Goal: Feedback & Contribution: Submit feedback/report problem

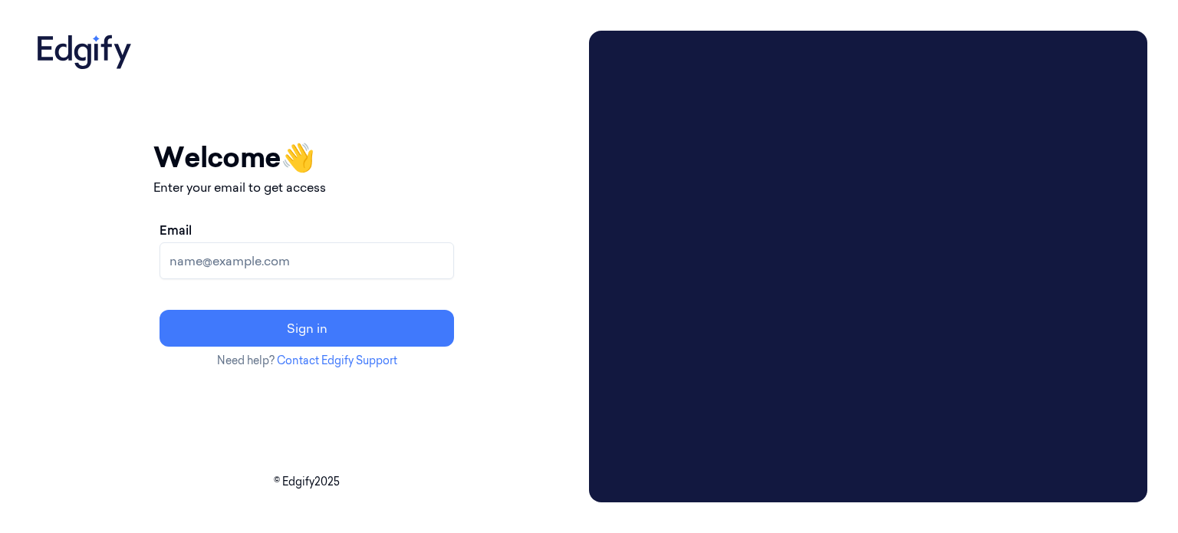
click at [380, 250] on input "Email" at bounding box center [307, 260] width 295 height 37
paste input "taticherla.rabbani@indivillage.co"
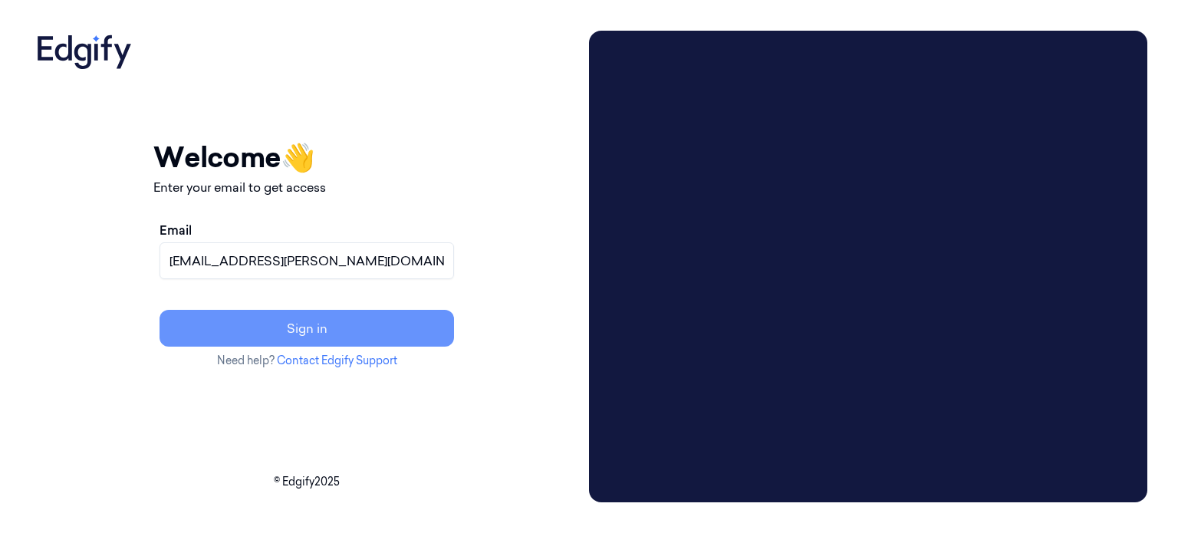
type input "taticherla.rabbani@indivillage.co"
click at [371, 333] on button "Sign in" at bounding box center [307, 328] width 295 height 37
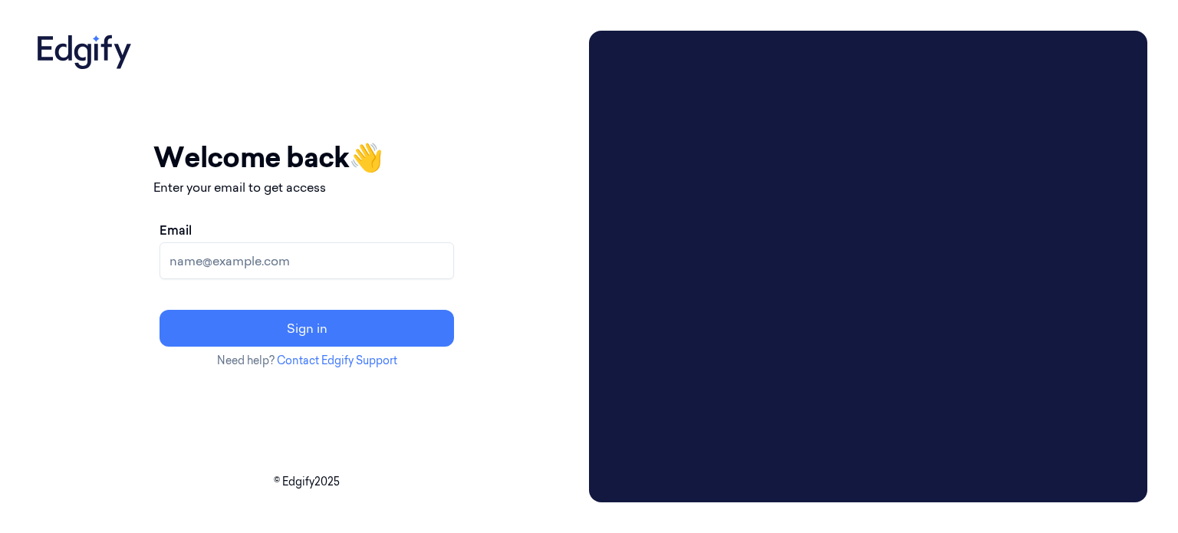
drag, startPoint x: 606, startPoint y: 53, endPoint x: 494, endPoint y: 110, distance: 125.6
click at [460, 110] on div "Your session expired - please log in again Email sent - check your inbox for th…" at bounding box center [306, 252] width 307 height 443
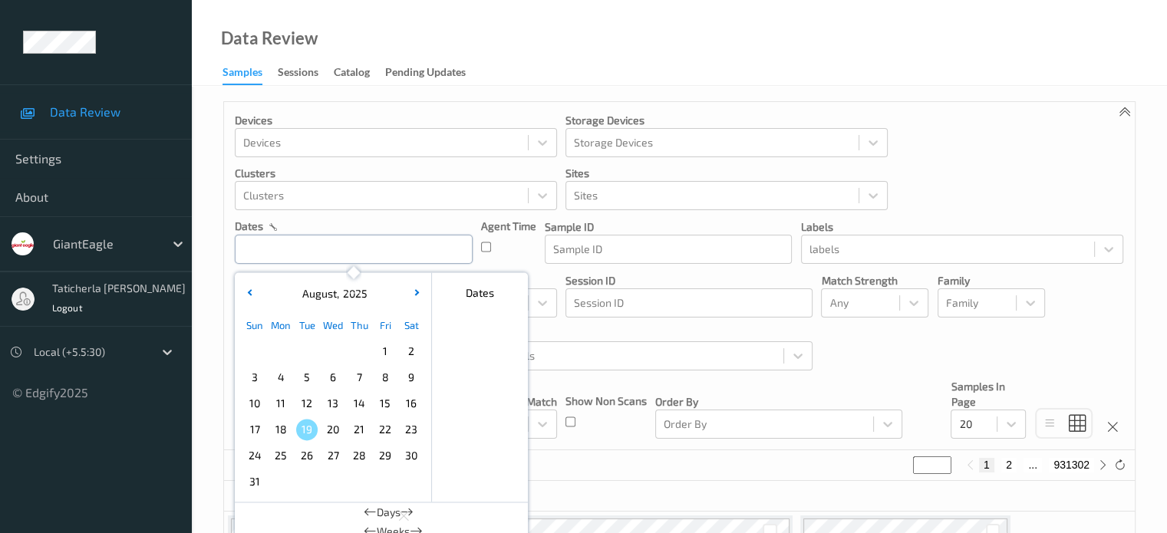
click at [364, 255] on input "text" at bounding box center [354, 249] width 238 height 29
click at [332, 402] on span "13" at bounding box center [332, 403] width 21 height 21
click at [338, 410] on span "13" at bounding box center [332, 403] width 21 height 21
click at [334, 401] on span "13" at bounding box center [332, 403] width 21 height 21
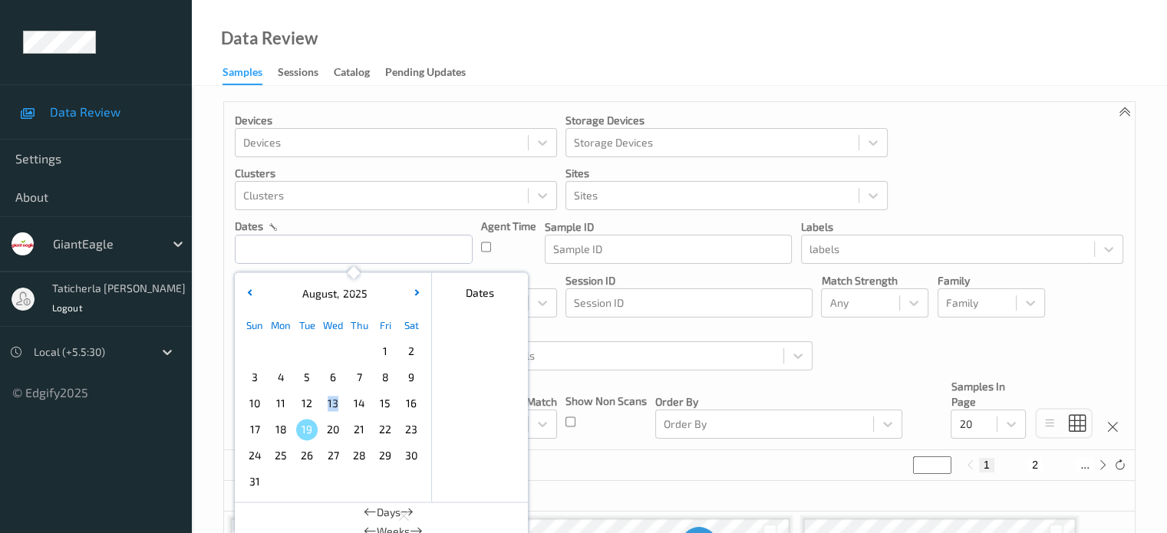
click at [334, 401] on span "13" at bounding box center [332, 403] width 21 height 21
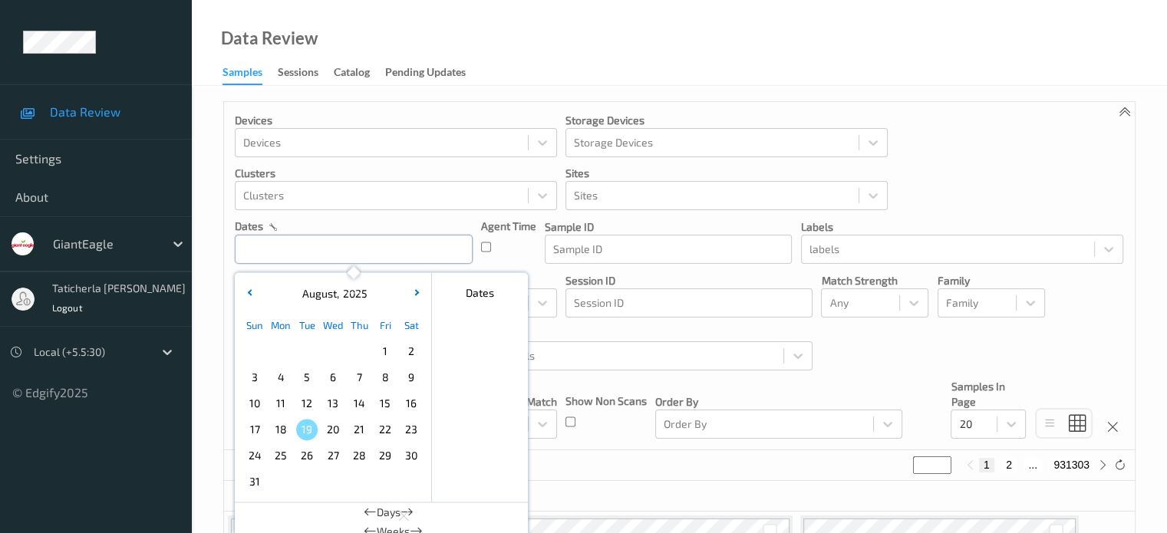
click at [433, 245] on input "text" at bounding box center [354, 249] width 238 height 29
click at [331, 408] on span "13" at bounding box center [332, 403] width 21 height 21
click at [330, 407] on span "13" at bounding box center [332, 403] width 21 height 21
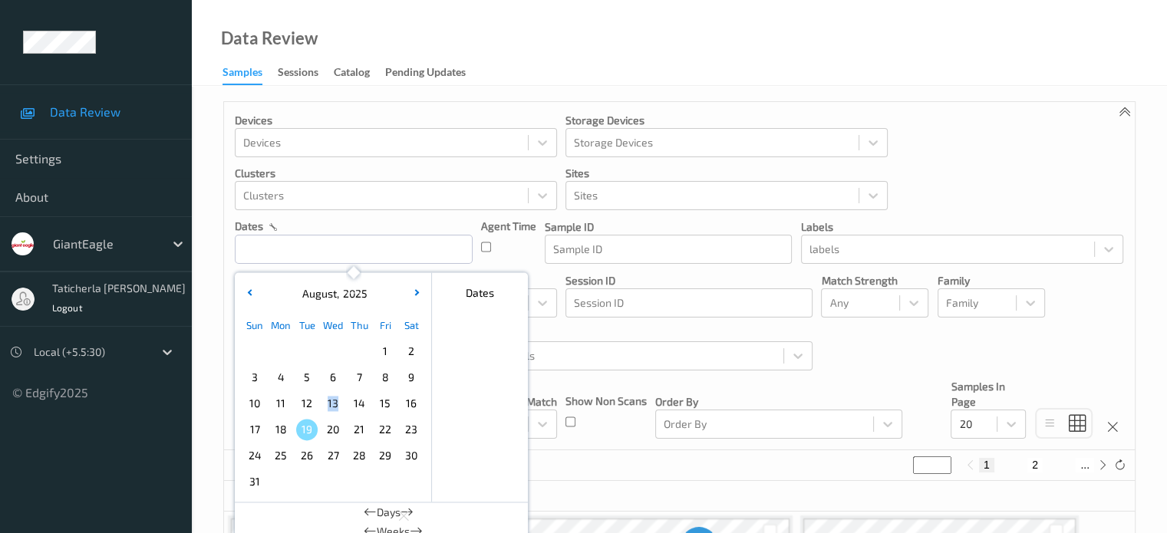
click at [330, 407] on span "13" at bounding box center [332, 403] width 21 height 21
click at [338, 251] on input "text" at bounding box center [354, 249] width 238 height 29
click at [325, 404] on span "13" at bounding box center [332, 403] width 21 height 21
click at [328, 245] on input "text" at bounding box center [354, 249] width 238 height 29
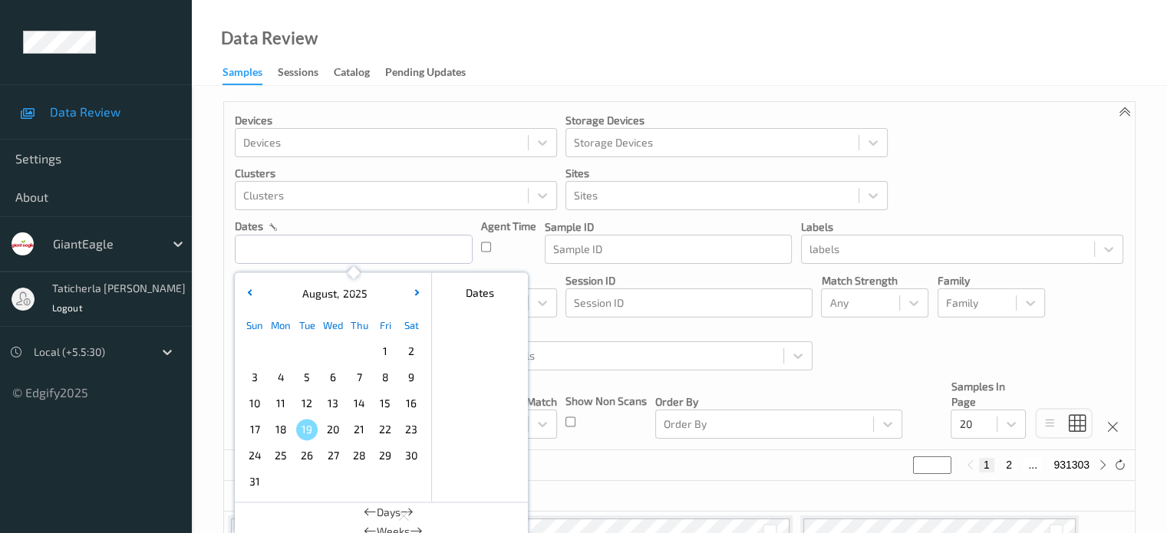
click at [326, 400] on span "13" at bounding box center [332, 403] width 21 height 21
click at [335, 249] on input "text" at bounding box center [354, 249] width 238 height 29
click at [334, 404] on span "13" at bounding box center [332, 403] width 21 height 21
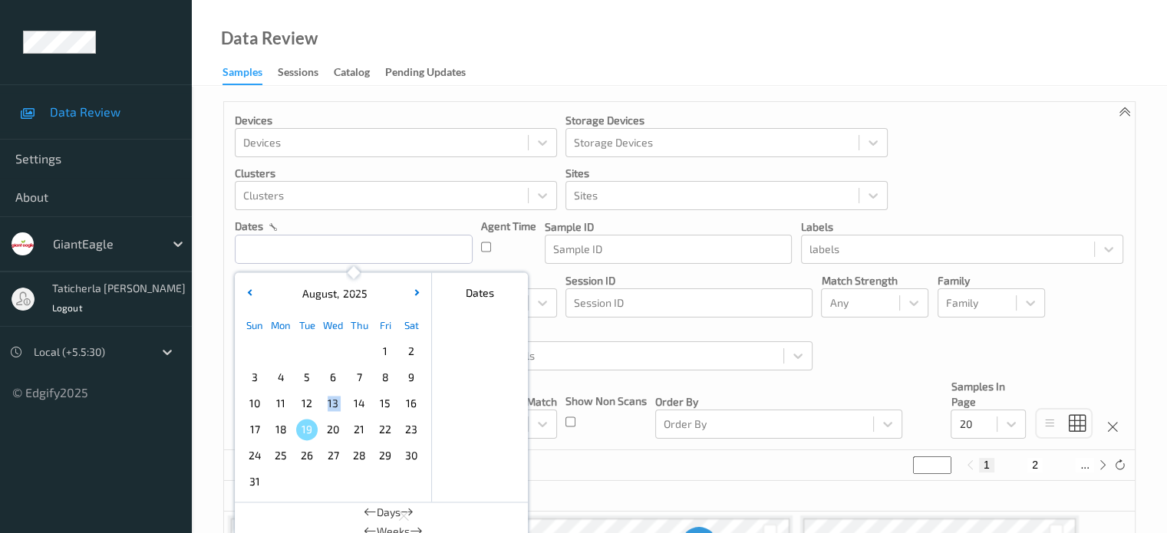
click at [334, 404] on span "13" at bounding box center [332, 403] width 21 height 21
click at [512, 328] on span "+" at bounding box center [515, 324] width 16 height 16
click at [337, 404] on span "13" at bounding box center [332, 403] width 21 height 21
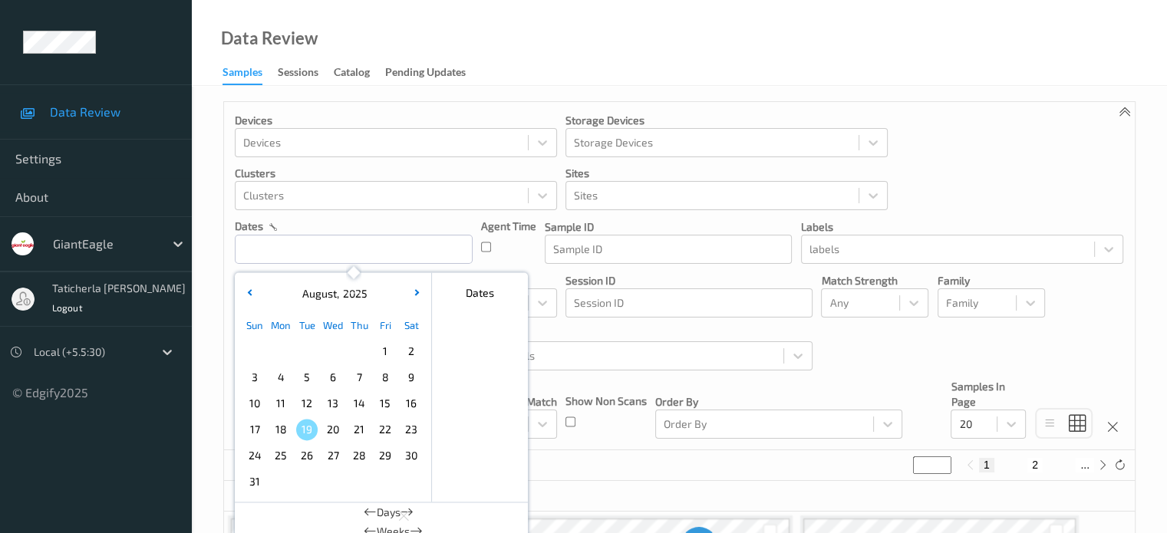
click at [337, 404] on span "13" at bounding box center [332, 403] width 21 height 21
click at [334, 404] on span "13" at bounding box center [332, 403] width 21 height 21
click at [333, 407] on span "13" at bounding box center [332, 403] width 21 height 21
click at [332, 406] on span "13" at bounding box center [332, 403] width 21 height 21
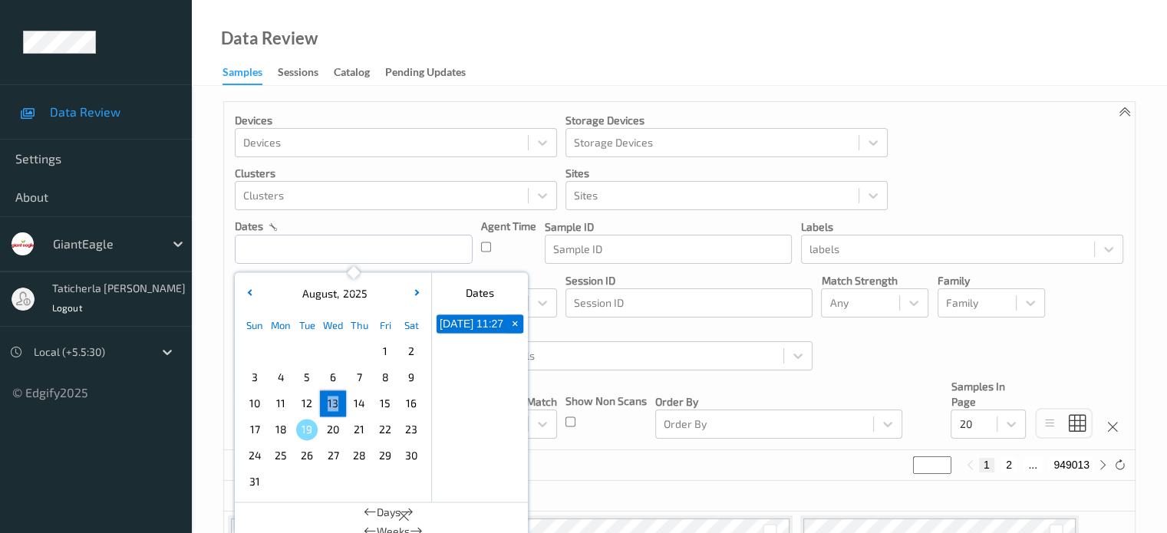
click at [512, 325] on button "+" at bounding box center [514, 324] width 17 height 18
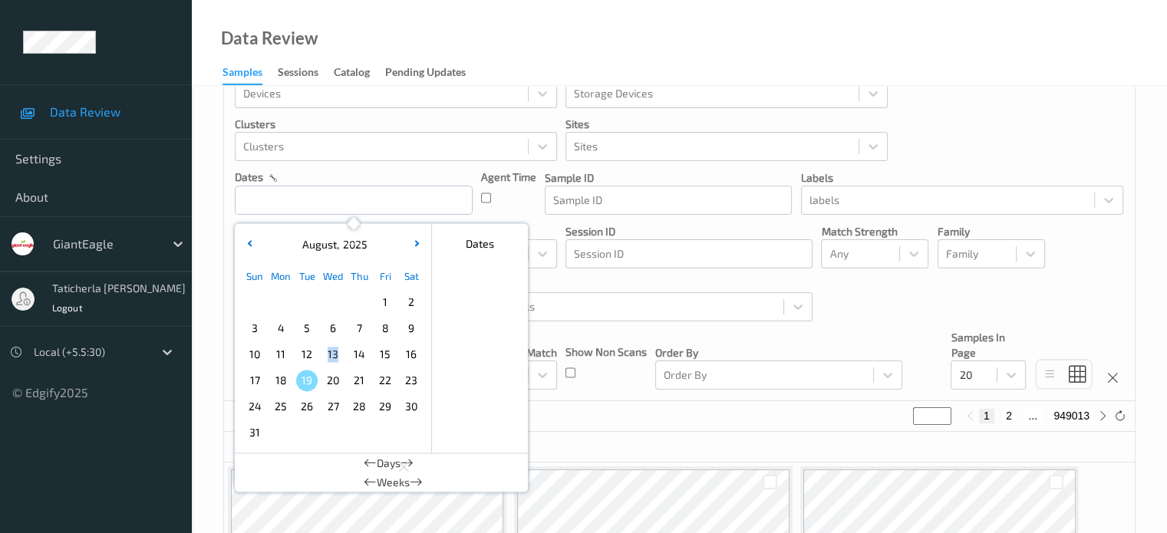
scroll to position [77, 0]
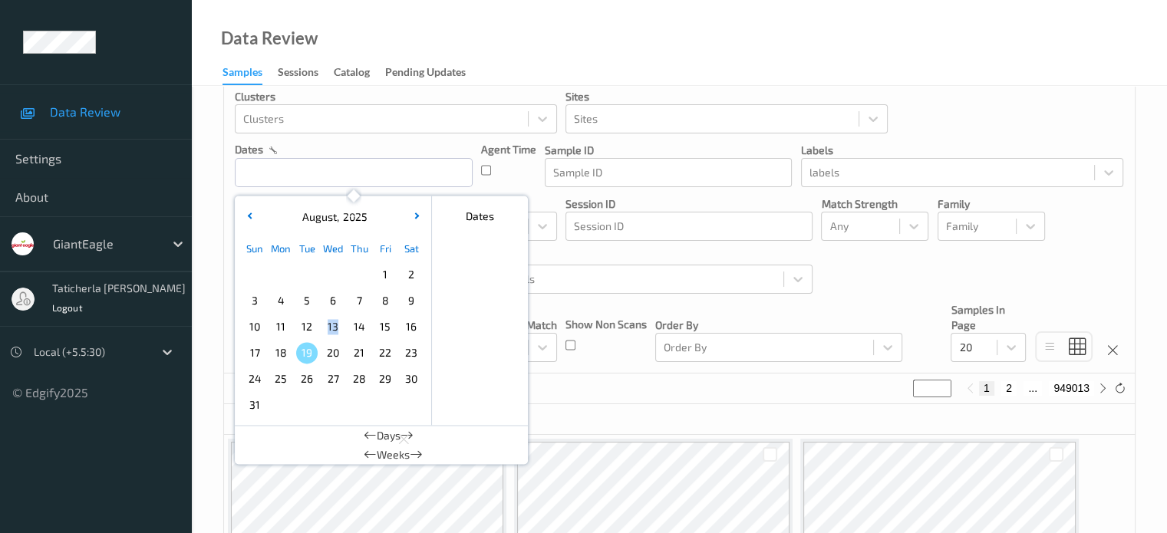
click at [1013, 389] on button "2" at bounding box center [1008, 388] width 15 height 14
type input "*"
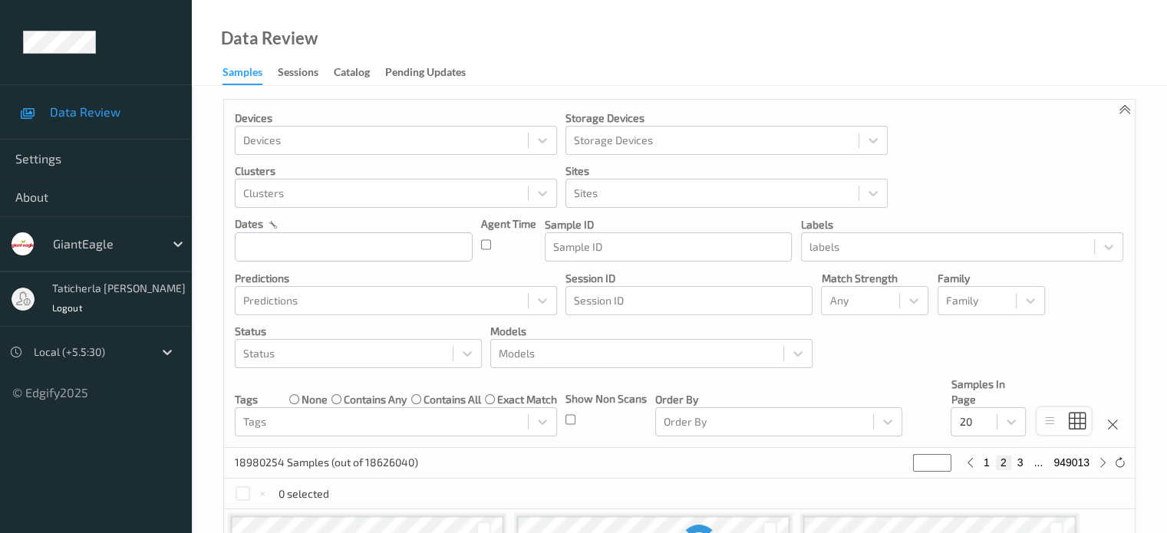
scroll to position [0, 0]
click at [1019, 463] on button "3" at bounding box center [1020, 465] width 15 height 14
type input "*"
click at [1019, 463] on button "4" at bounding box center [1023, 465] width 15 height 14
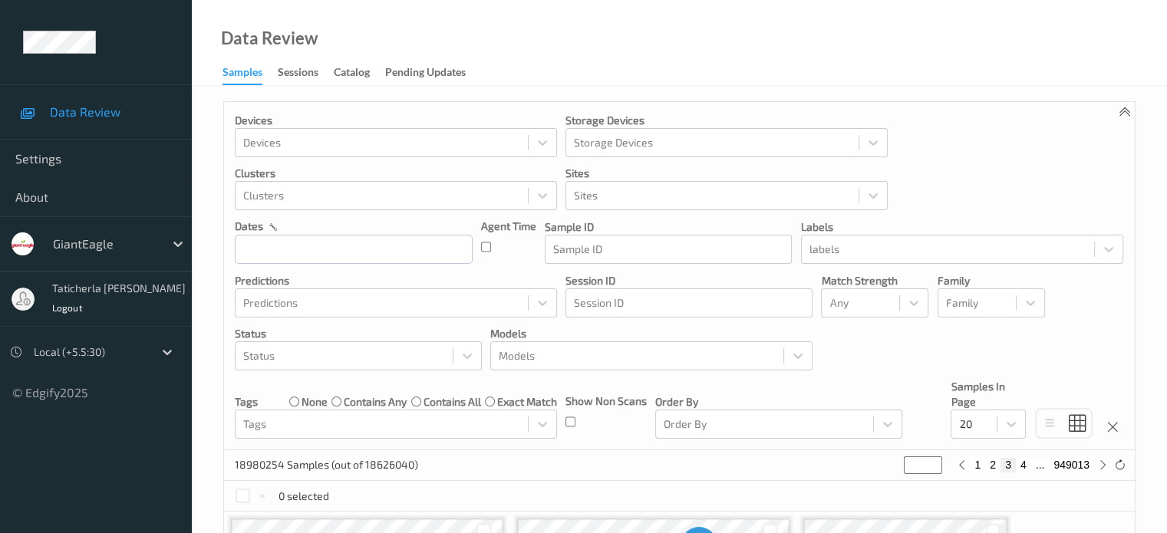
type input "*"
click at [1022, 464] on button "5" at bounding box center [1023, 465] width 15 height 14
type input "*"
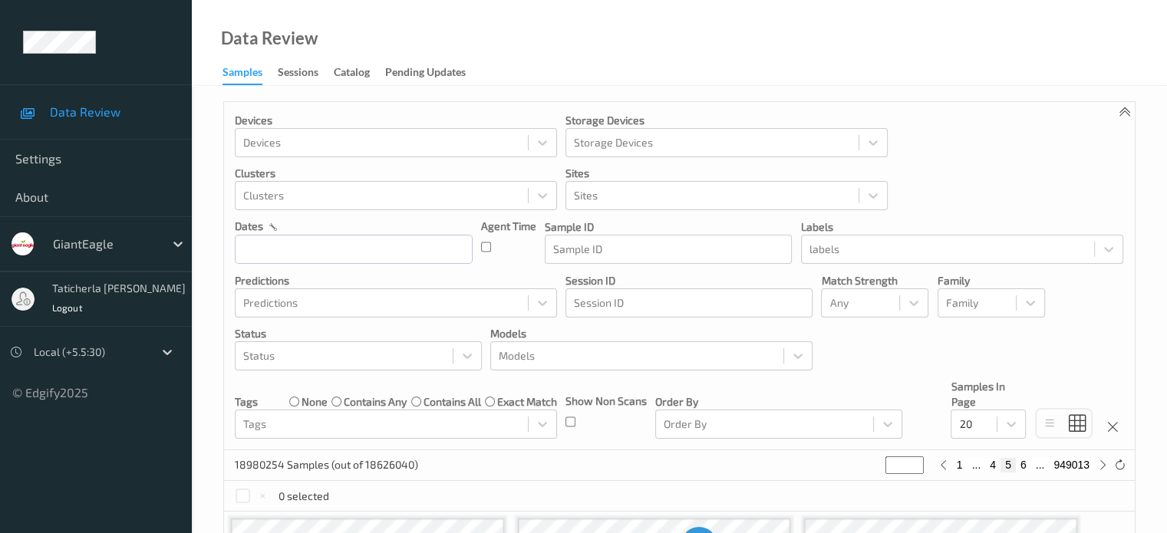
click at [1022, 464] on button "6" at bounding box center [1023, 465] width 15 height 14
type input "*"
click at [1024, 465] on button "7" at bounding box center [1023, 465] width 15 height 14
type input "*"
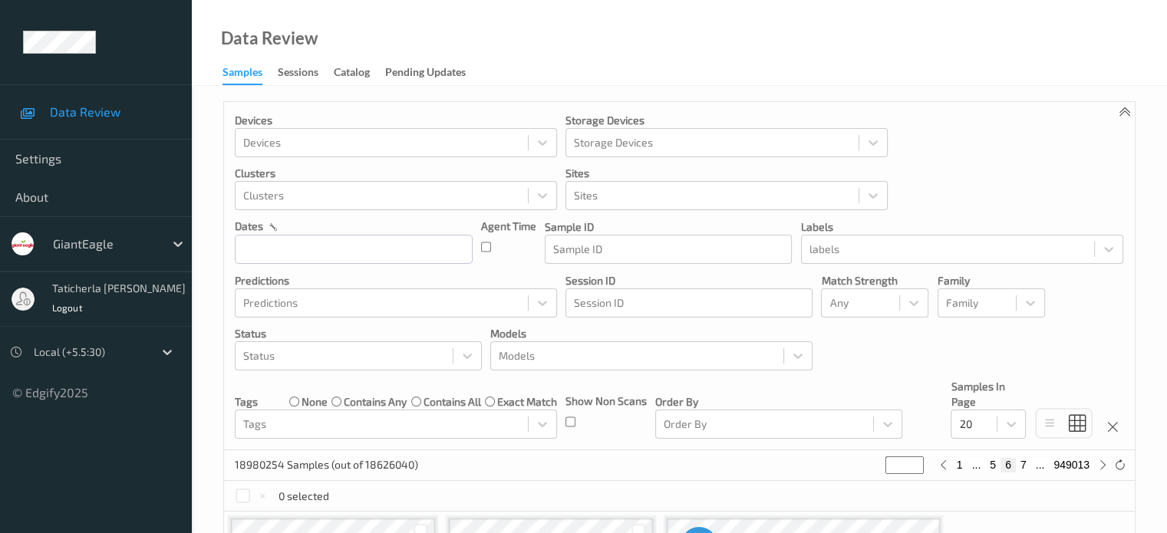
type input "*"
click at [462, 257] on input "text" at bounding box center [354, 249] width 238 height 29
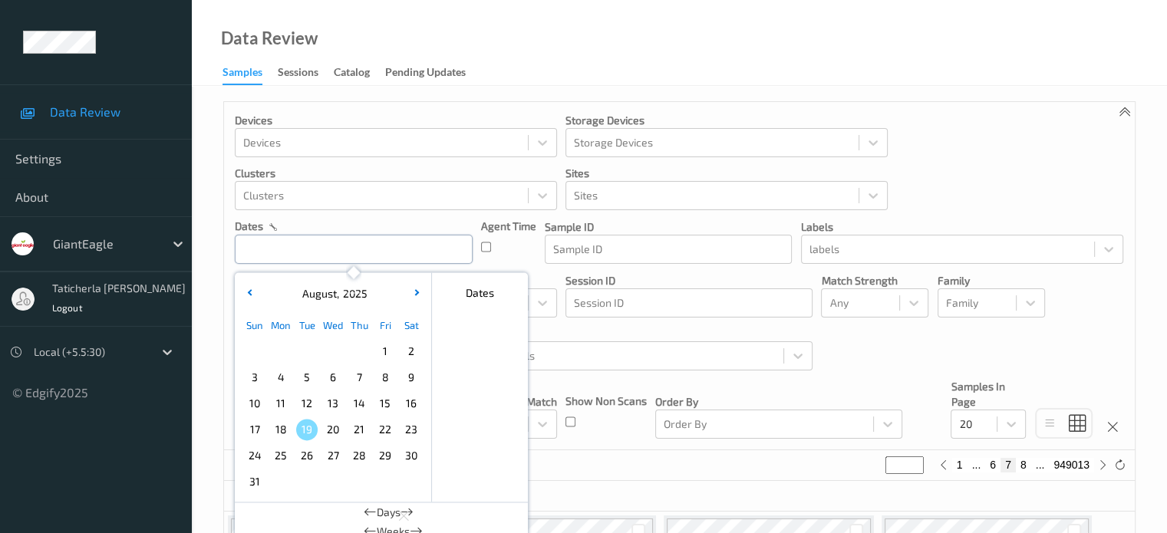
click at [462, 257] on input "text" at bounding box center [354, 249] width 238 height 29
click at [328, 408] on span "13" at bounding box center [332, 403] width 21 height 21
type input "*"
click at [328, 408] on span "13" at bounding box center [332, 403] width 21 height 21
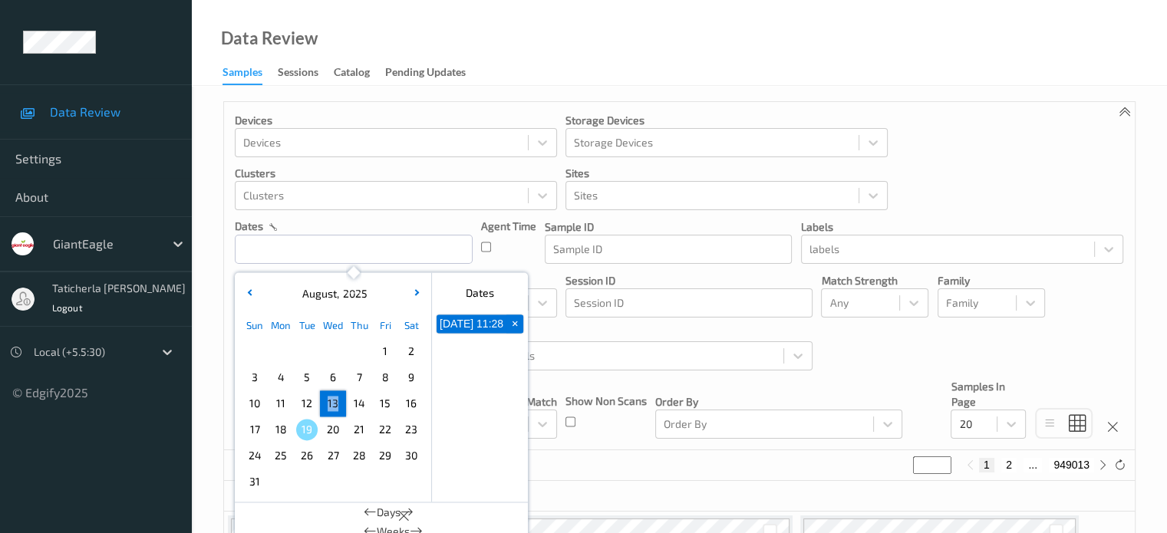
click at [331, 398] on span "13" at bounding box center [332, 403] width 21 height 21
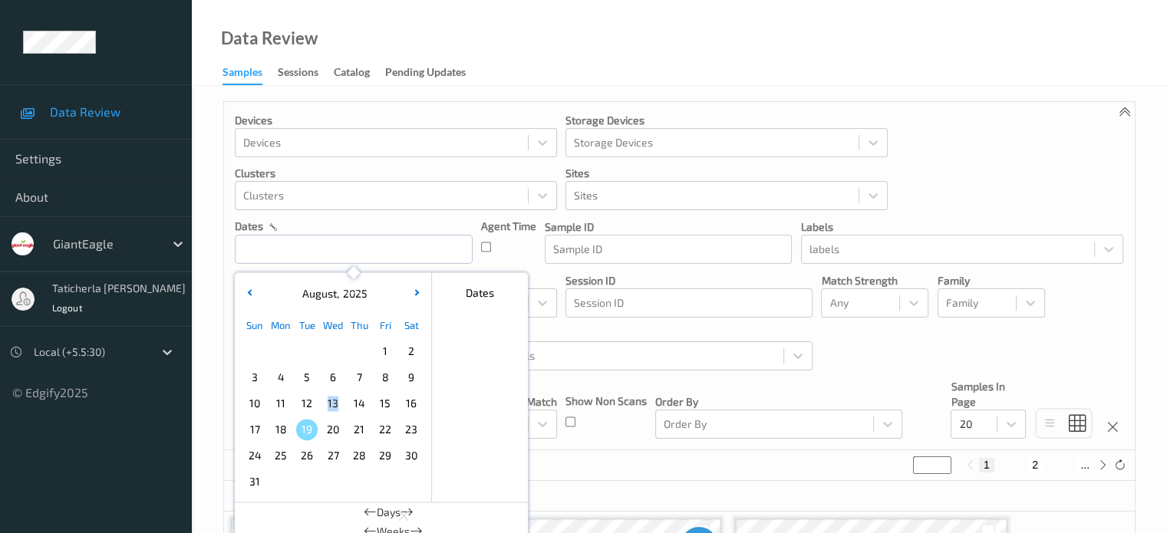
click at [331, 398] on span "13" at bounding box center [332, 403] width 21 height 21
click at [329, 404] on span "13" at bounding box center [332, 403] width 21 height 21
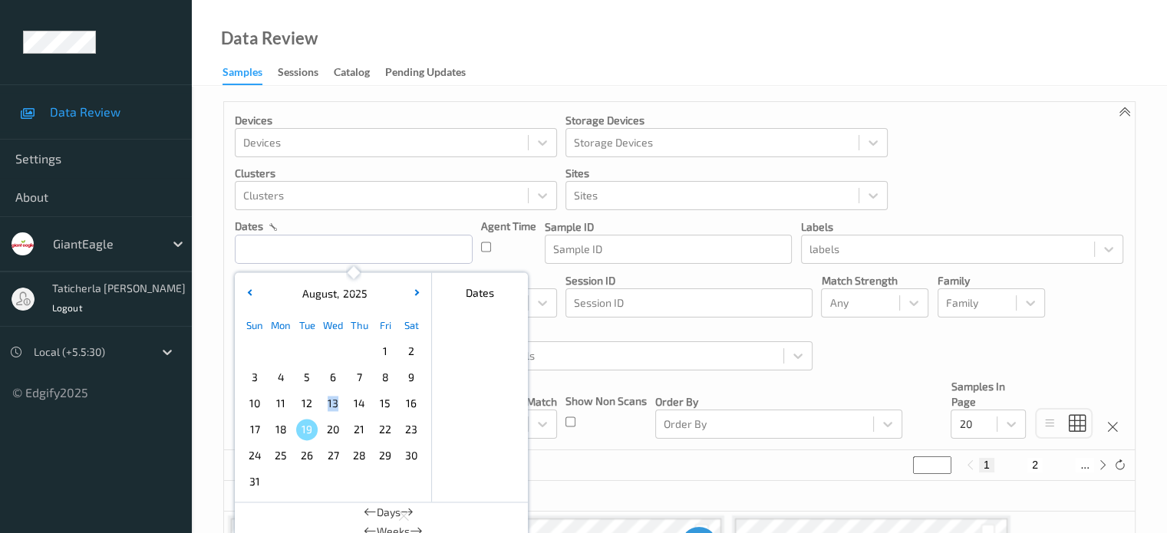
click at [329, 404] on span "13" at bounding box center [332, 403] width 21 height 21
click at [331, 404] on span "13" at bounding box center [332, 403] width 21 height 21
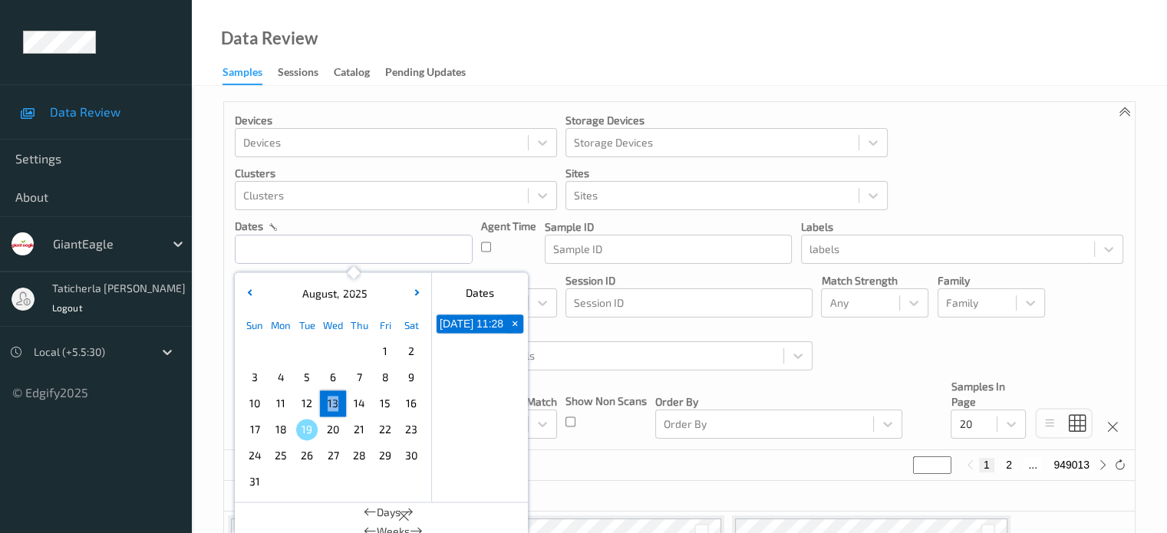
click at [331, 404] on span "13" at bounding box center [332, 403] width 21 height 21
click at [296, 295] on div "August , 2025" at bounding box center [333, 293] width 190 height 15
click at [326, 295] on span "August" at bounding box center [317, 293] width 38 height 13
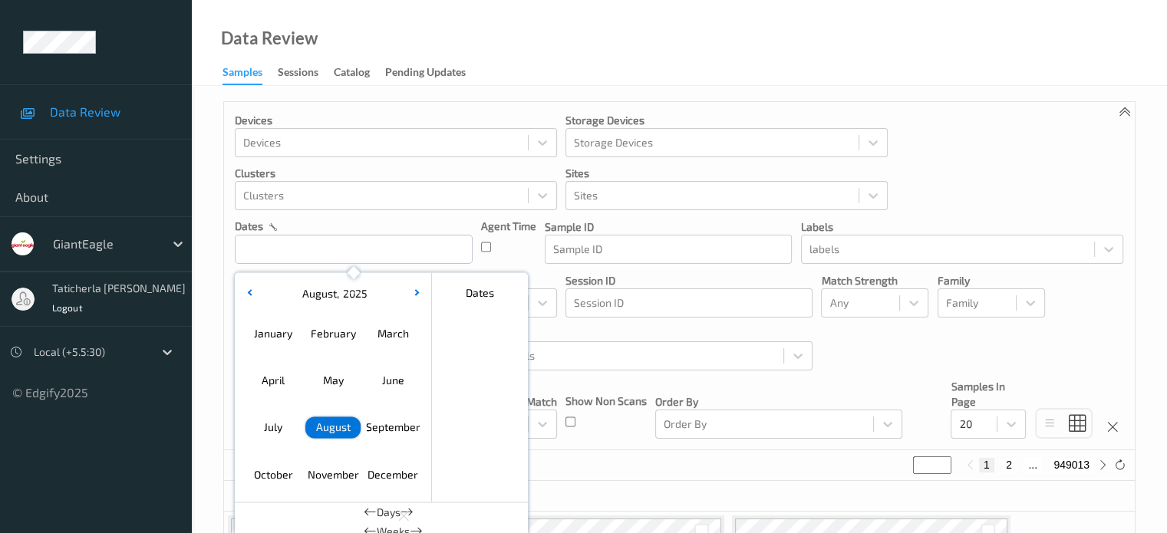
click at [316, 297] on span "August" at bounding box center [317, 293] width 38 height 13
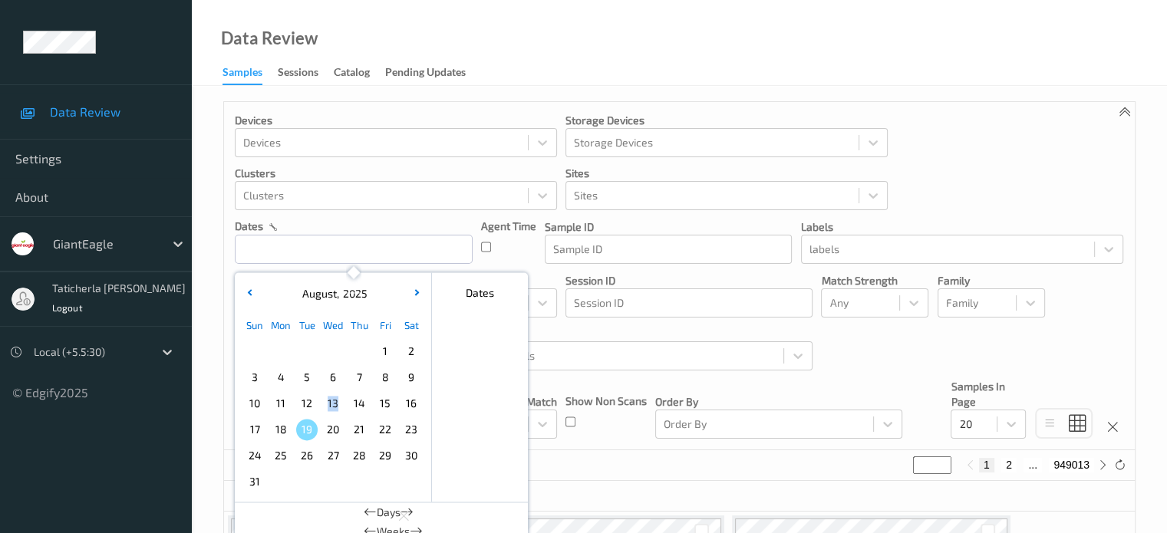
click at [316, 297] on span "August" at bounding box center [317, 293] width 38 height 13
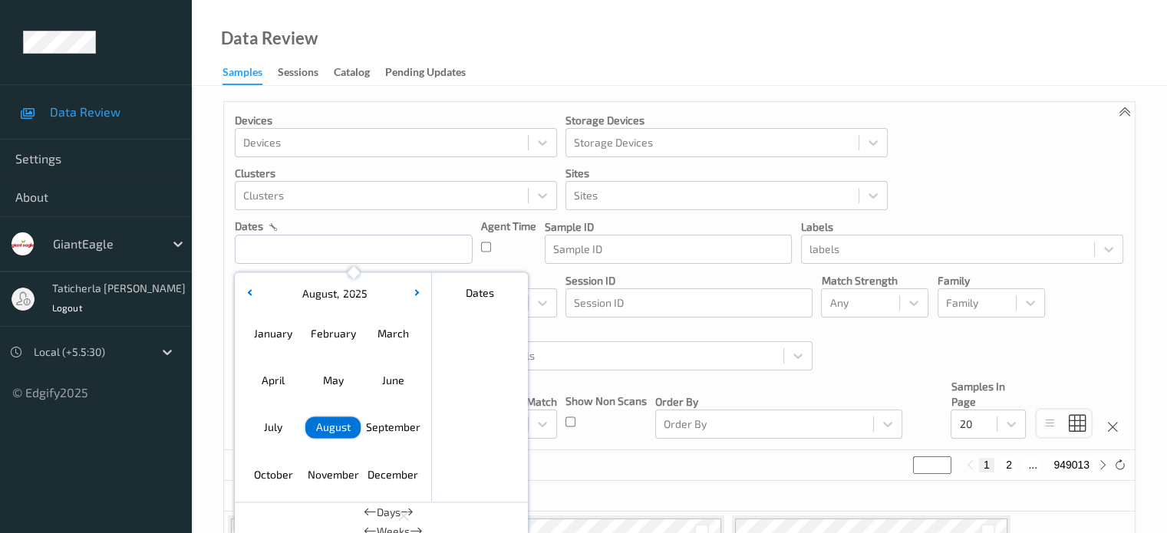
click at [324, 295] on span "August" at bounding box center [317, 293] width 38 height 13
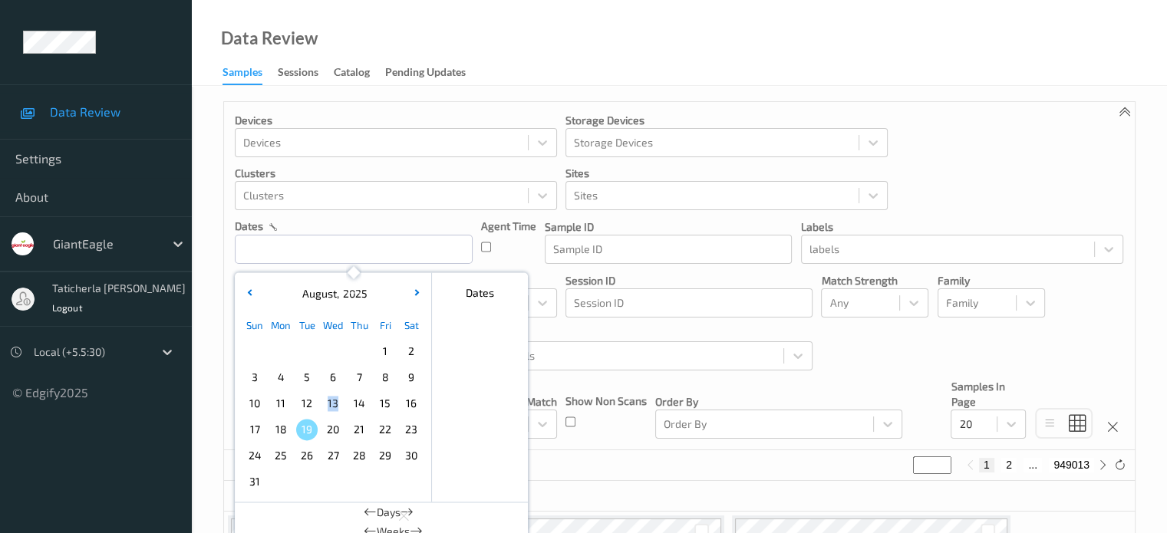
click at [362, 302] on div "August , 2025" at bounding box center [333, 293] width 190 height 29
click at [381, 296] on div "August , 2025" at bounding box center [333, 293] width 190 height 15
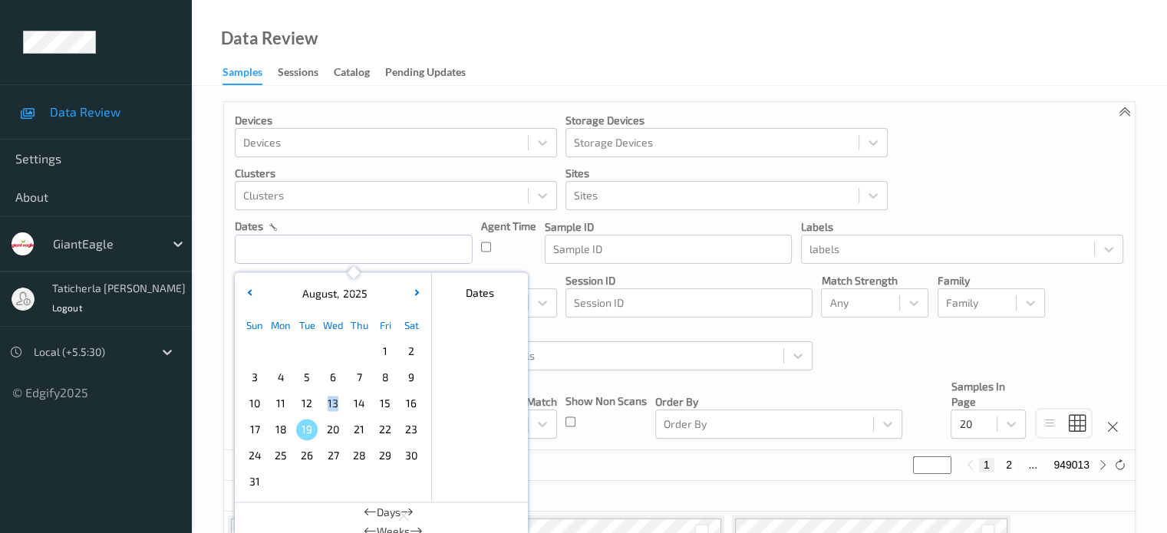
click at [336, 296] on div "August , 2025" at bounding box center [332, 293] width 69 height 15
click at [315, 296] on span "August" at bounding box center [317, 293] width 38 height 13
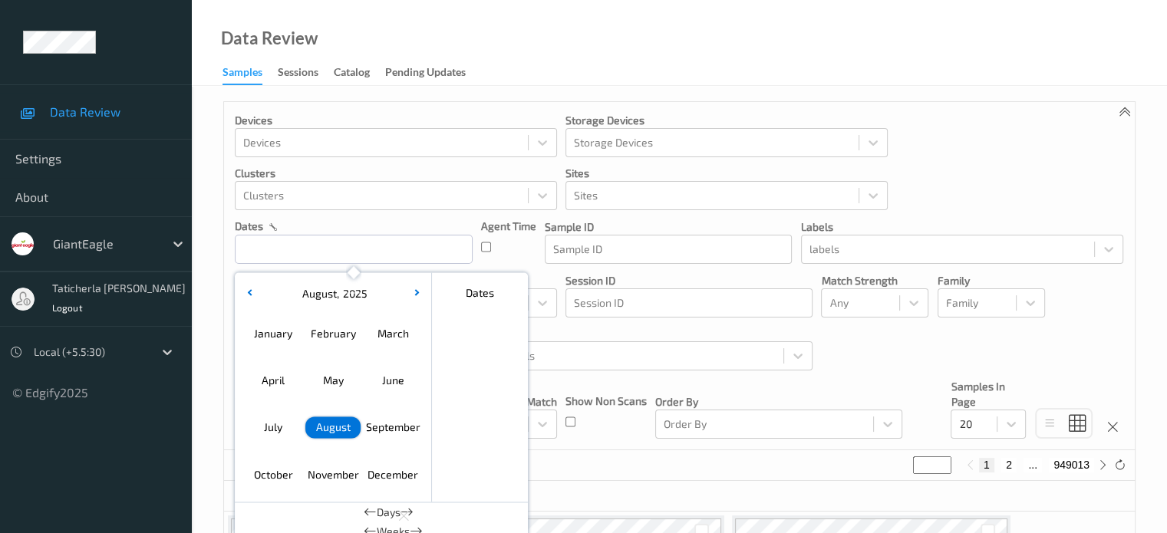
click at [315, 296] on span "August" at bounding box center [317, 293] width 38 height 13
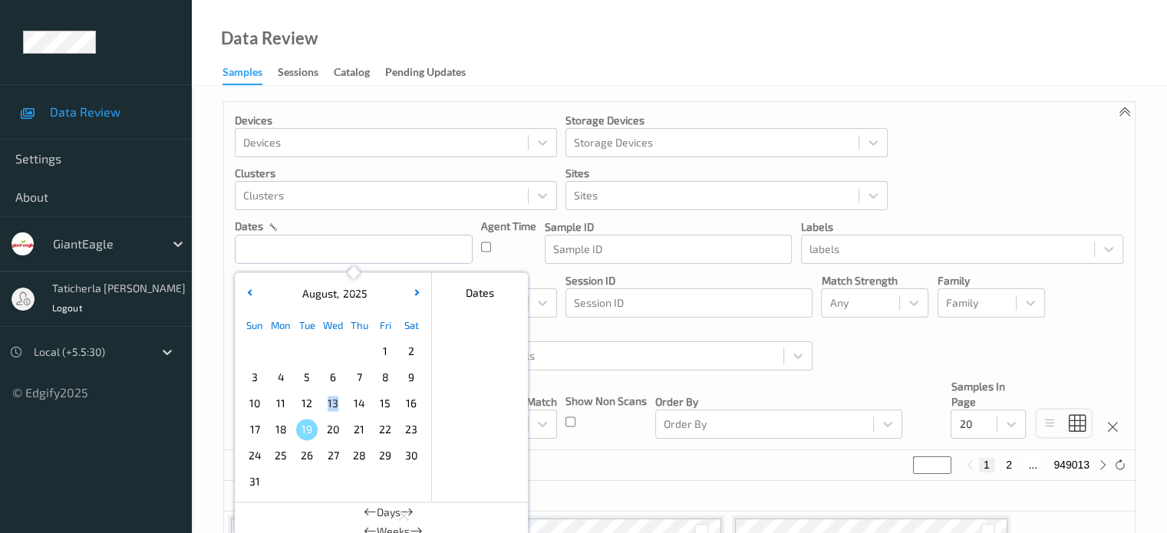
click at [315, 296] on span "August" at bounding box center [317, 293] width 38 height 13
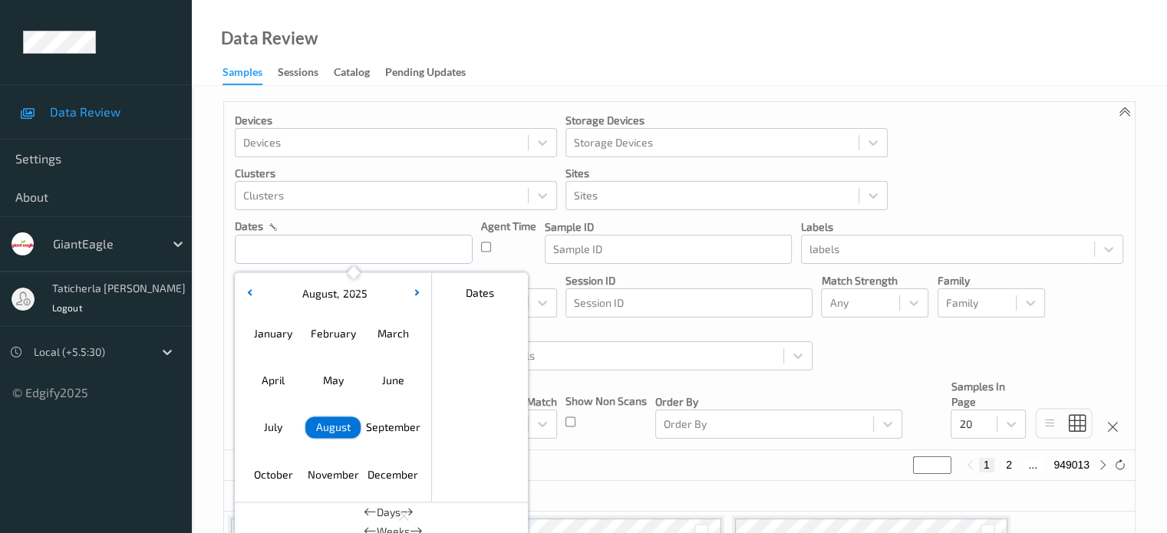
click at [315, 296] on span "August" at bounding box center [317, 293] width 38 height 13
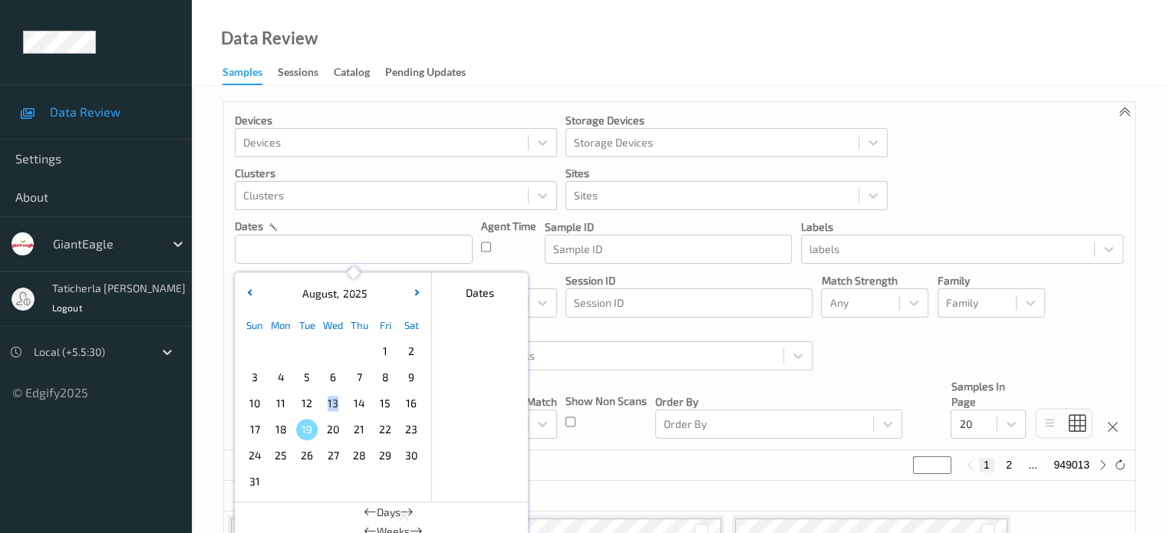
click at [315, 296] on span "August" at bounding box center [317, 293] width 38 height 13
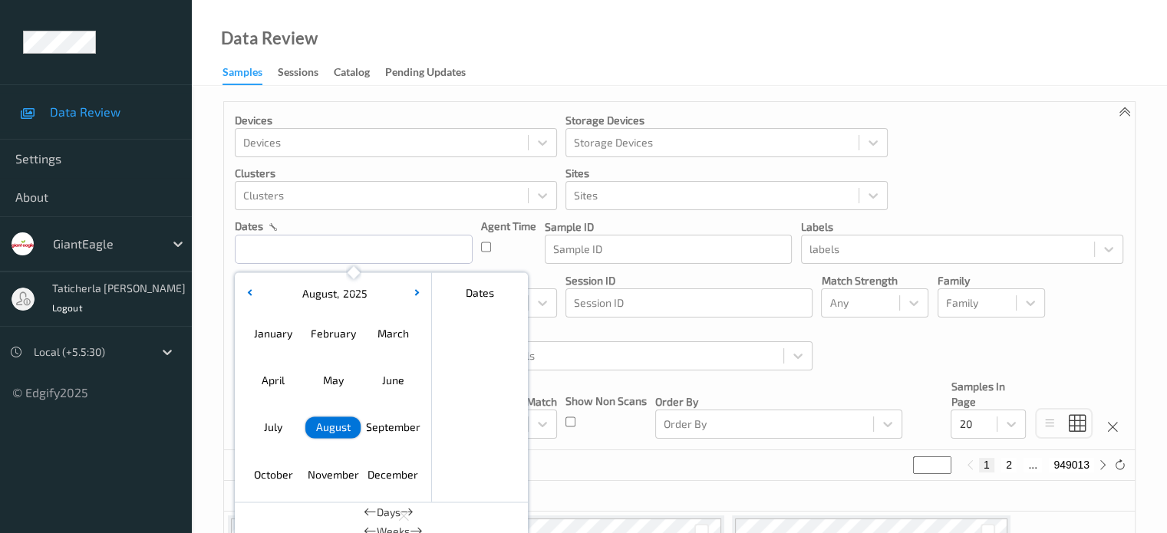
click at [315, 296] on span "August" at bounding box center [317, 293] width 38 height 13
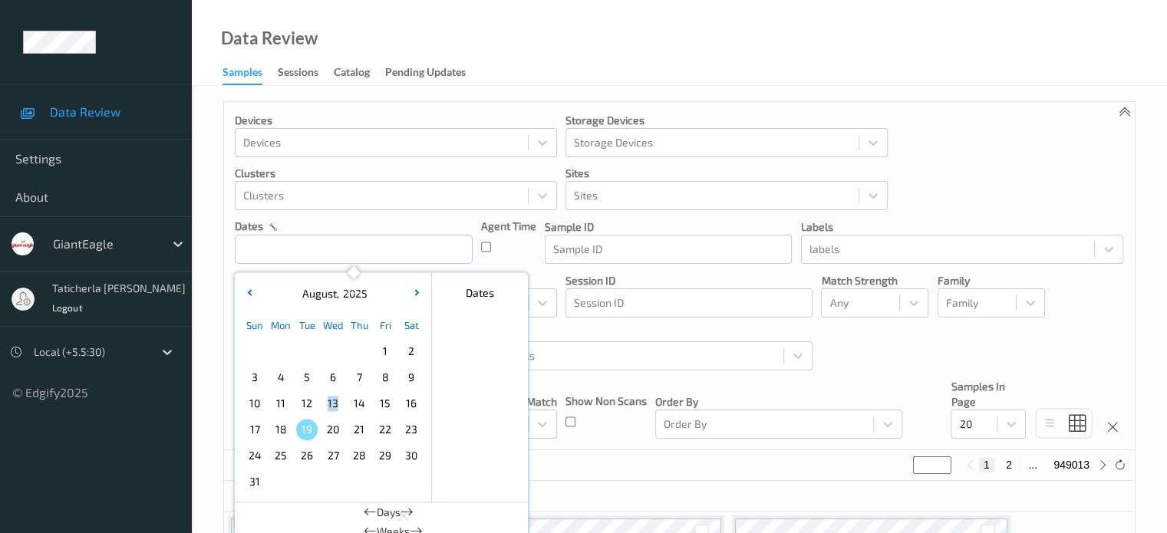
click at [315, 296] on span "August" at bounding box center [317, 293] width 38 height 13
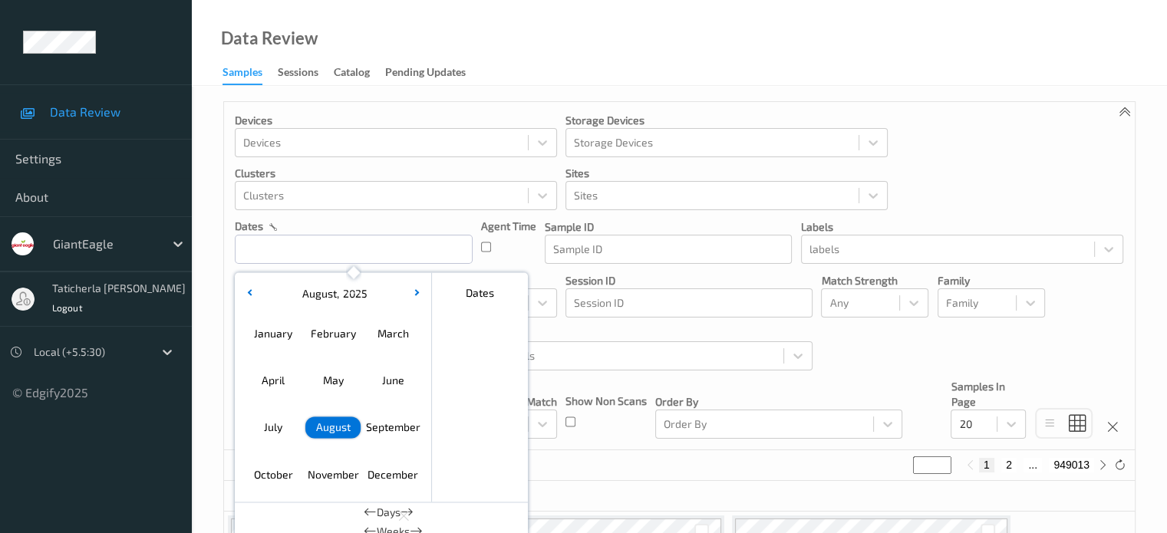
click at [374, 364] on div "April May June" at bounding box center [333, 380] width 180 height 47
click at [393, 364] on div "April May June" at bounding box center [333, 380] width 180 height 47
click at [316, 295] on span "August" at bounding box center [317, 293] width 38 height 13
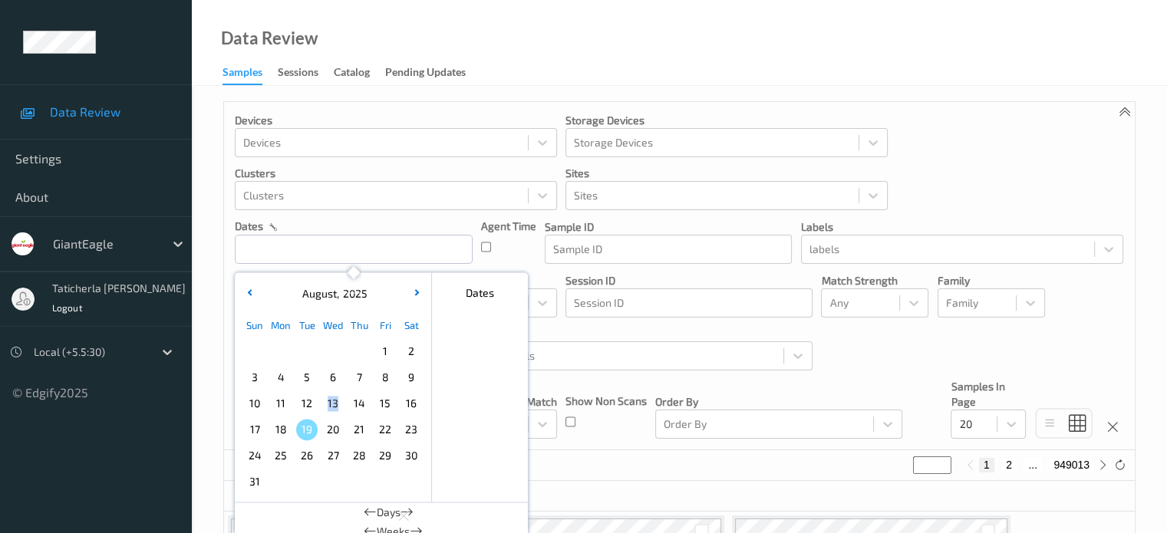
click at [316, 295] on span "August" at bounding box center [317, 293] width 38 height 13
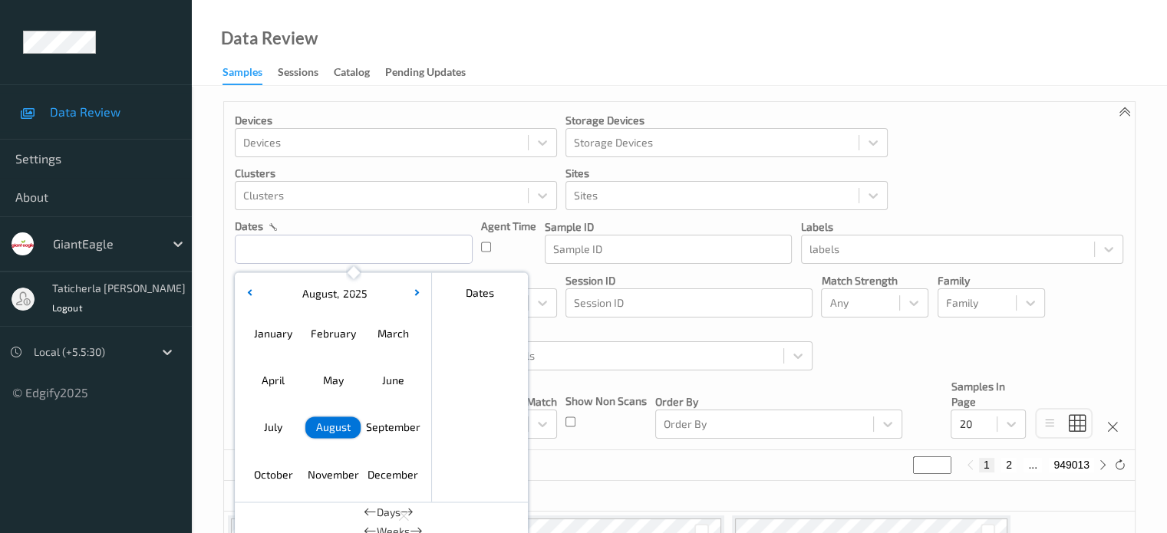
click at [316, 295] on span "August" at bounding box center [317, 293] width 38 height 13
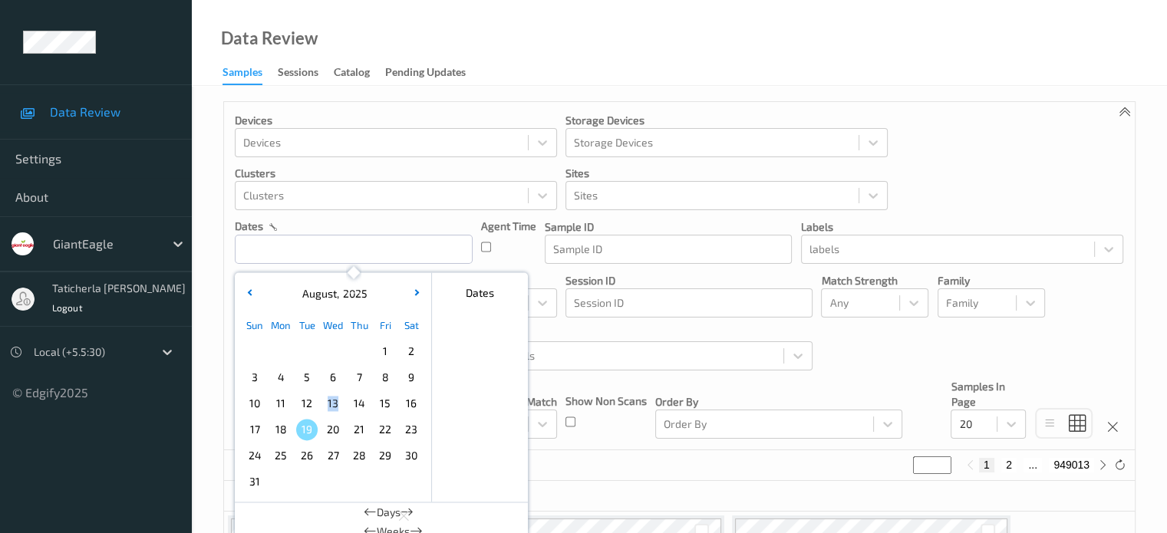
click at [316, 295] on span "August" at bounding box center [317, 293] width 38 height 13
click at [310, 365] on div "5" at bounding box center [307, 377] width 26 height 26
click at [325, 292] on span "August" at bounding box center [317, 293] width 38 height 13
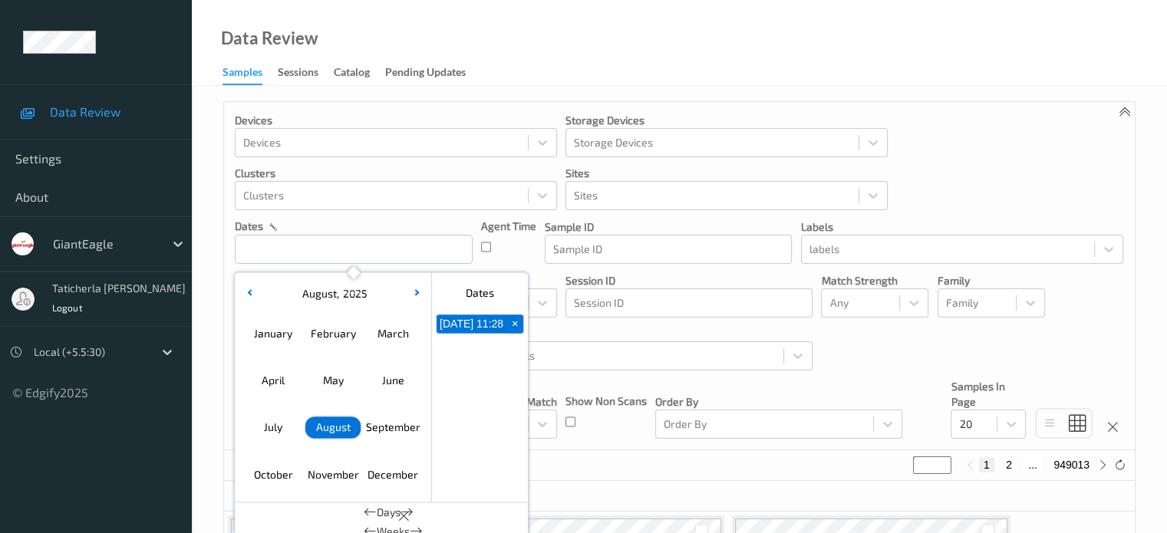
click at [325, 292] on span "August" at bounding box center [317, 293] width 38 height 13
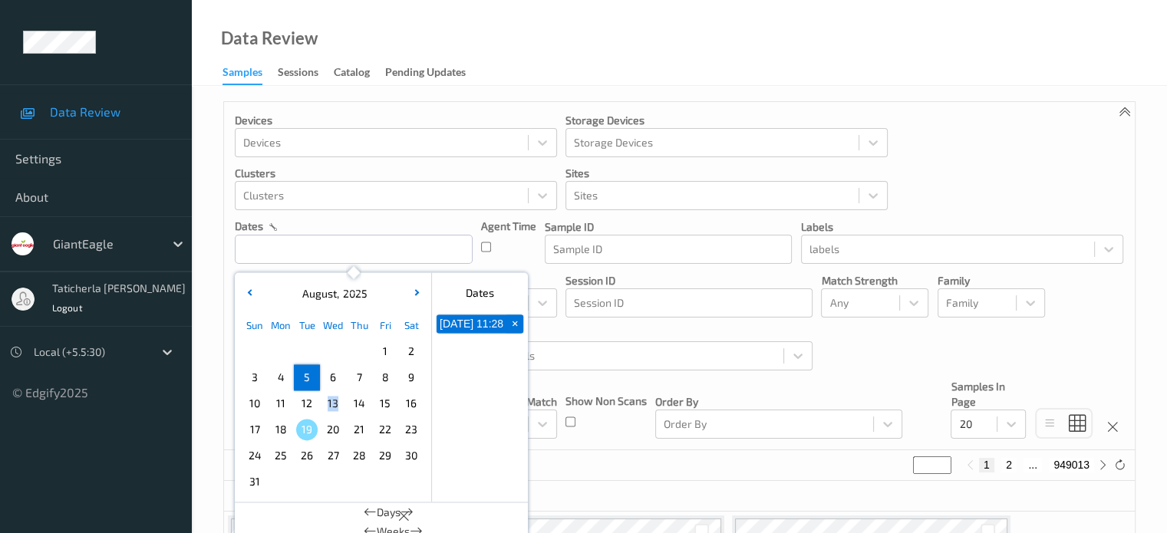
click at [325, 292] on span "August" at bounding box center [317, 293] width 38 height 13
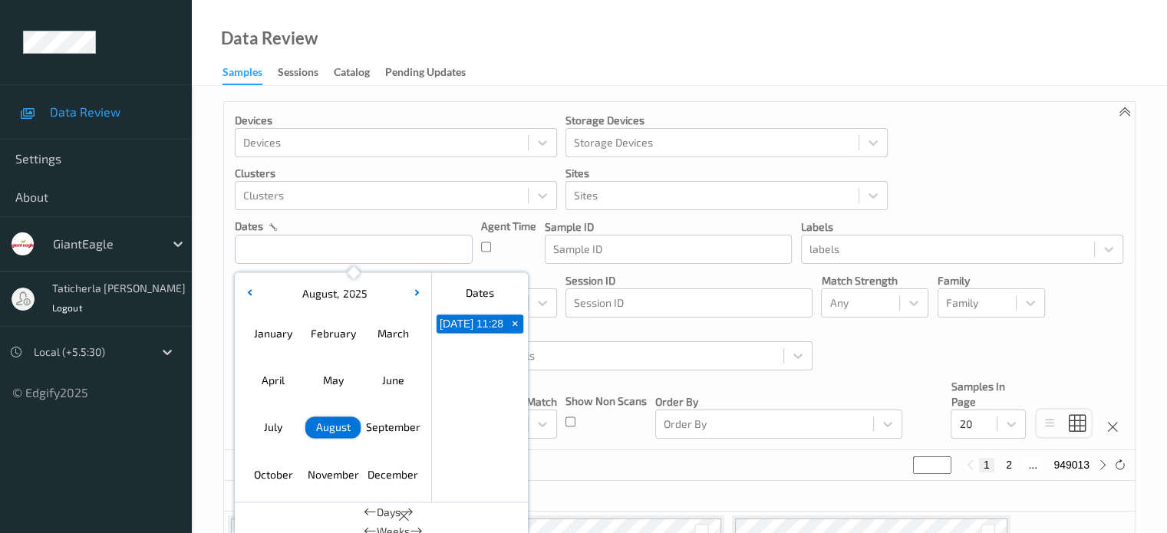
click at [302, 288] on span "August" at bounding box center [317, 293] width 38 height 13
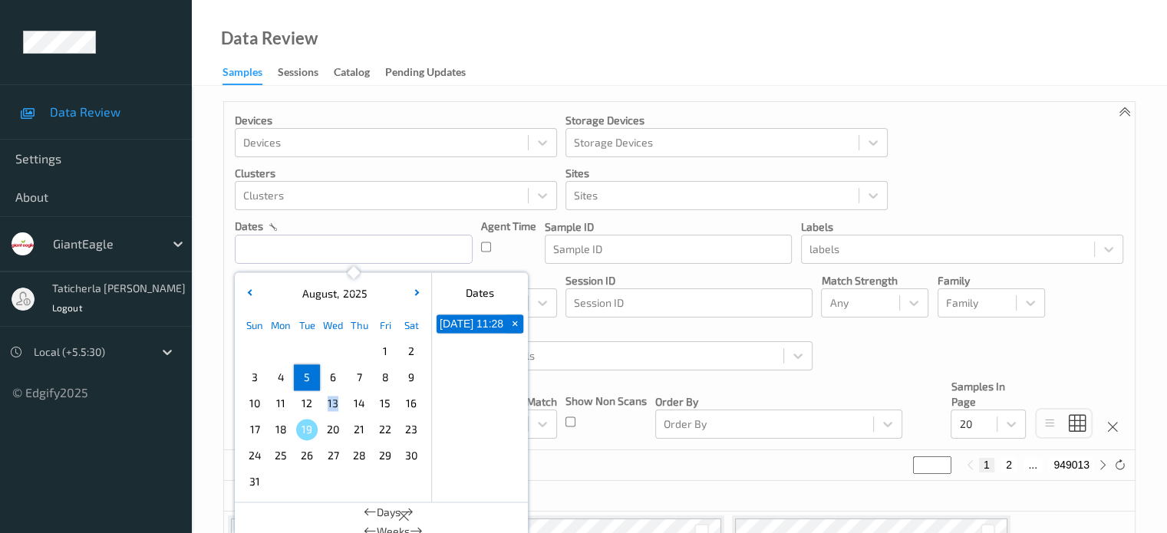
click at [302, 288] on span "August" at bounding box center [317, 293] width 38 height 13
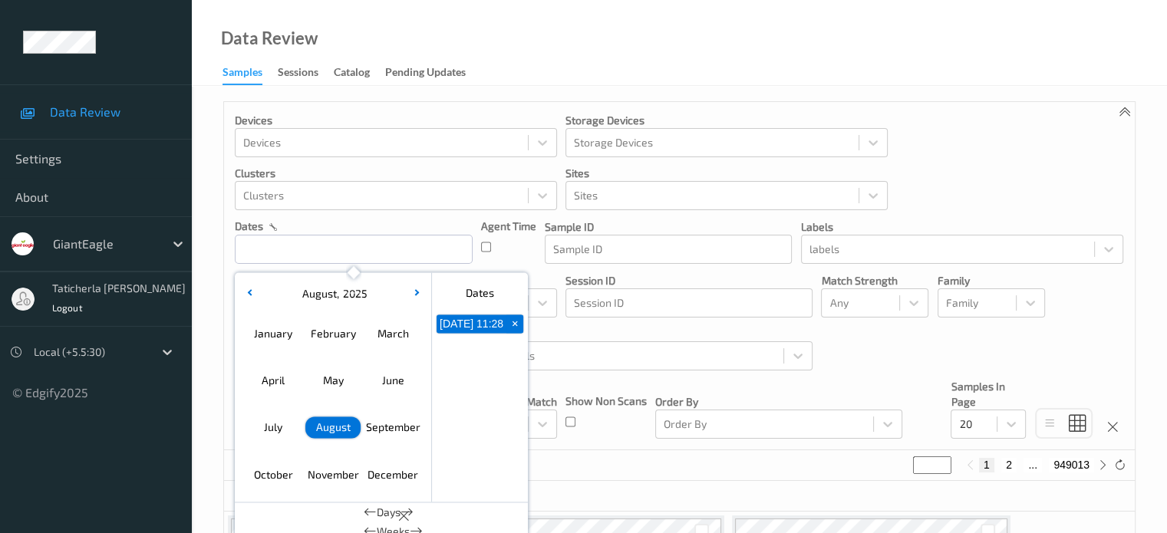
click at [302, 288] on span "August" at bounding box center [317, 293] width 38 height 13
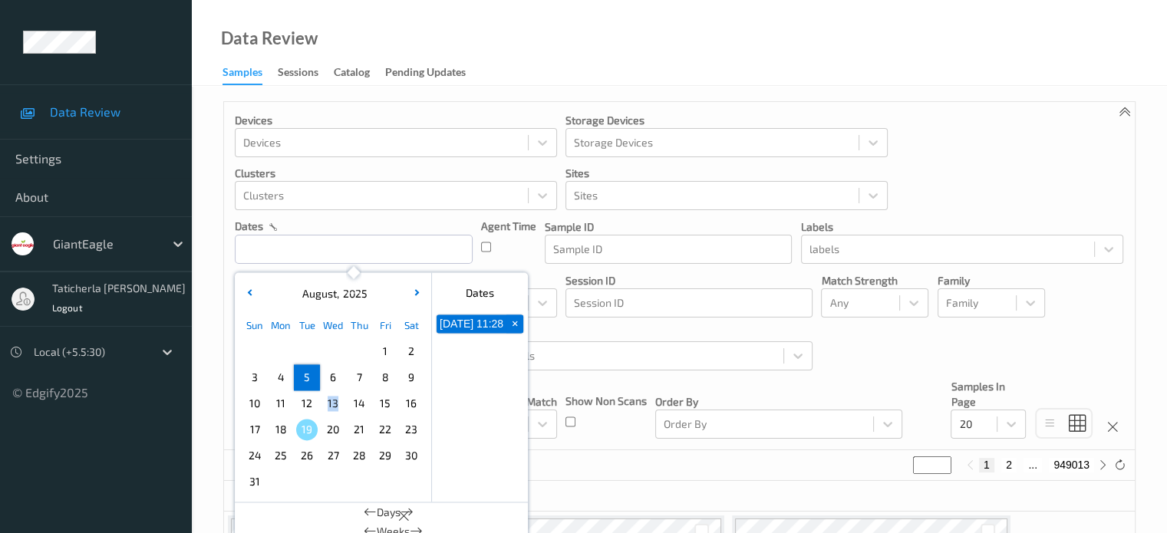
click at [302, 288] on span "August" at bounding box center [317, 293] width 38 height 13
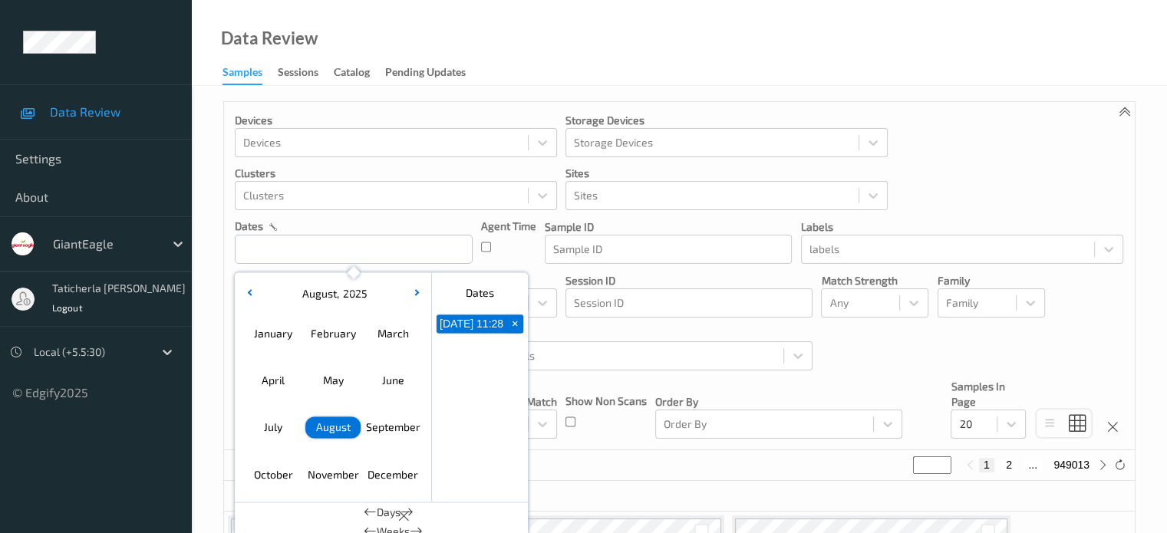
click at [302, 288] on span "August" at bounding box center [317, 293] width 38 height 13
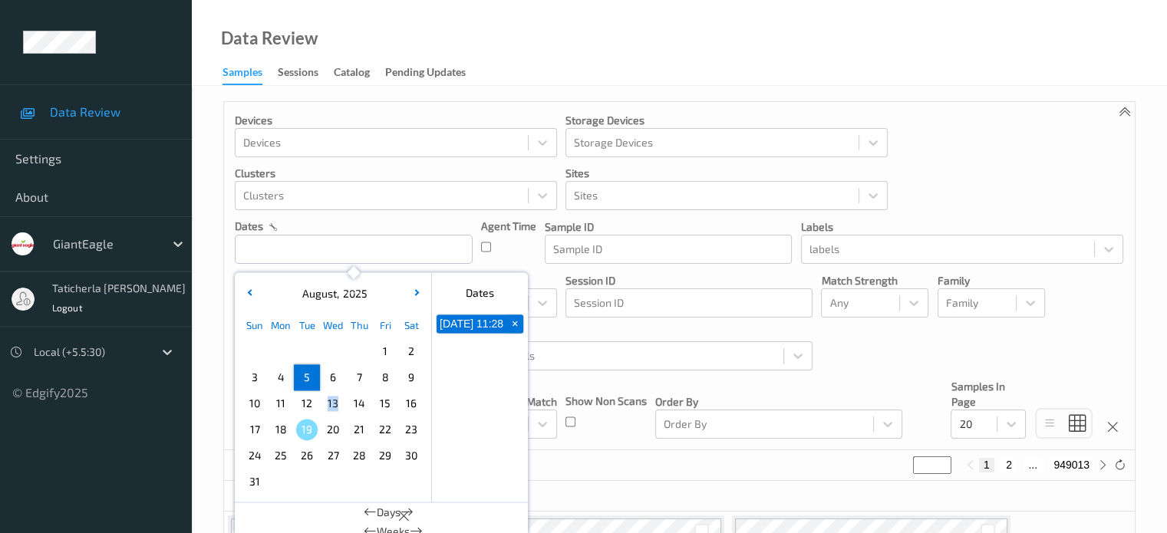
click at [302, 288] on span "August" at bounding box center [317, 293] width 38 height 13
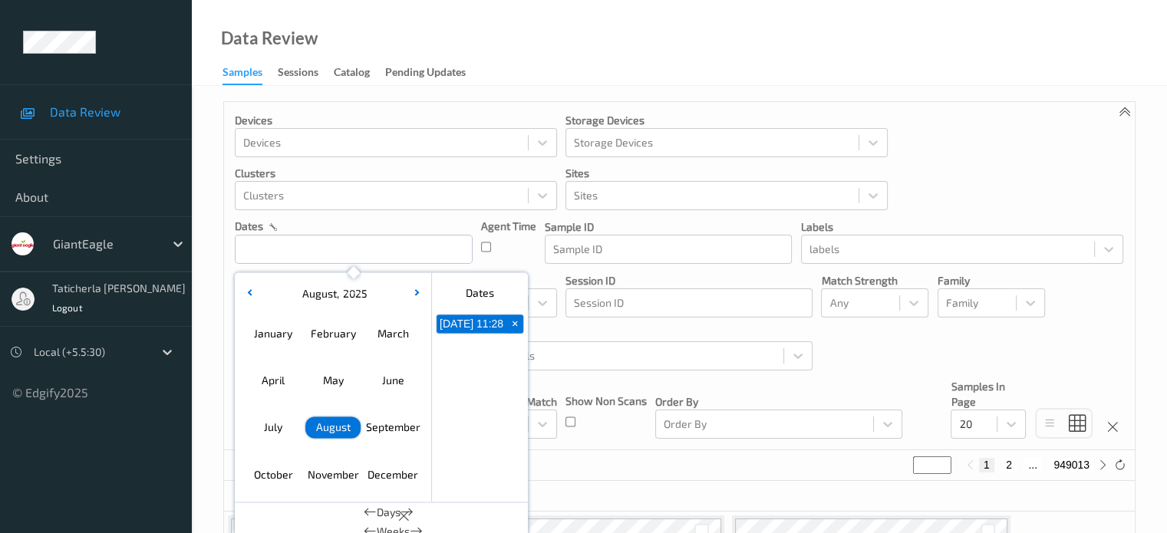
click at [335, 297] on span "August" at bounding box center [317, 293] width 38 height 13
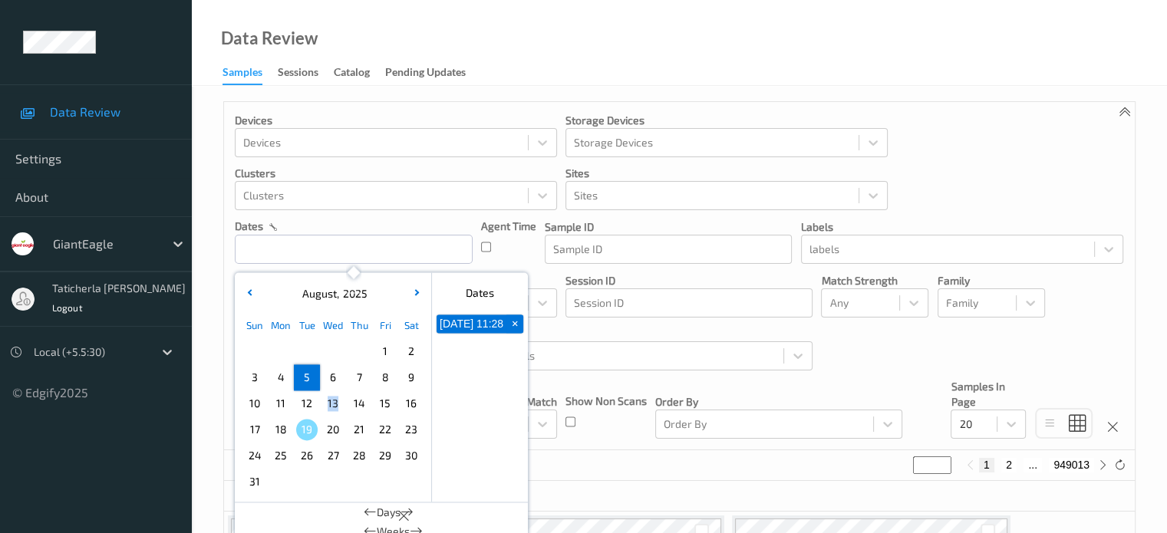
click at [335, 297] on span "August" at bounding box center [317, 293] width 38 height 13
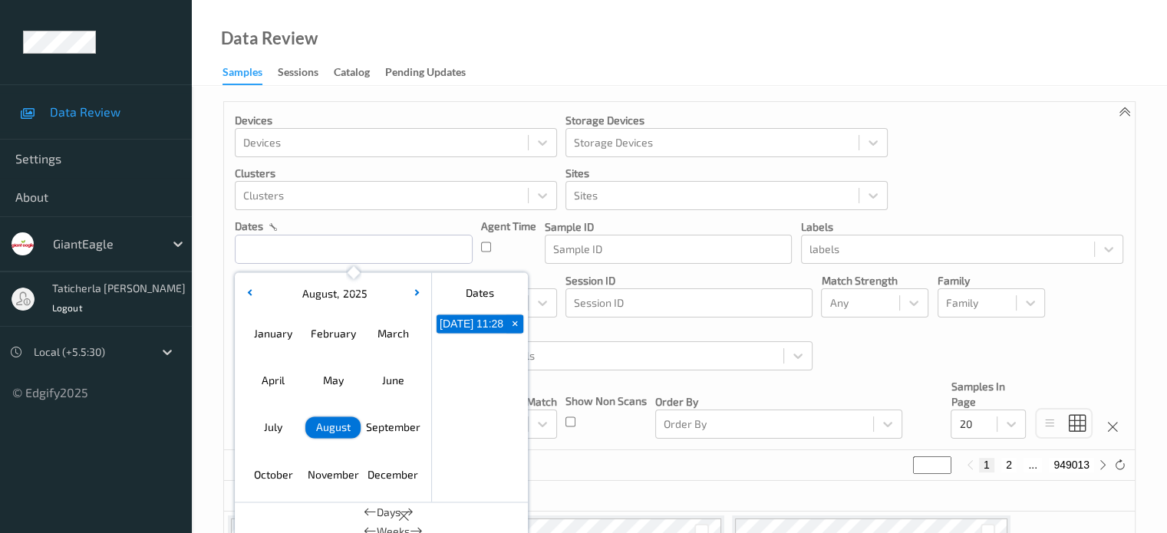
click at [335, 297] on span "August" at bounding box center [317, 293] width 38 height 13
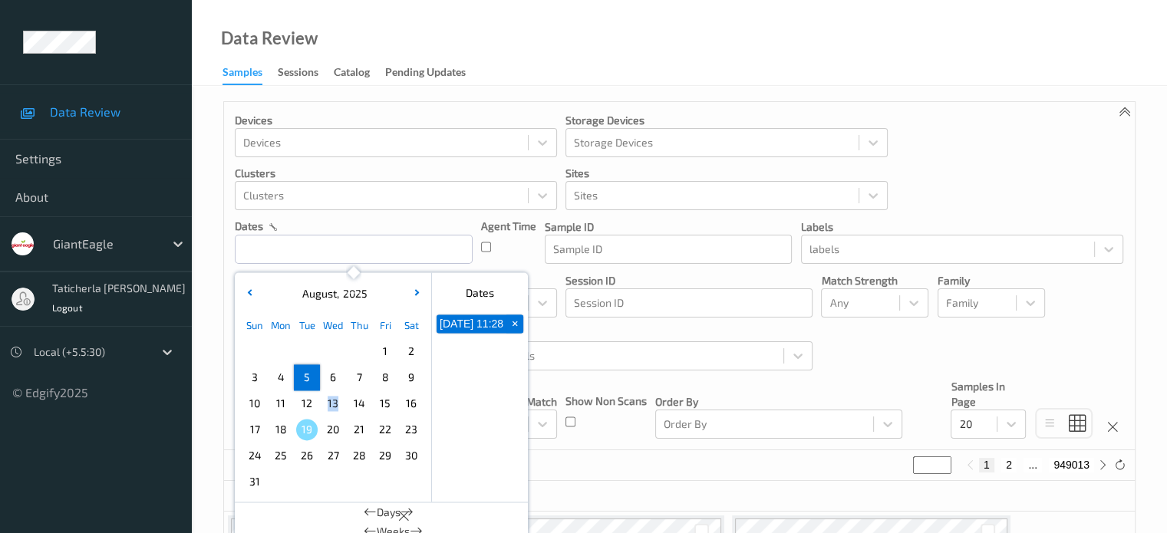
click at [293, 293] on div "August , 2025" at bounding box center [333, 293] width 190 height 15
click at [288, 295] on div "August , 2025" at bounding box center [333, 293] width 190 height 15
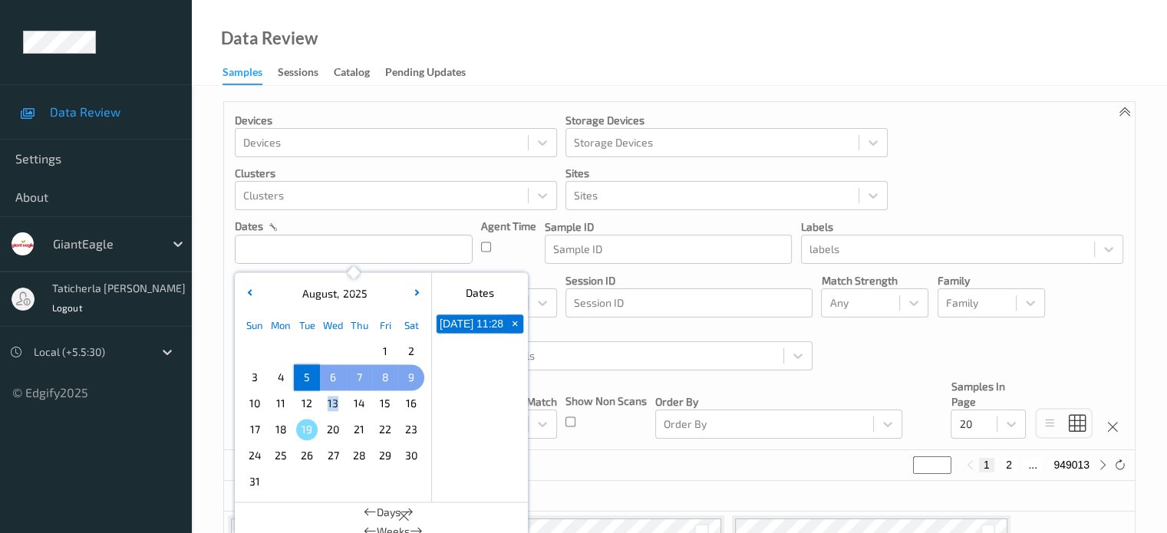
click at [401, 371] on span "9" at bounding box center [410, 377] width 21 height 21
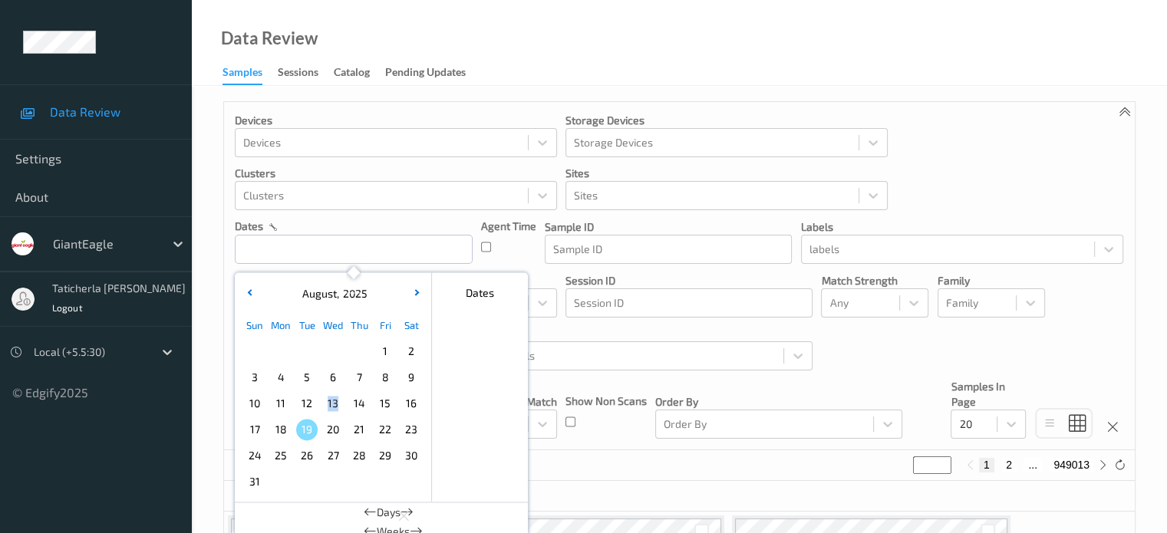
click at [705, 173] on p "Sites" at bounding box center [726, 173] width 322 height 15
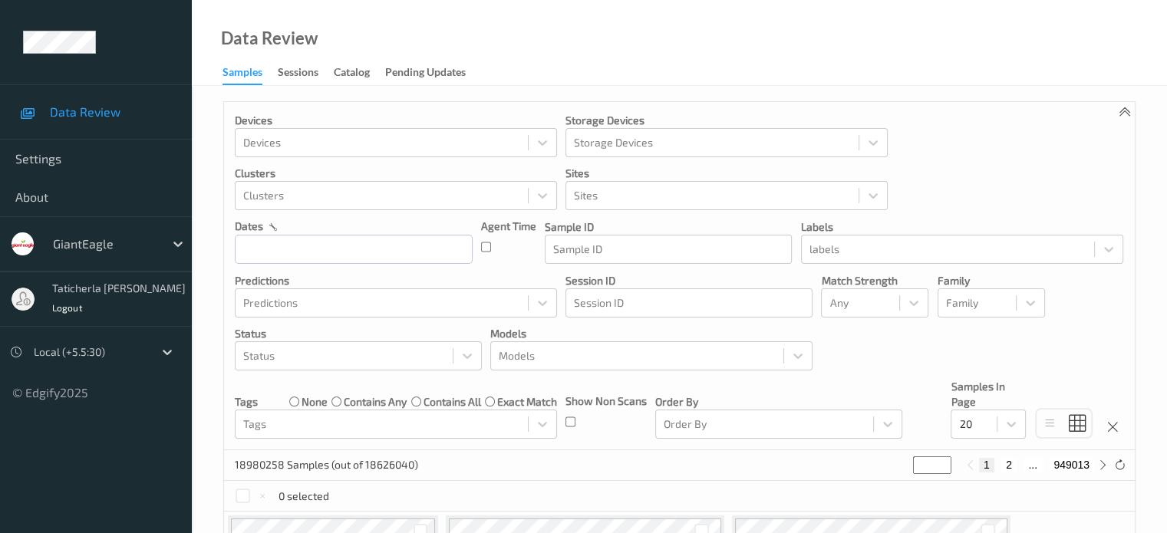
click at [705, 173] on p "Sites" at bounding box center [726, 173] width 322 height 15
click at [882, 487] on div "0 selected" at bounding box center [679, 496] width 911 height 31
click at [331, 300] on div at bounding box center [381, 303] width 277 height 18
click at [331, 298] on div at bounding box center [381, 303] width 277 height 18
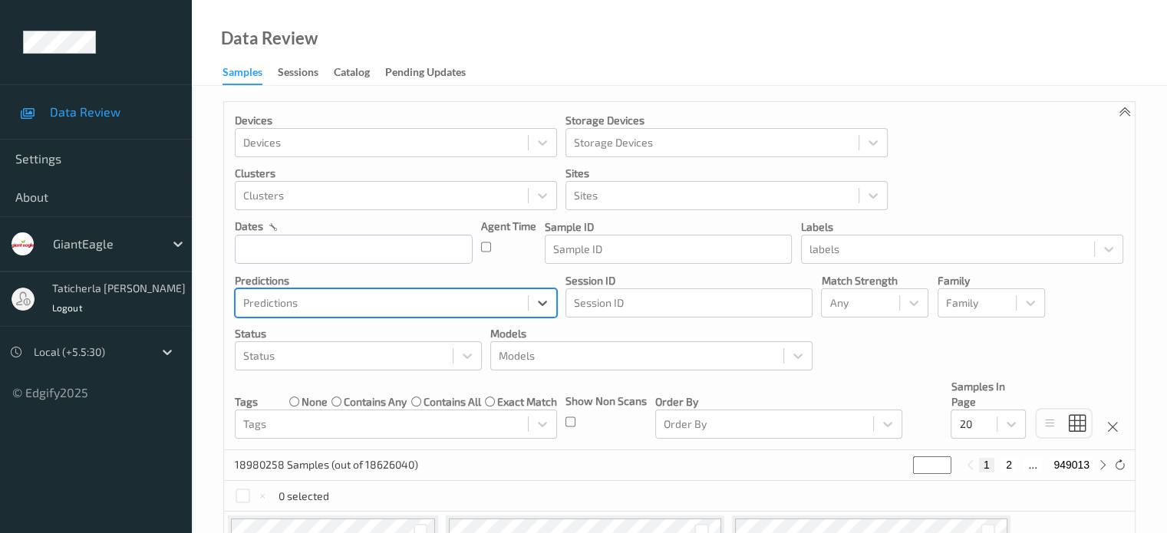
click at [331, 298] on div at bounding box center [381, 303] width 277 height 18
click at [331, 302] on div at bounding box center [381, 303] width 277 height 18
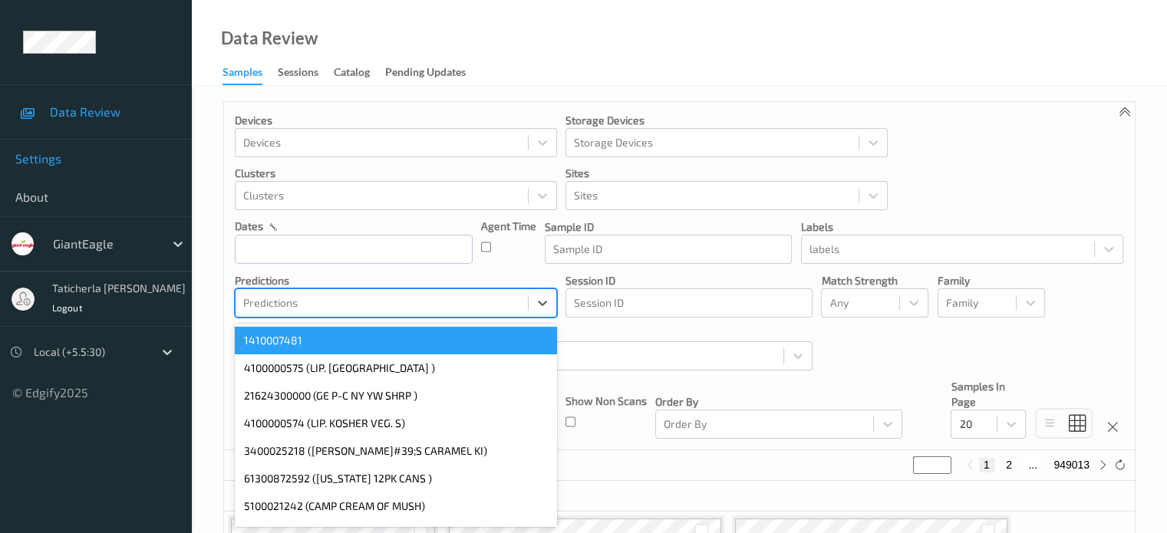
click at [184, 166] on link "Settings" at bounding box center [96, 159] width 192 height 38
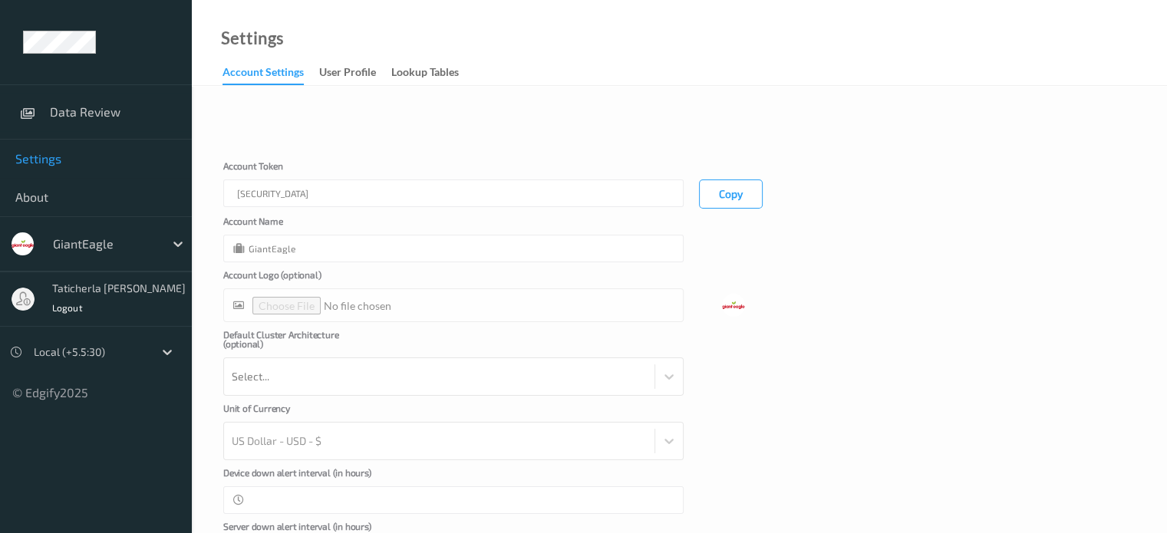
click at [371, 297] on div at bounding box center [453, 305] width 460 height 34
click at [348, 292] on div at bounding box center [453, 305] width 460 height 34
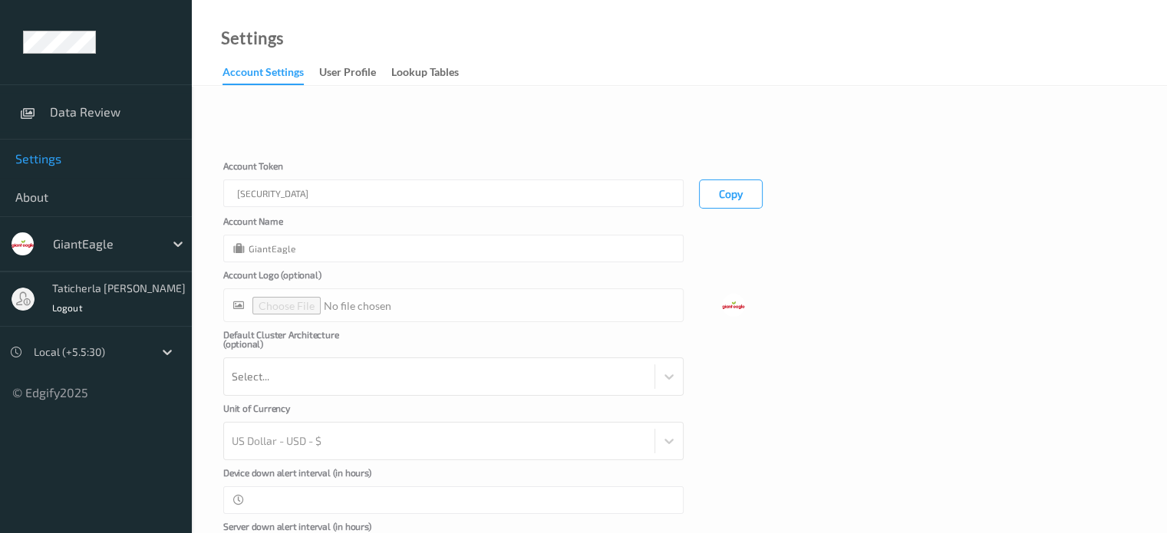
click at [348, 292] on div at bounding box center [453, 305] width 460 height 34
click at [347, 292] on div at bounding box center [453, 305] width 460 height 34
click at [314, 496] on div "**" at bounding box center [453, 500] width 460 height 28
click at [424, 500] on div "**" at bounding box center [453, 500] width 460 height 28
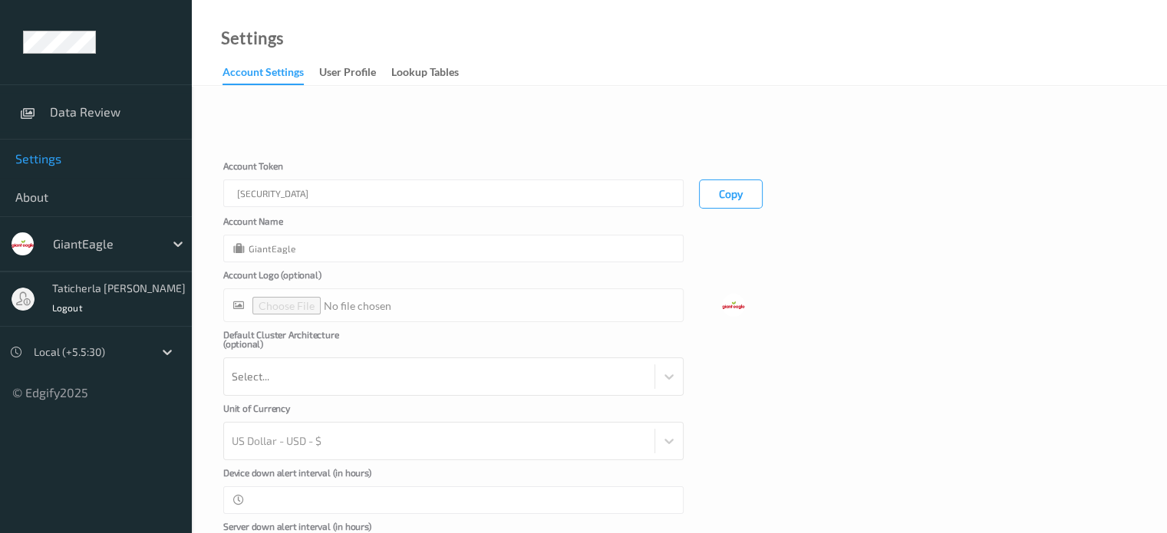
click at [423, 499] on div "**" at bounding box center [453, 500] width 460 height 28
click at [431, 506] on form "Cancel Edit Save Account Token eyJhbGciOiJIUzI1NiIsInR5cCI6IkpXVCJ9.eyJhY2NvdW5…" at bounding box center [679, 345] width 912 height 445
click at [431, 505] on form "Cancel Edit Save Account Token eyJhbGciOiJIUzI1NiIsInR5cCI6IkpXVCJ9.eyJhY2NvdW5…" at bounding box center [679, 345] width 912 height 445
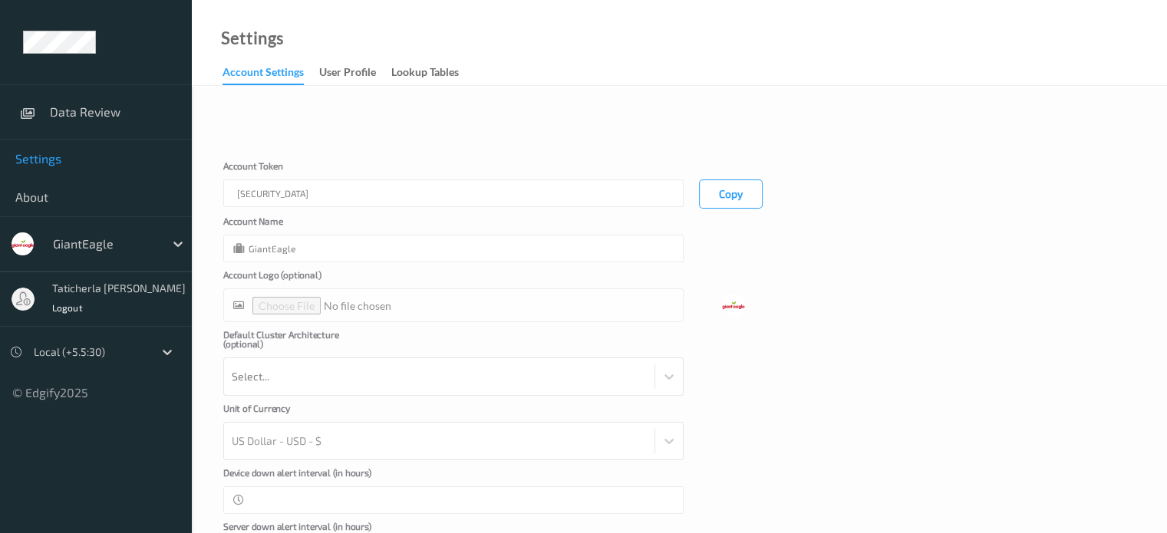
click at [431, 505] on form "Cancel Edit Save Account Token eyJhbGciOiJIUzI1NiIsInR5cCI6IkpXVCJ9.eyJhY2NvdW5…" at bounding box center [679, 345] width 912 height 445
click at [535, 500] on div "**" at bounding box center [453, 500] width 460 height 28
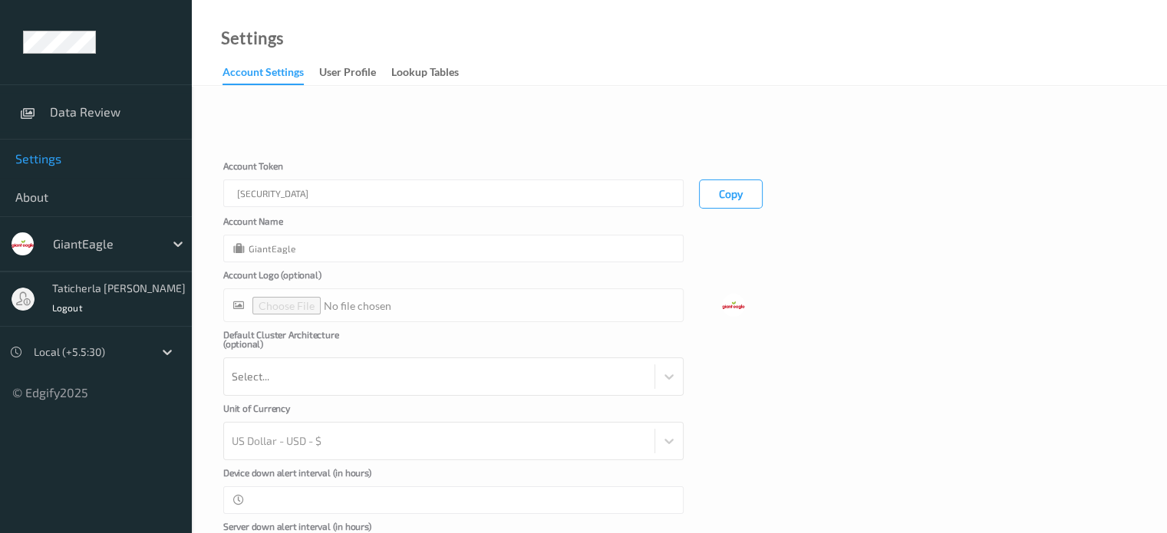
click at [535, 500] on div "**" at bounding box center [453, 500] width 460 height 28
click at [331, 281] on label "Account Logo (optional)" at bounding box center [299, 279] width 153 height 18
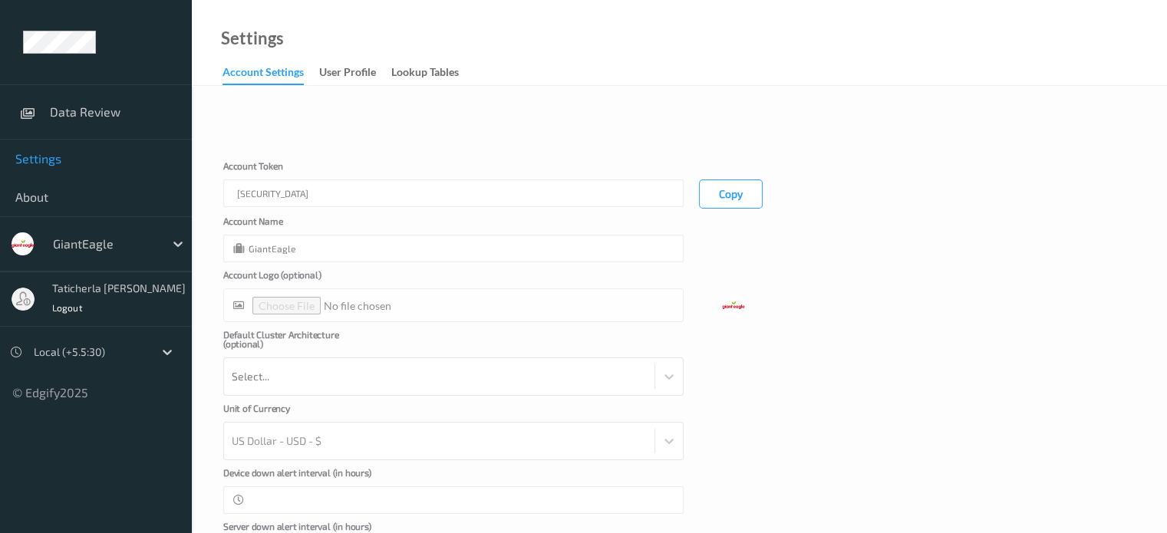
click at [331, 284] on label "Account Logo (optional)" at bounding box center [299, 279] width 153 height 18
click at [420, 503] on div "**" at bounding box center [453, 500] width 460 height 28
click at [758, 503] on div "Device down alert interval (in hours) **" at bounding box center [679, 491] width 912 height 46
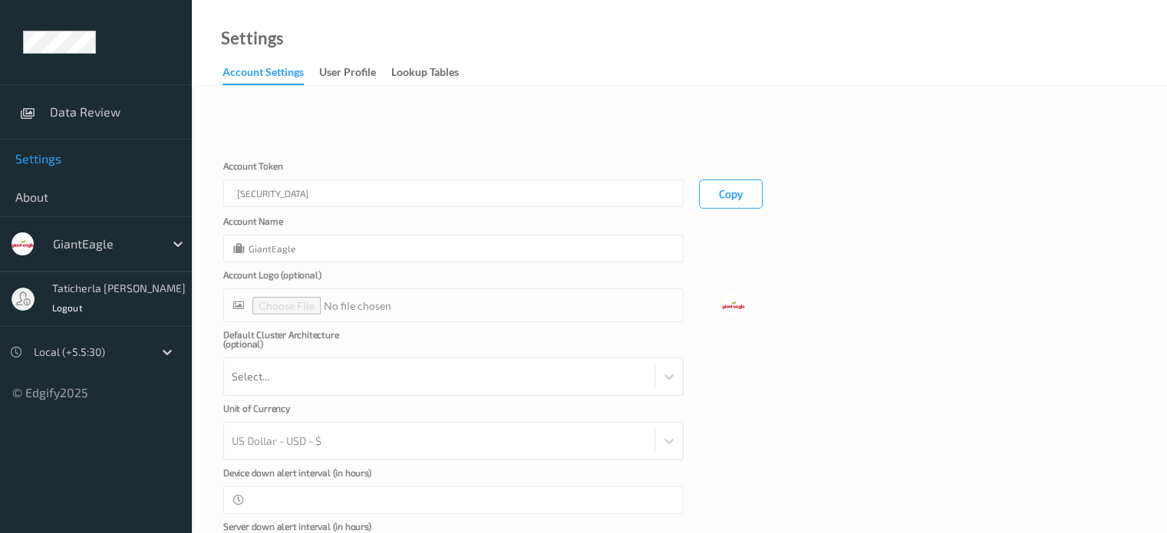
click at [758, 503] on div "Device down alert interval (in hours) **" at bounding box center [679, 491] width 912 height 46
click at [763, 503] on div "Device down alert interval (in hours) **" at bounding box center [679, 491] width 912 height 46
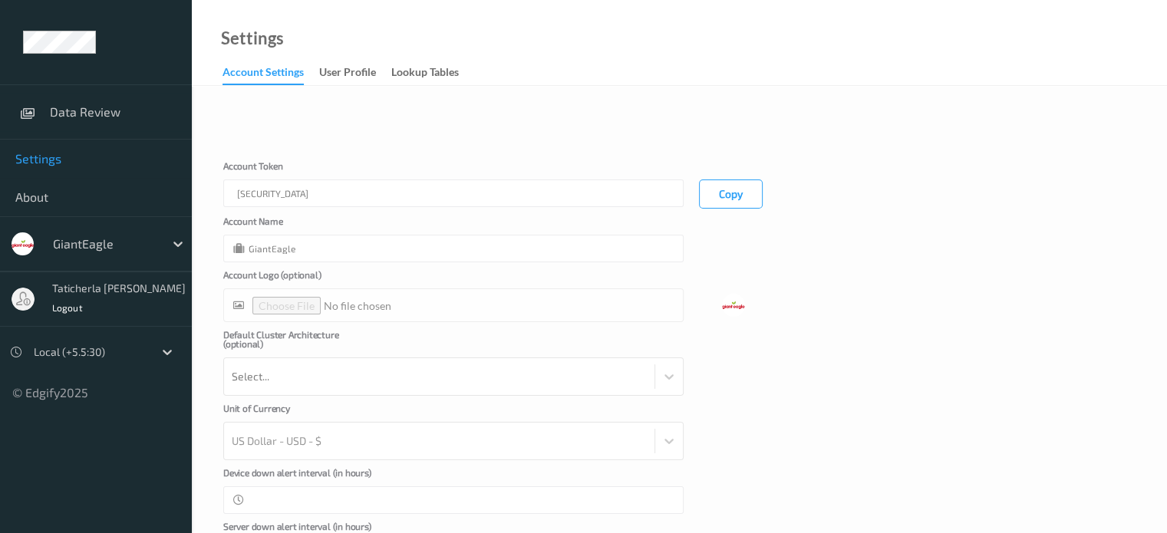
click at [763, 503] on div "Device down alert interval (in hours) **" at bounding box center [679, 491] width 912 height 46
click at [768, 503] on div "Device down alert interval (in hours) **" at bounding box center [679, 491] width 912 height 46
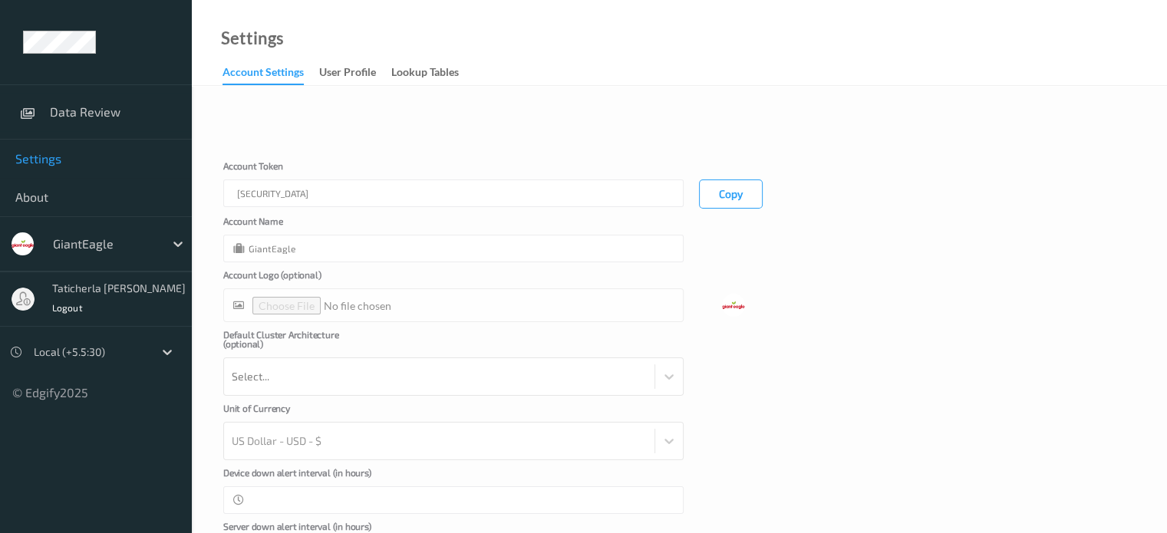
click at [769, 502] on div "Device down alert interval (in hours) **" at bounding box center [679, 491] width 912 height 46
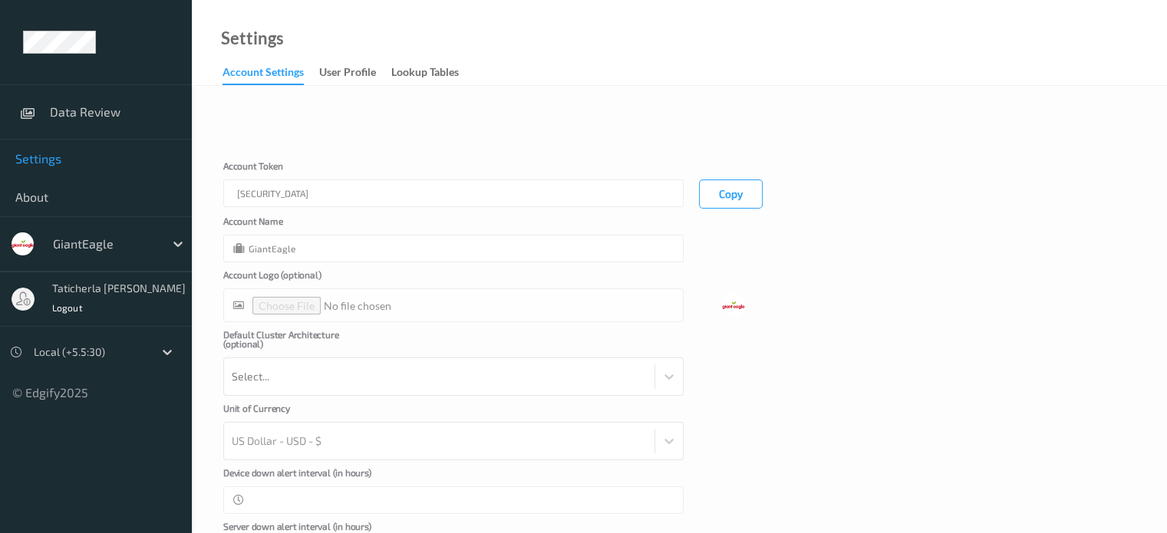
drag, startPoint x: 783, startPoint y: 515, endPoint x: 767, endPoint y: 495, distance: 25.2
click at [767, 495] on form "Cancel Edit Save Account Token eyJhbGciOiJIUzI1NiIsInR5cCI6IkpXVCJ9.eyJhY2NvdW5…" at bounding box center [679, 345] width 912 height 445
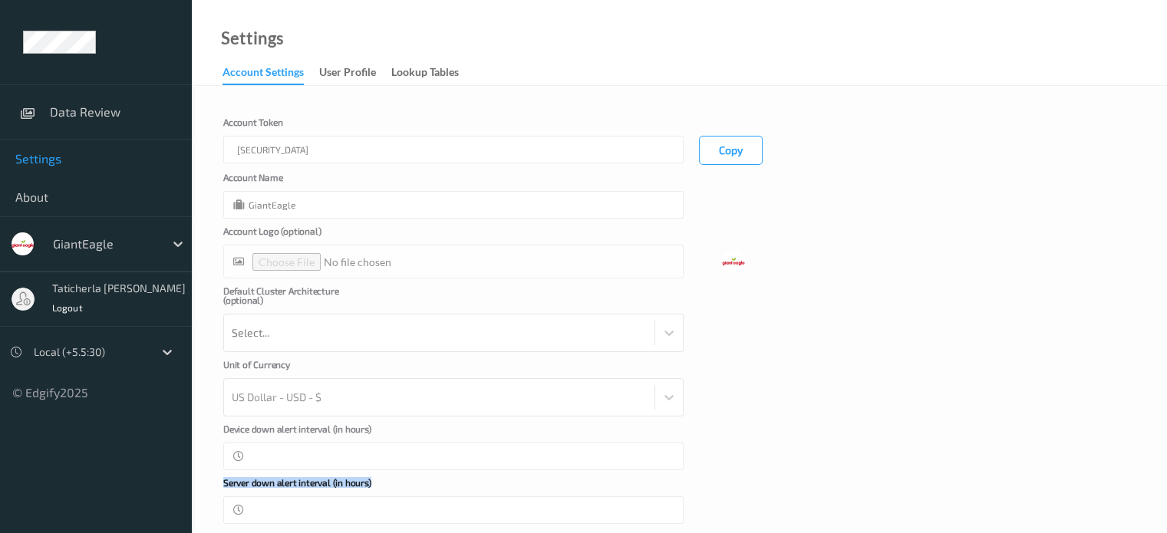
scroll to position [64, 0]
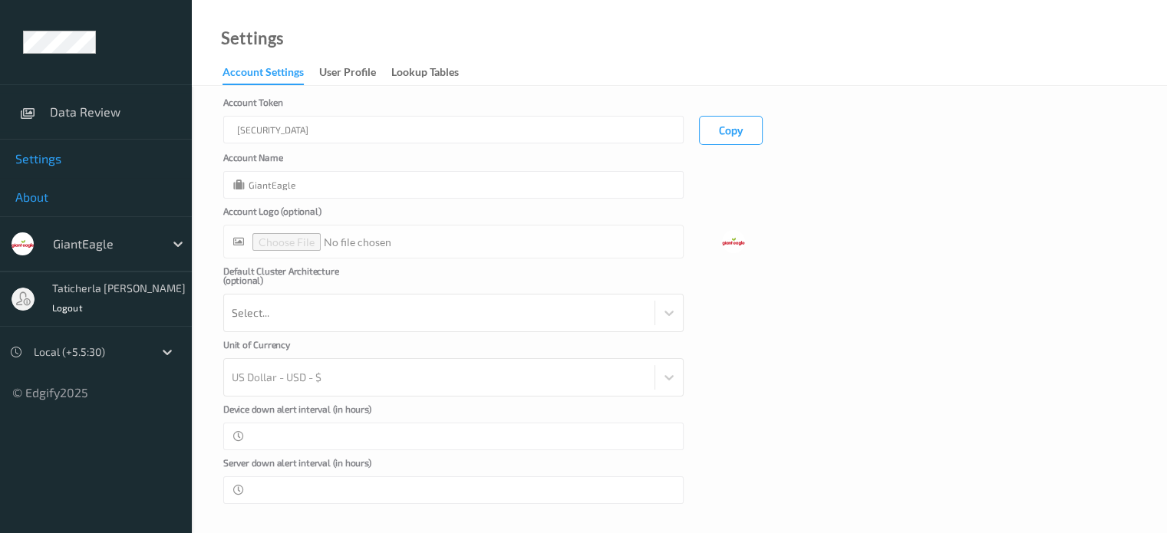
click at [46, 195] on span "About" at bounding box center [95, 196] width 161 height 15
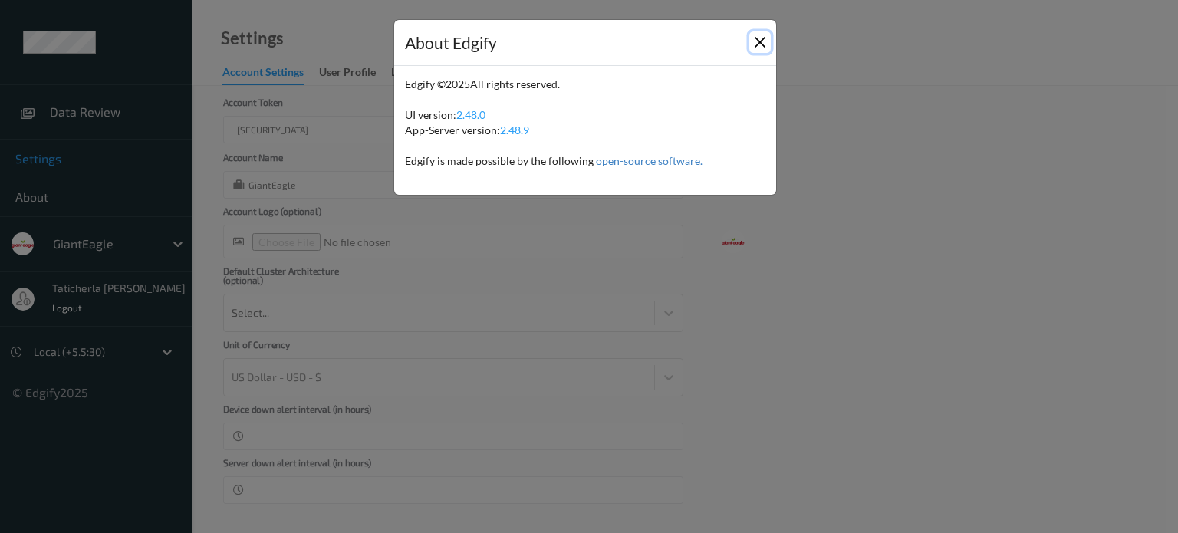
click at [763, 45] on button "Close" at bounding box center [760, 41] width 21 height 21
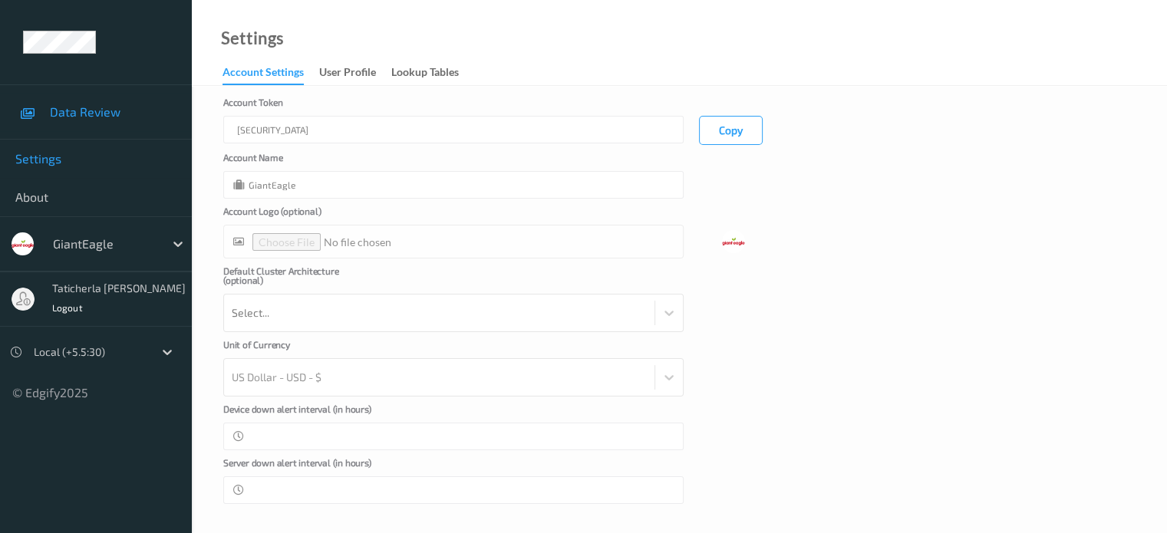
click at [107, 118] on span "Data Review" at bounding box center [113, 111] width 127 height 15
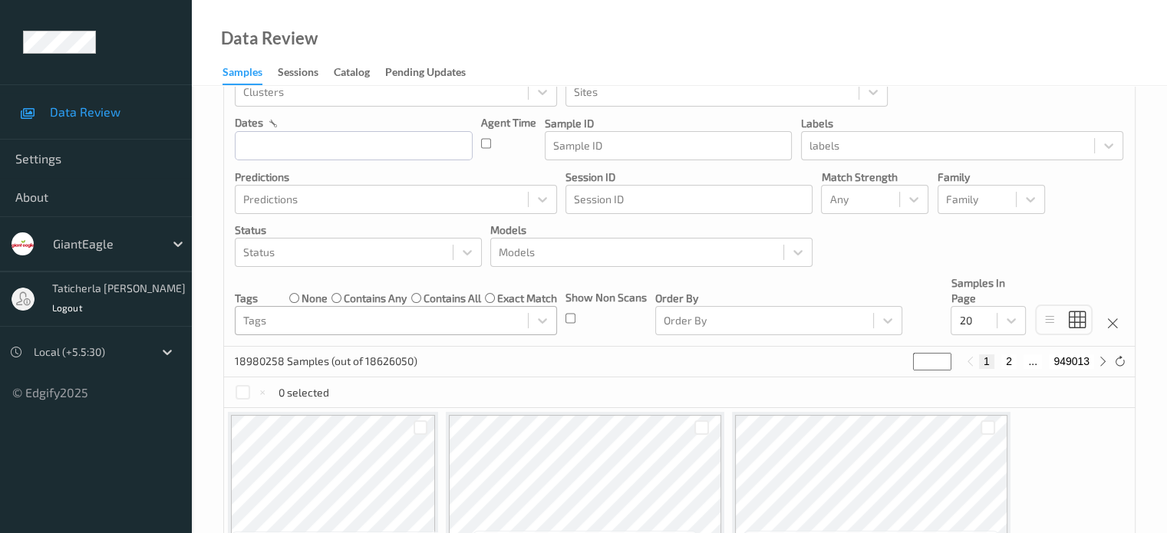
scroll to position [77, 0]
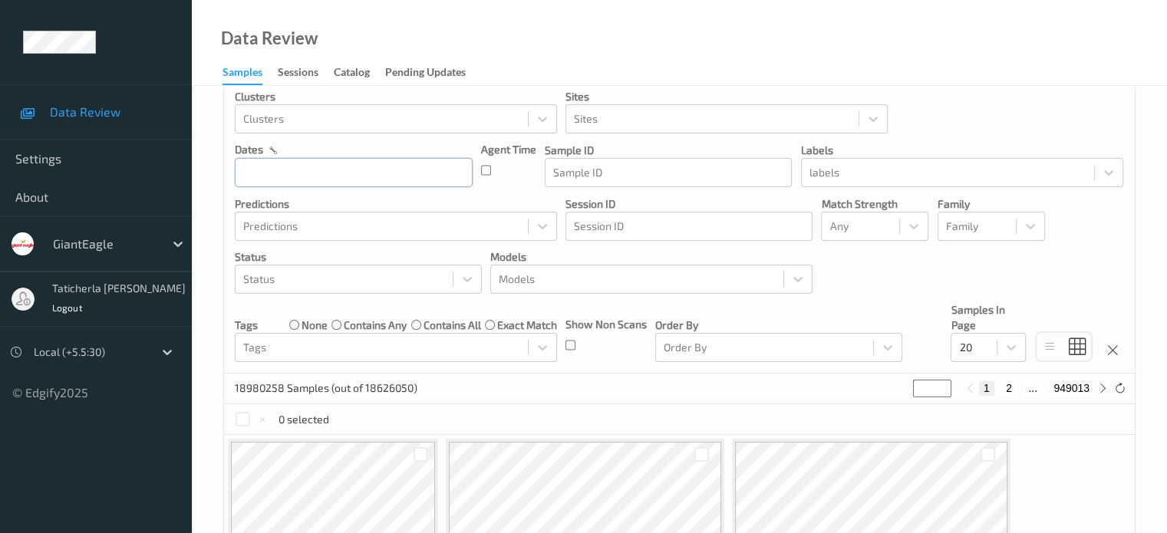
click at [374, 176] on input "text" at bounding box center [354, 172] width 238 height 29
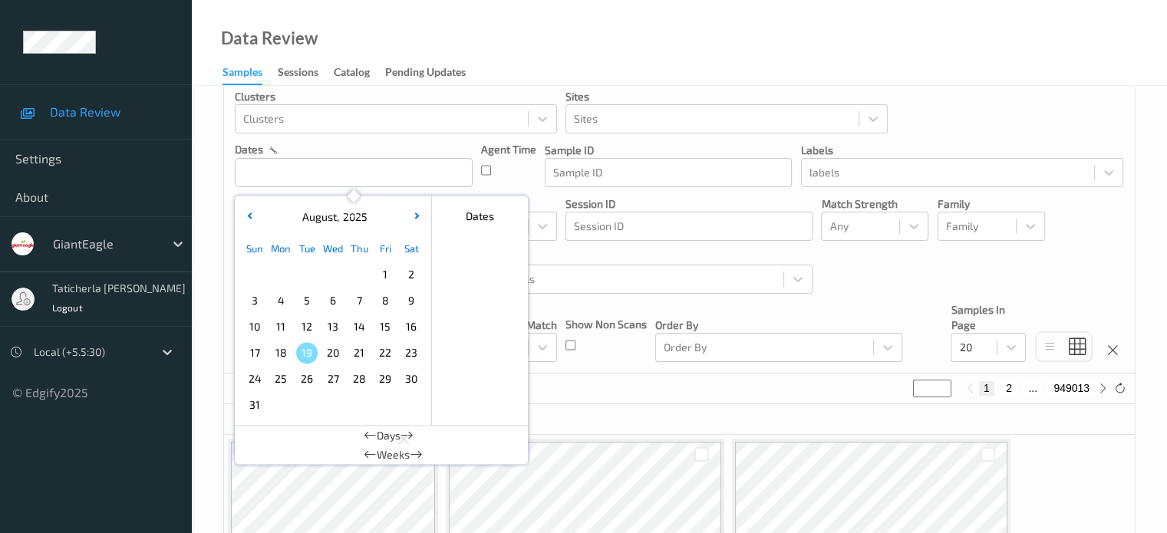
click at [332, 331] on span "13" at bounding box center [332, 326] width 21 height 21
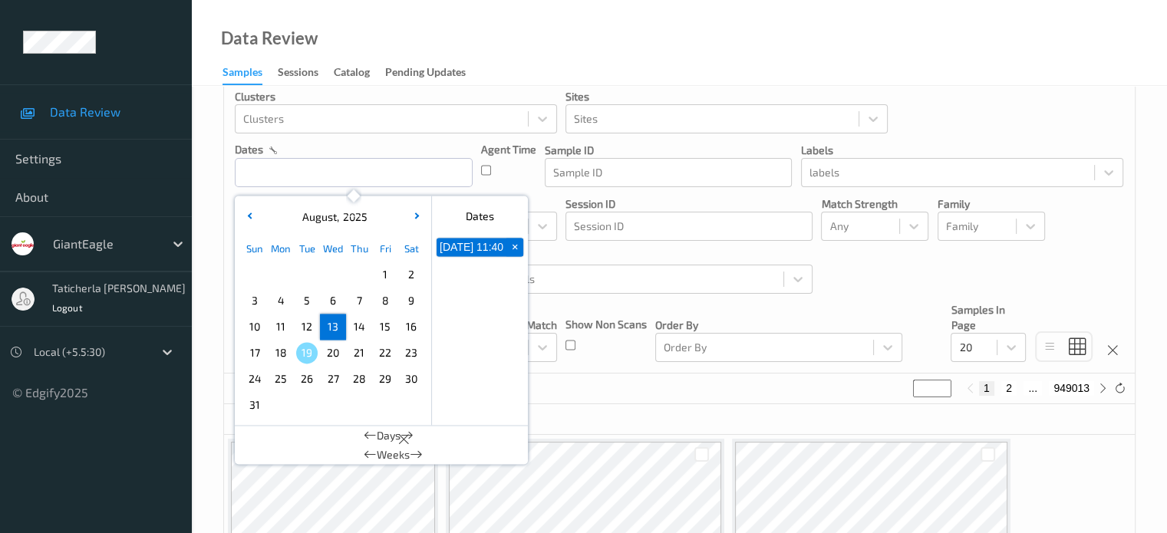
click at [588, 423] on div "0 selected" at bounding box center [679, 419] width 911 height 31
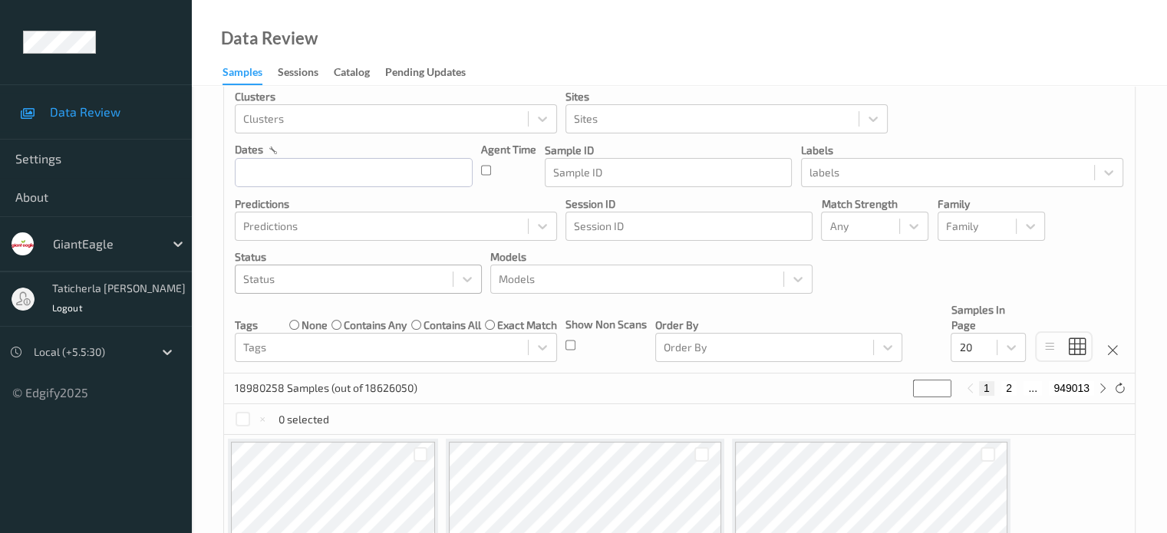
scroll to position [0, 0]
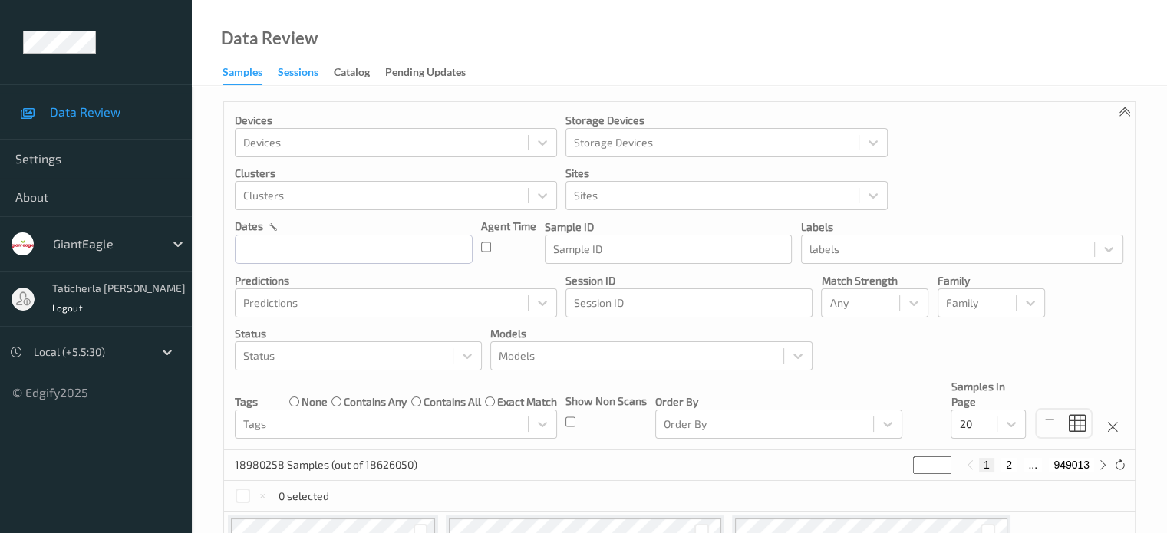
click at [299, 71] on div "Sessions" at bounding box center [298, 73] width 41 height 19
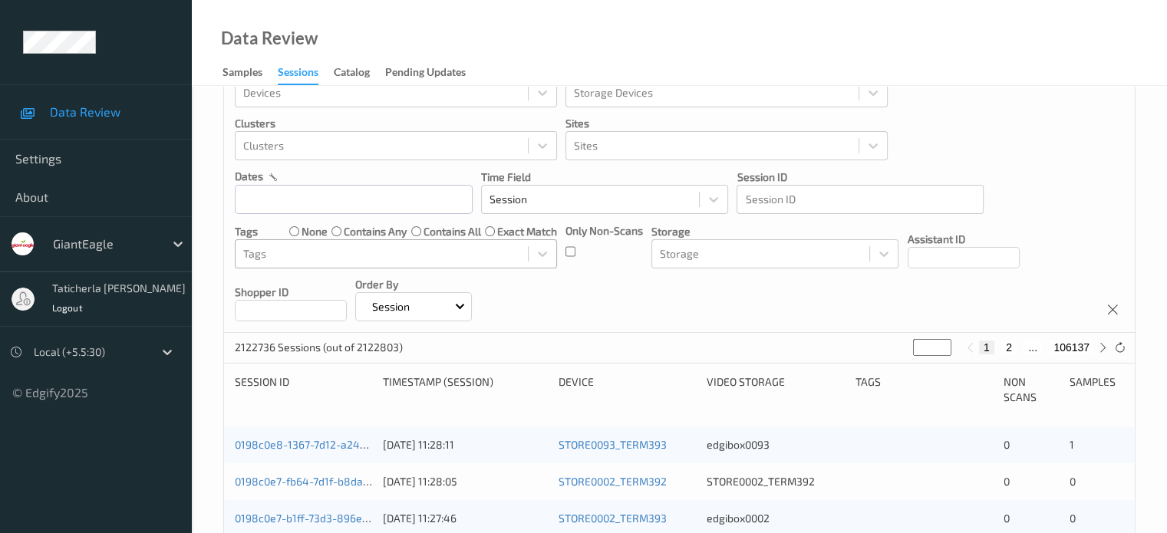
scroll to position [77, 0]
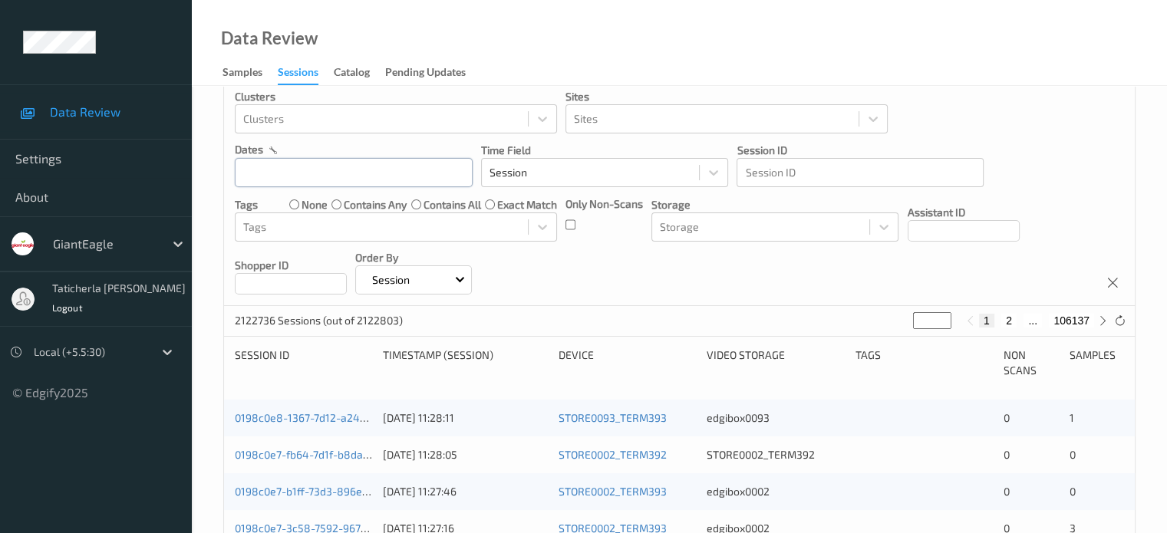
click at [328, 170] on input "text" at bounding box center [354, 172] width 238 height 29
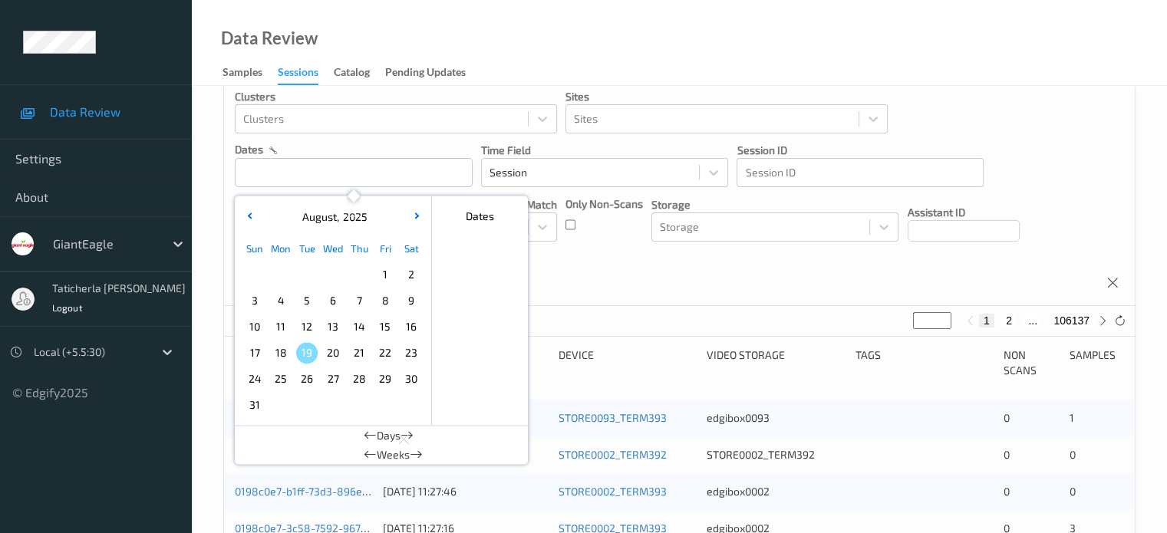
click at [559, 284] on div "Devices Devices Storage Devices Storage Devices Clusters Clusters Sites Sites d…" at bounding box center [679, 165] width 911 height 281
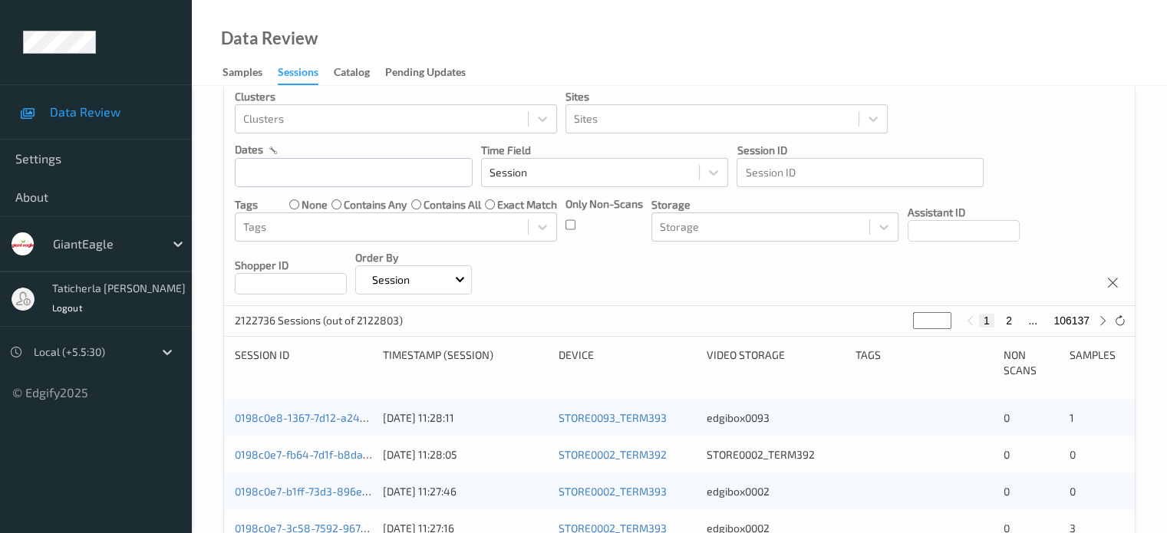
click at [84, 354] on div at bounding box center [90, 352] width 112 height 18
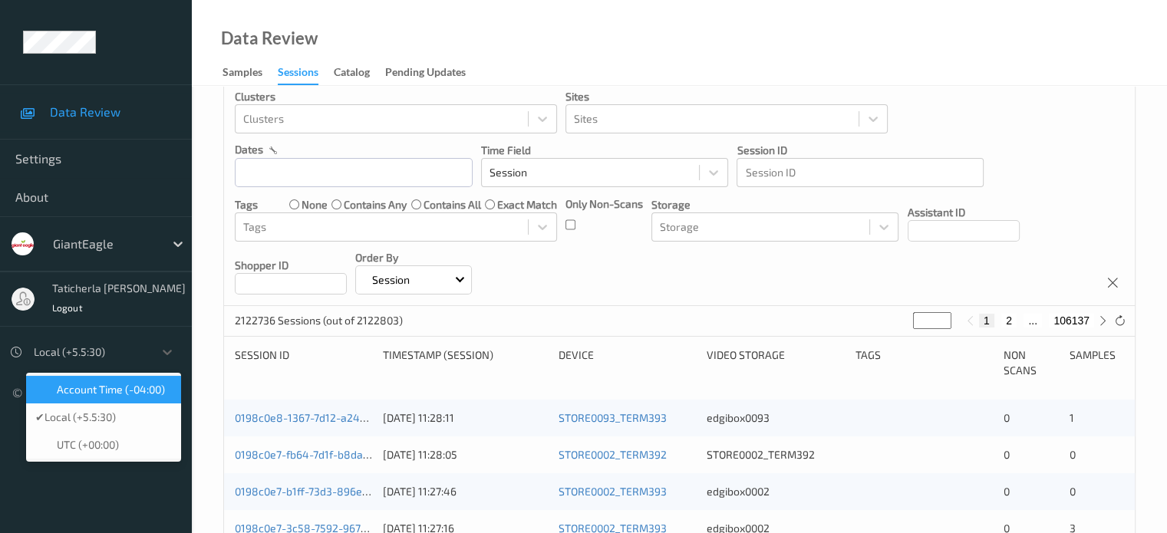
click at [99, 383] on span "Account Time (-04:00)" at bounding box center [111, 389] width 108 height 15
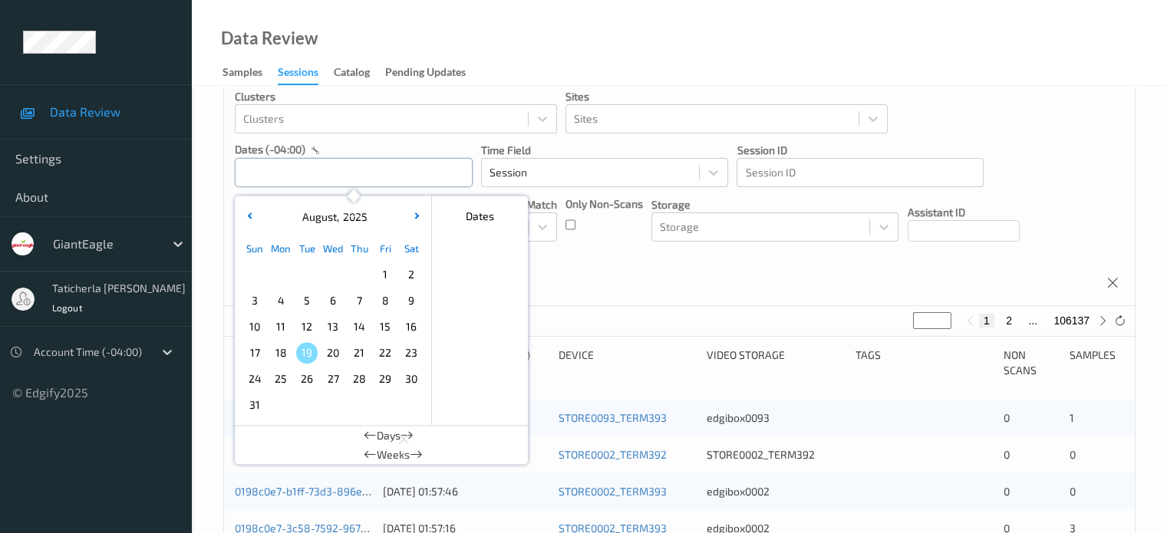
click at [336, 179] on input "text" at bounding box center [354, 172] width 238 height 29
click at [334, 327] on span "13" at bounding box center [332, 326] width 21 height 21
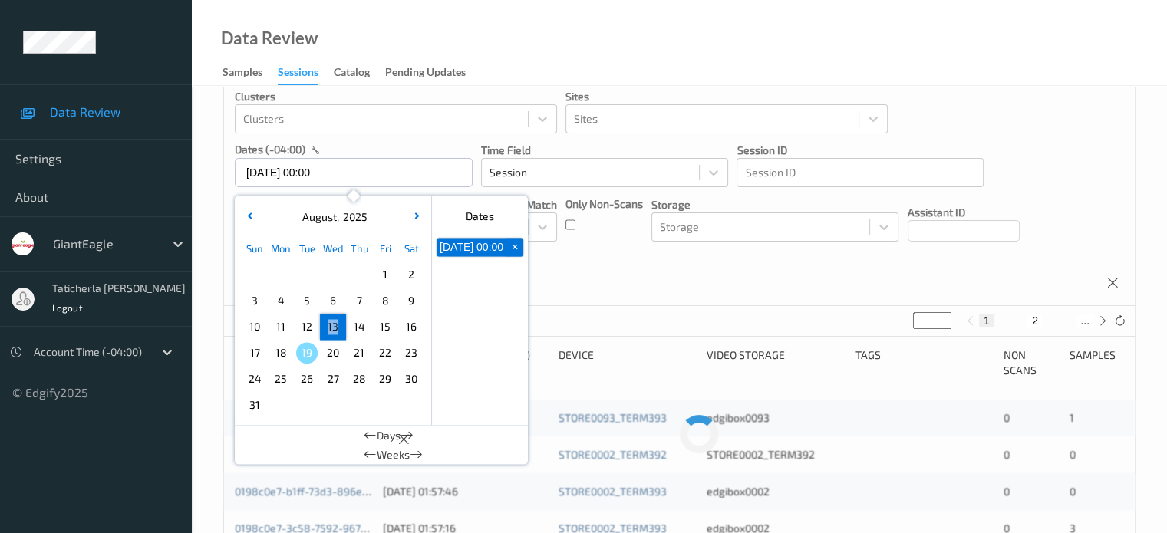
click at [334, 327] on span "13" at bounding box center [332, 326] width 21 height 21
type input "13/08/2025 00:00 -> 13/08/2025 23:59"
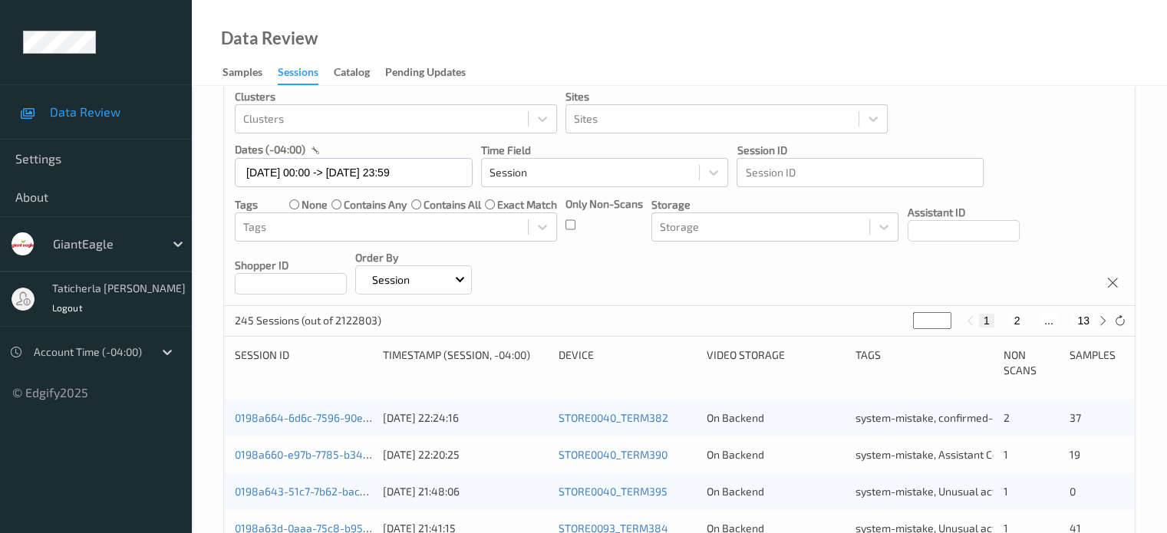
click at [1017, 318] on button "2" at bounding box center [1016, 321] width 15 height 14
type input "*"
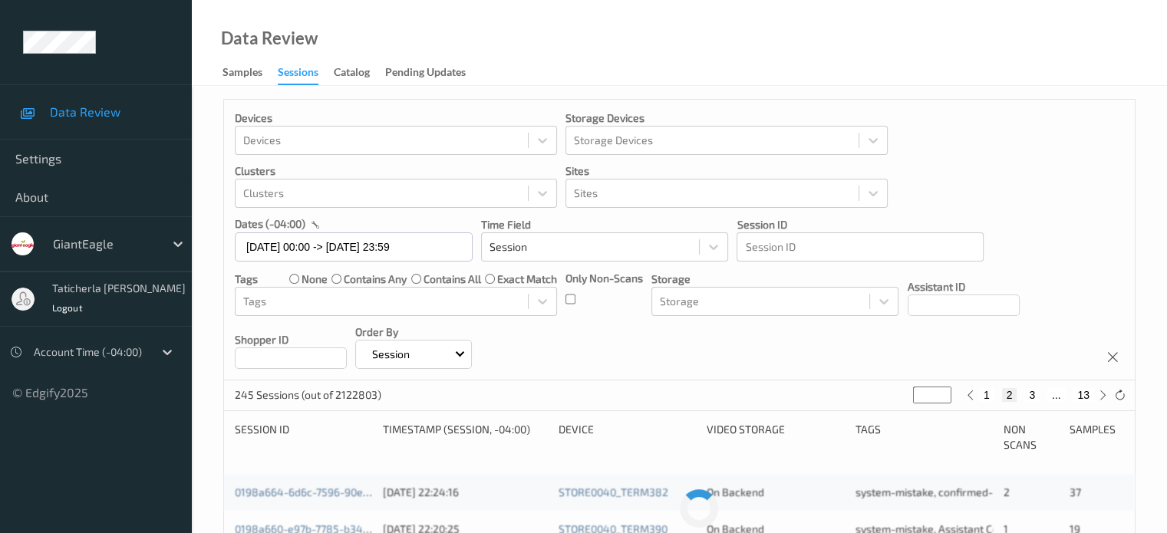
scroll to position [0, 0]
click at [1017, 318] on div "Devices Devices Storage Devices Storage Devices Clusters Clusters Sites Sites d…" at bounding box center [679, 242] width 911 height 281
click at [1033, 389] on div "1 2 3 ... 13" at bounding box center [1037, 397] width 150 height 17
click at [1031, 401] on button "3" at bounding box center [1031, 398] width 15 height 14
type input "*"
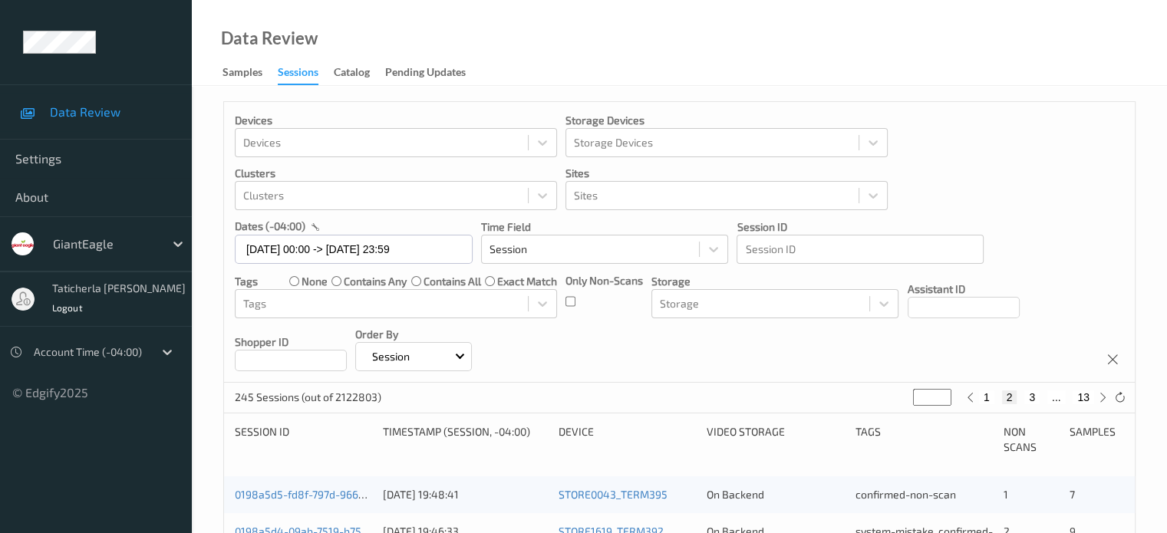
type input "*"
click at [1037, 398] on button "4" at bounding box center [1040, 398] width 15 height 14
type input "*"
click at [1046, 398] on button "5" at bounding box center [1047, 398] width 15 height 14
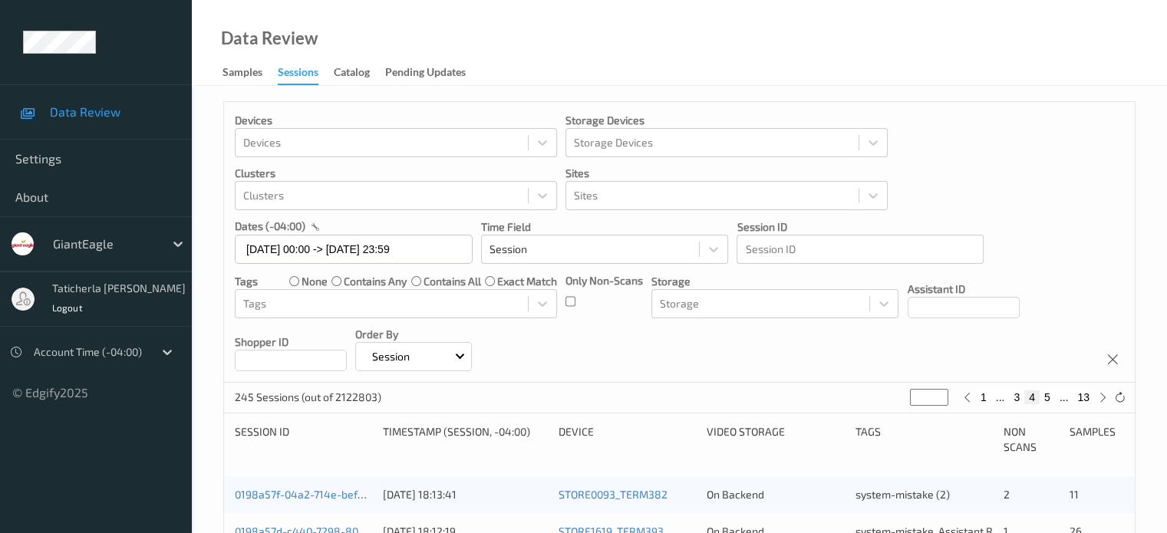
type input "*"
click at [1047, 398] on button "6" at bounding box center [1047, 398] width 15 height 14
type input "*"
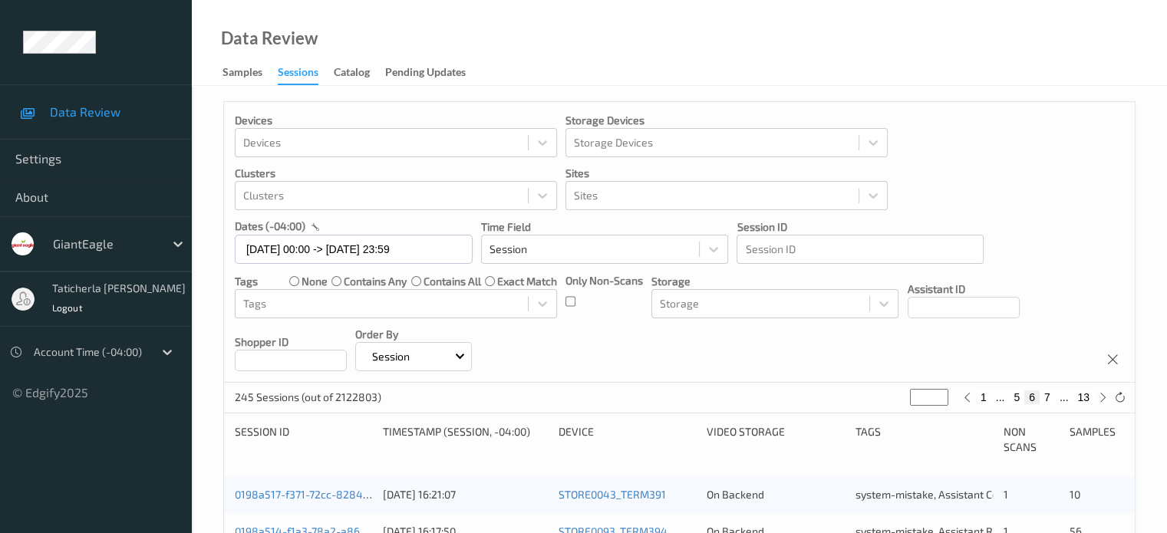
click at [1045, 394] on button "7" at bounding box center [1047, 398] width 15 height 14
type input "*"
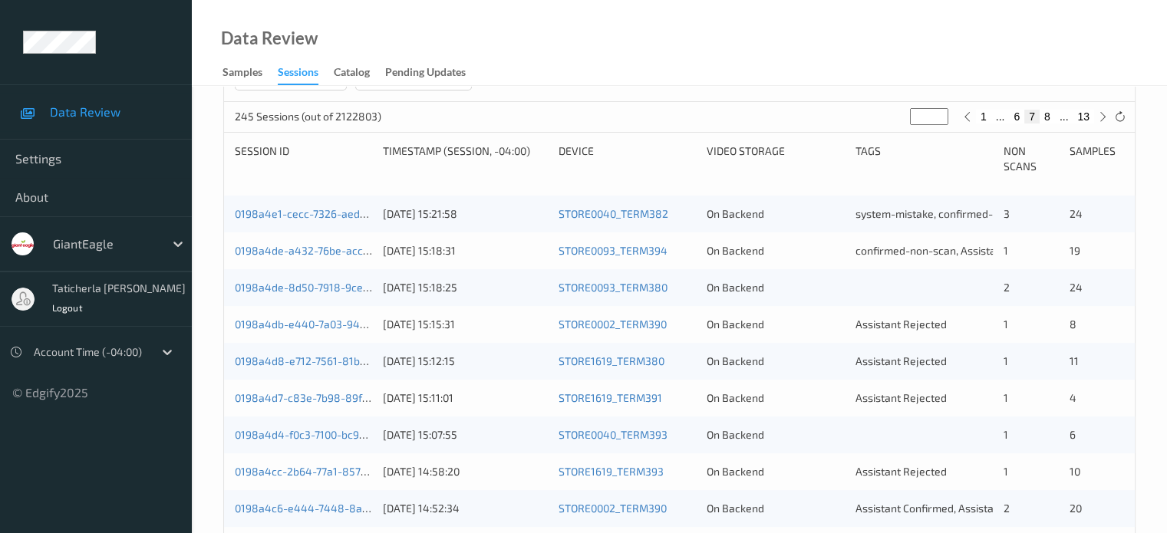
scroll to position [307, 0]
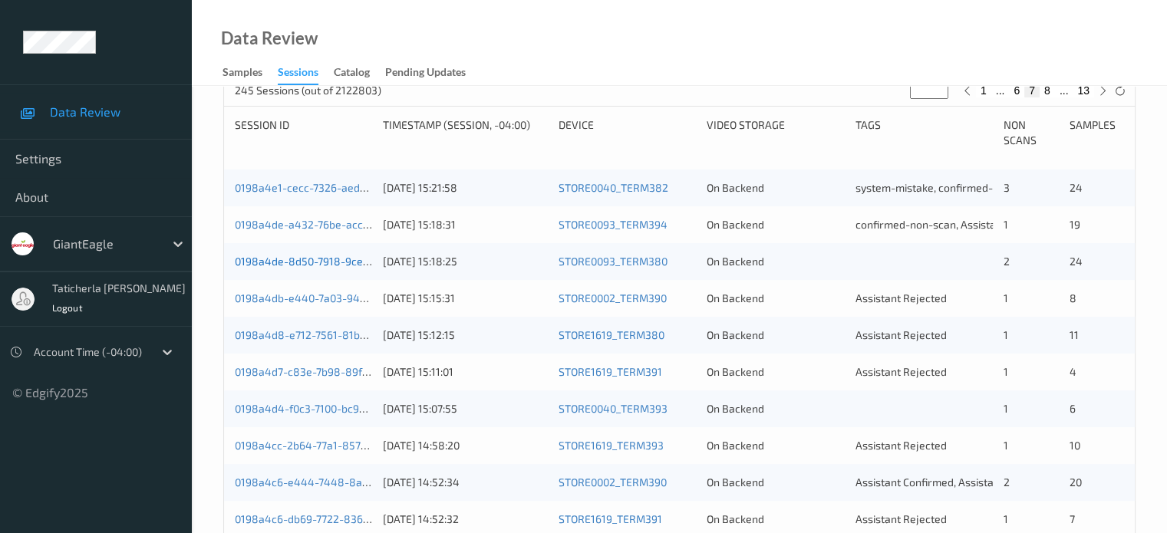
click at [347, 257] on link "0198a4de-8d50-7918-9ce7-9114ce097824" at bounding box center [339, 261] width 209 height 13
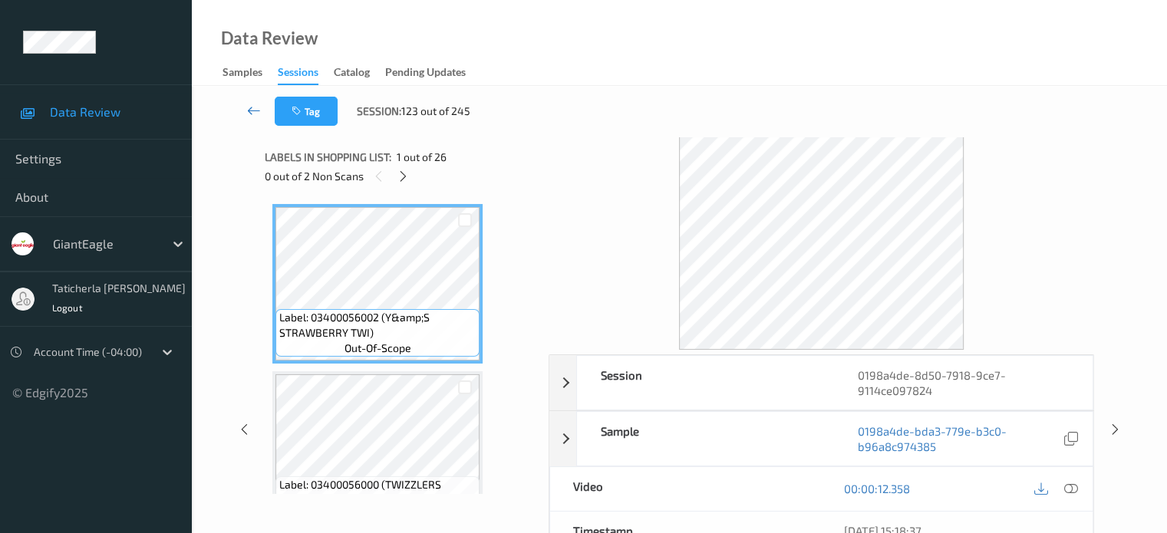
click at [257, 106] on icon at bounding box center [254, 110] width 14 height 15
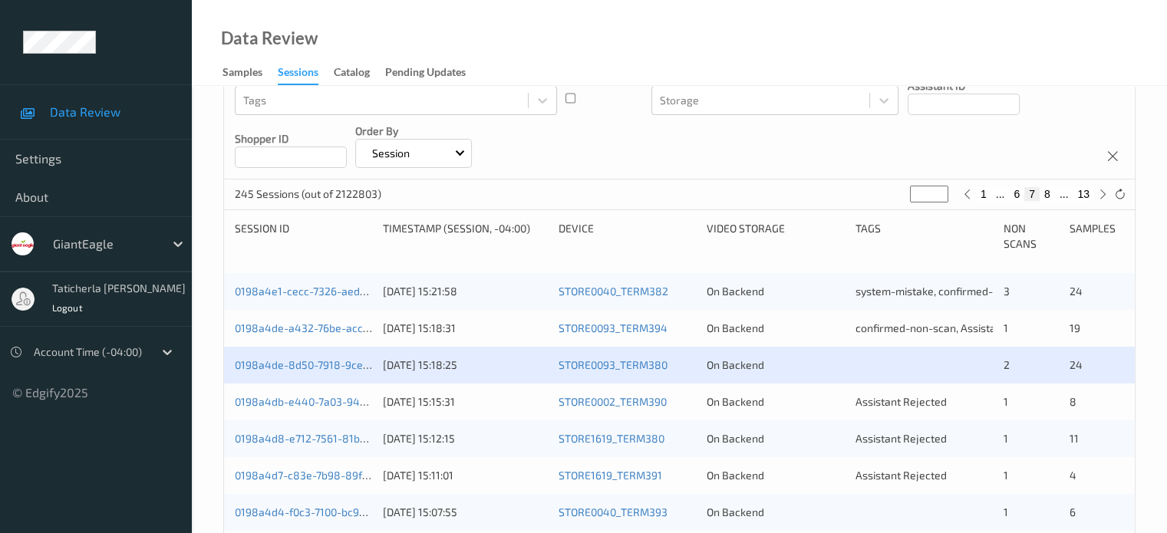
scroll to position [230, 0]
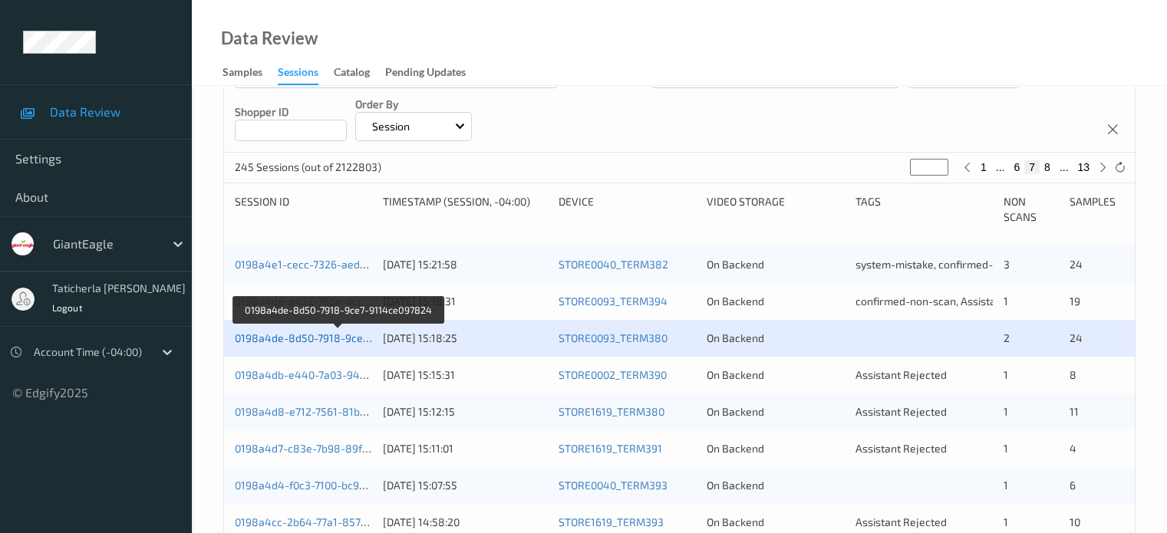
click at [346, 333] on link "0198a4de-8d50-7918-9ce7-9114ce097824" at bounding box center [339, 337] width 209 height 13
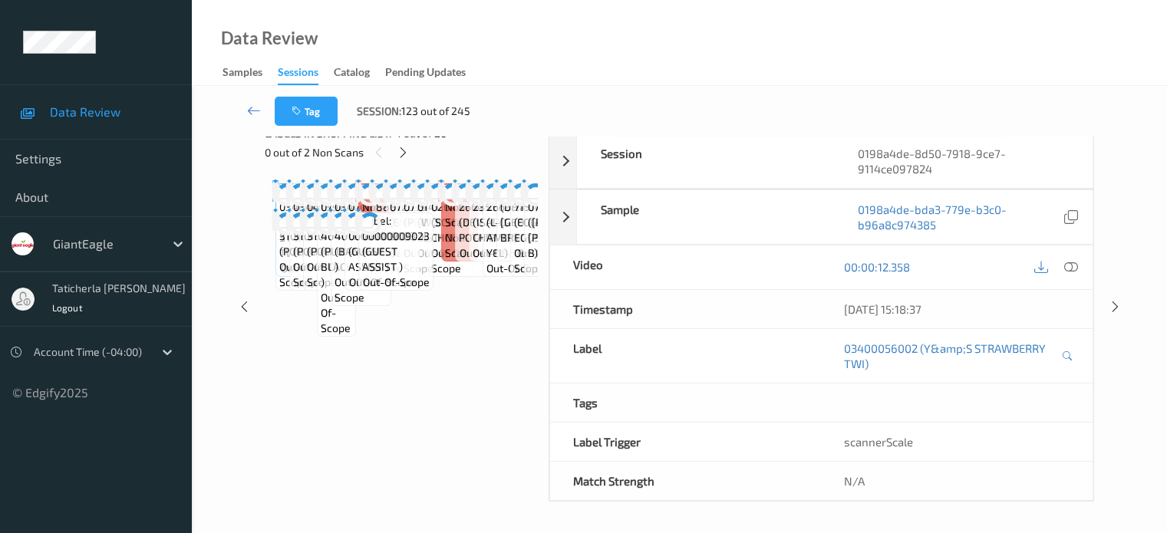
scroll to position [219, 0]
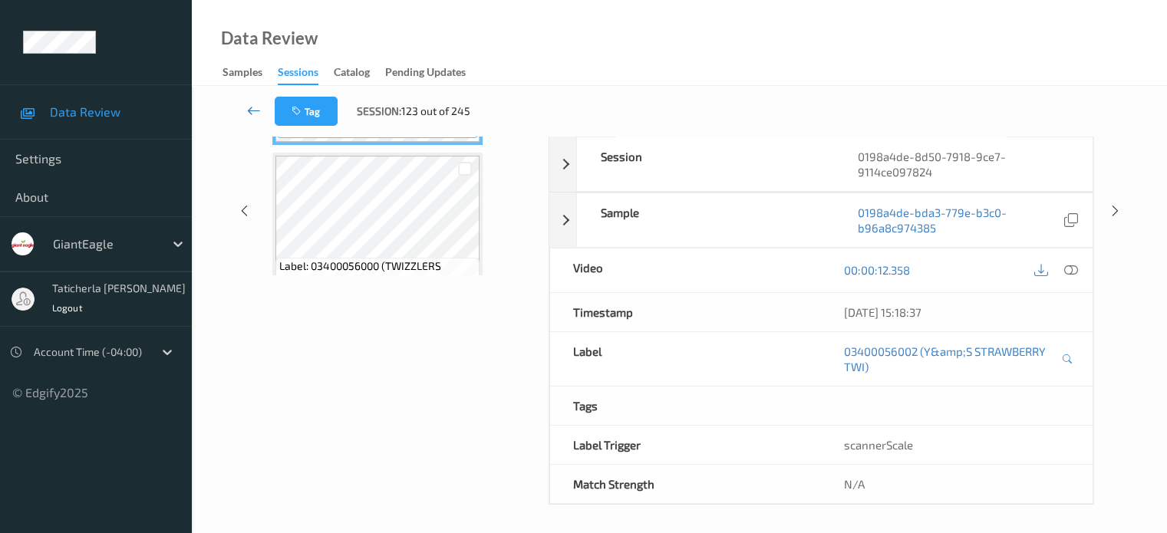
click at [255, 112] on icon at bounding box center [254, 110] width 14 height 15
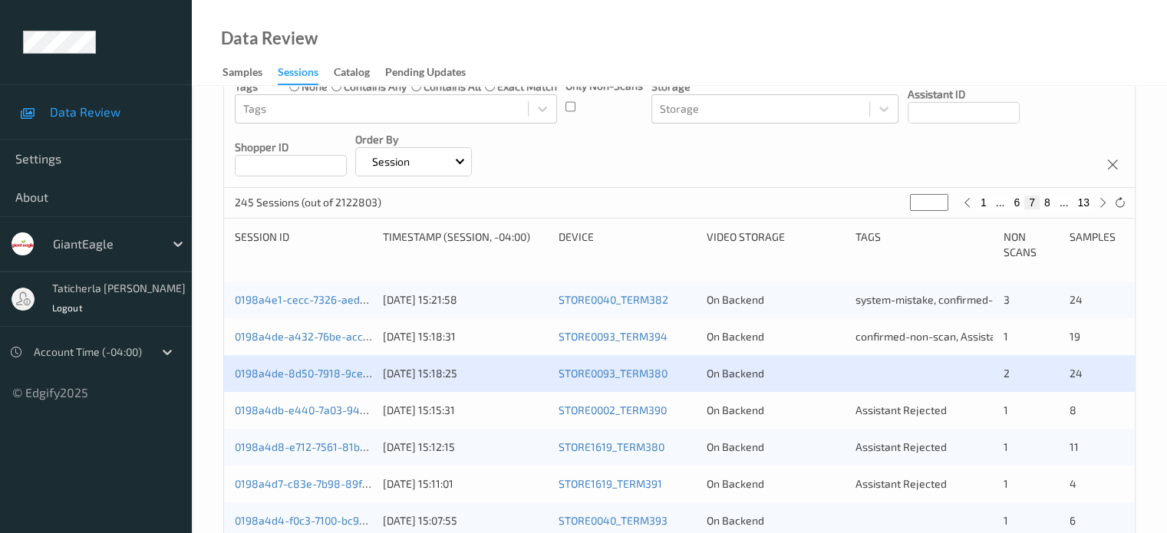
scroll to position [230, 0]
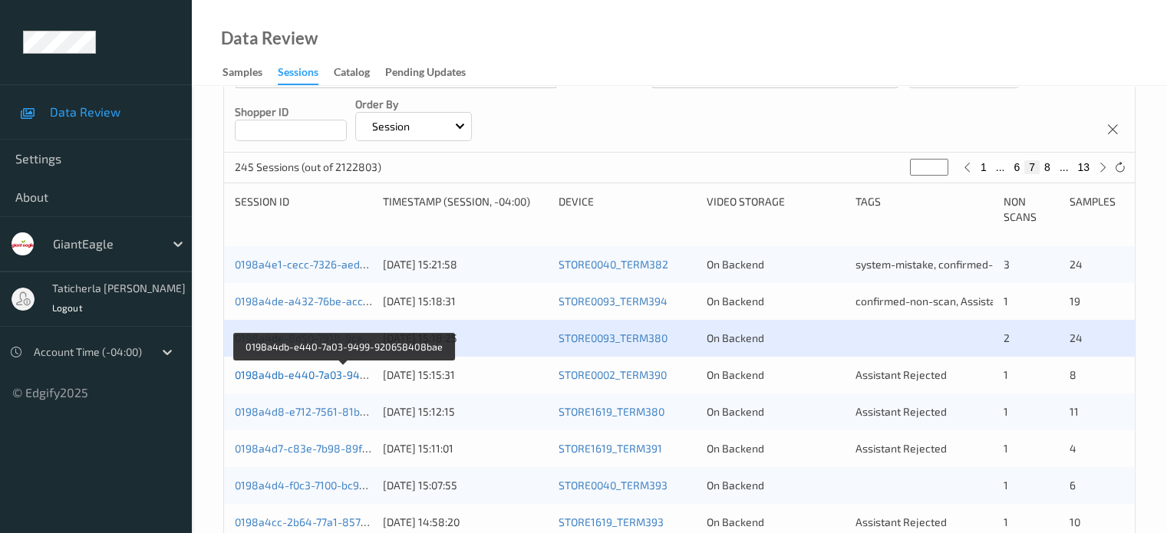
click at [331, 368] on link "0198a4db-e440-7a03-9499-920658408bae" at bounding box center [344, 374] width 218 height 13
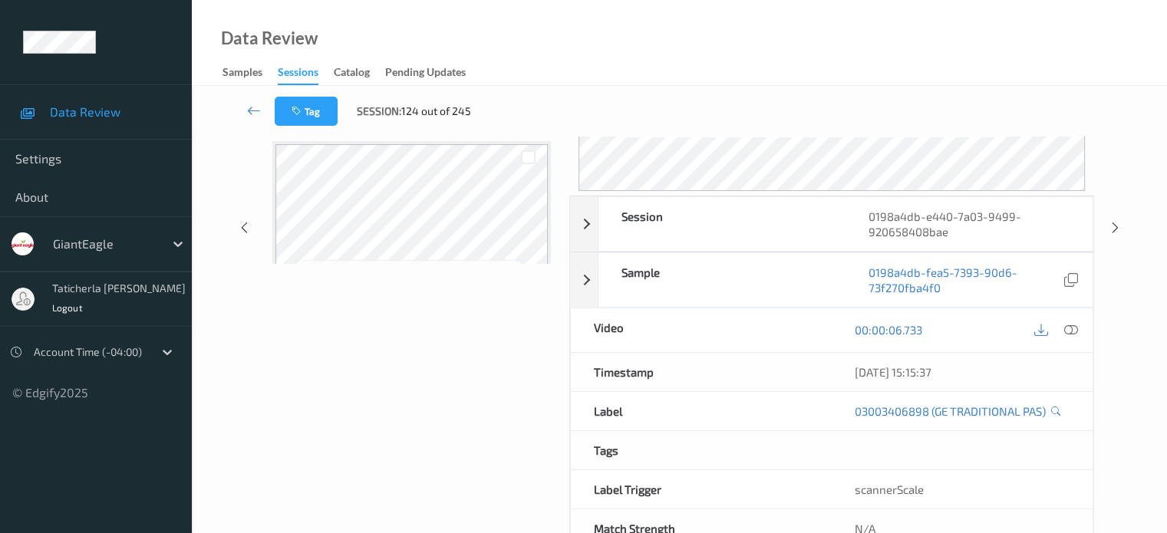
scroll to position [203, 0]
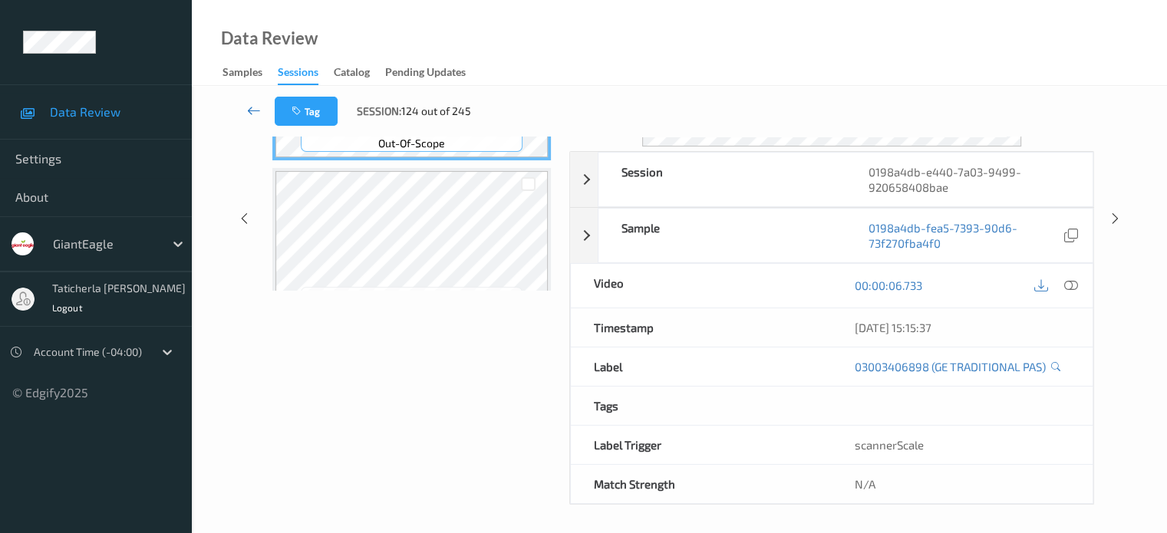
click at [259, 111] on icon at bounding box center [254, 110] width 14 height 15
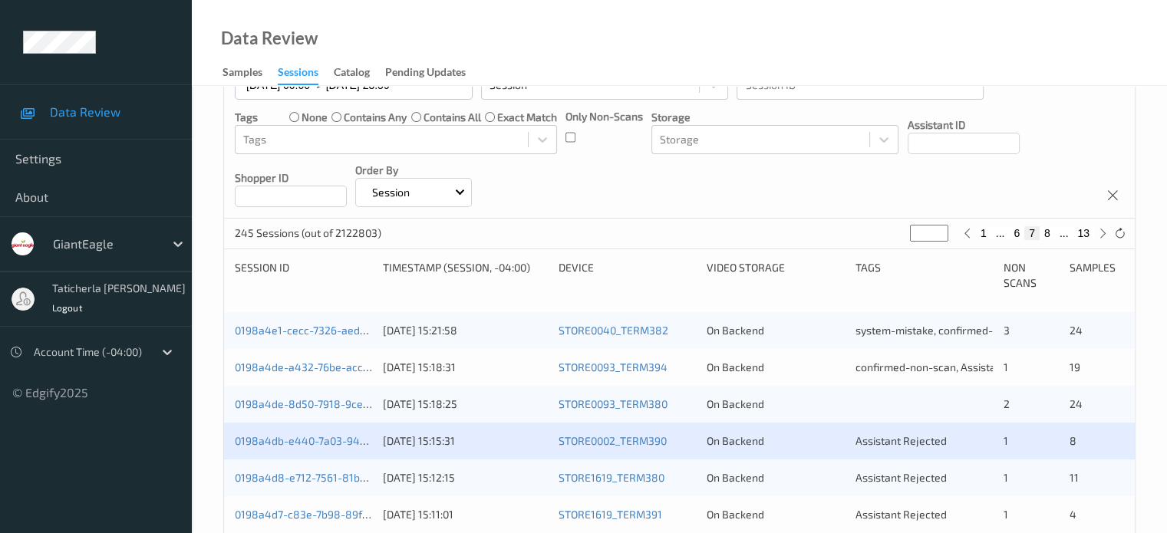
scroll to position [230, 0]
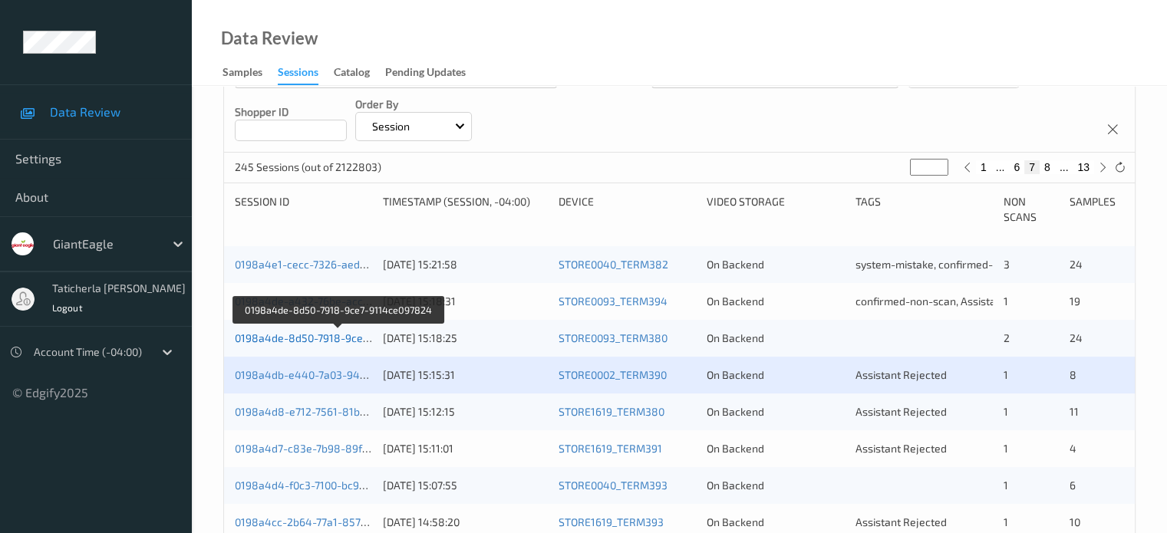
click at [325, 340] on link "0198a4de-8d50-7918-9ce7-9114ce097824" at bounding box center [339, 337] width 209 height 13
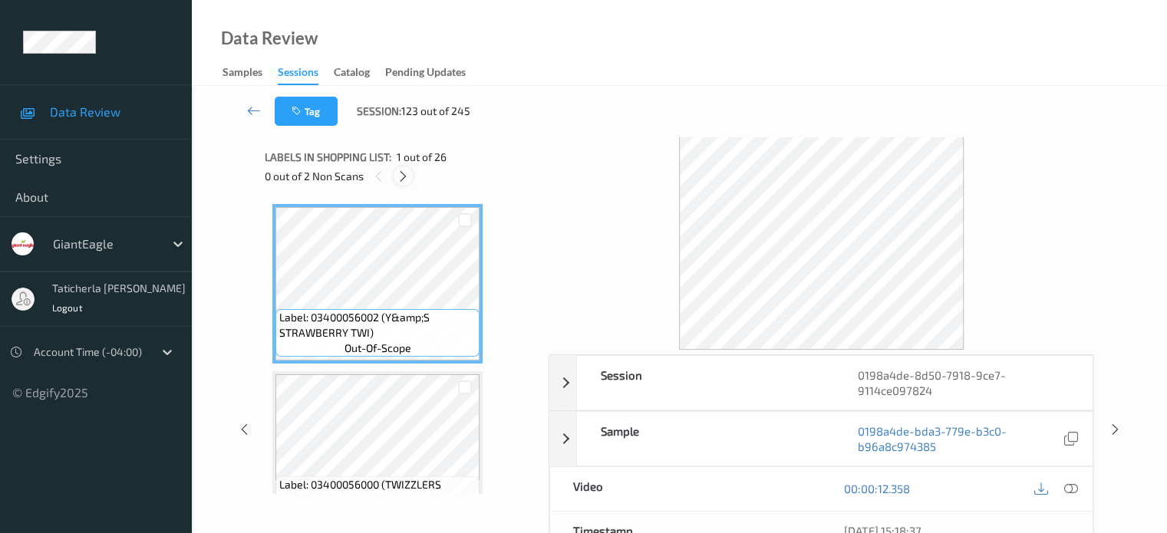
click at [408, 179] on icon at bounding box center [403, 177] width 13 height 14
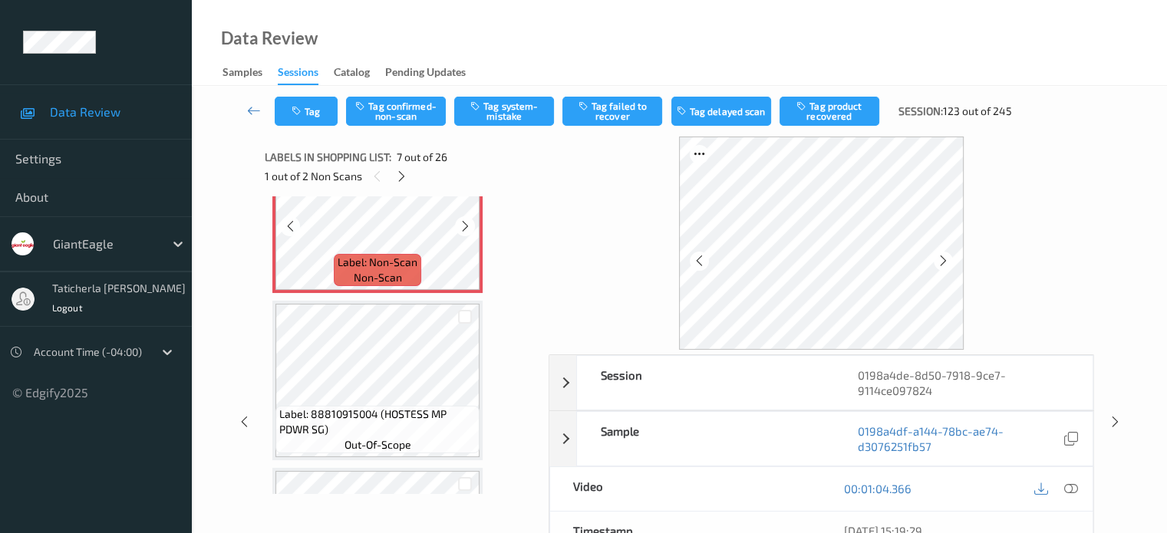
scroll to position [997, 0]
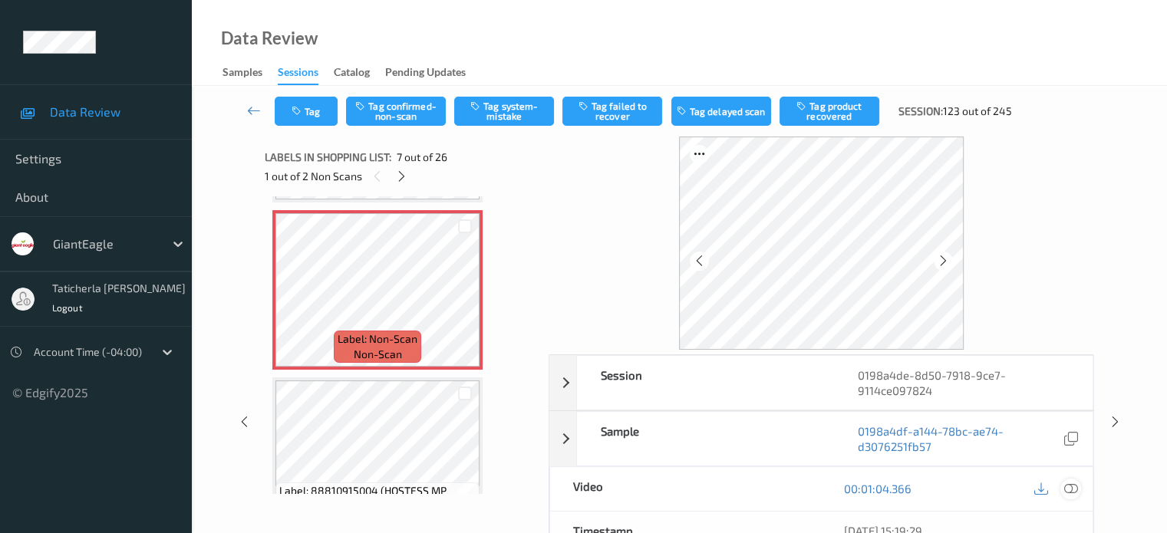
click at [1069, 486] on icon at bounding box center [1070, 489] width 14 height 14
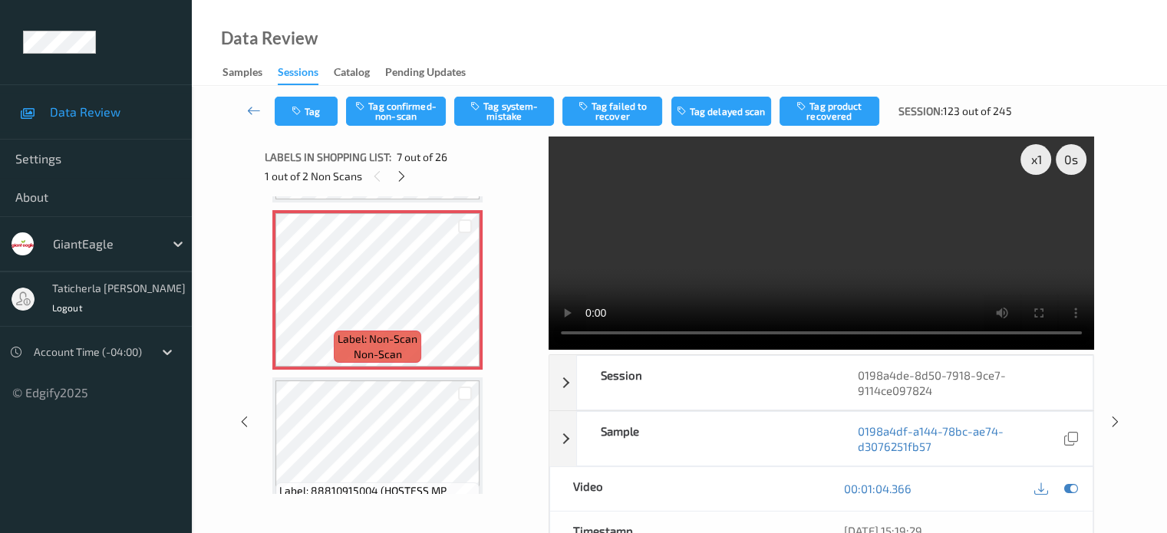
click at [1037, 217] on video at bounding box center [821, 243] width 545 height 213
click at [408, 101] on button "Tag confirmed-non-scan" at bounding box center [396, 111] width 100 height 29
click at [805, 101] on icon "button" at bounding box center [802, 106] width 13 height 11
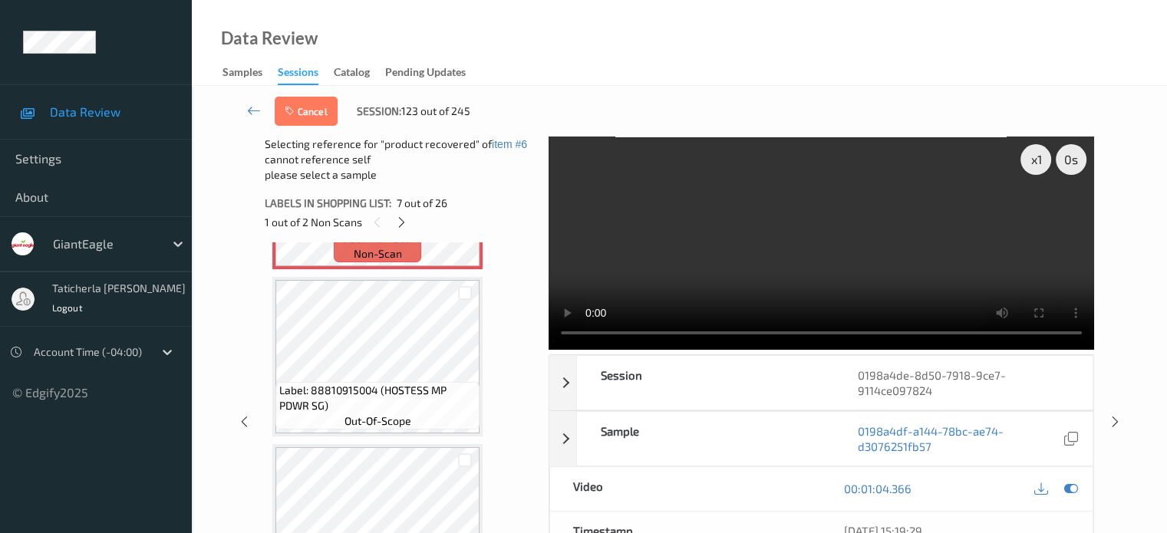
scroll to position [1151, 0]
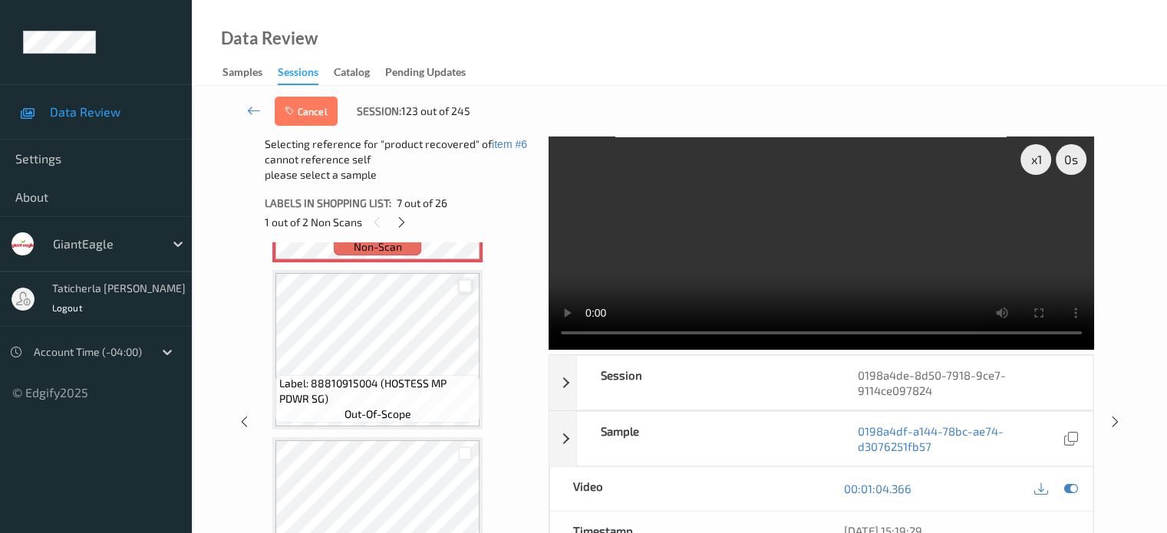
click at [465, 288] on div at bounding box center [465, 286] width 15 height 15
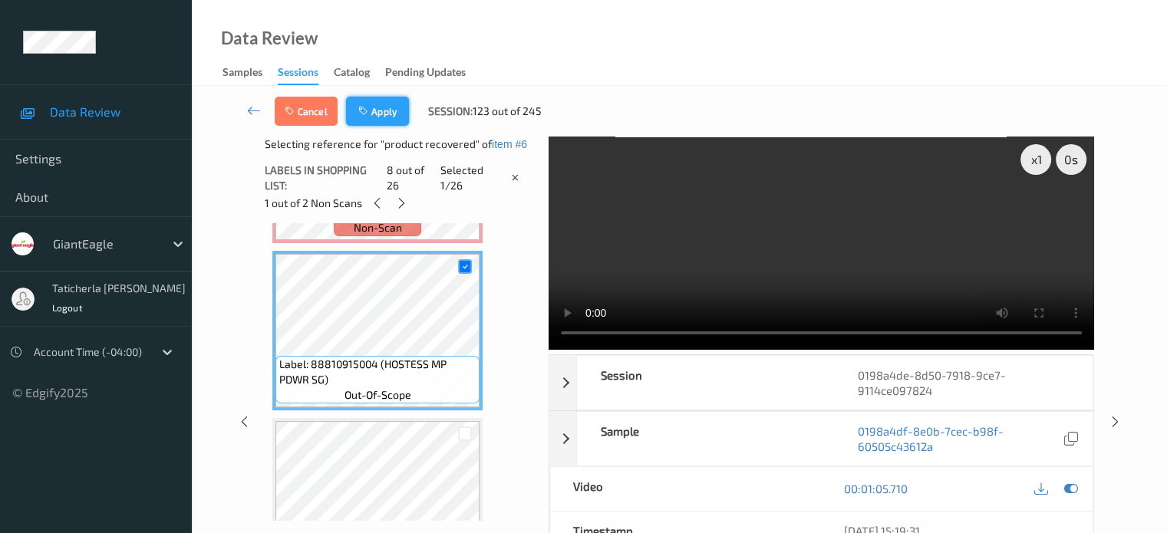
click at [387, 111] on button "Apply" at bounding box center [377, 111] width 63 height 29
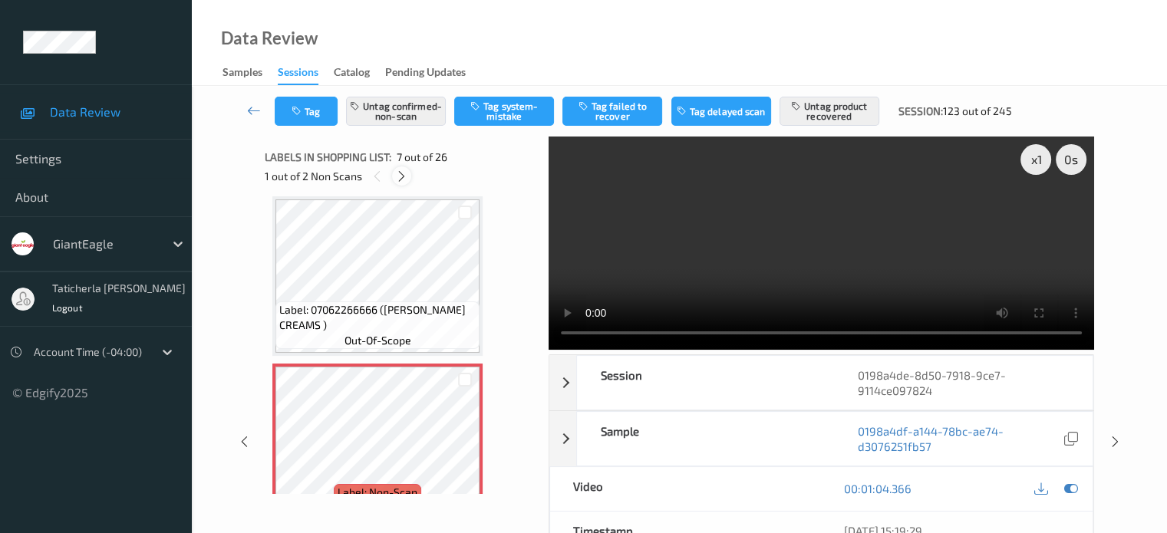
click at [403, 175] on icon at bounding box center [401, 177] width 13 height 14
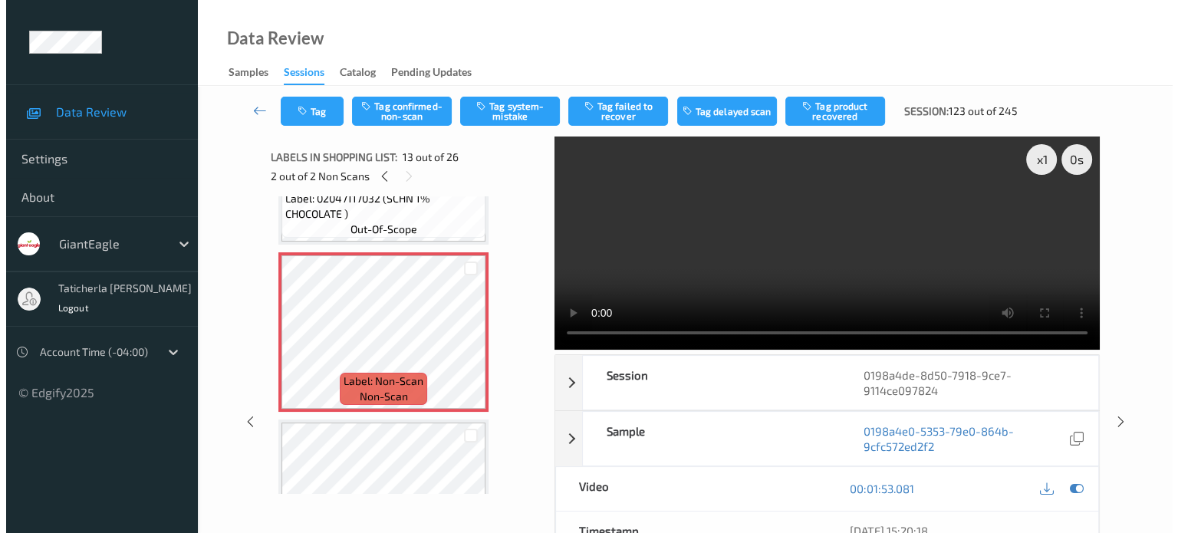
scroll to position [1924, 0]
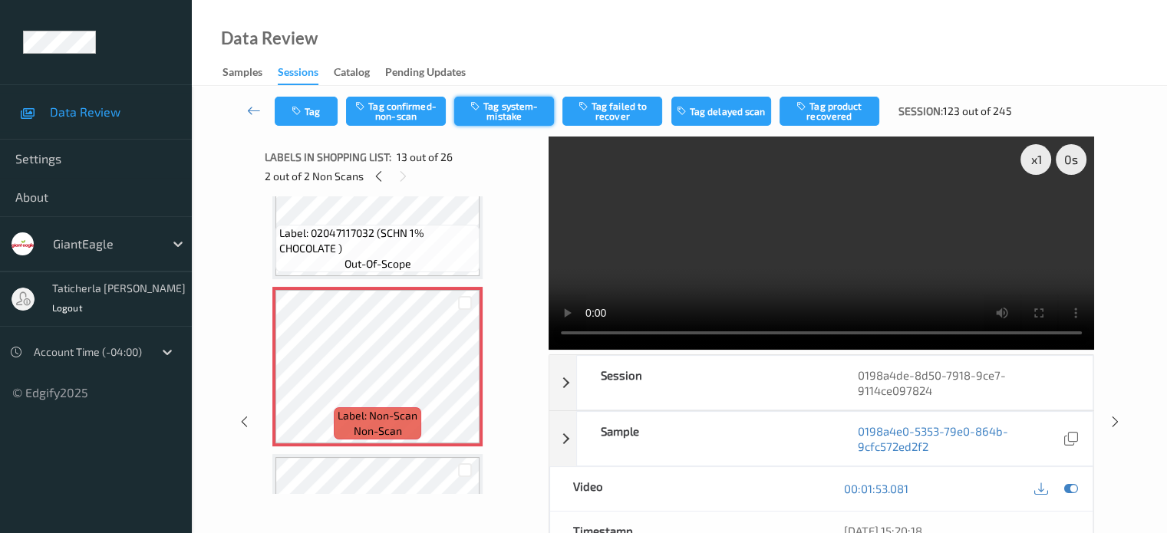
click at [503, 107] on button "Tag system-mistake" at bounding box center [504, 111] width 100 height 29
click at [305, 107] on button "Tag" at bounding box center [306, 111] width 63 height 29
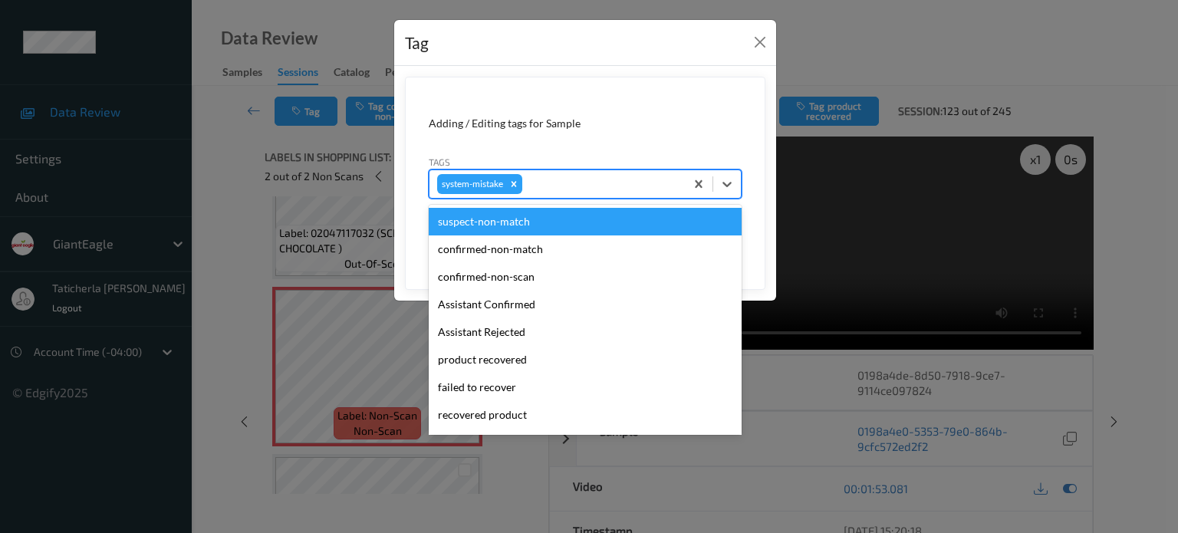
click at [552, 180] on div at bounding box center [602, 184] width 152 height 18
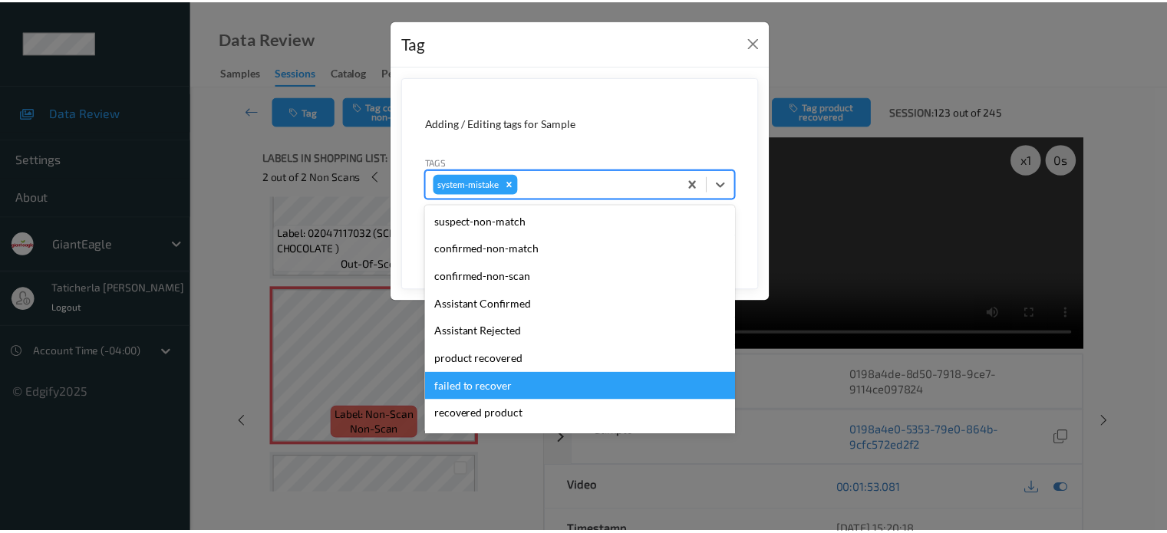
scroll to position [77, 0]
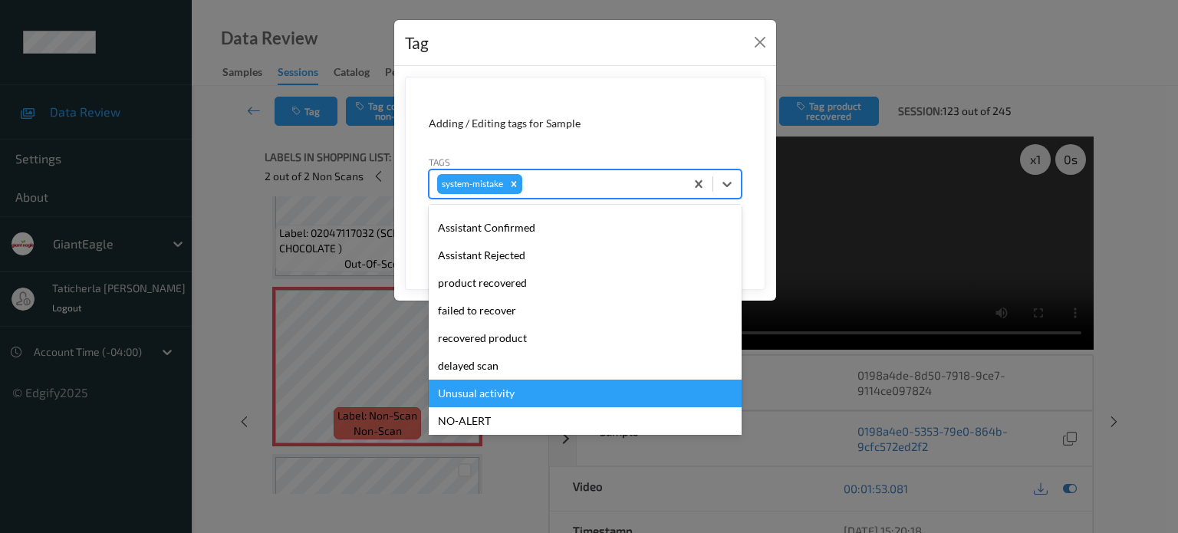
click at [516, 389] on div "Unusual activity" at bounding box center [585, 394] width 313 height 28
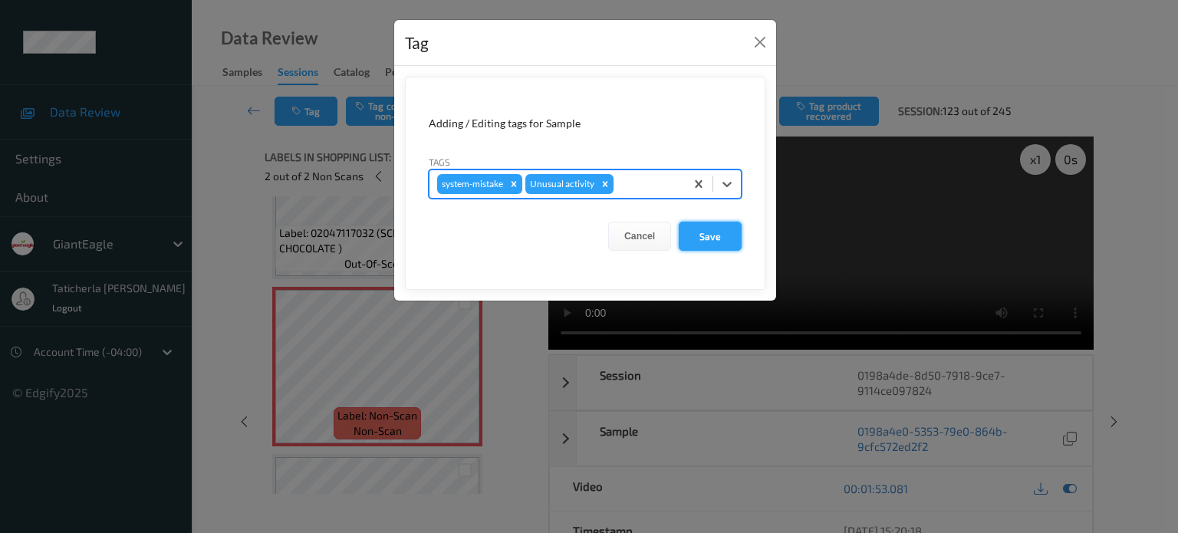
click at [715, 239] on button "Save" at bounding box center [710, 236] width 63 height 29
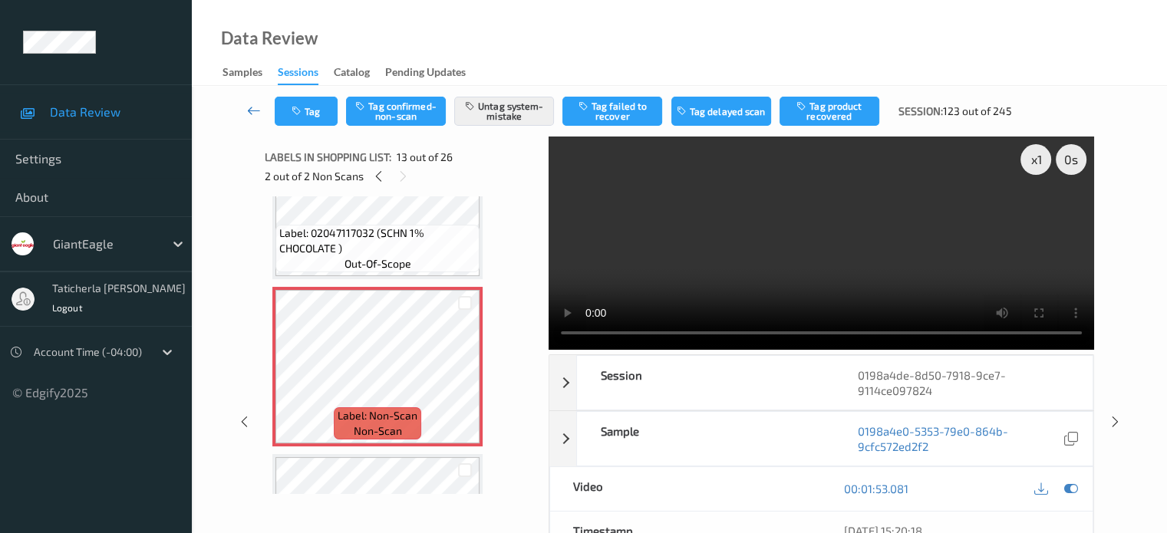
click at [260, 107] on icon at bounding box center [254, 110] width 14 height 15
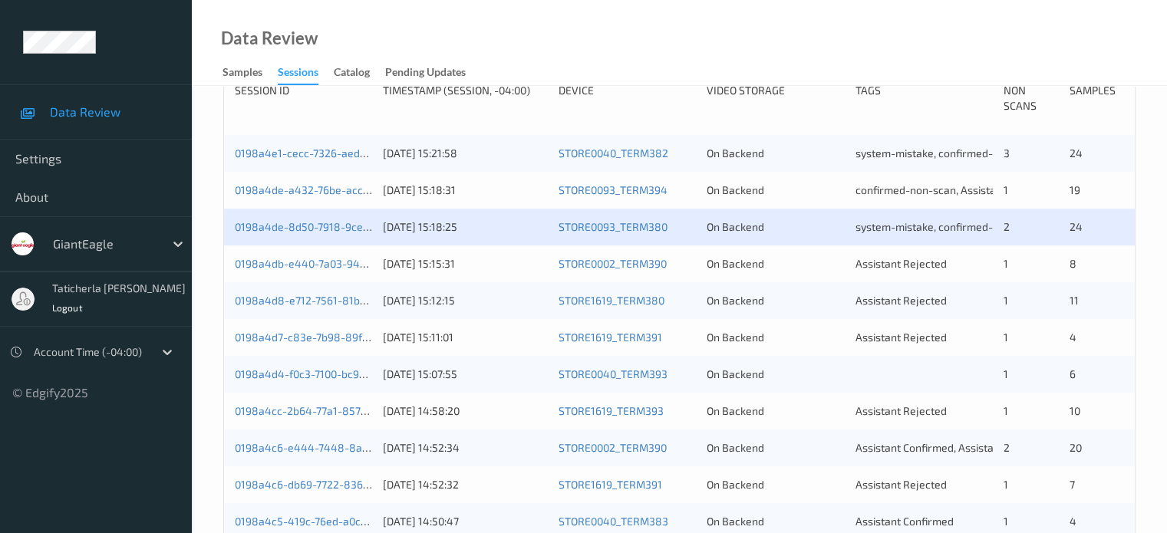
scroll to position [384, 0]
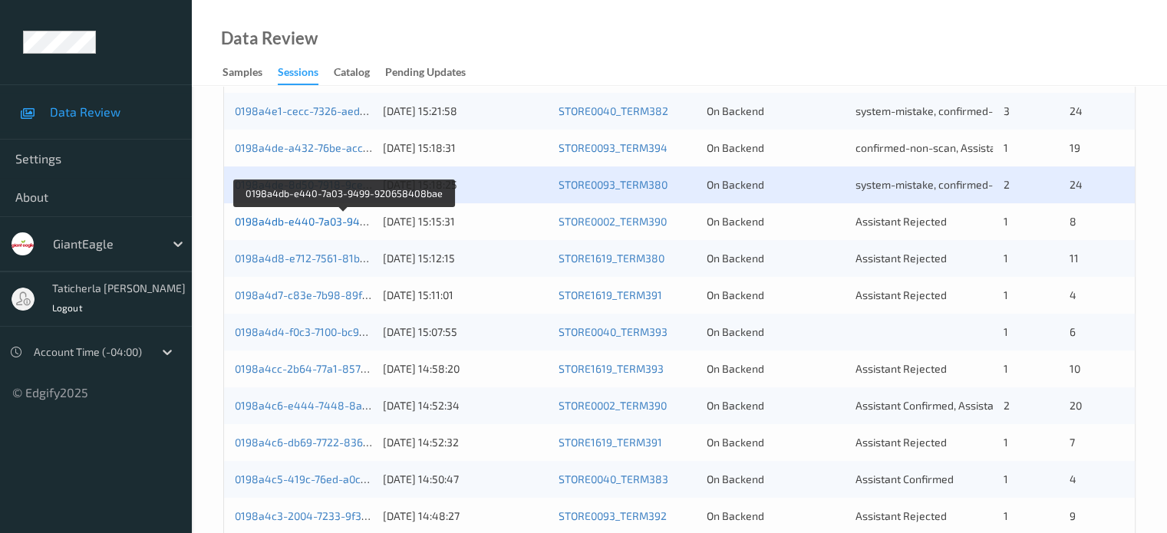
click at [318, 215] on link "0198a4db-e440-7a03-9499-920658408bae" at bounding box center [344, 221] width 218 height 13
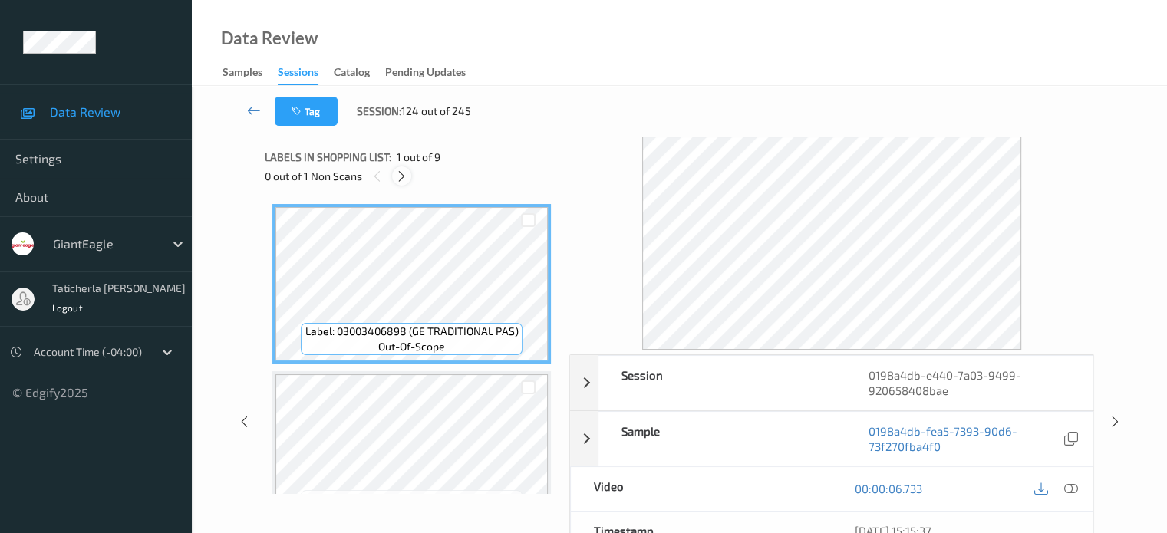
click at [402, 173] on icon at bounding box center [401, 177] width 13 height 14
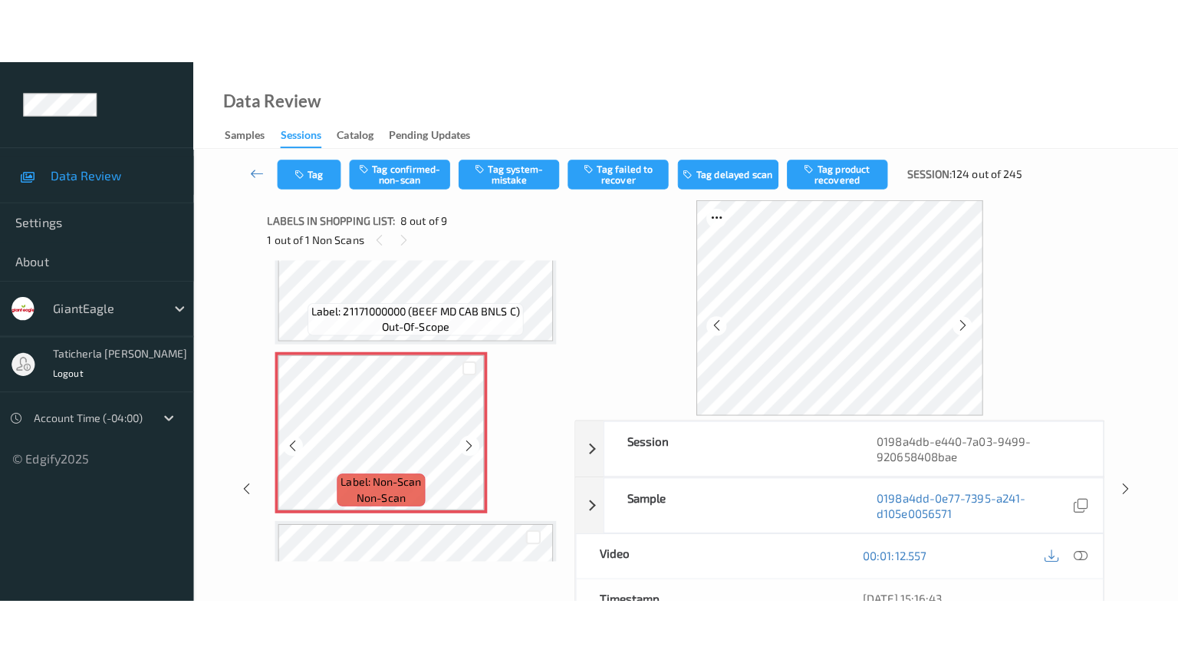
scroll to position [1165, 0]
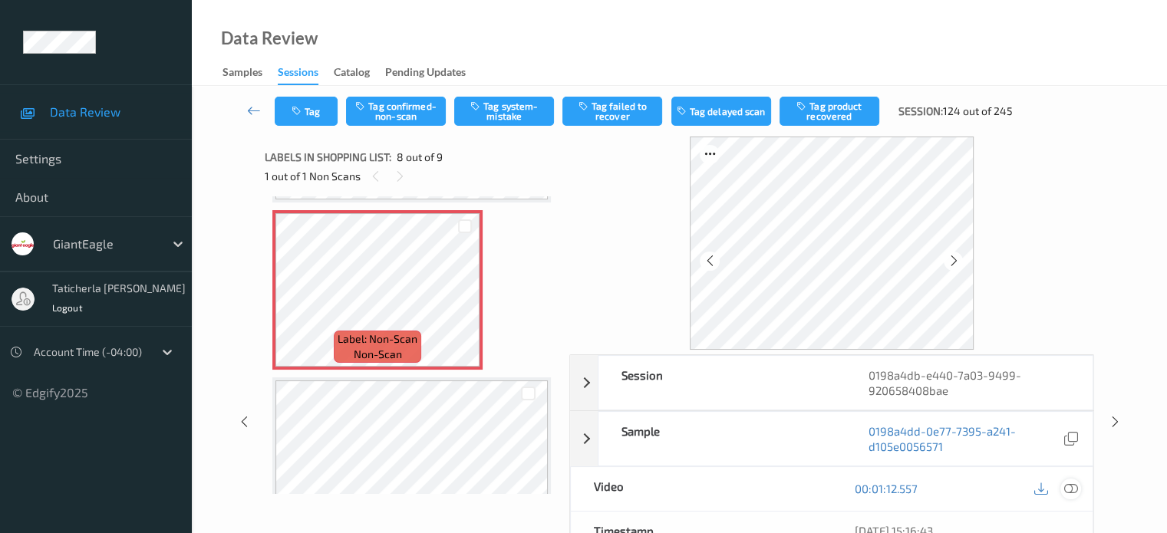
click at [1068, 487] on icon at bounding box center [1070, 489] width 14 height 14
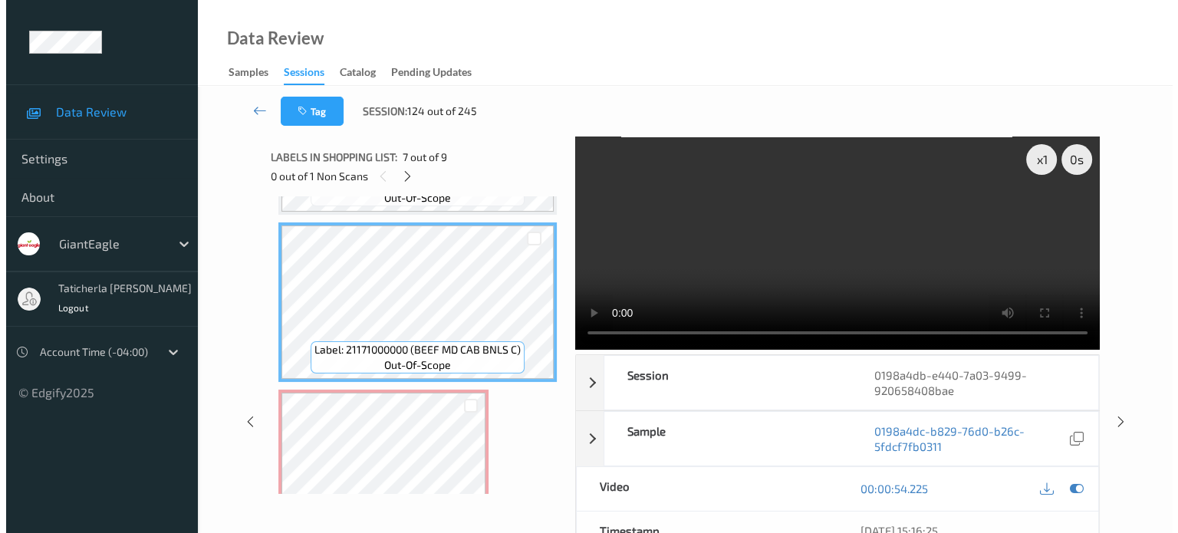
scroll to position [1062, 0]
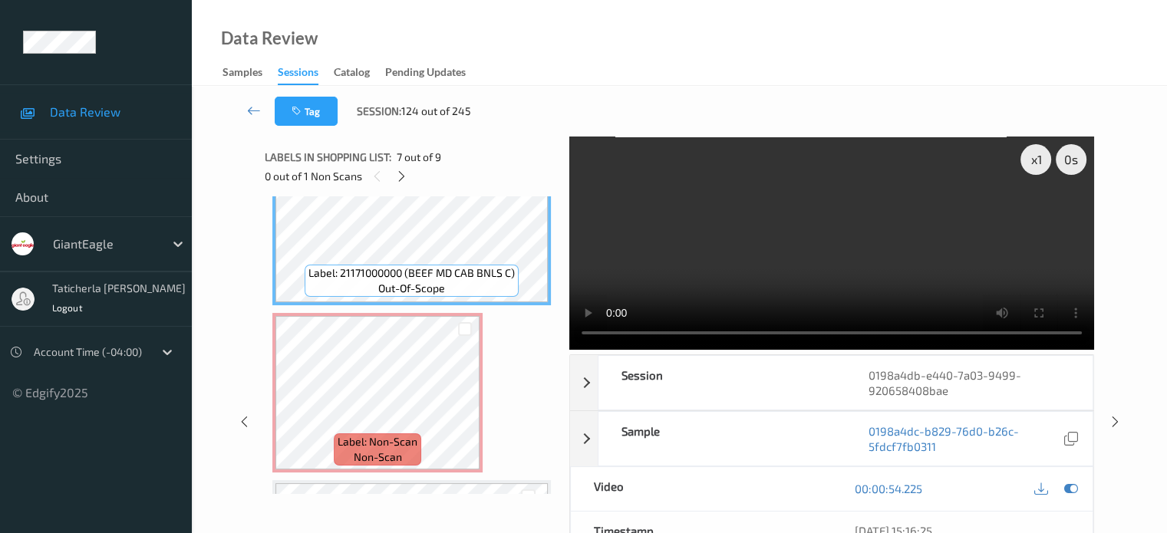
click at [638, 226] on video at bounding box center [831, 243] width 525 height 213
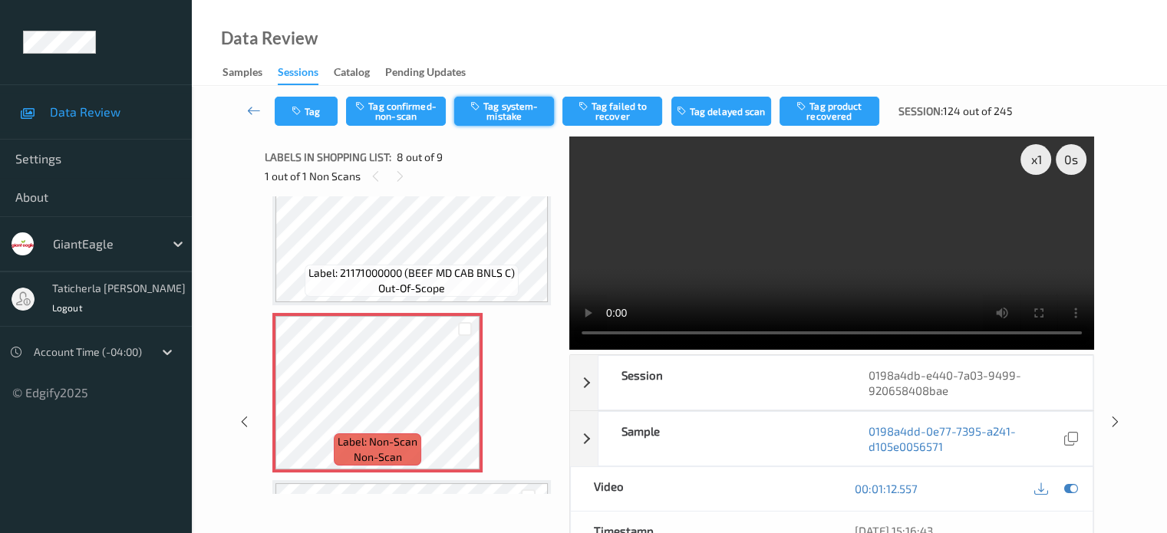
click at [498, 101] on button "Tag system-mistake" at bounding box center [504, 111] width 100 height 29
click at [298, 110] on icon "button" at bounding box center [298, 111] width 13 height 11
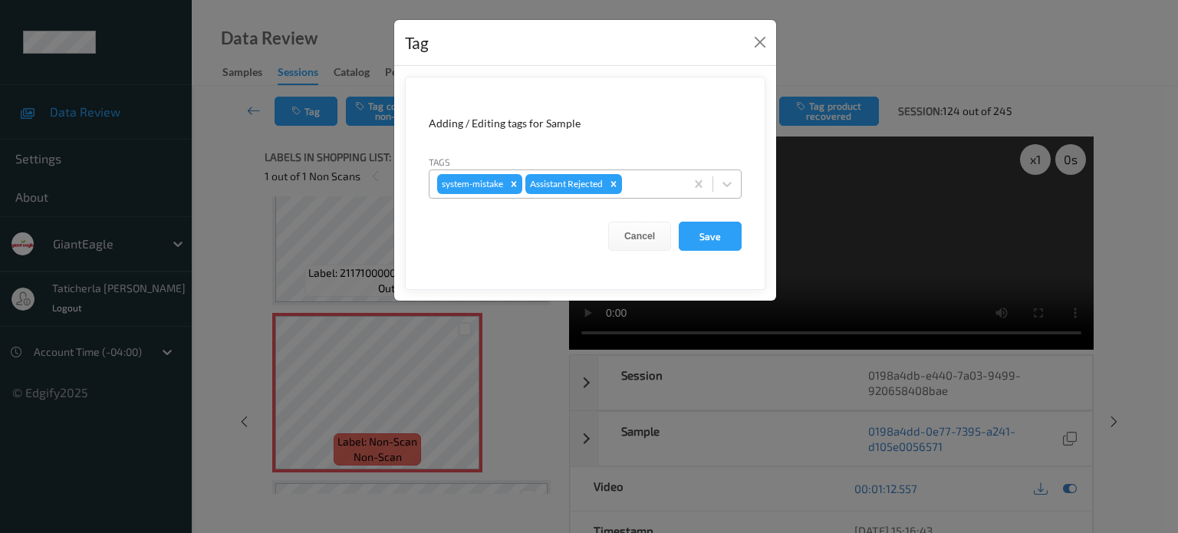
click at [639, 175] on div at bounding box center [651, 184] width 52 height 18
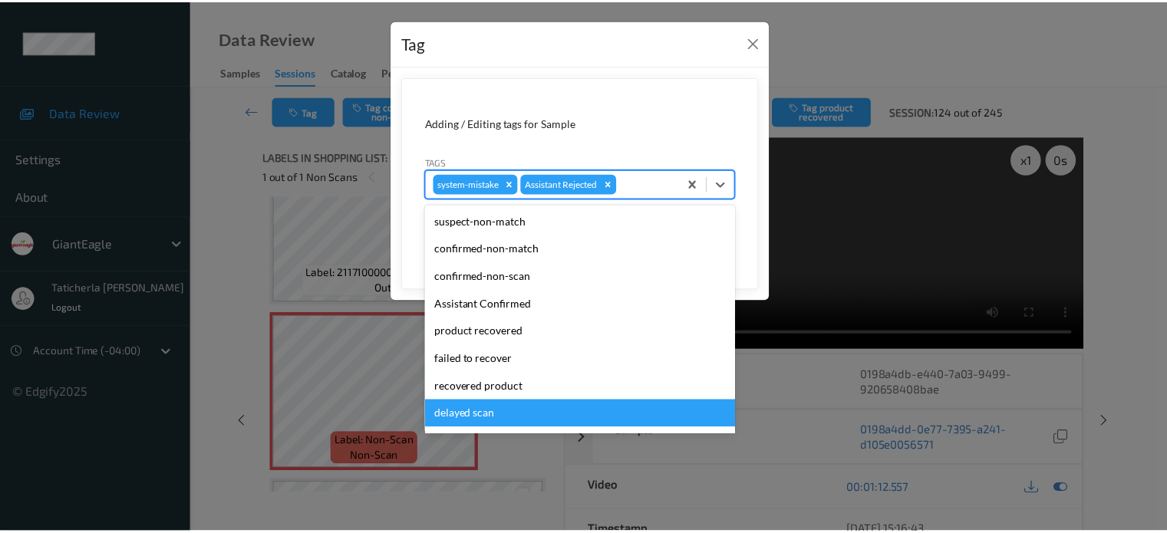
scroll to position [77, 0]
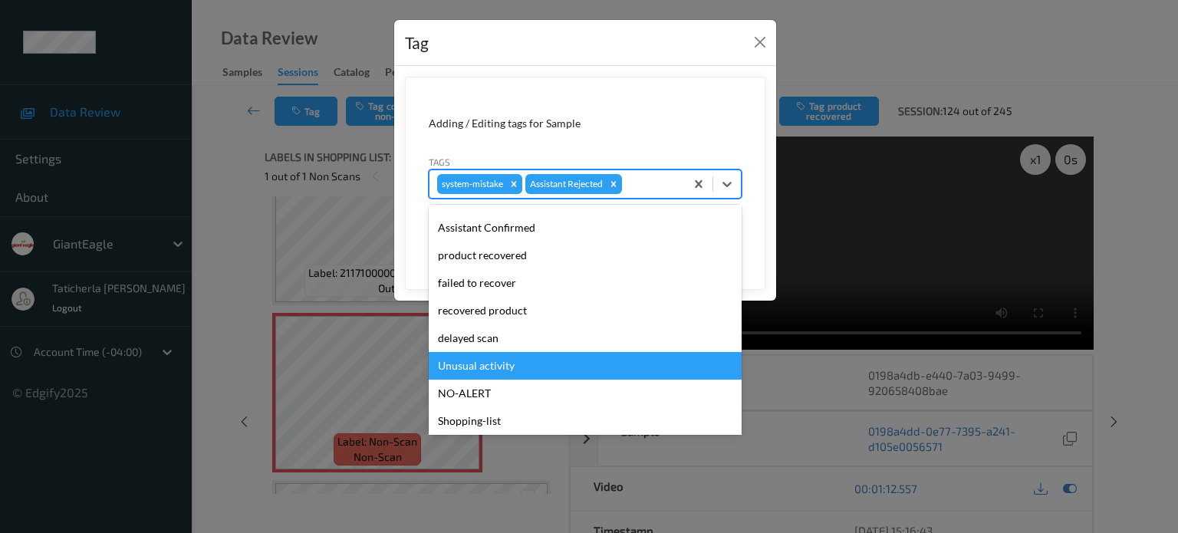
click at [500, 371] on div "Unusual activity" at bounding box center [585, 366] width 313 height 28
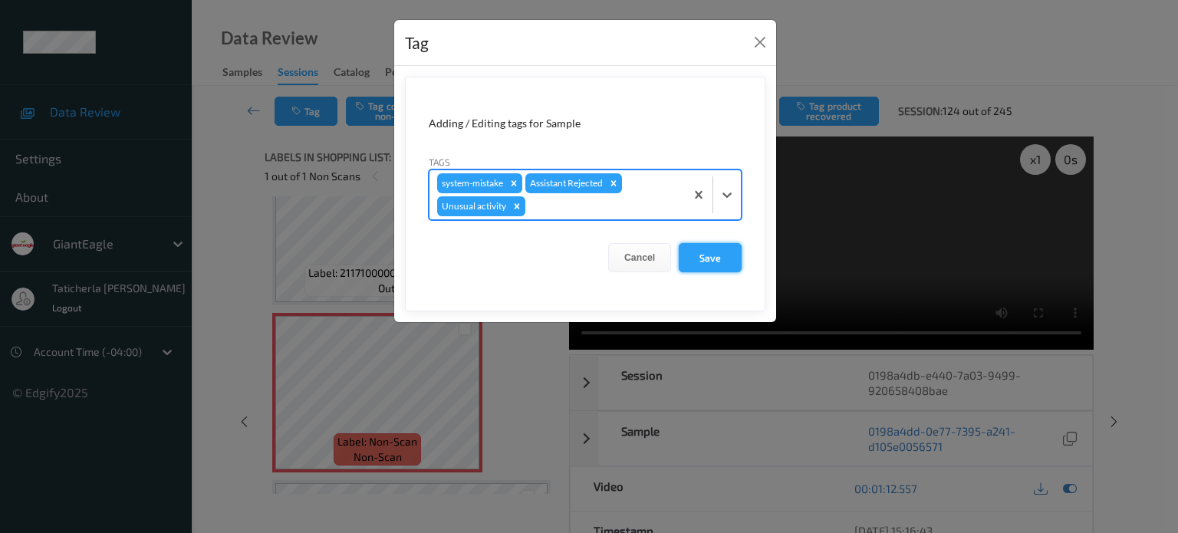
click at [694, 250] on button "Save" at bounding box center [710, 257] width 63 height 29
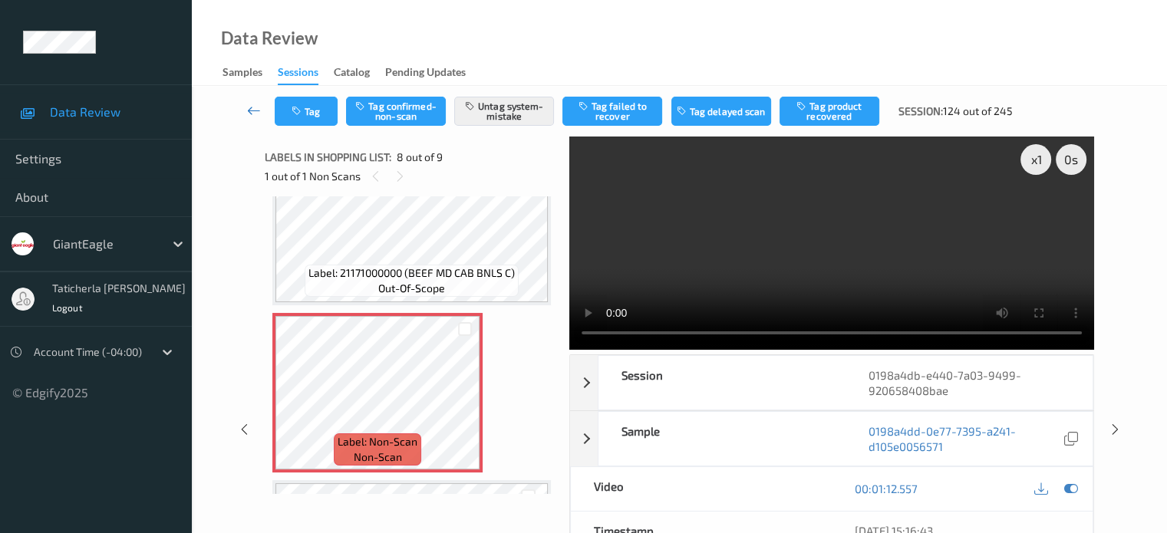
click at [262, 113] on link at bounding box center [254, 111] width 41 height 29
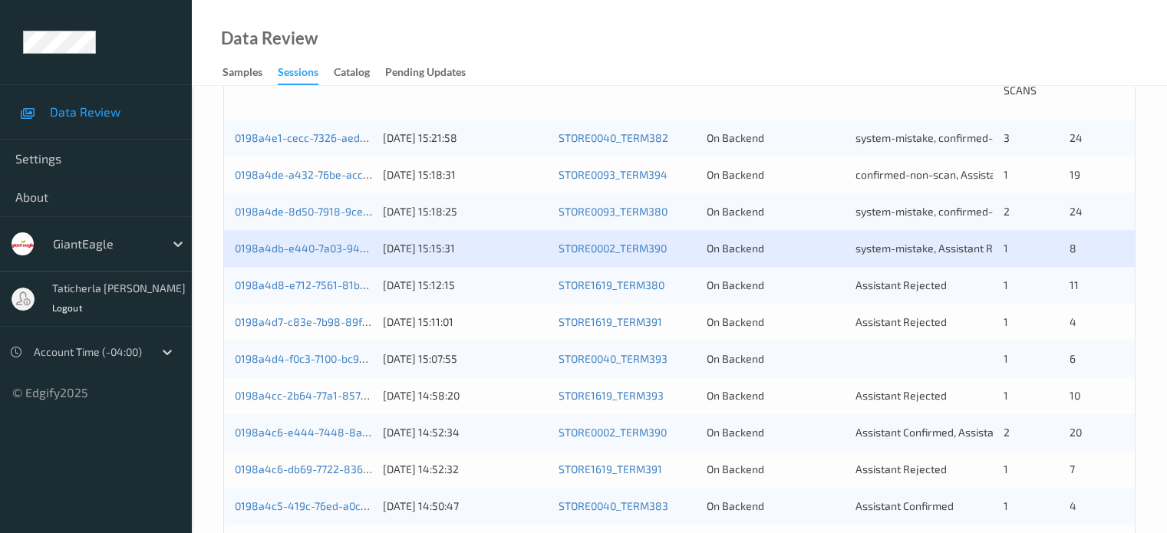
scroll to position [384, 0]
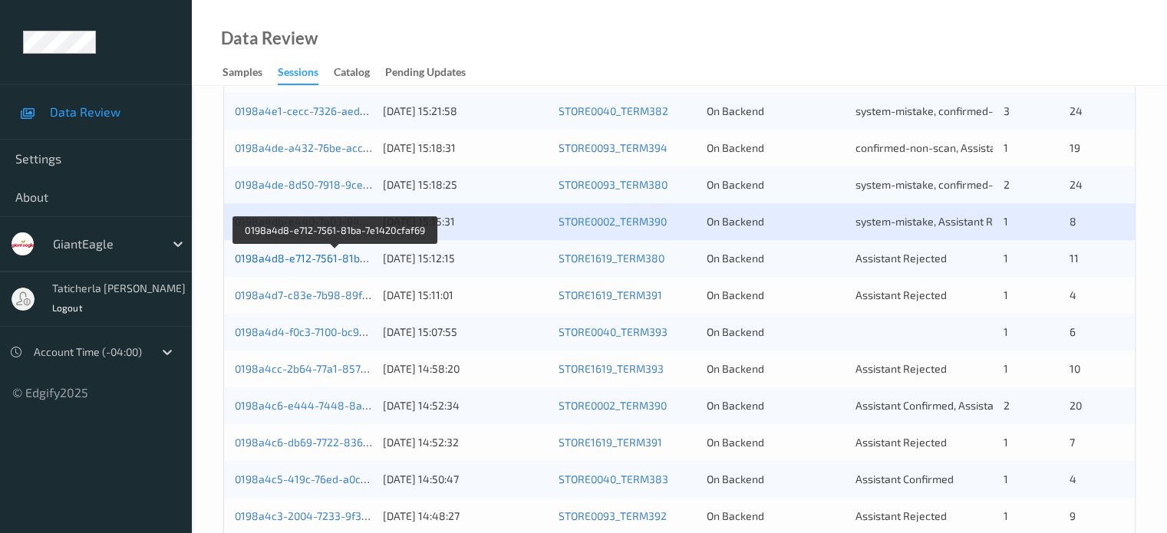
click at [334, 258] on link "0198a4d8-e712-7561-81ba-7e1420cfaf69" at bounding box center [336, 258] width 202 height 13
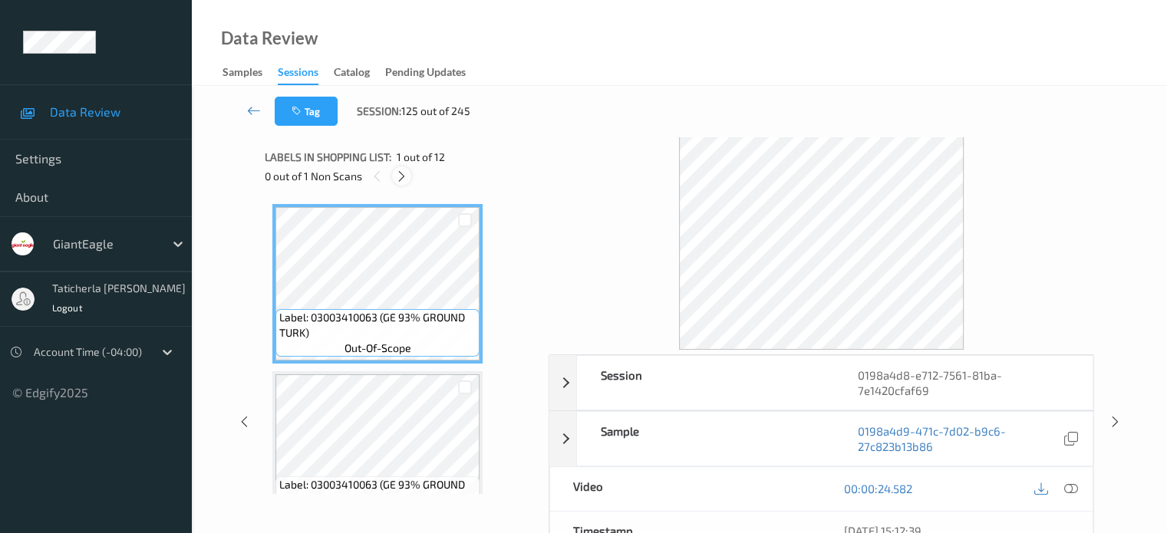
click at [401, 173] on icon at bounding box center [401, 177] width 13 height 14
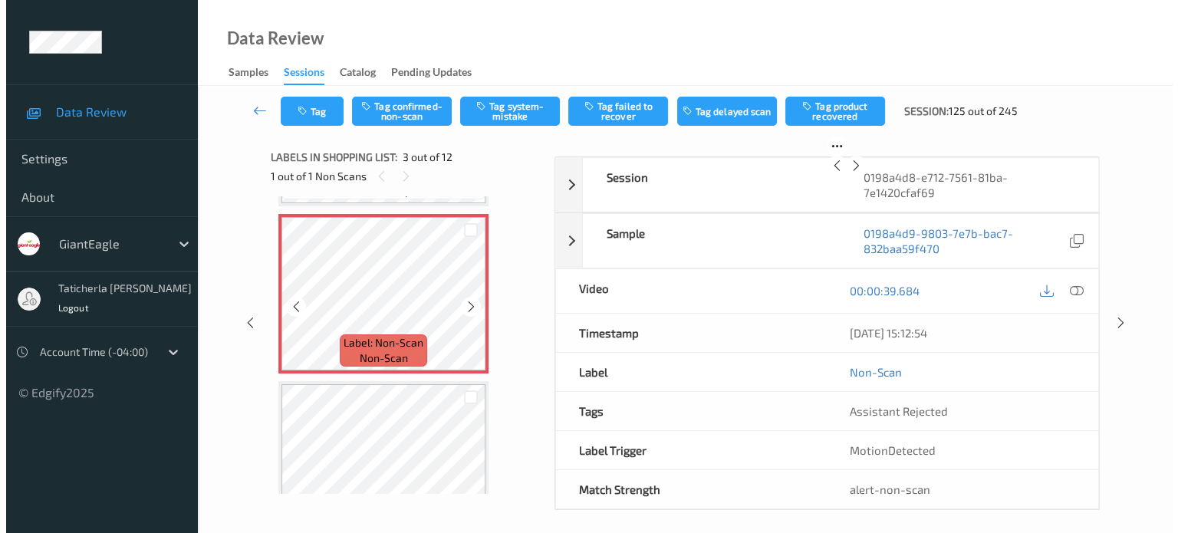
scroll to position [328, 0]
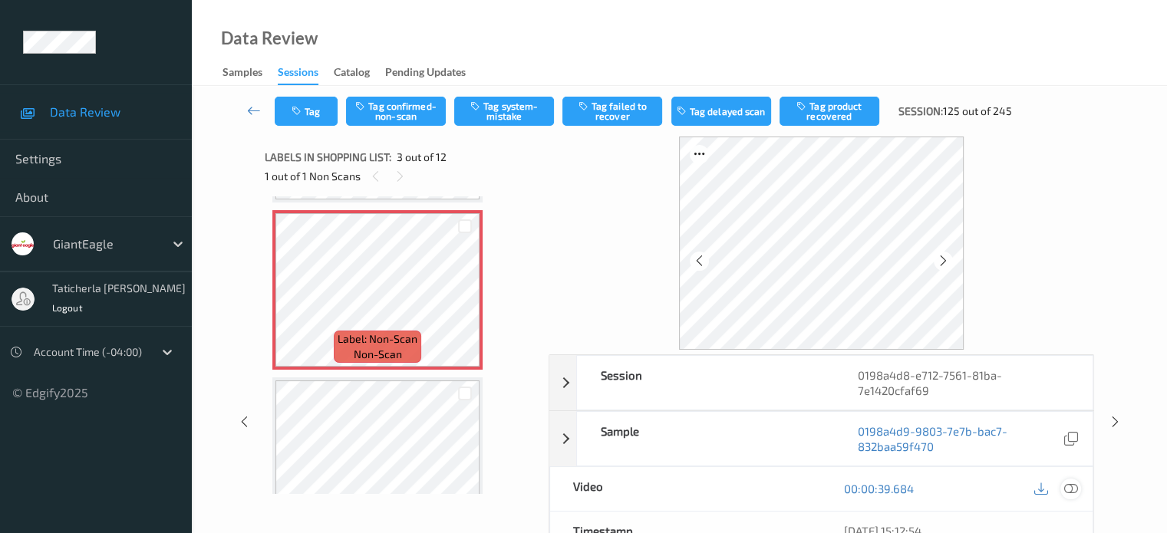
click at [1069, 489] on icon at bounding box center [1070, 489] width 14 height 14
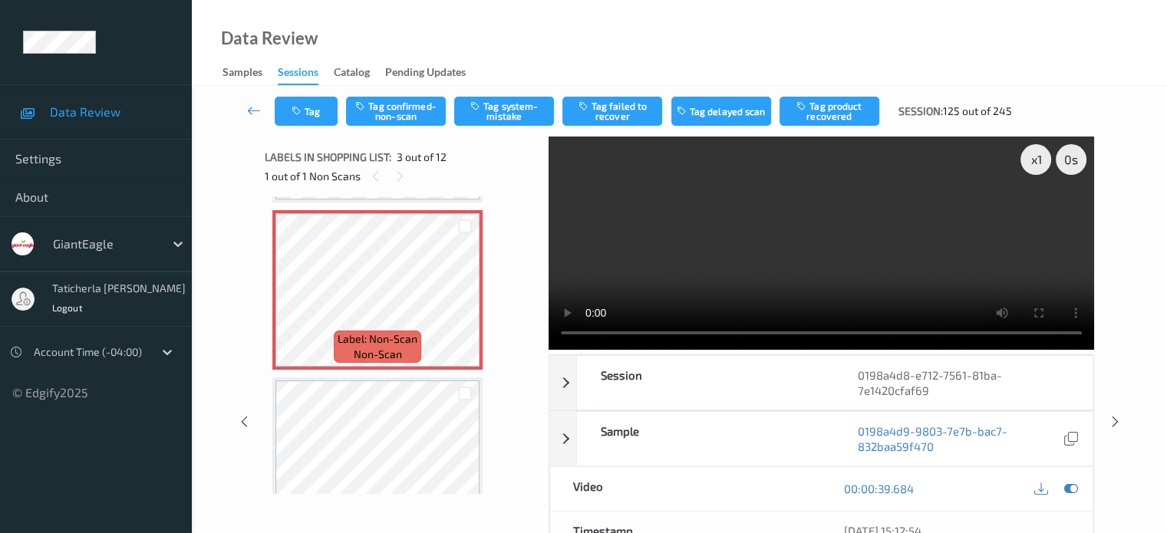
click at [1038, 215] on video at bounding box center [821, 243] width 545 height 213
click at [518, 101] on button "Tag system-mistake" at bounding box center [504, 111] width 100 height 29
click at [294, 110] on icon "button" at bounding box center [298, 111] width 13 height 11
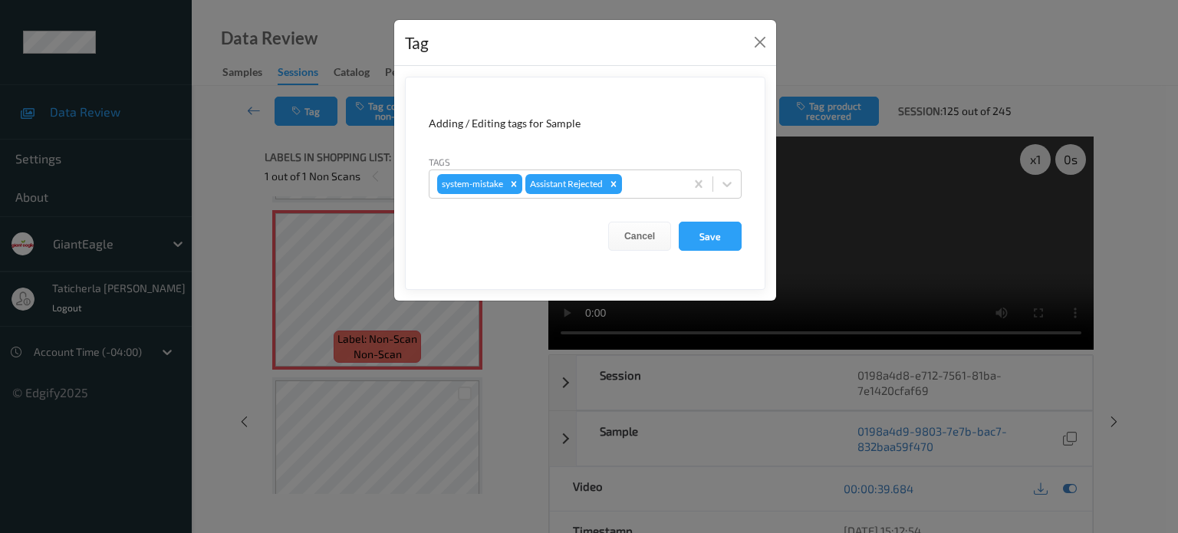
click at [663, 167] on div "Tags system-mistake Assistant Rejected" at bounding box center [585, 176] width 313 height 44
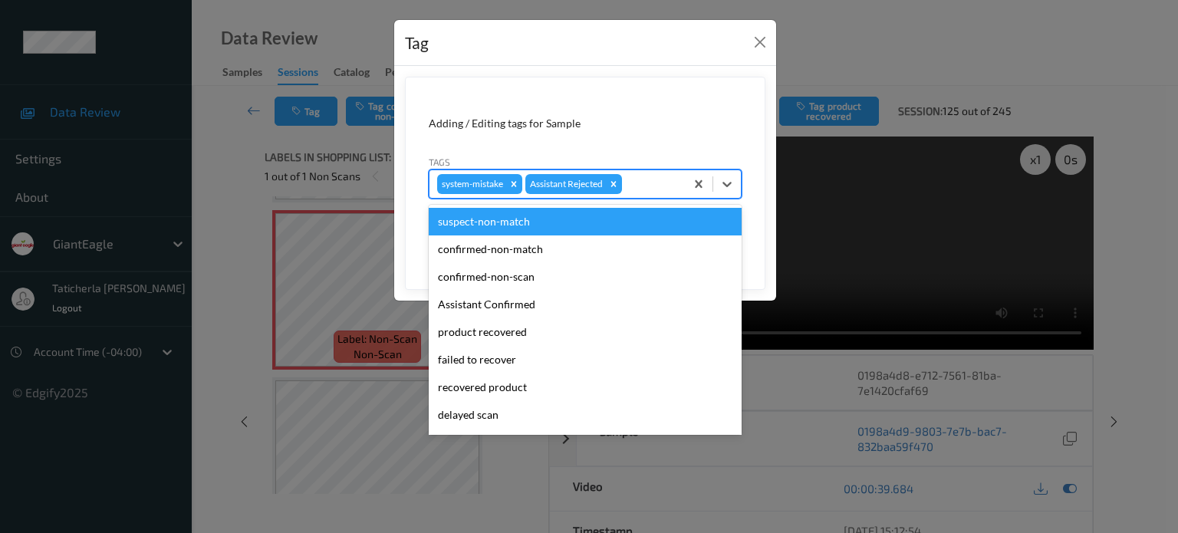
click at [658, 177] on div at bounding box center [651, 184] width 52 height 18
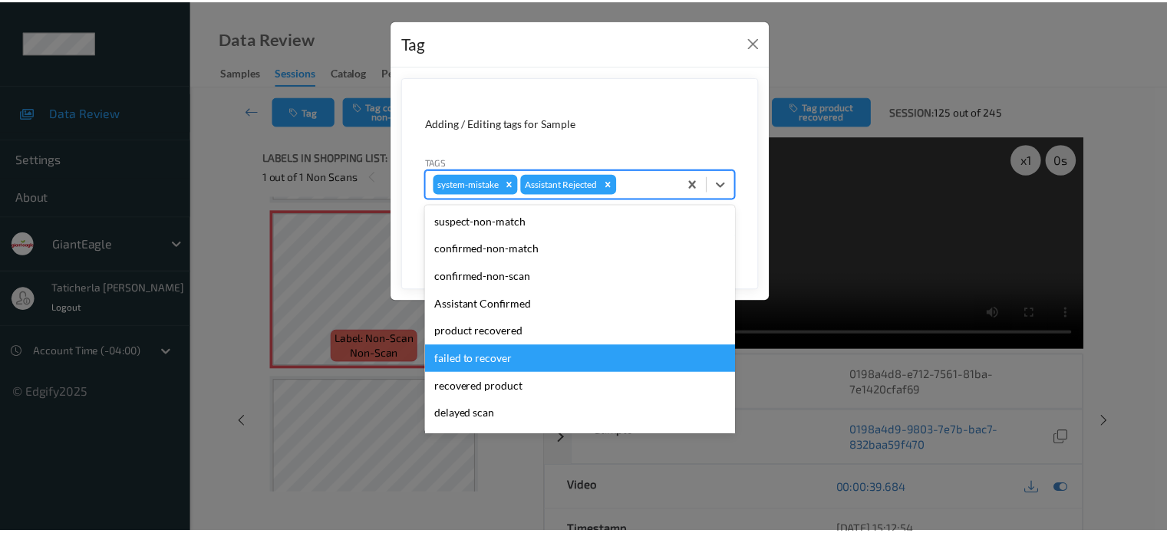
scroll to position [77, 0]
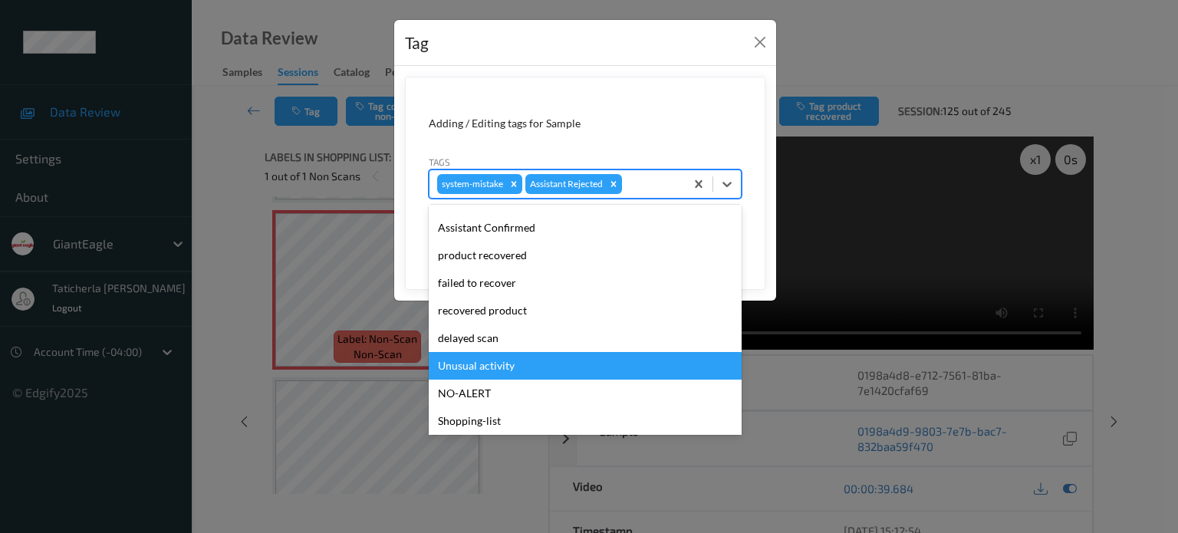
click at [527, 355] on div "Unusual activity" at bounding box center [585, 366] width 313 height 28
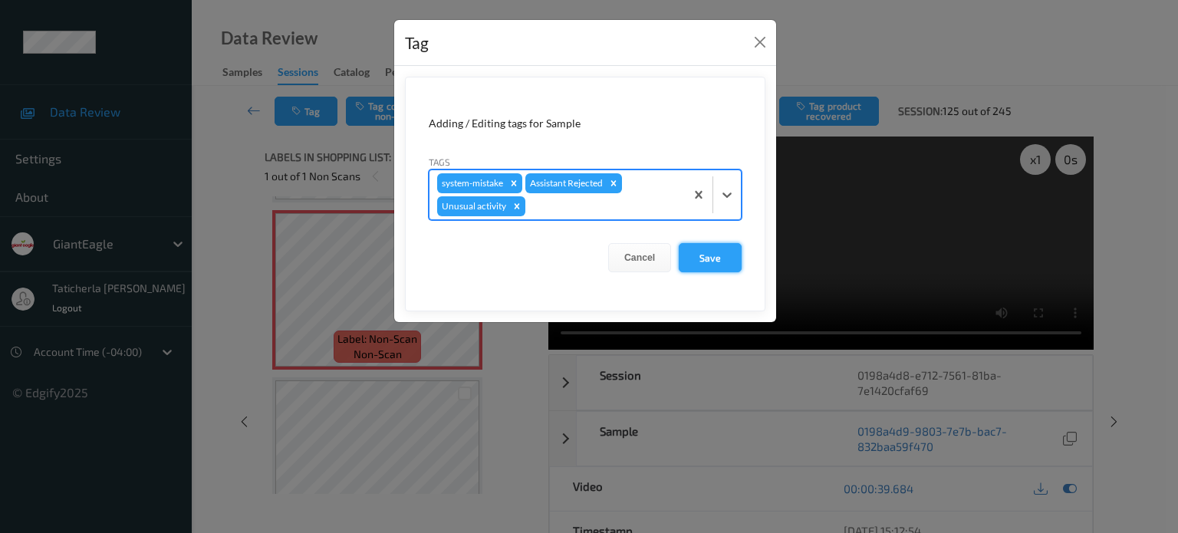
click at [703, 251] on button "Save" at bounding box center [710, 257] width 63 height 29
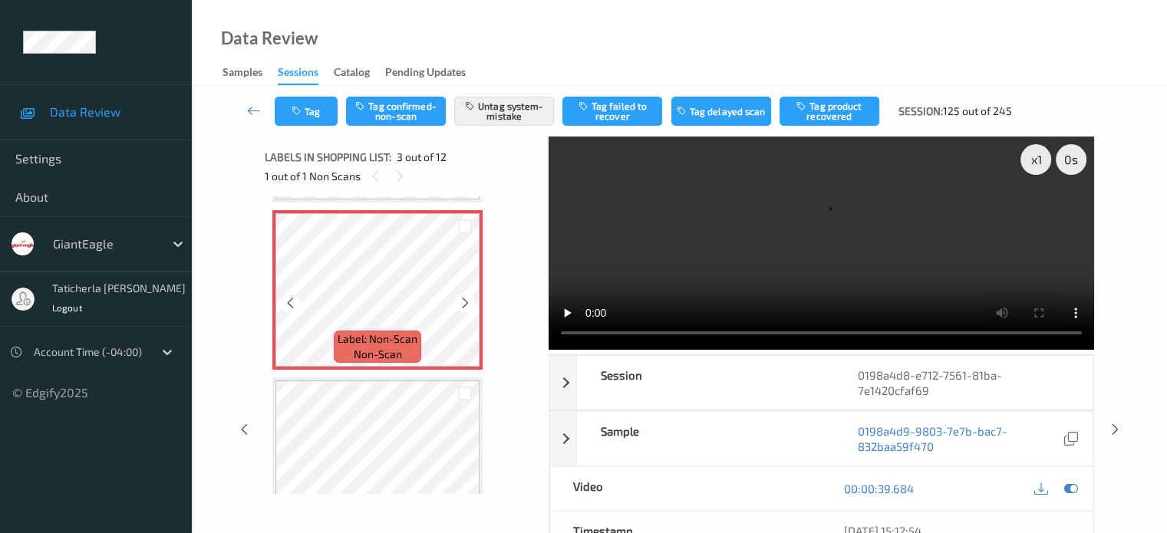
scroll to position [252, 0]
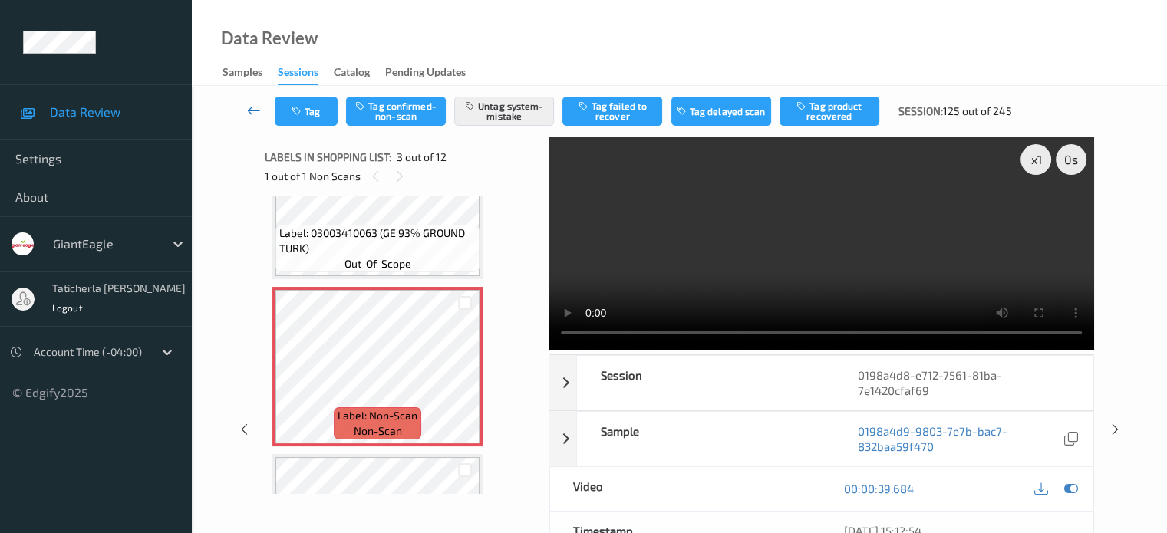
click at [258, 109] on icon at bounding box center [254, 110] width 14 height 15
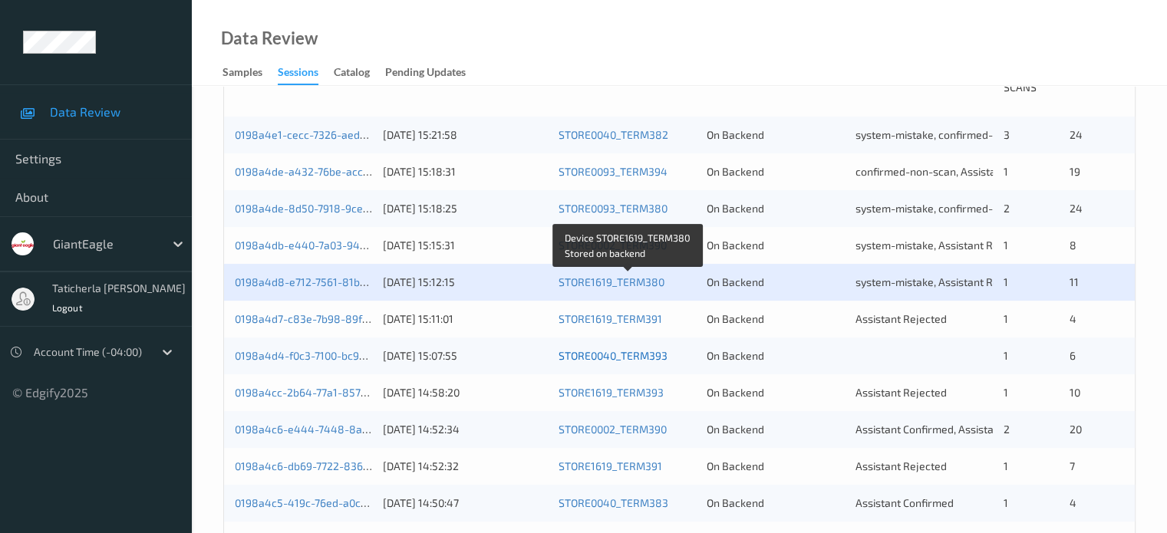
scroll to position [384, 0]
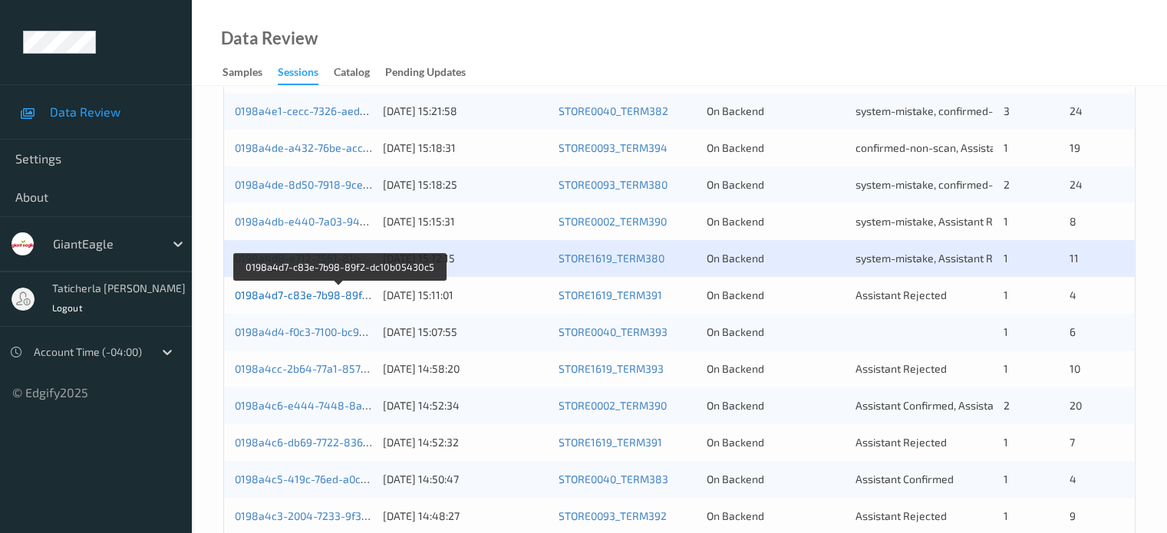
click at [296, 291] on link "0198a4d7-c83e-7b98-89f2-dc10b05430c5" at bounding box center [339, 294] width 209 height 13
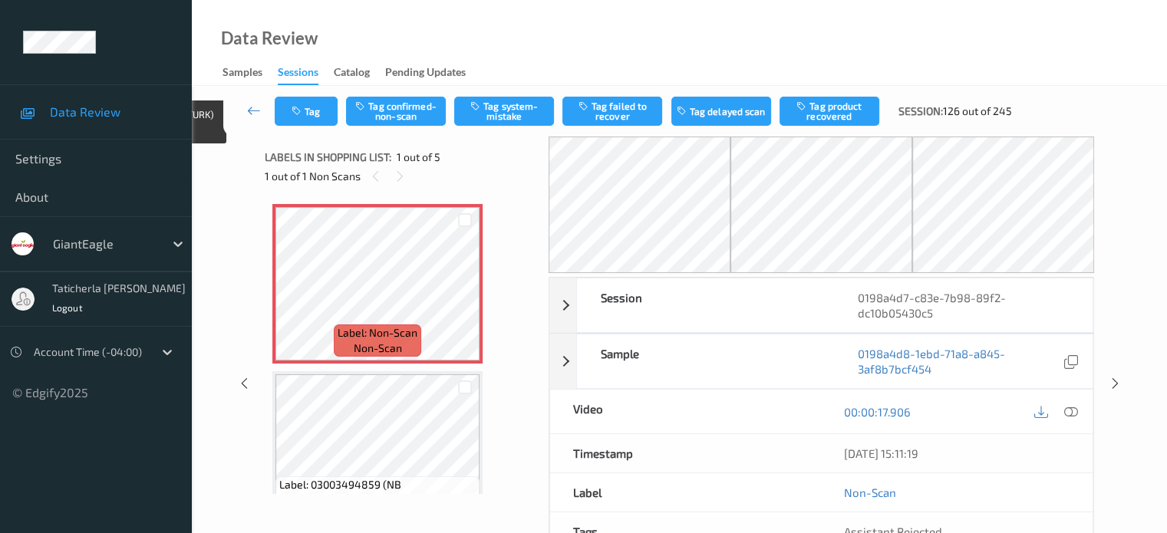
drag, startPoint x: 407, startPoint y: 173, endPoint x: 388, endPoint y: 180, distance: 19.7
click at [388, 180] on div "1 out of 1 Non Scans" at bounding box center [401, 175] width 273 height 19
click at [401, 174] on icon at bounding box center [400, 177] width 13 height 14
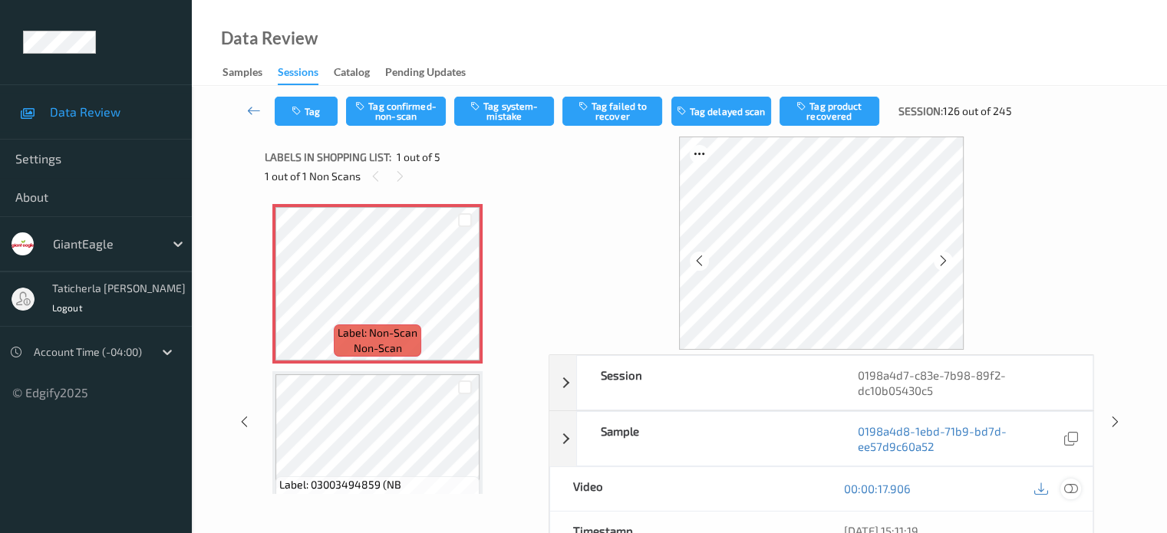
click at [1066, 486] on icon at bounding box center [1070, 489] width 14 height 14
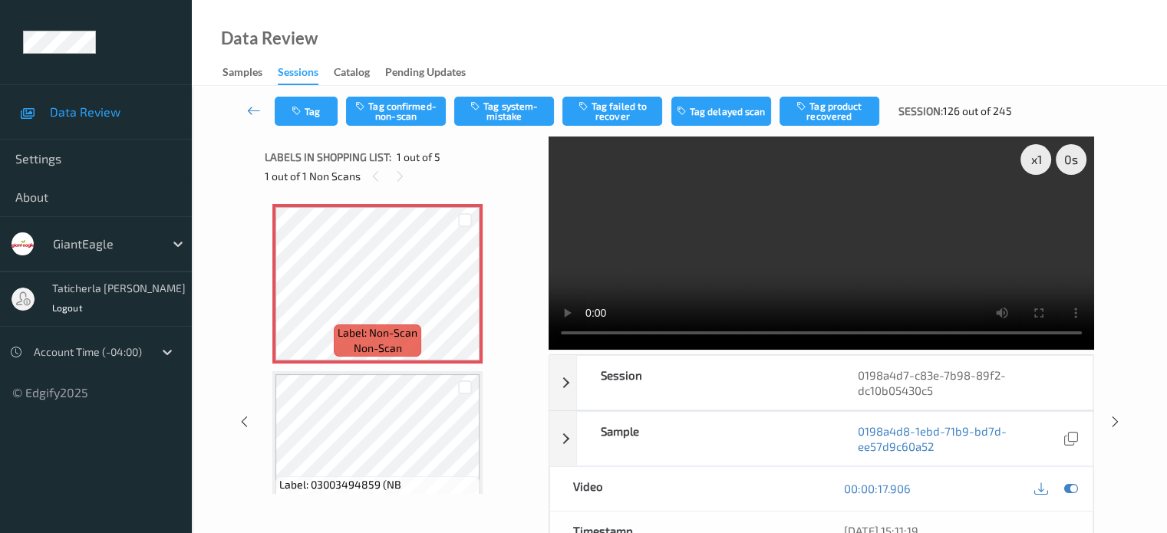
click at [567, 212] on video at bounding box center [821, 243] width 545 height 213
click at [499, 114] on button "Tag system-mistake" at bounding box center [504, 111] width 100 height 29
click at [329, 110] on button "Tag" at bounding box center [306, 111] width 63 height 29
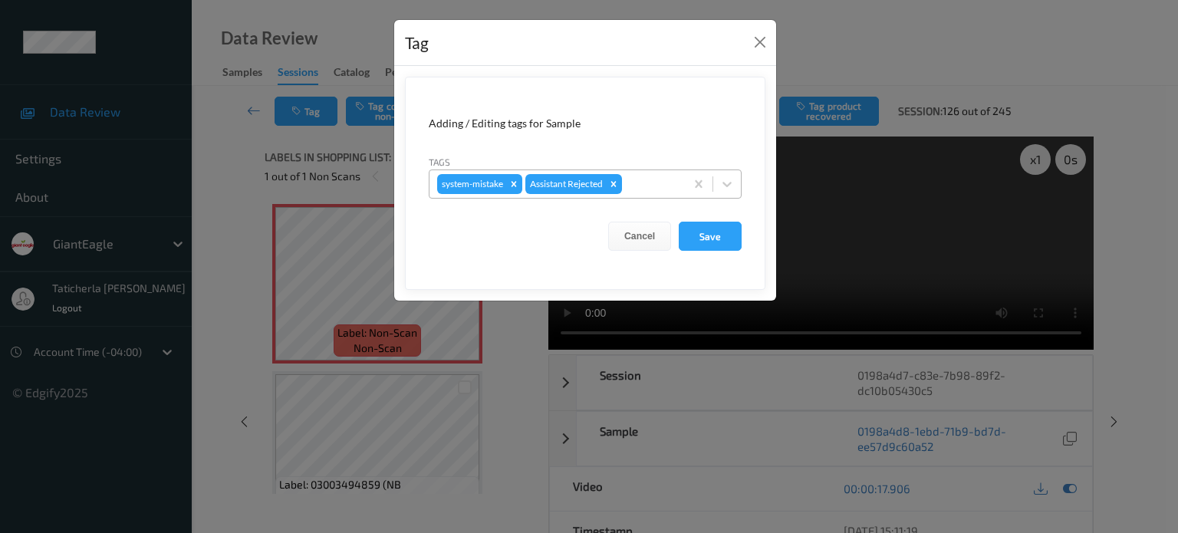
click at [644, 183] on div at bounding box center [651, 184] width 52 height 18
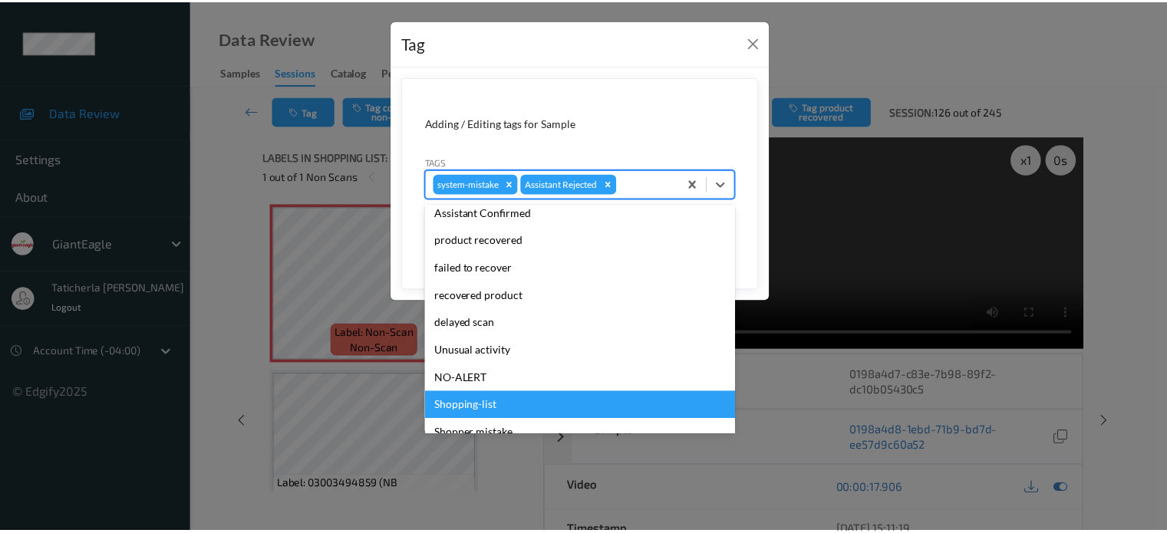
scroll to position [135, 0]
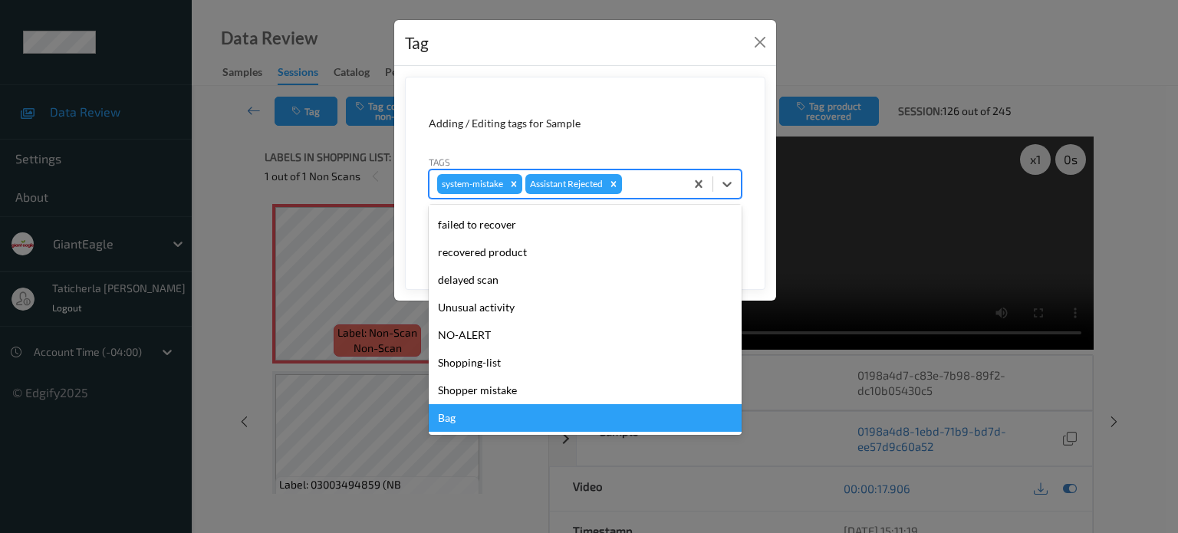
click at [516, 414] on div "Bag" at bounding box center [585, 418] width 313 height 28
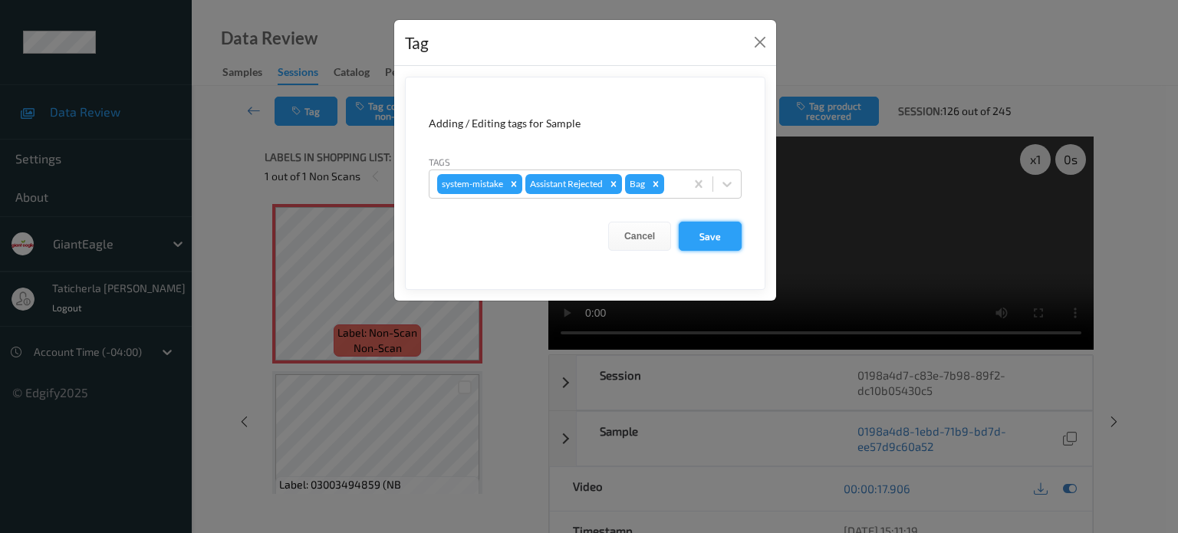
click at [723, 234] on button "Save" at bounding box center [710, 236] width 63 height 29
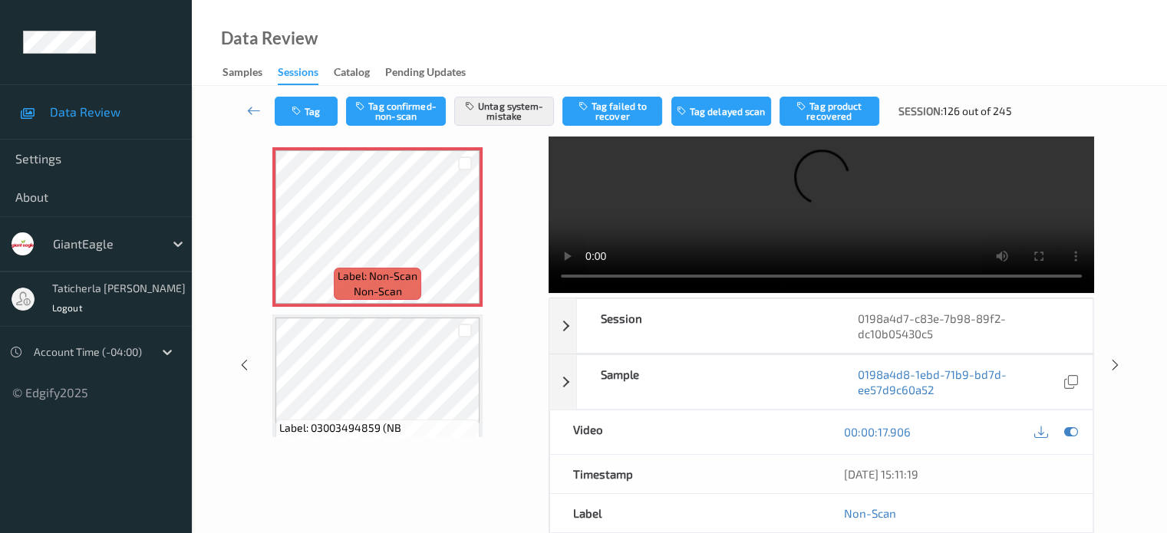
scroll to position [0, 0]
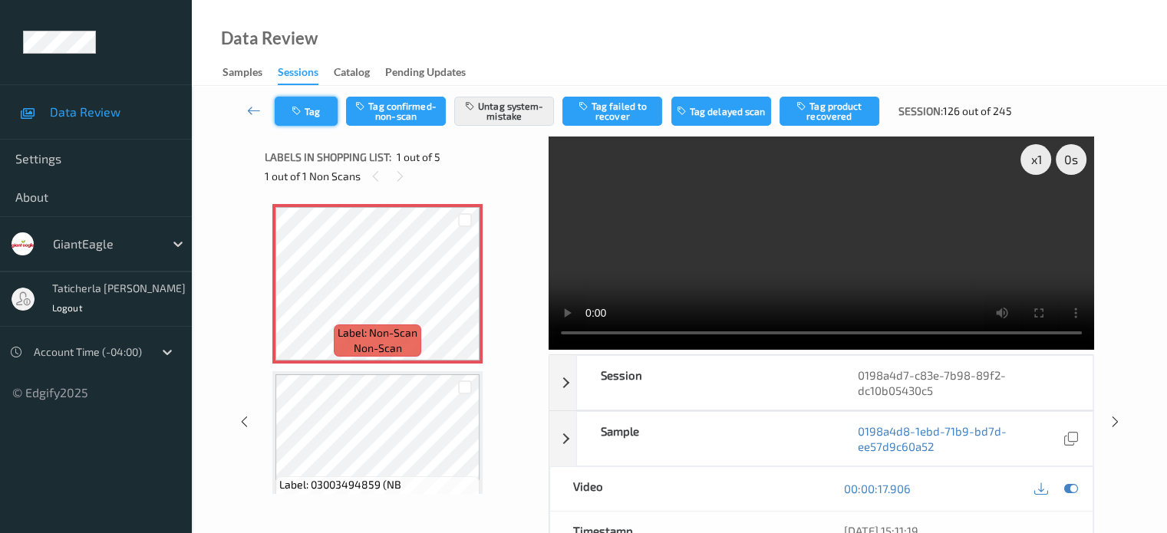
click at [315, 113] on button "Tag" at bounding box center [306, 111] width 63 height 29
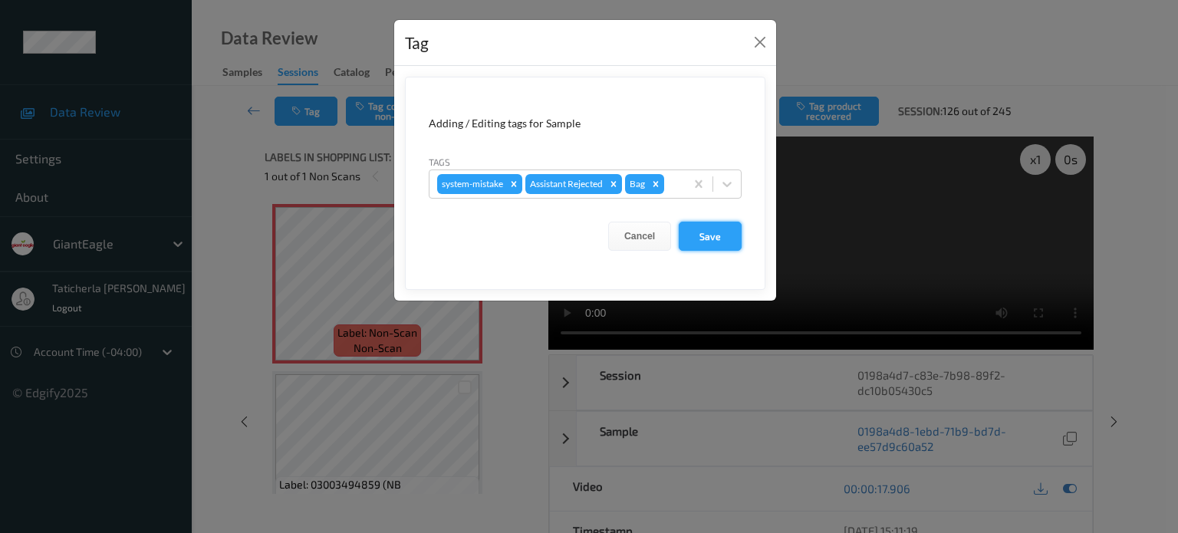
click at [721, 230] on button "Save" at bounding box center [710, 236] width 63 height 29
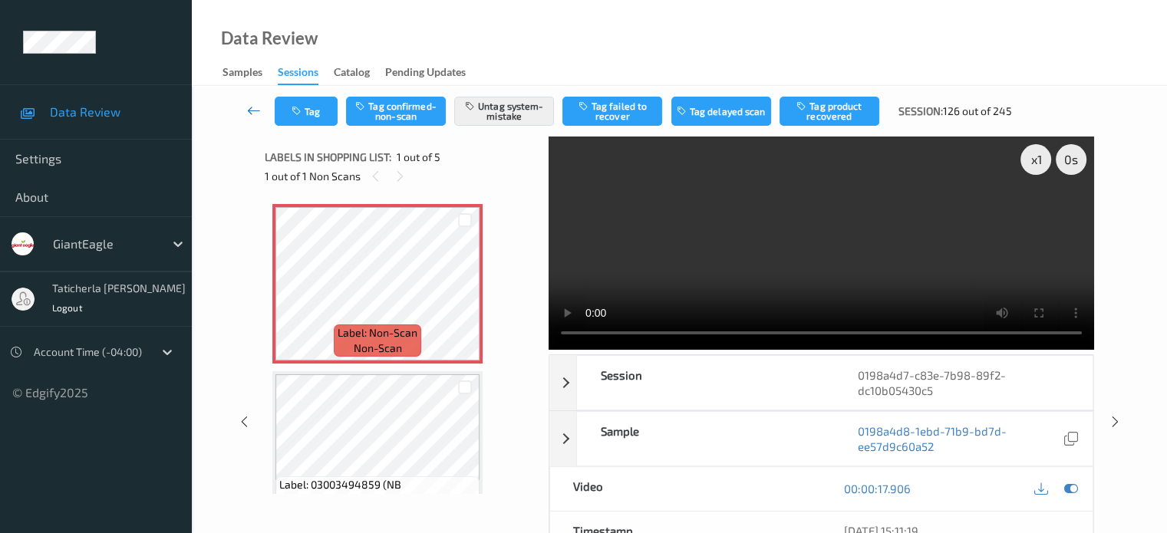
click at [249, 107] on icon at bounding box center [254, 110] width 14 height 15
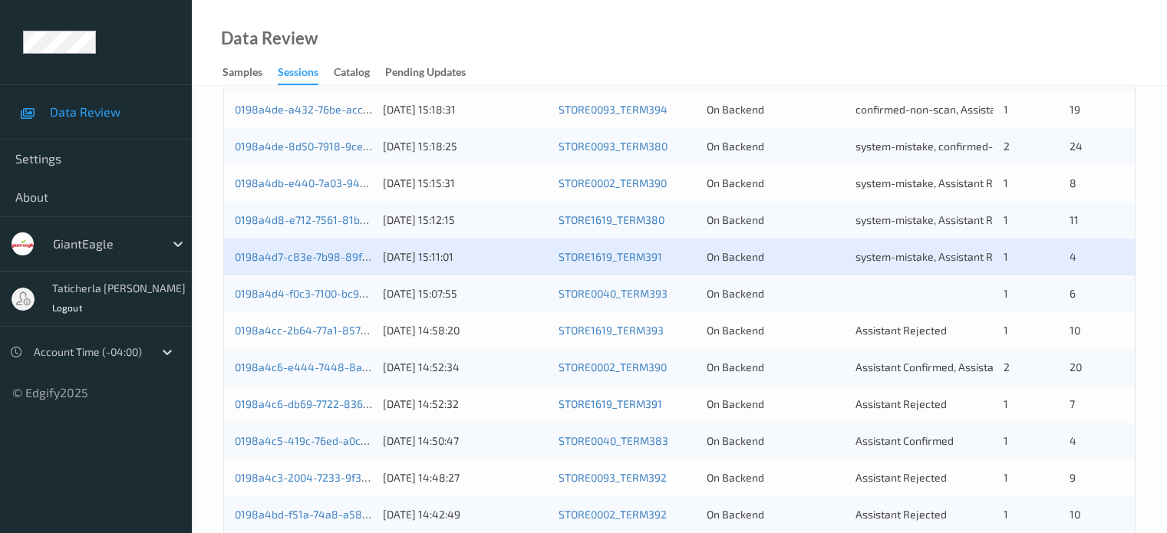
scroll to position [460, 0]
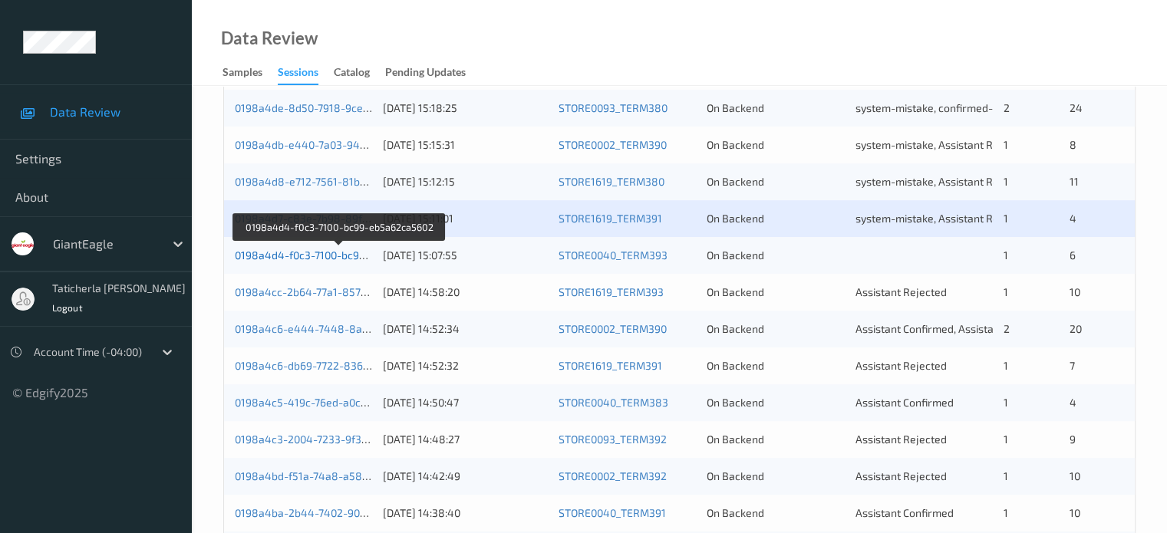
click at [284, 255] on link "0198a4d4-f0c3-7100-bc99-eb5a62ca5602" at bounding box center [339, 255] width 208 height 13
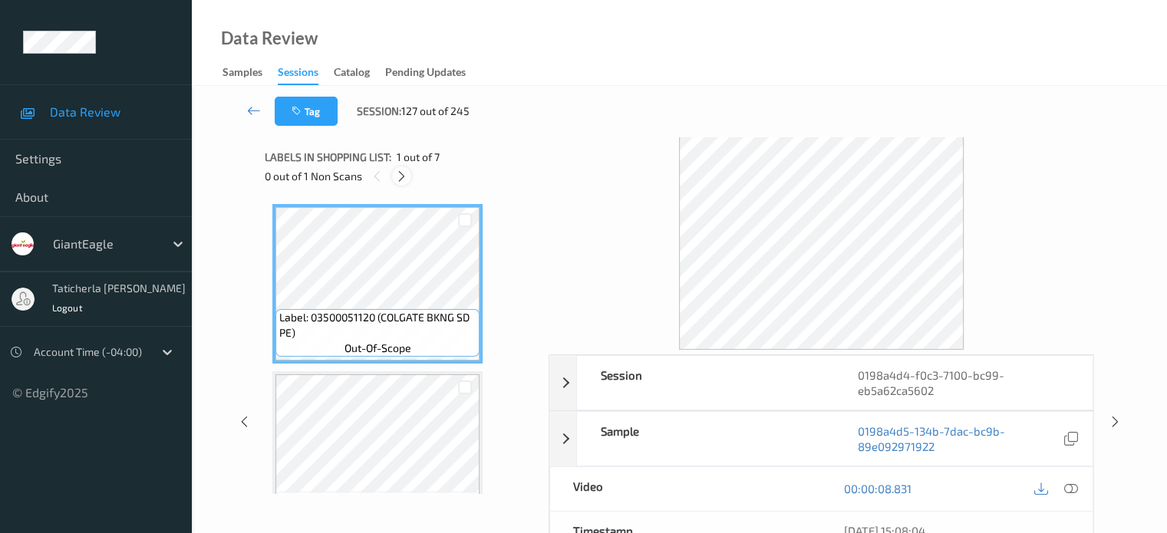
click at [405, 175] on icon at bounding box center [401, 177] width 13 height 14
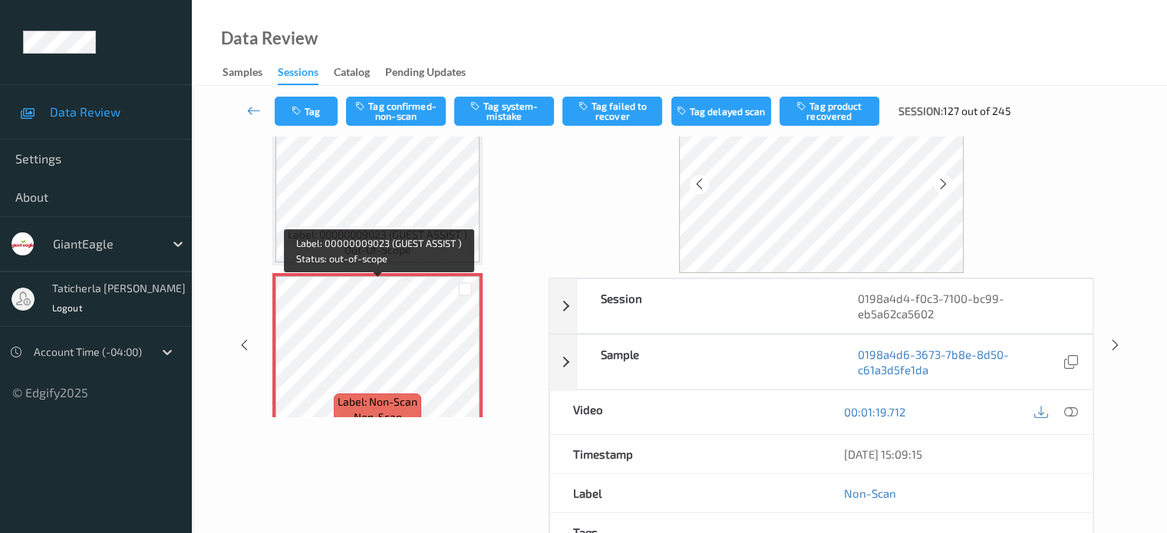
scroll to position [881, 0]
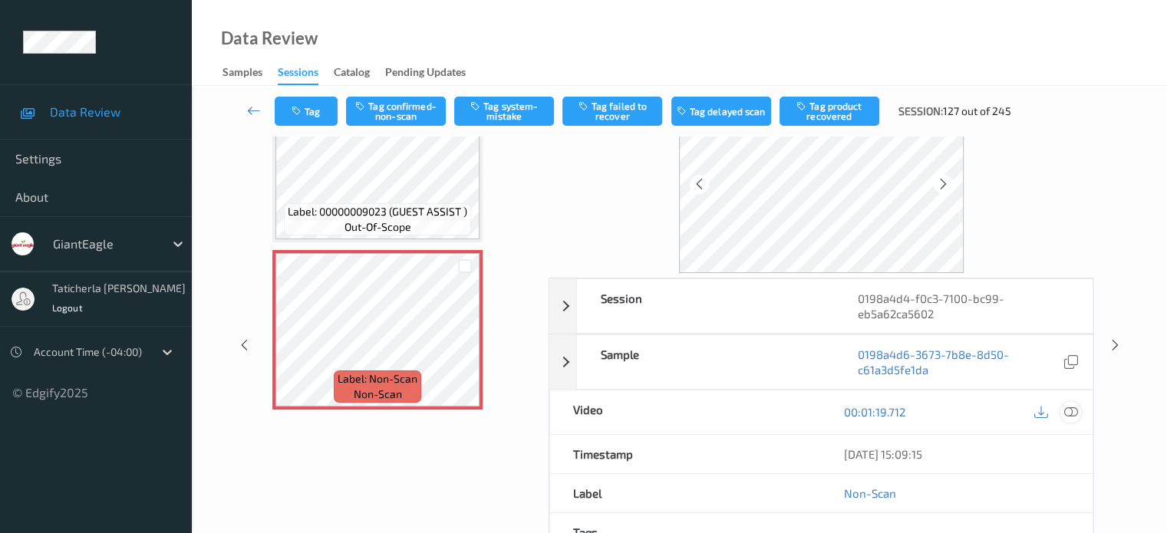
click at [1071, 409] on icon at bounding box center [1070, 412] width 14 height 14
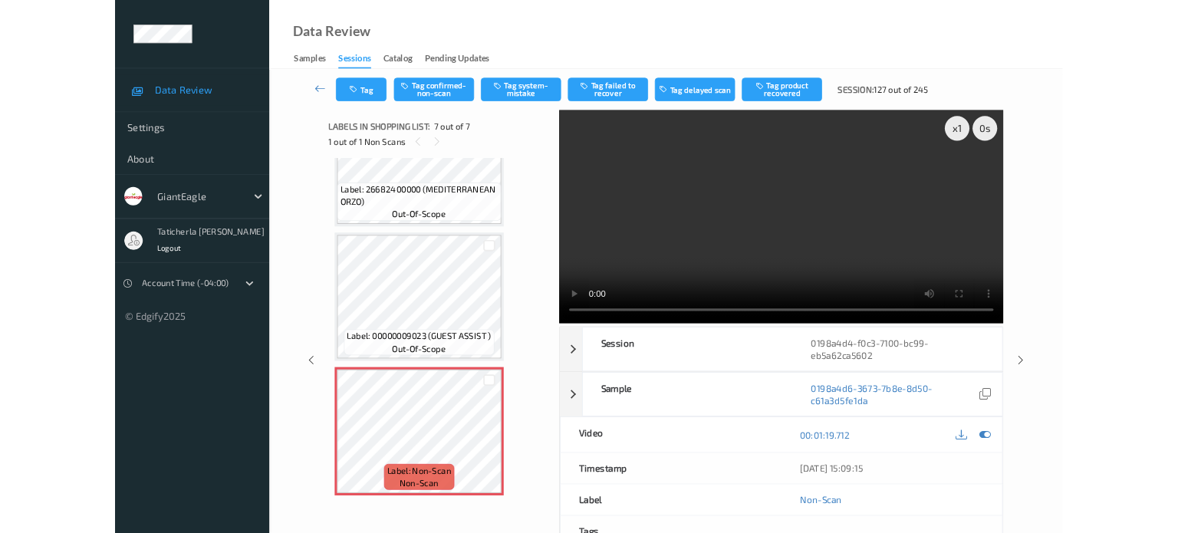
scroll to position [751, 0]
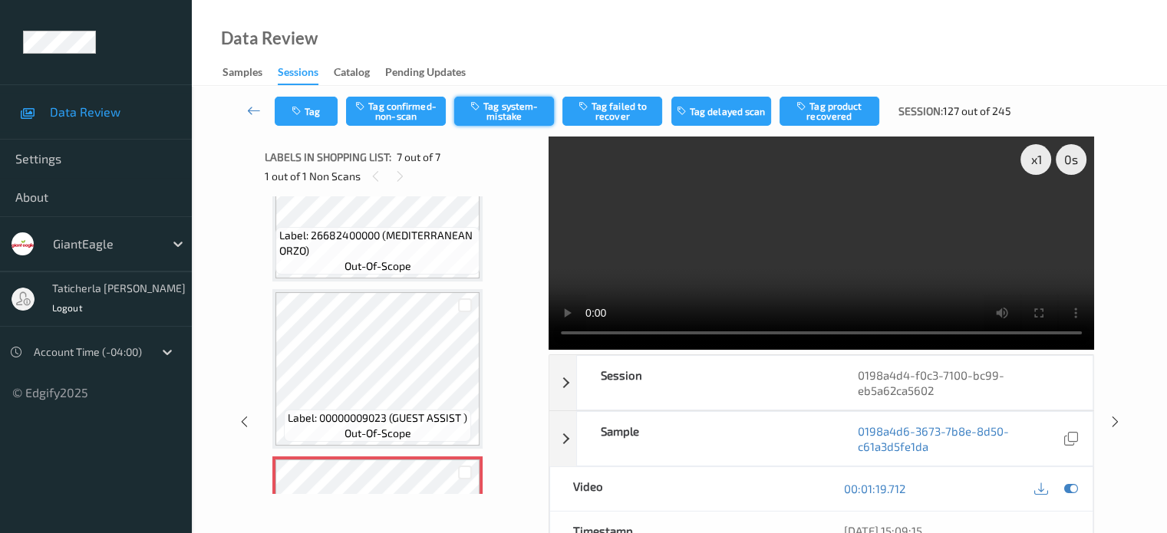
click at [516, 109] on button "Tag system-mistake" at bounding box center [504, 111] width 100 height 29
click at [319, 110] on button "Tag" at bounding box center [306, 111] width 63 height 29
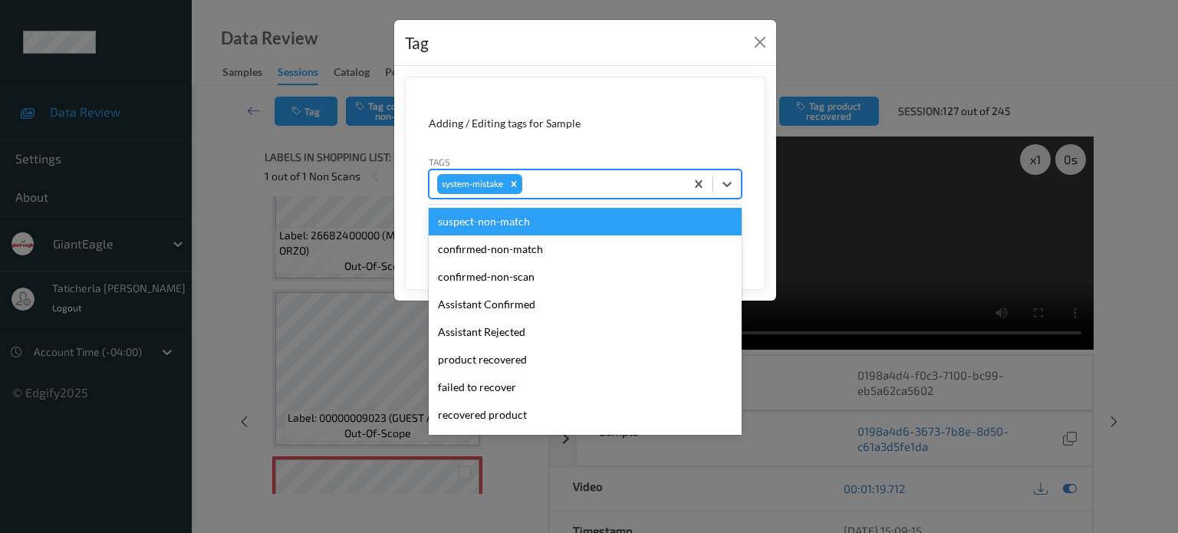
click at [623, 183] on div at bounding box center [602, 184] width 152 height 18
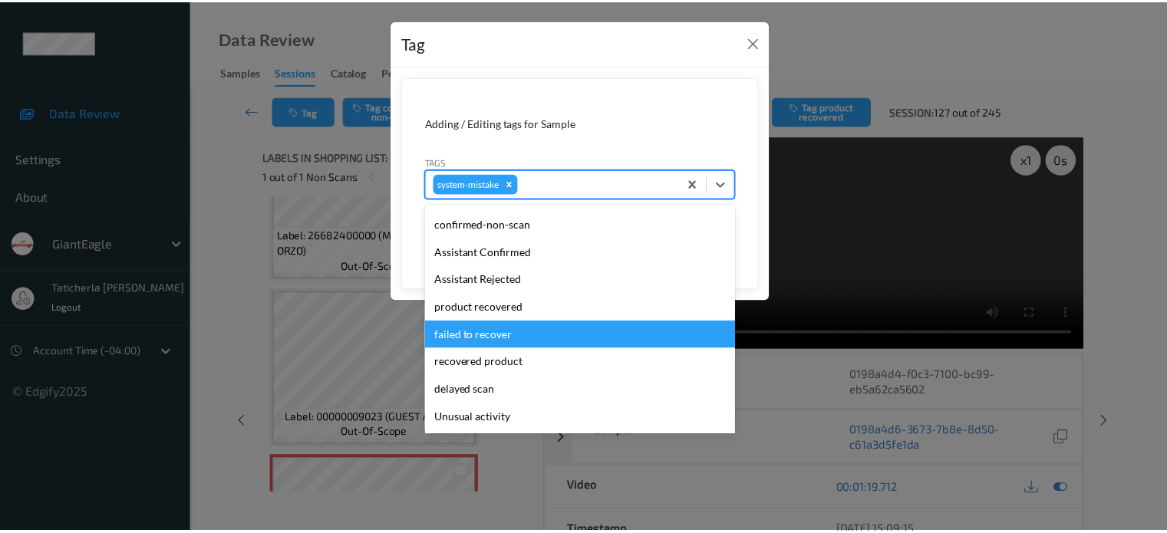
scroll to position [77, 0]
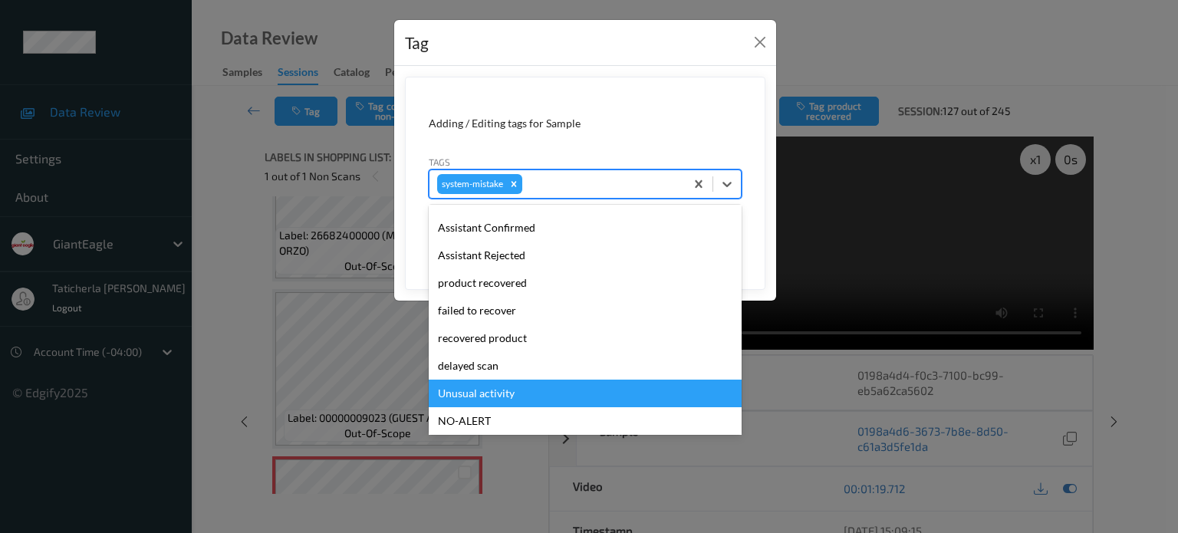
click at [497, 391] on div "Unusual activity" at bounding box center [585, 394] width 313 height 28
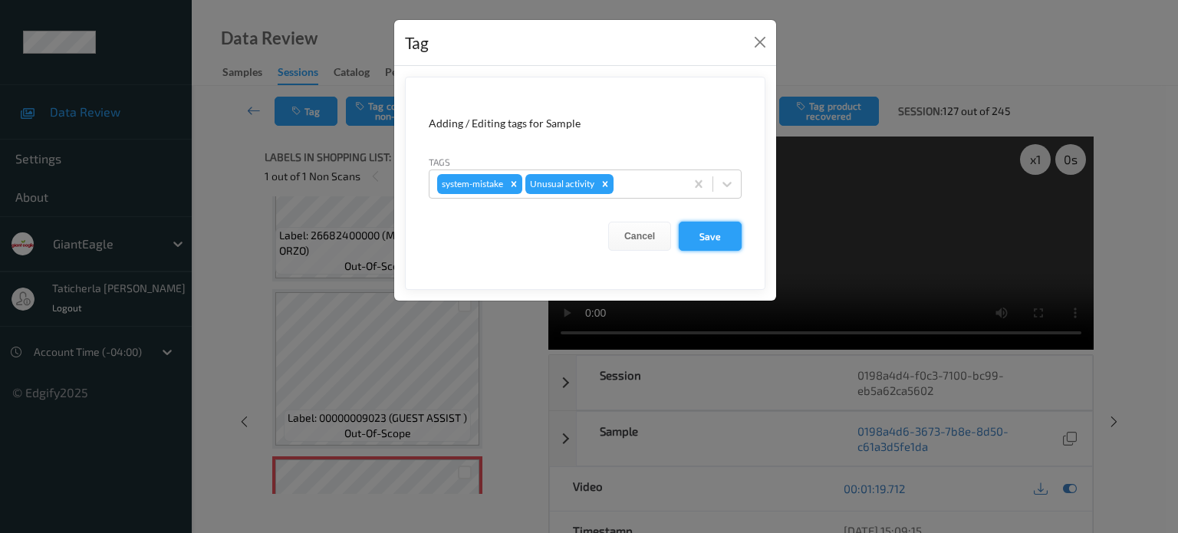
click at [702, 239] on button "Save" at bounding box center [710, 236] width 63 height 29
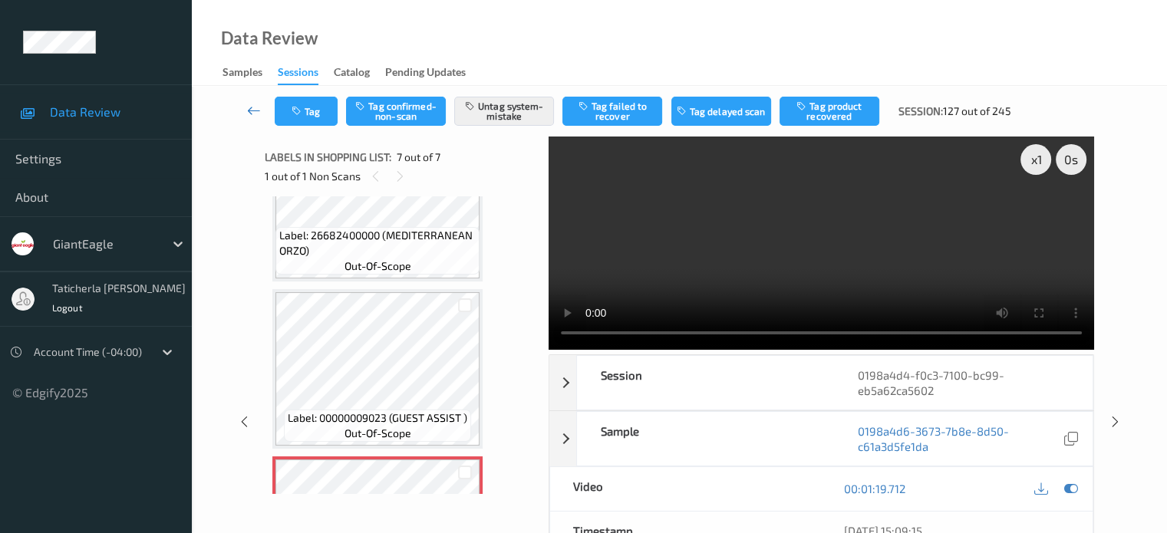
click at [253, 110] on icon at bounding box center [254, 110] width 14 height 15
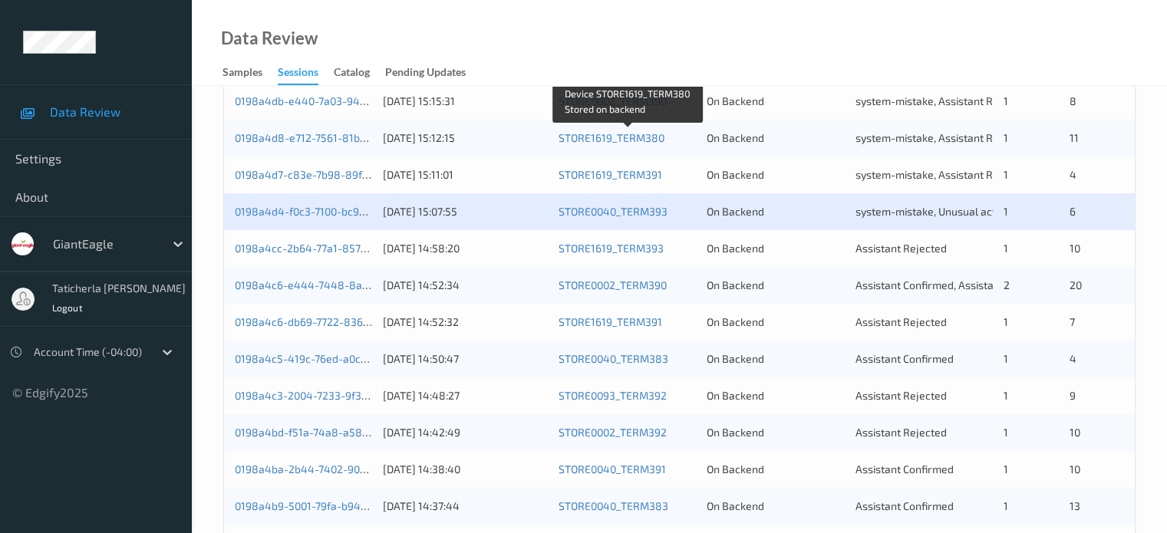
scroll to position [537, 0]
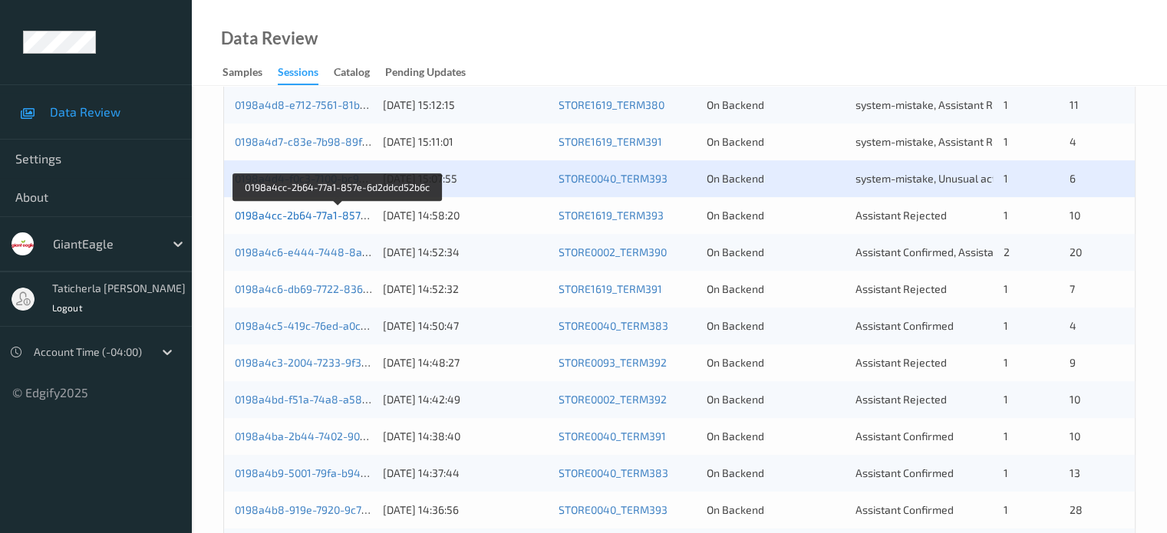
click at [308, 213] on link "0198a4cc-2b64-77a1-857e-6d2ddcd52b6c" at bounding box center [339, 215] width 209 height 13
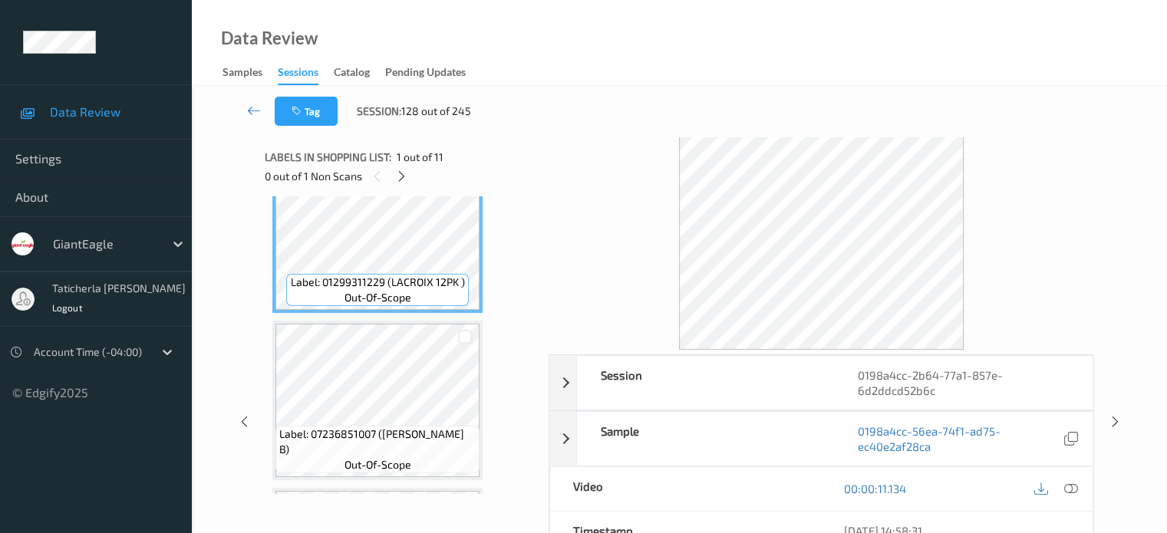
scroll to position [77, 0]
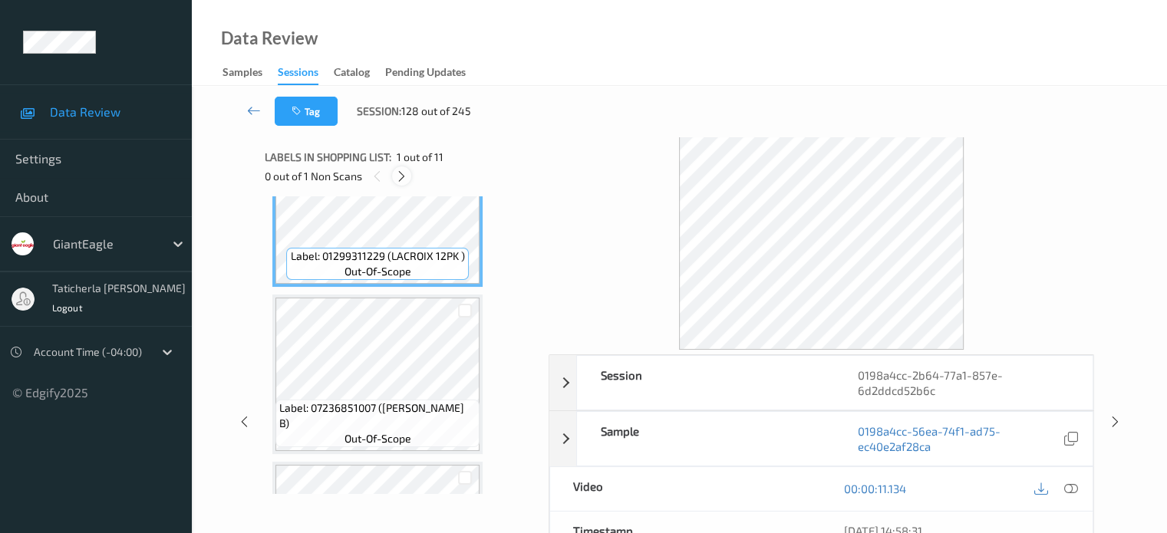
click at [408, 176] on icon at bounding box center [401, 177] width 13 height 14
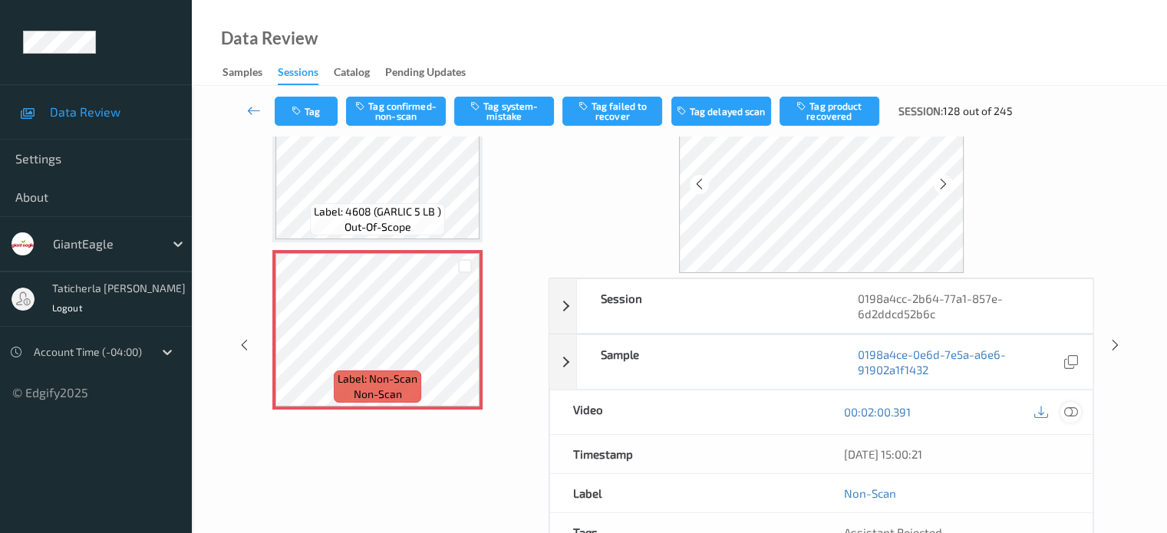
click at [1071, 406] on icon at bounding box center [1070, 412] width 14 height 14
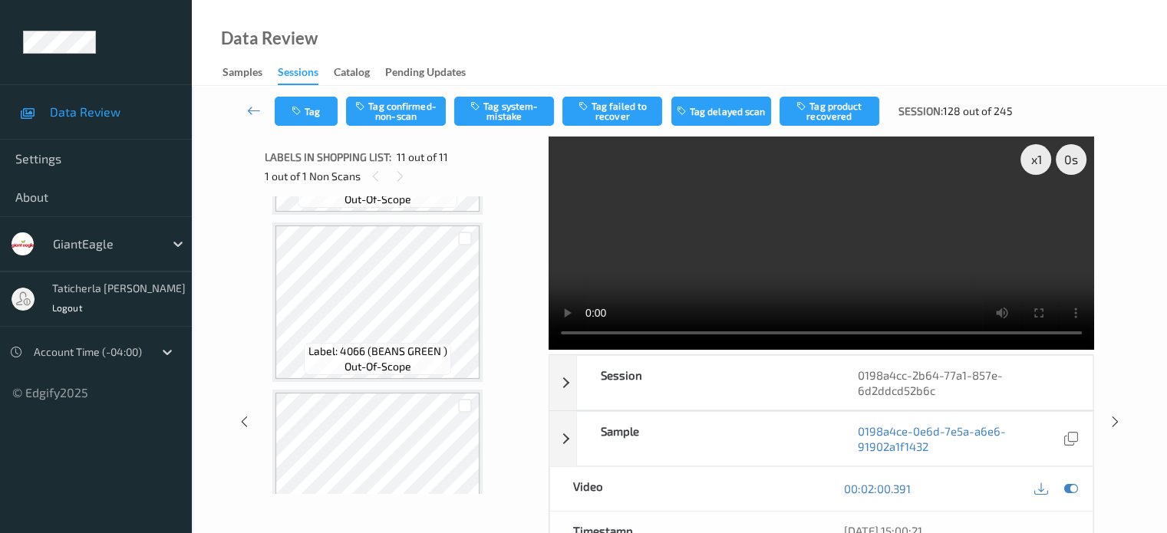
scroll to position [1166, 0]
click at [503, 104] on button "Tag system-mistake" at bounding box center [504, 111] width 100 height 29
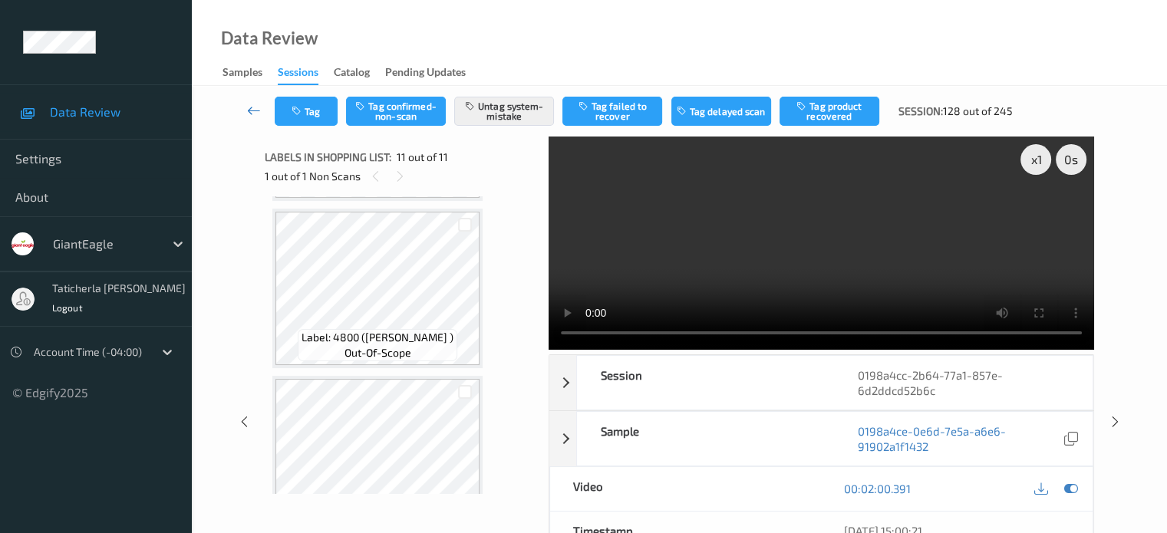
click at [262, 111] on link at bounding box center [254, 111] width 41 height 29
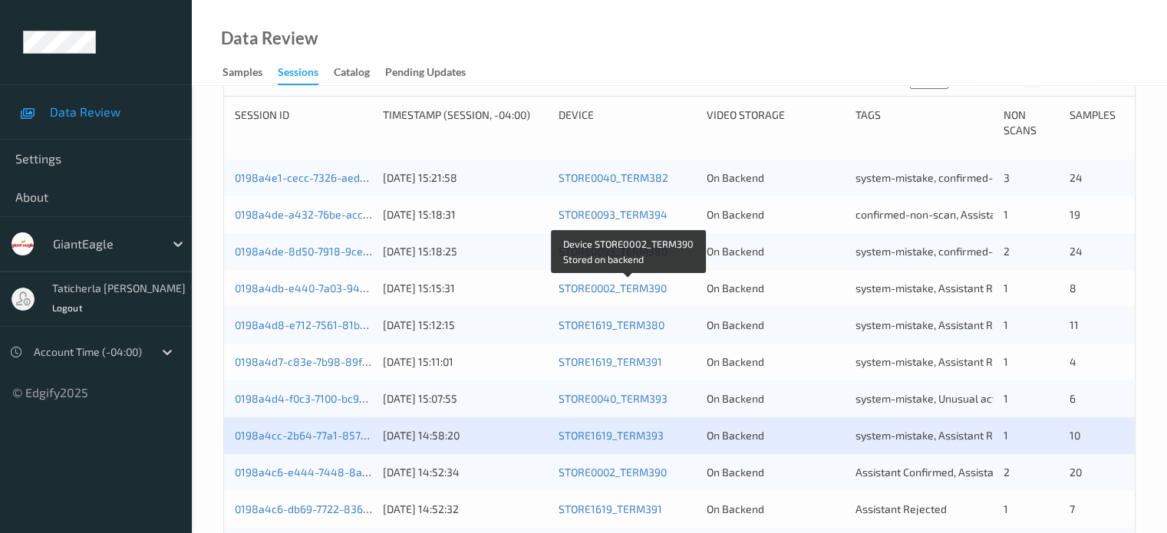
scroll to position [460, 0]
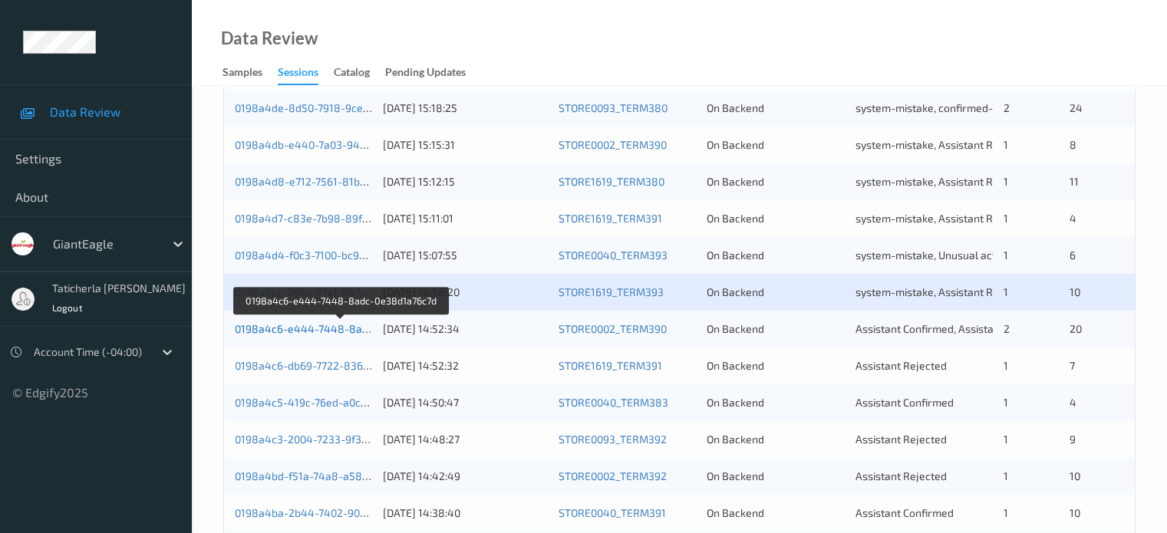
click at [325, 324] on link "0198a4c6-e444-7448-8adc-0e38d1a76c7d" at bounding box center [342, 328] width 214 height 13
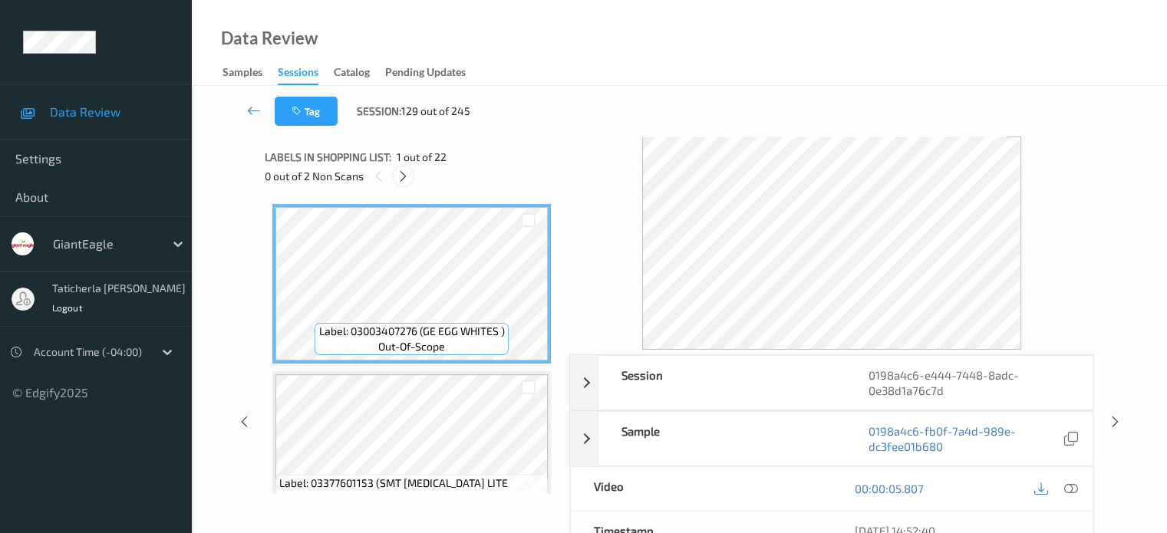
click at [407, 170] on icon at bounding box center [403, 177] width 13 height 14
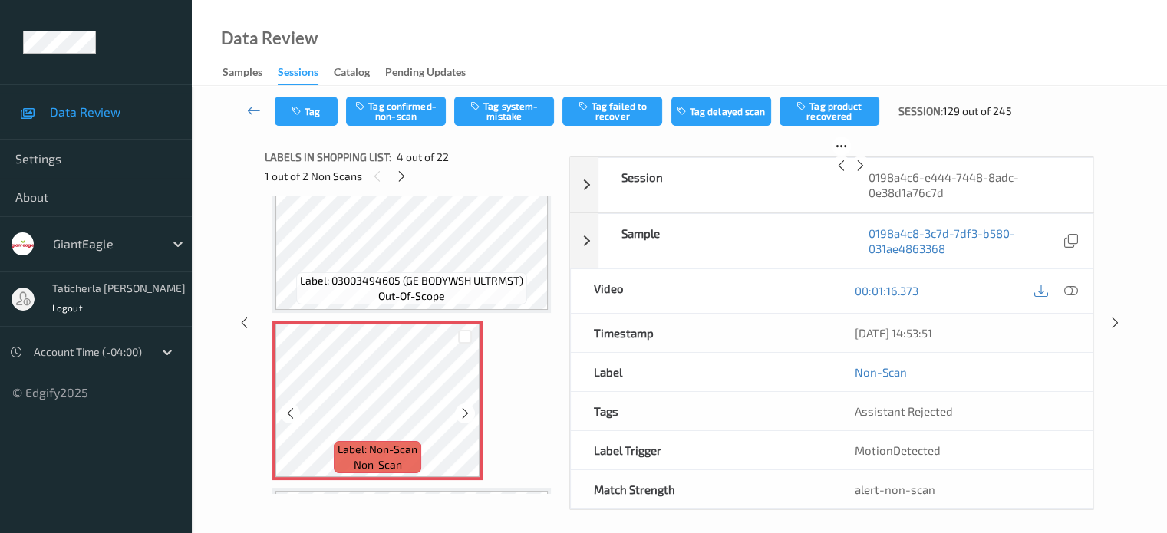
scroll to position [419, 0]
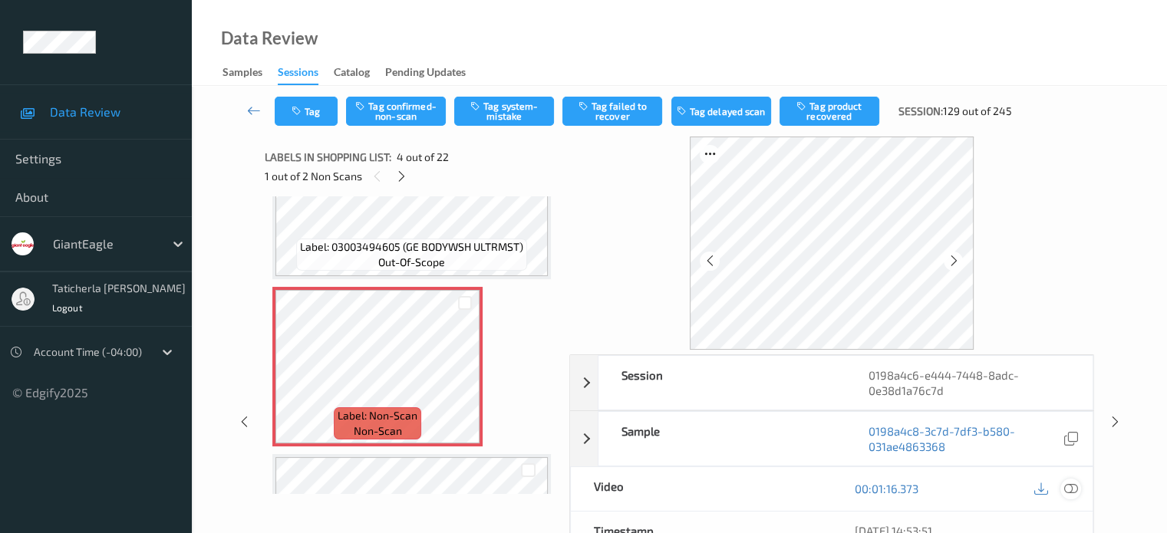
click at [1068, 488] on icon at bounding box center [1070, 489] width 14 height 14
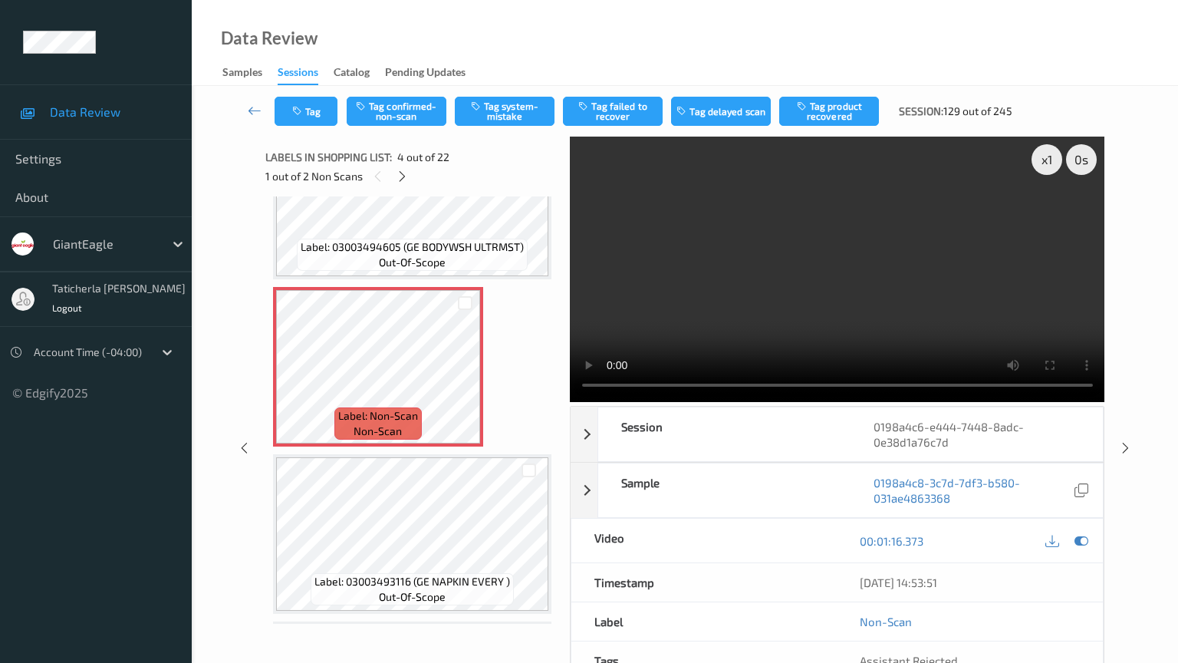
click at [570, 402] on video at bounding box center [838, 269] width 536 height 265
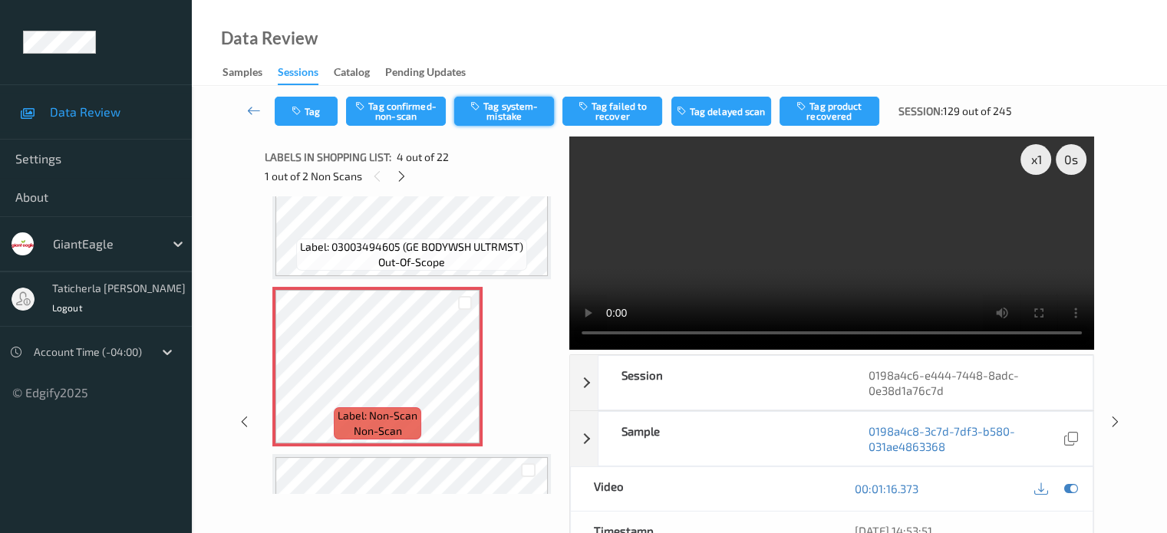
click at [512, 107] on button "Tag system-mistake" at bounding box center [504, 111] width 100 height 29
click at [323, 114] on button "Tag" at bounding box center [306, 111] width 63 height 29
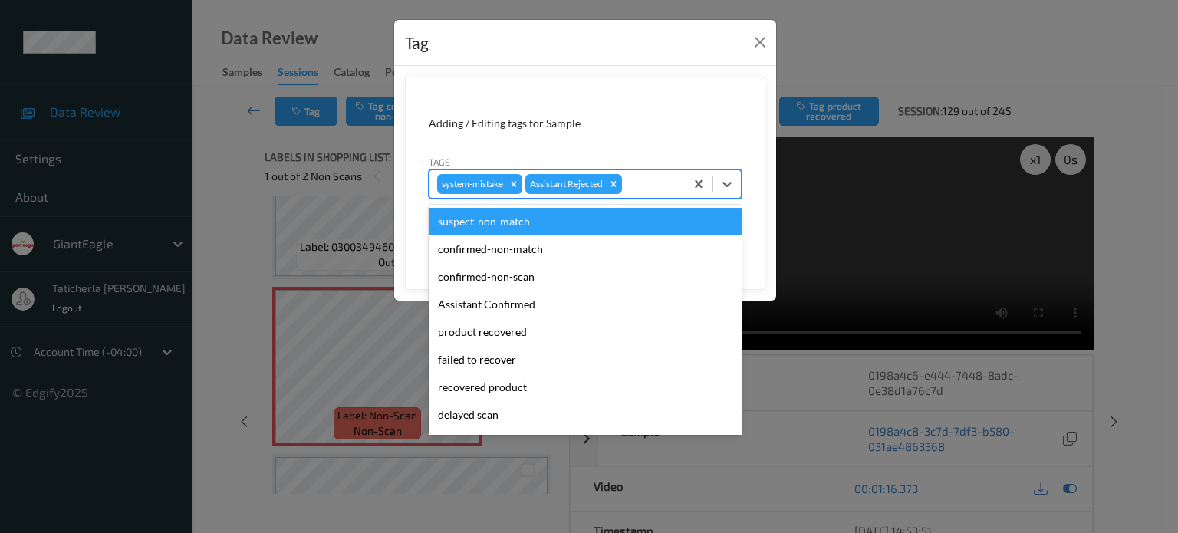
click at [659, 183] on div at bounding box center [651, 184] width 52 height 18
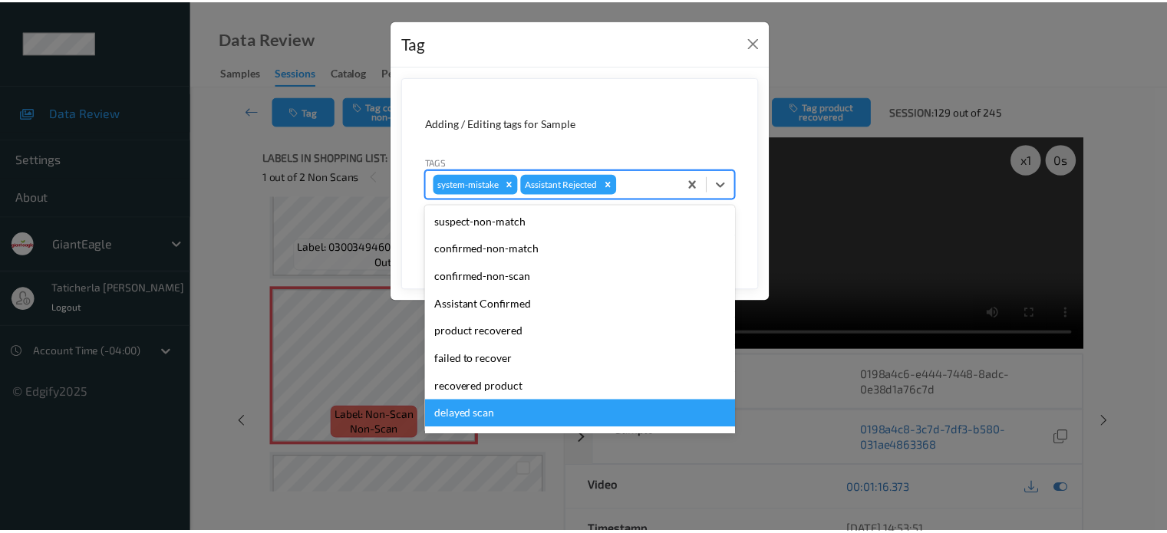
scroll to position [77, 0]
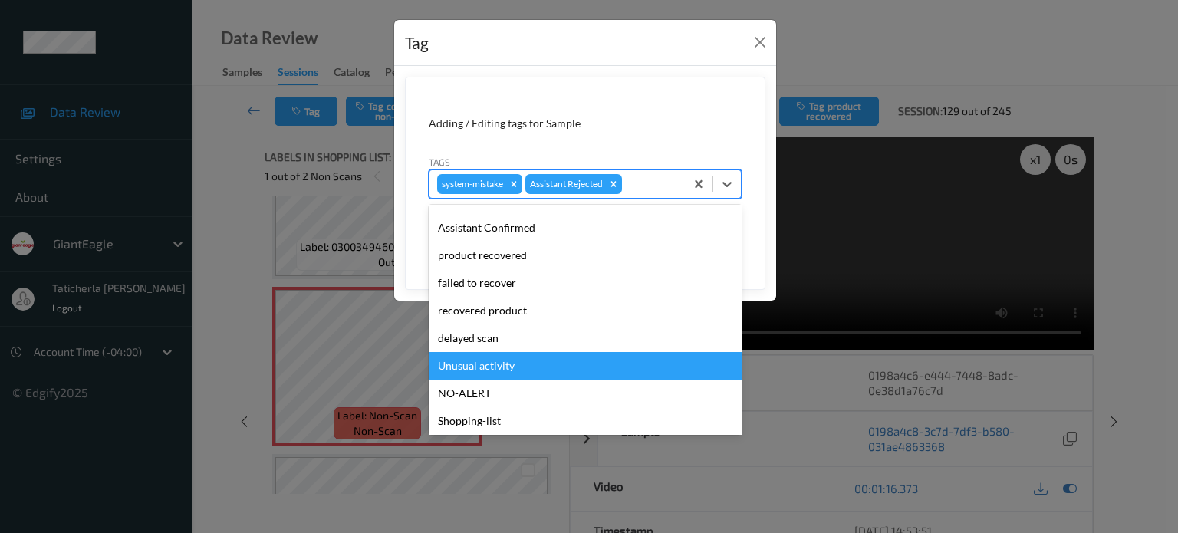
click at [505, 358] on div "Unusual activity" at bounding box center [585, 366] width 313 height 28
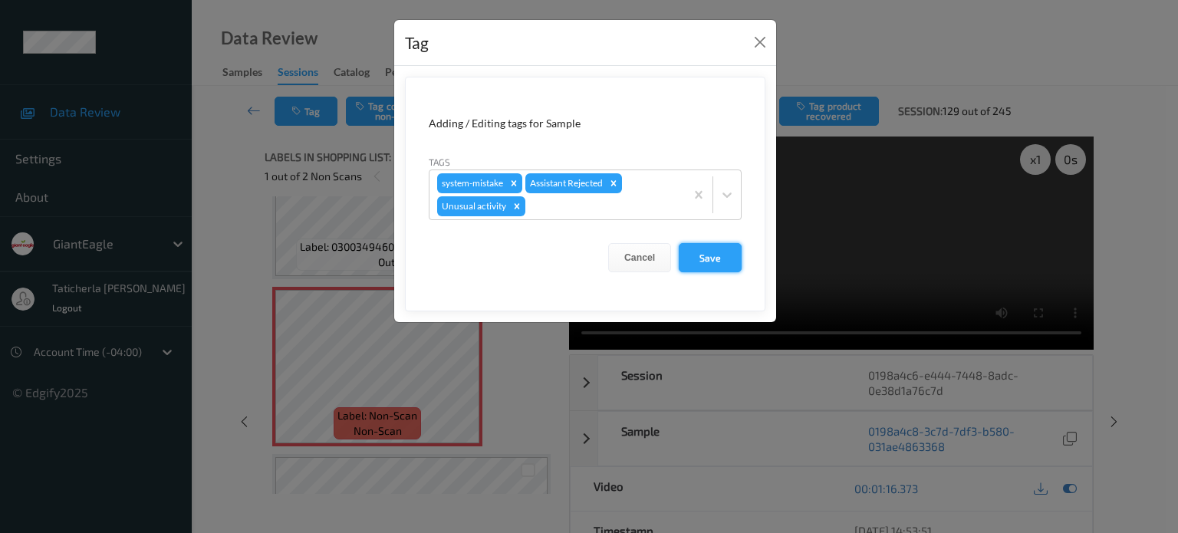
click at [711, 259] on button "Save" at bounding box center [710, 257] width 63 height 29
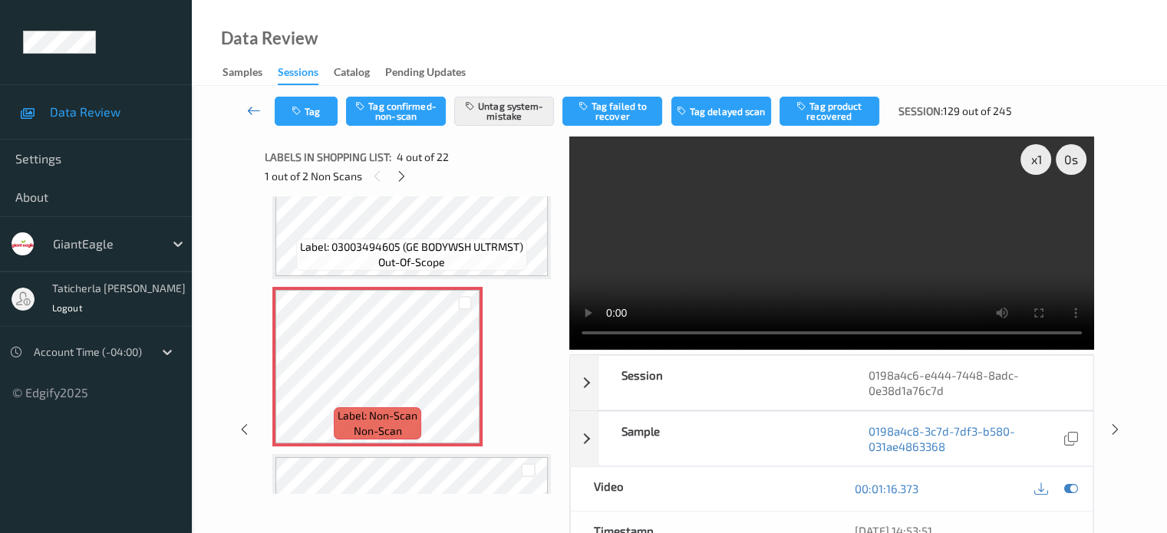
click at [255, 110] on icon at bounding box center [254, 110] width 14 height 15
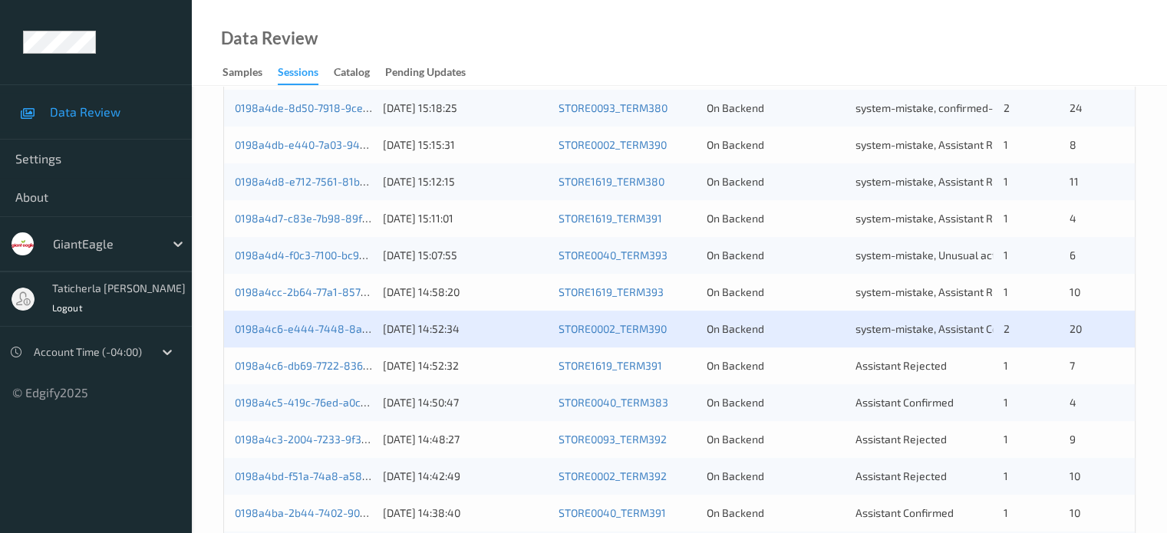
scroll to position [537, 0]
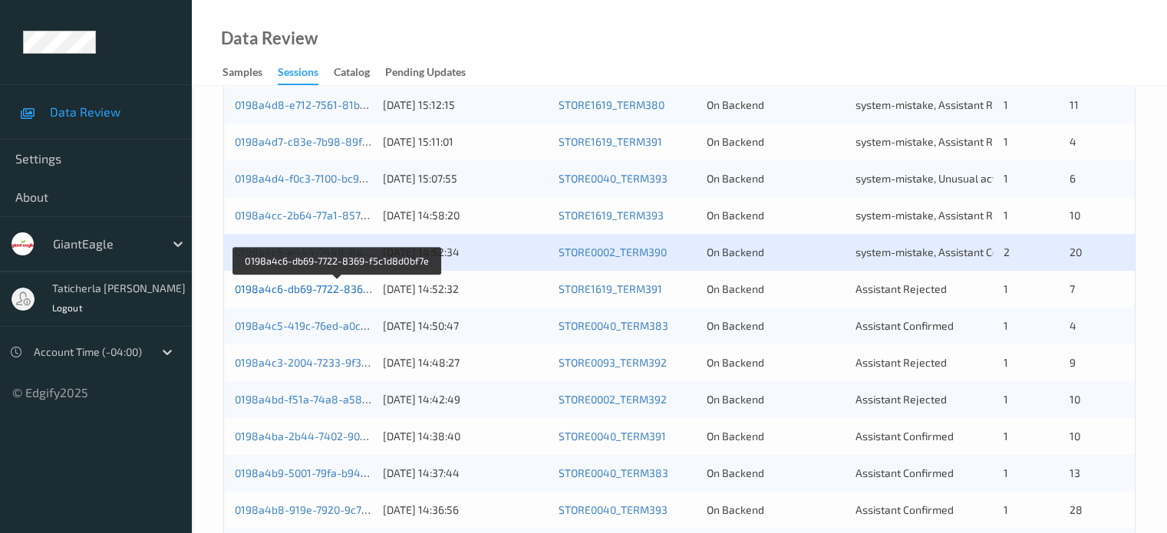
click at [308, 288] on link "0198a4c6-db69-7722-8369-f5c1d8d0bf7e" at bounding box center [338, 288] width 206 height 13
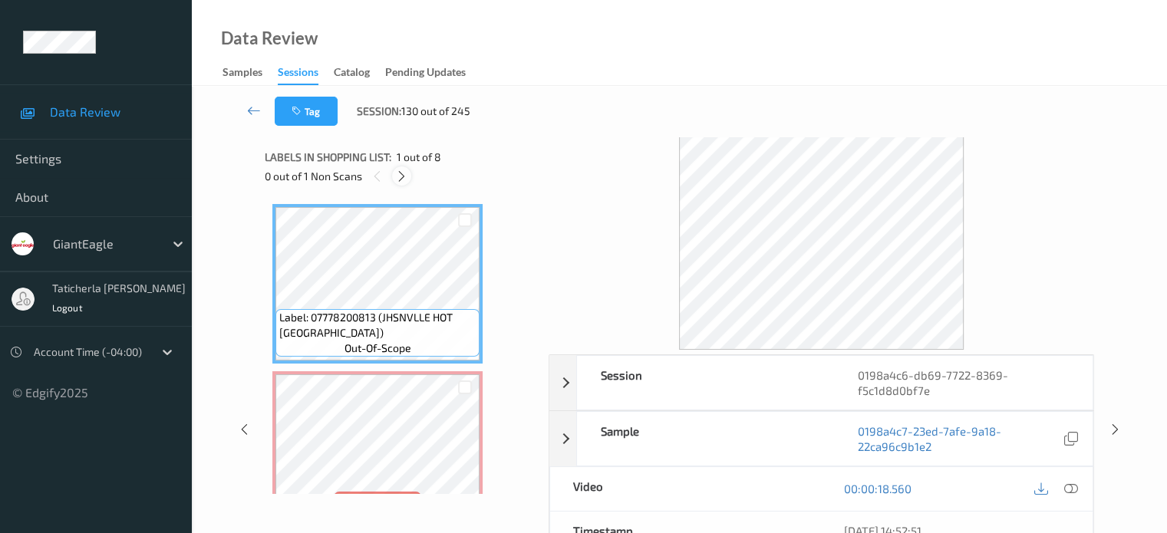
click at [406, 177] on icon at bounding box center [401, 177] width 13 height 14
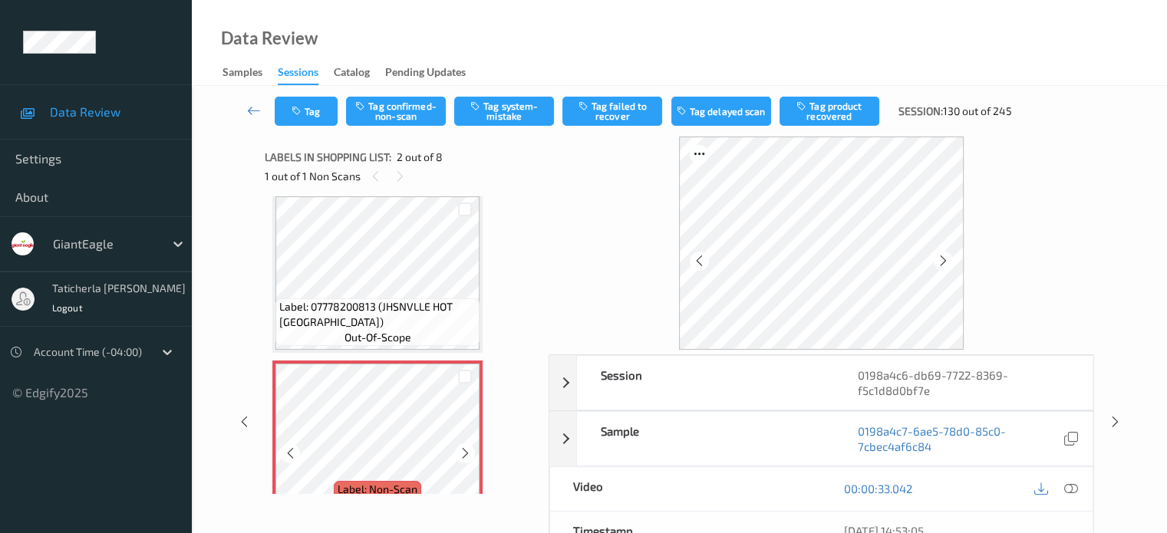
scroll to position [8, 0]
click at [400, 176] on icon at bounding box center [400, 177] width 13 height 14
click at [404, 178] on icon at bounding box center [400, 177] width 13 height 14
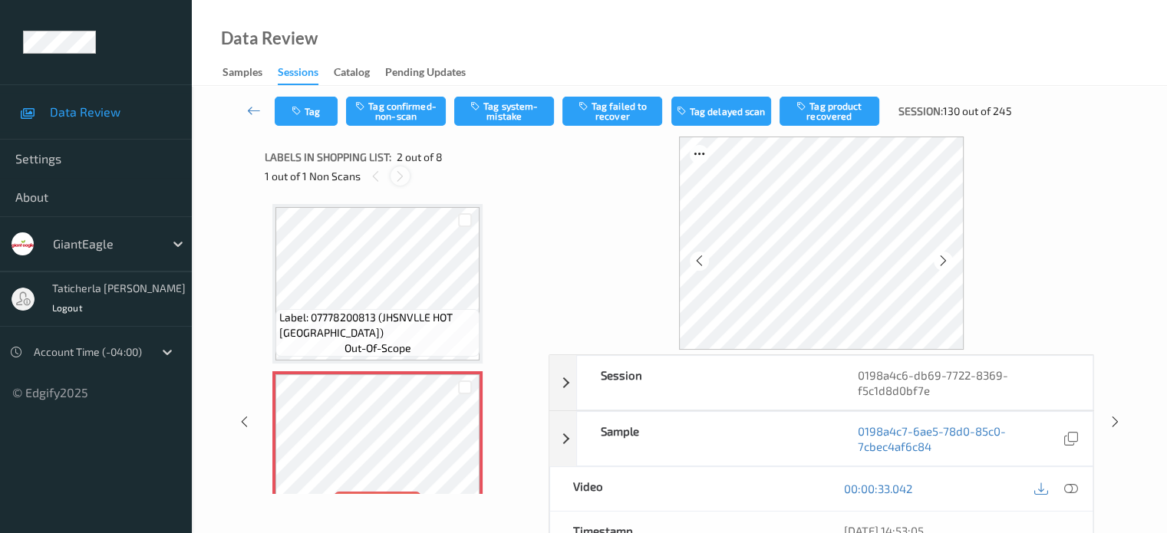
click at [404, 174] on icon at bounding box center [400, 177] width 13 height 14
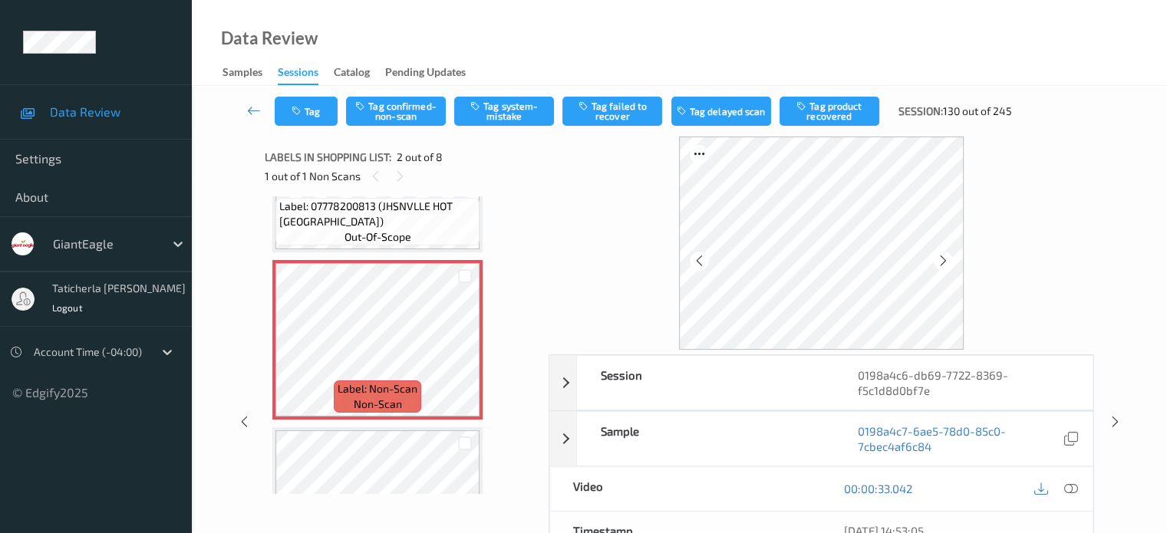
scroll to position [77, 0]
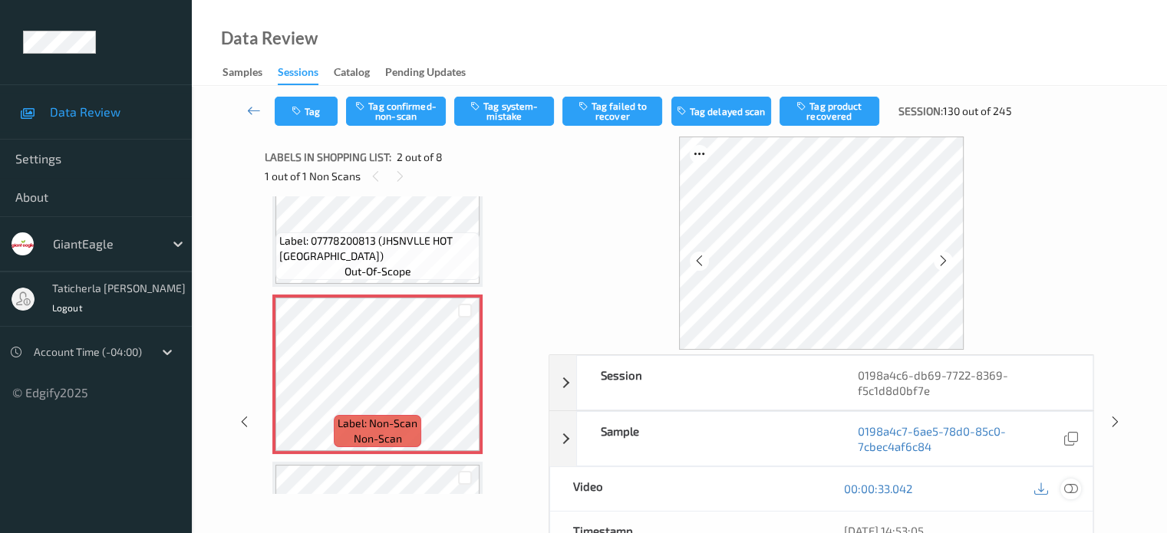
click at [1069, 483] on icon at bounding box center [1070, 489] width 14 height 14
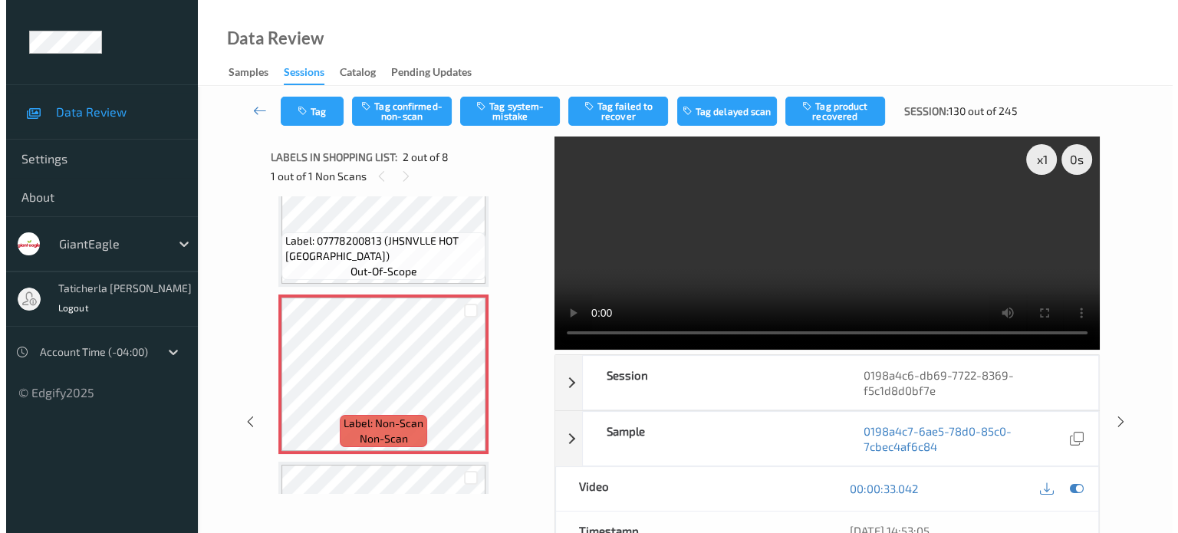
scroll to position [153, 0]
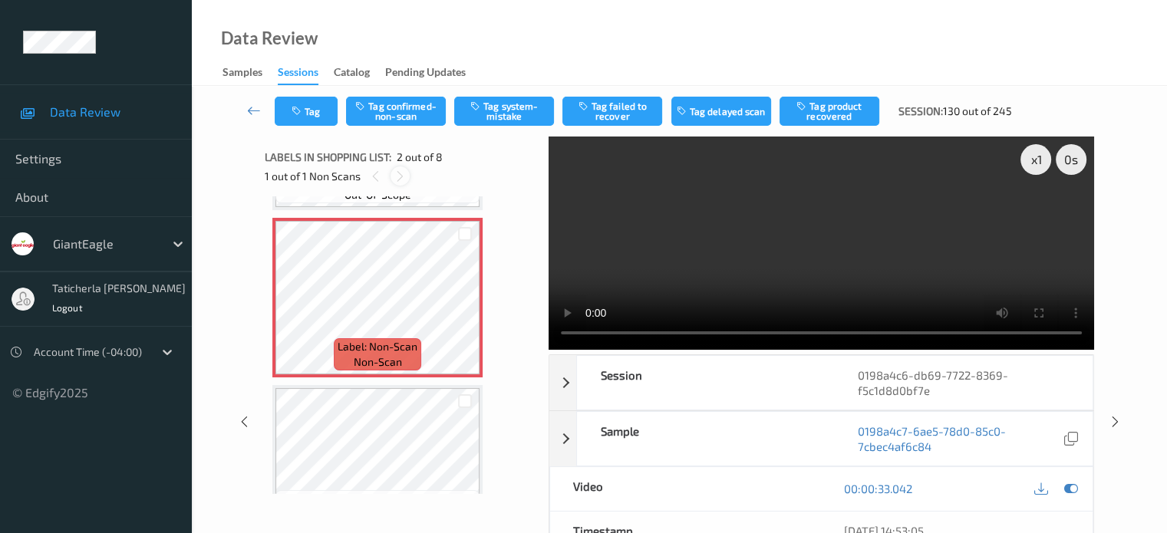
click at [402, 172] on icon at bounding box center [400, 177] width 13 height 14
click at [503, 109] on button "Tag system-mistake" at bounding box center [504, 111] width 100 height 29
click at [311, 120] on button "Tag" at bounding box center [306, 111] width 63 height 29
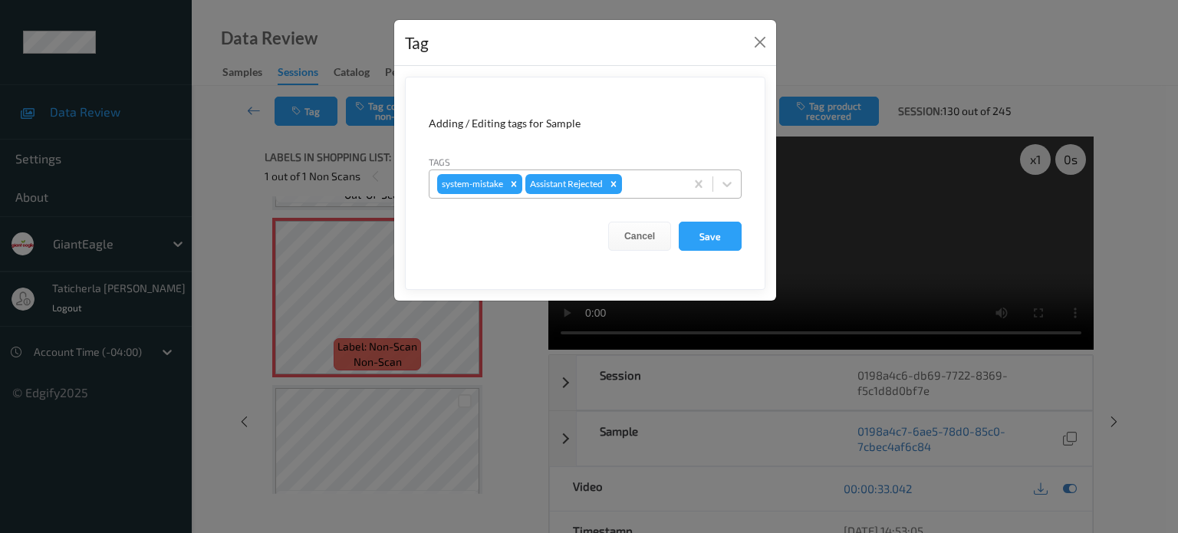
click at [663, 186] on div at bounding box center [651, 184] width 52 height 18
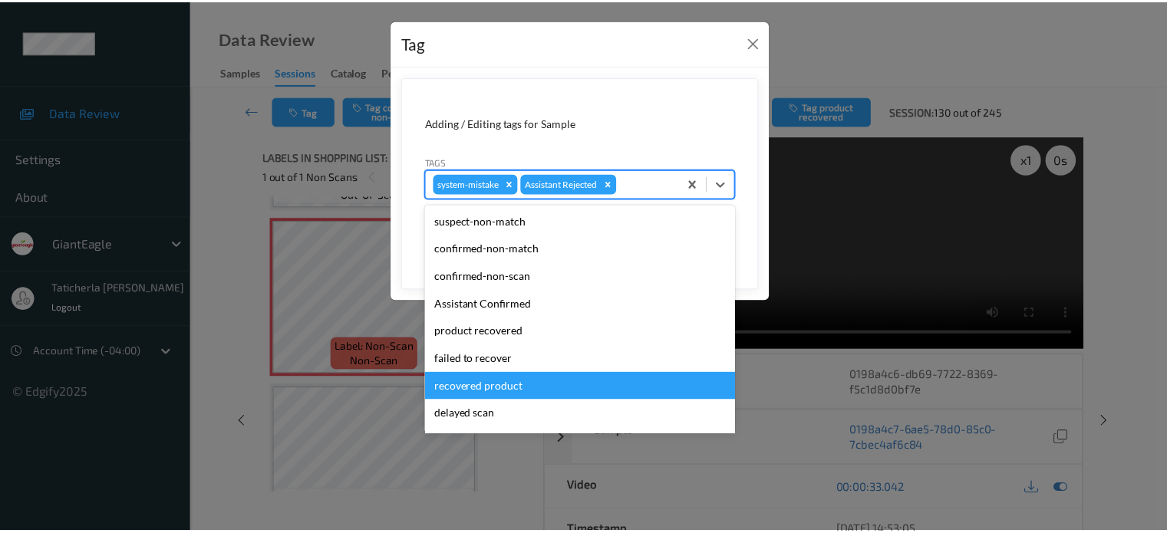
scroll to position [77, 0]
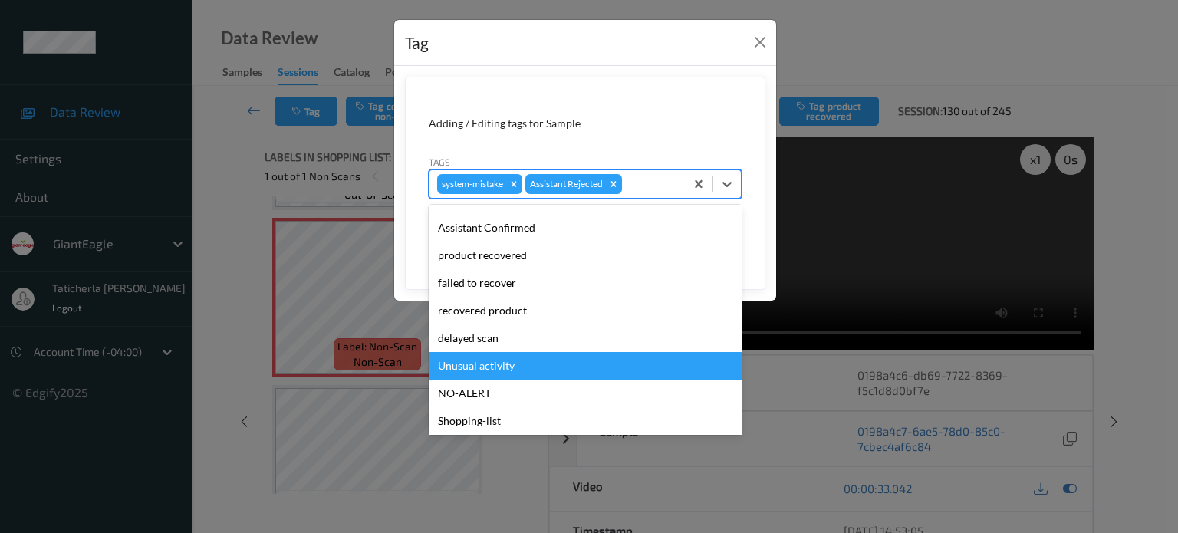
click at [489, 364] on div "Unusual activity" at bounding box center [585, 366] width 313 height 28
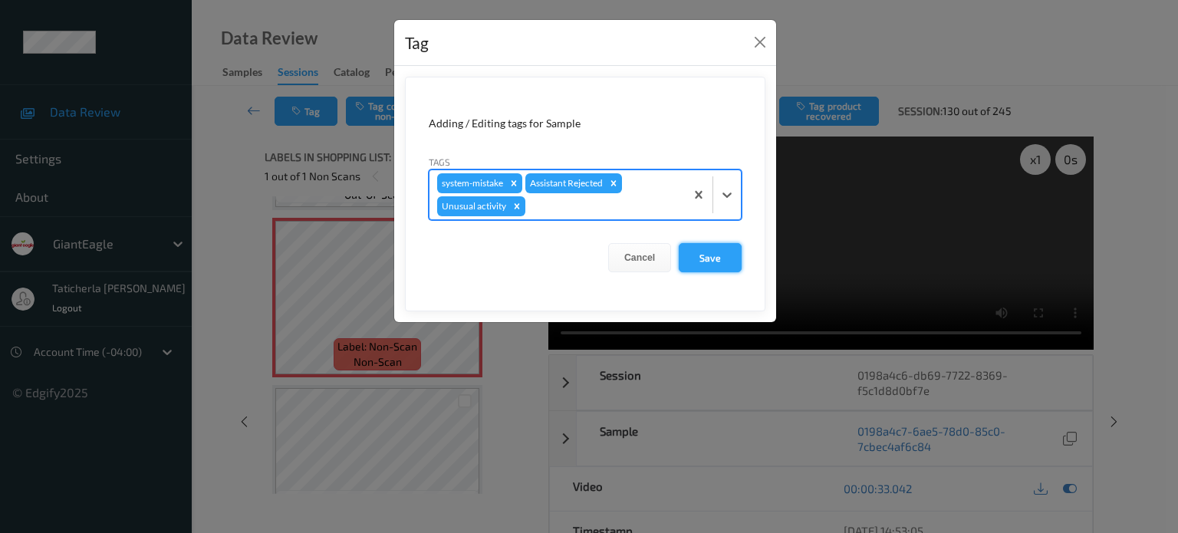
click at [710, 256] on button "Save" at bounding box center [710, 257] width 63 height 29
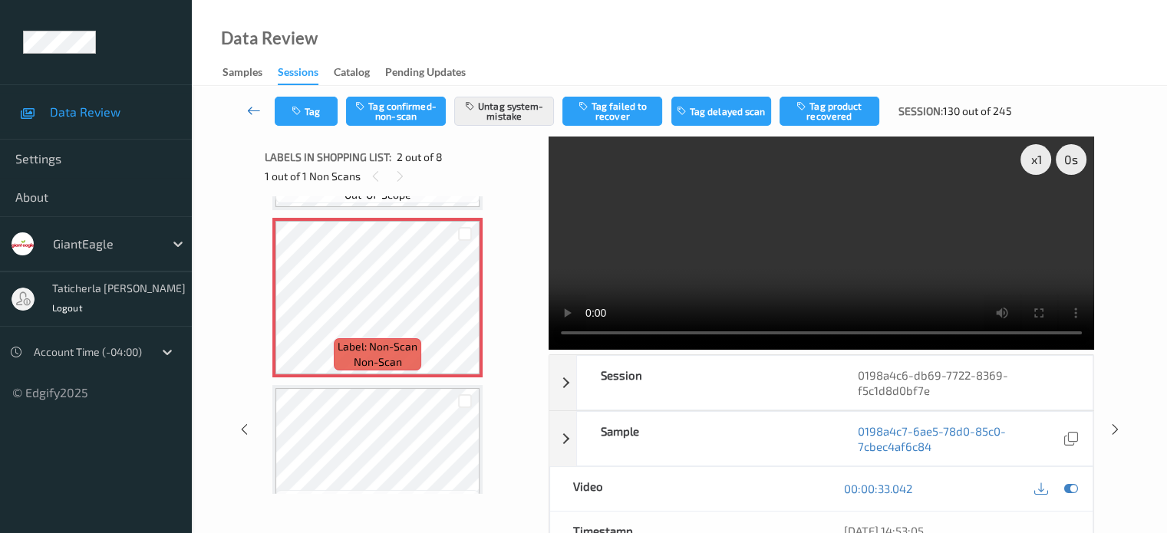
click at [254, 112] on icon at bounding box center [254, 110] width 14 height 15
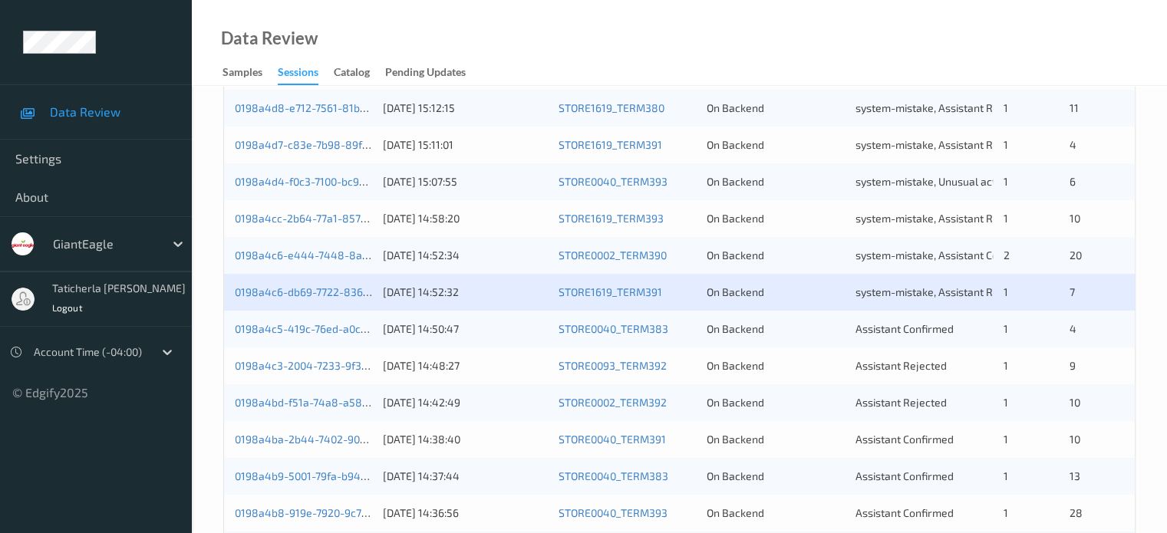
scroll to position [537, 0]
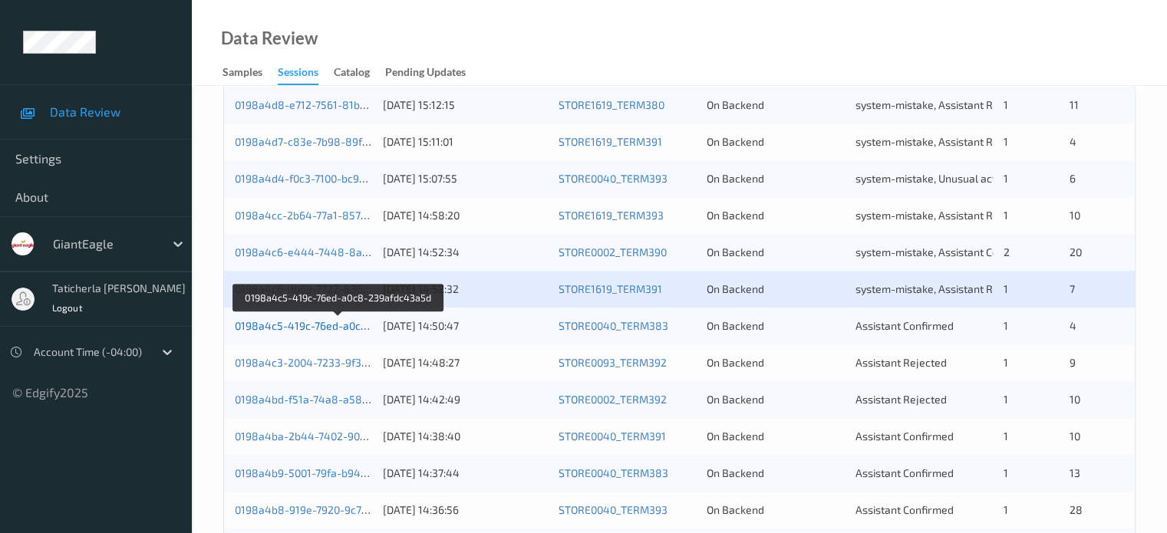
click at [299, 321] on link "0198a4c5-419c-76ed-a0c8-239afdc43a5d" at bounding box center [339, 325] width 209 height 13
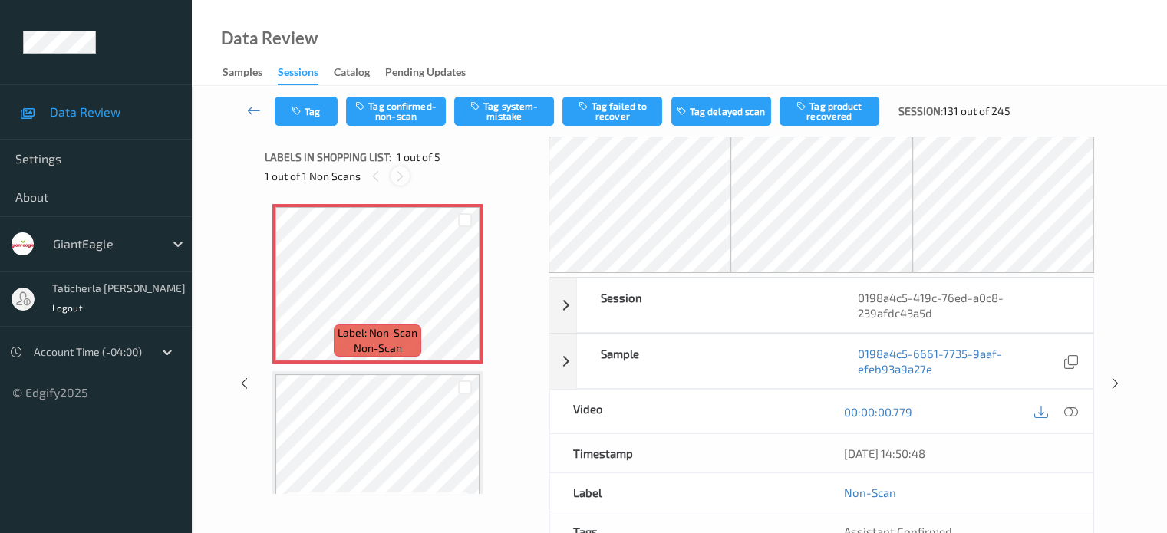
click at [400, 172] on icon at bounding box center [400, 177] width 13 height 14
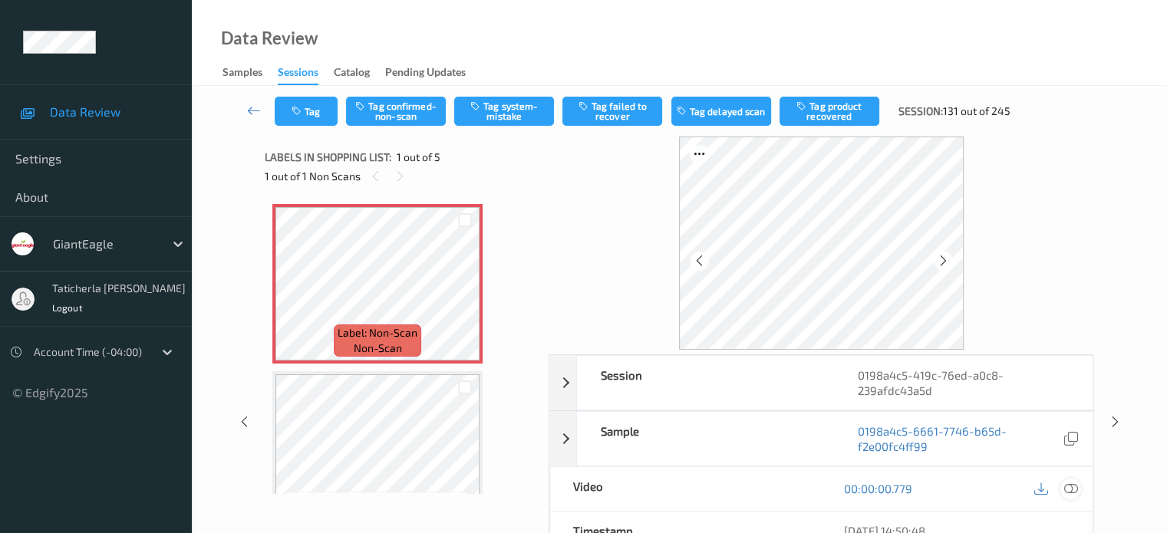
click at [1065, 487] on icon at bounding box center [1070, 489] width 14 height 14
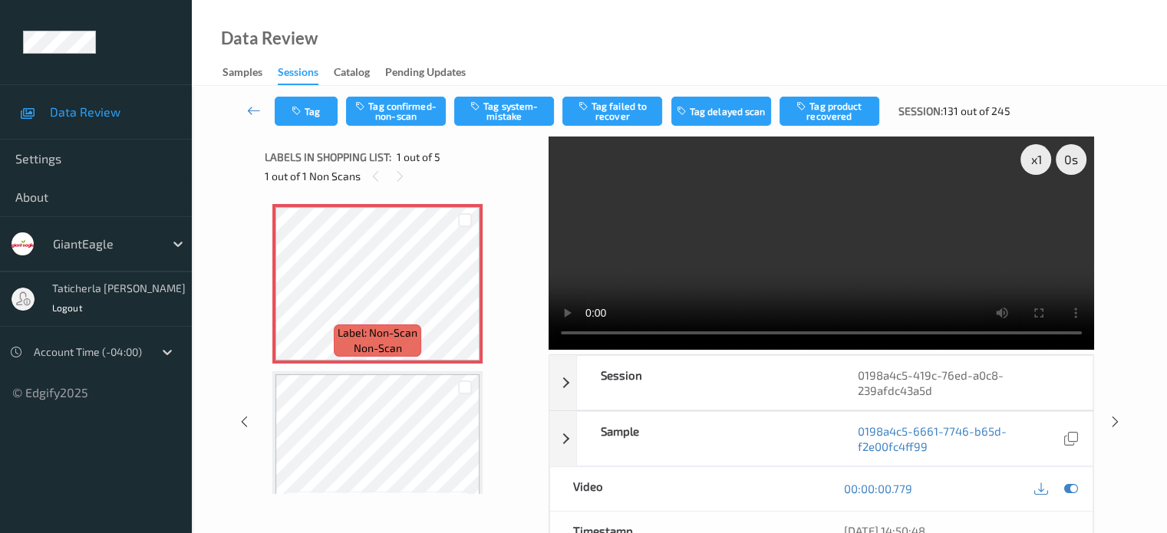
click at [565, 216] on video at bounding box center [821, 243] width 545 height 213
click at [500, 104] on button "Tag system-mistake" at bounding box center [504, 111] width 100 height 29
click at [325, 112] on button "Tag" at bounding box center [306, 111] width 63 height 29
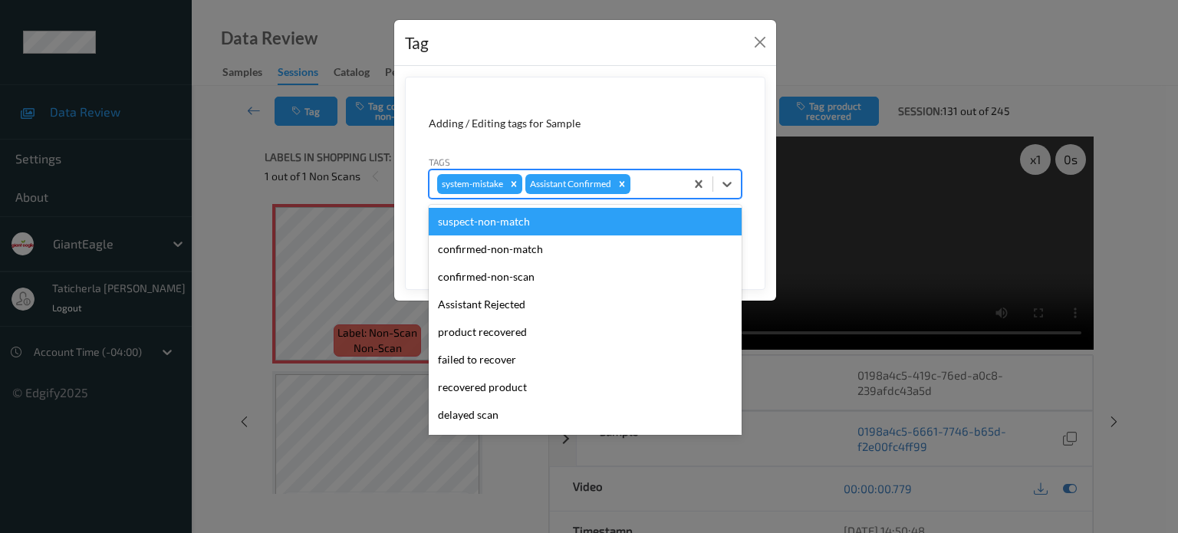
click at [675, 183] on div at bounding box center [656, 184] width 44 height 18
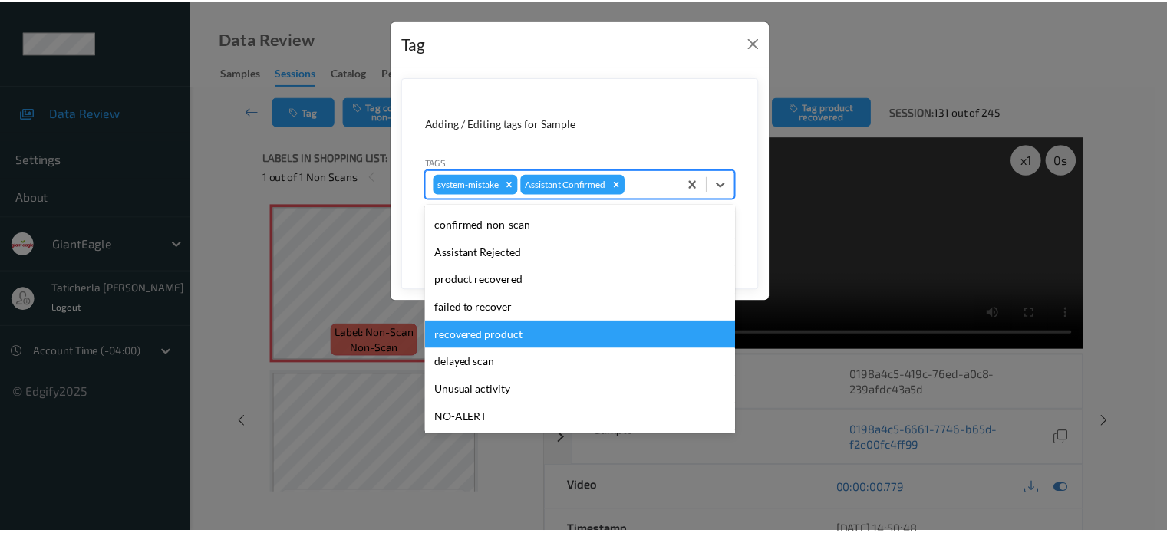
scroll to position [77, 0]
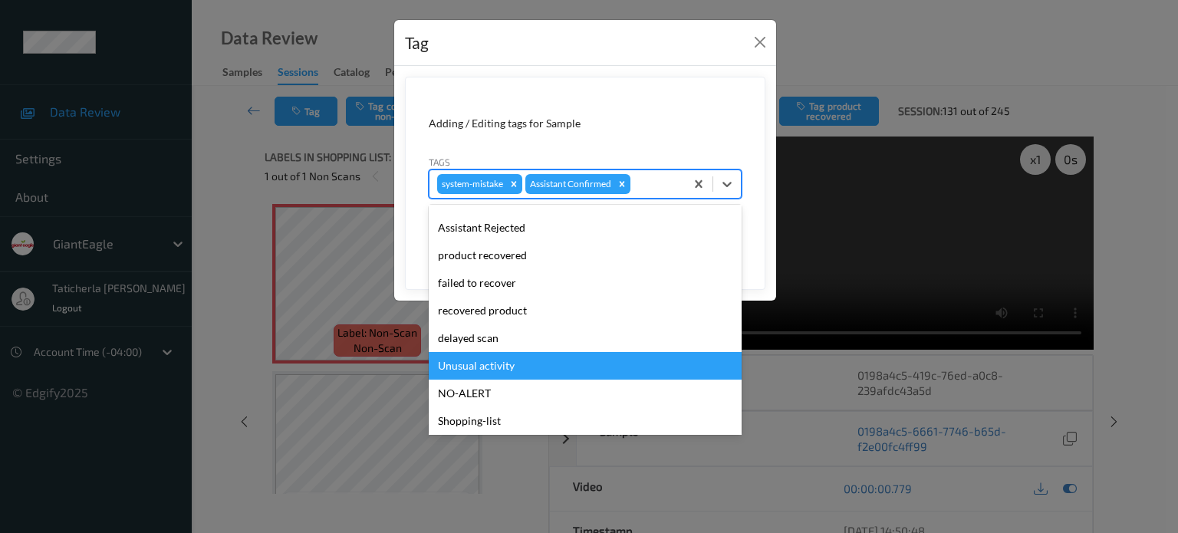
click at [507, 367] on div "Unusual activity" at bounding box center [585, 366] width 313 height 28
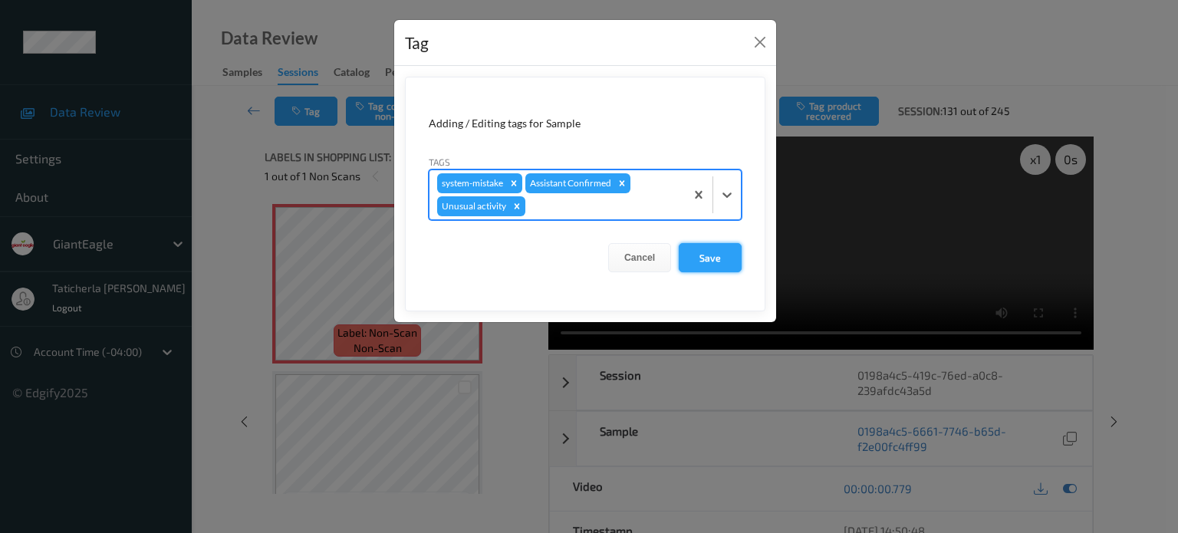
click at [709, 251] on button "Save" at bounding box center [710, 257] width 63 height 29
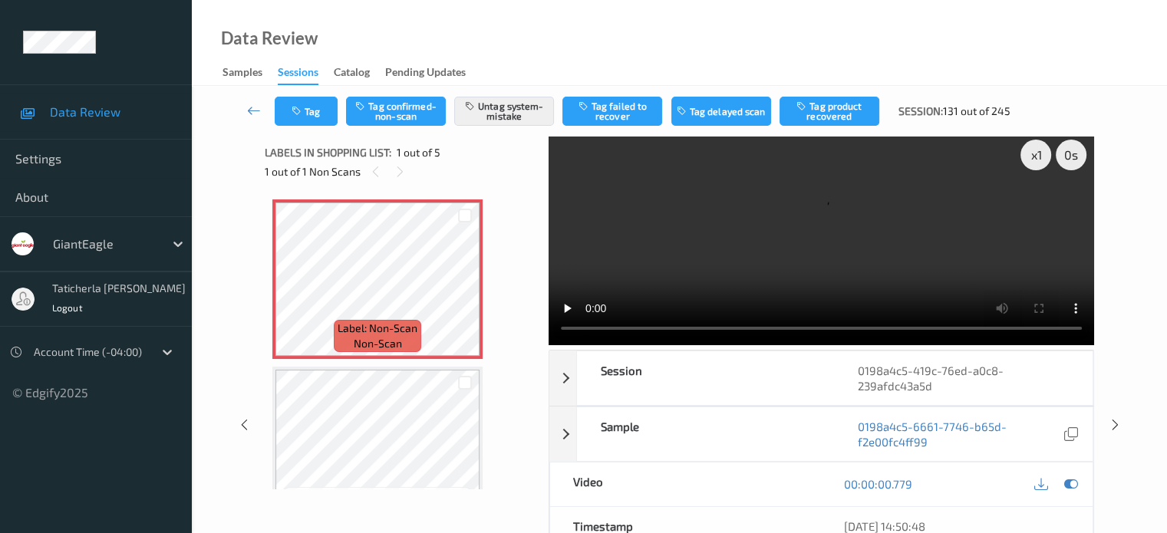
scroll to position [0, 0]
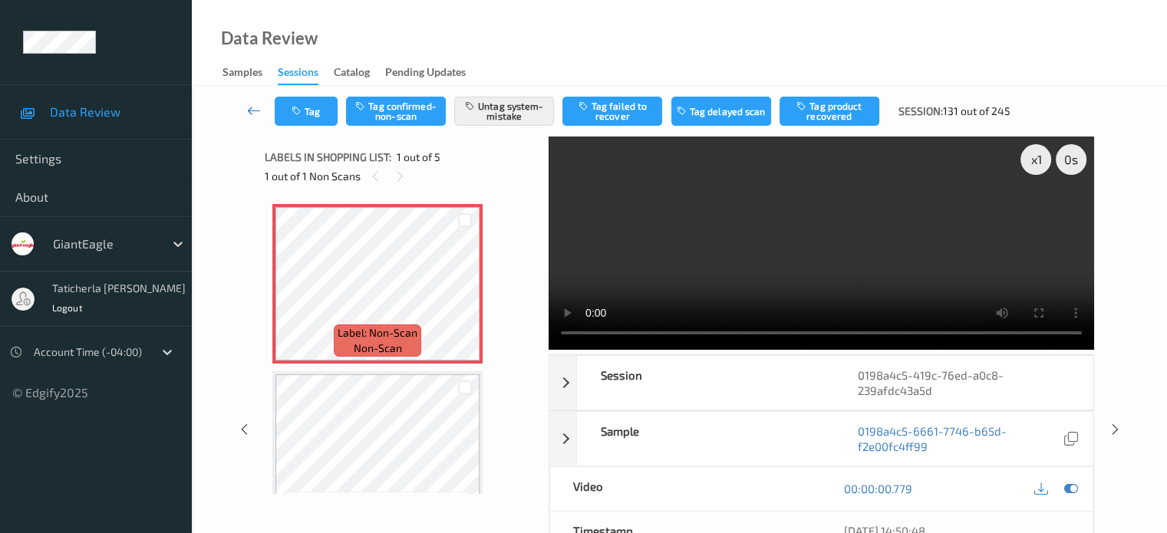
click at [249, 107] on icon at bounding box center [254, 110] width 14 height 15
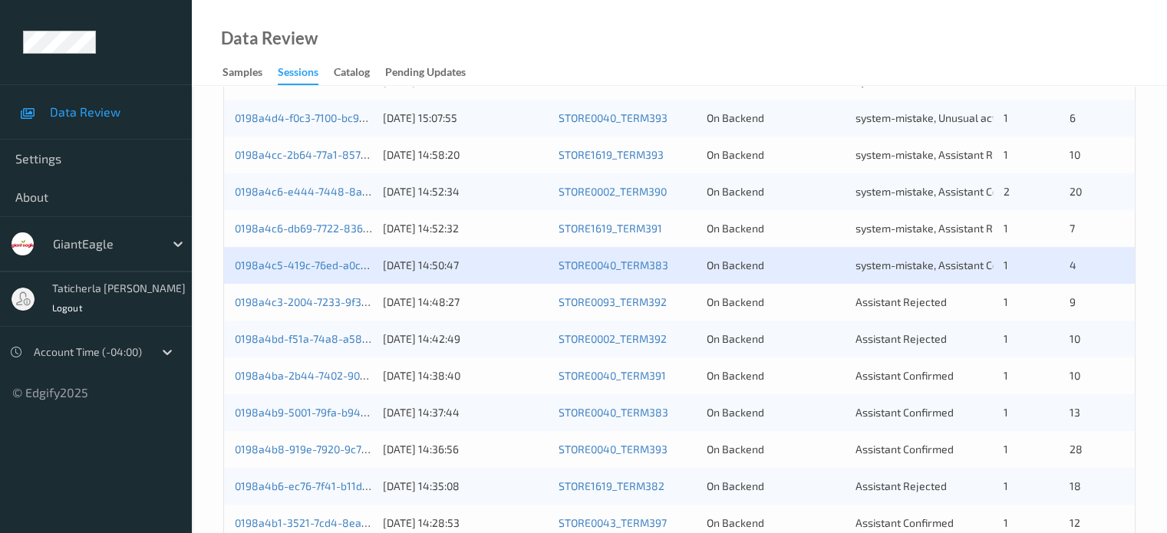
scroll to position [614, 0]
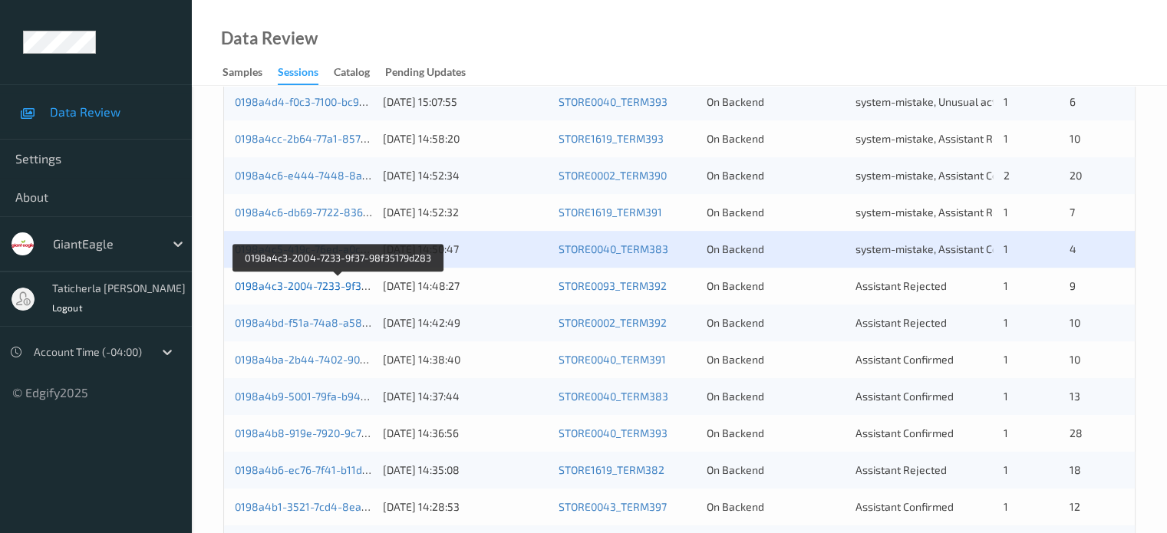
click at [337, 285] on link "0198a4c3-2004-7233-9f37-98f35179d283" at bounding box center [338, 285] width 207 height 13
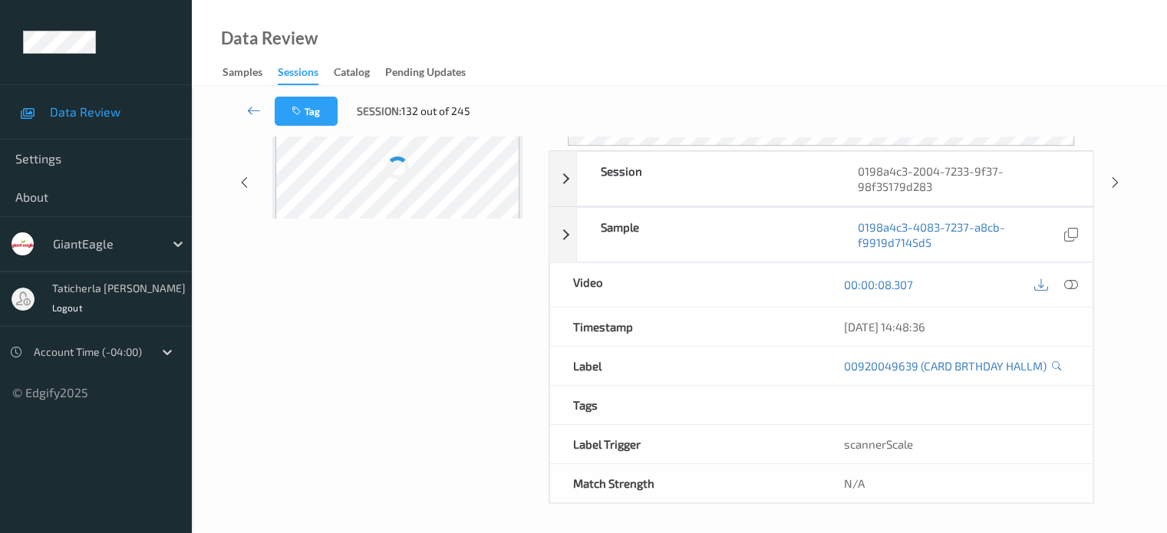
scroll to position [203, 0]
click at [387, 409] on div "Labels in shopping list: 1 out of 10 0 out of 1 Non Scans Label: 00920049639 (C…" at bounding box center [401, 219] width 273 height 572
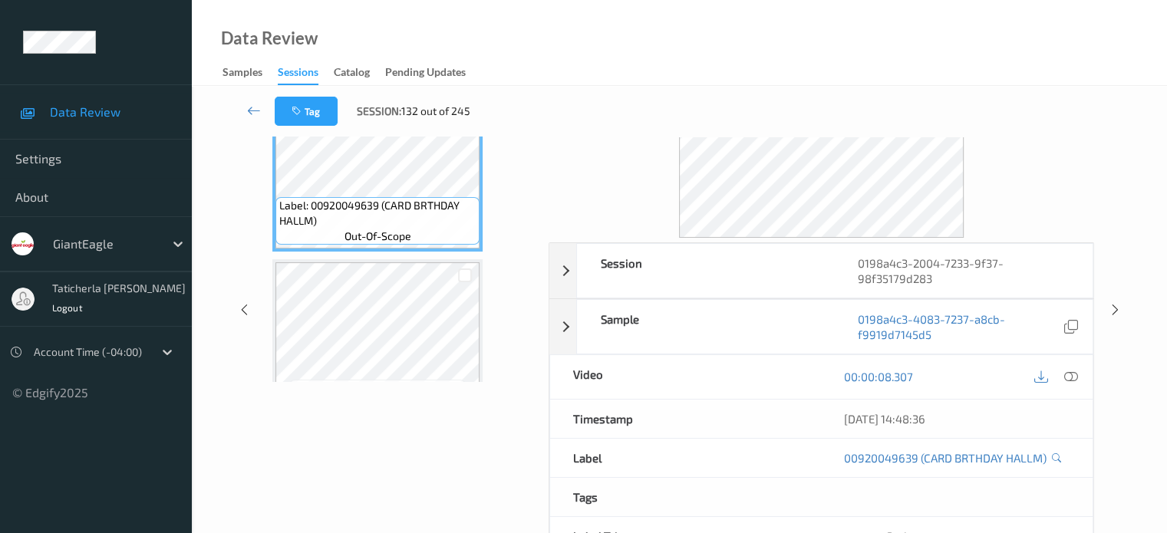
scroll to position [0, 0]
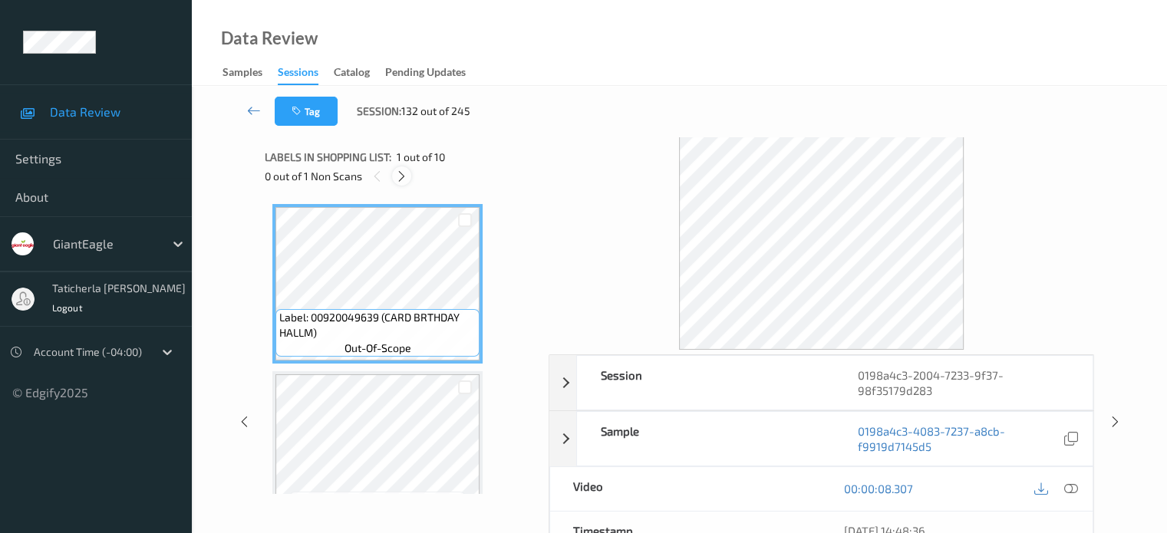
click at [404, 176] on icon at bounding box center [401, 177] width 13 height 14
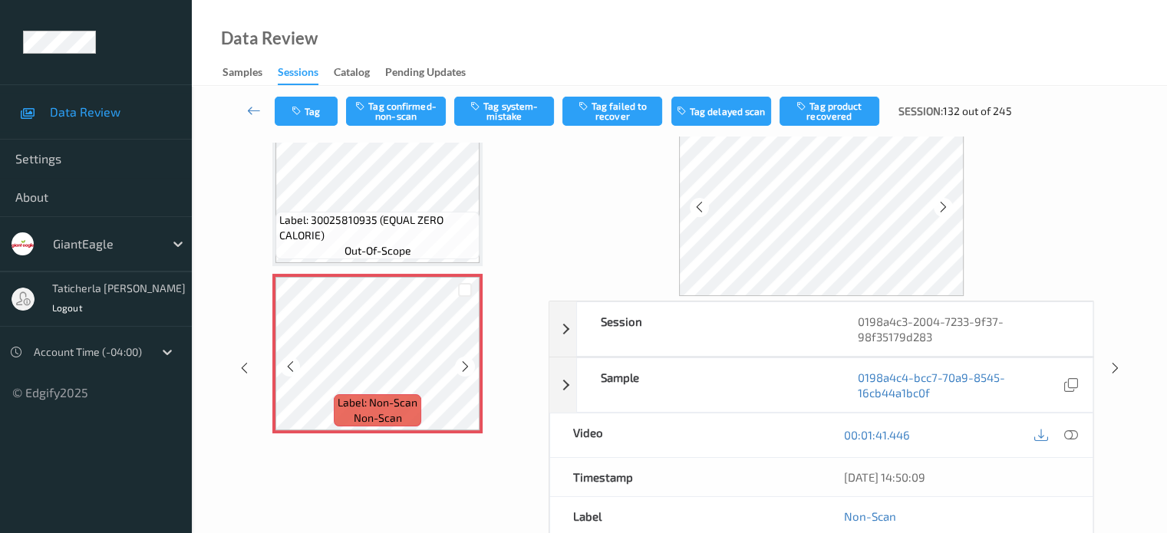
scroll to position [77, 0]
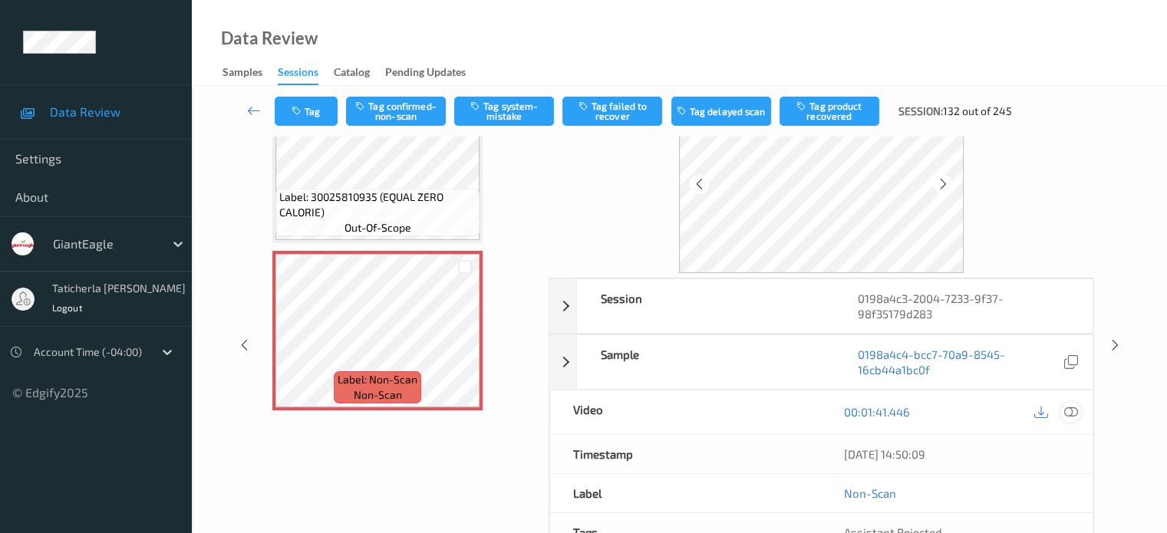
click at [1074, 410] on icon at bounding box center [1070, 412] width 14 height 14
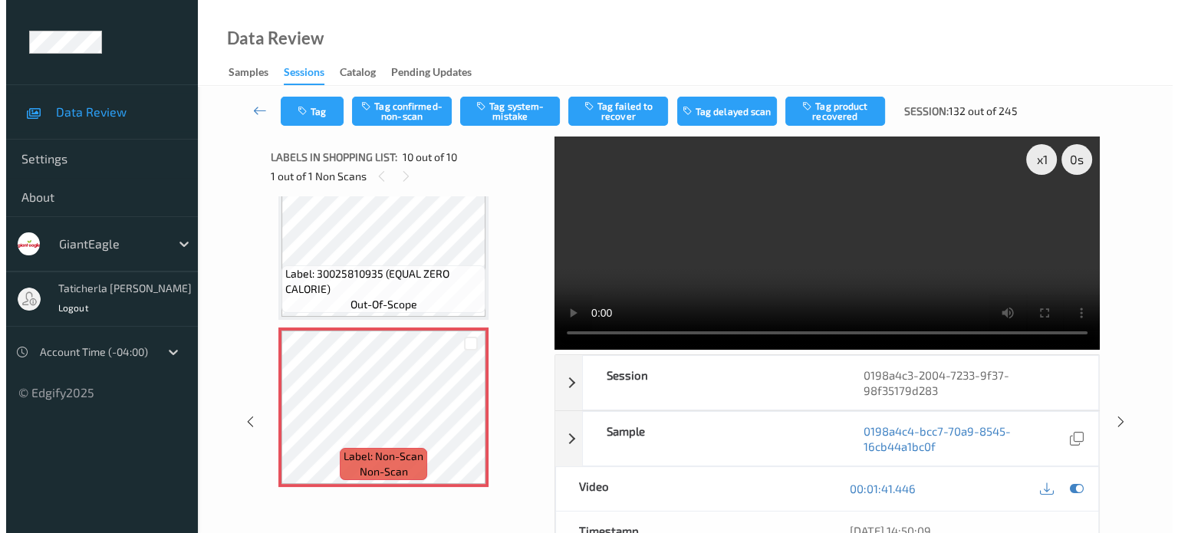
scroll to position [1253, 0]
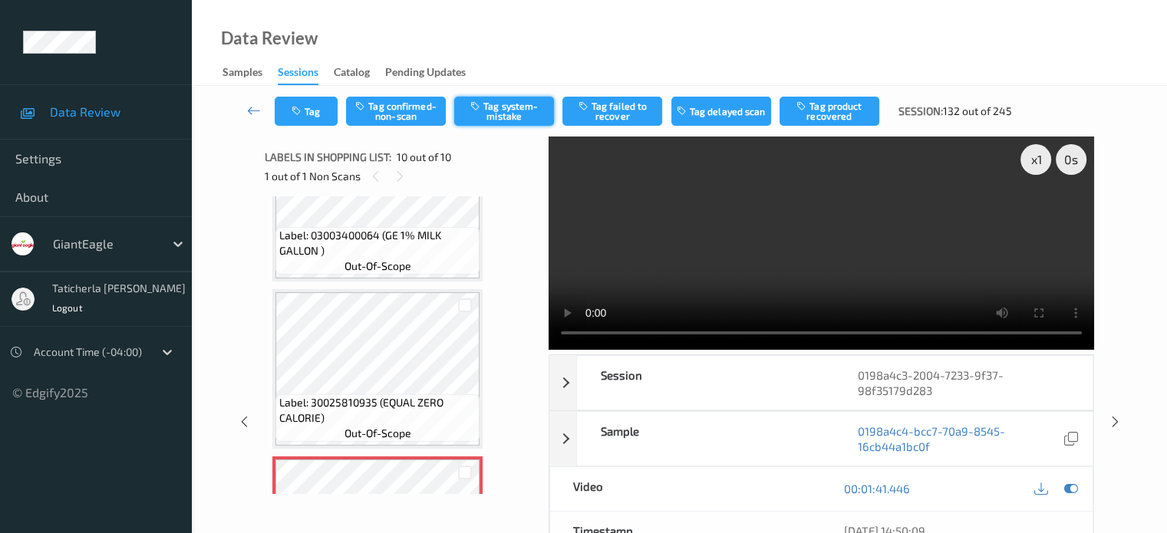
click at [520, 112] on button "Tag system-mistake" at bounding box center [504, 111] width 100 height 29
click at [319, 117] on button "Tag" at bounding box center [306, 111] width 63 height 29
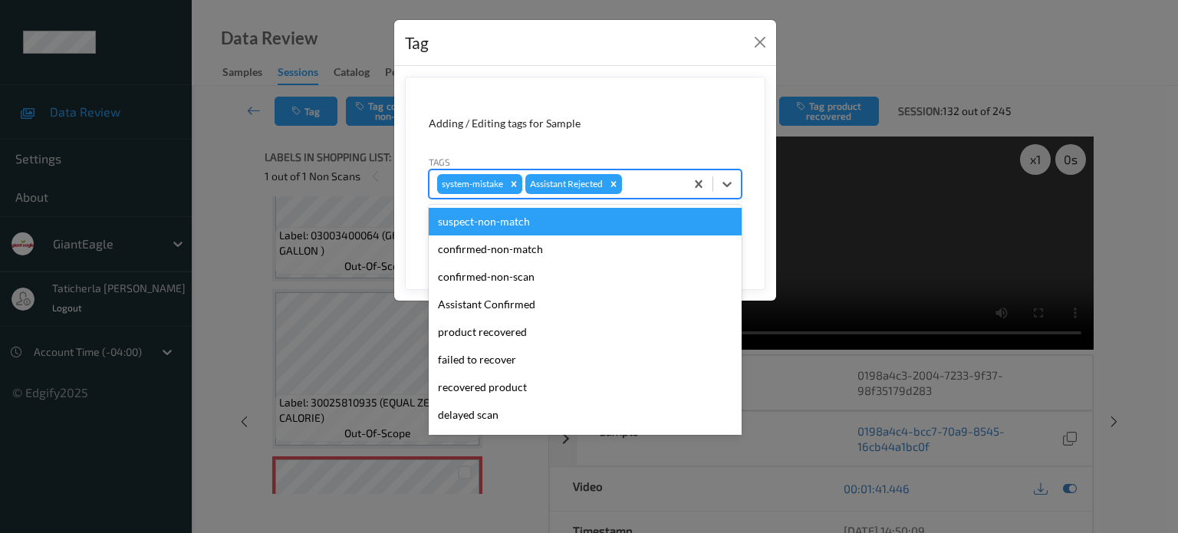
click at [649, 179] on div at bounding box center [651, 184] width 52 height 18
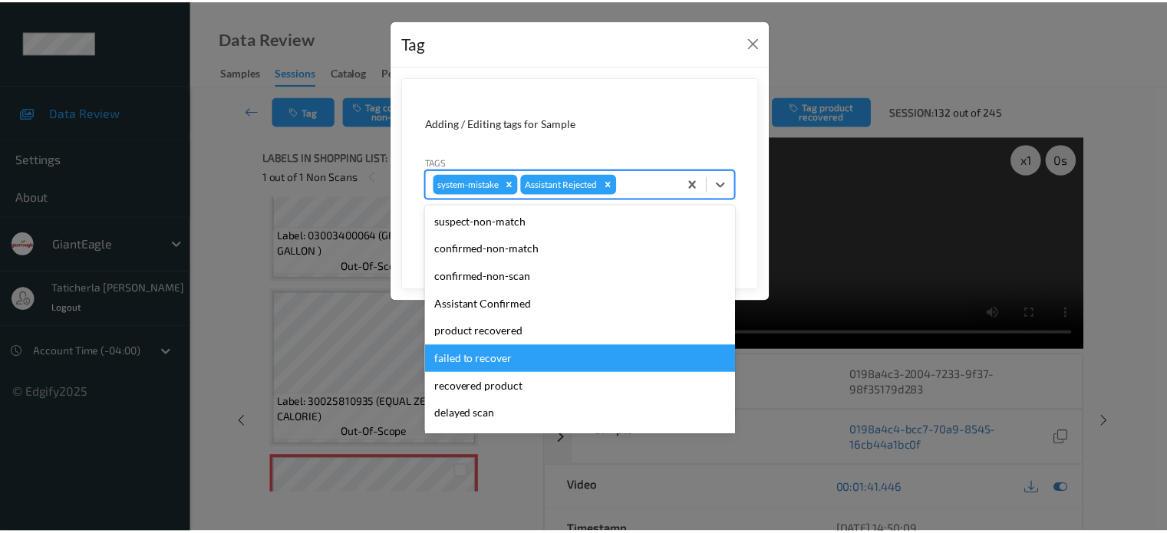
scroll to position [77, 0]
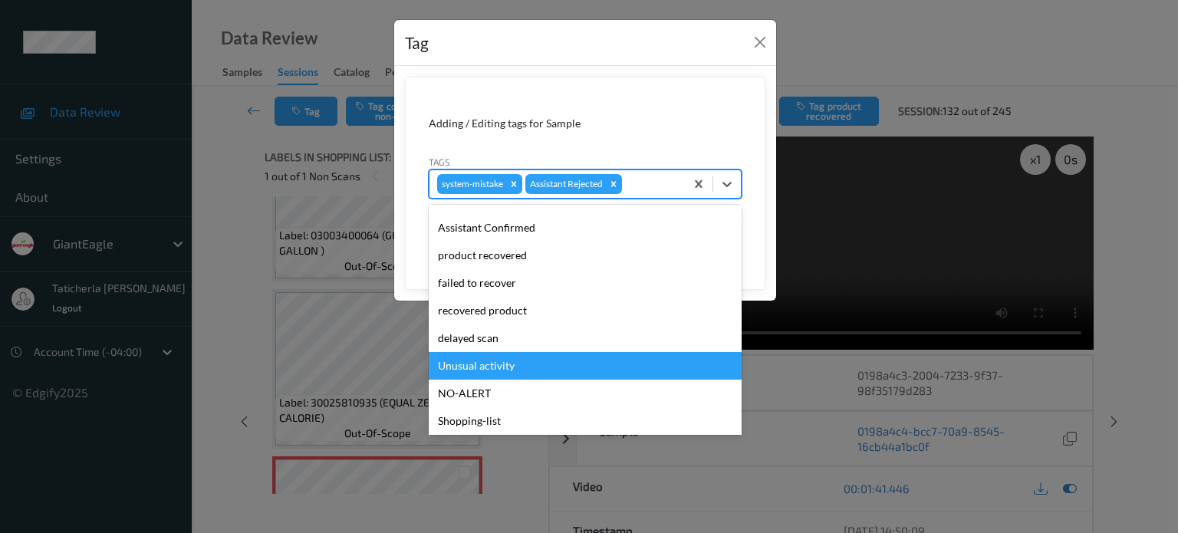
click at [493, 371] on div "Unusual activity" at bounding box center [585, 366] width 313 height 28
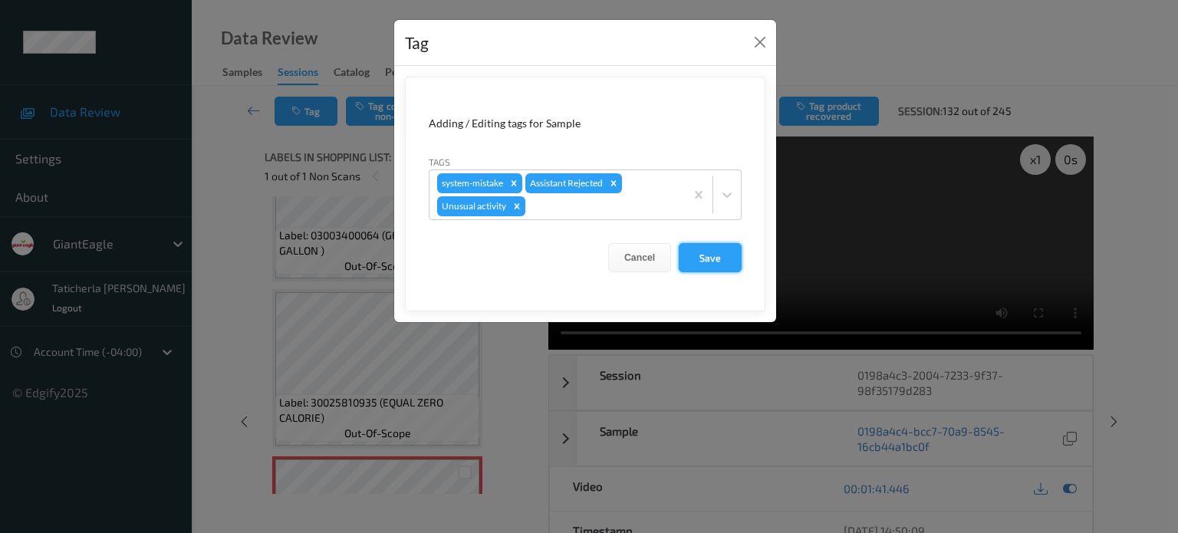
click at [715, 255] on button "Save" at bounding box center [710, 257] width 63 height 29
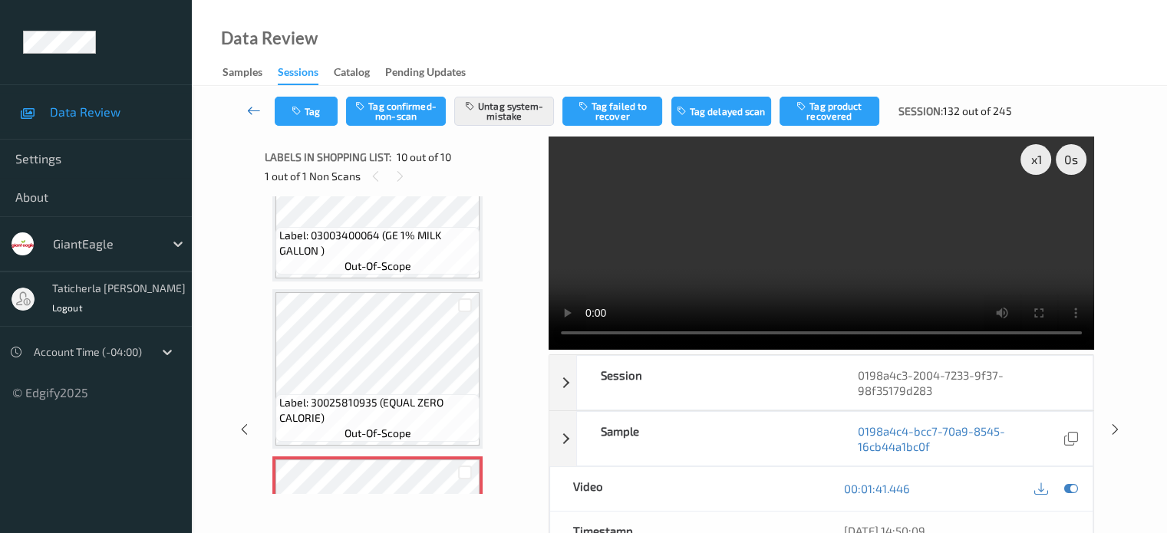
click at [249, 110] on icon at bounding box center [254, 110] width 14 height 15
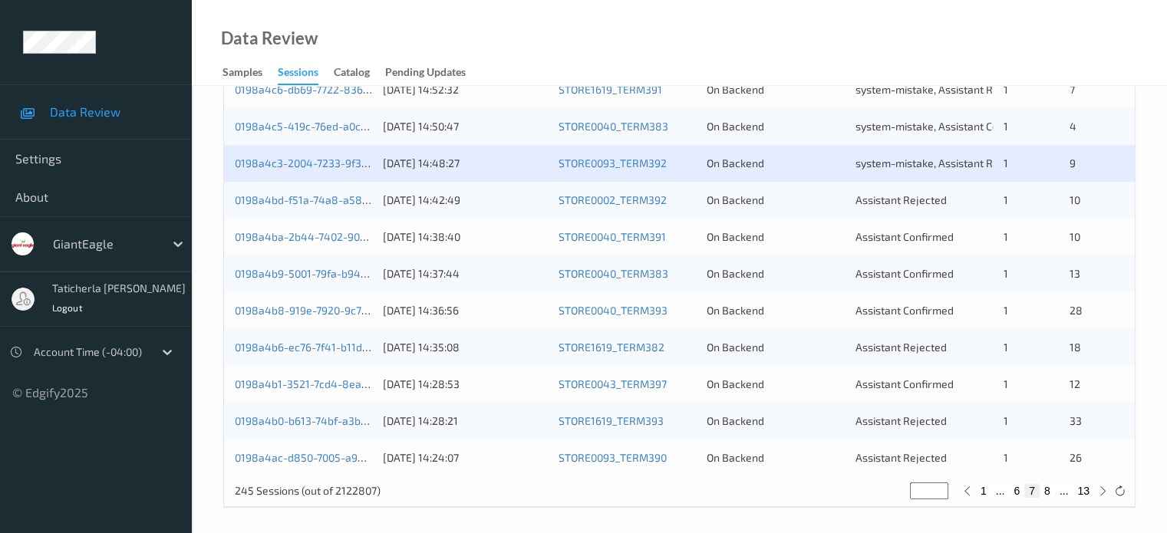
scroll to position [741, 0]
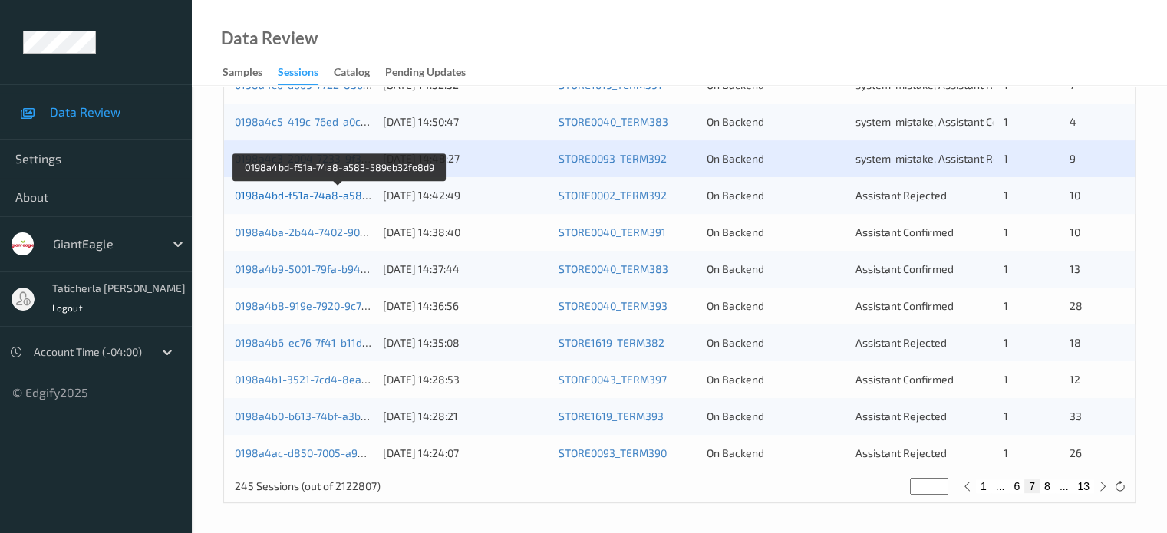
click at [334, 196] on link "0198a4bd-f51a-74a8-a583-589eb32fe8d9" at bounding box center [340, 195] width 211 height 13
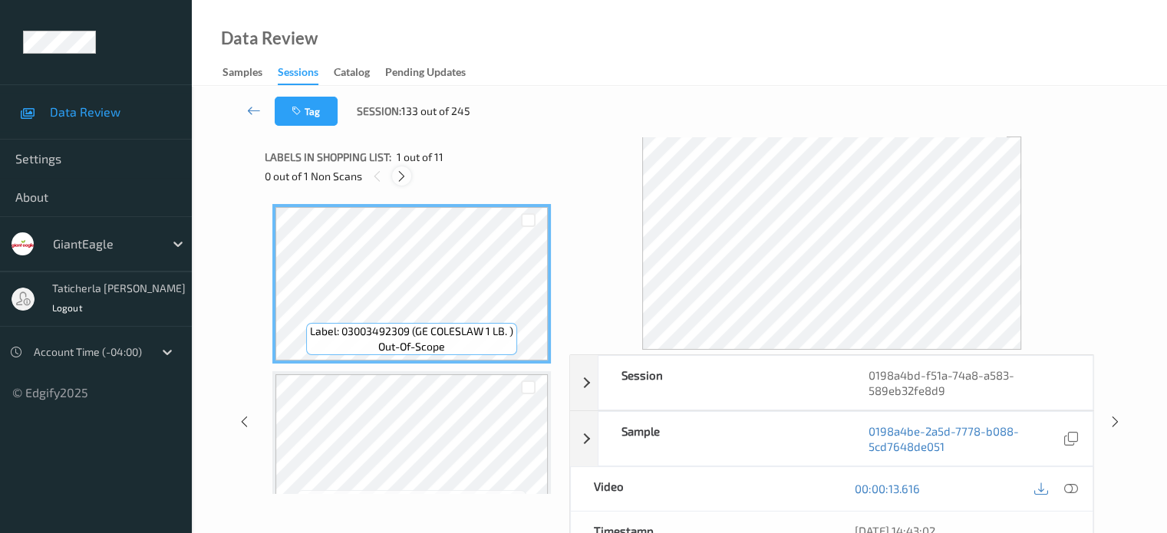
click at [399, 170] on icon at bounding box center [401, 177] width 13 height 14
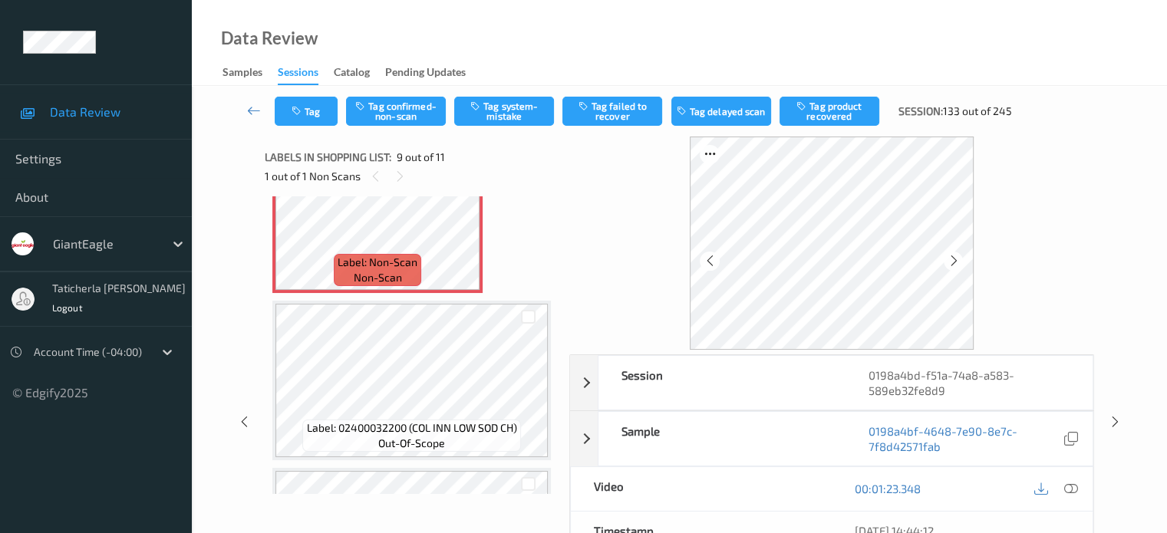
scroll to position [1332, 0]
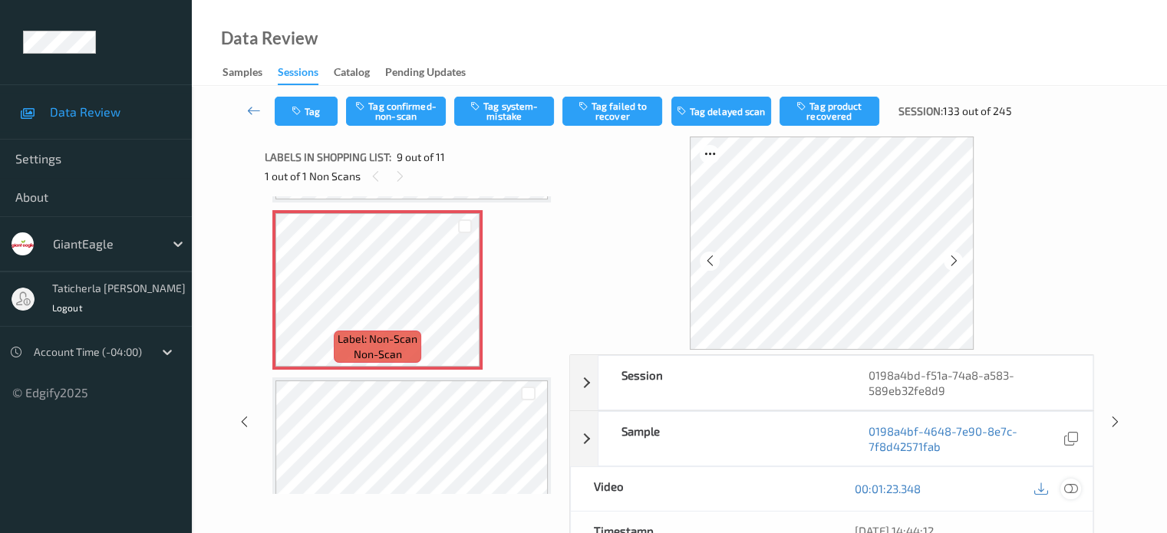
click at [1063, 486] on icon at bounding box center [1070, 489] width 14 height 14
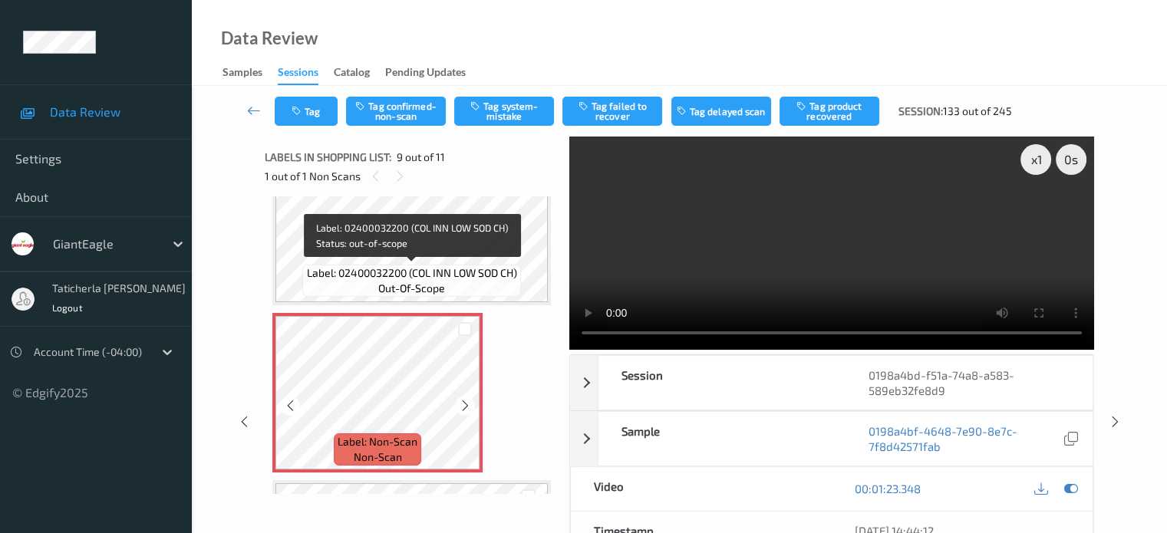
scroll to position [1255, 0]
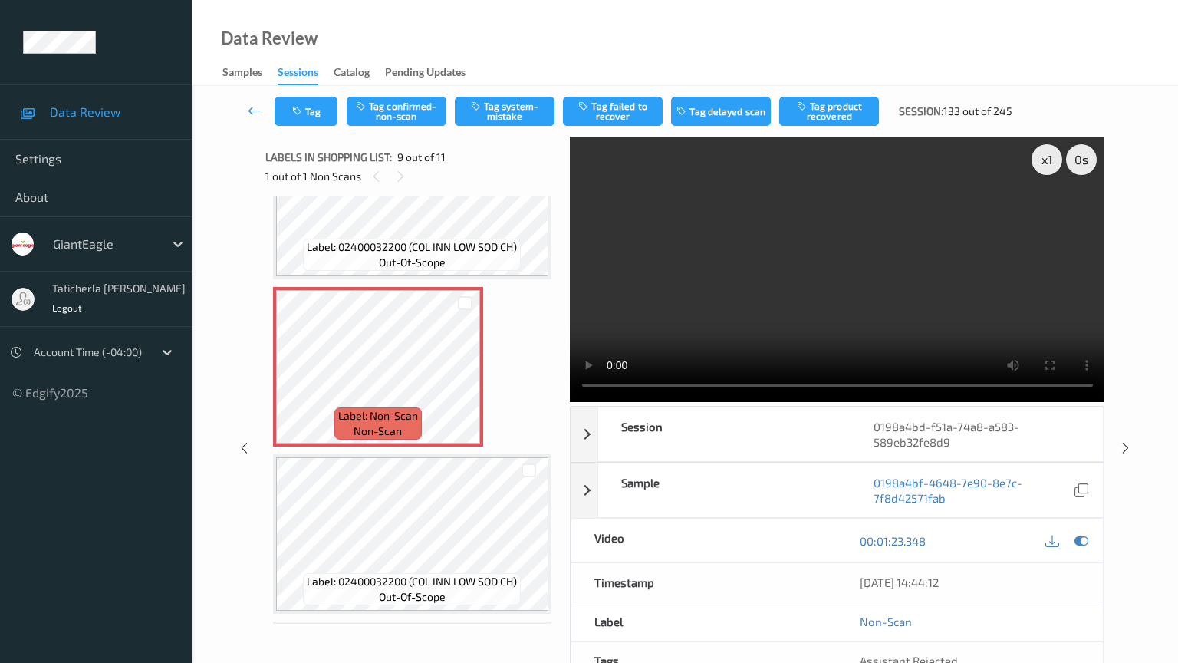
click at [600, 402] on video at bounding box center [838, 269] width 536 height 265
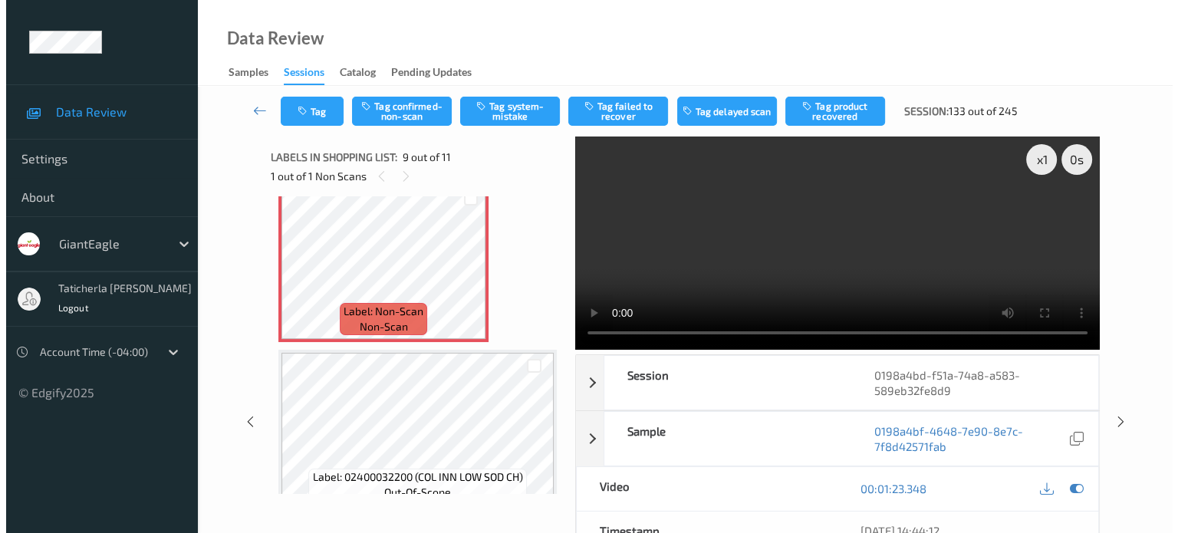
scroll to position [1396, 0]
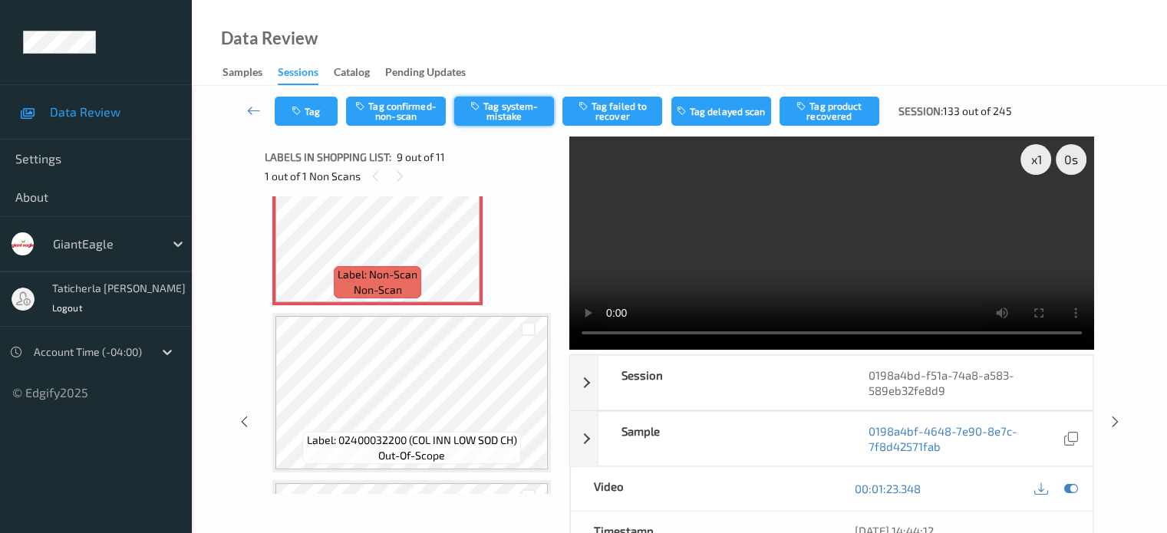
click at [497, 116] on button "Tag system-mistake" at bounding box center [504, 111] width 100 height 29
click at [316, 113] on button "Tag" at bounding box center [306, 111] width 63 height 29
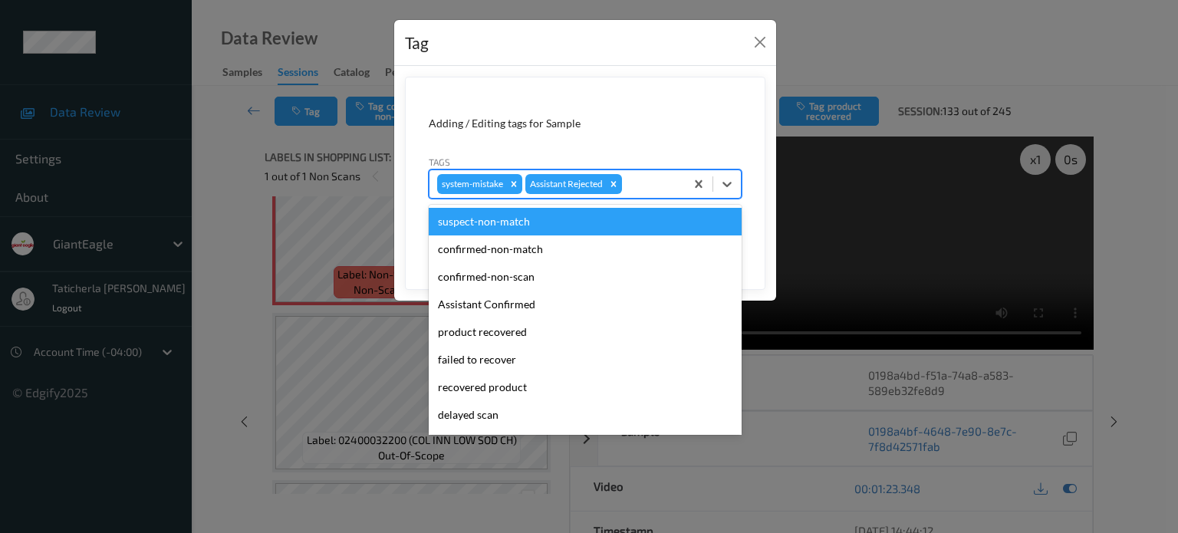
click at [671, 180] on div at bounding box center [651, 184] width 52 height 18
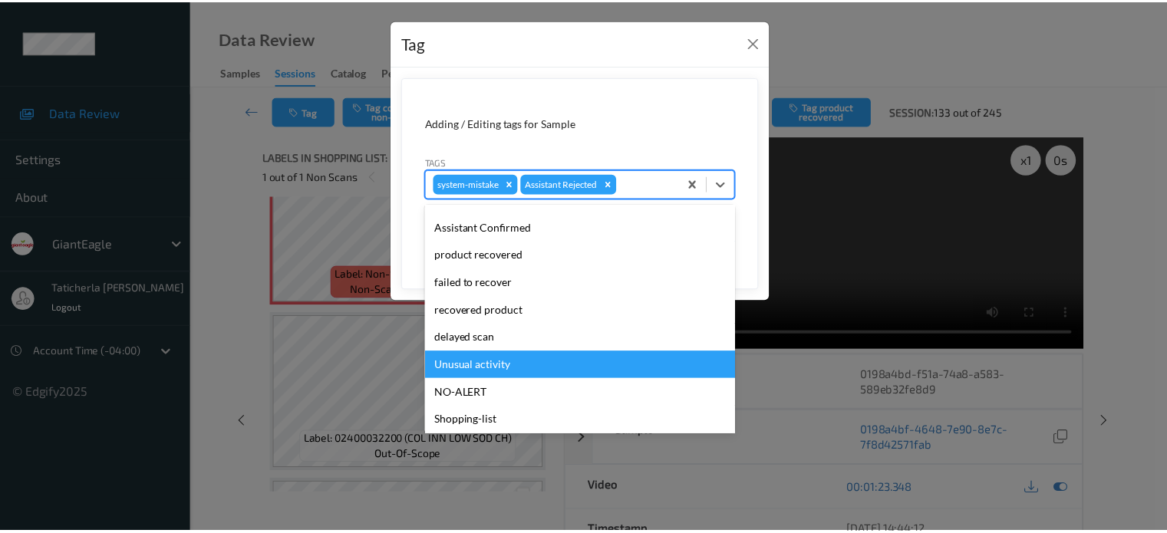
scroll to position [135, 0]
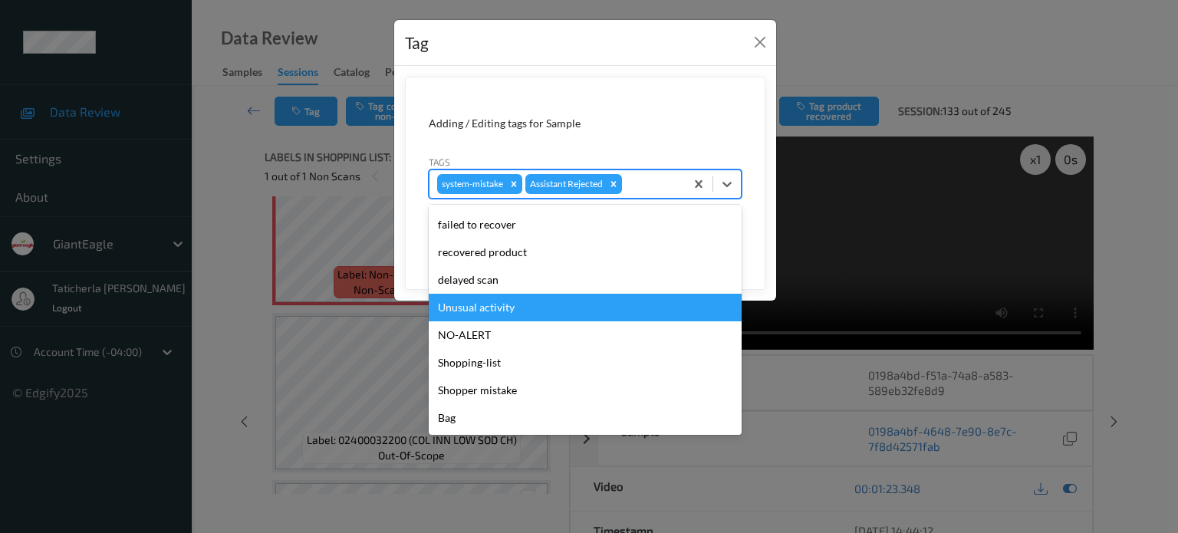
click at [559, 305] on div "Unusual activity" at bounding box center [585, 308] width 313 height 28
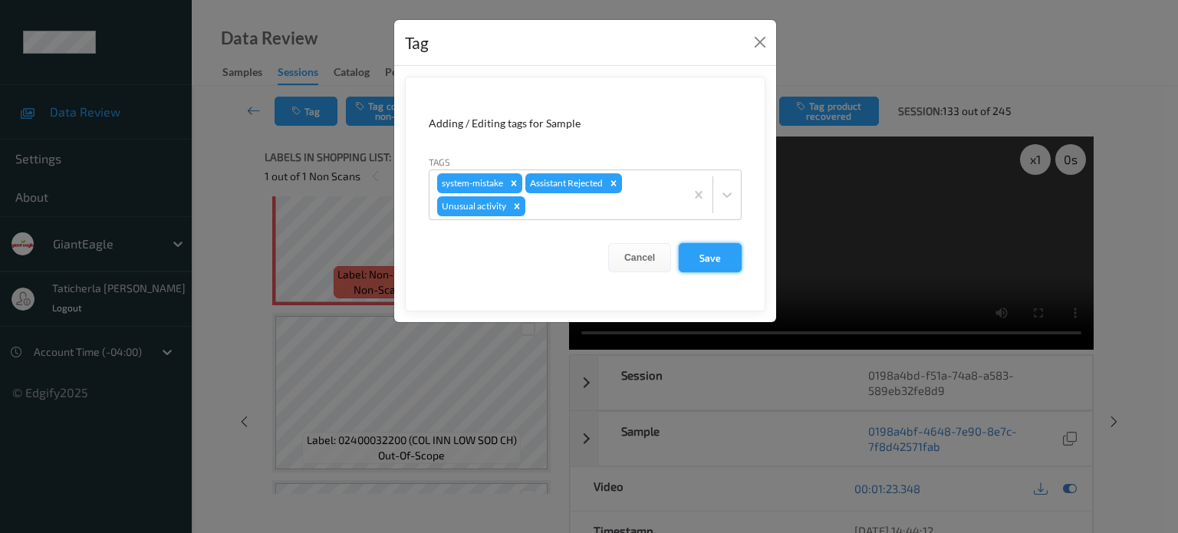
click at [737, 254] on button "Save" at bounding box center [710, 257] width 63 height 29
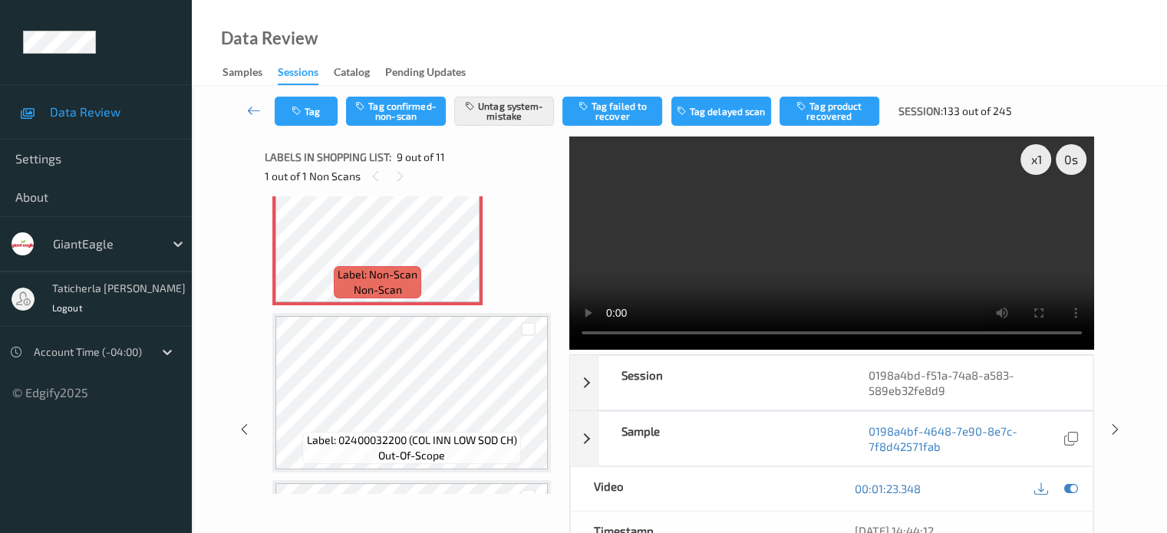
drag, startPoint x: 247, startPoint y: 117, endPoint x: 246, endPoint y: 94, distance: 22.3
click at [247, 117] on icon at bounding box center [254, 110] width 14 height 15
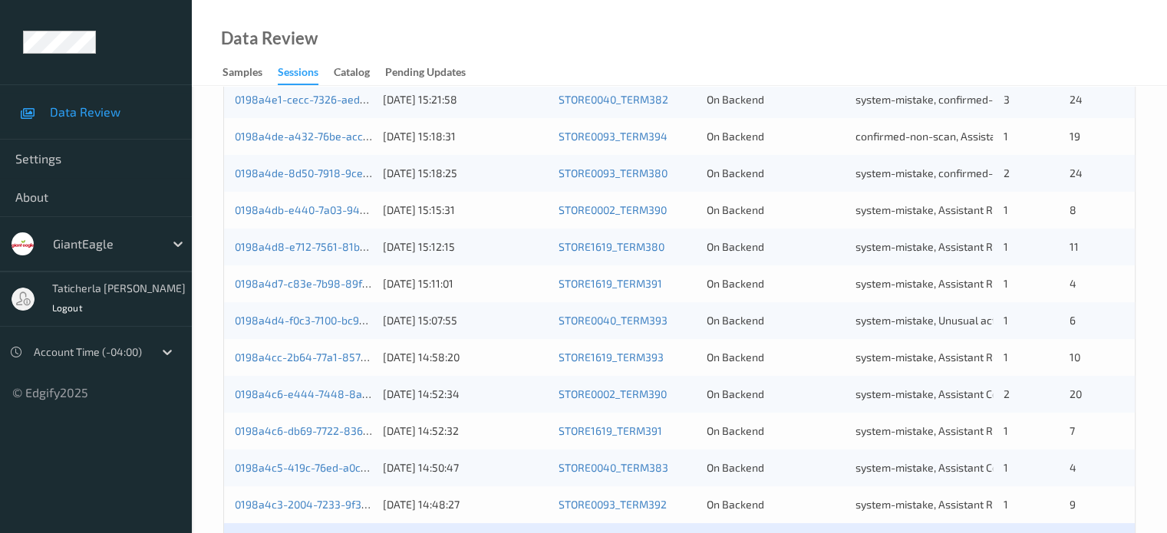
scroll to position [690, 0]
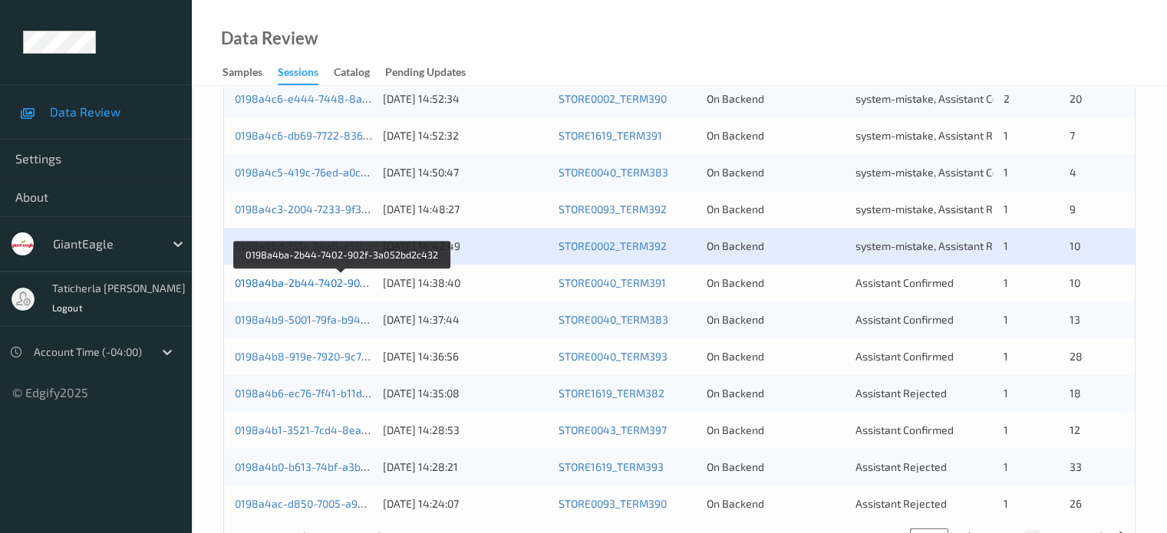
click at [328, 285] on link "0198a4ba-2b44-7402-902f-3a052bd2c432" at bounding box center [341, 282] width 213 height 13
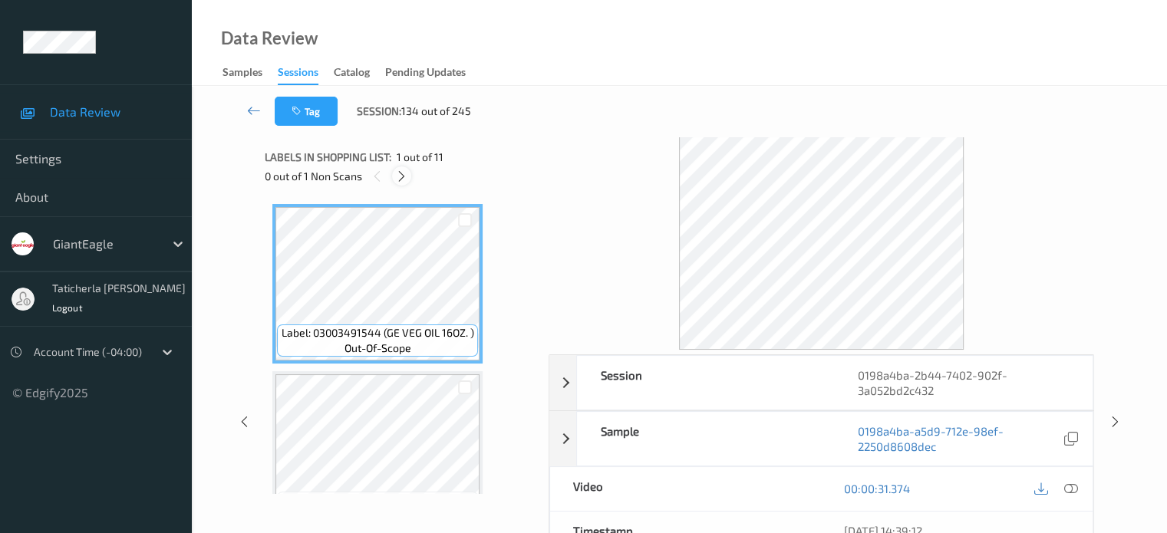
click at [400, 175] on icon at bounding box center [401, 177] width 13 height 14
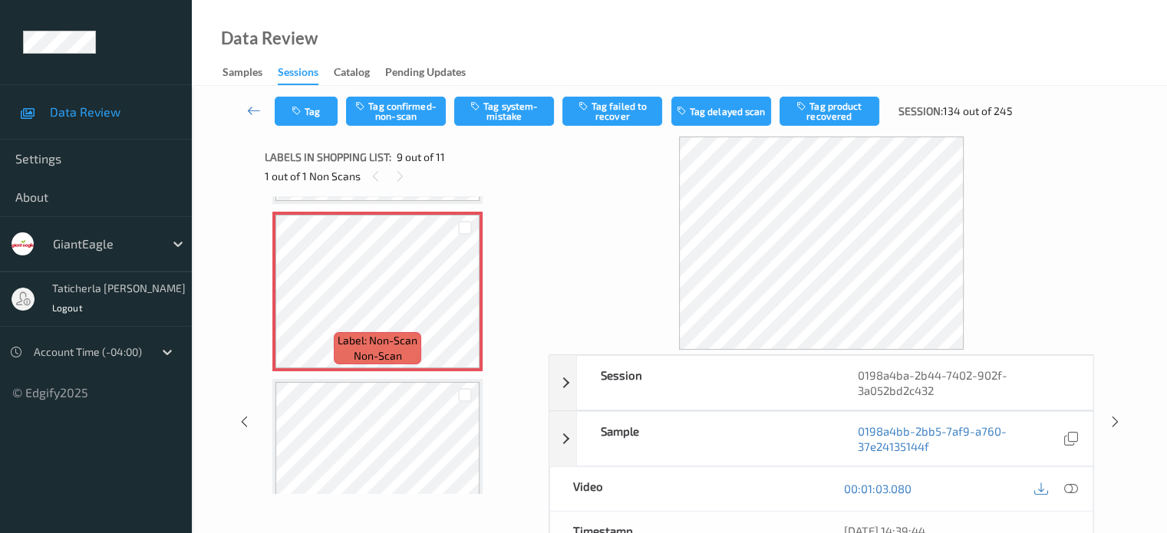
scroll to position [1332, 0]
click at [1065, 487] on icon at bounding box center [1070, 489] width 14 height 14
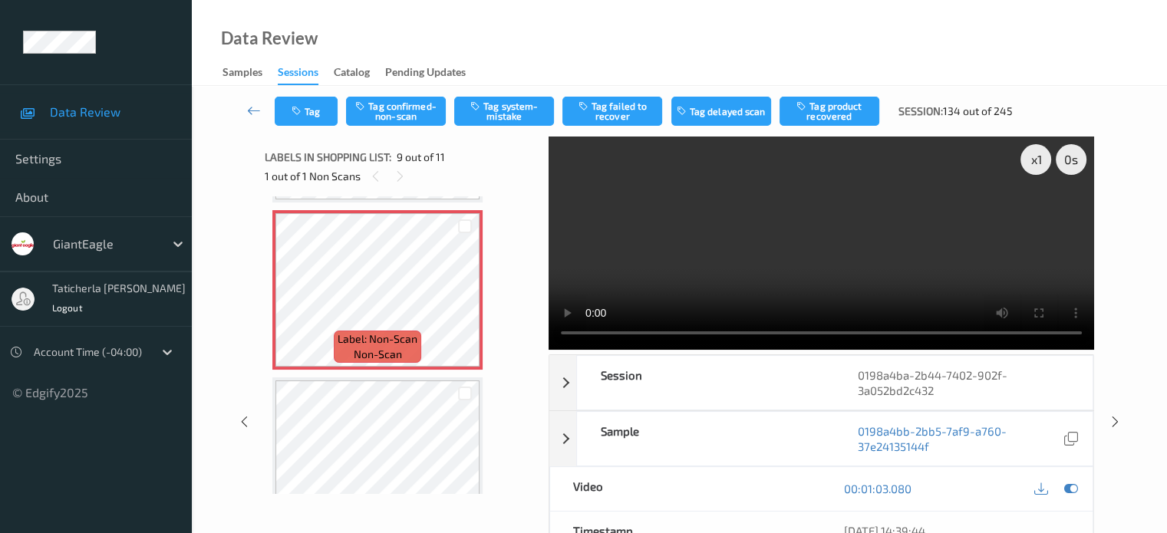
click at [1037, 214] on video at bounding box center [821, 243] width 545 height 213
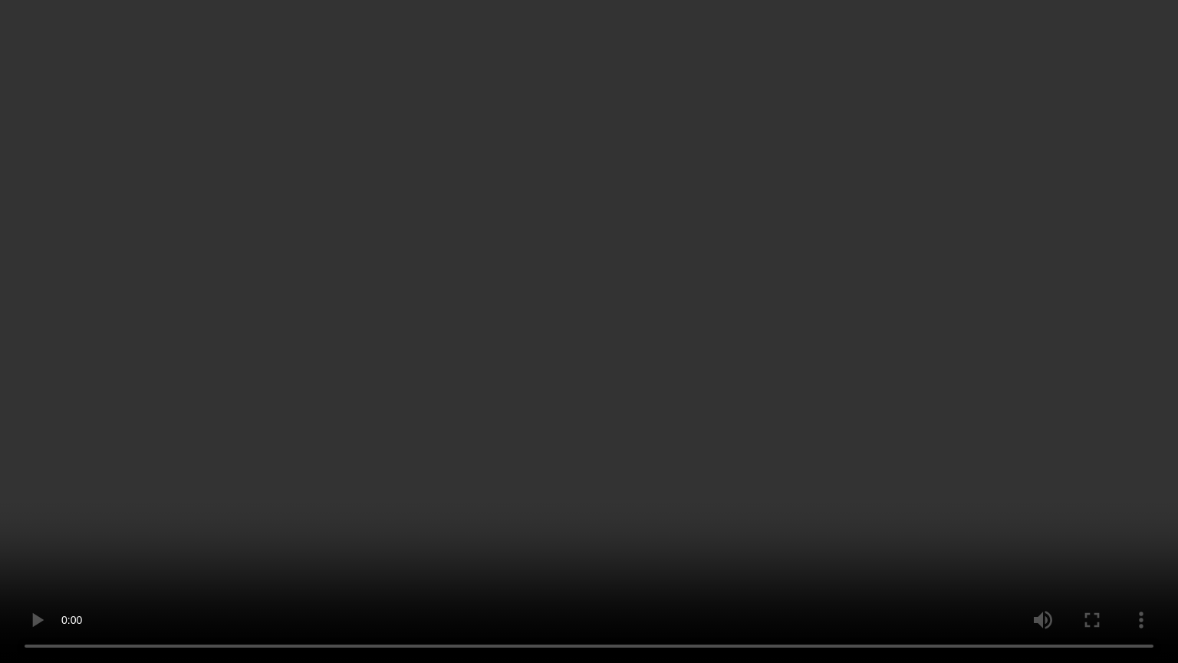
click at [141, 532] on video at bounding box center [589, 331] width 1178 height 663
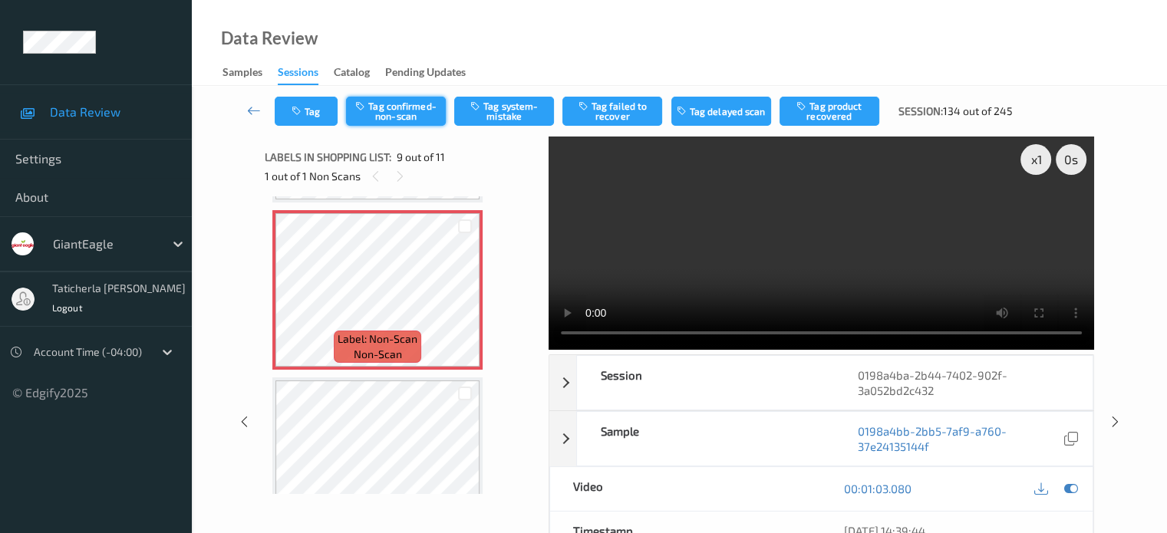
click at [423, 106] on button "Tag confirmed-non-scan" at bounding box center [396, 111] width 100 height 29
click at [837, 107] on button "Tag product recovered" at bounding box center [829, 111] width 100 height 29
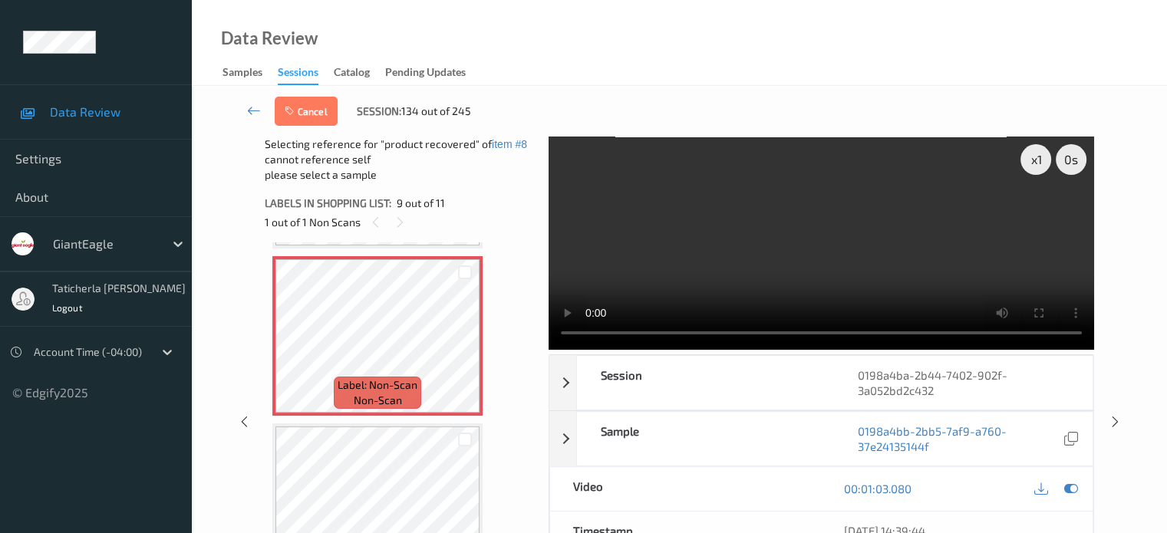
scroll to position [1409, 0]
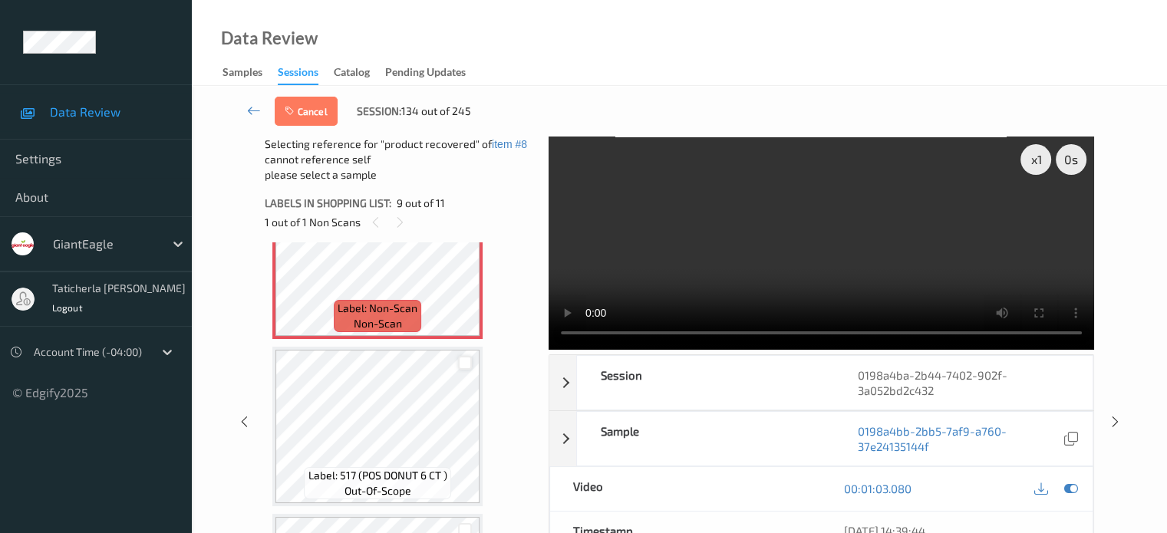
click at [465, 356] on div at bounding box center [465, 363] width 15 height 15
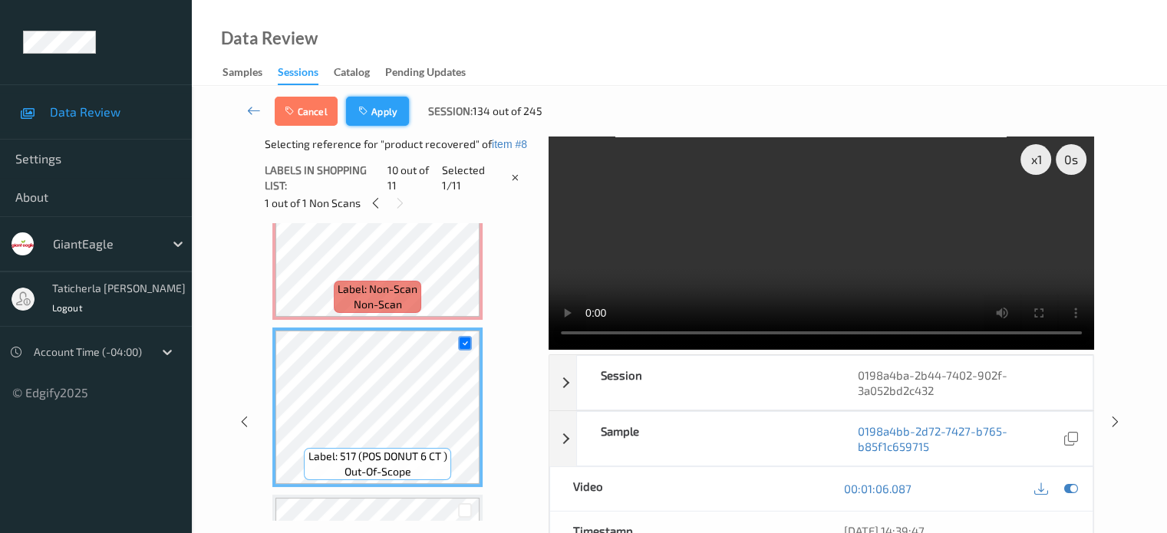
click at [377, 102] on button "Apply" at bounding box center [377, 111] width 63 height 29
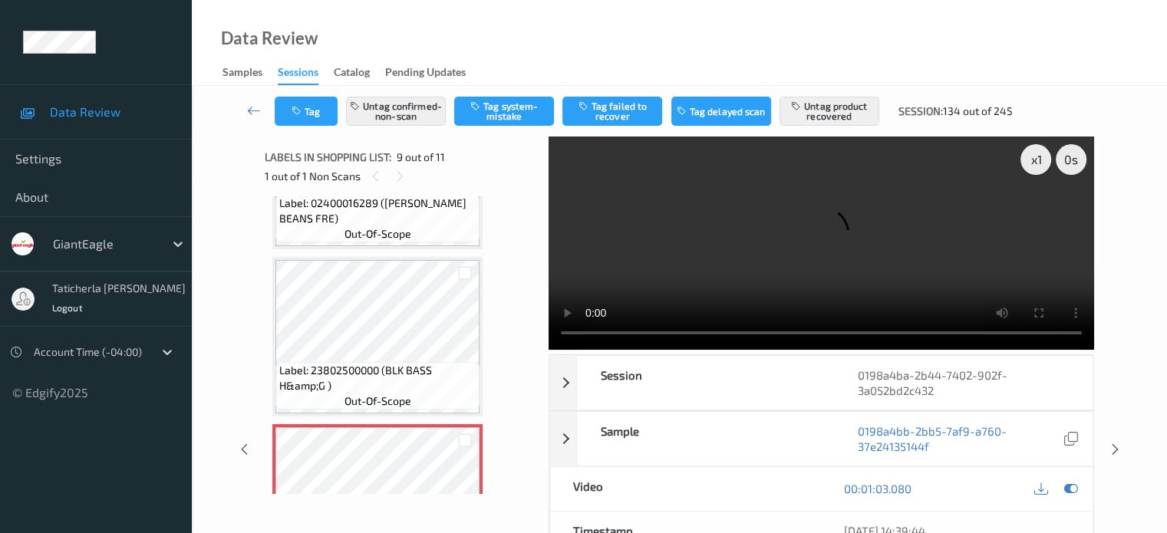
scroll to position [1102, 0]
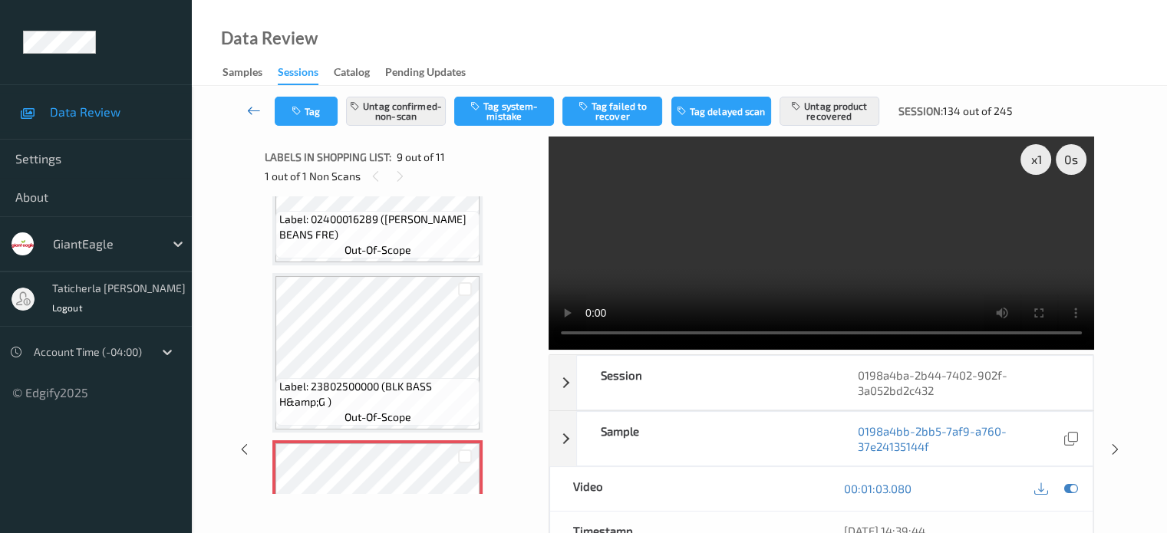
click at [257, 106] on icon at bounding box center [254, 110] width 14 height 15
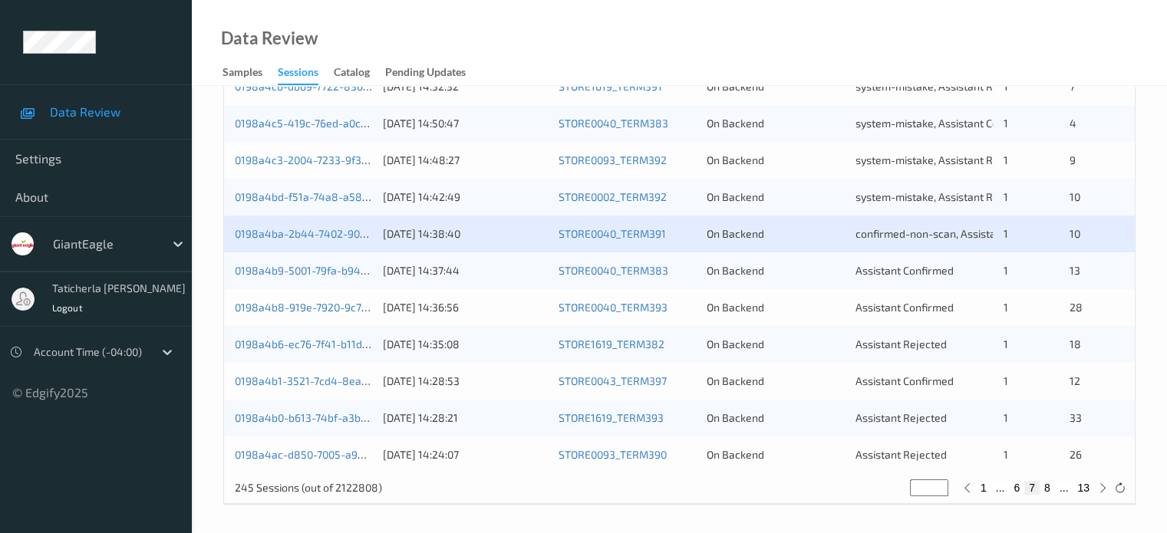
scroll to position [741, 0]
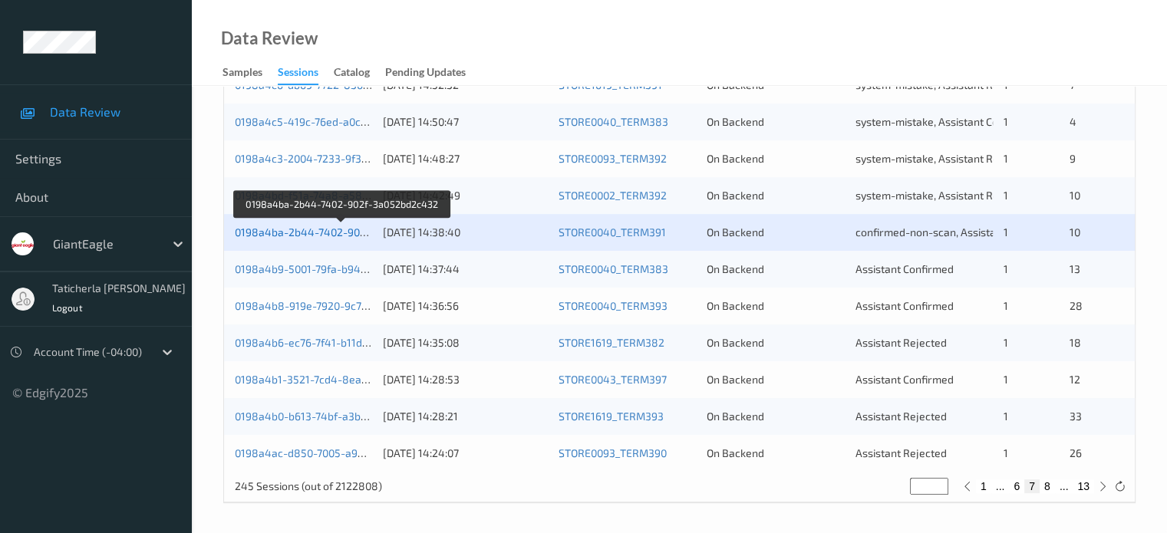
click at [313, 228] on link "0198a4ba-2b44-7402-902f-3a052bd2c432" at bounding box center [341, 232] width 213 height 13
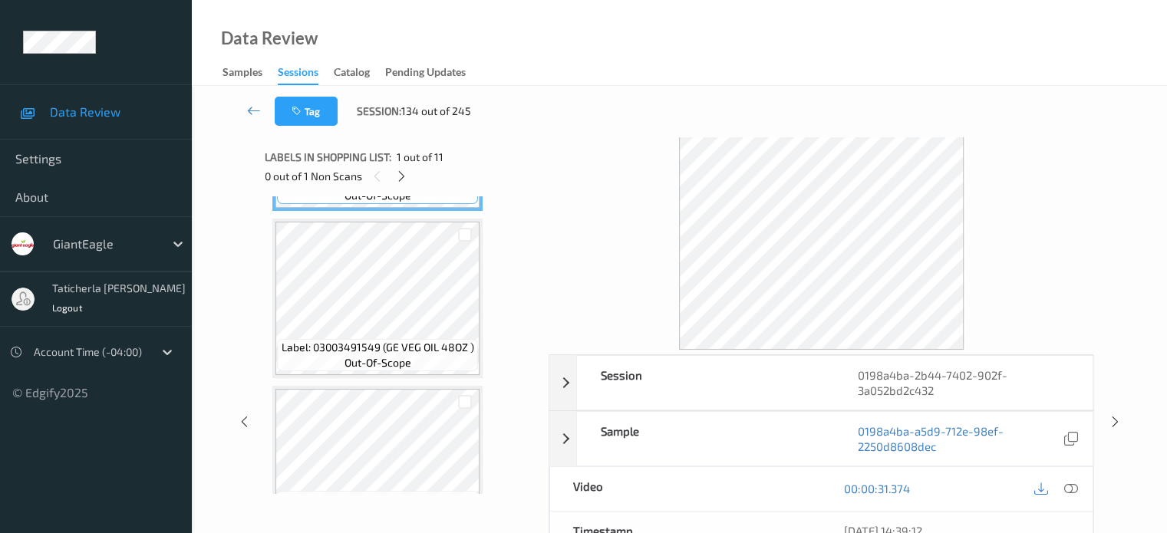
scroll to position [153, 0]
click at [258, 108] on icon at bounding box center [254, 110] width 14 height 15
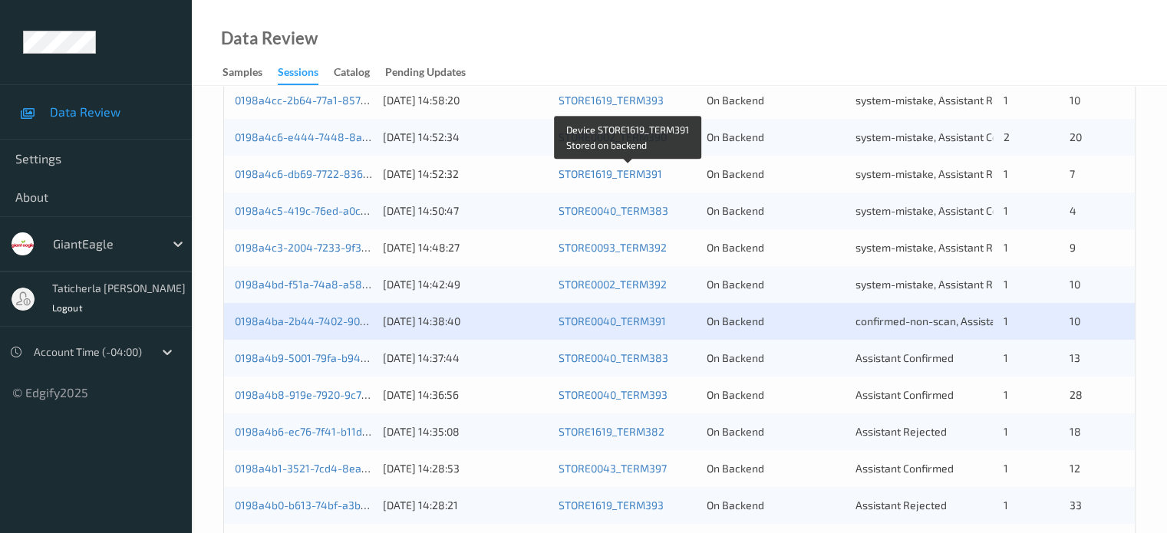
scroll to position [690, 0]
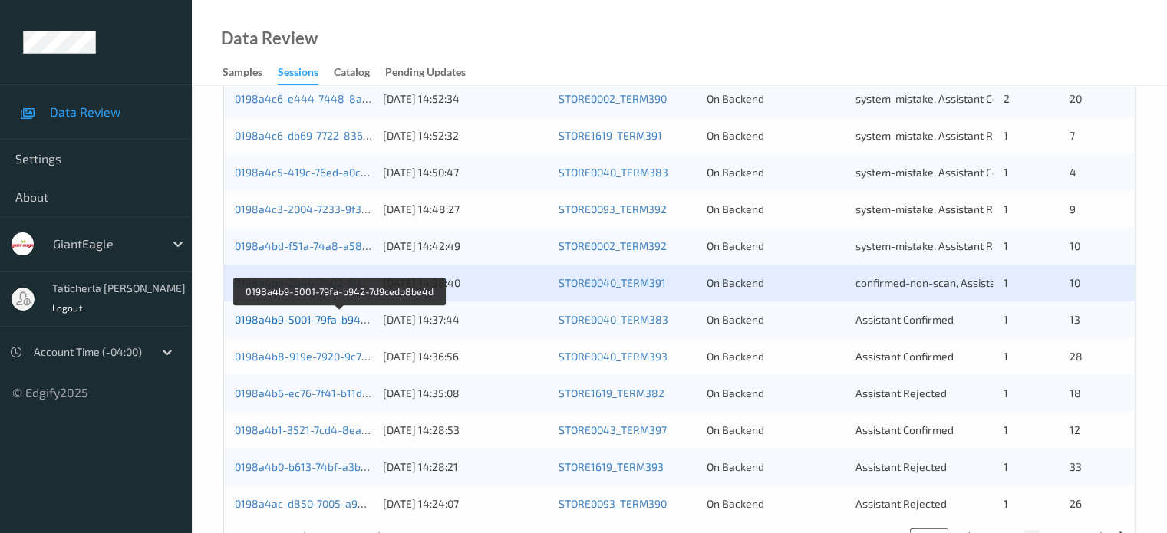
click at [325, 321] on link "0198a4b9-5001-79fa-b942-7d9cedb8be4d" at bounding box center [339, 319] width 209 height 13
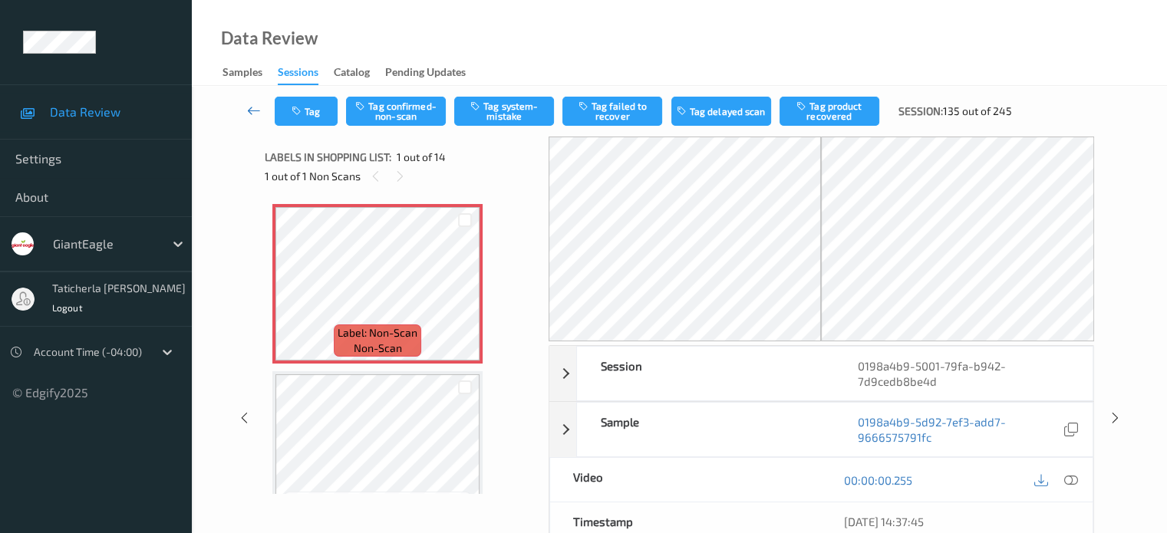
click at [256, 112] on icon at bounding box center [254, 110] width 14 height 15
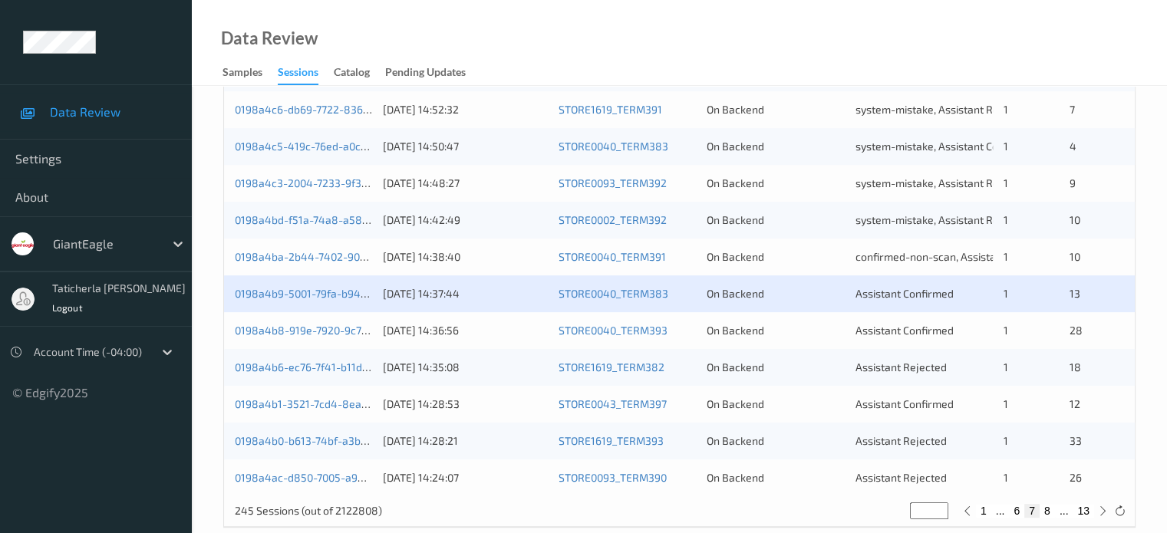
scroll to position [741, 0]
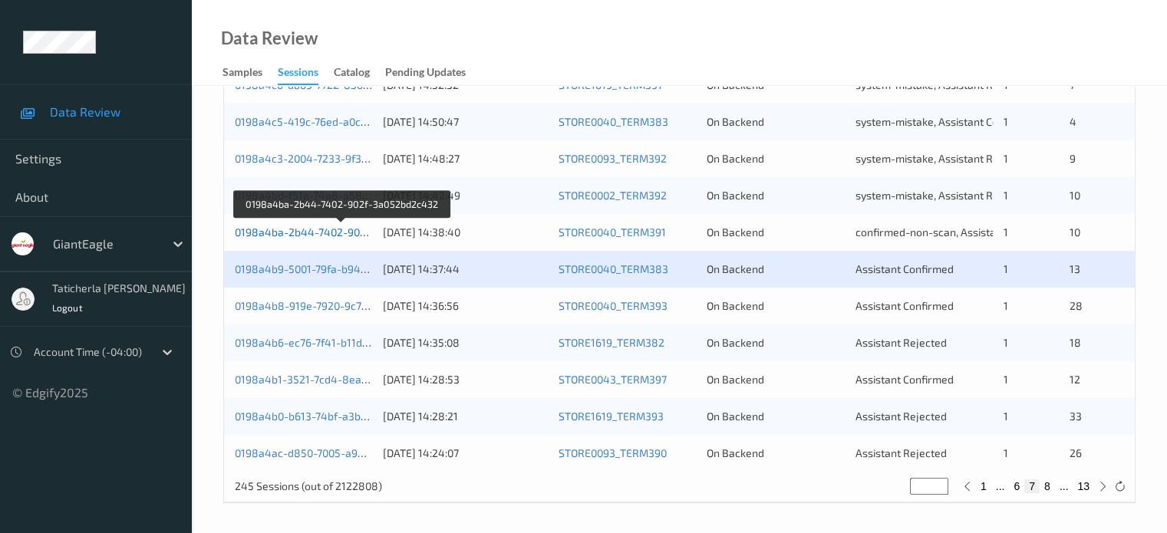
click at [334, 236] on link "0198a4ba-2b44-7402-902f-3a052bd2c432" at bounding box center [341, 232] width 213 height 13
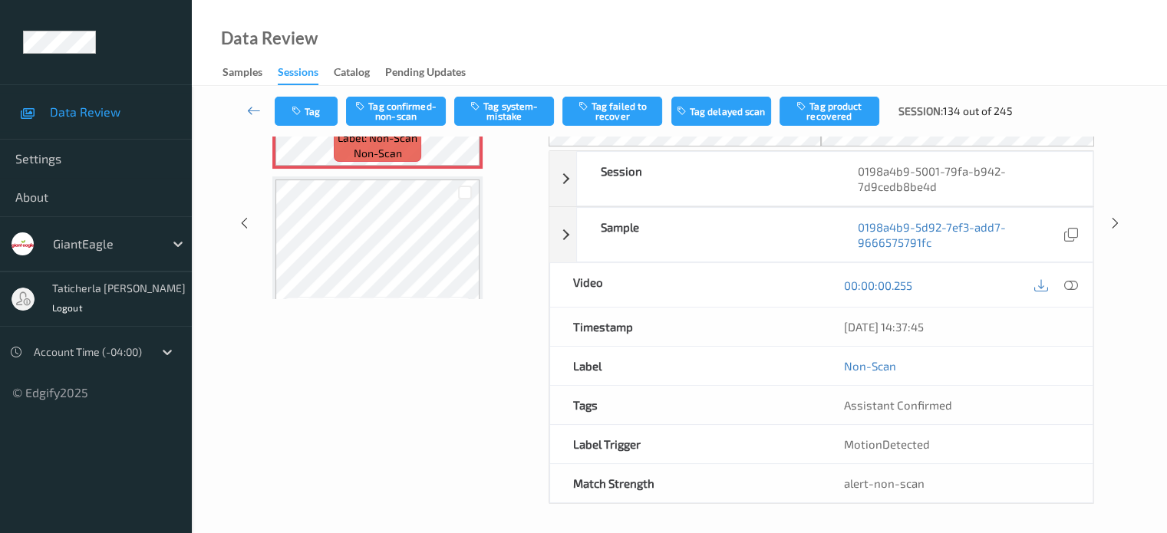
scroll to position [203, 0]
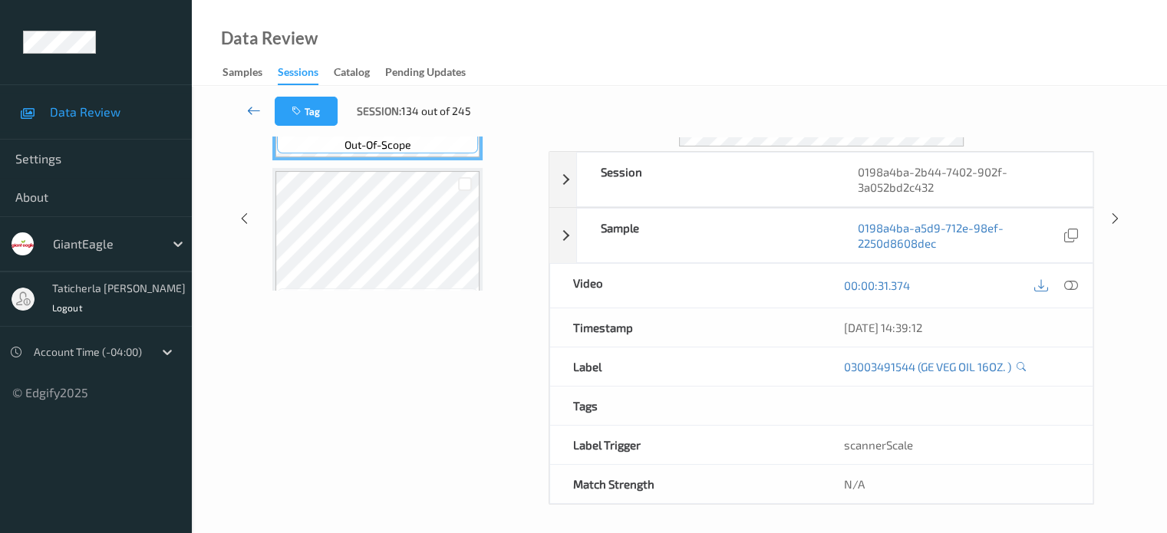
click at [252, 107] on icon at bounding box center [254, 110] width 14 height 15
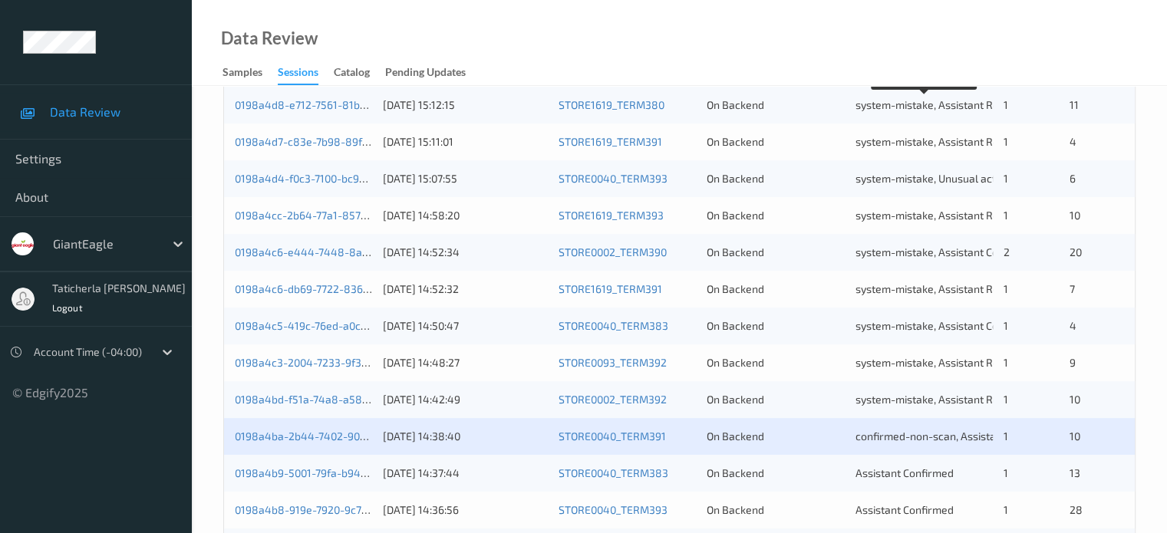
scroll to position [690, 0]
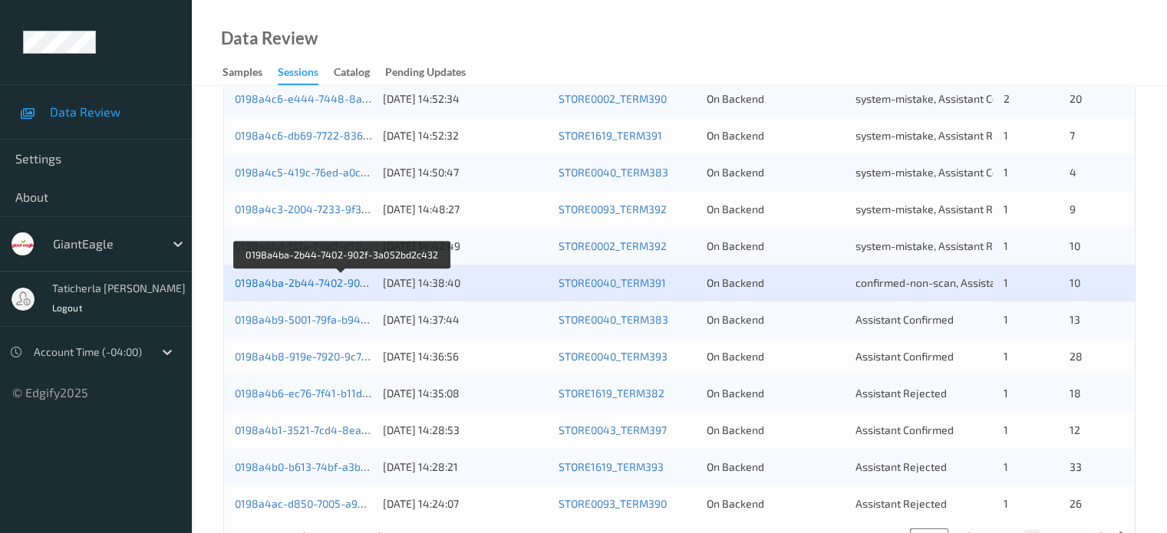
click at [335, 282] on link "0198a4ba-2b44-7402-902f-3a052bd2c432" at bounding box center [341, 282] width 213 height 13
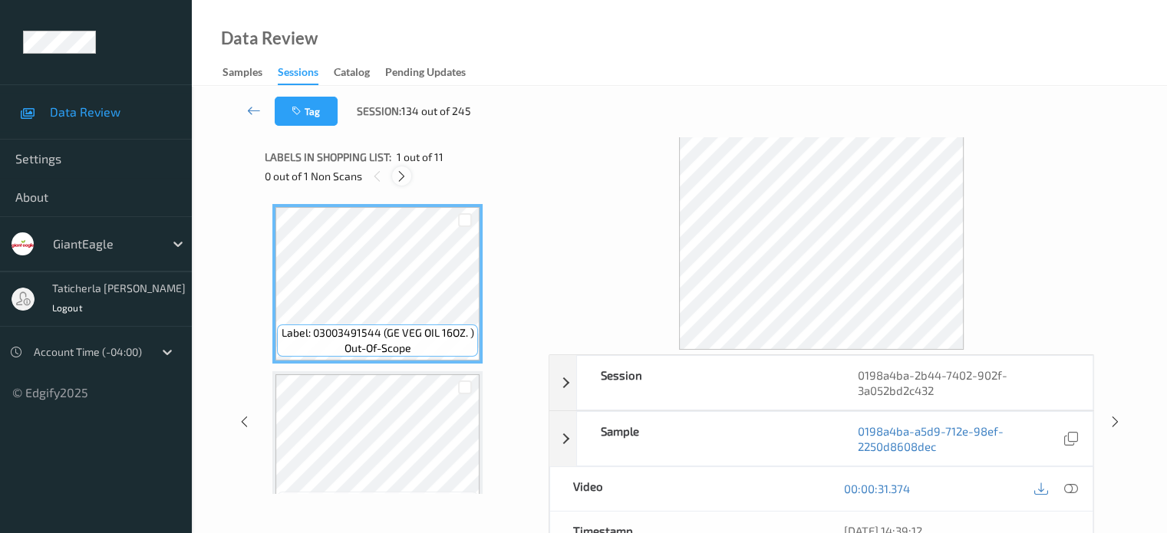
click at [404, 172] on icon at bounding box center [401, 177] width 13 height 14
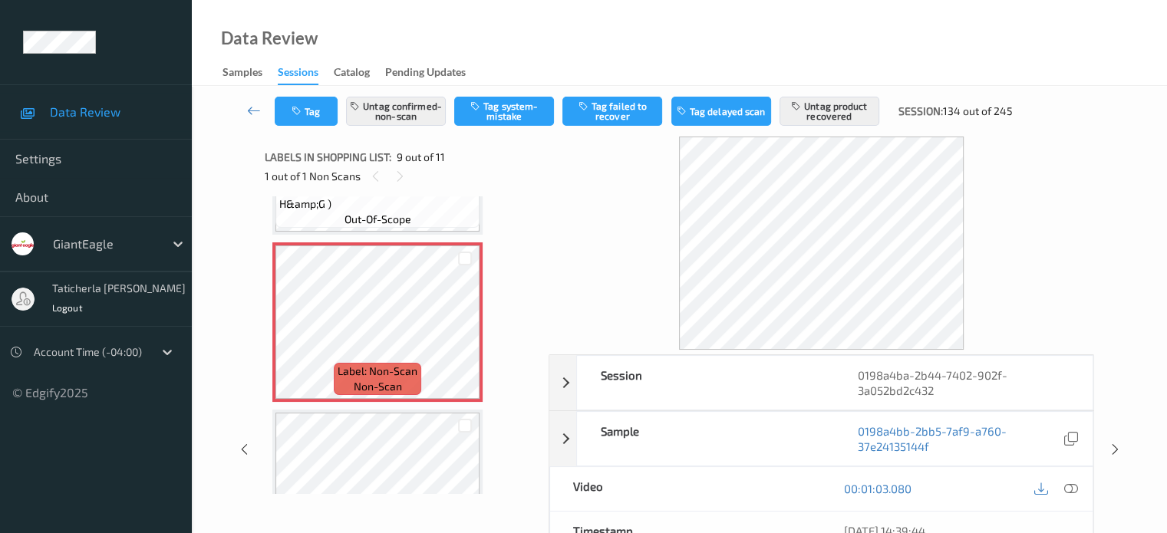
scroll to position [1332, 0]
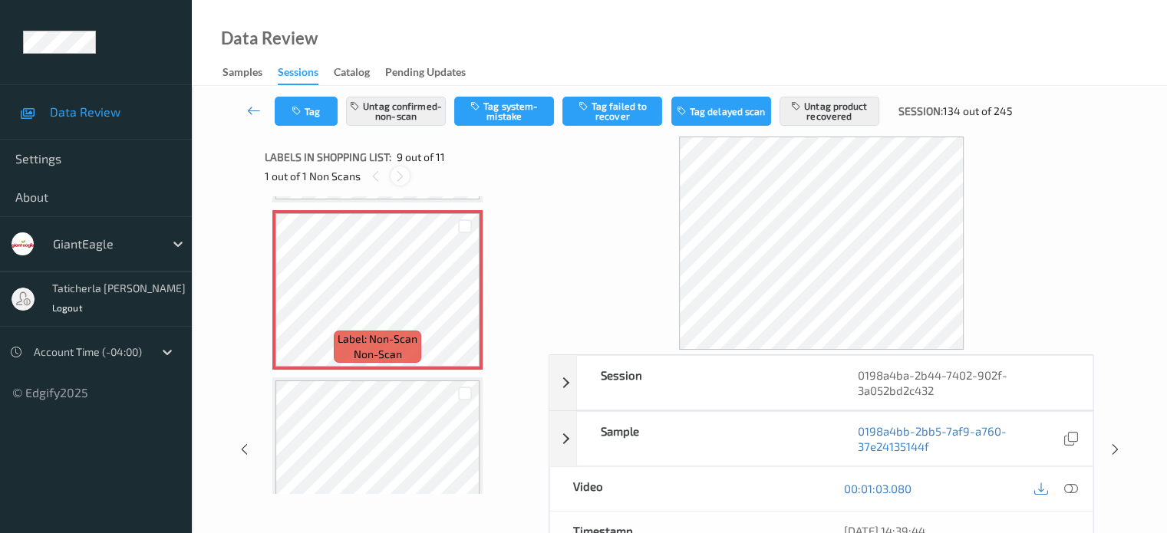
click at [399, 173] on icon at bounding box center [400, 177] width 13 height 14
click at [396, 174] on icon at bounding box center [400, 177] width 13 height 14
click at [396, 175] on icon at bounding box center [400, 177] width 13 height 14
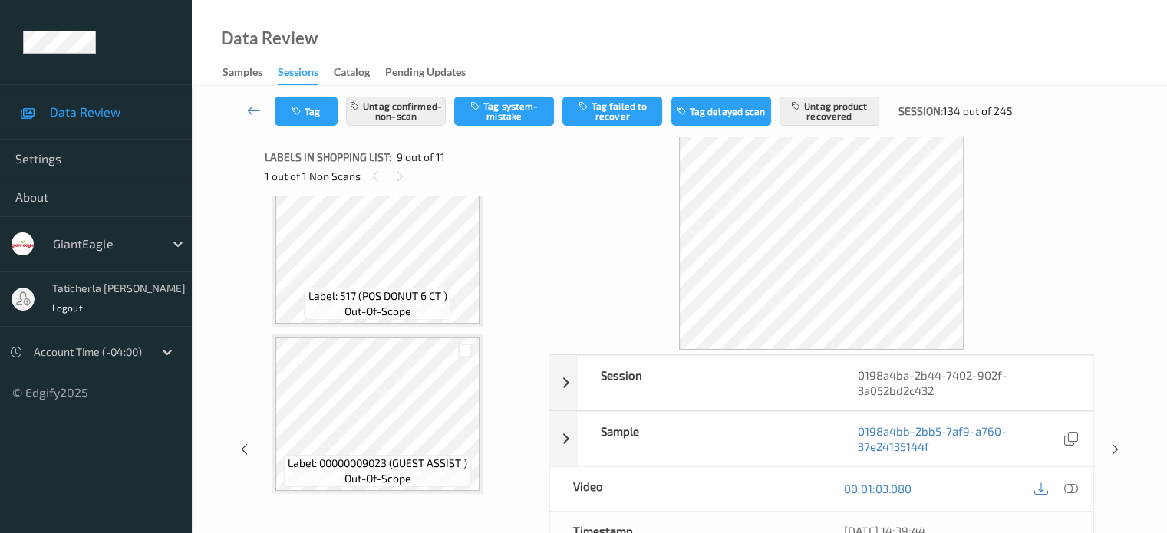
scroll to position [1550, 0]
click at [254, 110] on icon at bounding box center [254, 110] width 14 height 15
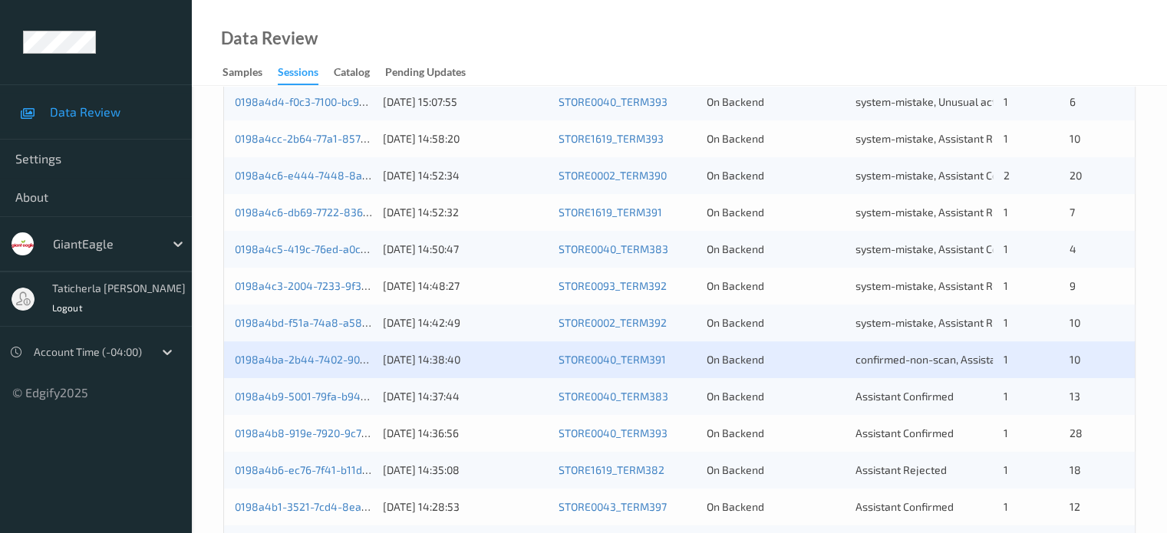
scroll to position [690, 0]
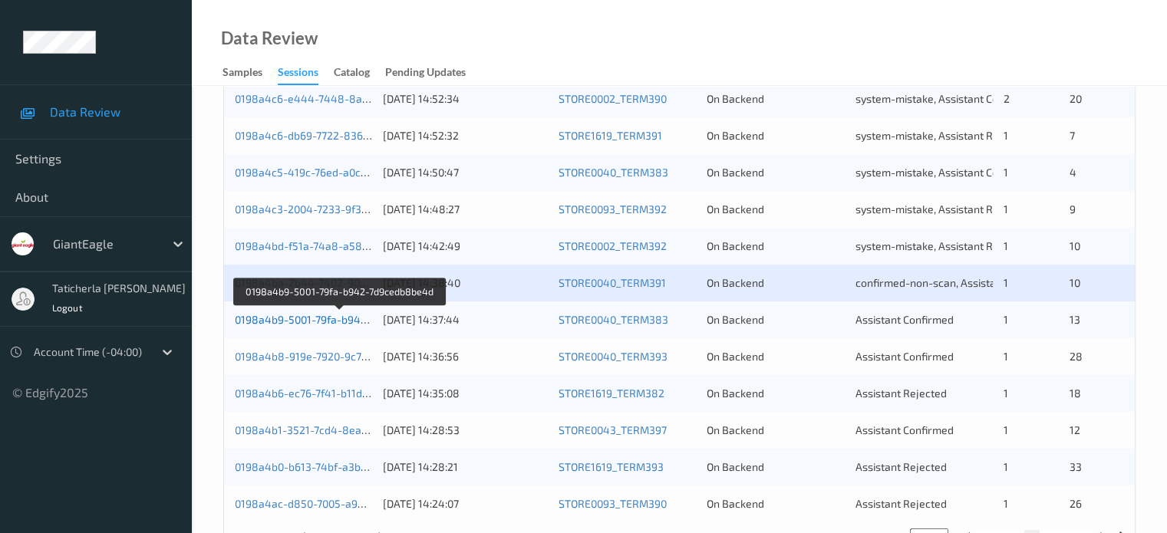
click at [300, 315] on link "0198a4b9-5001-79fa-b942-7d9cedb8be4d" at bounding box center [339, 319] width 209 height 13
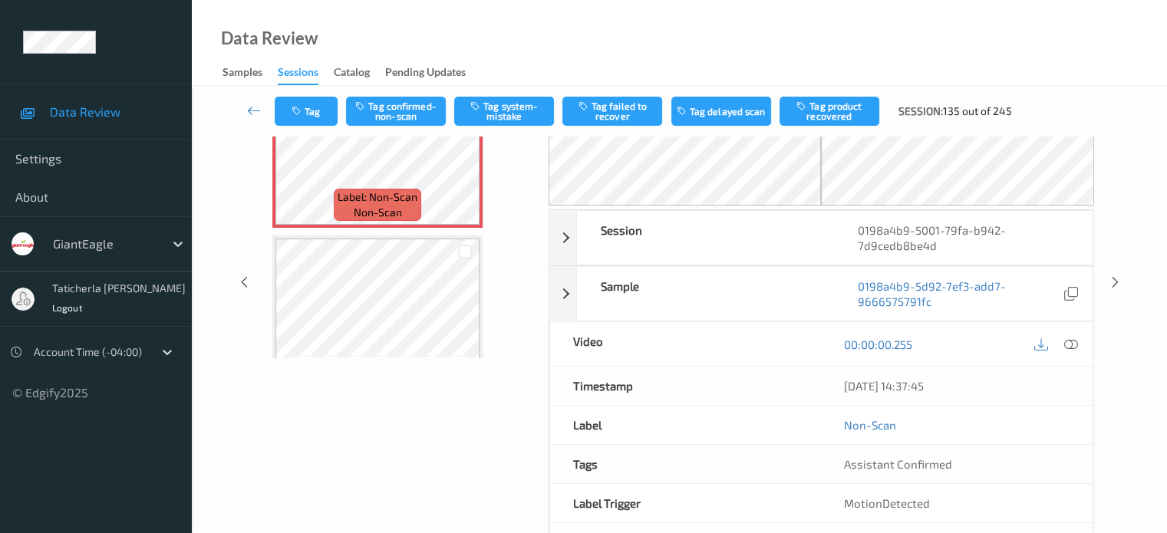
scroll to position [41, 0]
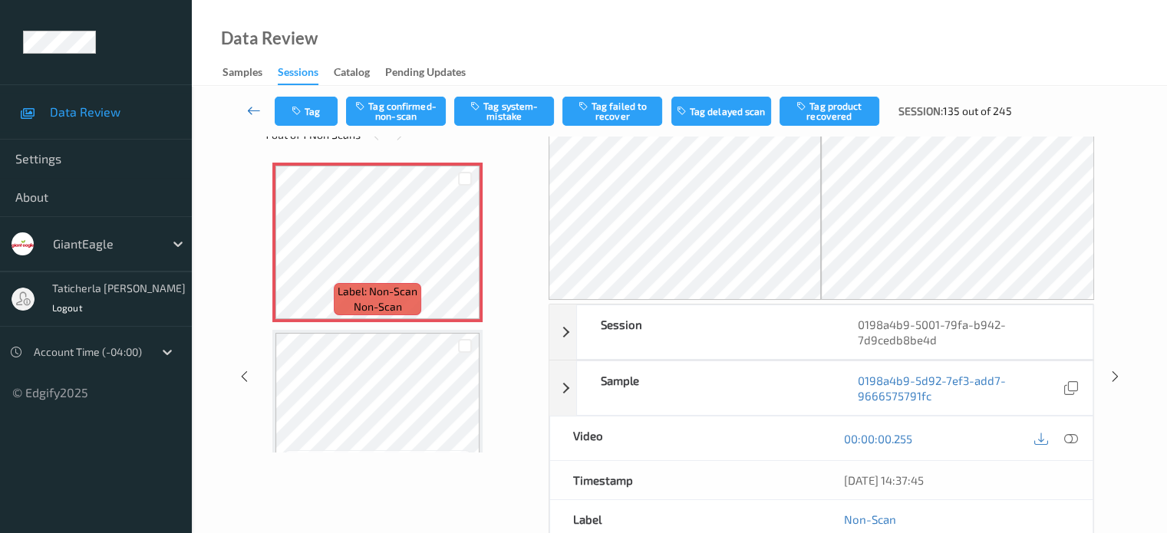
click at [255, 110] on icon at bounding box center [254, 110] width 14 height 15
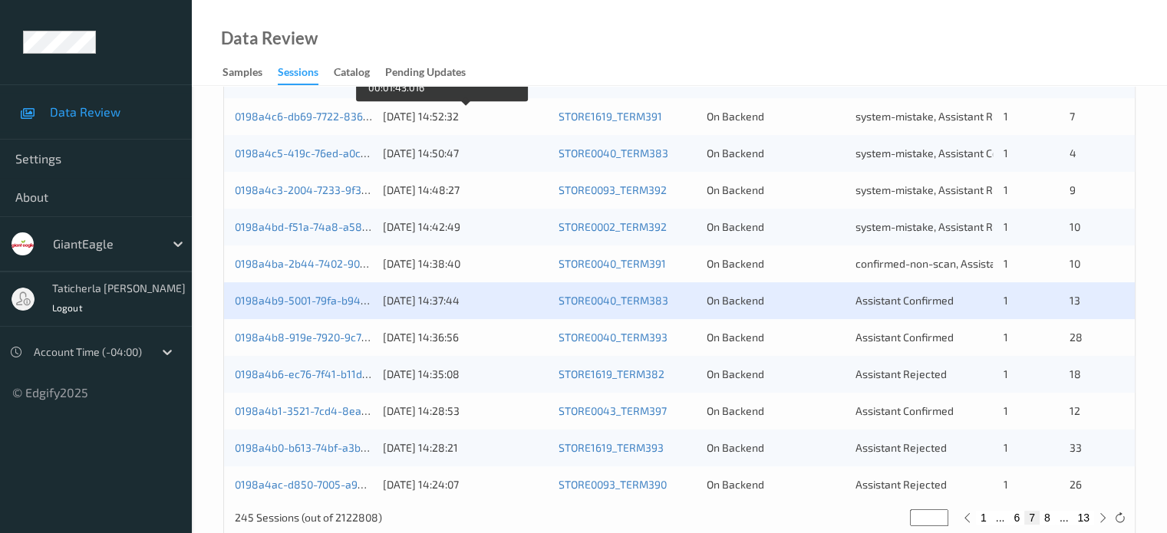
scroll to position [741, 0]
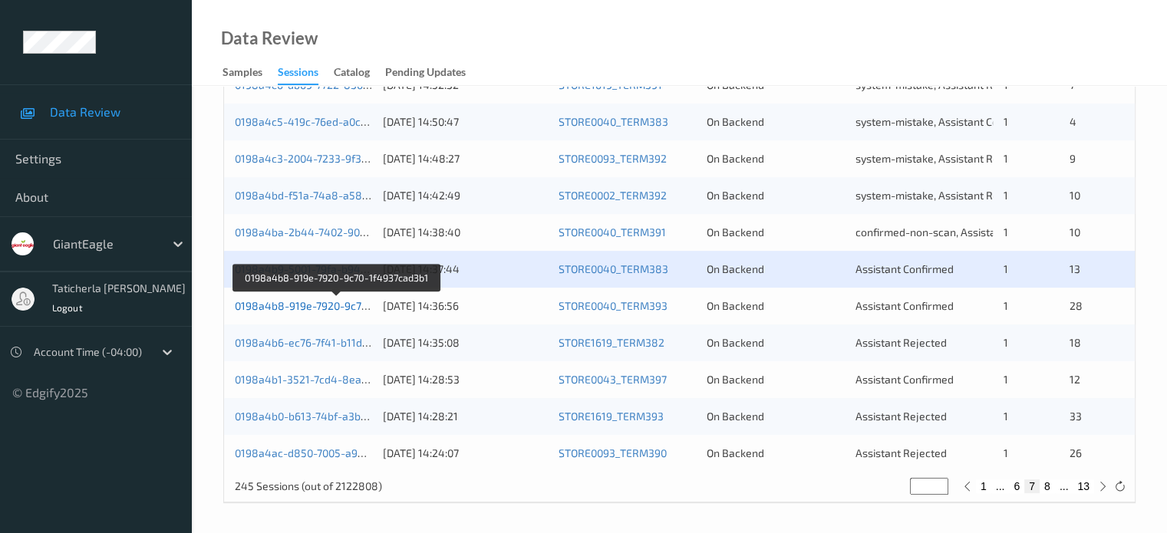
click at [334, 302] on link "0198a4b8-919e-7920-9c70-1f4937cad3b1" at bounding box center [337, 305] width 205 height 13
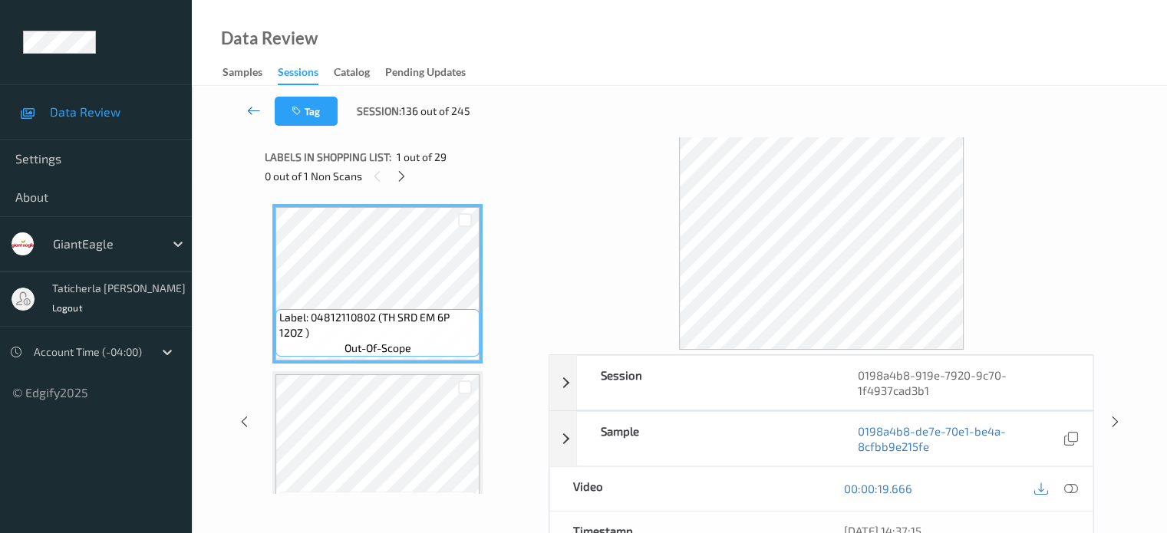
click at [261, 107] on link at bounding box center [254, 111] width 41 height 29
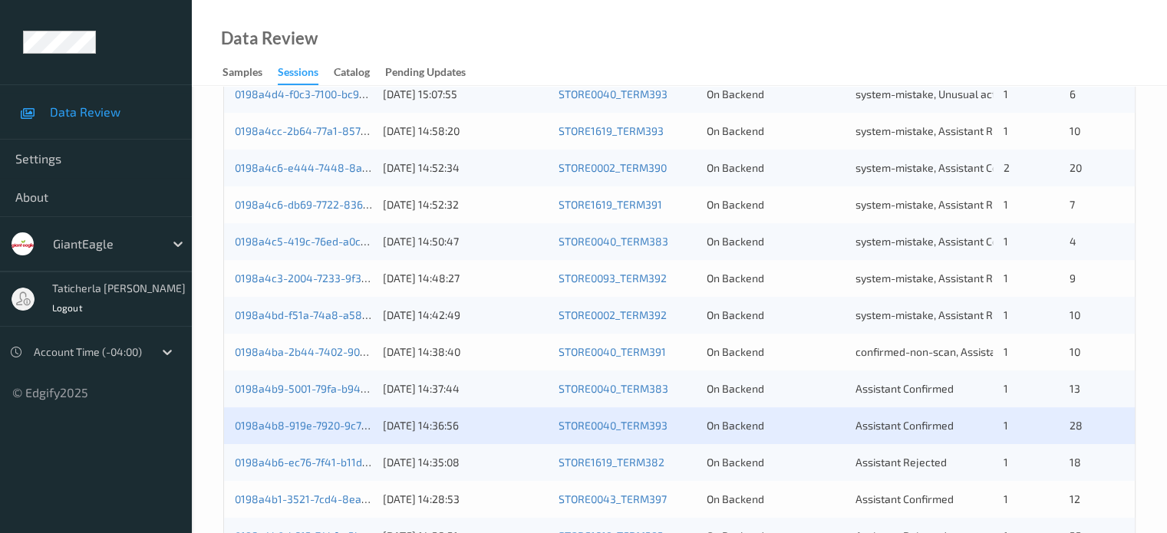
scroll to position [741, 0]
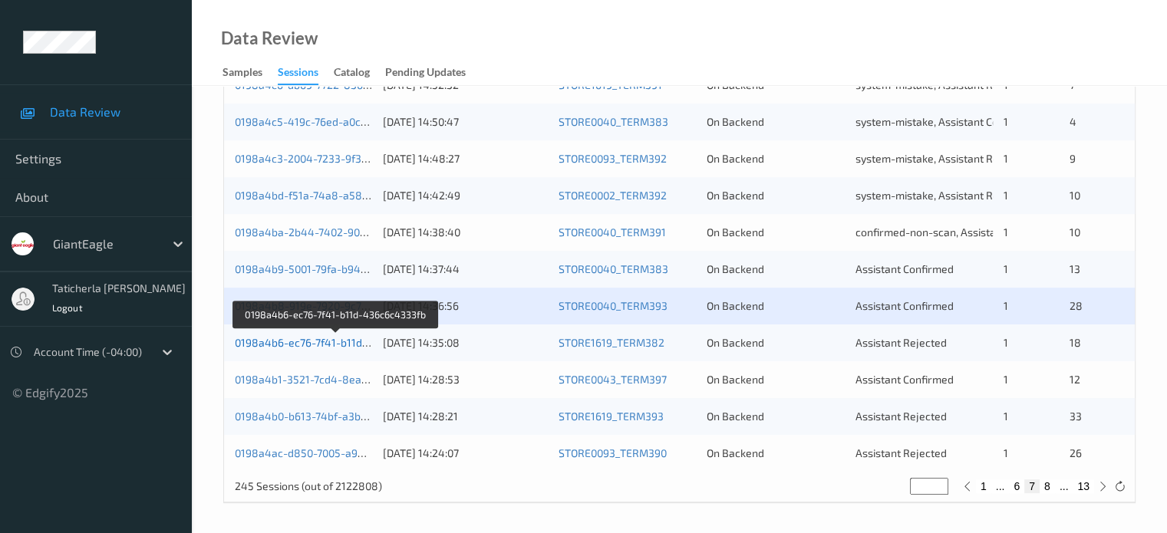
click at [328, 343] on link "0198a4b6-ec76-7f41-b11d-436c6c4333fb" at bounding box center [336, 342] width 203 height 13
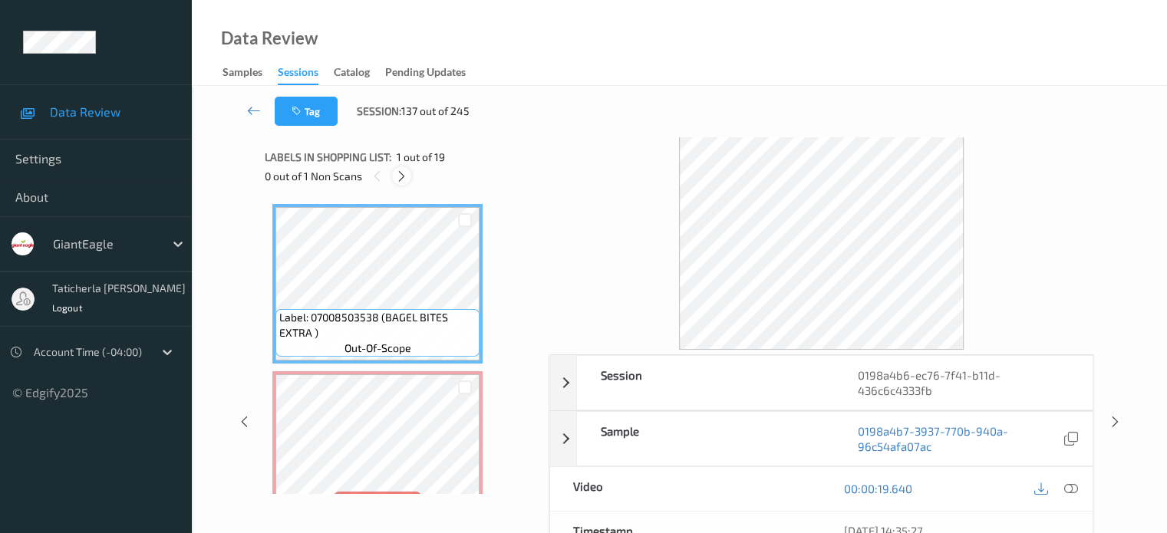
click at [406, 175] on icon at bounding box center [401, 177] width 13 height 14
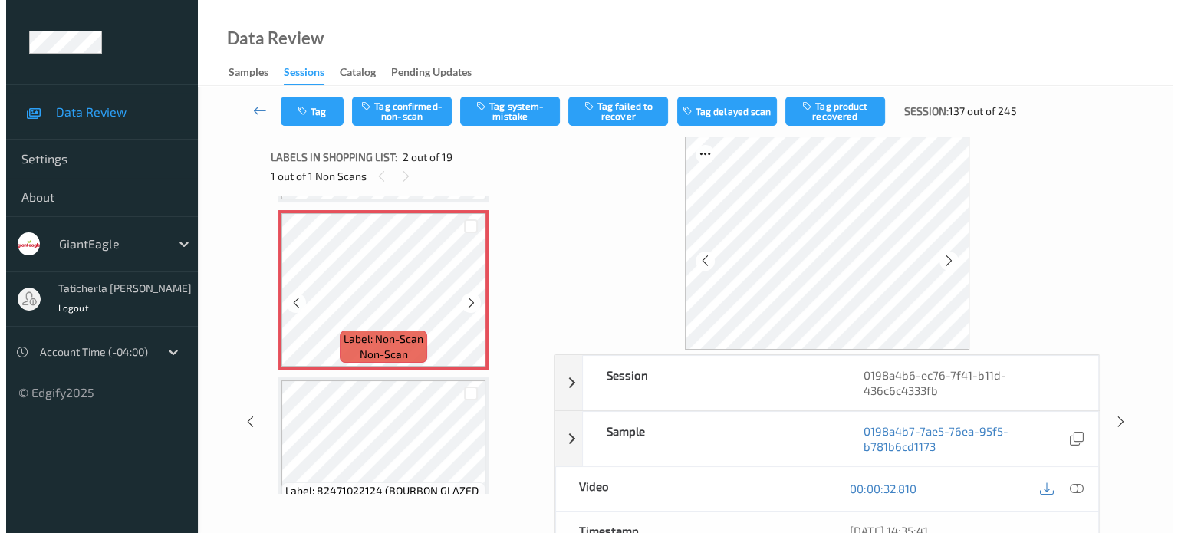
scroll to position [84, 0]
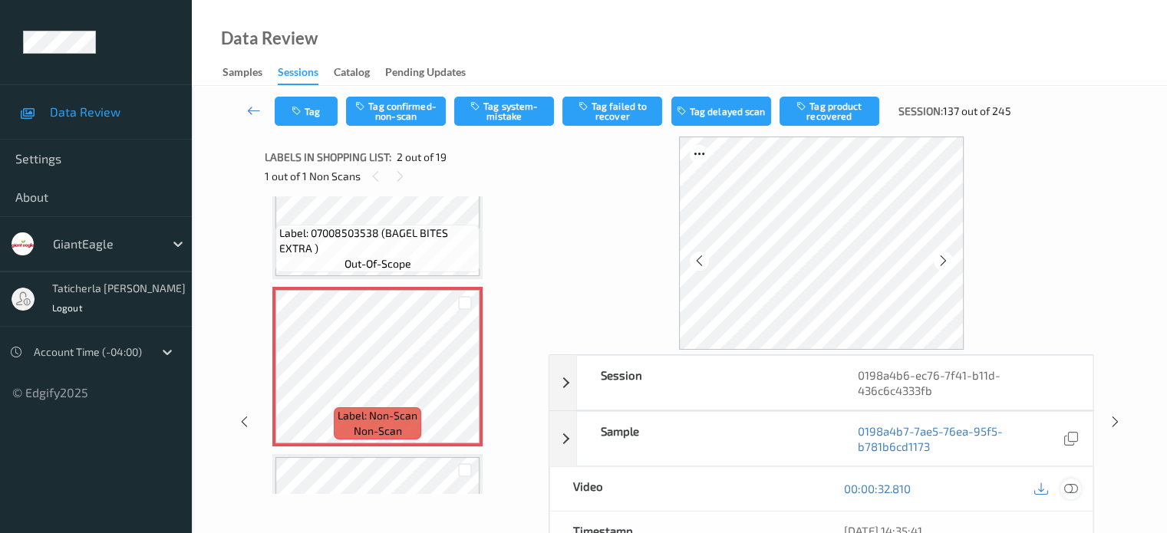
click at [1069, 489] on icon at bounding box center [1070, 489] width 14 height 14
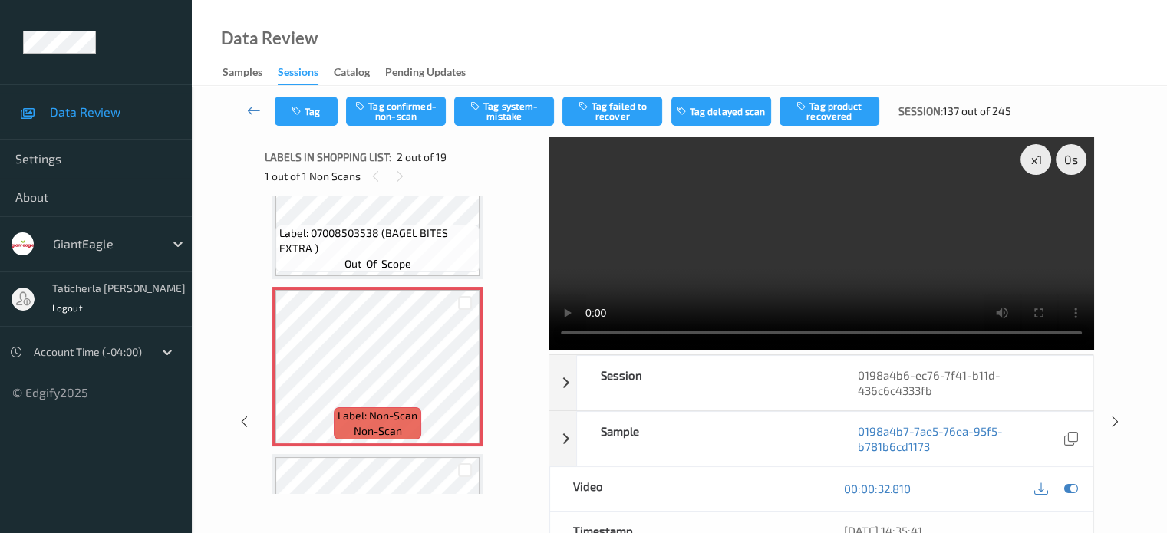
click at [1039, 217] on video at bounding box center [821, 243] width 545 height 213
click at [515, 101] on button "Tag system-mistake" at bounding box center [504, 111] width 100 height 29
click at [310, 117] on button "Tag" at bounding box center [306, 111] width 63 height 29
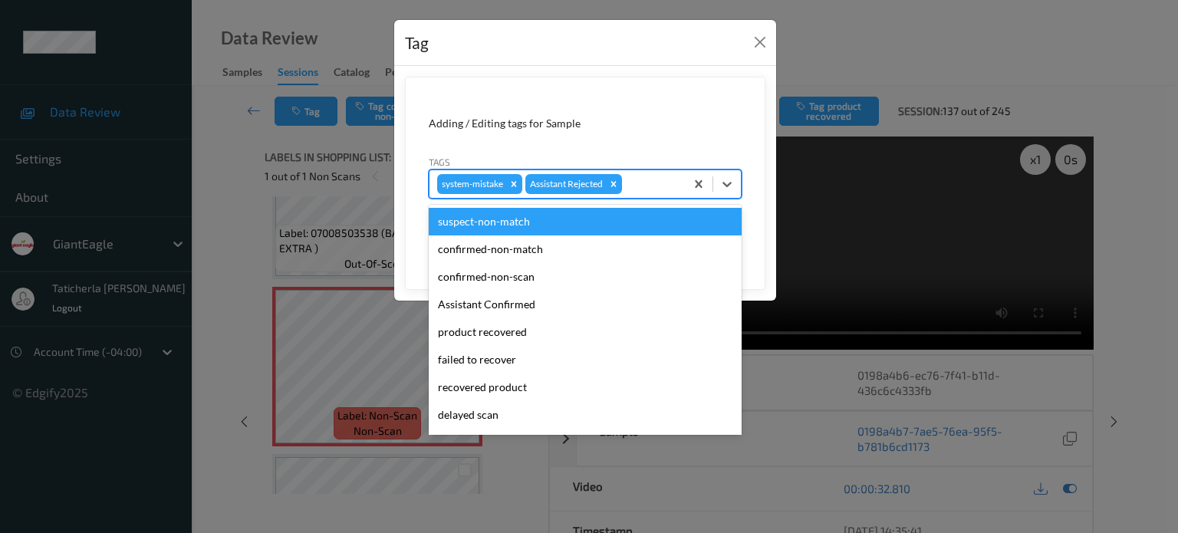
click at [638, 177] on div at bounding box center [651, 184] width 52 height 18
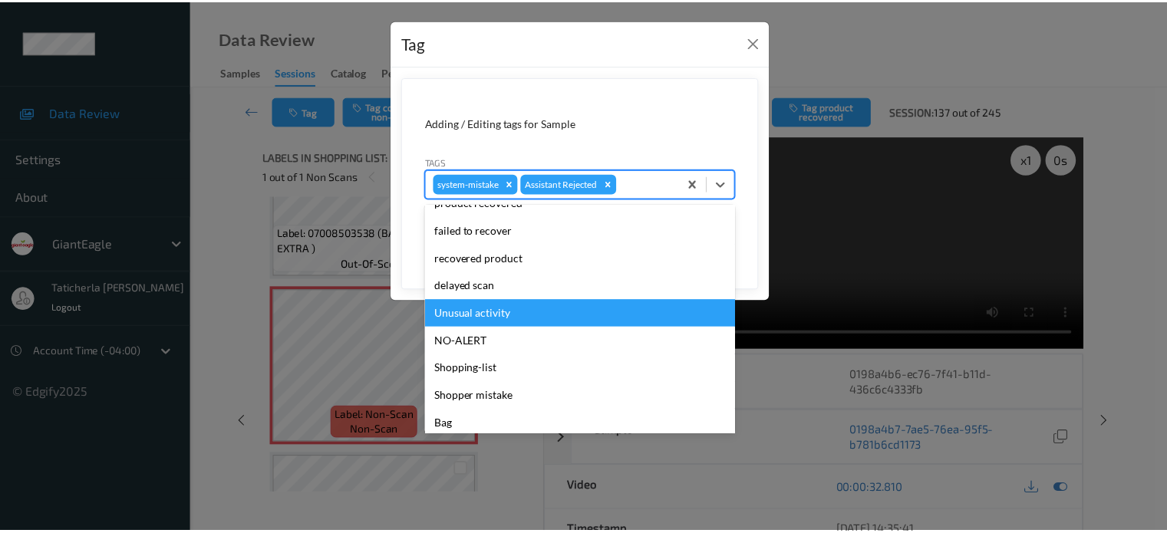
scroll to position [135, 0]
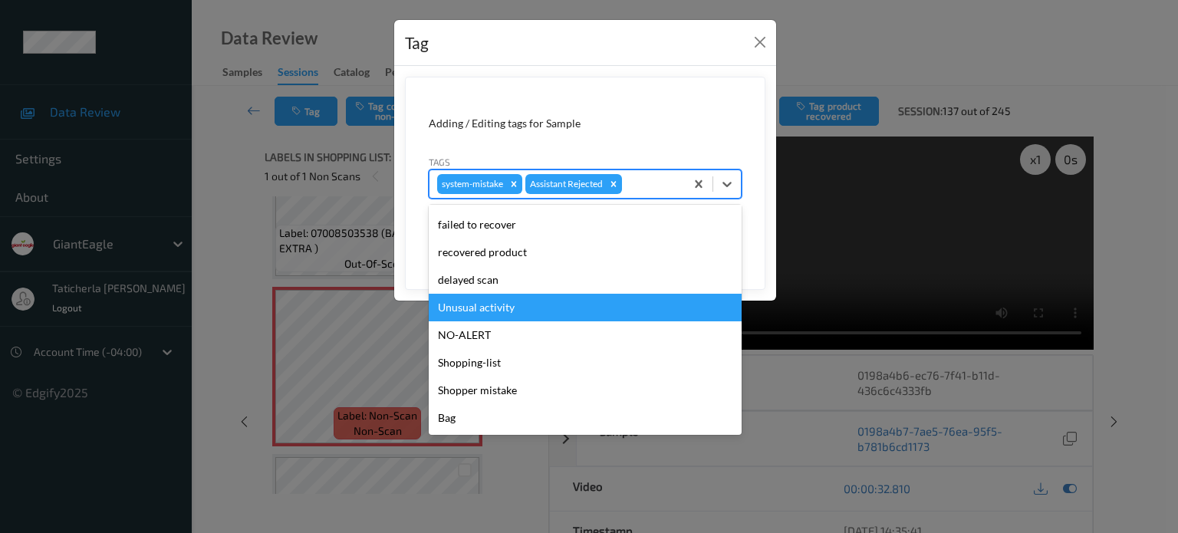
click at [530, 306] on div "Unusual activity" at bounding box center [585, 308] width 313 height 28
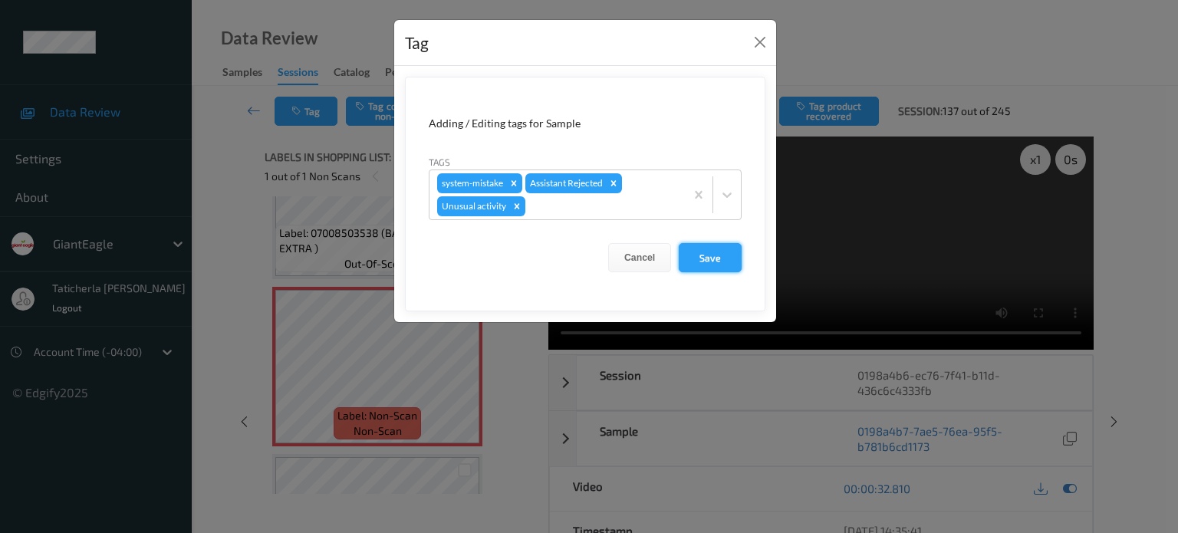
click at [713, 256] on button "Save" at bounding box center [710, 257] width 63 height 29
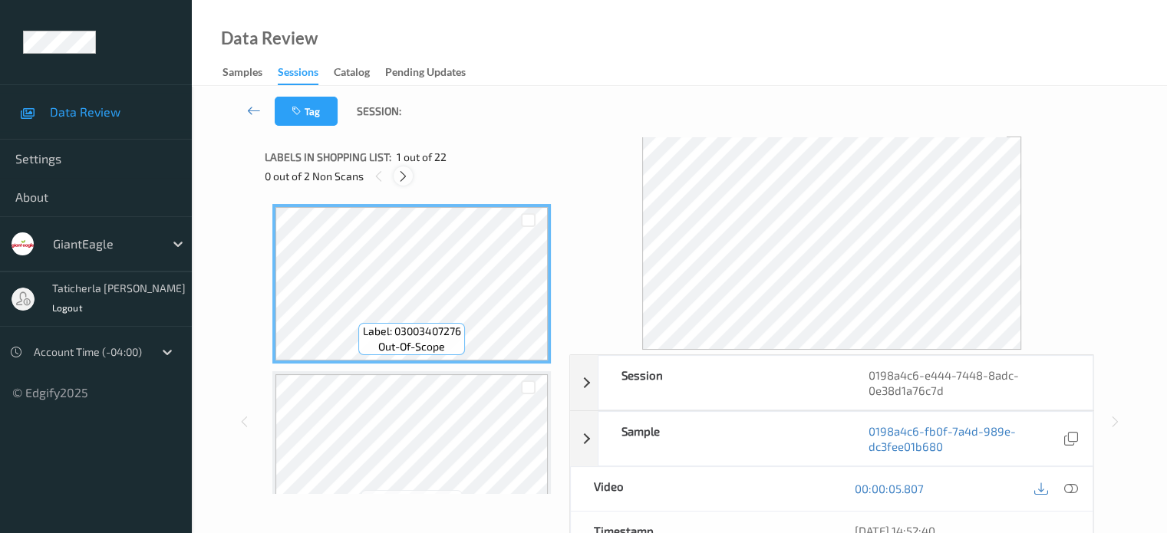
click at [405, 175] on icon at bounding box center [403, 177] width 13 height 14
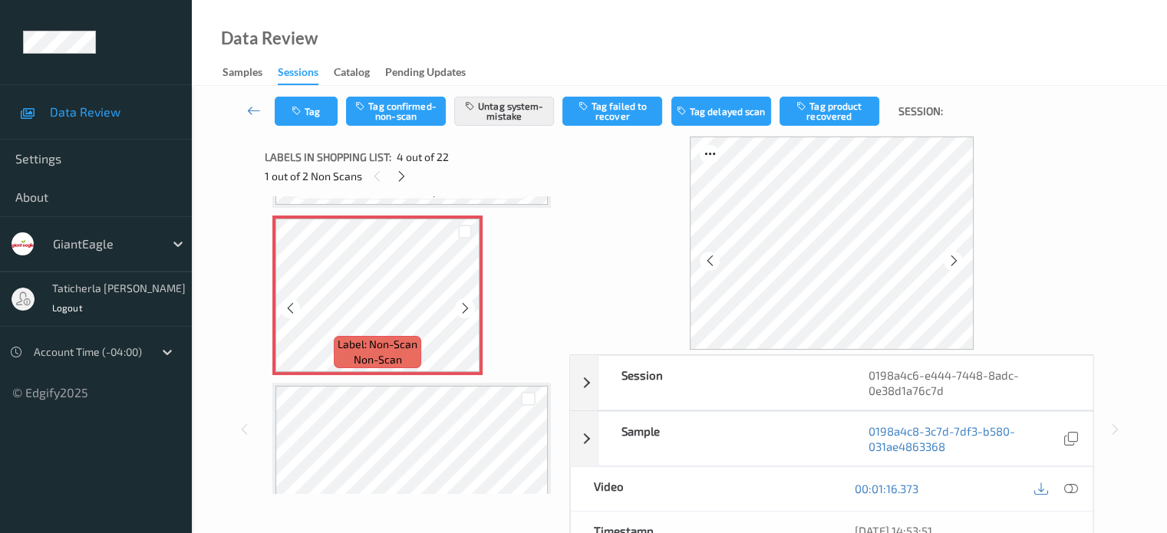
scroll to position [496, 0]
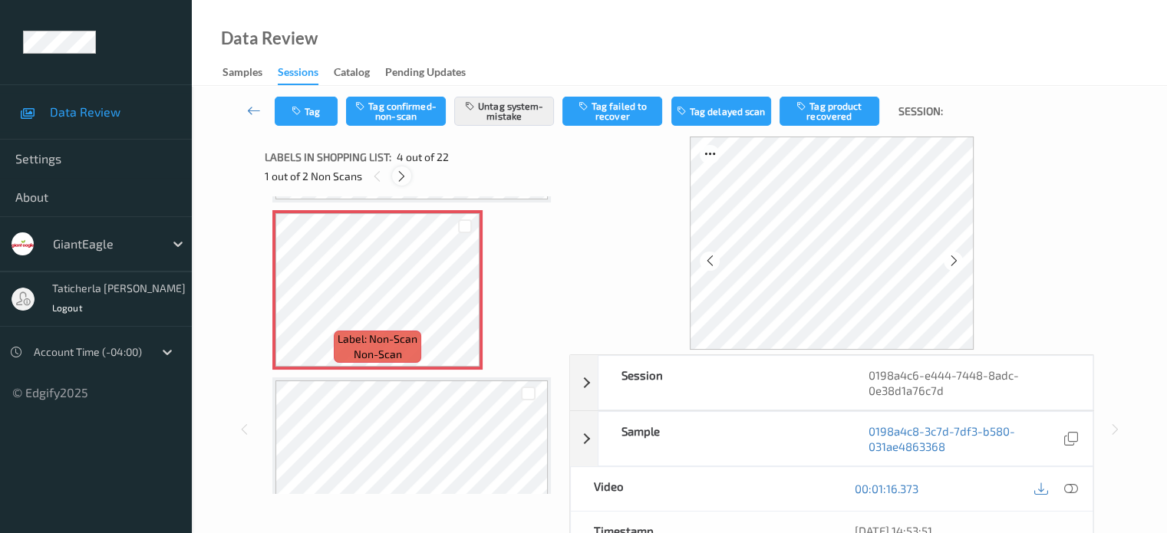
click at [404, 176] on icon at bounding box center [401, 177] width 13 height 14
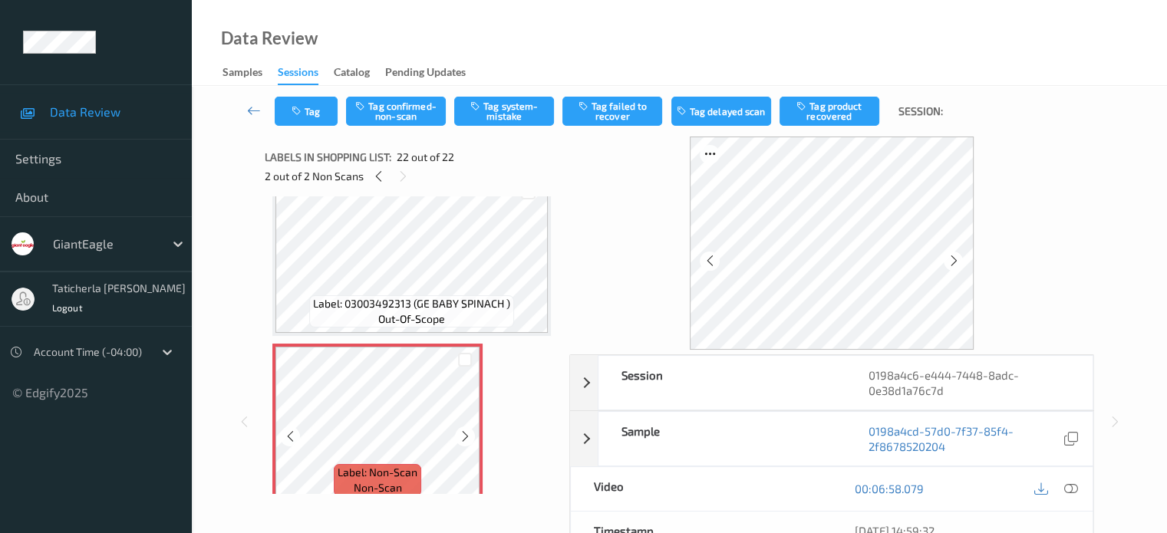
scroll to position [3389, 0]
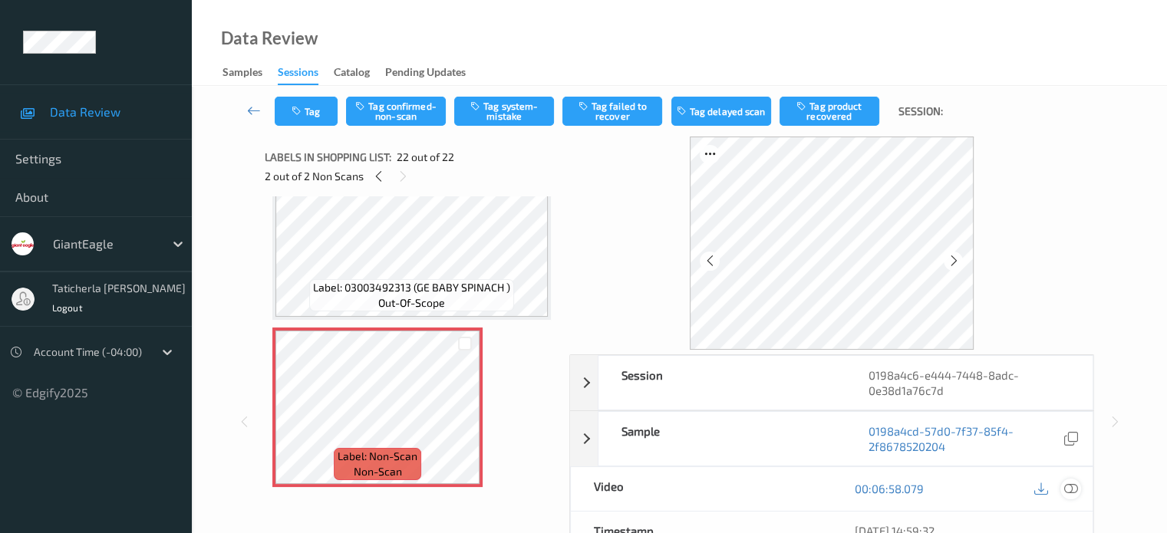
click at [1070, 486] on icon at bounding box center [1070, 489] width 14 height 14
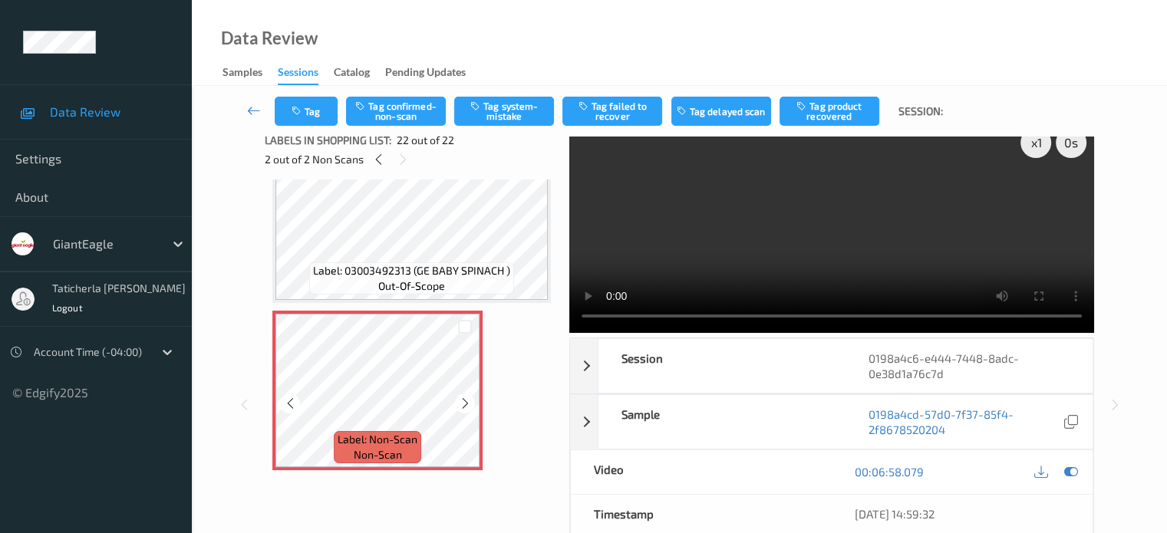
scroll to position [0, 0]
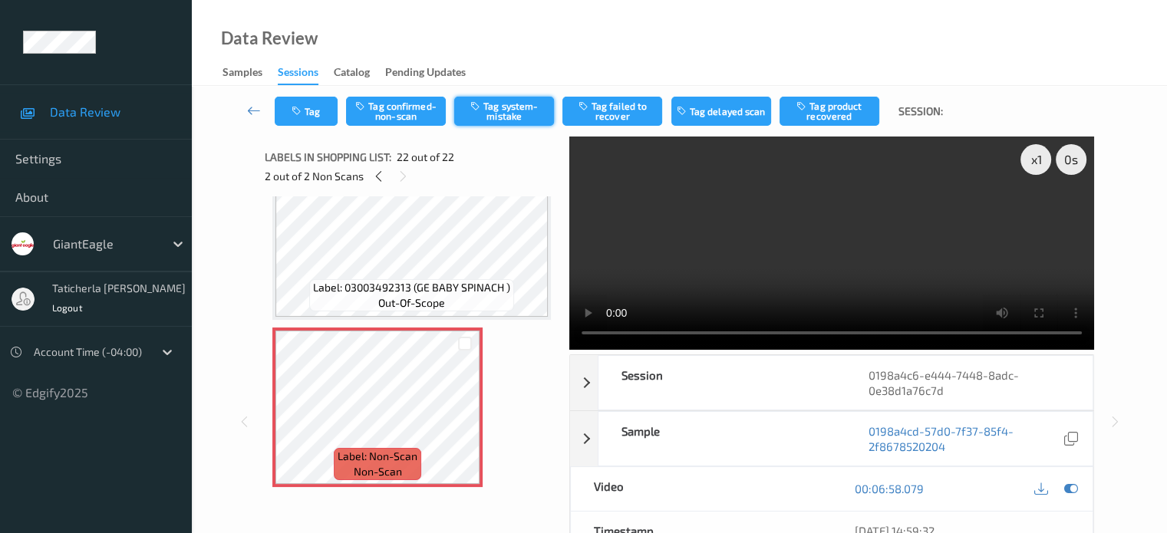
click at [503, 118] on button "Tag system-mistake" at bounding box center [504, 111] width 100 height 29
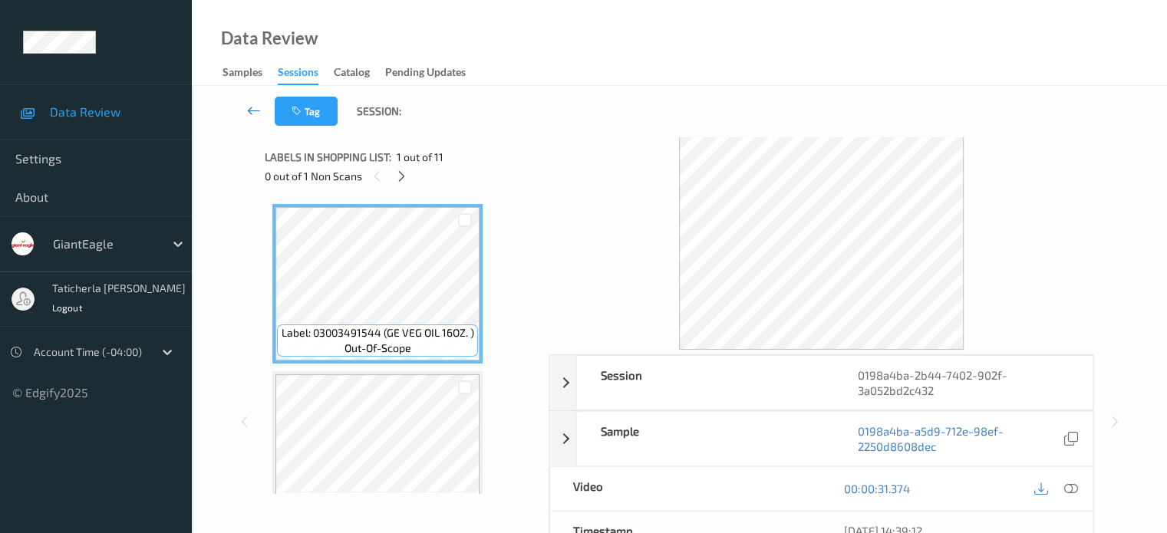
click at [249, 113] on icon at bounding box center [254, 110] width 14 height 15
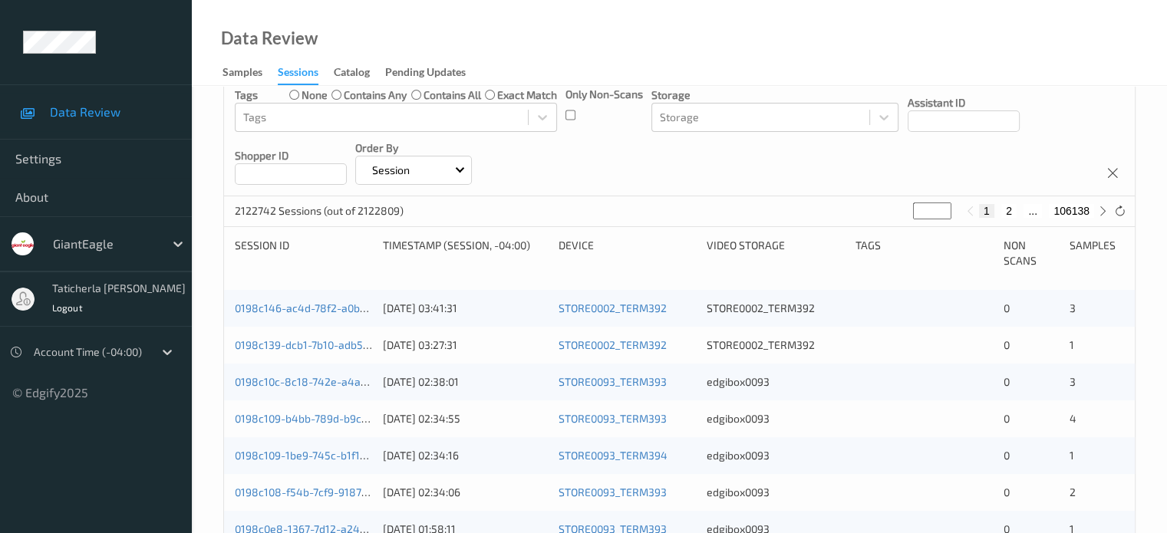
scroll to position [51, 0]
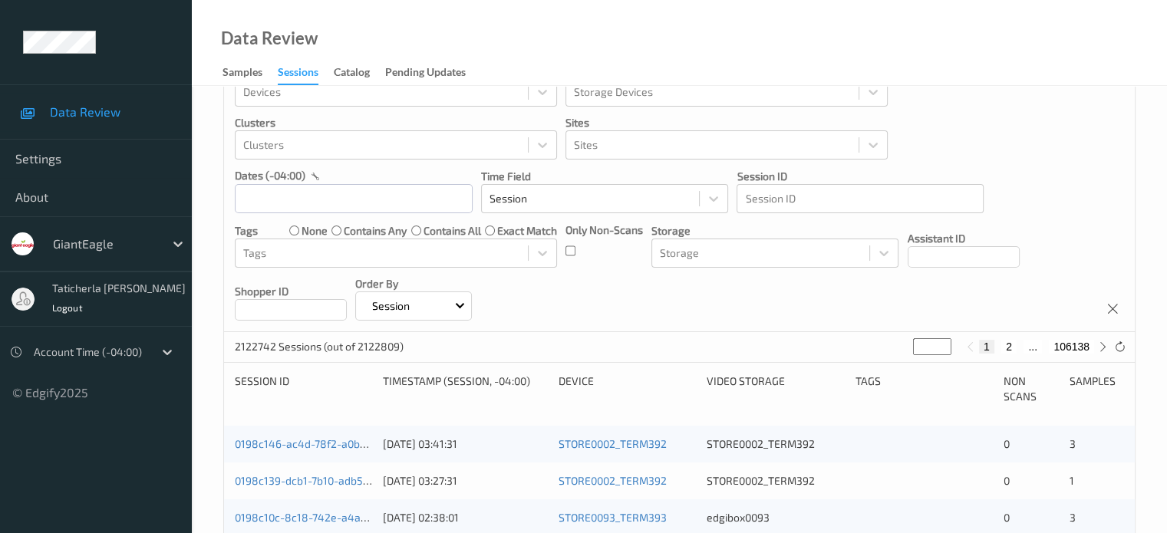
click at [1010, 344] on button "2" at bounding box center [1008, 347] width 15 height 14
type input "*"
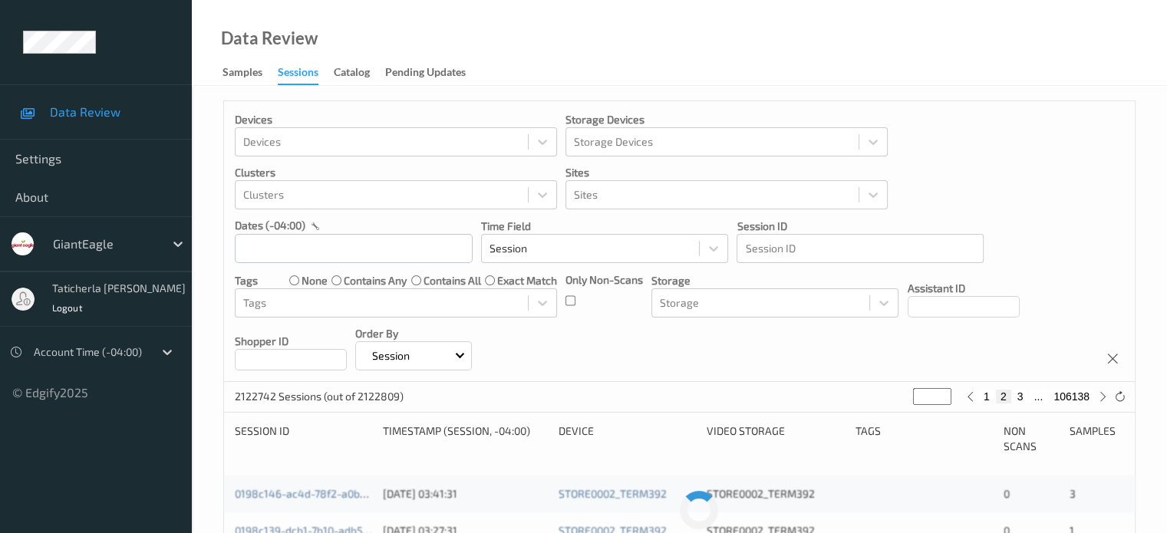
scroll to position [0, 0]
click at [1010, 344] on div "Devices Devices Storage Devices Storage Devices Clusters Clusters Sites Sites d…" at bounding box center [679, 242] width 911 height 281
click at [1022, 399] on button "3" at bounding box center [1020, 398] width 15 height 14
type input "*"
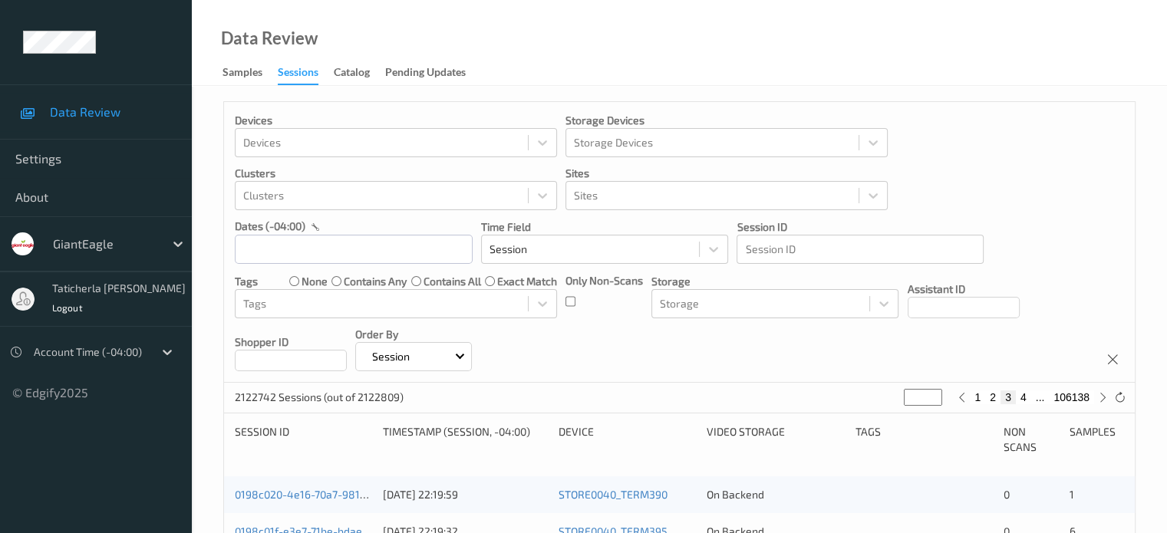
click at [1022, 399] on button "4" at bounding box center [1023, 398] width 15 height 14
type input "*"
click at [1022, 399] on button "5" at bounding box center [1023, 398] width 15 height 14
type input "*"
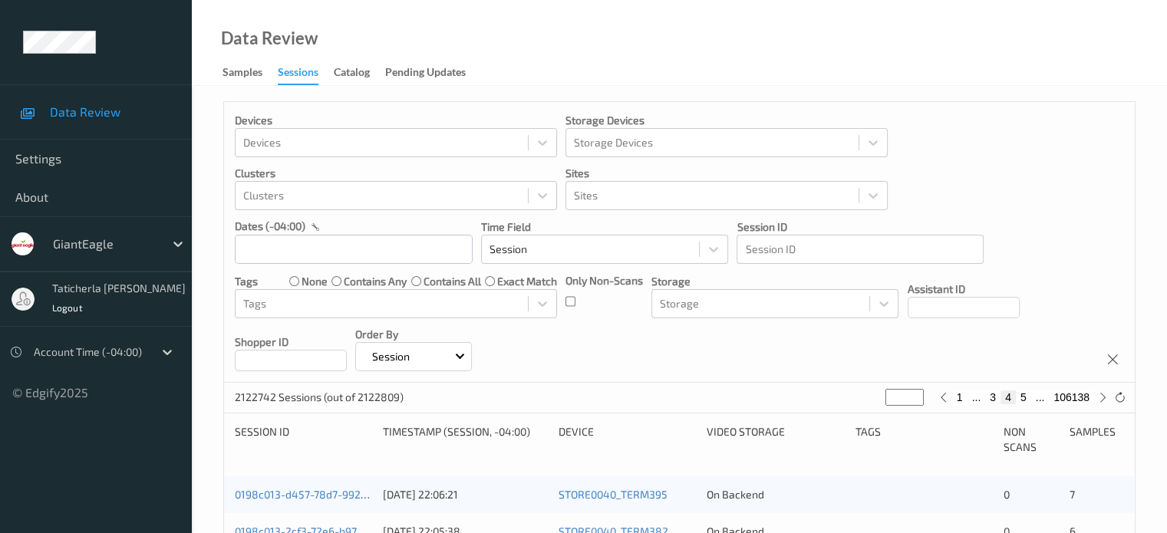
type input "*"
click at [1022, 399] on button "6" at bounding box center [1023, 398] width 15 height 14
type input "*"
click at [1024, 398] on button "7" at bounding box center [1023, 398] width 15 height 14
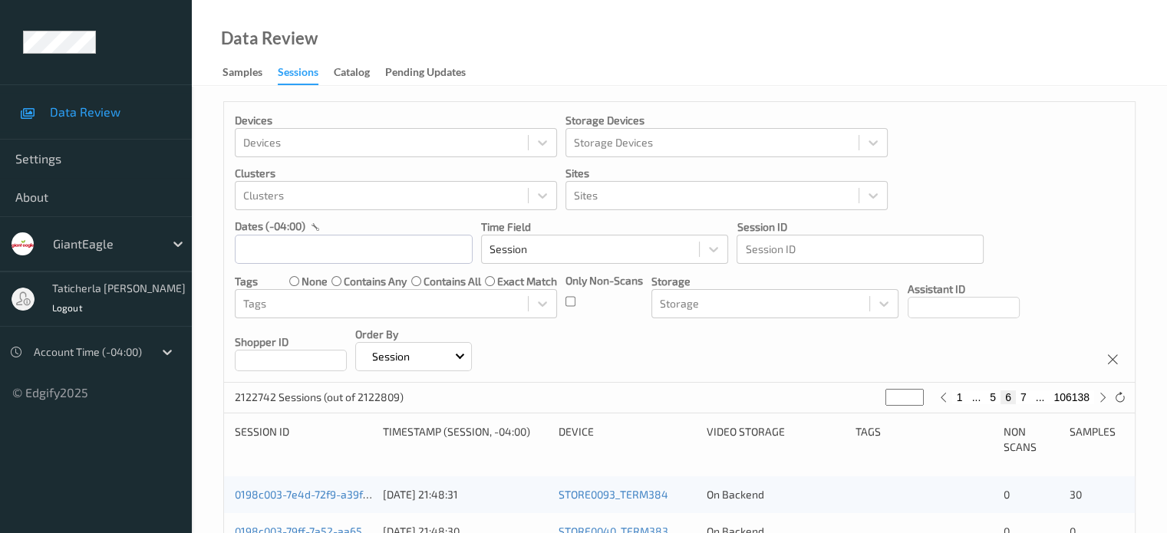
type input "*"
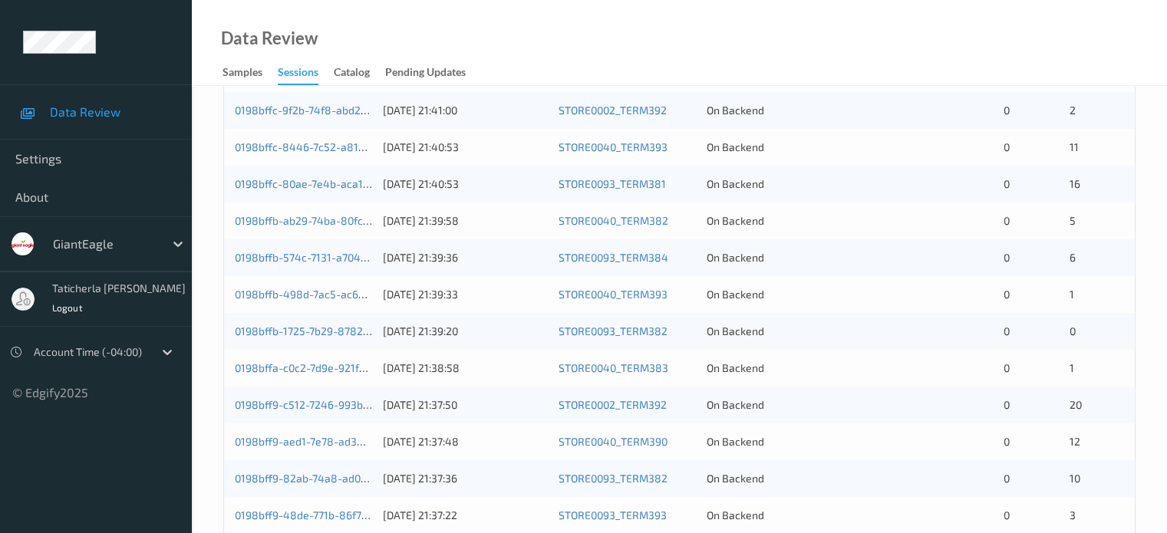
scroll to position [358, 0]
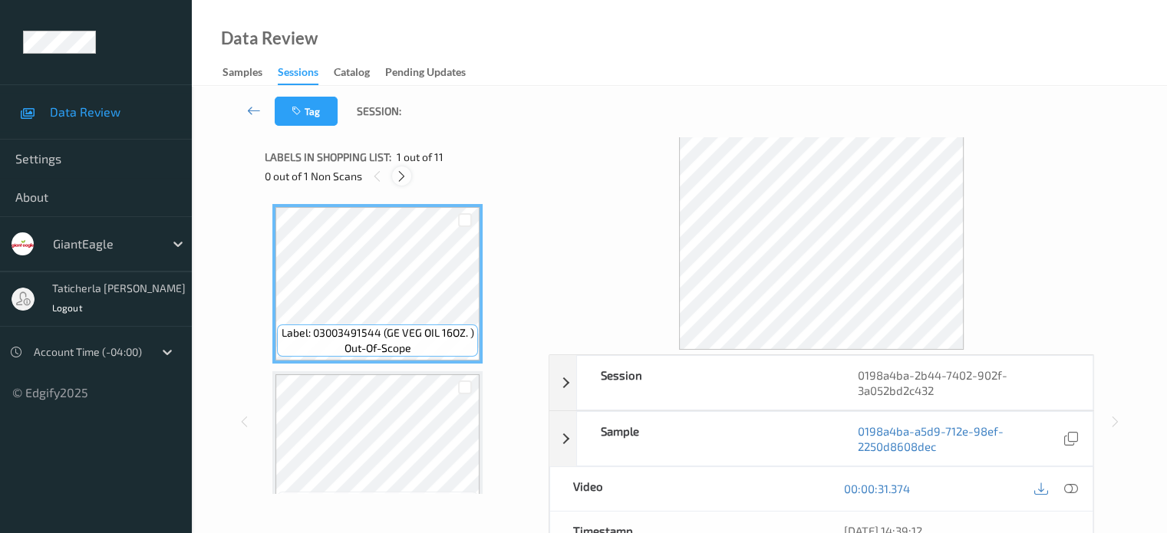
click at [398, 174] on icon at bounding box center [401, 177] width 13 height 14
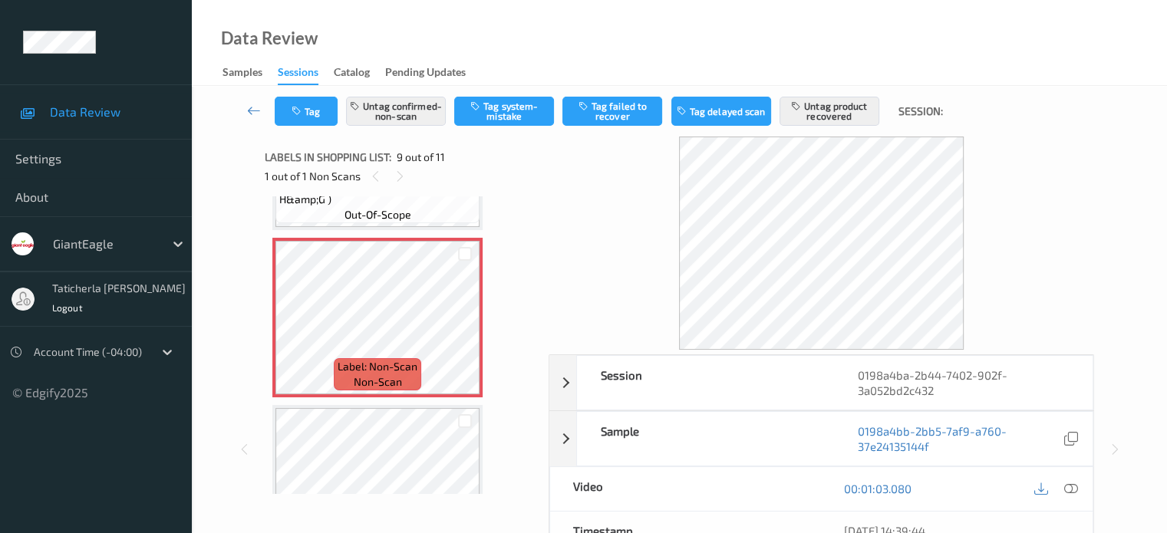
scroll to position [1332, 0]
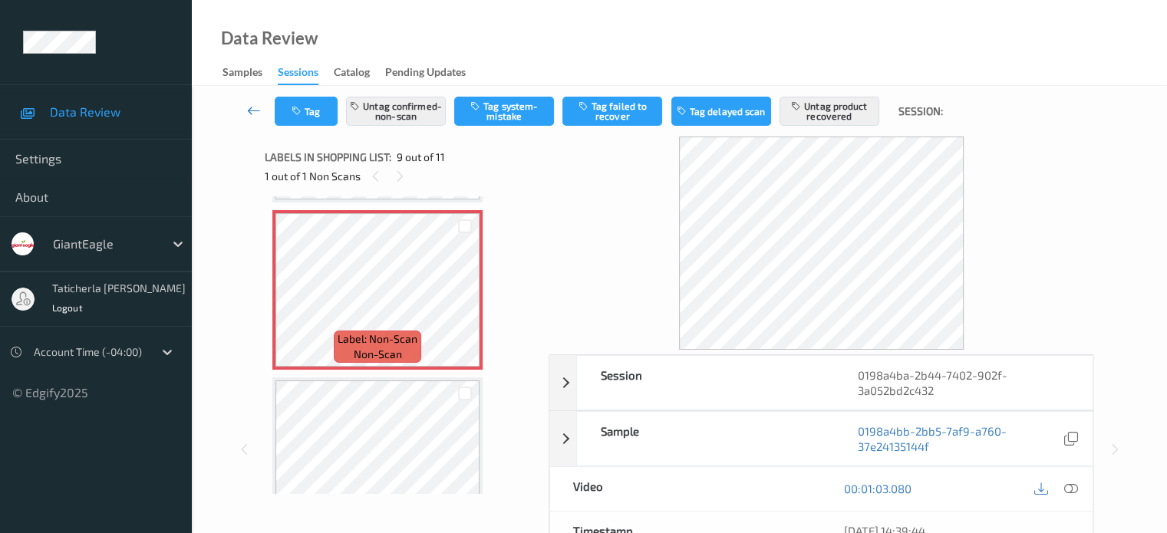
click at [255, 107] on icon at bounding box center [254, 110] width 14 height 15
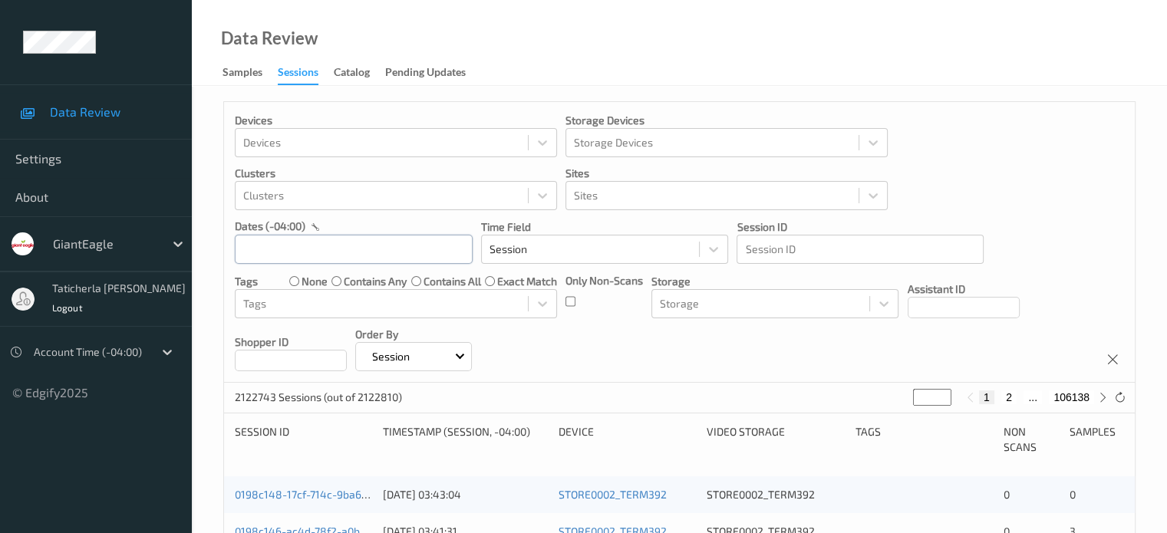
click at [353, 254] on input "text" at bounding box center [354, 249] width 238 height 29
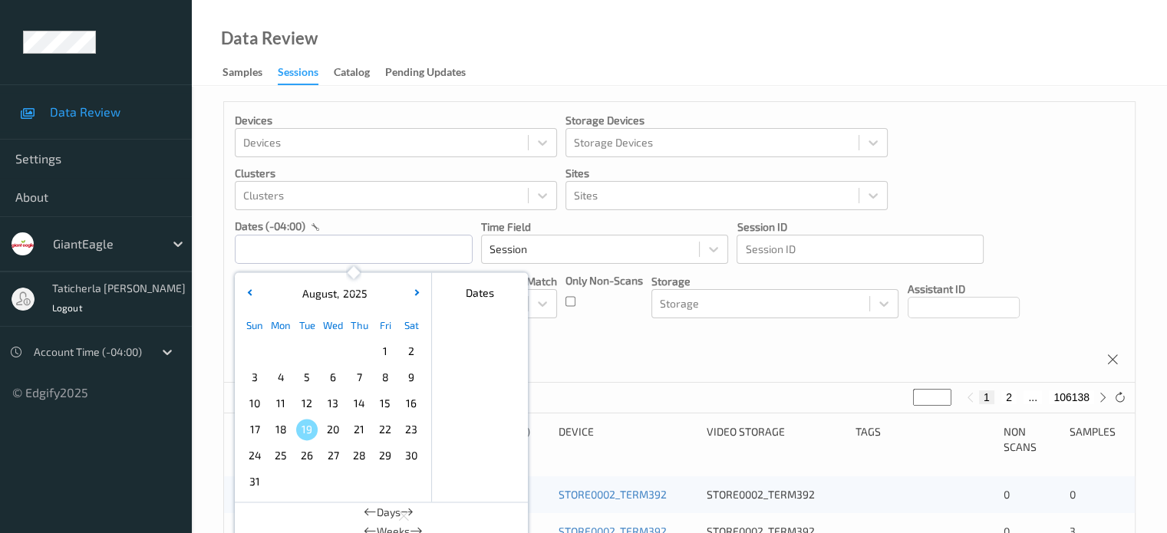
click at [328, 400] on span "13" at bounding box center [332, 403] width 21 height 21
type input "[DATE] 00:00 -> [DATE] 23:59"
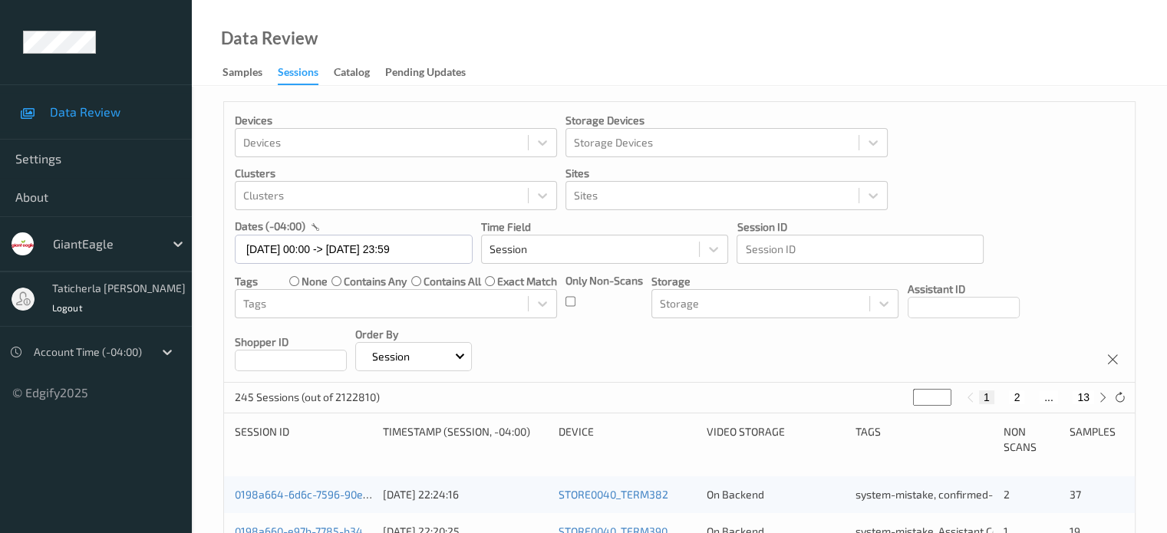
click at [1014, 400] on button "2" at bounding box center [1016, 398] width 15 height 14
type input "*"
click at [1014, 400] on button "2" at bounding box center [1009, 398] width 15 height 14
click at [1028, 398] on button "3" at bounding box center [1031, 398] width 15 height 14
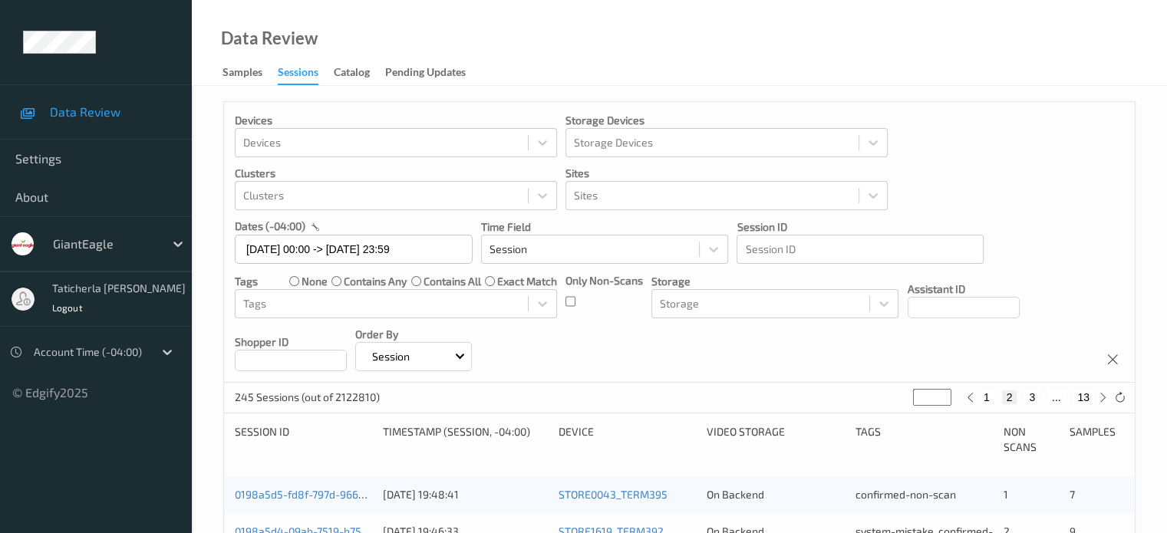
type input "*"
click at [1041, 397] on button "4" at bounding box center [1040, 398] width 15 height 14
type input "*"
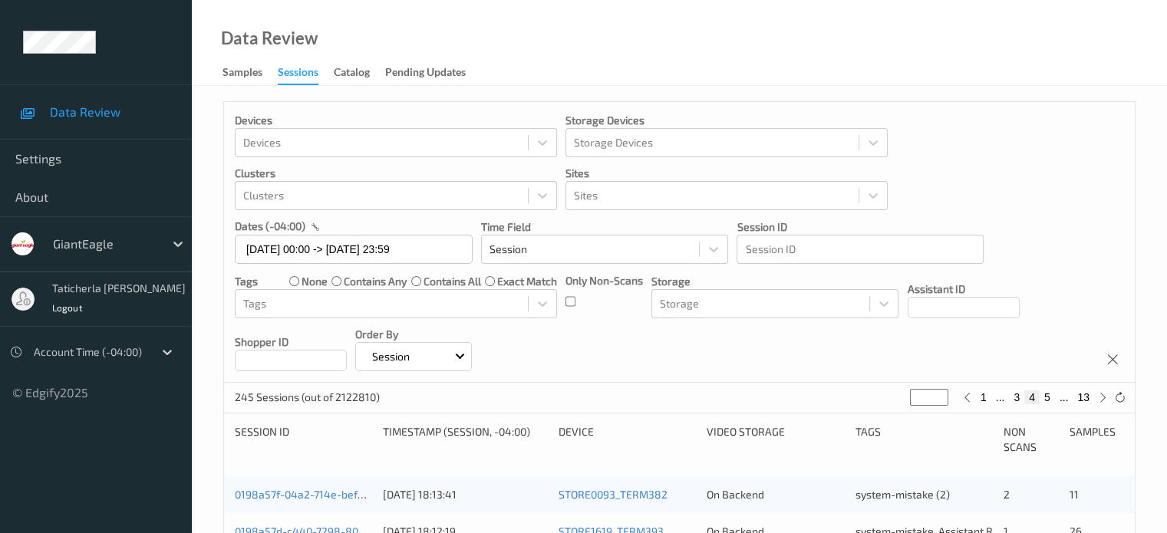
click at [1053, 395] on button "5" at bounding box center [1047, 398] width 15 height 14
type input "*"
click at [1050, 395] on button "6" at bounding box center [1047, 398] width 15 height 14
type input "*"
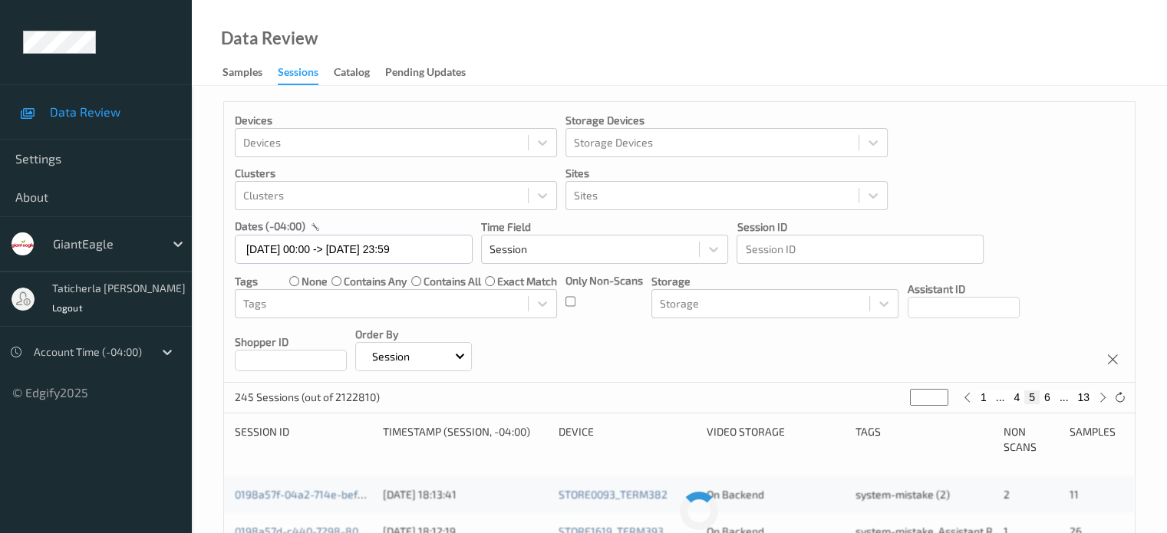
type input "*"
click at [1046, 397] on button "7" at bounding box center [1047, 398] width 15 height 14
type input "*"
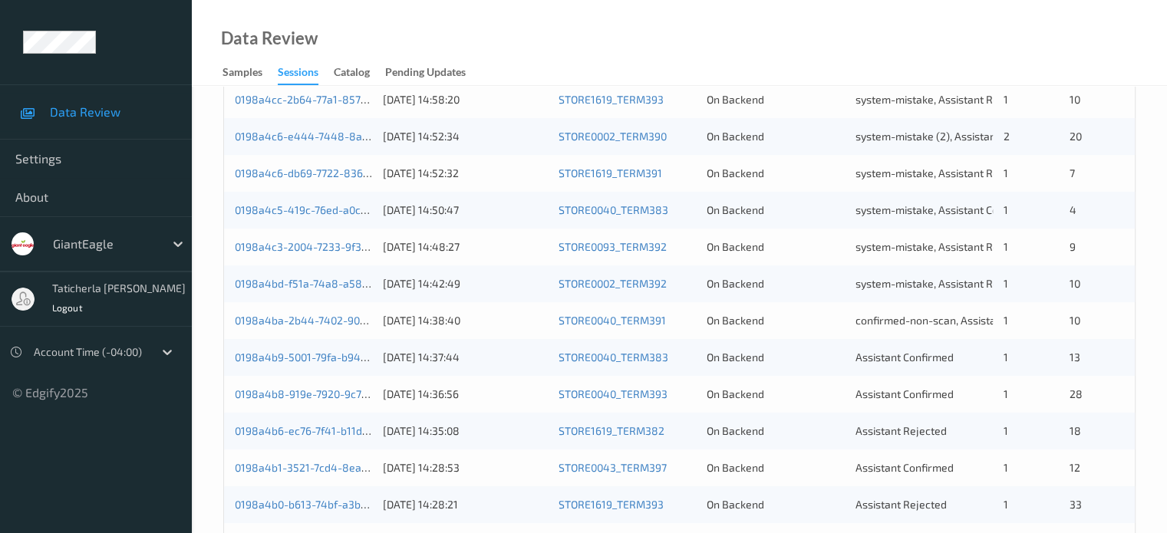
scroll to position [690, 0]
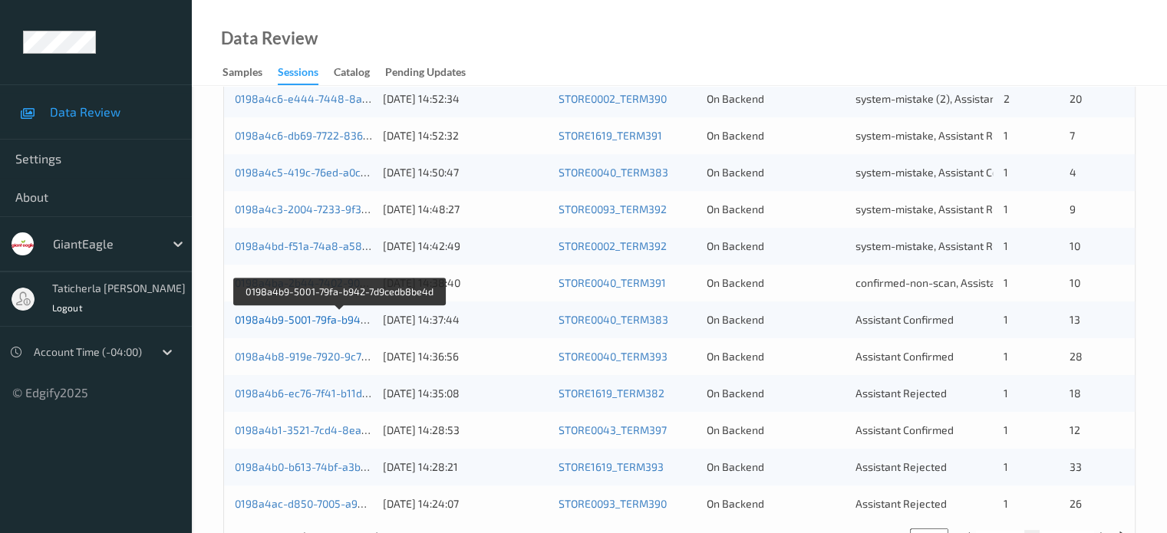
click at [345, 318] on link "0198a4b9-5001-79fa-b942-7d9cedb8be4d" at bounding box center [339, 319] width 209 height 13
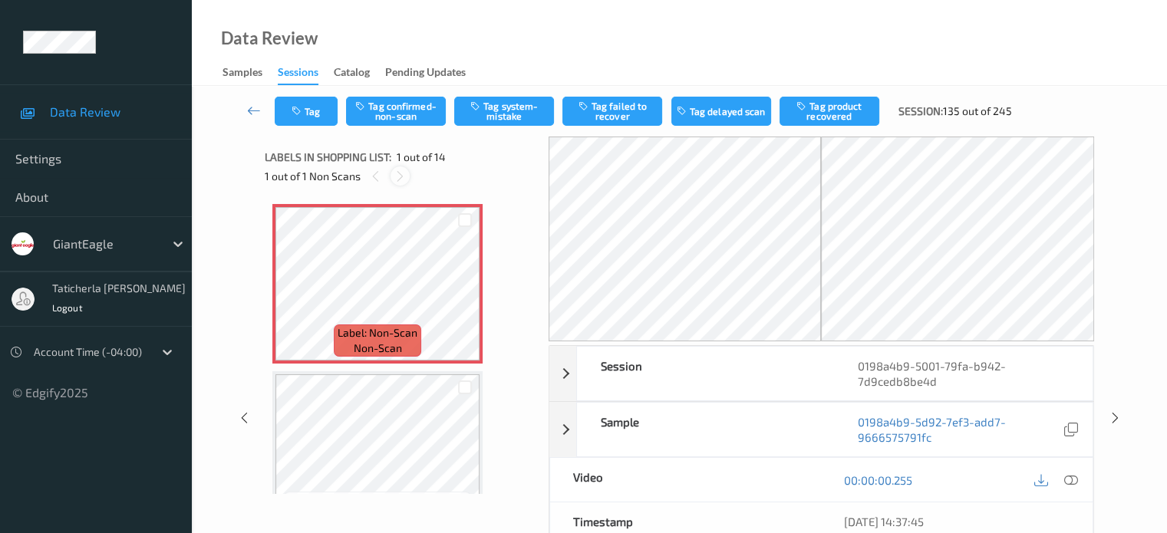
click at [404, 172] on icon at bounding box center [400, 177] width 13 height 14
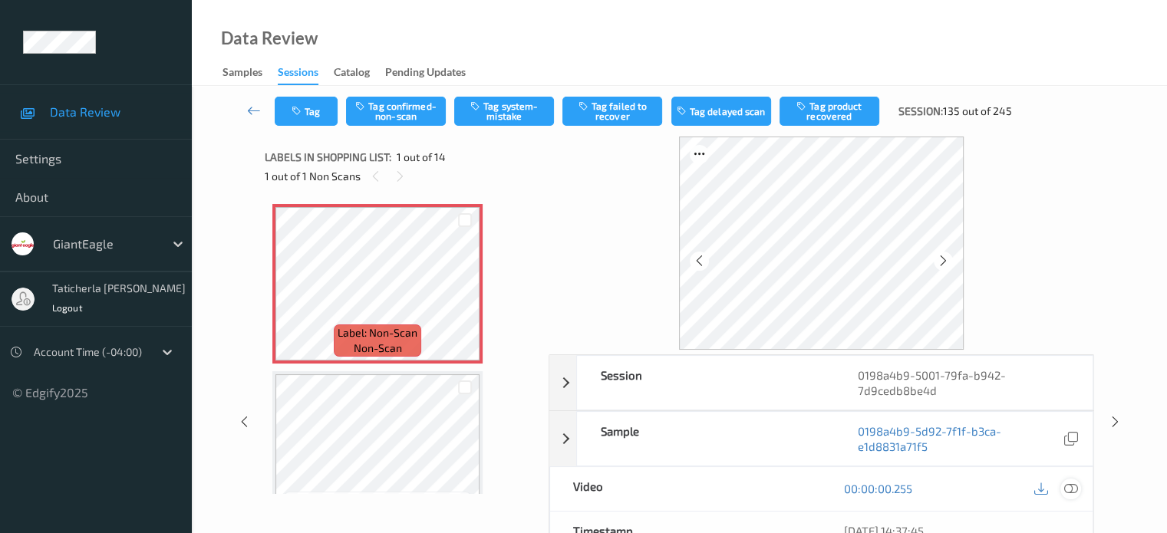
click at [1072, 485] on icon at bounding box center [1070, 489] width 14 height 14
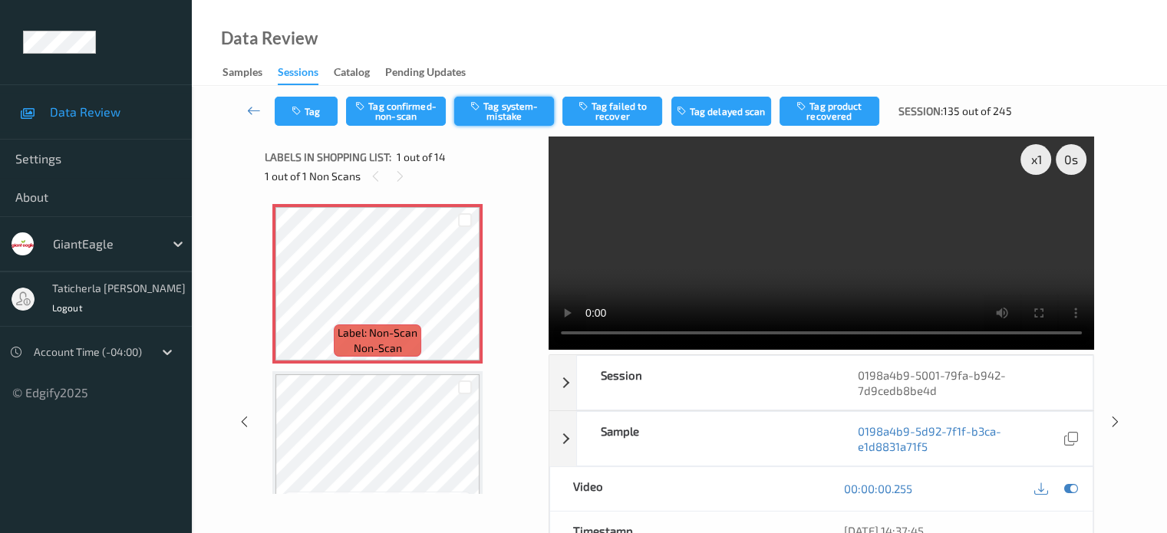
click at [506, 120] on button "Tag system-mistake" at bounding box center [504, 111] width 100 height 29
click at [247, 107] on icon at bounding box center [254, 110] width 14 height 15
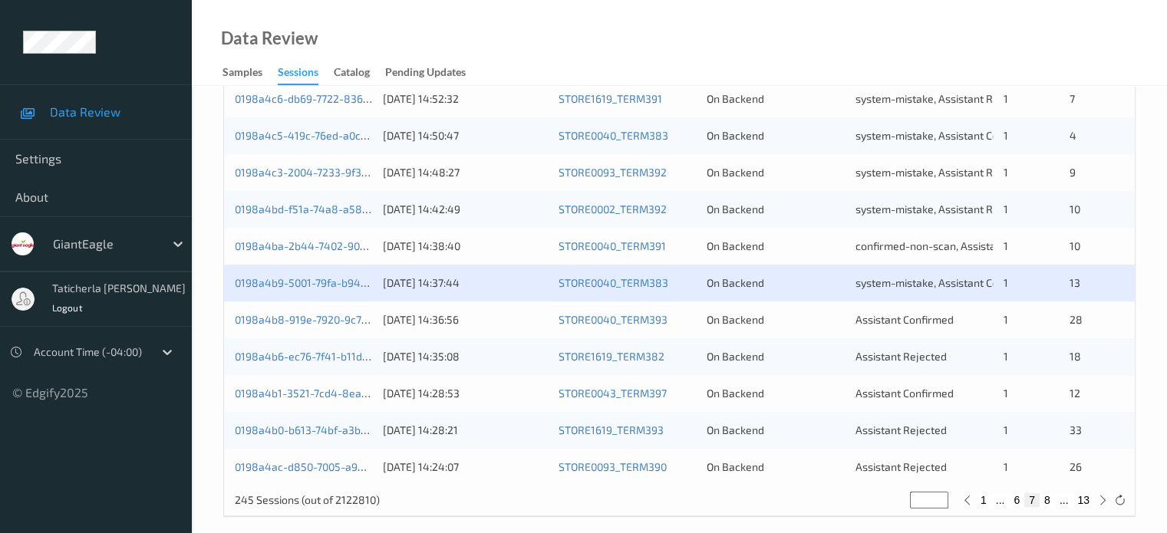
scroll to position [741, 0]
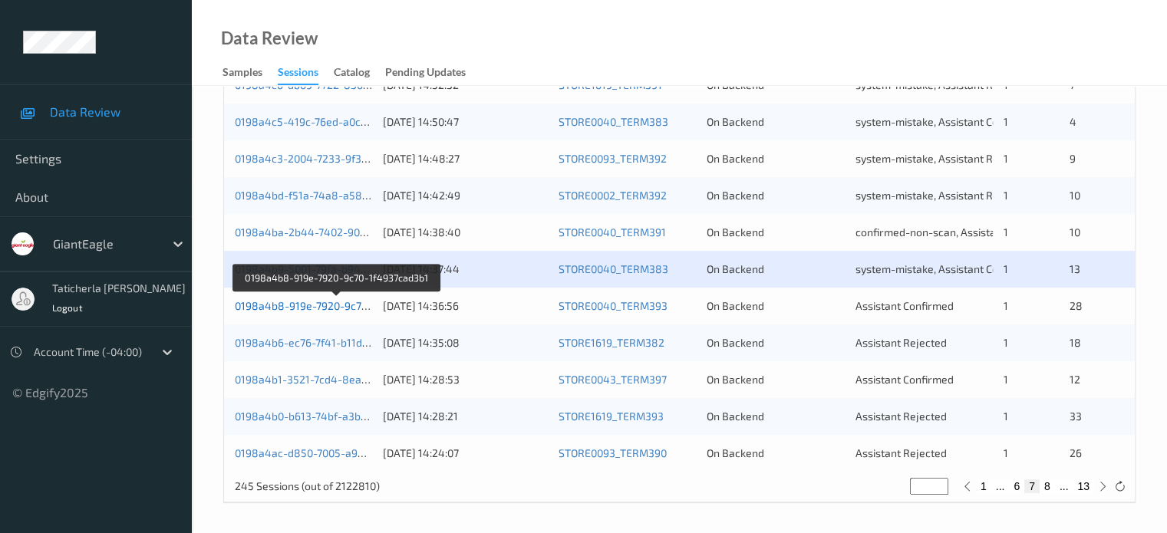
click at [356, 305] on link "0198a4b8-919e-7920-9c70-1f4937cad3b1" at bounding box center [337, 305] width 205 height 13
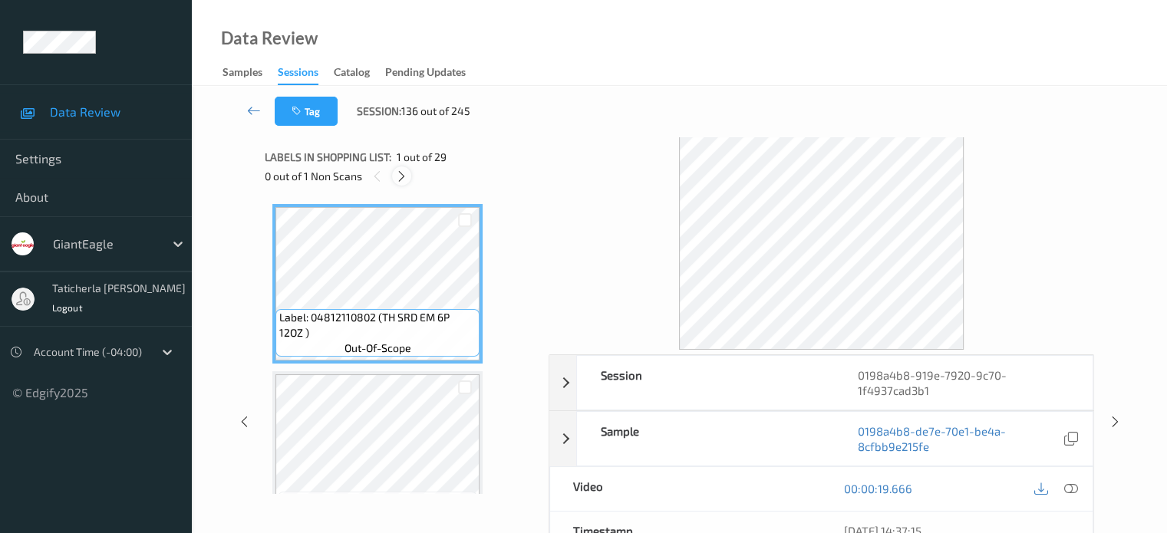
click at [400, 175] on icon at bounding box center [401, 177] width 13 height 14
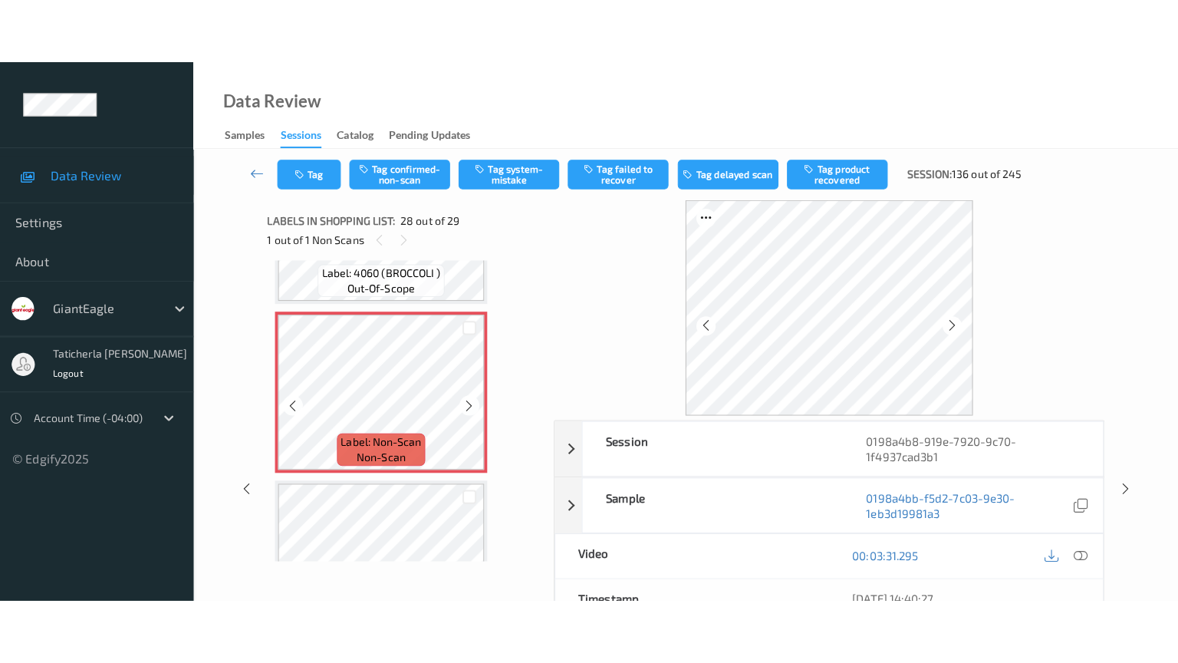
scroll to position [4510, 0]
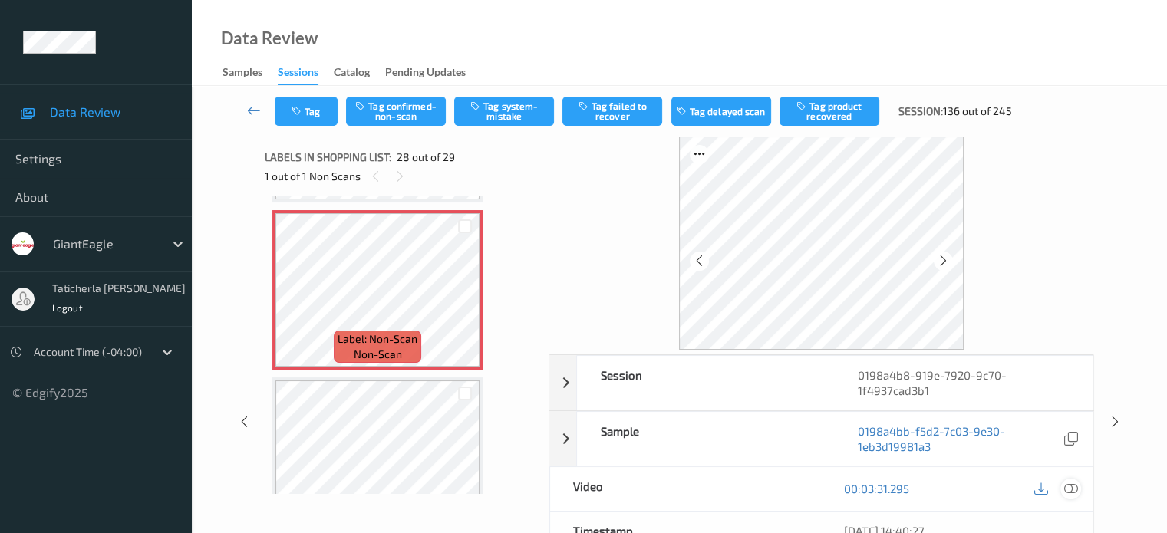
click at [1068, 484] on icon at bounding box center [1070, 489] width 14 height 14
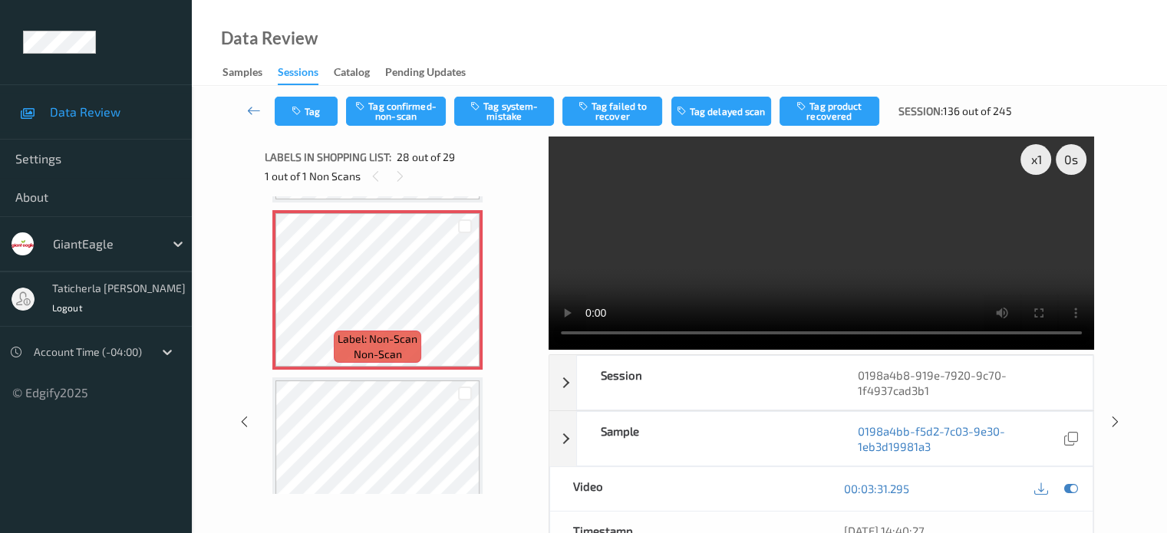
click at [1037, 216] on video at bounding box center [821, 243] width 545 height 213
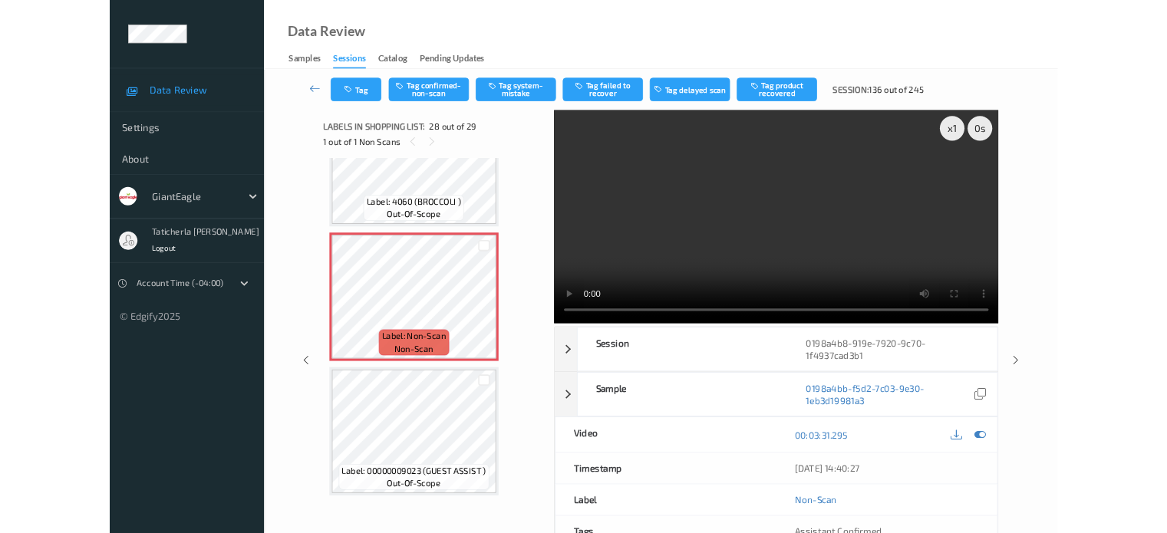
scroll to position [4431, 0]
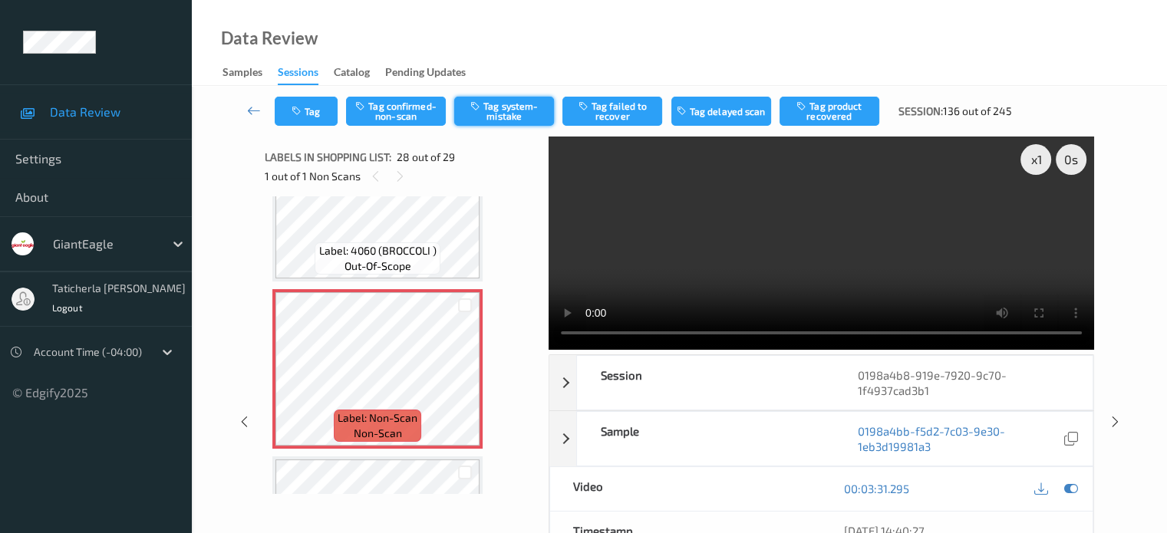
click at [486, 106] on button "Tag system-mistake" at bounding box center [504, 111] width 100 height 29
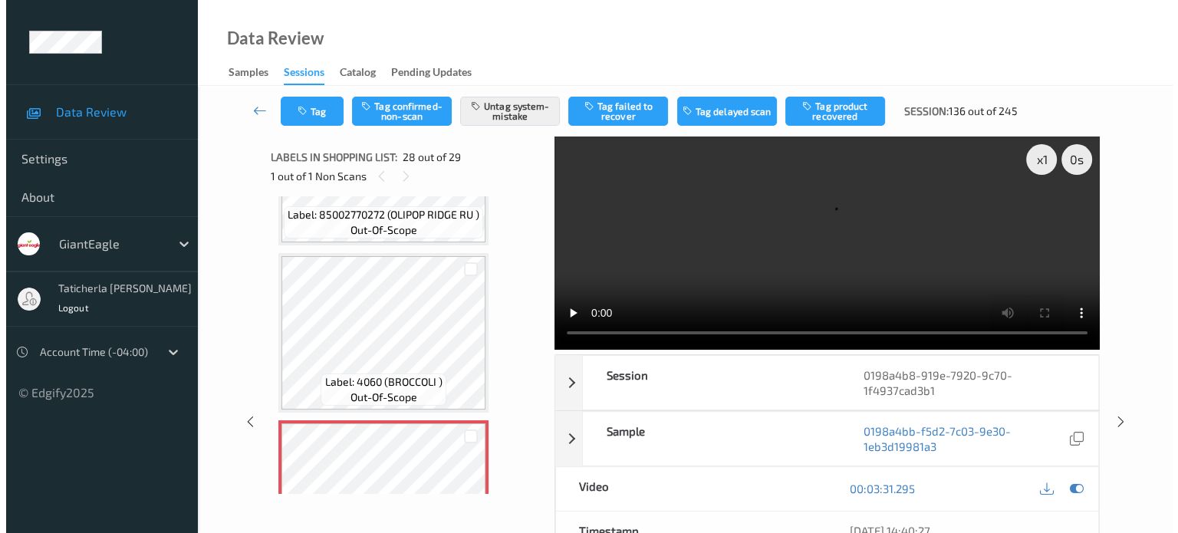
scroll to position [4330, 0]
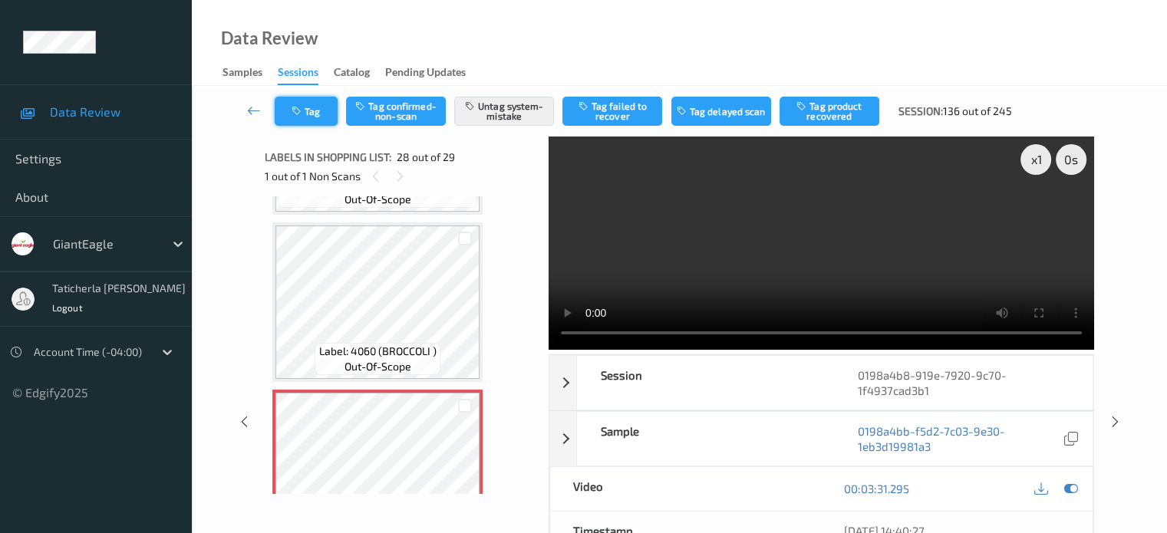
click at [282, 107] on button "Tag" at bounding box center [306, 111] width 63 height 29
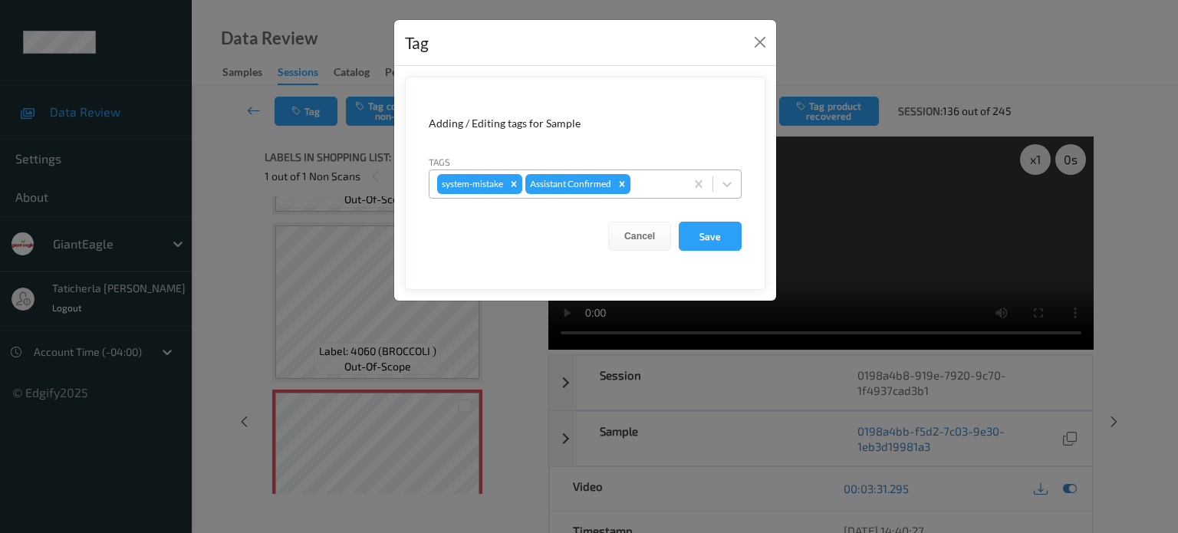
click at [663, 177] on div at bounding box center [656, 184] width 44 height 18
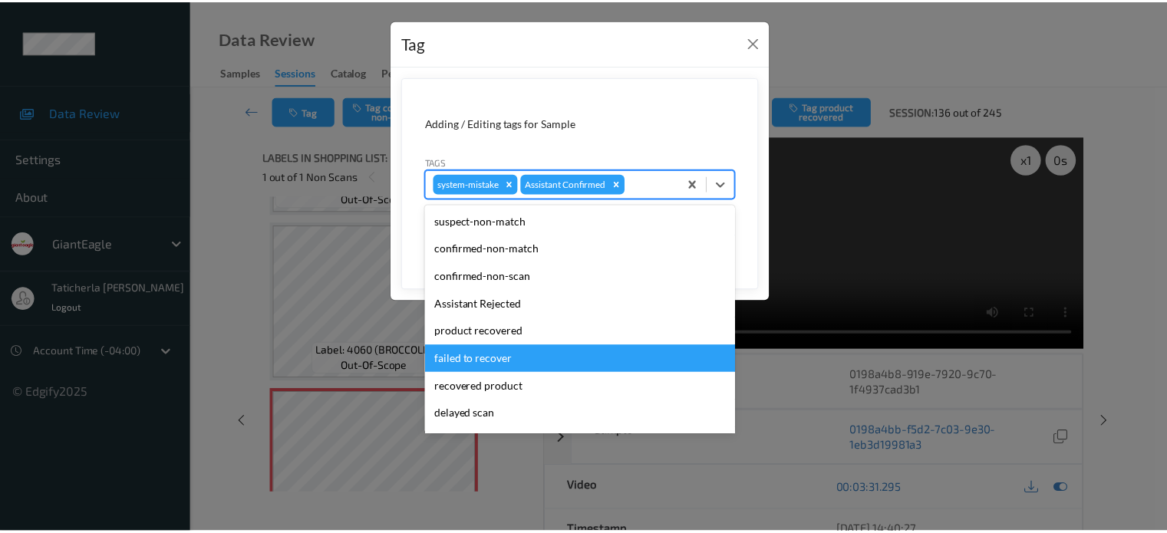
scroll to position [135, 0]
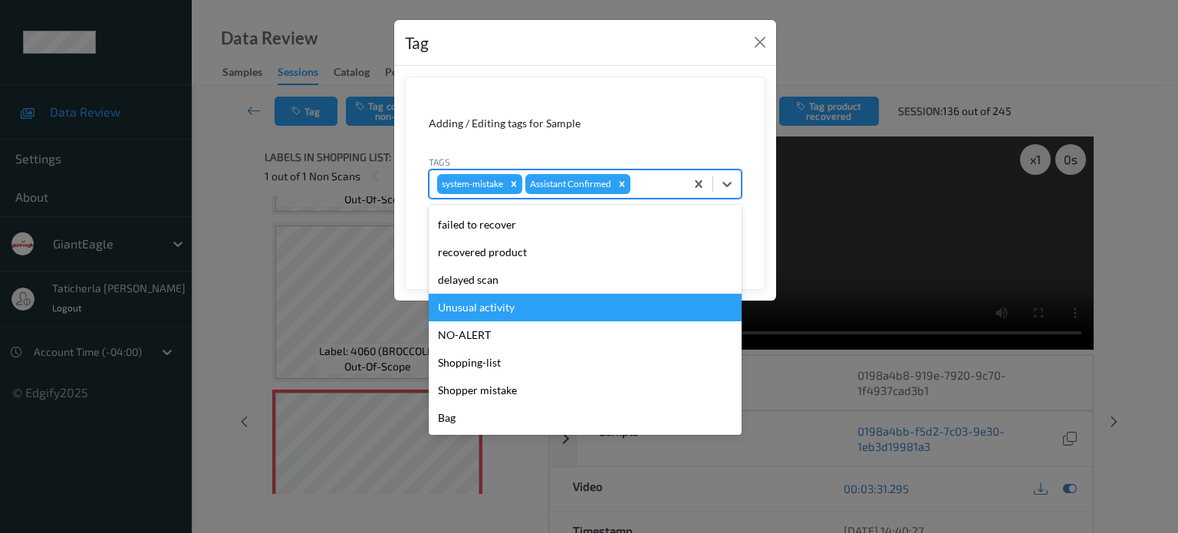
click at [526, 306] on div "Unusual activity" at bounding box center [585, 308] width 313 height 28
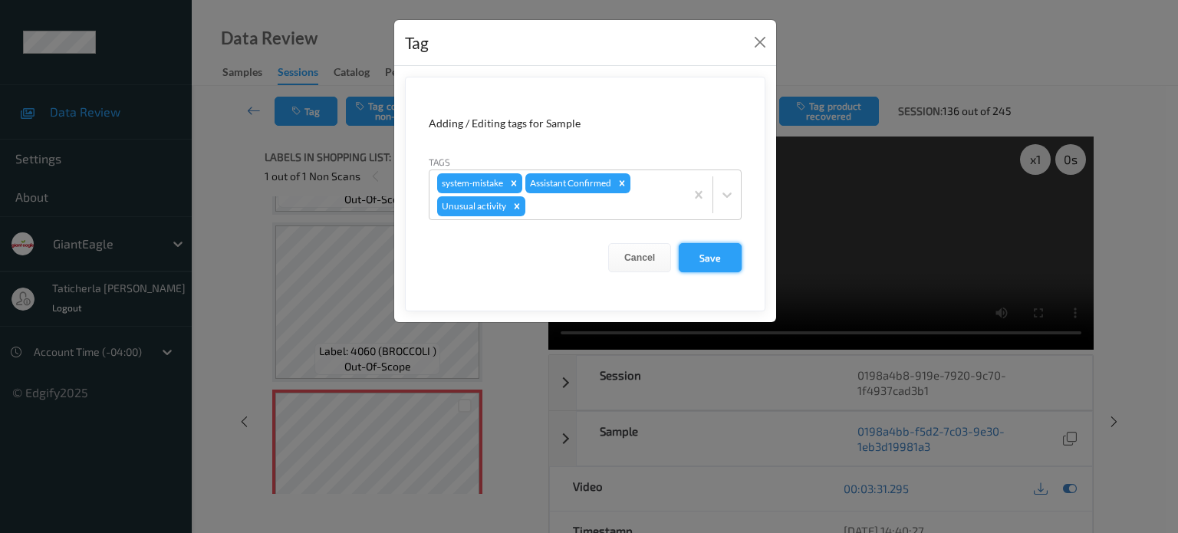
click at [721, 258] on button "Save" at bounding box center [710, 257] width 63 height 29
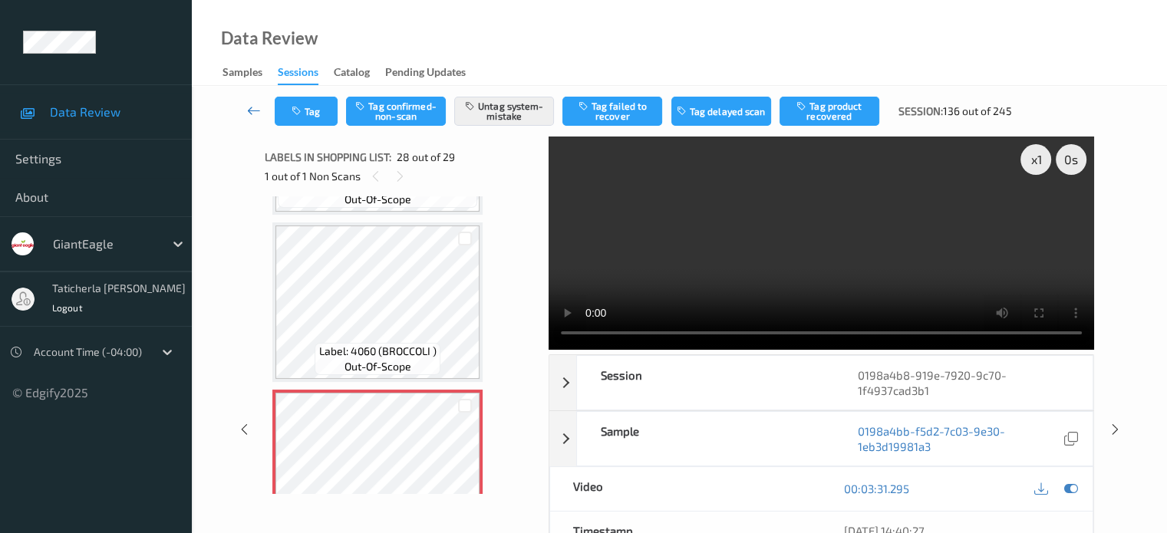
click at [247, 113] on icon at bounding box center [254, 110] width 14 height 15
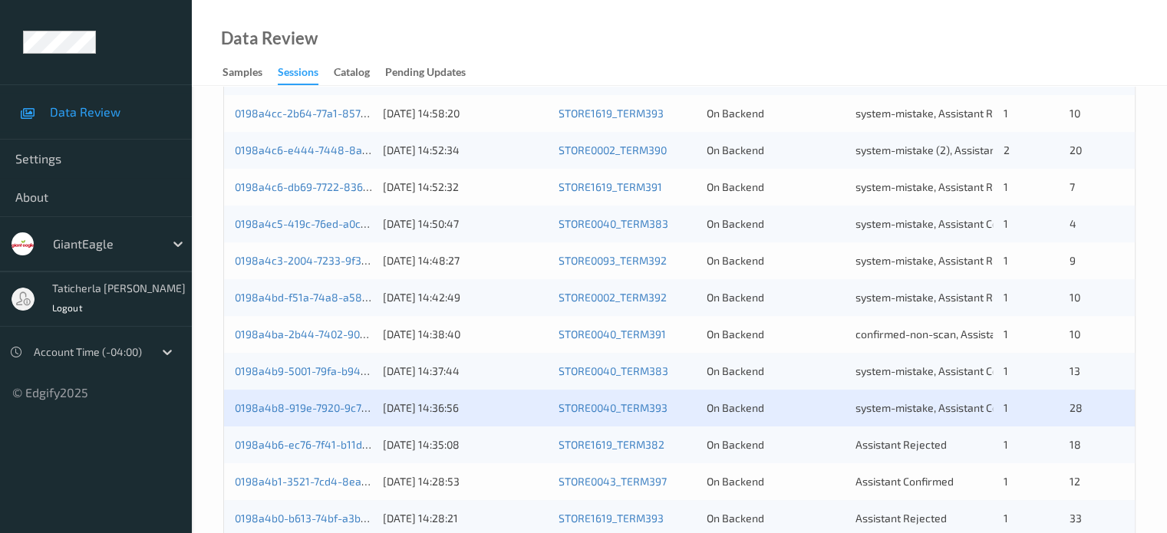
scroll to position [741, 0]
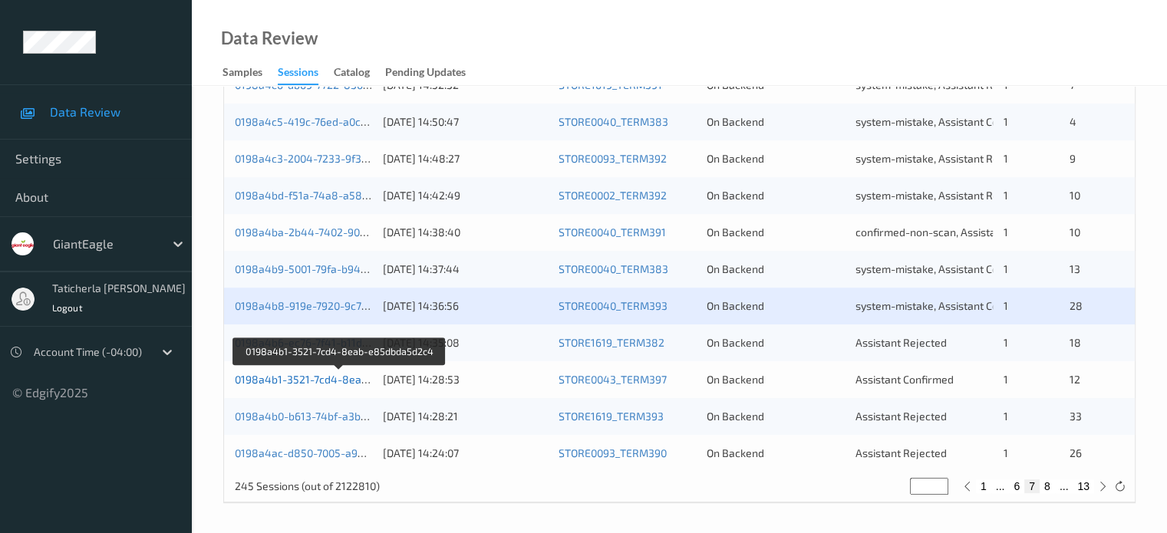
click at [316, 385] on link "0198a4b1-3521-7cd4-8eab-e85dbda5d2c4" at bounding box center [341, 379] width 212 height 13
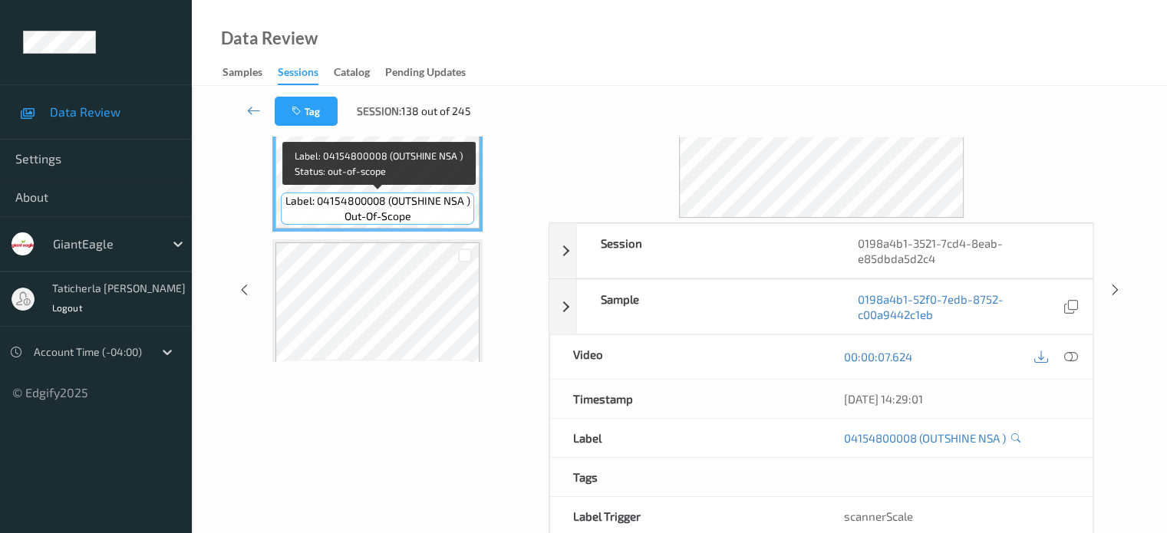
scroll to position [50, 0]
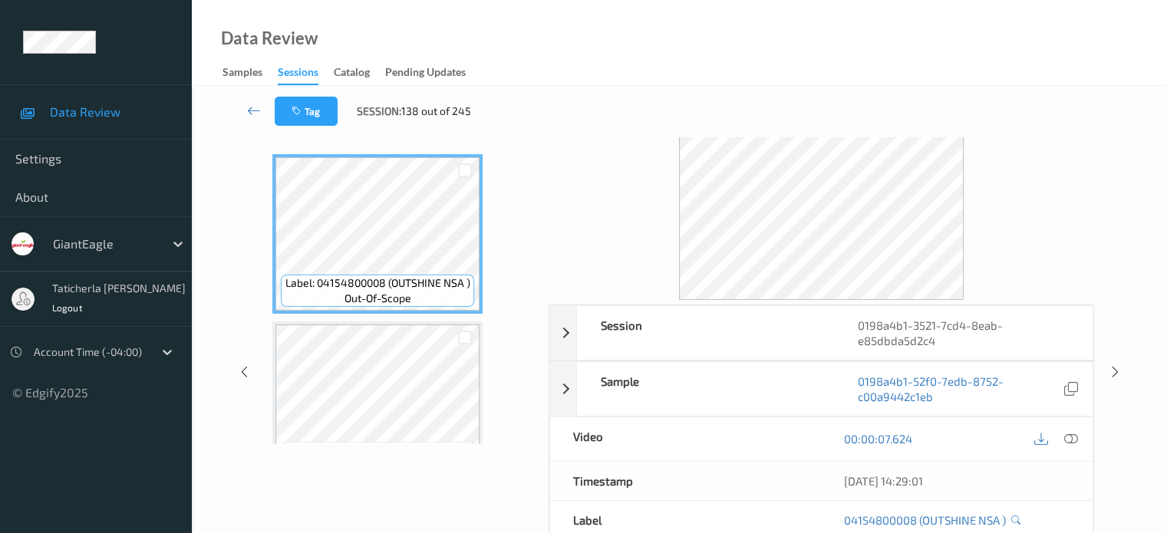
click at [423, 140] on div "Labels in shopping list: 1 out of 13 0 out of 1 Non Scans" at bounding box center [401, 117] width 273 height 60
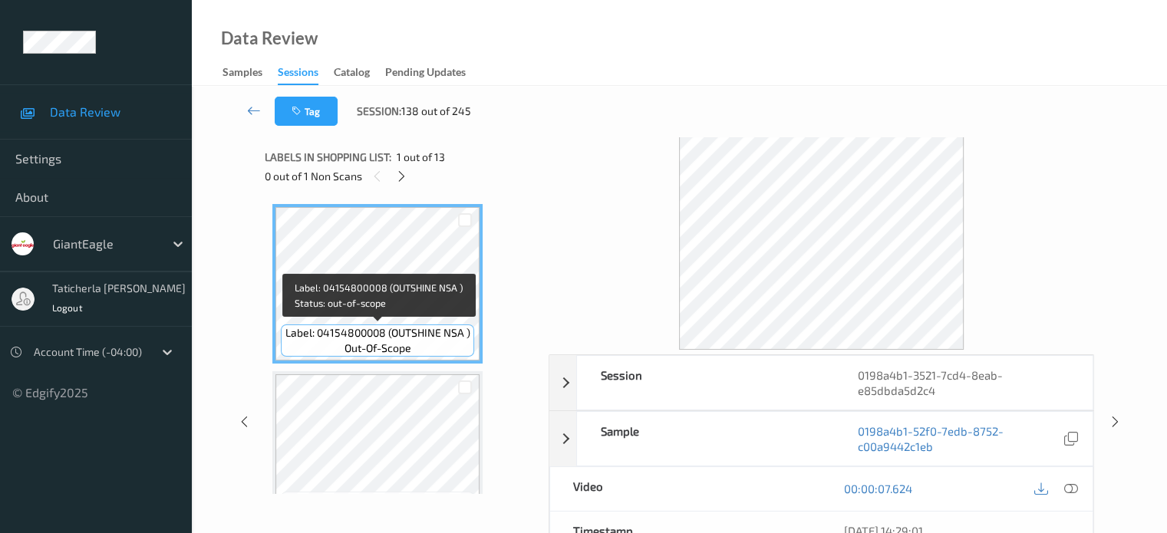
scroll to position [0, 0]
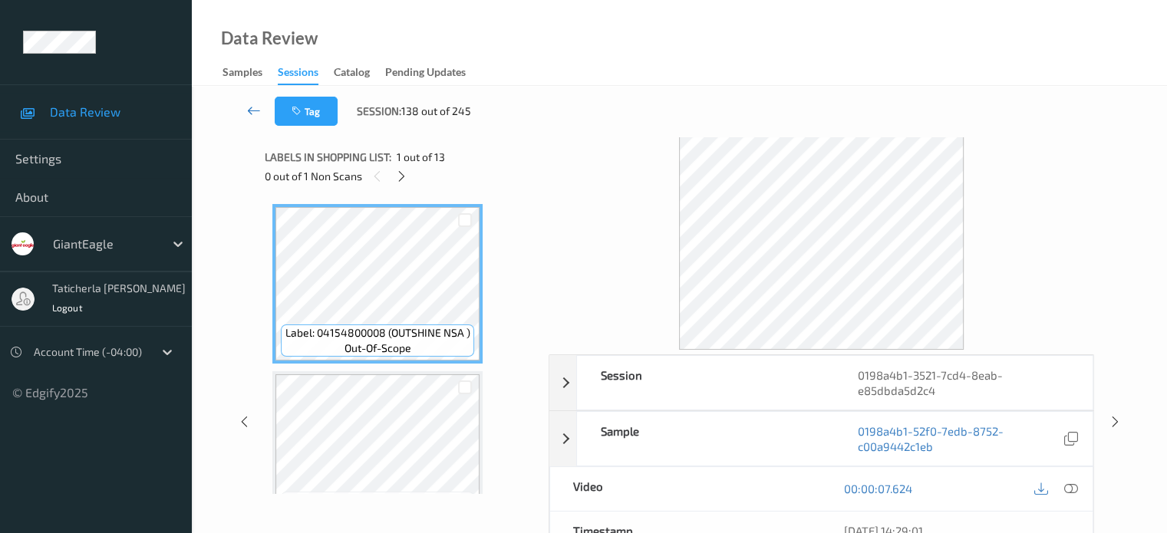
click at [255, 111] on icon at bounding box center [254, 110] width 14 height 15
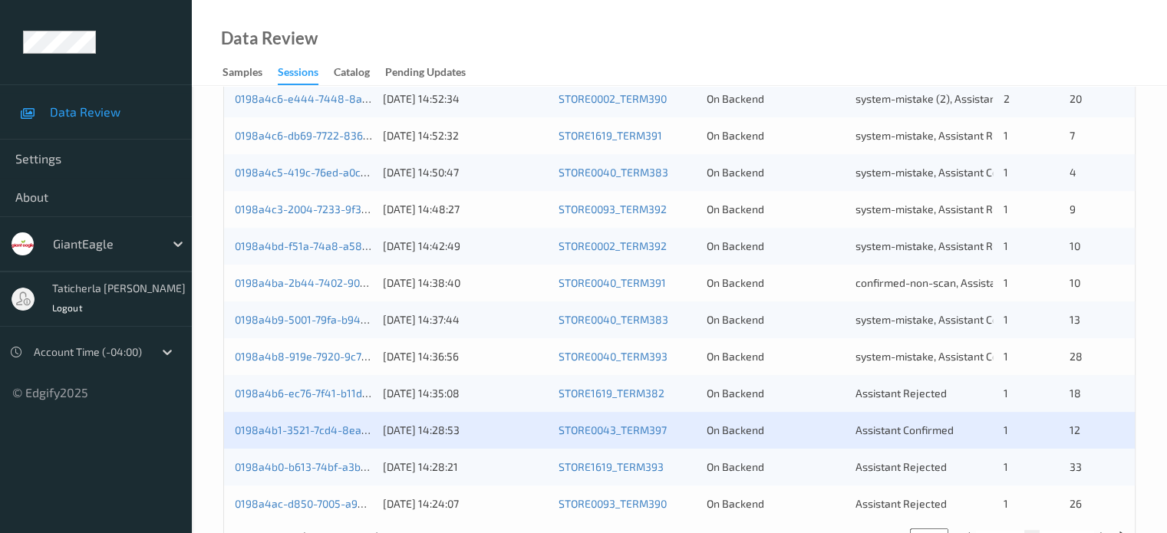
scroll to position [741, 0]
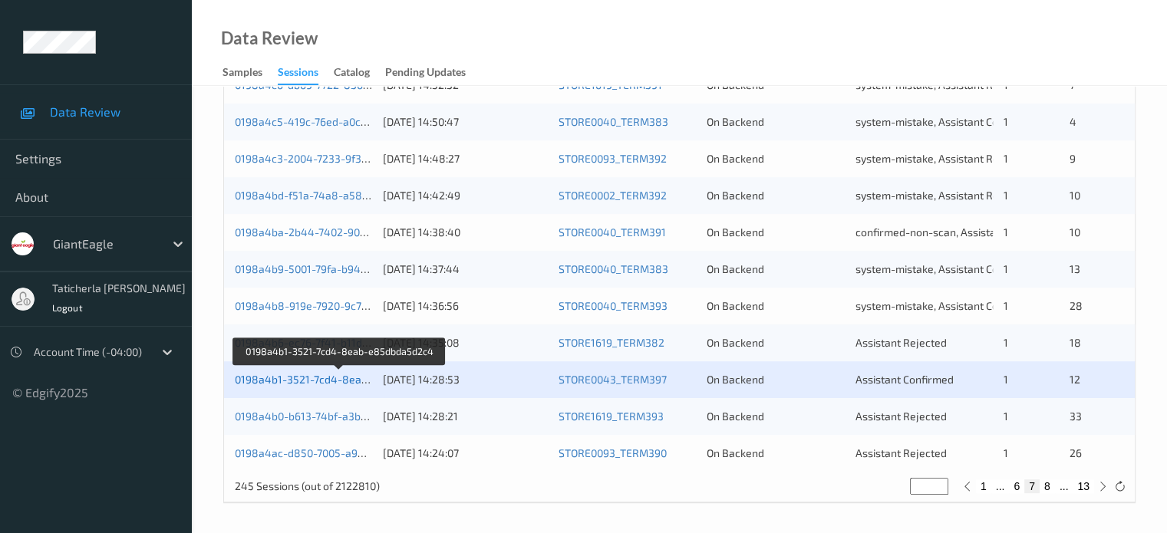
click at [334, 381] on link "0198a4b1-3521-7cd4-8eab-e85dbda5d2c4" at bounding box center [341, 379] width 212 height 13
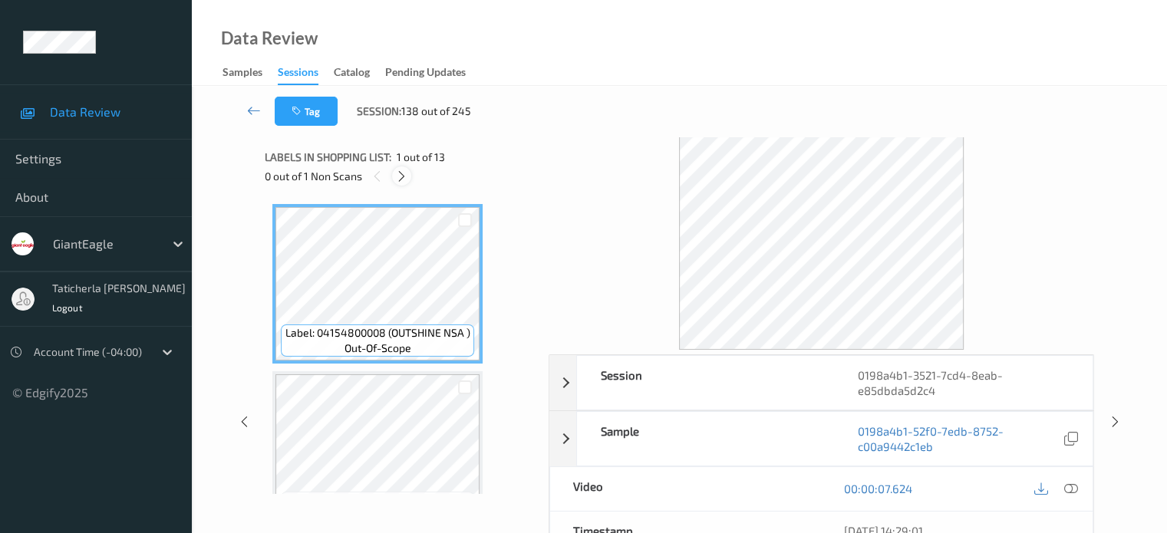
click at [405, 176] on icon at bounding box center [401, 177] width 13 height 14
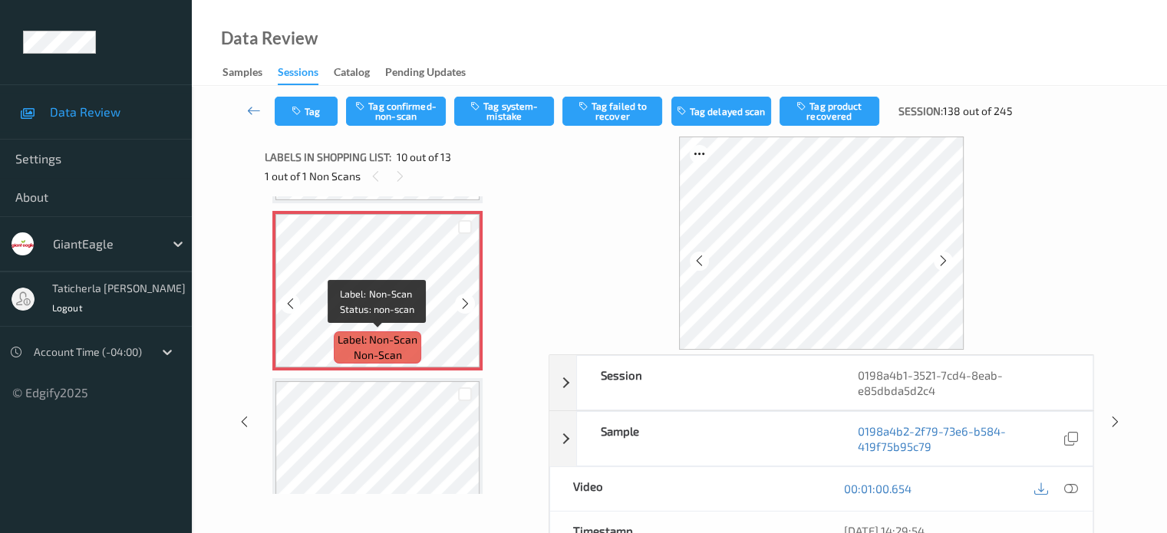
scroll to position [1499, 0]
click at [400, 173] on icon at bounding box center [400, 177] width 13 height 14
click at [1068, 482] on icon at bounding box center [1070, 489] width 14 height 14
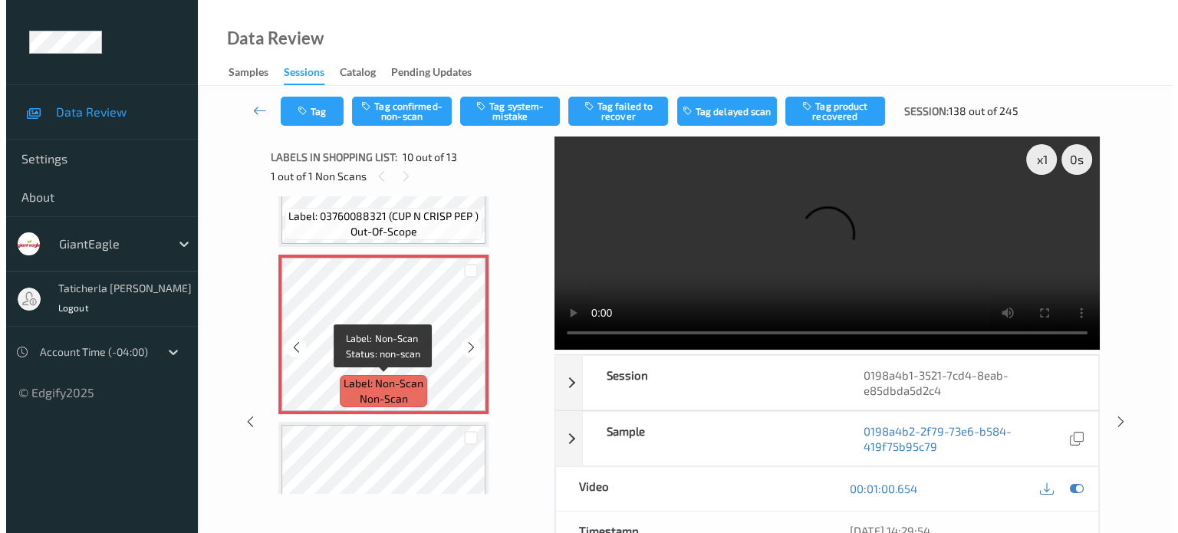
scroll to position [1424, 0]
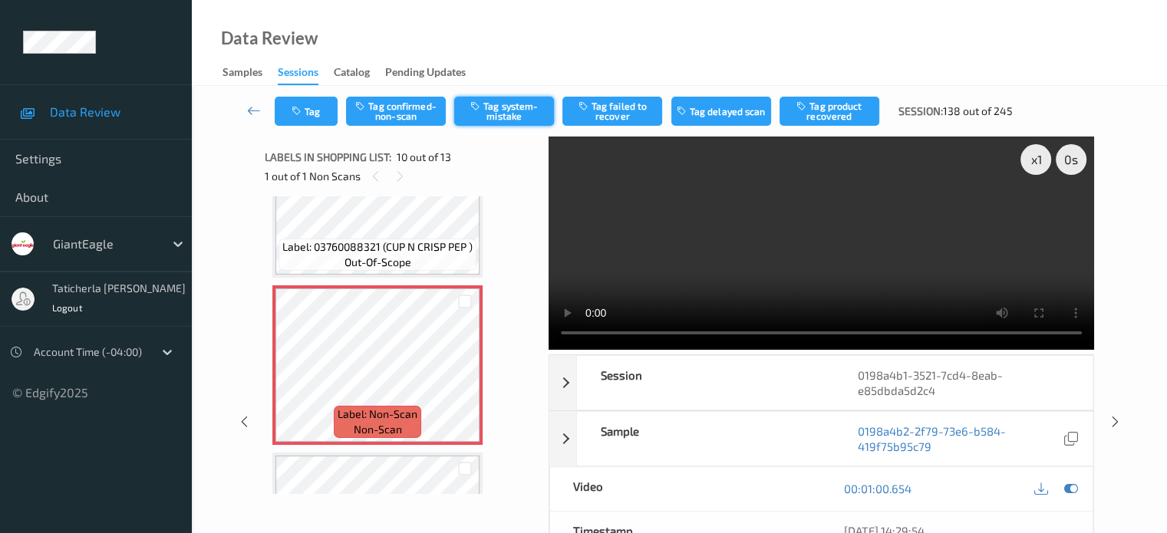
click at [509, 116] on button "Tag system-mistake" at bounding box center [504, 111] width 100 height 29
click at [311, 125] on button "Tag" at bounding box center [306, 111] width 63 height 29
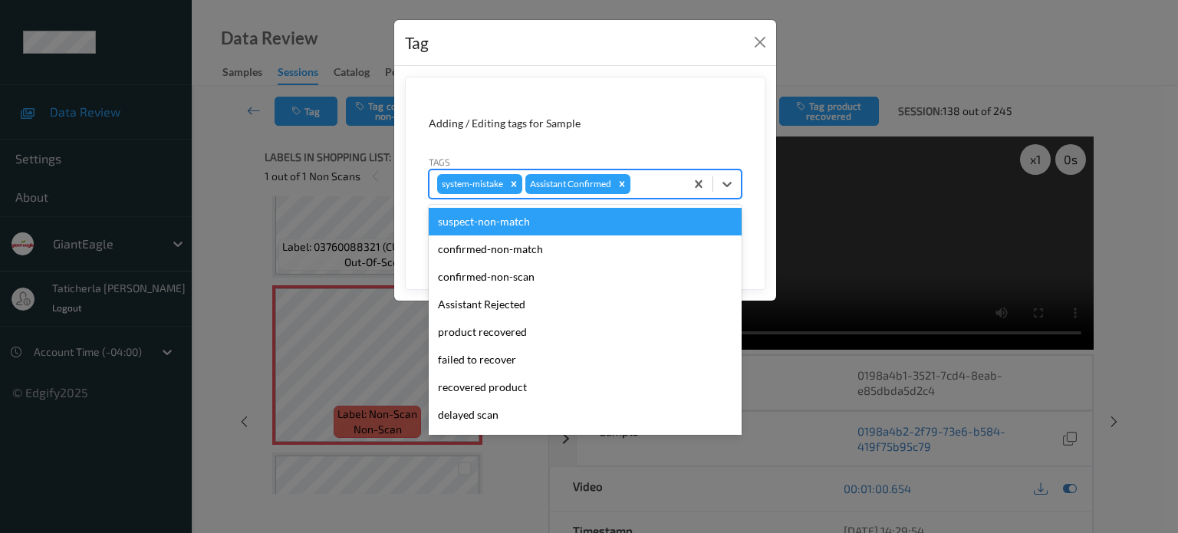
click at [649, 183] on div at bounding box center [656, 184] width 44 height 18
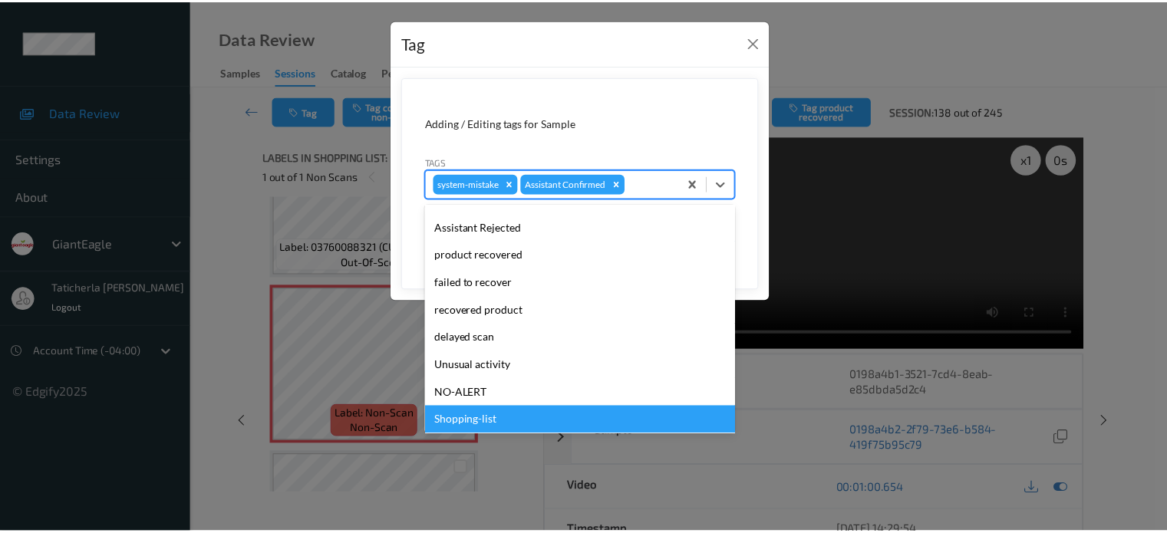
scroll to position [135, 0]
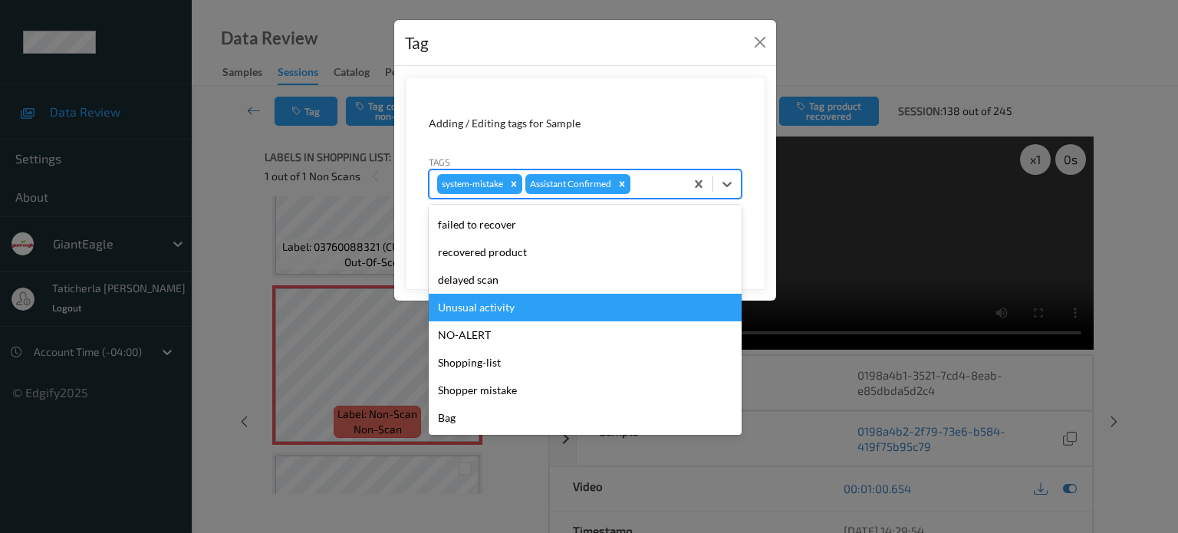
click at [525, 312] on div "Unusual activity" at bounding box center [585, 308] width 313 height 28
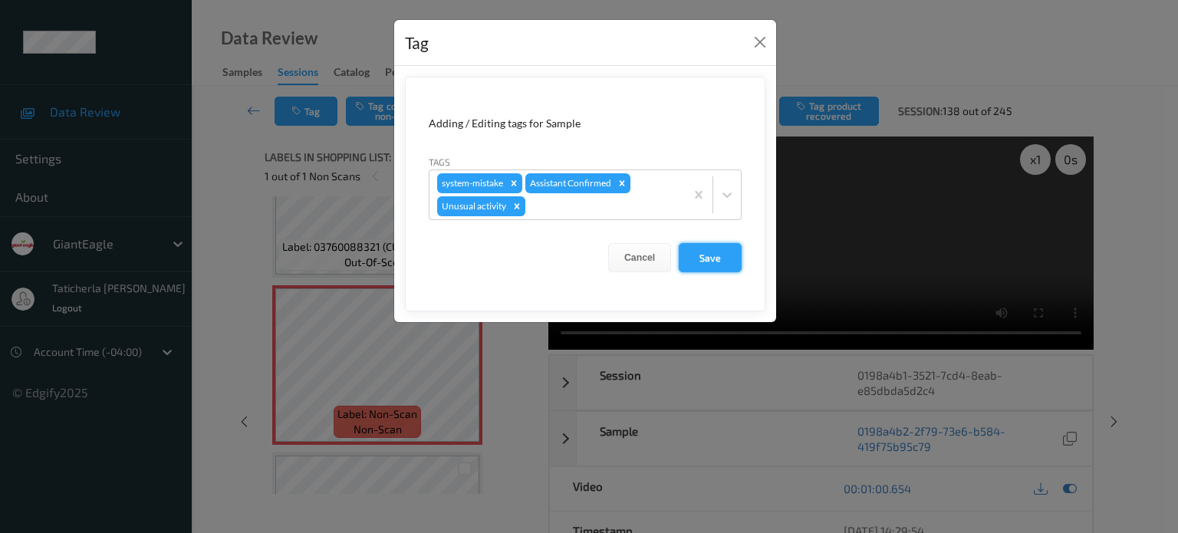
click at [703, 258] on button "Save" at bounding box center [710, 257] width 63 height 29
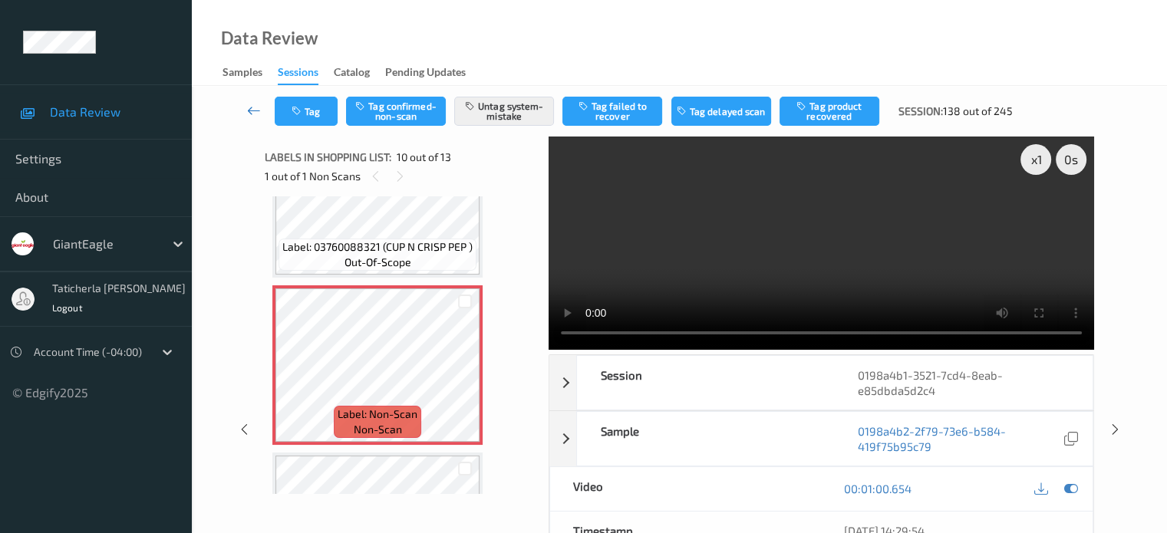
click at [249, 106] on icon at bounding box center [254, 110] width 14 height 15
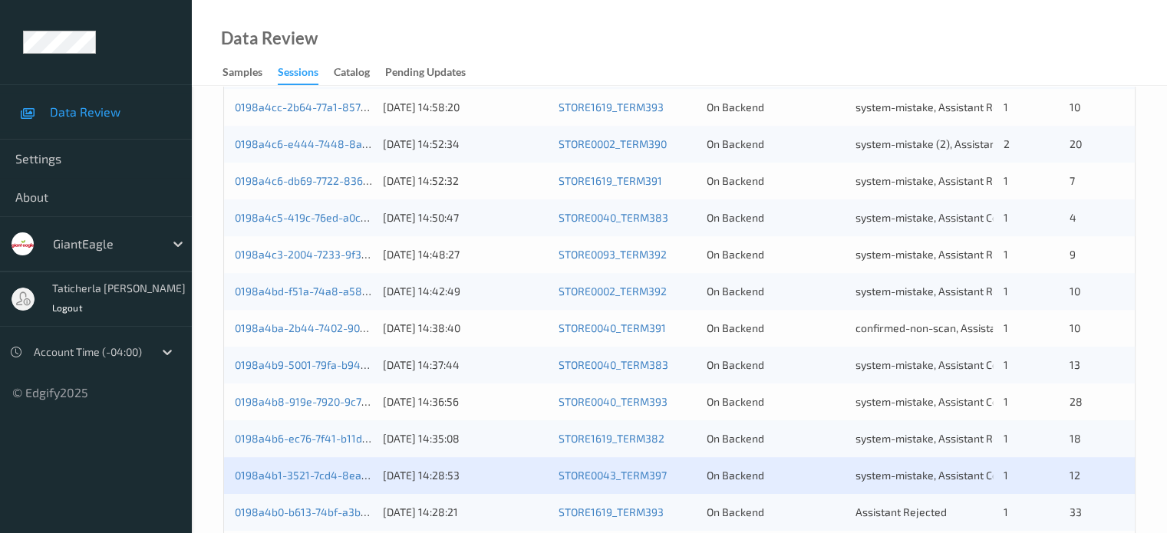
scroll to position [741, 0]
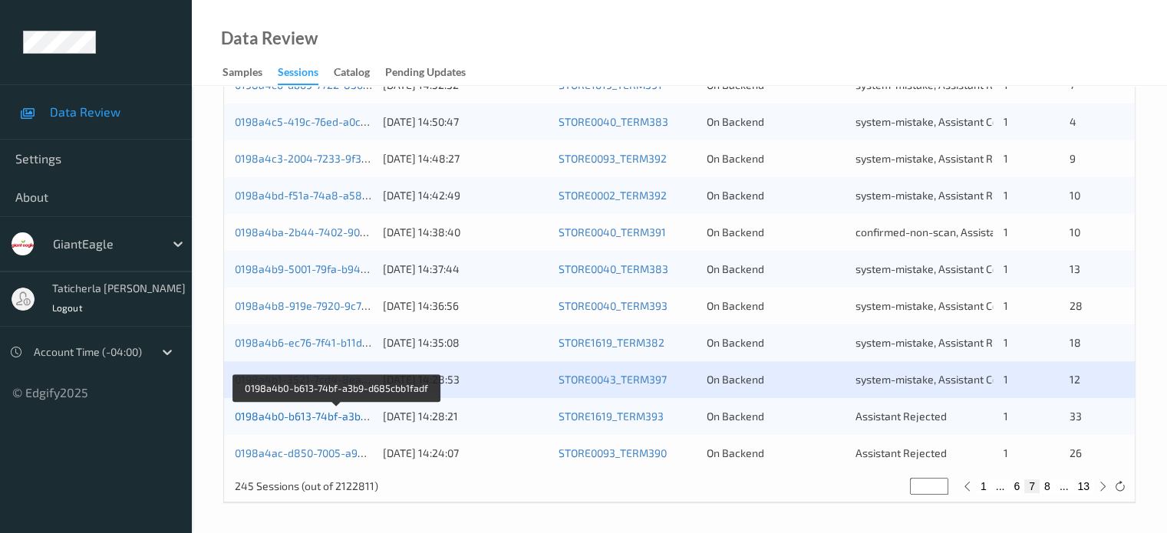
click at [308, 422] on link "0198a4b0-b613-74bf-a3b9-d685cbb1fadf" at bounding box center [337, 416] width 204 height 13
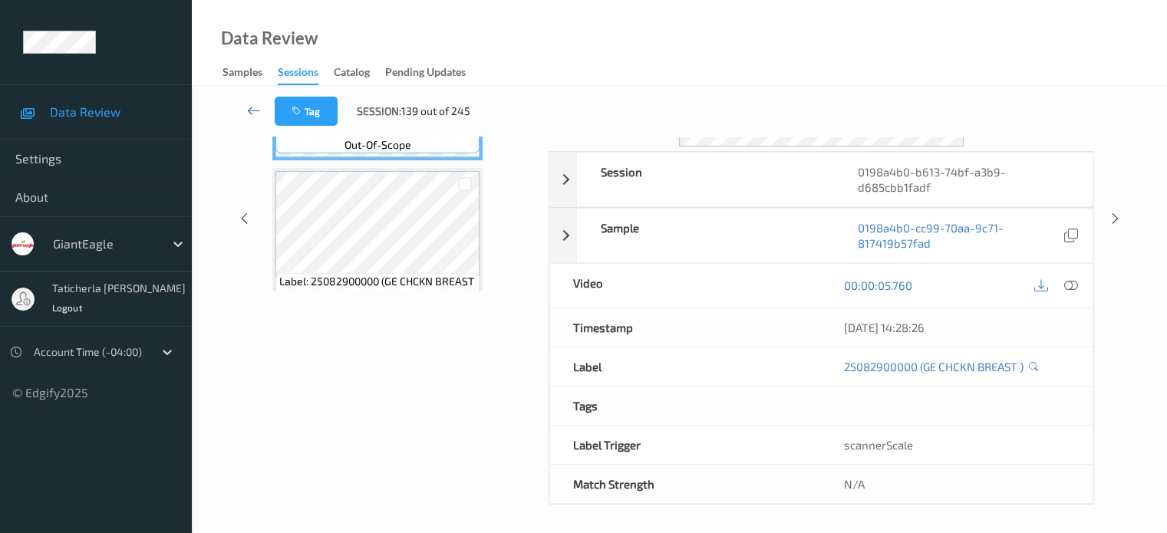
click at [255, 107] on icon at bounding box center [254, 110] width 14 height 15
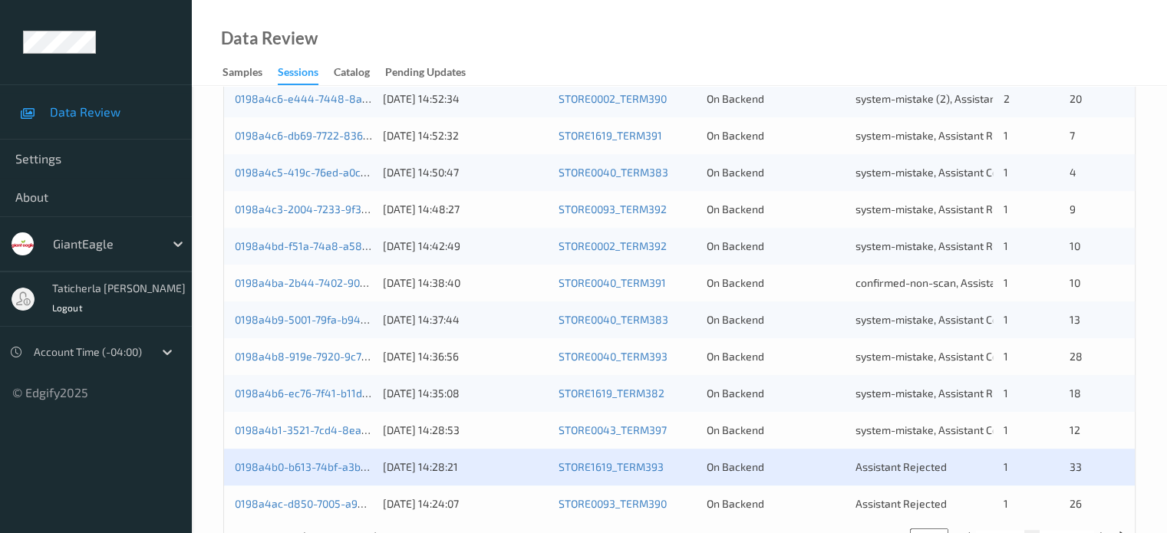
scroll to position [741, 0]
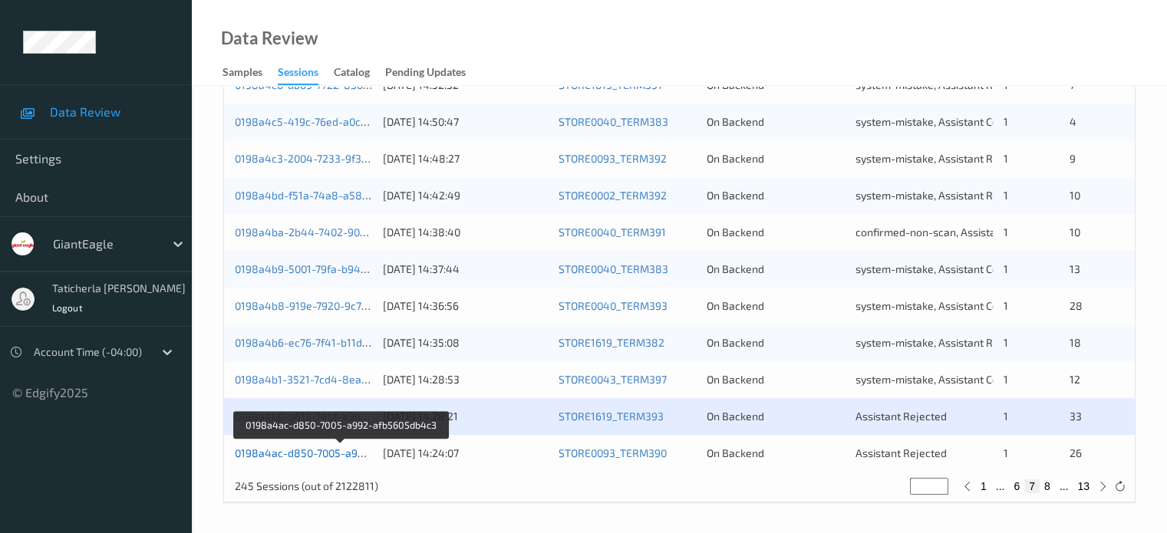
click at [299, 456] on link "0198a4ac-d850-7005-a992-afb5605db4c3" at bounding box center [340, 453] width 211 height 13
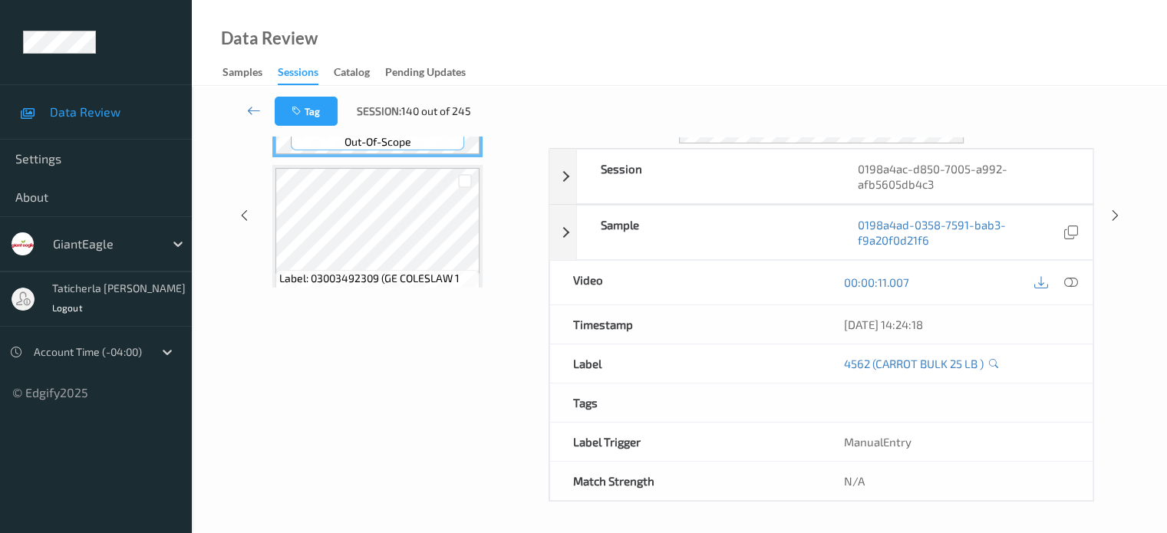
scroll to position [203, 0]
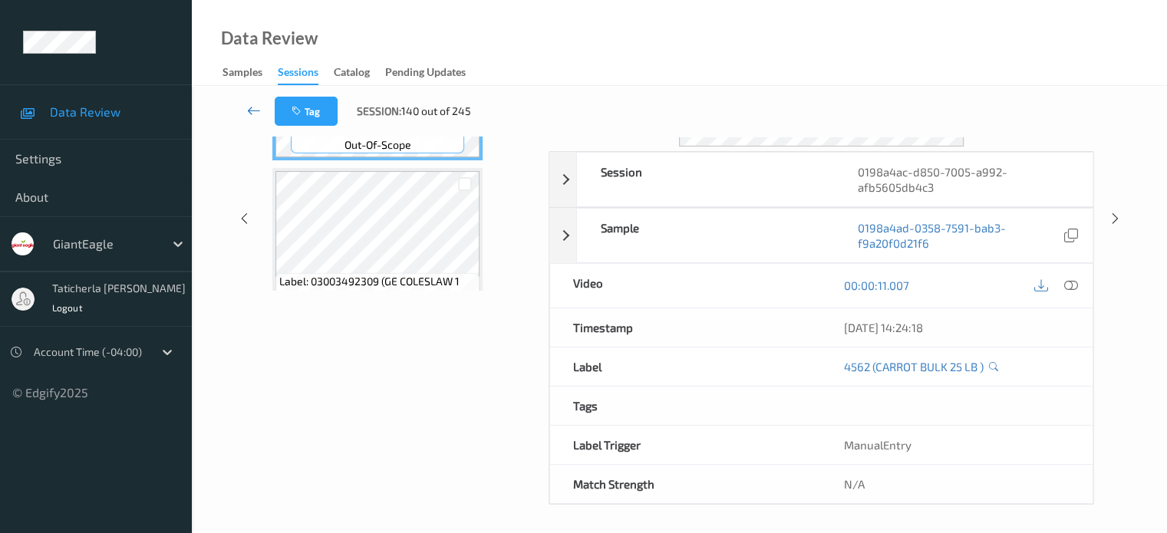
click at [257, 106] on icon at bounding box center [254, 110] width 14 height 15
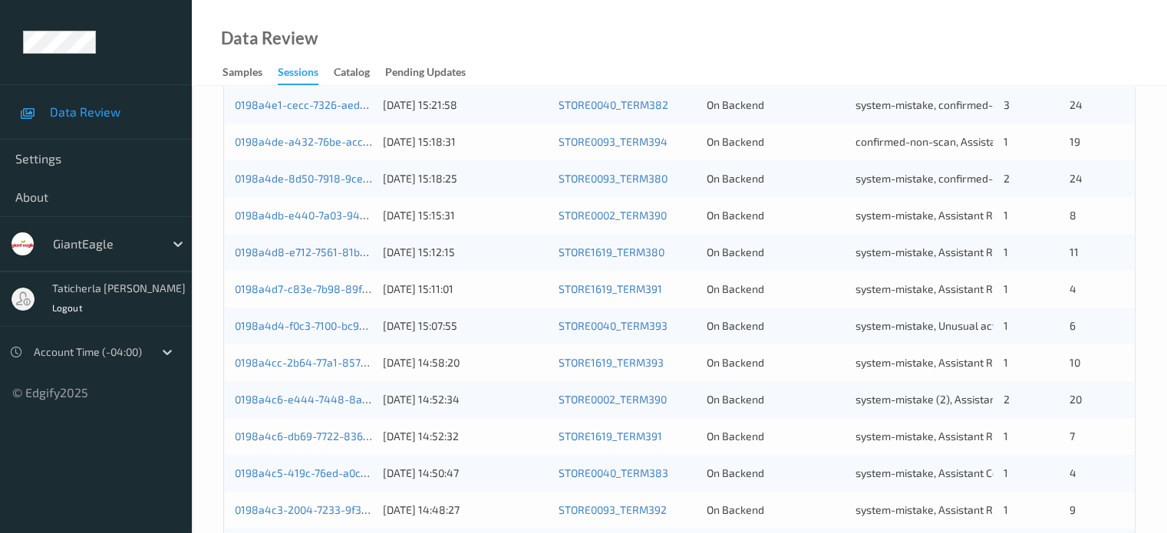
scroll to position [741, 0]
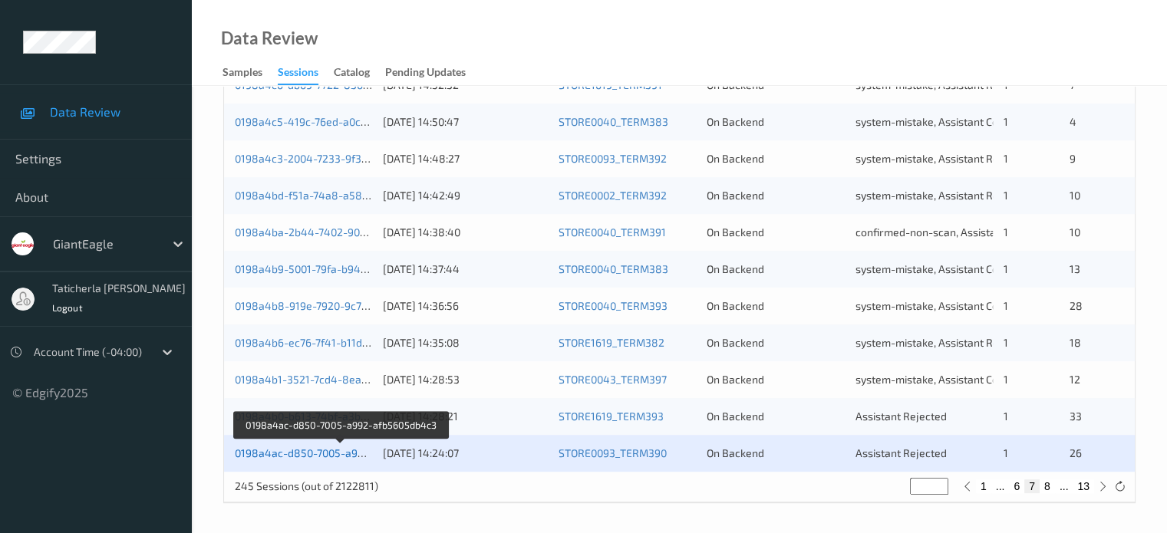
click at [350, 452] on link "0198a4ac-d850-7005-a992-afb5605db4c3" at bounding box center [340, 453] width 211 height 13
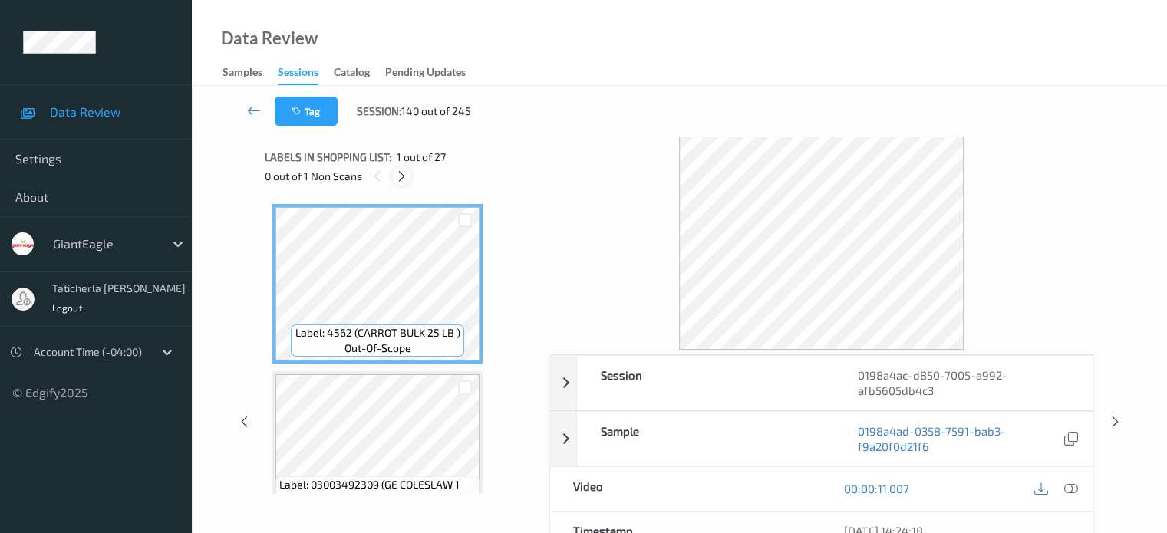
click at [403, 177] on icon at bounding box center [401, 177] width 13 height 14
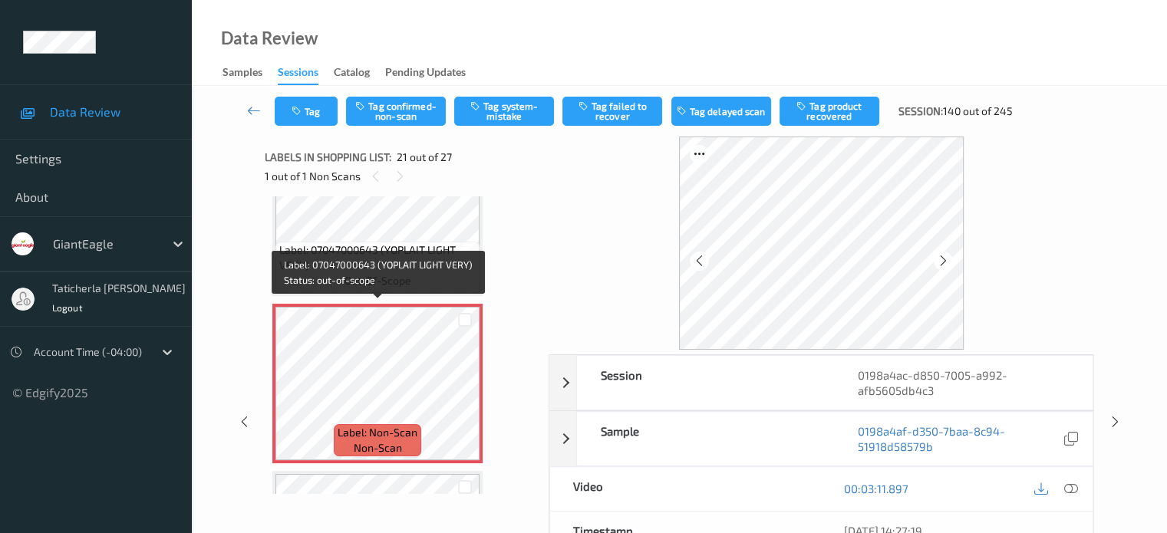
scroll to position [3262, 0]
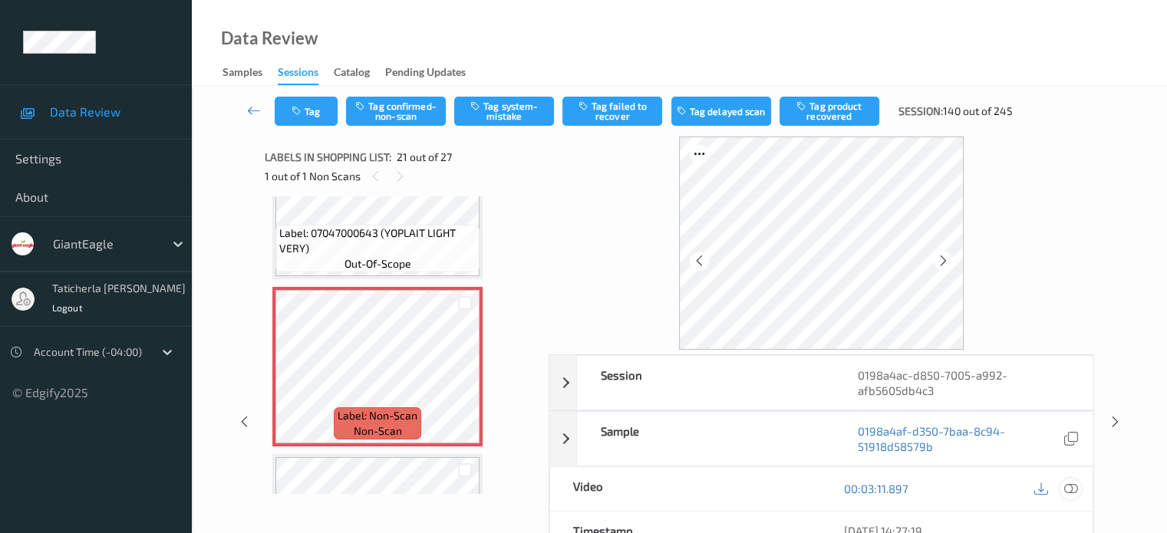
click at [1070, 486] on icon at bounding box center [1070, 489] width 14 height 14
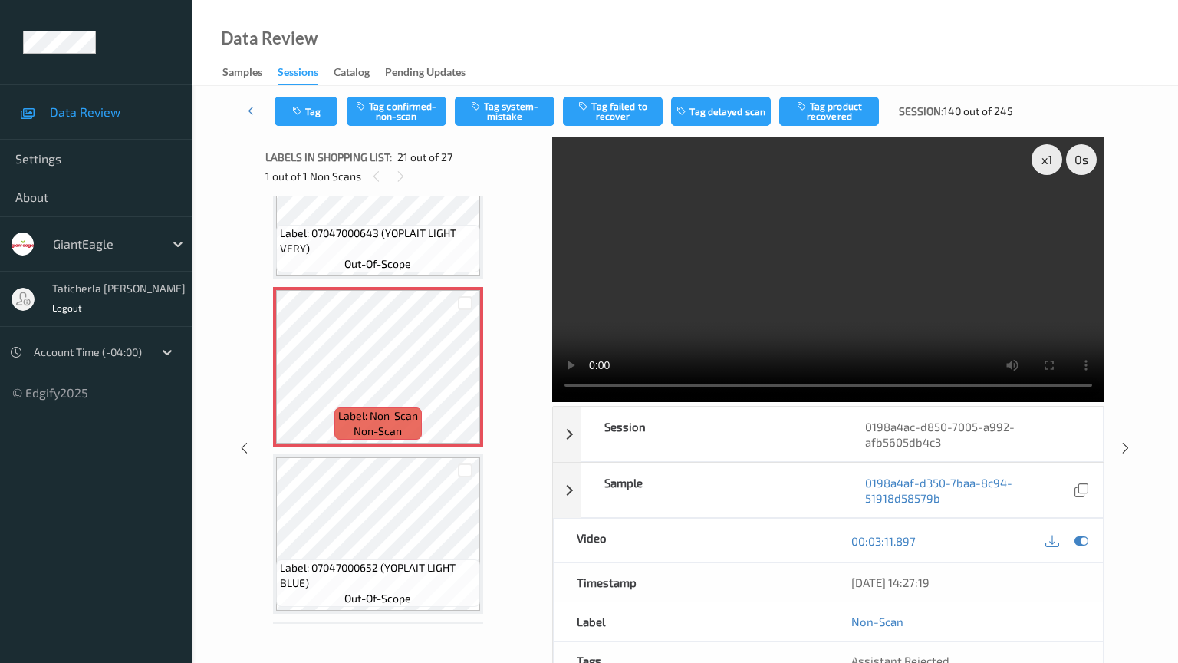
click at [595, 402] on video at bounding box center [828, 269] width 552 height 265
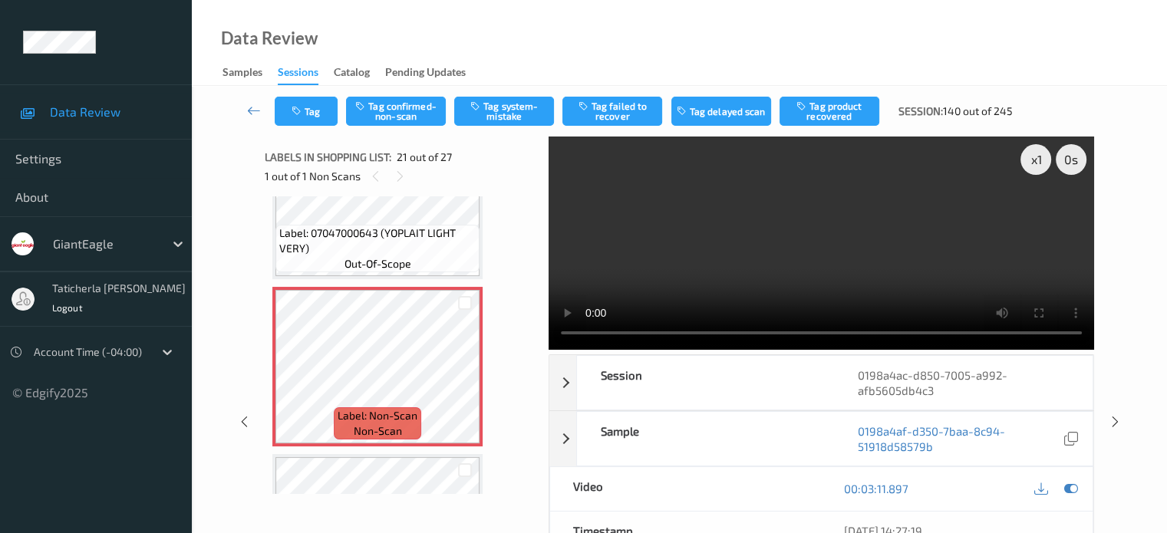
click at [745, 291] on video at bounding box center [821, 243] width 545 height 213
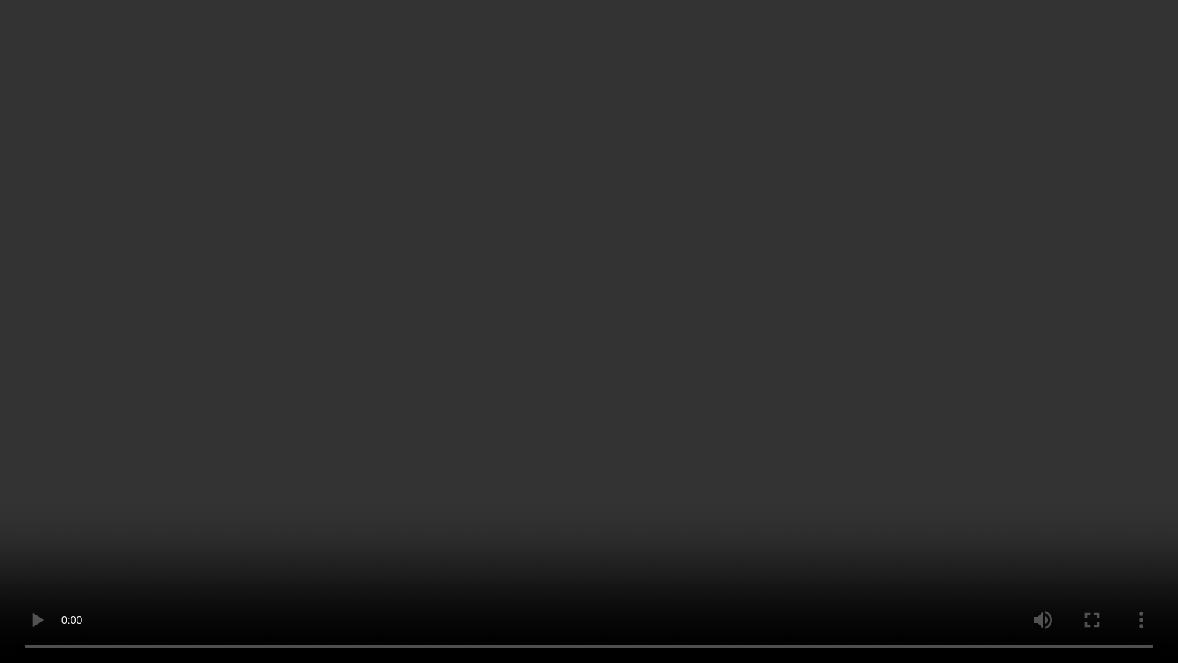
click at [789, 384] on video at bounding box center [589, 331] width 1178 height 663
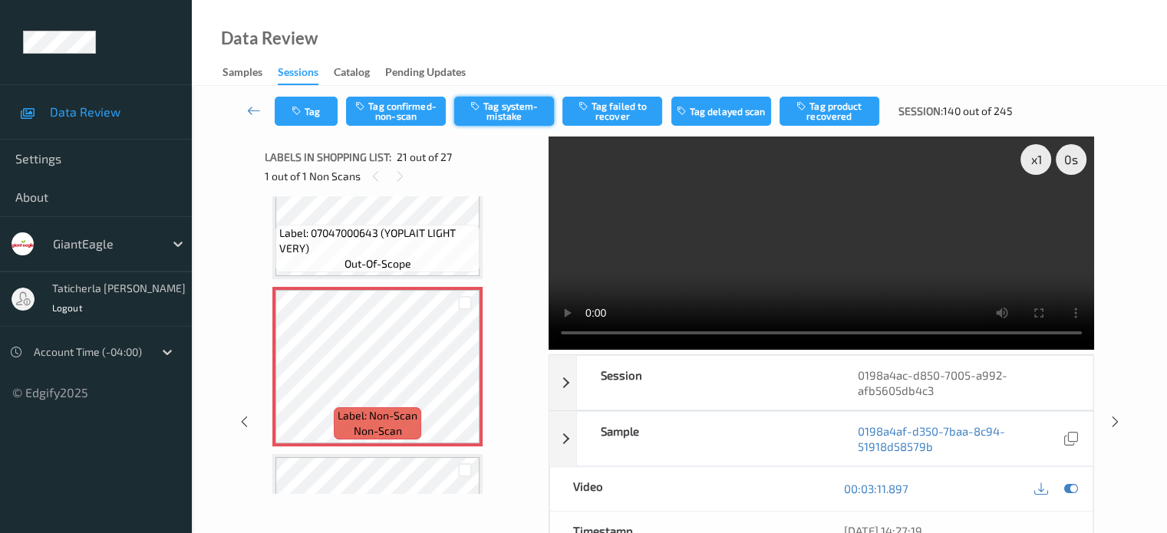
click at [493, 108] on button "Tag system-mistake" at bounding box center [504, 111] width 100 height 29
click at [302, 114] on icon "button" at bounding box center [298, 111] width 13 height 11
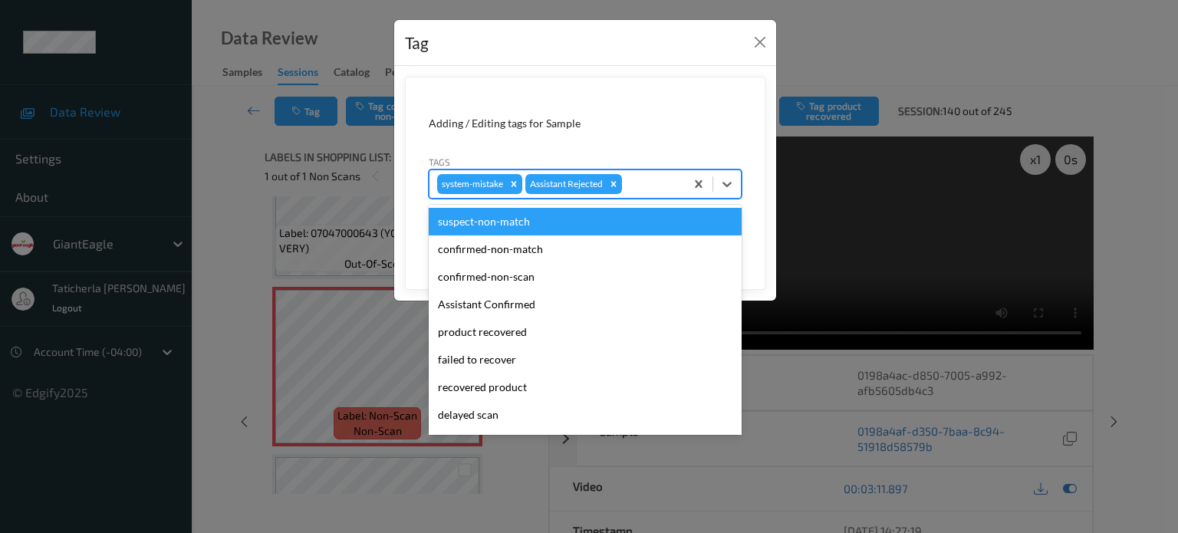
click at [655, 186] on div at bounding box center [651, 184] width 52 height 18
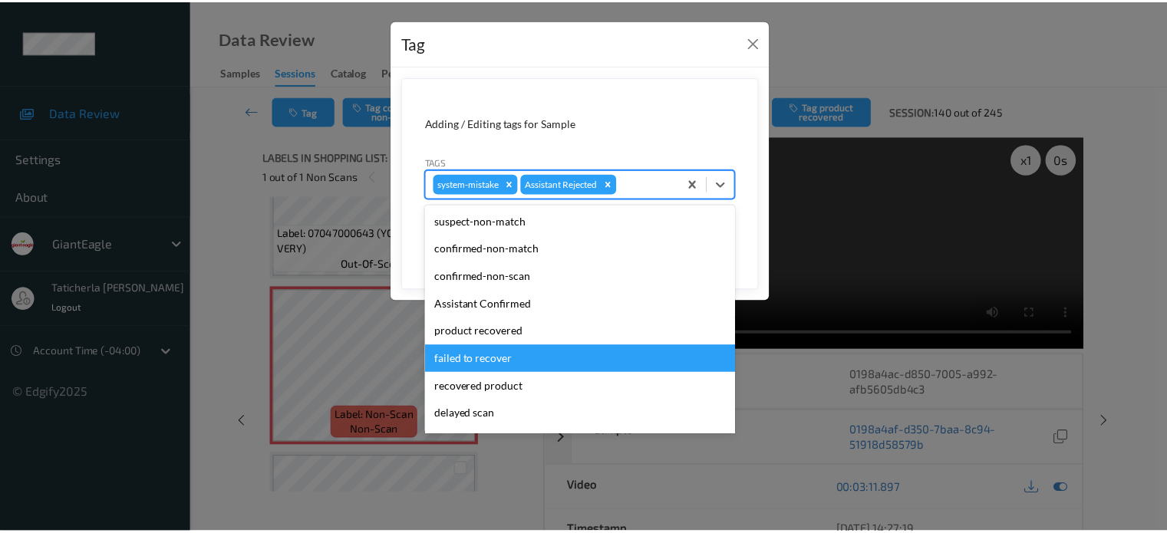
scroll to position [77, 0]
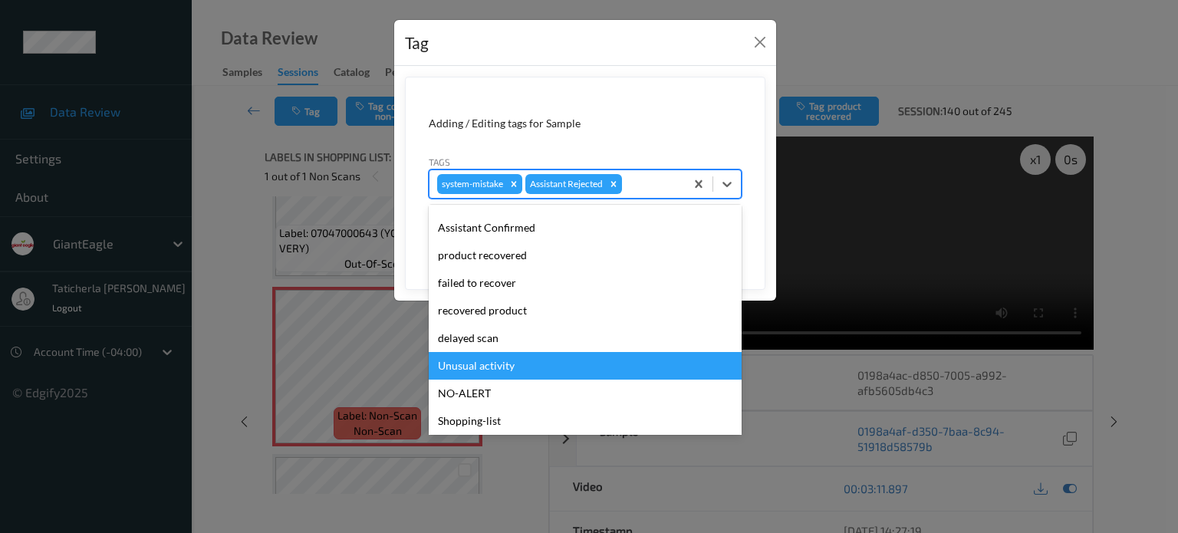
click at [549, 372] on div "Unusual activity" at bounding box center [585, 366] width 313 height 28
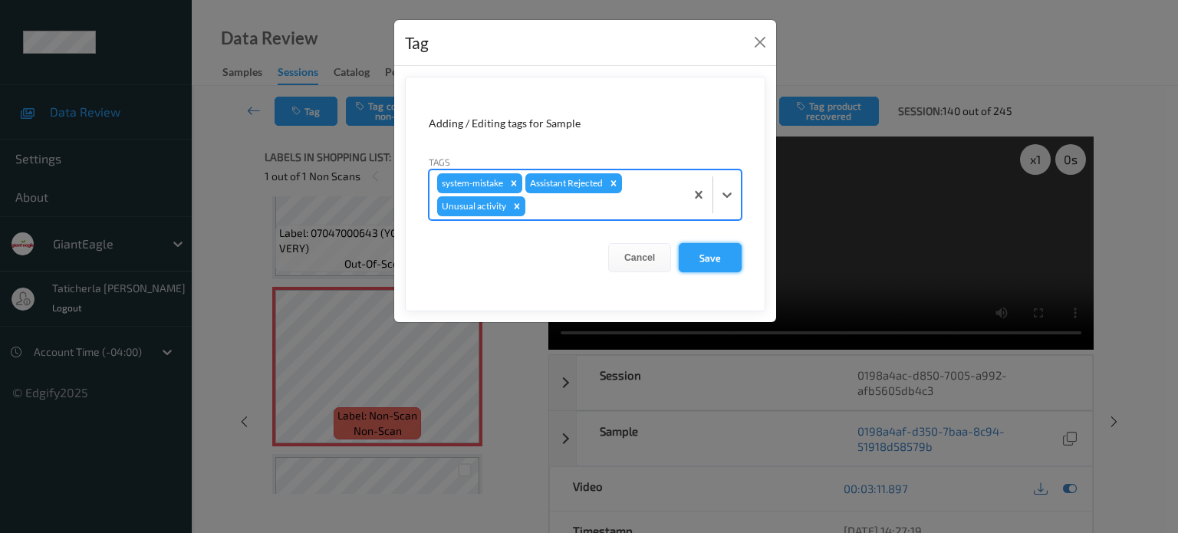
click at [712, 255] on button "Save" at bounding box center [710, 257] width 63 height 29
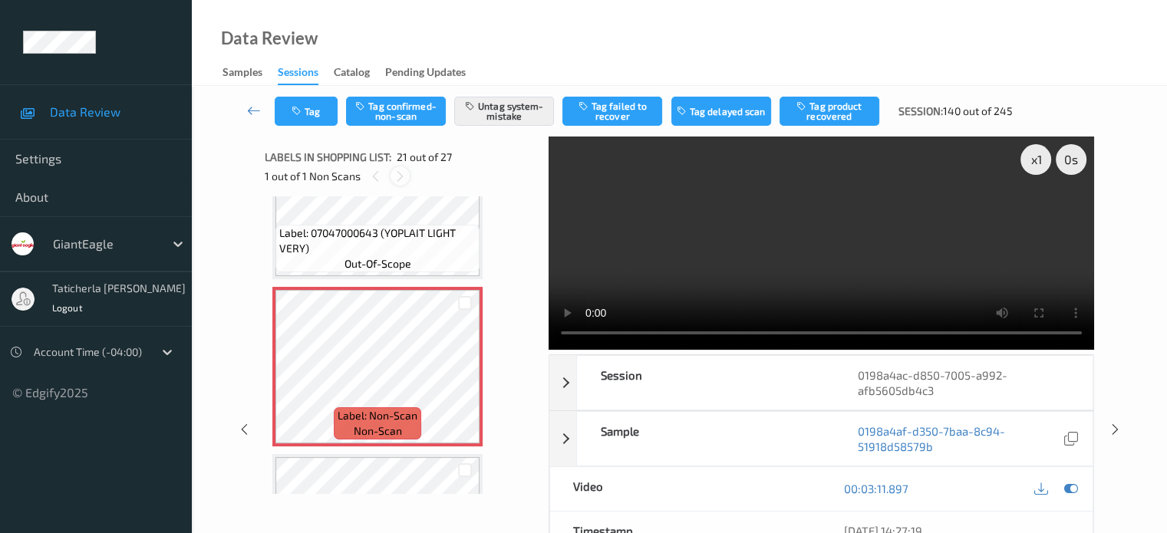
click at [398, 179] on icon at bounding box center [400, 177] width 13 height 14
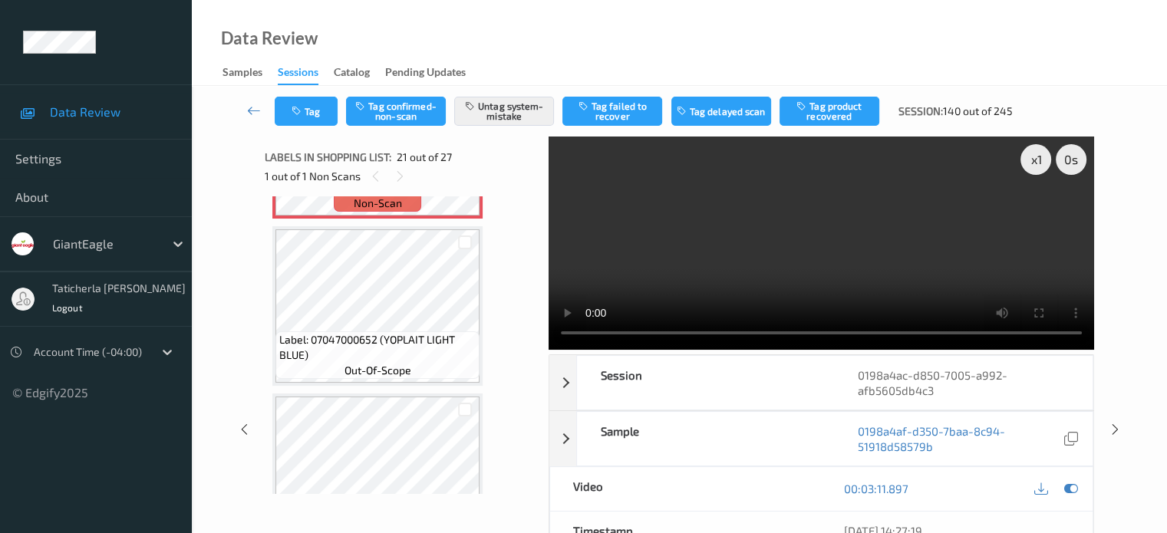
scroll to position [3492, 0]
click at [253, 110] on icon at bounding box center [254, 110] width 14 height 15
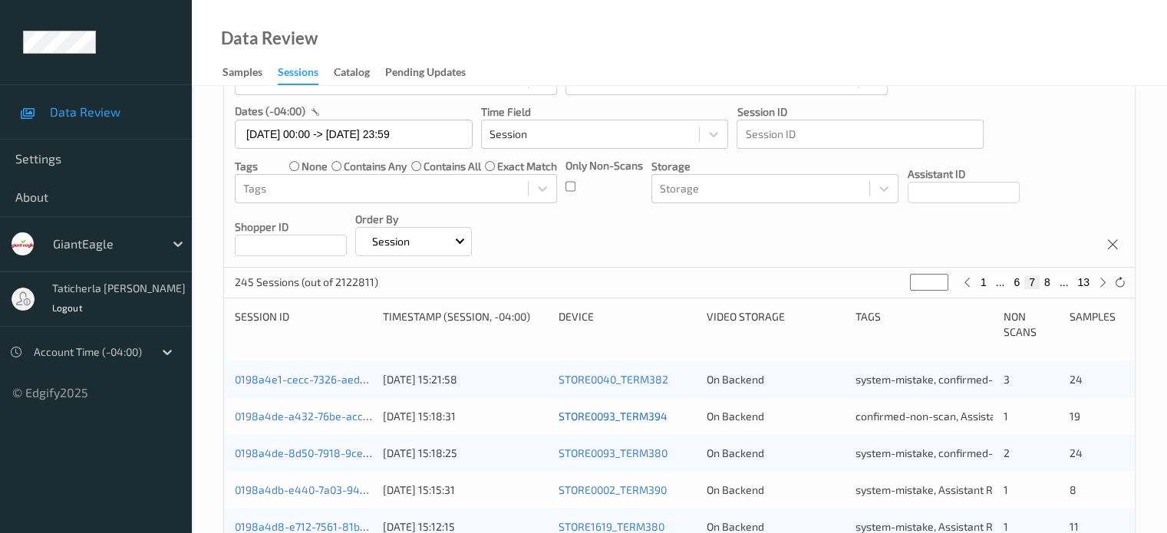
scroll to position [153, 0]
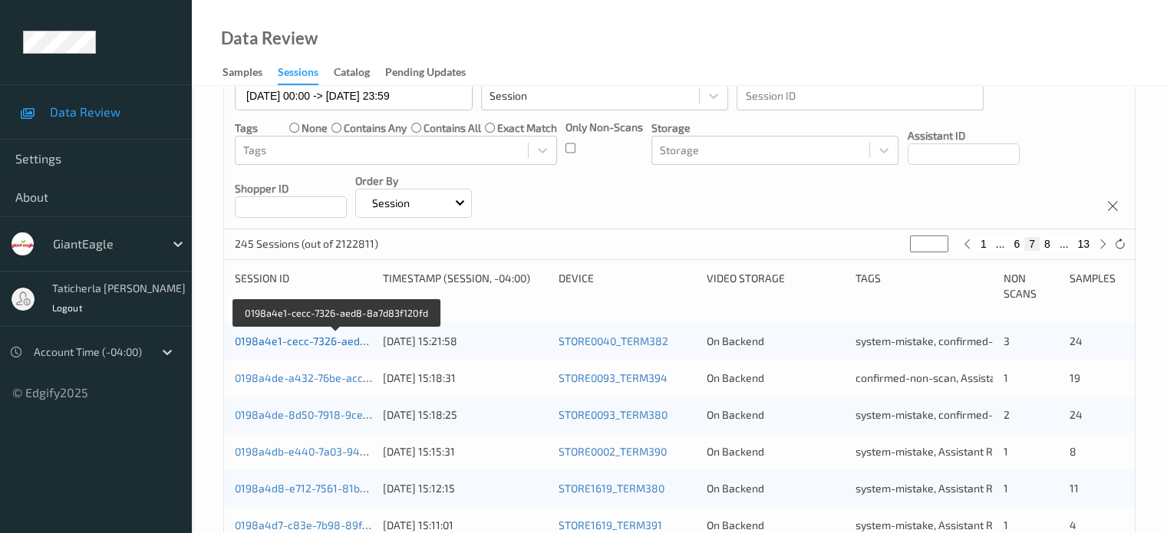
click at [316, 340] on link "0198a4e1-cecc-7326-aed8-8a7d83f120fd" at bounding box center [337, 340] width 205 height 13
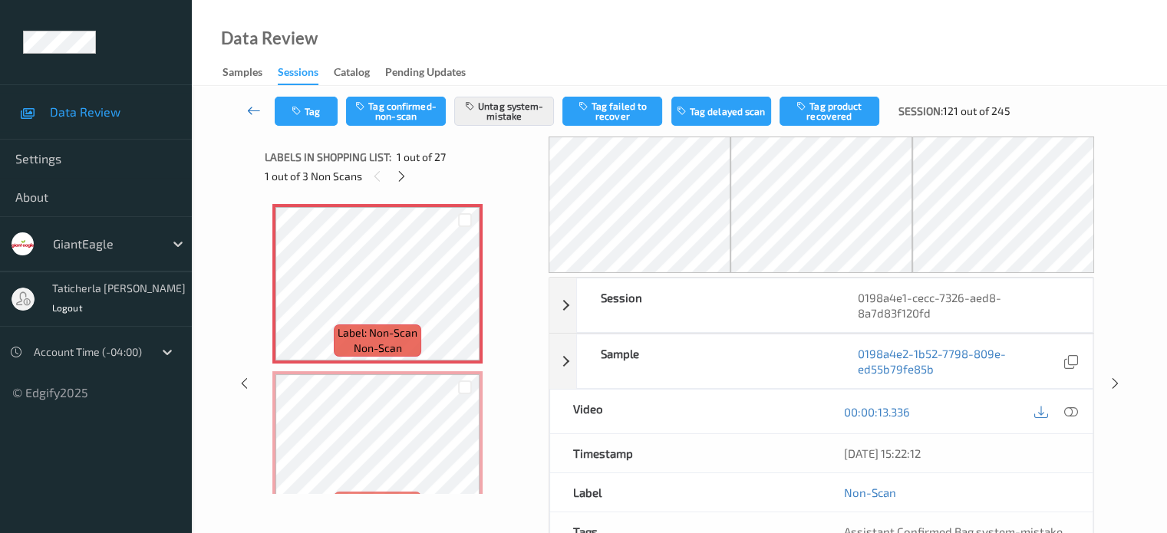
click at [258, 110] on icon at bounding box center [254, 110] width 14 height 15
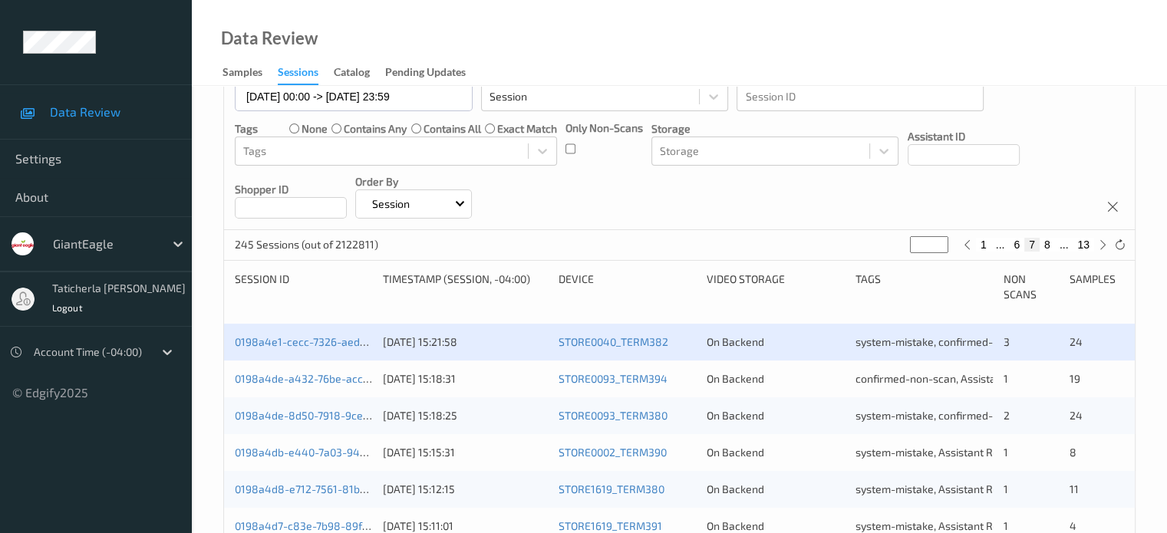
scroll to position [153, 0]
click at [1046, 244] on button "8" at bounding box center [1047, 244] width 15 height 14
type input "*"
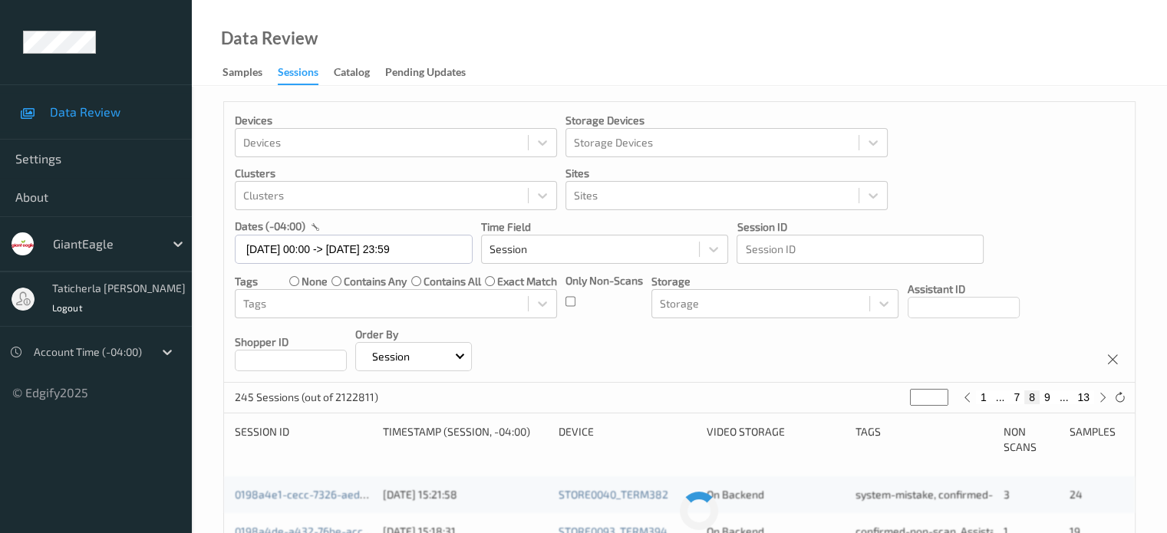
scroll to position [0, 0]
click at [1048, 393] on button "9" at bounding box center [1047, 398] width 15 height 14
type input "*"
click at [1048, 399] on button "10" at bounding box center [1043, 398] width 21 height 14
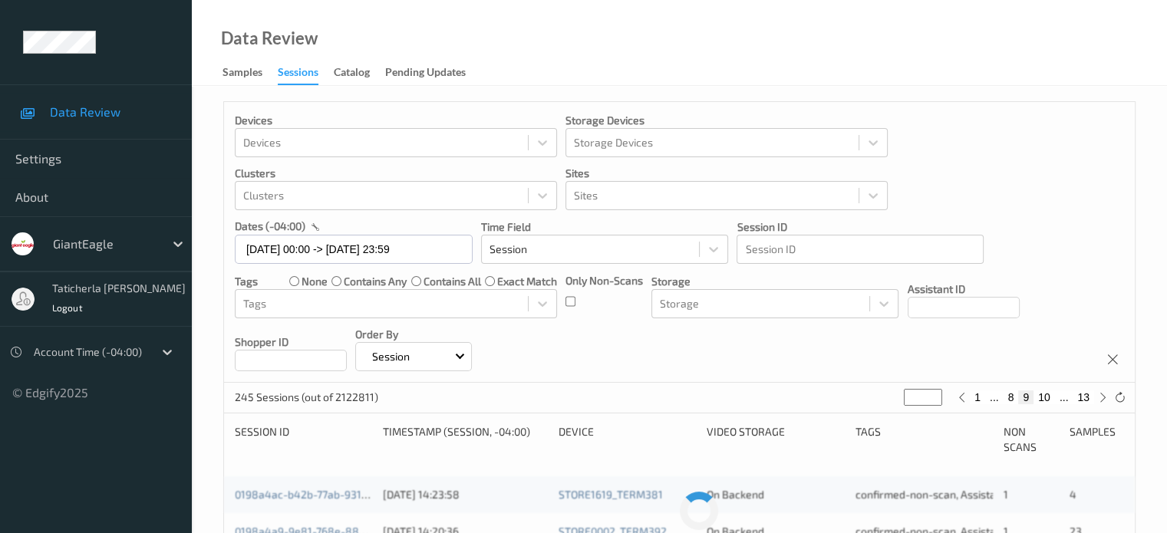
type input "**"
click at [1048, 399] on button "11" at bounding box center [1043, 398] width 21 height 14
type input "**"
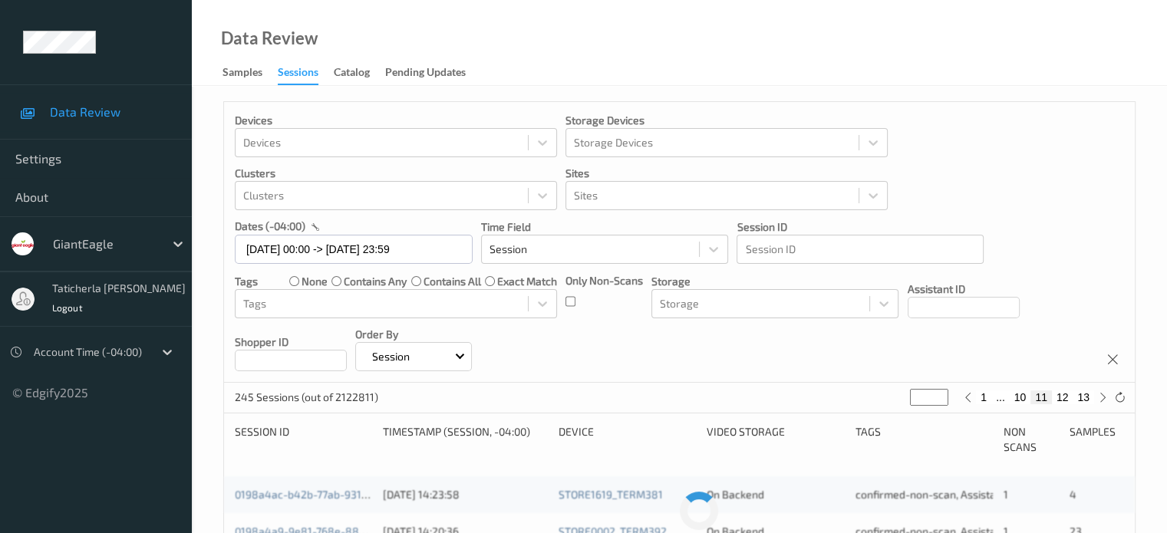
click at [1048, 399] on button "11" at bounding box center [1040, 398] width 21 height 14
click at [1067, 396] on button "12" at bounding box center [1062, 398] width 21 height 14
type input "**"
click at [1091, 395] on button "13" at bounding box center [1083, 398] width 21 height 14
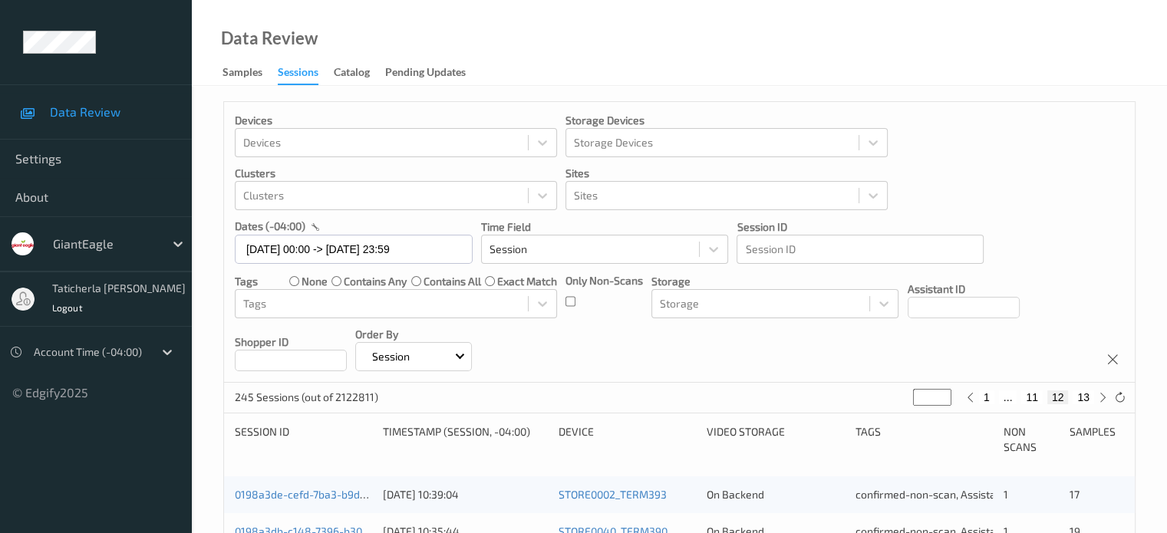
type input "**"
click at [1089, 396] on button "13" at bounding box center [1083, 398] width 21 height 14
click at [1087, 397] on button "13" at bounding box center [1083, 398] width 21 height 14
click at [1085, 398] on button "13" at bounding box center [1083, 398] width 21 height 14
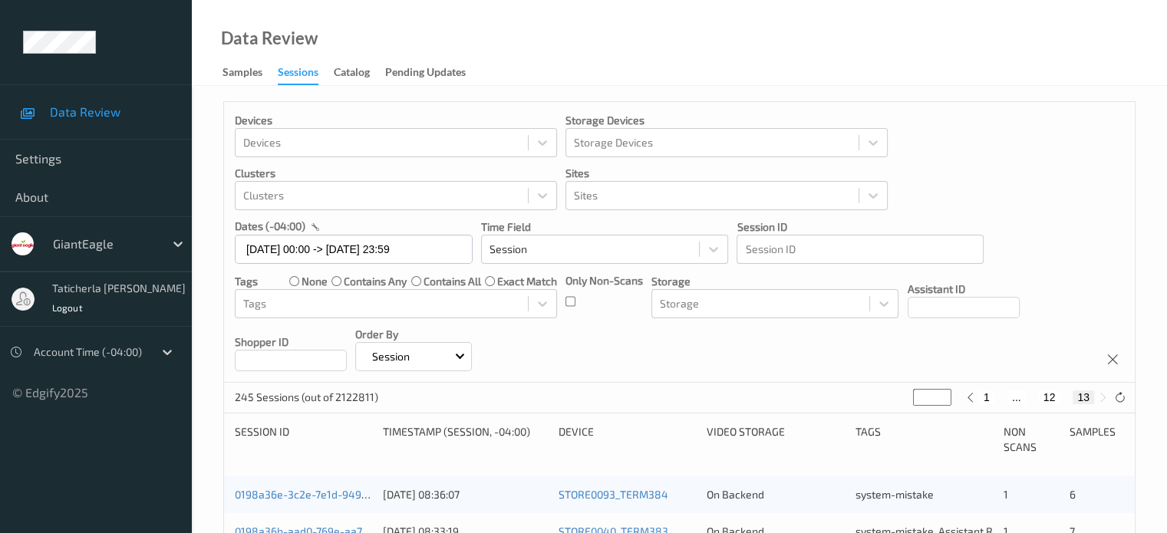
click at [1085, 398] on button "13" at bounding box center [1083, 398] width 21 height 14
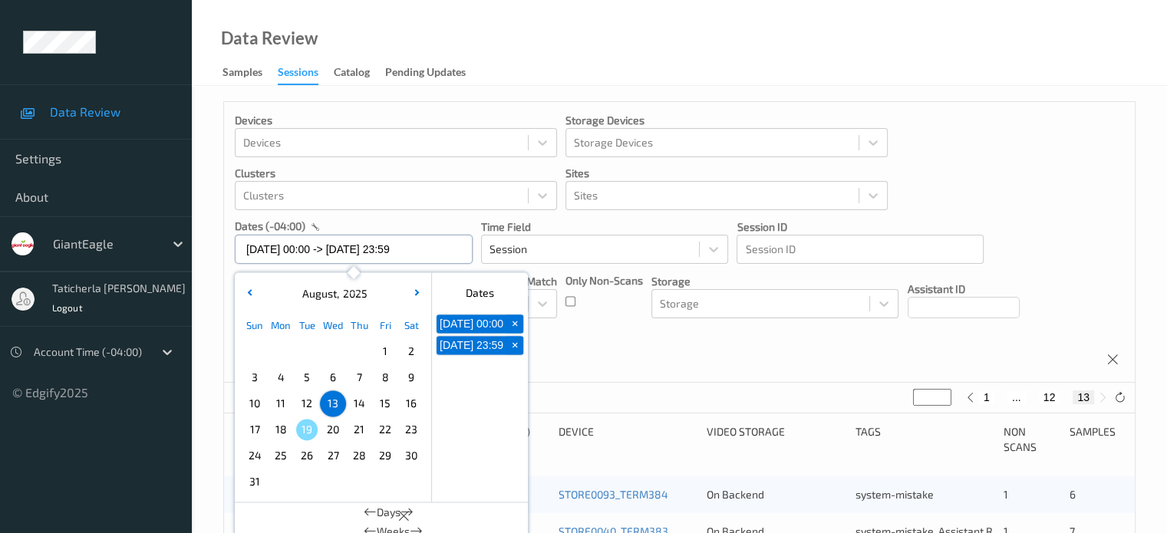
click at [447, 246] on input "13/08/2025 00:00 -> 13/08/2025 23:59" at bounding box center [354, 249] width 238 height 29
click at [358, 399] on span "14" at bounding box center [358, 403] width 21 height 21
type input "14/08/2025 00:00"
type input "*"
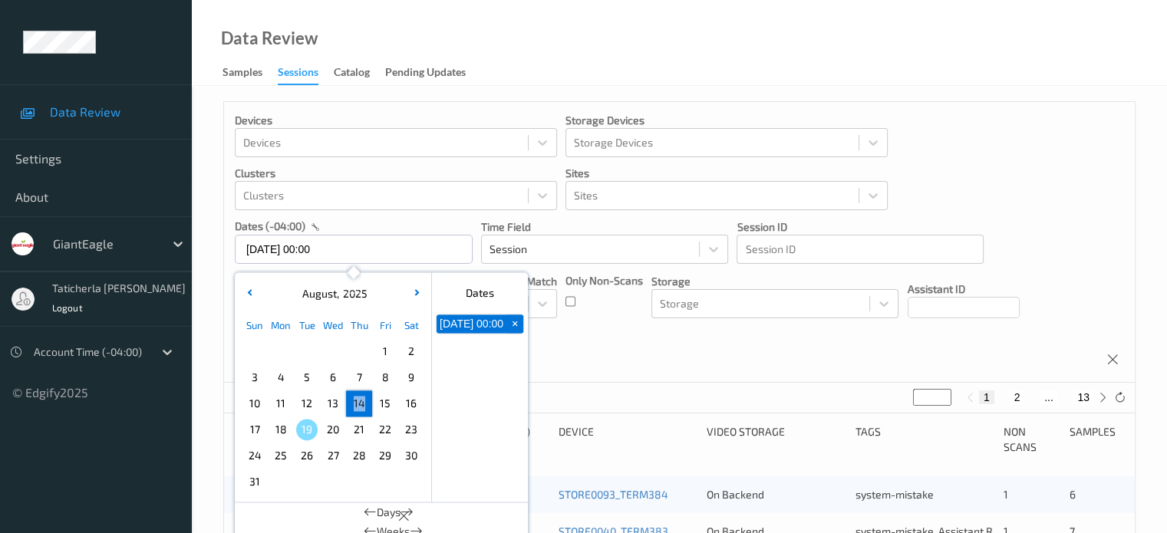
click at [358, 399] on span "14" at bounding box center [358, 403] width 21 height 21
type input "14/08/2025 00:00 -> 14/08/2025 23:59"
click at [1021, 402] on button "2" at bounding box center [1016, 398] width 15 height 14
type input "*"
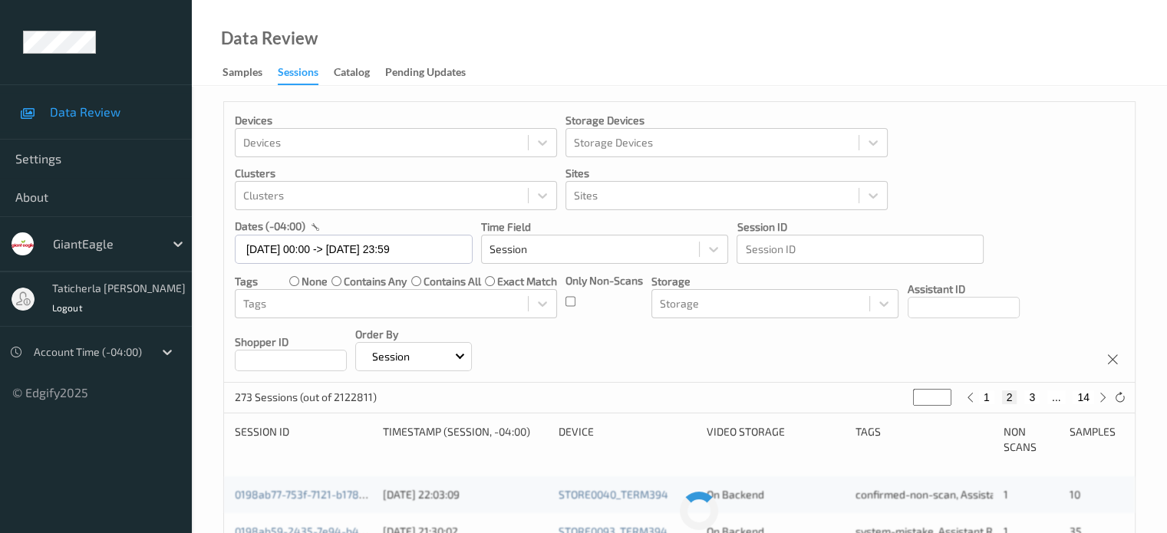
click at [1021, 402] on div "1 2 3 ... 14" at bounding box center [1036, 398] width 115 height 14
click at [1089, 400] on button "14" at bounding box center [1083, 398] width 21 height 14
type input "**"
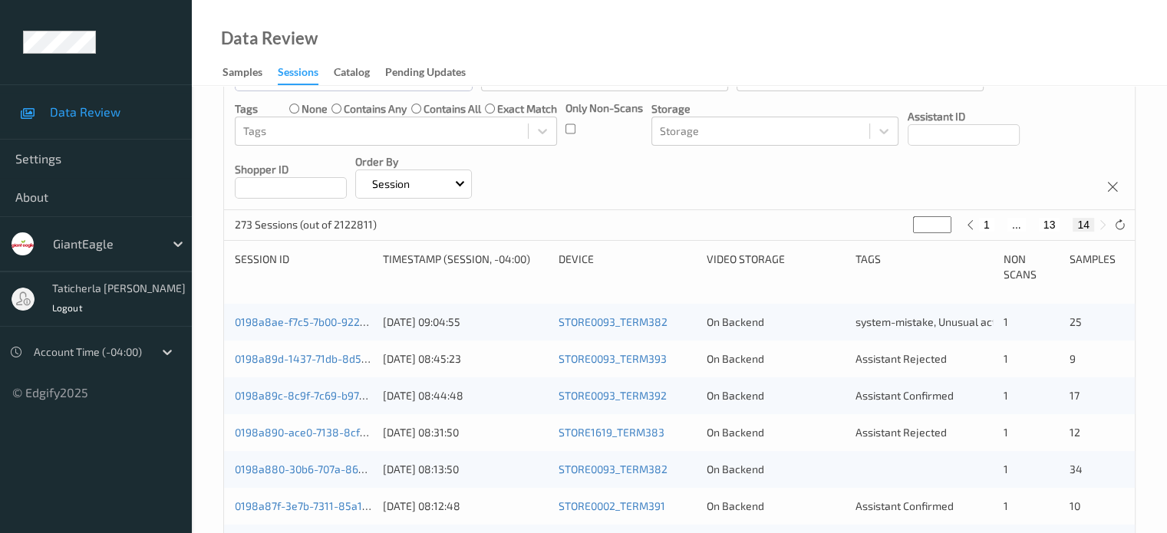
scroll to position [230, 0]
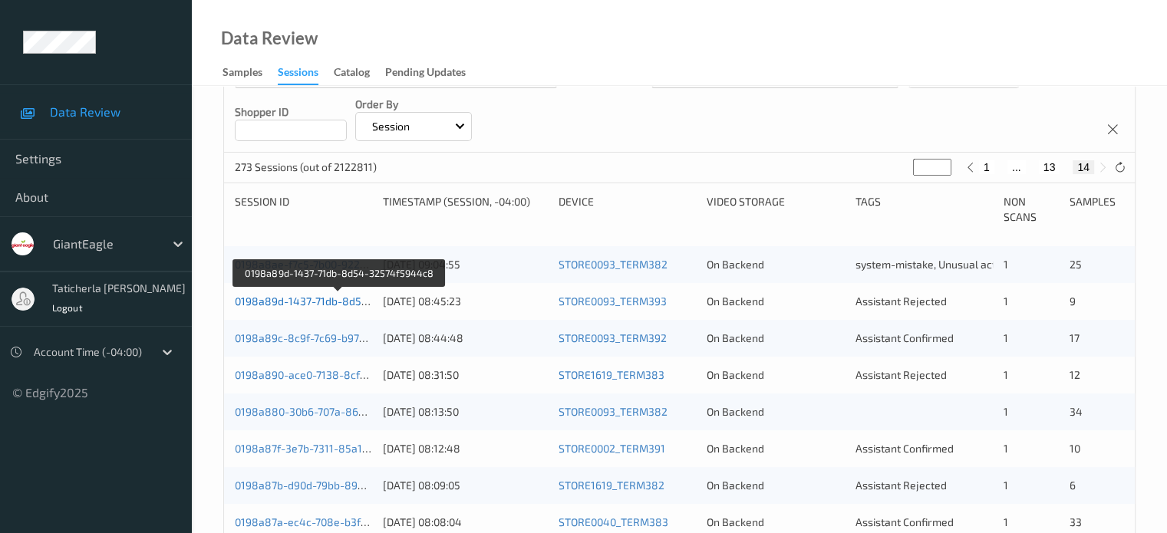
click at [290, 298] on link "0198a89d-1437-71db-8d54-32574f5944c8" at bounding box center [340, 301] width 211 height 13
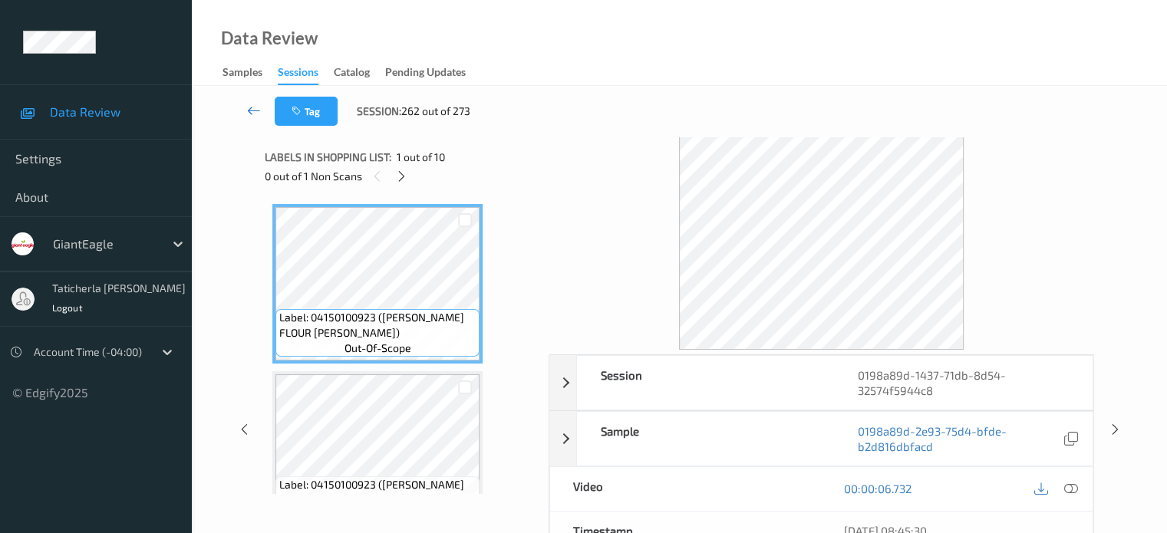
click at [247, 110] on icon at bounding box center [254, 110] width 14 height 15
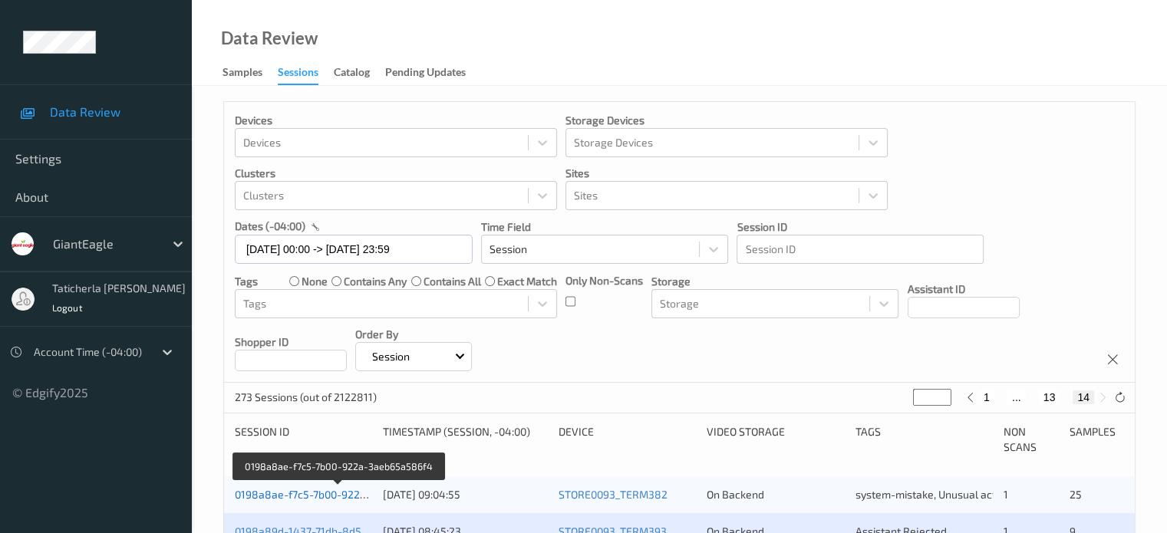
click at [321, 492] on link "0198a8ae-f7c5-7b00-922a-3aeb65a586f4" at bounding box center [339, 494] width 209 height 13
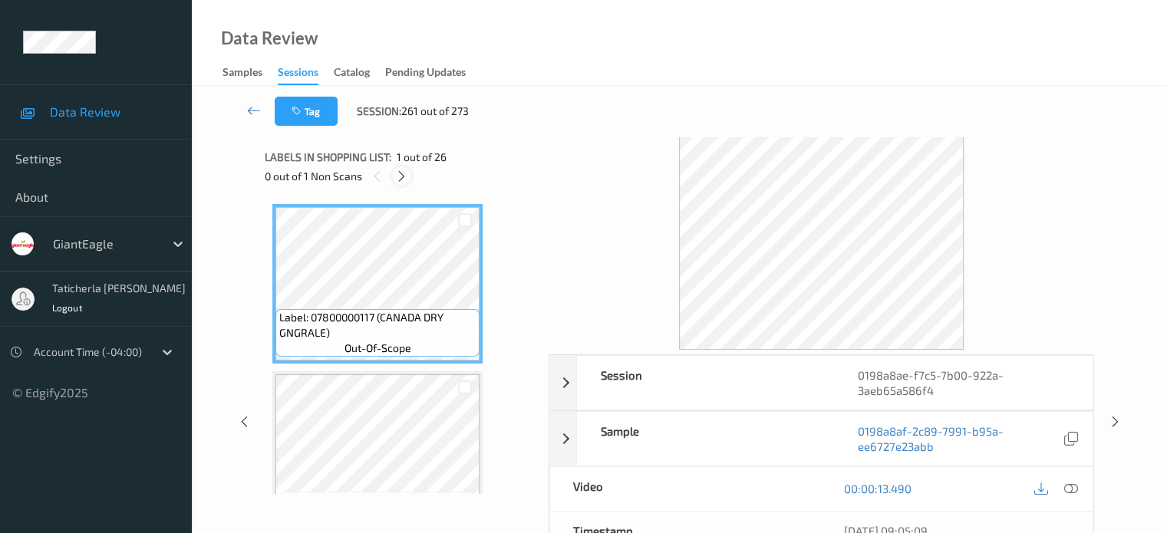
click at [405, 177] on icon at bounding box center [401, 177] width 13 height 14
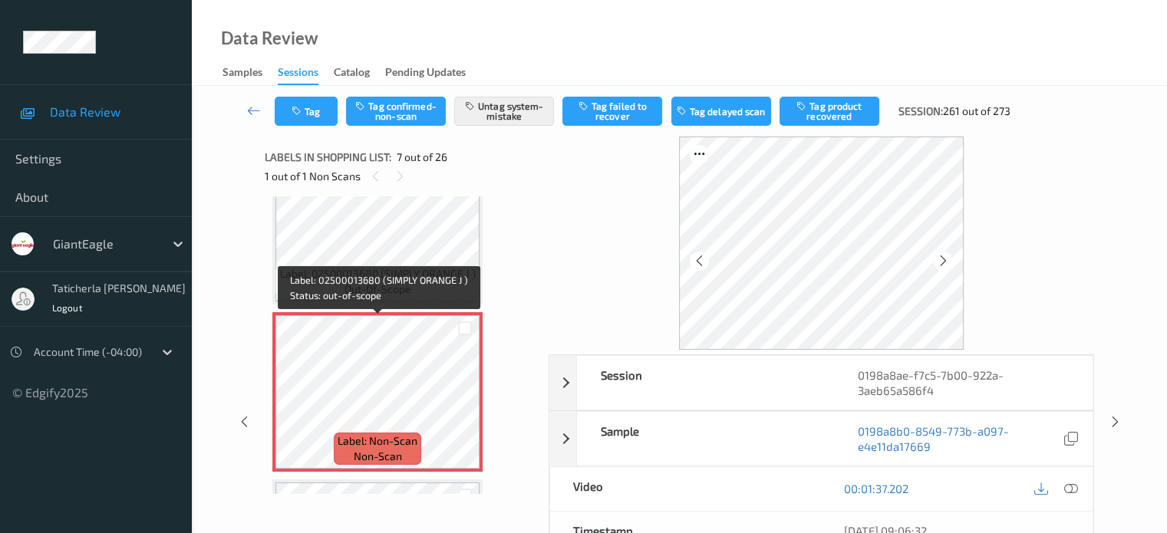
scroll to position [921, 0]
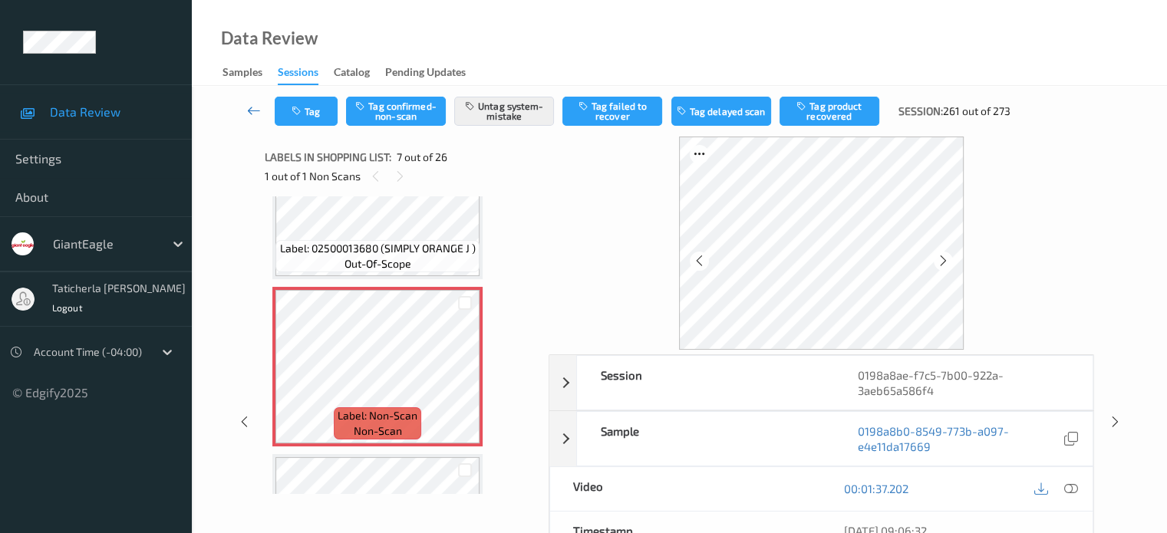
click at [248, 107] on icon at bounding box center [254, 110] width 14 height 15
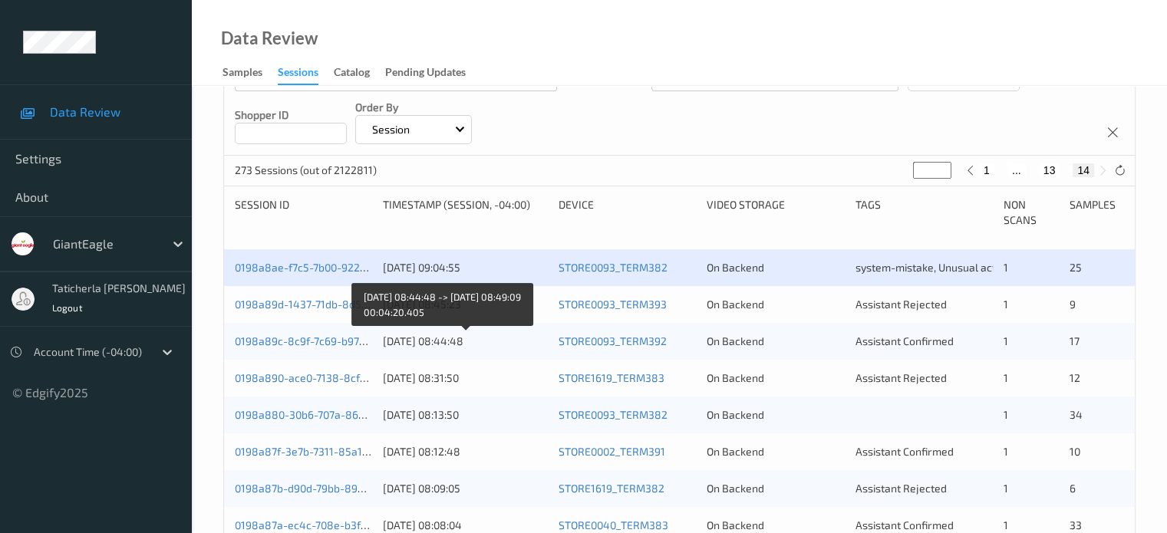
scroll to position [230, 0]
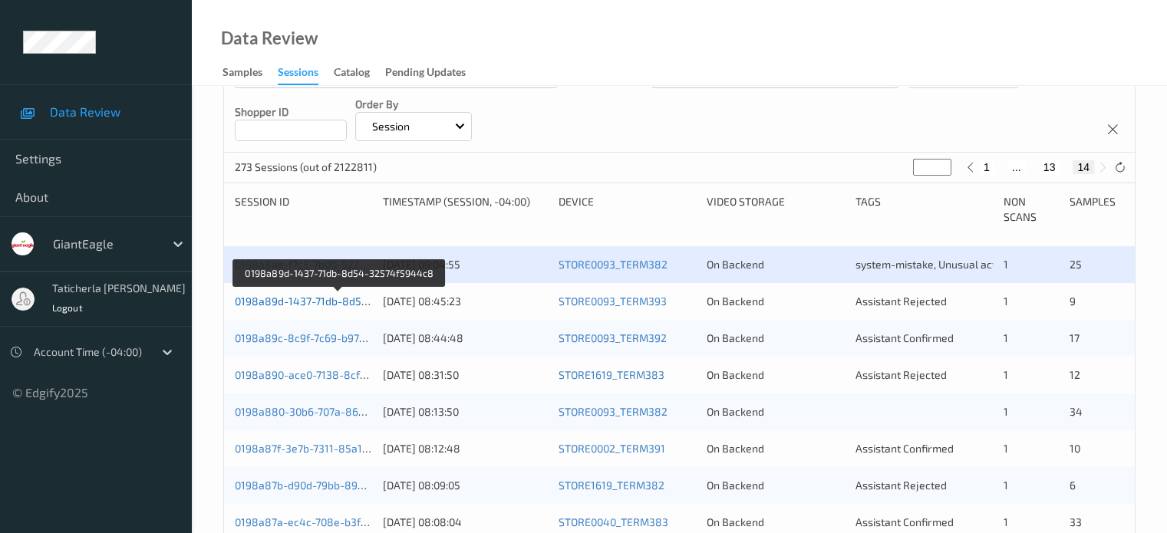
click at [339, 300] on link "0198a89d-1437-71db-8d54-32574f5944c8" at bounding box center [340, 301] width 211 height 13
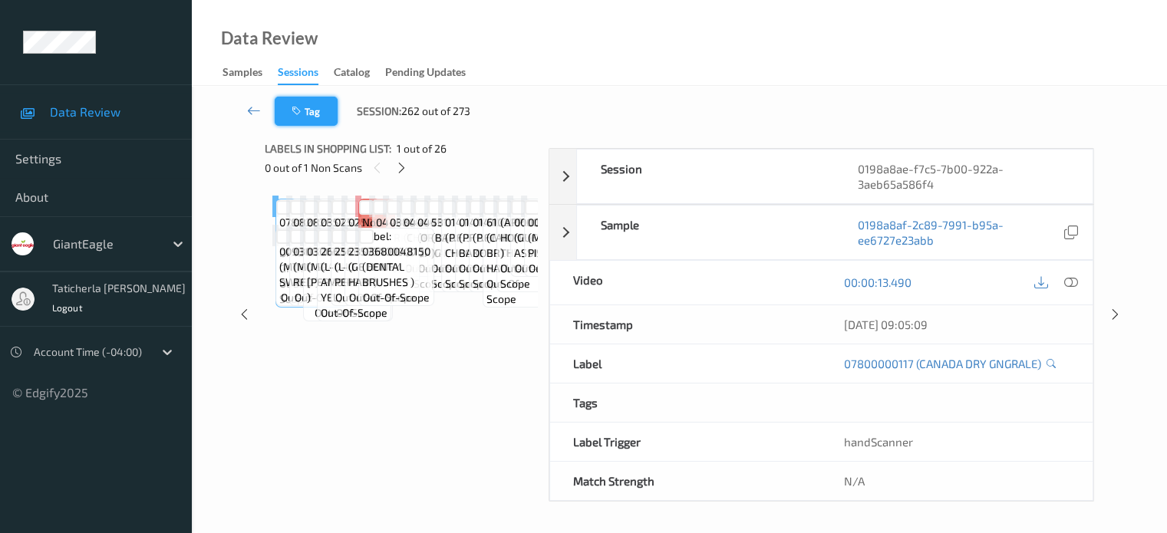
scroll to position [203, 0]
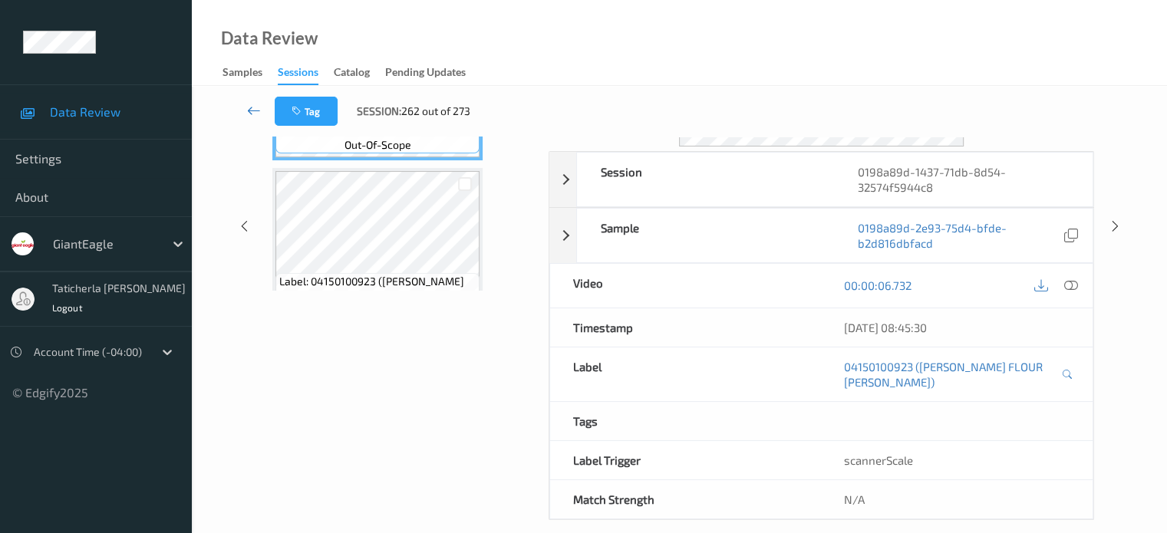
click at [261, 104] on link at bounding box center [254, 111] width 41 height 29
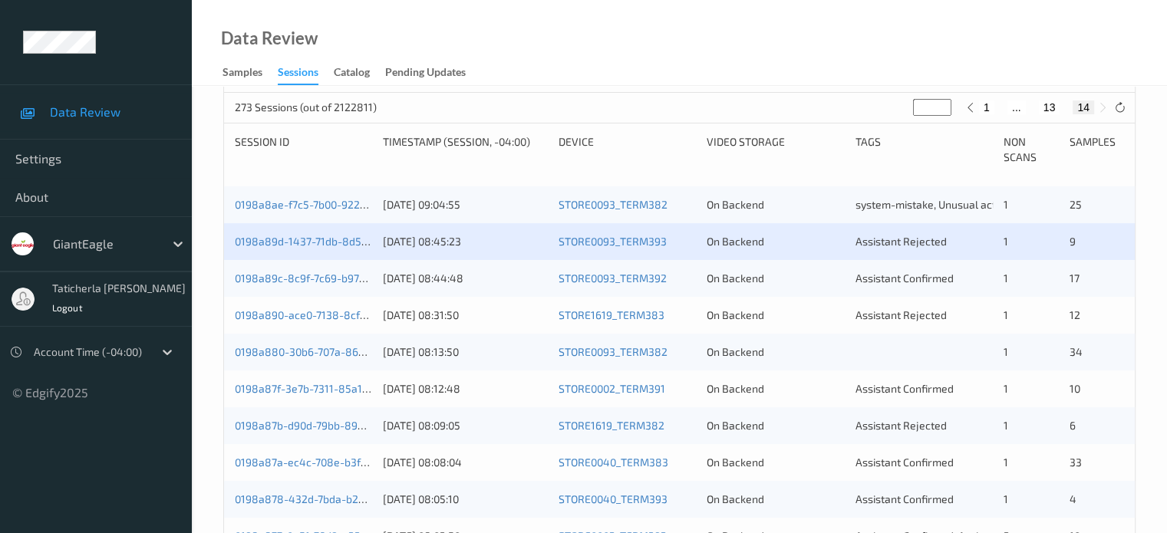
scroll to position [307, 0]
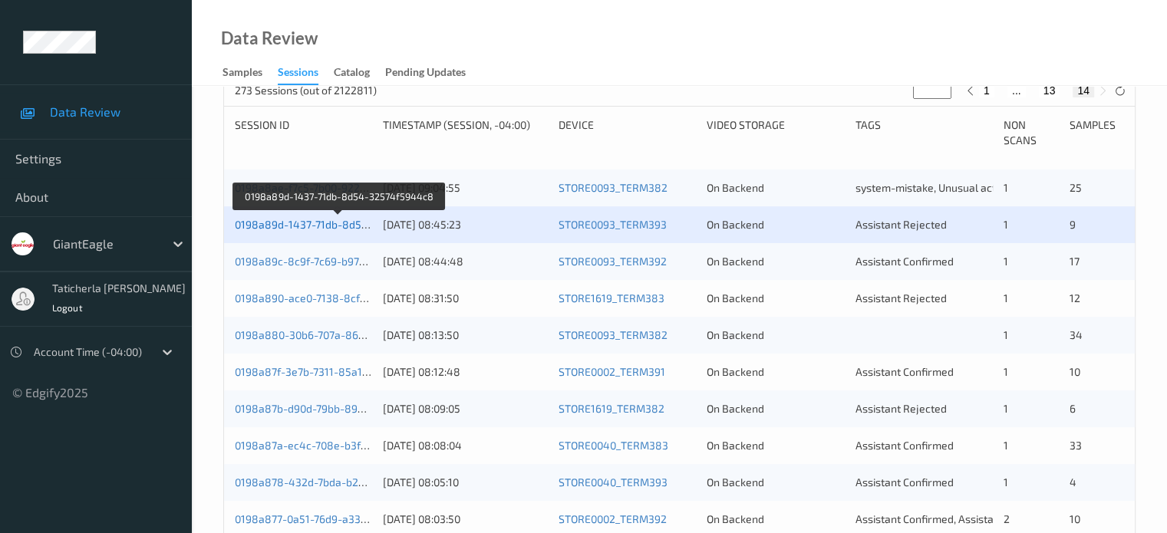
click at [288, 223] on link "0198a89d-1437-71db-8d54-32574f5944c8" at bounding box center [340, 224] width 211 height 13
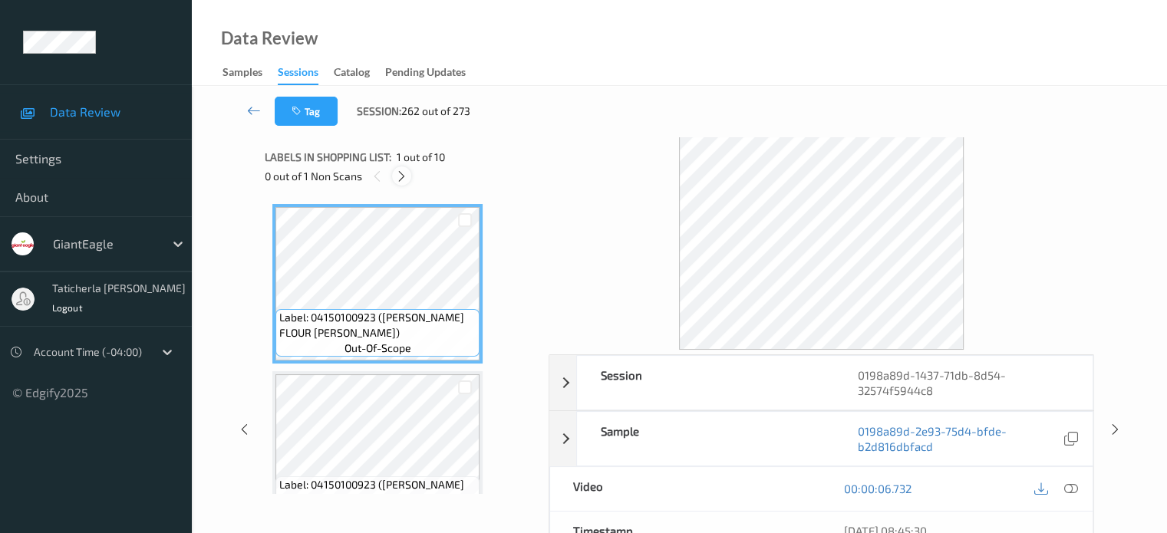
click at [405, 168] on div at bounding box center [401, 175] width 19 height 19
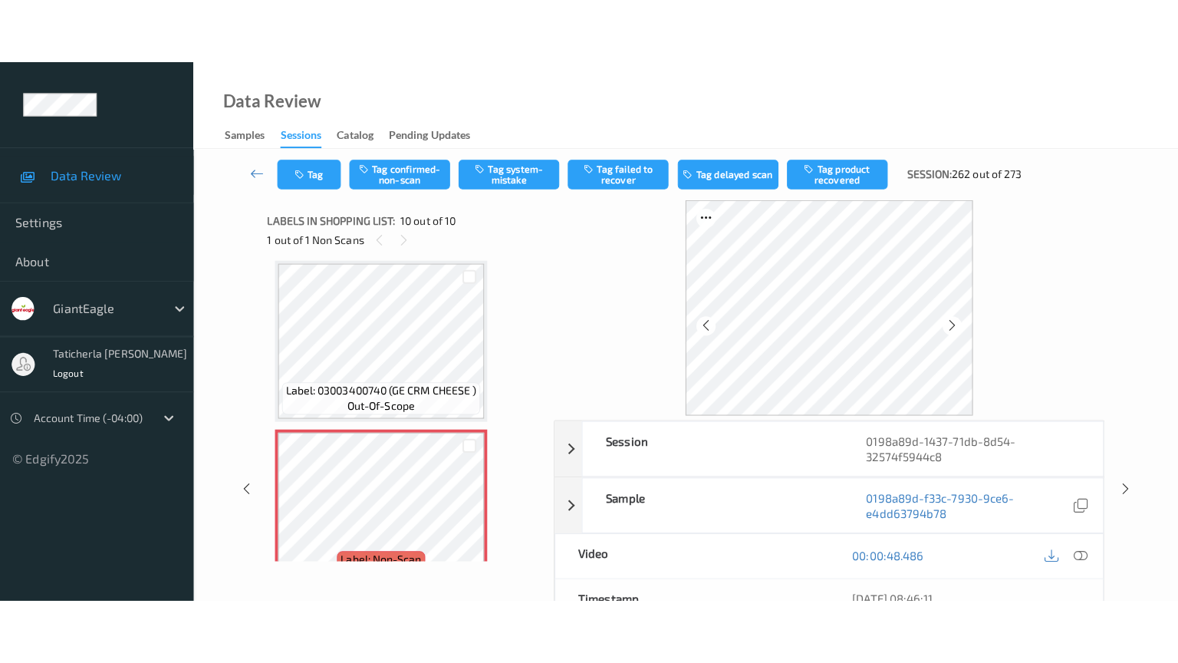
scroll to position [1382, 0]
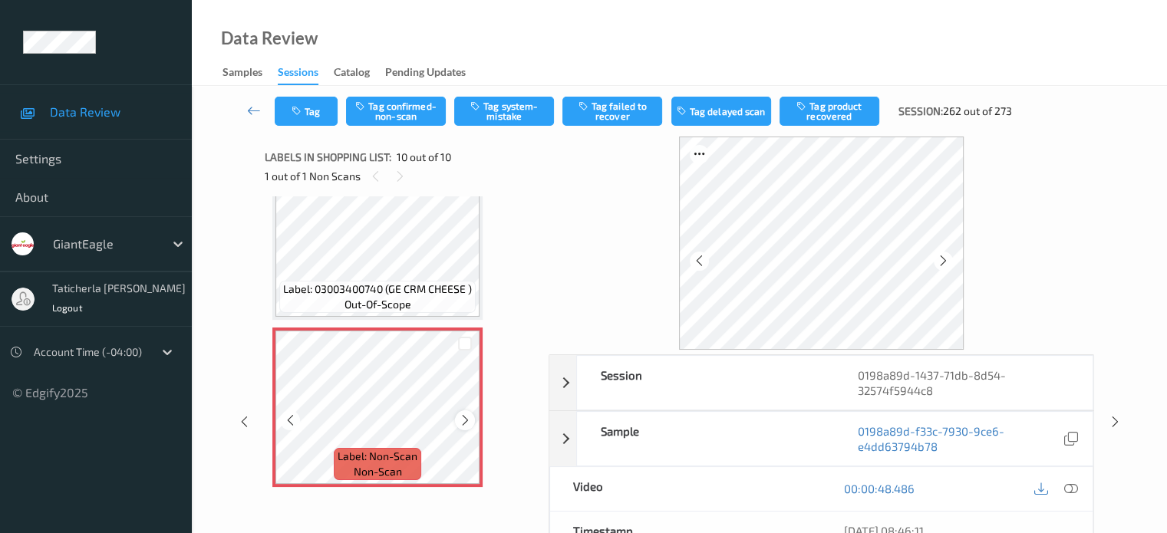
click at [466, 417] on icon at bounding box center [465, 421] width 13 height 14
click at [1069, 487] on icon at bounding box center [1070, 489] width 14 height 14
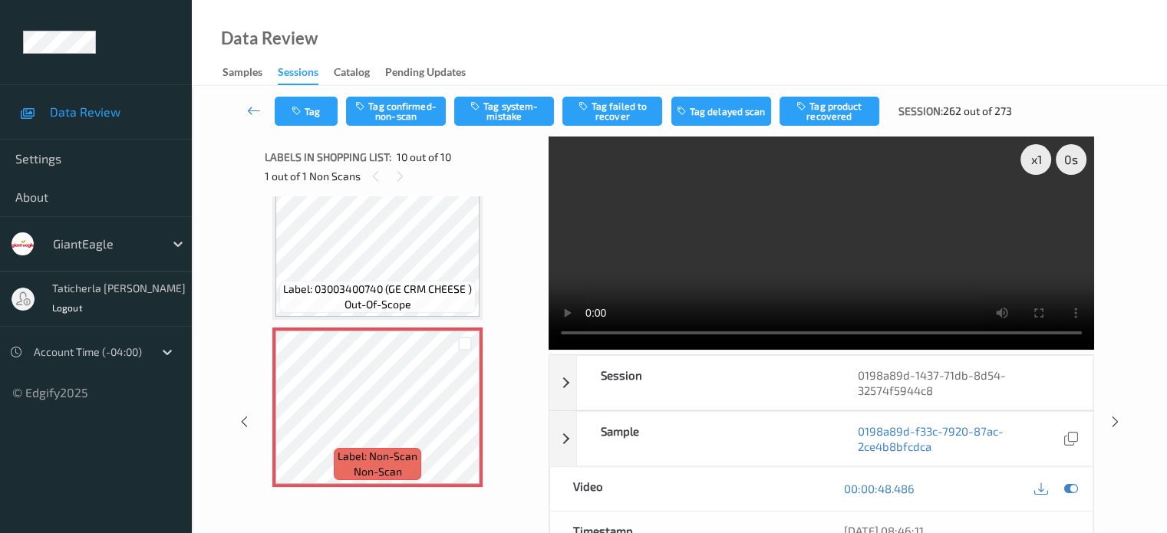
click at [1036, 217] on video at bounding box center [821, 243] width 545 height 213
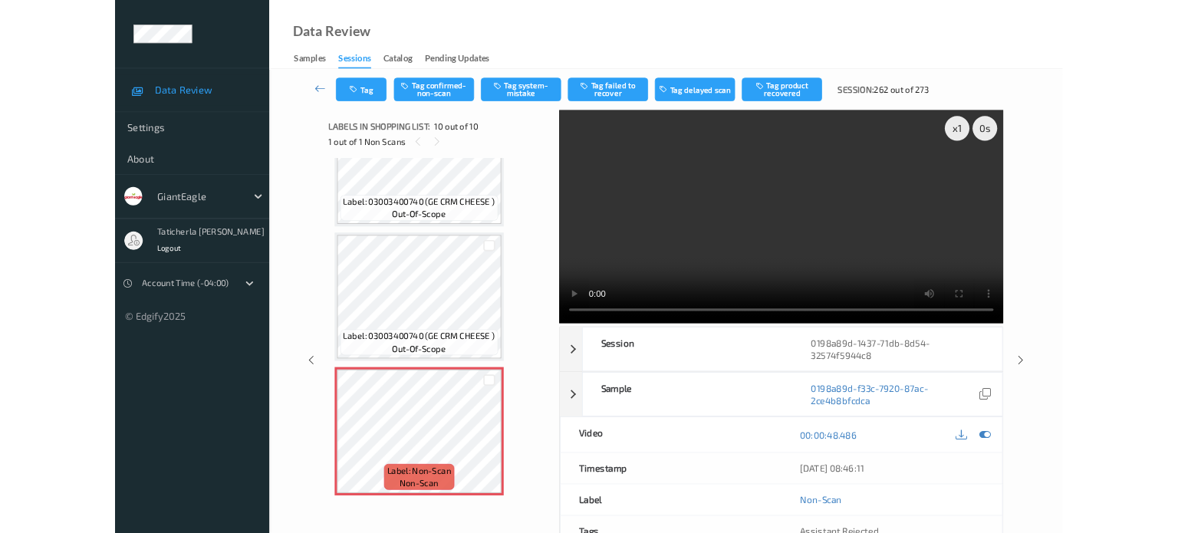
scroll to position [1253, 0]
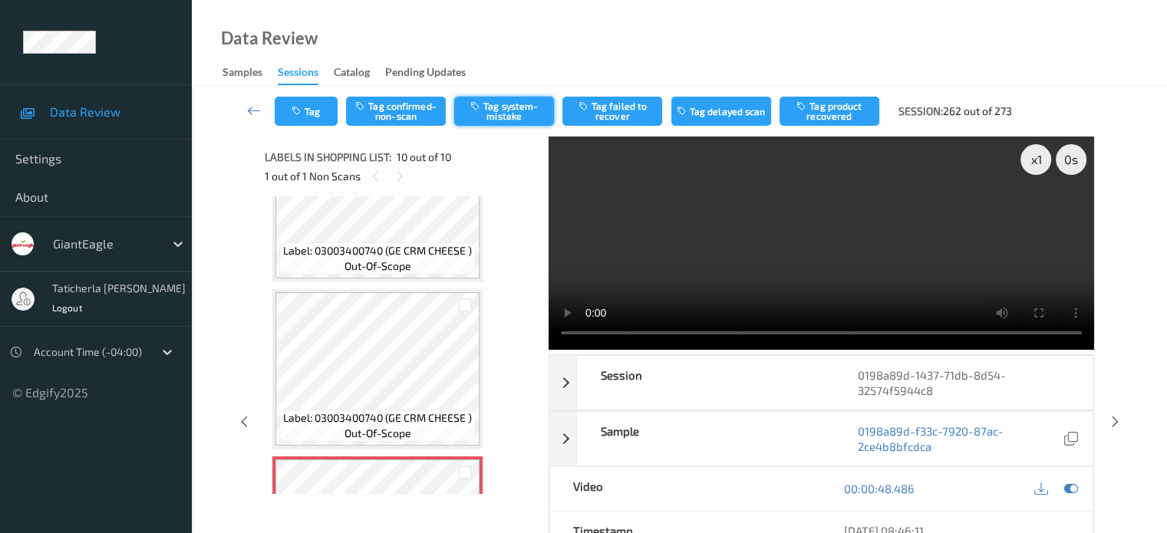
click at [491, 104] on button "Tag system-mistake" at bounding box center [504, 111] width 100 height 29
click at [310, 114] on button "Tag" at bounding box center [306, 111] width 63 height 29
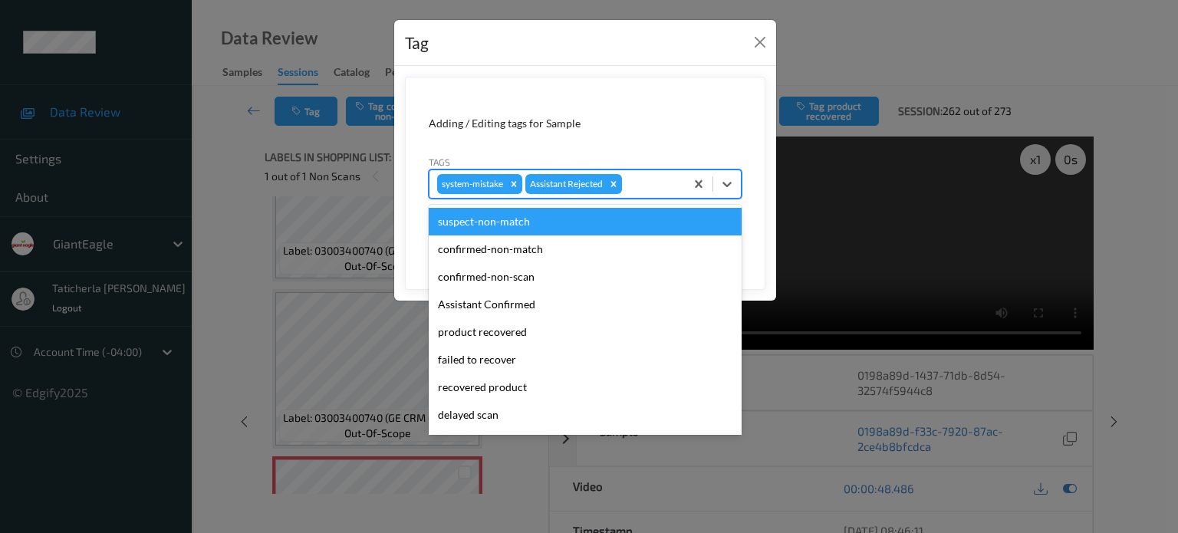
click at [660, 183] on div at bounding box center [651, 184] width 52 height 18
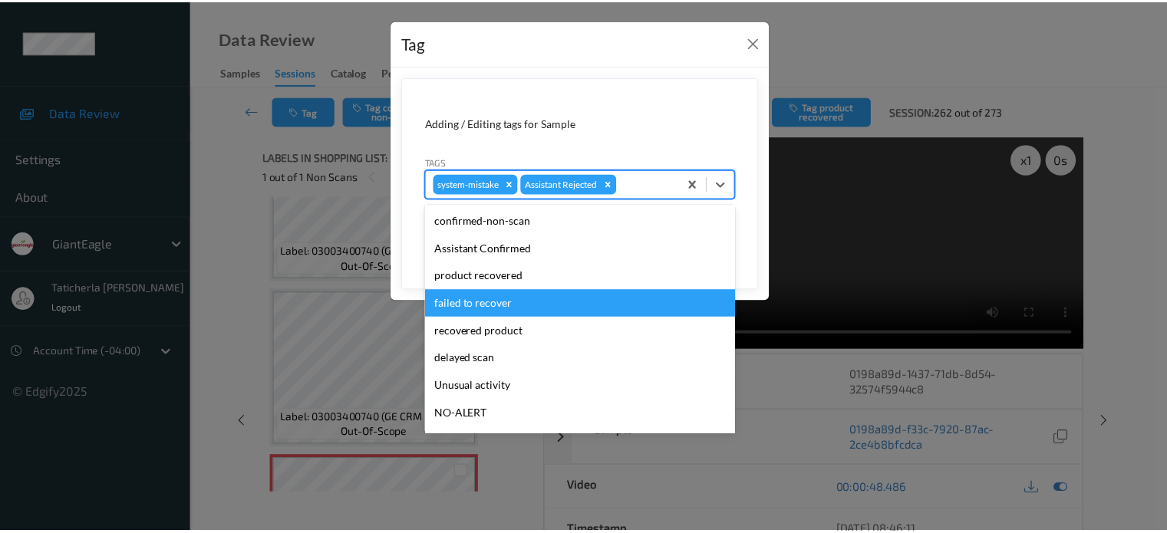
scroll to position [77, 0]
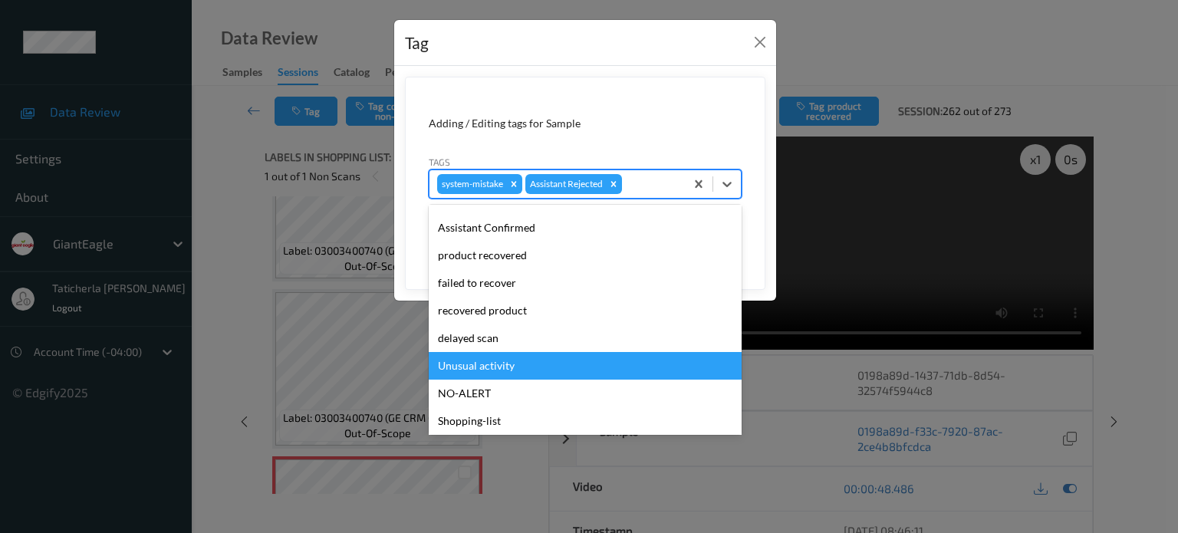
drag, startPoint x: 503, startPoint y: 371, endPoint x: 542, endPoint y: 338, distance: 51.2
click at [505, 371] on div "Unusual activity" at bounding box center [585, 366] width 313 height 28
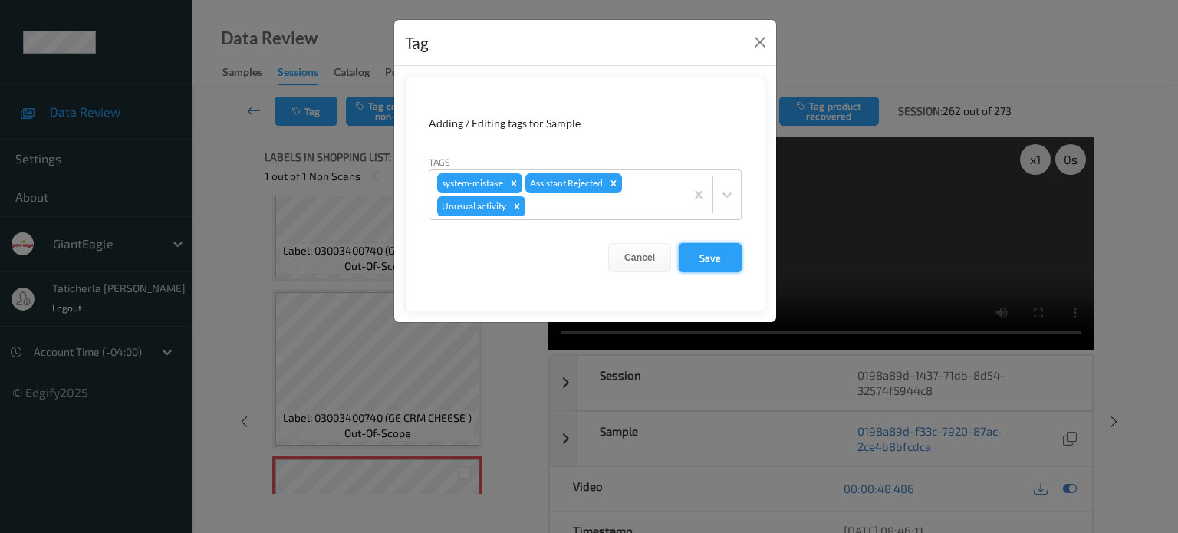
click at [733, 249] on button "Save" at bounding box center [710, 257] width 63 height 29
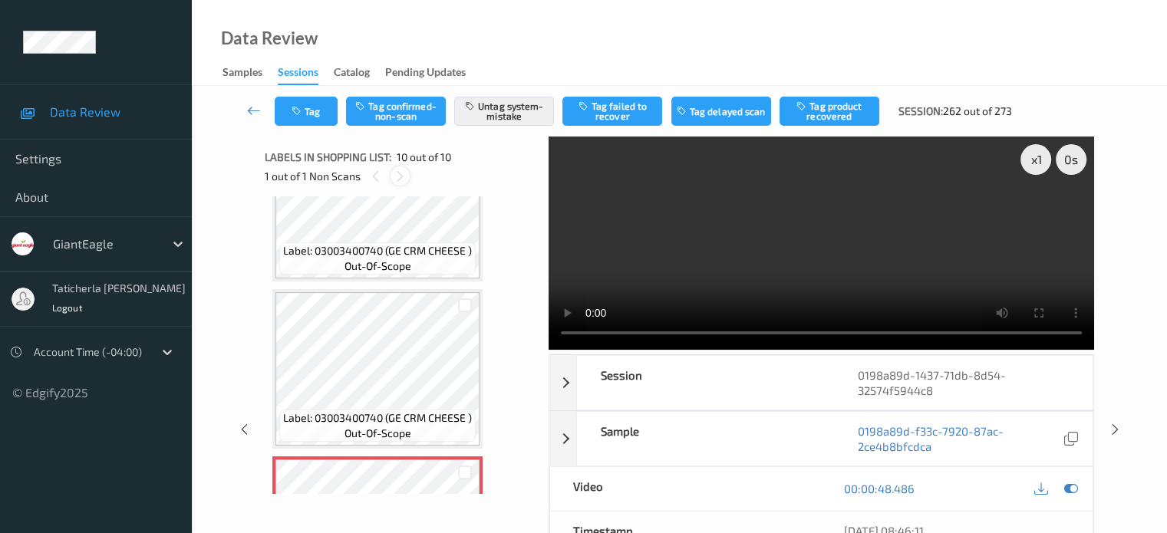
click at [404, 176] on icon at bounding box center [400, 177] width 13 height 14
click at [400, 176] on icon at bounding box center [400, 177] width 13 height 14
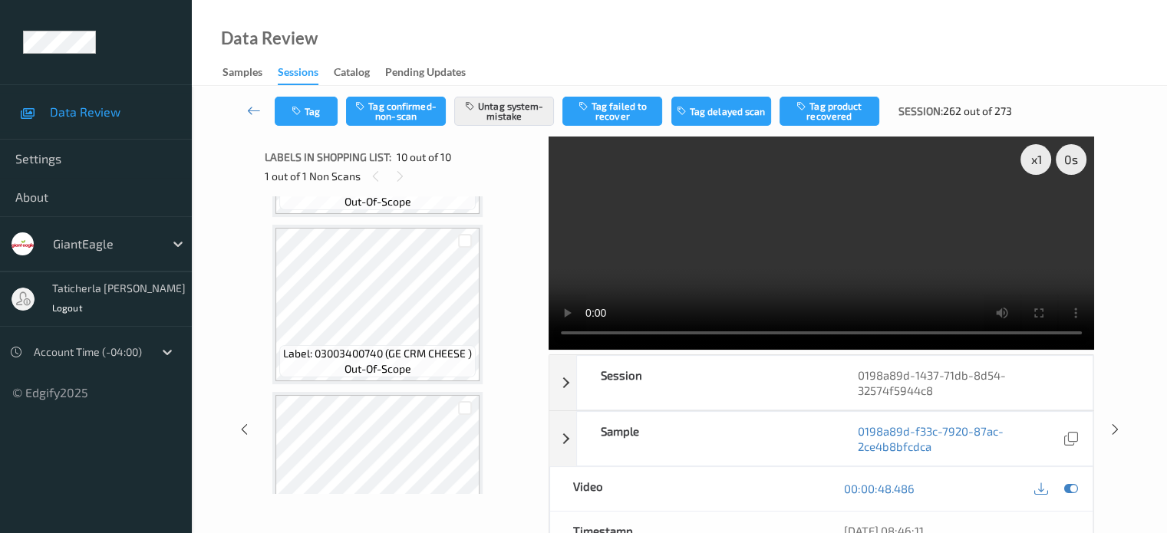
scroll to position [1176, 0]
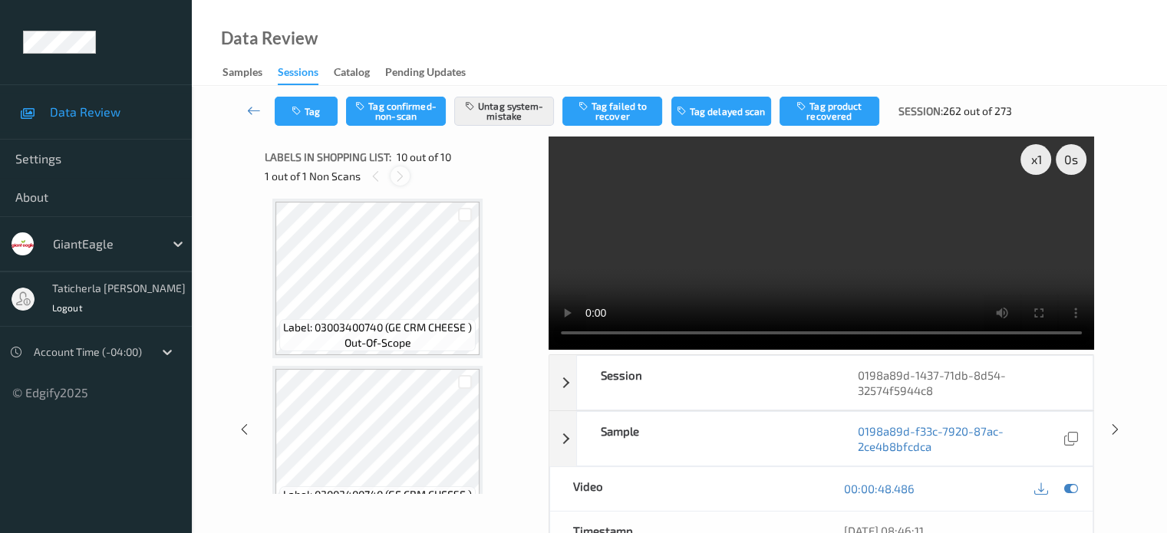
click at [404, 177] on icon at bounding box center [400, 177] width 13 height 14
click at [403, 176] on icon at bounding box center [400, 177] width 13 height 14
click at [401, 176] on icon at bounding box center [400, 177] width 13 height 14
click at [397, 177] on icon at bounding box center [400, 177] width 13 height 14
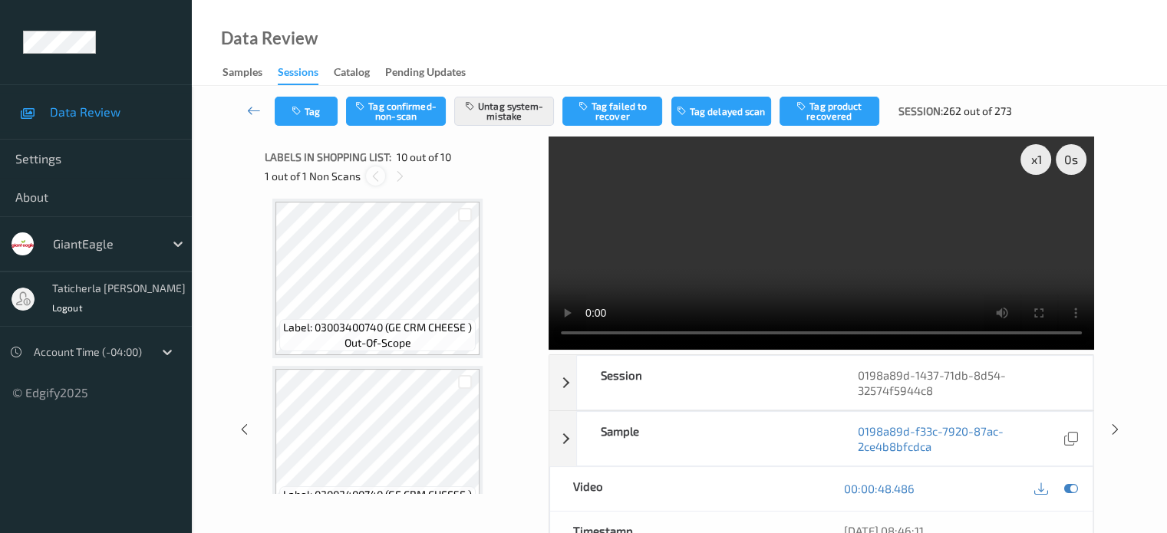
click at [369, 179] on icon at bounding box center [375, 177] width 13 height 14
click at [404, 175] on icon at bounding box center [400, 177] width 13 height 14
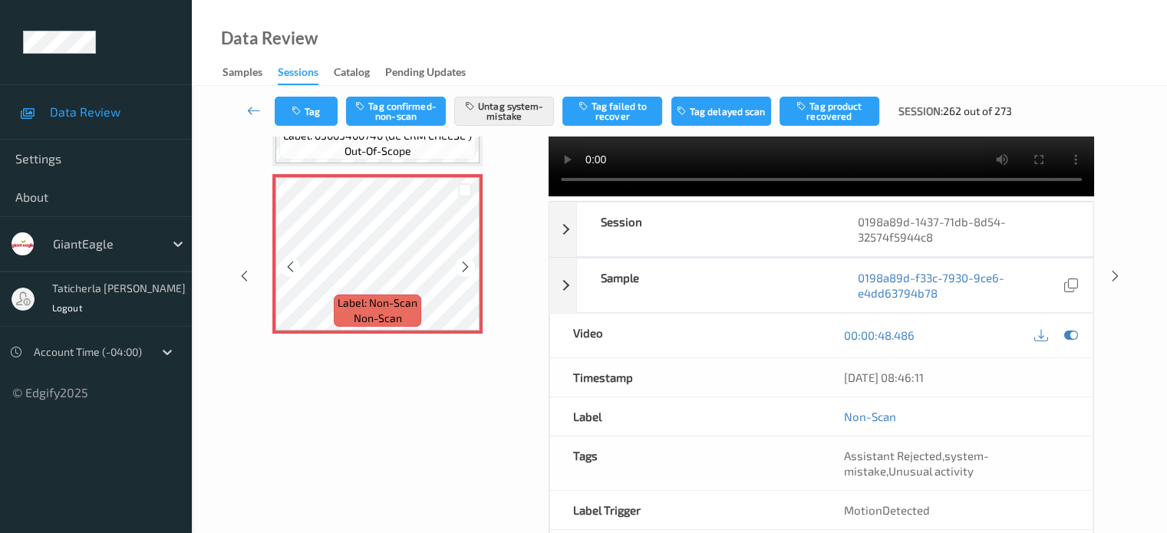
scroll to position [219, 0]
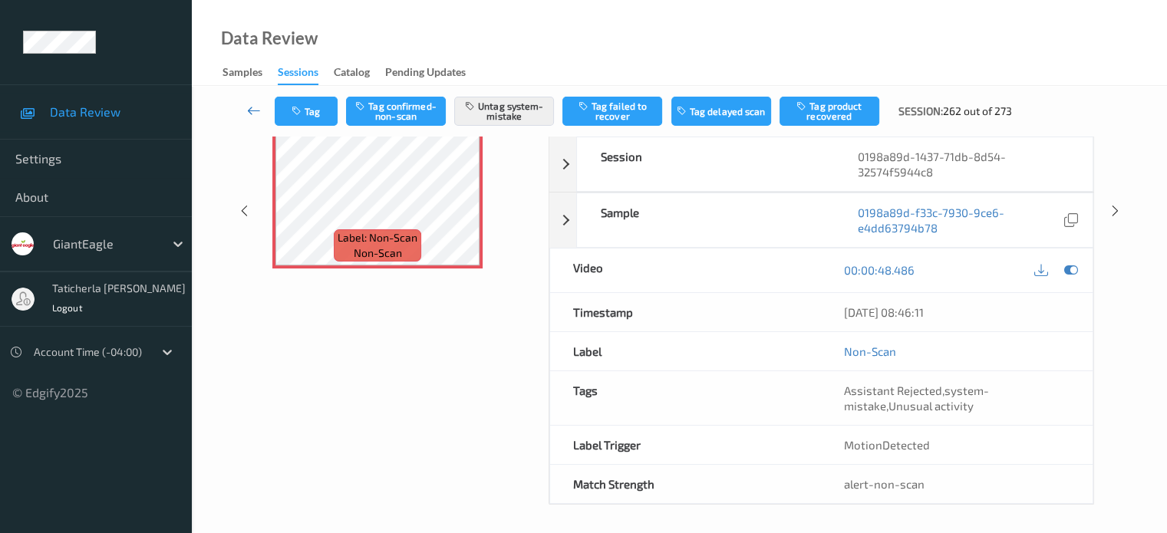
click at [246, 107] on link at bounding box center [254, 111] width 41 height 29
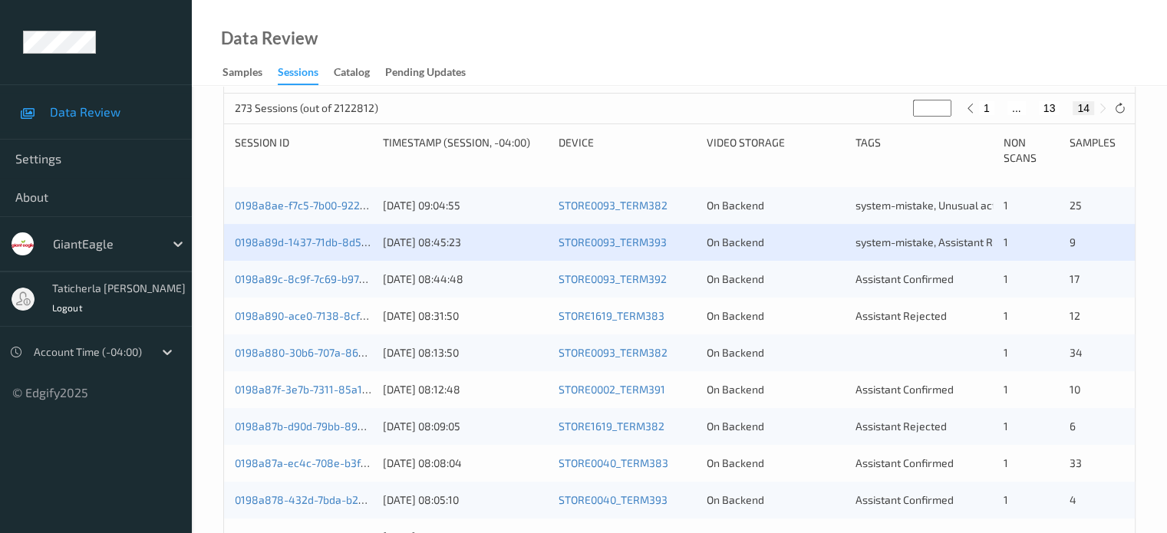
scroll to position [307, 0]
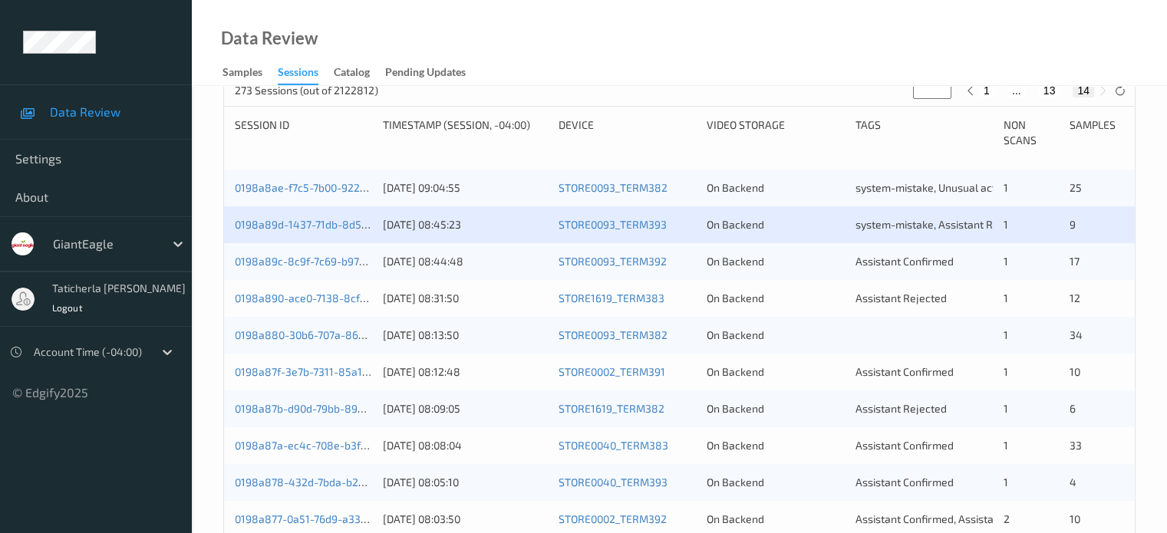
click at [319, 306] on div "0198a890-ace0-7138-8cfa-d0bec2defd6e 14/08/2025 08:31:50 STORE1619_TERM383 On B…" at bounding box center [679, 298] width 911 height 37
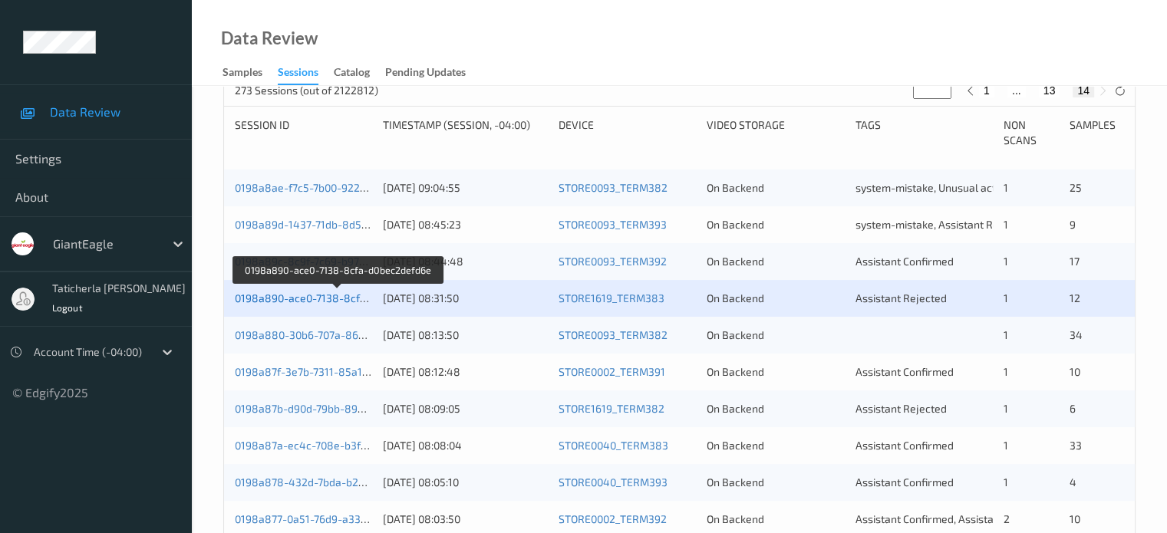
click at [316, 298] on link "0198a890-ace0-7138-8cfa-d0bec2defd6e" at bounding box center [338, 298] width 206 height 13
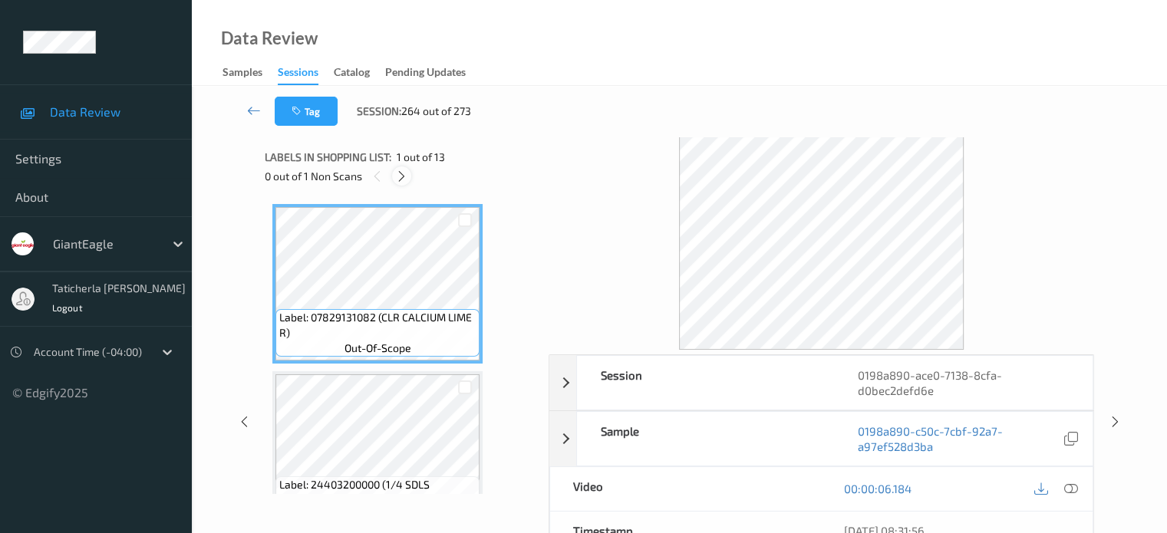
click at [400, 180] on icon at bounding box center [401, 177] width 13 height 14
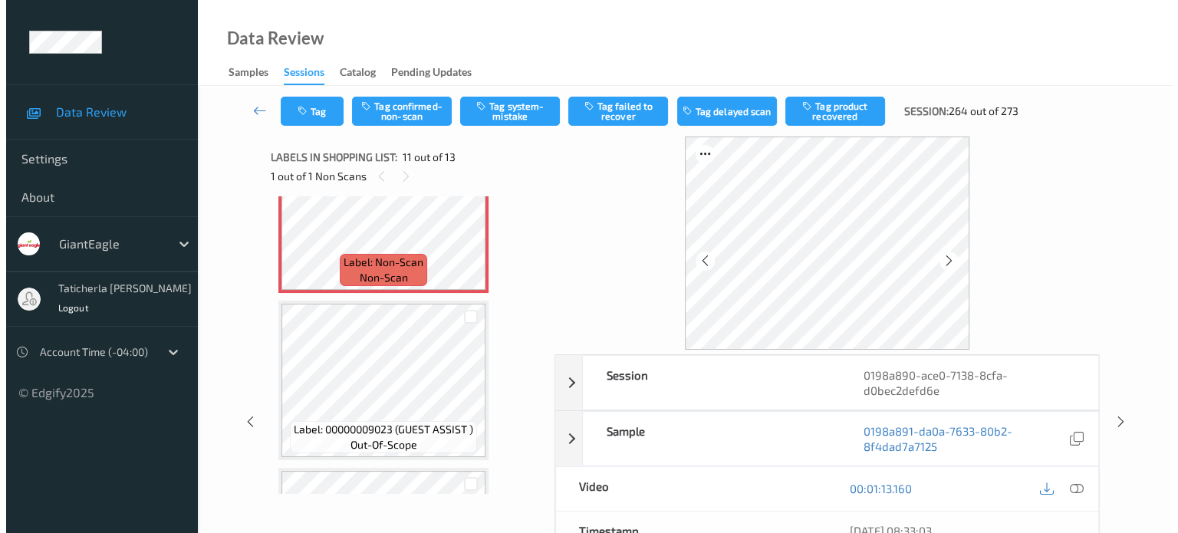
scroll to position [1666, 0]
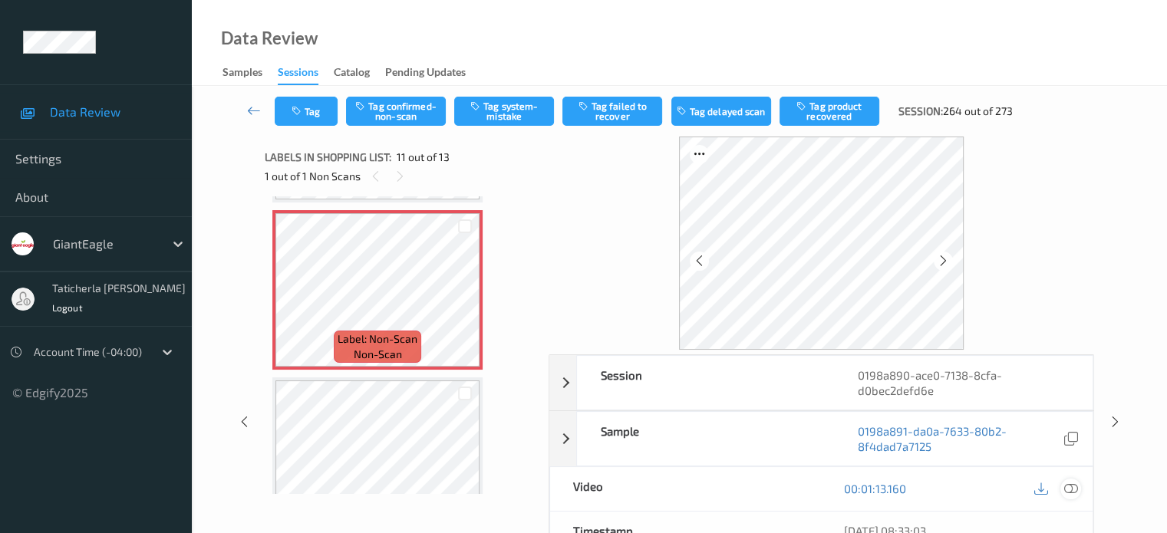
click at [1073, 487] on icon at bounding box center [1070, 489] width 14 height 14
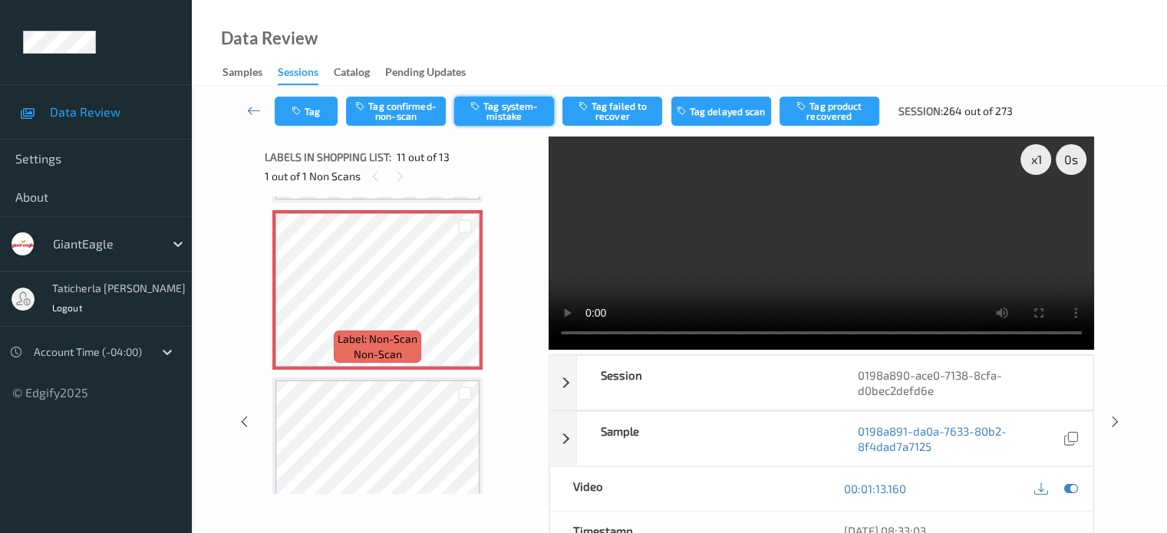
click at [500, 104] on button "Tag system-mistake" at bounding box center [504, 111] width 100 height 29
click at [312, 113] on button "Tag" at bounding box center [306, 111] width 63 height 29
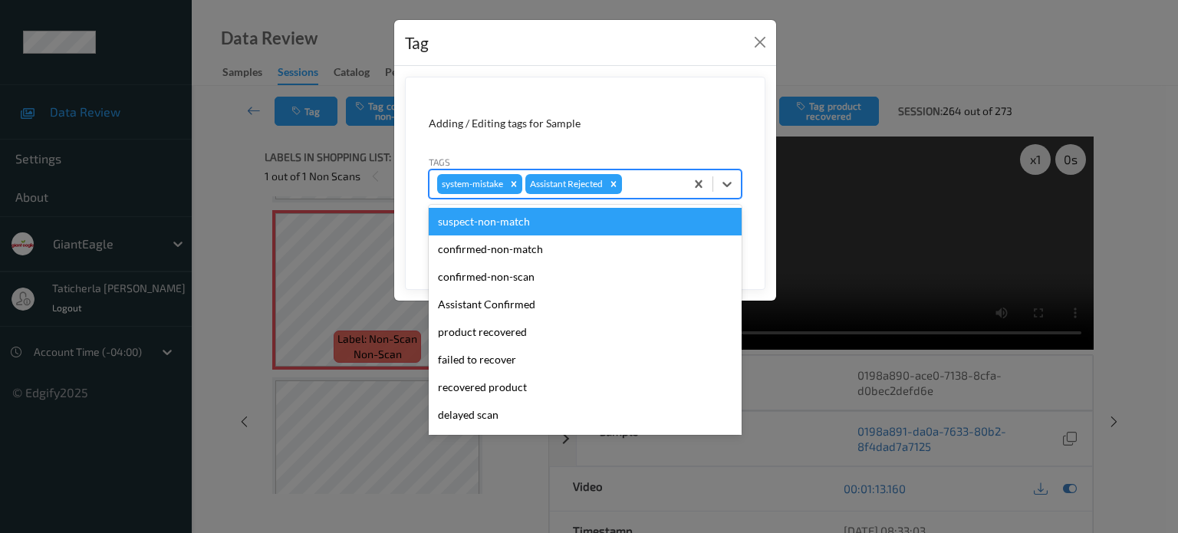
click at [654, 189] on div at bounding box center [651, 184] width 52 height 18
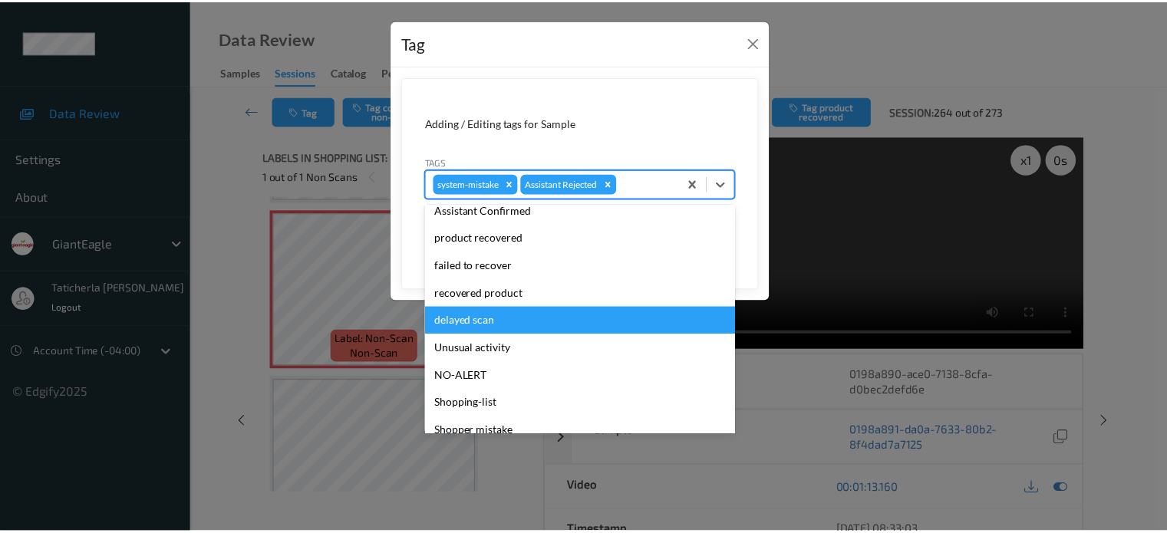
scroll to position [135, 0]
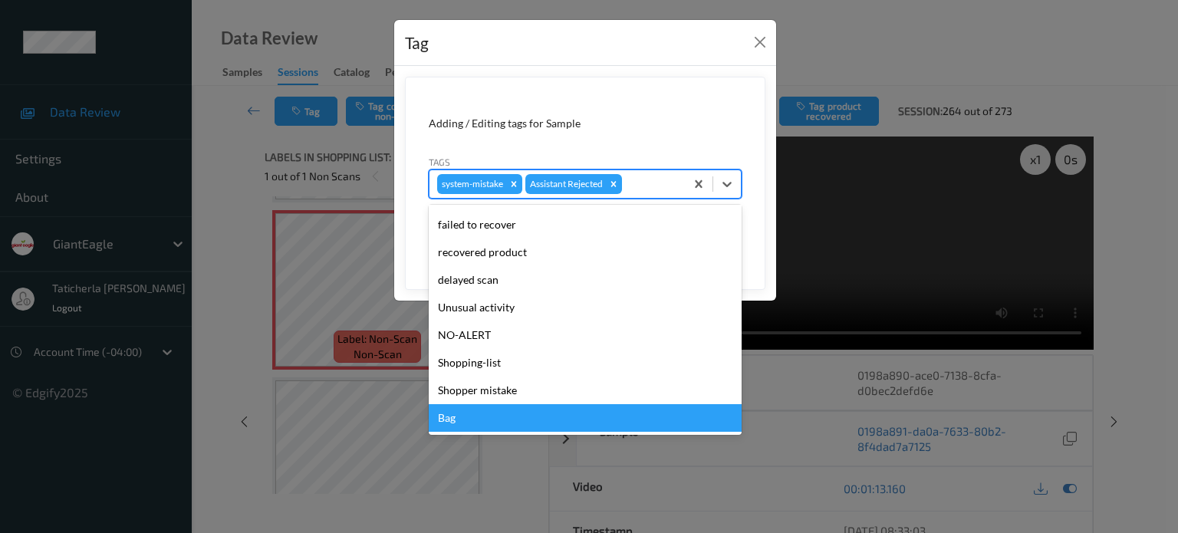
drag, startPoint x: 461, startPoint y: 429, endPoint x: 470, endPoint y: 417, distance: 15.3
click at [463, 427] on div "Bag" at bounding box center [585, 418] width 313 height 28
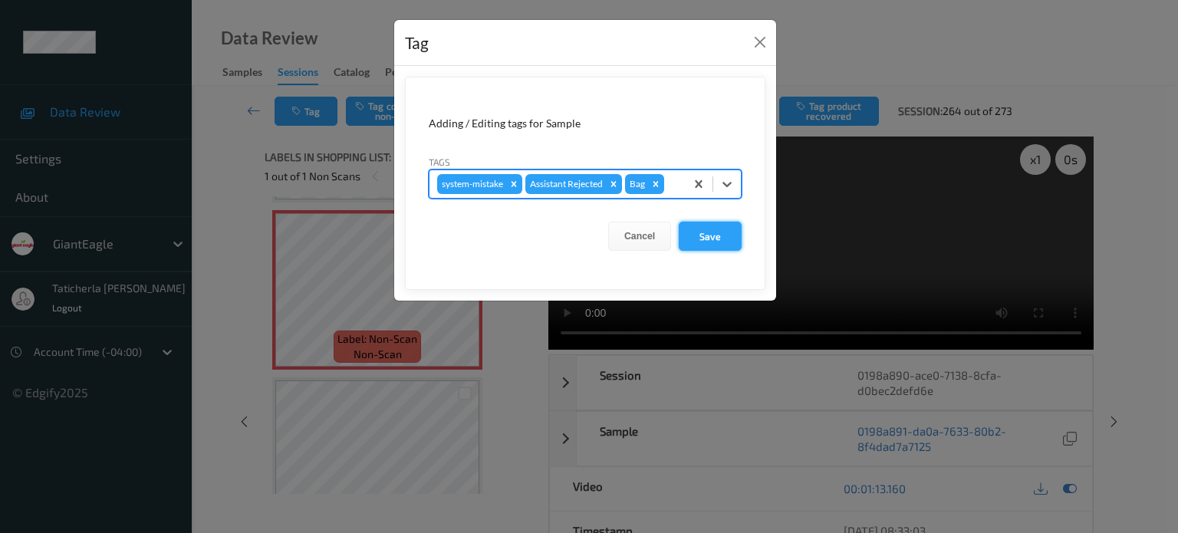
click at [707, 226] on button "Save" at bounding box center [710, 236] width 63 height 29
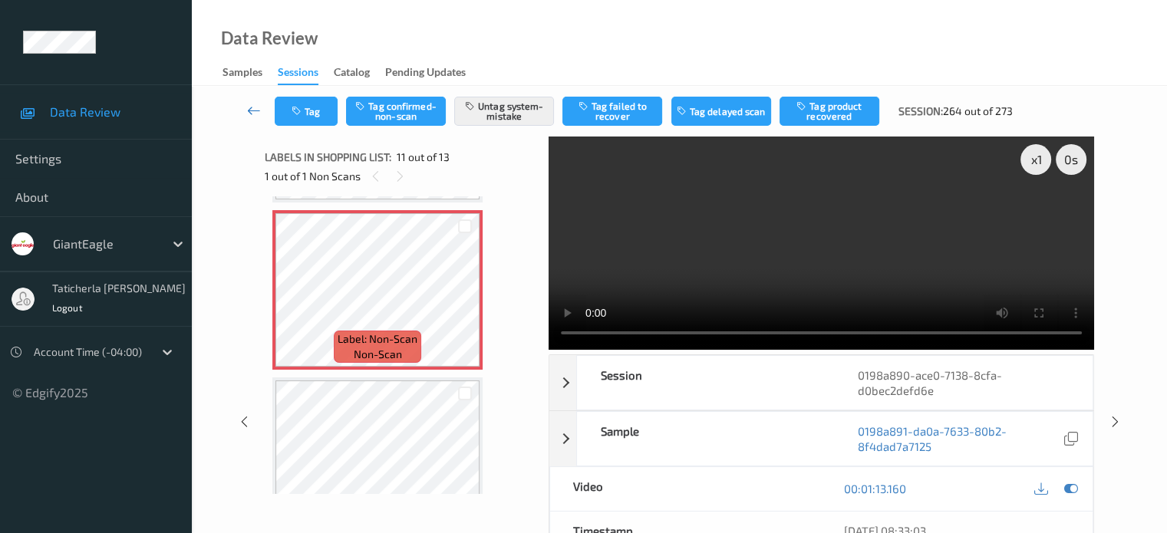
click at [253, 107] on icon at bounding box center [254, 110] width 14 height 15
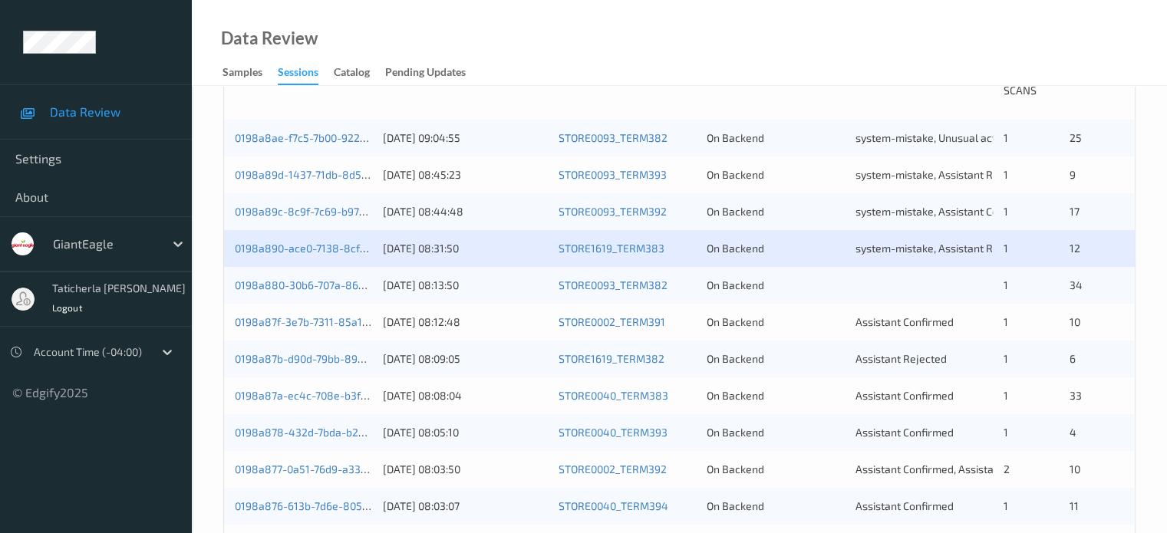
scroll to position [384, 0]
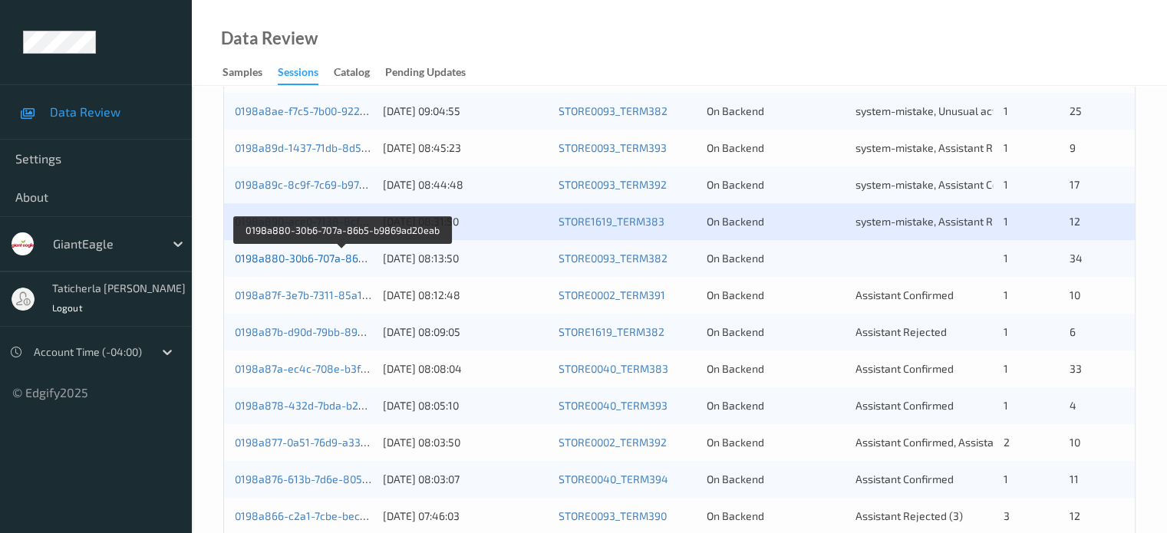
click at [305, 257] on link "0198a880-30b6-707a-86b5-b9869ad20eab" at bounding box center [342, 258] width 215 height 13
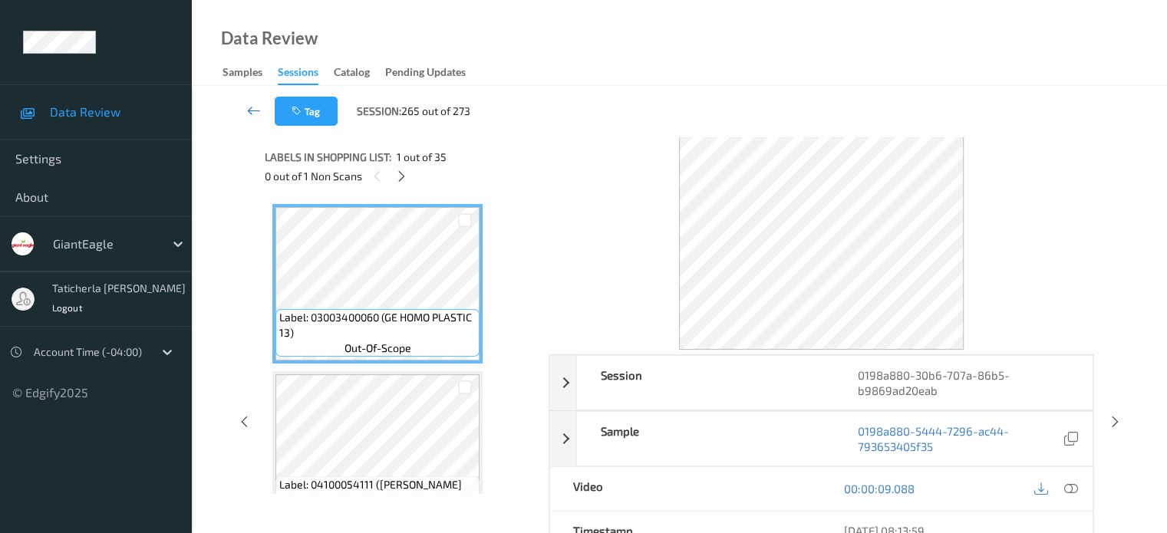
click at [242, 106] on link at bounding box center [254, 111] width 41 height 29
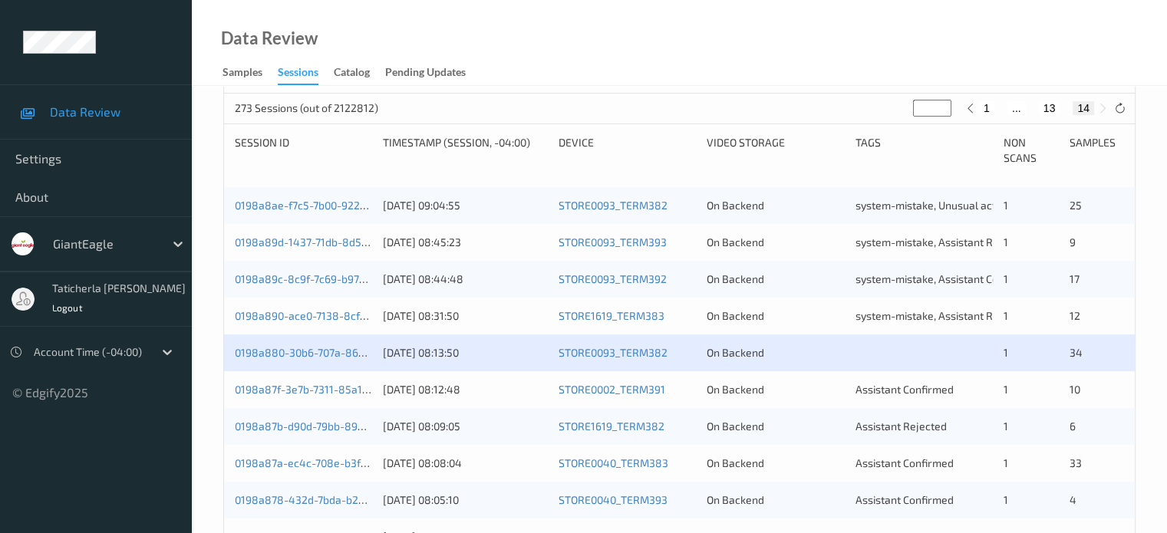
scroll to position [384, 0]
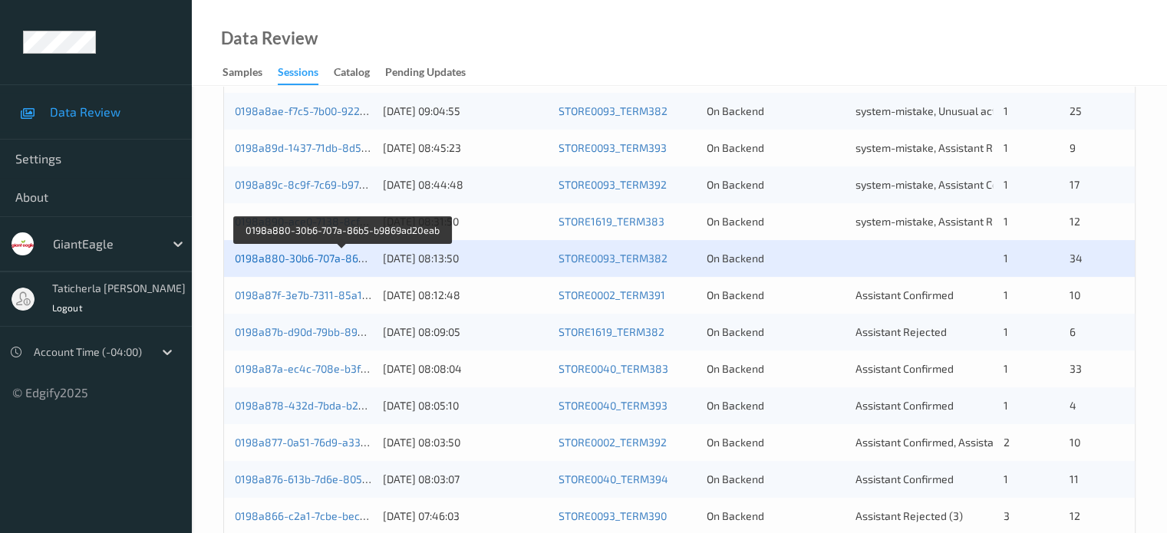
click at [331, 253] on link "0198a880-30b6-707a-86b5-b9869ad20eab" at bounding box center [342, 258] width 215 height 13
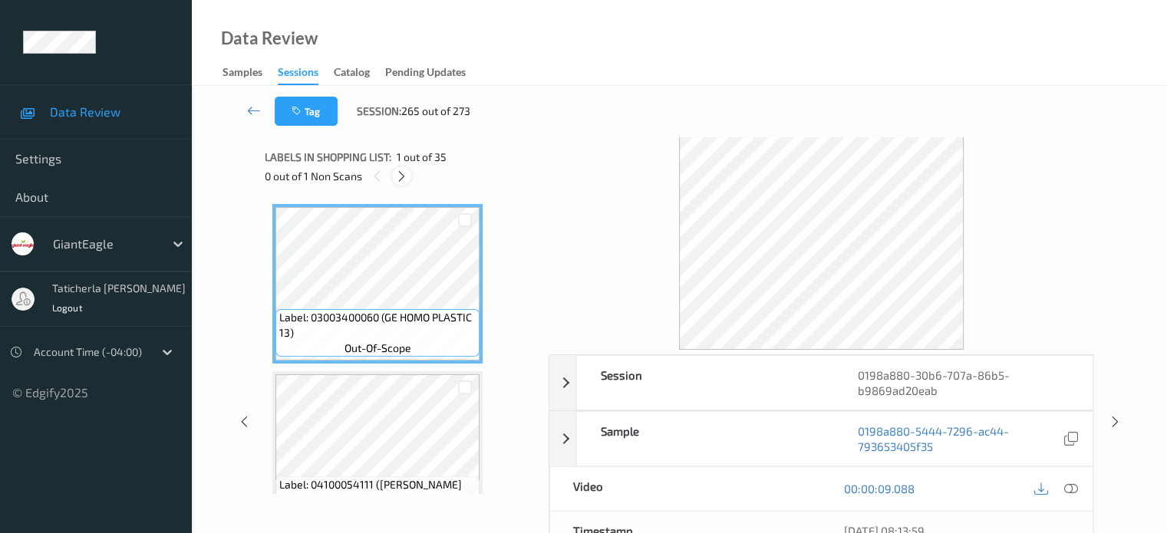
click at [398, 176] on icon at bounding box center [401, 177] width 13 height 14
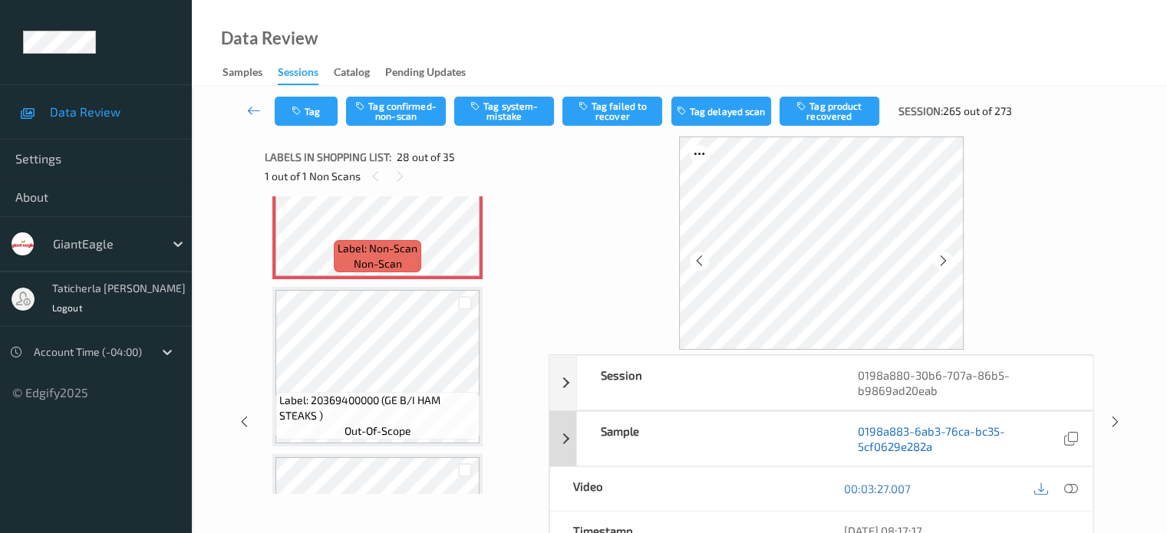
scroll to position [4586, 0]
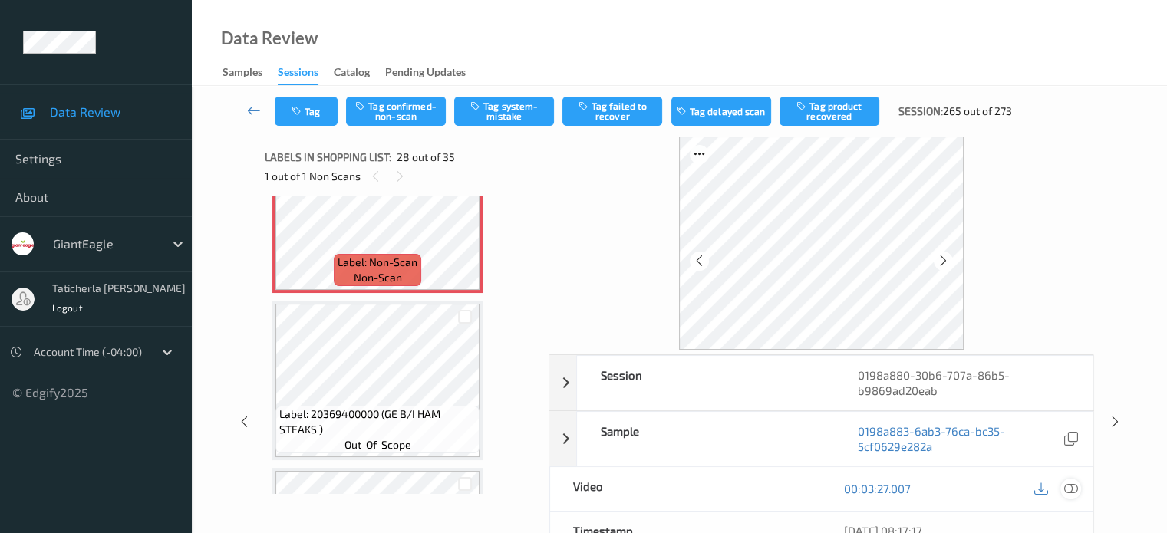
click at [1066, 487] on icon at bounding box center [1070, 489] width 14 height 14
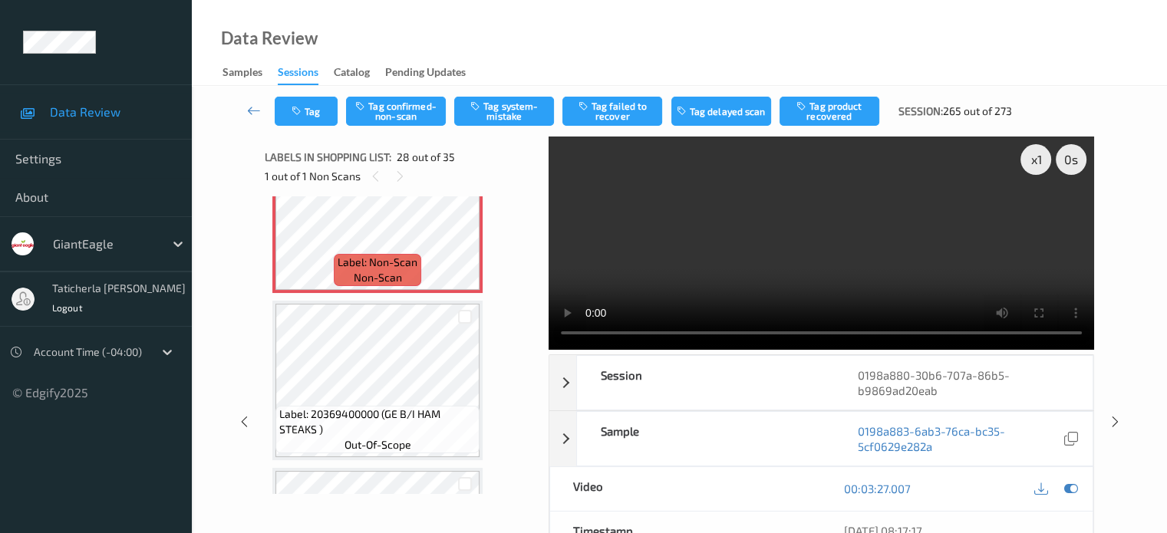
click at [1039, 216] on video at bounding box center [821, 243] width 545 height 213
click at [402, 103] on button "Tag confirmed-non-scan" at bounding box center [396, 111] width 100 height 29
click at [847, 107] on button "Tag product recovered" at bounding box center [829, 111] width 100 height 29
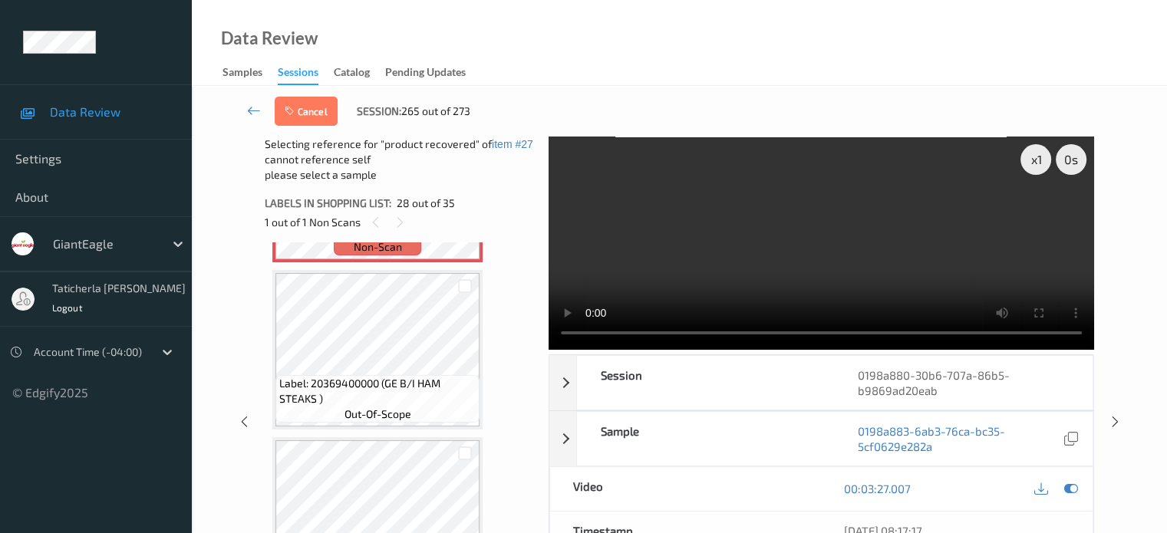
scroll to position [4740, 0]
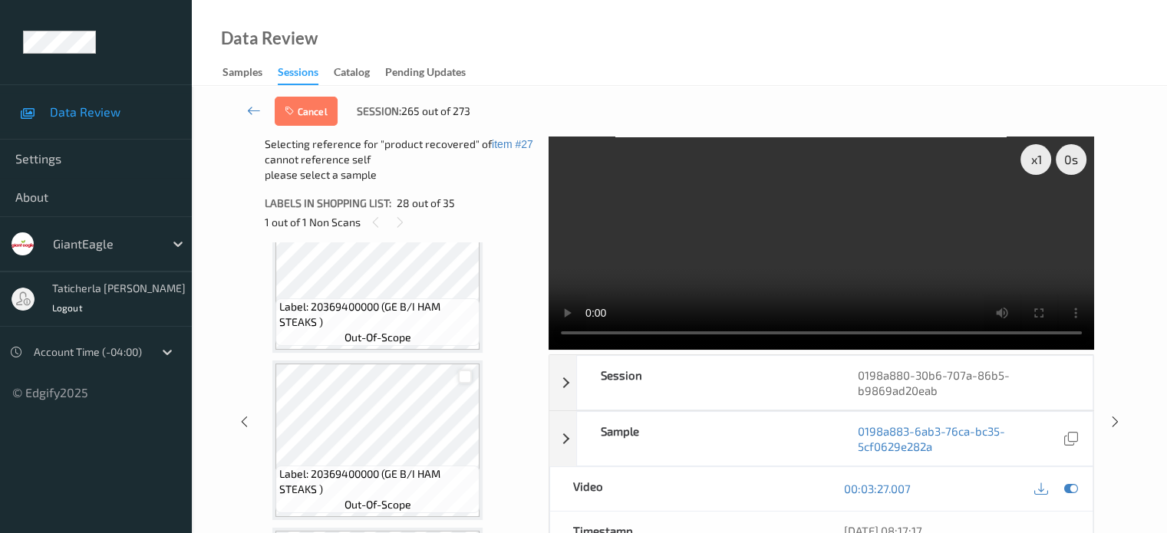
click at [465, 378] on div at bounding box center [465, 377] width 15 height 15
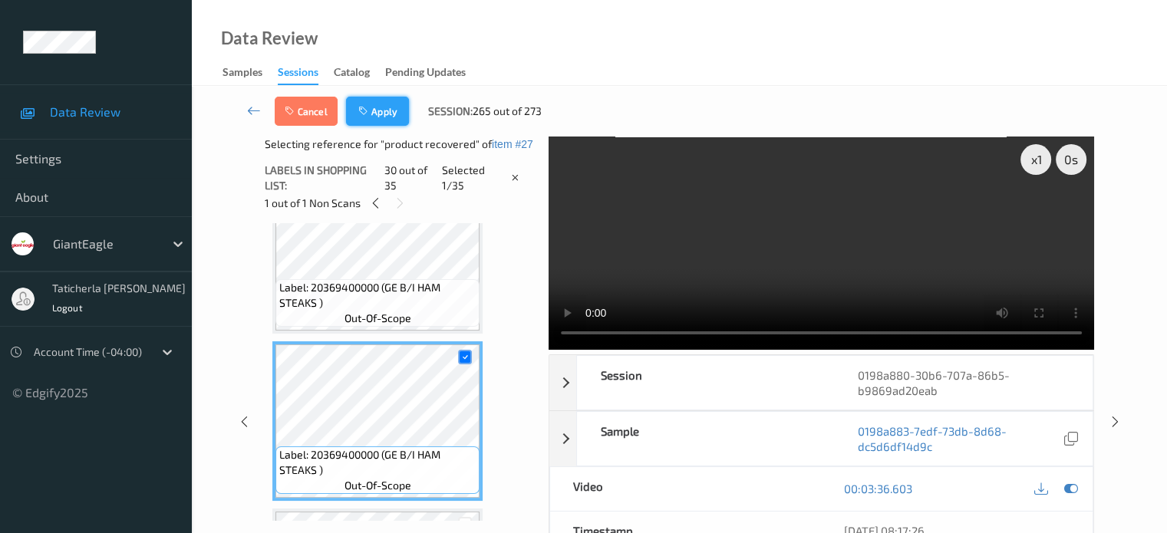
click at [390, 111] on button "Apply" at bounding box center [377, 111] width 63 height 29
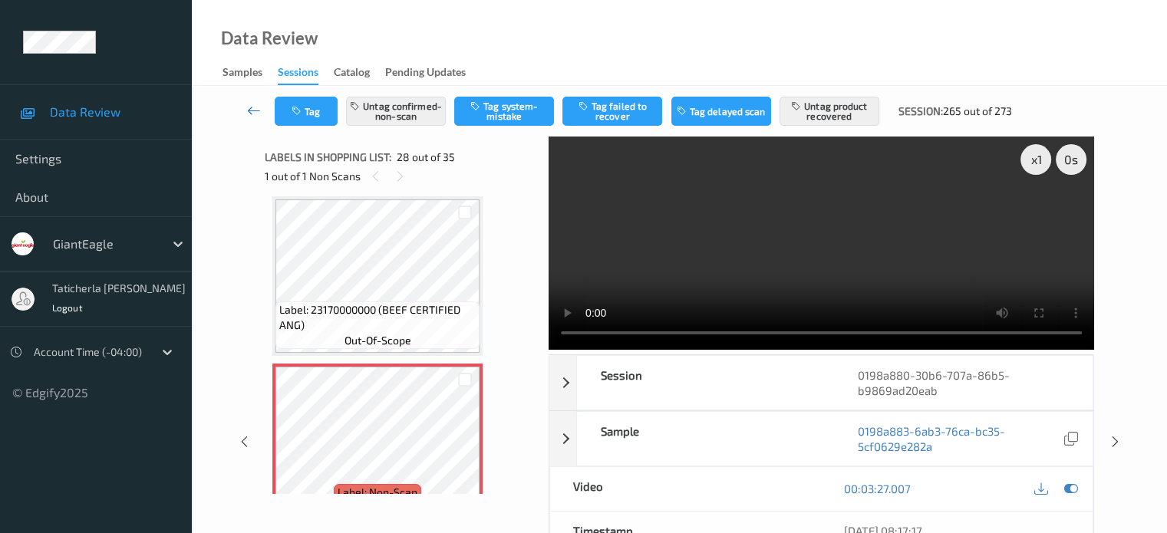
click at [252, 113] on icon at bounding box center [254, 110] width 14 height 15
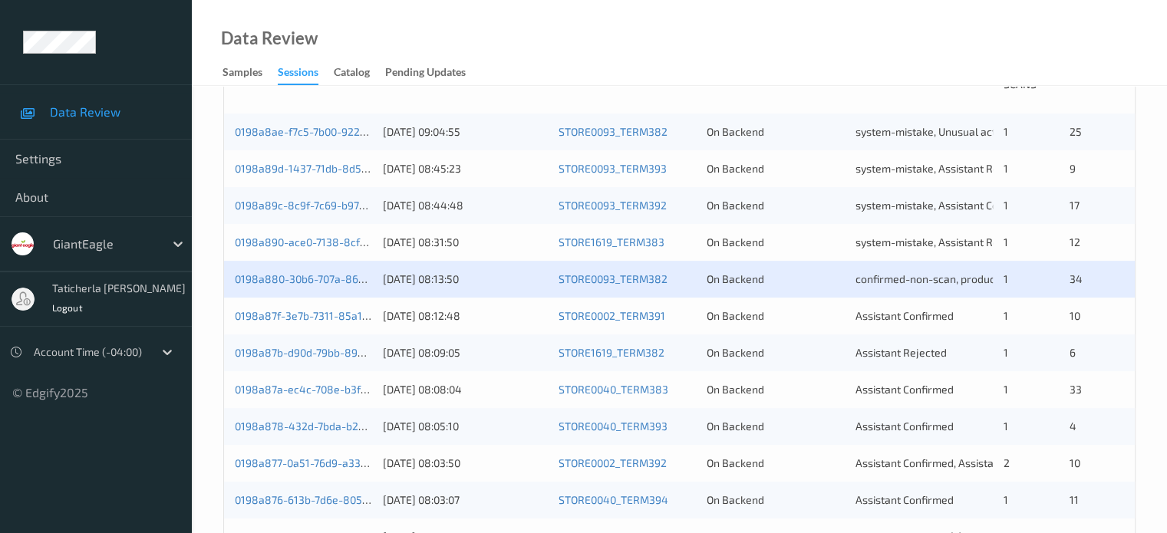
scroll to position [384, 0]
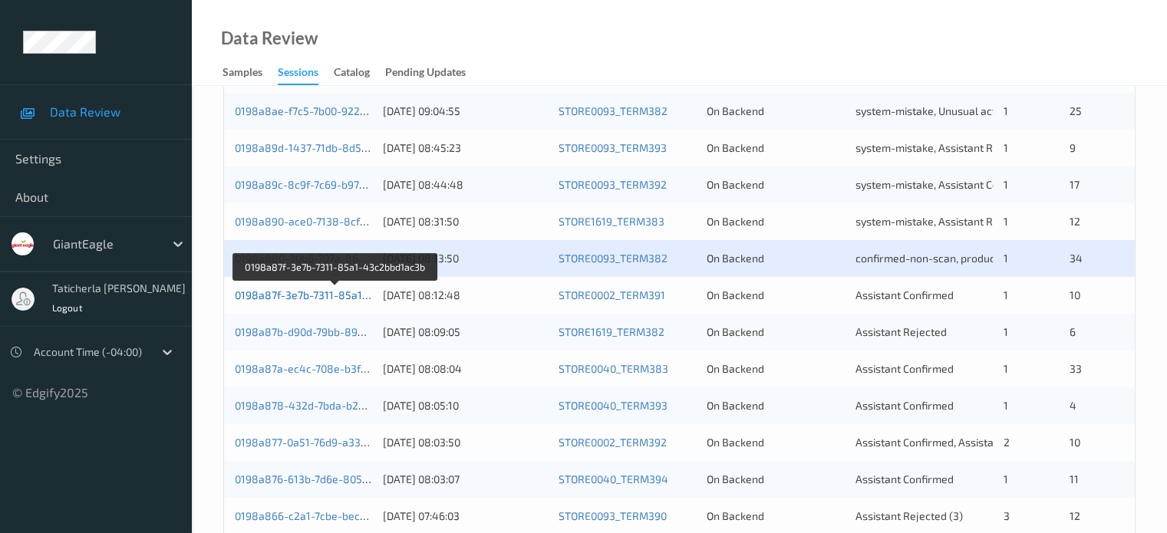
click at [349, 296] on link "0198a87f-3e7b-7311-85a1-43c2bbd1ac3b" at bounding box center [336, 294] width 203 height 13
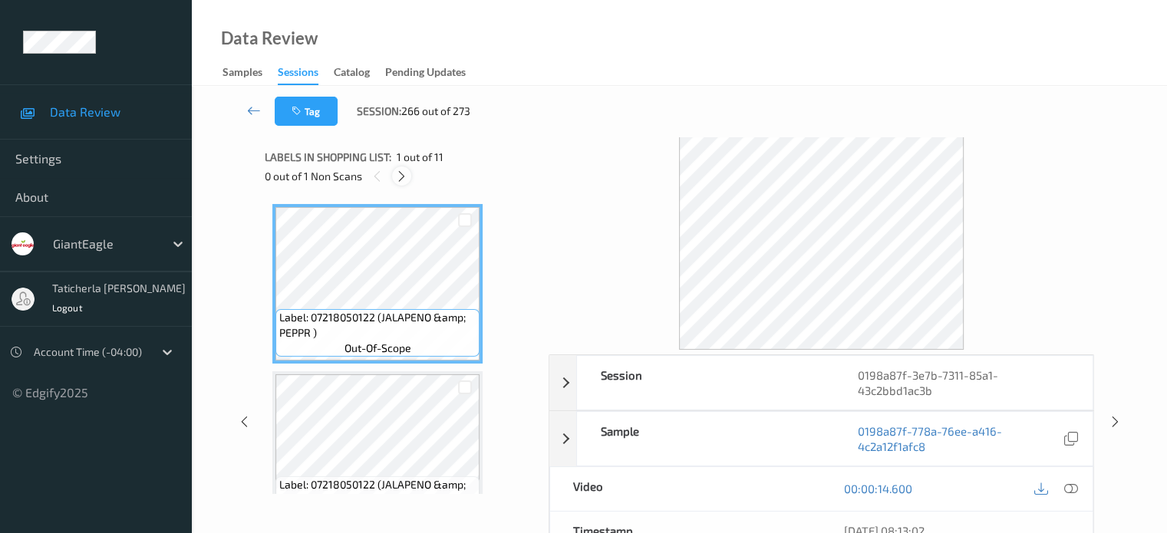
click at [399, 175] on icon at bounding box center [401, 177] width 13 height 14
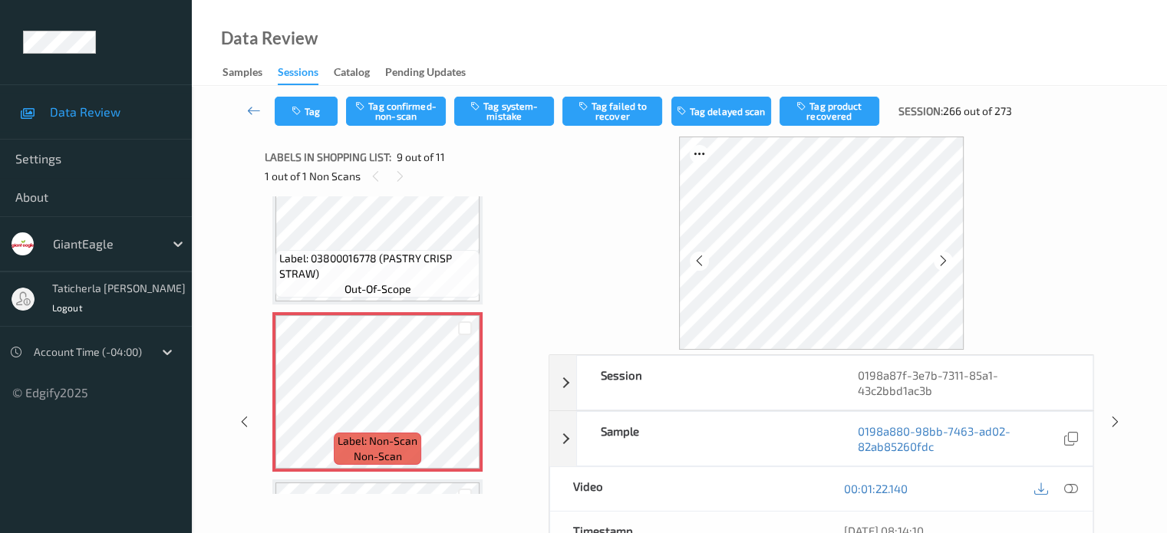
scroll to position [1255, 0]
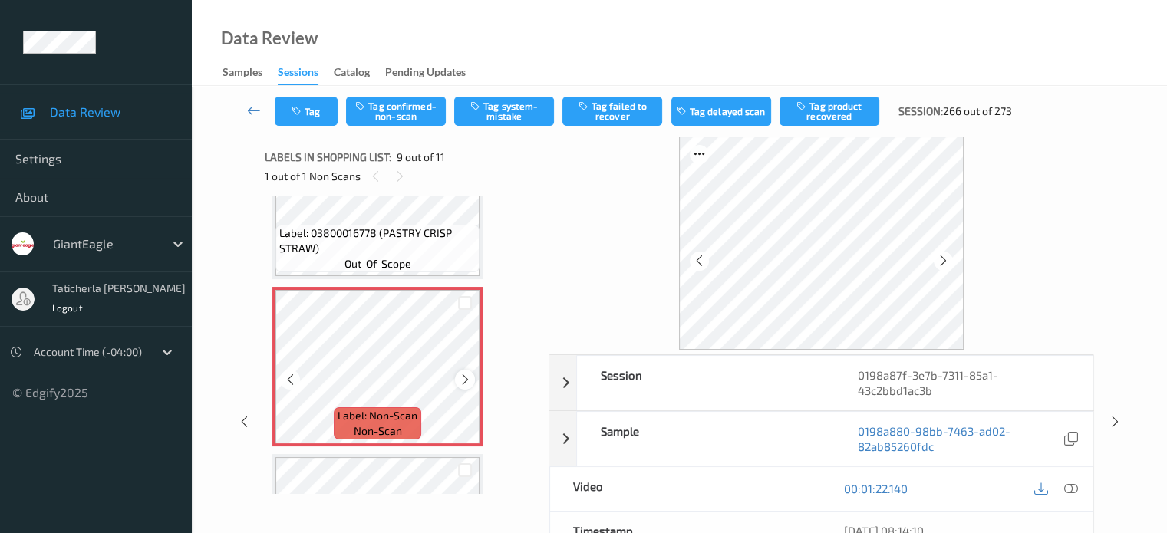
click at [460, 377] on icon at bounding box center [465, 380] width 13 height 14
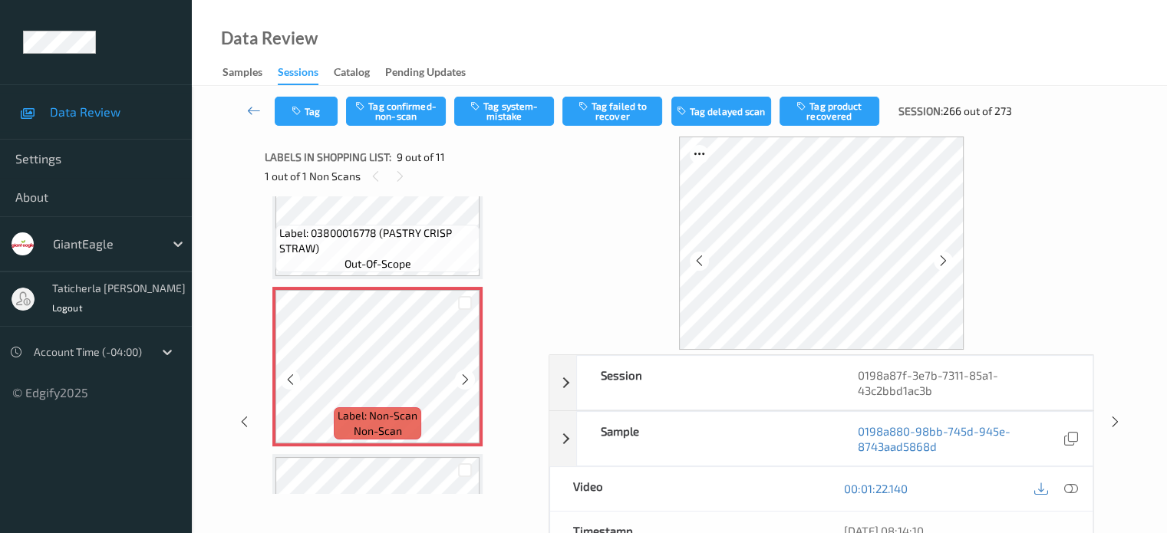
click at [460, 377] on icon at bounding box center [465, 380] width 13 height 14
click at [1071, 486] on icon at bounding box center [1070, 489] width 14 height 14
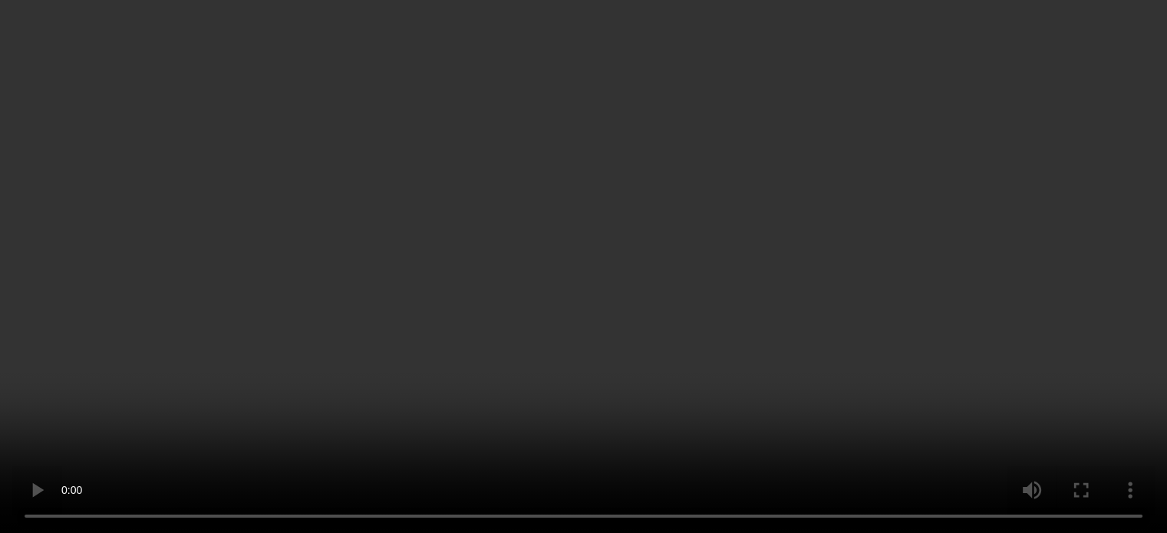
scroll to position [1243, 0]
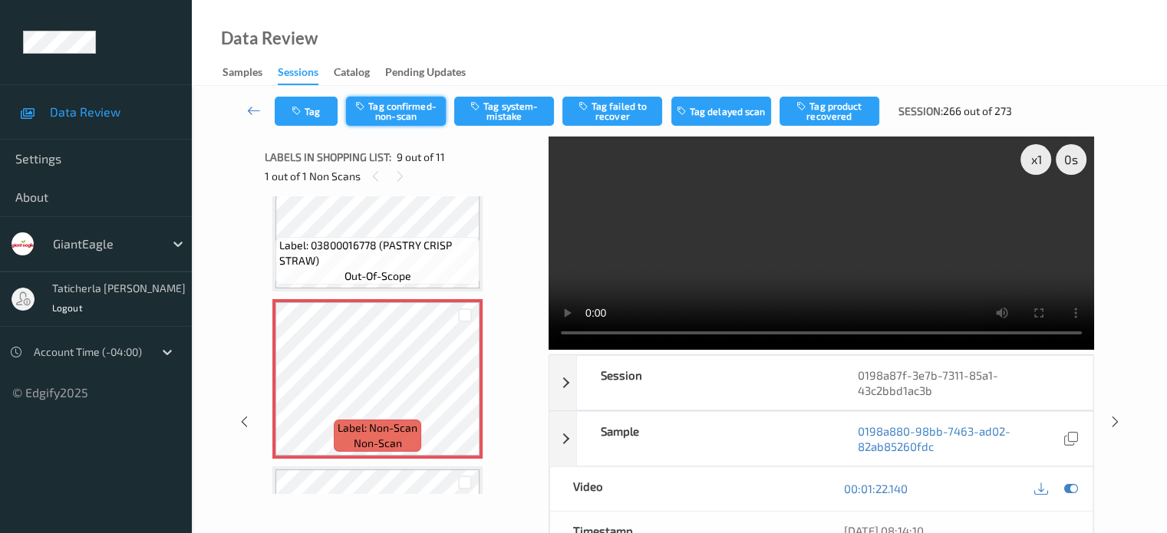
click at [390, 114] on button "Tag confirmed-non-scan" at bounding box center [396, 111] width 100 height 29
click at [249, 107] on icon at bounding box center [254, 110] width 14 height 15
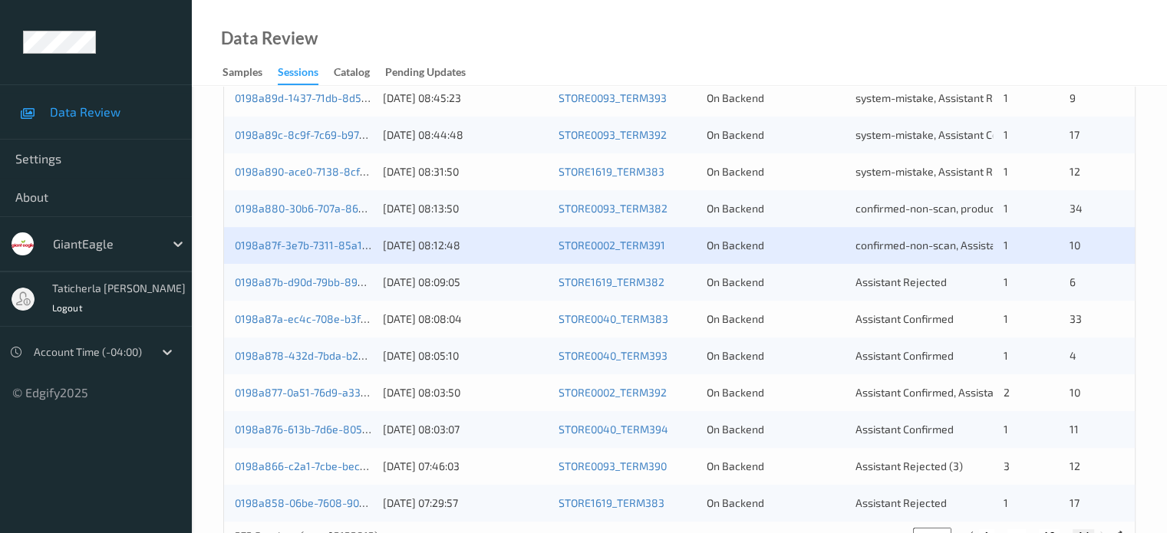
scroll to position [460, 0]
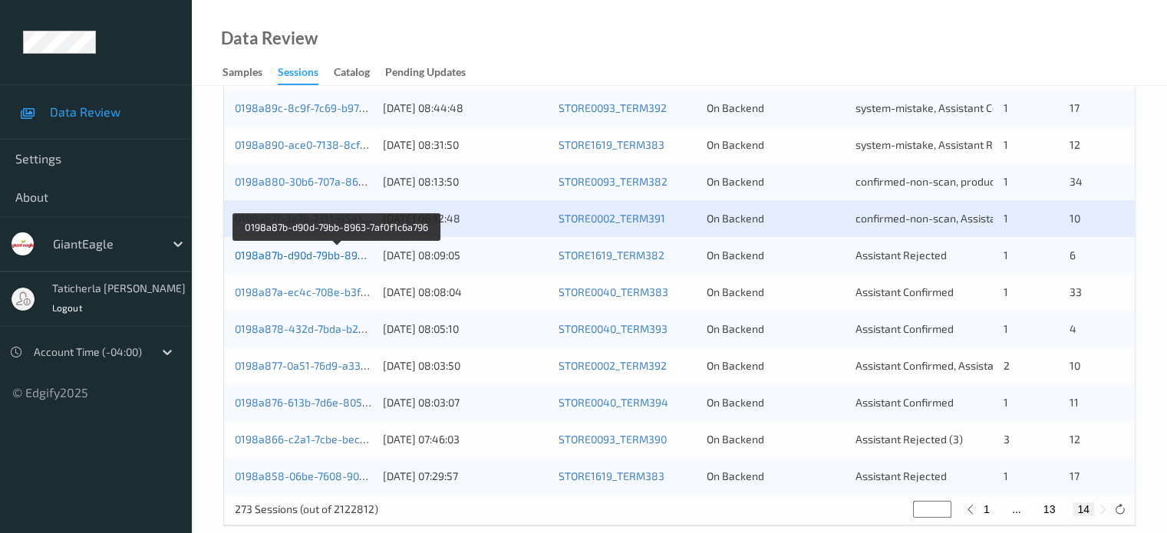
click at [328, 260] on link "0198a87b-d90d-79bb-8963-7af0f1c6a796" at bounding box center [337, 255] width 204 height 13
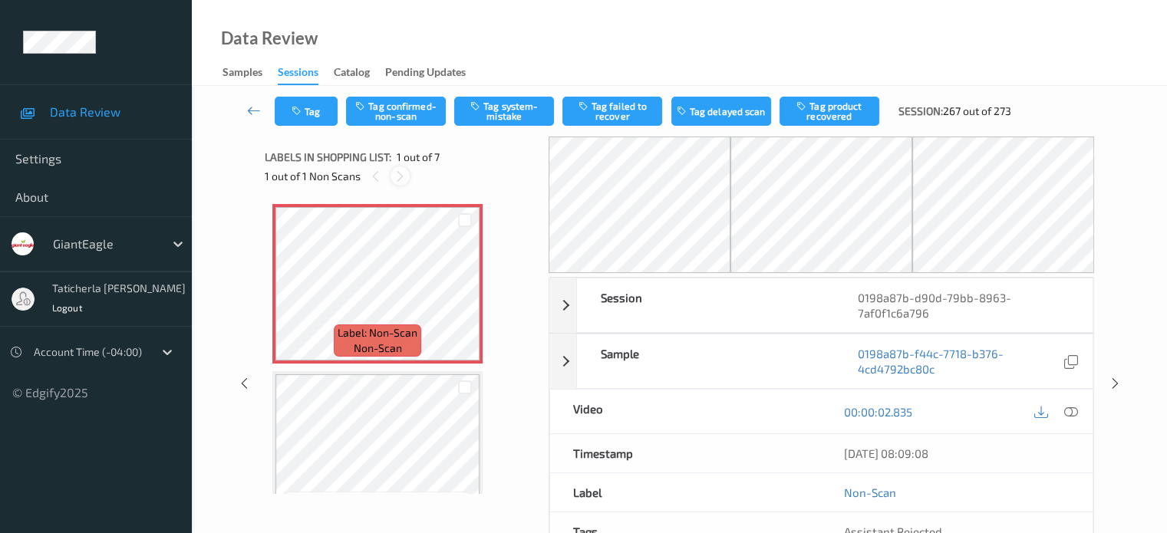
click at [400, 177] on icon at bounding box center [400, 177] width 13 height 14
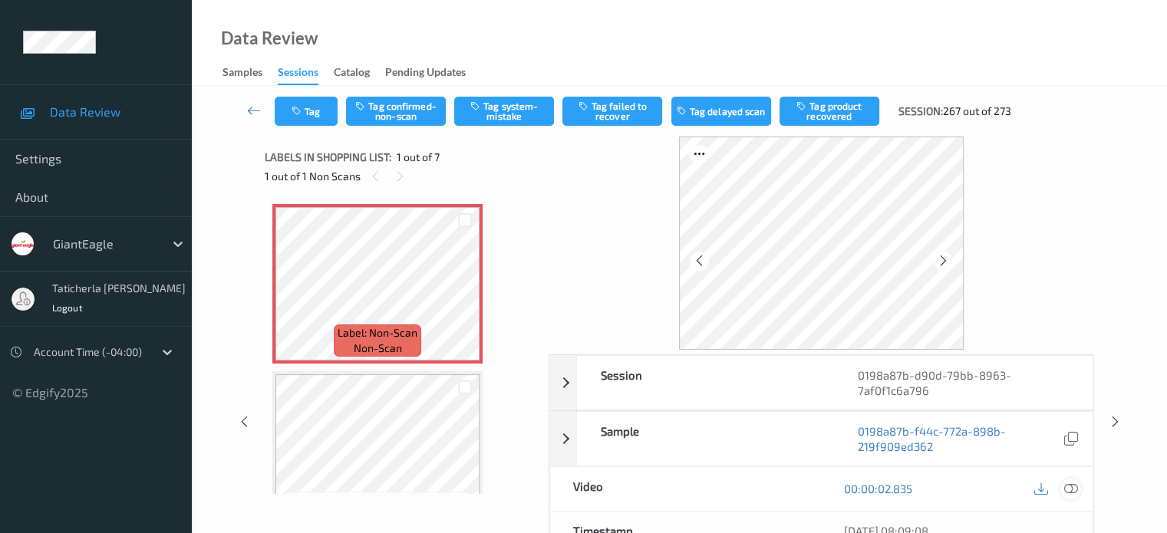
click at [1068, 486] on icon at bounding box center [1070, 489] width 14 height 14
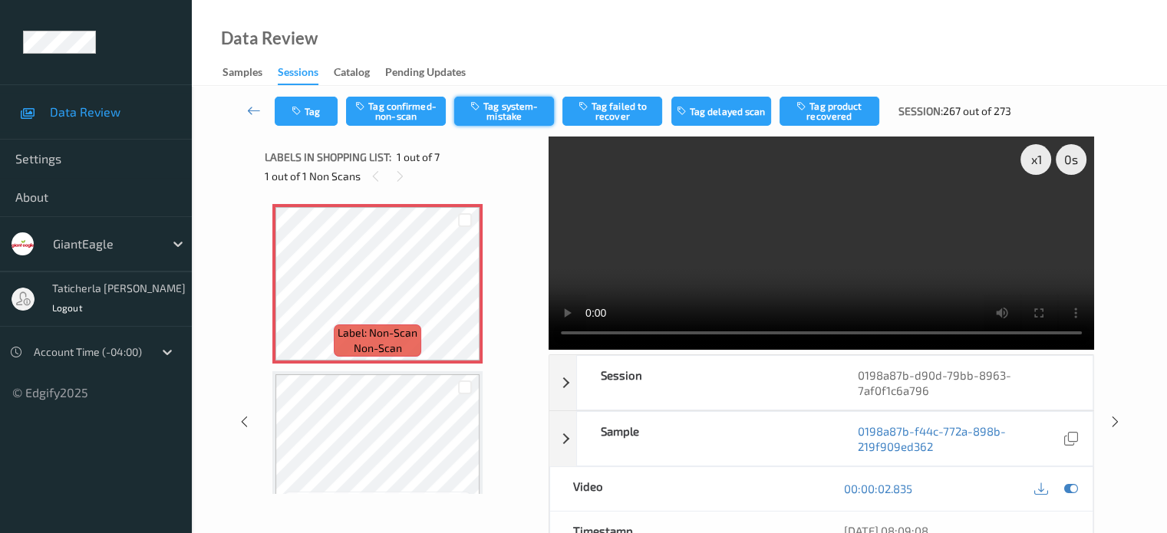
click at [516, 108] on button "Tag system-mistake" at bounding box center [504, 111] width 100 height 29
click at [252, 110] on icon at bounding box center [254, 110] width 14 height 15
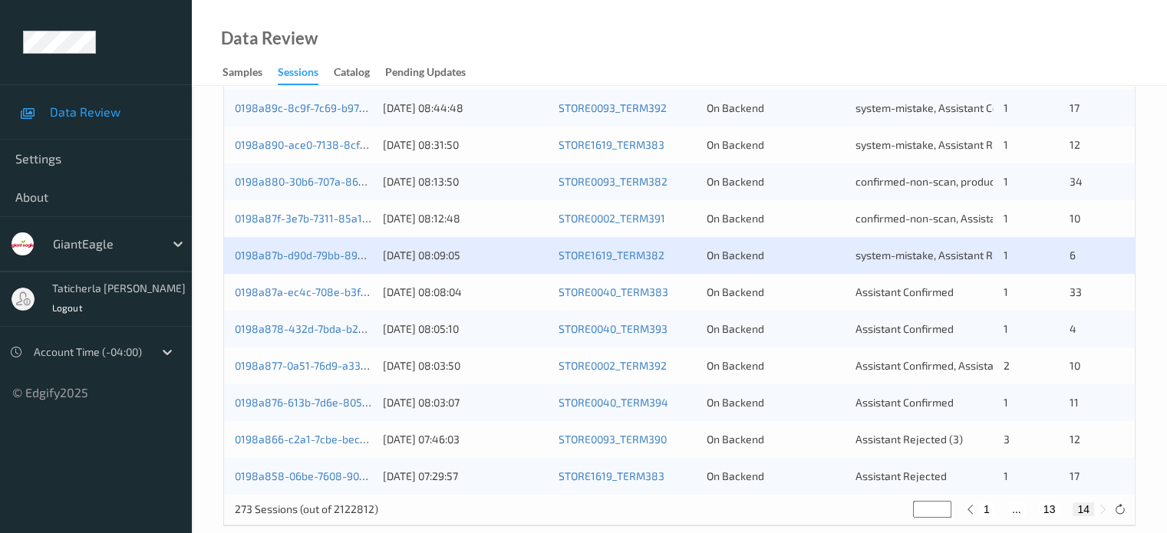
scroll to position [483, 0]
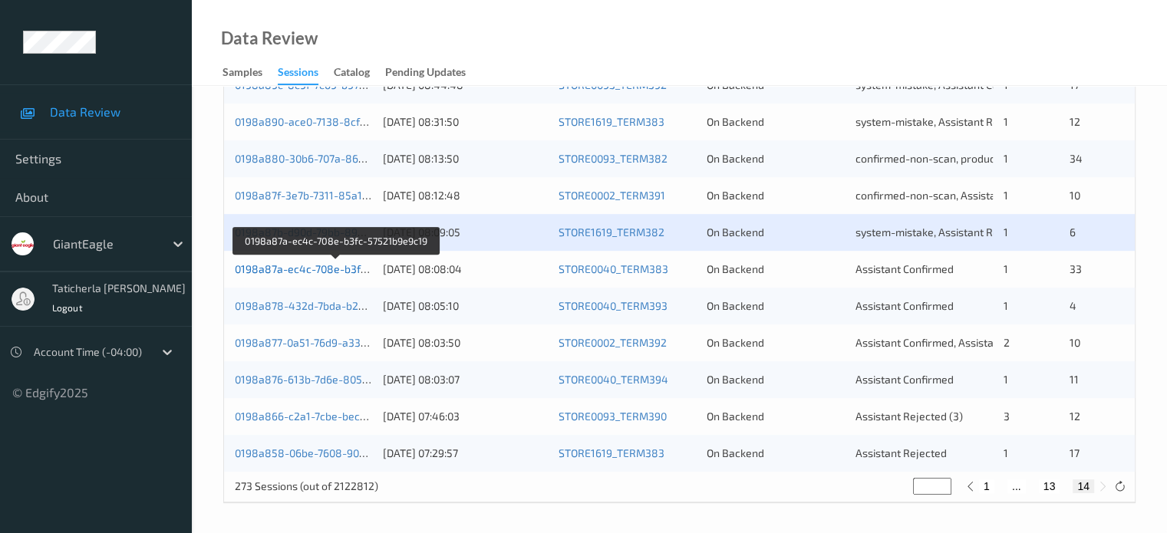
click at [301, 264] on link "0198a87a-ec4c-708e-b3fc-57521b9e9c19" at bounding box center [337, 268] width 205 height 13
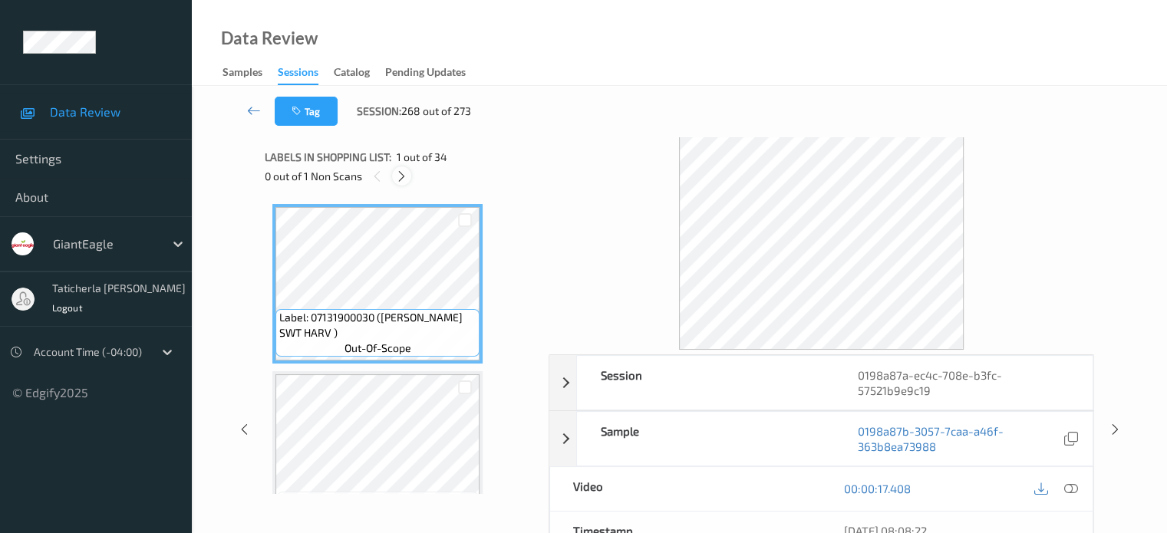
click at [402, 178] on icon at bounding box center [401, 177] width 13 height 14
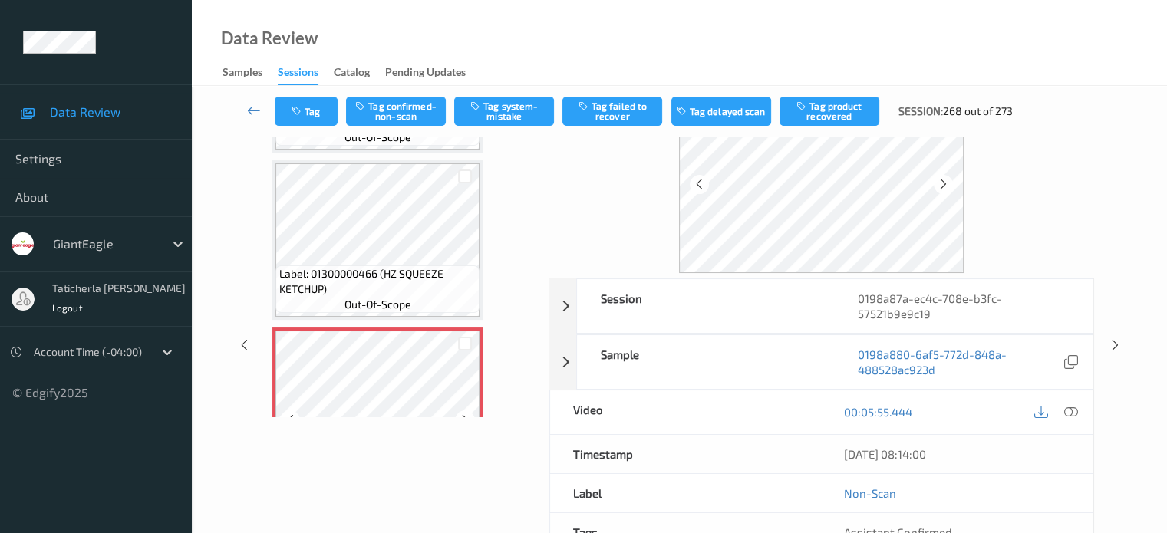
scroll to position [5396, 0]
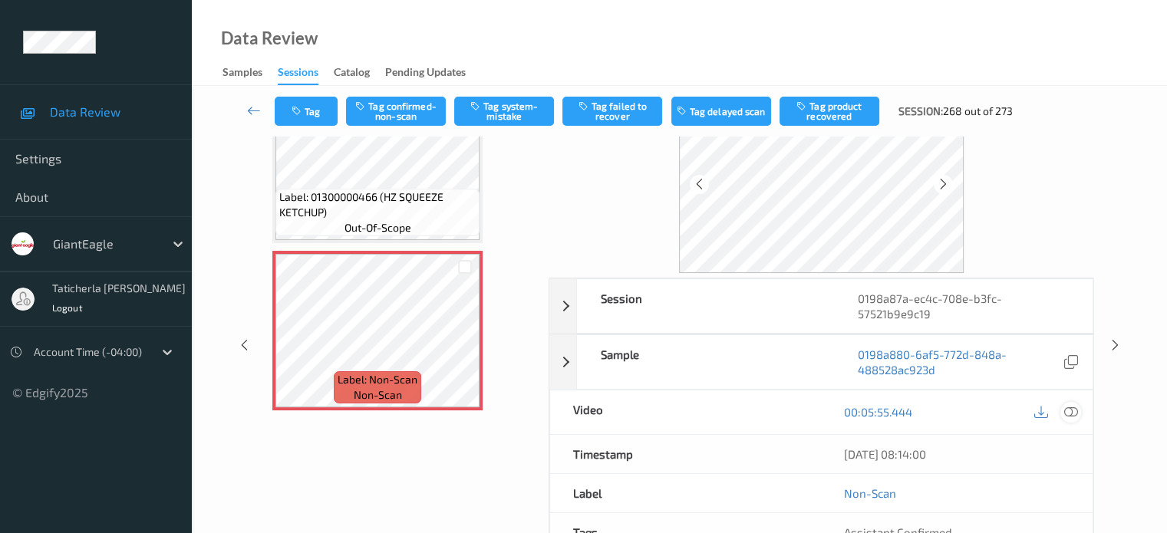
click at [1067, 410] on icon at bounding box center [1070, 412] width 14 height 14
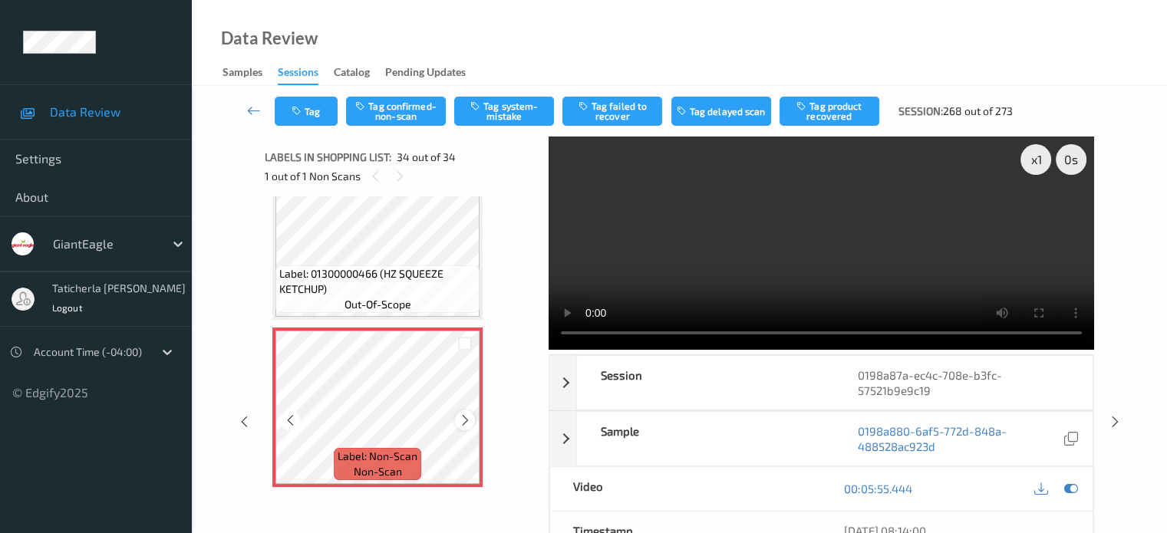
click at [462, 419] on icon at bounding box center [465, 421] width 13 height 14
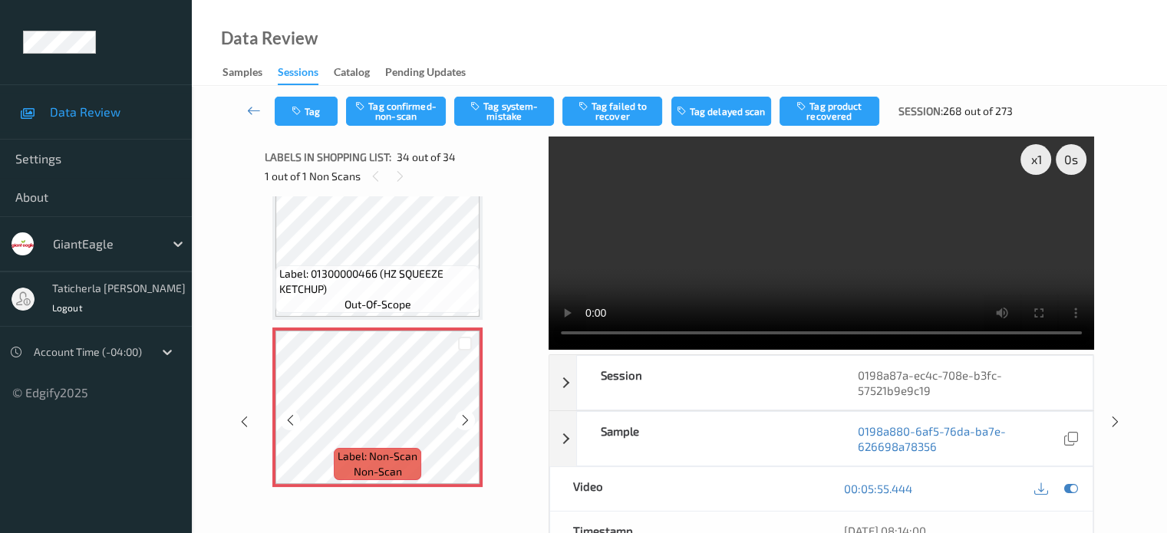
click at [462, 419] on icon at bounding box center [465, 421] width 13 height 14
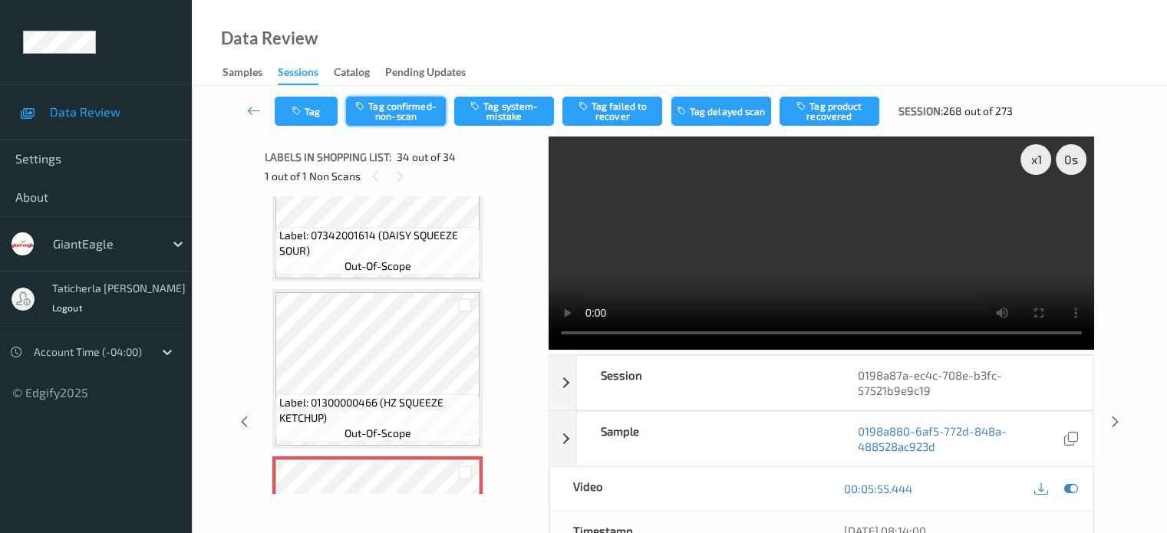
click at [411, 110] on button "Tag confirmed-non-scan" at bounding box center [396, 111] width 100 height 29
click at [614, 102] on button "Tag failed to recover" at bounding box center [612, 111] width 100 height 29
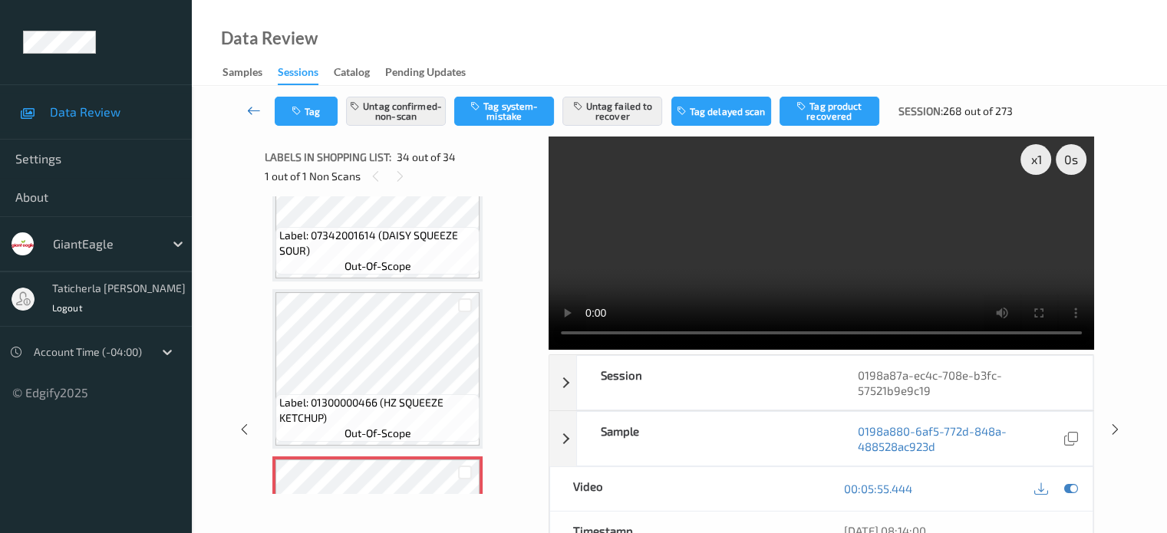
click at [254, 107] on icon at bounding box center [254, 110] width 14 height 15
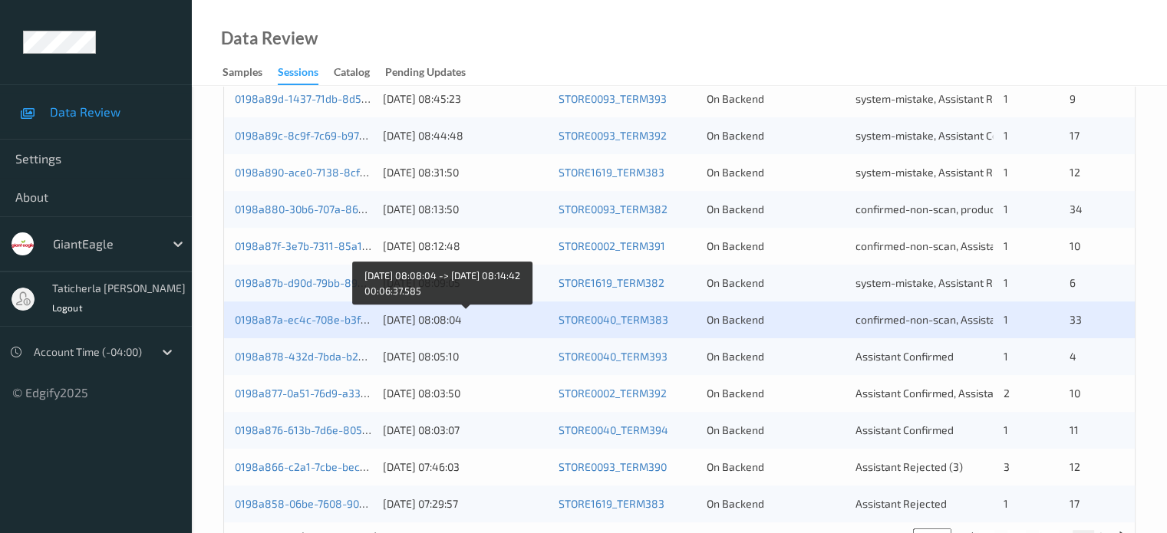
scroll to position [483, 0]
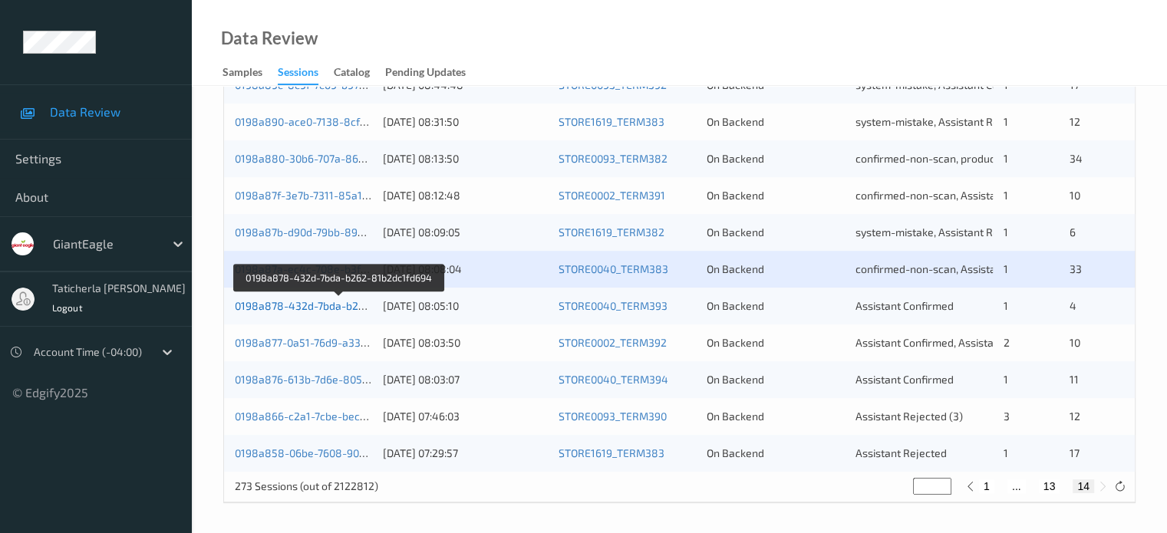
click at [319, 307] on link "0198a878-432d-7bda-b262-81b2dc1fd694" at bounding box center [339, 305] width 209 height 13
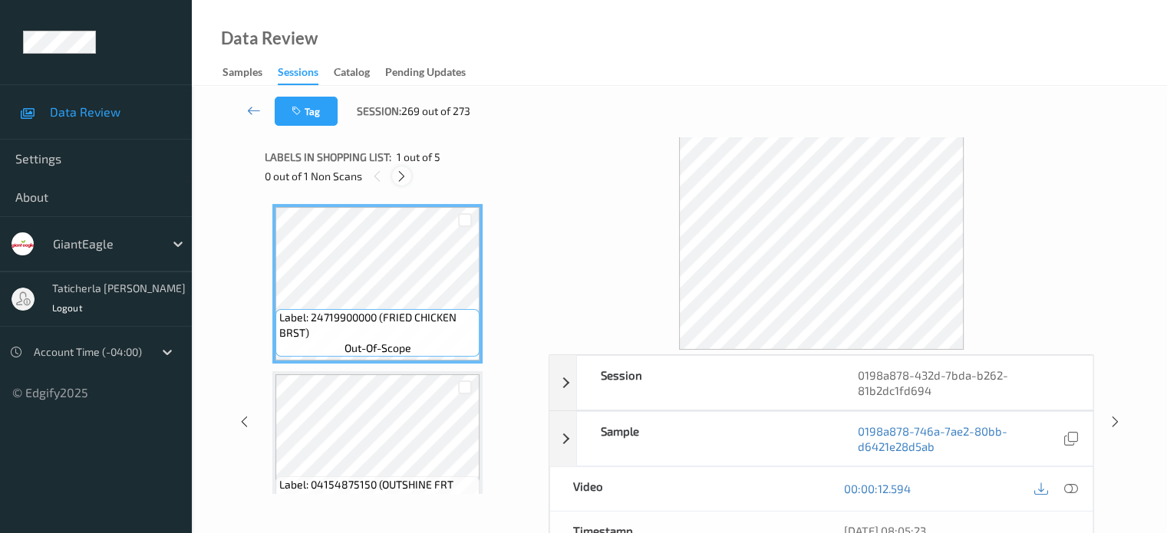
click at [402, 171] on icon at bounding box center [401, 177] width 13 height 14
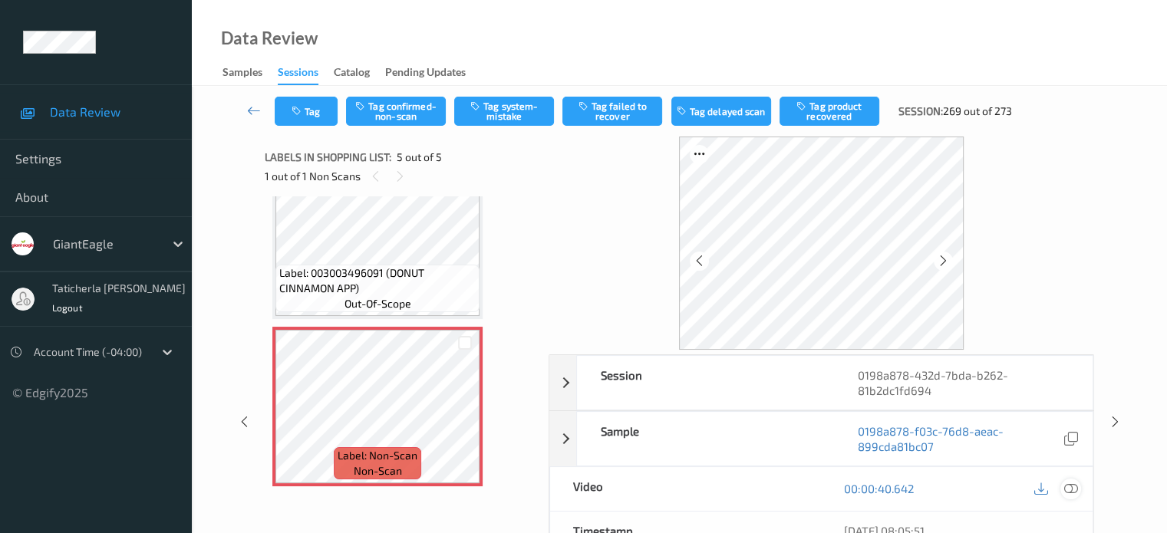
click at [1069, 487] on icon at bounding box center [1070, 489] width 14 height 14
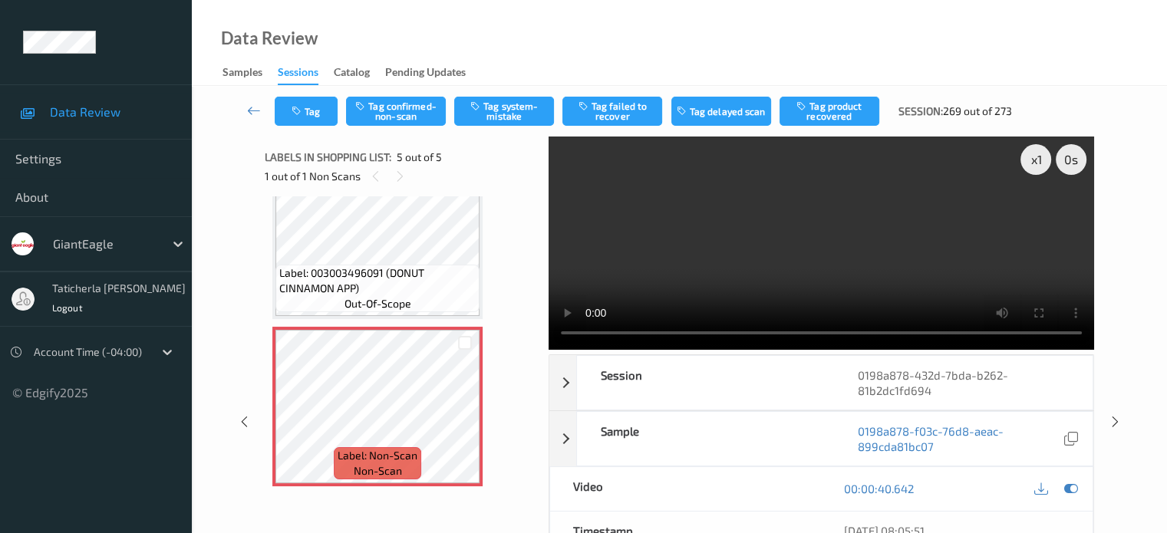
click at [1037, 214] on video at bounding box center [821, 243] width 545 height 213
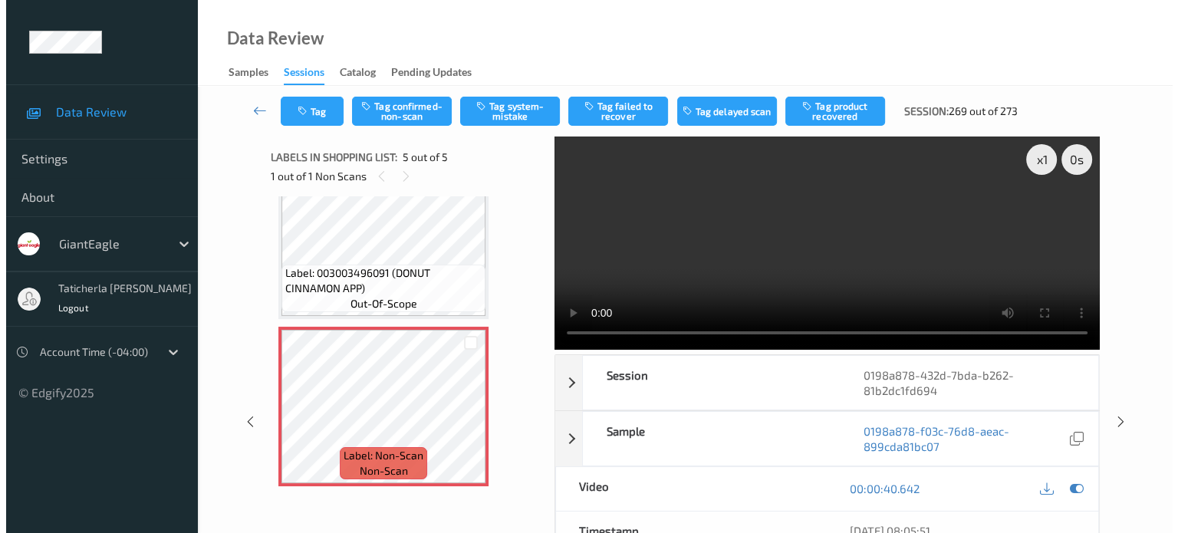
scroll to position [417, 0]
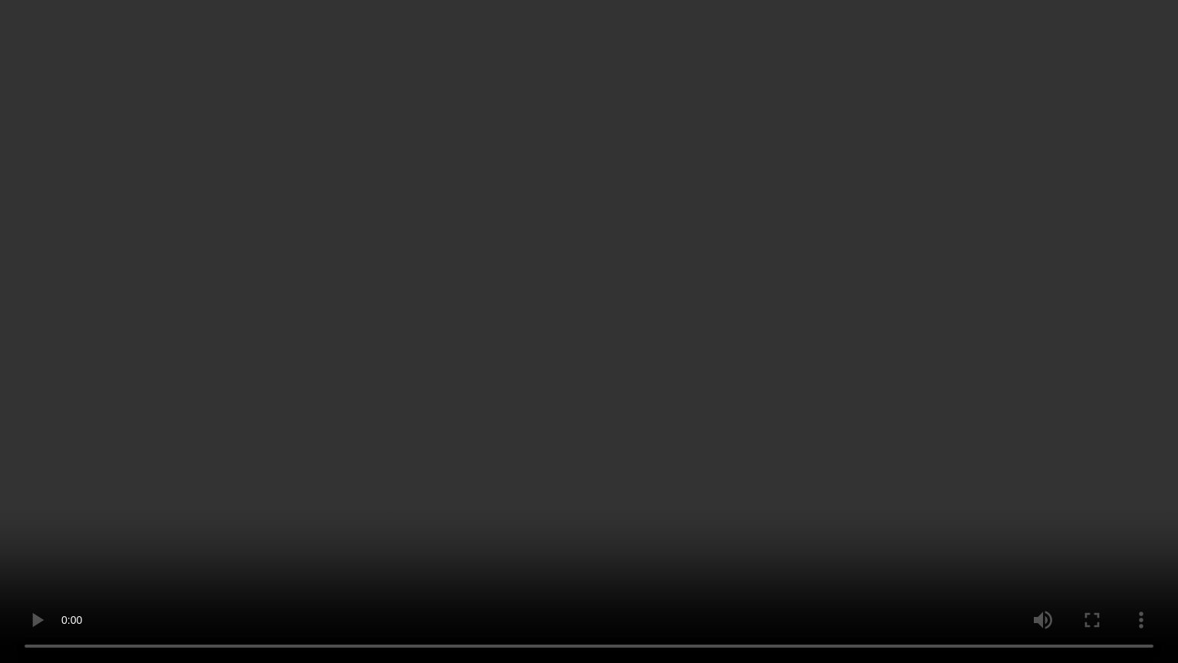
click at [407, 532] on video at bounding box center [589, 331] width 1178 height 663
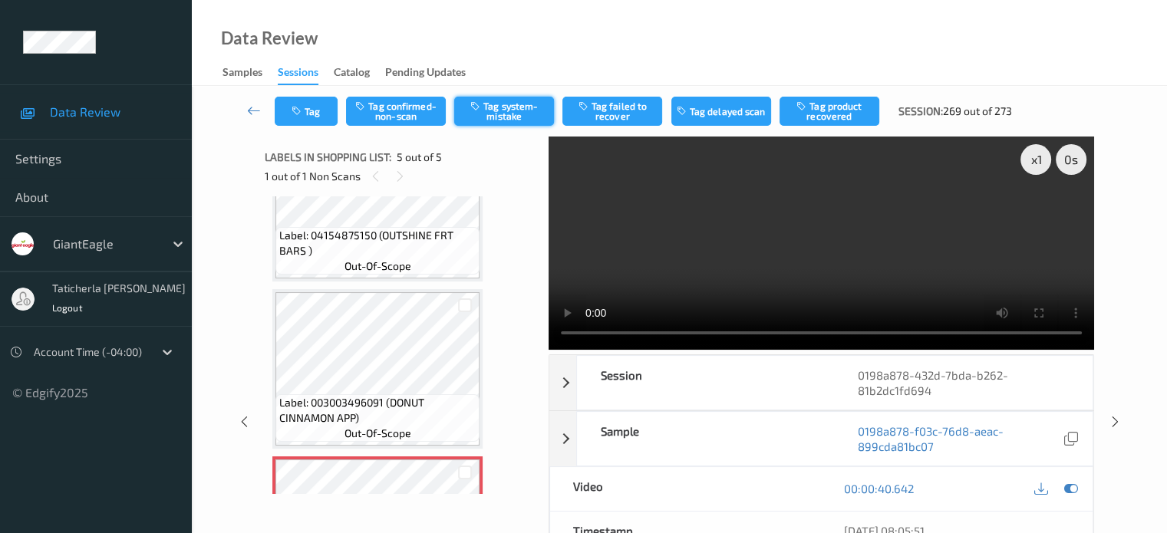
click at [503, 107] on button "Tag system-mistake" at bounding box center [504, 111] width 100 height 29
click at [309, 114] on button "Tag" at bounding box center [306, 111] width 63 height 29
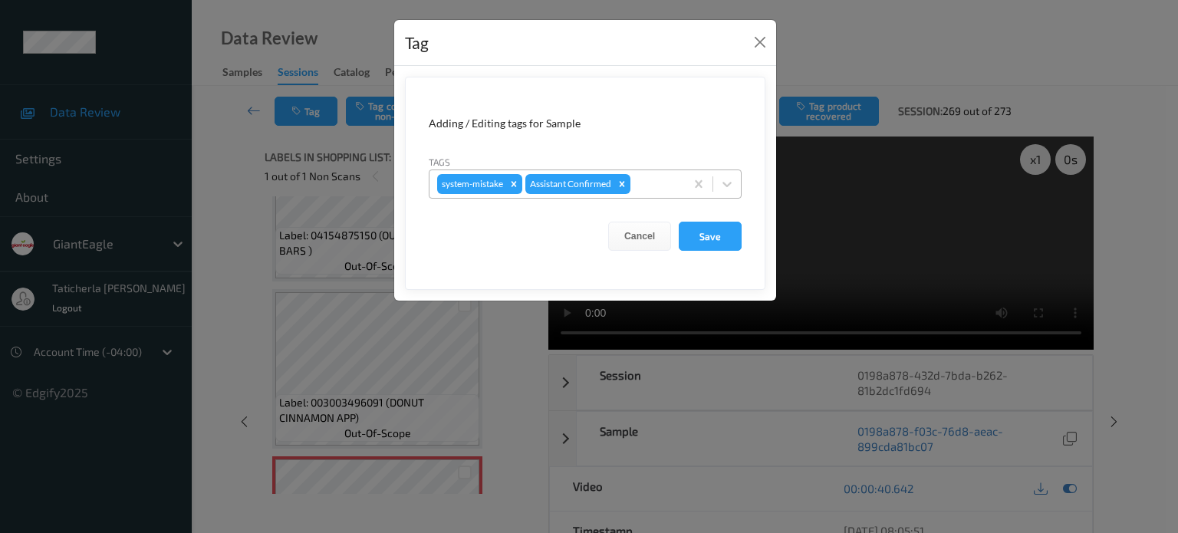
click at [649, 180] on div at bounding box center [656, 184] width 44 height 18
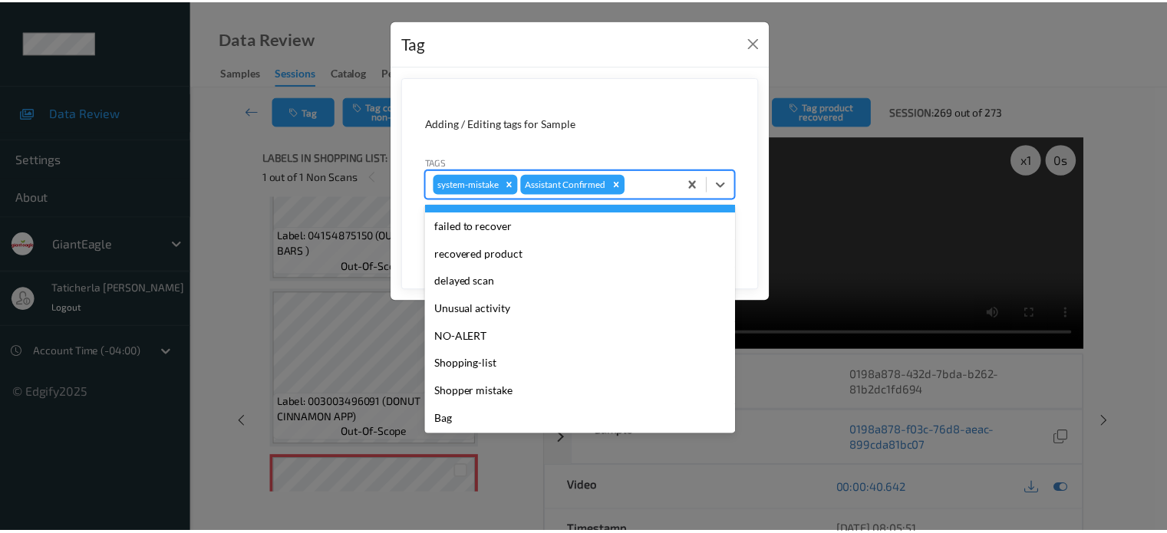
scroll to position [135, 0]
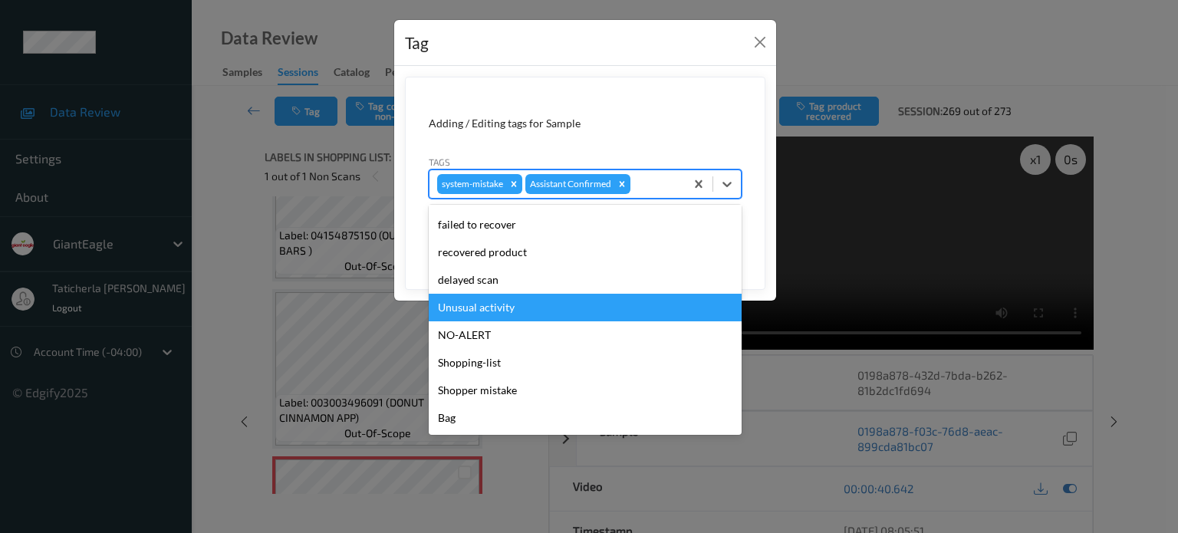
click at [537, 311] on div "Unusual activity" at bounding box center [585, 308] width 313 height 28
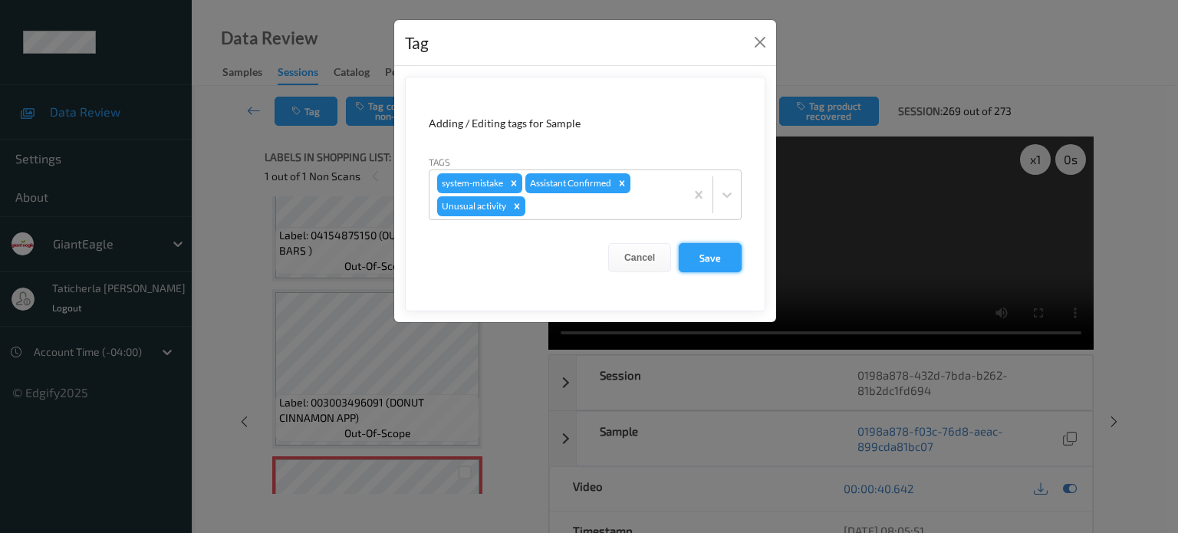
click at [700, 254] on button "Save" at bounding box center [710, 257] width 63 height 29
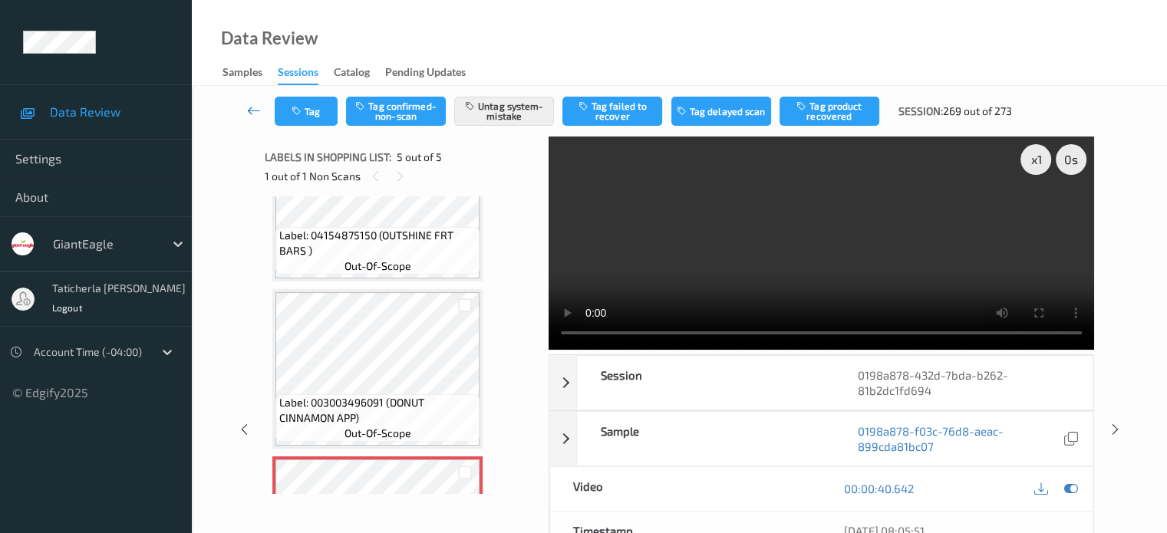
click at [256, 115] on icon at bounding box center [254, 110] width 14 height 15
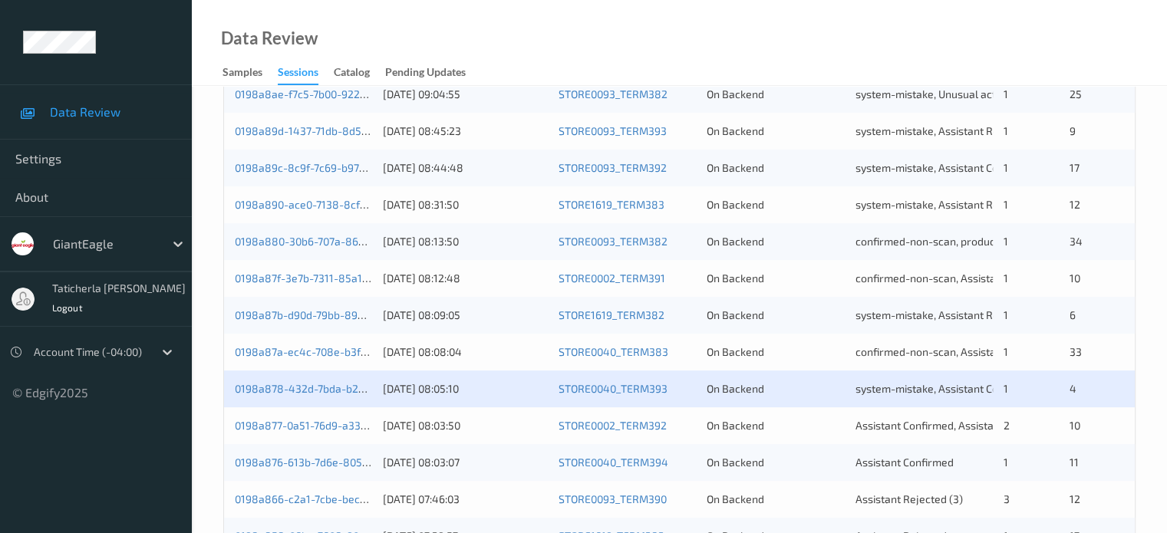
scroll to position [483, 0]
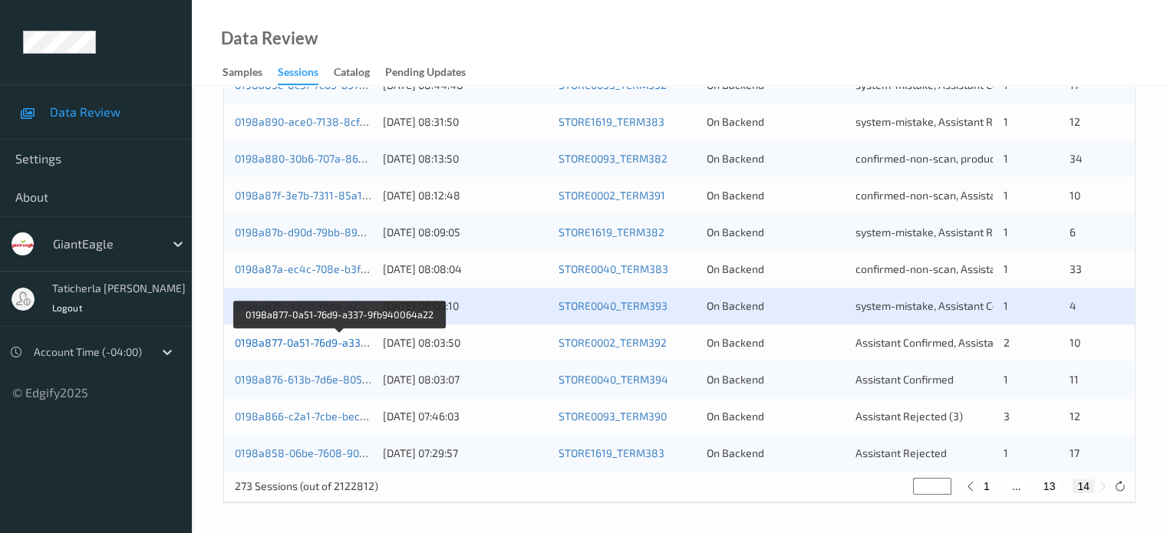
click at [315, 343] on link "0198a877-0a51-76d9-a337-9fb940064a22" at bounding box center [339, 342] width 209 height 13
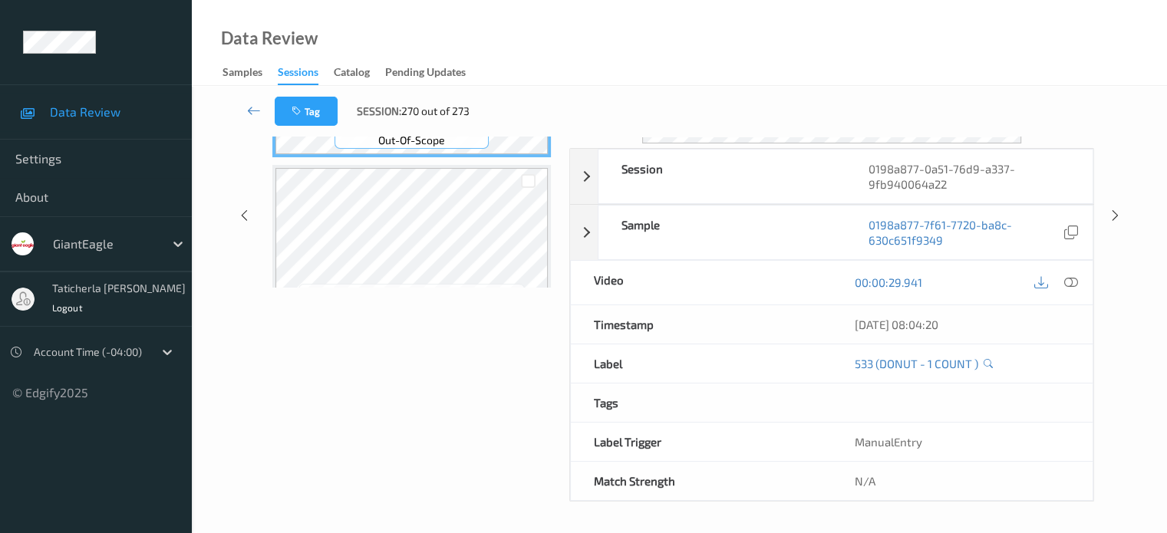
scroll to position [203, 0]
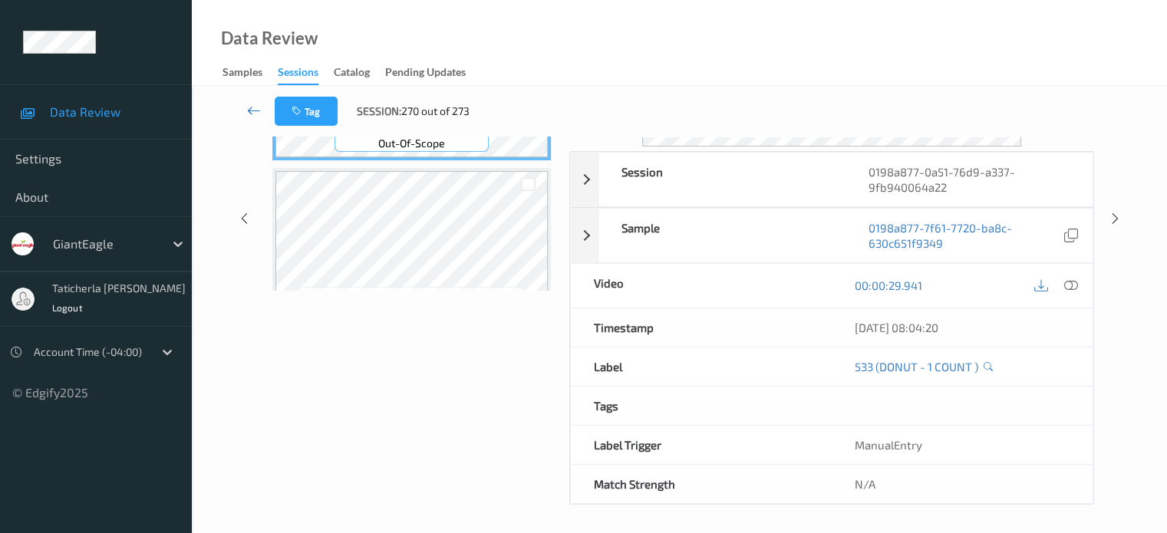
click at [255, 107] on icon at bounding box center [254, 110] width 14 height 15
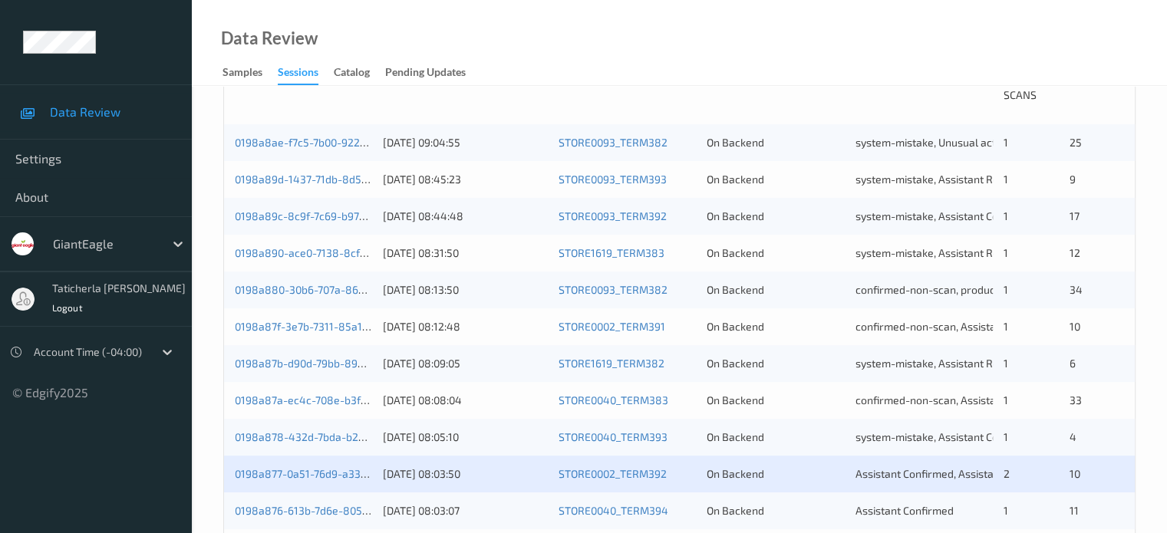
scroll to position [483, 0]
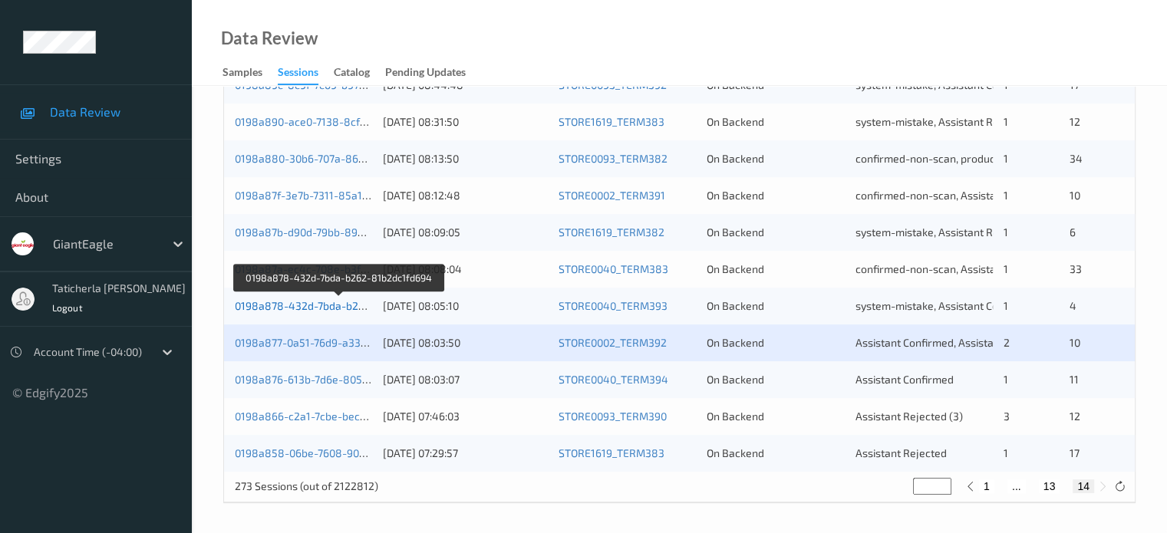
click at [338, 303] on link "0198a878-432d-7bda-b262-81b2dc1fd694" at bounding box center [339, 305] width 209 height 13
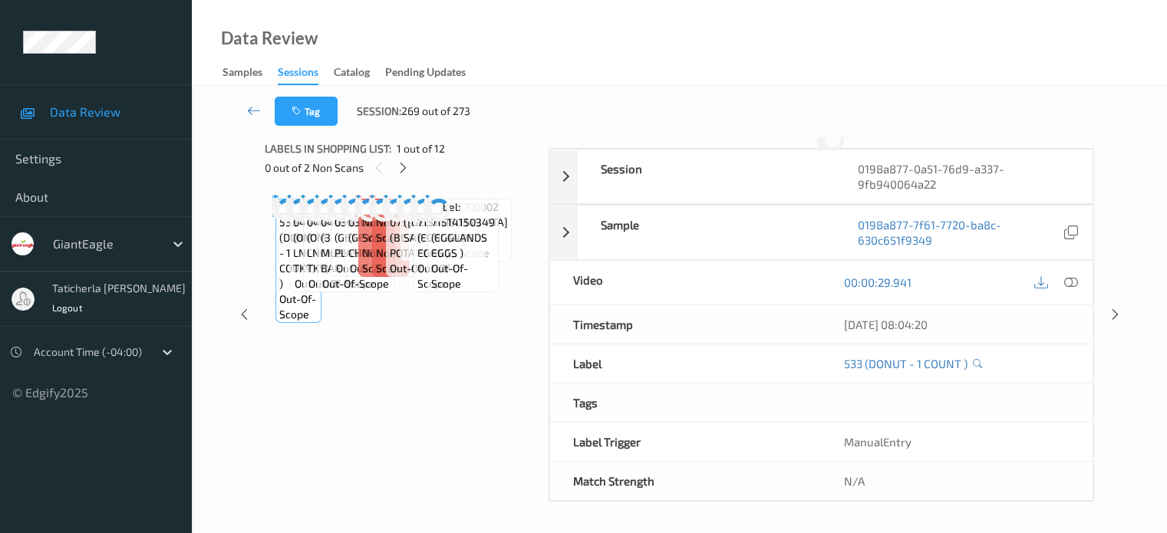
scroll to position [203, 0]
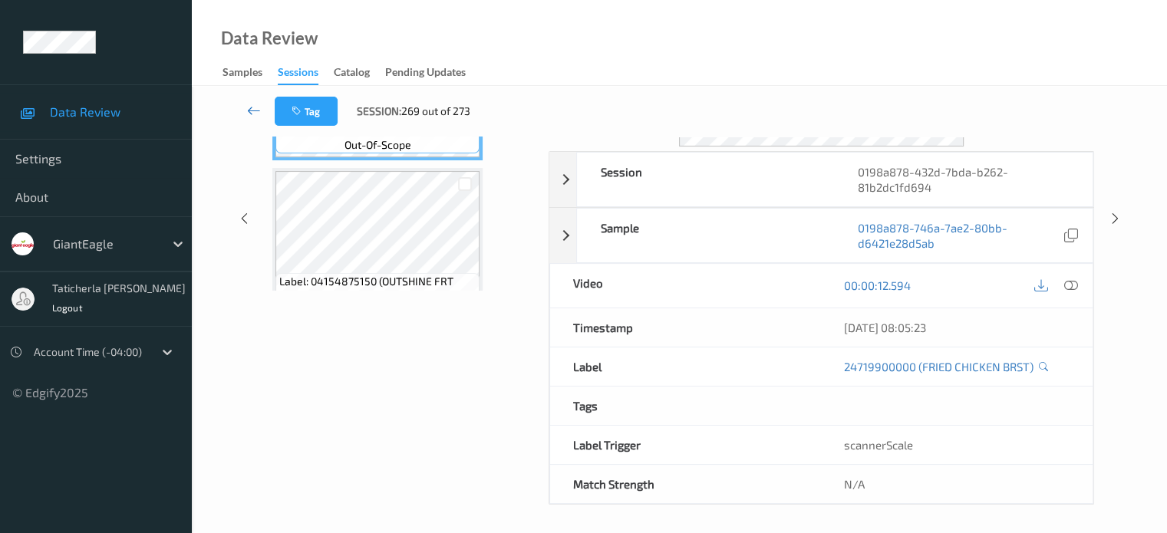
click at [252, 110] on icon at bounding box center [254, 110] width 14 height 15
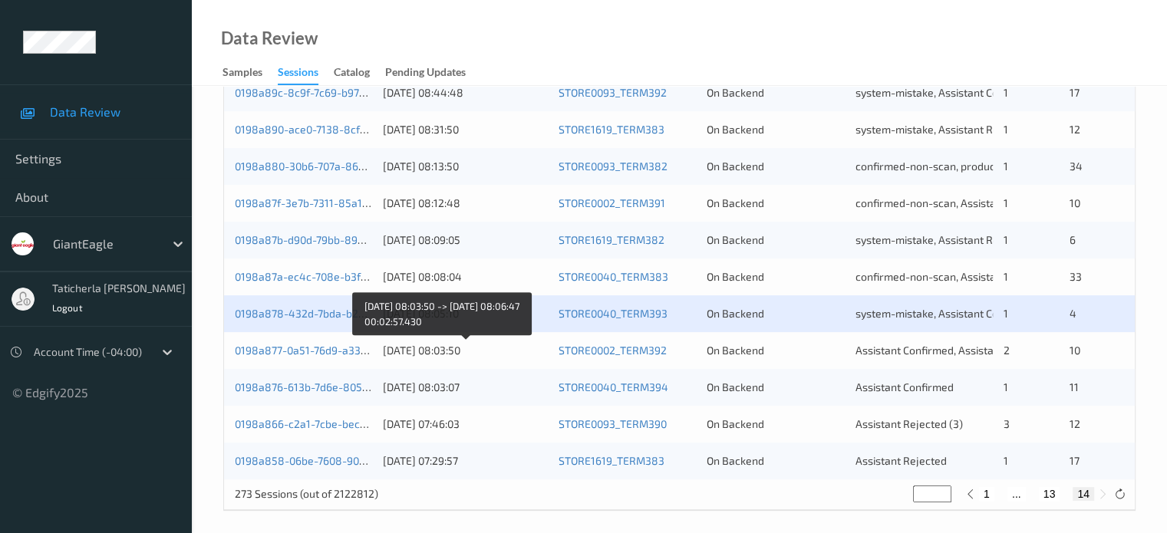
scroll to position [483, 0]
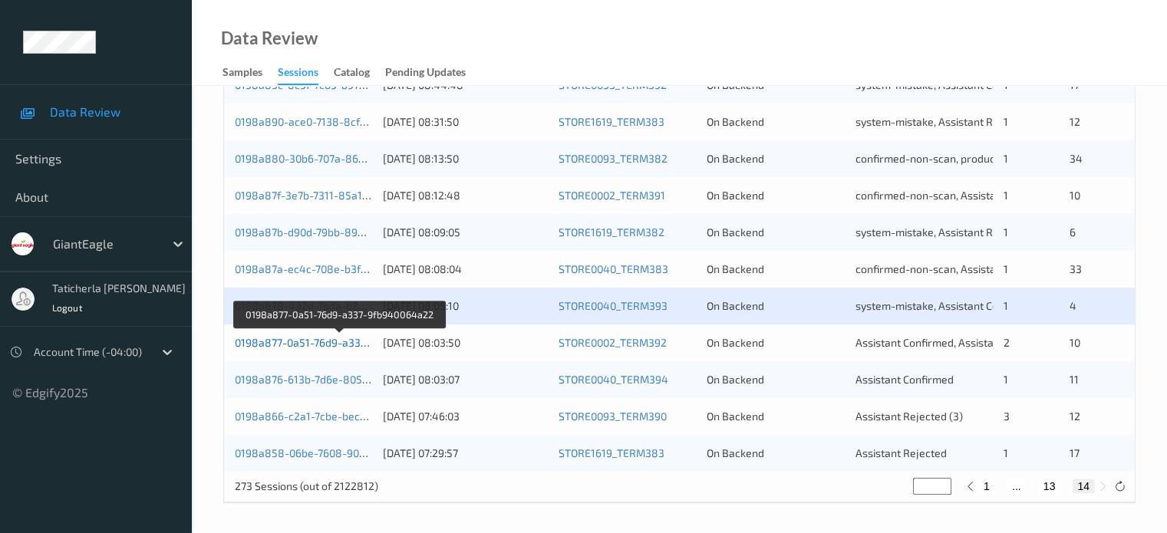
click at [314, 346] on link "0198a877-0a51-76d9-a337-9fb940064a22" at bounding box center [339, 342] width 209 height 13
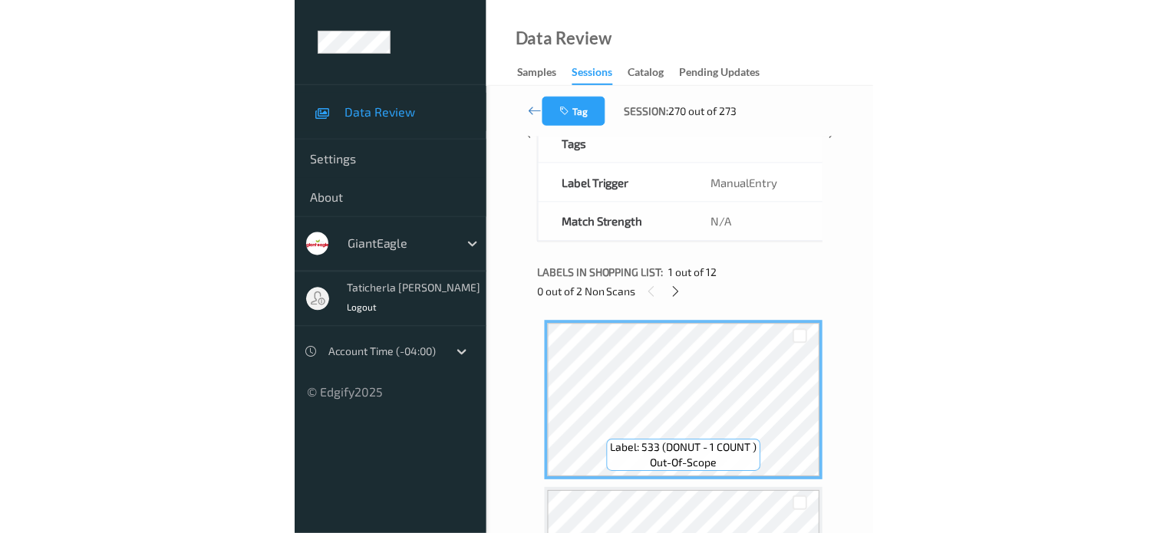
scroll to position [203, 0]
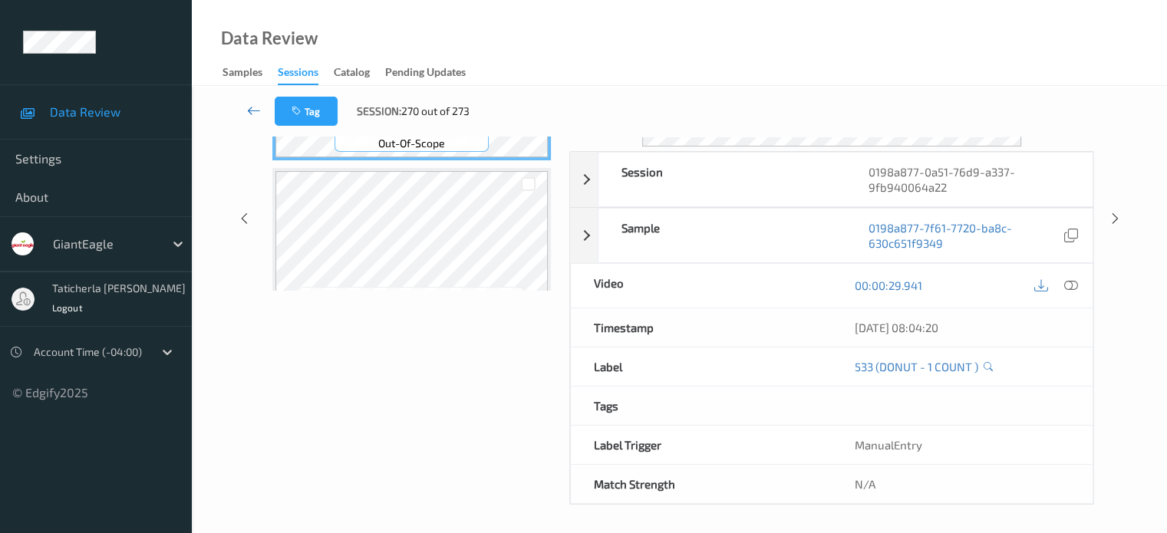
click at [252, 114] on icon at bounding box center [254, 110] width 14 height 15
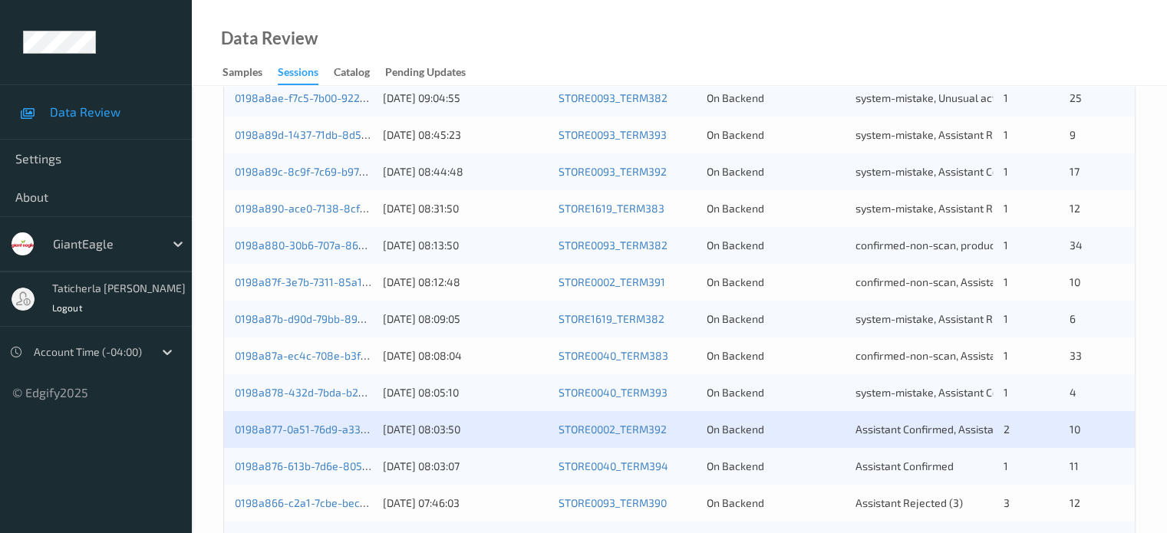
scroll to position [460, 0]
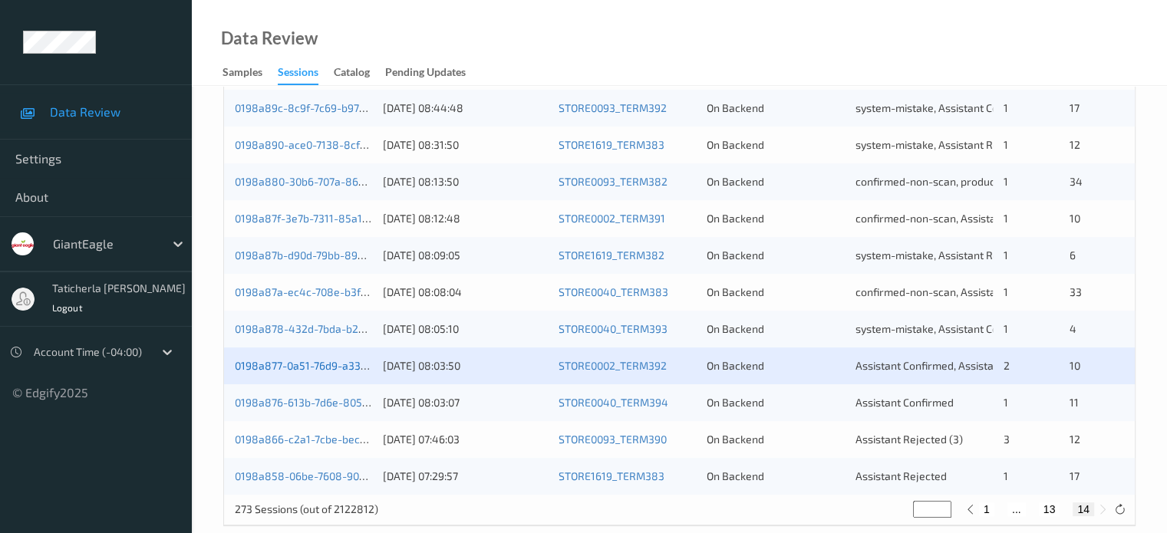
click at [295, 371] on link "0198a877-0a51-76d9-a337-9fb940064a22" at bounding box center [339, 365] width 209 height 13
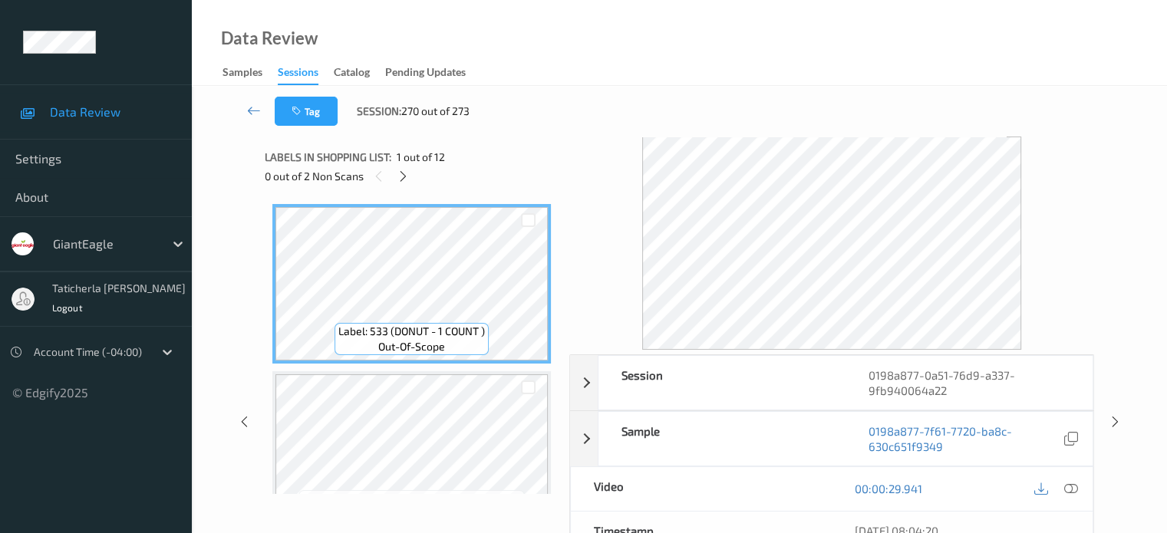
click at [414, 174] on div "0 out of 2 Non Scans" at bounding box center [412, 175] width 294 height 19
click at [407, 174] on icon at bounding box center [403, 177] width 13 height 14
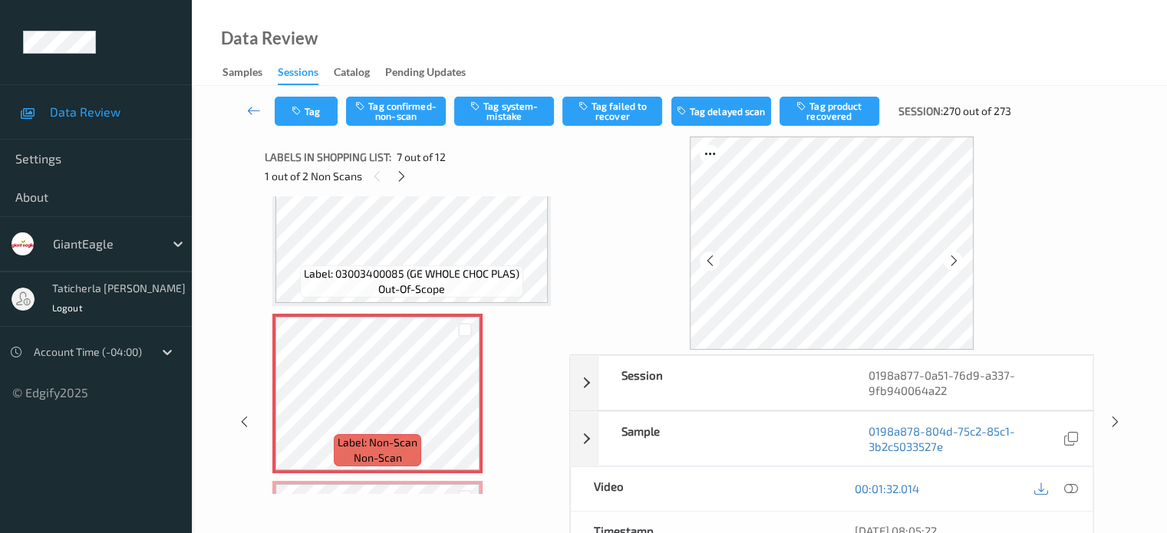
scroll to position [921, 0]
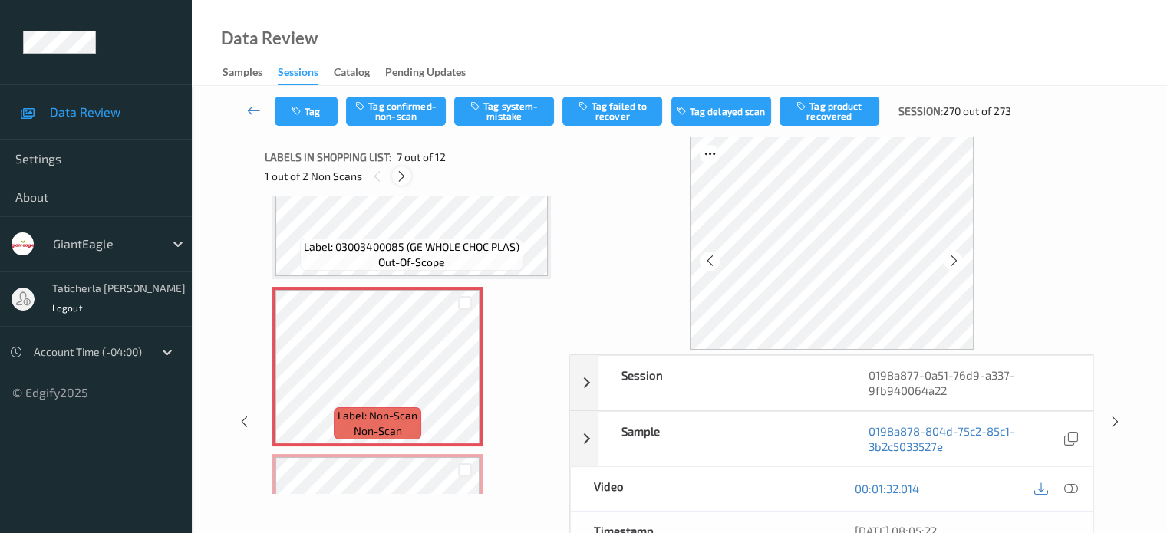
click at [403, 179] on icon at bounding box center [401, 177] width 13 height 14
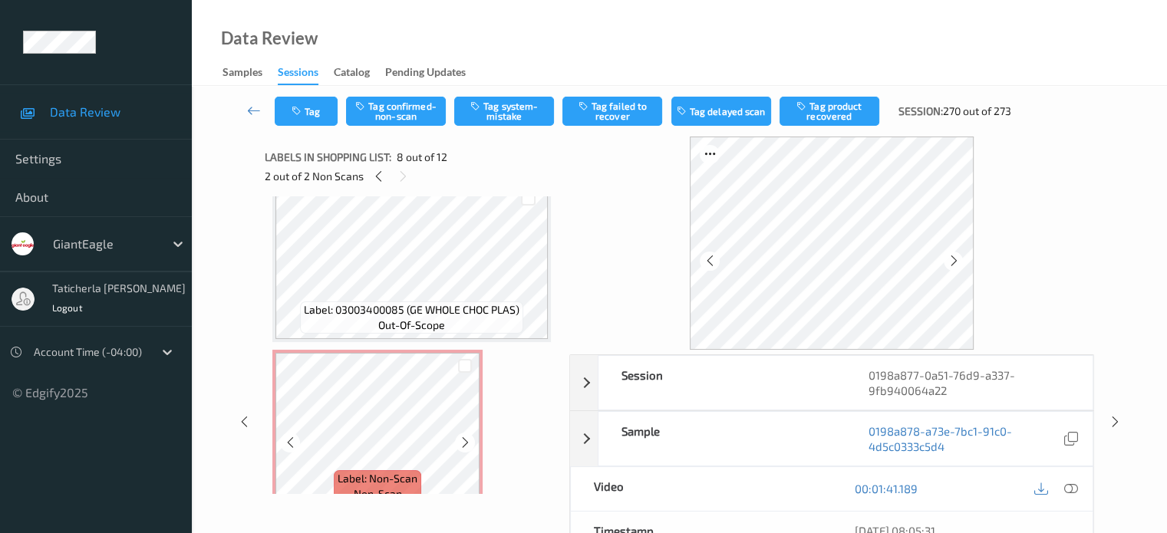
scroll to position [934, 0]
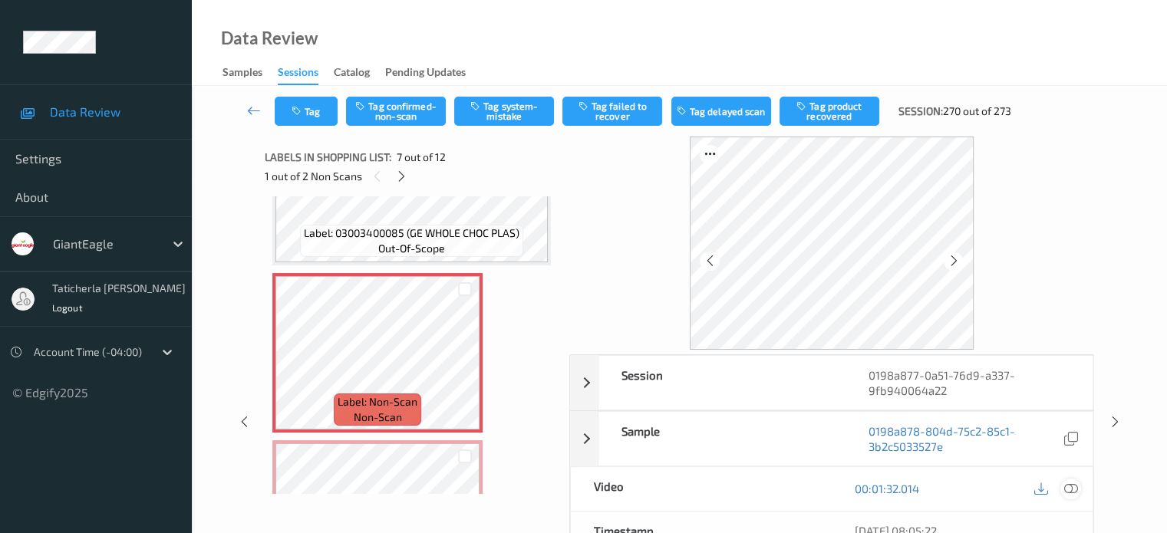
click at [1066, 485] on icon at bounding box center [1070, 489] width 14 height 14
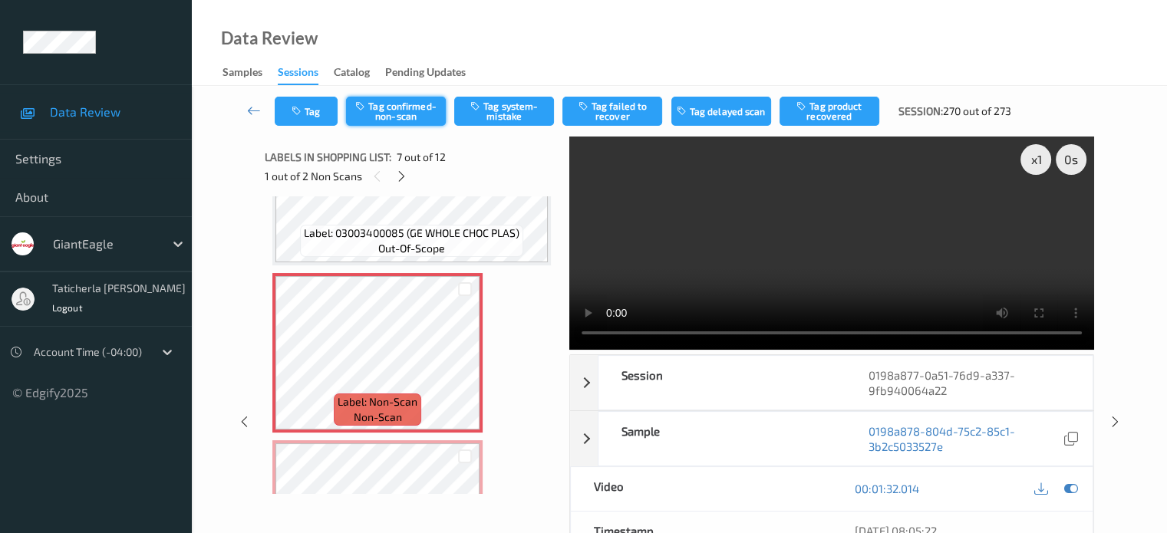
click at [388, 108] on button "Tag confirmed-non-scan" at bounding box center [396, 111] width 100 height 29
click at [829, 120] on button "Tag product recovered" at bounding box center [829, 111] width 100 height 29
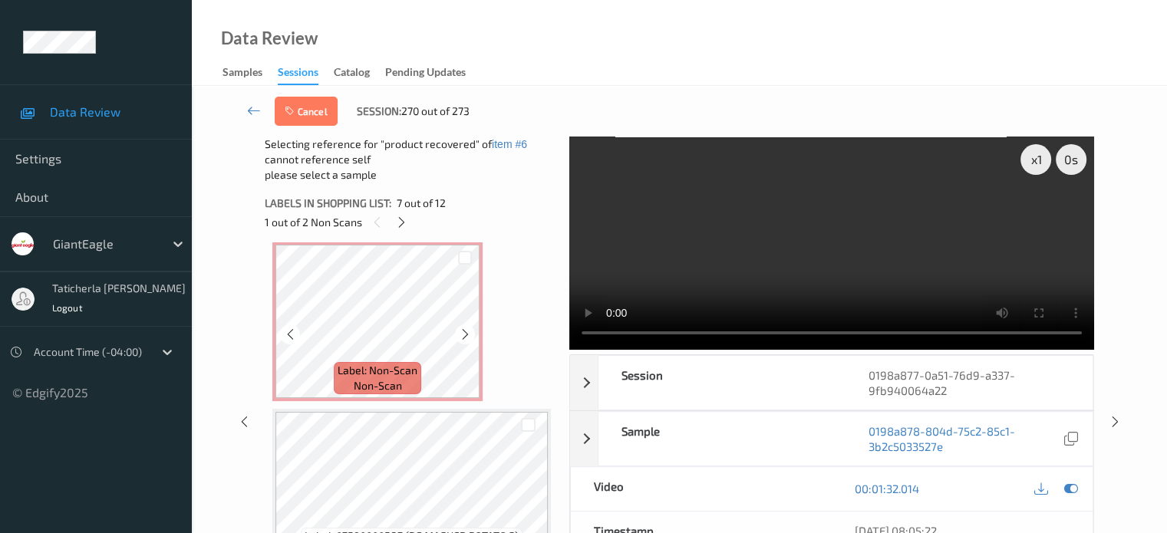
scroll to position [1256, 0]
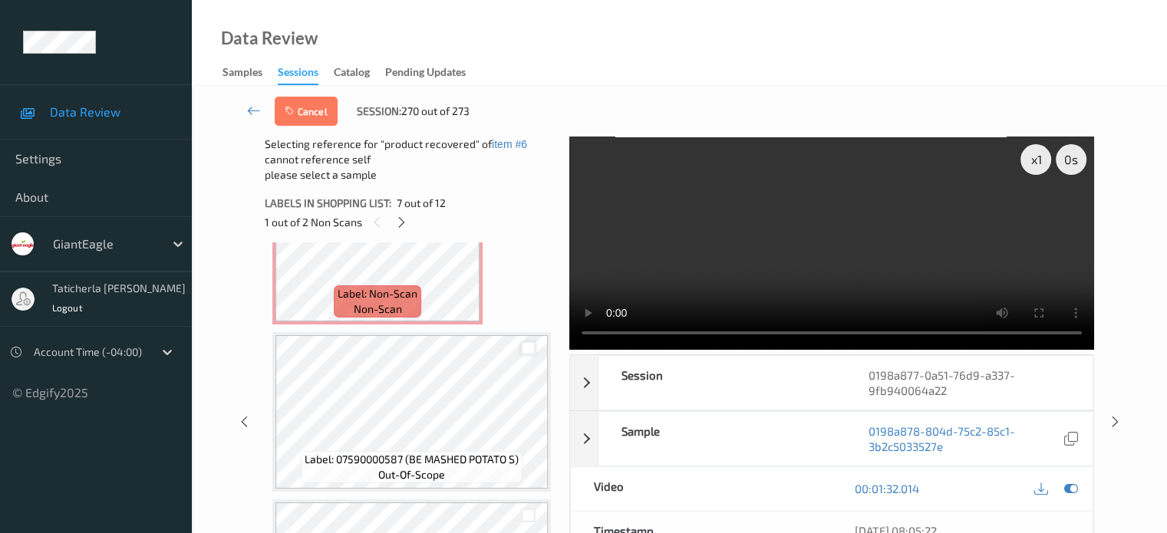
click at [526, 351] on div at bounding box center [528, 348] width 15 height 15
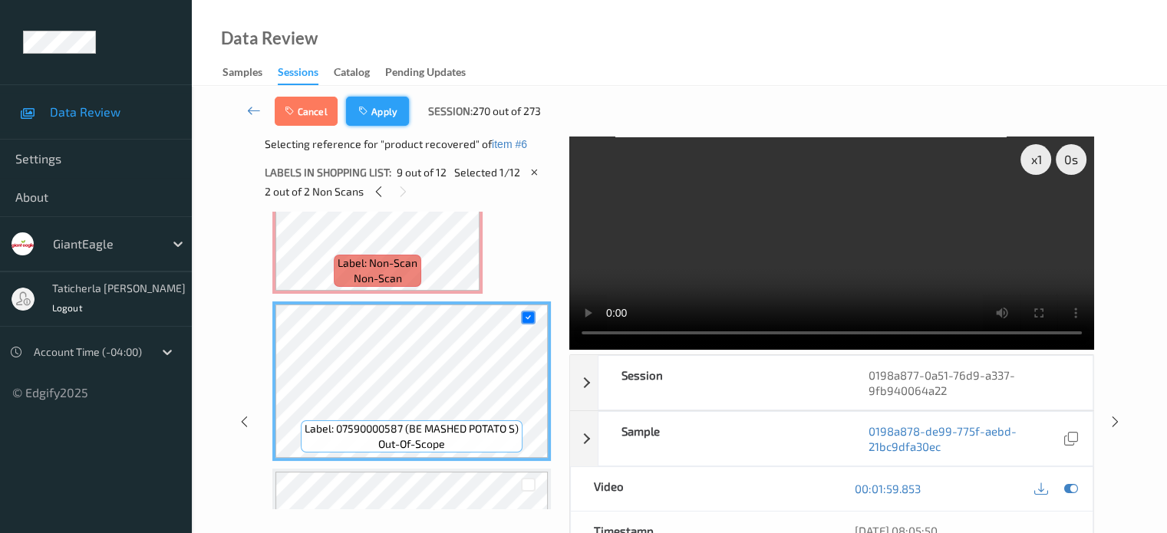
click at [396, 110] on button "Apply" at bounding box center [377, 111] width 63 height 29
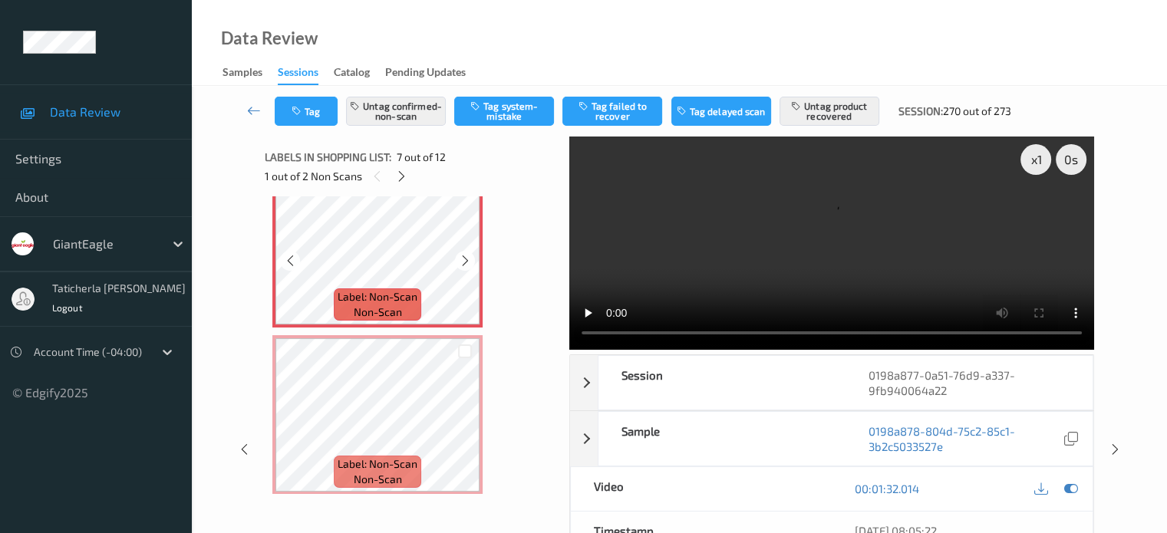
scroll to position [1074, 0]
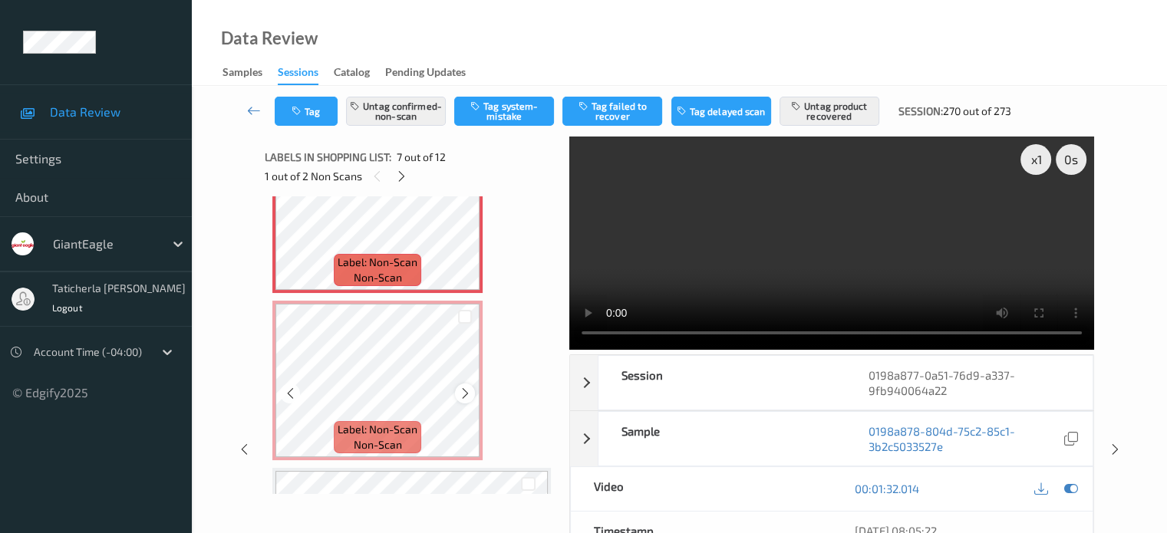
click at [460, 389] on icon at bounding box center [465, 394] width 13 height 14
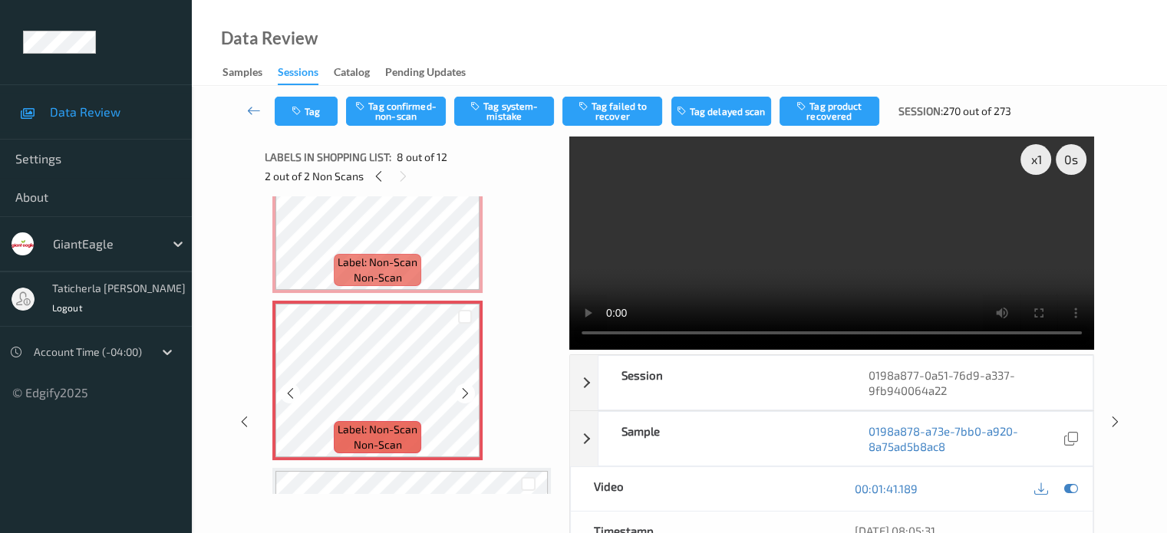
click at [460, 389] on icon at bounding box center [465, 394] width 13 height 14
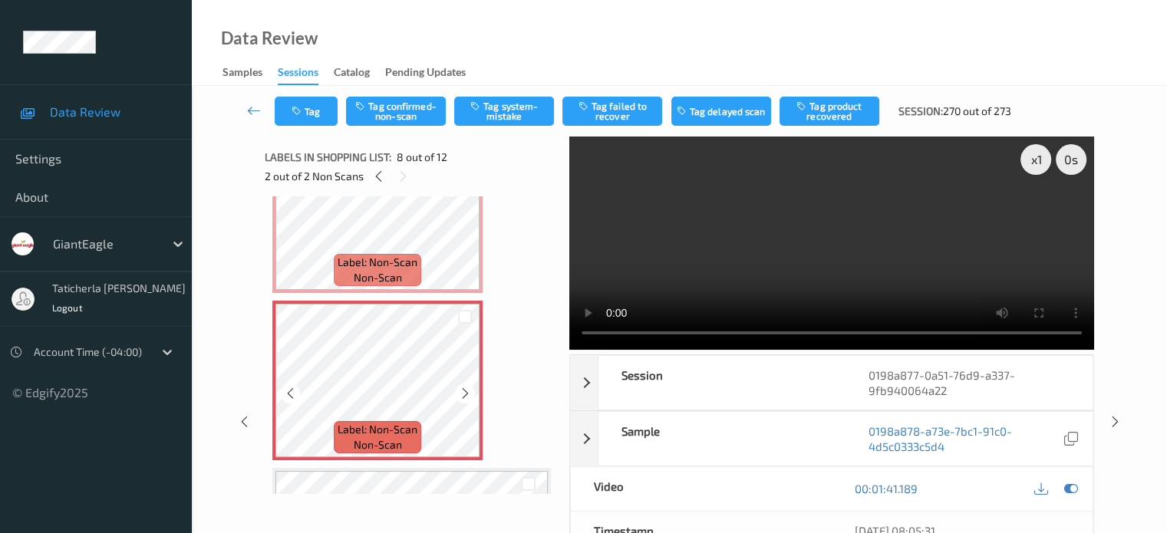
click at [460, 389] on icon at bounding box center [465, 394] width 13 height 14
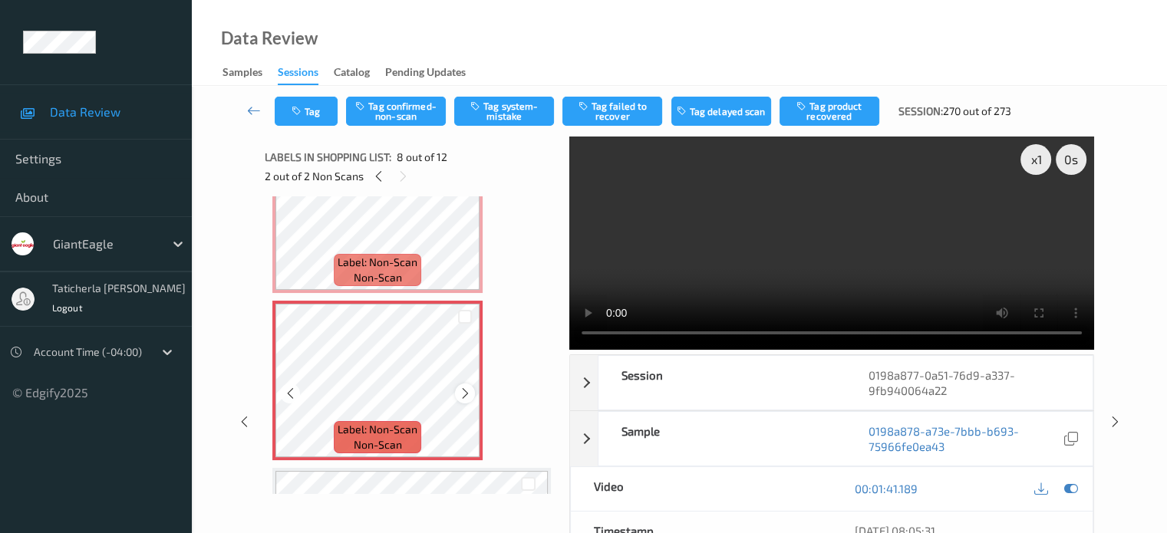
click at [466, 389] on icon at bounding box center [465, 394] width 13 height 14
click at [460, 398] on icon at bounding box center [465, 394] width 13 height 14
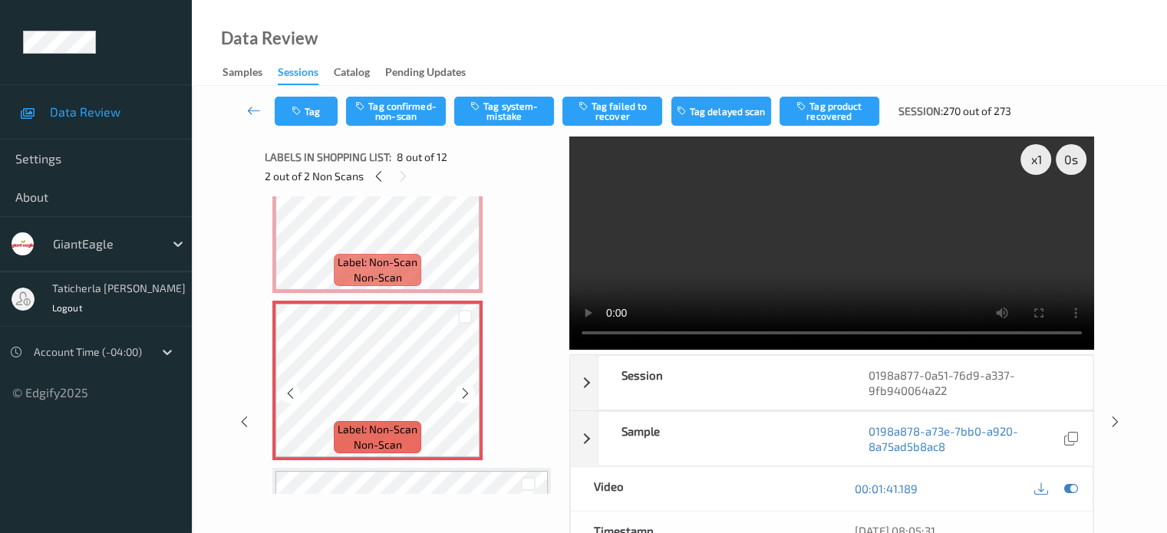
click at [460, 398] on icon at bounding box center [465, 394] width 13 height 14
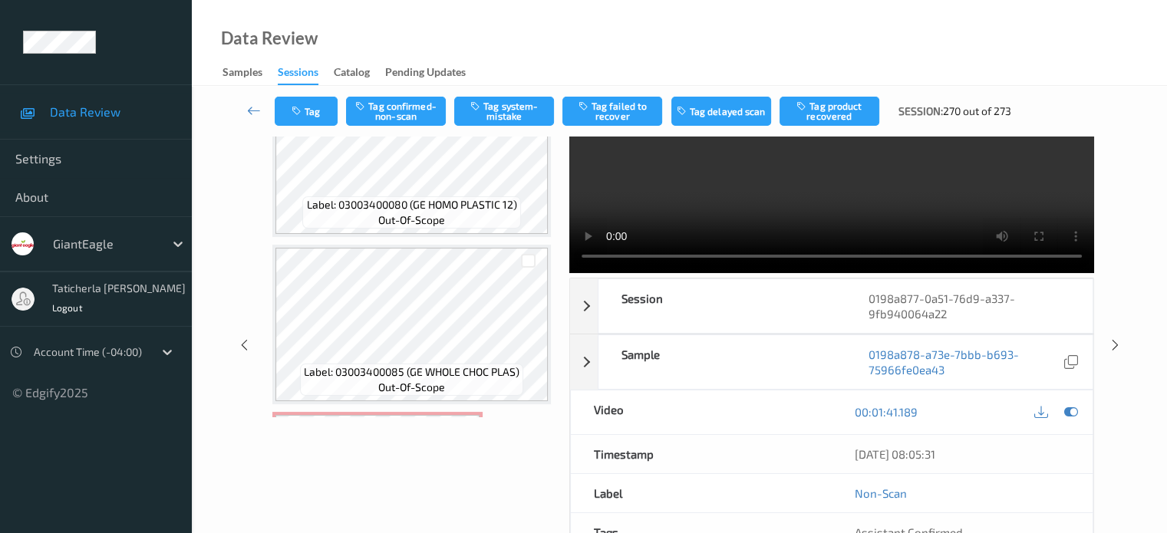
scroll to position [0, 0]
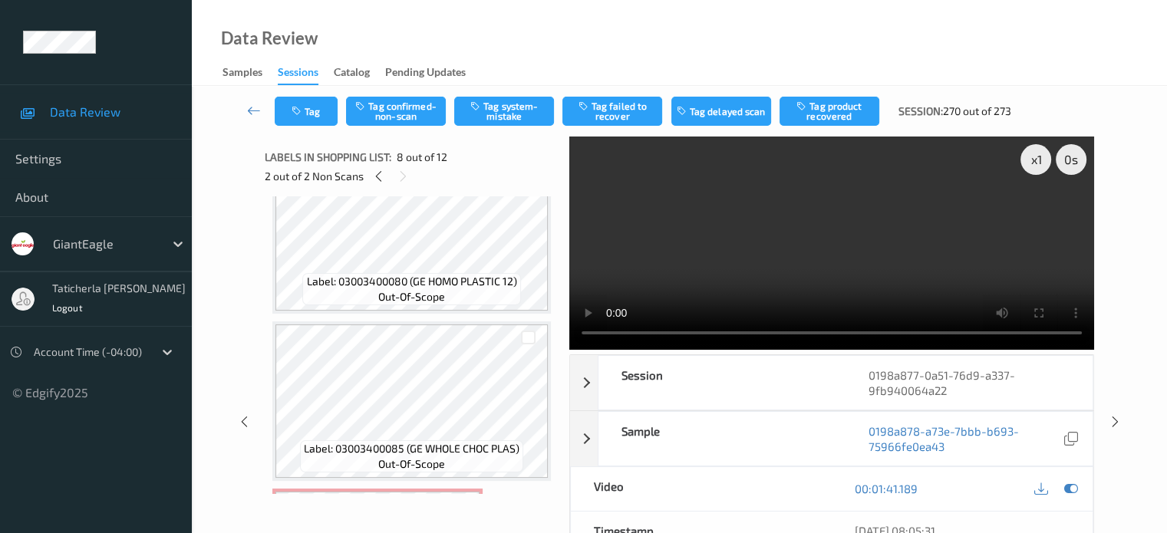
click at [952, 290] on video at bounding box center [831, 243] width 525 height 213
click at [951, 292] on video at bounding box center [831, 243] width 525 height 213
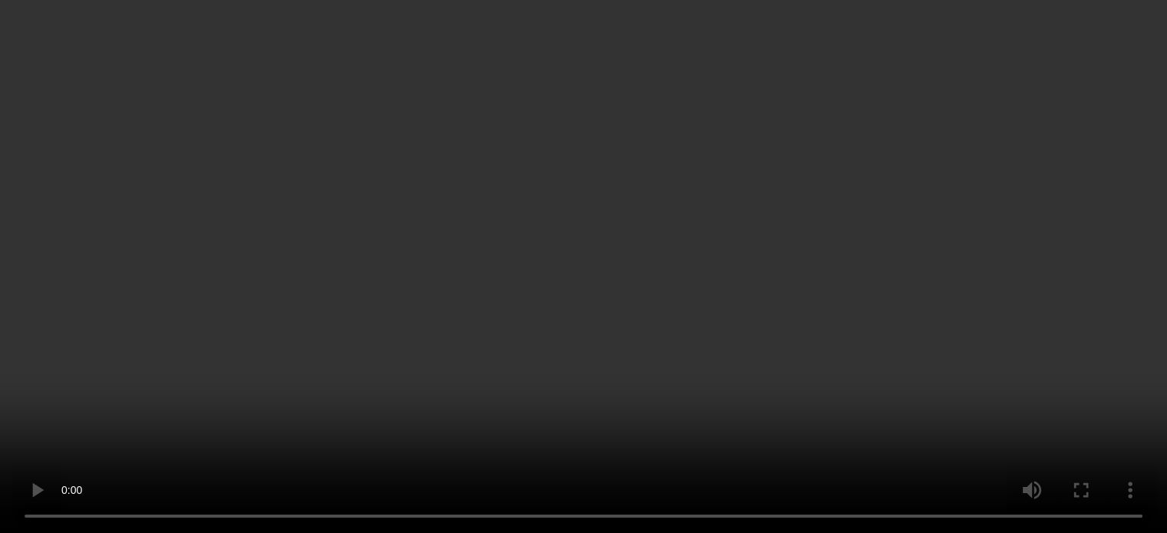
scroll to position [1563, 0]
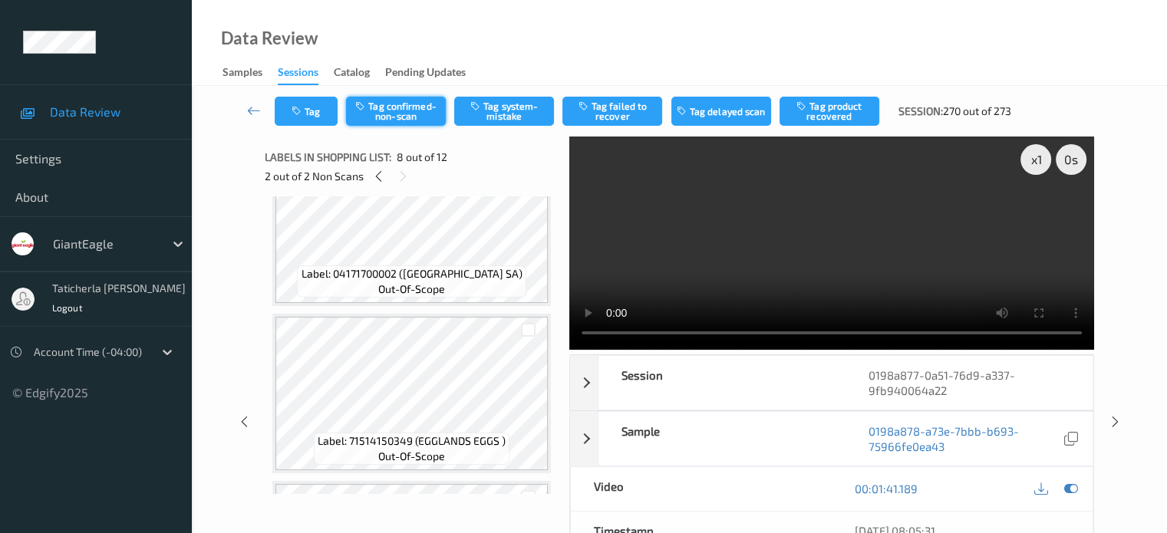
click at [411, 119] on button "Tag confirmed-non-scan" at bounding box center [396, 111] width 100 height 29
click at [615, 107] on button "Tag failed to recover" at bounding box center [612, 111] width 100 height 29
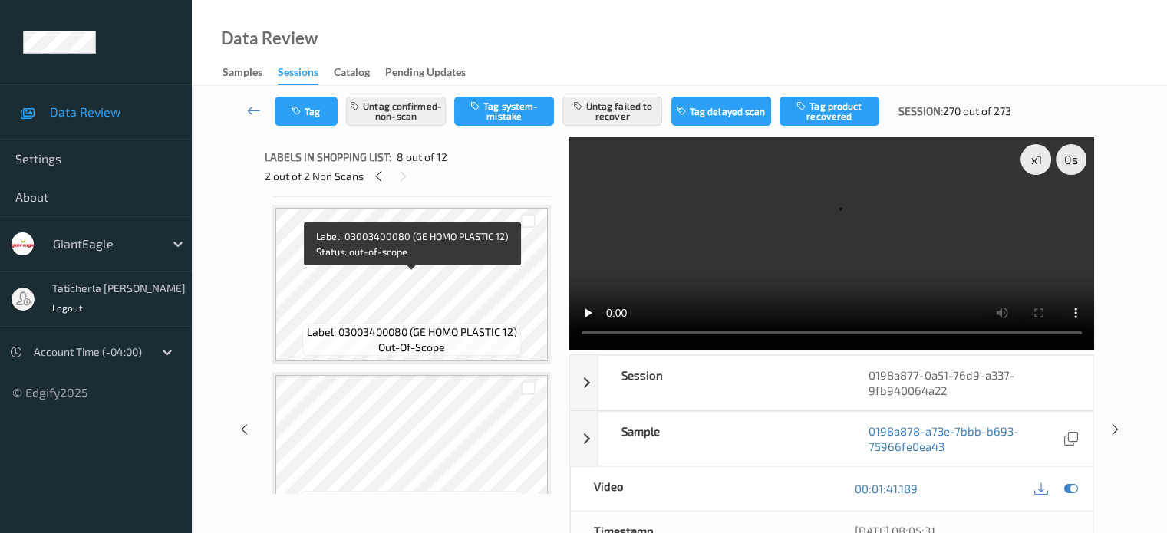
scroll to position [642, 0]
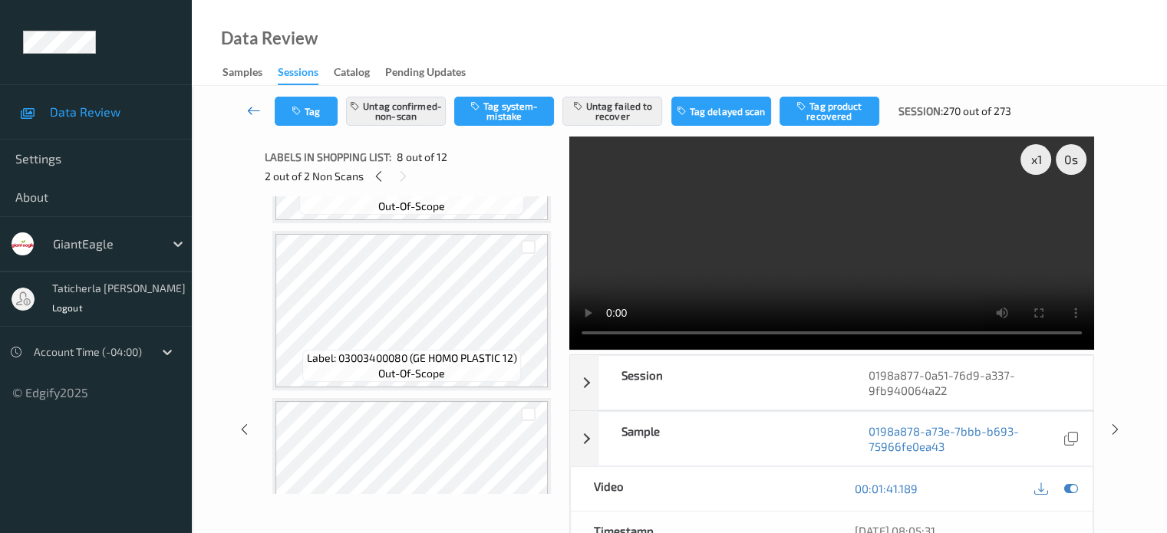
click at [251, 113] on icon at bounding box center [254, 110] width 14 height 15
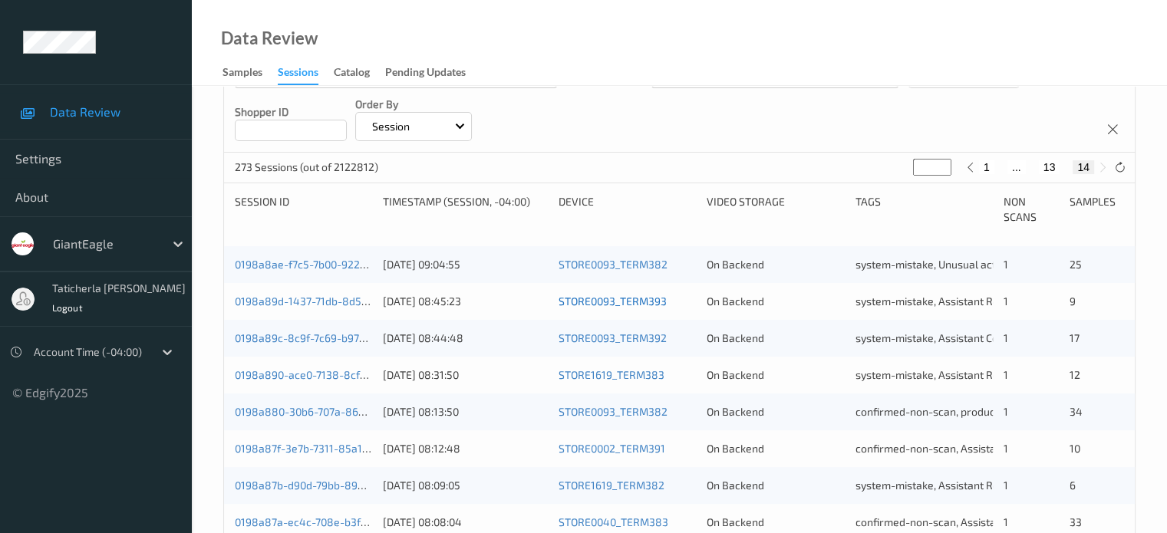
scroll to position [483, 0]
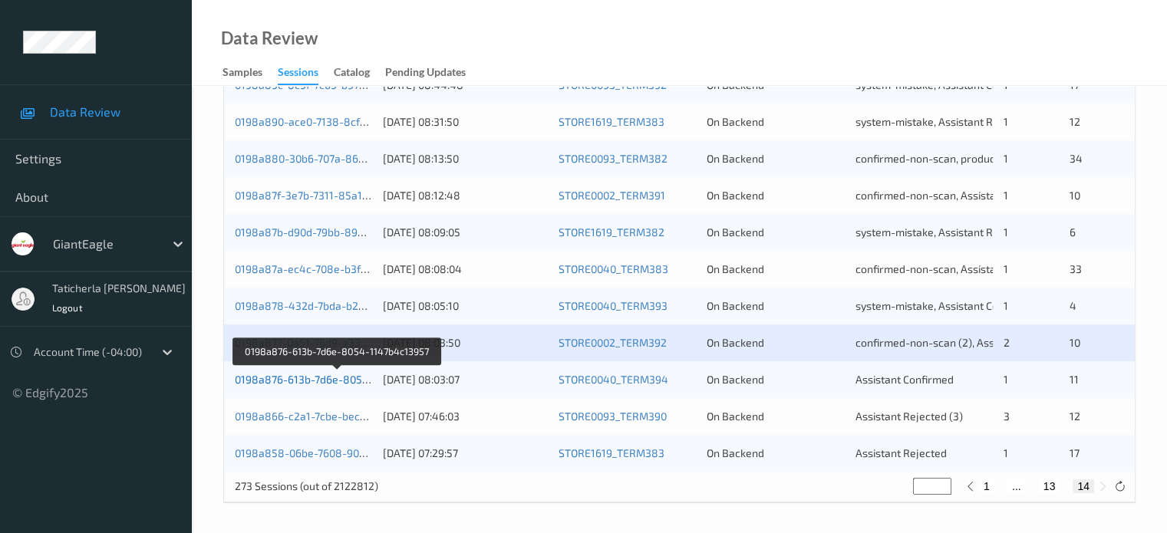
click at [344, 374] on link "0198a876-613b-7d6e-8054-1147b4c13957" at bounding box center [338, 379] width 207 height 13
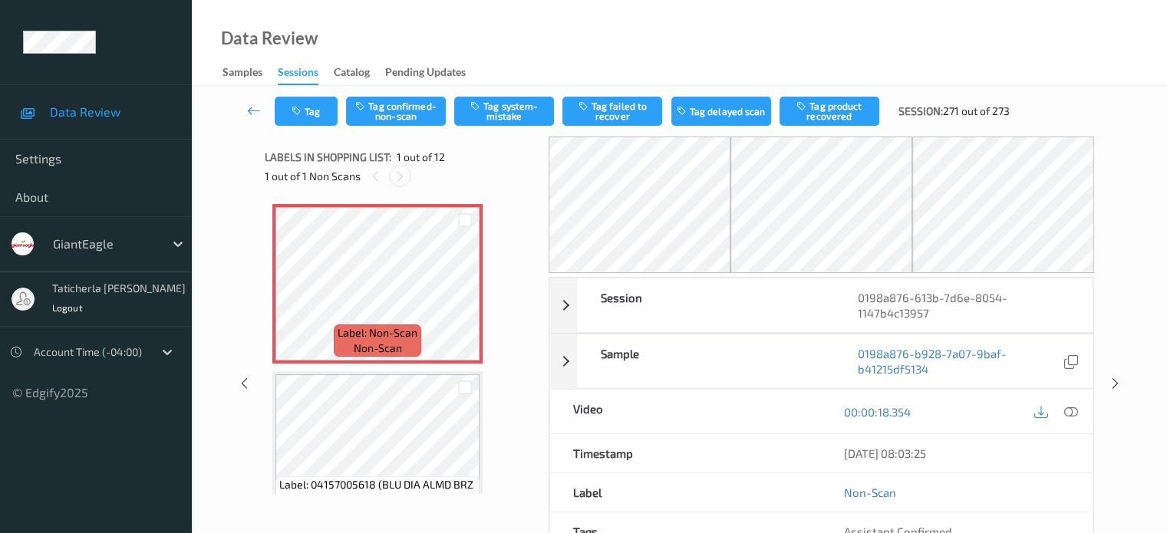
click at [402, 177] on icon at bounding box center [400, 177] width 13 height 14
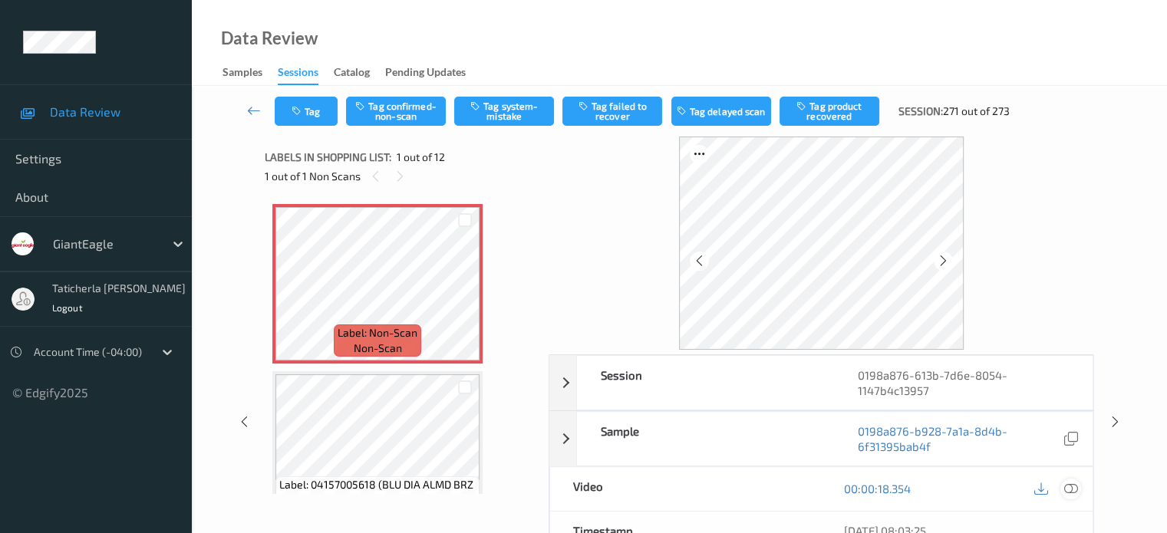
click at [1070, 487] on icon at bounding box center [1070, 489] width 14 height 14
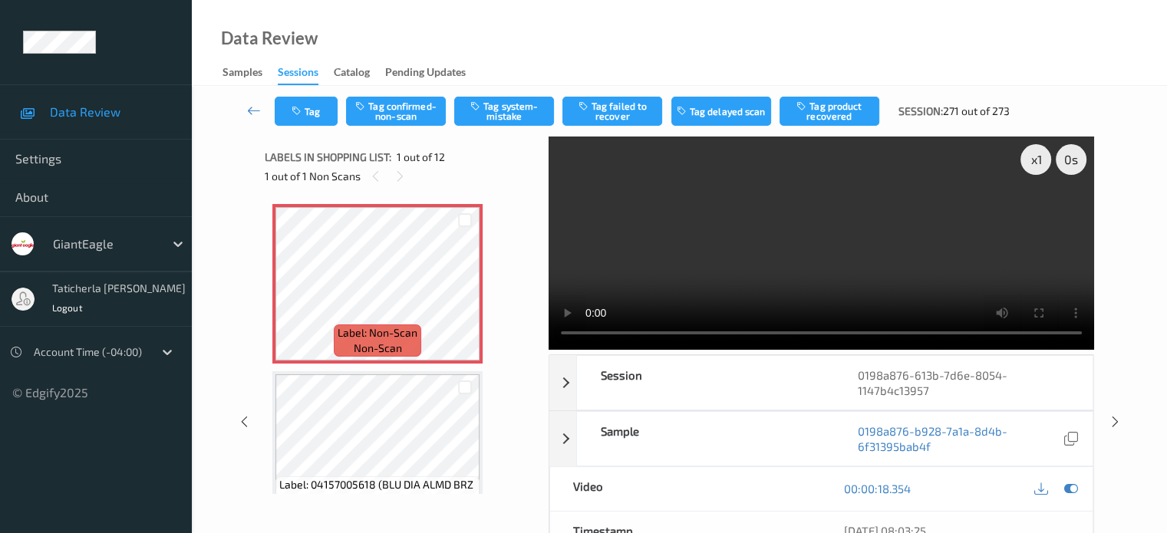
click at [1030, 214] on video at bounding box center [821, 243] width 545 height 213
click at [502, 104] on button "Tag system-mistake" at bounding box center [504, 111] width 100 height 29
click at [313, 119] on button "Tag" at bounding box center [306, 111] width 63 height 29
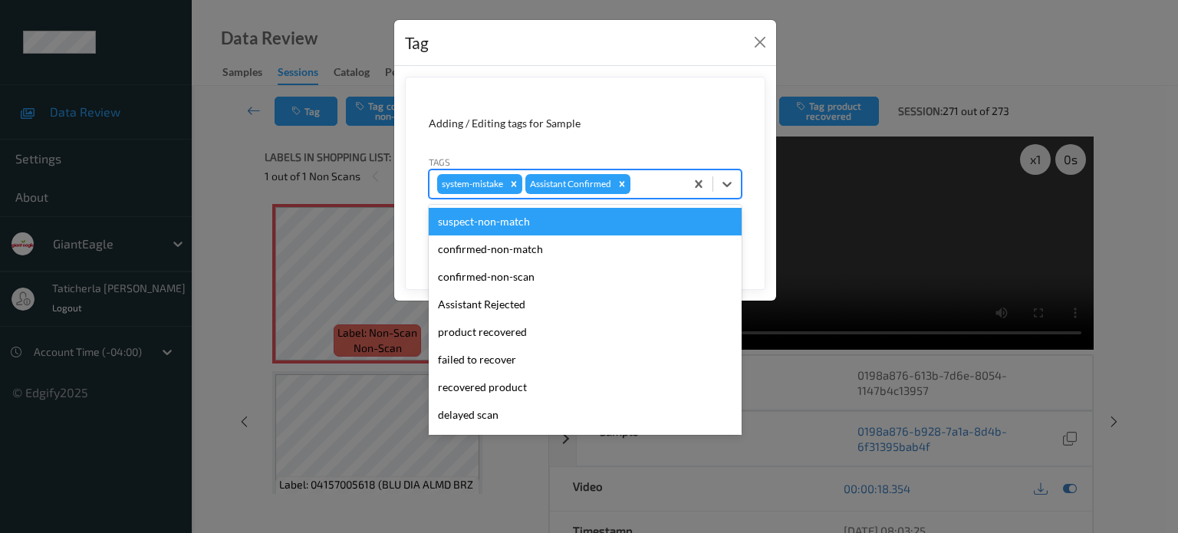
click at [653, 183] on div at bounding box center [656, 184] width 44 height 18
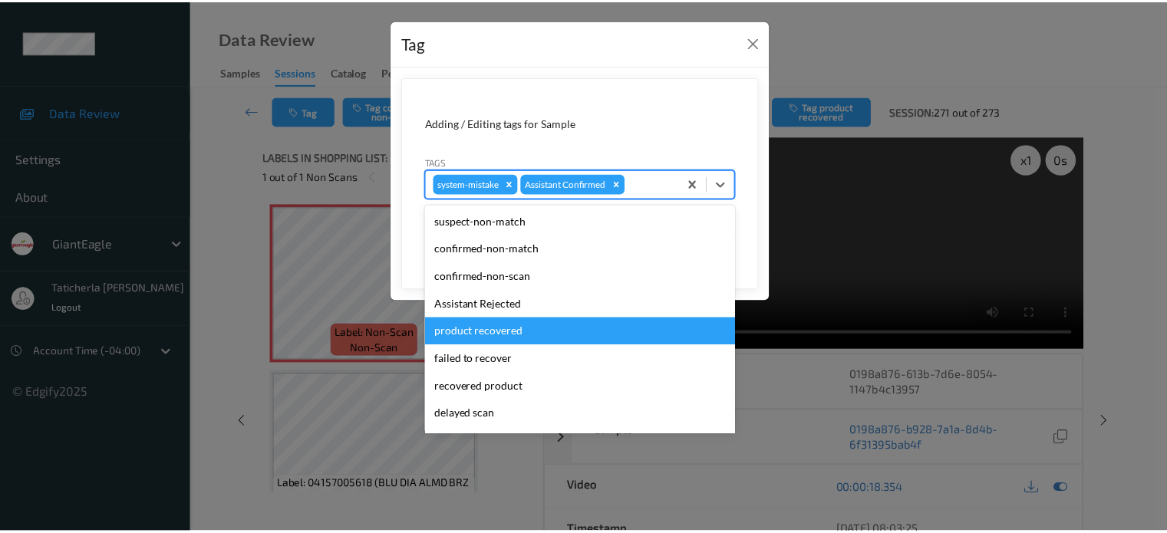
scroll to position [135, 0]
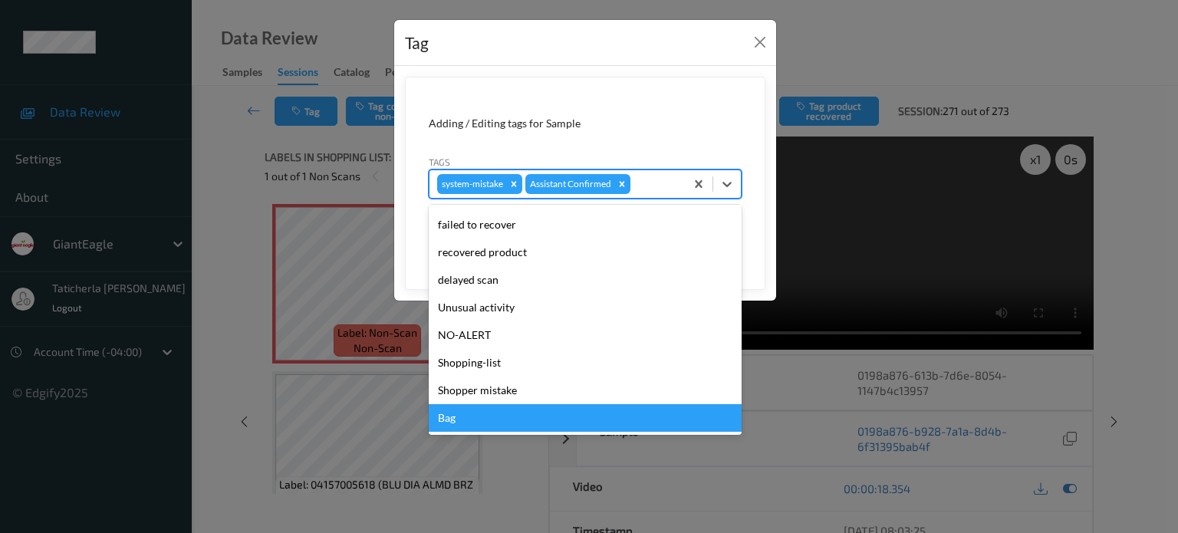
click at [553, 417] on div "Bag" at bounding box center [585, 418] width 313 height 28
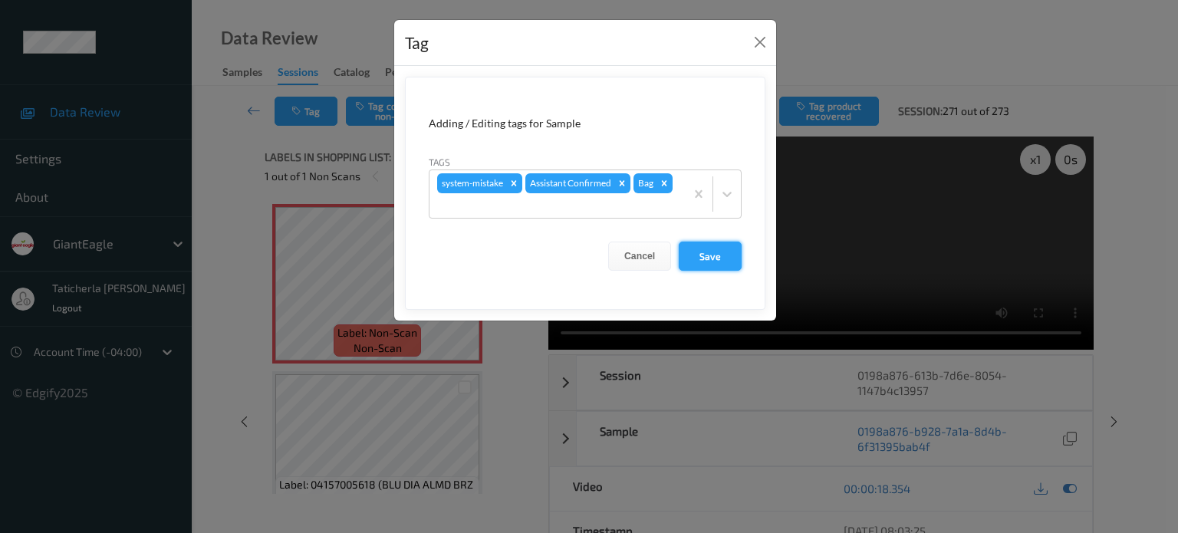
click at [732, 251] on button "Save" at bounding box center [710, 256] width 63 height 29
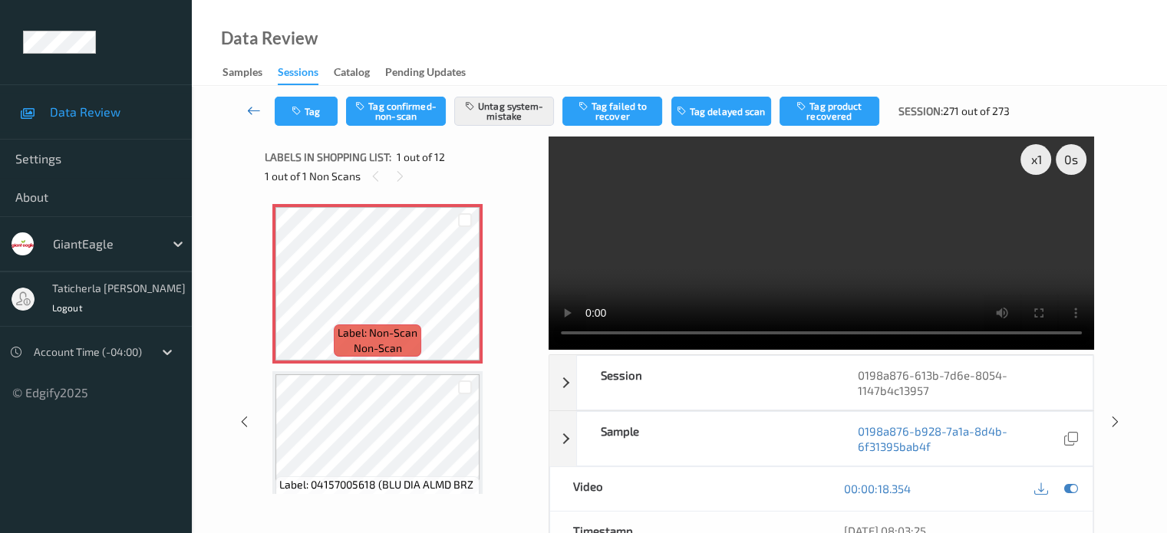
click at [249, 110] on icon at bounding box center [254, 110] width 14 height 15
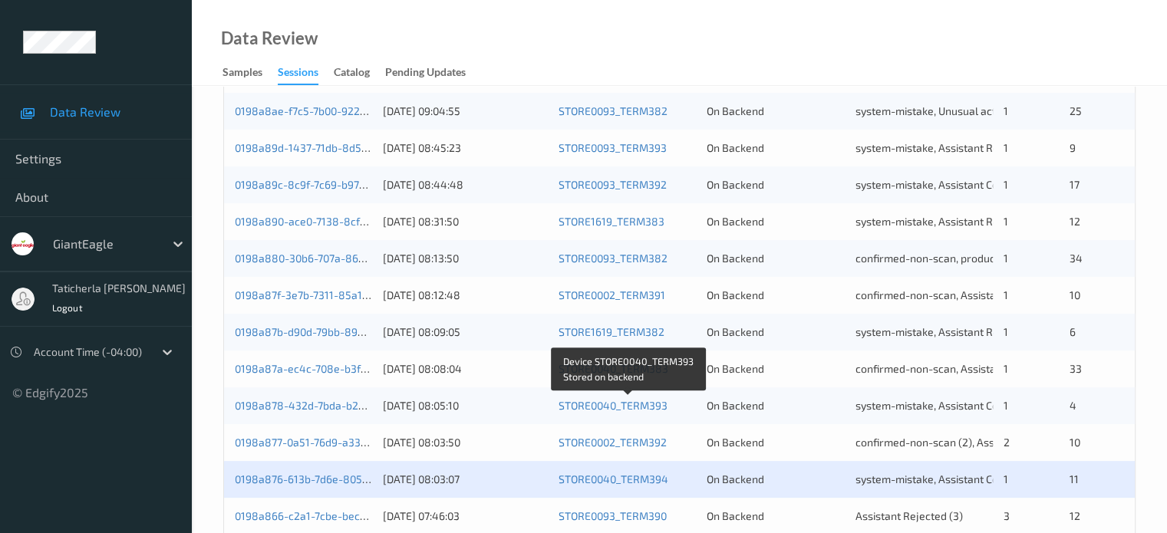
scroll to position [483, 0]
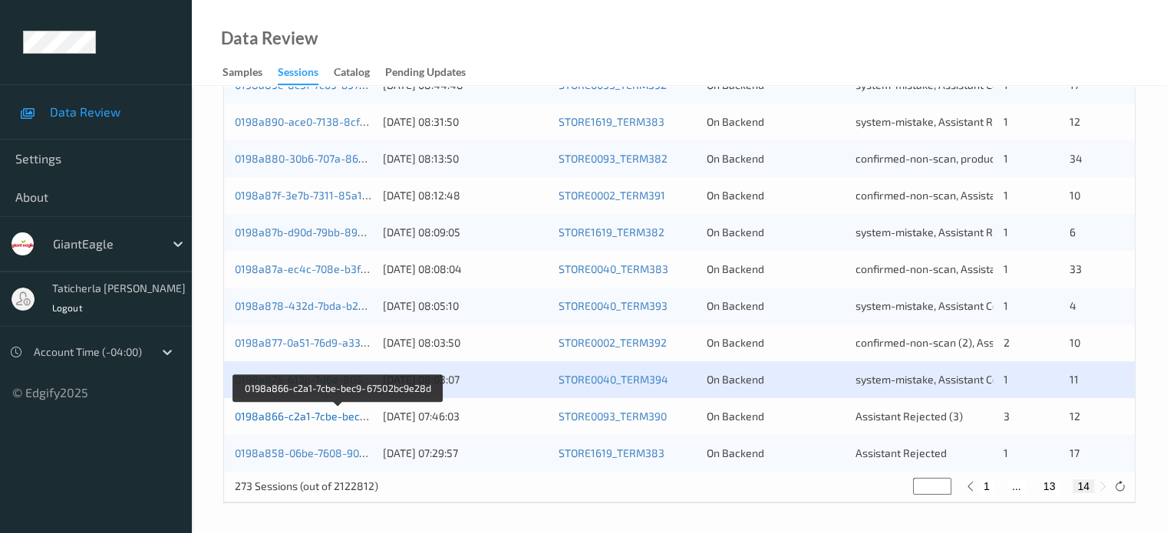
click at [315, 417] on link "0198a866-c2a1-7cbe-bec9-67502bc9e28d" at bounding box center [339, 416] width 209 height 13
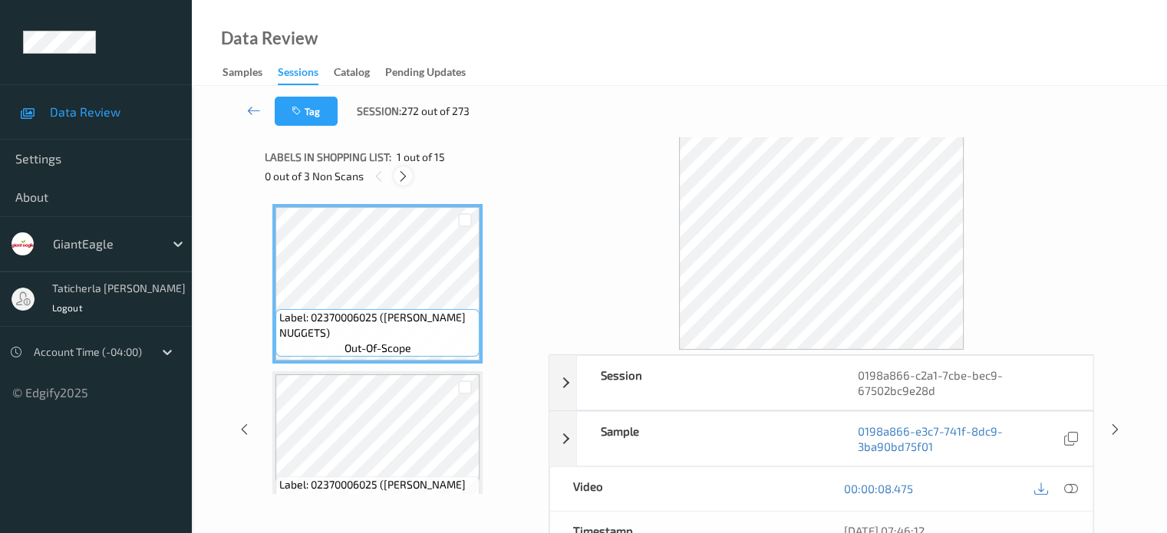
click at [402, 177] on icon at bounding box center [403, 177] width 13 height 14
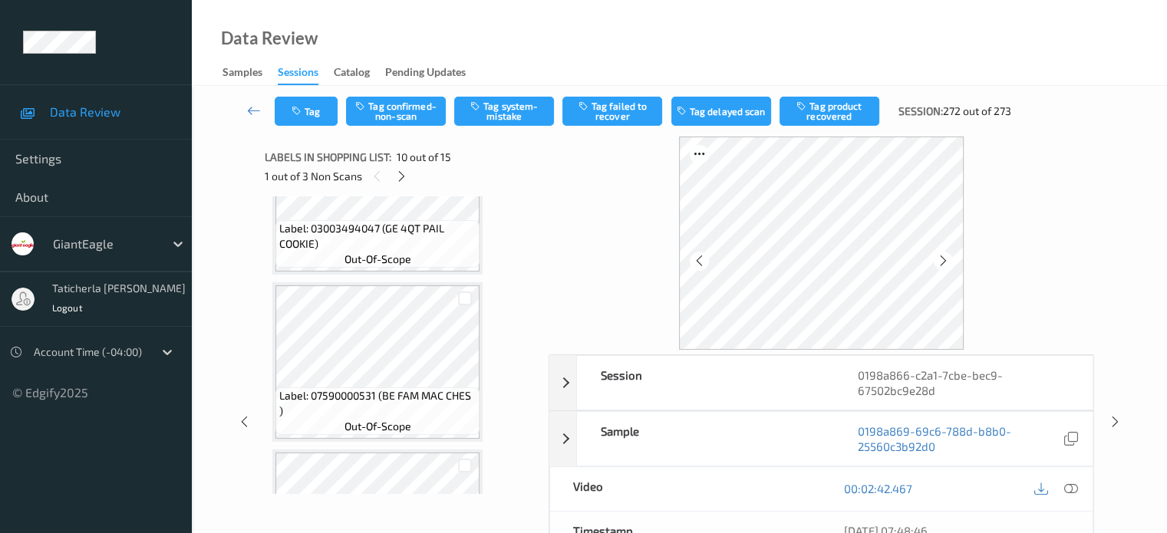
scroll to position [578, 0]
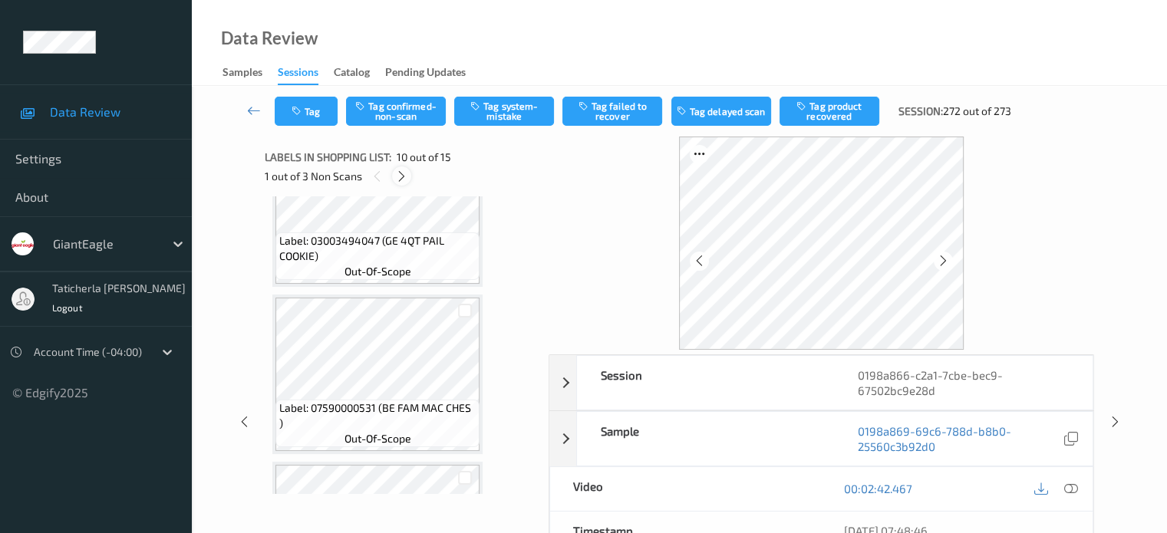
click at [402, 173] on icon at bounding box center [401, 177] width 13 height 14
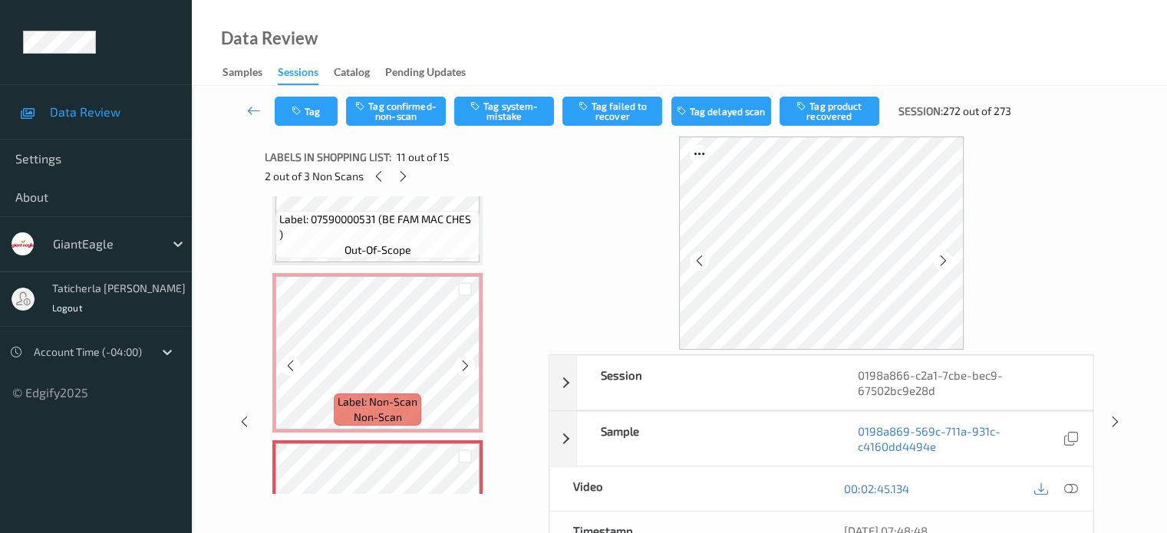
scroll to position [1513, 0]
click at [401, 172] on icon at bounding box center [403, 177] width 13 height 14
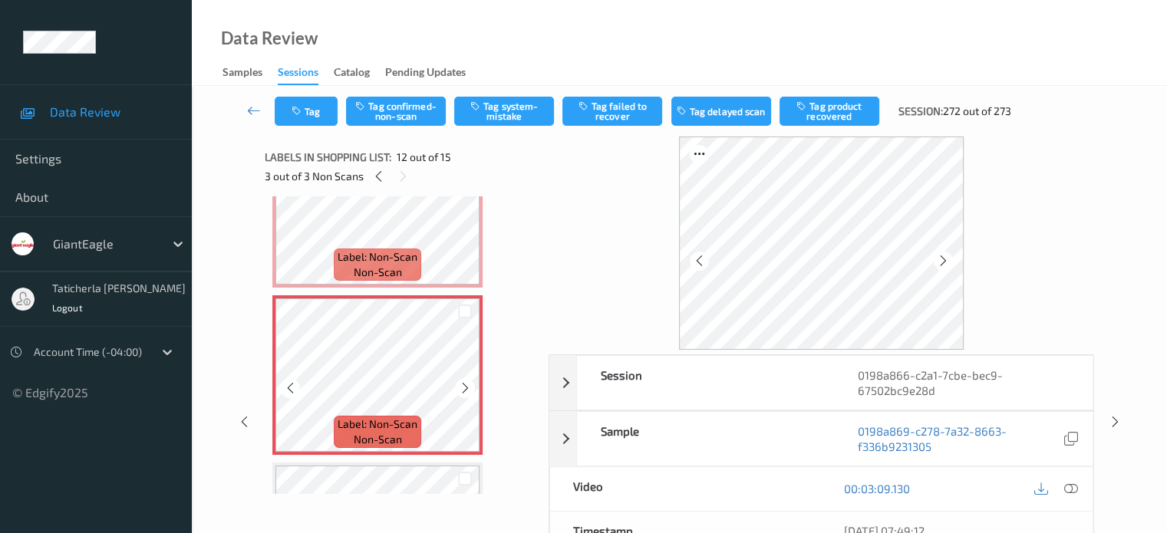
scroll to position [1680, 0]
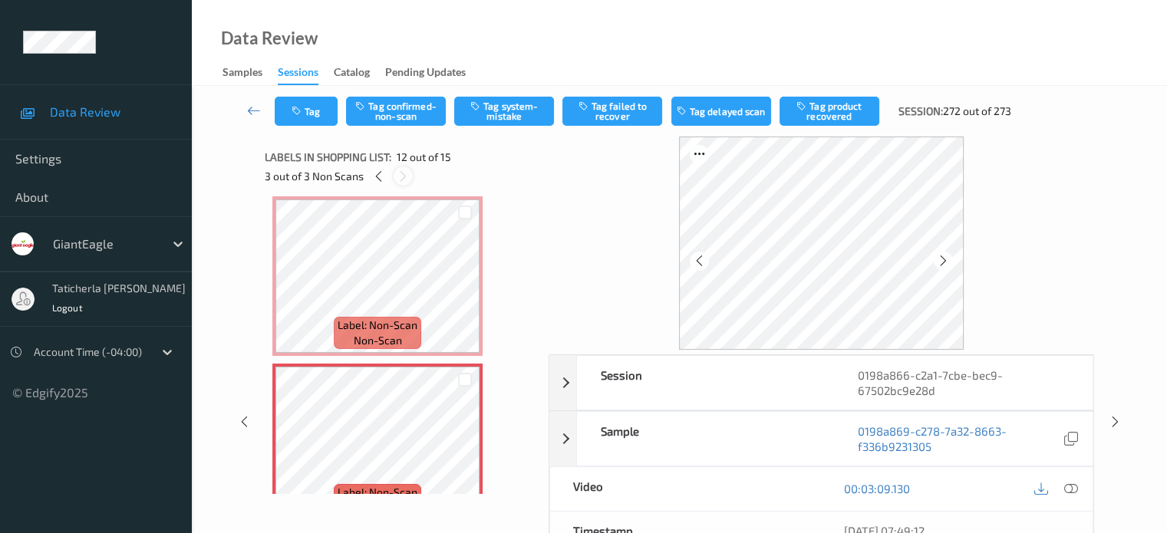
click at [404, 180] on icon at bounding box center [403, 177] width 13 height 14
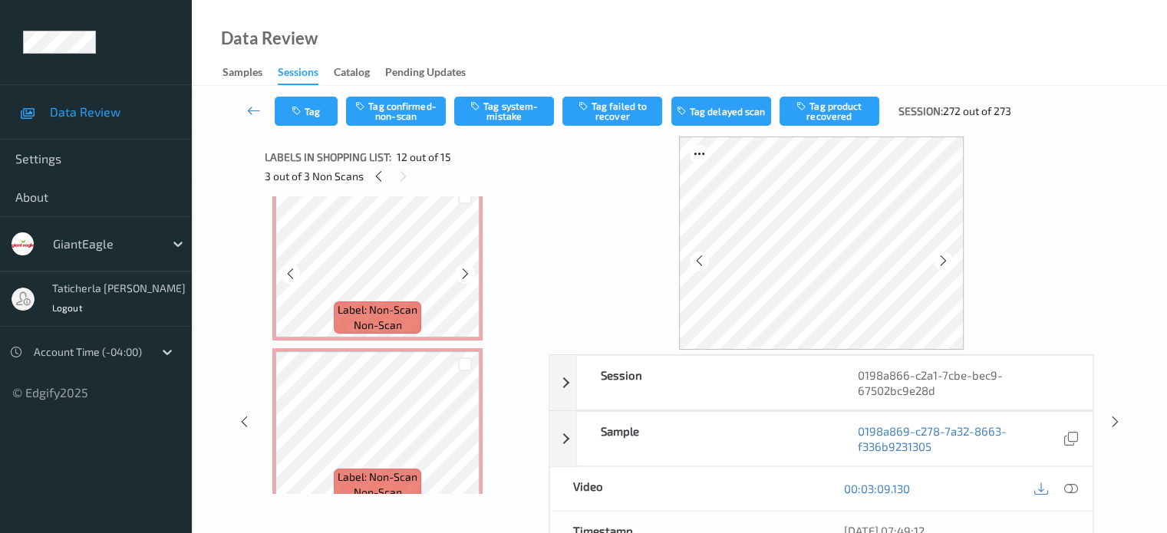
scroll to position [1452, 0]
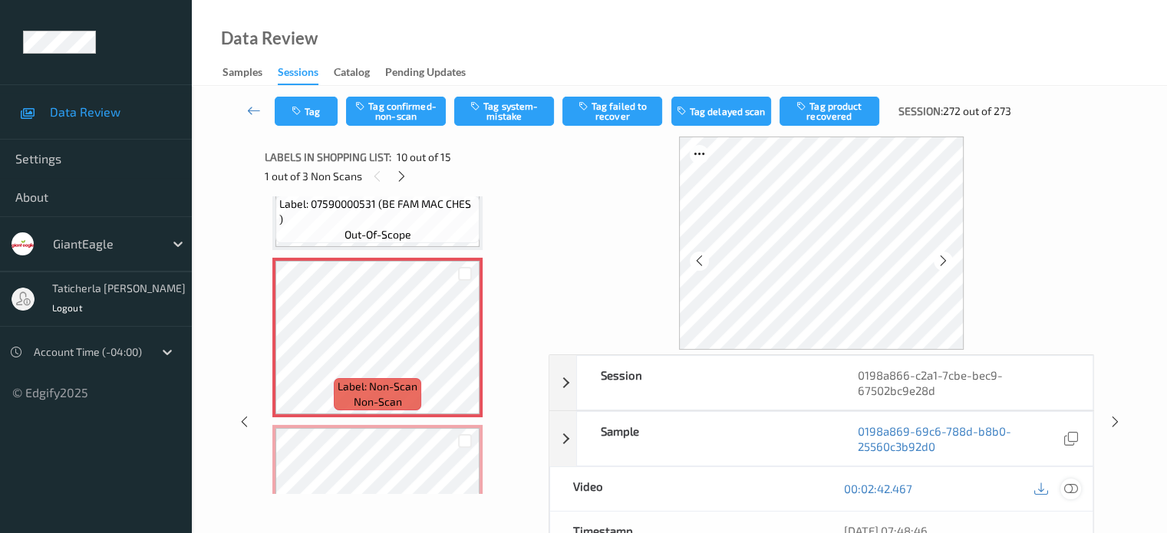
click at [1068, 487] on icon at bounding box center [1070, 489] width 14 height 14
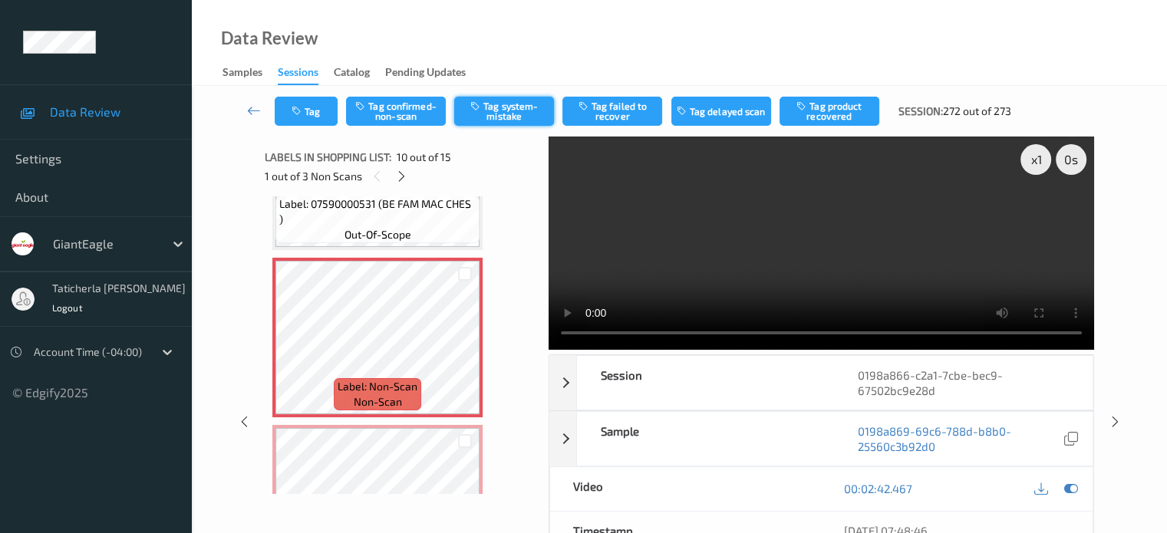
click at [497, 101] on button "Tag system-mistake" at bounding box center [504, 111] width 100 height 29
click at [507, 101] on div "Tag Tag confirmed-non-scan Tag system-mistake Tag failed to recover Tag delayed…" at bounding box center [679, 397] width 912 height 622
click at [315, 112] on button "Tag" at bounding box center [306, 111] width 63 height 29
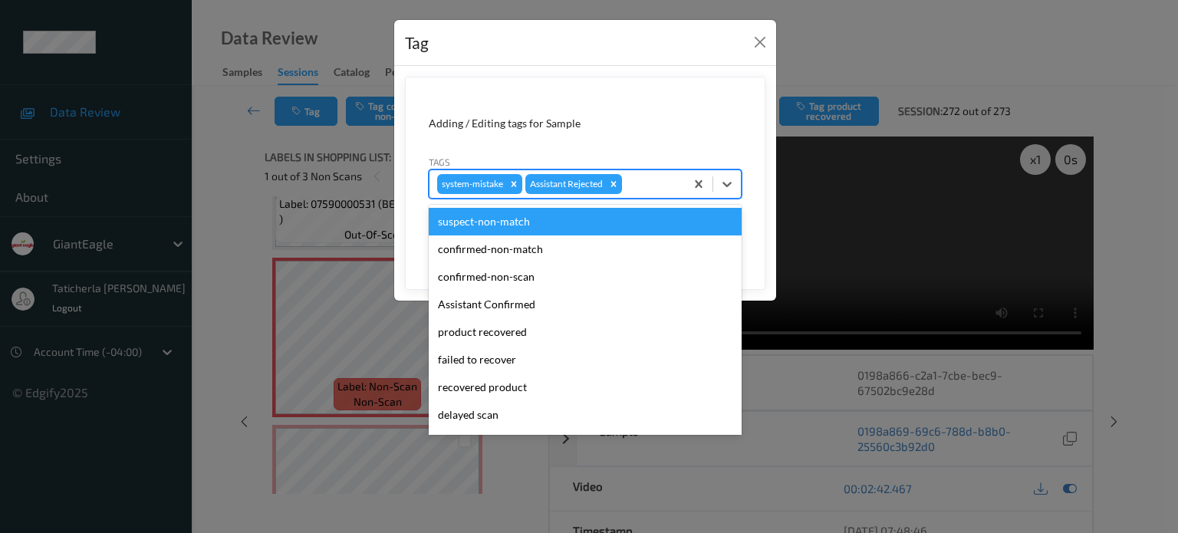
click at [665, 176] on div at bounding box center [651, 184] width 52 height 18
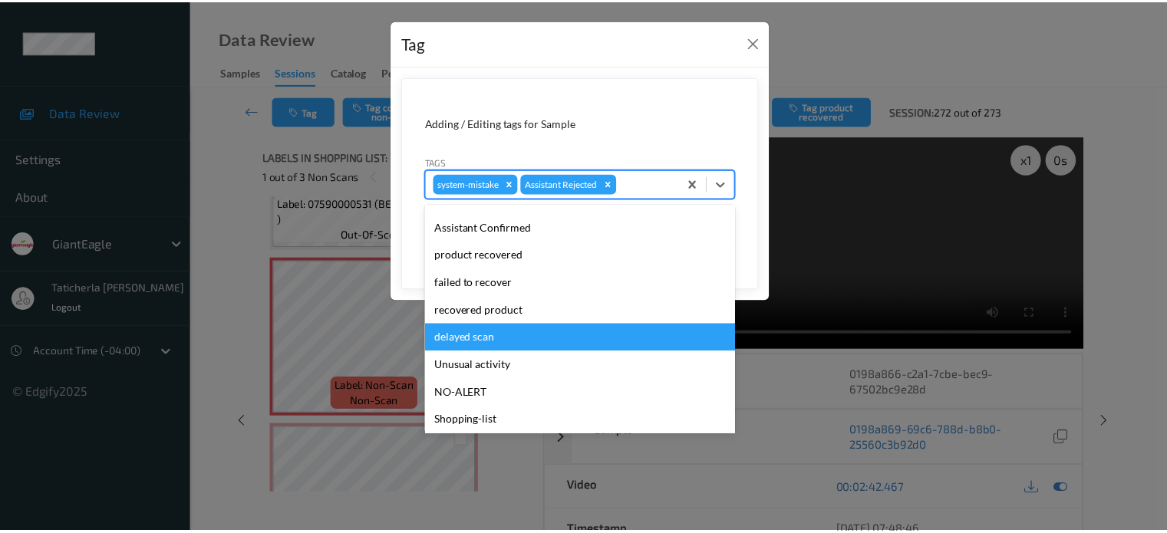
scroll to position [135, 0]
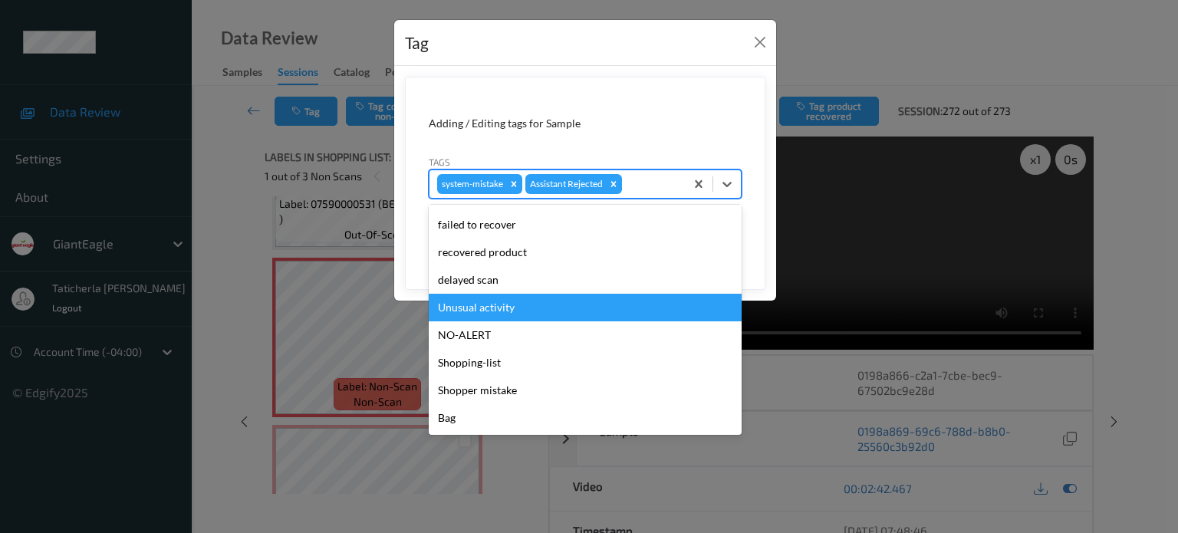
click at [515, 312] on div "Unusual activity" at bounding box center [585, 308] width 313 height 28
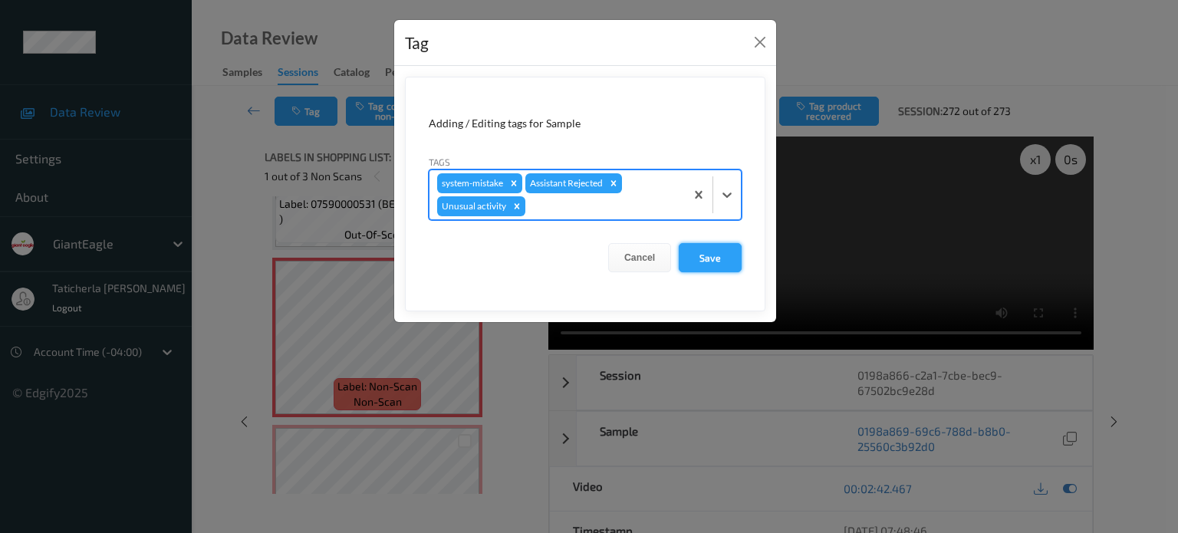
click at [705, 248] on button "Save" at bounding box center [710, 257] width 63 height 29
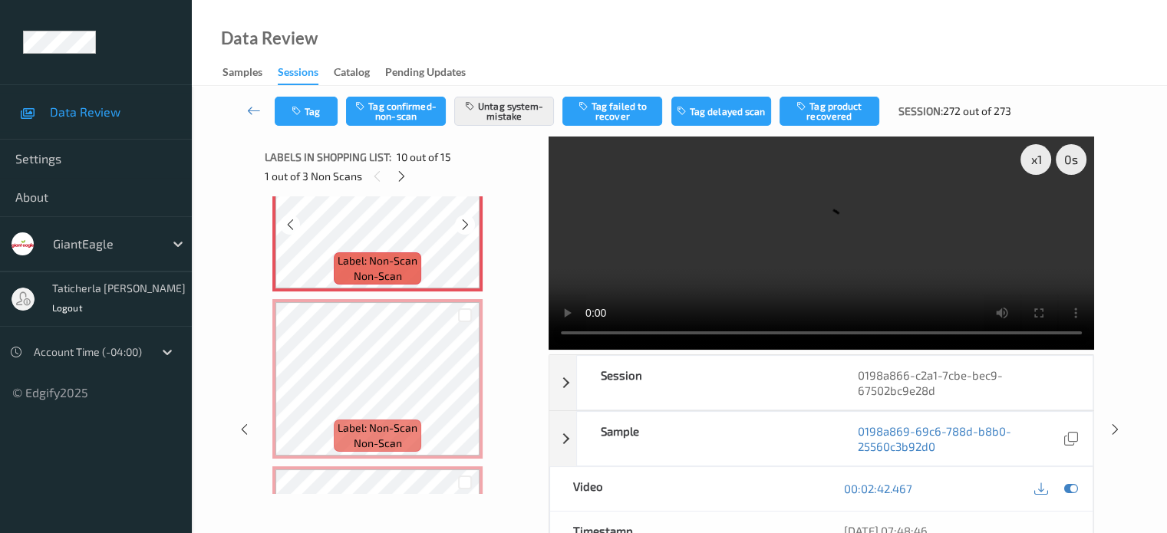
scroll to position [1605, 0]
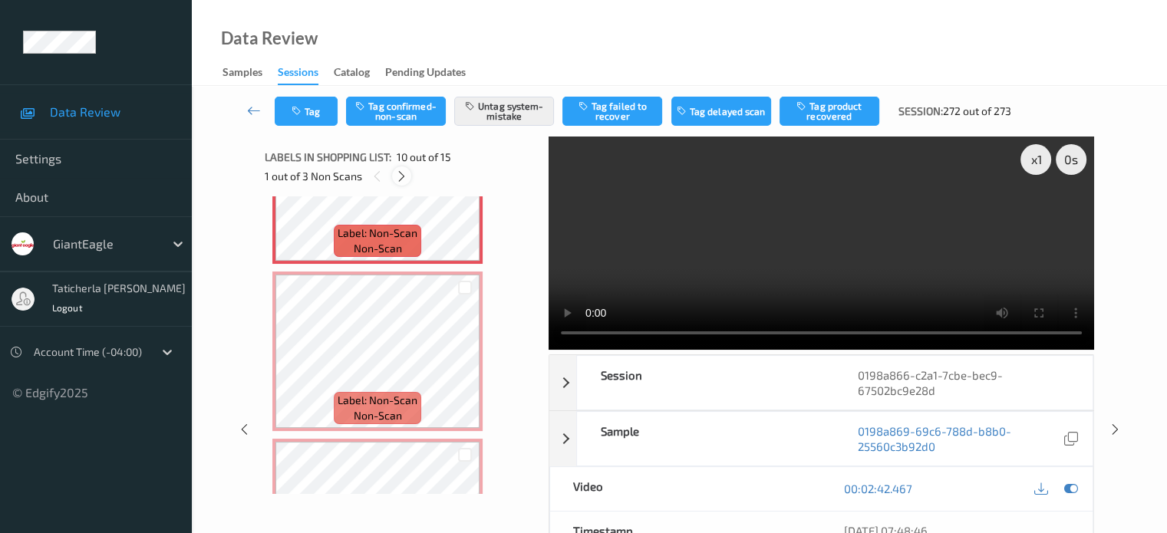
click at [404, 171] on icon at bounding box center [401, 177] width 13 height 14
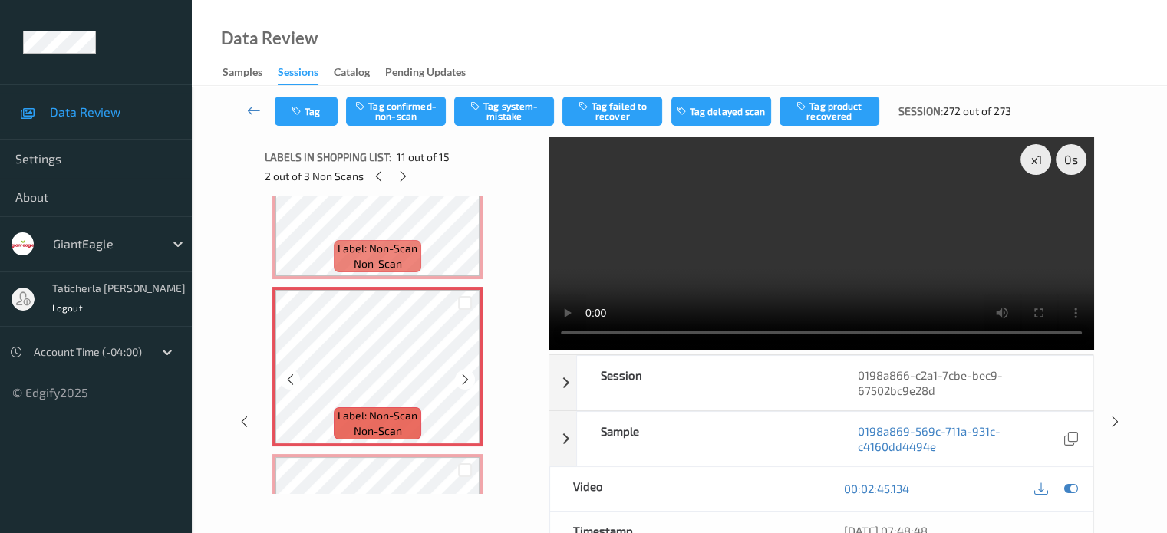
scroll to position [1666, 0]
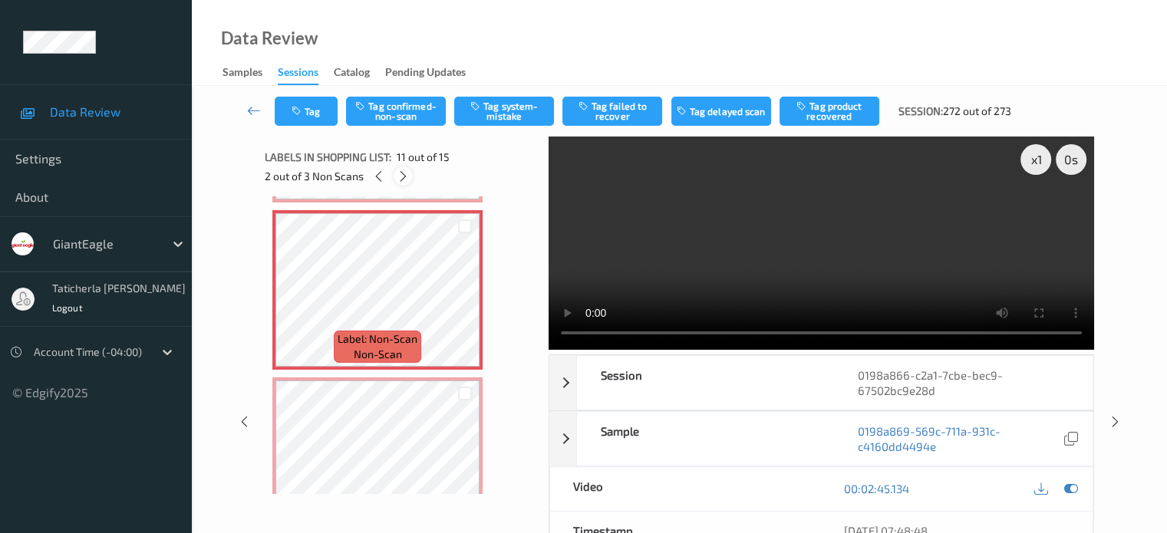
click at [401, 174] on icon at bounding box center [403, 177] width 13 height 14
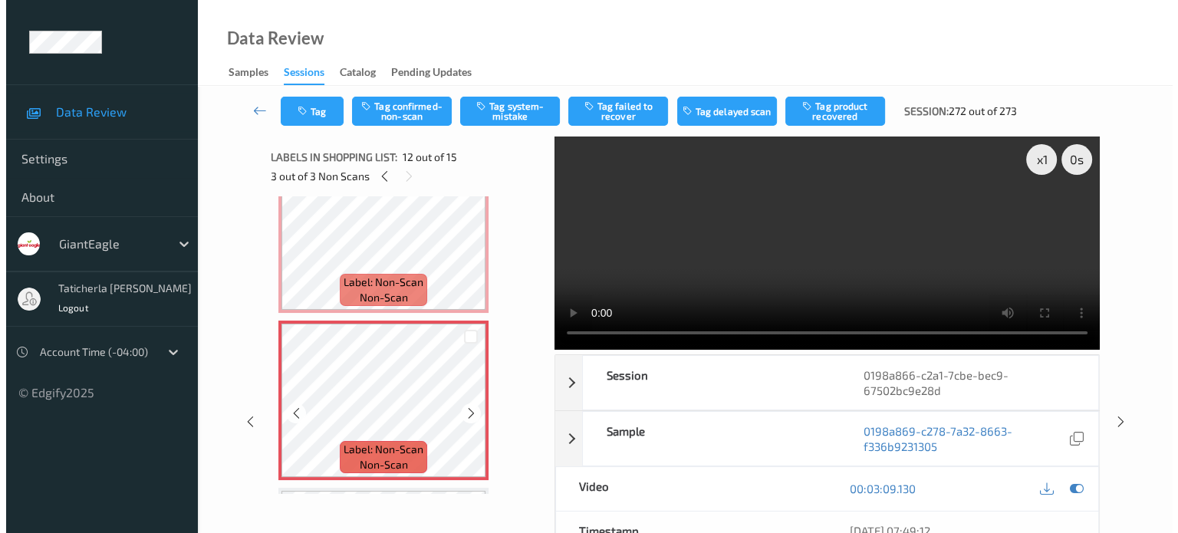
scroll to position [1757, 0]
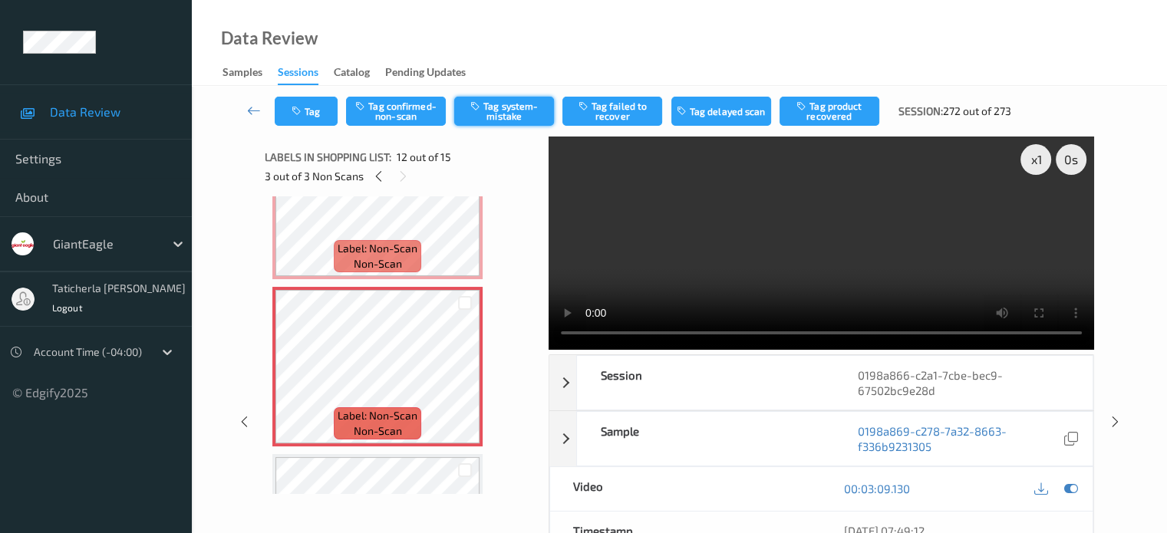
click at [509, 106] on button "Tag system-mistake" at bounding box center [504, 111] width 100 height 29
click at [310, 107] on button "Tag" at bounding box center [306, 111] width 63 height 29
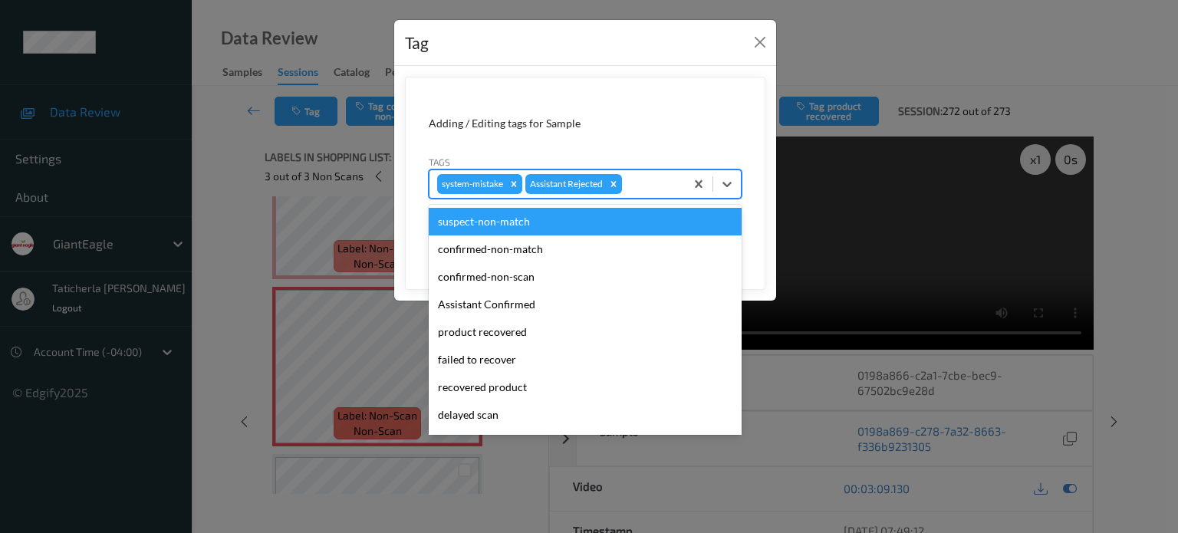
click at [646, 183] on div at bounding box center [651, 184] width 52 height 18
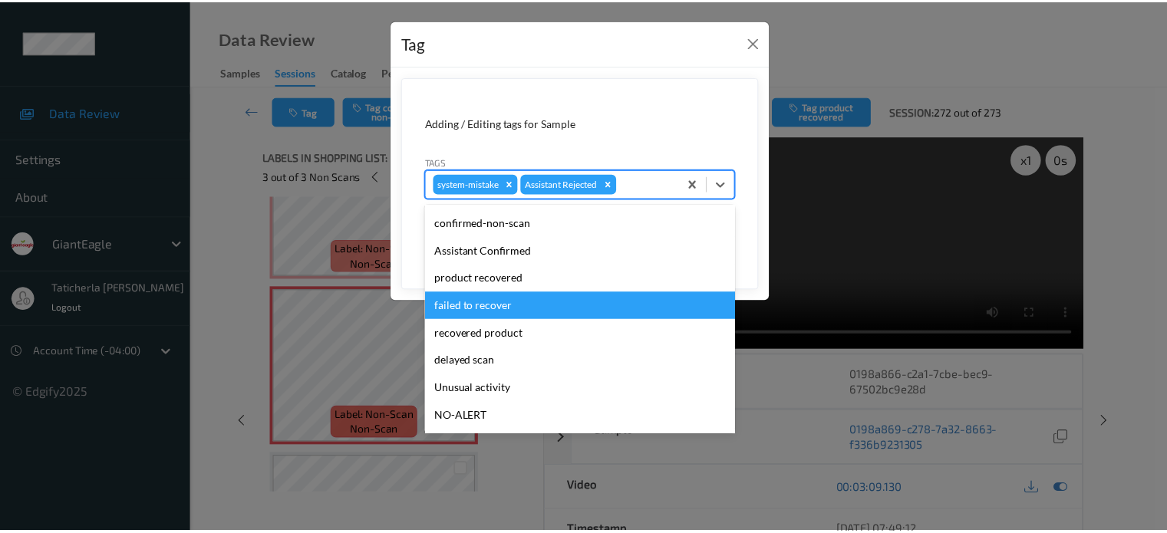
scroll to position [77, 0]
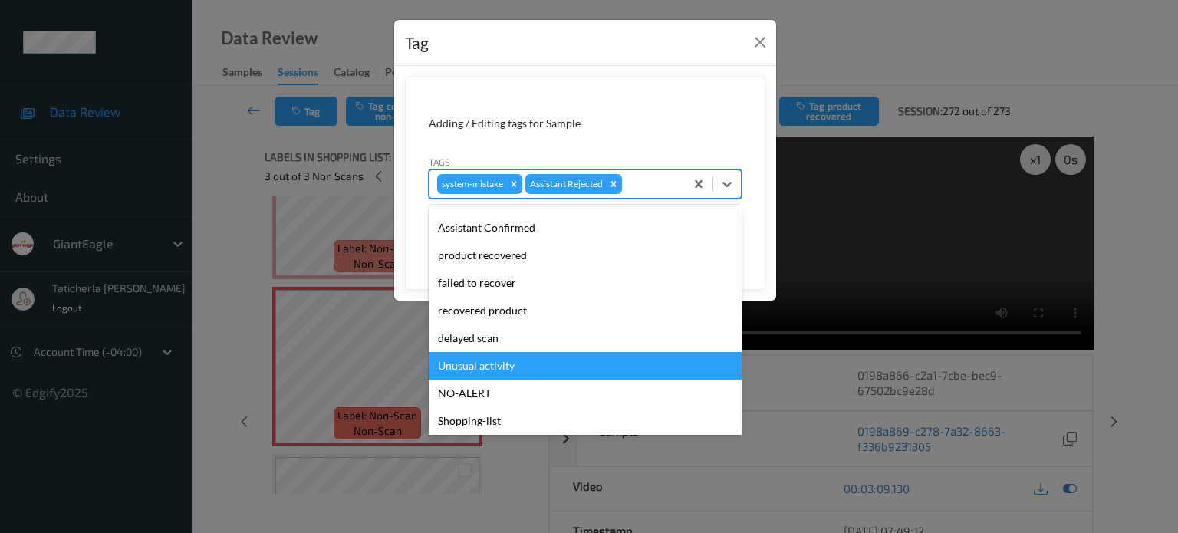
click at [512, 361] on div "Unusual activity" at bounding box center [585, 366] width 313 height 28
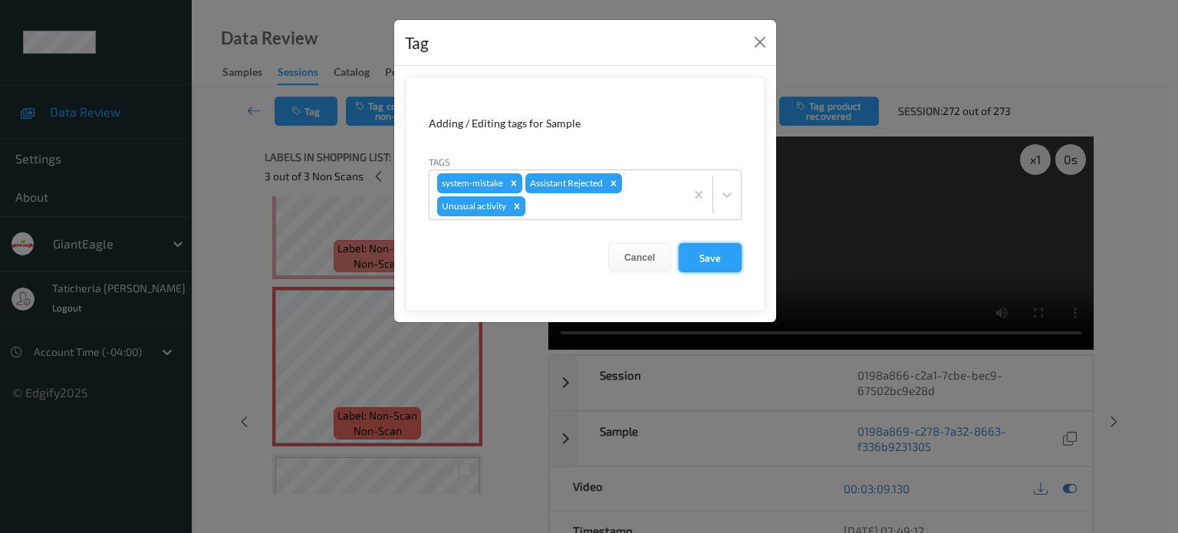
click at [717, 257] on button "Save" at bounding box center [710, 257] width 63 height 29
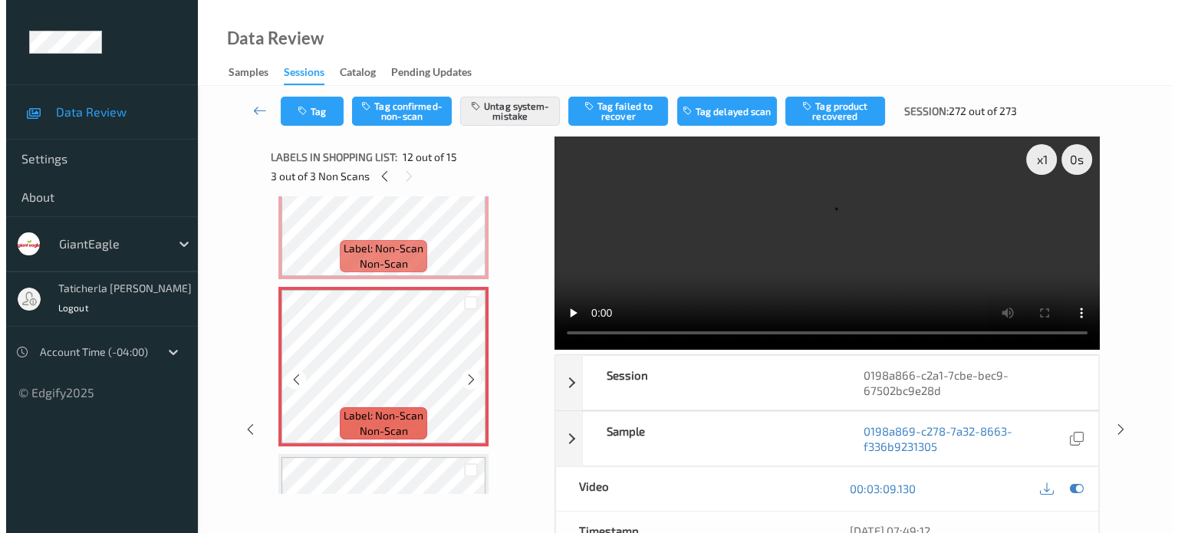
scroll to position [1680, 0]
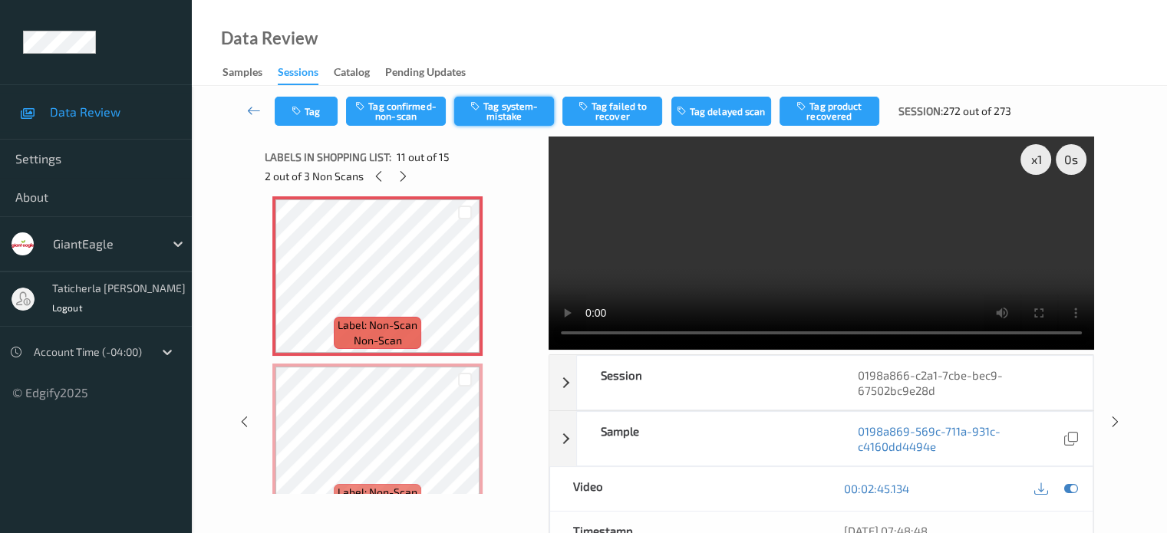
click at [493, 108] on button "Tag system-mistake" at bounding box center [504, 111] width 100 height 29
click at [315, 107] on button "Tag" at bounding box center [306, 111] width 63 height 29
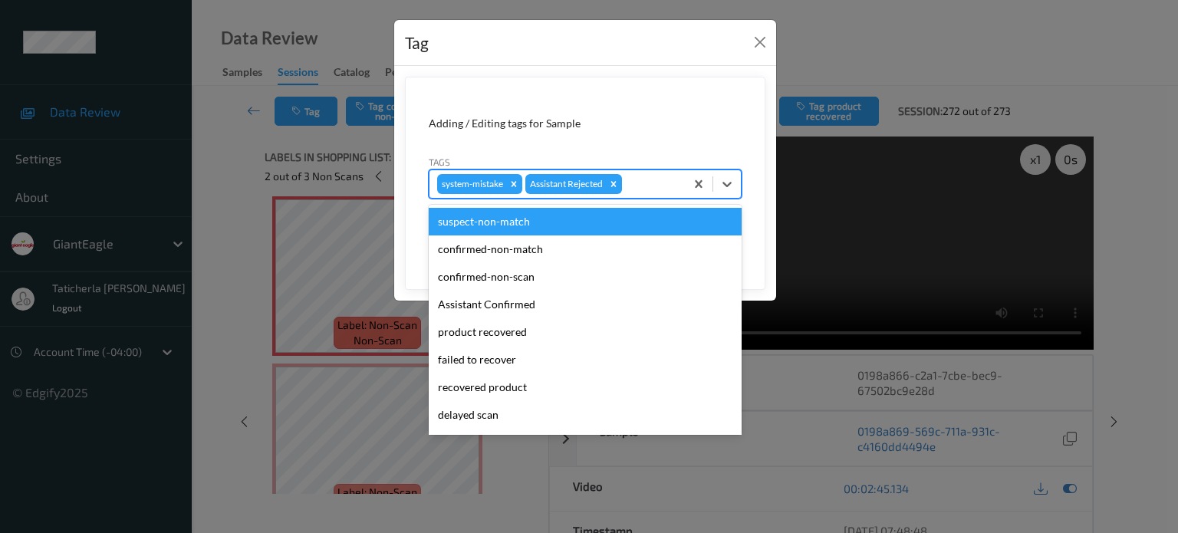
click at [643, 180] on div at bounding box center [651, 184] width 52 height 18
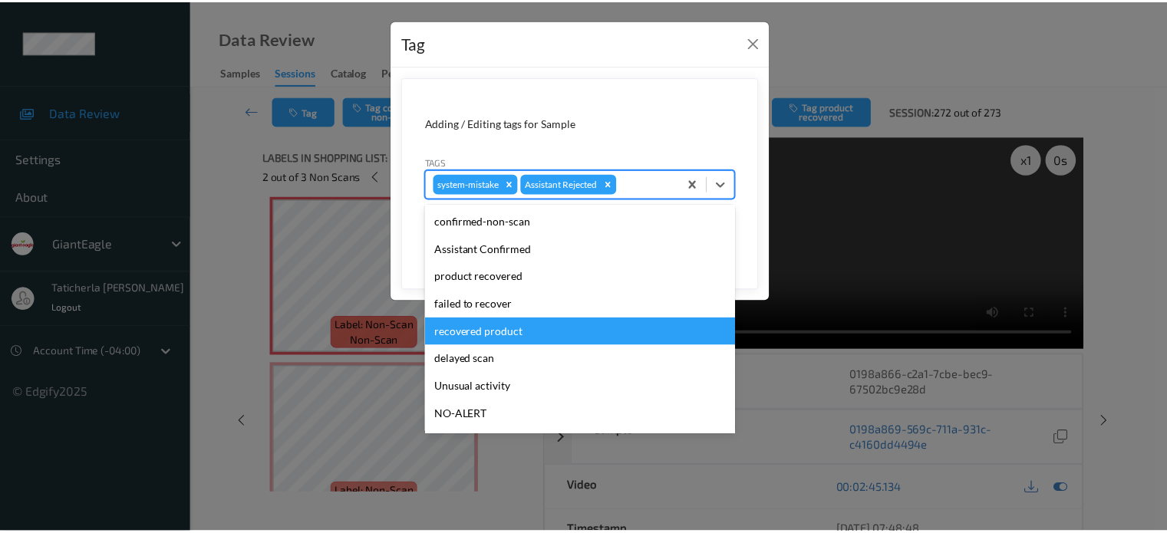
scroll to position [77, 0]
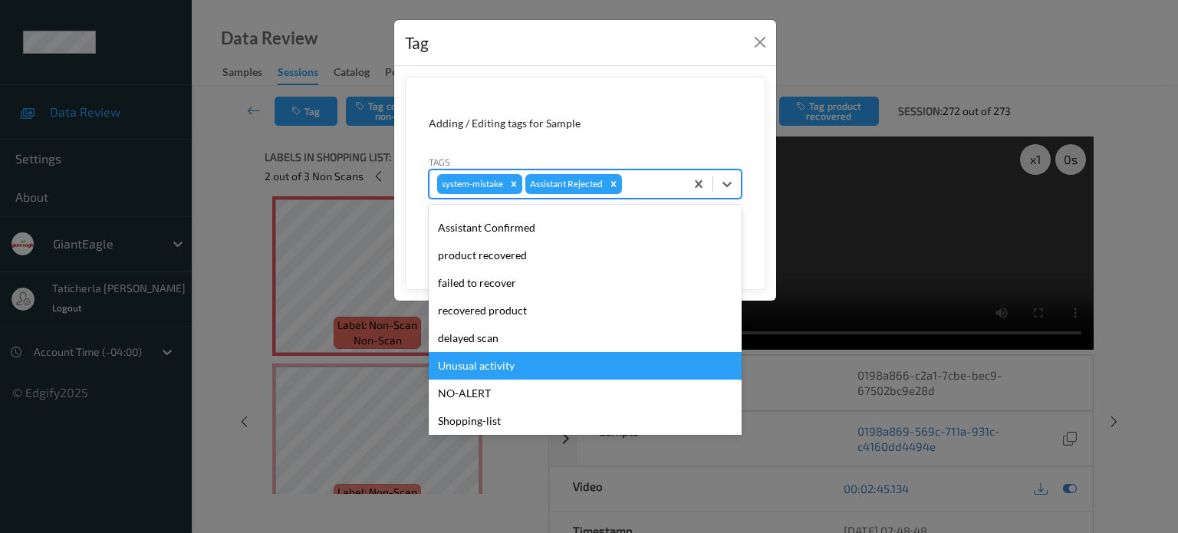
click at [541, 361] on div "Unusual activity" at bounding box center [585, 366] width 313 height 28
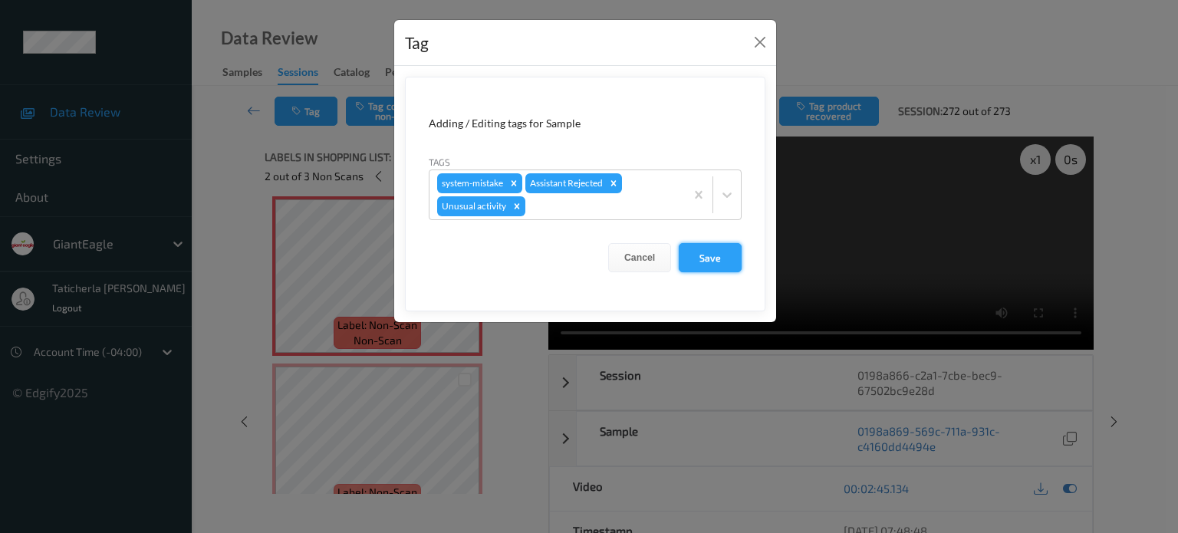
click at [718, 252] on button "Save" at bounding box center [710, 257] width 63 height 29
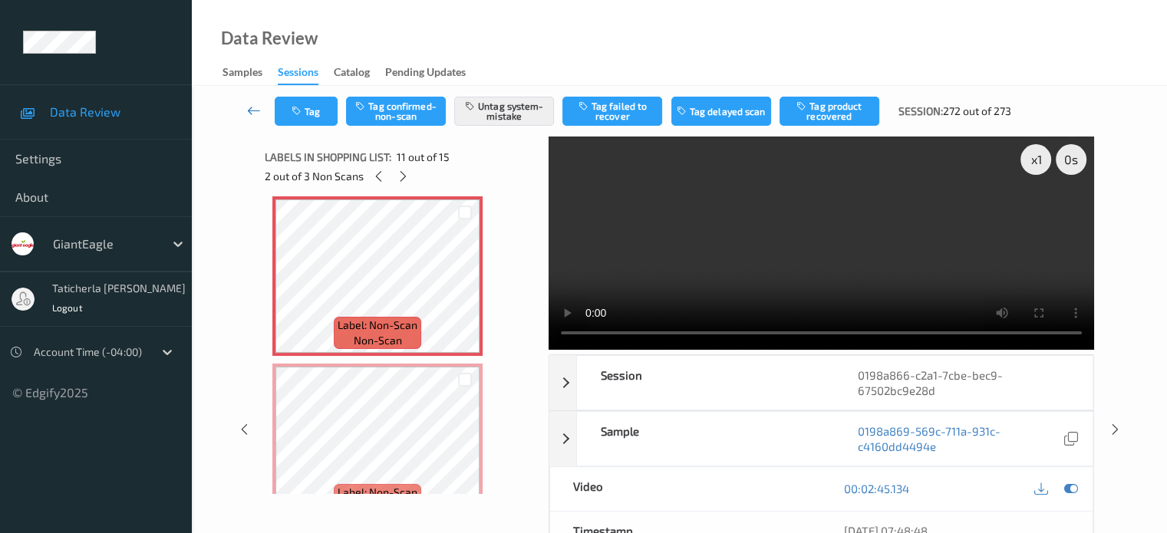
click at [252, 109] on icon at bounding box center [254, 110] width 14 height 15
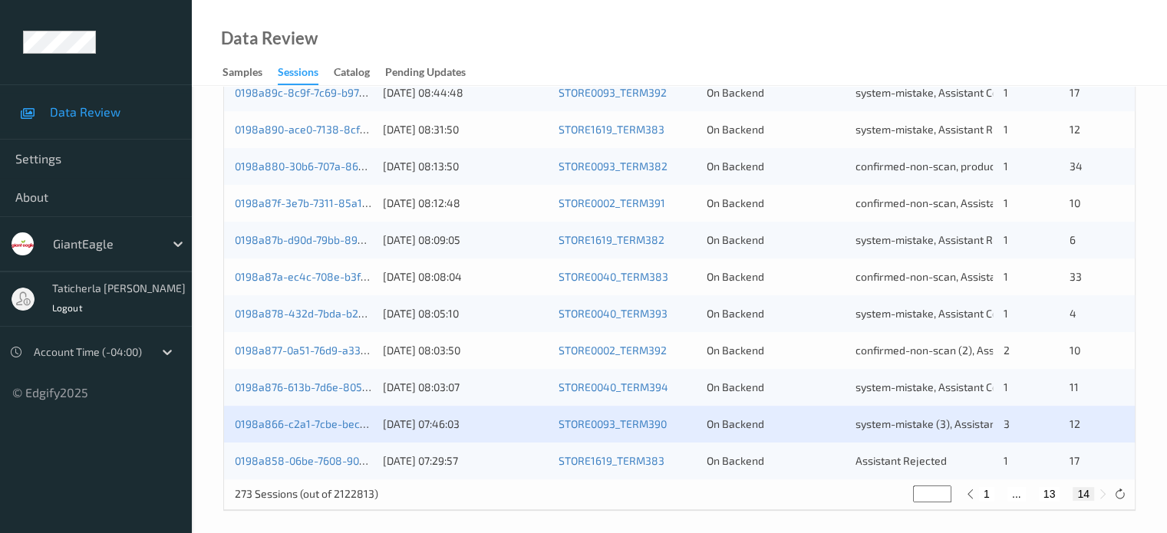
scroll to position [483, 0]
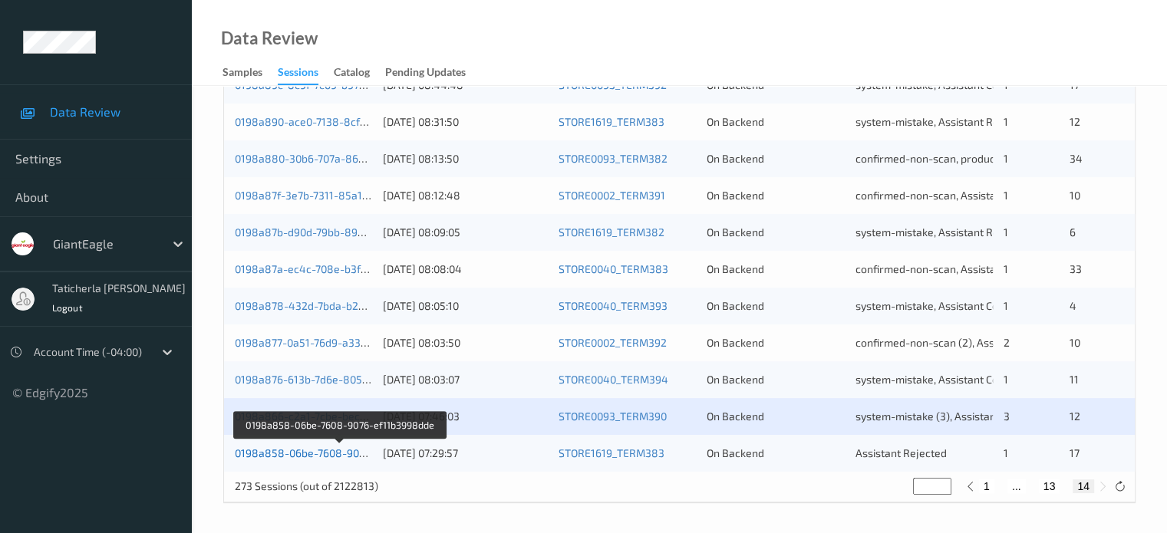
click at [305, 456] on link "0198a858-06be-7608-9076-ef11b3998dde" at bounding box center [339, 453] width 209 height 13
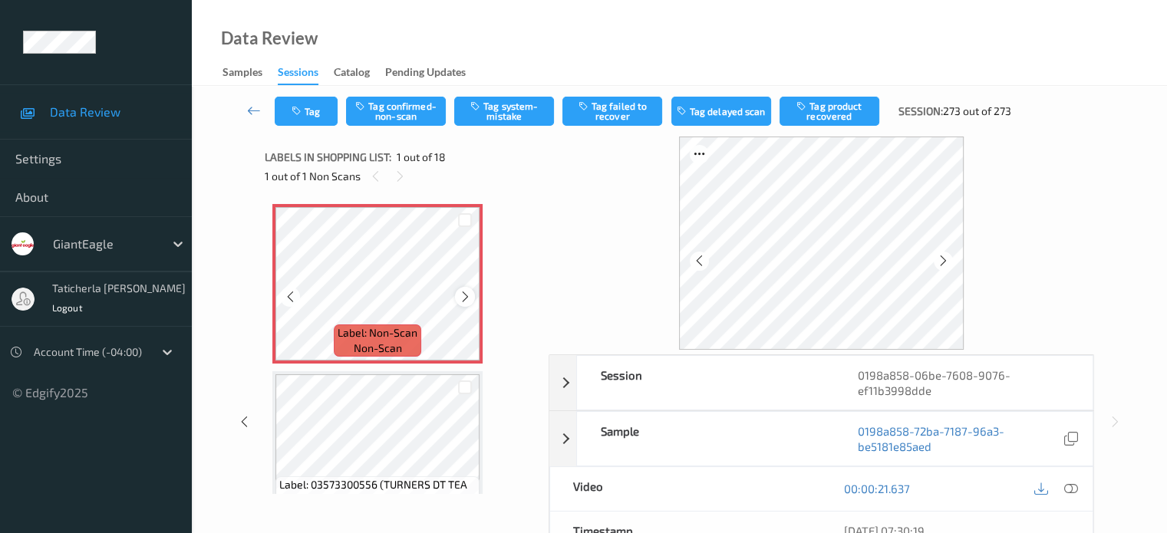
click at [463, 294] on icon at bounding box center [465, 297] width 13 height 14
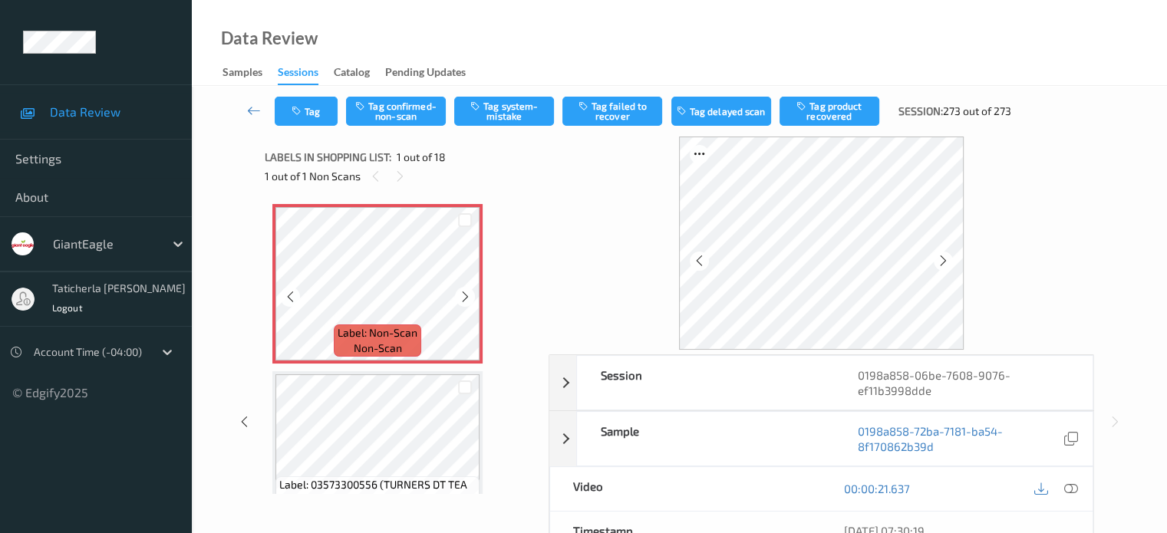
click at [463, 294] on icon at bounding box center [465, 297] width 13 height 14
click at [1069, 488] on icon at bounding box center [1070, 489] width 14 height 14
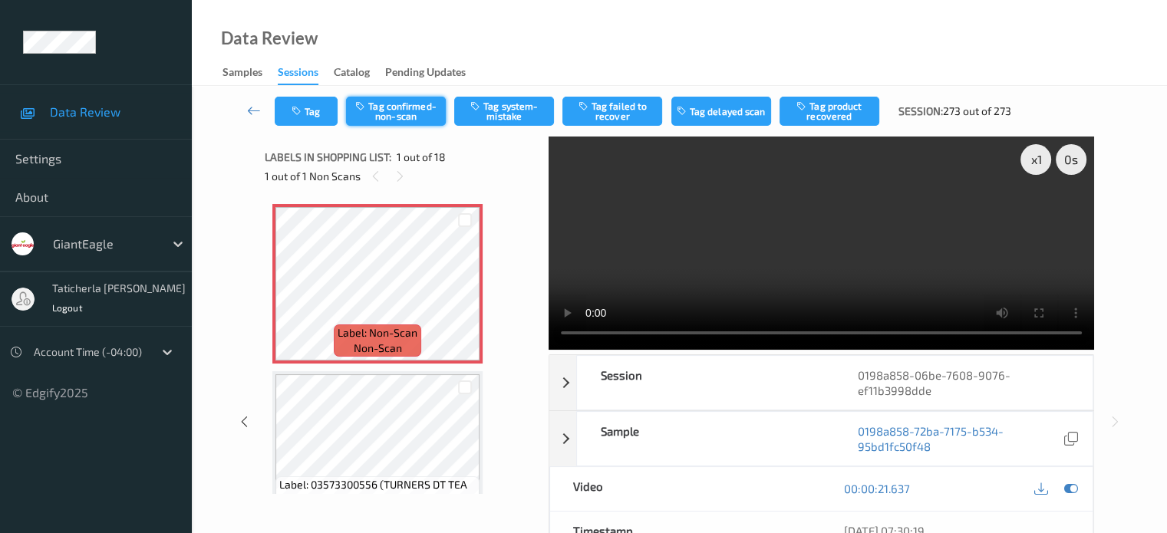
click at [431, 110] on button "Tag confirmed-non-scan" at bounding box center [396, 111] width 100 height 29
click at [837, 117] on button "Tag product recovered" at bounding box center [829, 111] width 100 height 29
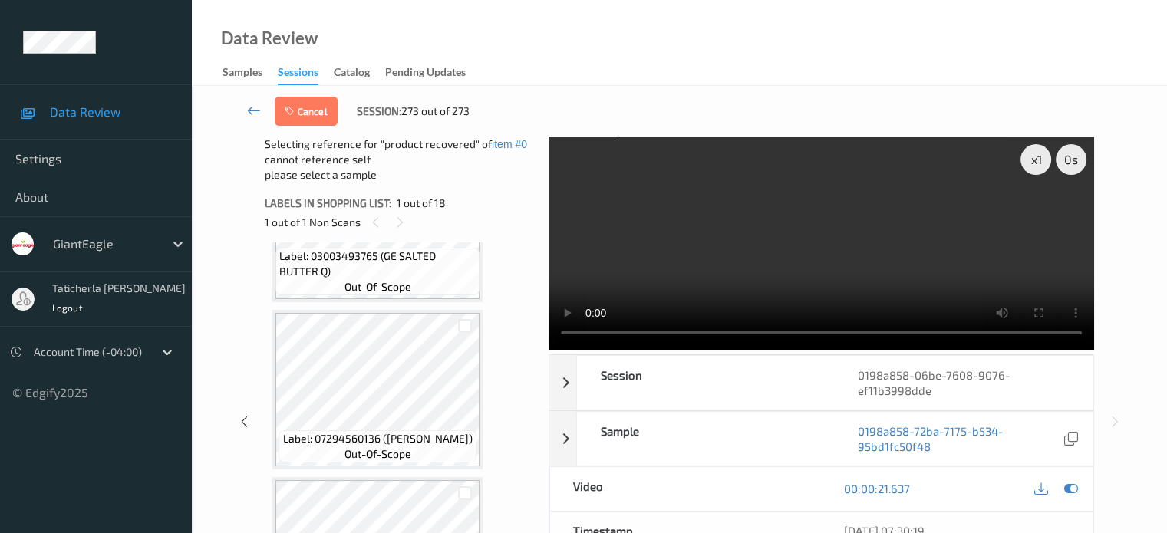
scroll to position [2106, 0]
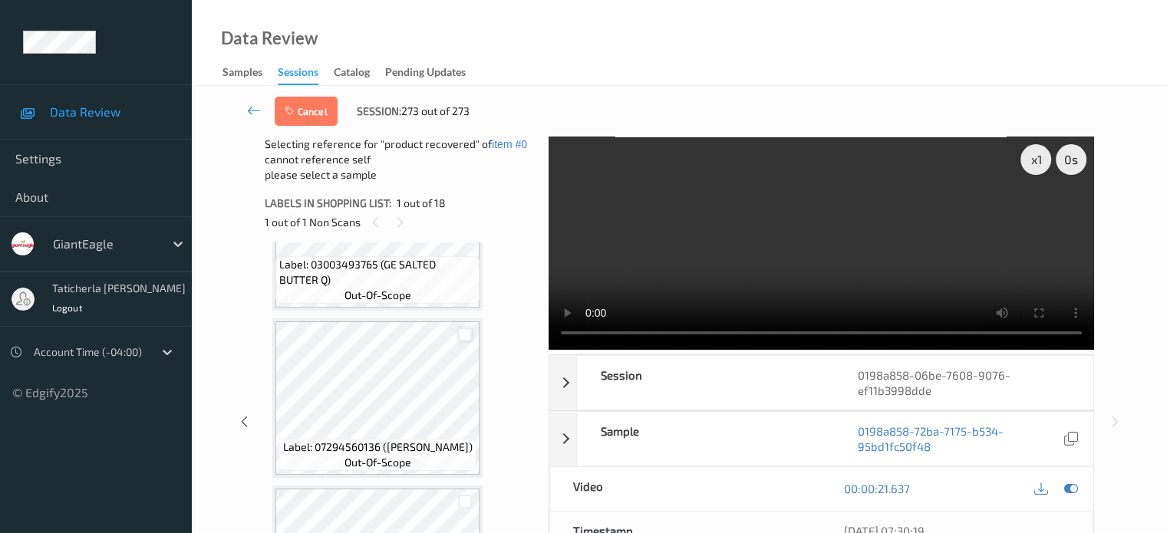
click at [463, 331] on div at bounding box center [465, 335] width 15 height 15
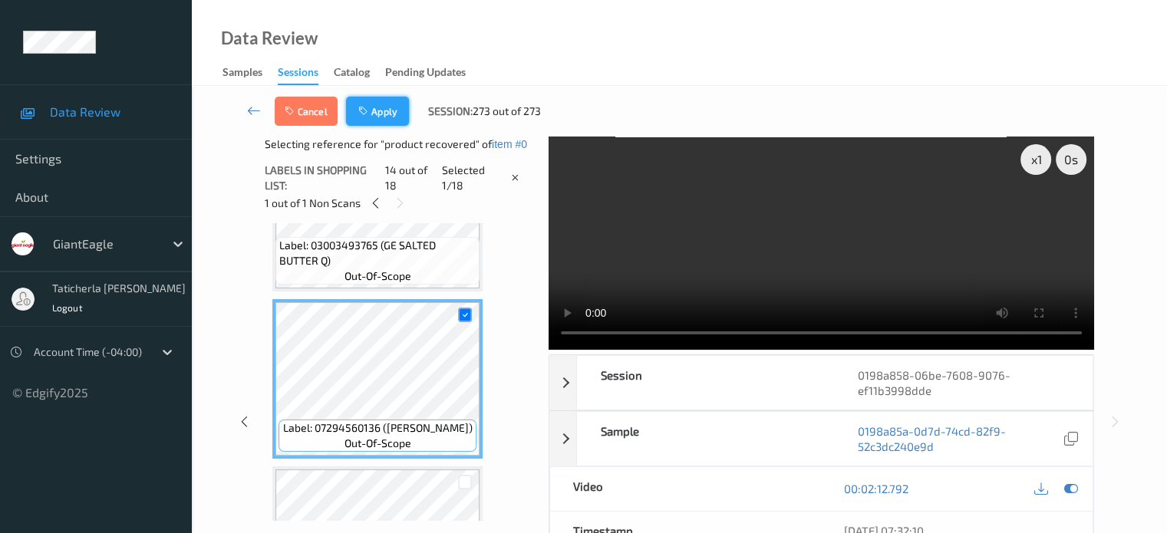
click at [384, 114] on button "Apply" at bounding box center [377, 111] width 63 height 29
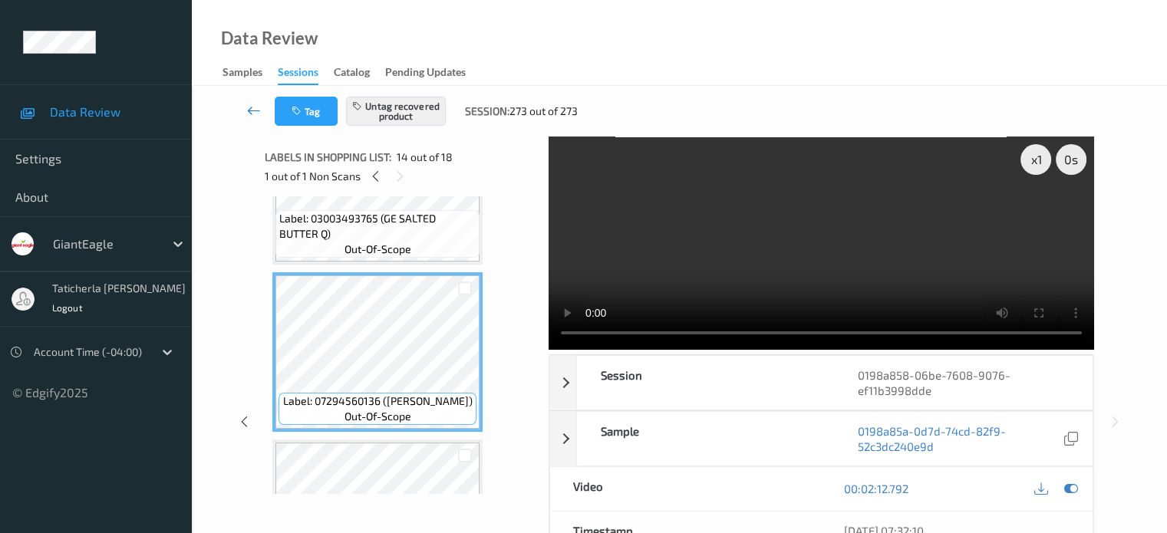
click at [253, 110] on icon at bounding box center [254, 110] width 14 height 15
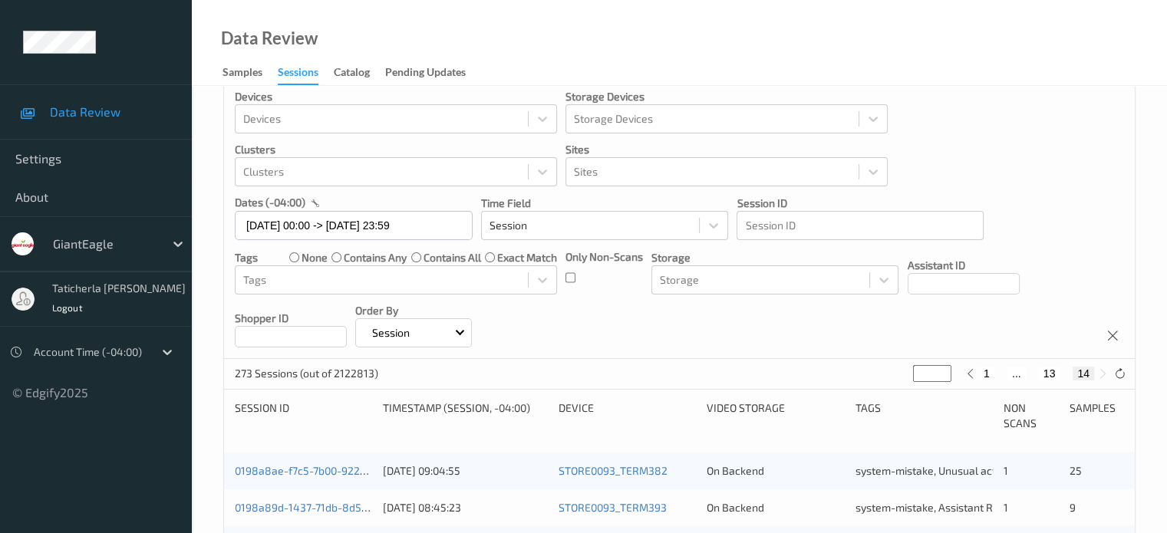
scroll to position [23, 0]
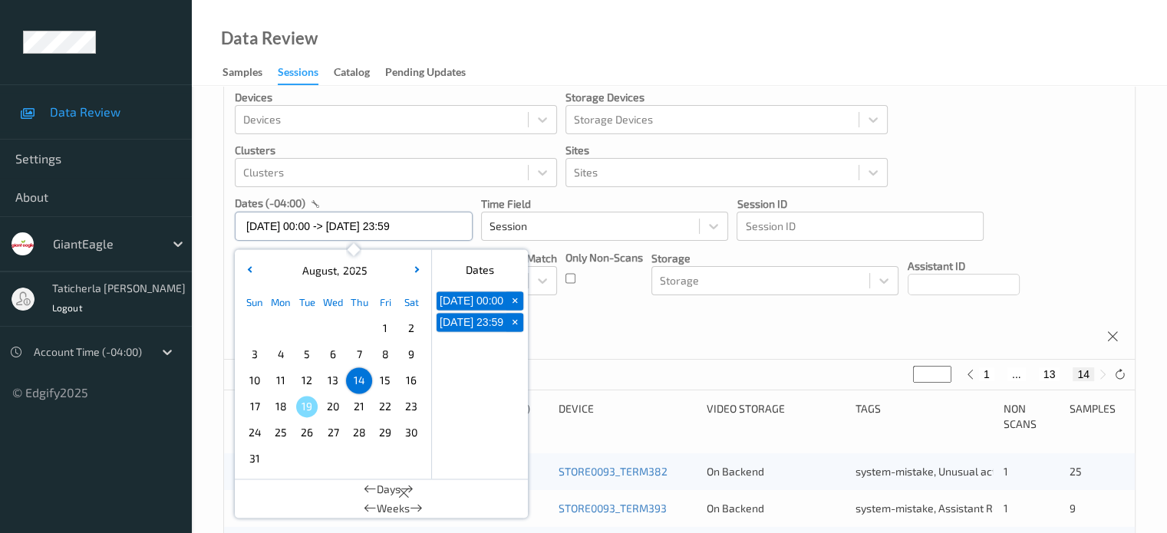
click at [450, 227] on input "14/08/2025 00:00 -> 14/08/2025 23:59" at bounding box center [354, 226] width 238 height 29
click at [388, 379] on span "15" at bounding box center [384, 380] width 21 height 21
type input "15/08/2025 00:00"
type input "*"
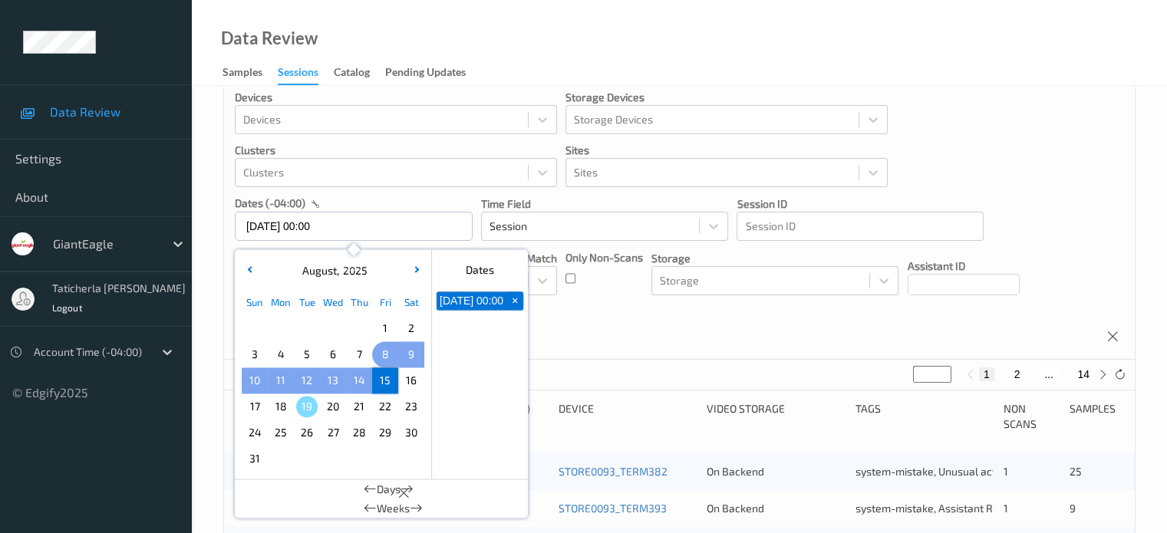
scroll to position [0, 0]
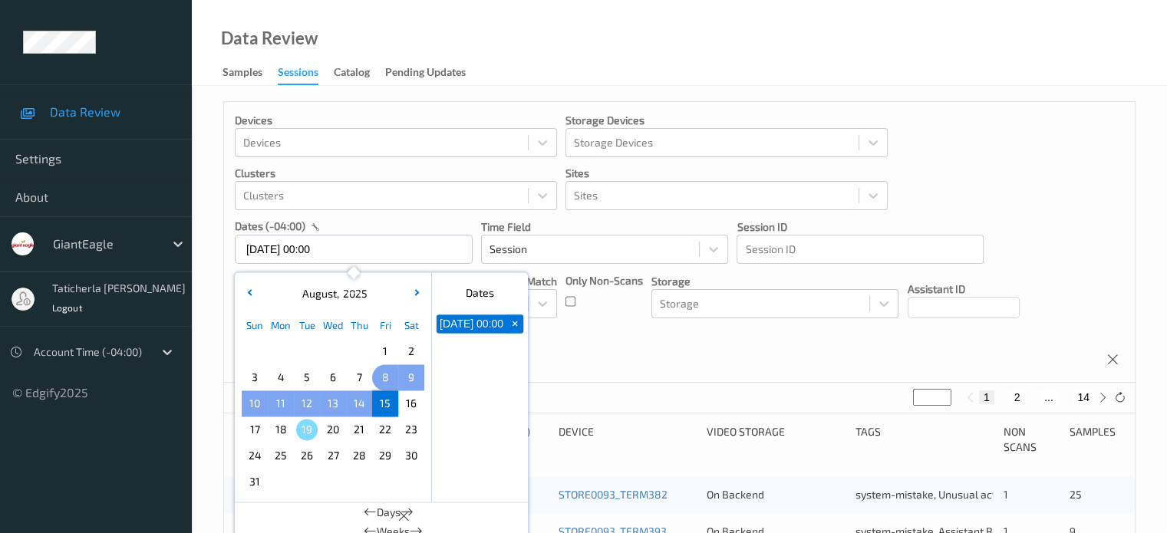
click at [388, 379] on div "Sun Mon Tue Wed Thu Fri Sat 1 2 3 4 5 6 7 8 9 10 11 12 13 14 15 16 17 18 19 20 …" at bounding box center [333, 403] width 183 height 183
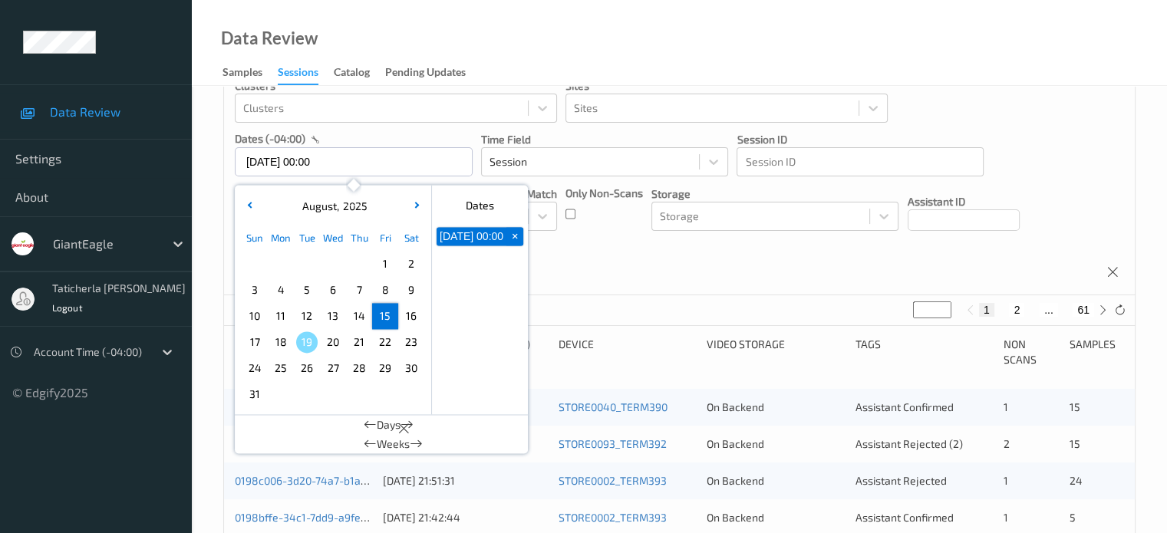
scroll to position [153, 0]
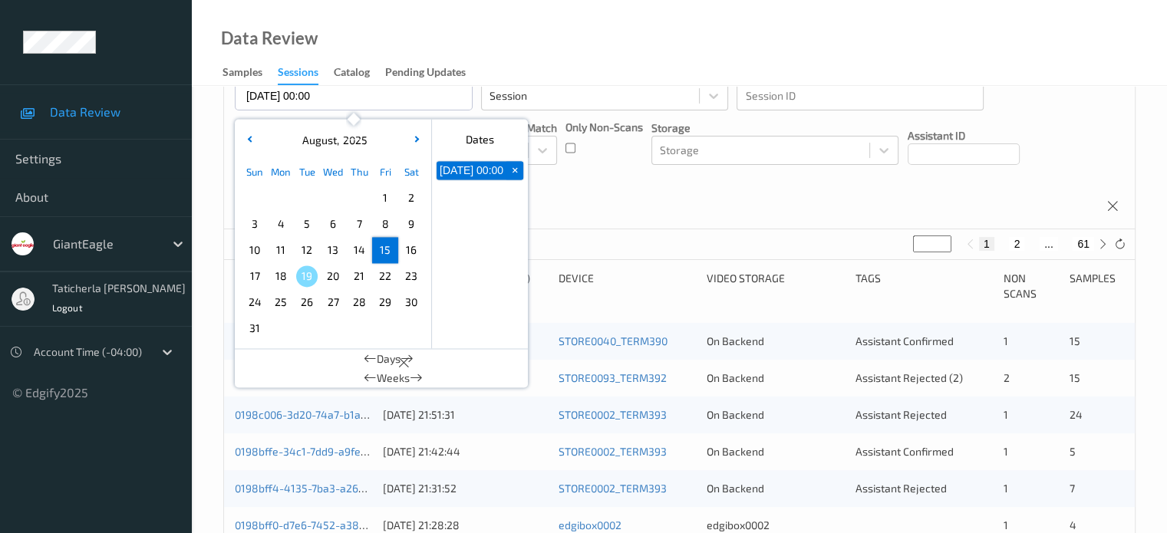
click at [1022, 243] on button "2" at bounding box center [1016, 244] width 15 height 14
type input "*"
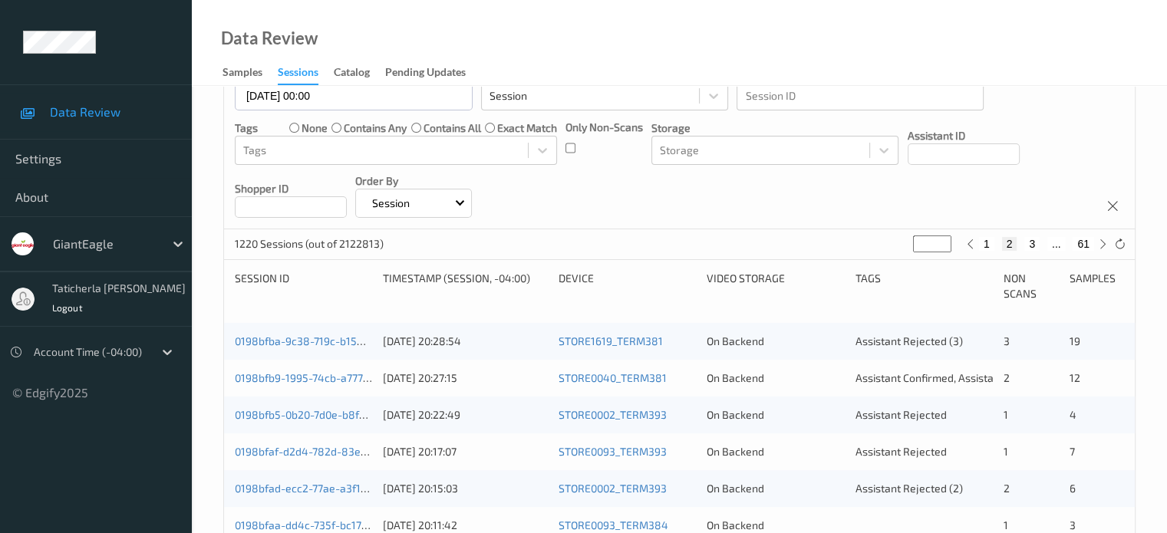
scroll to position [230, 0]
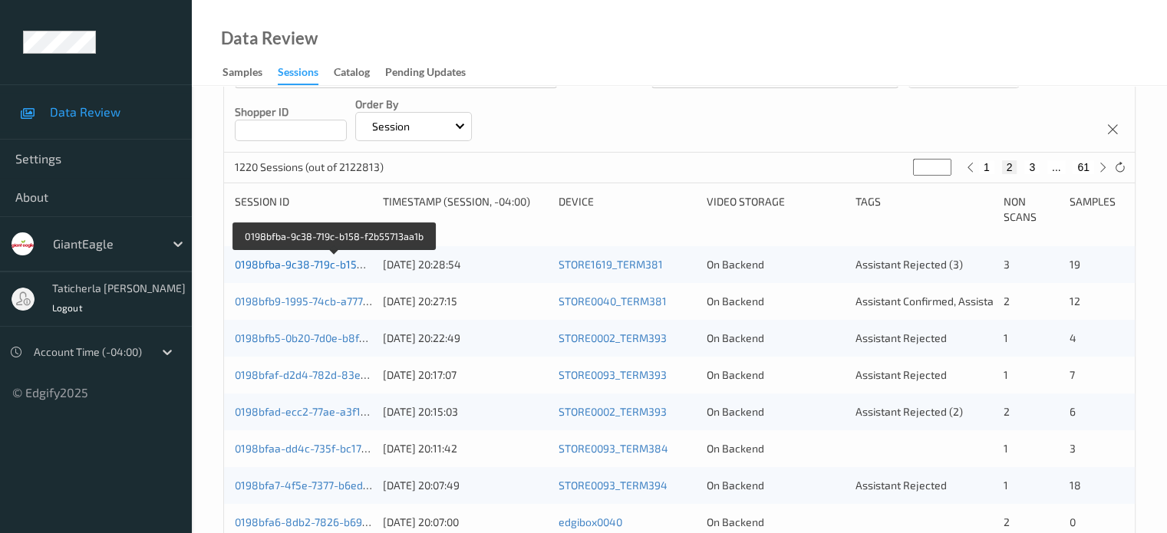
click at [331, 263] on link "0198bfba-9c38-719c-b158-f2b55713aa1b" at bounding box center [335, 264] width 201 height 13
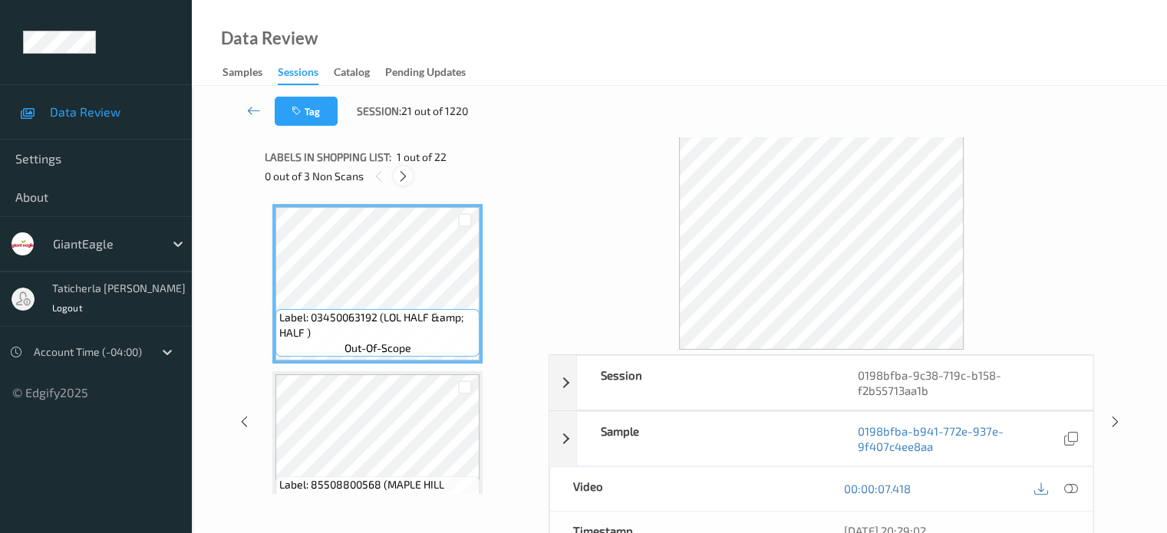
click at [402, 173] on icon at bounding box center [403, 177] width 13 height 14
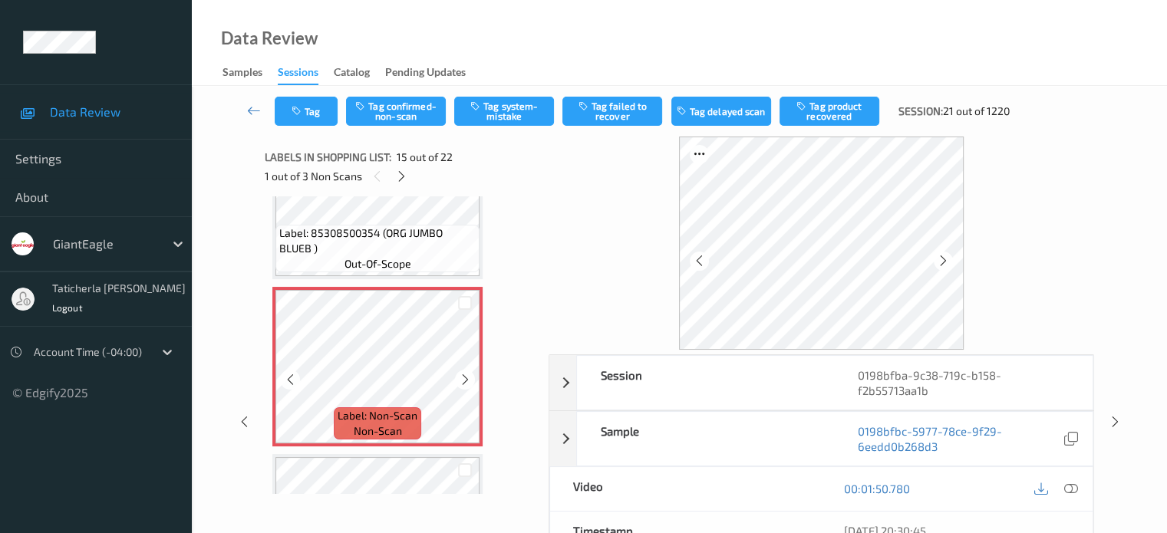
scroll to position [2335, 0]
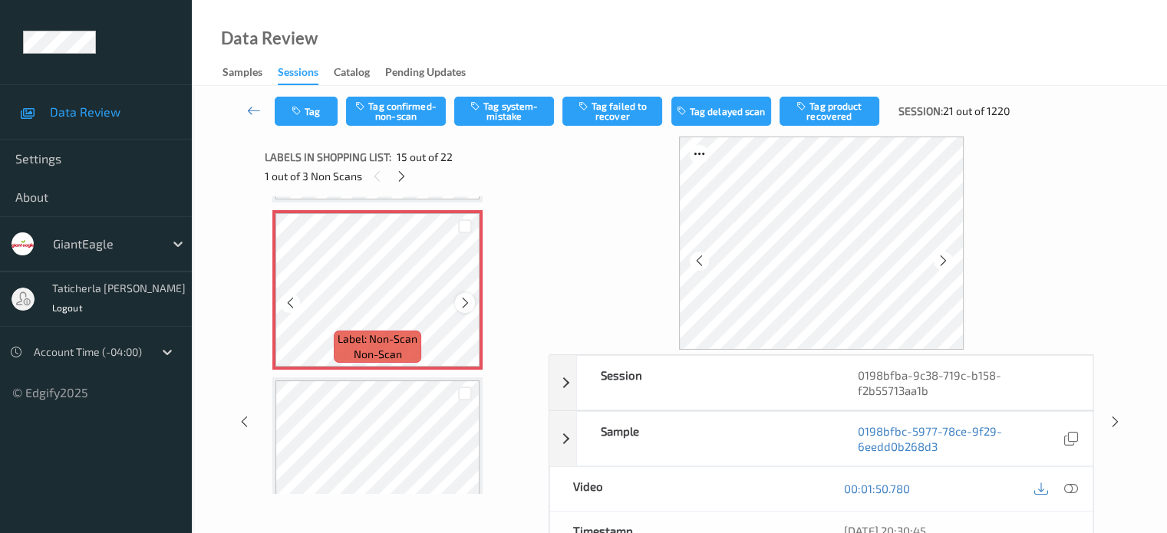
click at [463, 300] on icon at bounding box center [465, 303] width 13 height 14
click at [1072, 482] on icon at bounding box center [1070, 489] width 14 height 14
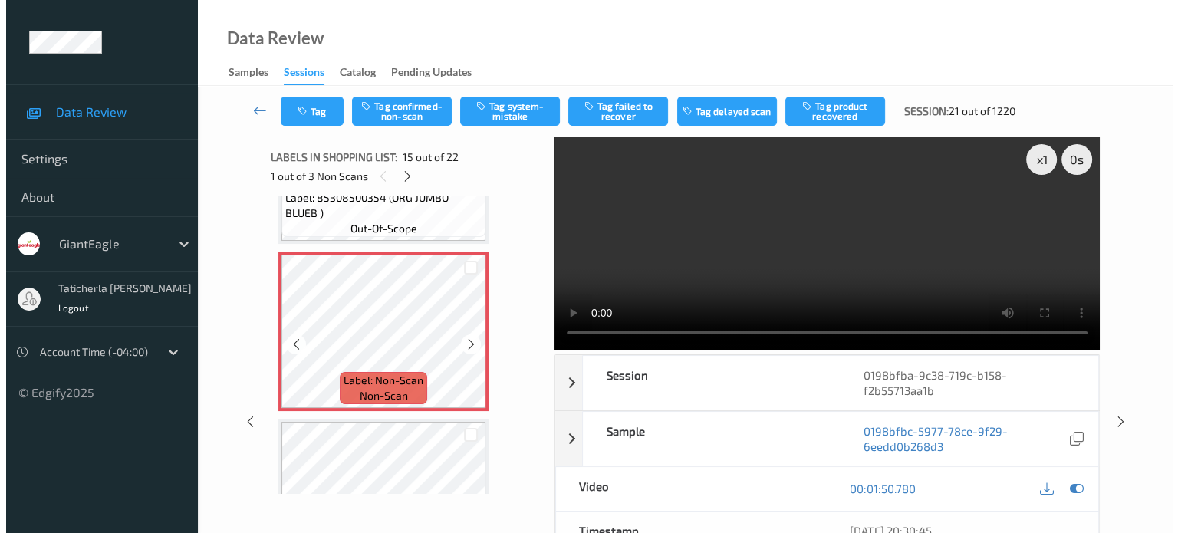
scroll to position [2259, 0]
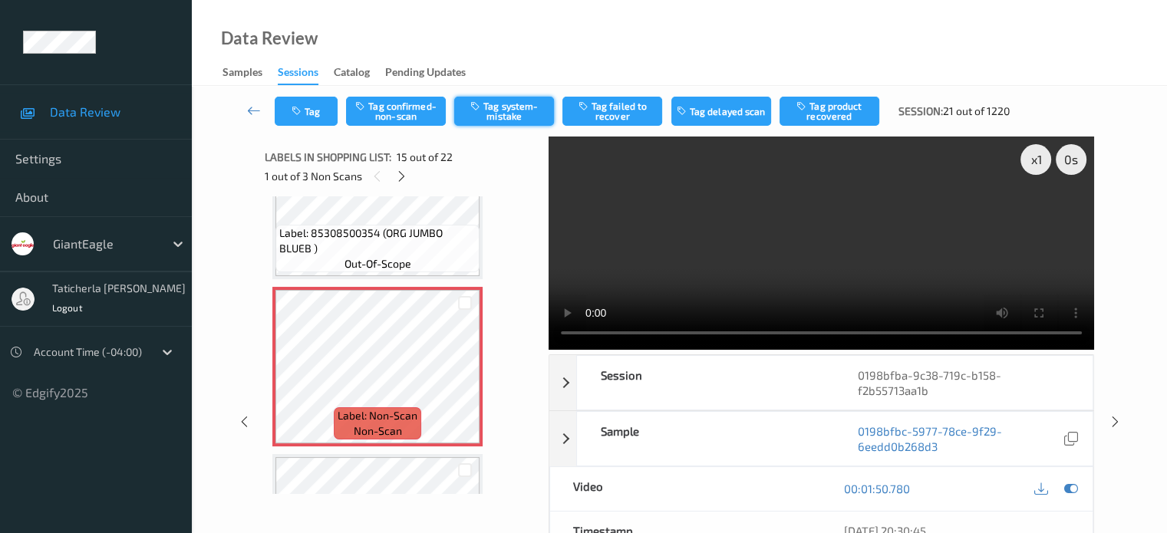
click at [513, 99] on button "Tag system-mistake" at bounding box center [504, 111] width 100 height 29
click at [284, 101] on button "Tag" at bounding box center [306, 111] width 63 height 29
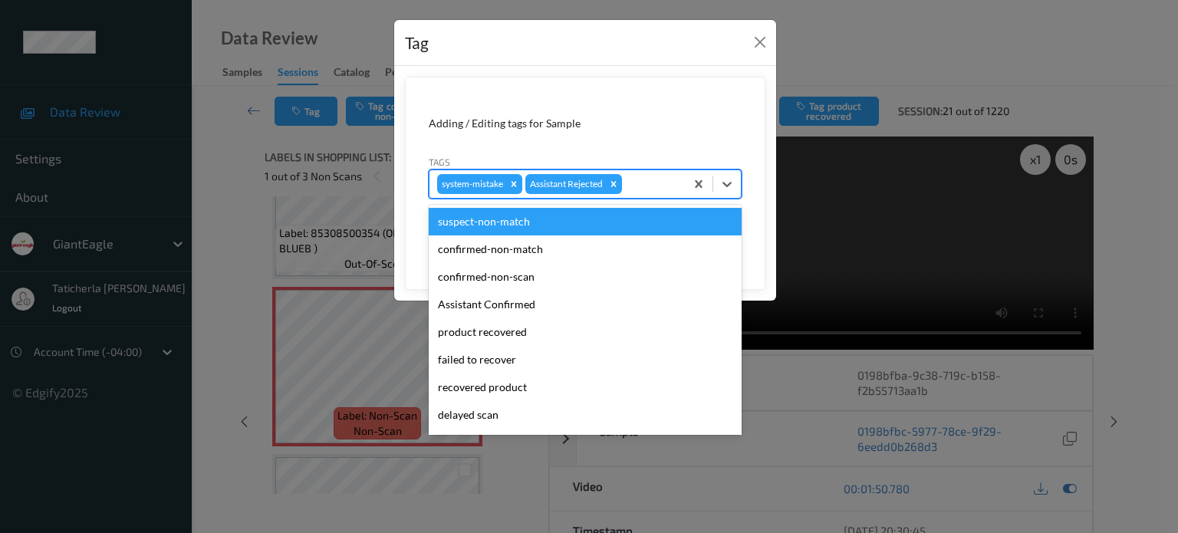
click at [648, 181] on div at bounding box center [651, 184] width 52 height 18
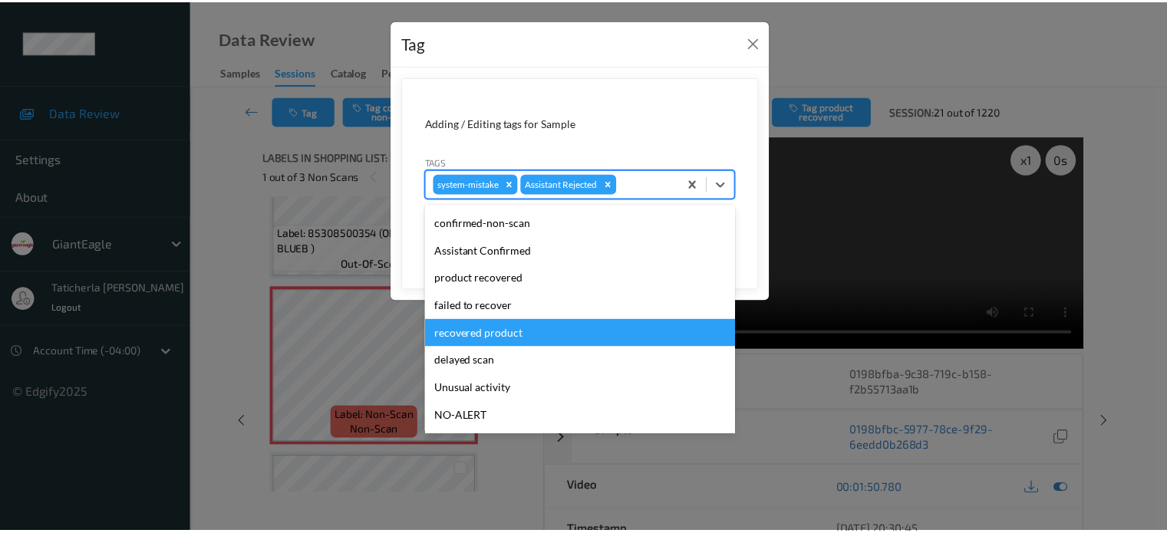
scroll to position [77, 0]
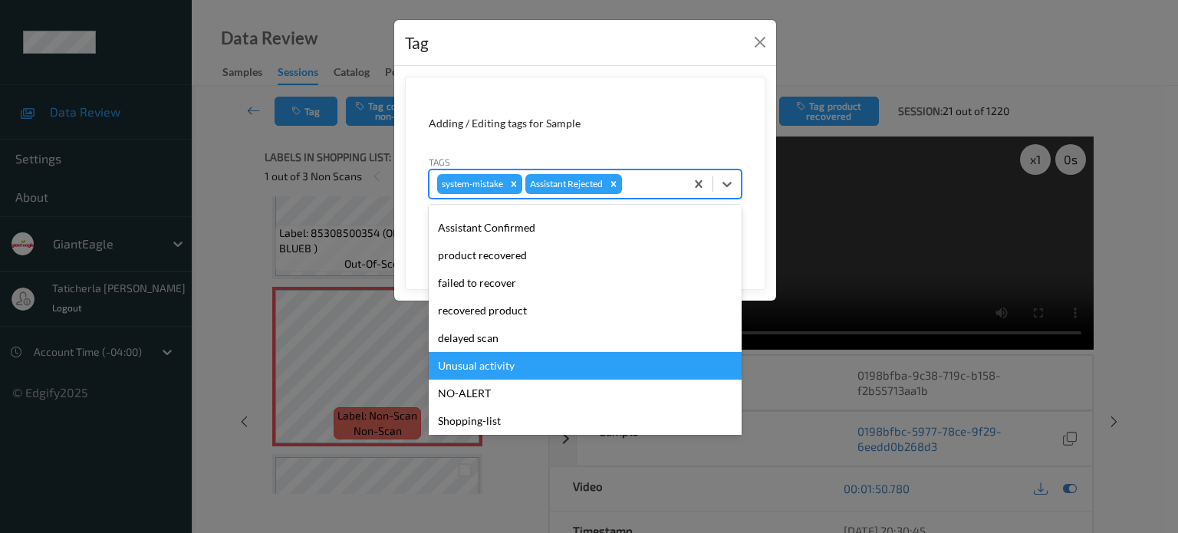
click at [516, 367] on div "Unusual activity" at bounding box center [585, 366] width 313 height 28
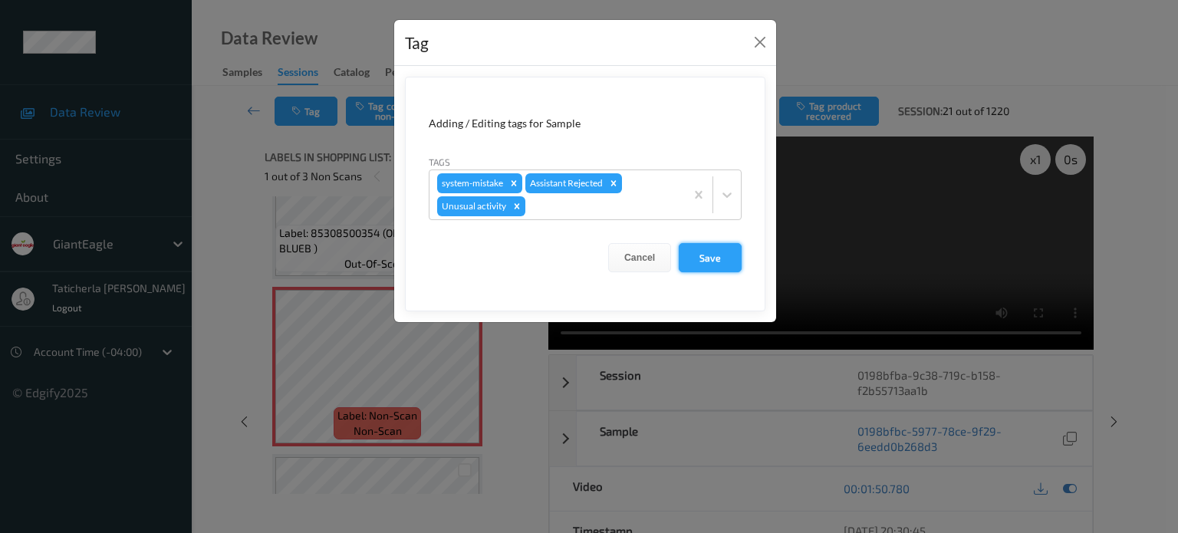
click at [731, 257] on button "Save" at bounding box center [710, 257] width 63 height 29
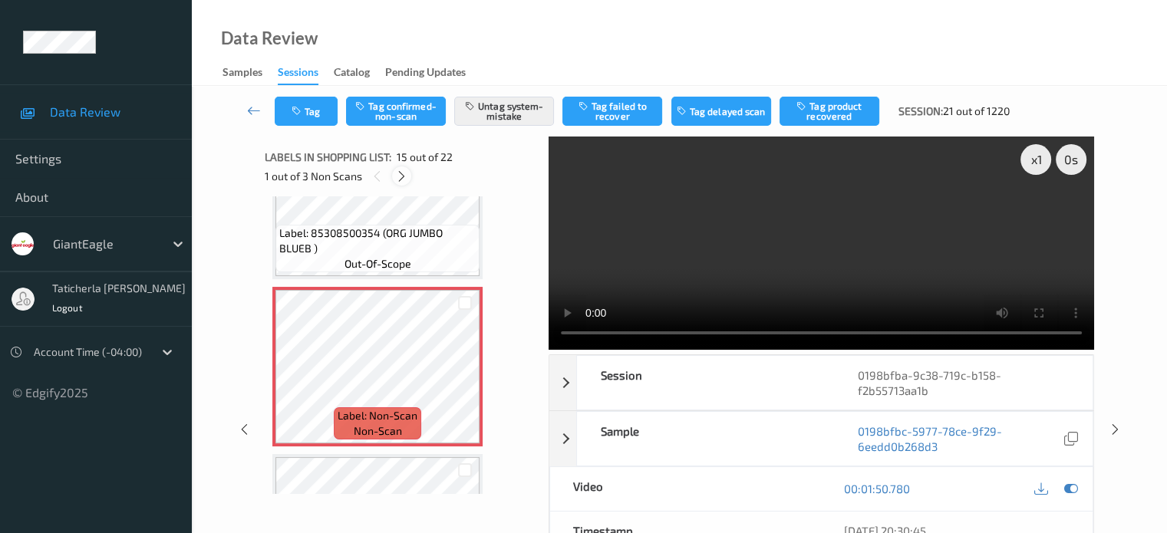
click at [401, 175] on icon at bounding box center [401, 177] width 13 height 14
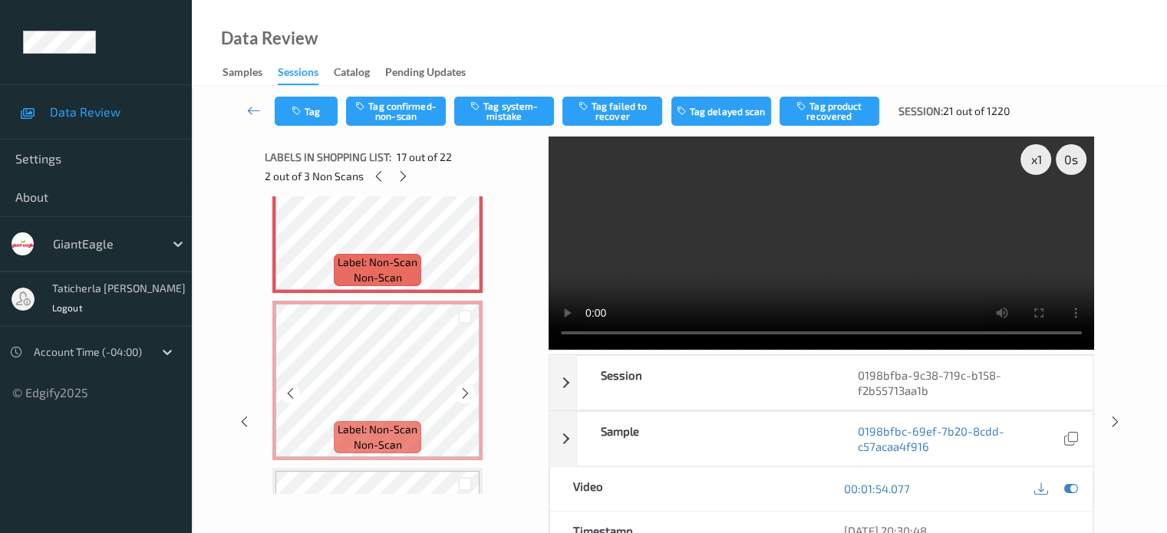
scroll to position [2670, 0]
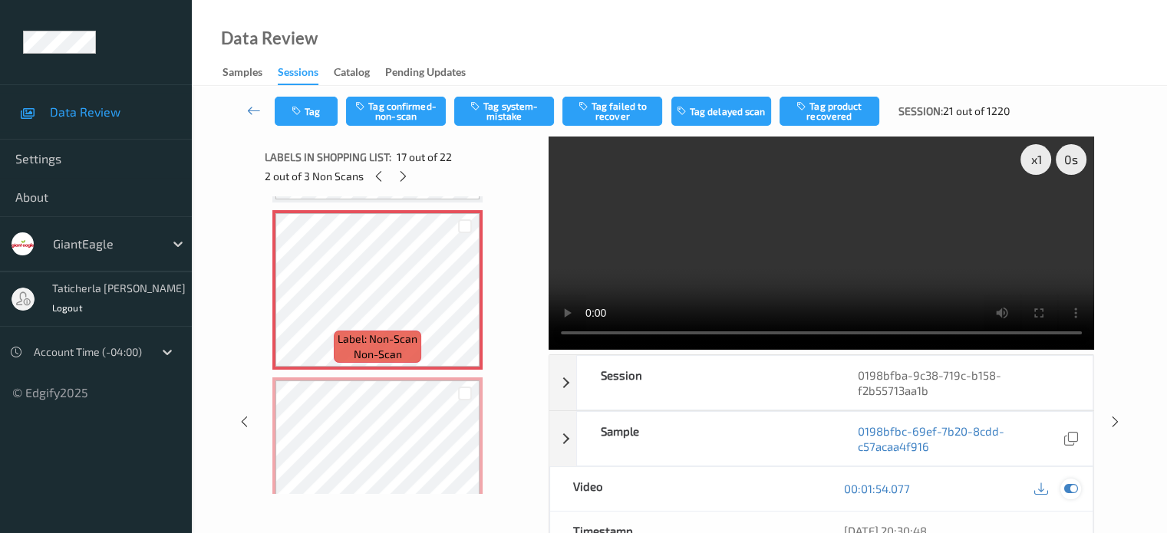
click at [1071, 482] on icon at bounding box center [1070, 489] width 14 height 14
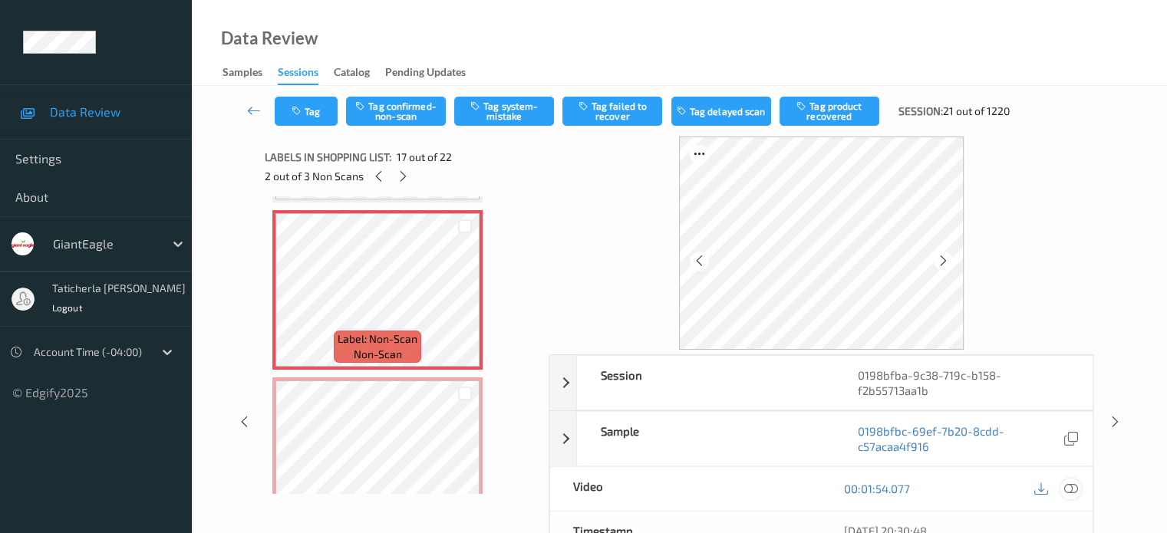
click at [1068, 482] on icon at bounding box center [1070, 489] width 14 height 14
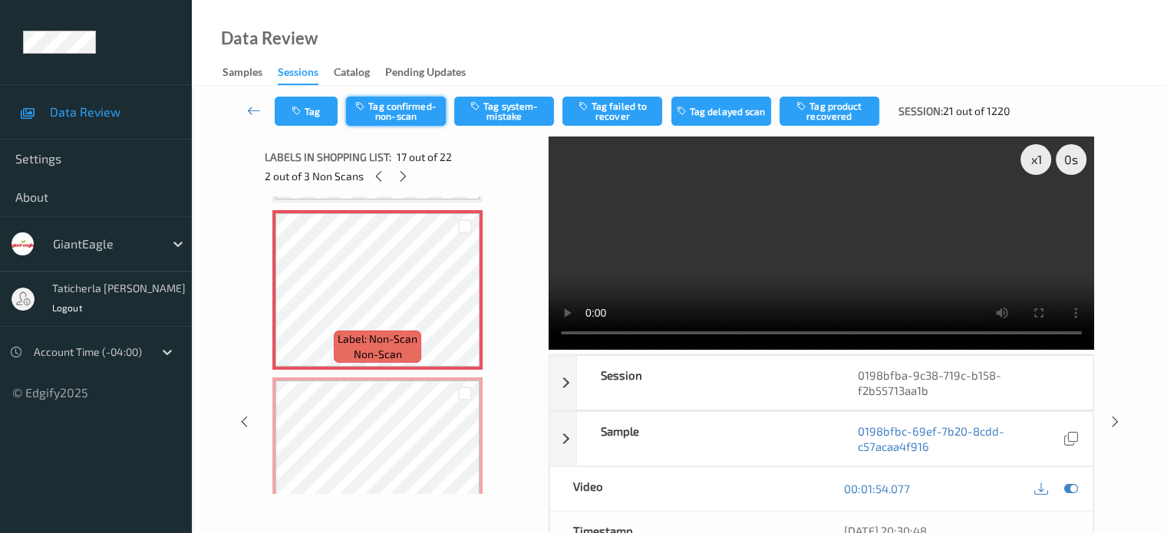
click at [402, 110] on button "Tag confirmed-non-scan" at bounding box center [396, 111] width 100 height 29
click at [608, 113] on button "Tag failed to recover" at bounding box center [612, 111] width 100 height 29
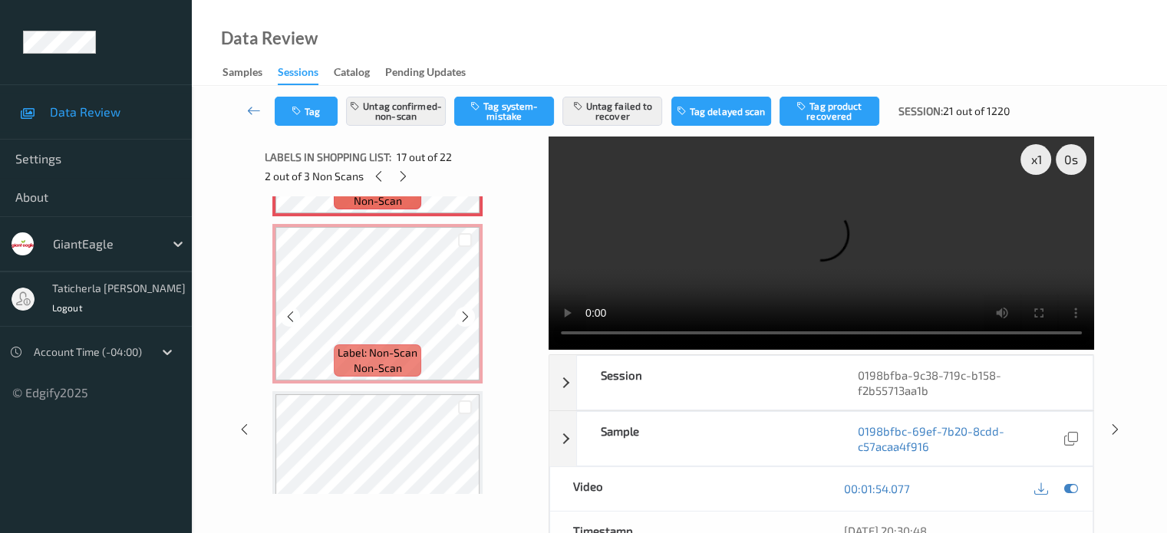
scroll to position [2747, 0]
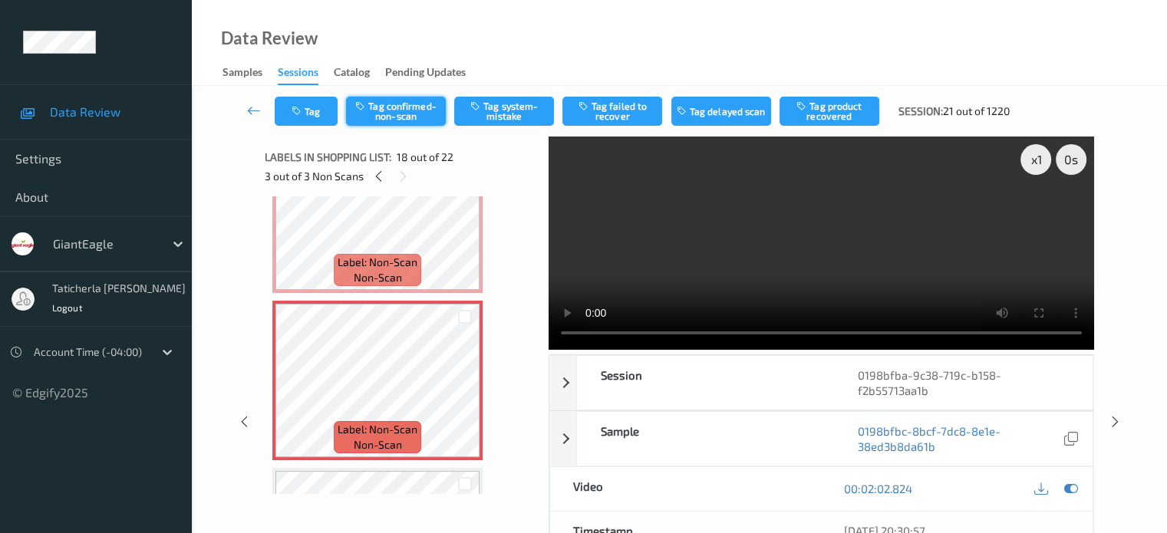
click at [407, 110] on button "Tag confirmed-non-scan" at bounding box center [396, 111] width 100 height 29
click at [622, 106] on button "Tag failed to recover" at bounding box center [612, 111] width 100 height 29
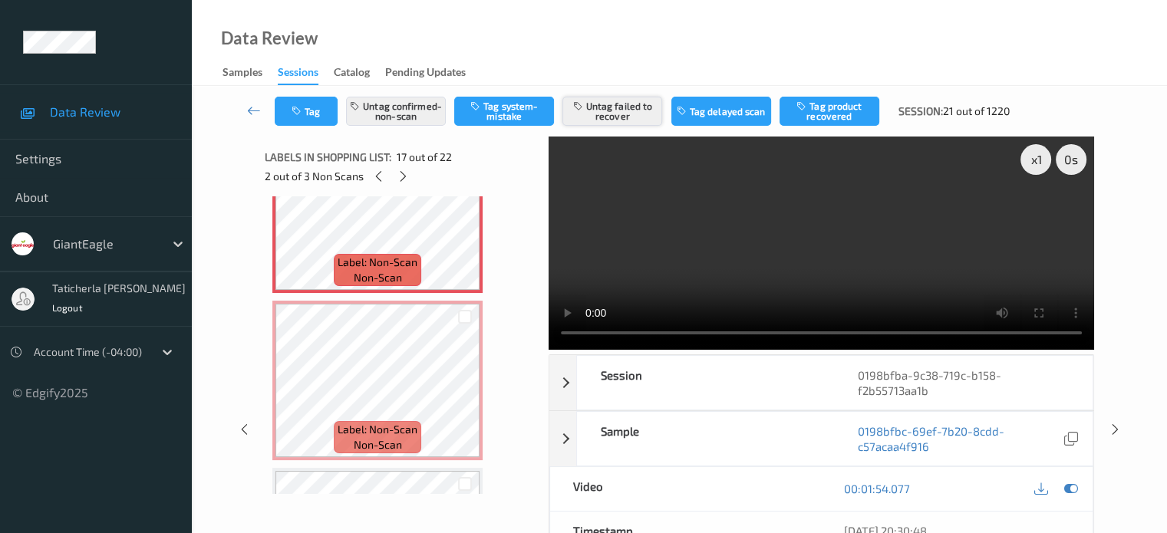
click at [601, 108] on button "Untag failed to recover" at bounding box center [612, 111] width 100 height 29
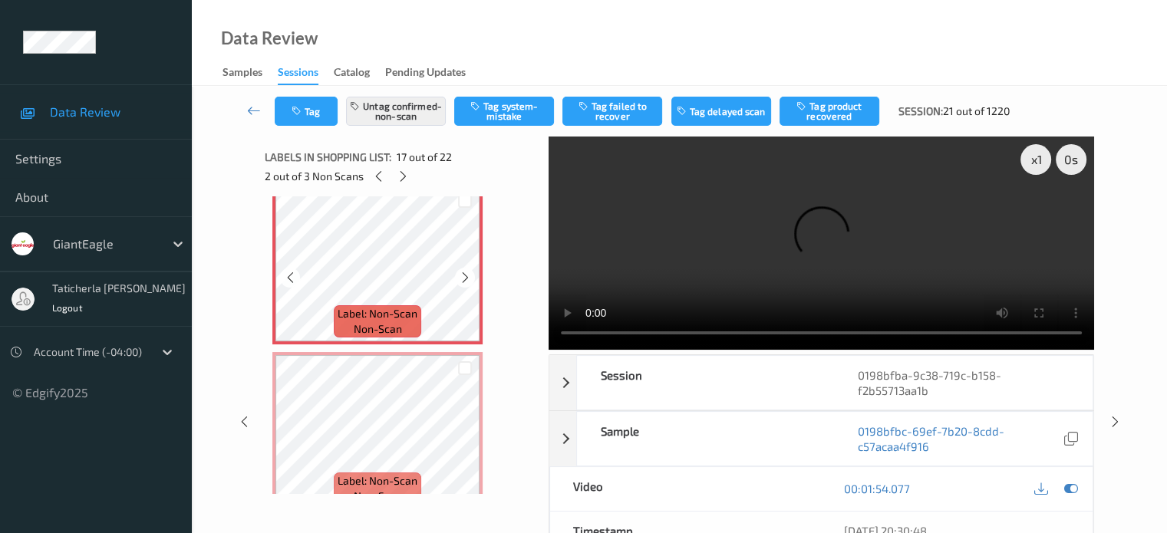
scroll to position [2670, 0]
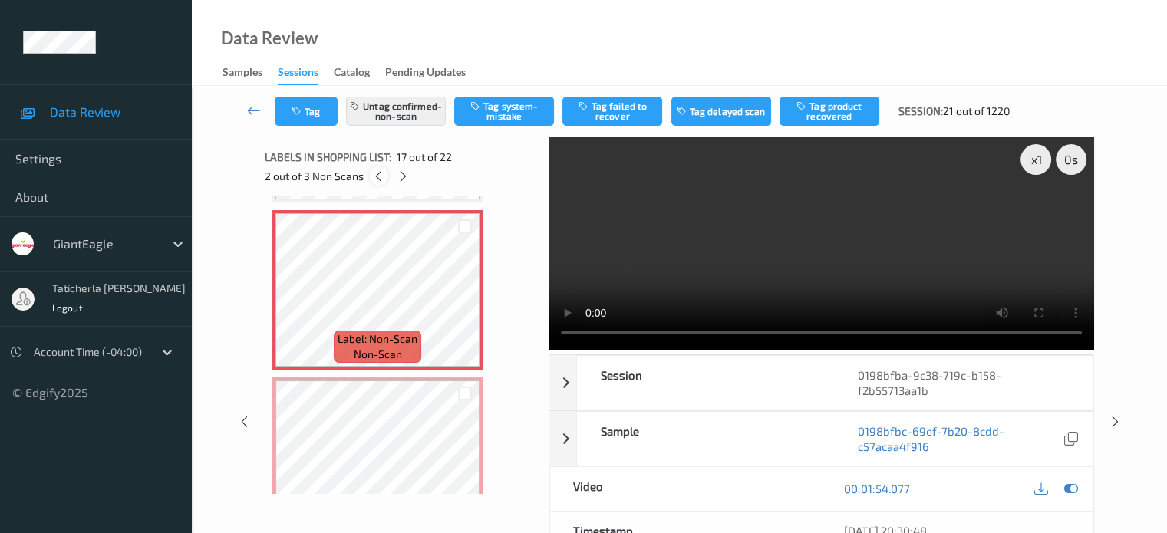
click at [379, 177] on icon at bounding box center [378, 177] width 13 height 14
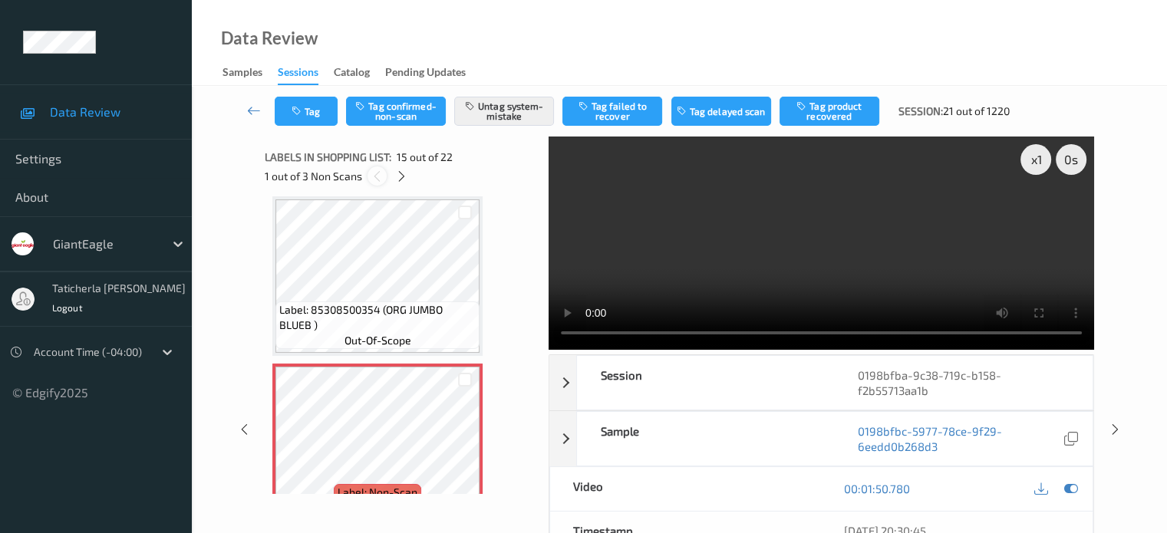
click at [371, 173] on icon at bounding box center [377, 177] width 13 height 14
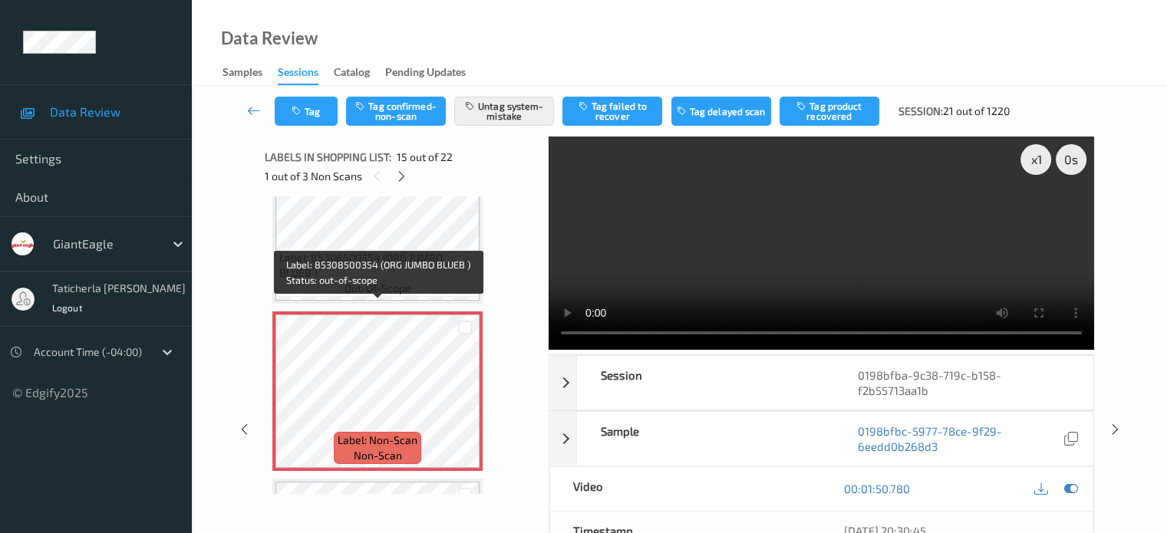
scroll to position [2259, 0]
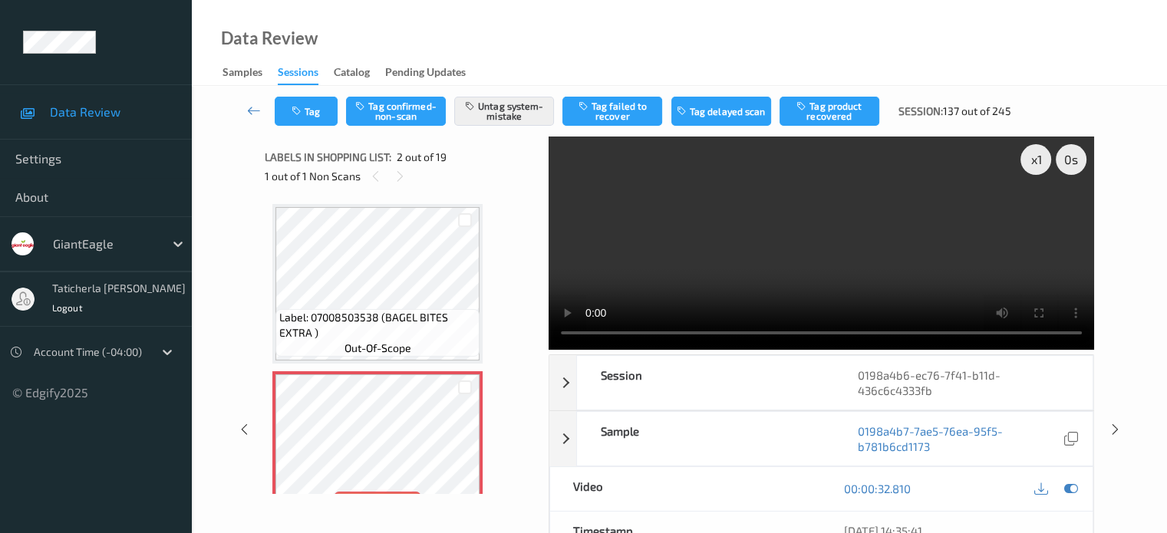
scroll to position [84, 0]
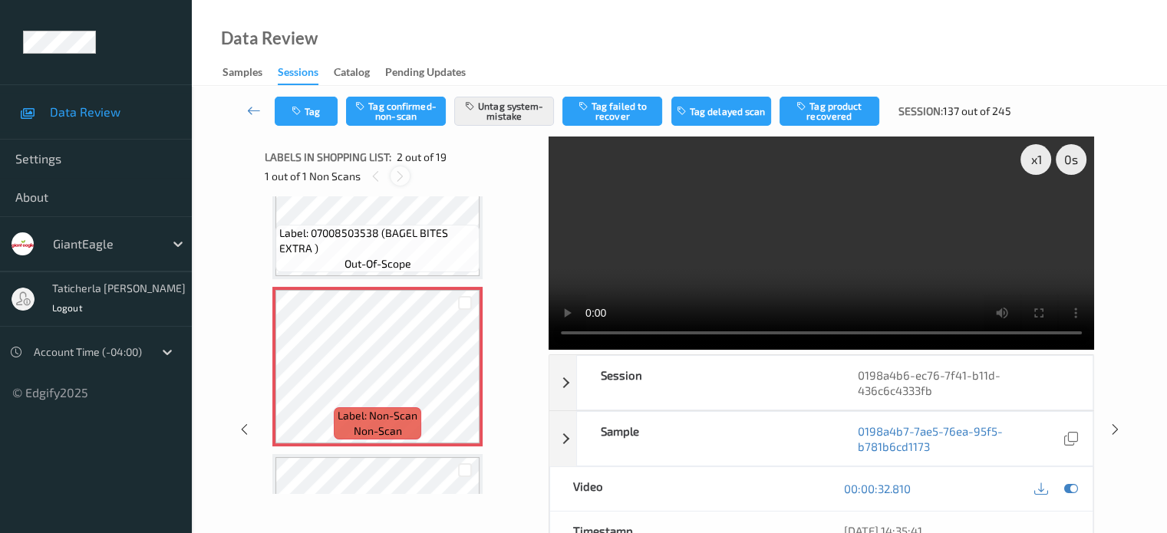
click at [397, 177] on icon at bounding box center [400, 177] width 13 height 14
click at [398, 178] on icon at bounding box center [400, 177] width 13 height 14
click at [254, 105] on icon at bounding box center [254, 110] width 14 height 15
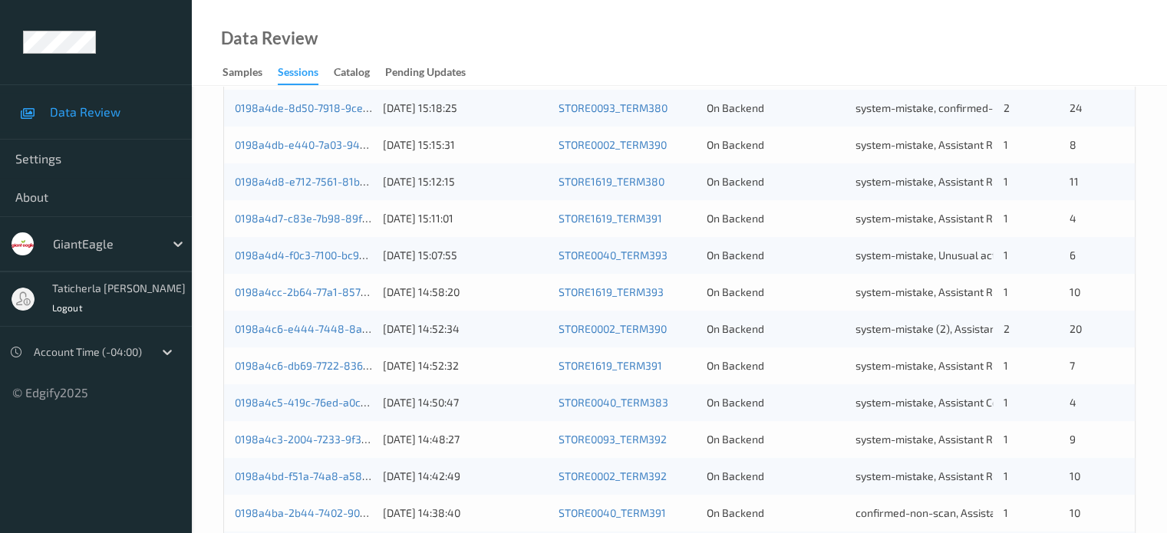
scroll to position [741, 0]
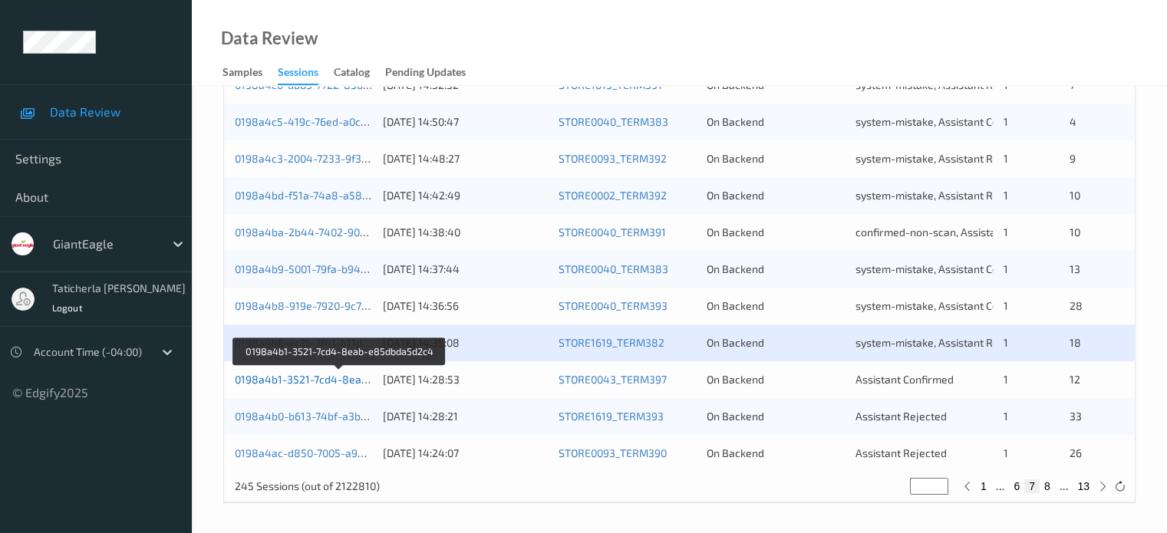
click at [308, 378] on link "0198a4b1-3521-7cd4-8eab-e85dbda5d2c4" at bounding box center [341, 379] width 212 height 13
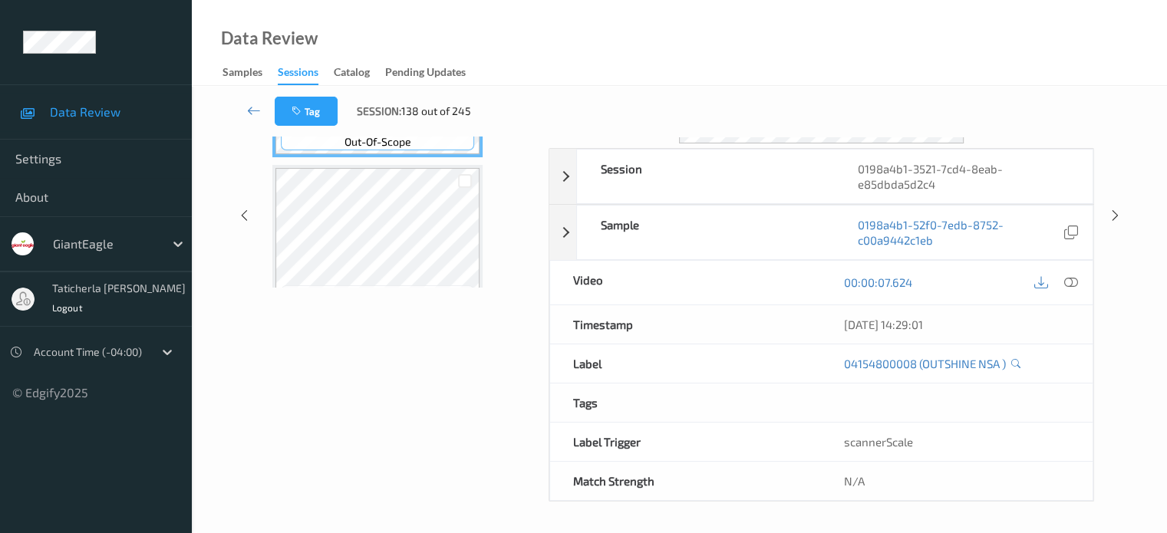
scroll to position [203, 0]
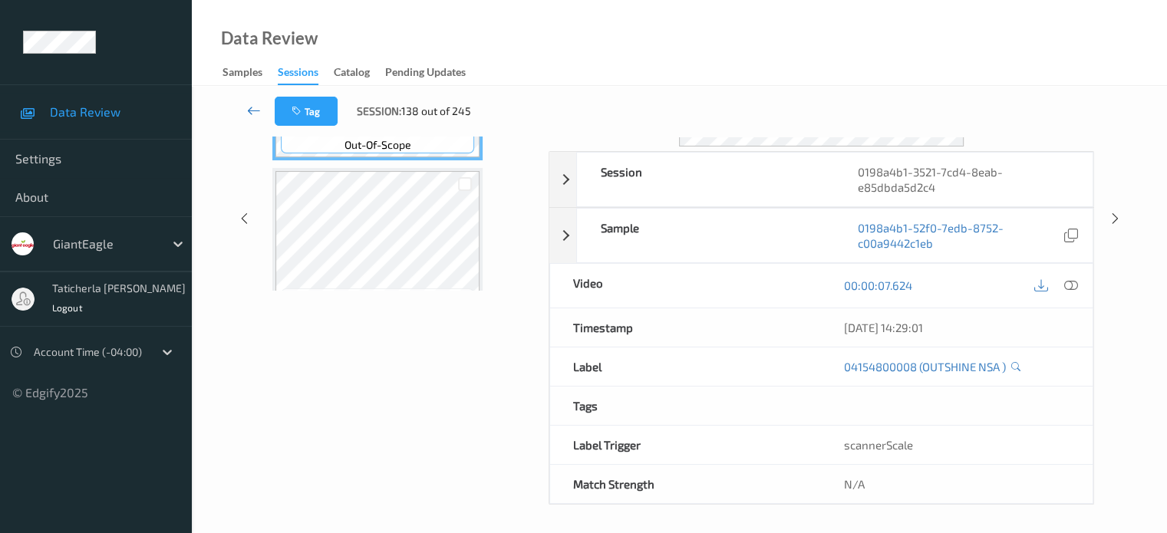
click at [246, 104] on link at bounding box center [254, 111] width 41 height 29
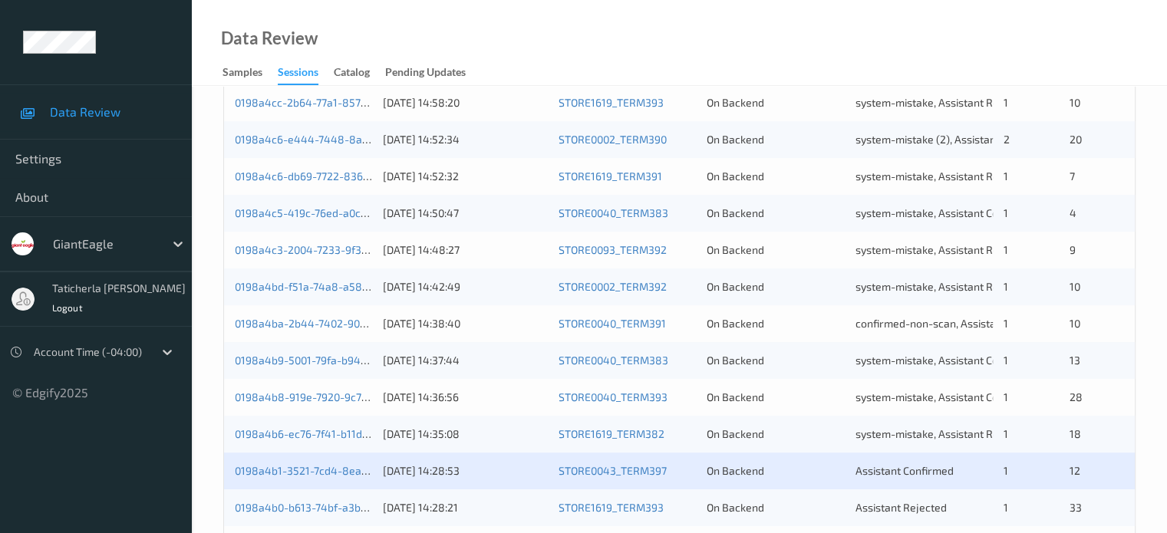
scroll to position [741, 0]
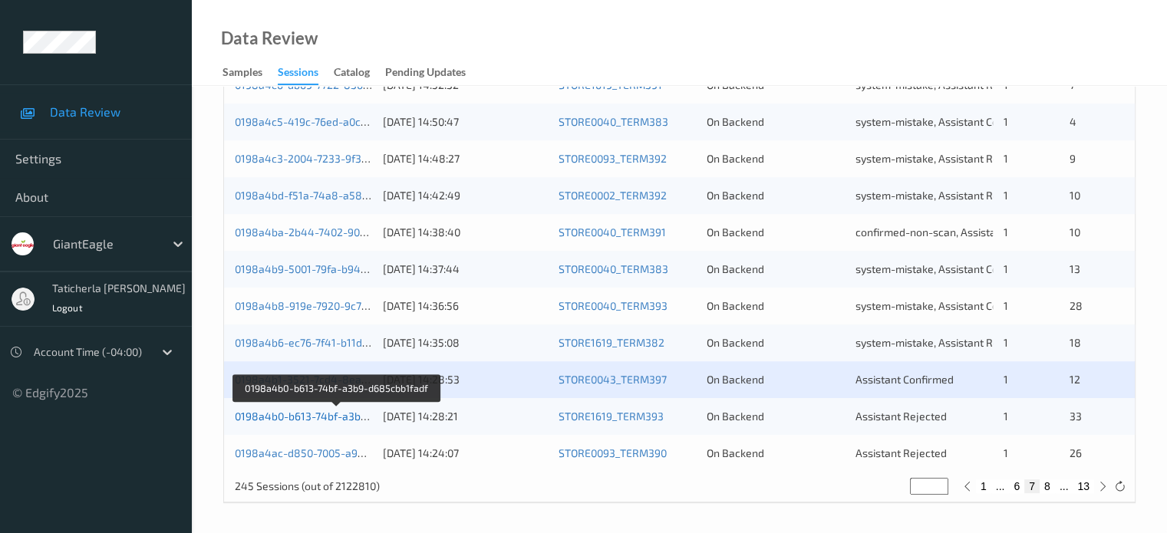
click at [335, 420] on link "0198a4b0-b613-74bf-a3b9-d685cbb1fadf" at bounding box center [337, 416] width 204 height 13
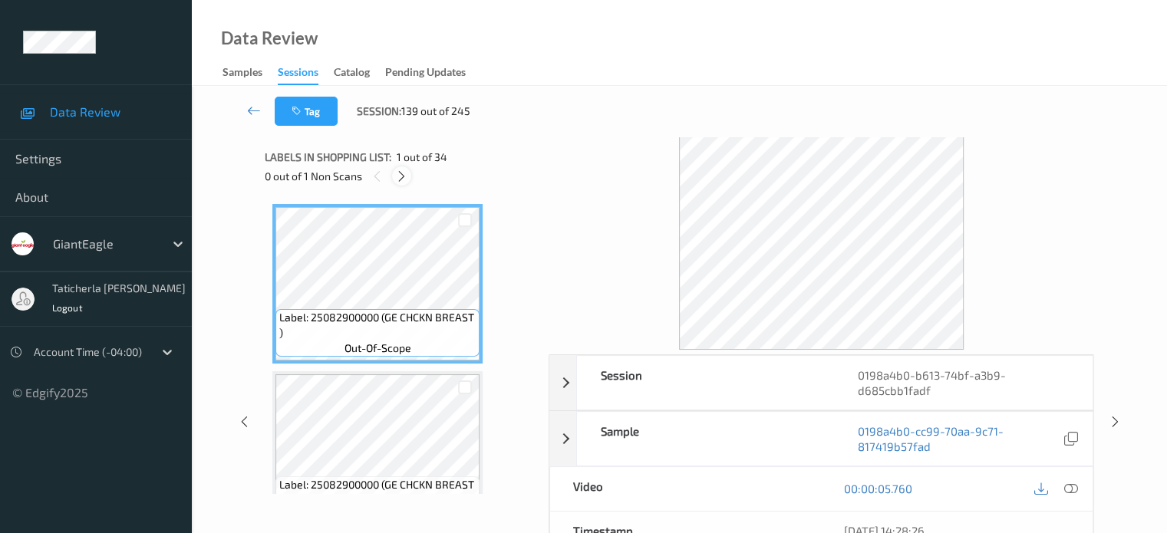
click at [405, 175] on icon at bounding box center [401, 177] width 13 height 14
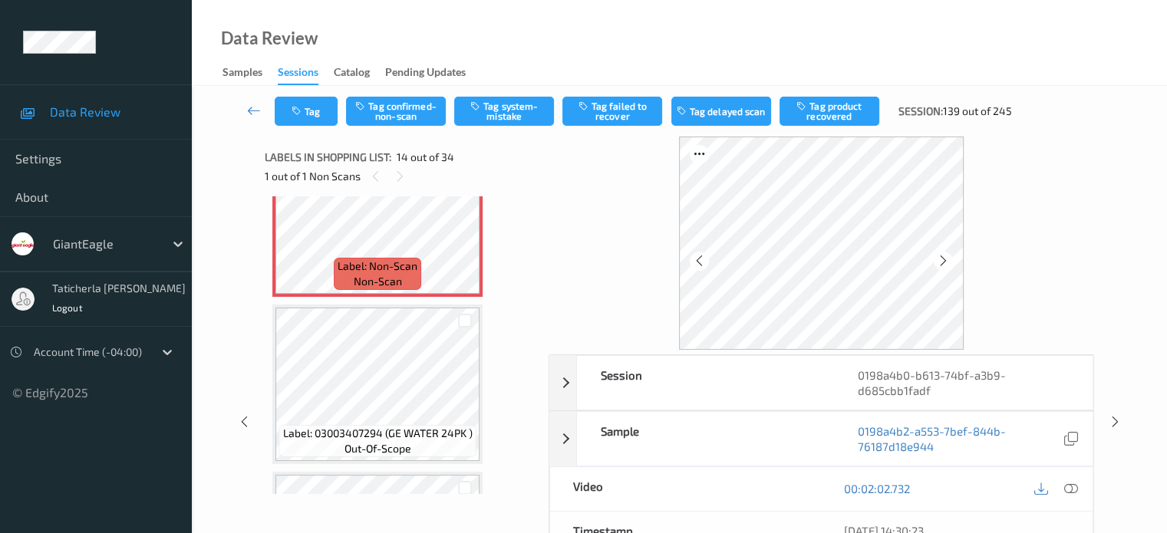
scroll to position [2168, 0]
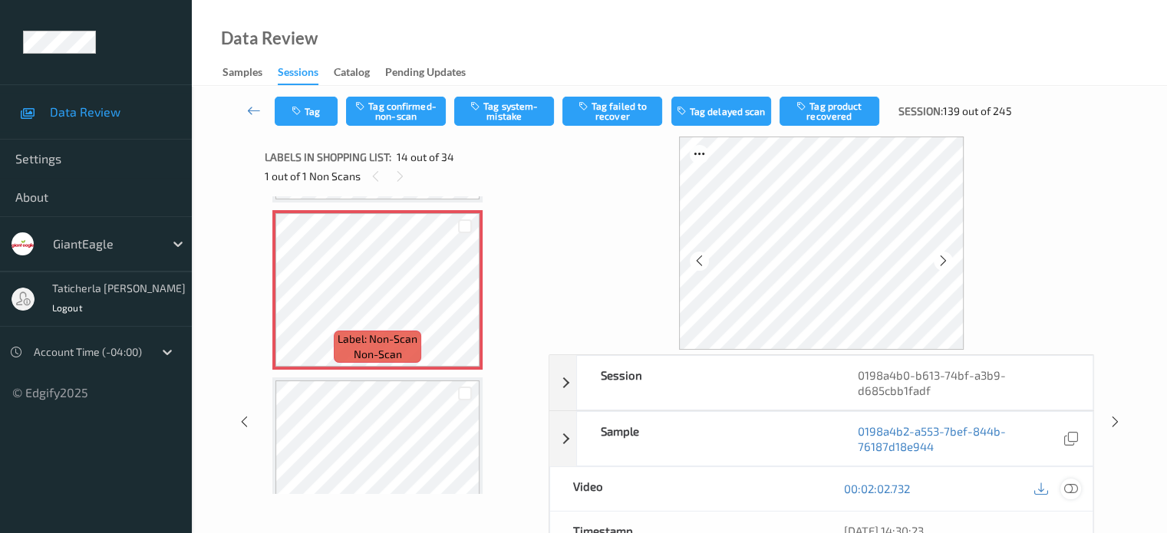
click at [1063, 488] on div at bounding box center [1070, 489] width 21 height 21
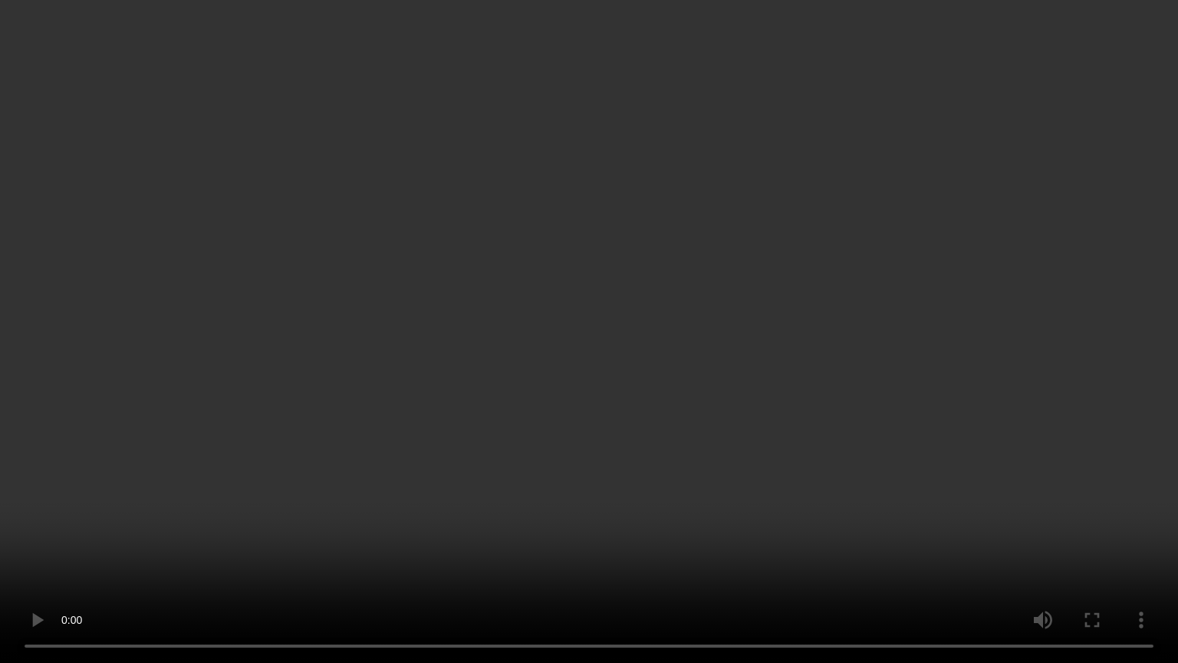
click at [601, 532] on video at bounding box center [589, 331] width 1178 height 663
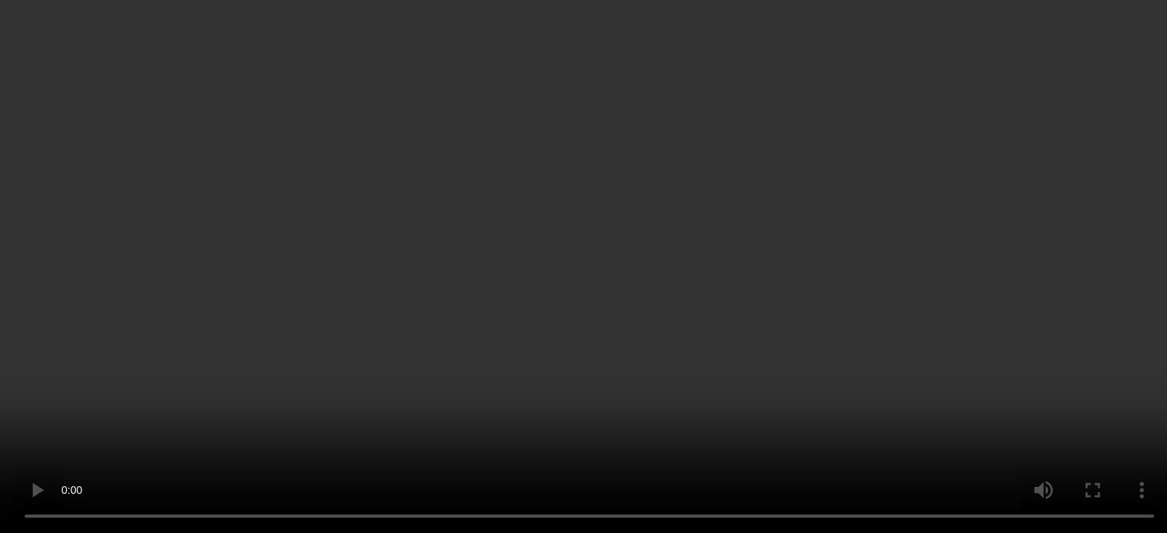
scroll to position [2091, 0]
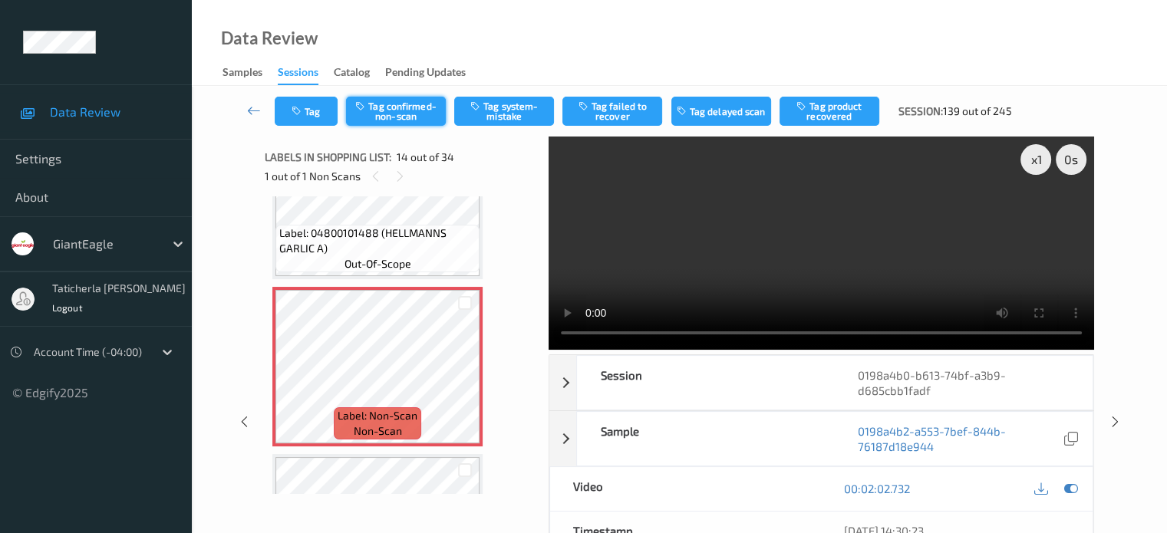
click at [402, 104] on button "Tag confirmed-non-scan" at bounding box center [396, 111] width 100 height 29
click at [621, 119] on button "Tag failed to recover" at bounding box center [612, 111] width 100 height 29
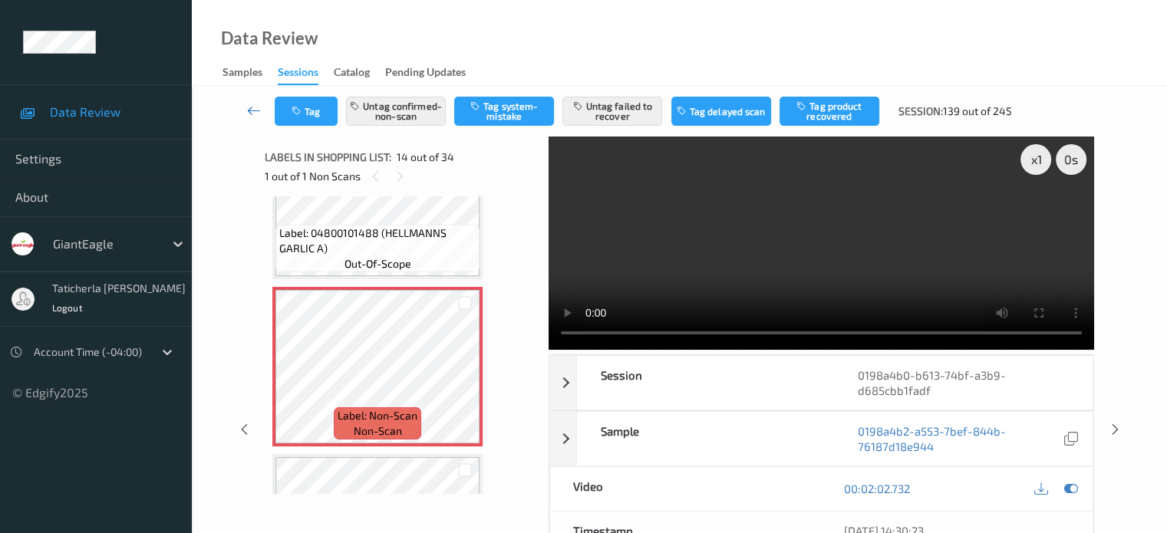
click at [252, 107] on icon at bounding box center [254, 110] width 14 height 15
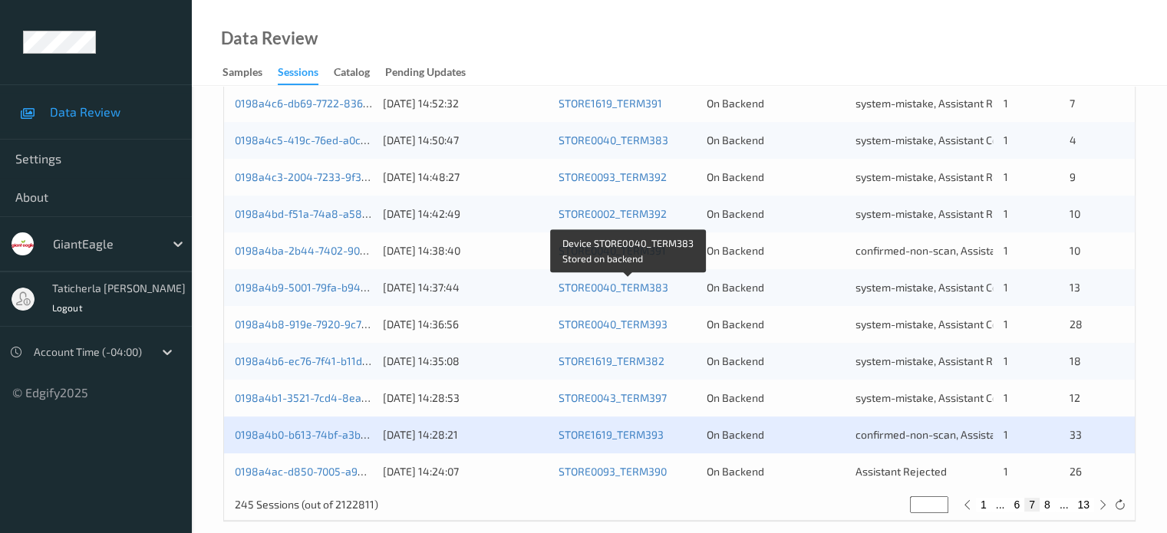
scroll to position [741, 0]
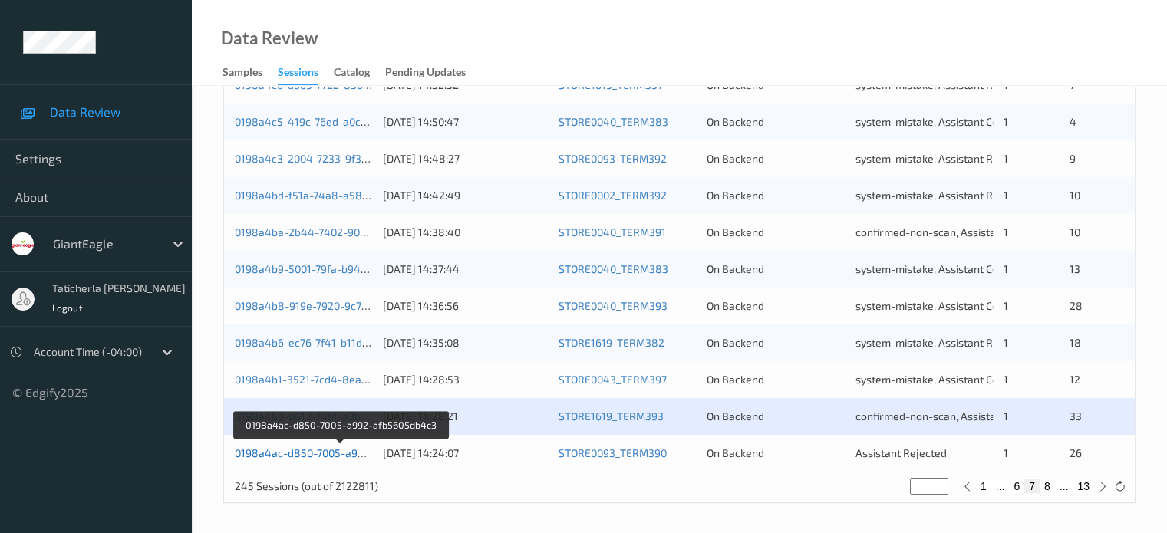
click at [334, 453] on link "0198a4ac-d850-7005-a992-afb5605db4c3" at bounding box center [340, 453] width 211 height 13
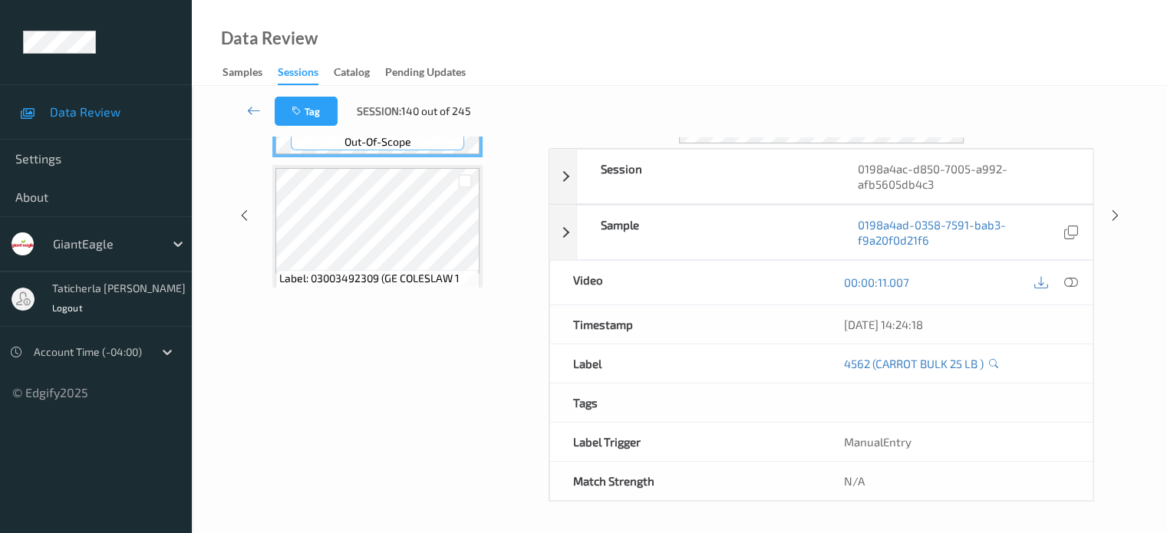
scroll to position [203, 0]
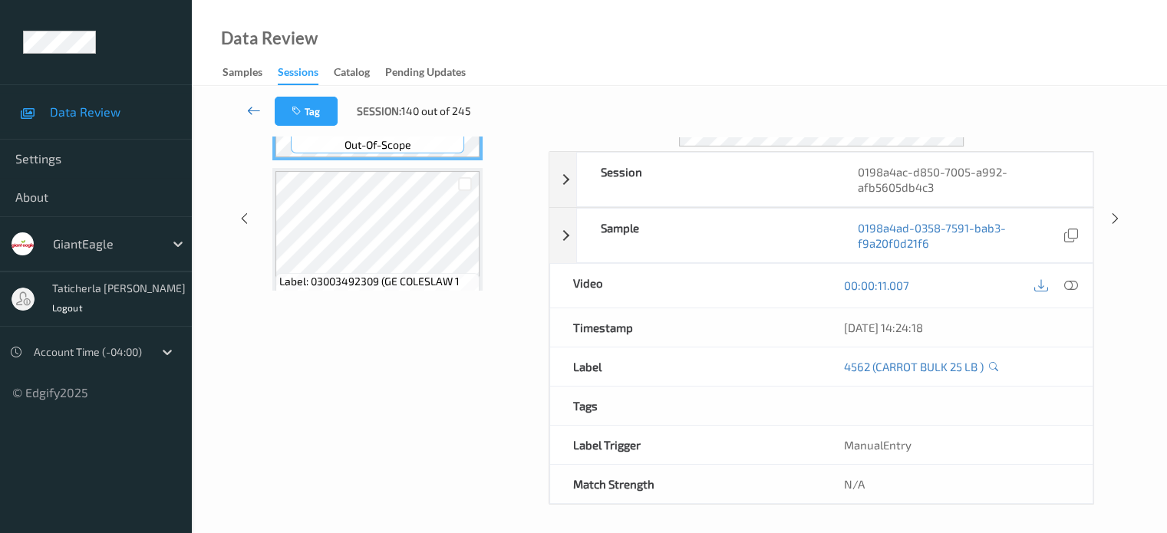
click at [255, 108] on icon at bounding box center [254, 110] width 14 height 15
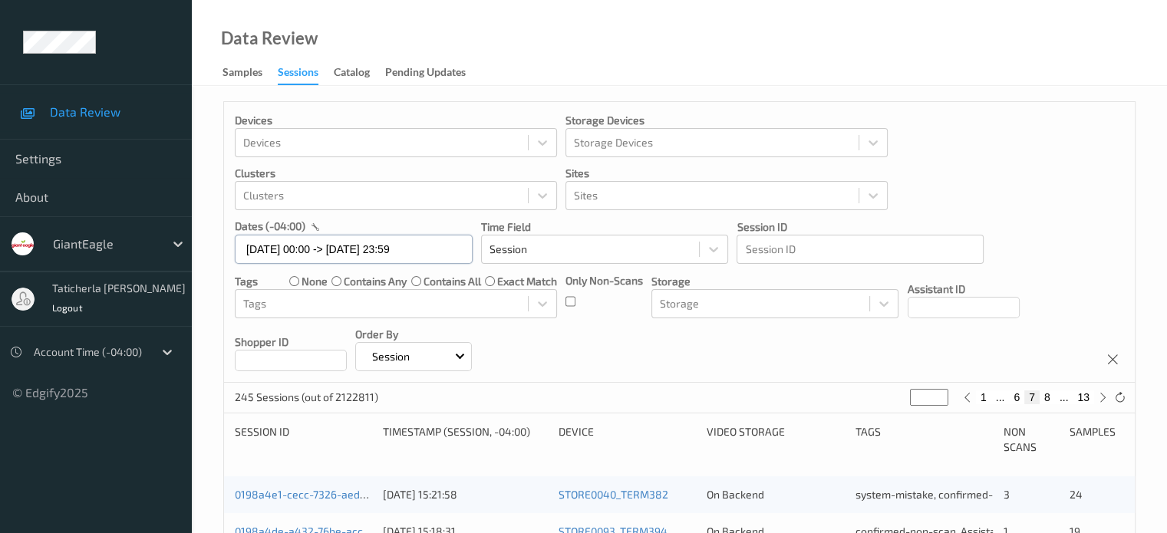
click at [439, 245] on input "[DATE] 00:00 -> [DATE] 23:59" at bounding box center [354, 249] width 238 height 29
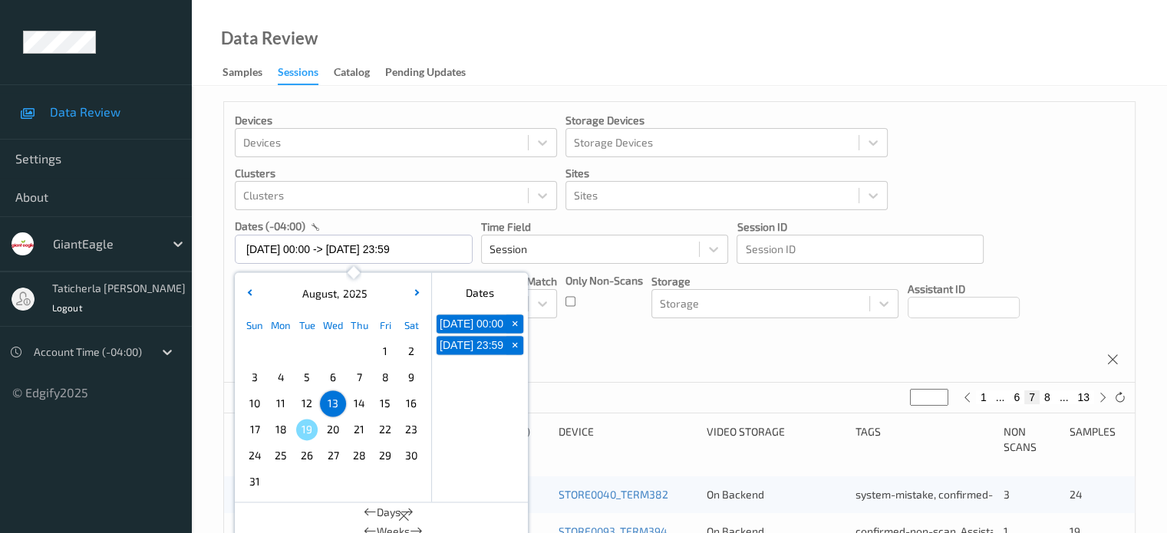
click at [361, 406] on span "14" at bounding box center [358, 403] width 21 height 21
type input "[DATE] 00:00"
type input "*"
click at [361, 406] on span "14" at bounding box center [358, 403] width 21 height 21
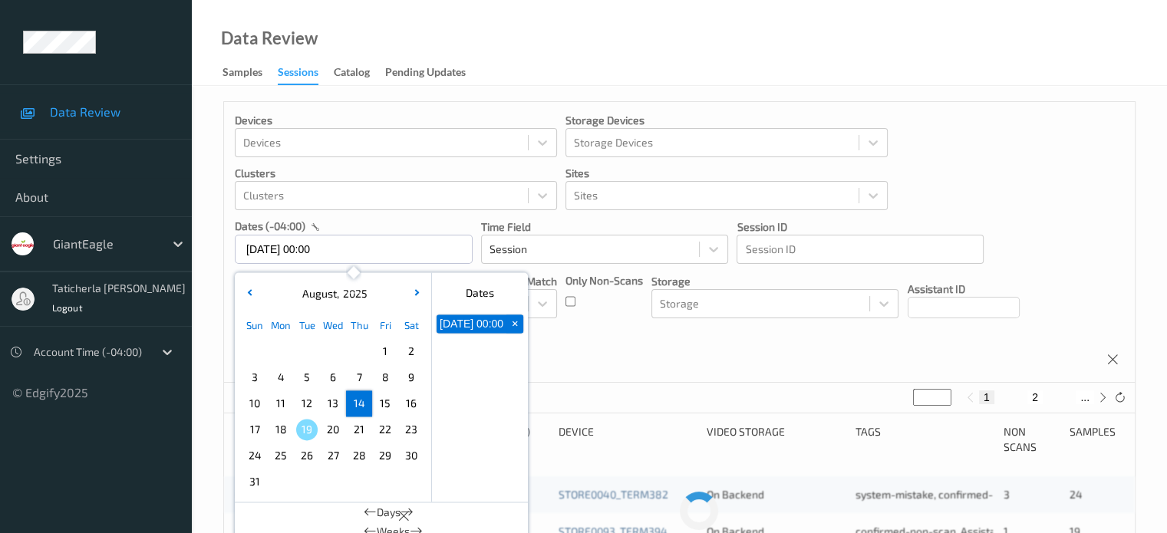
type input "[DATE] 00:00 -> [DATE] 23:59"
click at [1016, 395] on button "2" at bounding box center [1016, 398] width 15 height 14
type input "*"
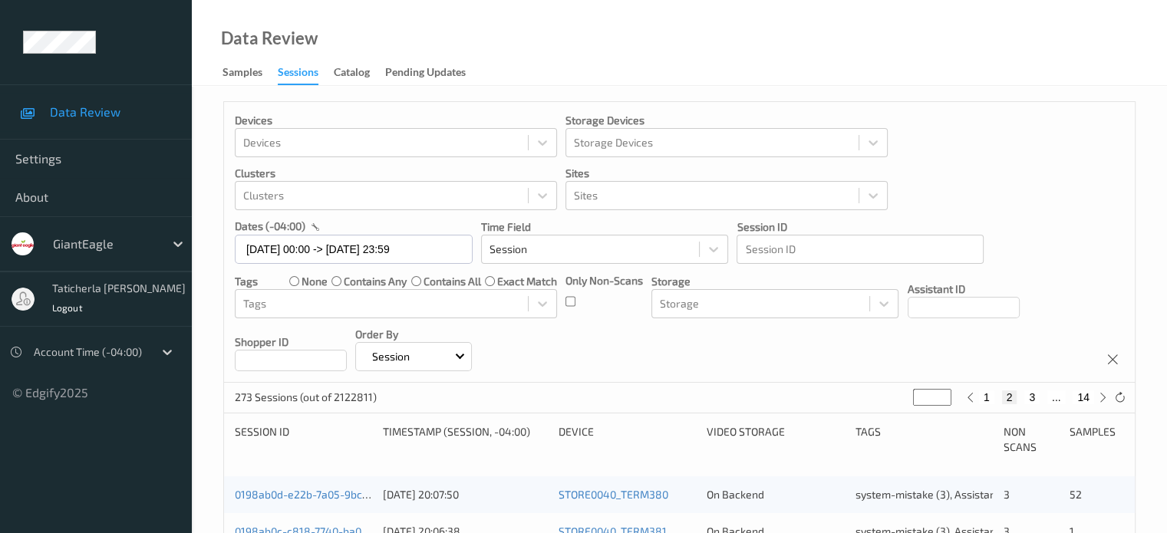
click at [1028, 395] on button "3" at bounding box center [1031, 398] width 15 height 14
type input "*"
click at [1036, 396] on button "4" at bounding box center [1040, 398] width 15 height 14
type input "*"
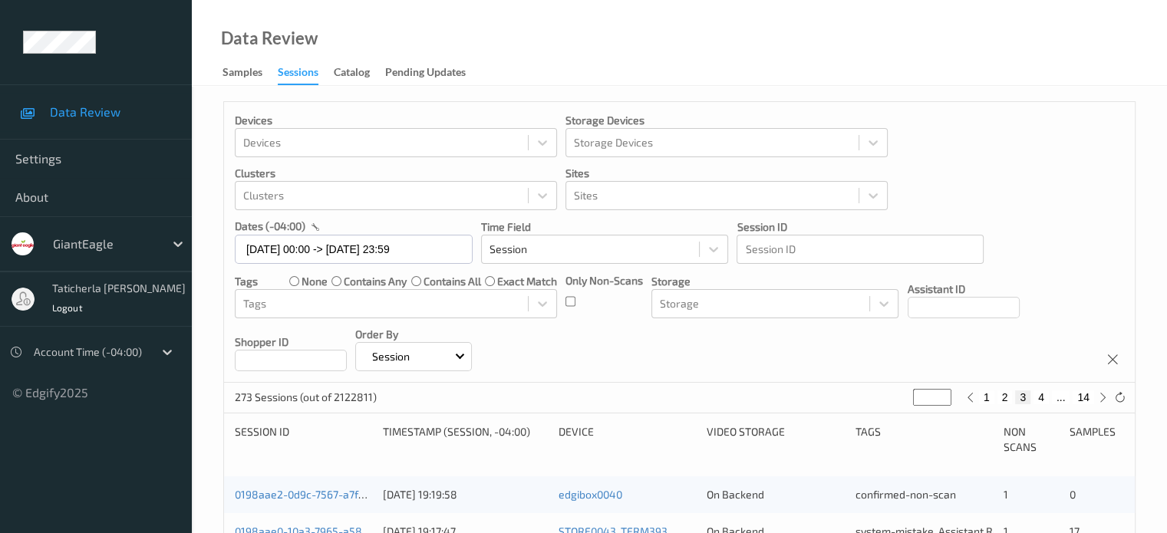
type input "*"
click at [1044, 399] on button "5" at bounding box center [1047, 398] width 15 height 14
type input "*"
click at [1050, 399] on button "6" at bounding box center [1047, 398] width 15 height 14
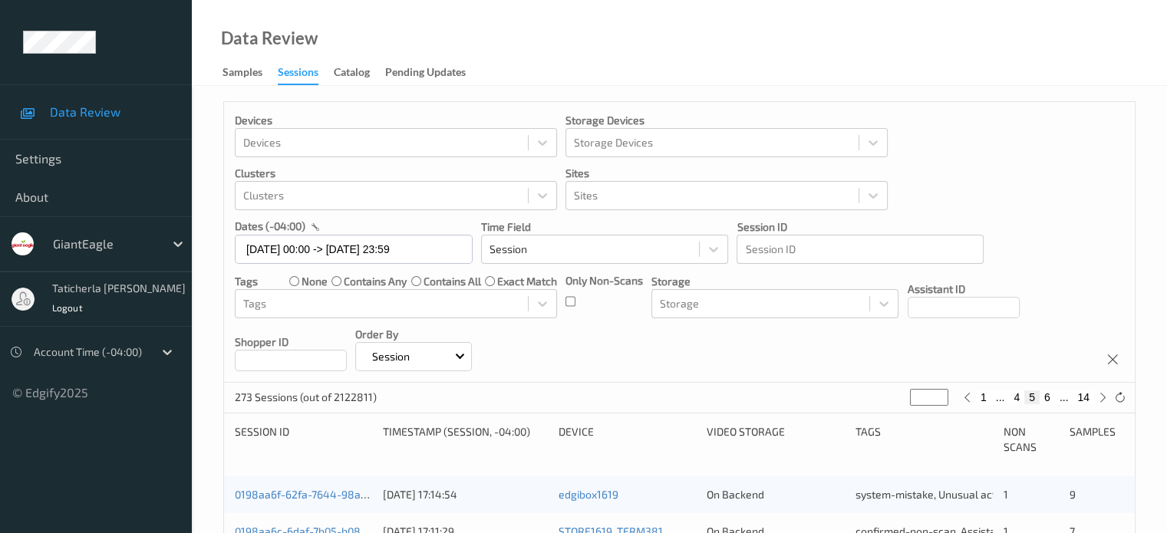
type input "*"
click at [1049, 399] on button "7" at bounding box center [1047, 398] width 15 height 14
type input "*"
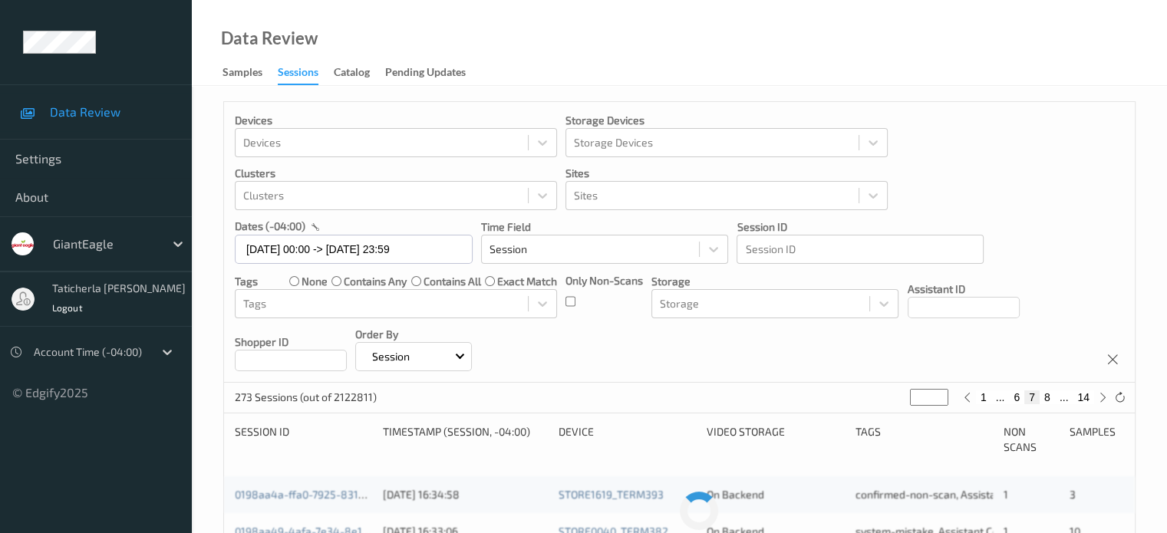
click at [1049, 399] on button "8" at bounding box center [1047, 398] width 15 height 14
type input "*"
click at [1049, 399] on button "9" at bounding box center [1047, 398] width 15 height 14
type input "*"
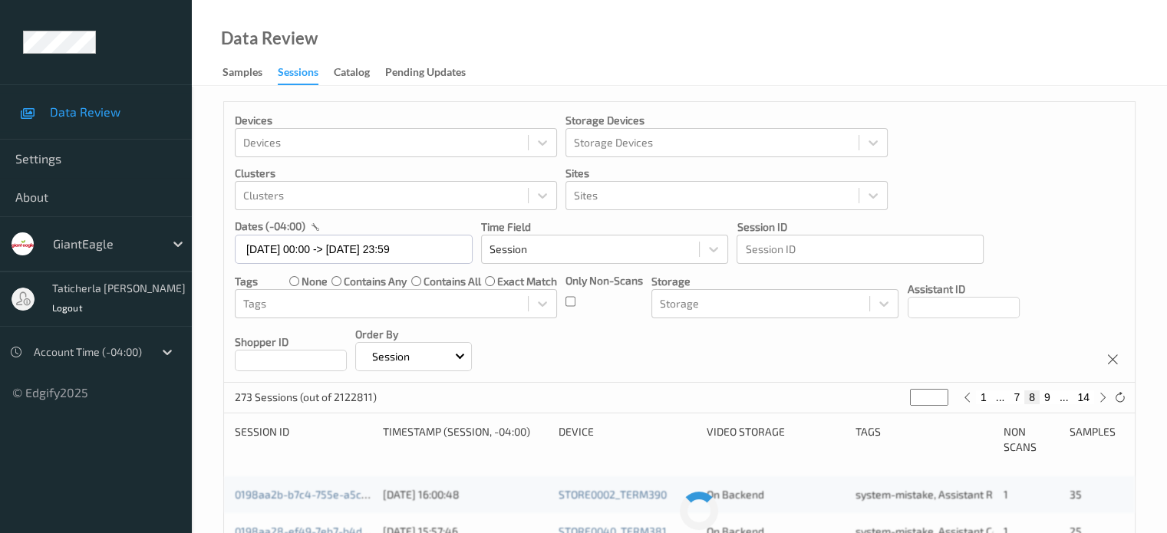
type input "*"
click at [1049, 399] on button "10" at bounding box center [1043, 398] width 21 height 14
type input "**"
click at [1049, 399] on button "11" at bounding box center [1043, 398] width 21 height 14
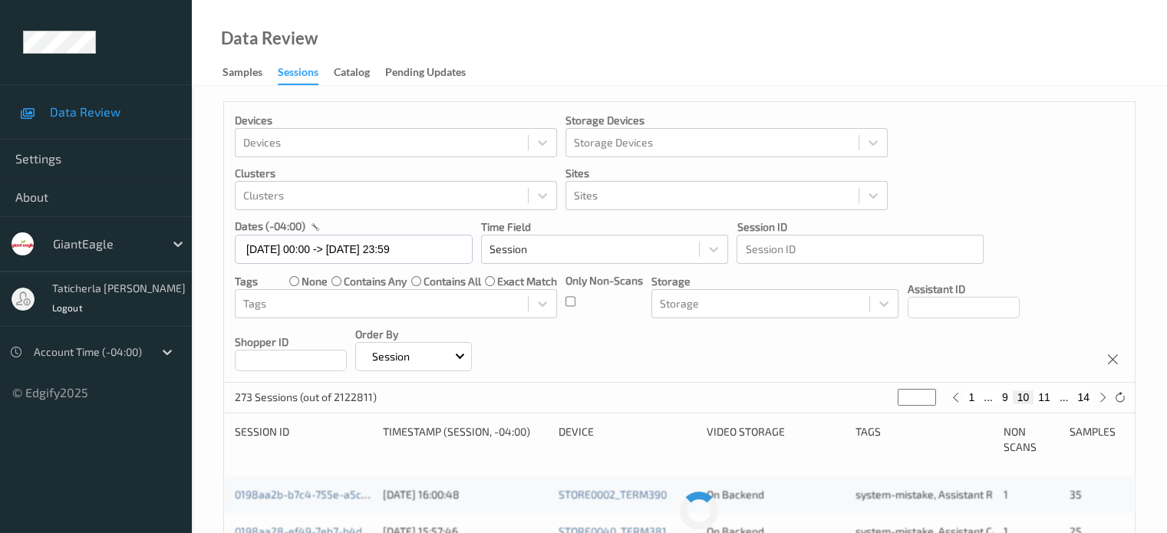
type input "**"
click at [1049, 399] on button "12" at bounding box center [1043, 398] width 21 height 14
type input "**"
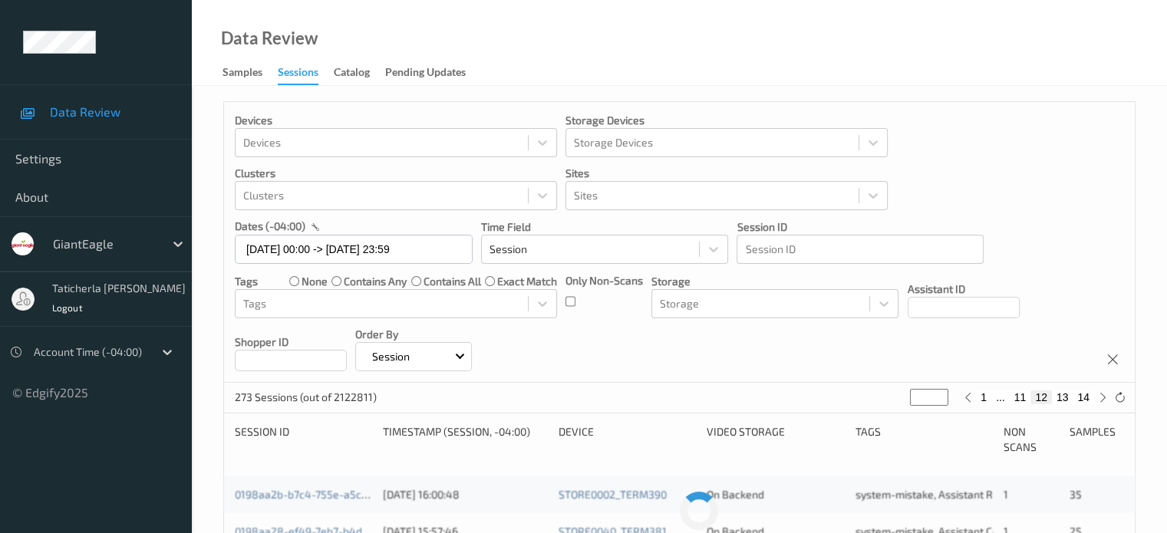
click at [1049, 399] on button "12" at bounding box center [1040, 398] width 21 height 14
click at [1065, 397] on button "13" at bounding box center [1062, 398] width 21 height 14
type input "**"
click at [1083, 395] on button "14" at bounding box center [1083, 398] width 21 height 14
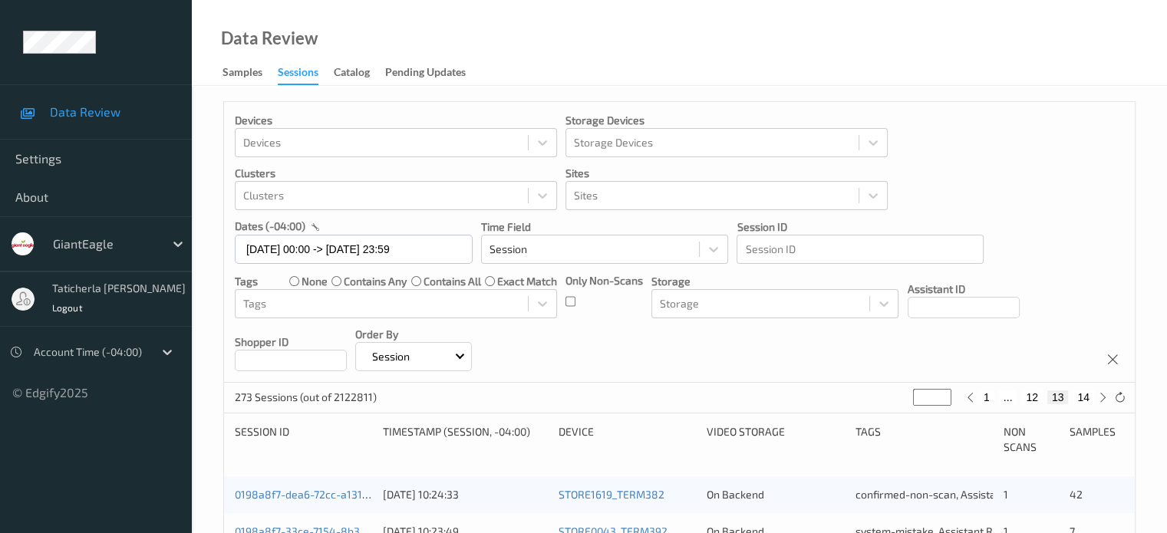
type input "**"
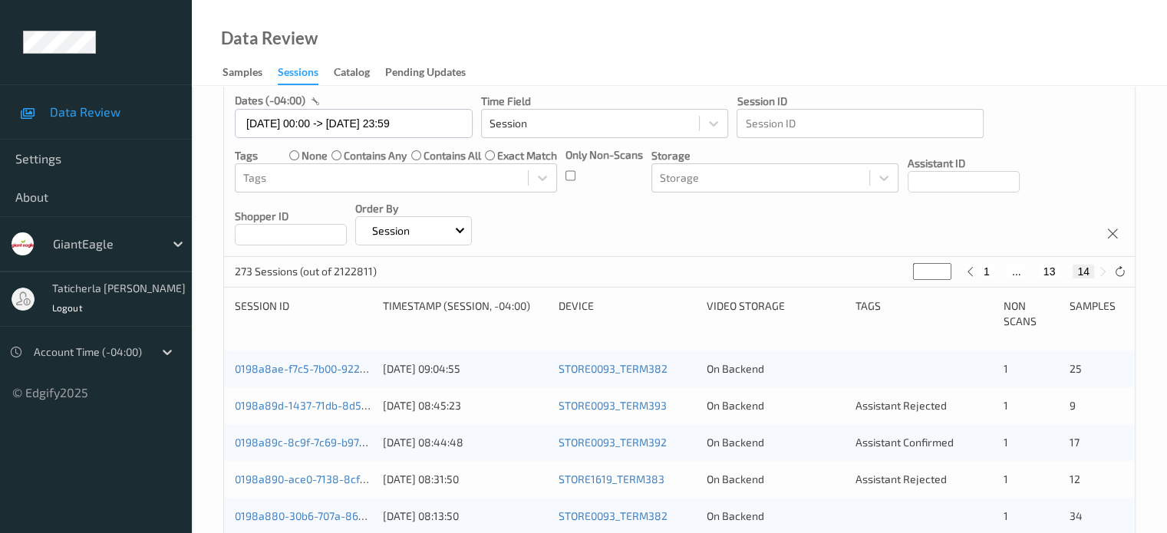
scroll to position [153, 0]
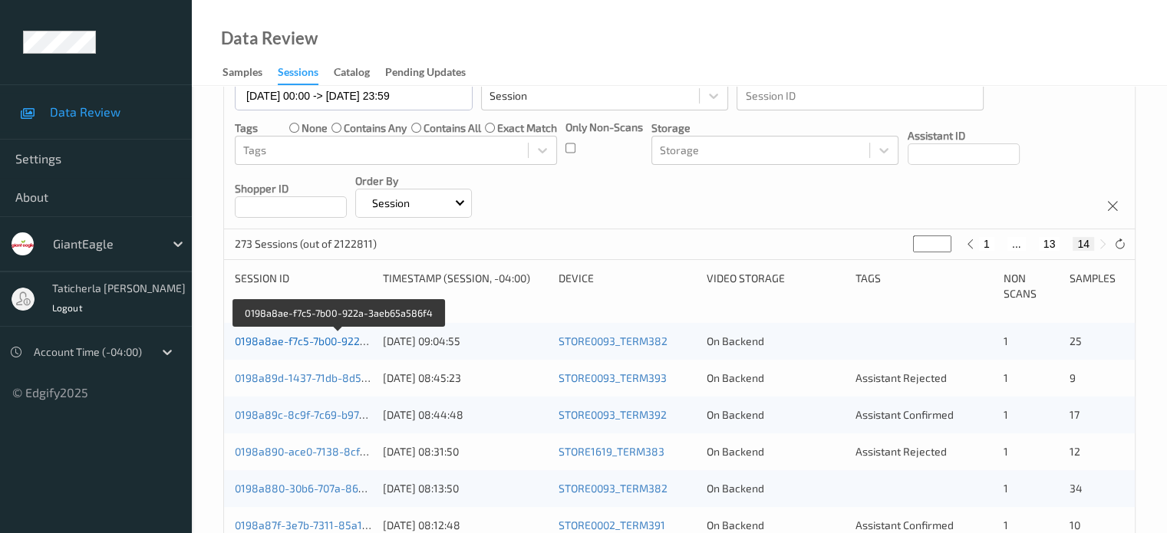
click at [318, 342] on link "0198a8ae-f7c5-7b00-922a-3aeb65a586f4" at bounding box center [339, 340] width 209 height 13
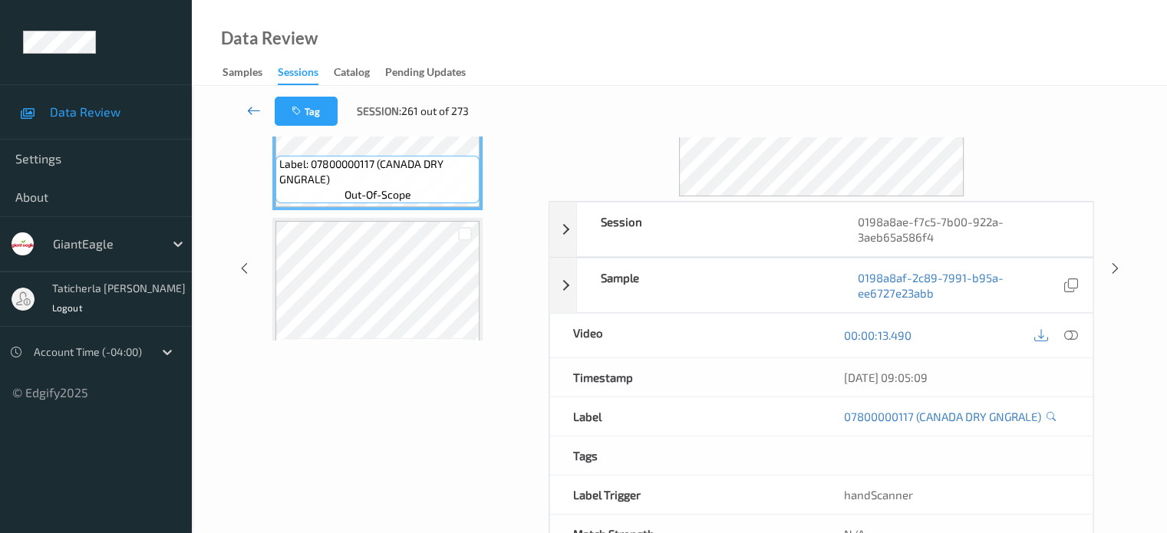
click at [252, 108] on icon at bounding box center [254, 110] width 14 height 15
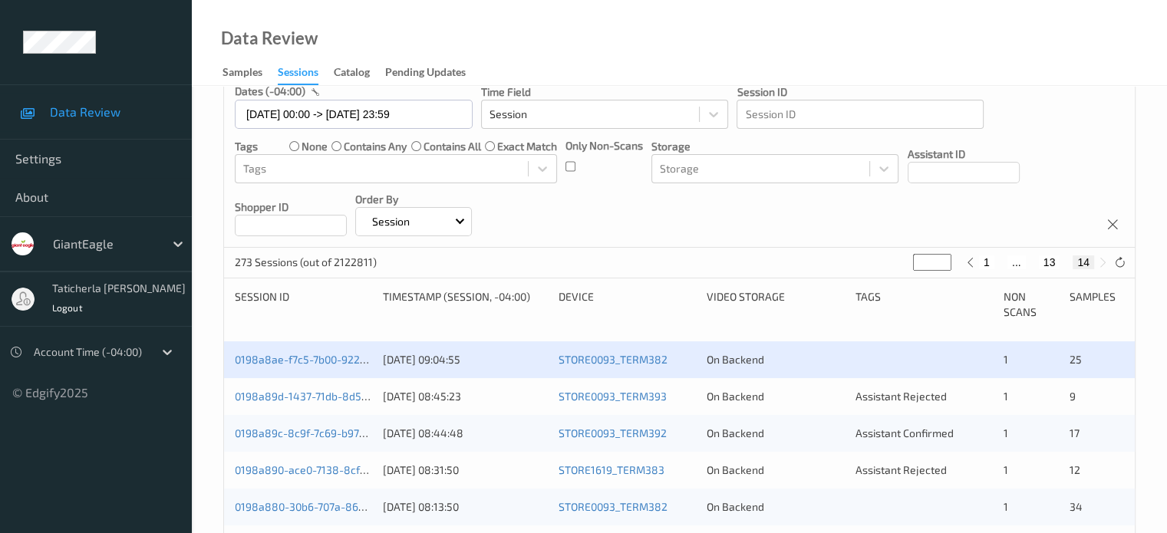
scroll to position [153, 0]
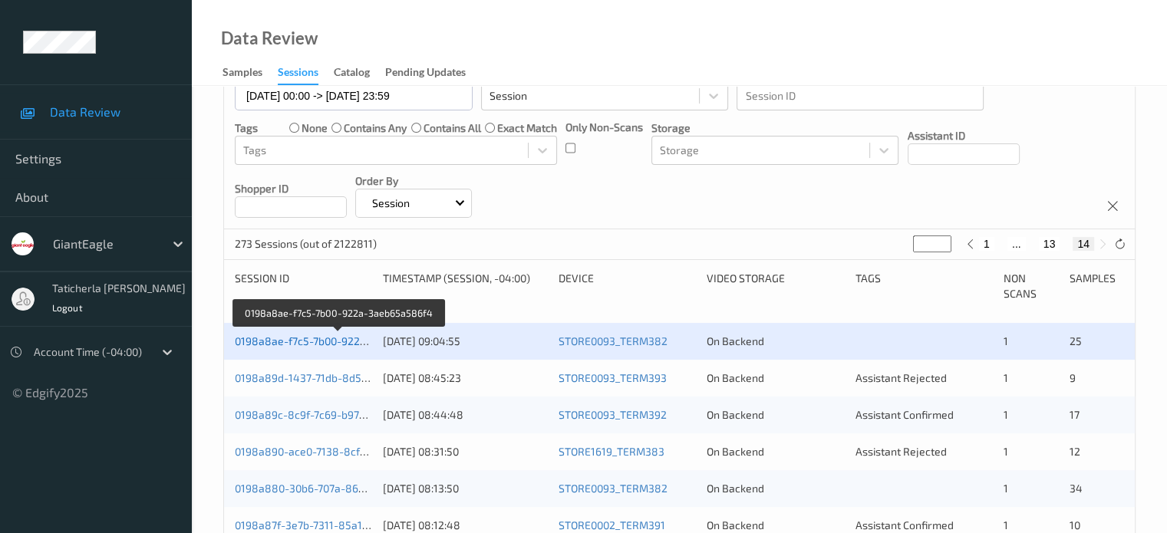
click at [301, 337] on link "0198a8ae-f7c5-7b00-922a-3aeb65a586f4" at bounding box center [339, 340] width 209 height 13
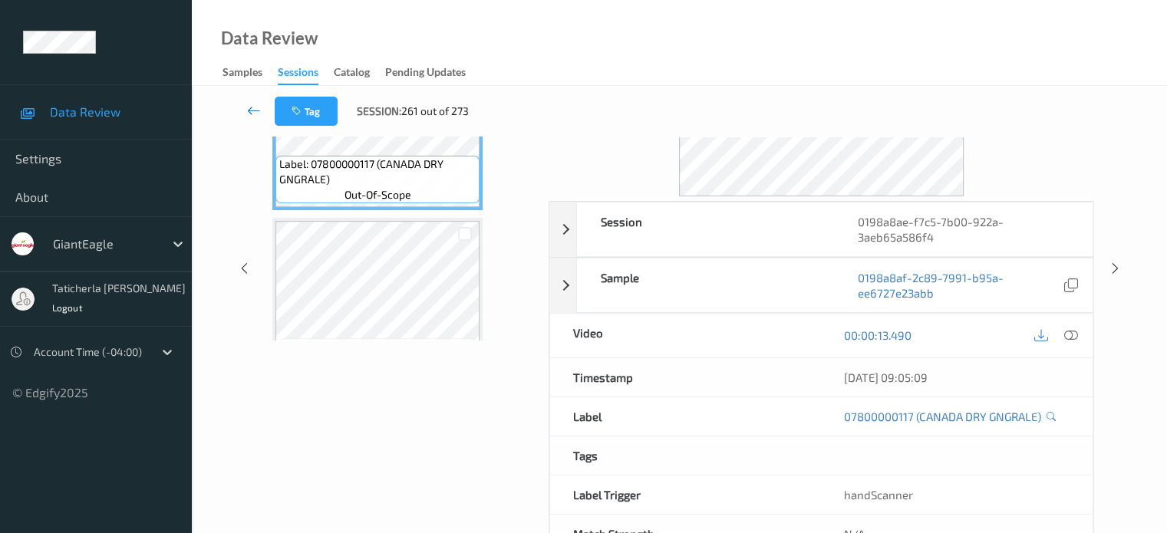
click at [255, 110] on icon at bounding box center [254, 110] width 14 height 15
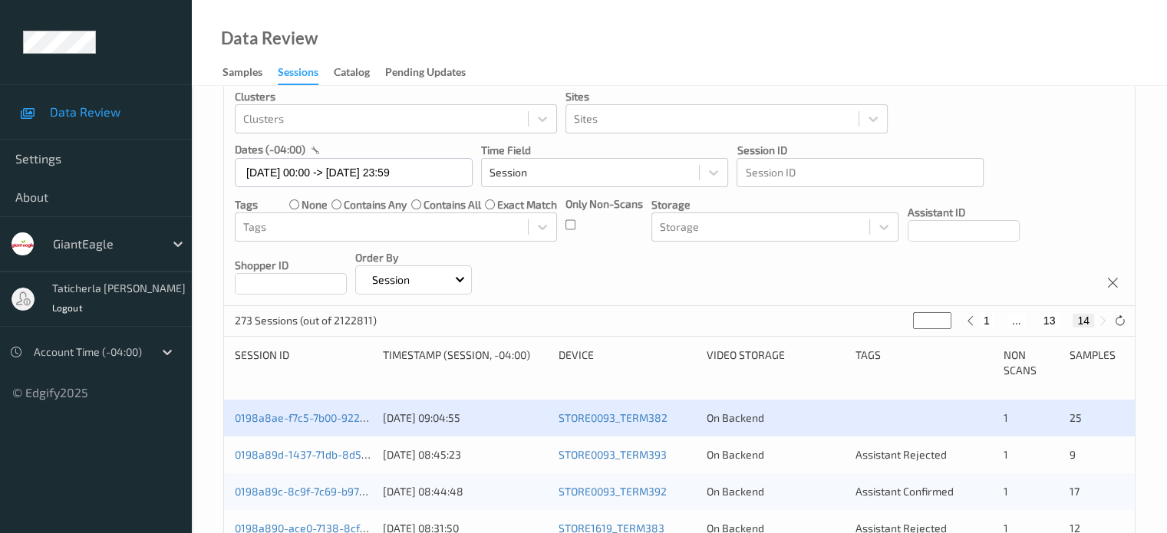
scroll to position [153, 0]
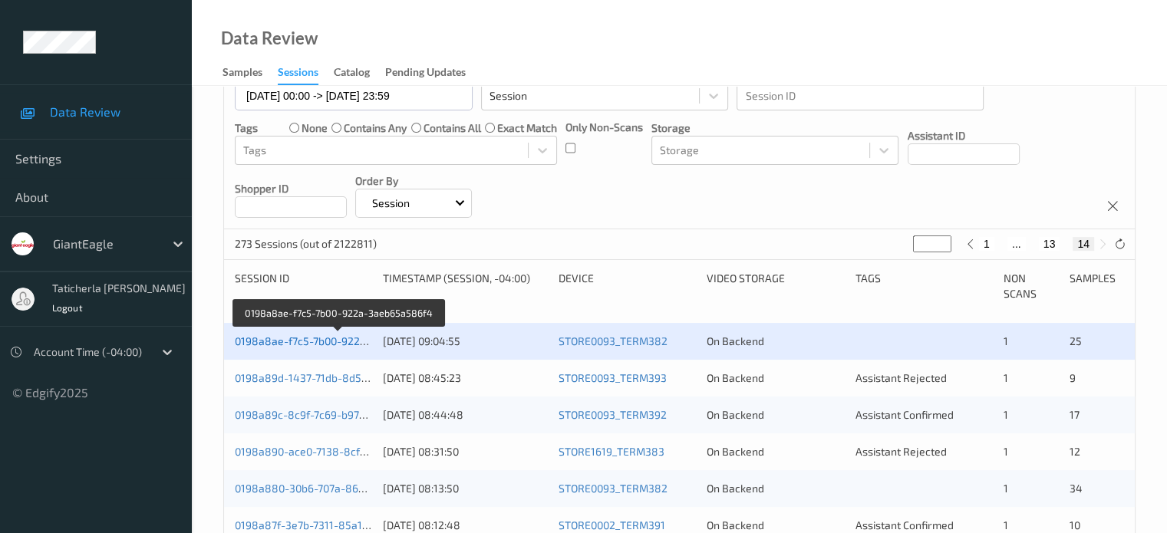
click at [319, 345] on link "0198a8ae-f7c5-7b00-922a-3aeb65a586f4" at bounding box center [339, 340] width 209 height 13
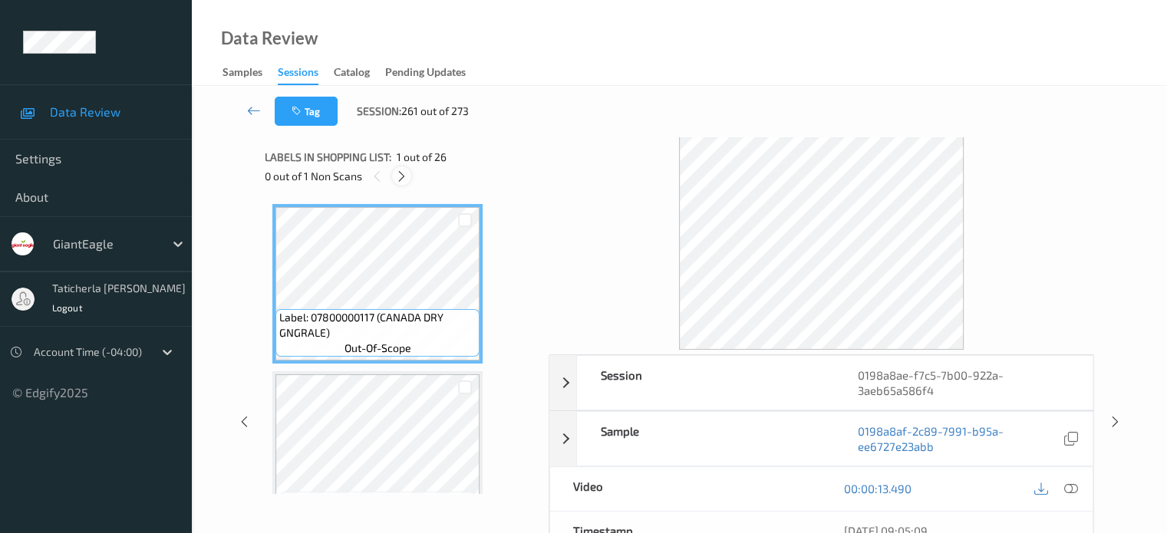
click at [400, 173] on icon at bounding box center [401, 177] width 13 height 14
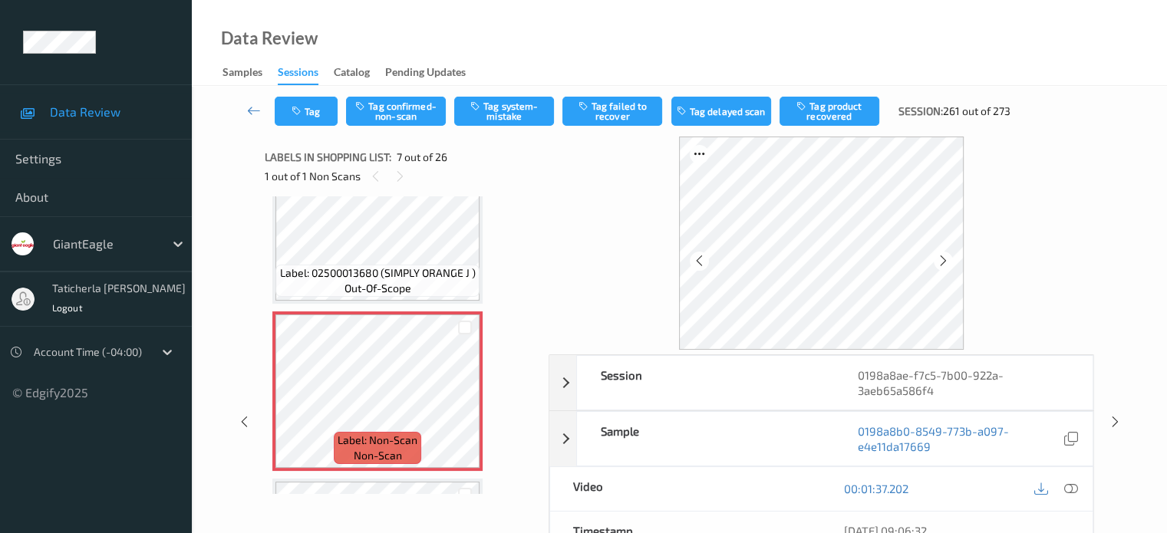
scroll to position [997, 0]
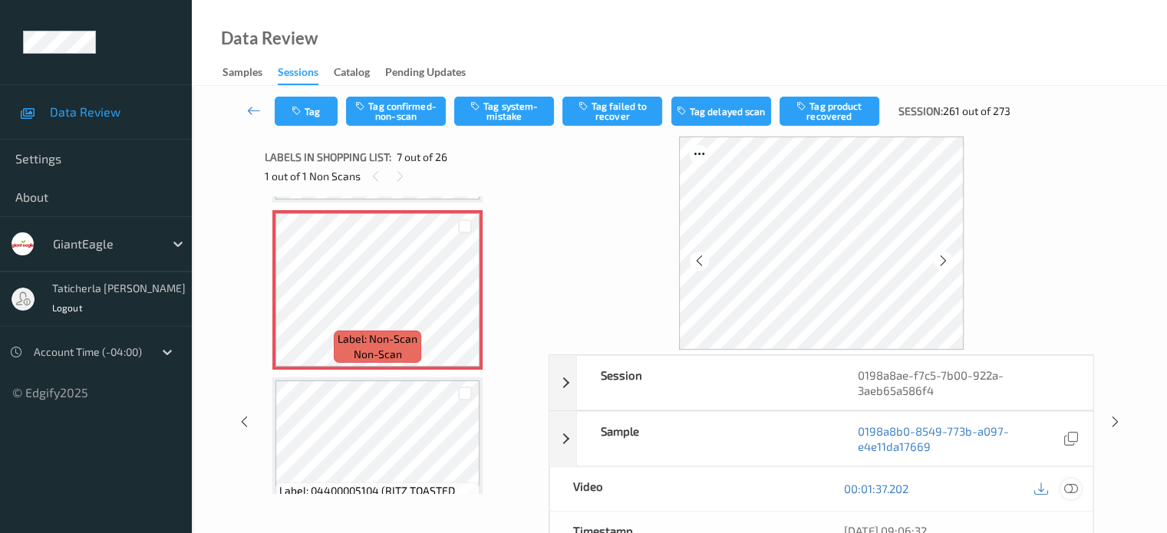
click at [1062, 487] on div at bounding box center [1070, 489] width 21 height 21
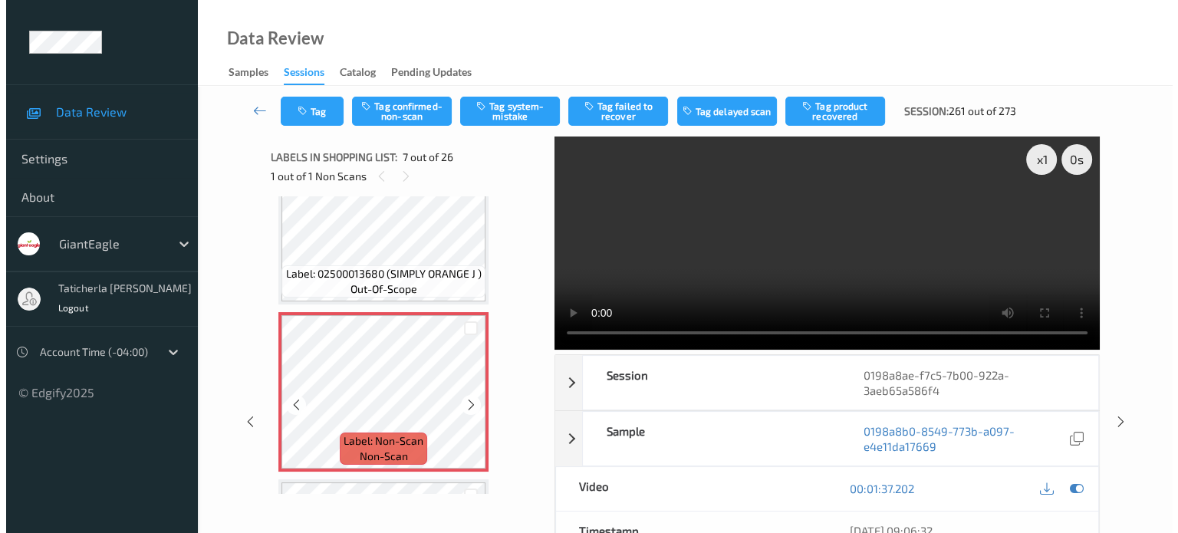
scroll to position [921, 0]
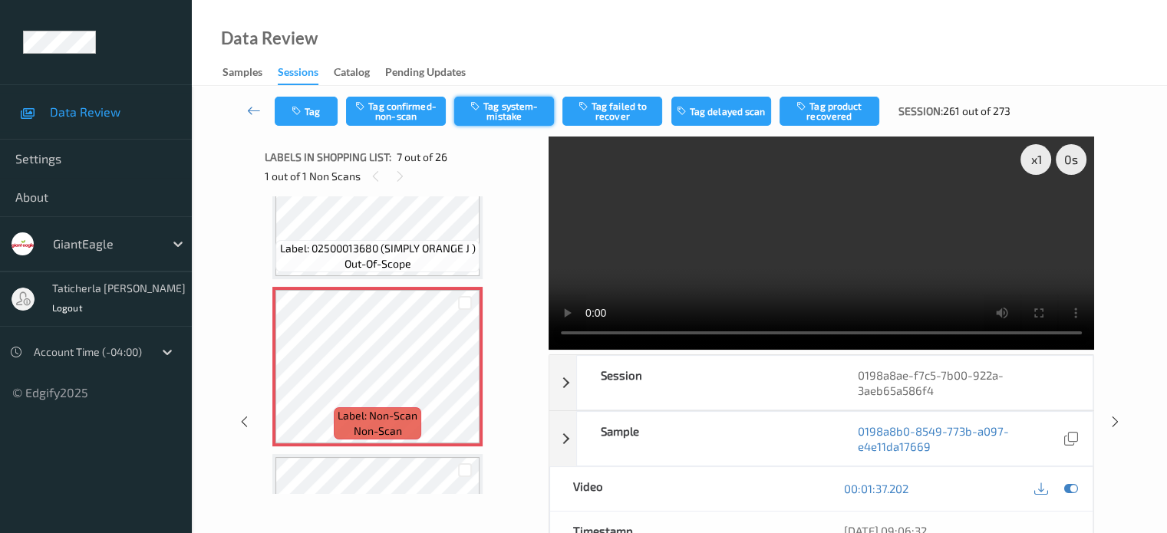
click at [499, 112] on button "Tag system-mistake" at bounding box center [504, 111] width 100 height 29
drag, startPoint x: 317, startPoint y: 128, endPoint x: 319, endPoint y: 112, distance: 16.3
click at [317, 125] on div "Tag Tag confirmed-non-scan Untag system-mistake Tag failed to recover Tag delay…" at bounding box center [679, 111] width 912 height 51
click at [319, 110] on button "Tag" at bounding box center [306, 111] width 63 height 29
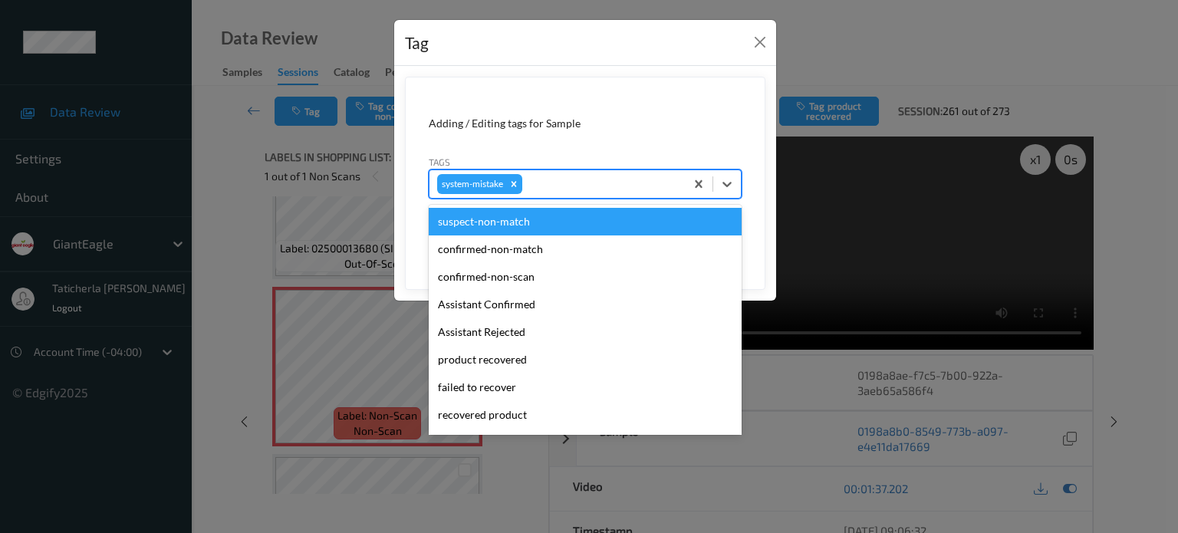
click at [568, 185] on div at bounding box center [602, 184] width 152 height 18
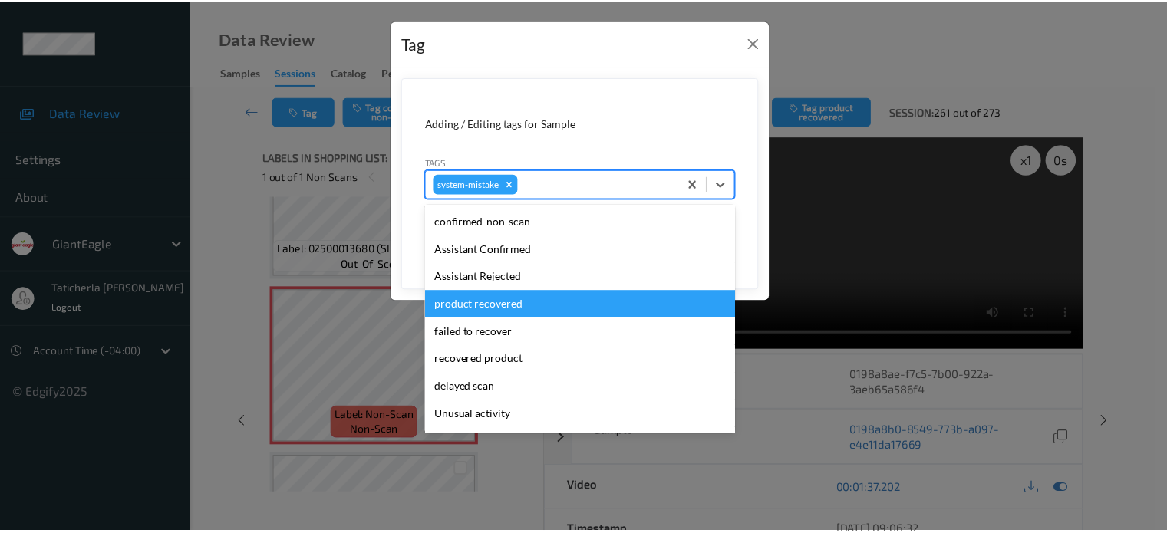
scroll to position [77, 0]
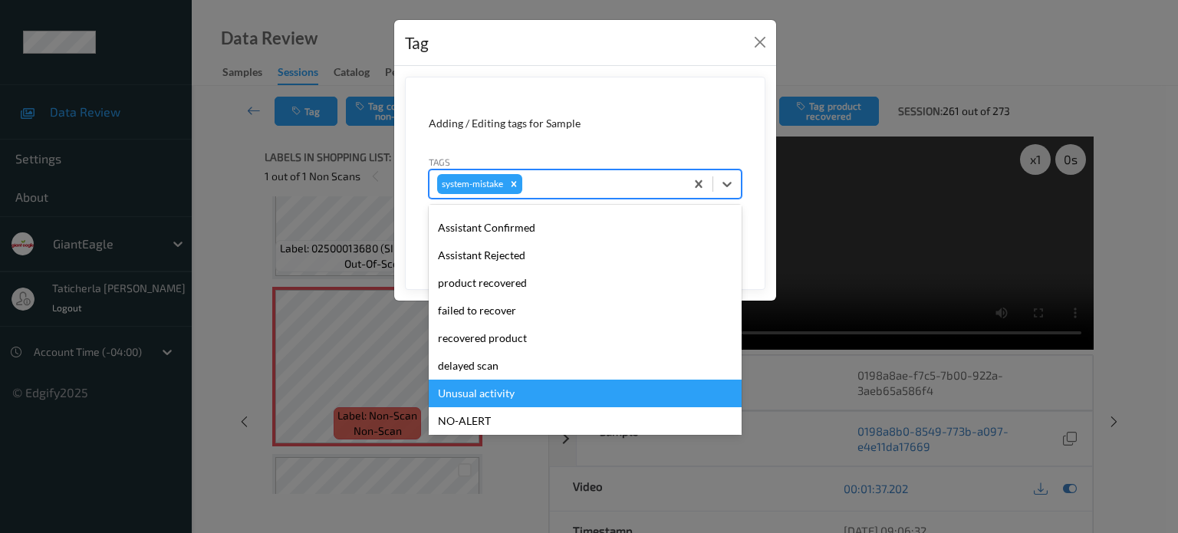
click at [477, 398] on div "Unusual activity" at bounding box center [585, 394] width 313 height 28
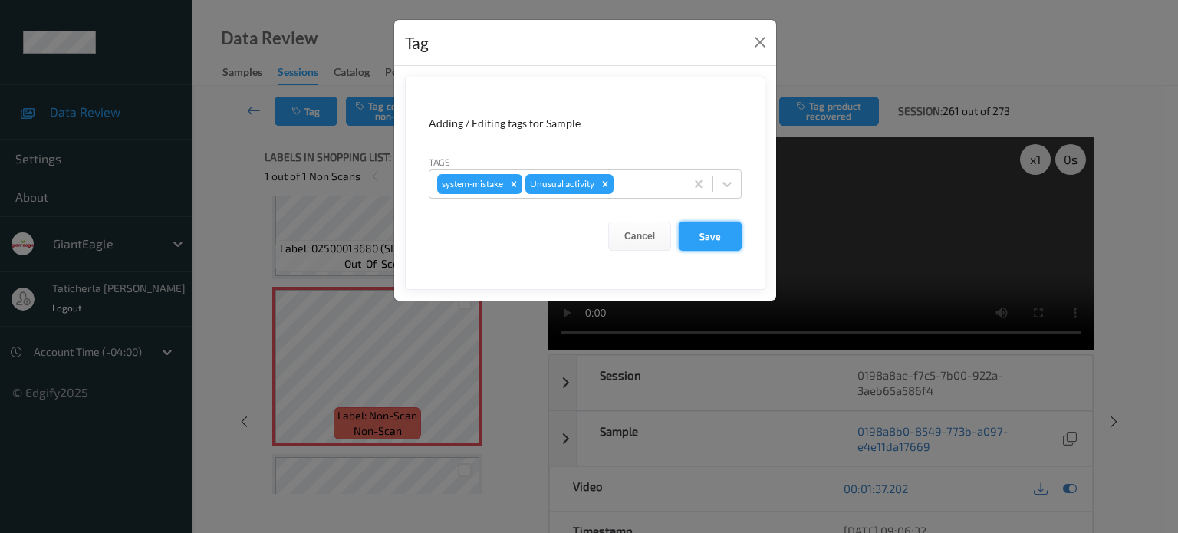
click at [712, 236] on button "Save" at bounding box center [710, 236] width 63 height 29
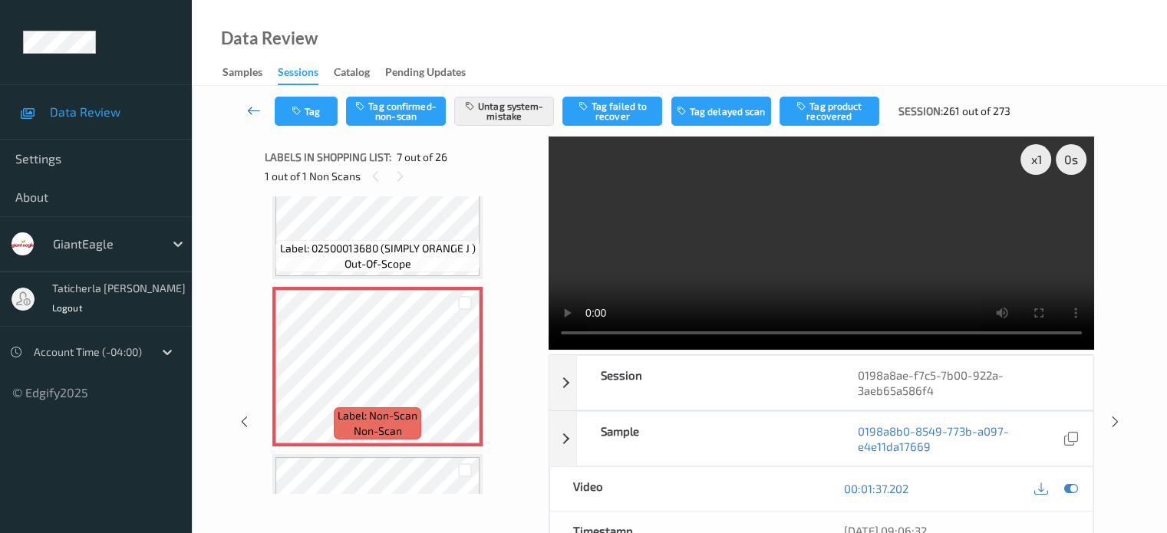
click at [252, 104] on icon at bounding box center [254, 110] width 14 height 15
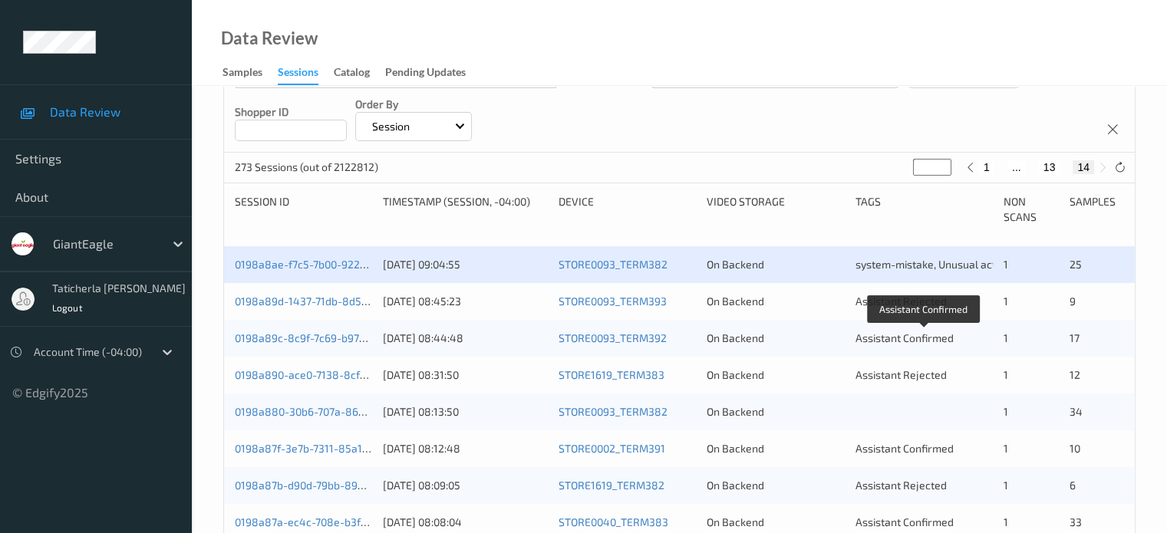
scroll to position [307, 0]
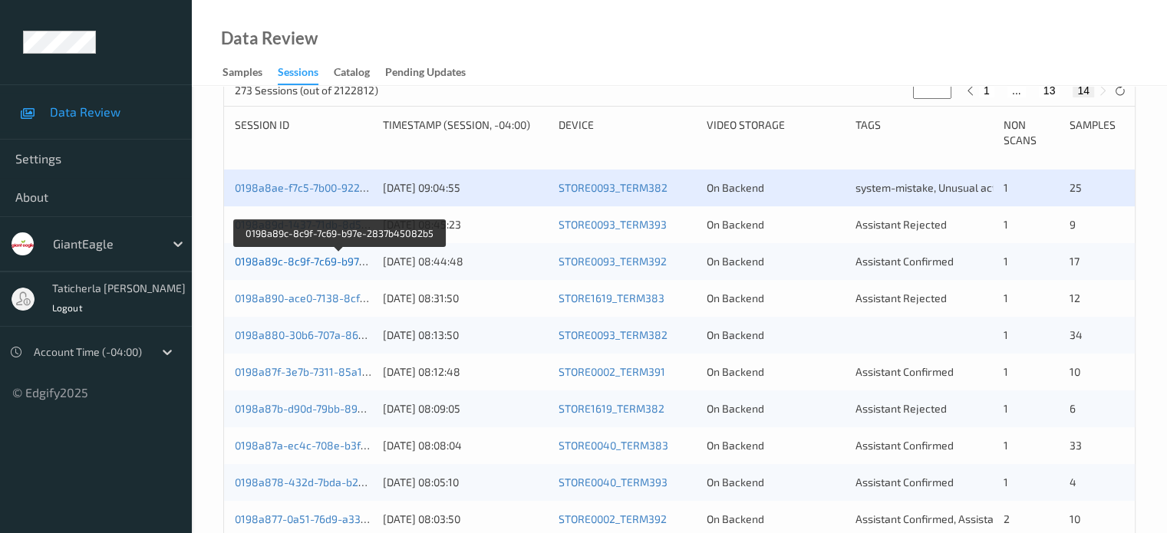
click at [287, 259] on link "0198a89c-8c9f-7c69-b97e-2837b45082b5" at bounding box center [340, 261] width 210 height 13
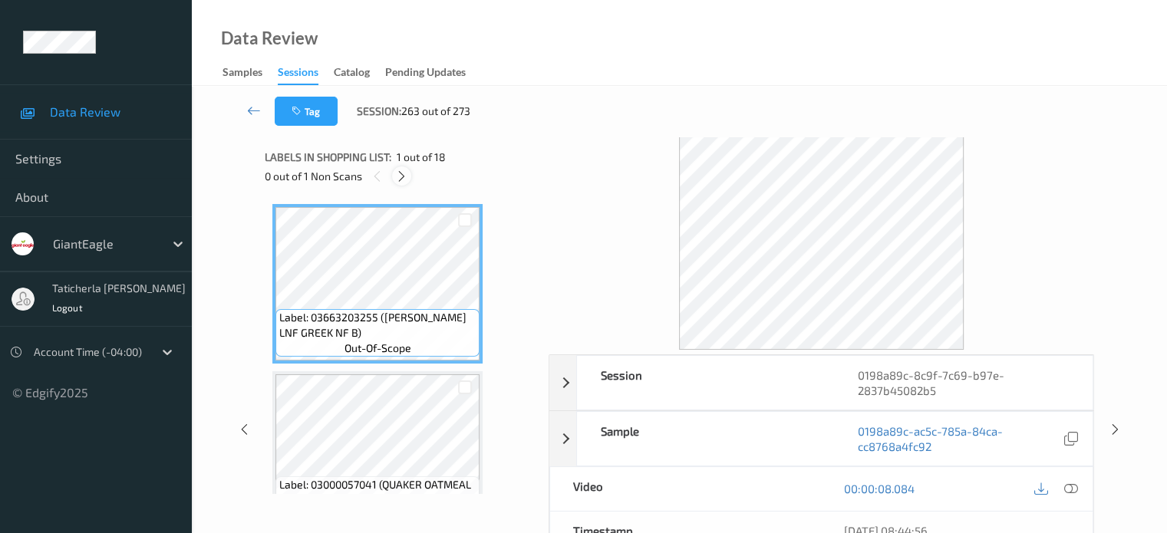
click at [404, 175] on icon at bounding box center [401, 177] width 13 height 14
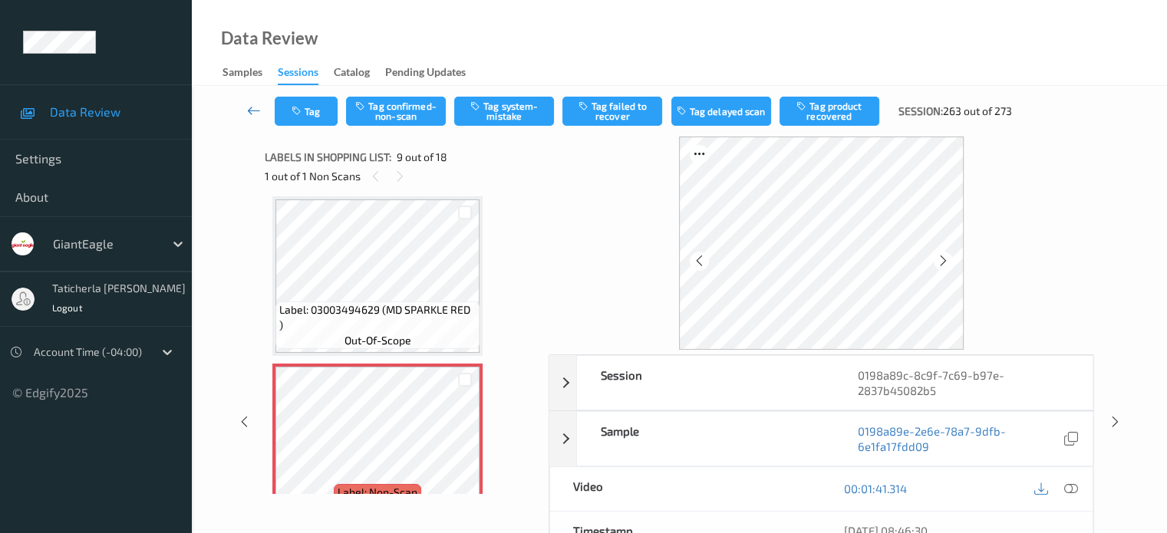
click at [254, 106] on icon at bounding box center [254, 110] width 14 height 15
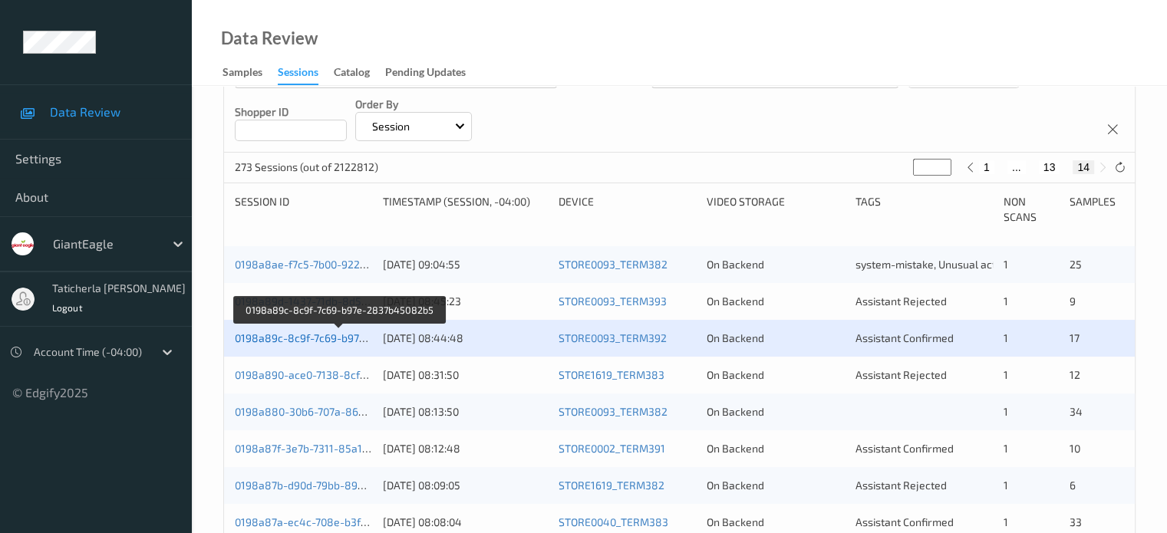
click at [343, 337] on link "0198a89c-8c9f-7c69-b97e-2837b45082b5" at bounding box center [340, 337] width 210 height 13
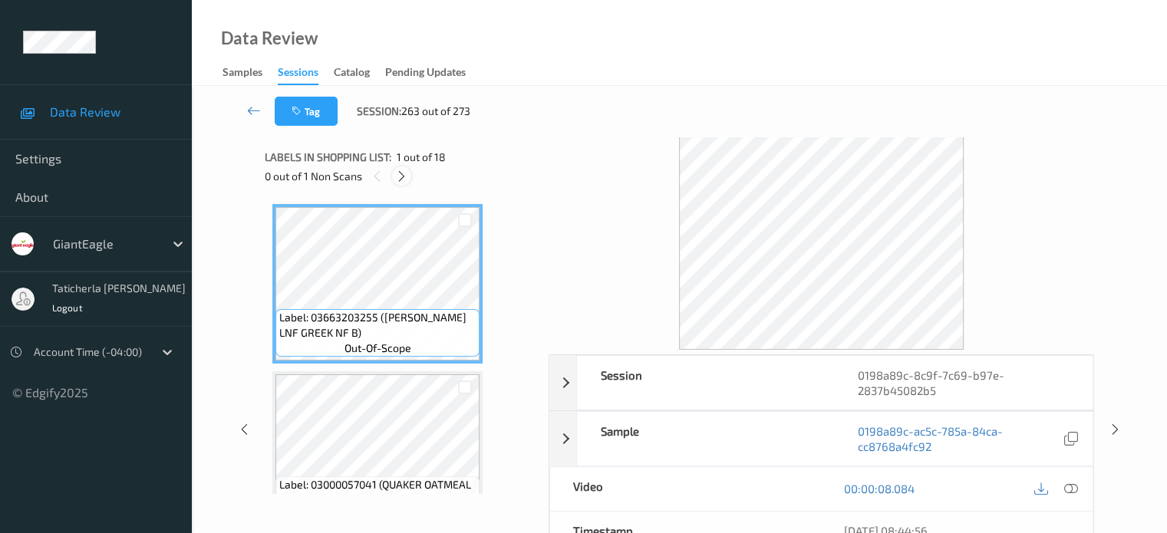
click at [401, 176] on icon at bounding box center [401, 177] width 13 height 14
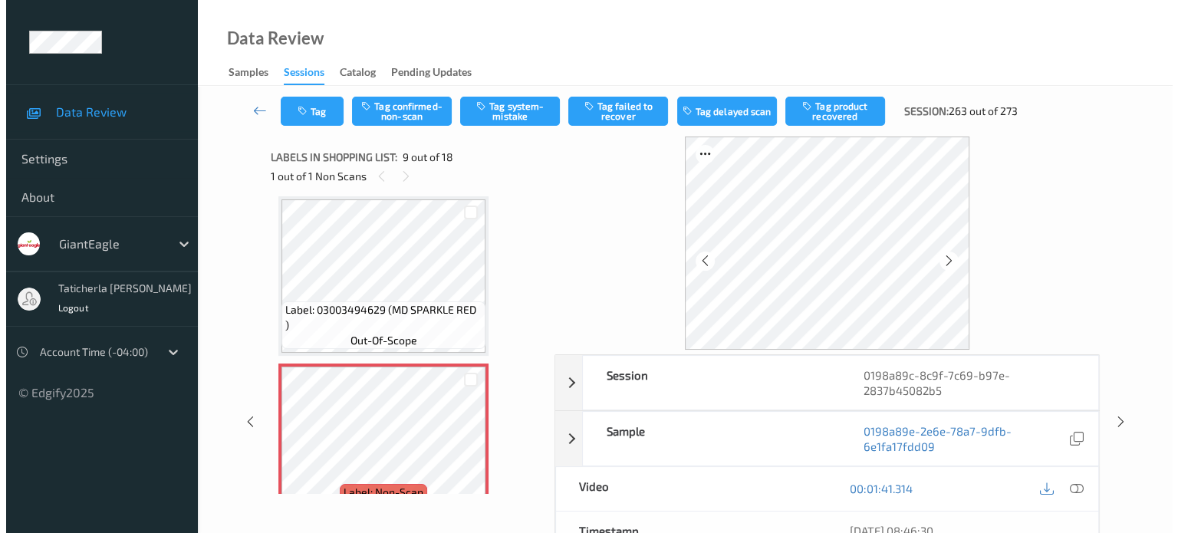
scroll to position [1255, 0]
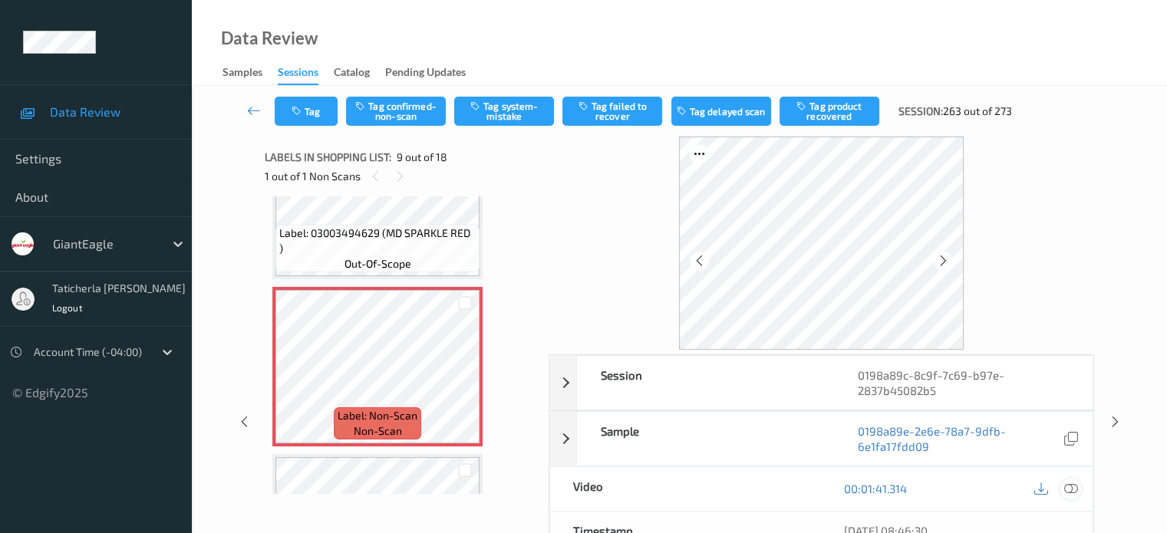
click at [1067, 485] on icon at bounding box center [1070, 489] width 14 height 14
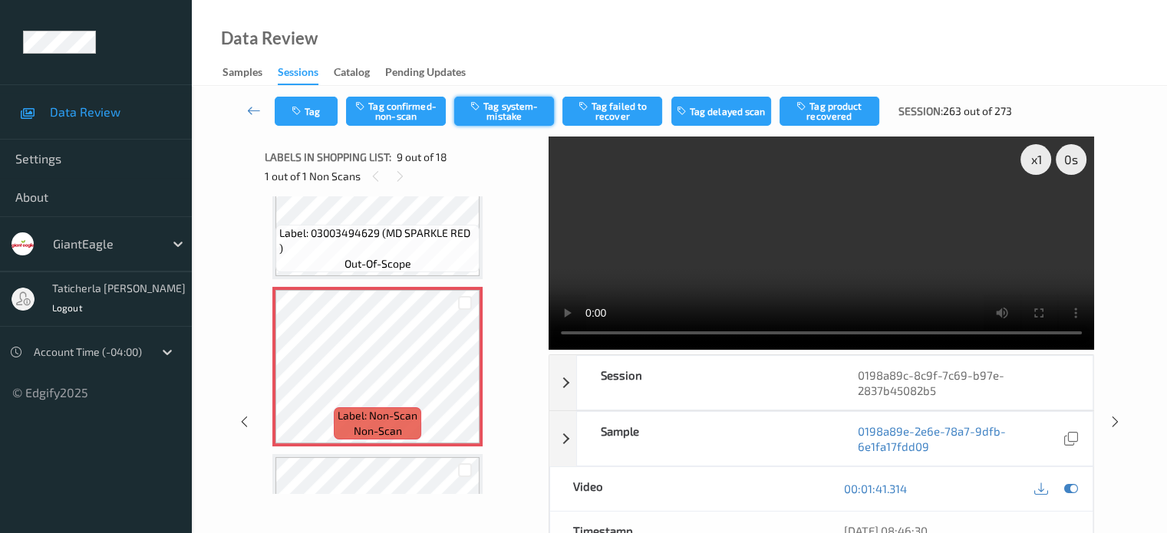
click at [498, 97] on button "Tag system-mistake" at bounding box center [504, 111] width 100 height 29
click at [321, 107] on button "Tag" at bounding box center [306, 111] width 63 height 29
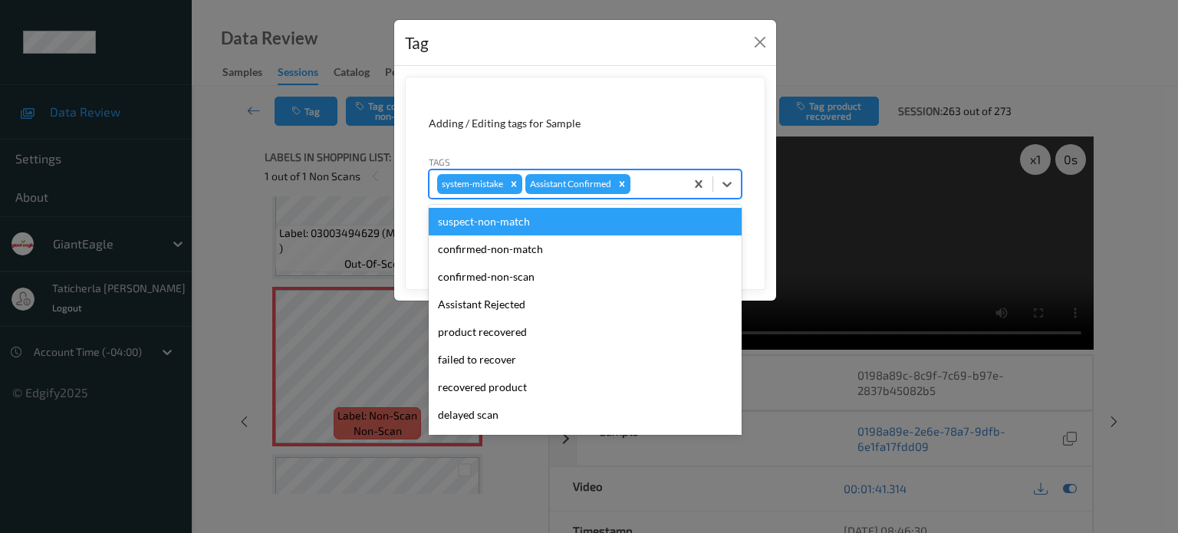
click at [681, 180] on div "system-mistake Assistant Confirmed" at bounding box center [557, 184] width 255 height 26
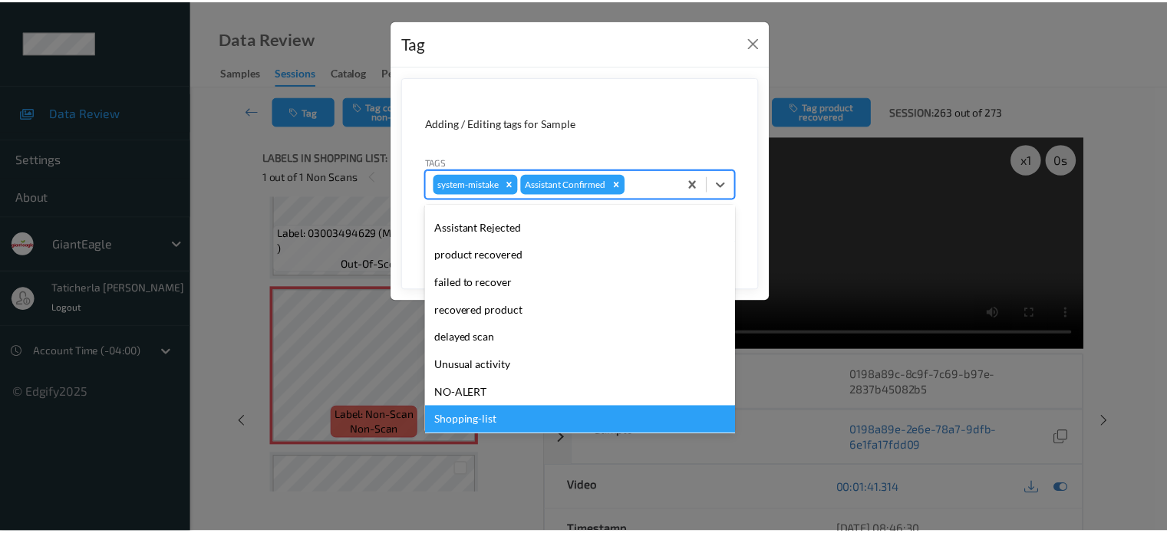
scroll to position [135, 0]
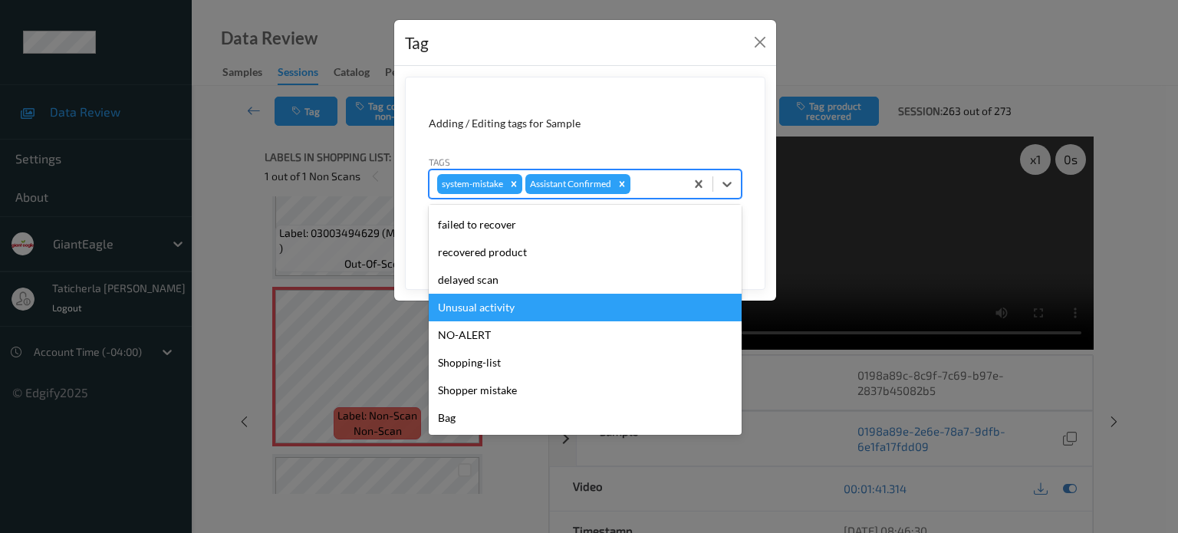
click at [492, 300] on div "Unusual activity" at bounding box center [585, 308] width 313 height 28
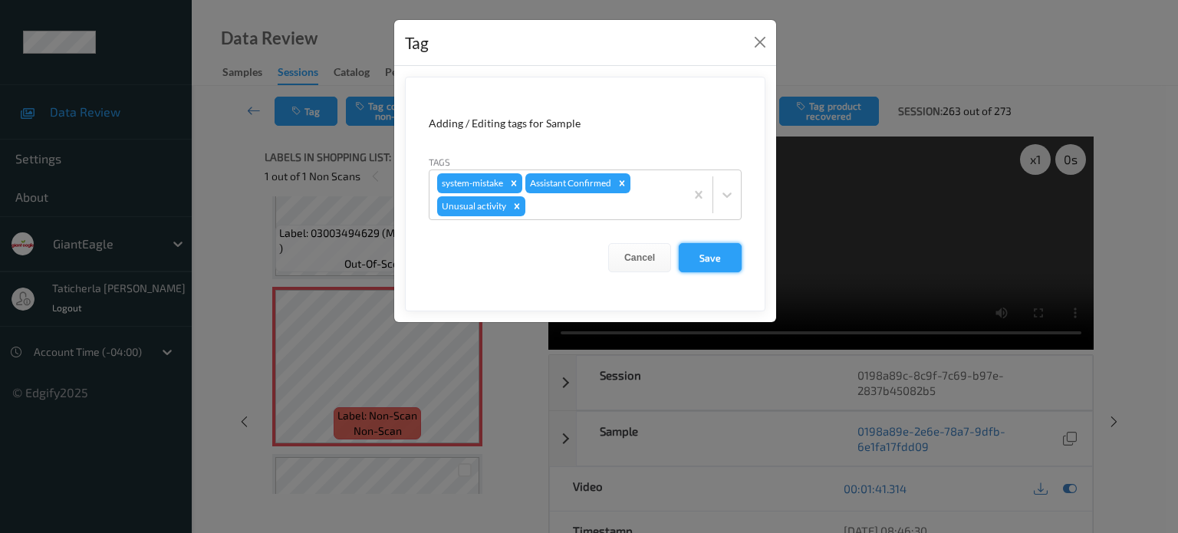
click at [722, 255] on button "Save" at bounding box center [710, 257] width 63 height 29
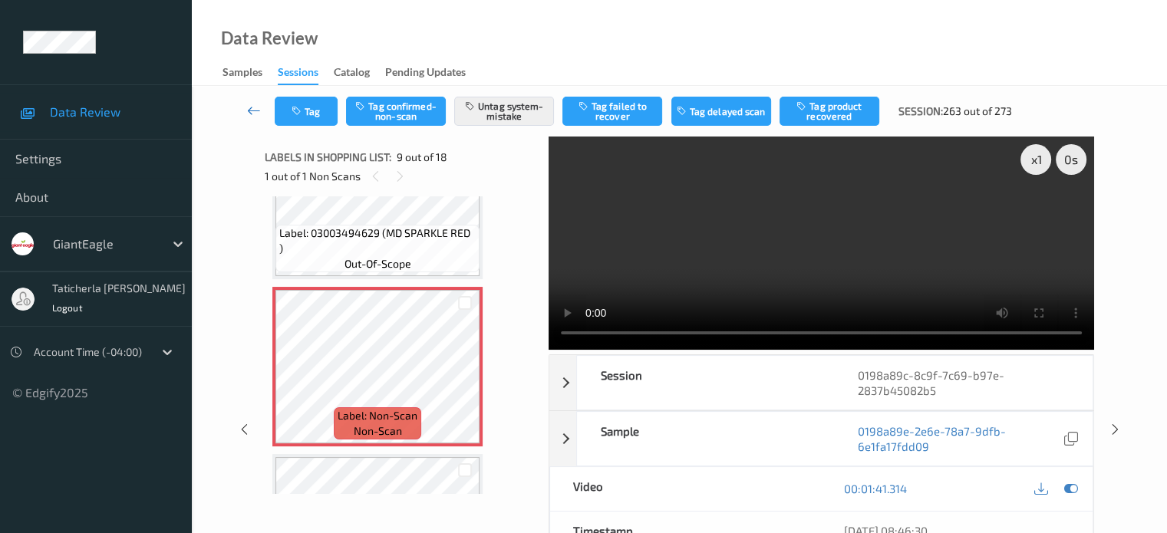
click at [252, 110] on icon at bounding box center [254, 110] width 14 height 15
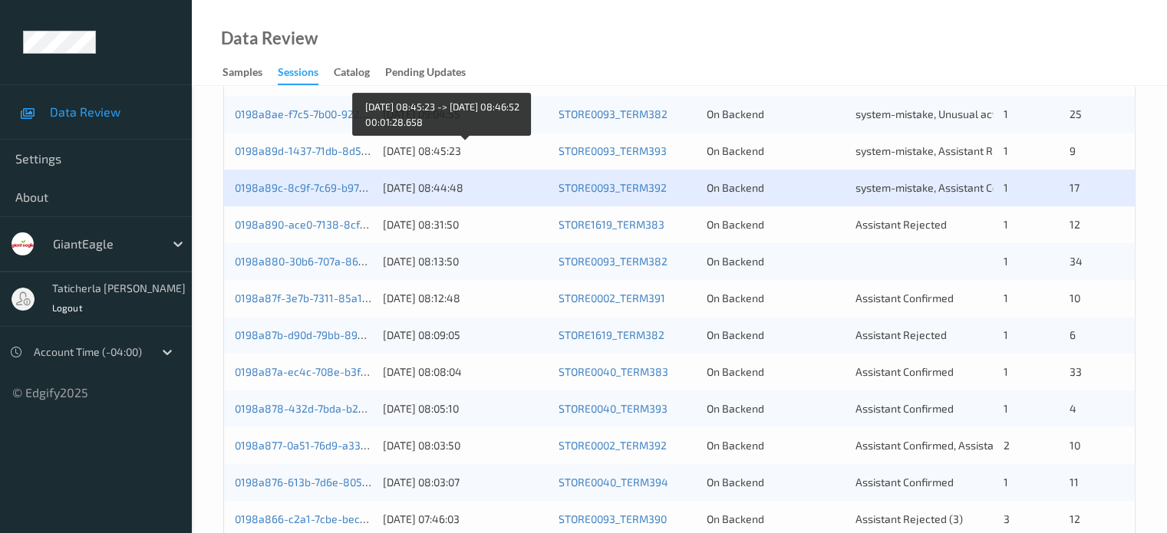
scroll to position [384, 0]
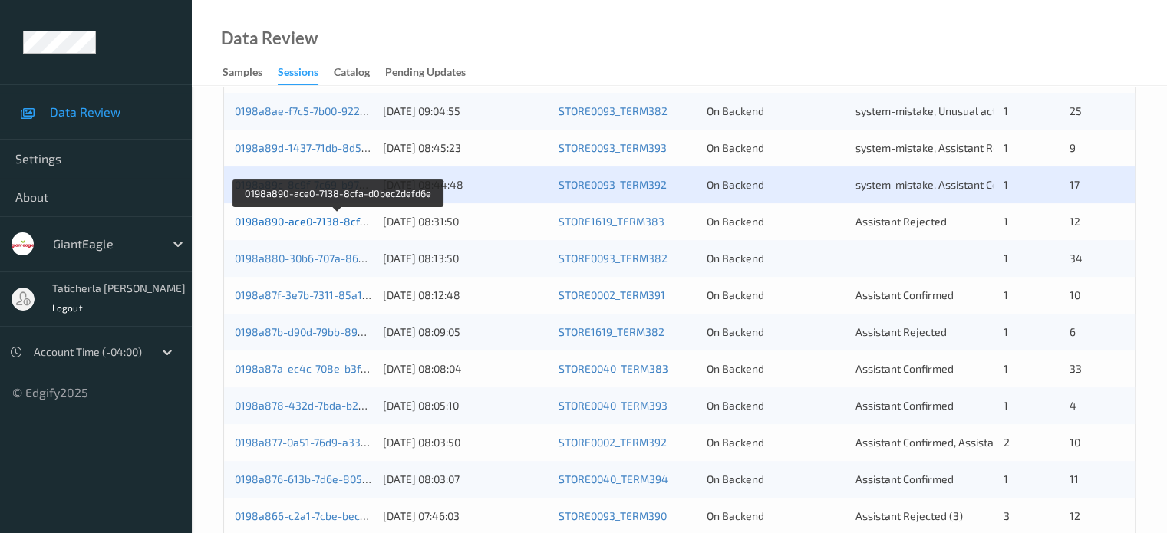
click at [310, 224] on link "0198a890-ace0-7138-8cfa-d0bec2defd6e" at bounding box center [338, 221] width 206 height 13
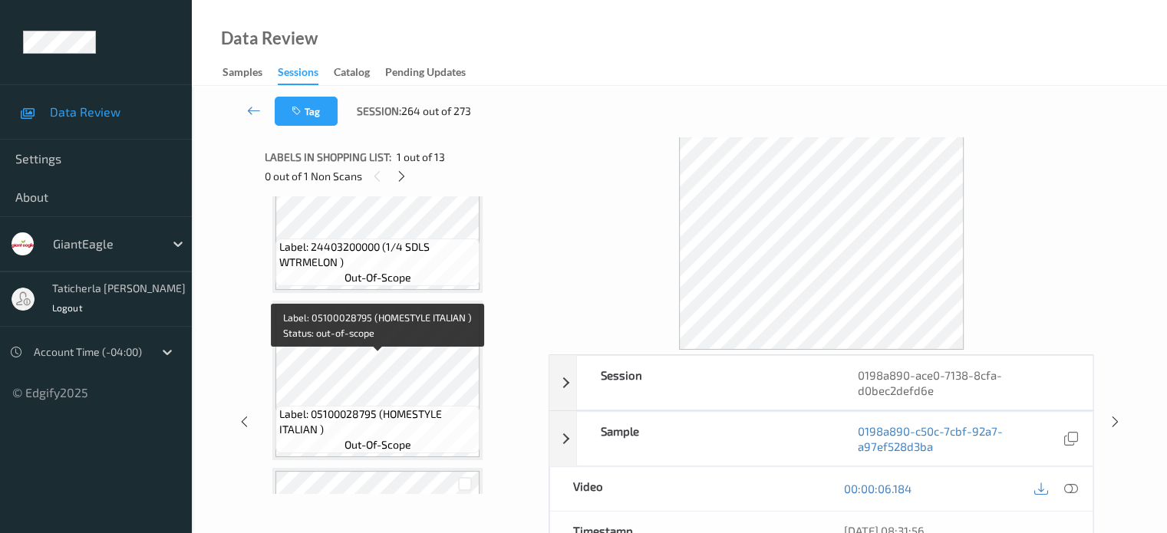
scroll to position [77, 0]
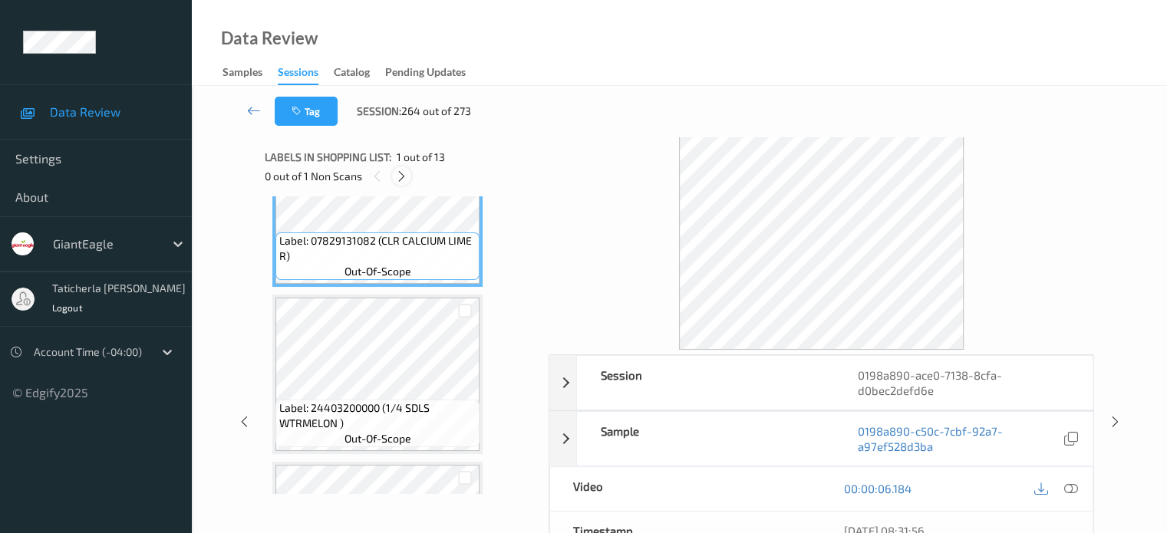
click at [403, 177] on icon at bounding box center [401, 177] width 13 height 14
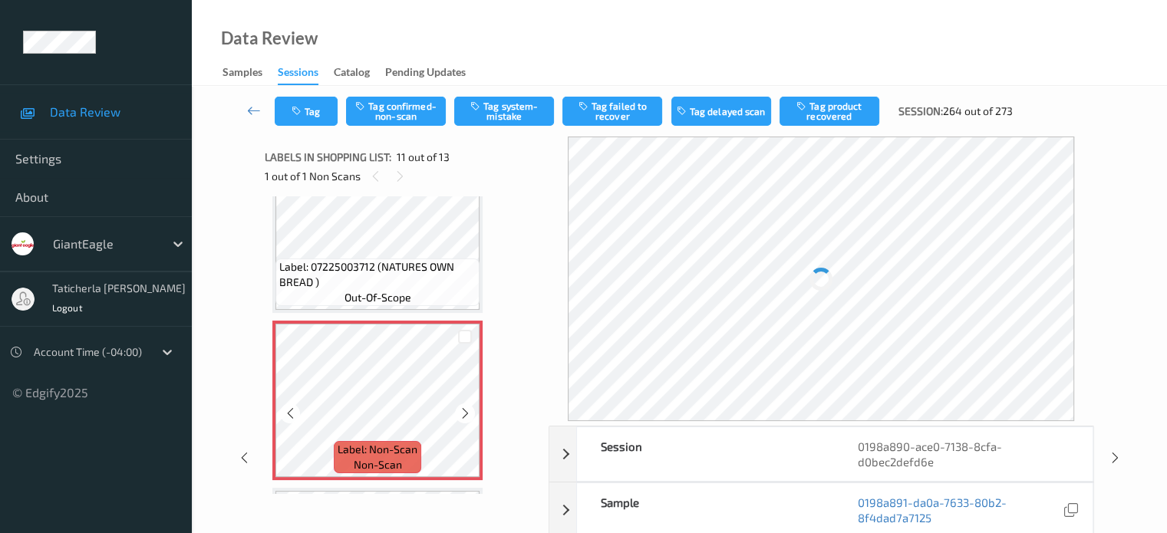
scroll to position [1666, 0]
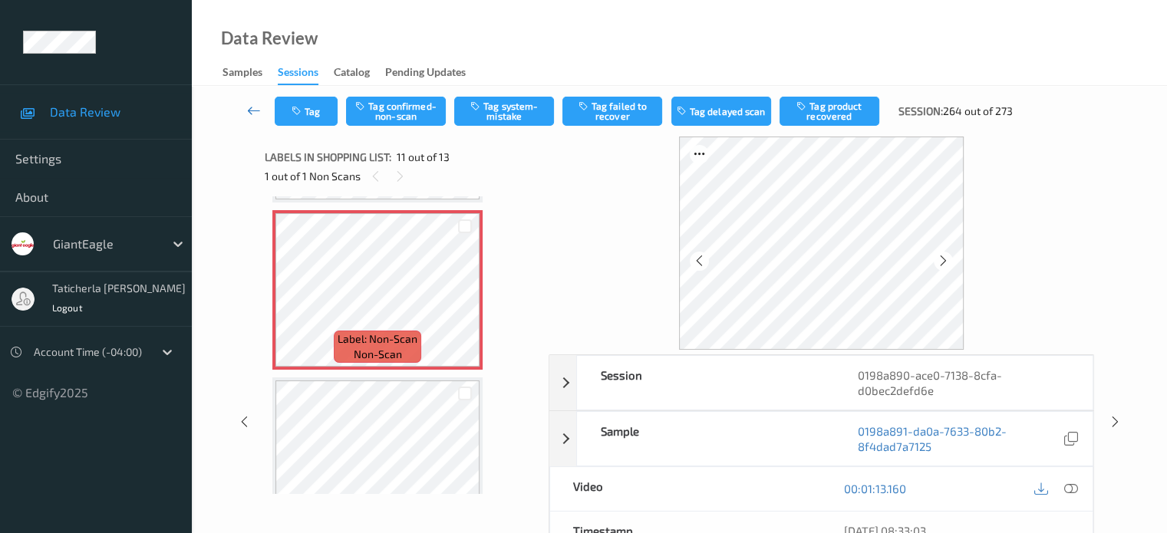
click at [255, 113] on icon at bounding box center [254, 110] width 14 height 15
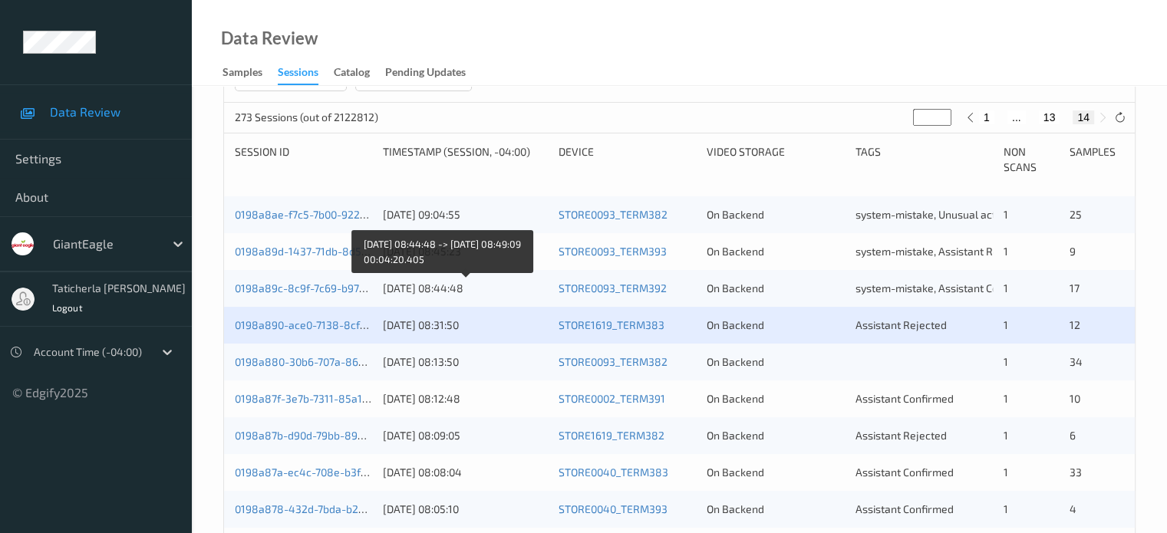
scroll to position [307, 0]
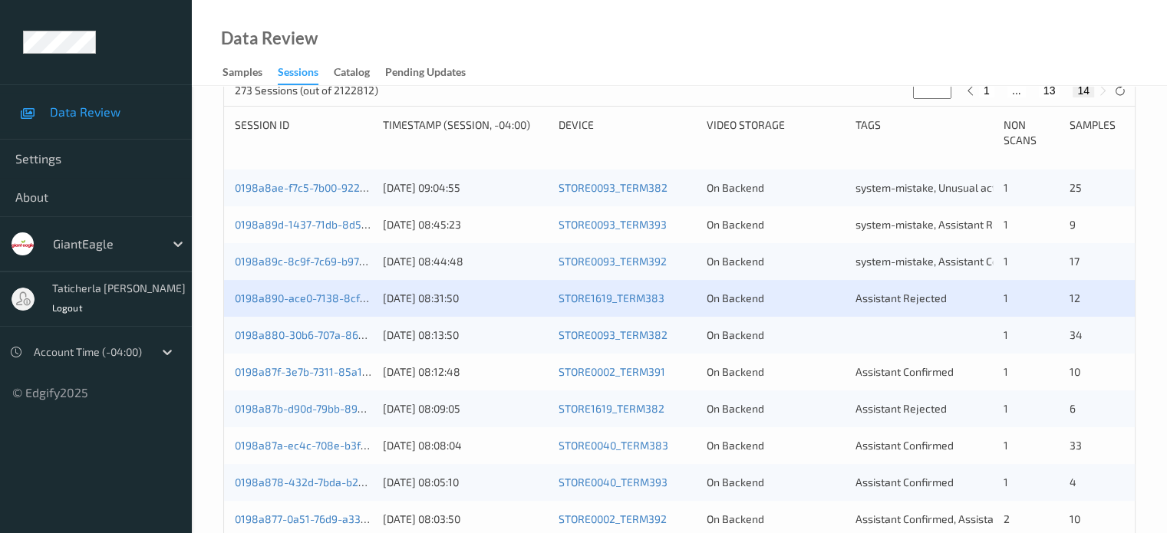
click at [337, 343] on div "0198a880-30b6-707a-86b5-b9869ad20eab [DATE] 08:13:50 STORE0093_TERM382 On Backe…" at bounding box center [679, 335] width 911 height 37
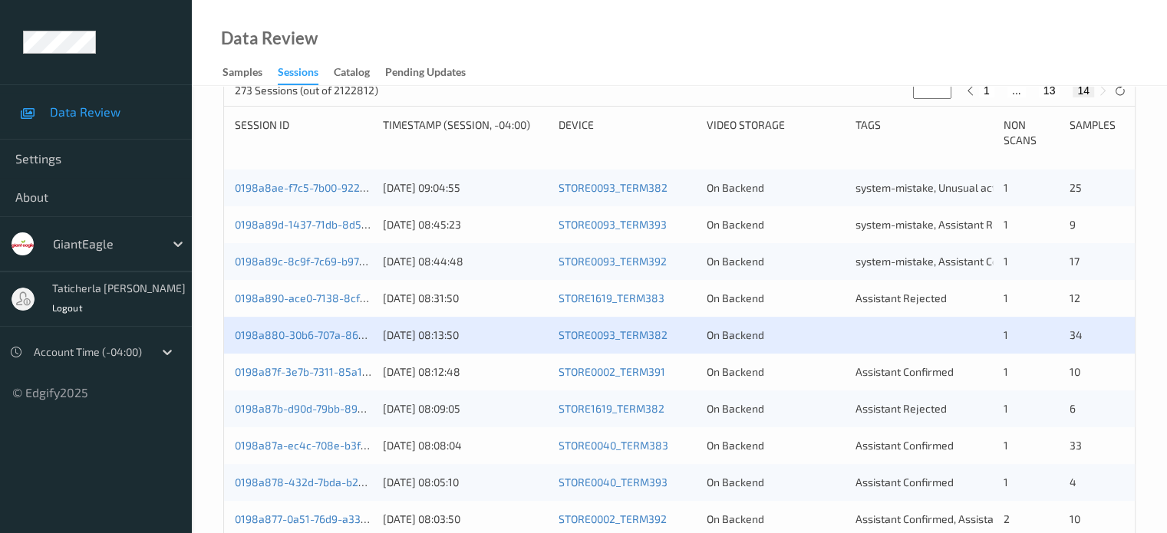
click at [330, 343] on div "0198a880-30b6-707a-86b5-b9869ad20eab [DATE] 08:13:50 STORE0093_TERM382 On Backe…" at bounding box center [679, 335] width 911 height 37
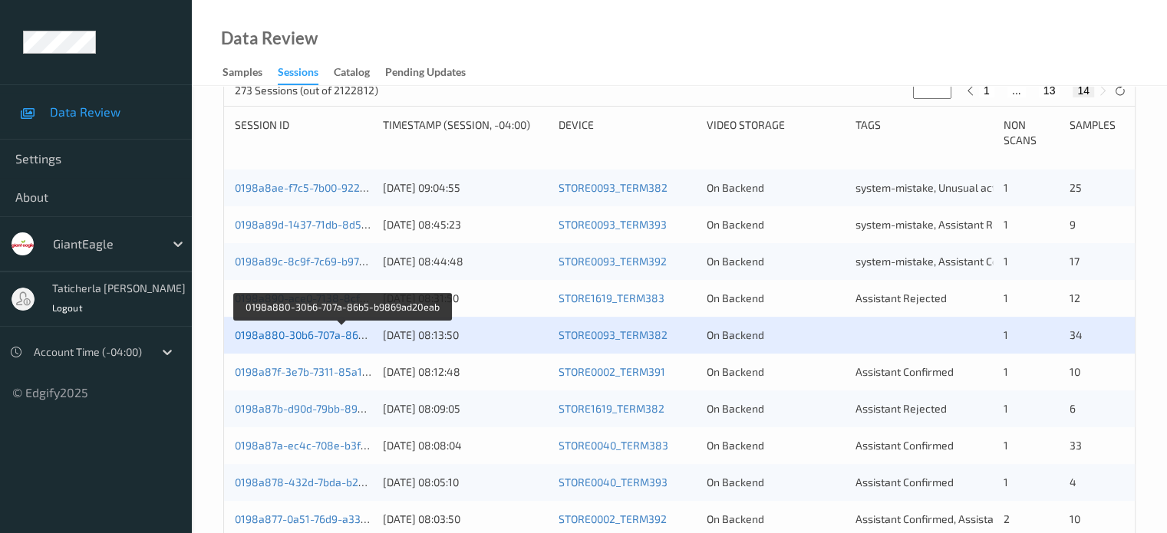
click at [304, 328] on link "0198a880-30b6-707a-86b5-b9869ad20eab" at bounding box center [342, 334] width 215 height 13
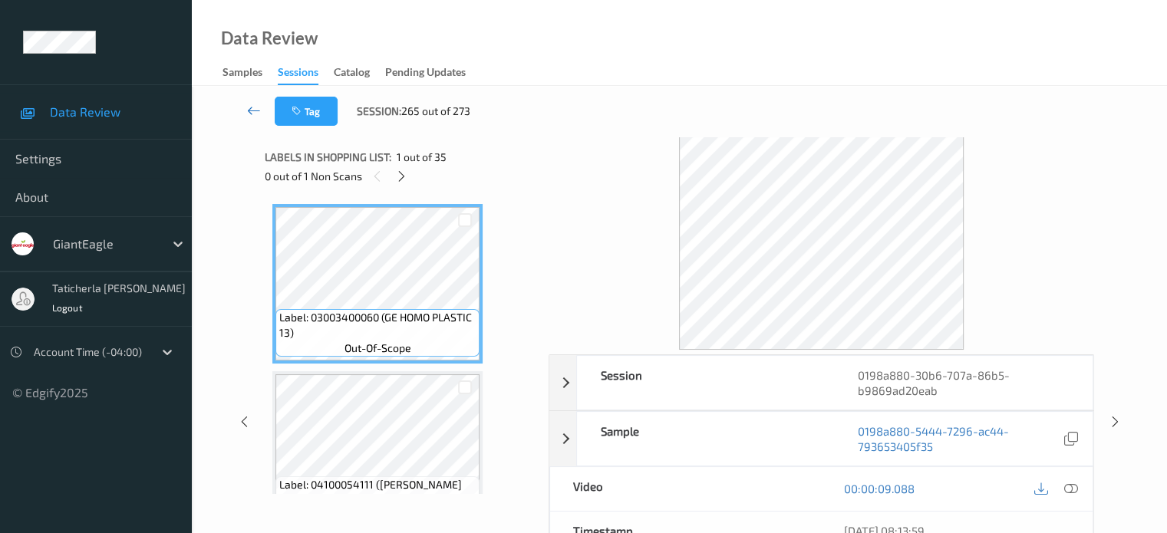
click at [246, 107] on link at bounding box center [254, 111] width 41 height 29
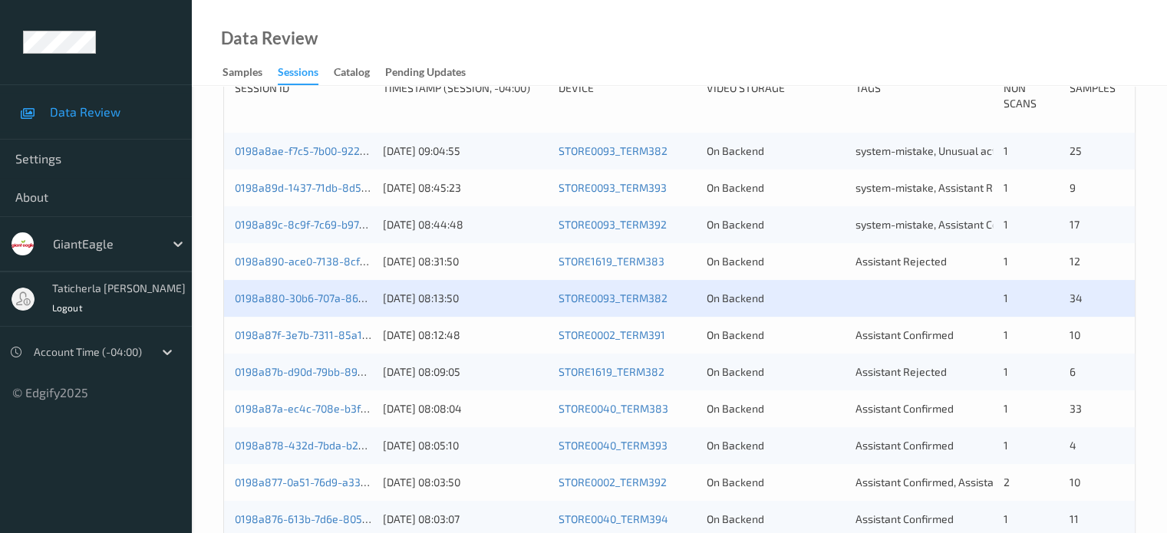
scroll to position [384, 0]
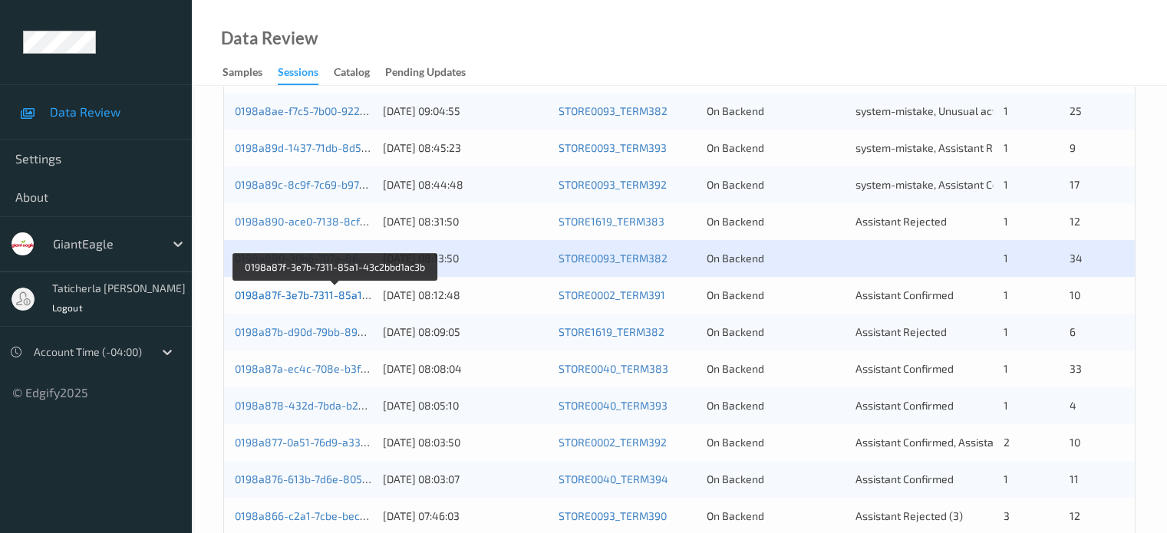
click at [338, 294] on link "0198a87f-3e7b-7311-85a1-43c2bbd1ac3b" at bounding box center [336, 294] width 203 height 13
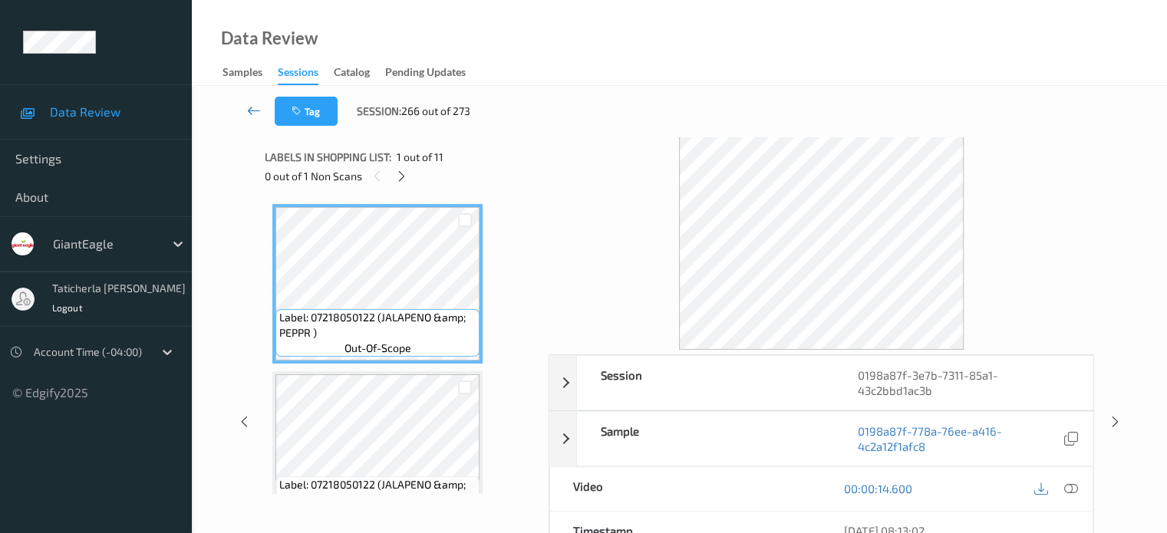
click at [256, 113] on icon at bounding box center [254, 110] width 14 height 15
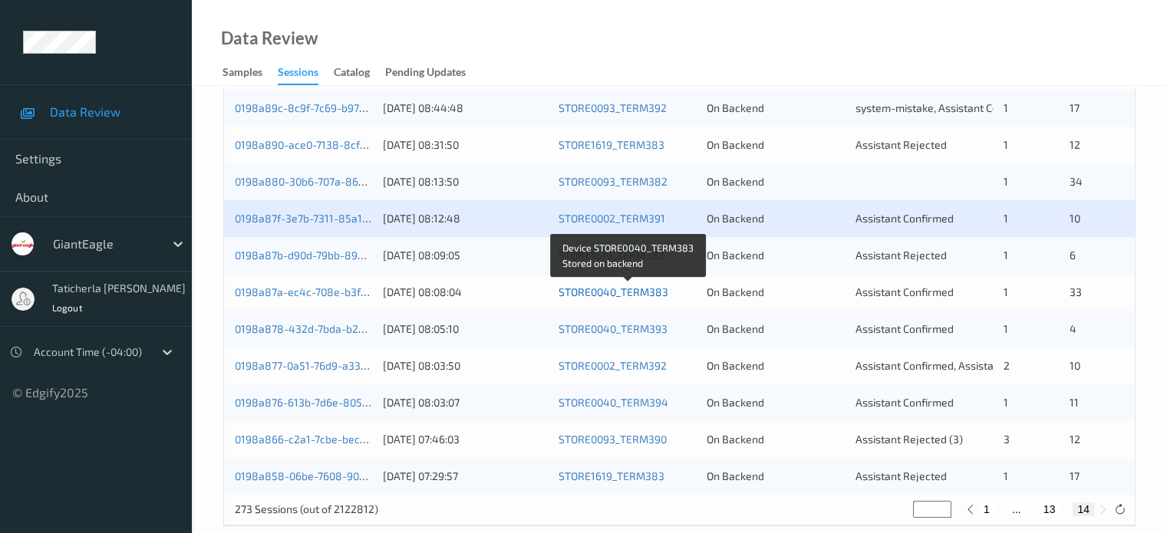
scroll to position [483, 0]
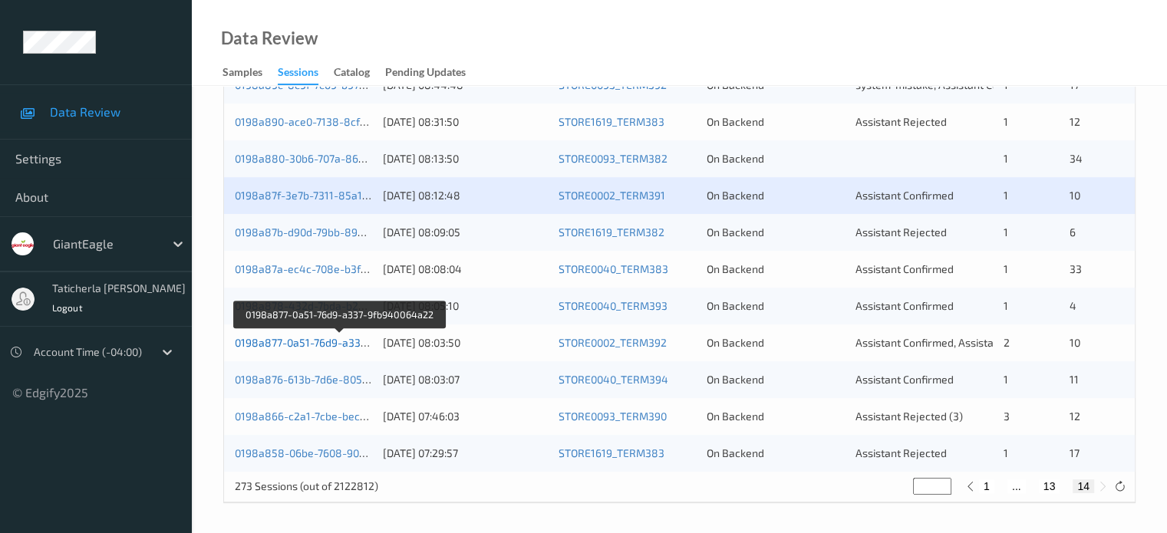
click at [329, 345] on link "0198a877-0a51-76d9-a337-9fb940064a22" at bounding box center [339, 342] width 209 height 13
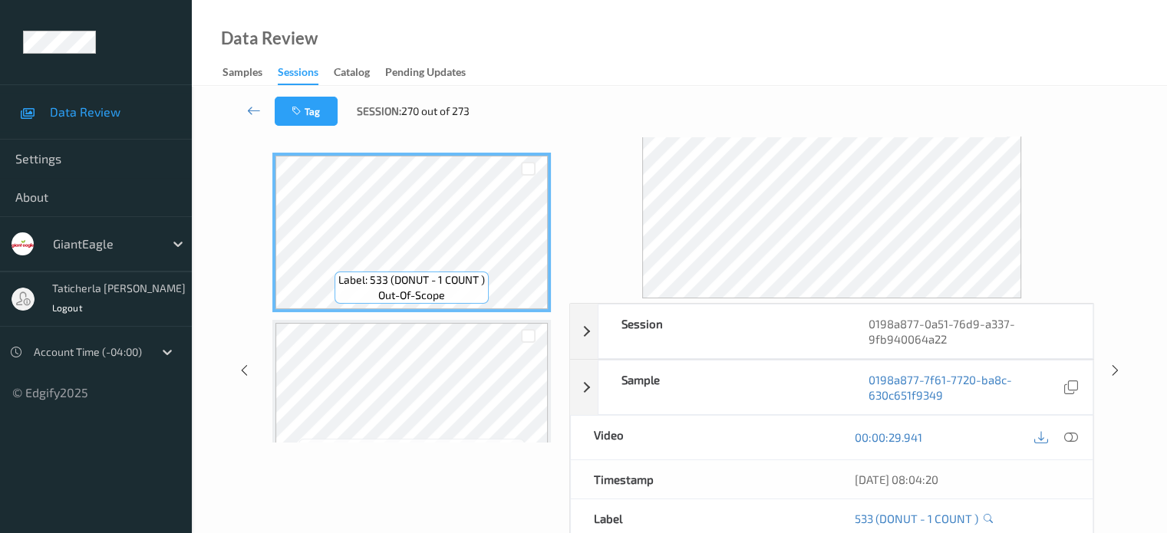
scroll to position [50, 0]
click at [251, 110] on icon at bounding box center [254, 110] width 14 height 15
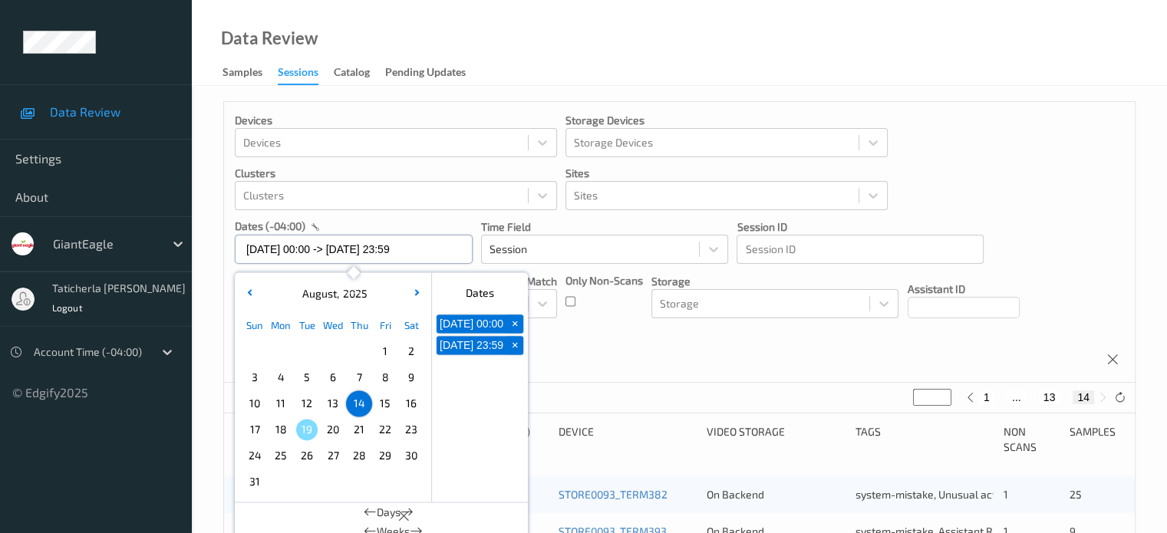
click at [443, 250] on input "14/08/2025 00:00 -> 14/08/2025 23:59" at bounding box center [354, 249] width 238 height 29
click at [381, 404] on span "15" at bounding box center [384, 403] width 21 height 21
type input "[DATE] 00:00"
type input "*"
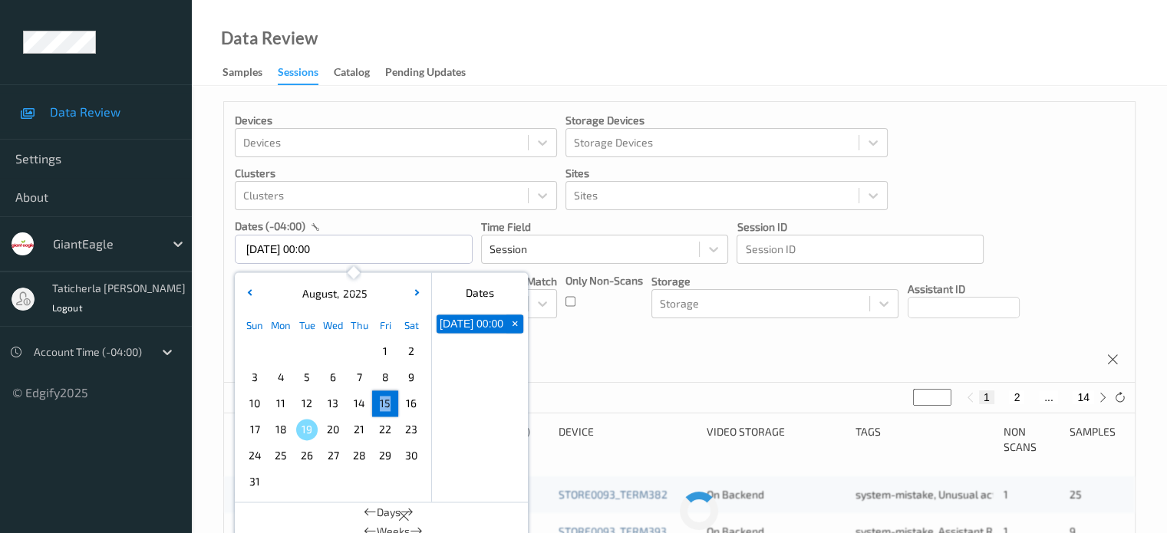
click at [381, 404] on span "15" at bounding box center [384, 403] width 21 height 21
type input "[DATE] 00:00 -> [DATE] 23:59"
click at [1020, 396] on button "2" at bounding box center [1016, 398] width 15 height 14
type input "*"
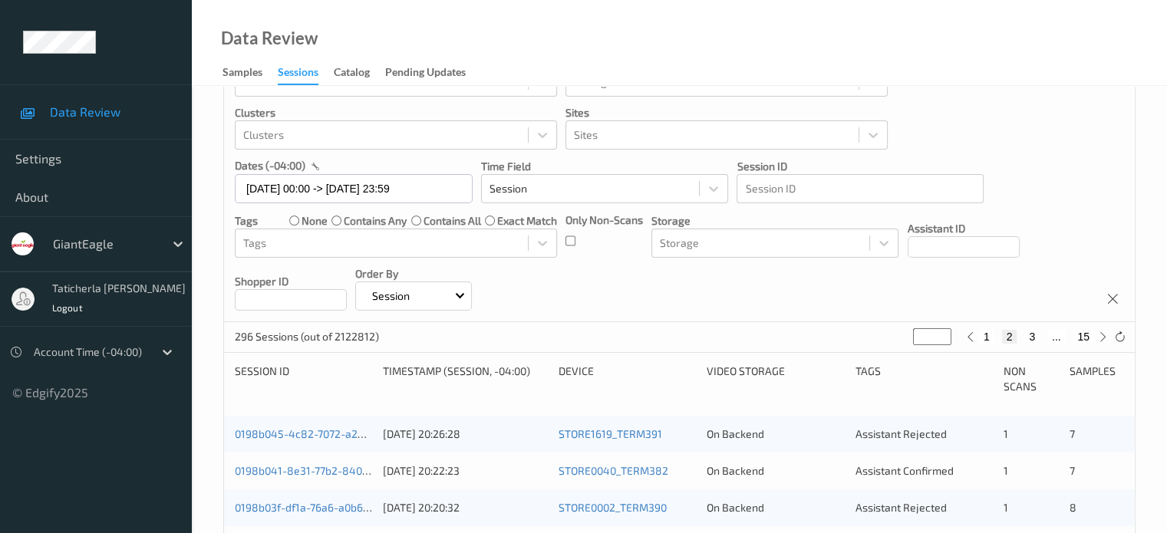
scroll to position [77, 0]
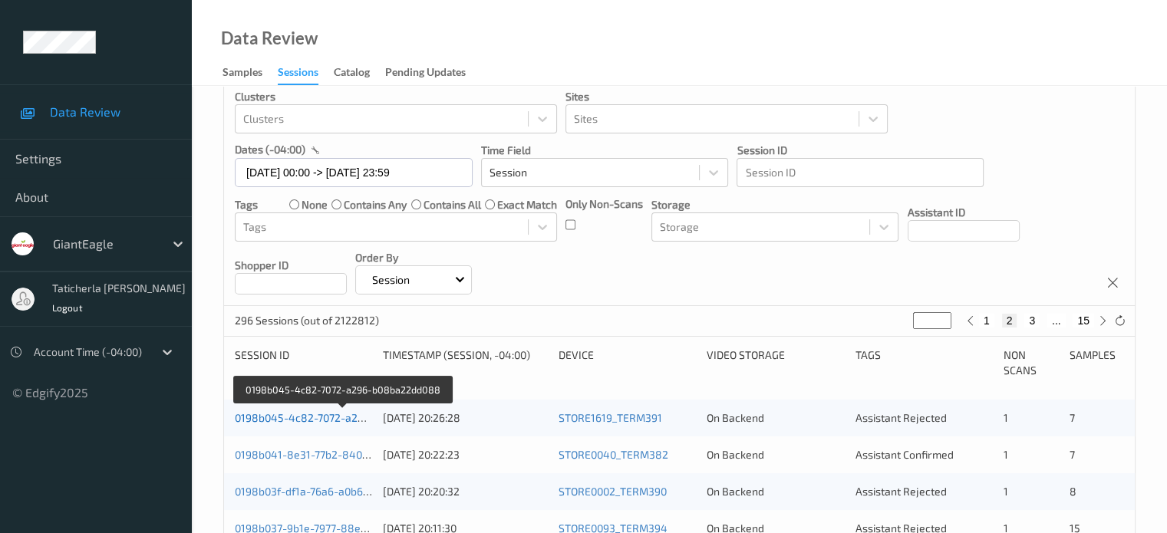
click at [324, 419] on link "0198b045-4c82-7072-a296-b08ba22dd088" at bounding box center [343, 417] width 216 height 13
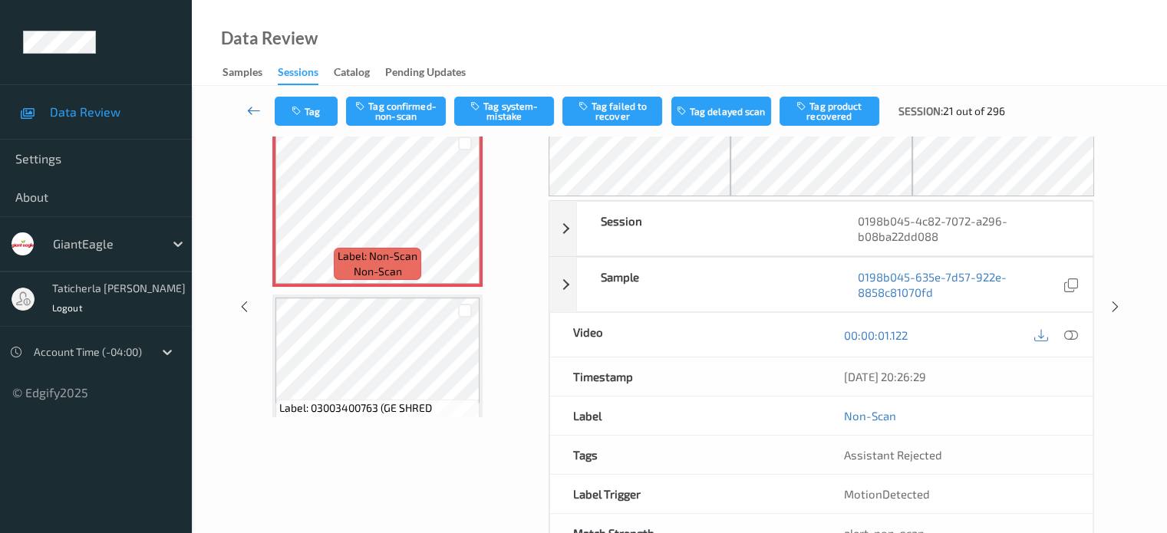
click at [253, 97] on link at bounding box center [254, 111] width 41 height 29
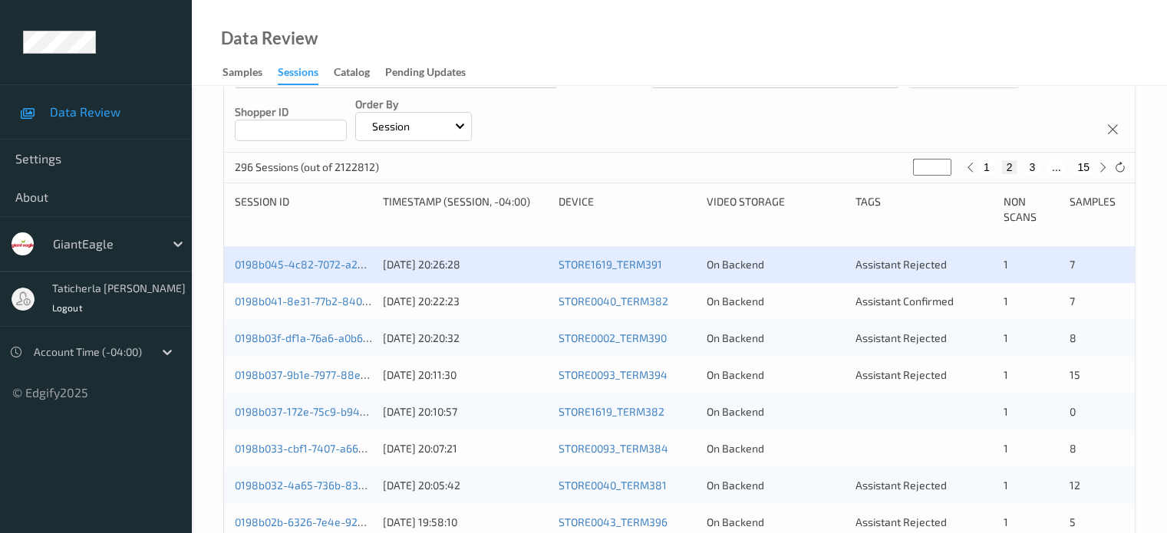
scroll to position [307, 0]
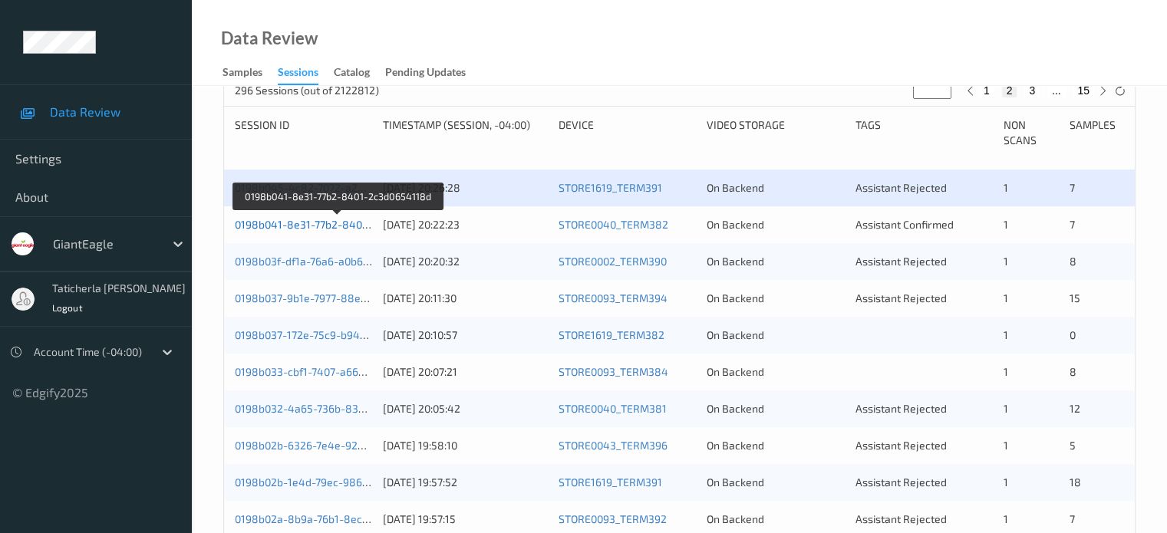
click at [315, 220] on link "0198b041-8e31-77b2-8401-2c3d0654118d" at bounding box center [339, 224] width 208 height 13
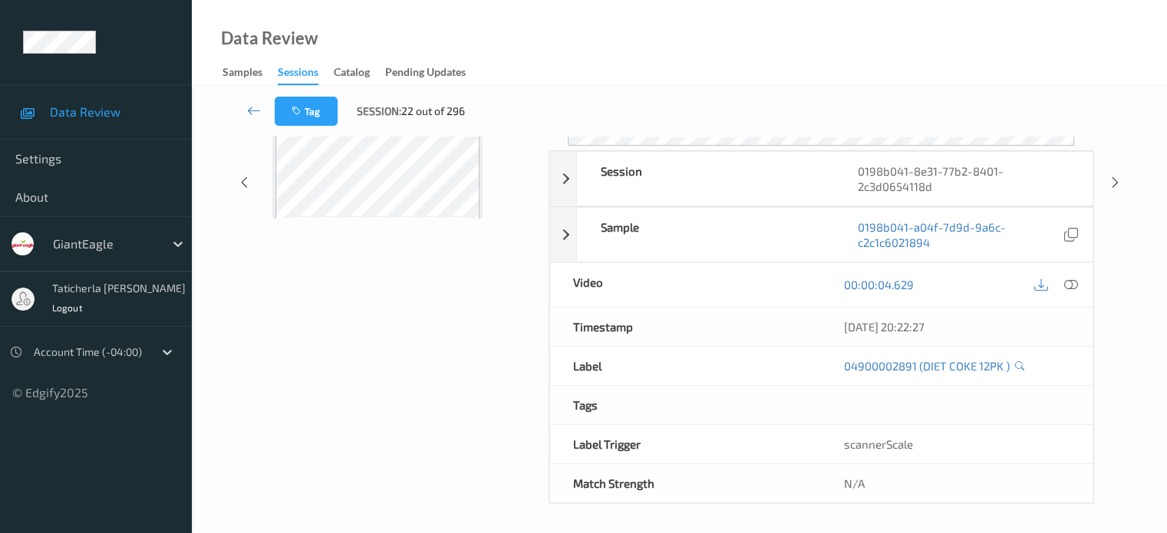
scroll to position [203, 0]
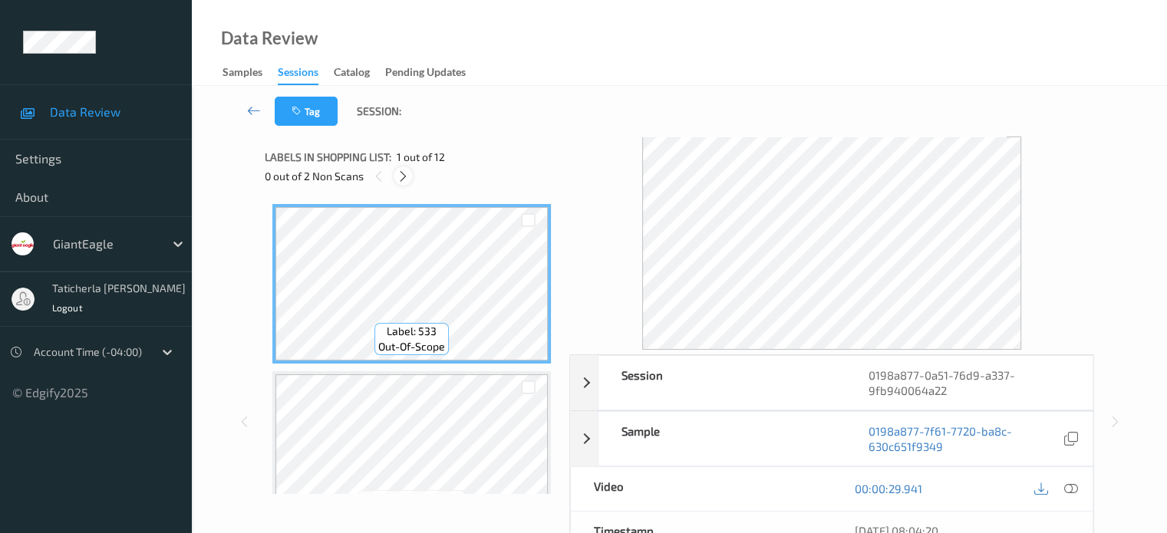
click at [403, 175] on icon at bounding box center [403, 177] width 13 height 14
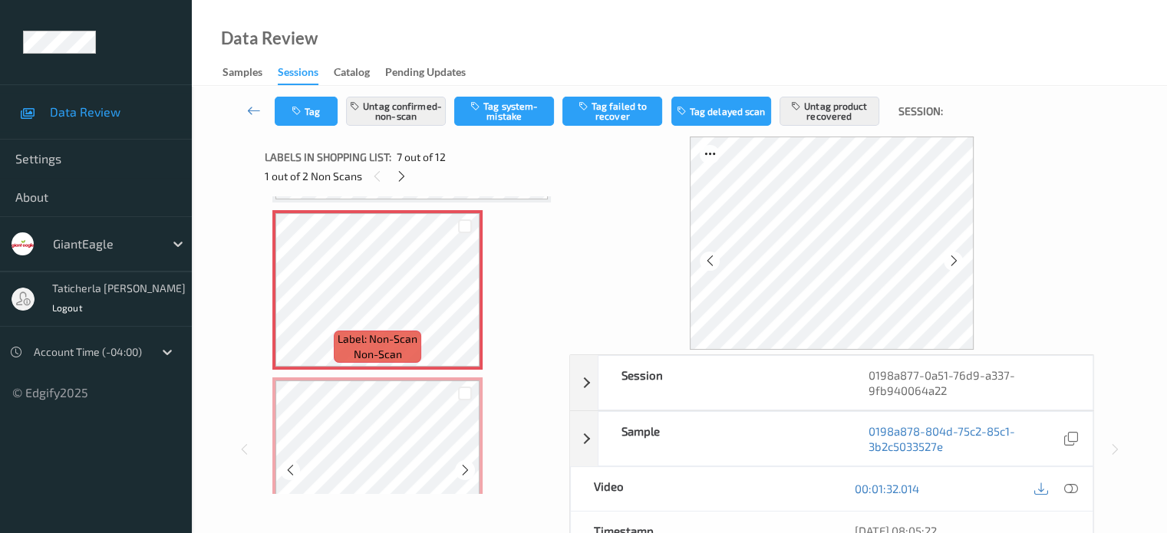
scroll to position [1074, 0]
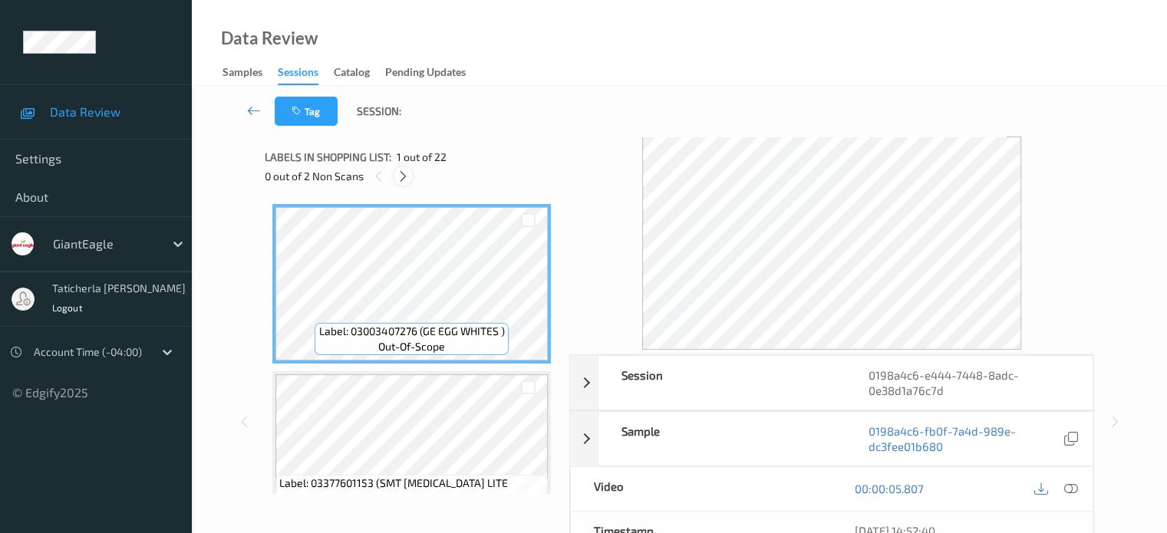
click at [399, 175] on icon at bounding box center [403, 177] width 13 height 14
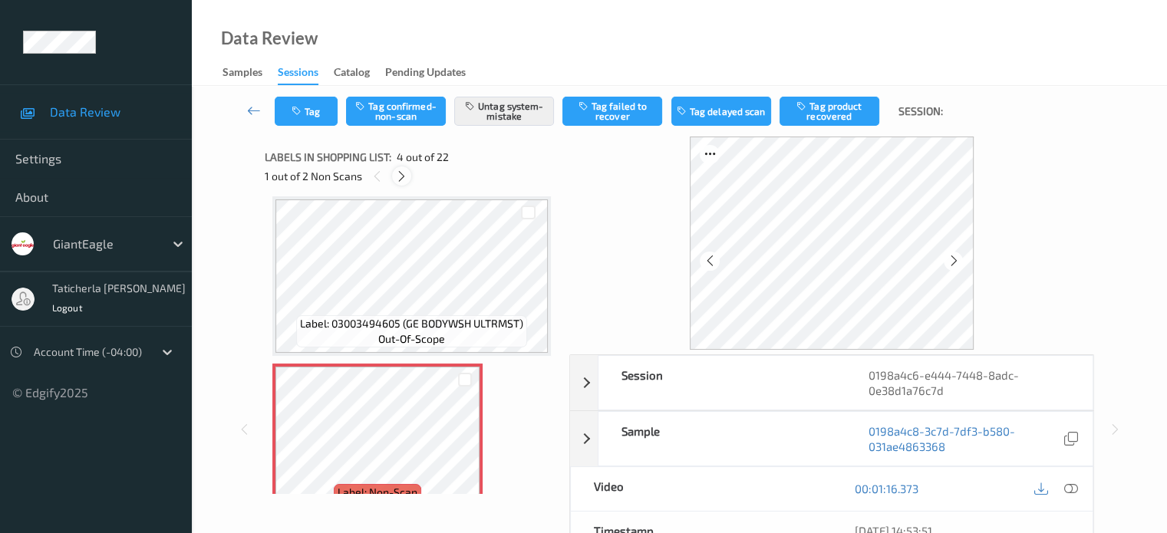
click at [397, 179] on icon at bounding box center [401, 177] width 13 height 14
click at [376, 179] on icon at bounding box center [378, 177] width 13 height 14
click at [398, 176] on icon at bounding box center [401, 177] width 13 height 14
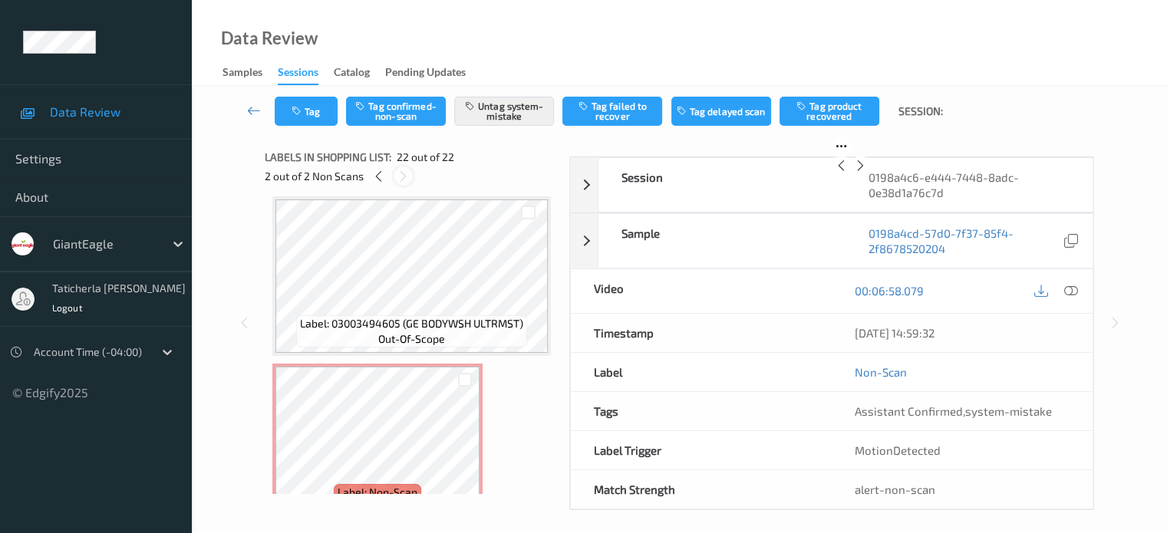
scroll to position [3353, 0]
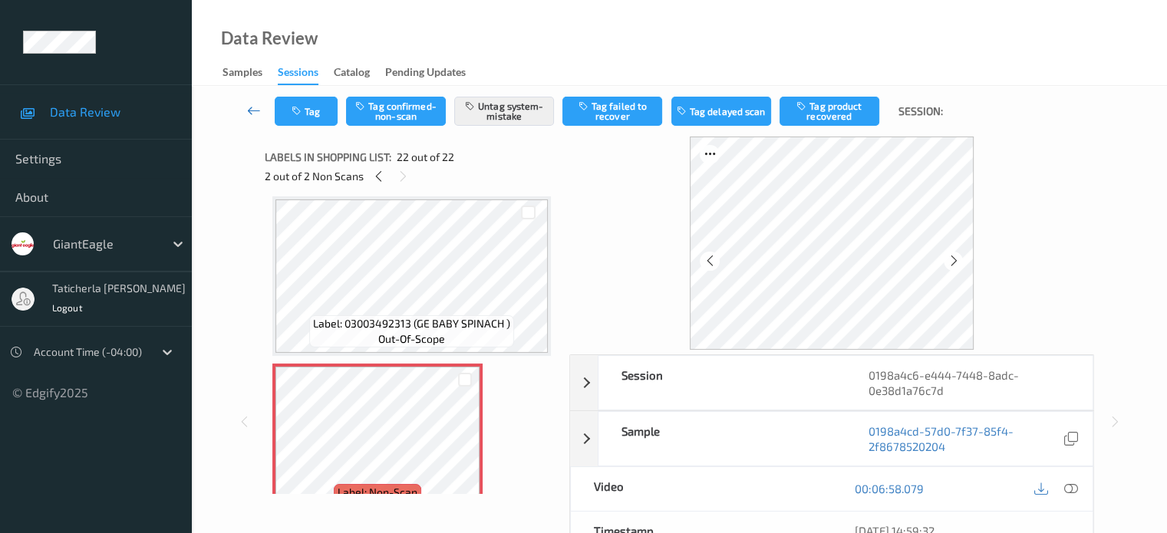
click at [252, 111] on icon at bounding box center [254, 110] width 14 height 15
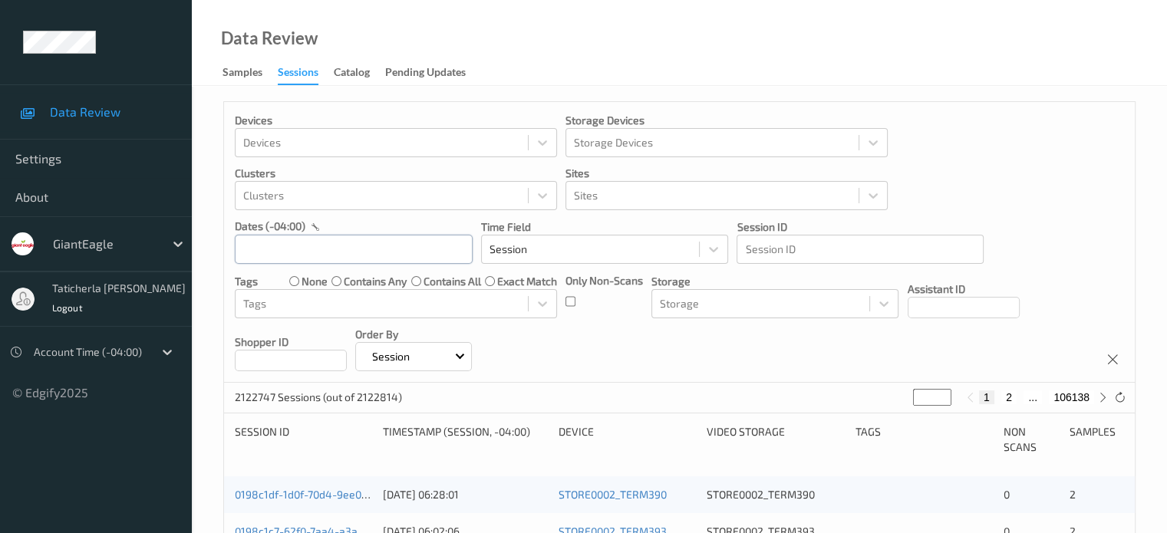
click at [392, 253] on input "text" at bounding box center [354, 249] width 238 height 29
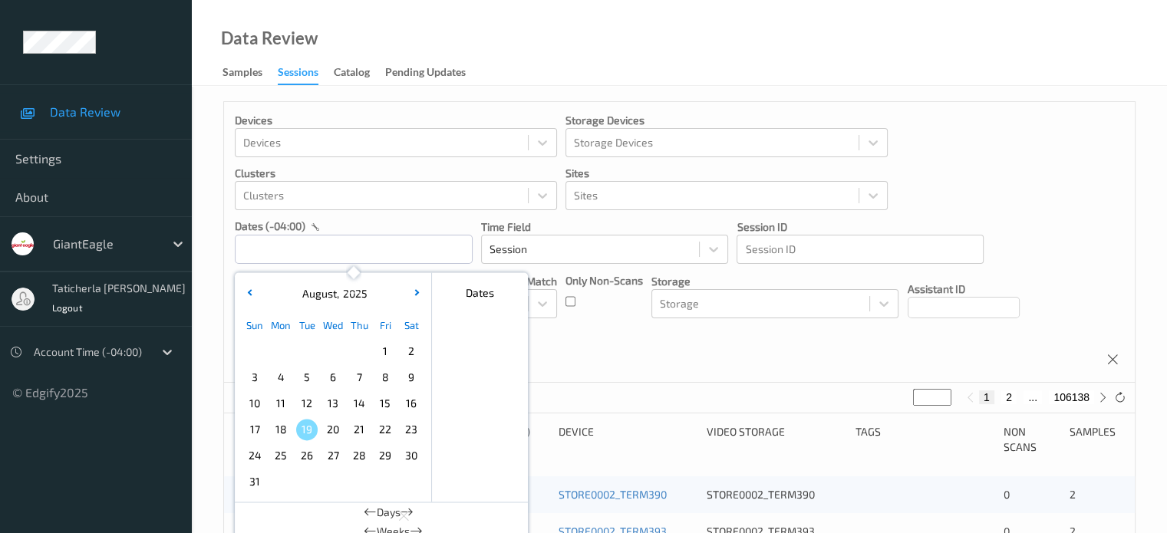
click at [386, 405] on span "15" at bounding box center [384, 403] width 21 height 21
type input "[DATE] 00:00 -> [DATE] 23:59"
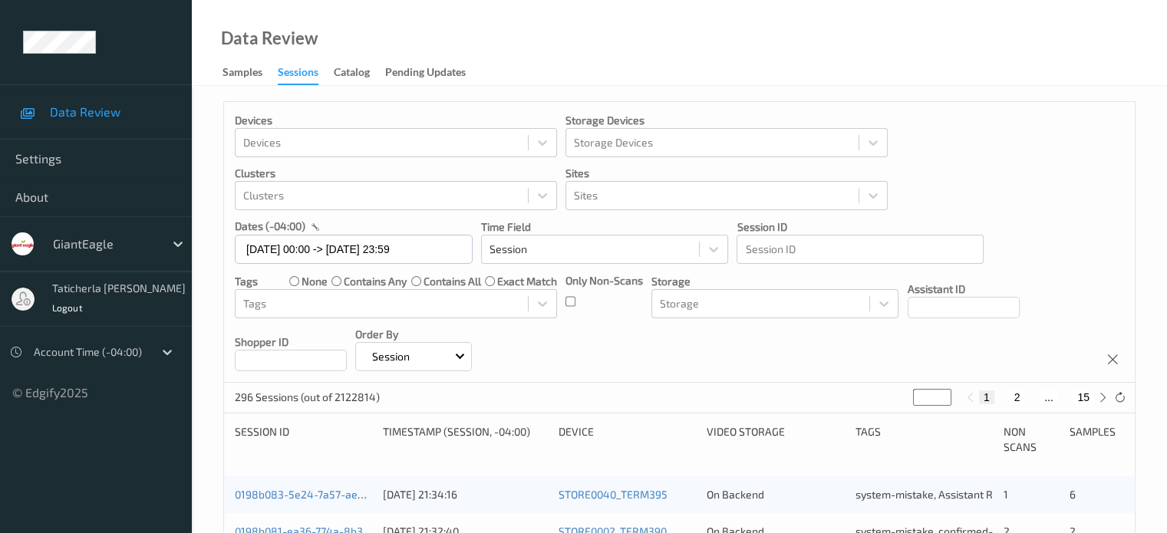
click at [1011, 400] on button "2" at bounding box center [1016, 398] width 15 height 14
type input "*"
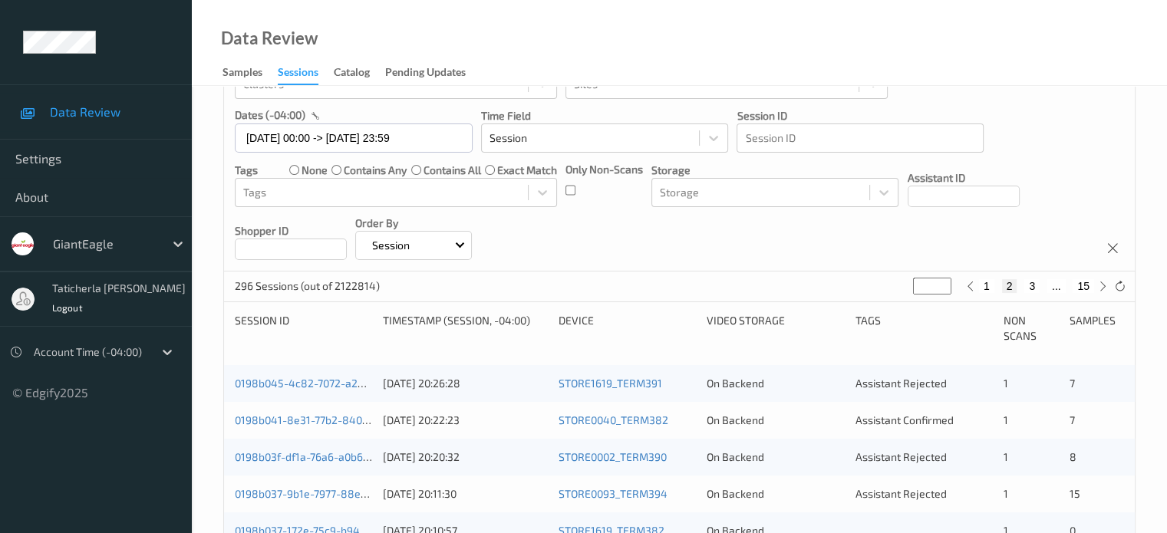
scroll to position [153, 0]
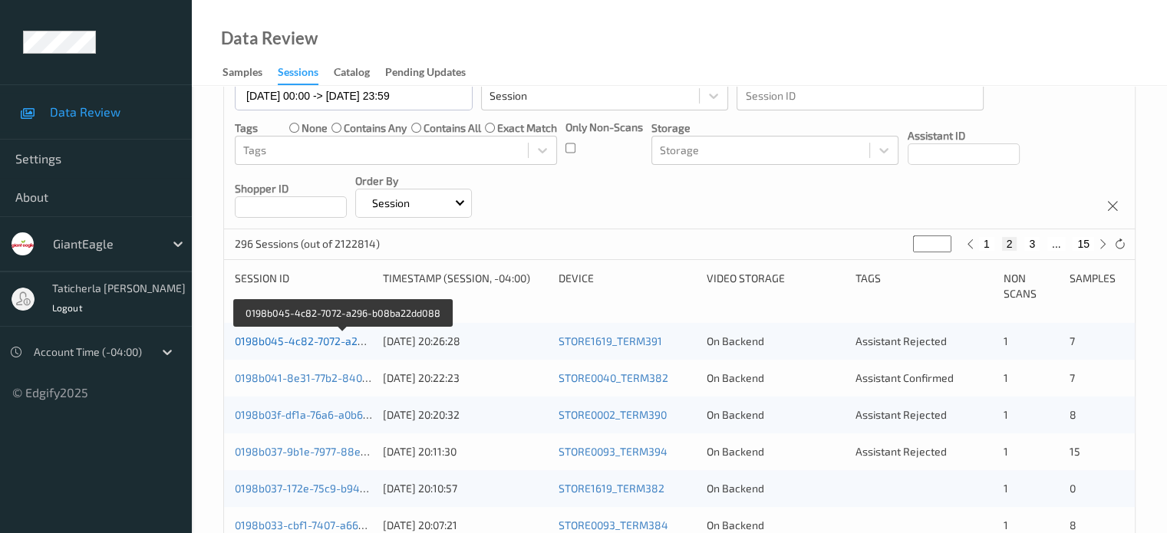
click at [356, 340] on link "0198b045-4c82-7072-a296-b08ba22dd088" at bounding box center [343, 340] width 216 height 13
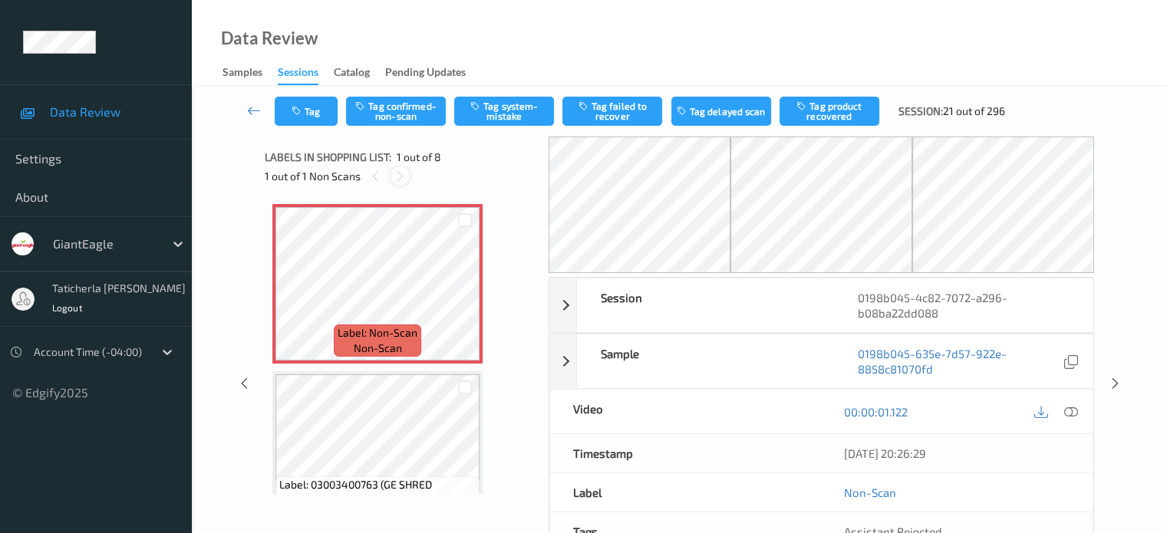
click at [399, 175] on icon at bounding box center [400, 177] width 13 height 14
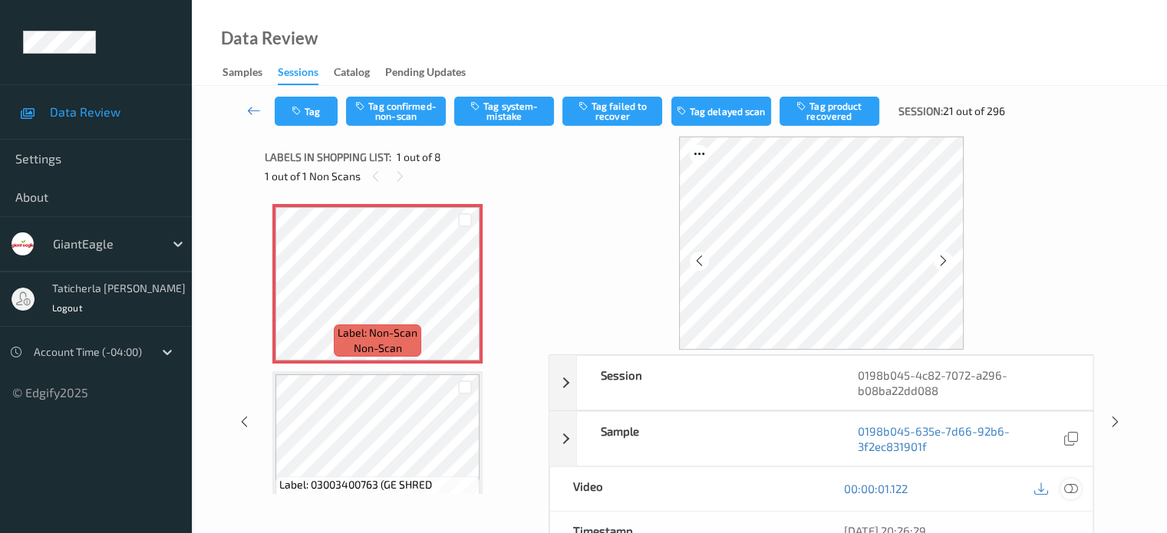
click at [1069, 487] on icon at bounding box center [1070, 489] width 14 height 14
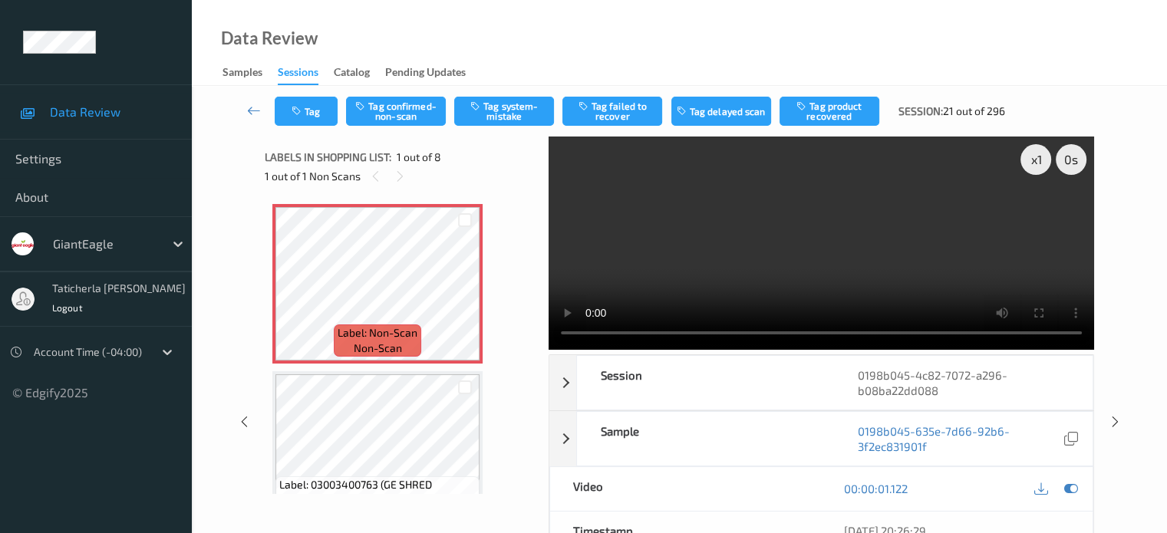
click at [1040, 214] on video at bounding box center [821, 243] width 545 height 213
click at [390, 109] on button "Tag confirmed-non-scan" at bounding box center [396, 111] width 100 height 29
click at [620, 120] on button "Tag failed to recover" at bounding box center [612, 111] width 100 height 29
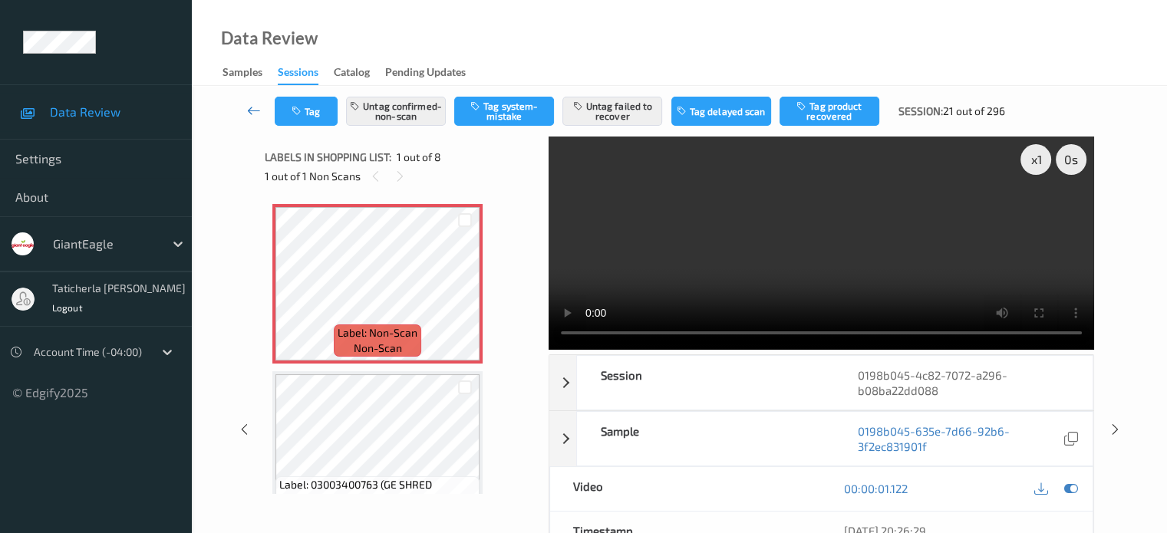
click at [250, 110] on icon at bounding box center [254, 110] width 14 height 15
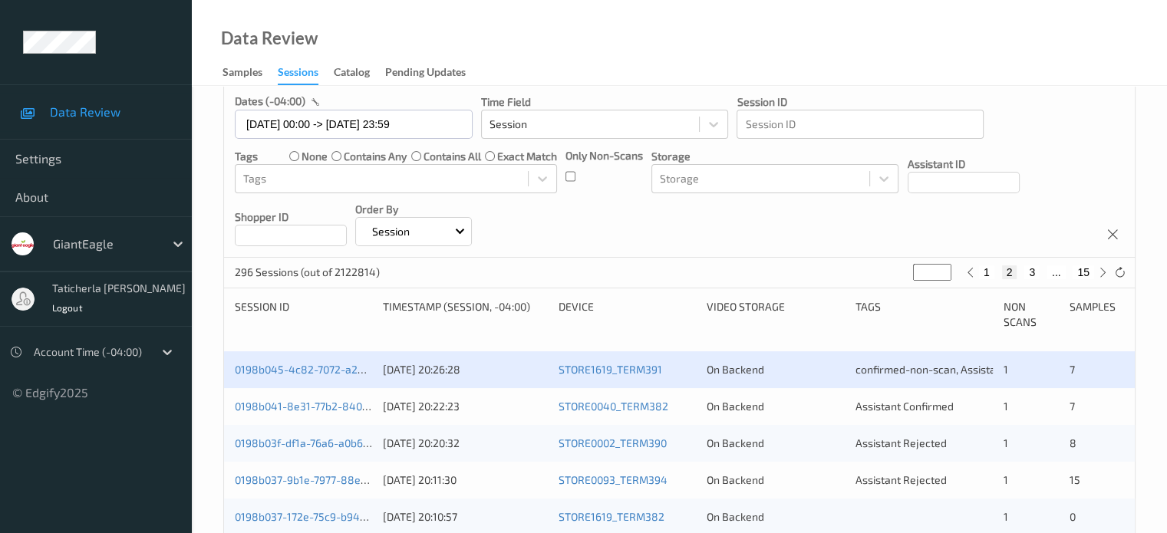
scroll to position [153, 0]
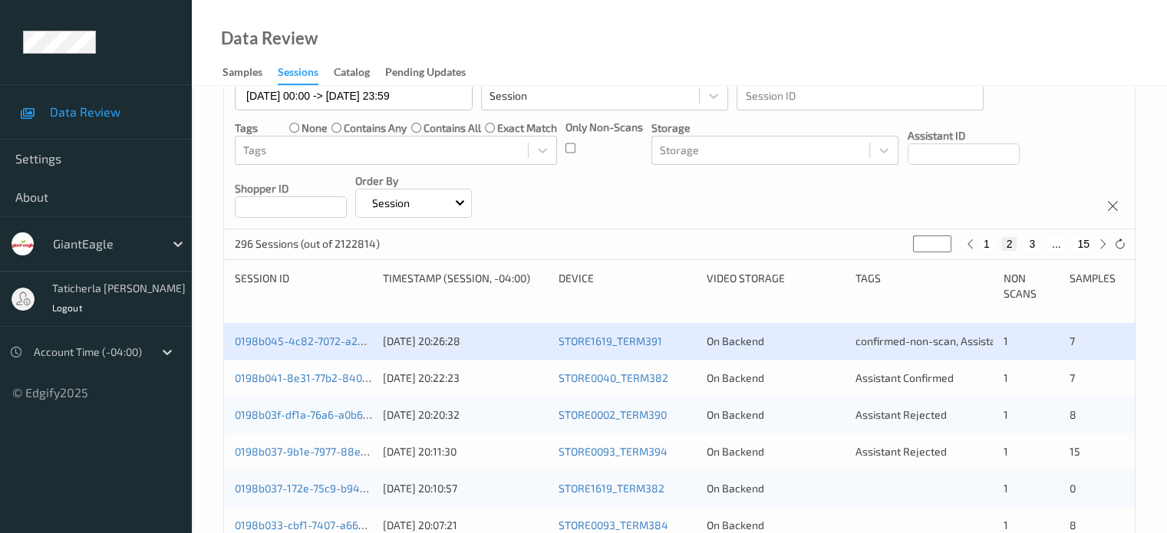
click at [315, 371] on div "0198b041-8e31-77b2-8401-2c3d0654118d" at bounding box center [303, 378] width 137 height 15
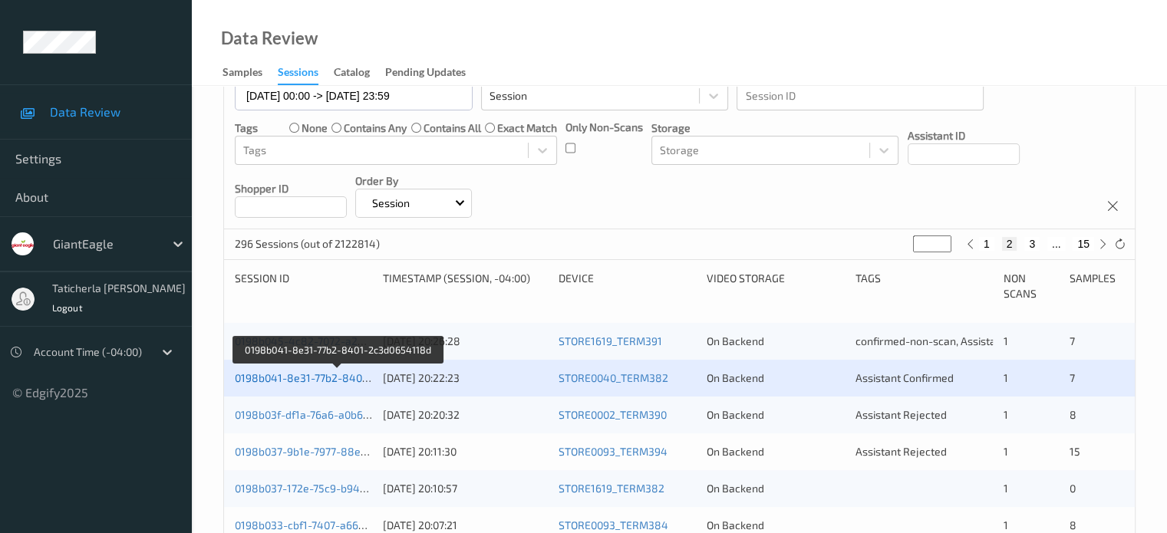
click at [328, 380] on link "0198b041-8e31-77b2-8401-2c3d0654118d" at bounding box center [339, 377] width 208 height 13
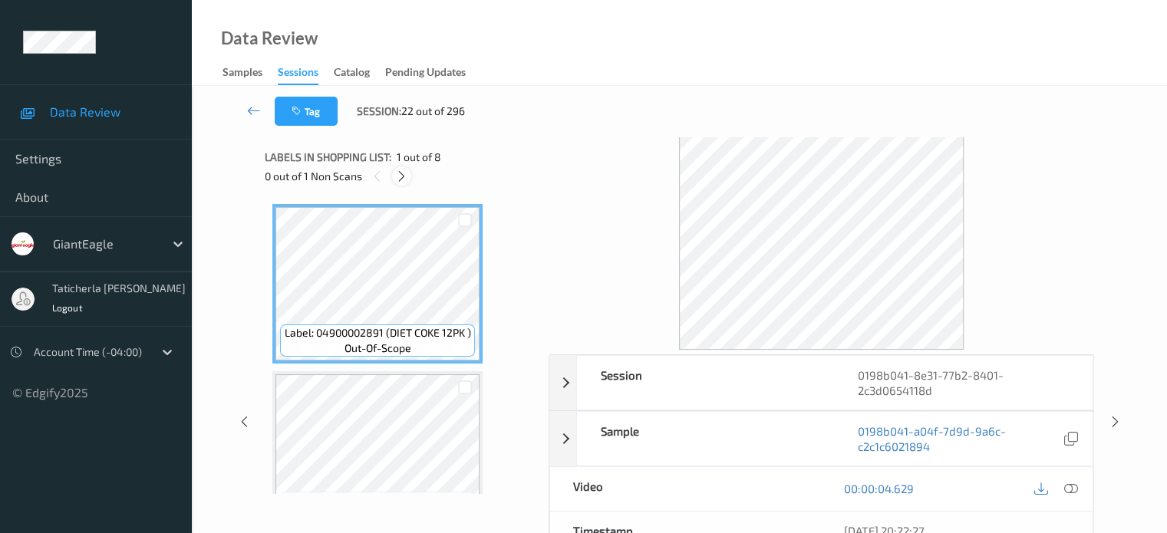
click at [400, 173] on icon at bounding box center [401, 177] width 13 height 14
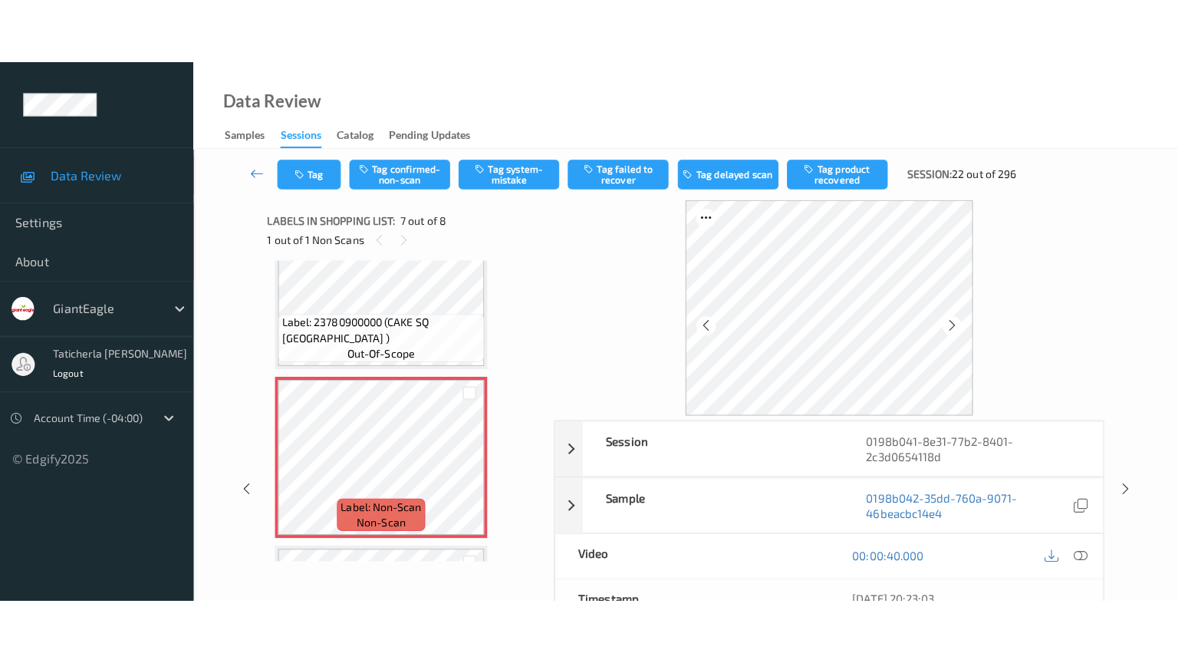
scroll to position [921, 0]
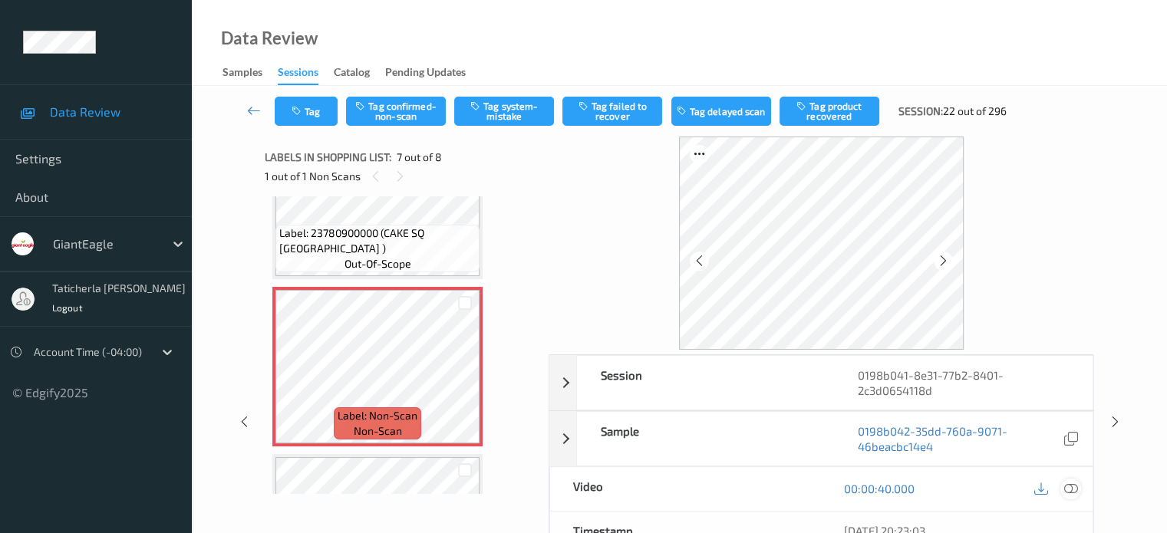
click at [1069, 487] on icon at bounding box center [1070, 489] width 14 height 14
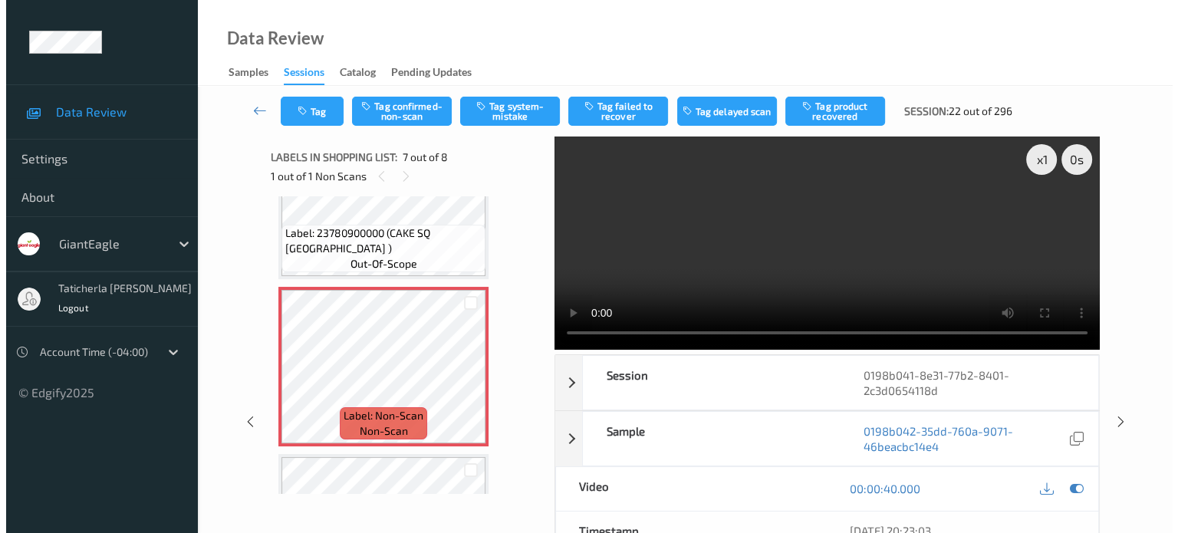
scroll to position [918, 0]
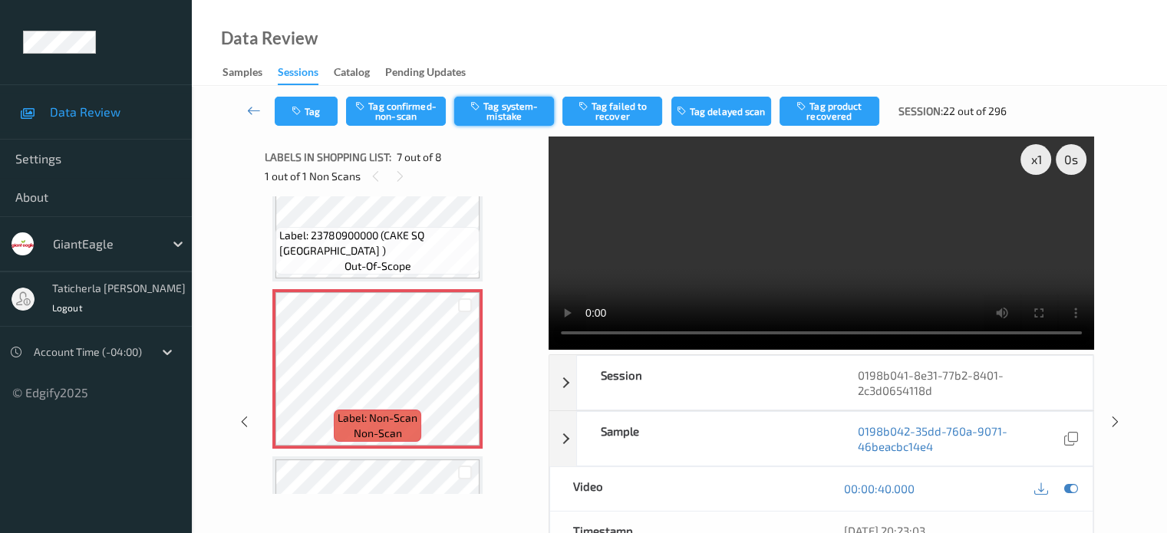
click at [503, 110] on button "Tag system-mistake" at bounding box center [504, 111] width 100 height 29
click at [310, 107] on button "Tag" at bounding box center [306, 111] width 63 height 29
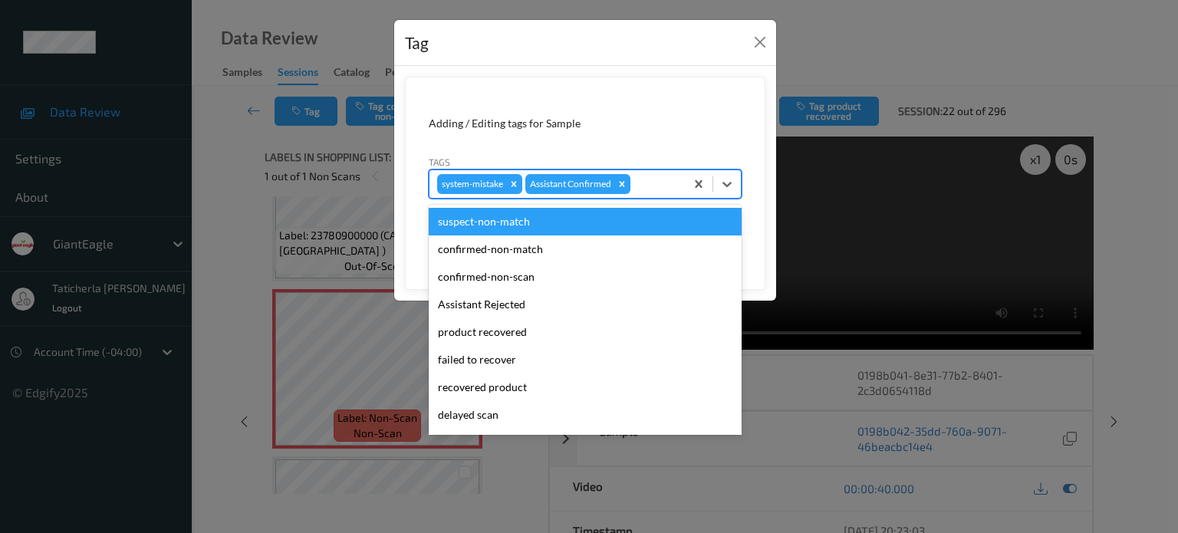
click at [658, 180] on div at bounding box center [656, 184] width 44 height 18
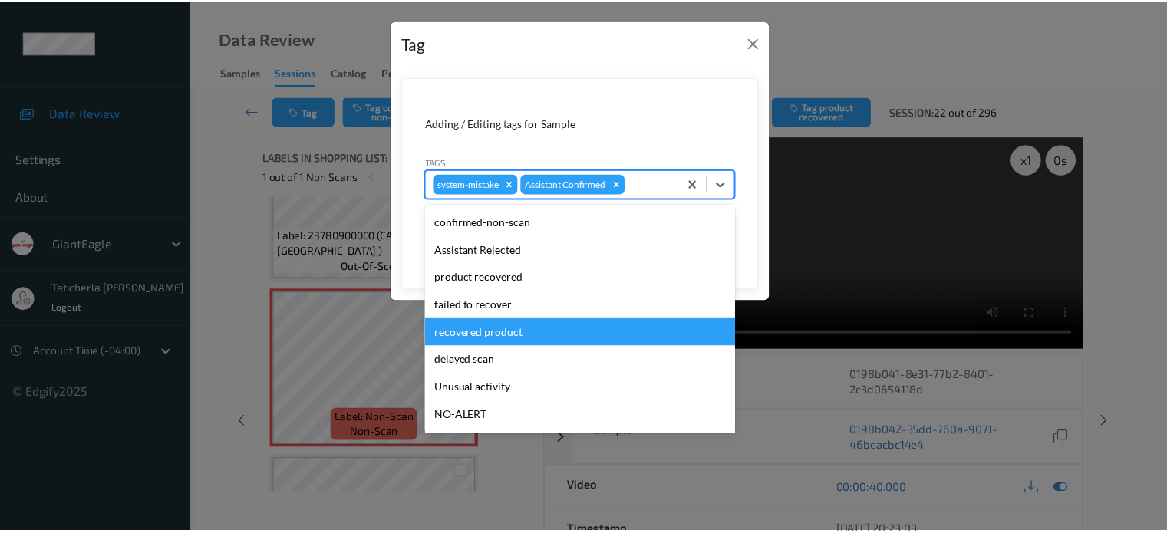
scroll to position [135, 0]
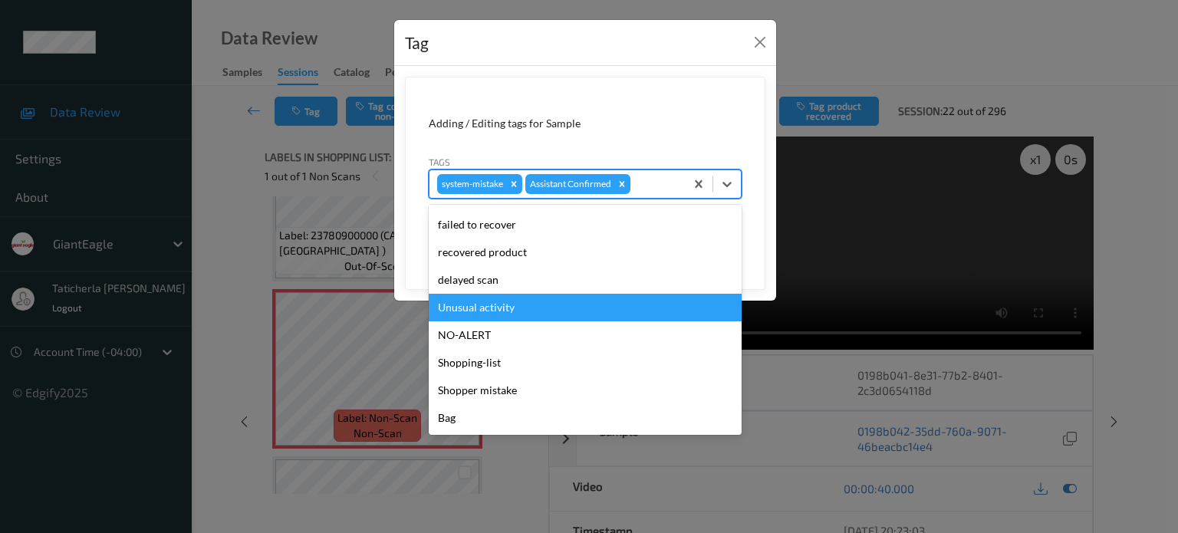
click at [516, 308] on div "Unusual activity" at bounding box center [585, 308] width 313 height 28
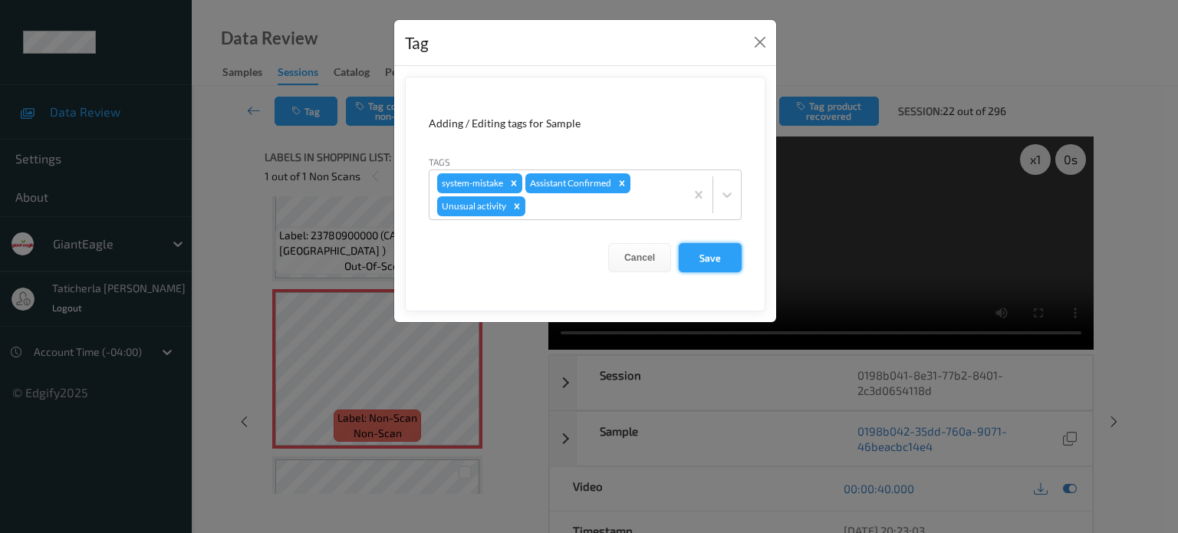
click at [720, 264] on button "Save" at bounding box center [710, 257] width 63 height 29
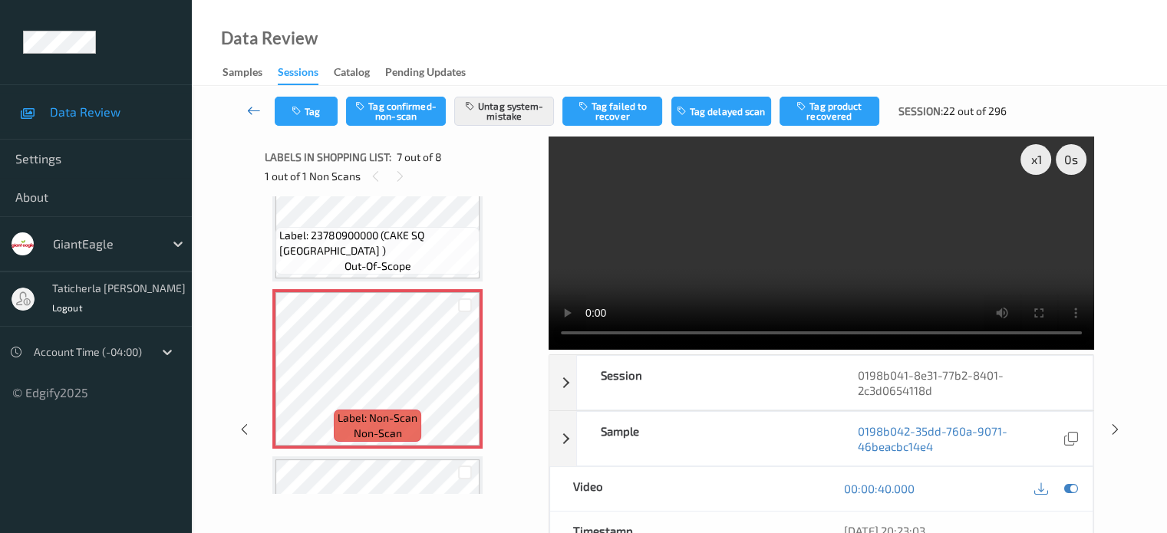
click at [255, 108] on icon at bounding box center [254, 110] width 14 height 15
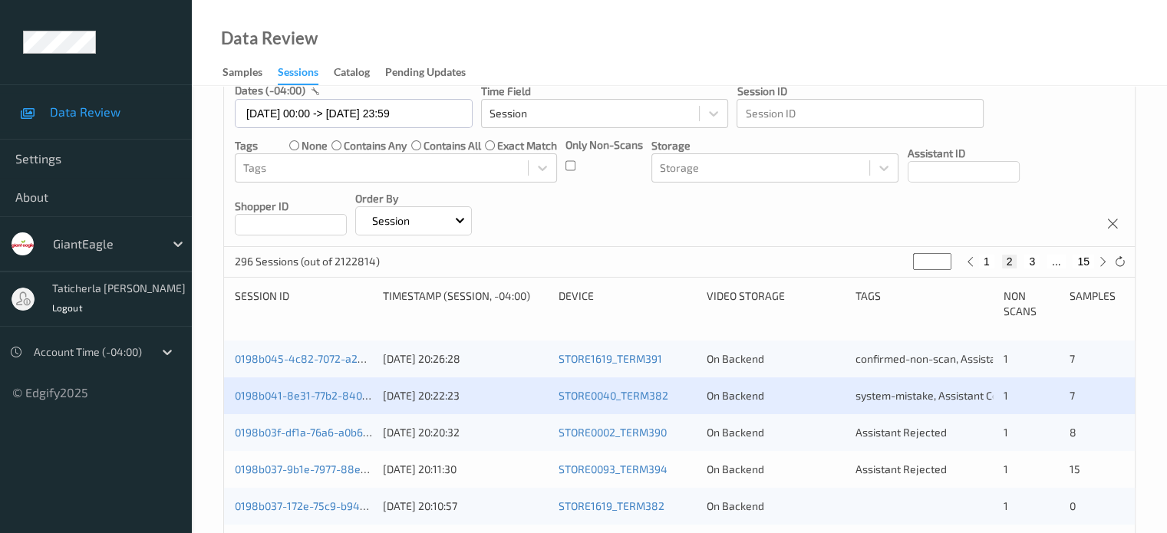
scroll to position [307, 0]
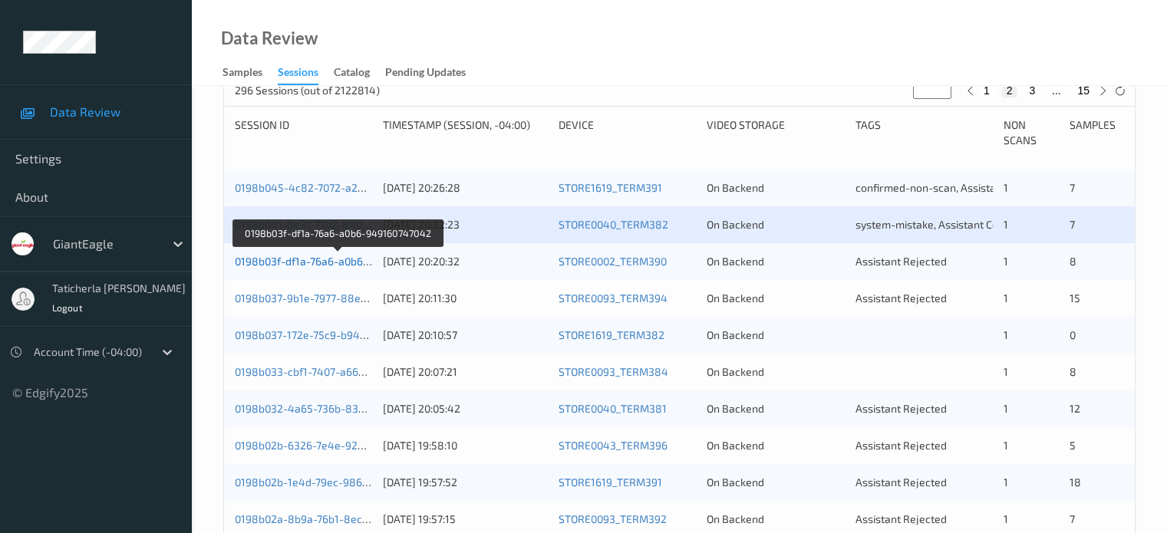
click at [301, 266] on link "0198b03f-df1a-76a6-a0b6-949160747042" at bounding box center [338, 261] width 206 height 13
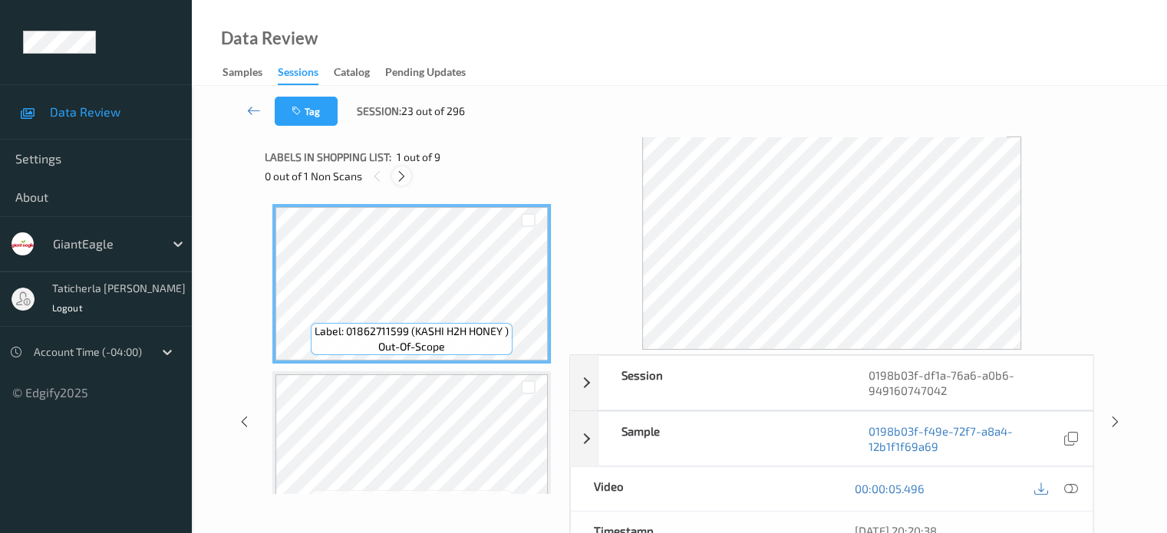
click at [397, 177] on icon at bounding box center [401, 177] width 13 height 14
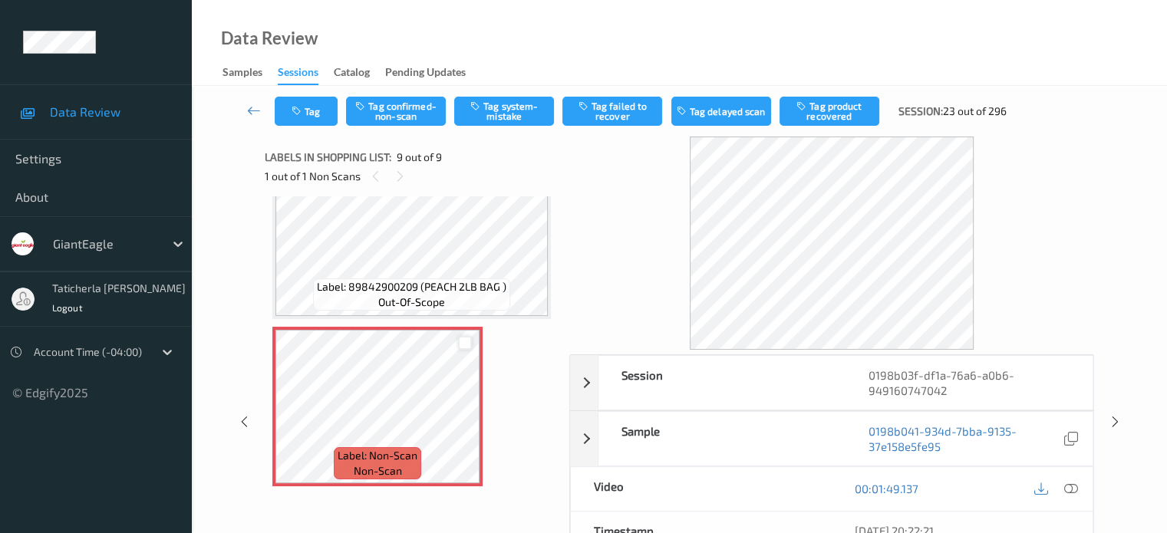
scroll to position [77, 0]
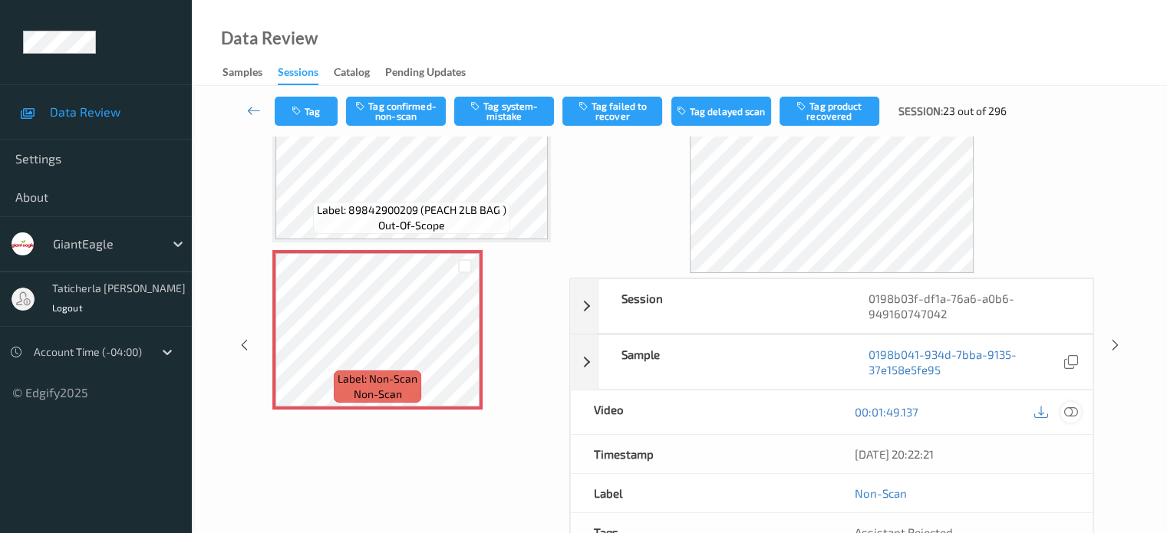
click at [1068, 410] on icon at bounding box center [1070, 412] width 14 height 14
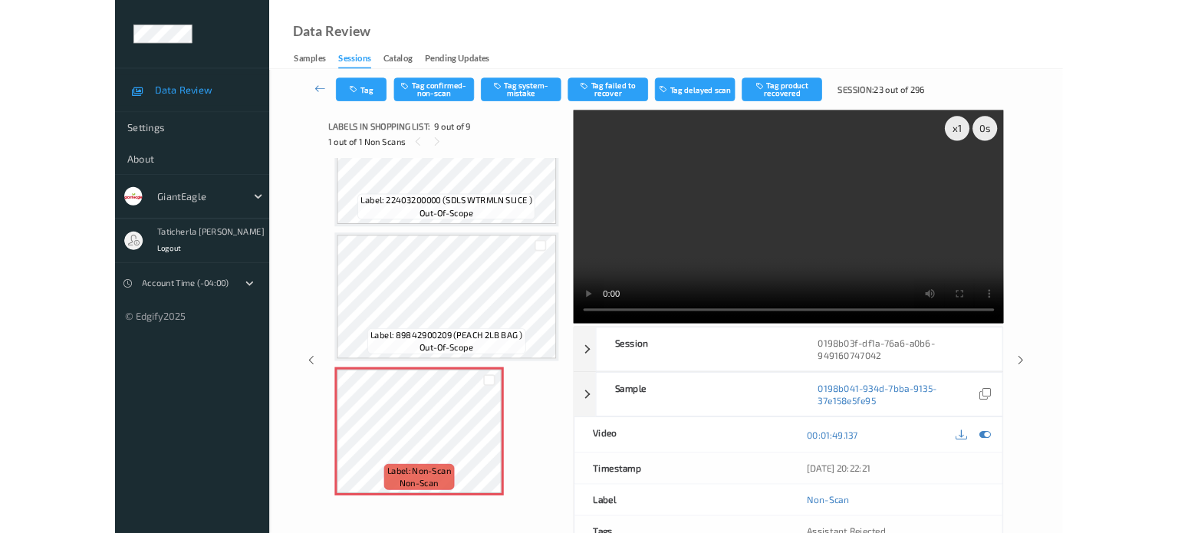
scroll to position [1086, 0]
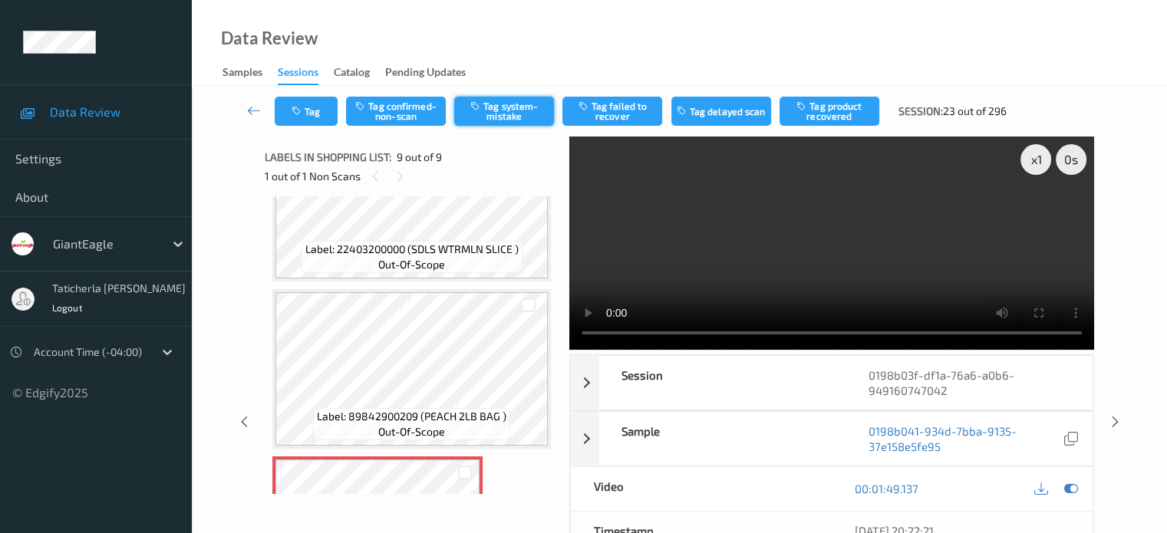
click at [489, 105] on button "Tag system-mistake" at bounding box center [504, 111] width 100 height 29
click at [311, 114] on button "Tag" at bounding box center [306, 111] width 63 height 29
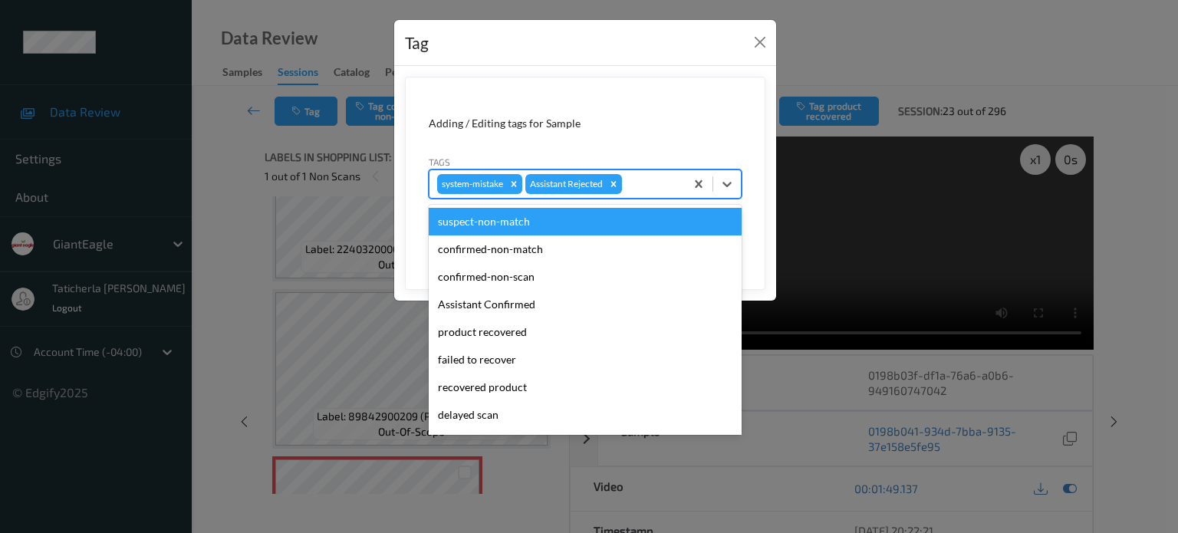
click at [657, 180] on div at bounding box center [651, 184] width 52 height 18
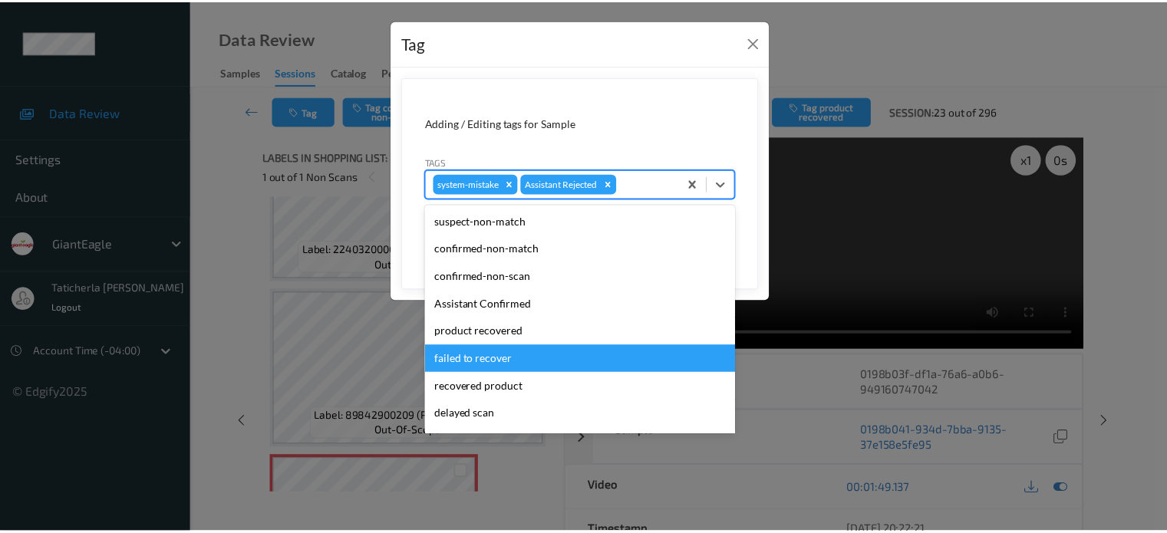
scroll to position [77, 0]
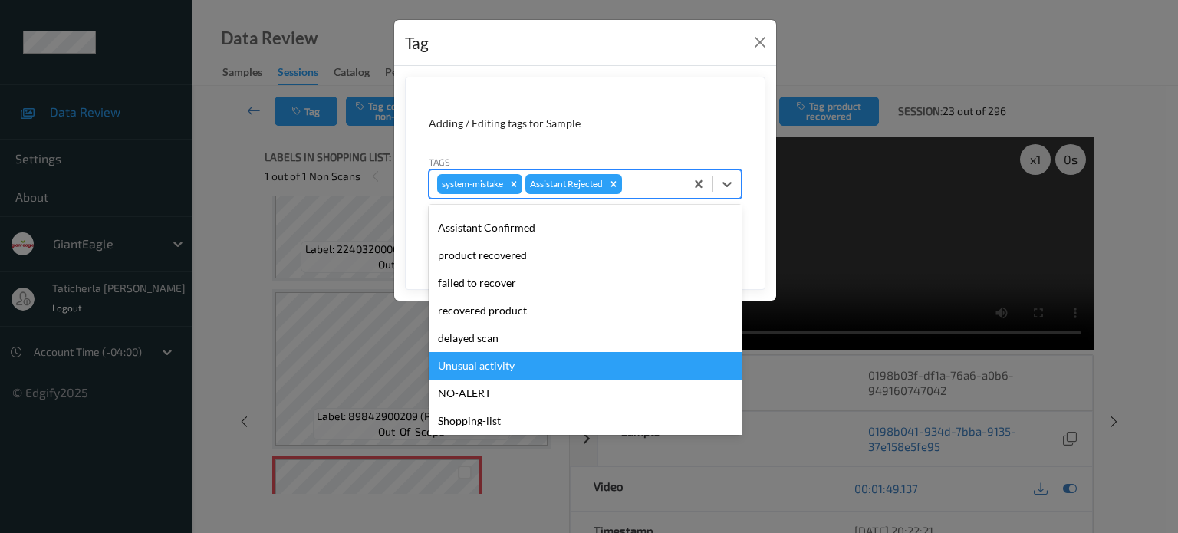
click at [542, 366] on div "Unusual activity" at bounding box center [585, 366] width 313 height 28
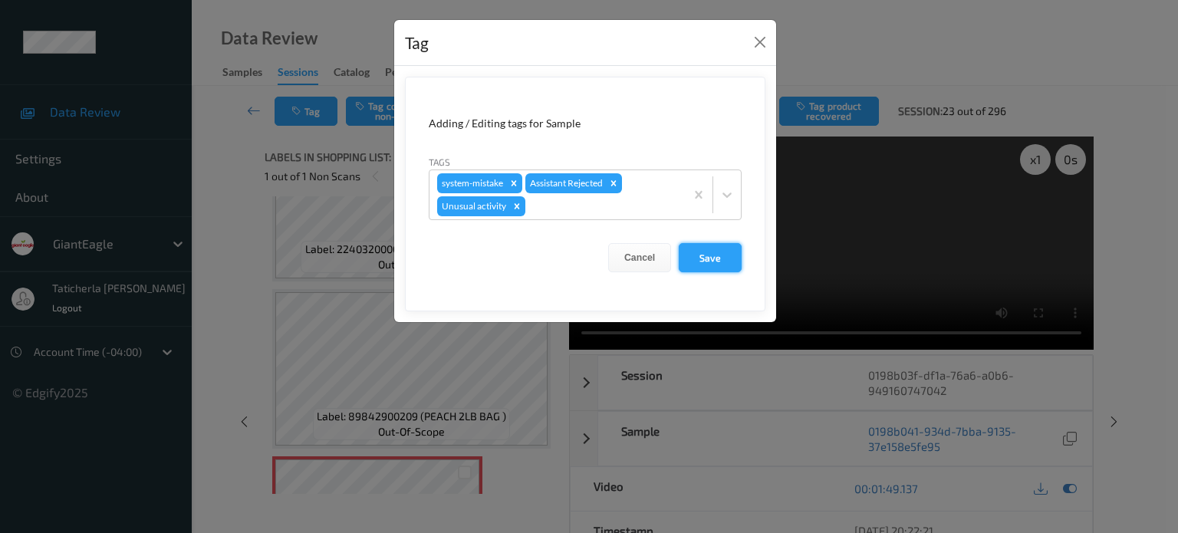
click at [730, 260] on button "Save" at bounding box center [710, 257] width 63 height 29
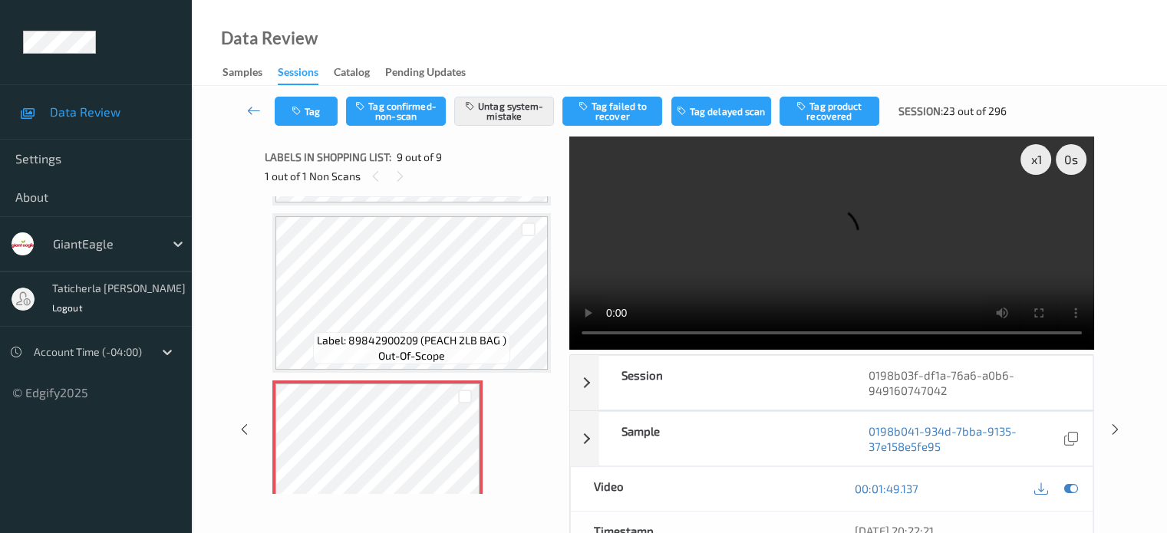
scroll to position [1162, 0]
click at [259, 113] on icon at bounding box center [254, 110] width 14 height 15
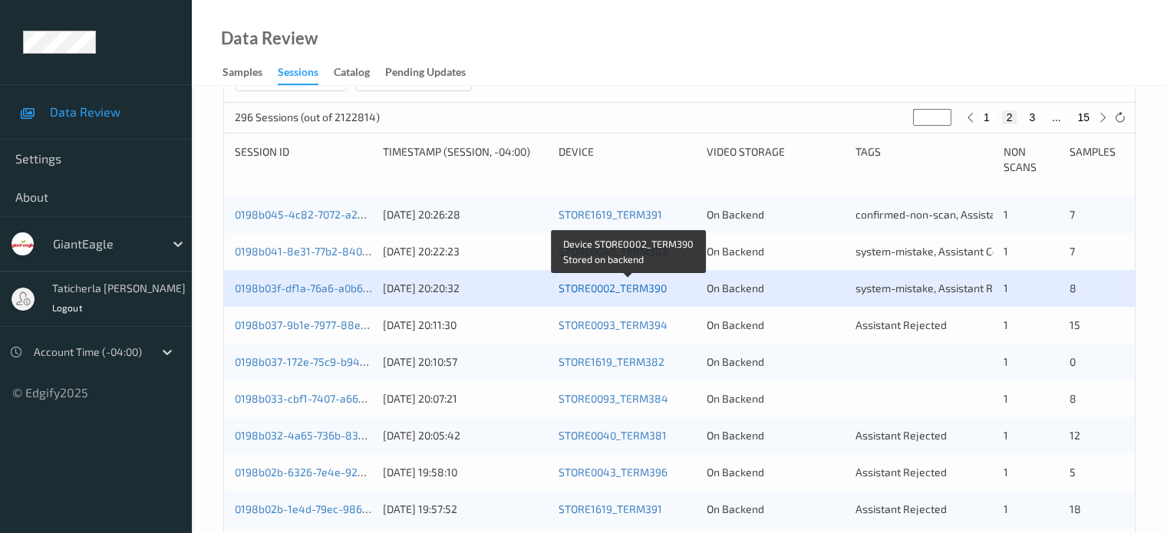
scroll to position [307, 0]
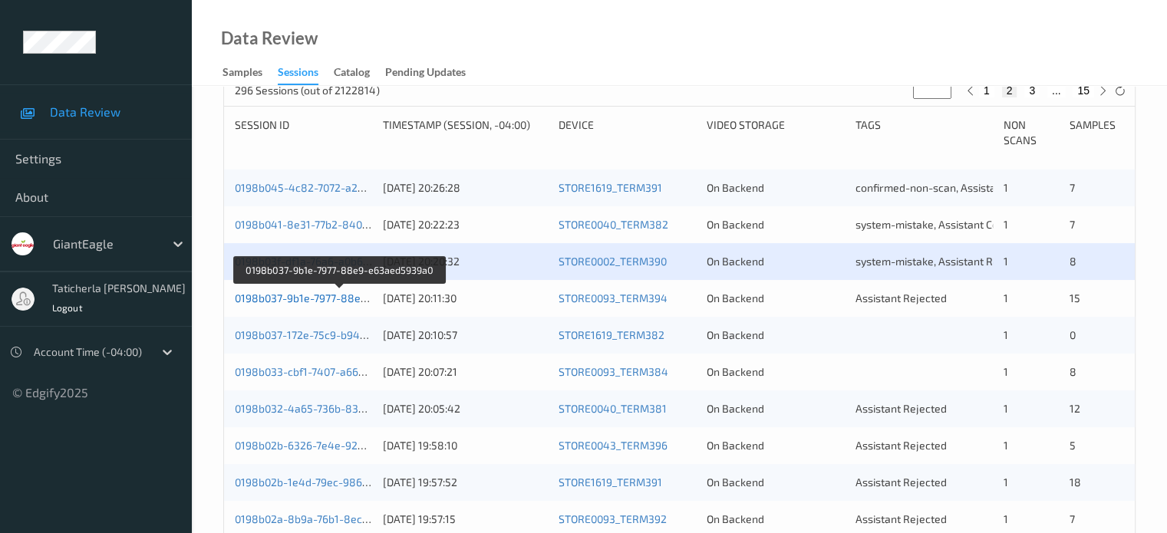
click at [328, 296] on link "0198b037-9b1e-7977-88e9-e63aed5939a0" at bounding box center [340, 298] width 210 height 13
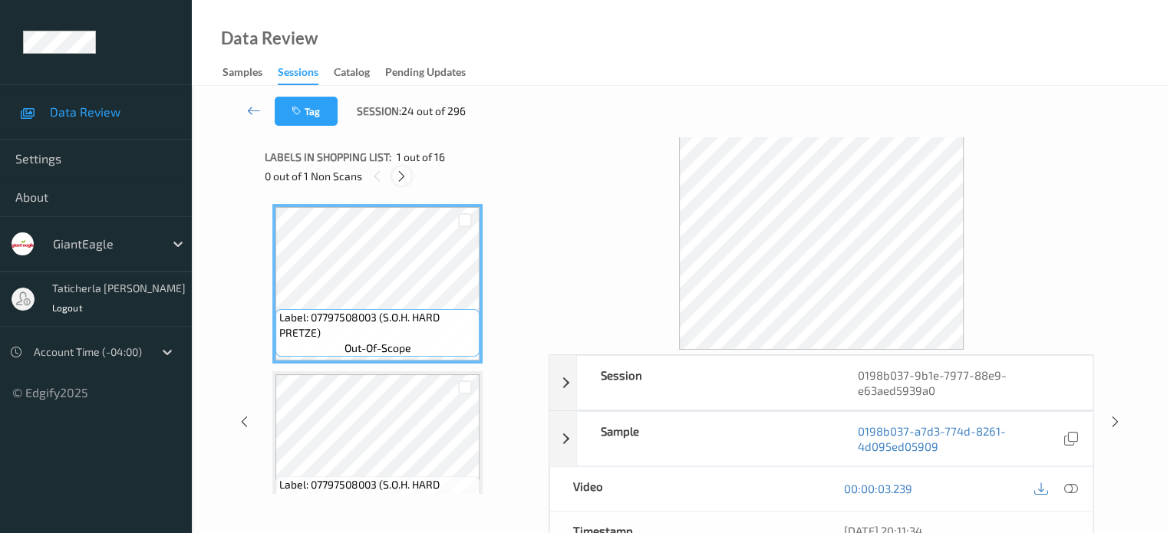
click at [408, 178] on div at bounding box center [401, 175] width 19 height 19
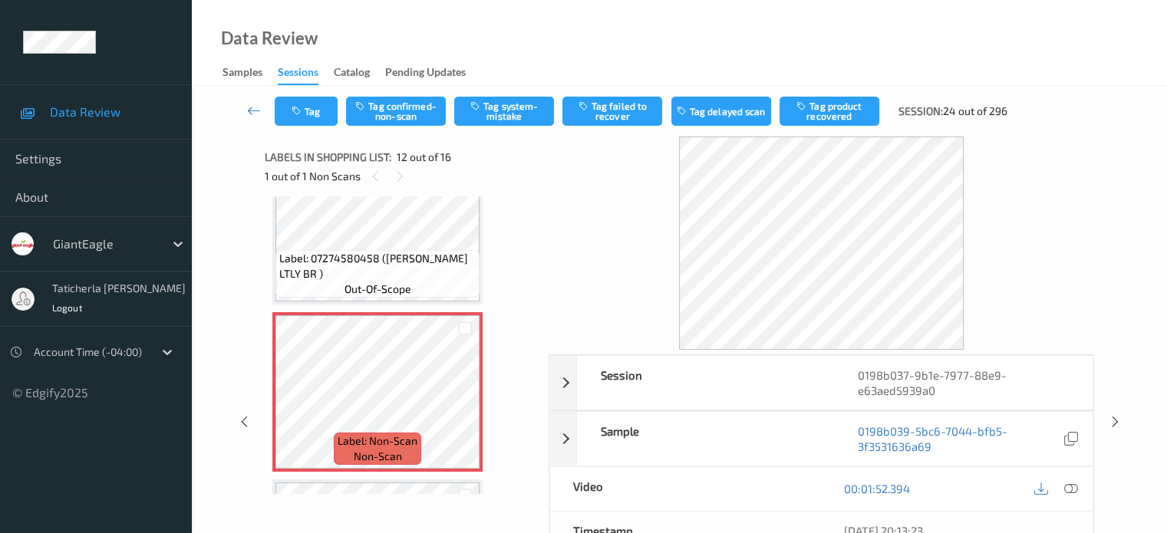
scroll to position [1757, 0]
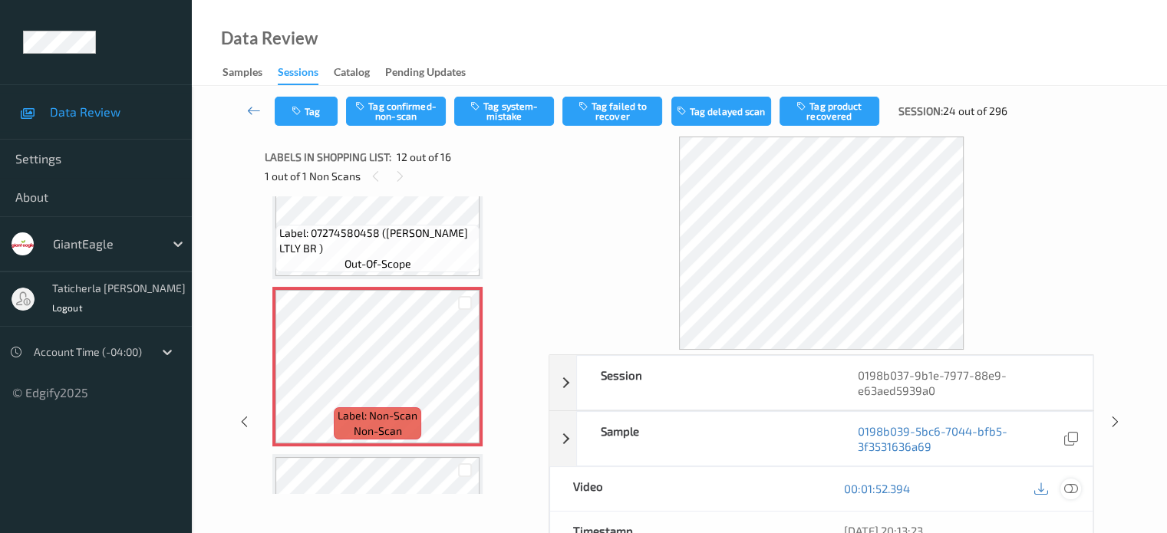
click at [1071, 487] on icon at bounding box center [1070, 489] width 14 height 14
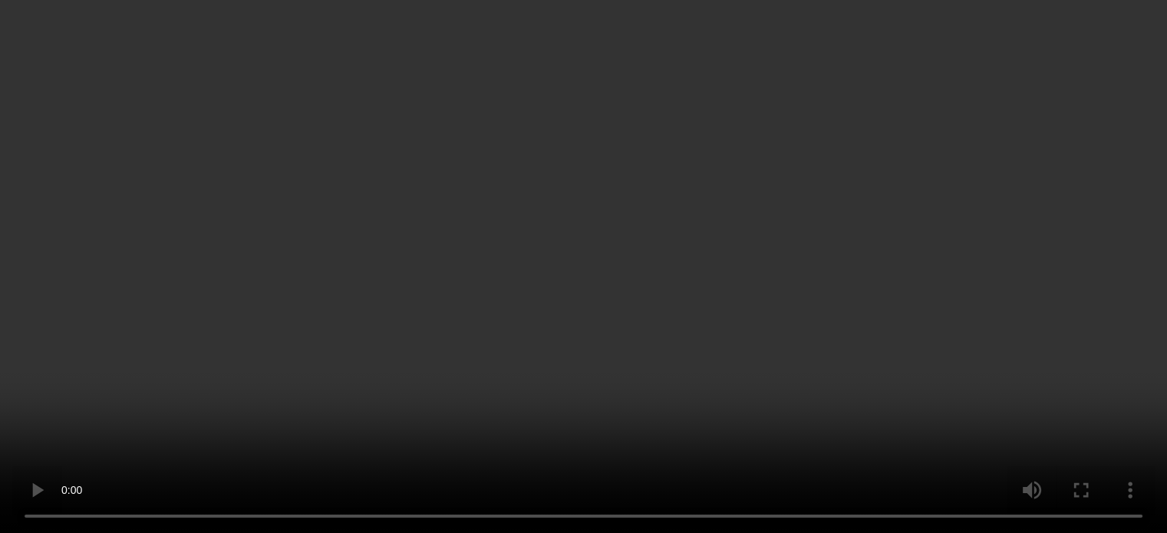
scroll to position [1527, 0]
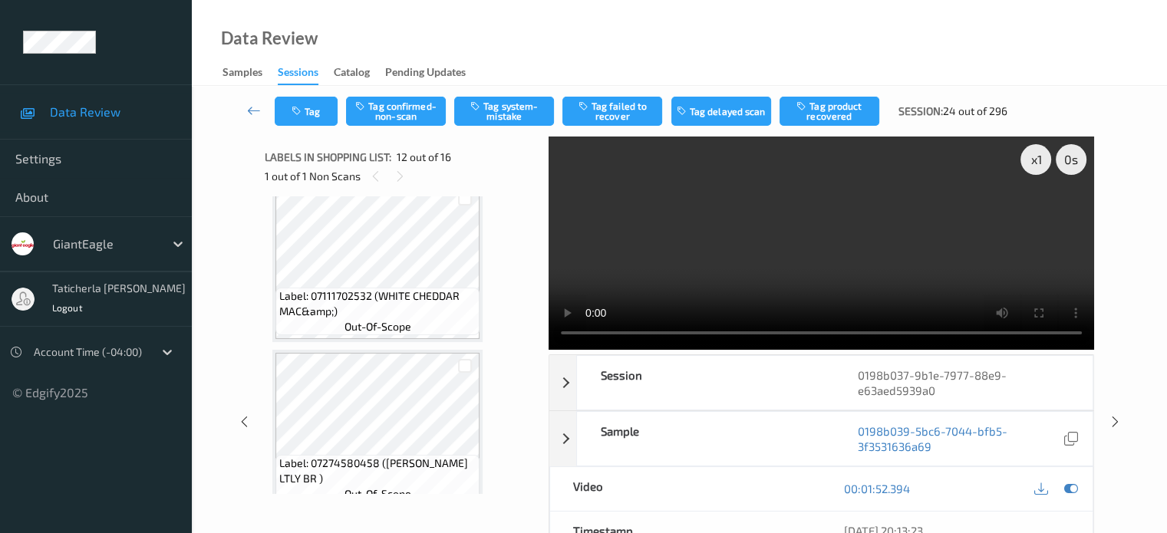
click at [806, 331] on video at bounding box center [821, 243] width 545 height 213
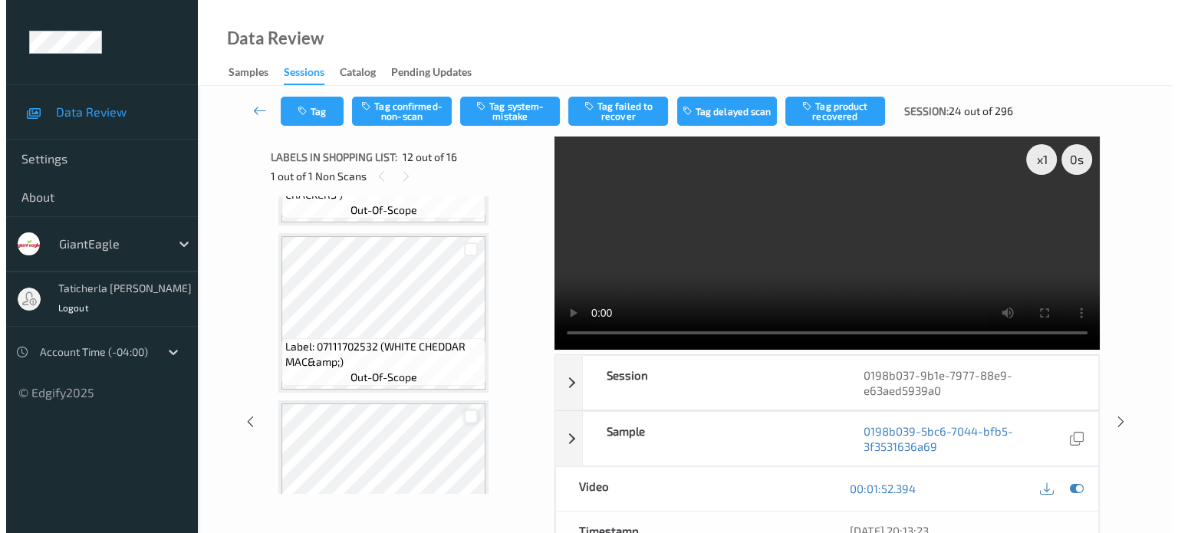
scroll to position [1450, 0]
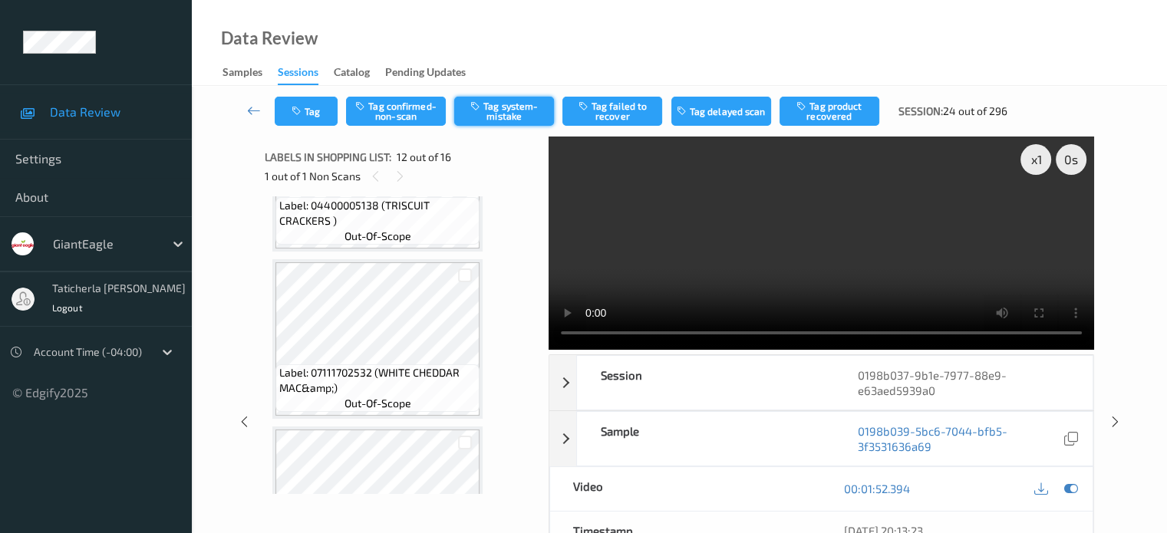
click at [500, 108] on button "Tag system-mistake" at bounding box center [504, 111] width 100 height 29
click at [315, 97] on button "Tag" at bounding box center [306, 111] width 63 height 29
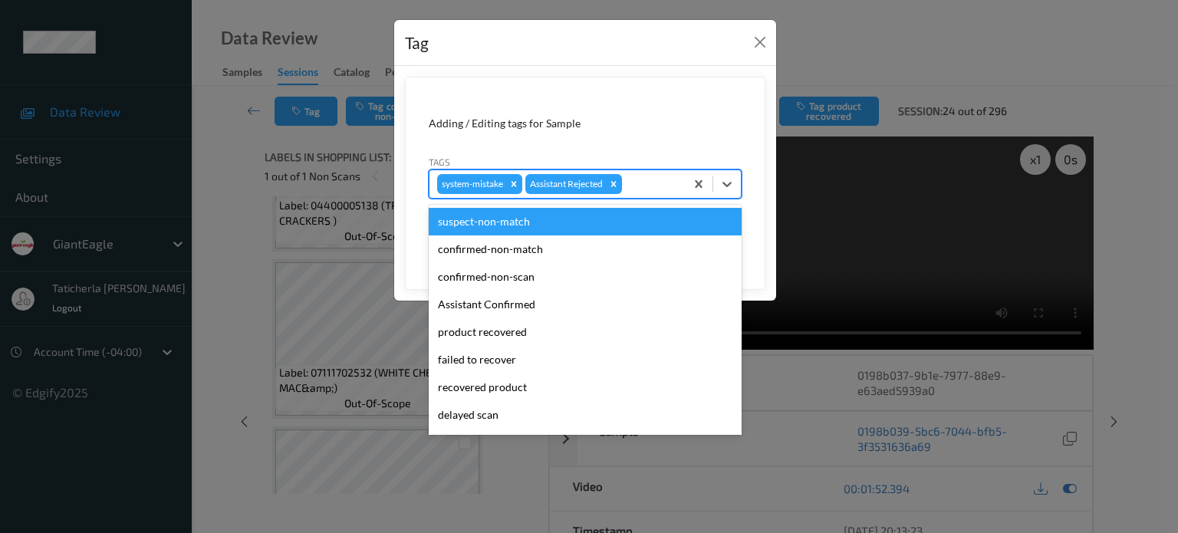
click at [640, 175] on div at bounding box center [651, 184] width 52 height 18
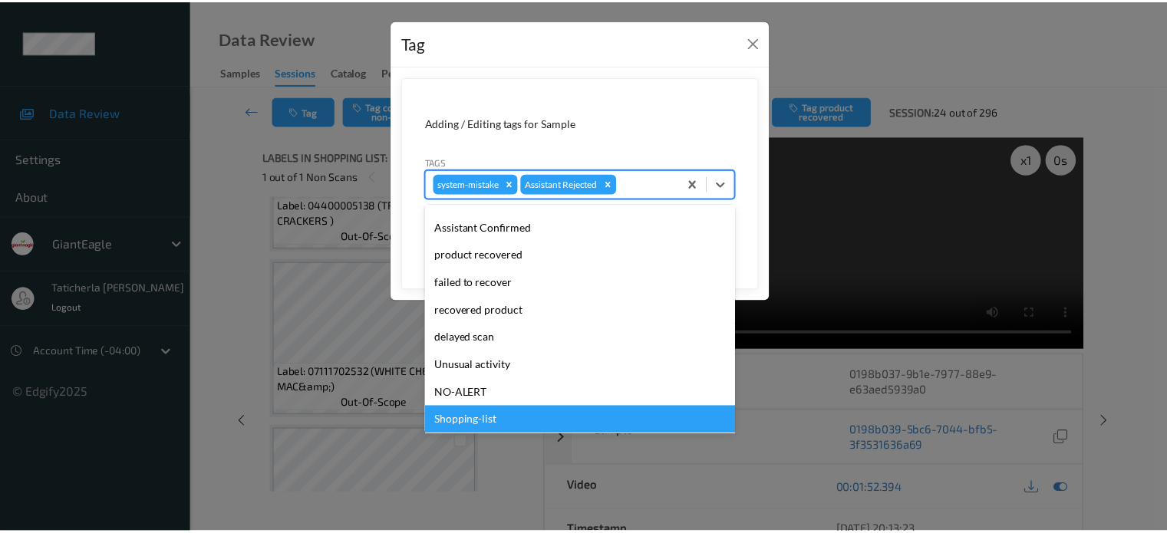
scroll to position [135, 0]
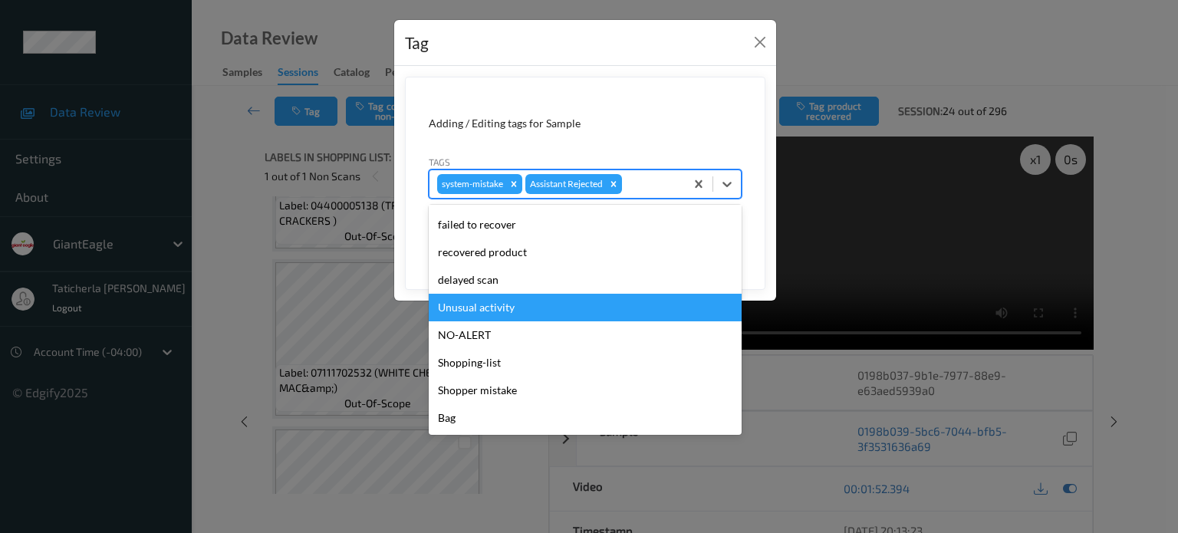
click at [525, 302] on div "Unusual activity" at bounding box center [585, 308] width 313 height 28
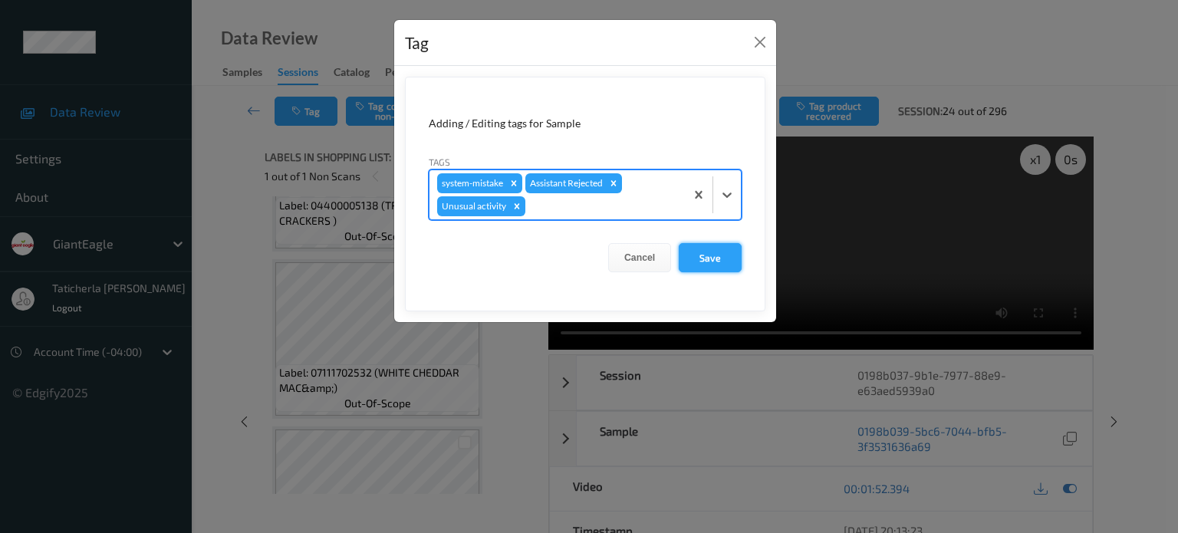
click at [721, 251] on button "Save" at bounding box center [710, 257] width 63 height 29
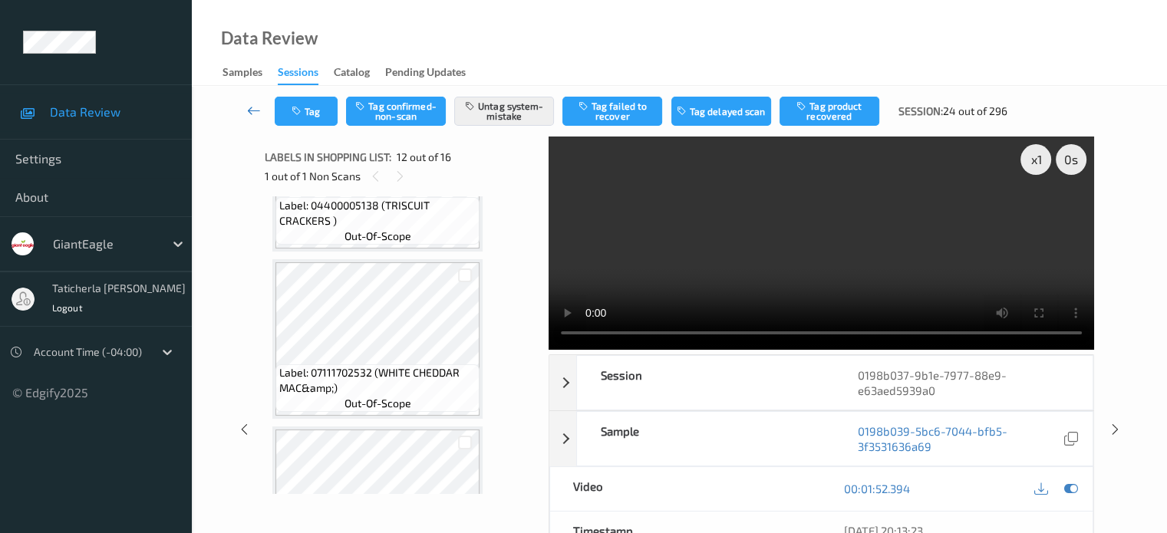
click at [253, 105] on icon at bounding box center [254, 110] width 14 height 15
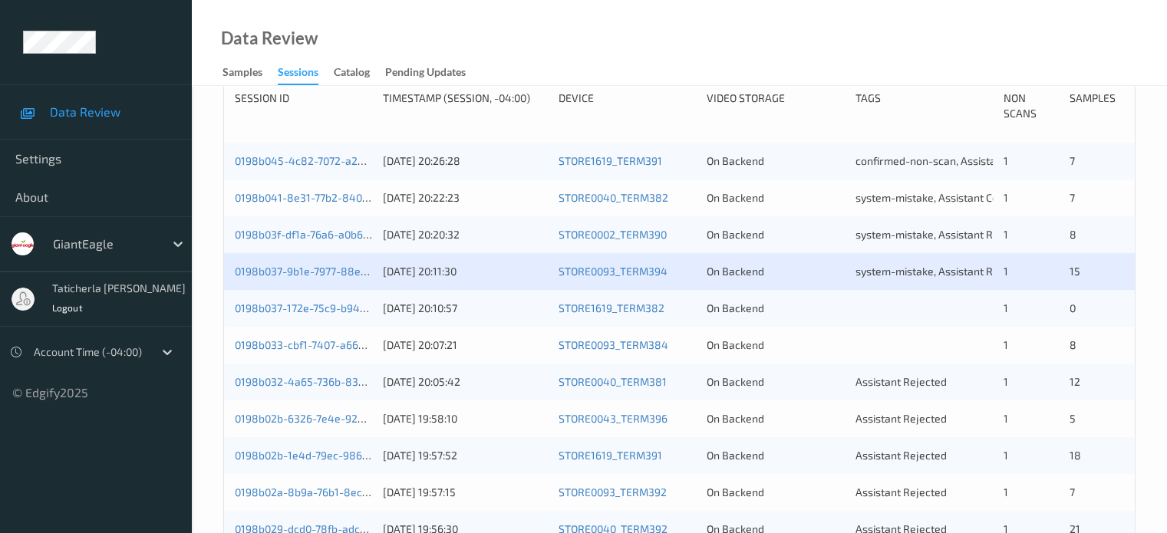
scroll to position [384, 0]
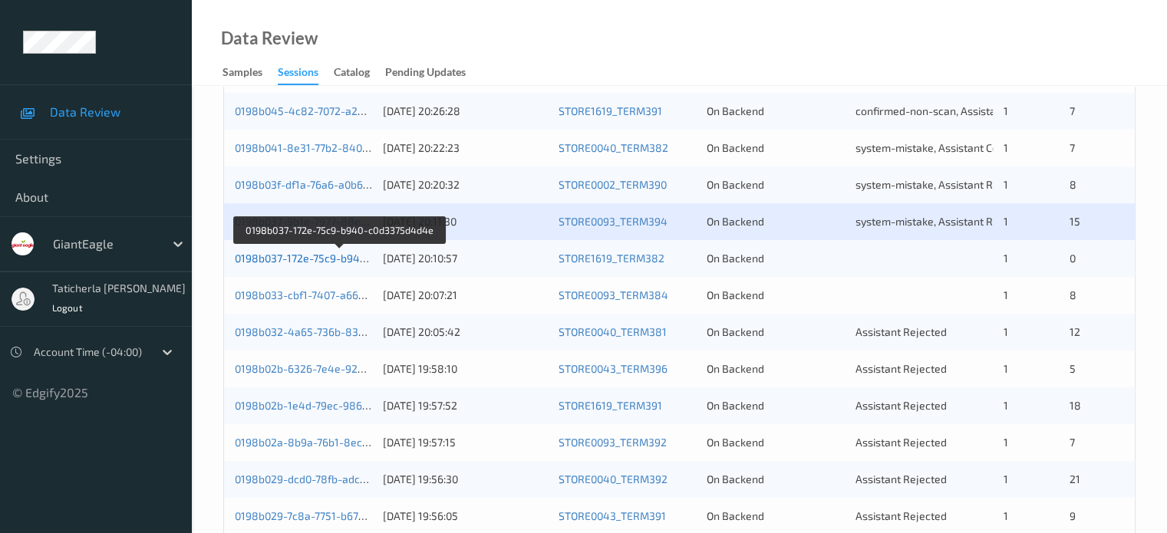
click at [345, 260] on link "0198b037-172e-75c9-b940-c0d3375d4d4e" at bounding box center [339, 258] width 209 height 13
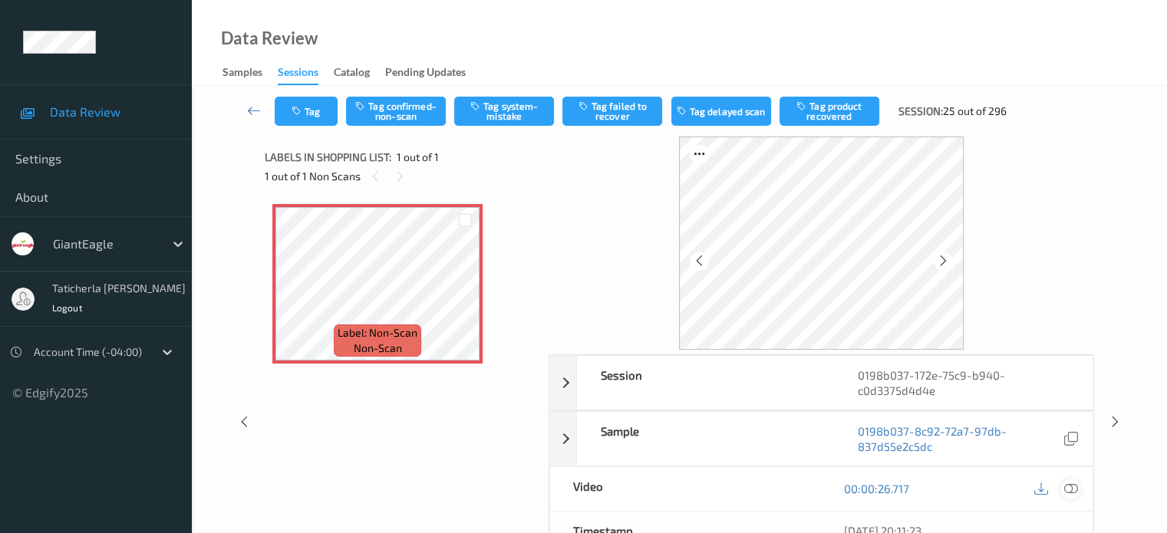
click at [1068, 486] on icon at bounding box center [1070, 489] width 14 height 14
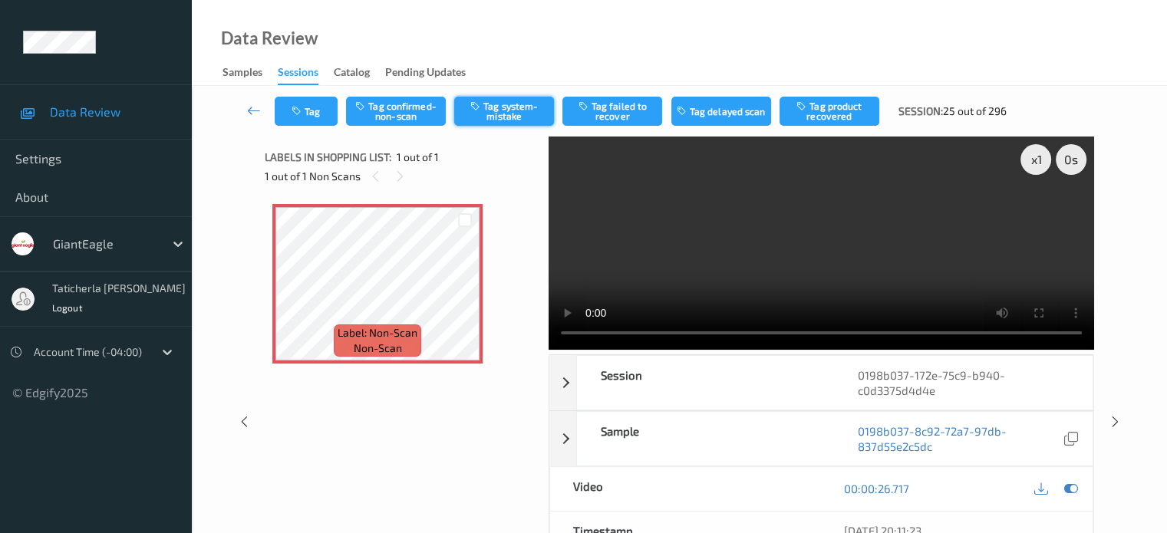
click at [528, 104] on button "Tag system-mistake" at bounding box center [504, 111] width 100 height 29
click at [310, 107] on button "Tag" at bounding box center [306, 111] width 63 height 29
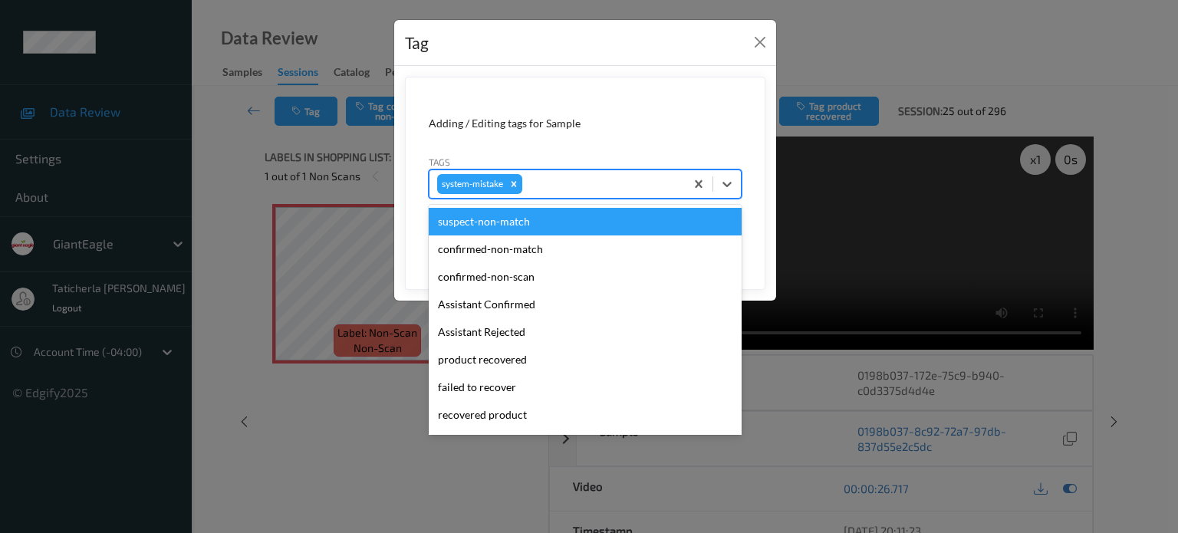
click at [615, 183] on div at bounding box center [602, 184] width 152 height 18
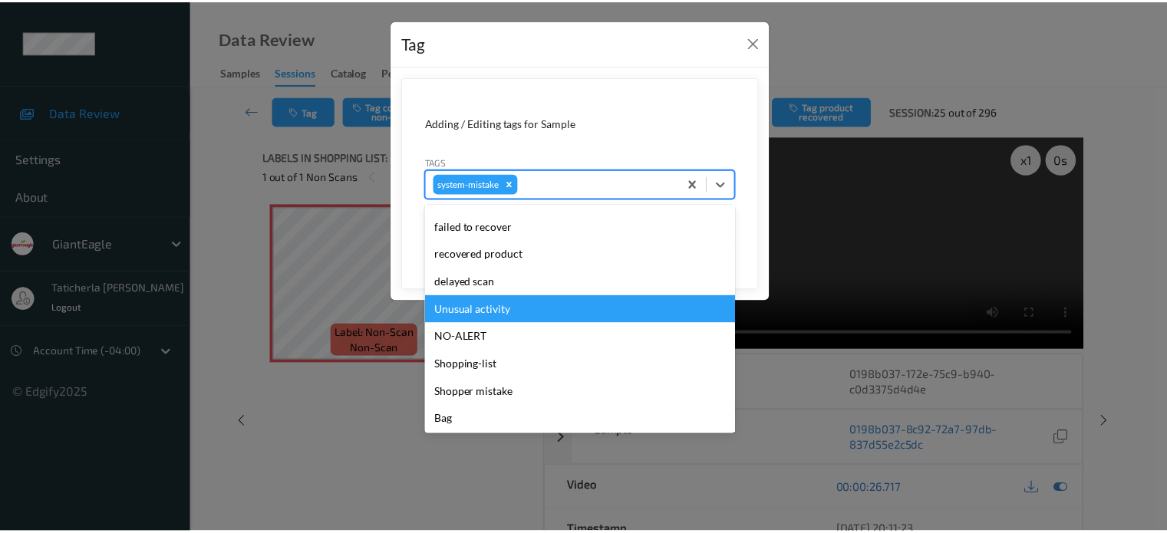
scroll to position [163, 0]
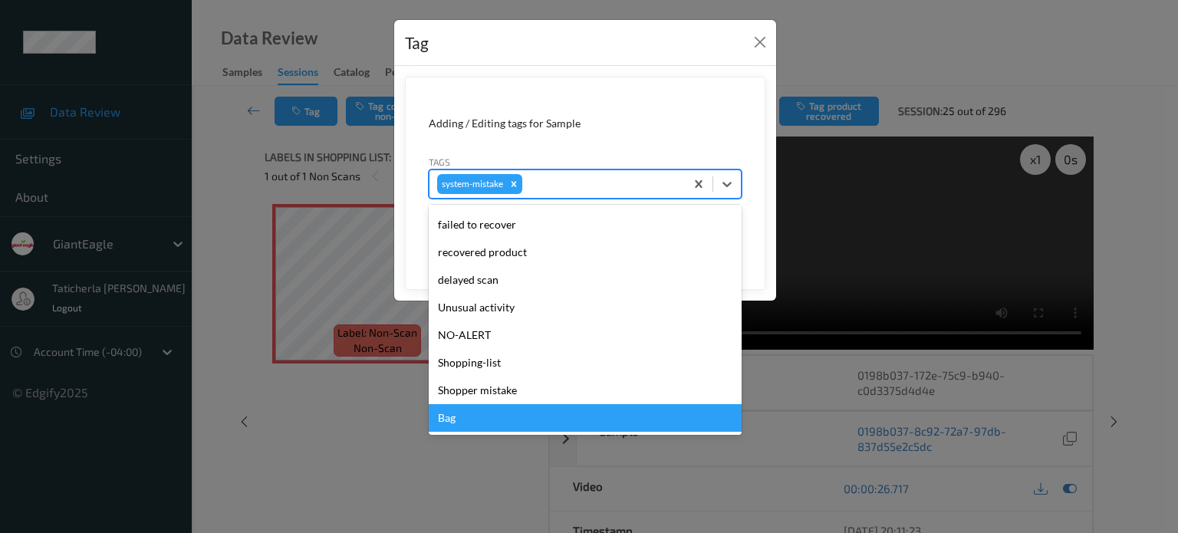
click at [559, 422] on div "Bag" at bounding box center [585, 418] width 313 height 28
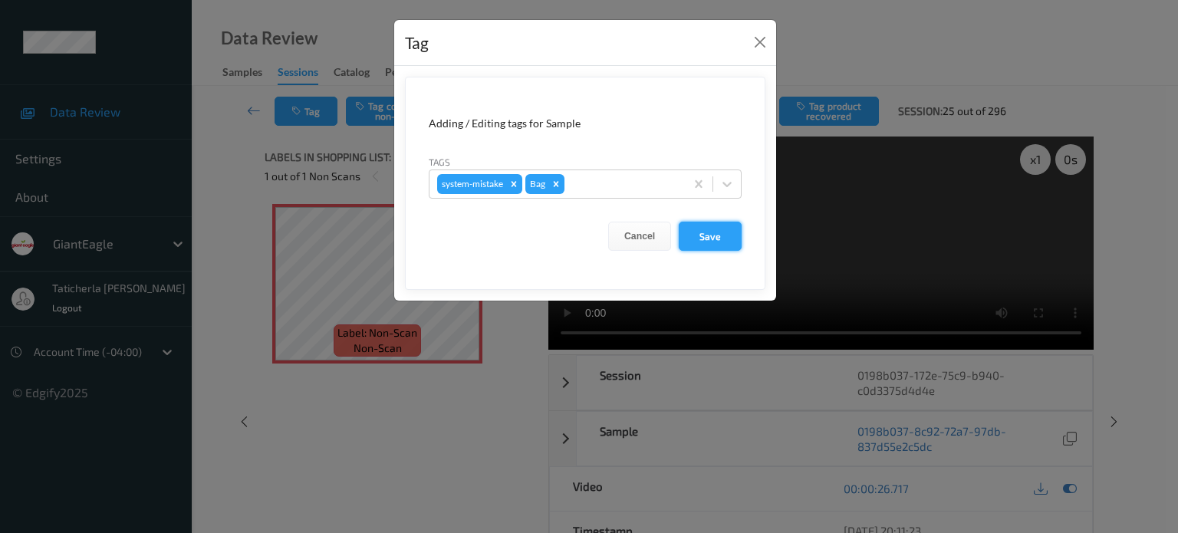
click at [729, 226] on button "Save" at bounding box center [710, 236] width 63 height 29
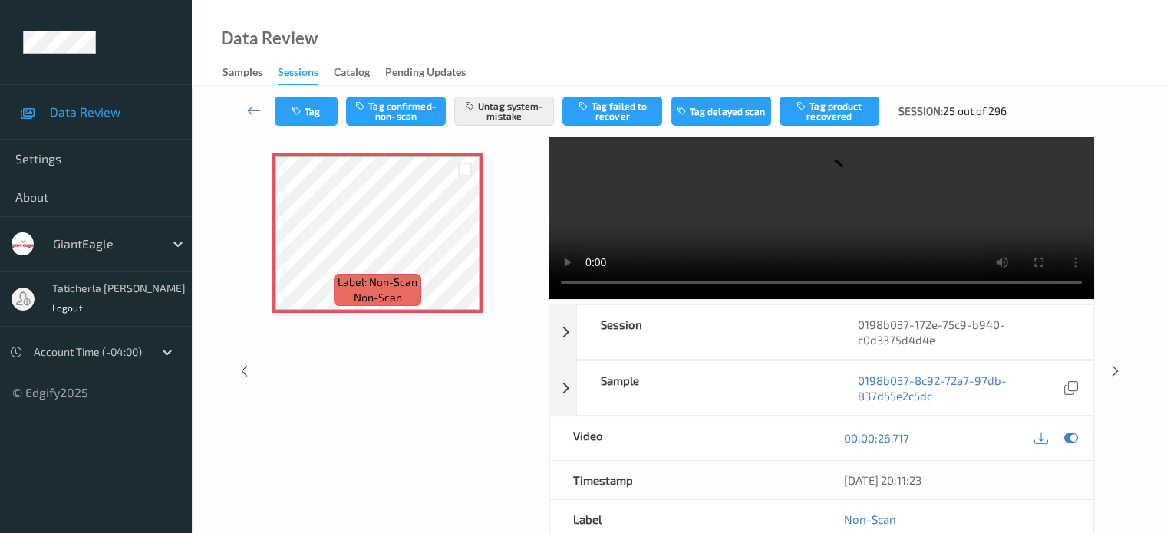
scroll to position [50, 0]
click at [304, 107] on icon "button" at bounding box center [298, 111] width 13 height 11
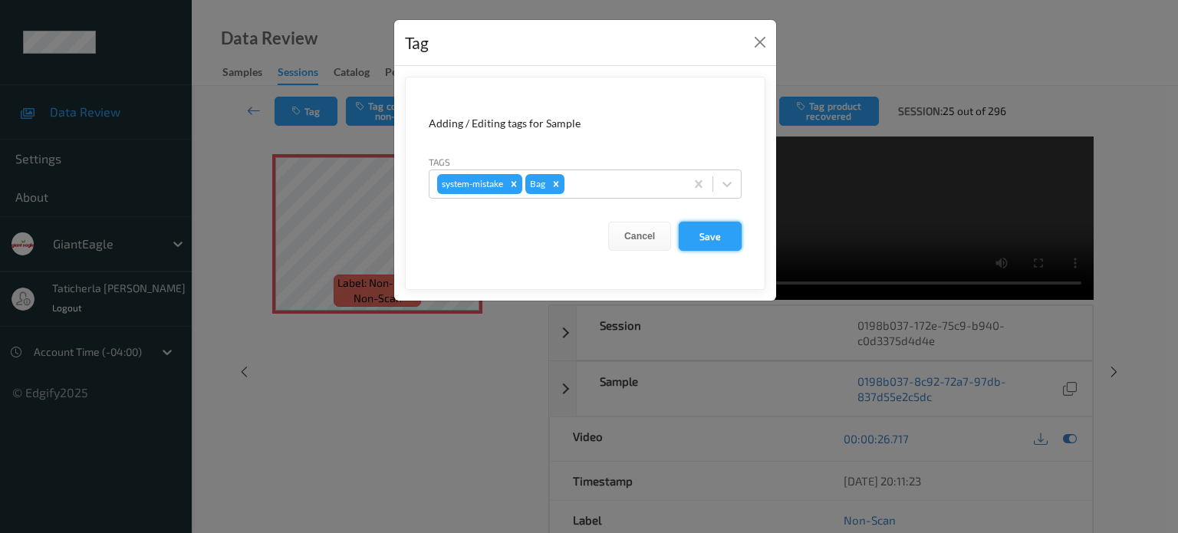
click at [721, 228] on button "Save" at bounding box center [710, 236] width 63 height 29
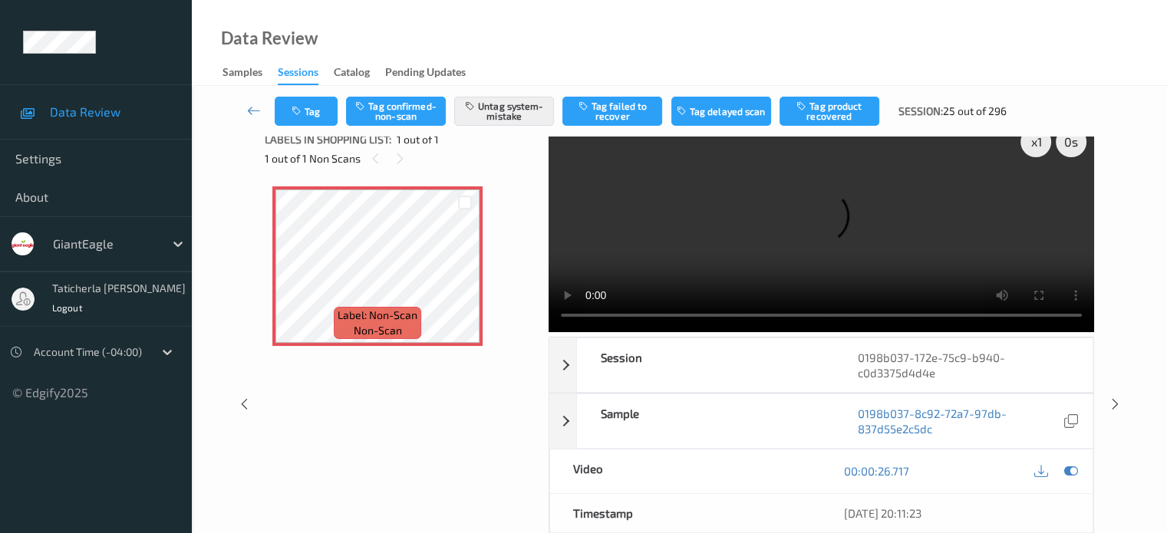
scroll to position [0, 0]
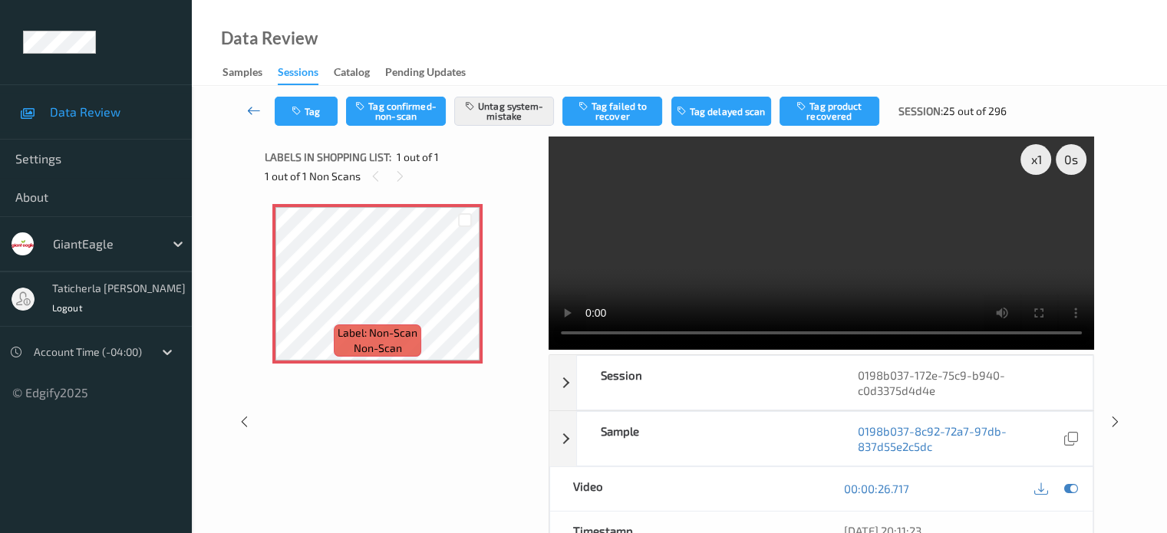
click at [252, 111] on icon at bounding box center [254, 110] width 14 height 15
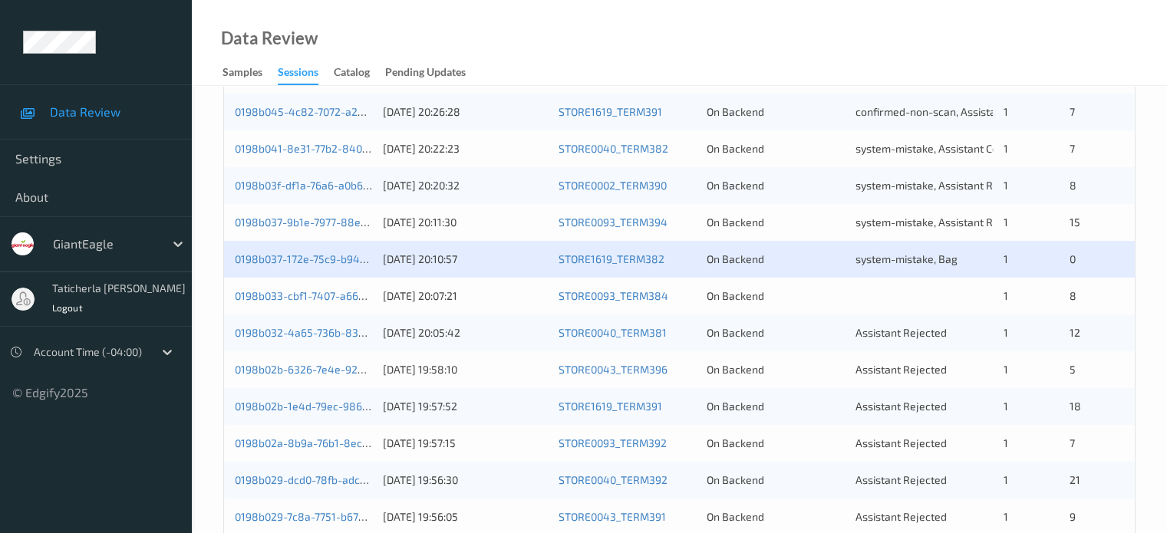
scroll to position [384, 0]
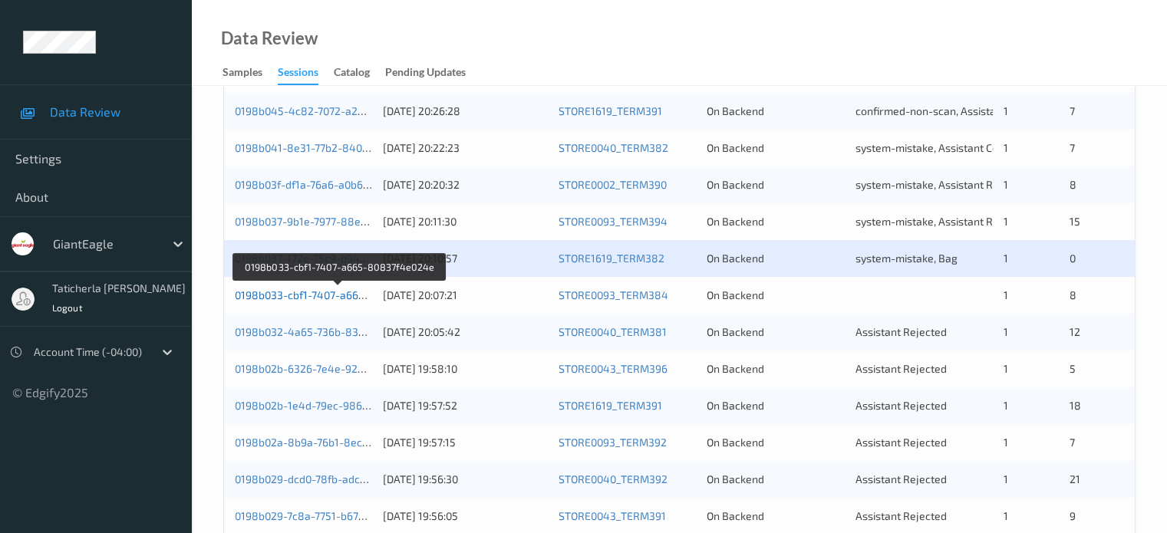
click at [341, 292] on link "0198b033-cbf1-7407-a665-80837f4e024e" at bounding box center [339, 294] width 208 height 13
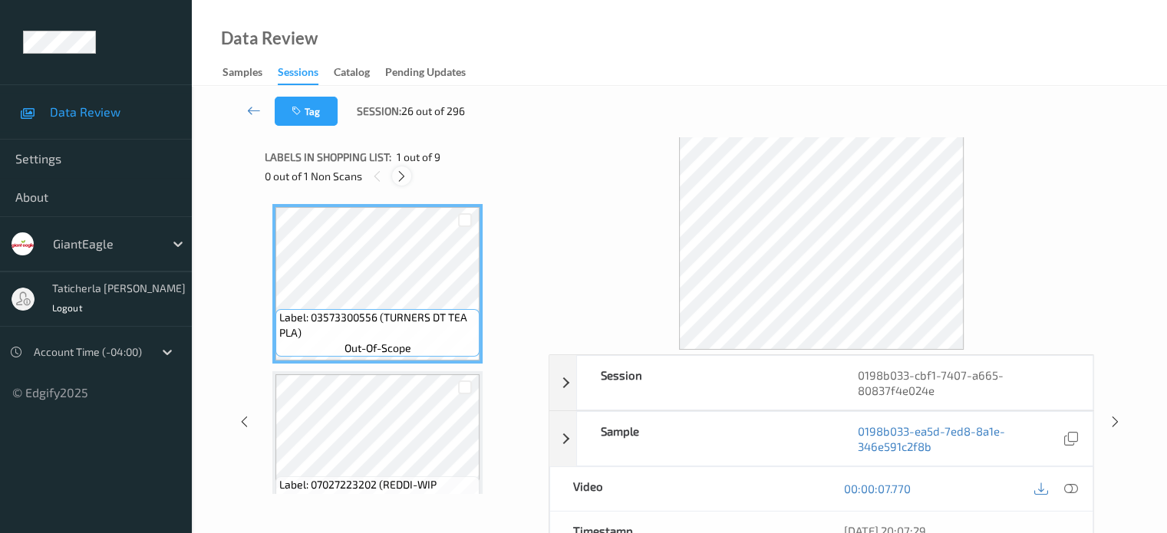
click at [404, 176] on icon at bounding box center [401, 177] width 13 height 14
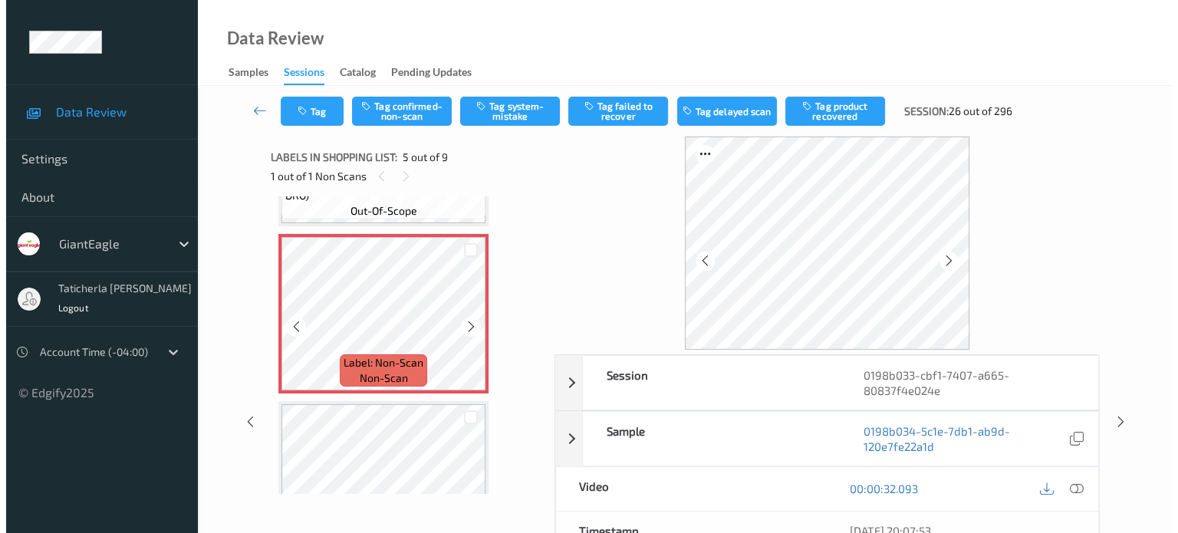
scroll to position [663, 0]
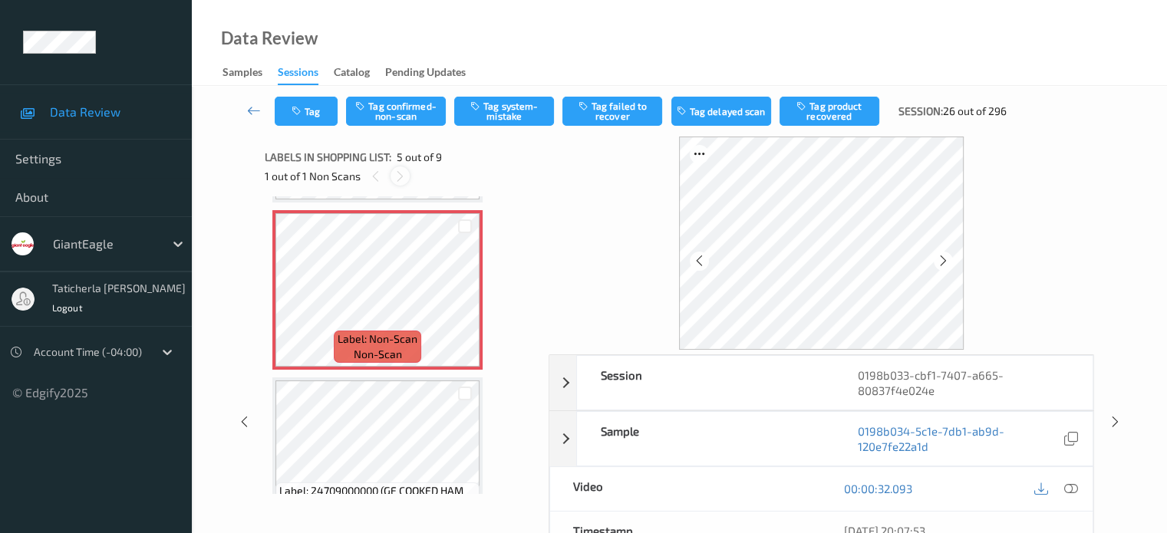
click at [398, 178] on icon at bounding box center [400, 177] width 13 height 14
click at [397, 178] on icon at bounding box center [400, 177] width 13 height 14
click at [1068, 486] on icon at bounding box center [1070, 489] width 14 height 14
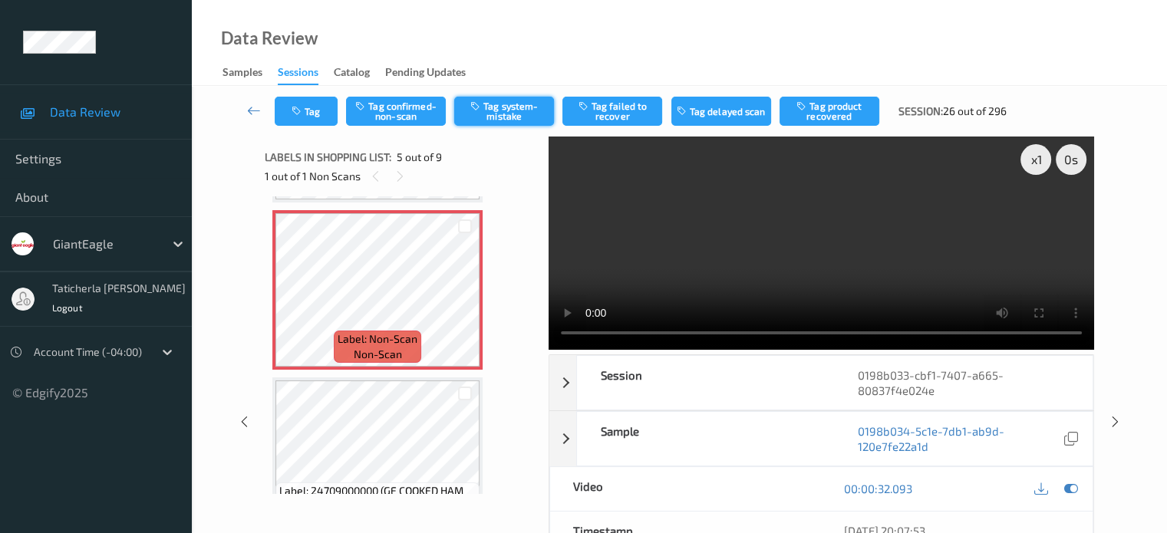
click at [502, 109] on button "Tag system-mistake" at bounding box center [504, 111] width 100 height 29
click at [306, 122] on button "Tag" at bounding box center [306, 111] width 63 height 29
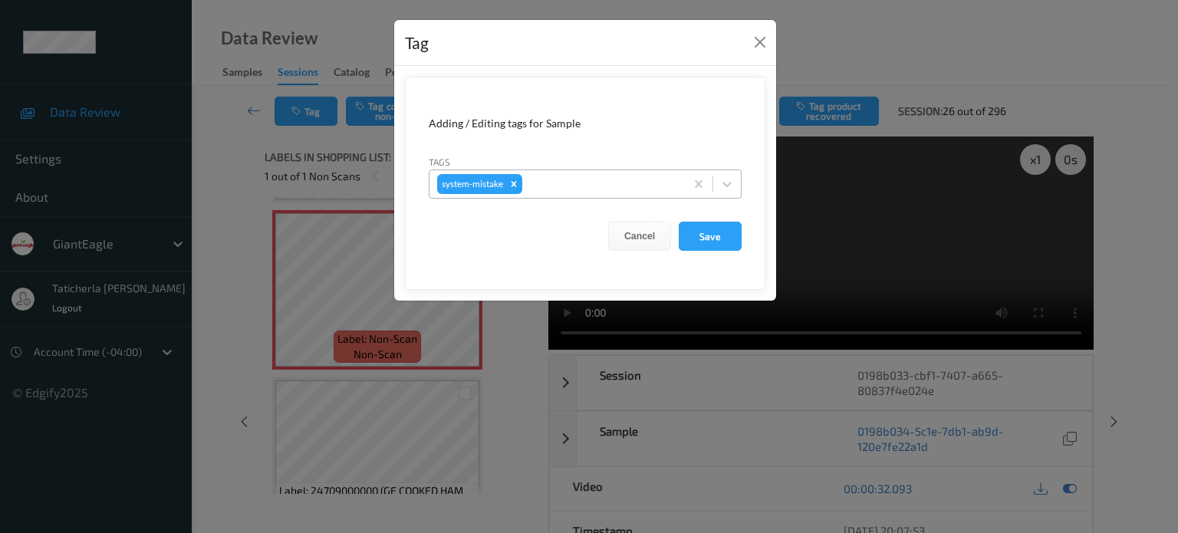
click at [643, 186] on div at bounding box center [602, 184] width 152 height 18
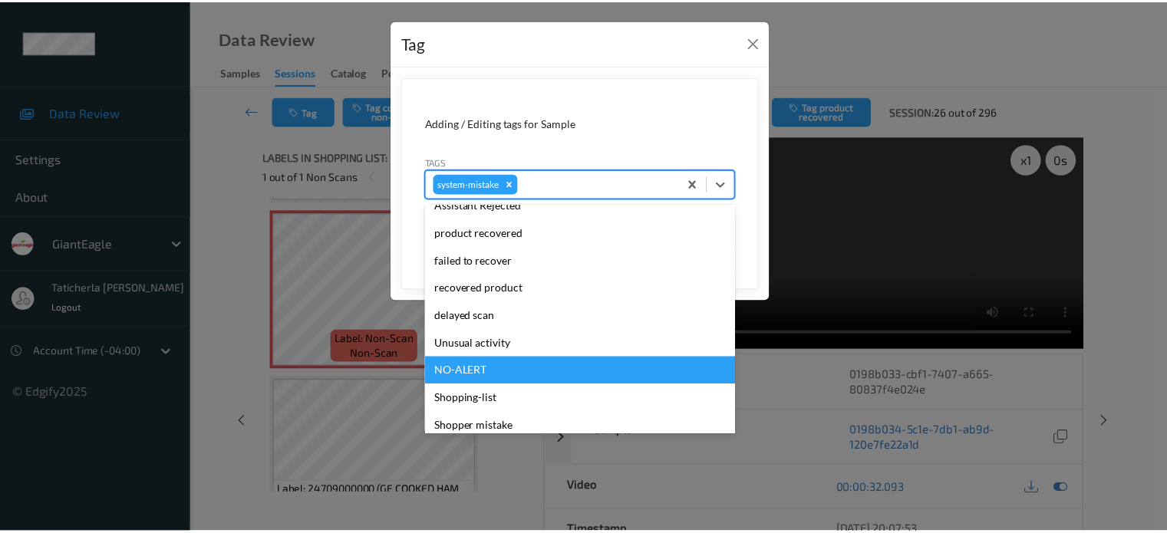
scroll to position [153, 0]
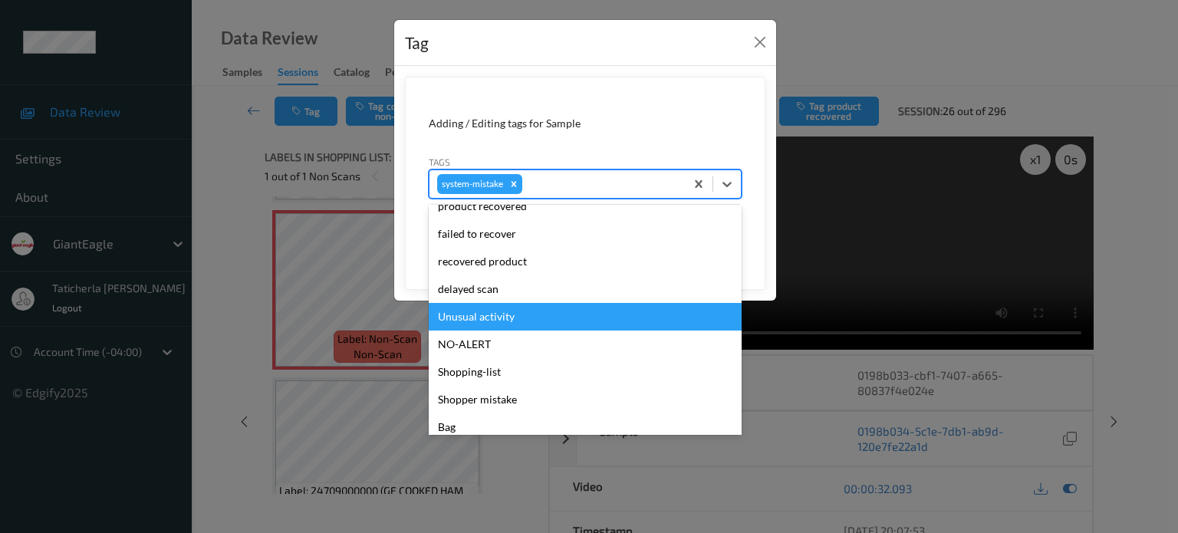
click at [529, 319] on div "Unusual activity" at bounding box center [585, 317] width 313 height 28
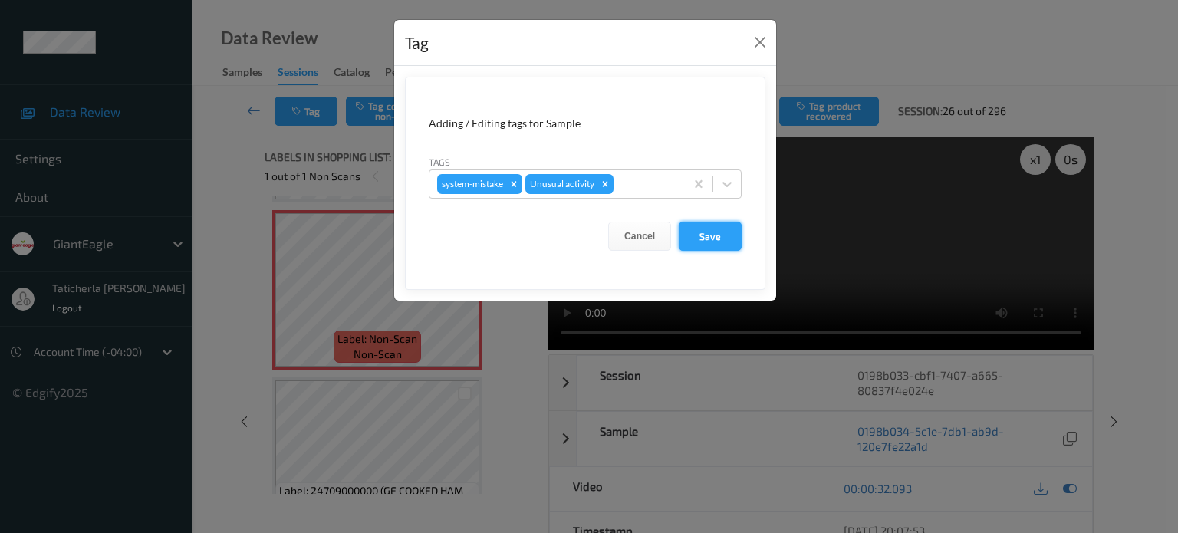
click at [718, 231] on button "Save" at bounding box center [710, 236] width 63 height 29
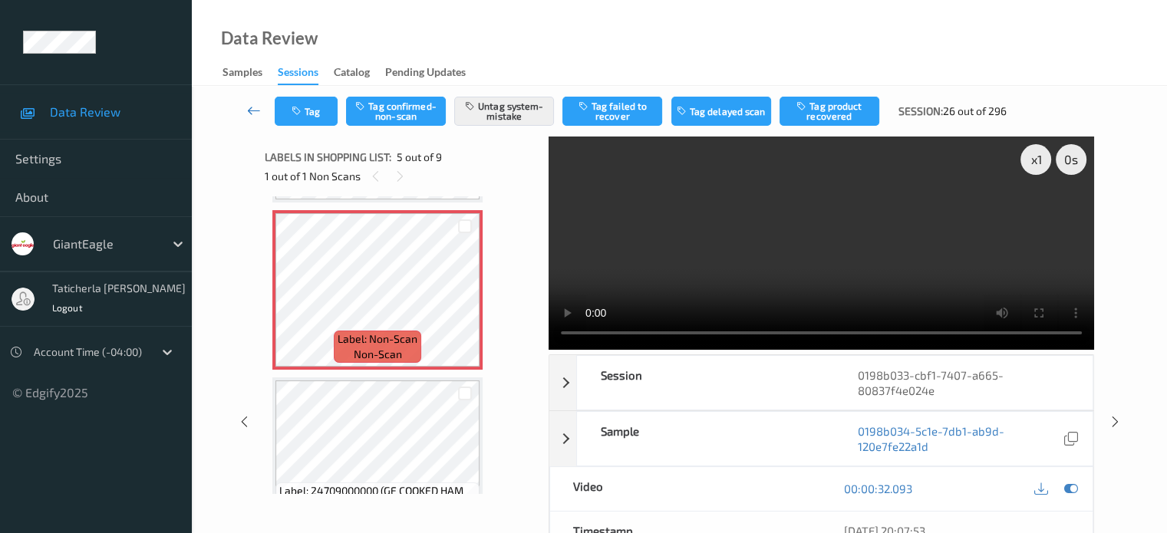
click at [255, 114] on icon at bounding box center [254, 110] width 14 height 15
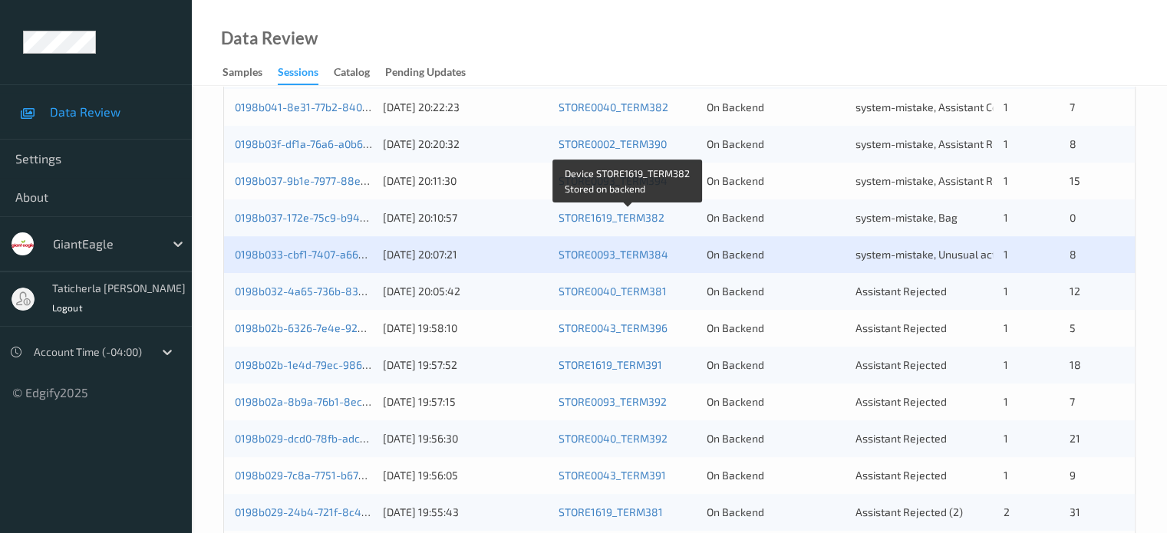
scroll to position [460, 0]
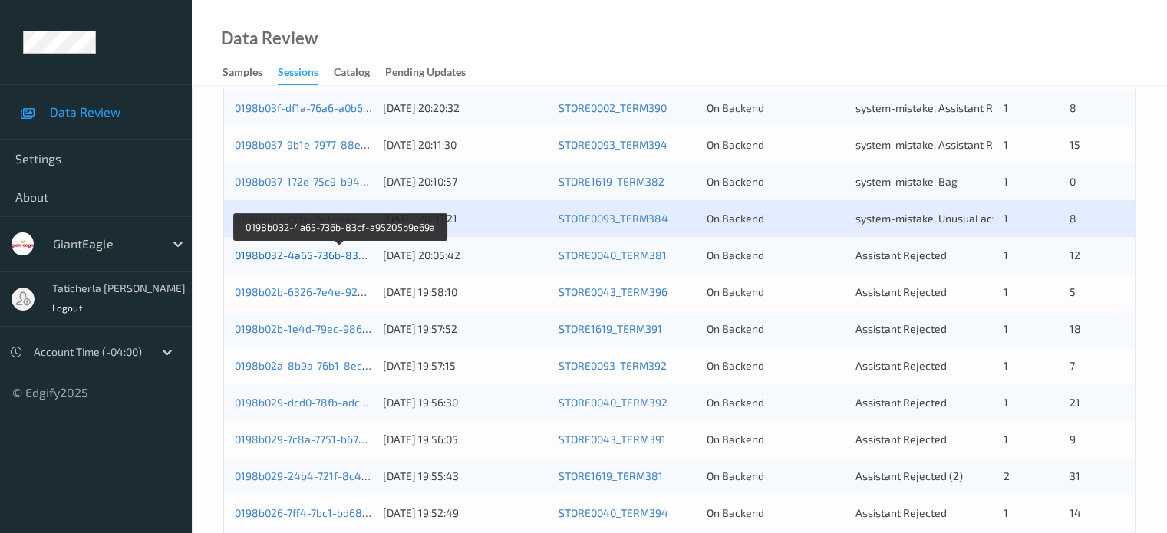
click at [337, 252] on link "0198b032-4a65-736b-83cf-a95205b9e69a" at bounding box center [340, 255] width 211 height 13
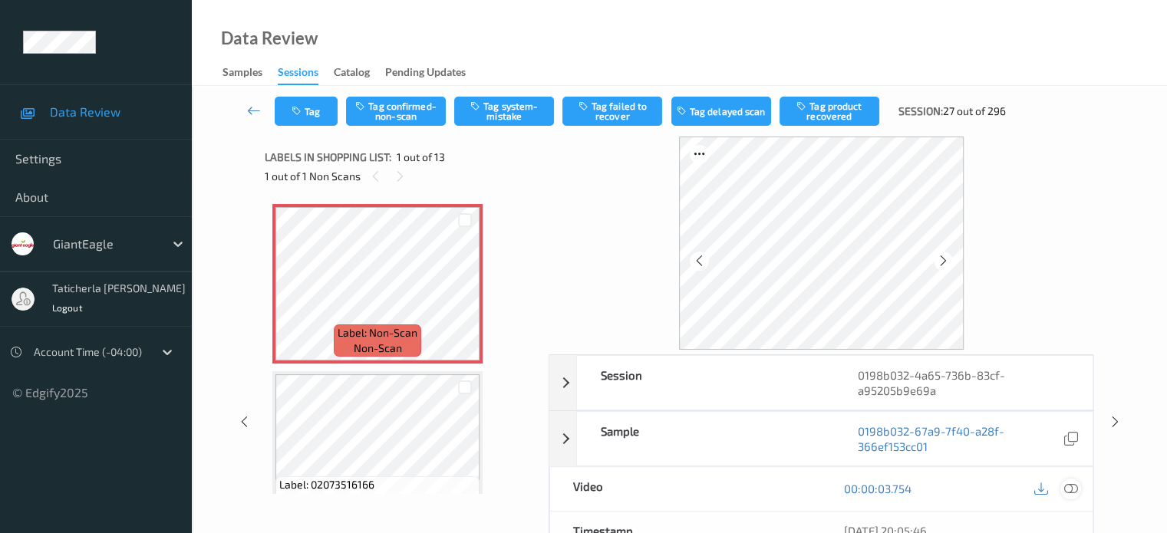
click at [1068, 486] on icon at bounding box center [1070, 489] width 14 height 14
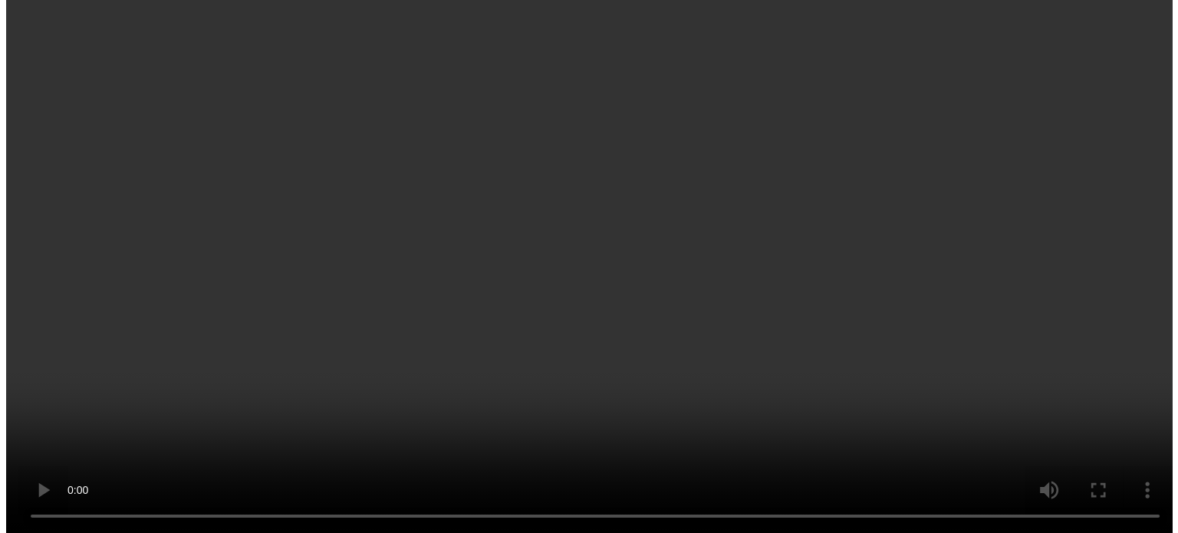
scroll to position [1688, 0]
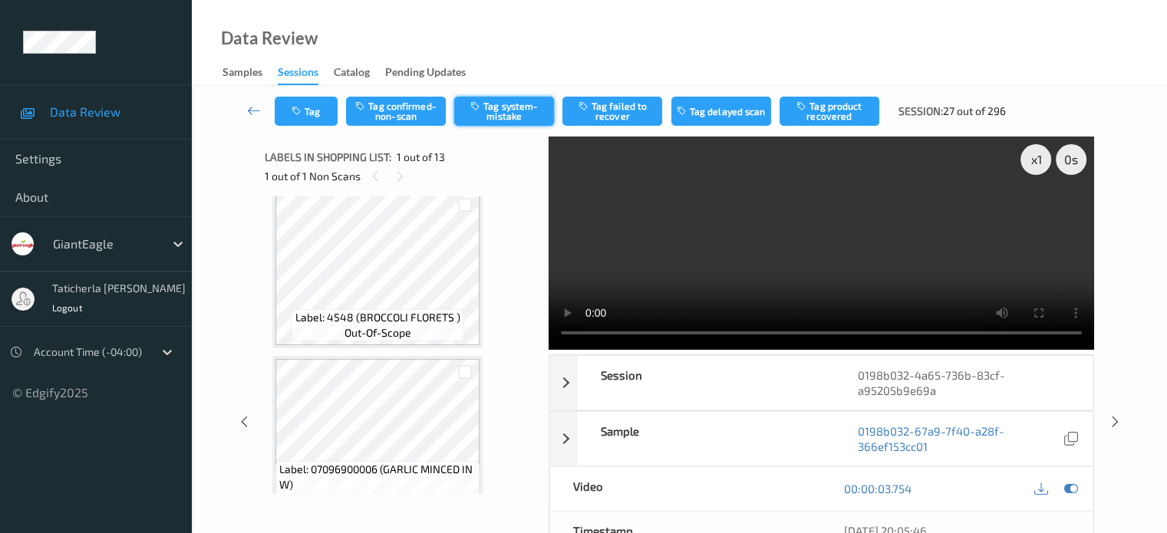
click at [500, 114] on button "Tag system-mistake" at bounding box center [504, 111] width 100 height 29
click at [308, 120] on button "Tag" at bounding box center [306, 111] width 63 height 29
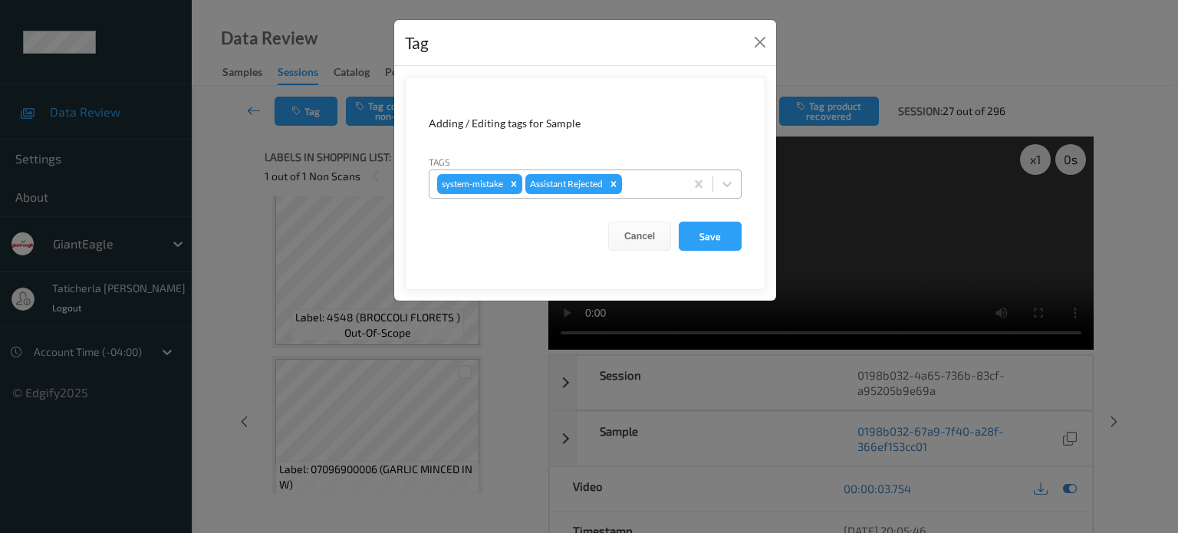
click at [659, 177] on div at bounding box center [651, 184] width 52 height 18
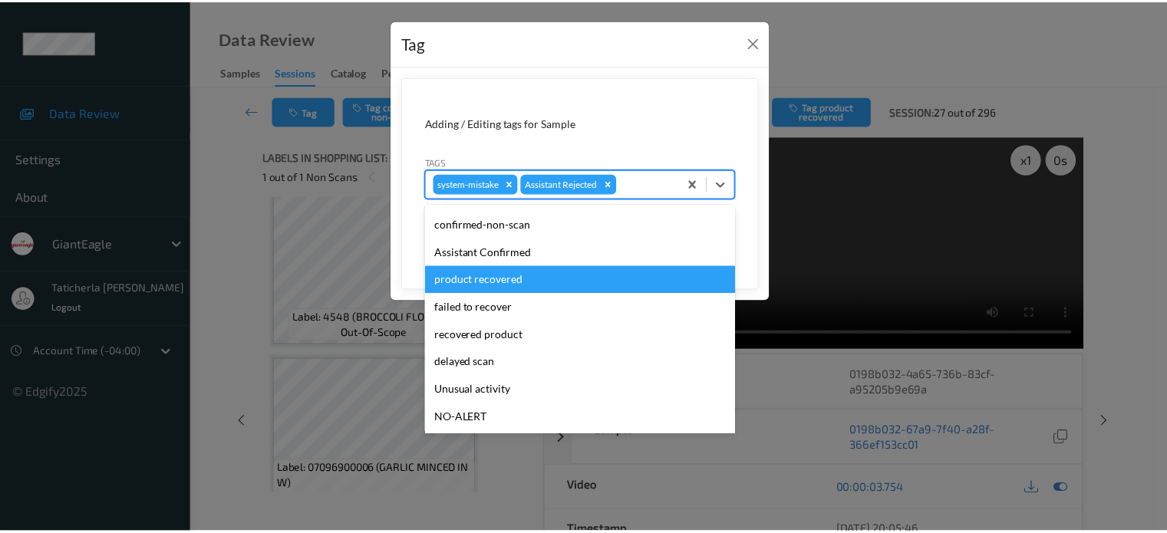
scroll to position [77, 0]
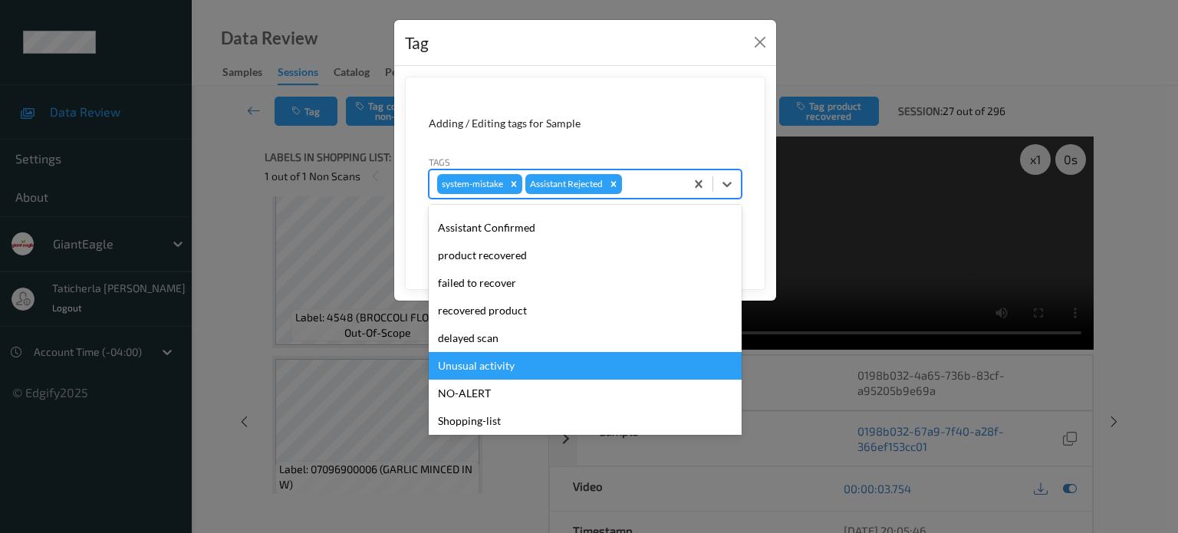
click at [498, 352] on div "Unusual activity" at bounding box center [585, 366] width 313 height 28
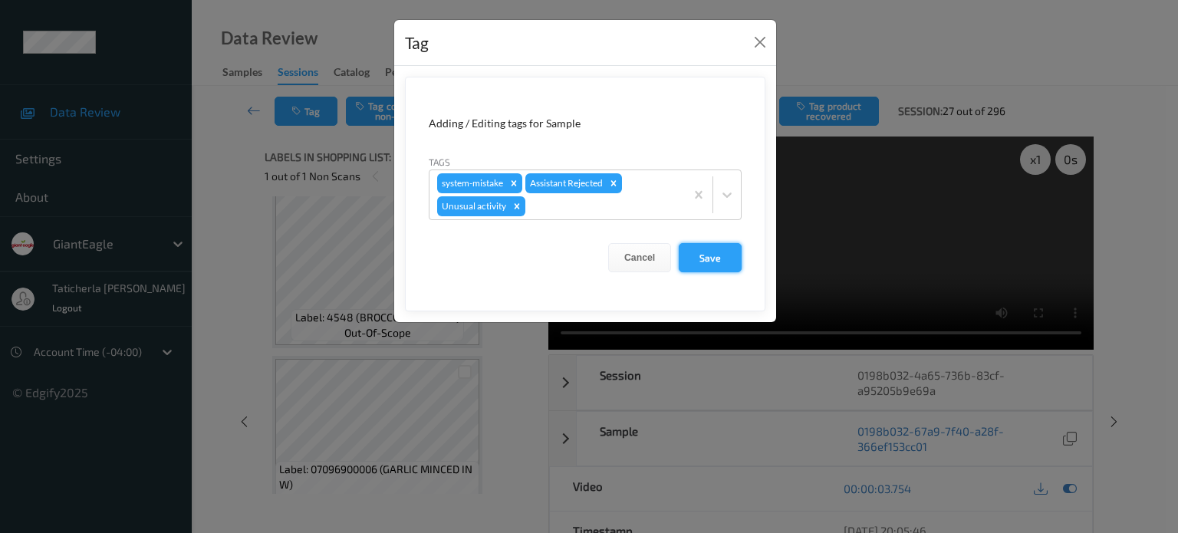
click at [733, 246] on button "Save" at bounding box center [710, 257] width 63 height 29
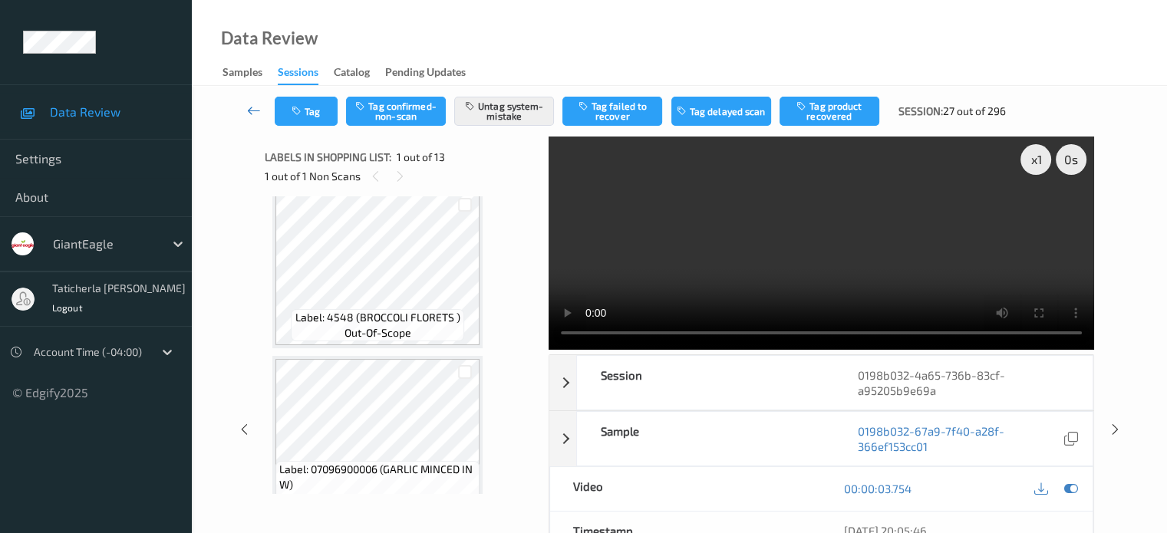
click at [247, 110] on icon at bounding box center [254, 110] width 14 height 15
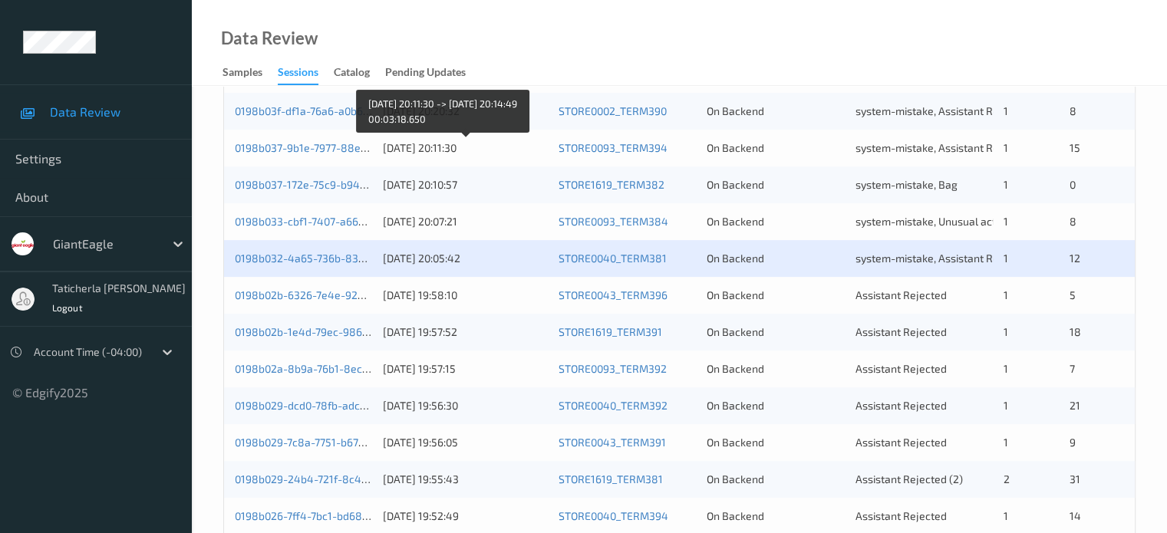
scroll to position [460, 0]
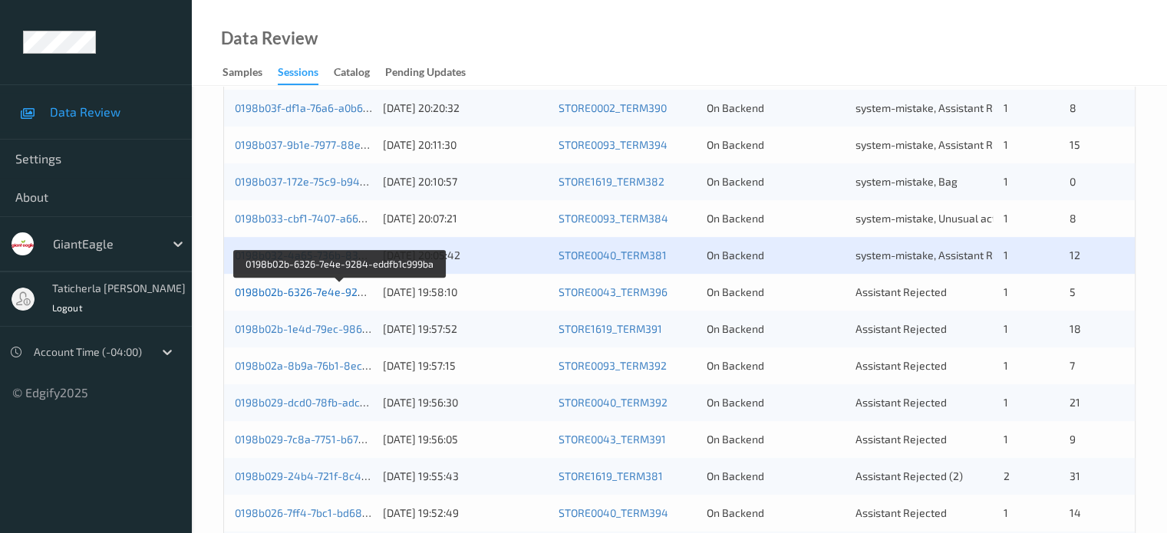
click at [338, 295] on link "0198b02b-6326-7e4e-9284-eddfb1c999ba" at bounding box center [340, 291] width 210 height 13
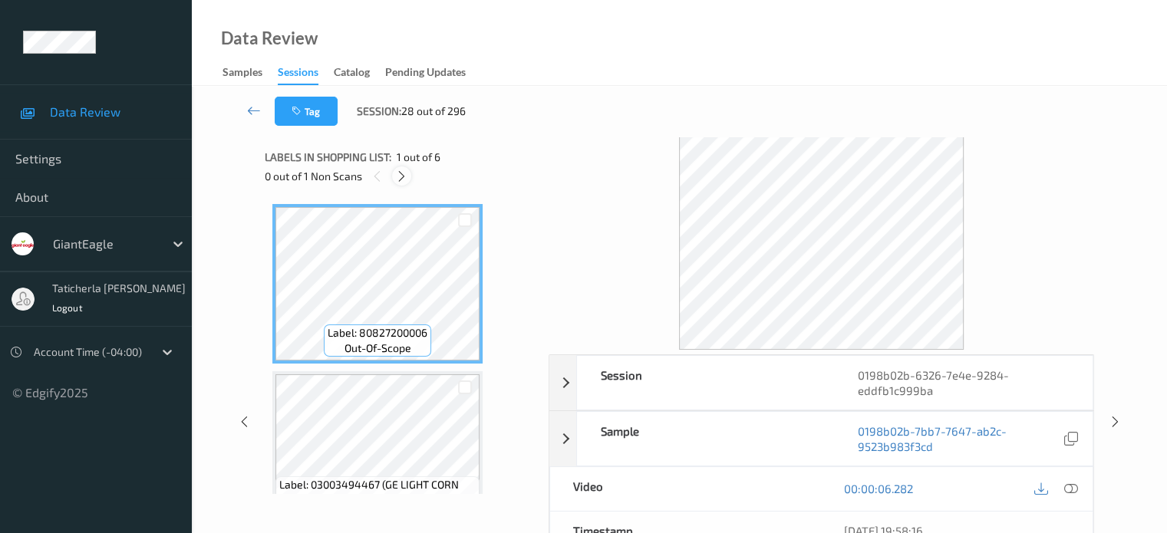
click at [401, 179] on icon at bounding box center [401, 177] width 13 height 14
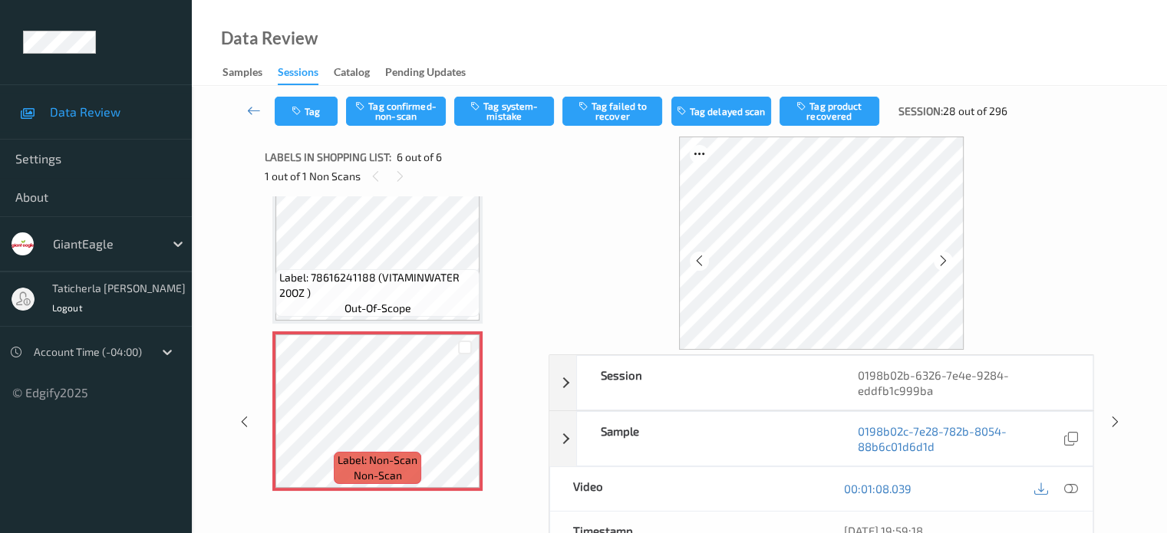
scroll to position [713, 0]
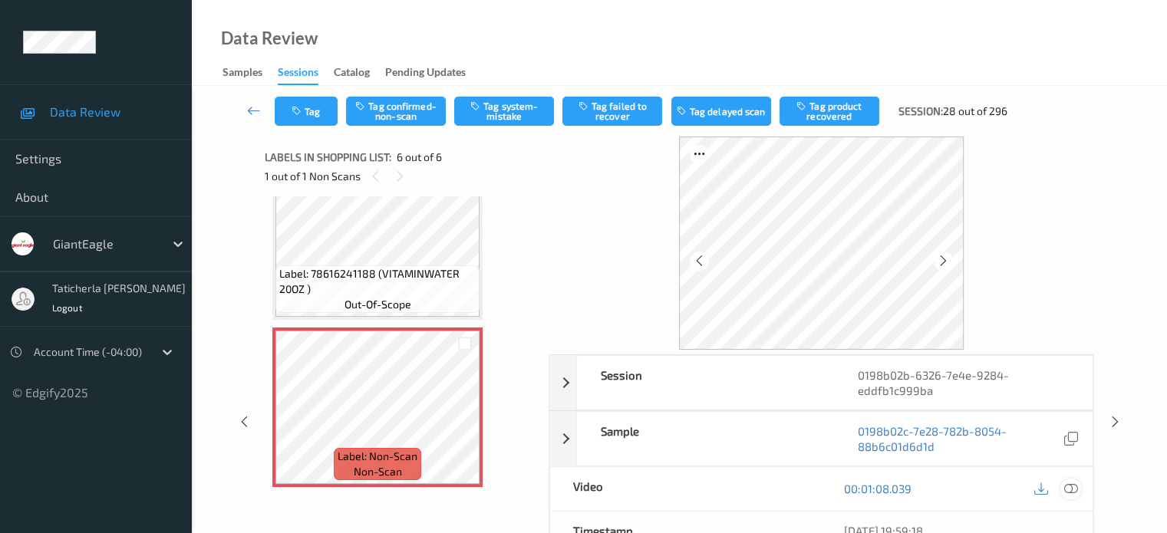
click at [1069, 486] on icon at bounding box center [1070, 489] width 14 height 14
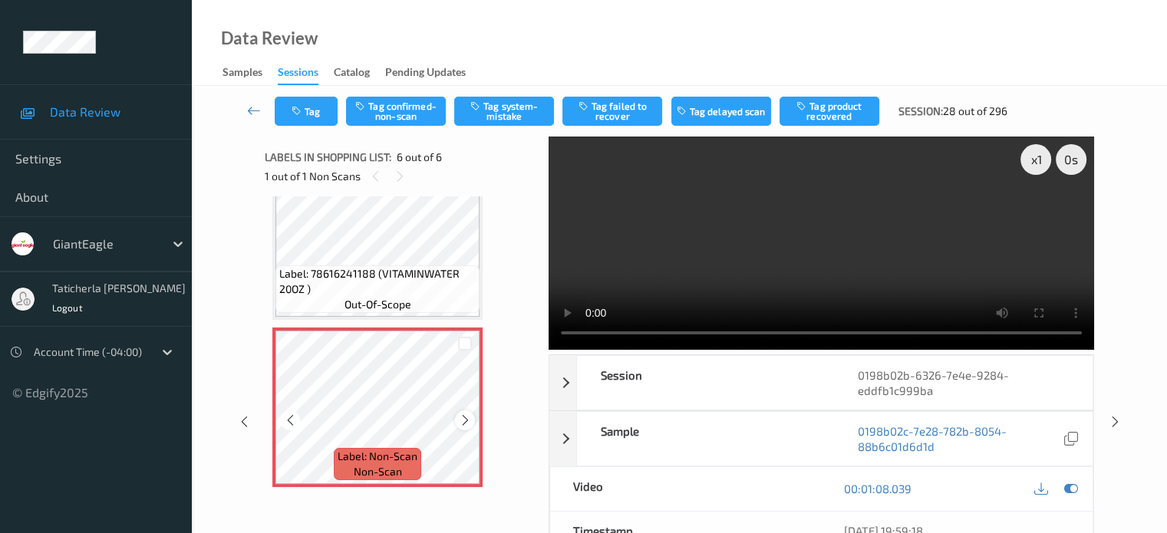
click at [466, 417] on icon at bounding box center [465, 421] width 13 height 14
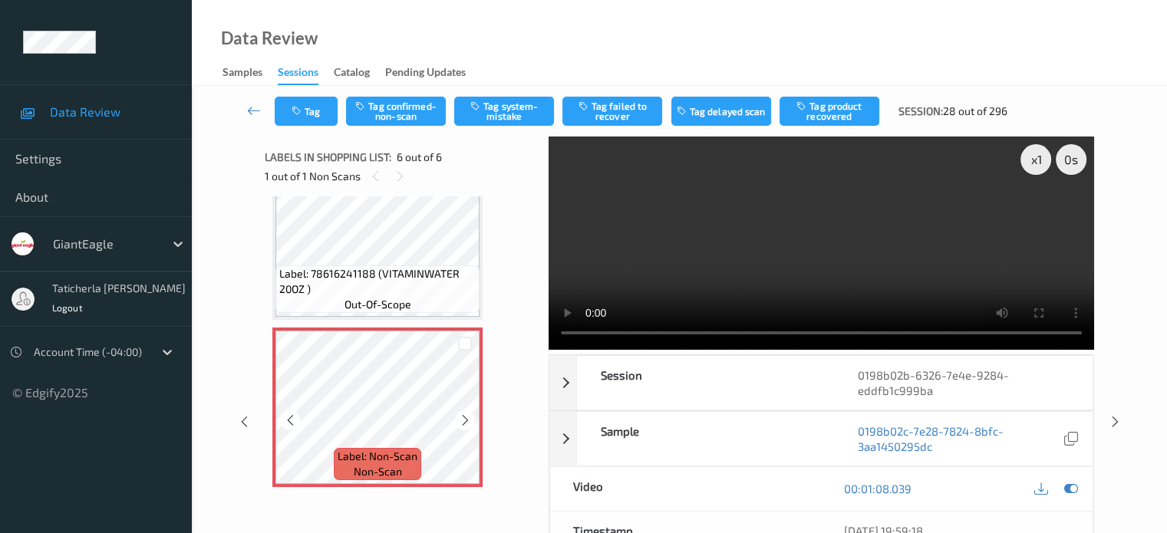
click at [466, 417] on icon at bounding box center [465, 421] width 13 height 14
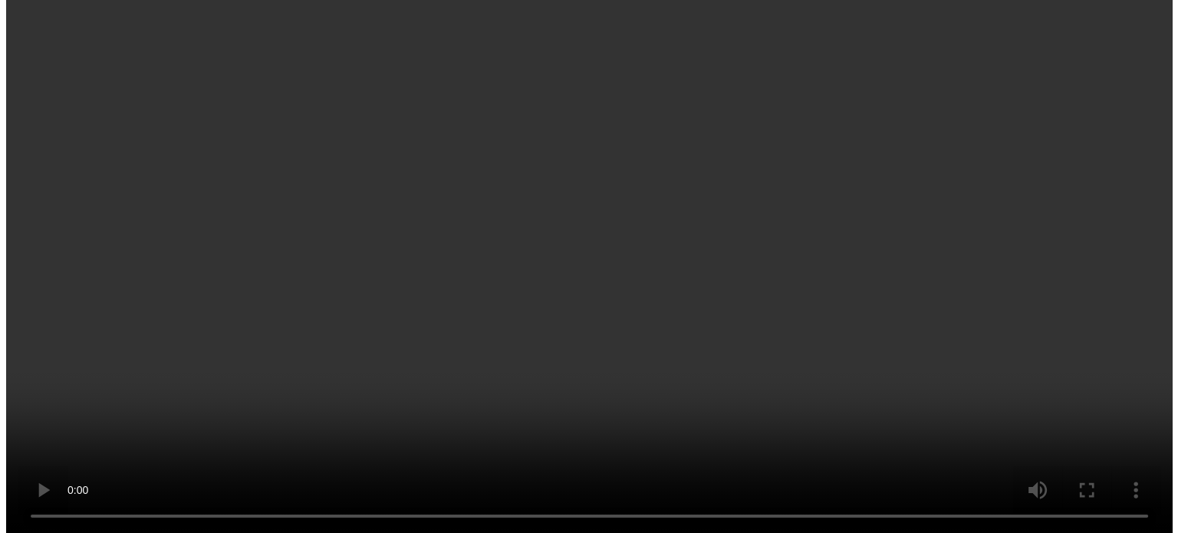
scroll to position [584, 0]
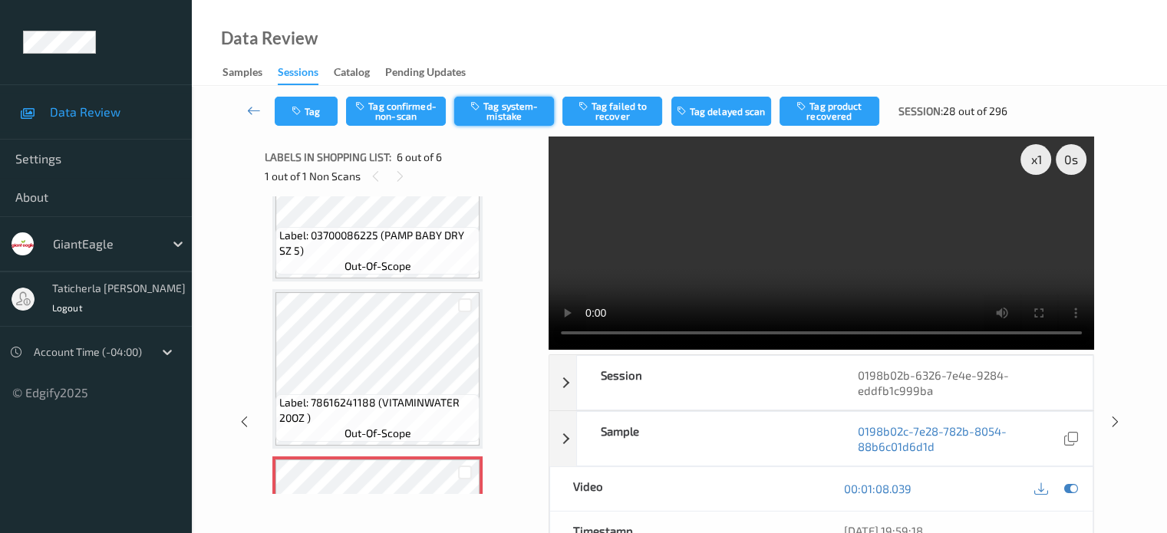
click at [503, 113] on button "Tag system-mistake" at bounding box center [504, 111] width 100 height 29
click at [308, 109] on button "Tag" at bounding box center [306, 111] width 63 height 29
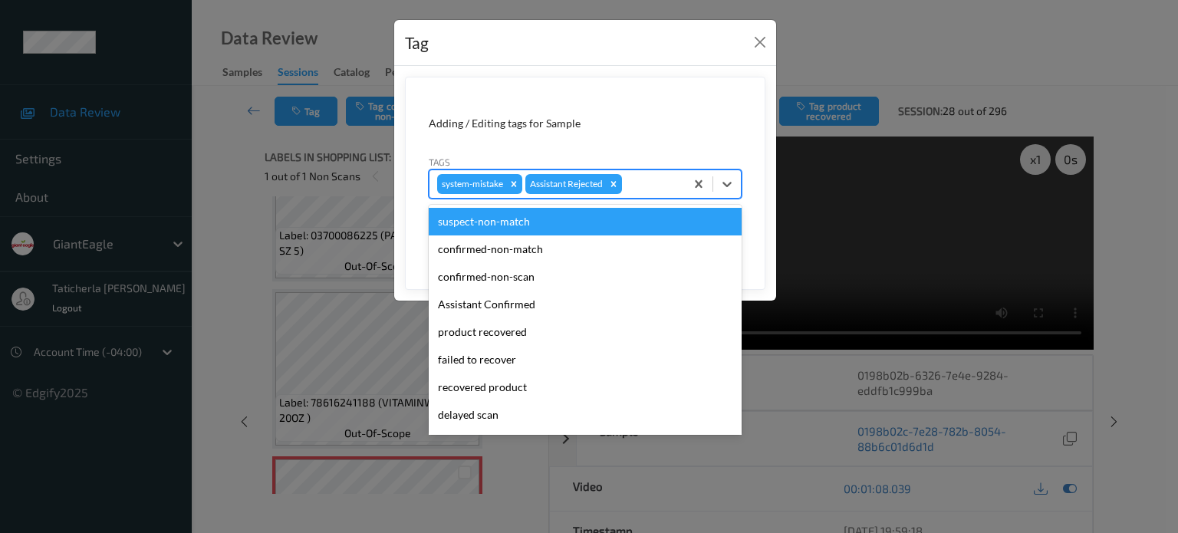
click at [676, 184] on div at bounding box center [651, 184] width 52 height 18
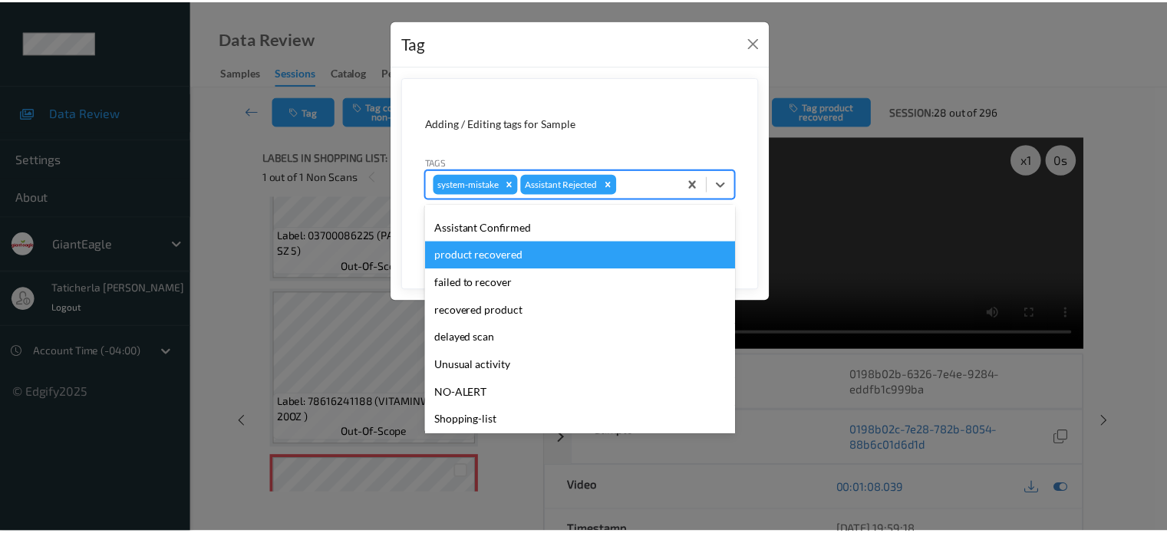
scroll to position [135, 0]
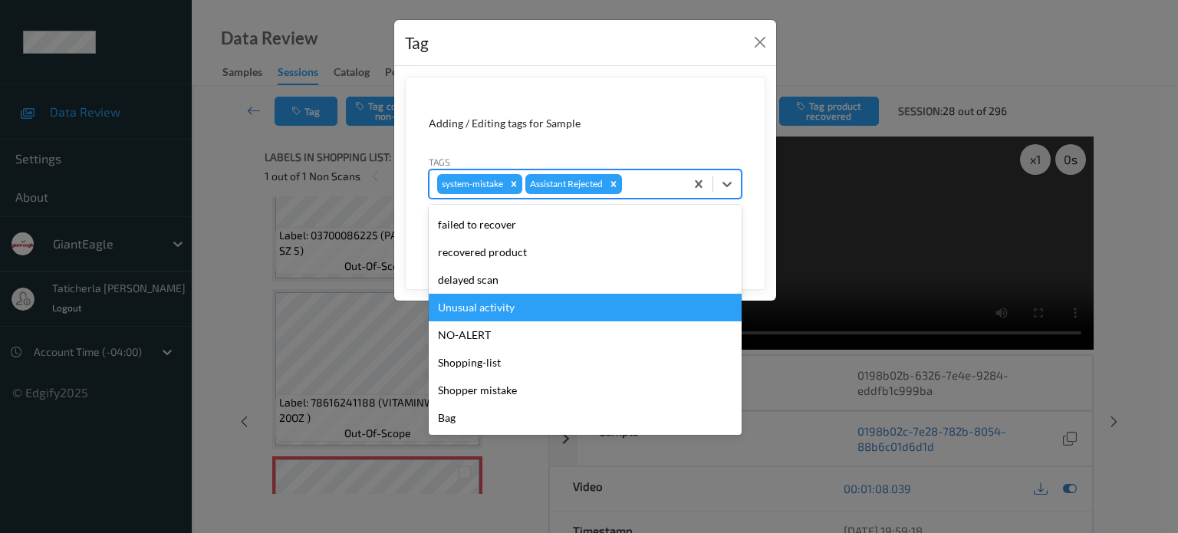
click at [512, 299] on div "Unusual activity" at bounding box center [585, 308] width 313 height 28
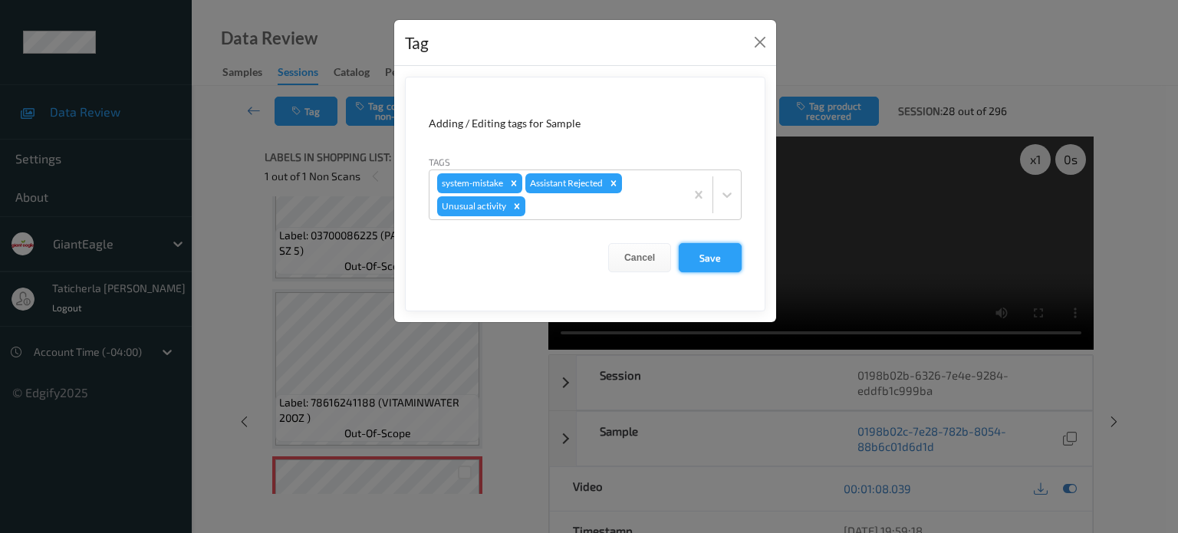
click at [723, 251] on button "Save" at bounding box center [710, 257] width 63 height 29
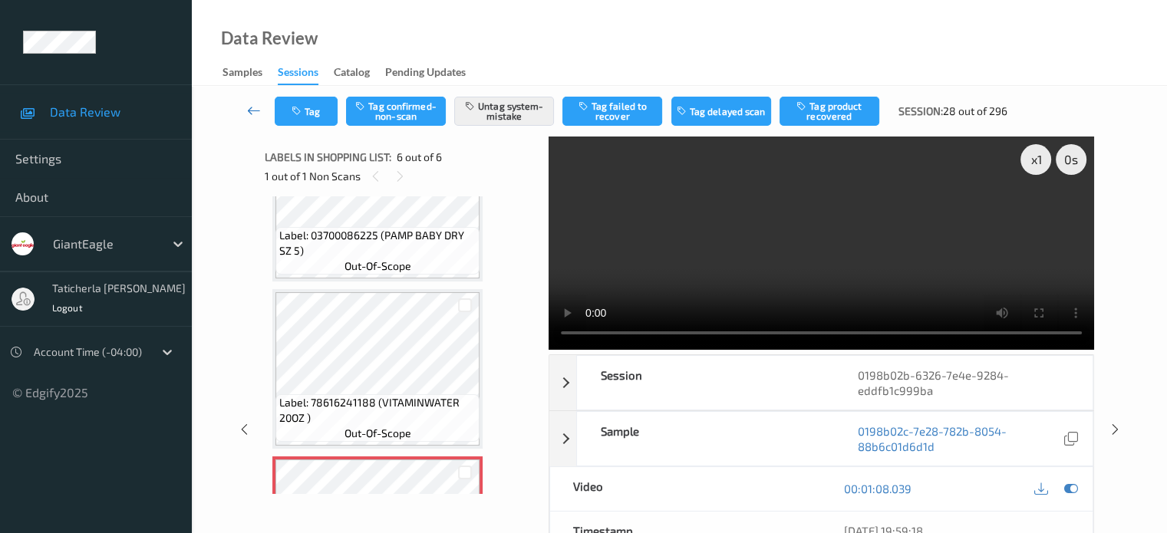
click at [247, 113] on icon at bounding box center [254, 110] width 14 height 15
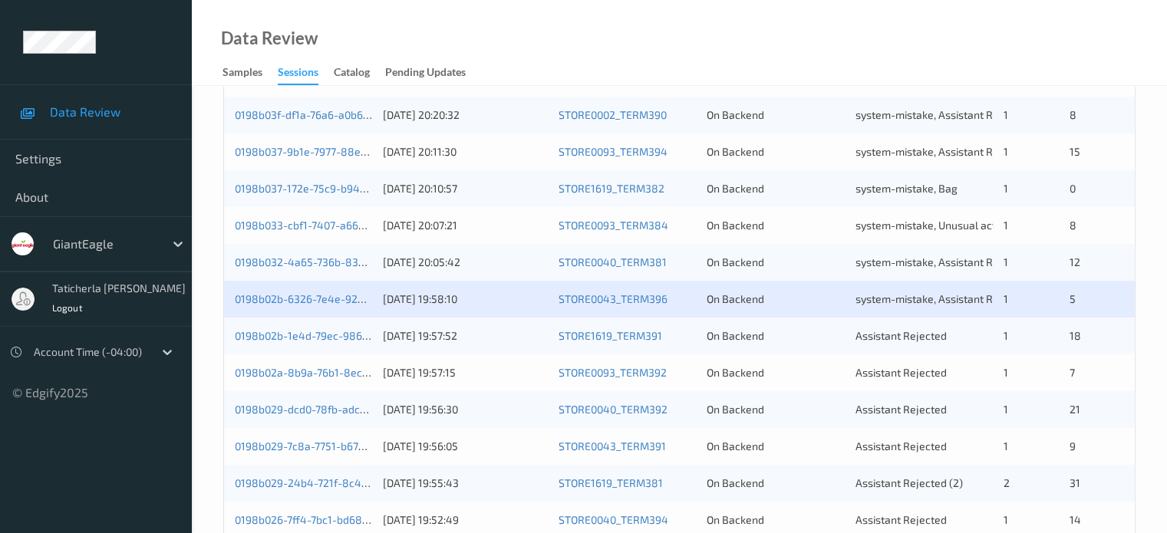
scroll to position [460, 0]
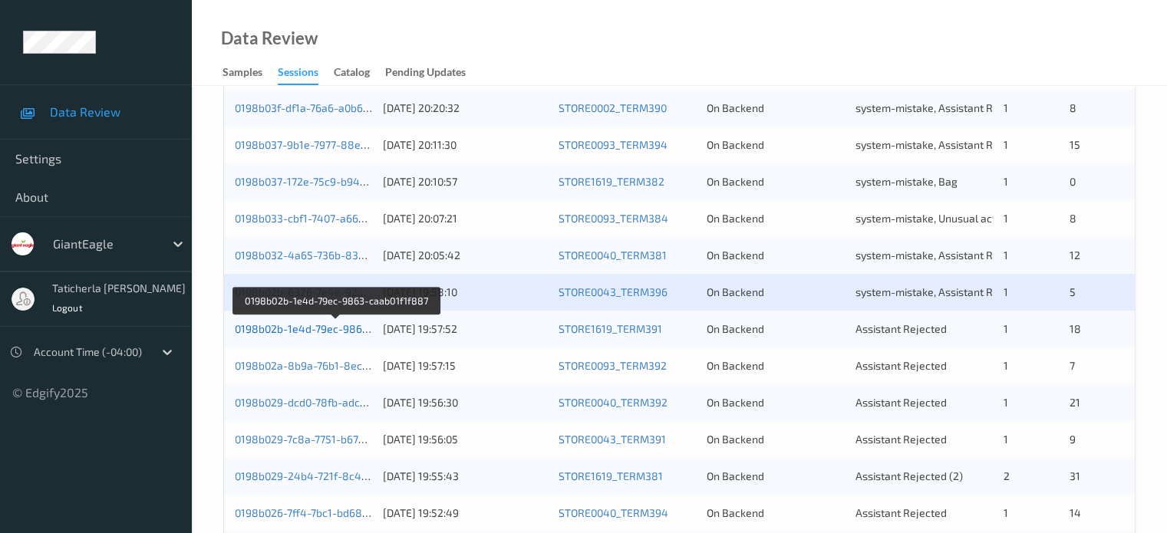
click at [350, 334] on link "0198b02b-1e4d-79ec-9863-caab01f1f887" at bounding box center [337, 328] width 204 height 13
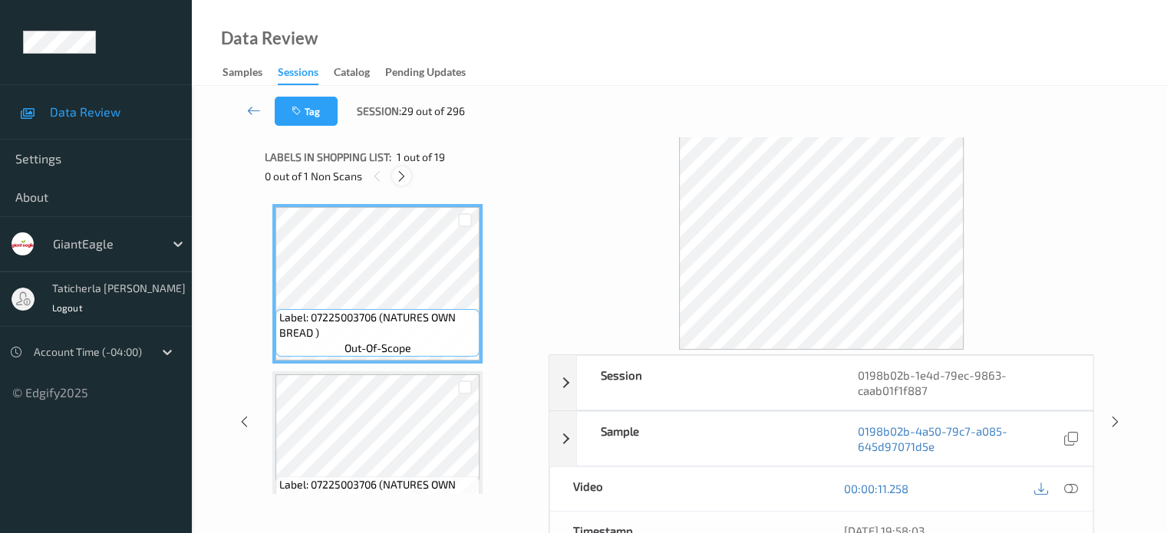
click at [403, 173] on icon at bounding box center [401, 177] width 13 height 14
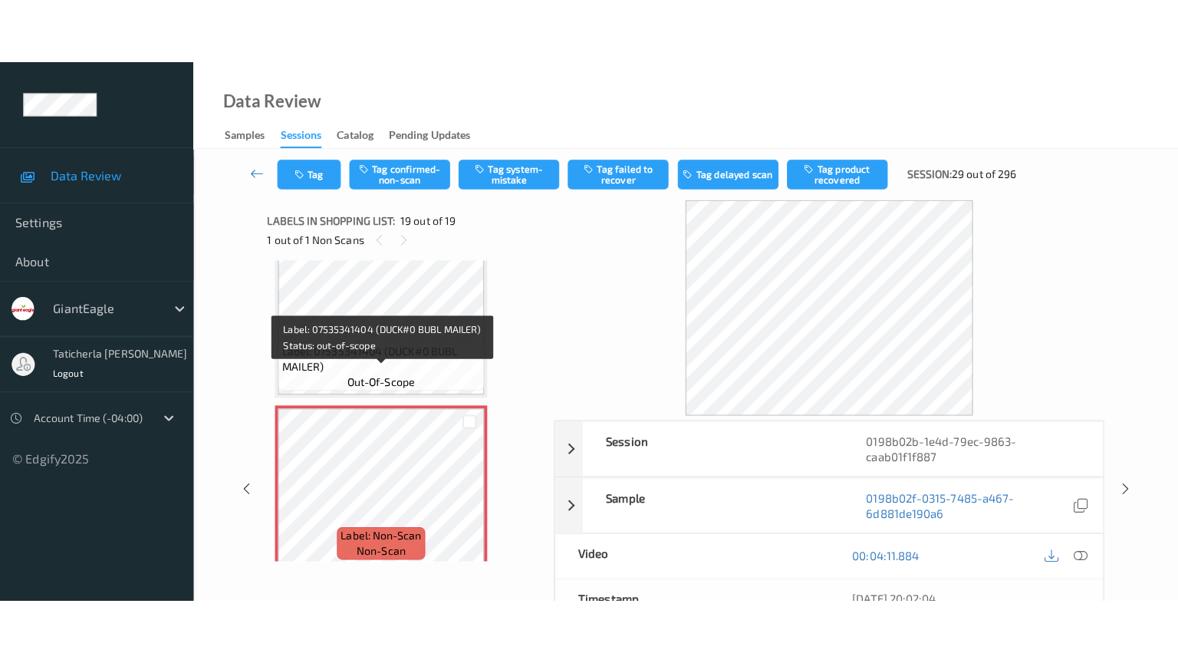
scroll to position [2888, 0]
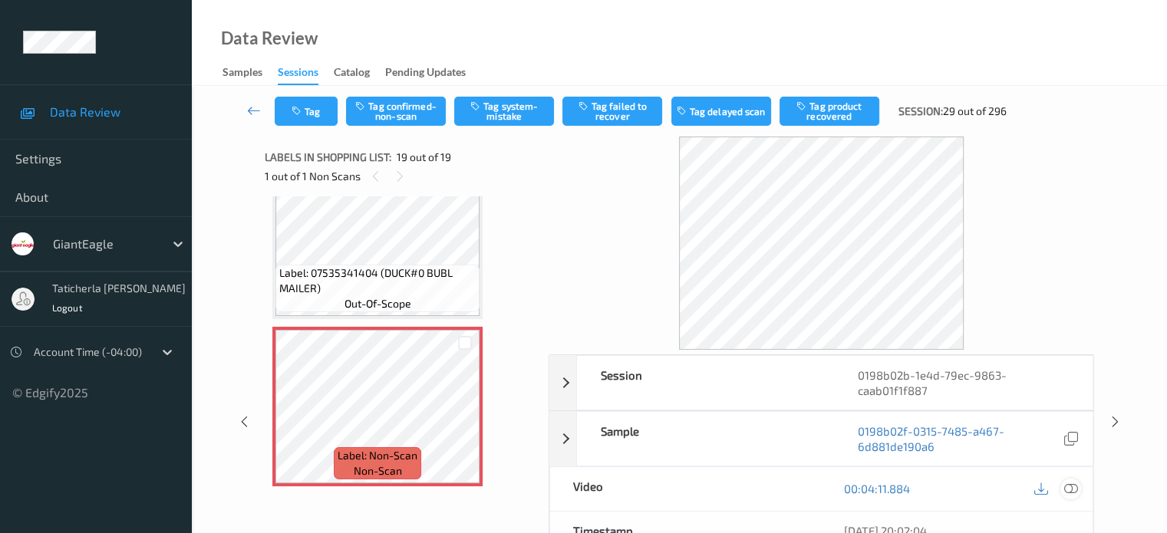
click at [1066, 487] on icon at bounding box center [1070, 489] width 14 height 14
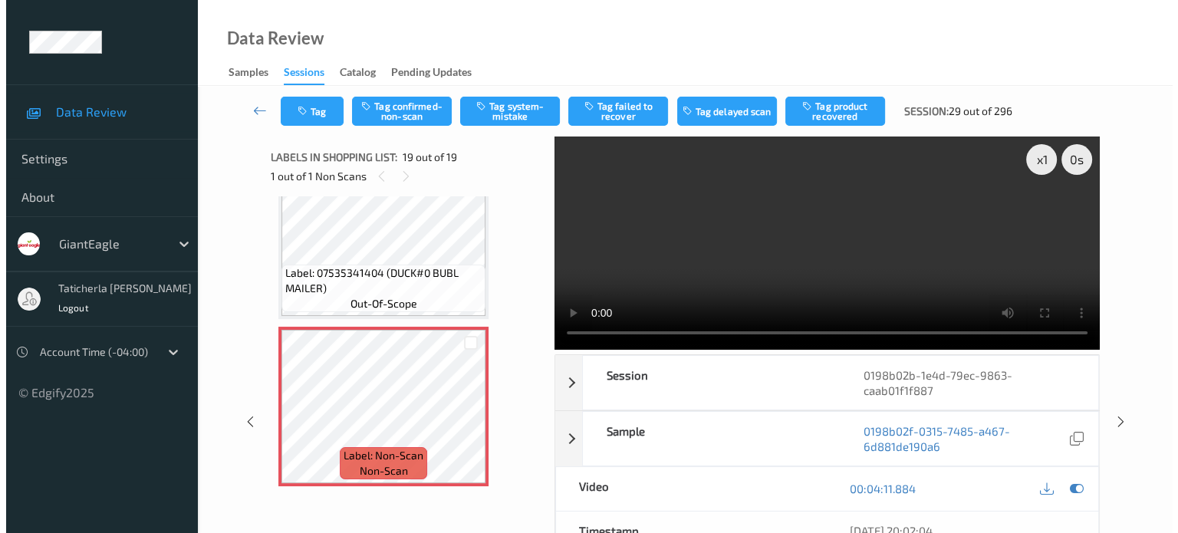
scroll to position [2758, 0]
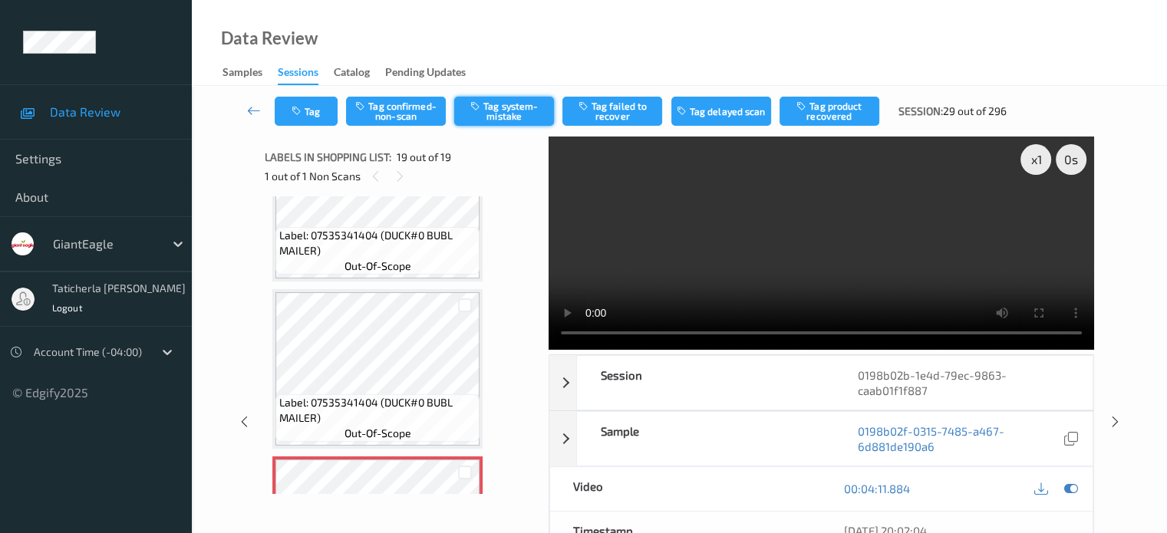
click at [504, 101] on button "Tag system-mistake" at bounding box center [504, 111] width 100 height 29
click at [287, 107] on button "Tag" at bounding box center [306, 111] width 63 height 29
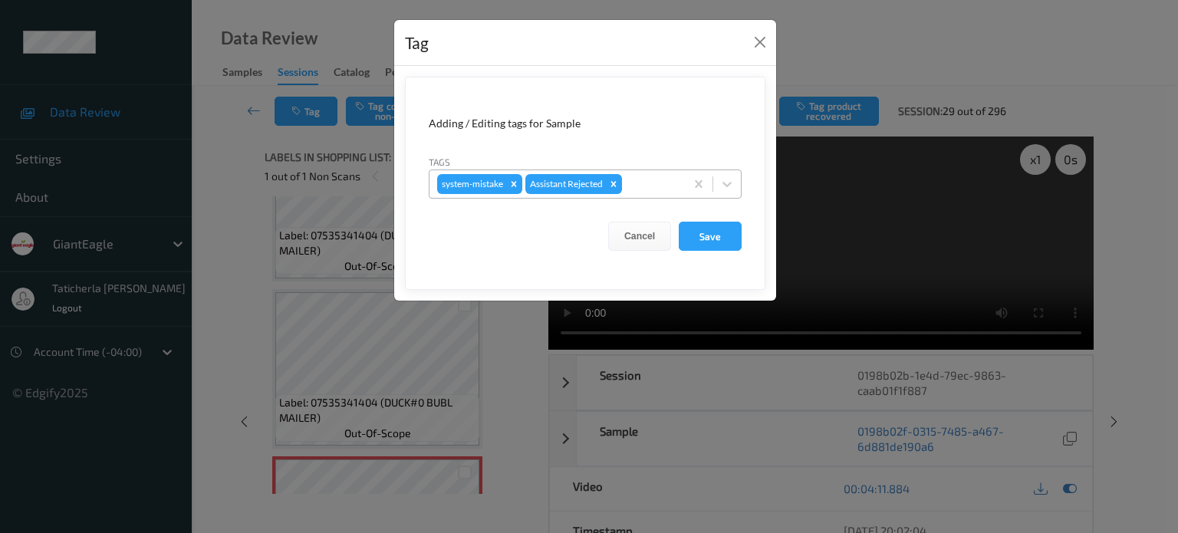
click at [648, 183] on div at bounding box center [651, 184] width 52 height 18
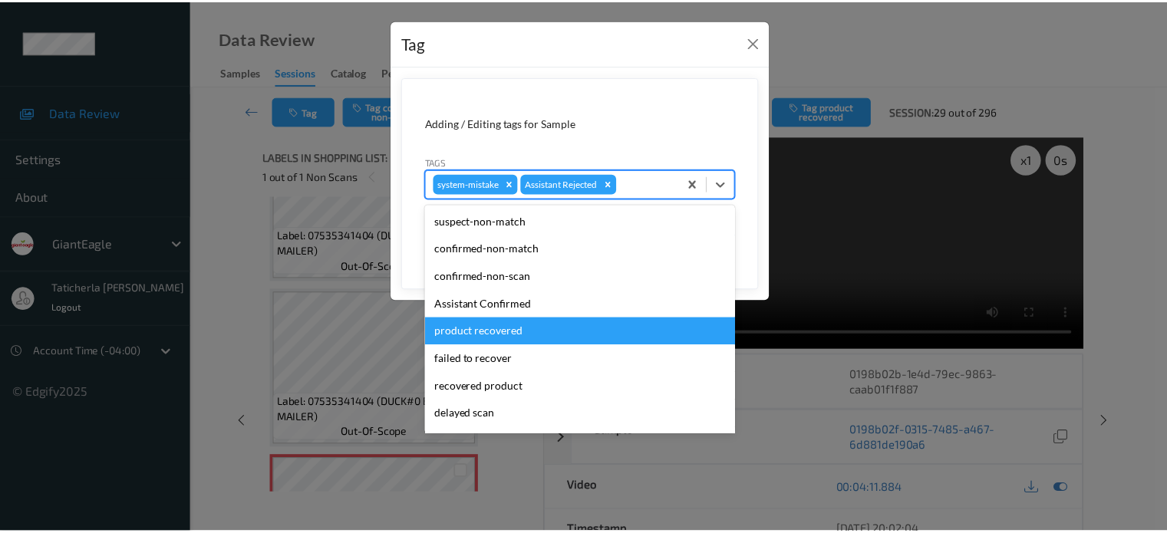
scroll to position [135, 0]
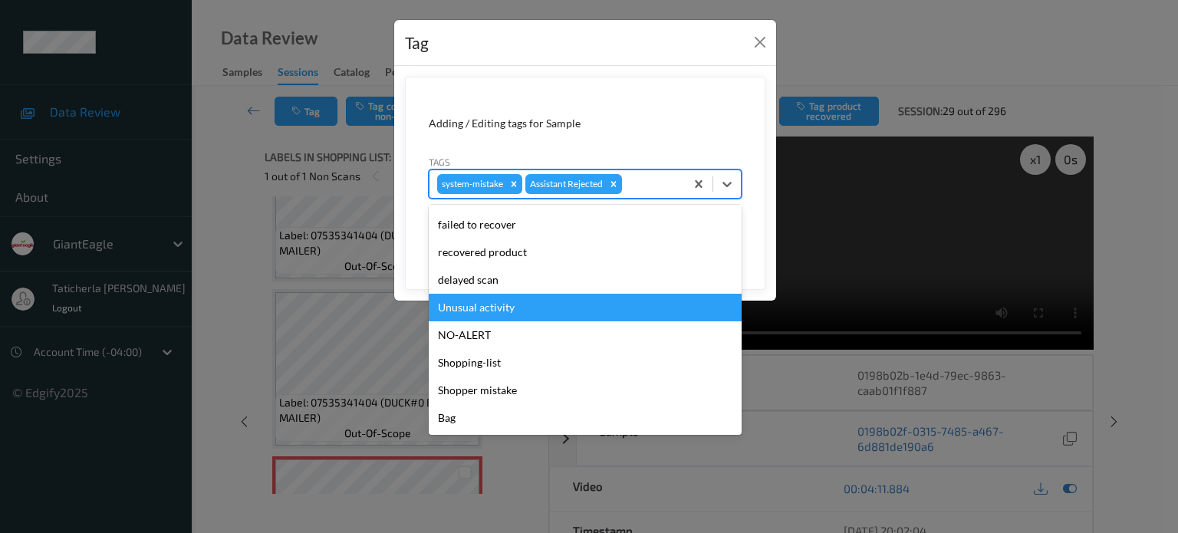
click at [543, 308] on div "Unusual activity" at bounding box center [585, 308] width 313 height 28
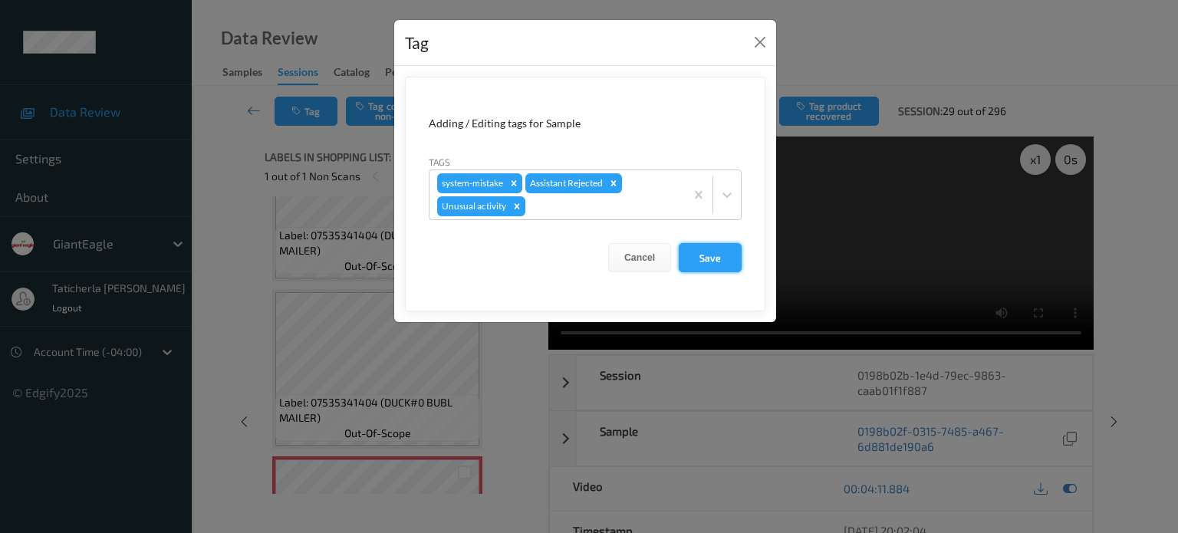
click at [723, 251] on button "Save" at bounding box center [710, 257] width 63 height 29
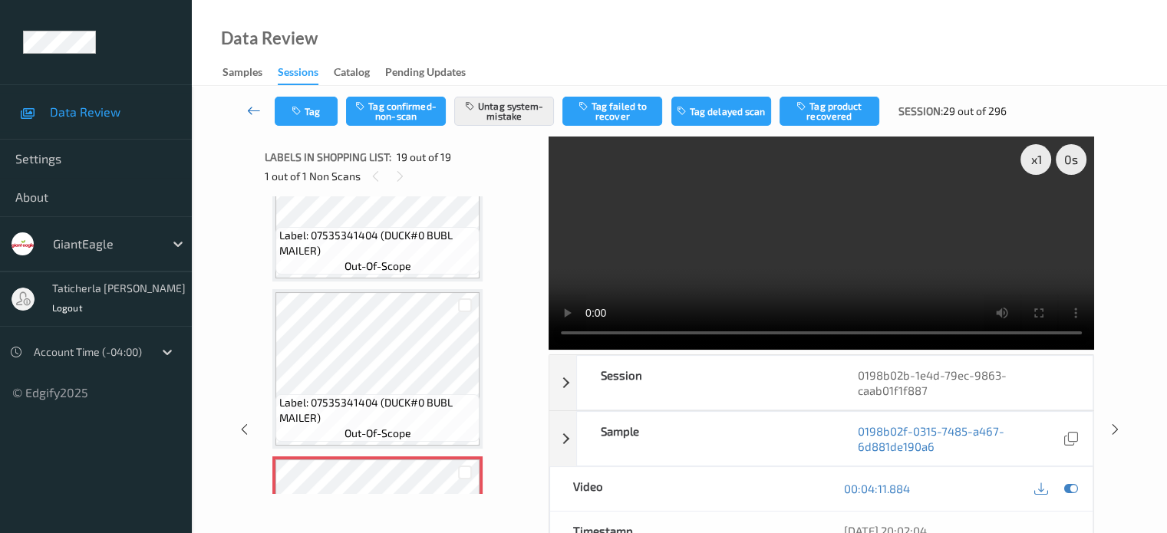
click at [249, 107] on icon at bounding box center [254, 110] width 14 height 15
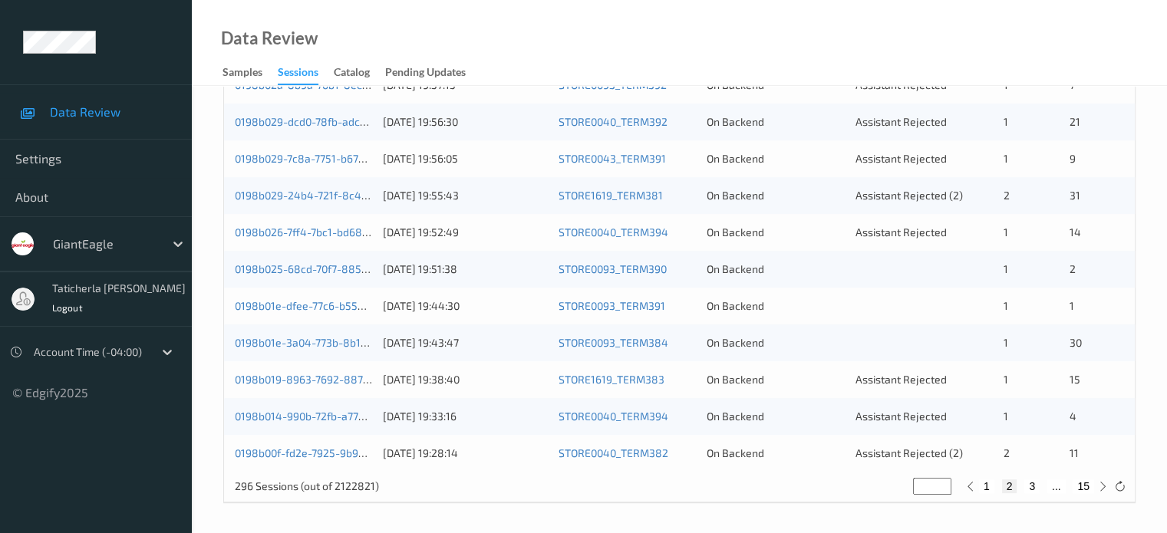
scroll to position [664, 0]
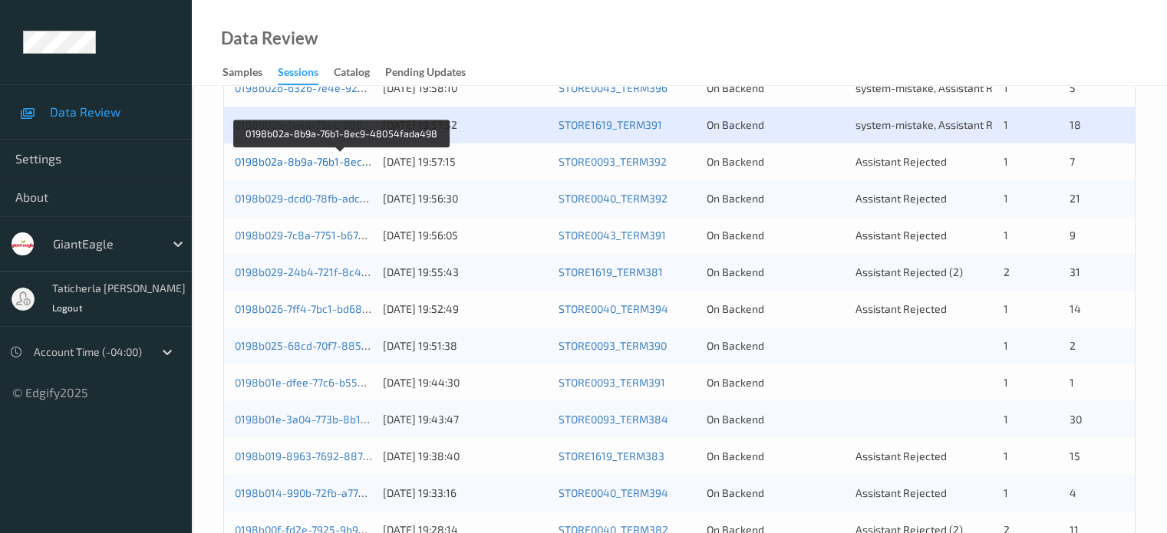
click at [344, 164] on link "0198b02a-8b9a-76b1-8ec9-48054fada498" at bounding box center [341, 161] width 213 height 13
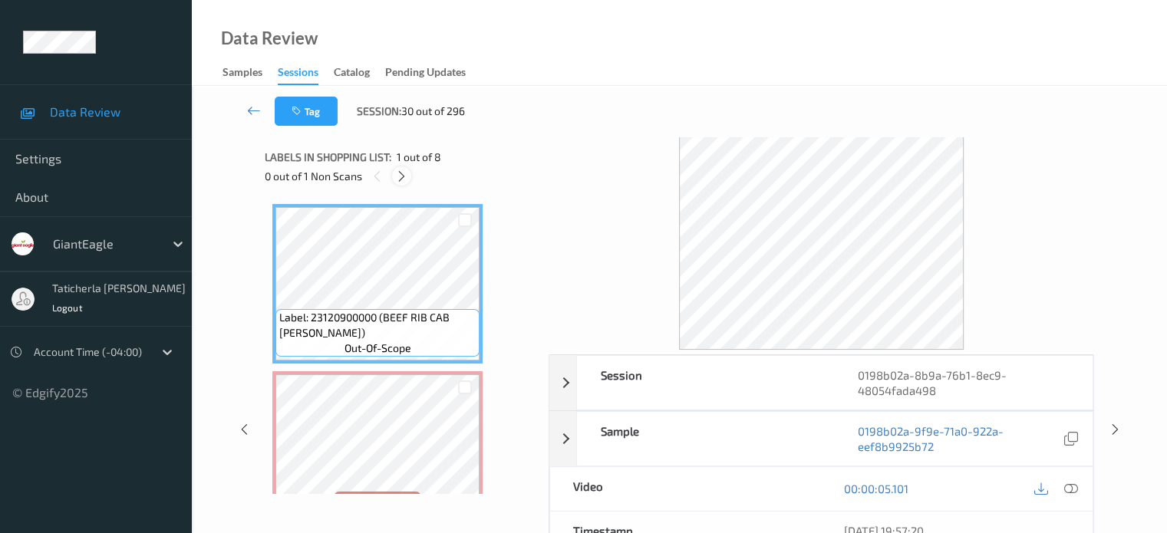
click at [405, 170] on icon at bounding box center [401, 177] width 13 height 14
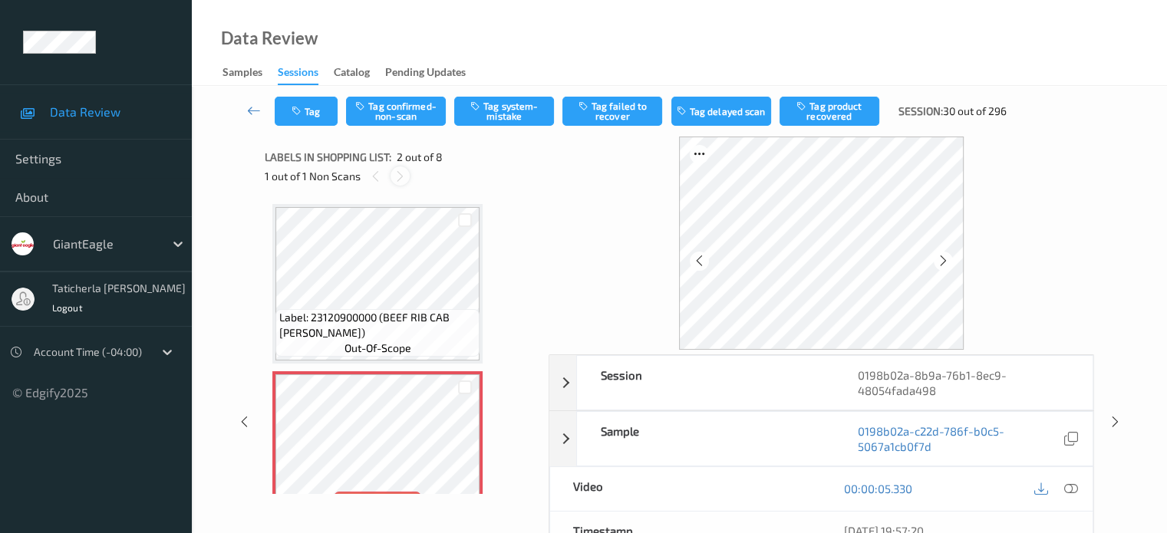
click at [396, 177] on icon at bounding box center [400, 177] width 13 height 14
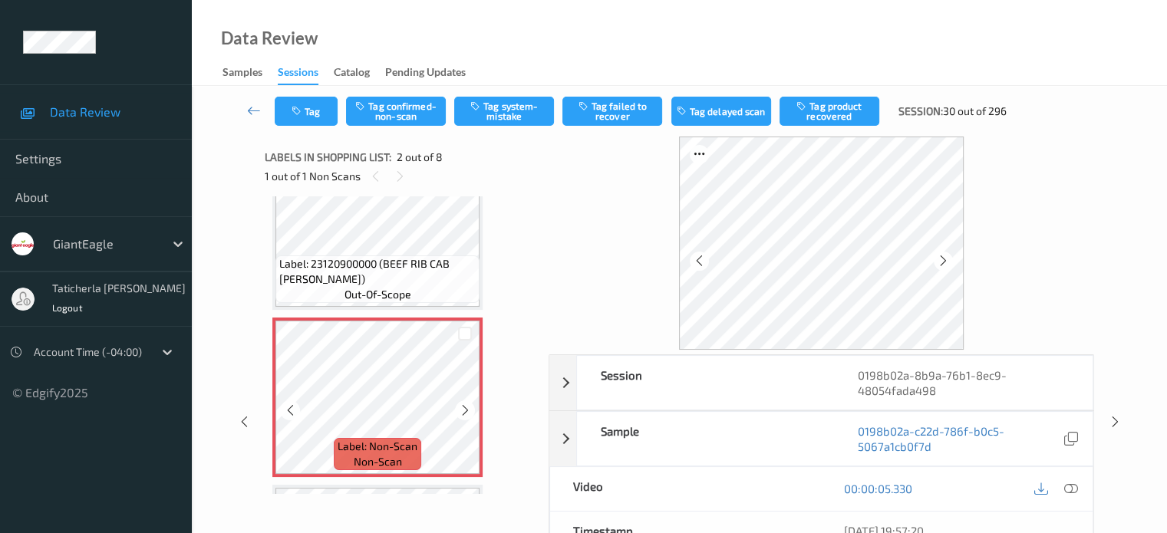
scroll to position [77, 0]
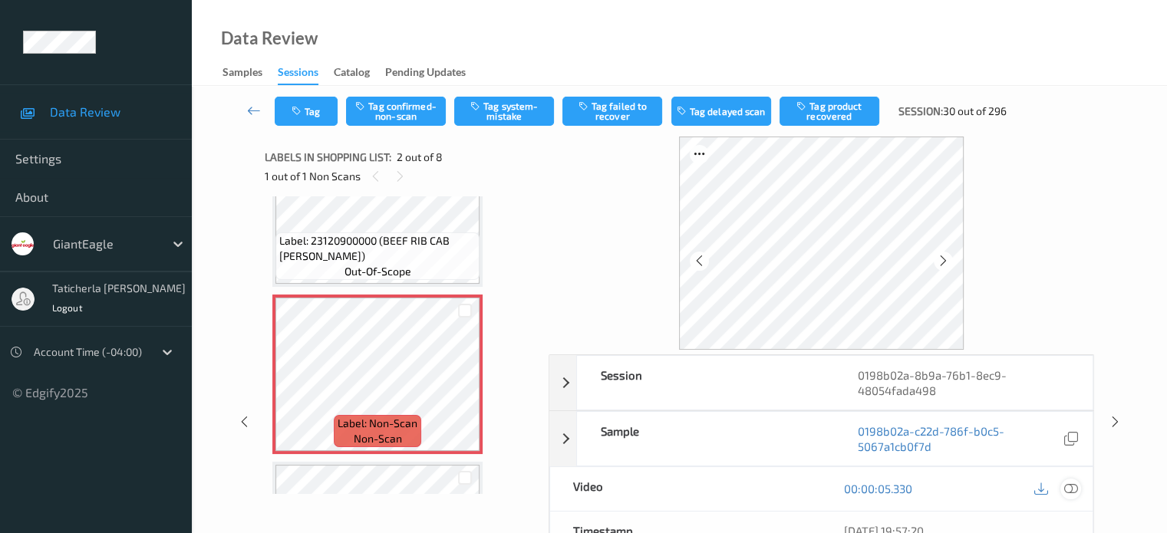
click at [1064, 487] on icon at bounding box center [1070, 489] width 14 height 14
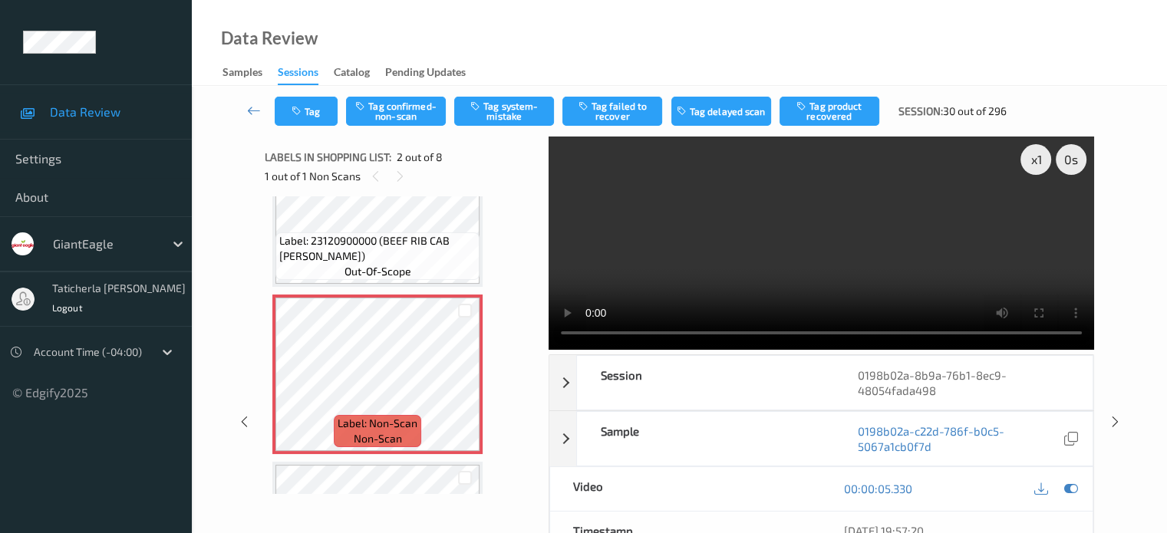
click at [565, 211] on video at bounding box center [821, 243] width 545 height 213
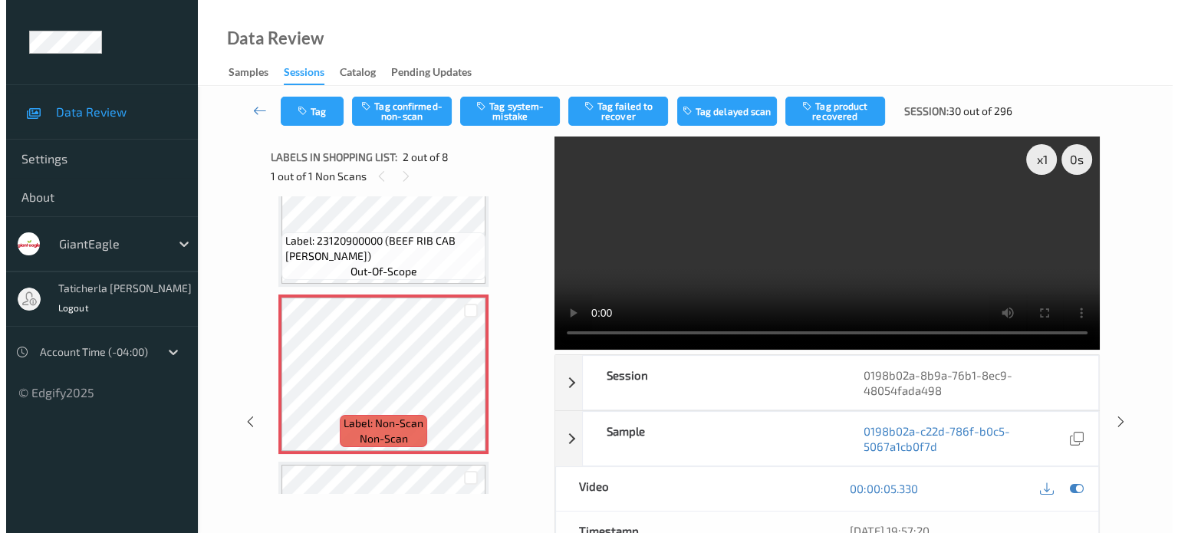
scroll to position [153, 0]
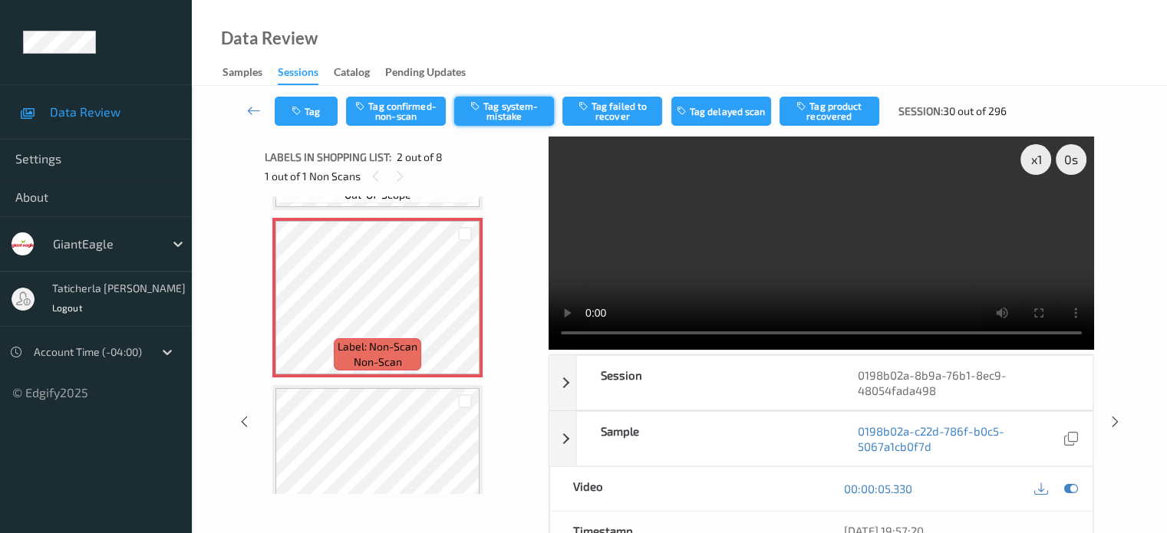
click at [500, 117] on button "Tag system-mistake" at bounding box center [504, 111] width 100 height 29
click at [311, 113] on button "Tag" at bounding box center [306, 111] width 63 height 29
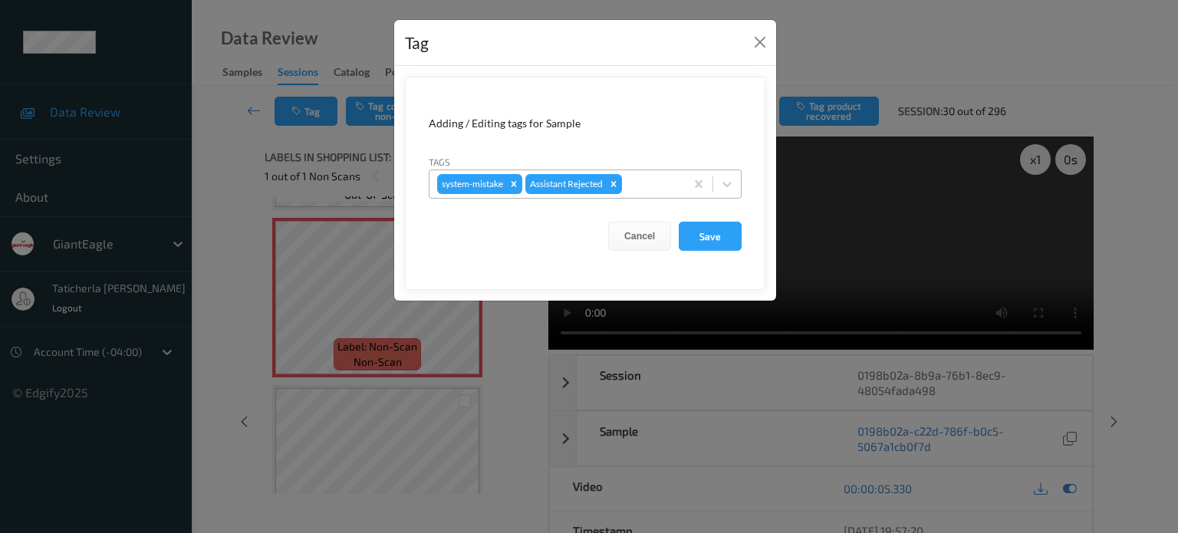
click at [658, 189] on div at bounding box center [651, 184] width 52 height 18
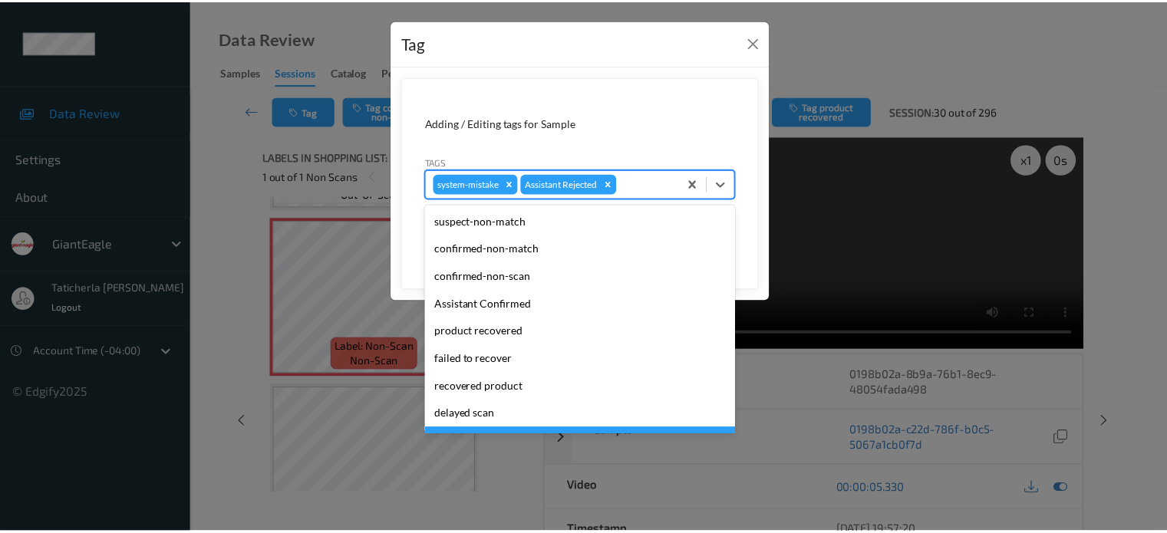
scroll to position [77, 0]
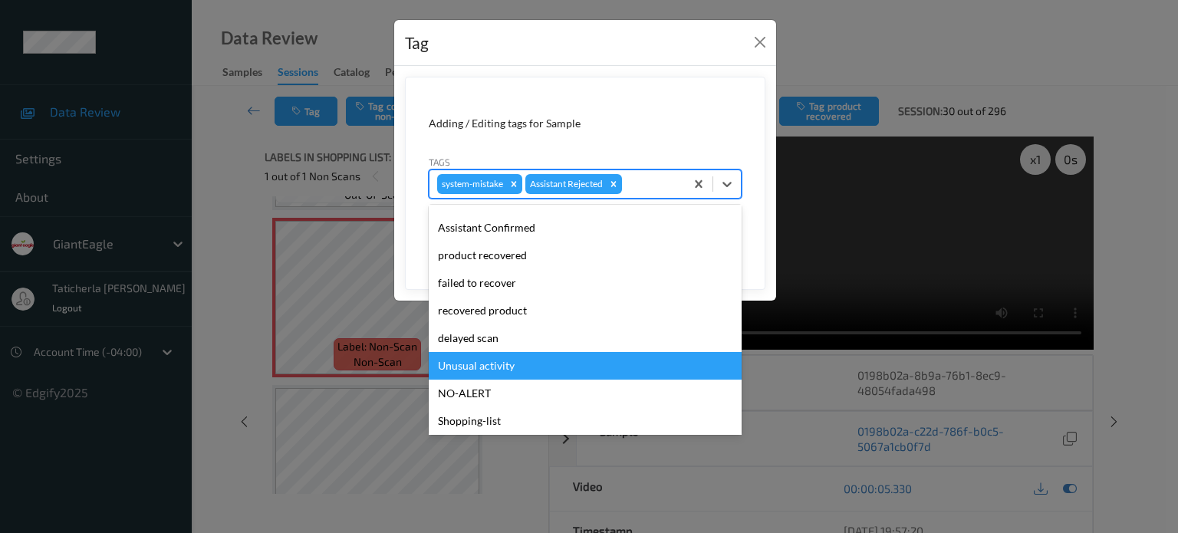
click at [529, 369] on div "Unusual activity" at bounding box center [585, 366] width 313 height 28
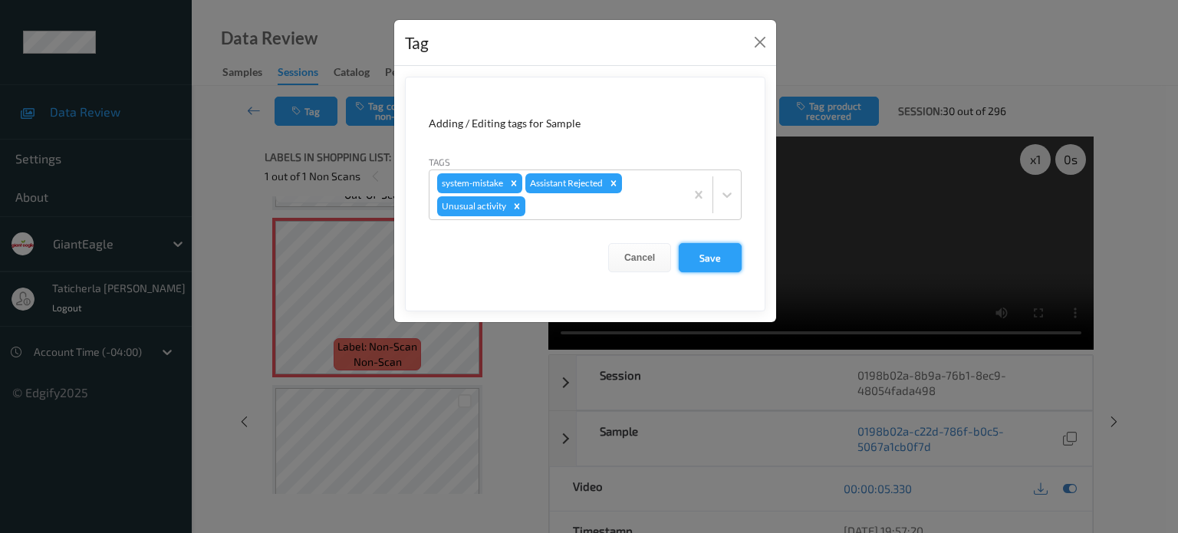
click at [725, 255] on button "Save" at bounding box center [710, 257] width 63 height 29
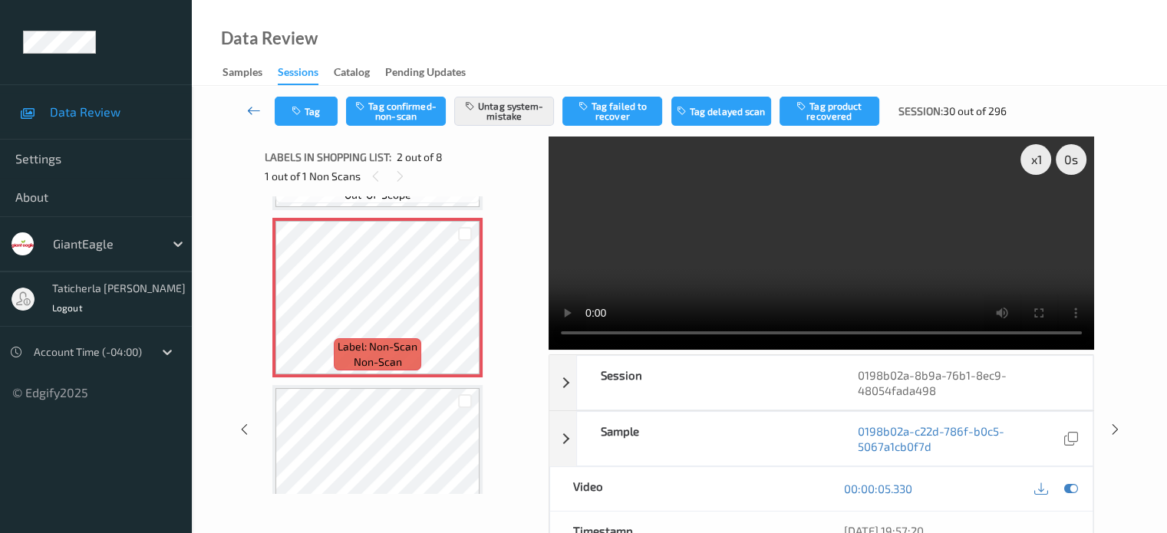
click at [250, 106] on icon at bounding box center [254, 110] width 14 height 15
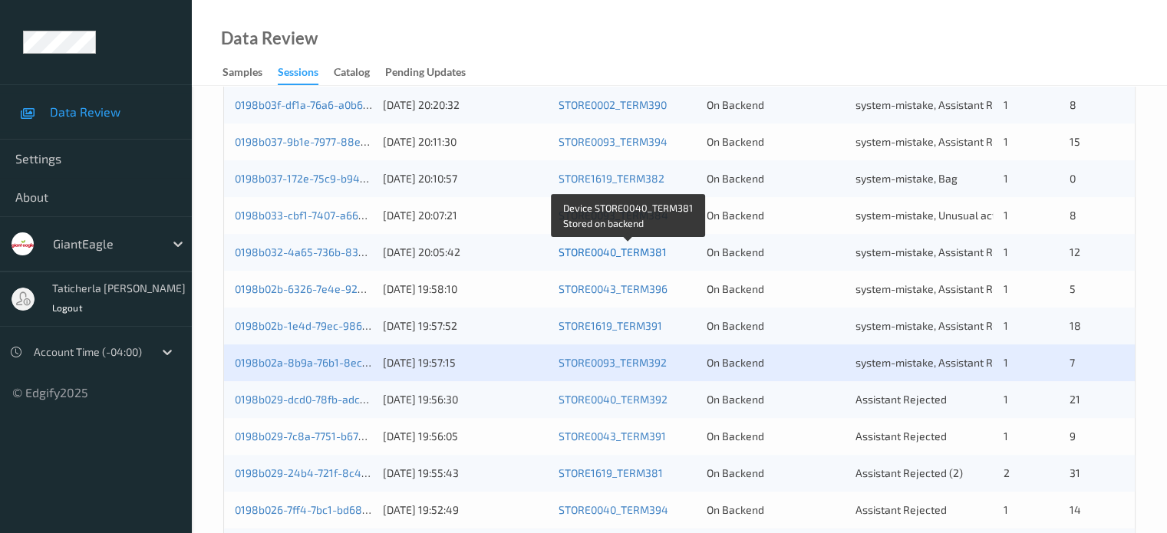
scroll to position [537, 0]
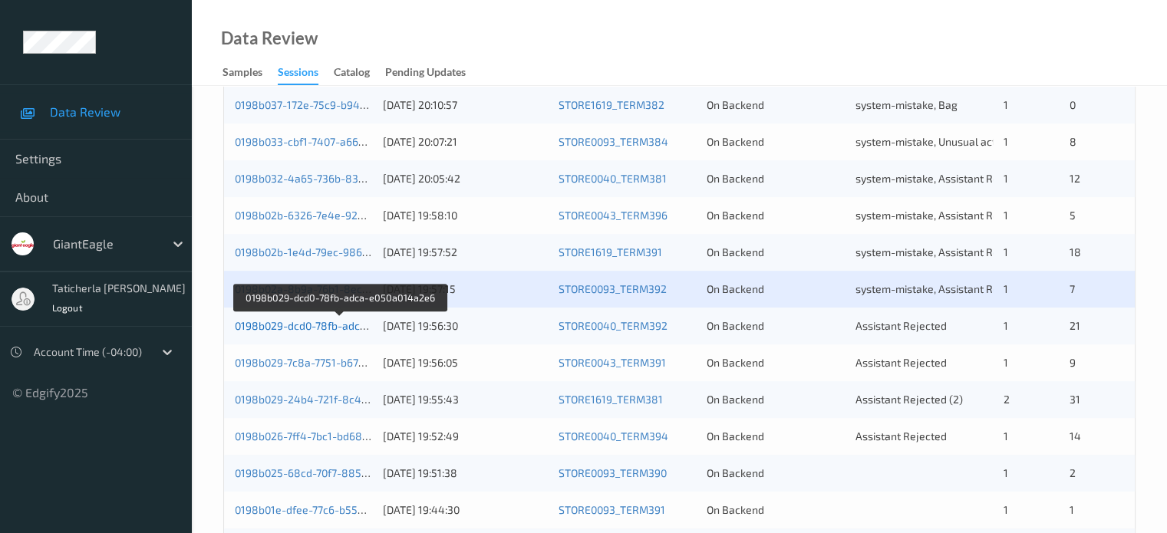
click at [305, 321] on link "0198b029-dcd0-78fb-adca-e050a014a2e6" at bounding box center [339, 325] width 209 height 13
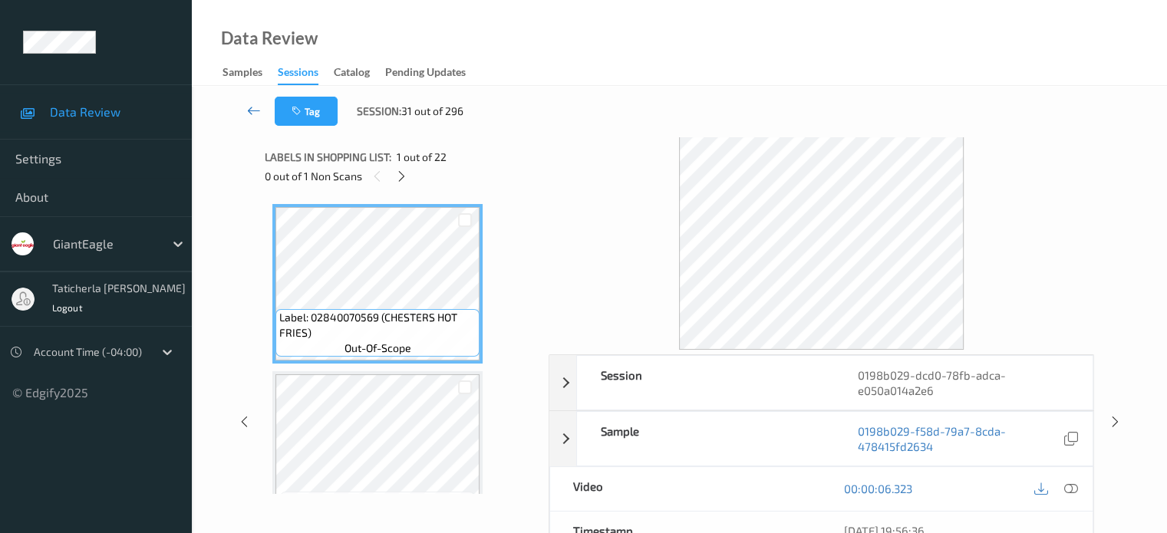
click at [254, 109] on icon at bounding box center [254, 110] width 14 height 15
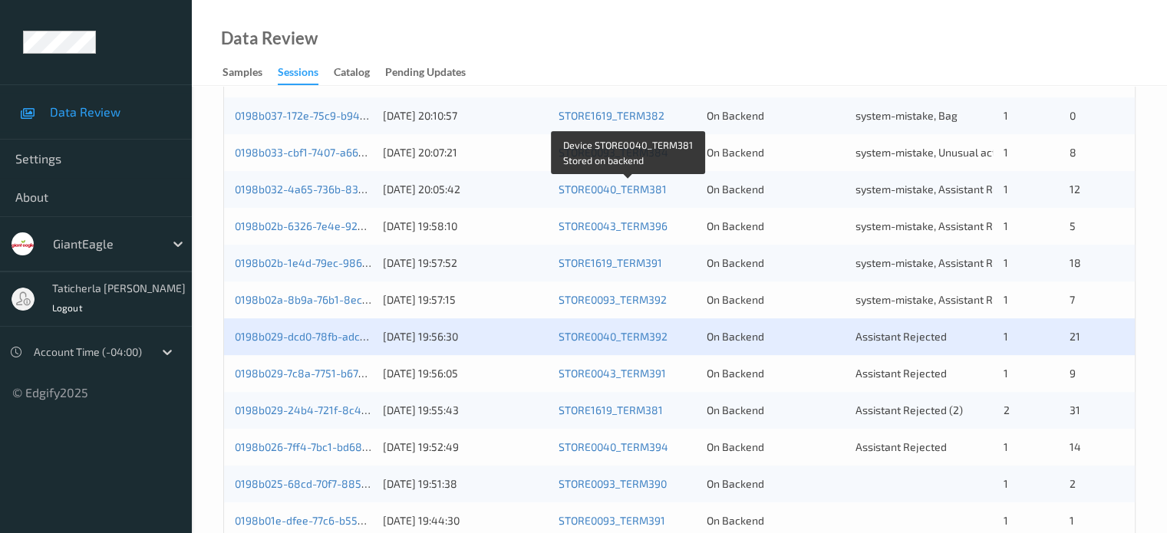
scroll to position [614, 0]
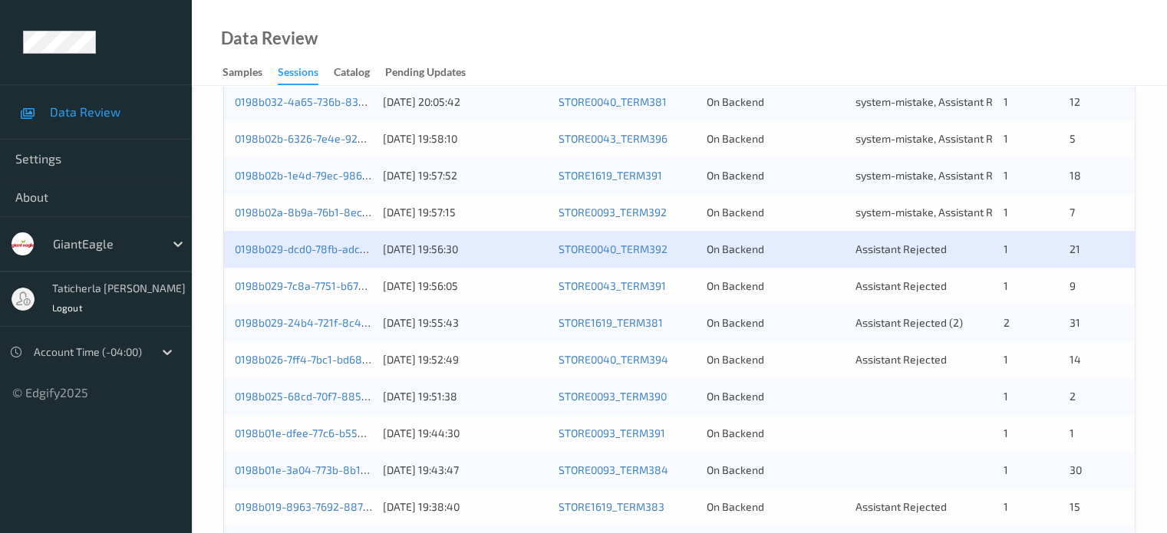
click at [321, 236] on div "0198b029-dcd0-78fb-adca-e050a014a2e6 15/08/2025 19:56:30 STORE0040_TERM392 On B…" at bounding box center [679, 249] width 911 height 37
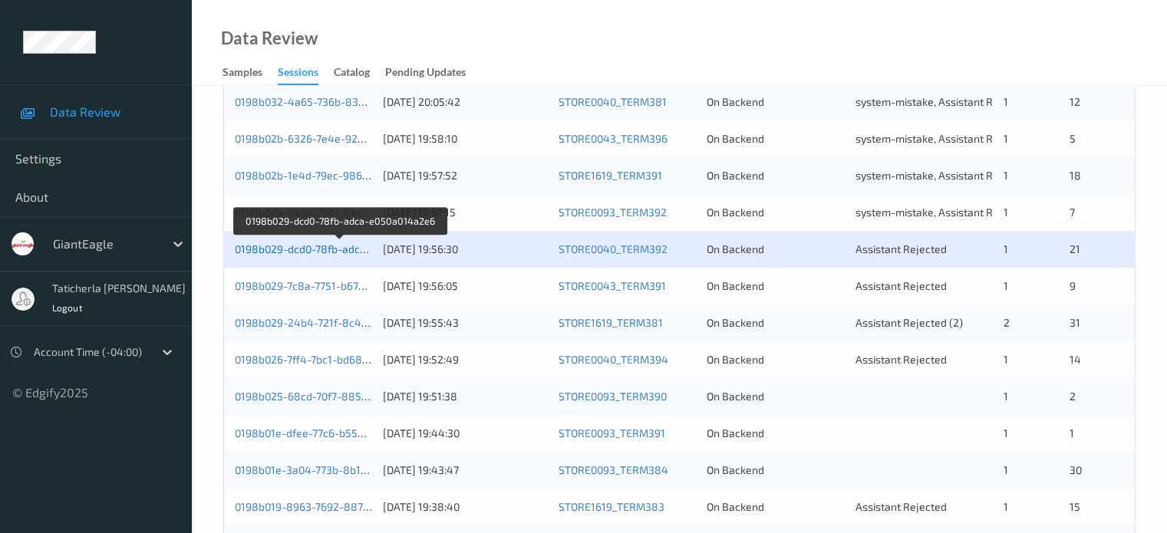
click at [319, 243] on link "0198b029-dcd0-78fb-adca-e050a014a2e6" at bounding box center [339, 248] width 209 height 13
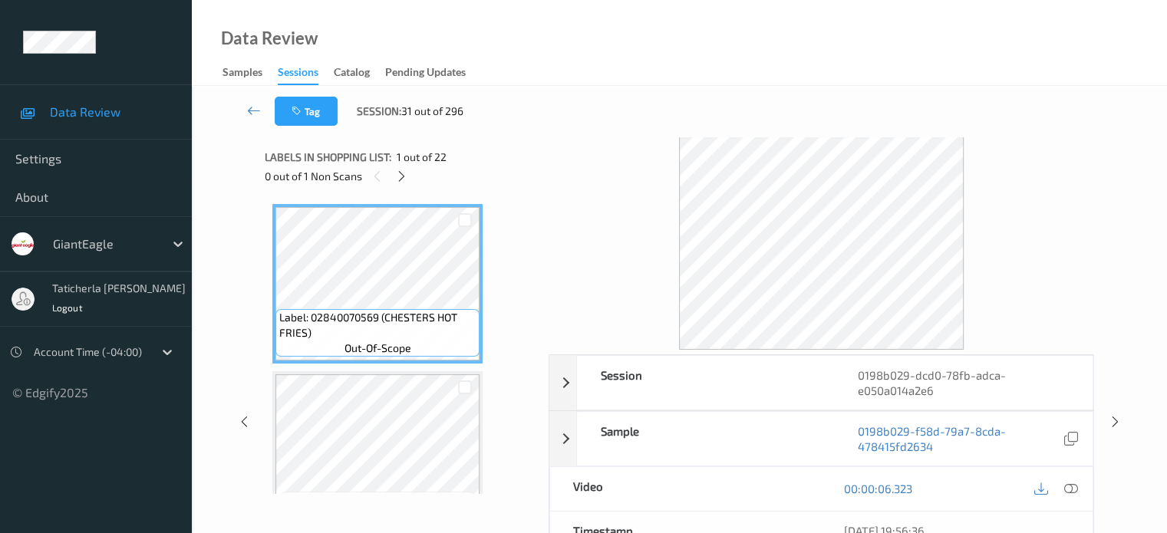
click at [410, 170] on div "0 out of 1 Non Scans" at bounding box center [401, 175] width 273 height 19
click at [404, 178] on icon at bounding box center [401, 177] width 13 height 14
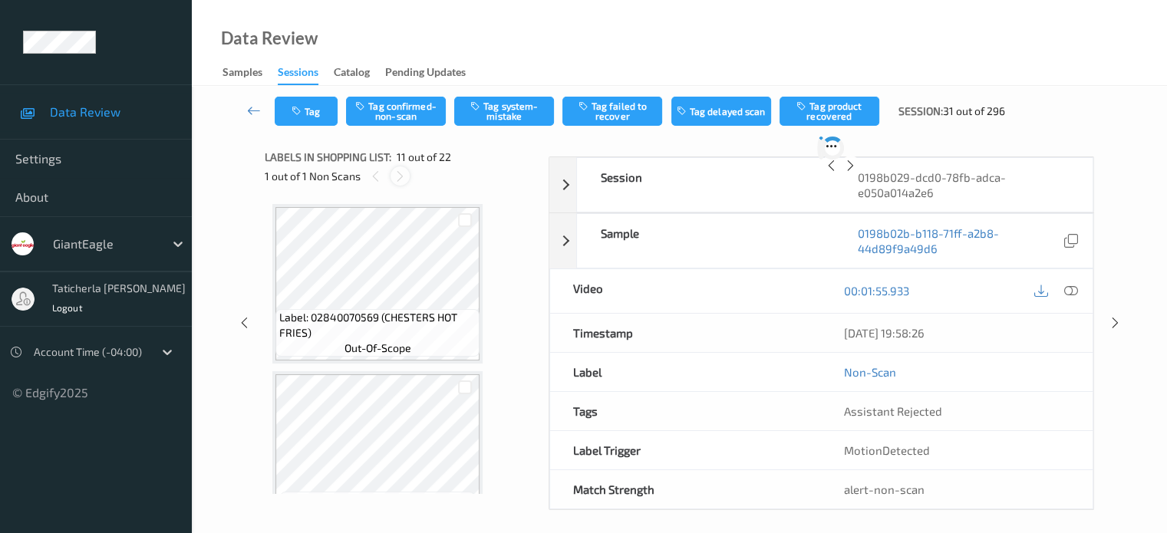
scroll to position [1513, 0]
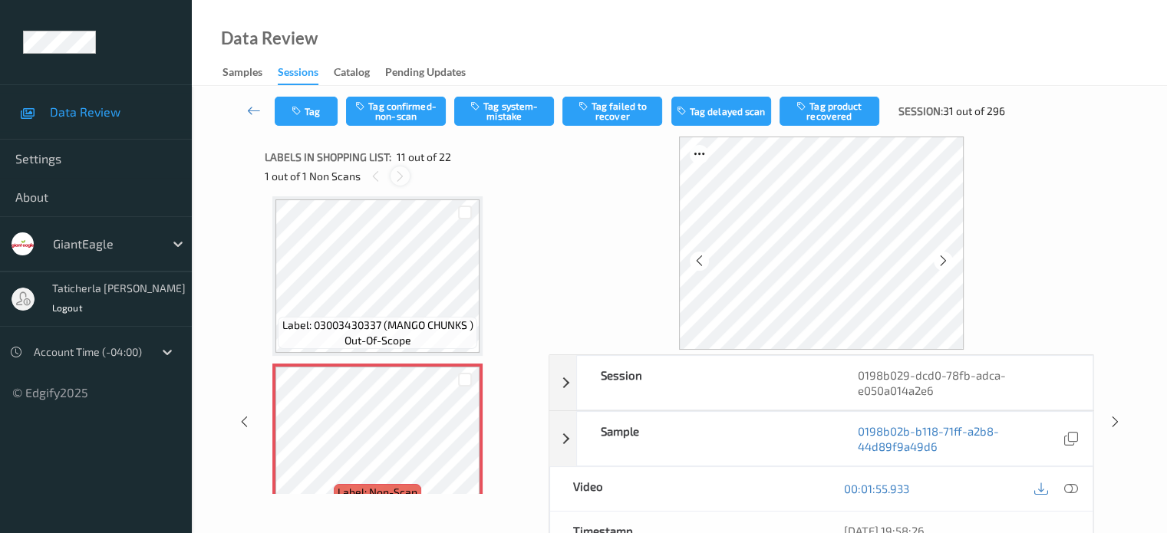
click at [397, 175] on icon at bounding box center [400, 177] width 13 height 14
click at [398, 175] on icon at bounding box center [400, 177] width 13 height 14
click at [402, 175] on icon at bounding box center [400, 177] width 13 height 14
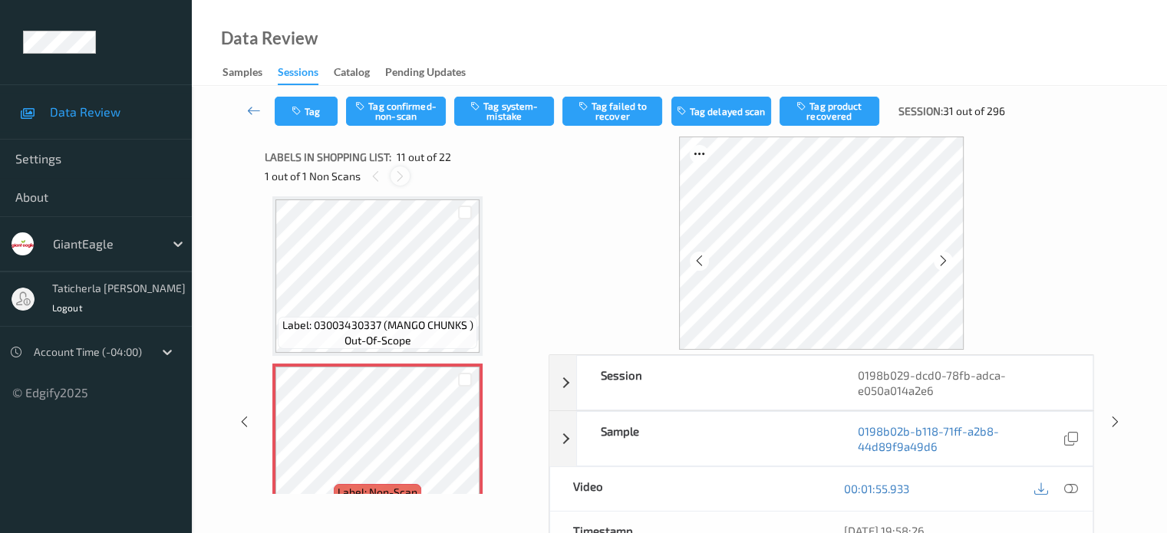
click at [402, 175] on icon at bounding box center [400, 177] width 13 height 14
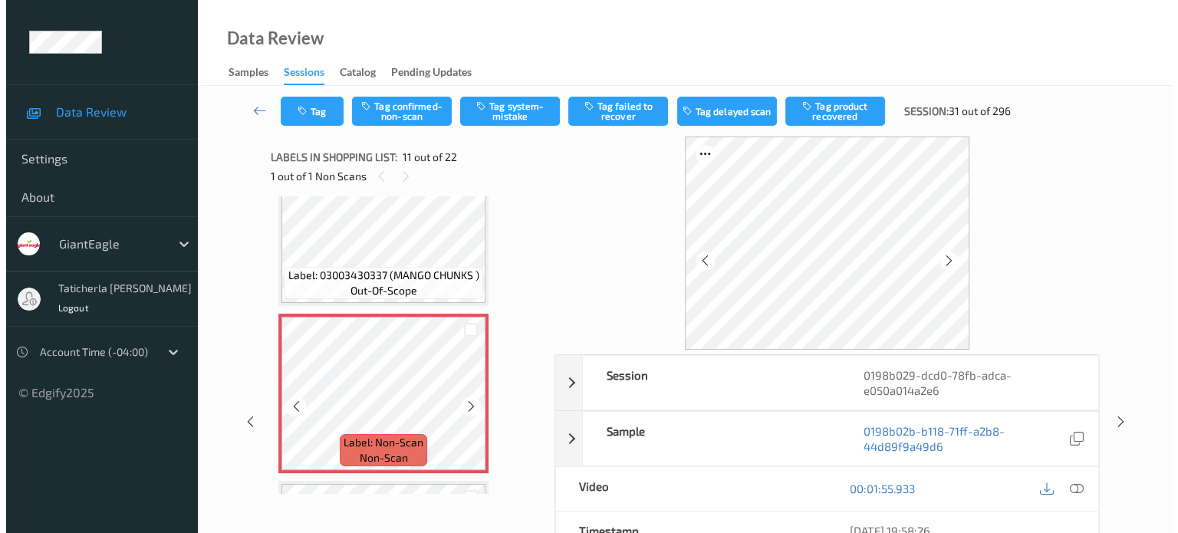
scroll to position [1590, 0]
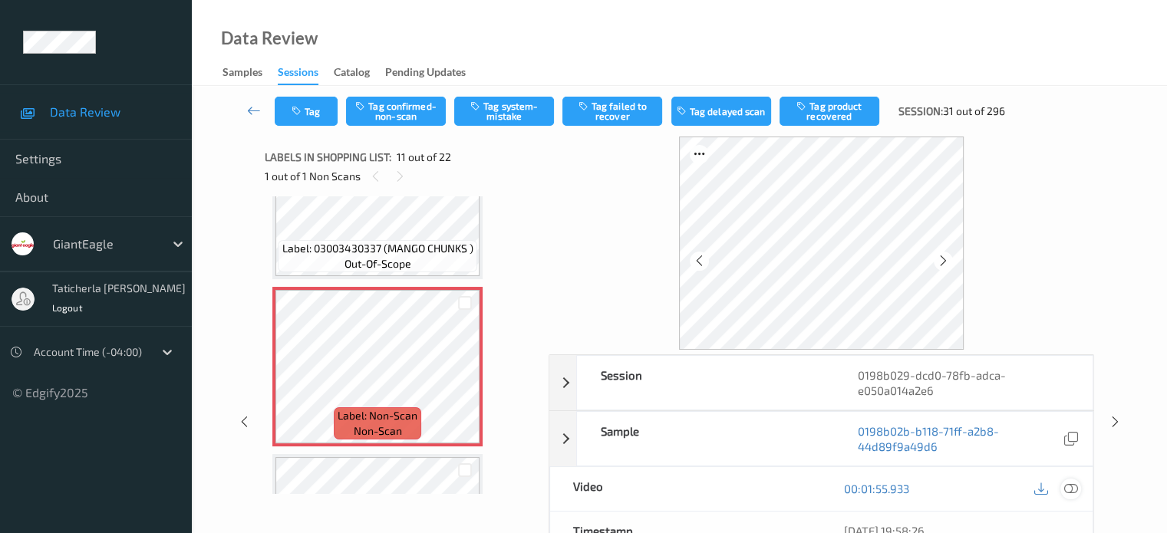
click at [1068, 484] on icon at bounding box center [1070, 489] width 14 height 14
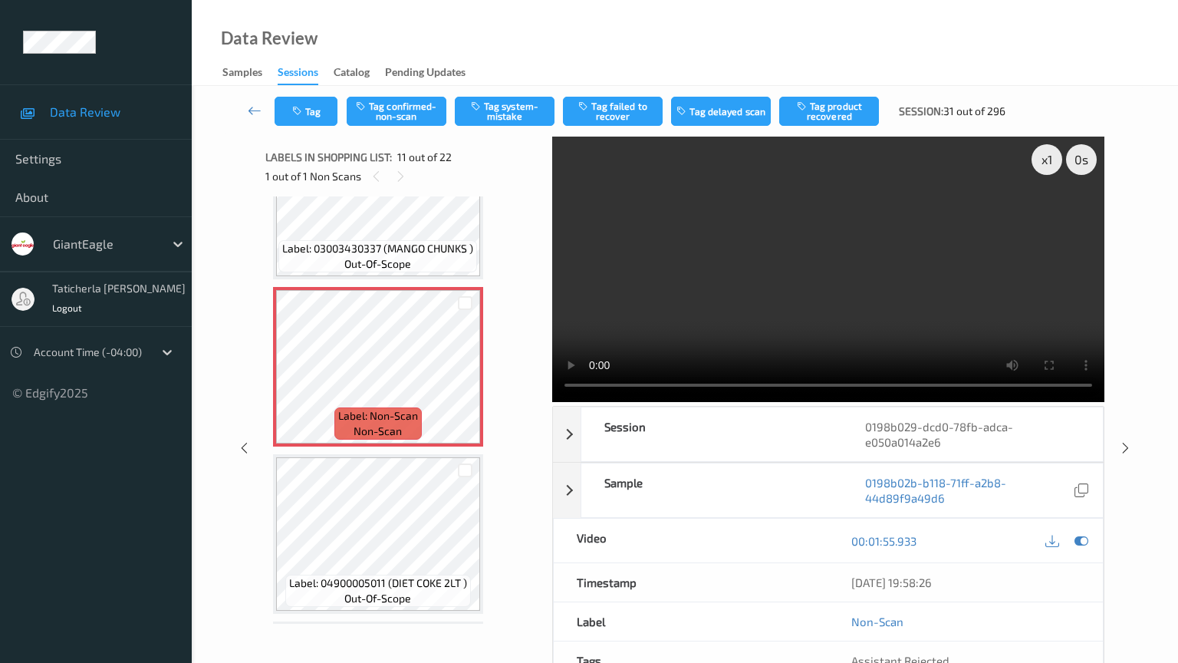
click at [552, 402] on video at bounding box center [828, 269] width 552 height 265
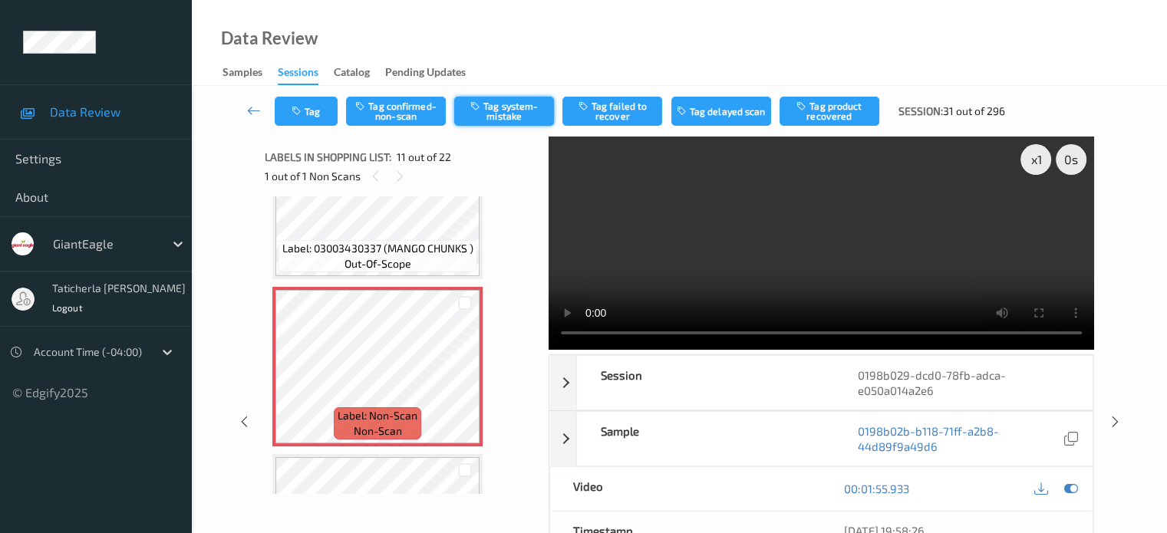
click at [495, 103] on button "Tag system-mistake" at bounding box center [504, 111] width 100 height 29
click at [311, 114] on button "Tag" at bounding box center [306, 111] width 63 height 29
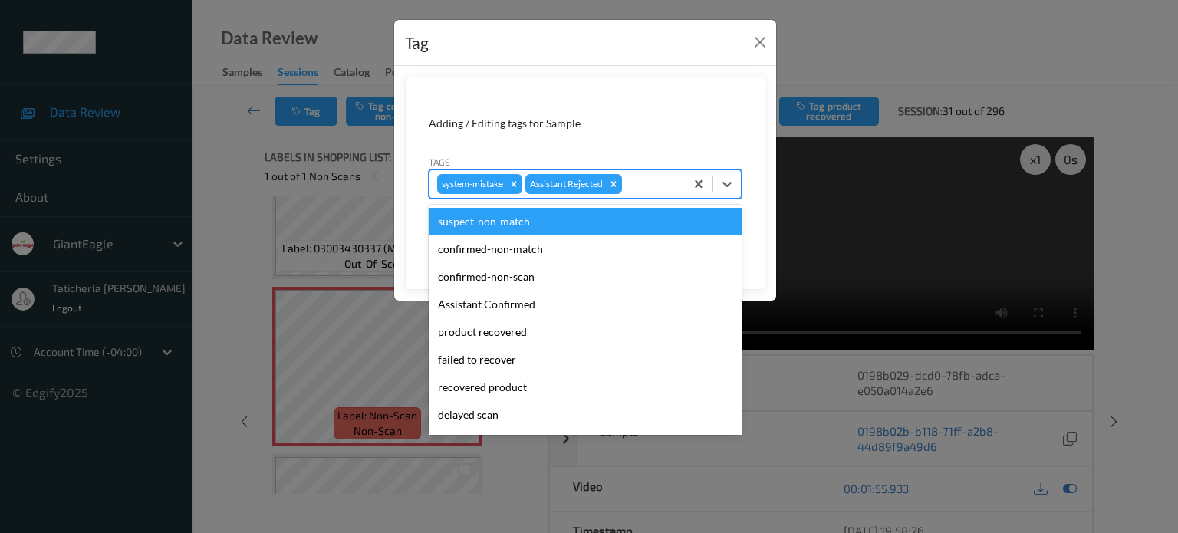
click at [641, 178] on div at bounding box center [651, 184] width 52 height 18
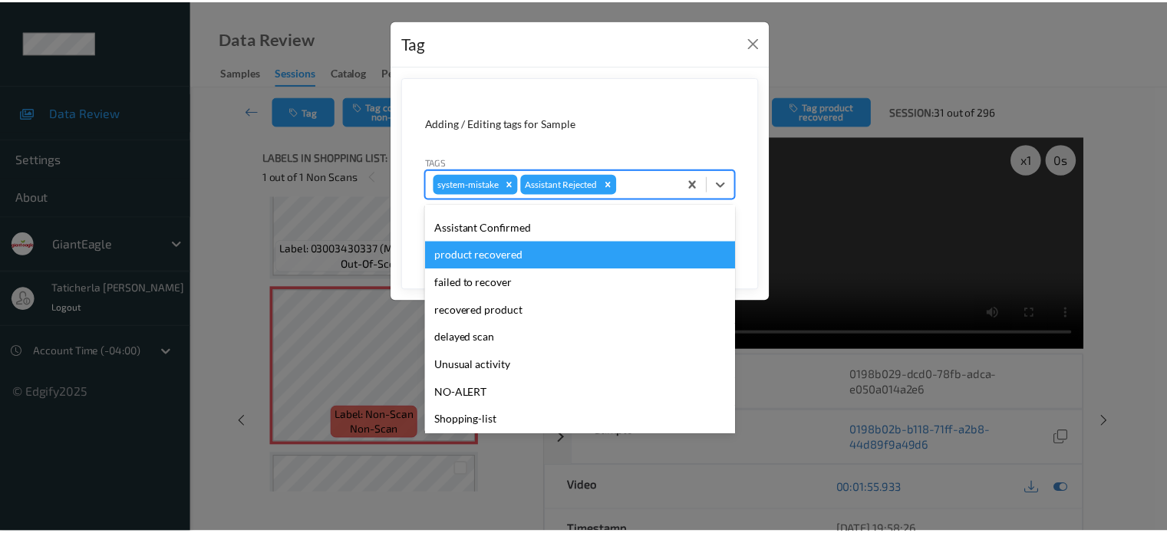
scroll to position [135, 0]
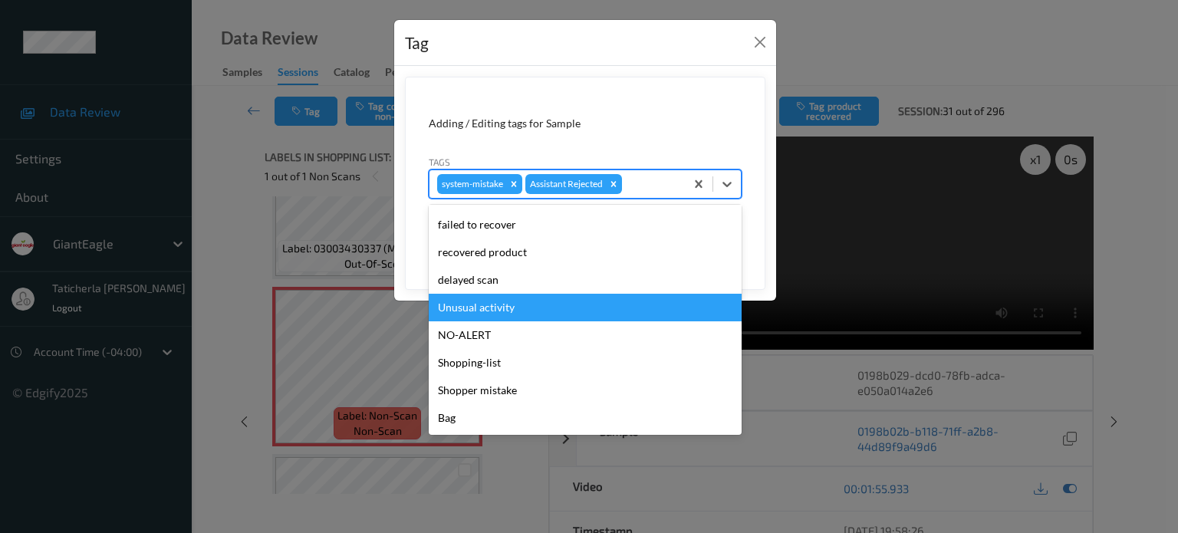
click at [559, 305] on div "Unusual activity" at bounding box center [585, 308] width 313 height 28
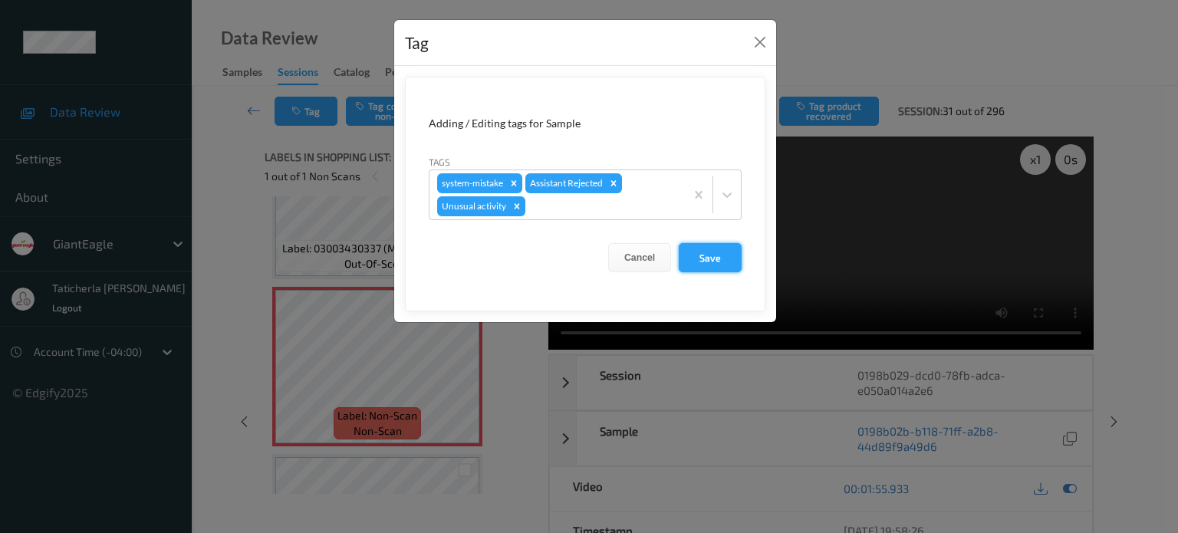
click at [731, 267] on button "Save" at bounding box center [710, 257] width 63 height 29
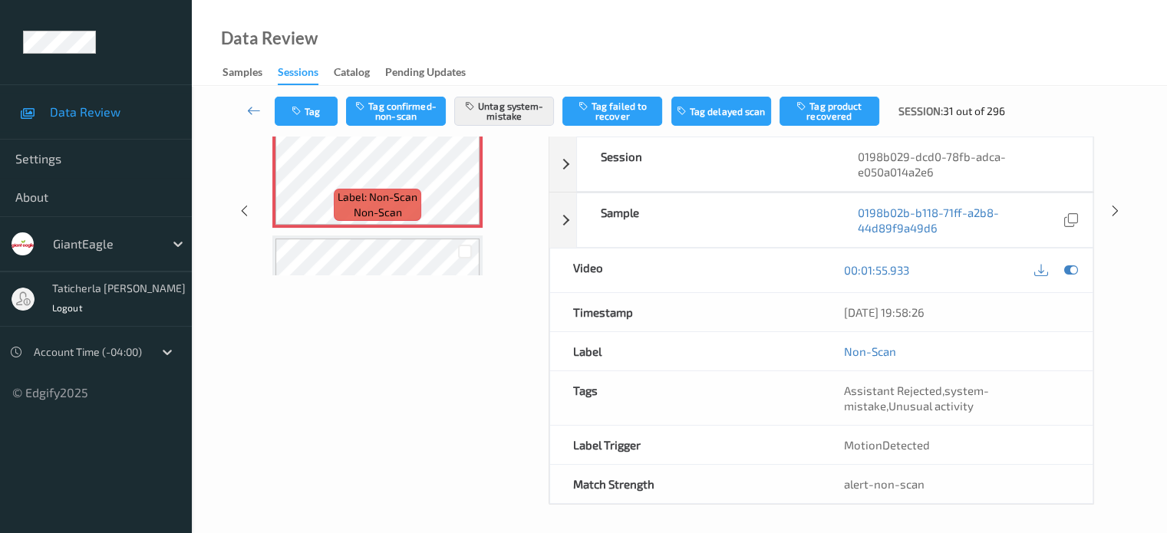
scroll to position [0, 0]
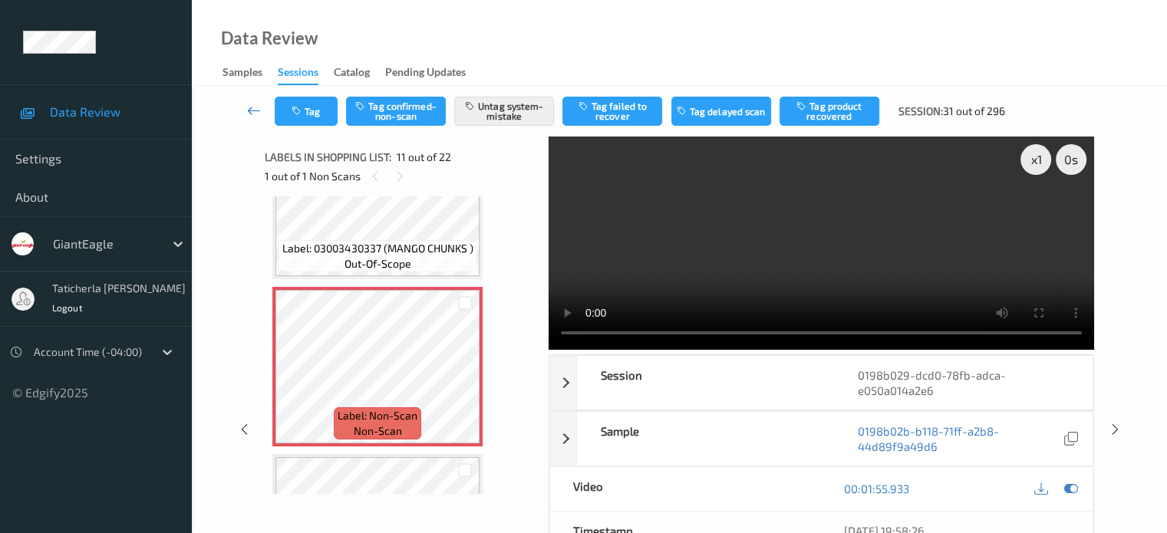
click at [253, 110] on icon at bounding box center [254, 110] width 14 height 15
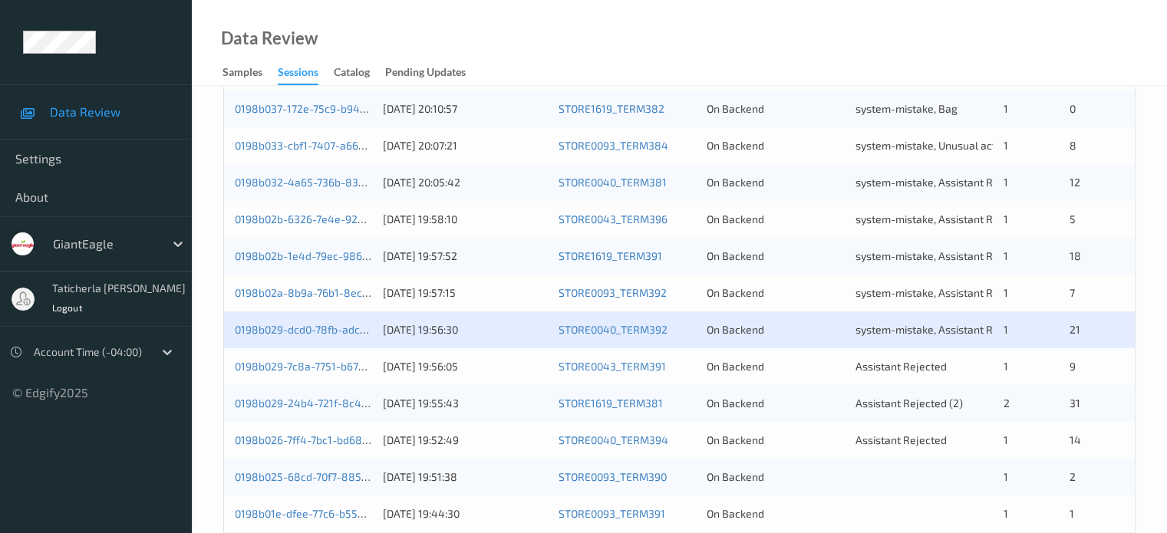
scroll to position [614, 0]
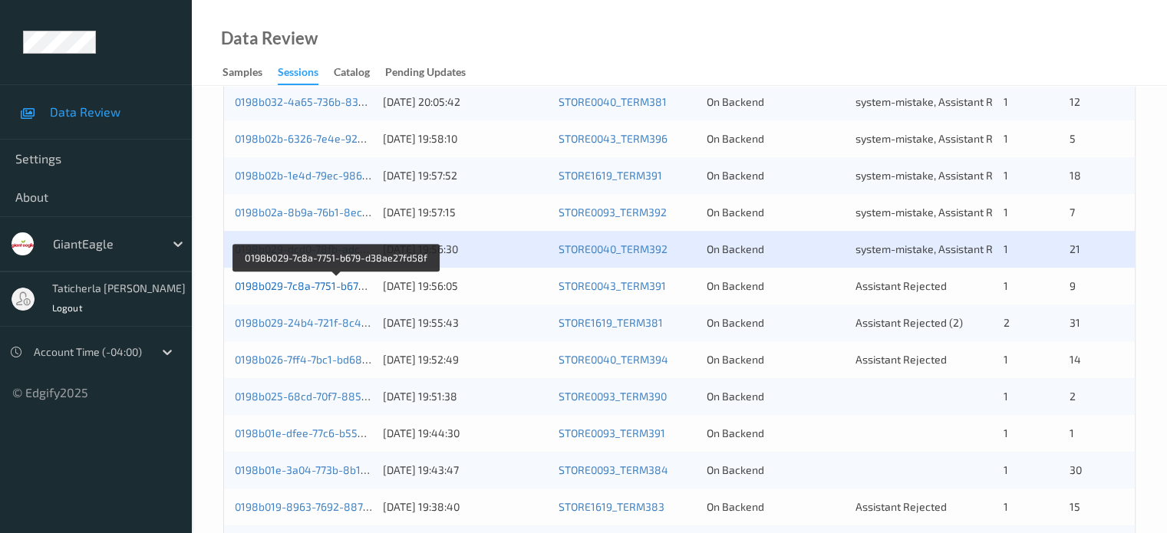
click at [338, 288] on link "0198b029-7c8a-7751-b679-d38ae27fd58f" at bounding box center [337, 285] width 204 height 13
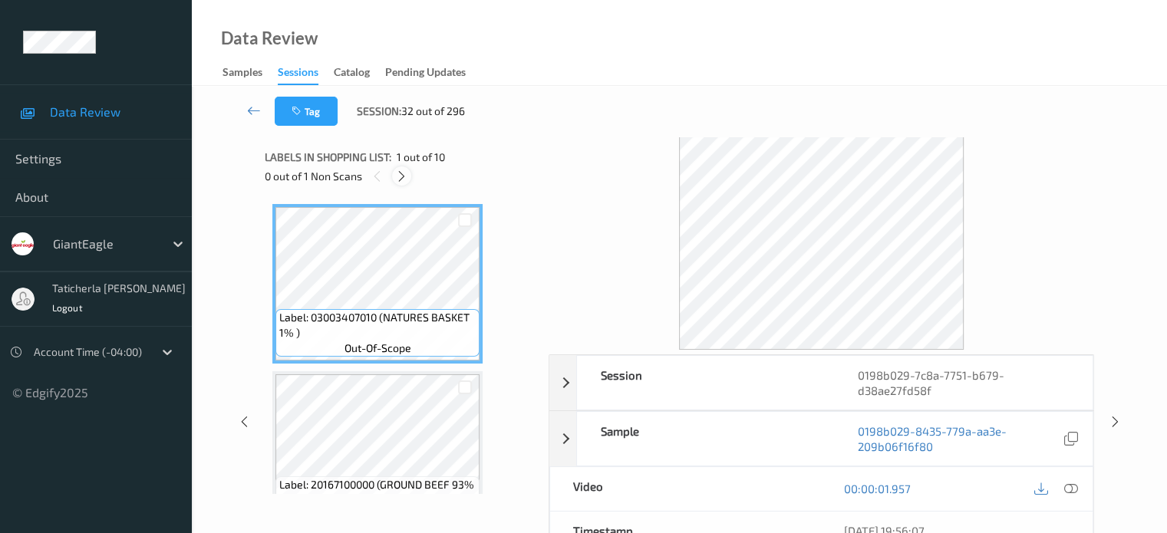
click at [405, 177] on icon at bounding box center [401, 177] width 13 height 14
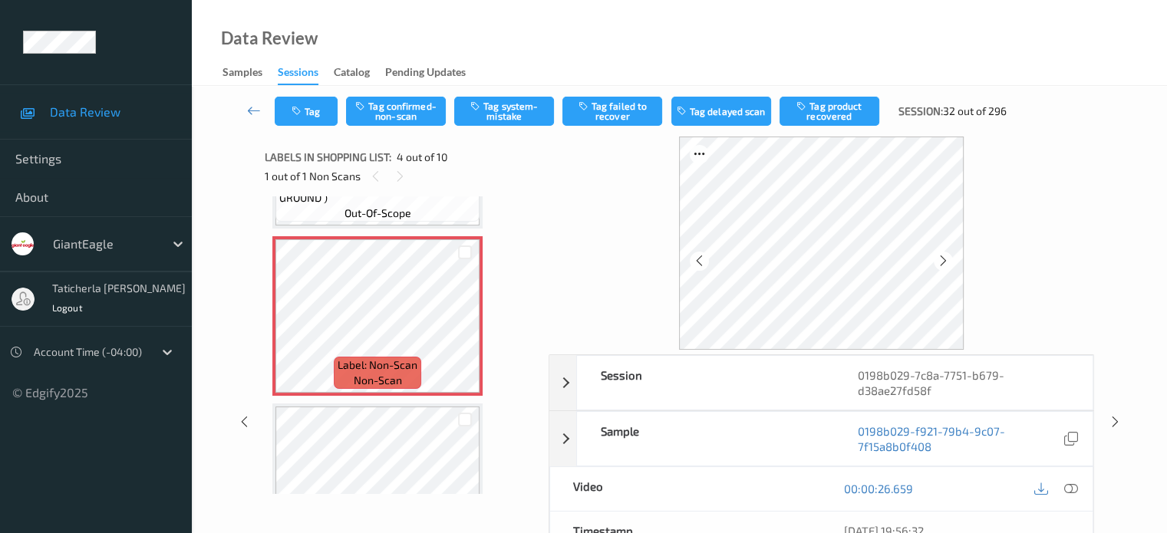
scroll to position [496, 0]
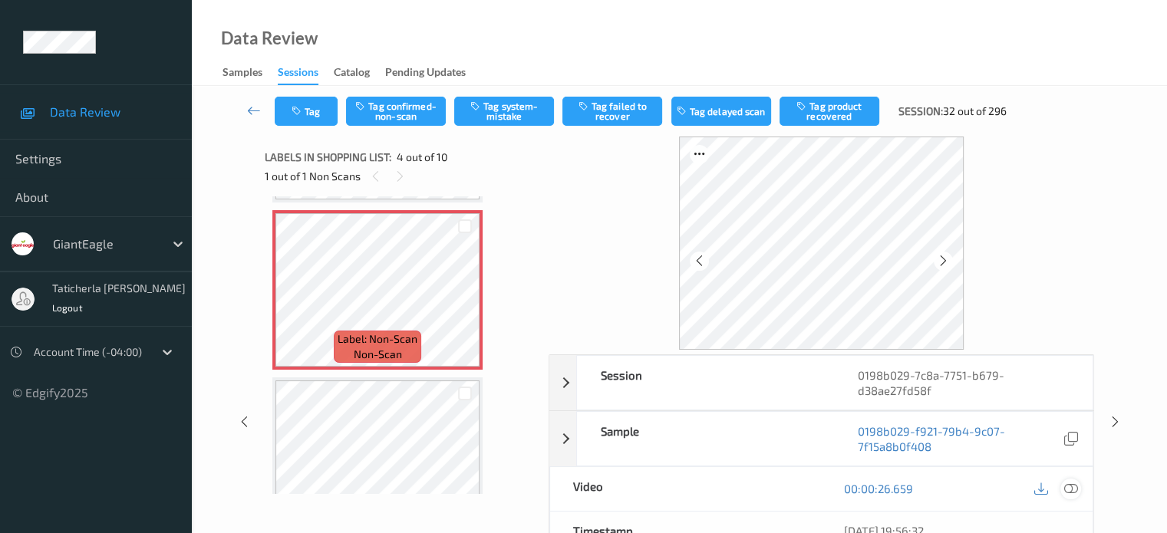
click at [1066, 487] on icon at bounding box center [1070, 489] width 14 height 14
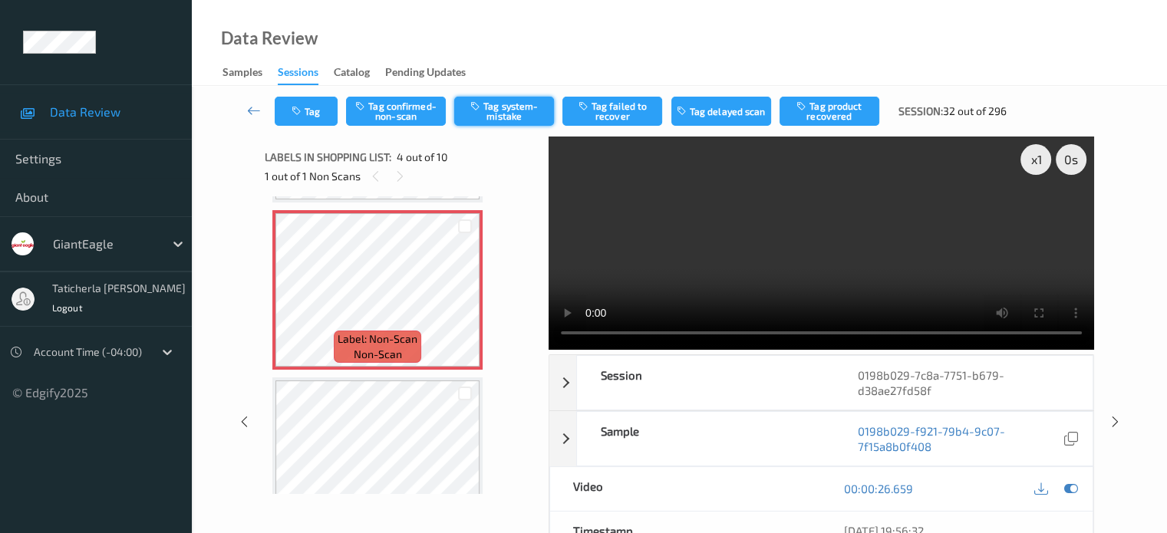
click at [506, 116] on button "Tag system-mistake" at bounding box center [504, 111] width 100 height 29
click at [315, 114] on button "Tag" at bounding box center [306, 111] width 63 height 29
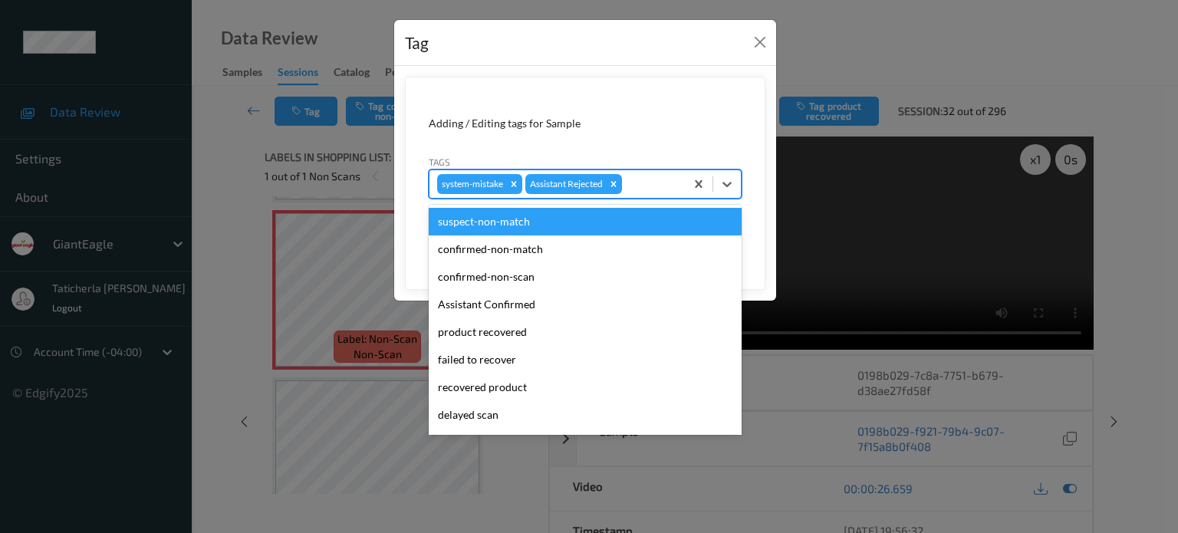
click at [668, 182] on div at bounding box center [651, 184] width 52 height 18
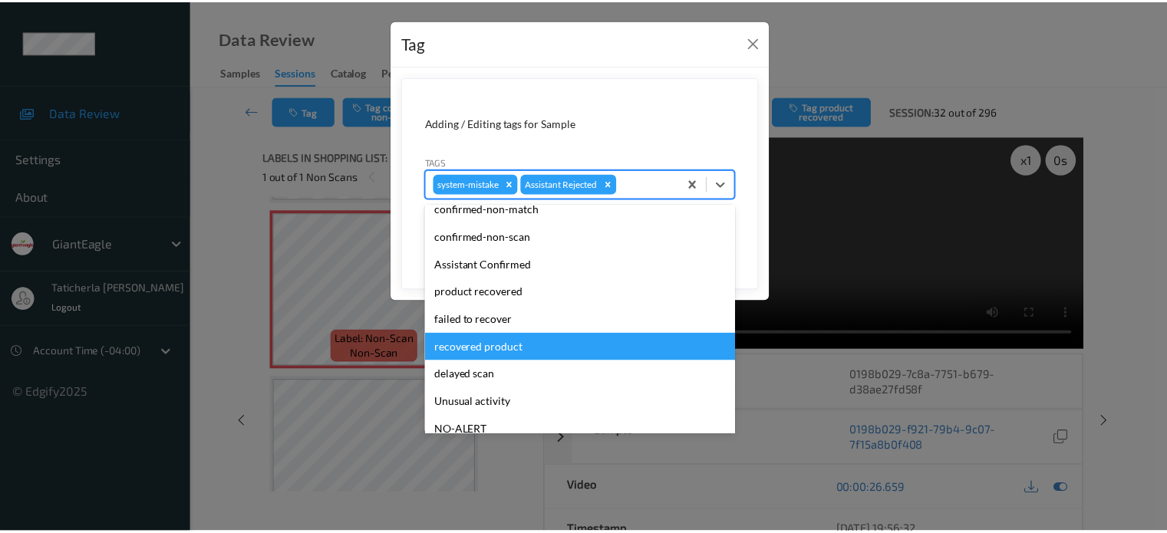
scroll to position [77, 0]
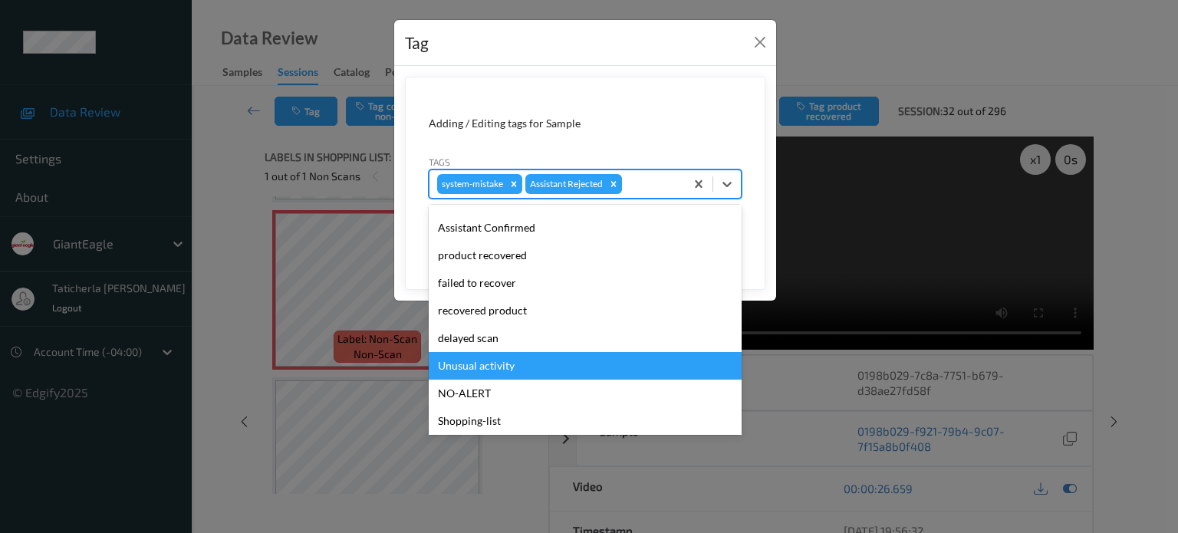
click at [531, 367] on div "Unusual activity" at bounding box center [585, 366] width 313 height 28
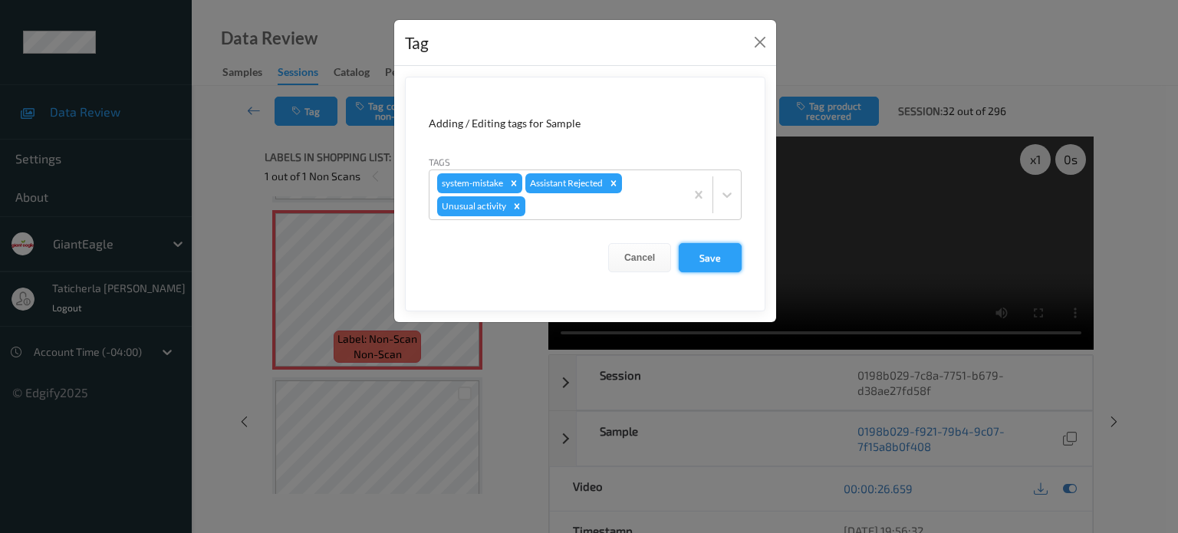
click at [700, 248] on button "Save" at bounding box center [710, 257] width 63 height 29
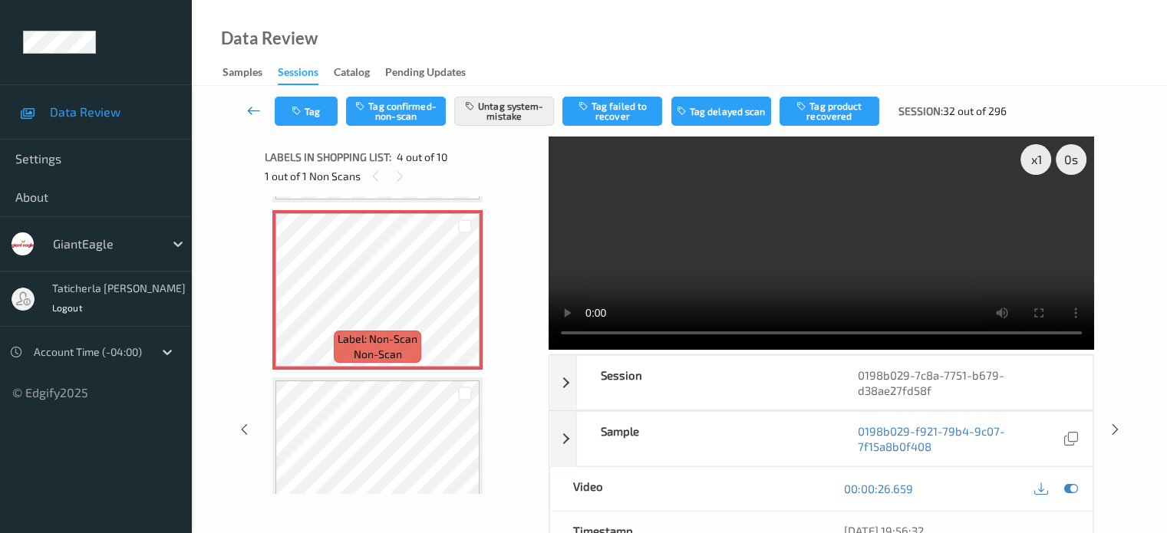
click at [254, 117] on icon at bounding box center [254, 110] width 14 height 15
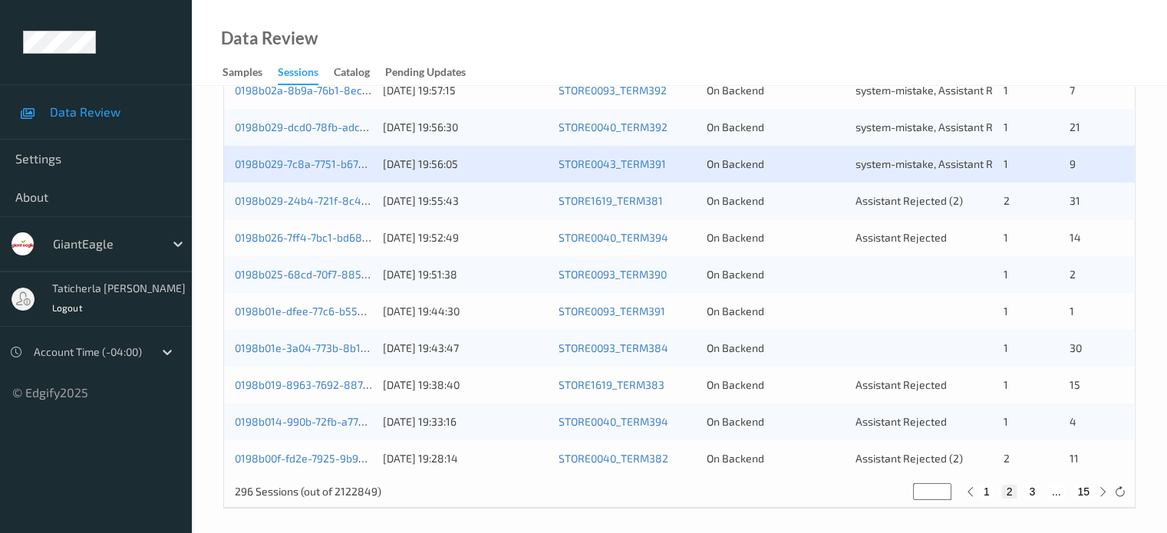
scroll to position [741, 0]
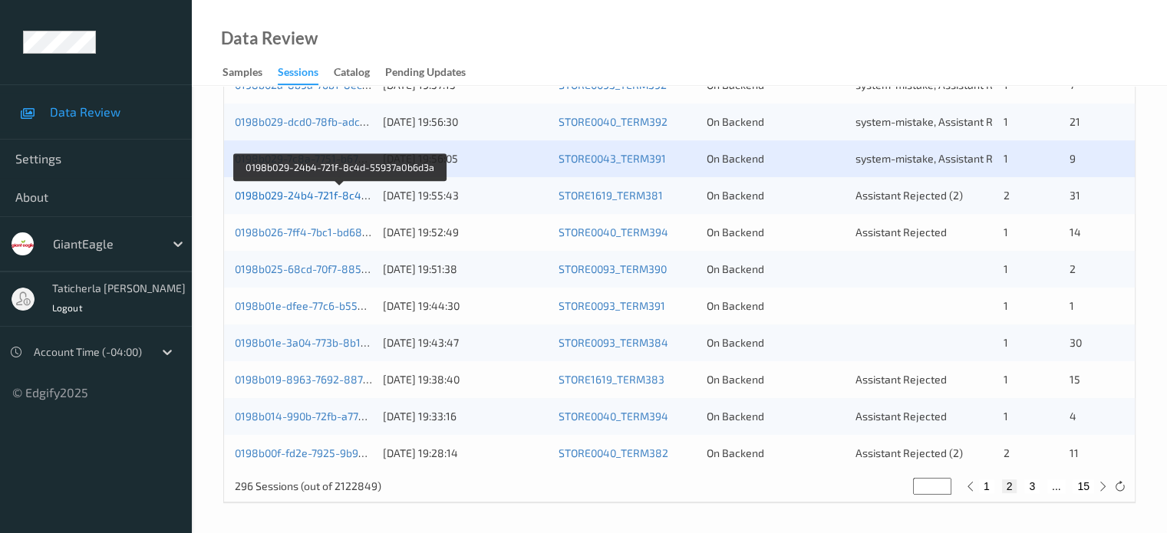
click at [340, 196] on link "0198b029-24b4-721f-8c4d-55937a0b6d3a" at bounding box center [340, 195] width 210 height 13
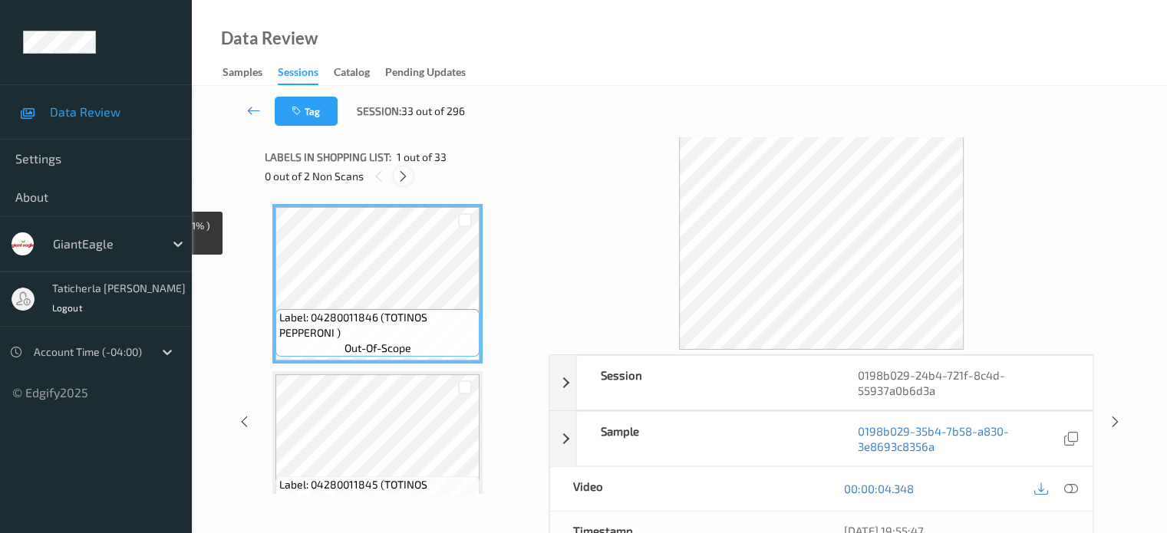
click at [403, 172] on icon at bounding box center [403, 177] width 13 height 14
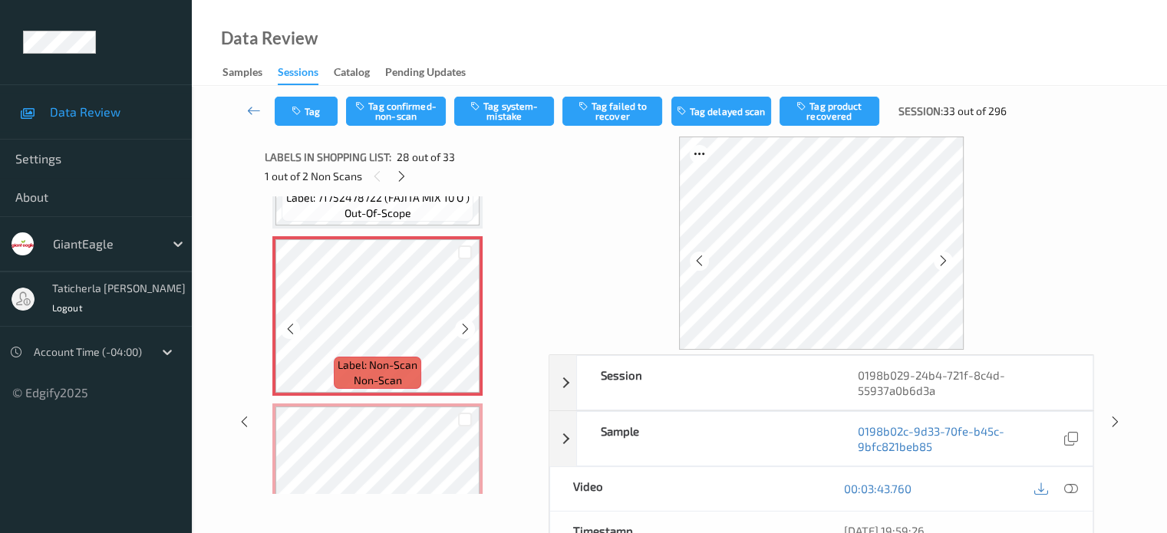
scroll to position [4510, 0]
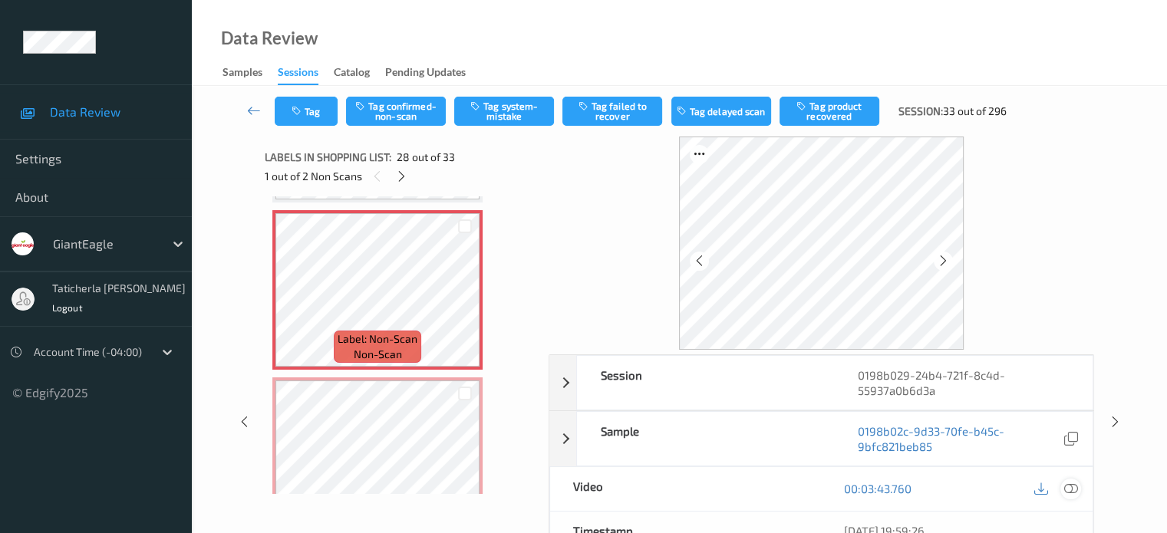
click at [1071, 489] on icon at bounding box center [1070, 489] width 14 height 14
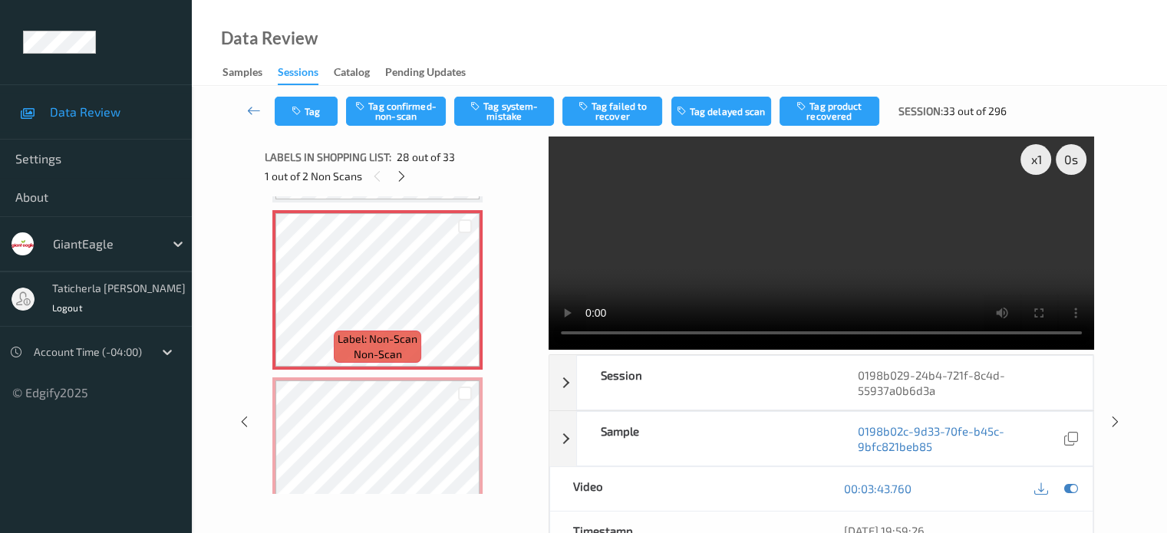
click at [418, 93] on div "Tag Tag confirmed-non-scan Tag system-mistake Tag failed to recover Tag delayed…" at bounding box center [679, 111] width 912 height 51
click at [420, 109] on button "Tag confirmed-non-scan" at bounding box center [396, 111] width 100 height 29
click at [857, 111] on button "Tag product recovered" at bounding box center [829, 111] width 100 height 29
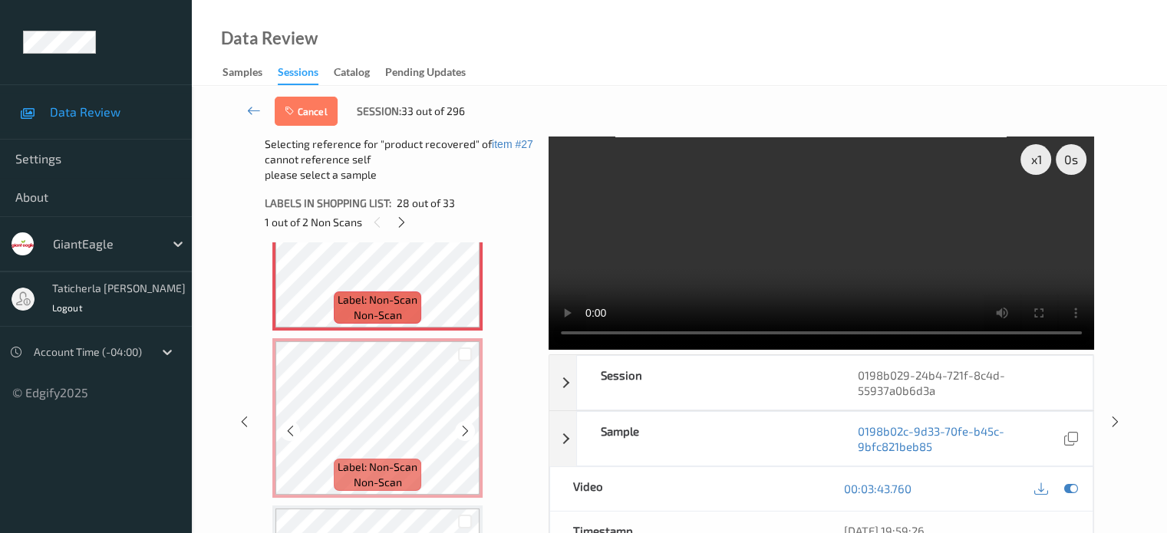
scroll to position [4663, 0]
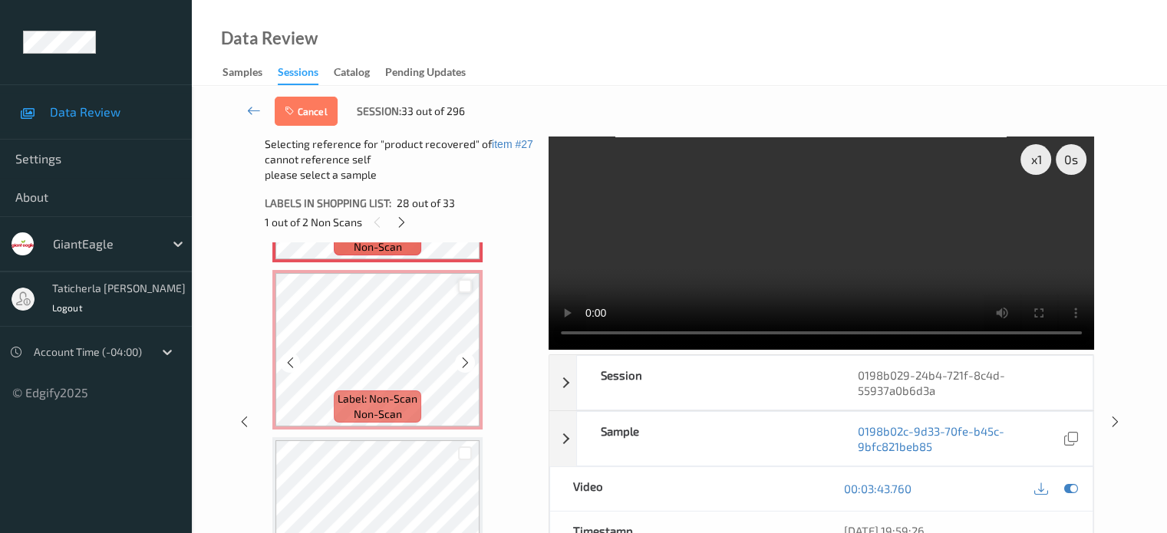
click at [465, 283] on div at bounding box center [465, 286] width 15 height 15
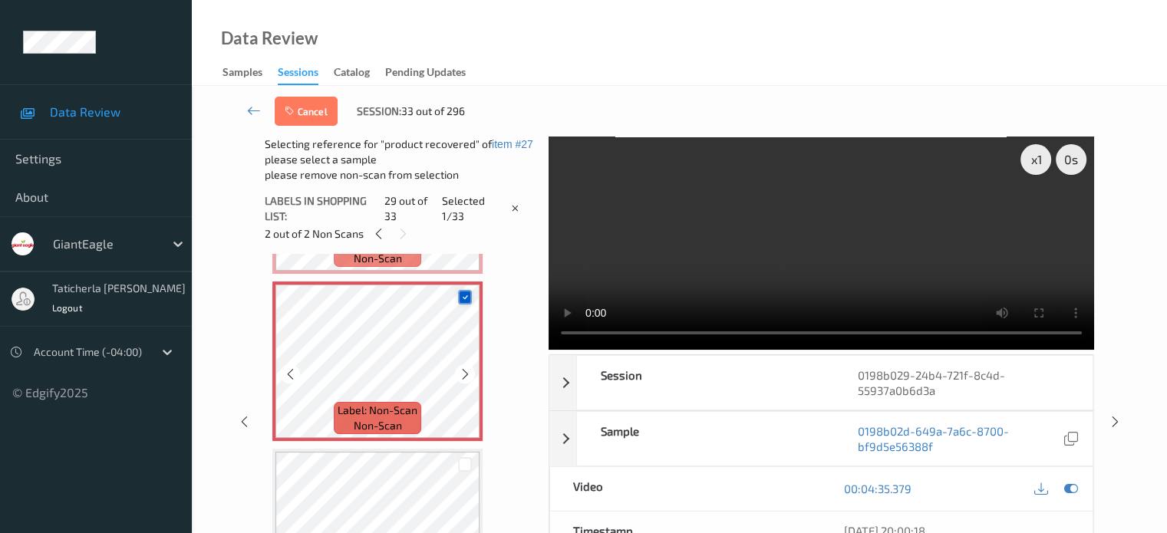
click at [463, 297] on icon at bounding box center [465, 297] width 10 height 10
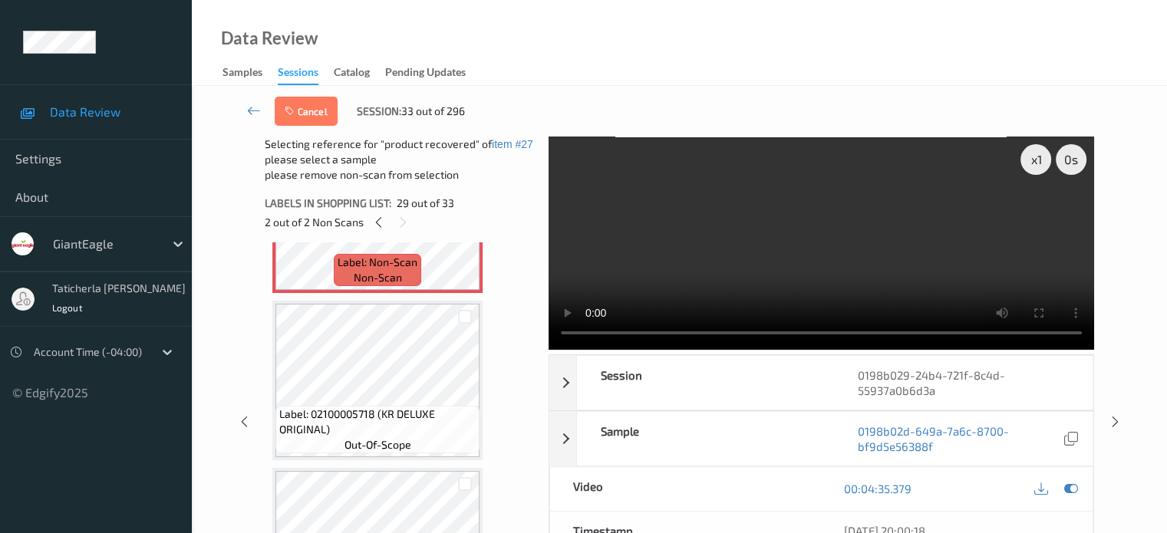
scroll to position [4816, 0]
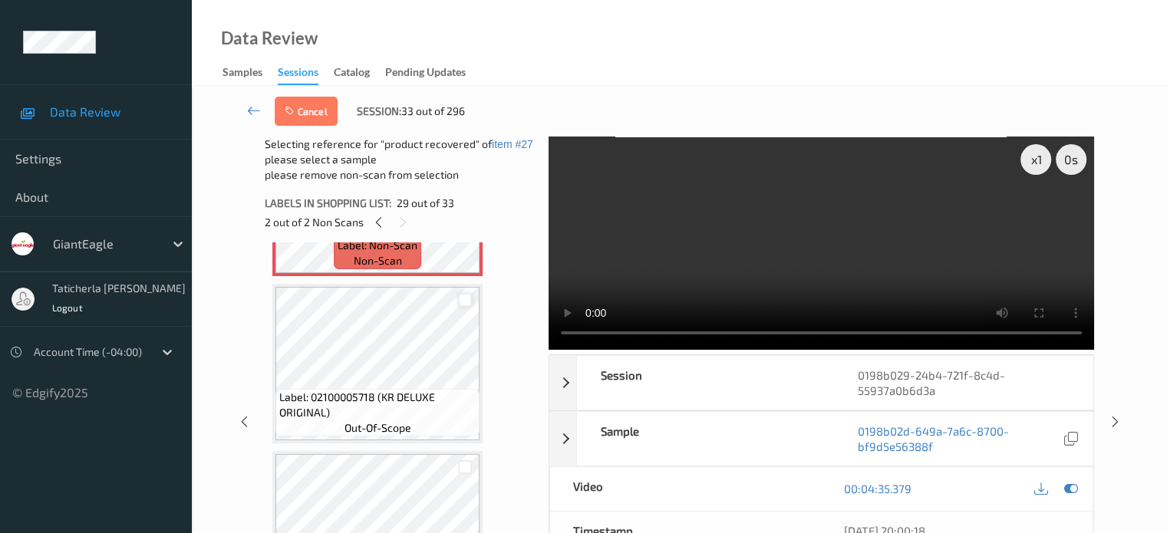
click at [466, 300] on div at bounding box center [465, 300] width 15 height 15
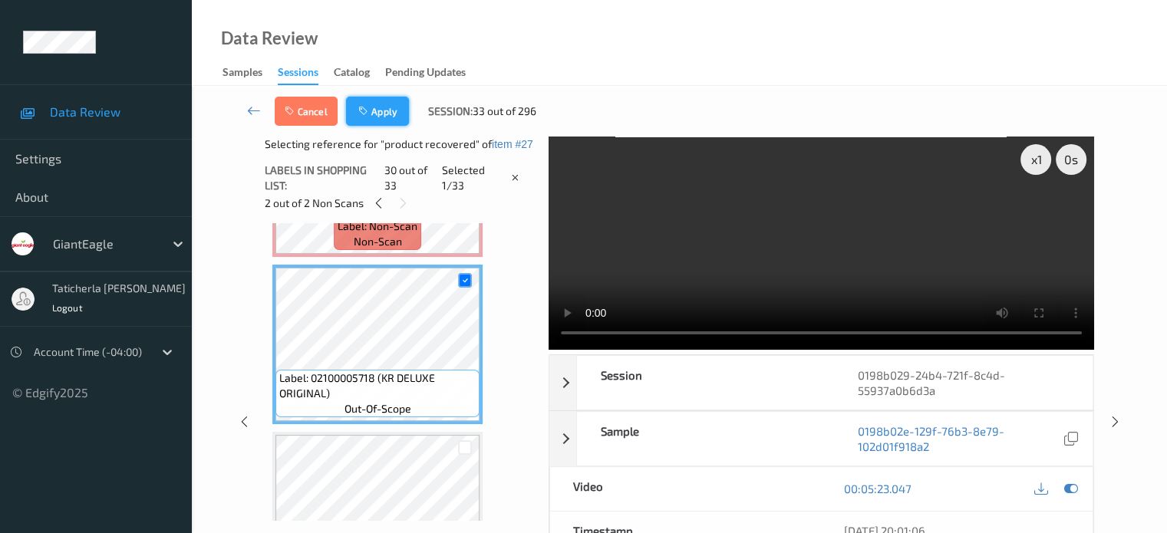
click at [390, 114] on button "Apply" at bounding box center [377, 111] width 63 height 29
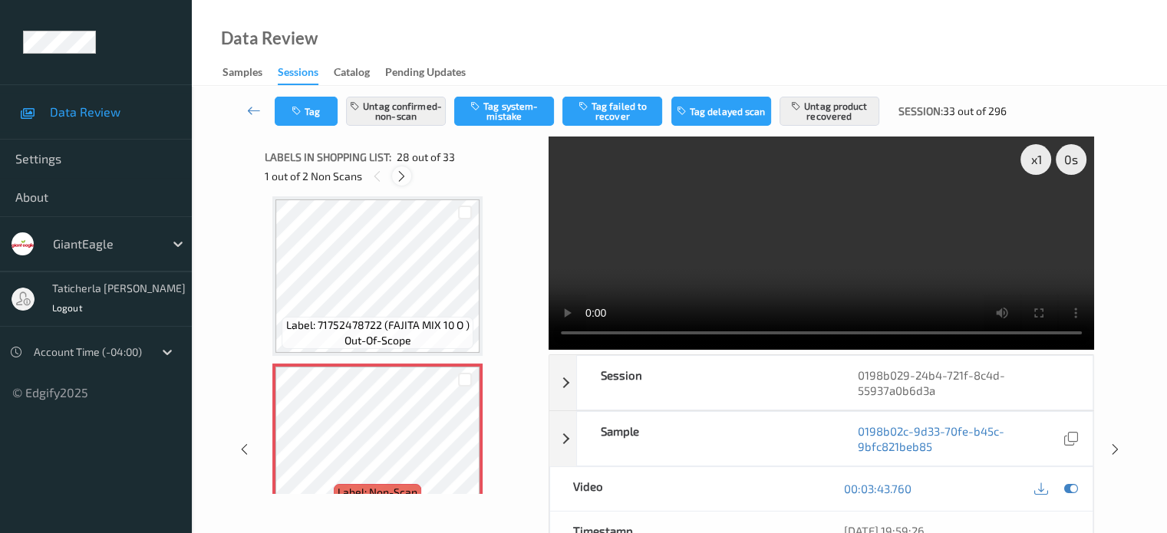
click at [405, 173] on icon at bounding box center [401, 177] width 13 height 14
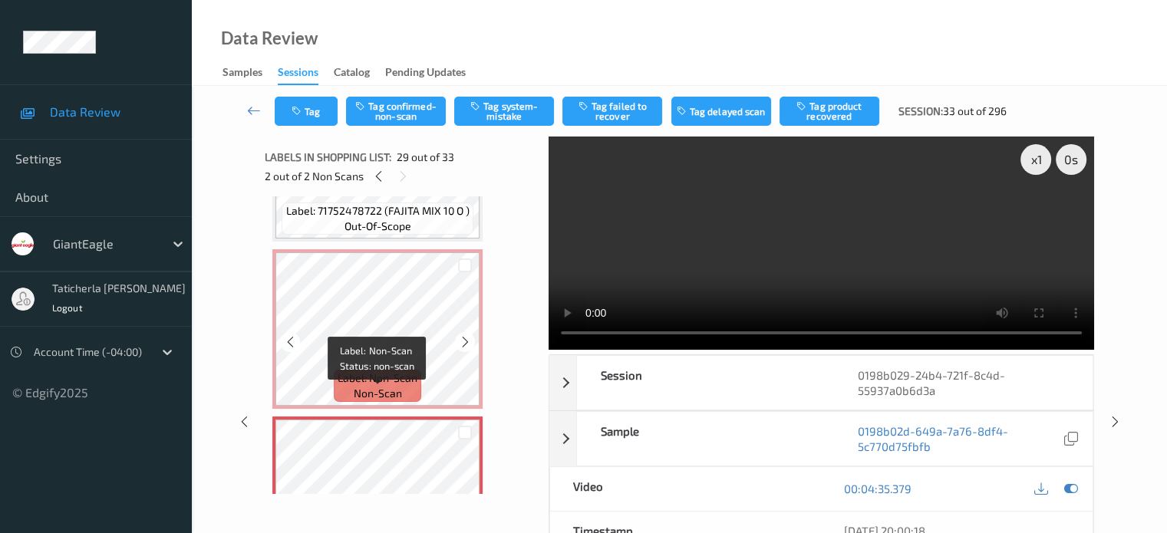
scroll to position [4447, 0]
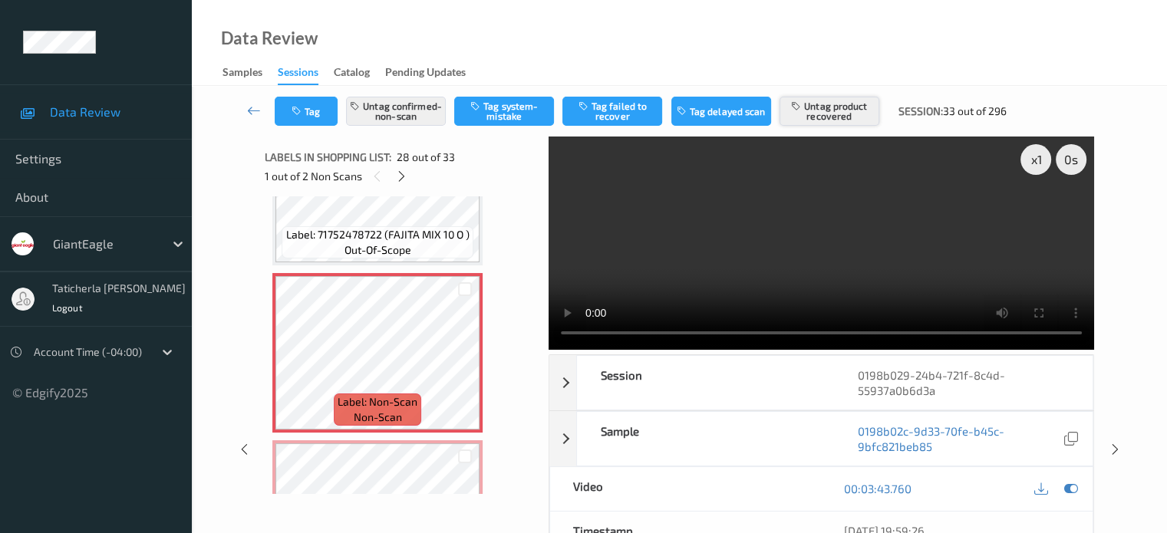
click at [852, 116] on button "Untag product recovered" at bounding box center [829, 111] width 100 height 29
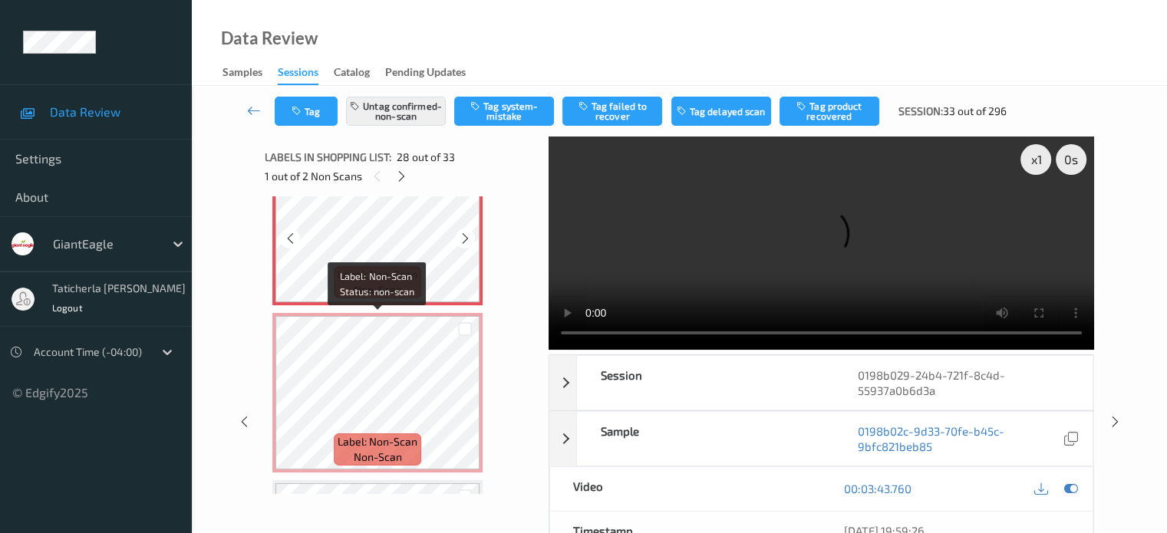
scroll to position [4600, 0]
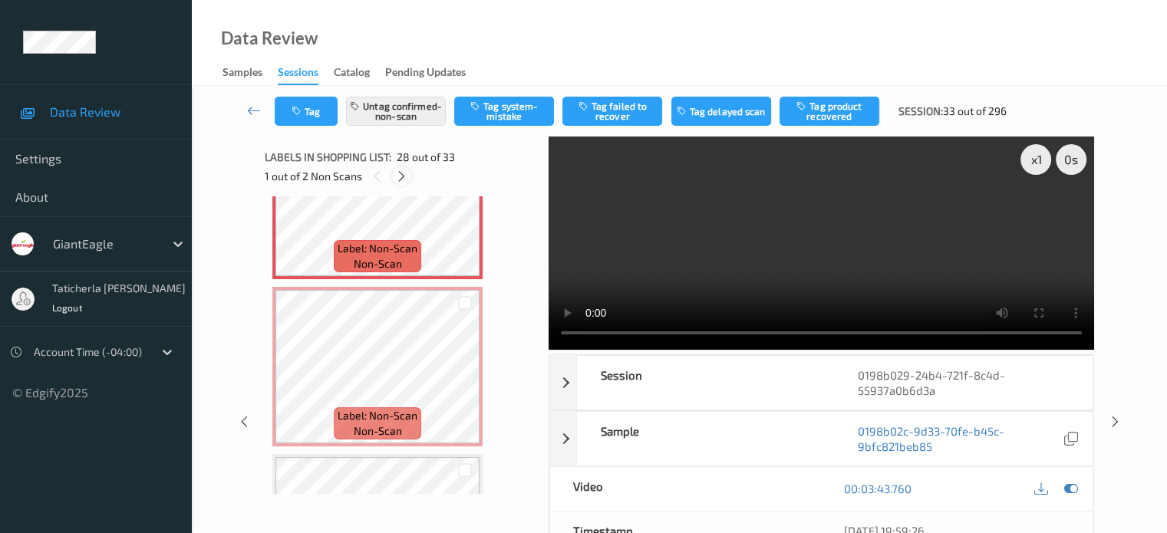
click at [404, 177] on icon at bounding box center [401, 177] width 13 height 14
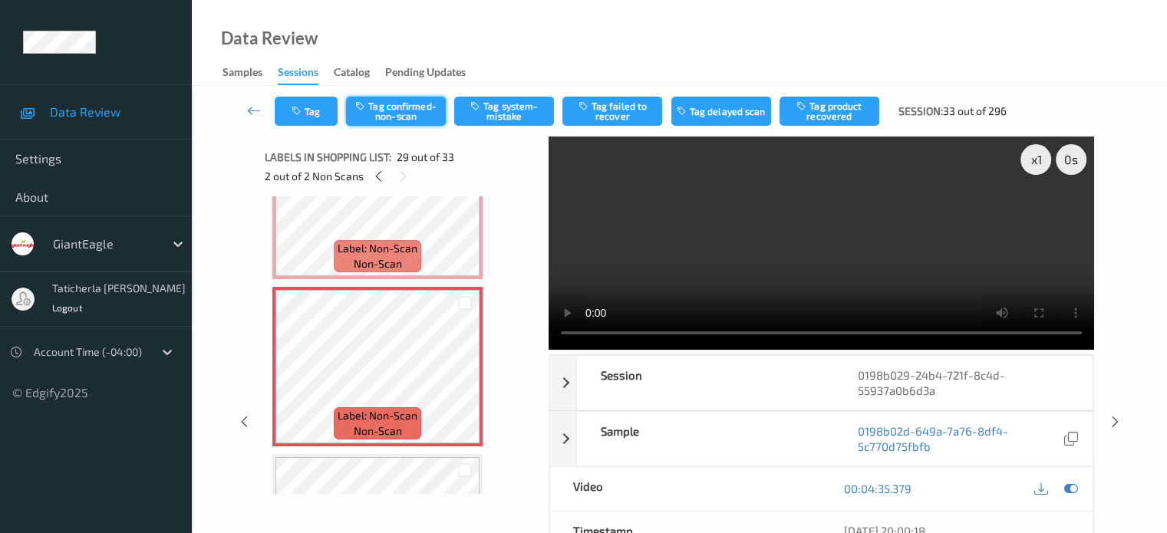
click at [416, 111] on button "Tag confirmed-non-scan" at bounding box center [396, 111] width 100 height 29
click at [826, 109] on button "Tag product recovered" at bounding box center [829, 111] width 100 height 29
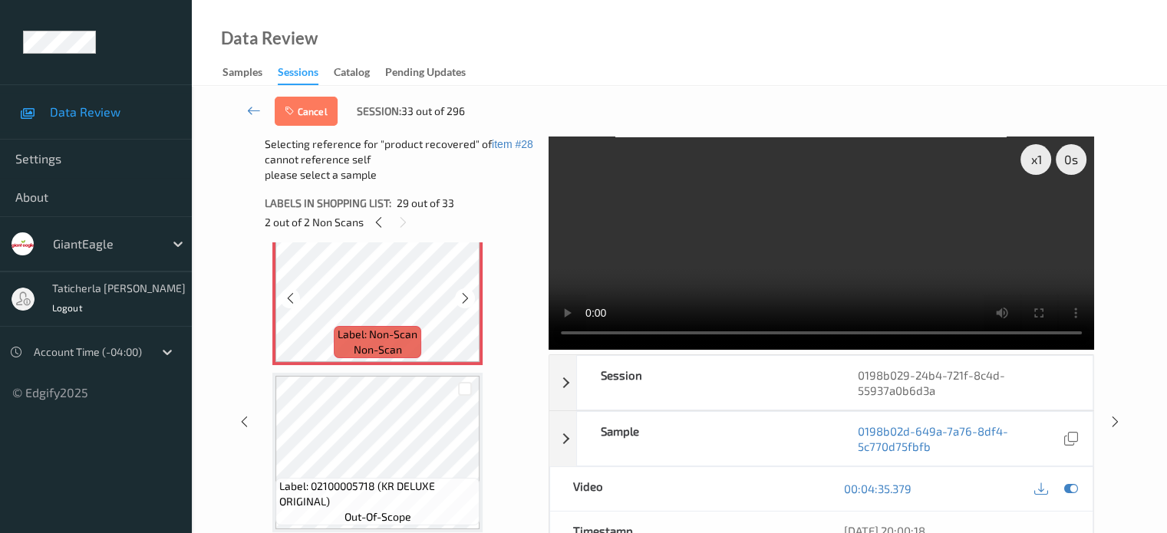
scroll to position [4754, 0]
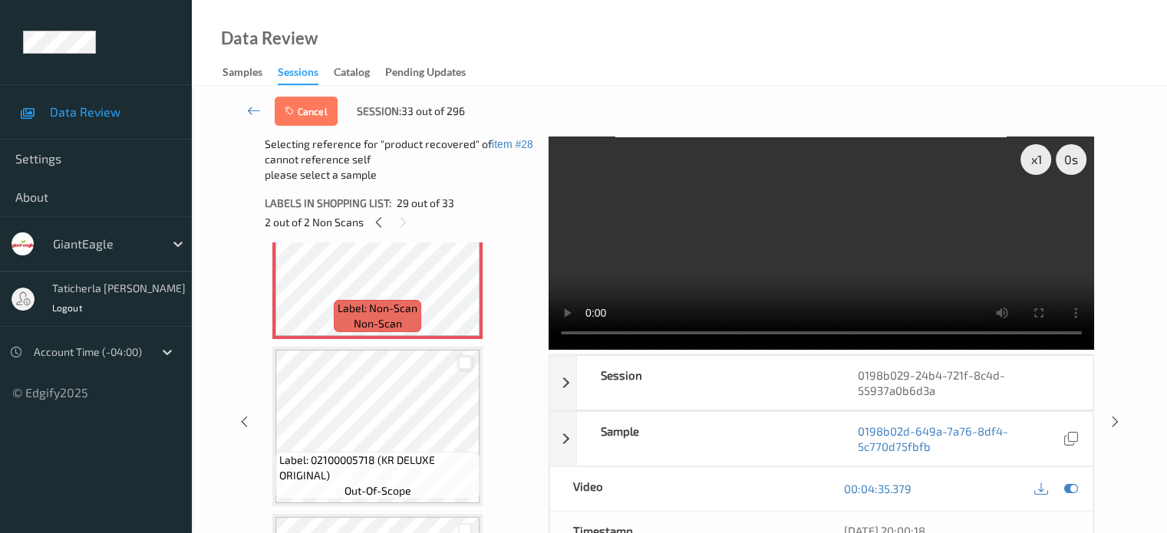
click at [466, 364] on div at bounding box center [465, 363] width 15 height 15
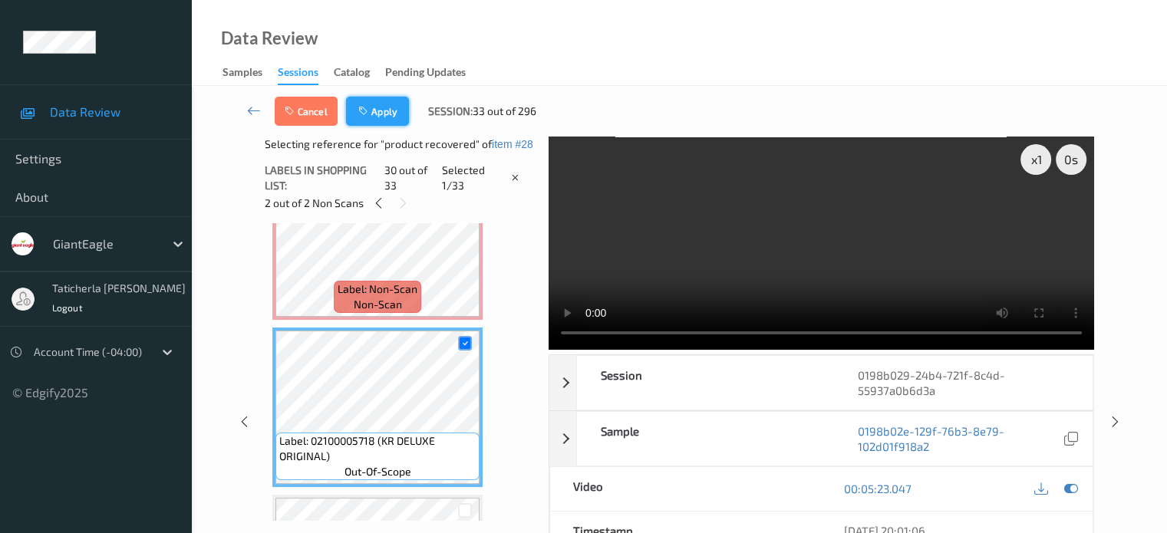
click at [383, 114] on button "Apply" at bounding box center [377, 111] width 63 height 29
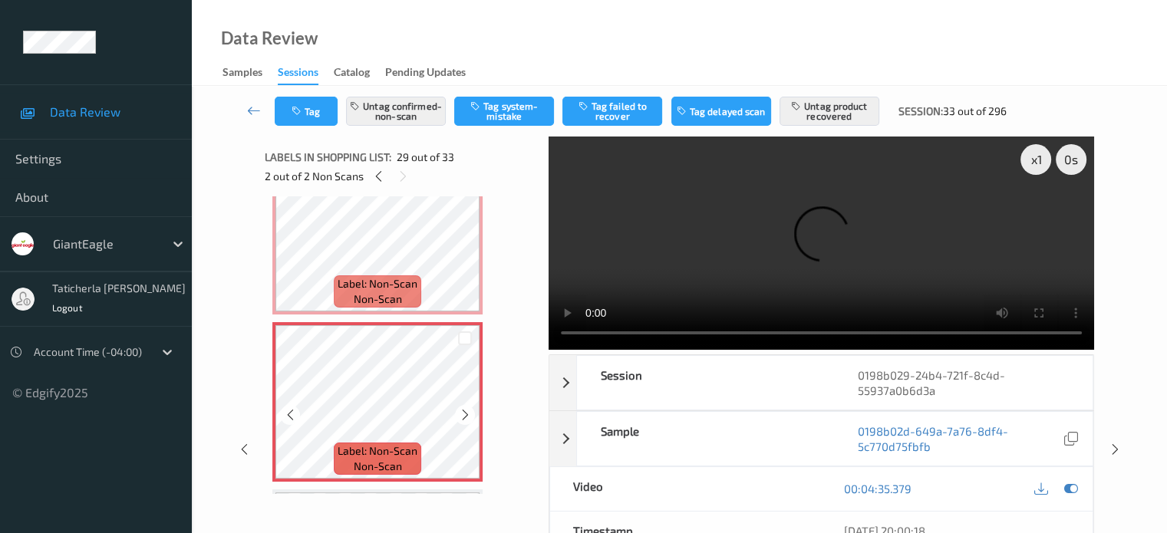
scroll to position [4600, 0]
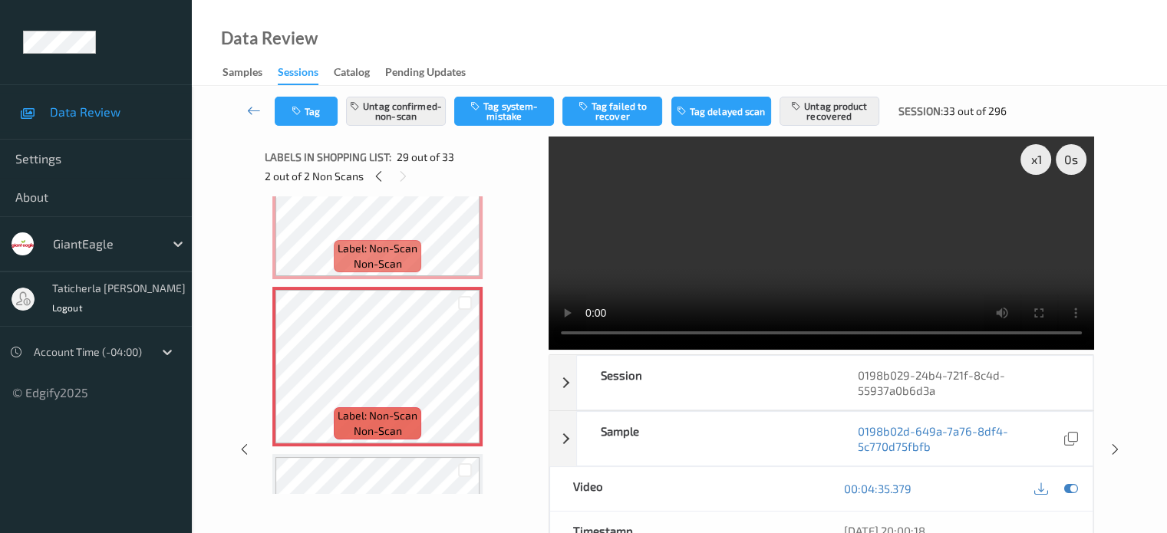
click at [260, 107] on icon at bounding box center [254, 110] width 14 height 15
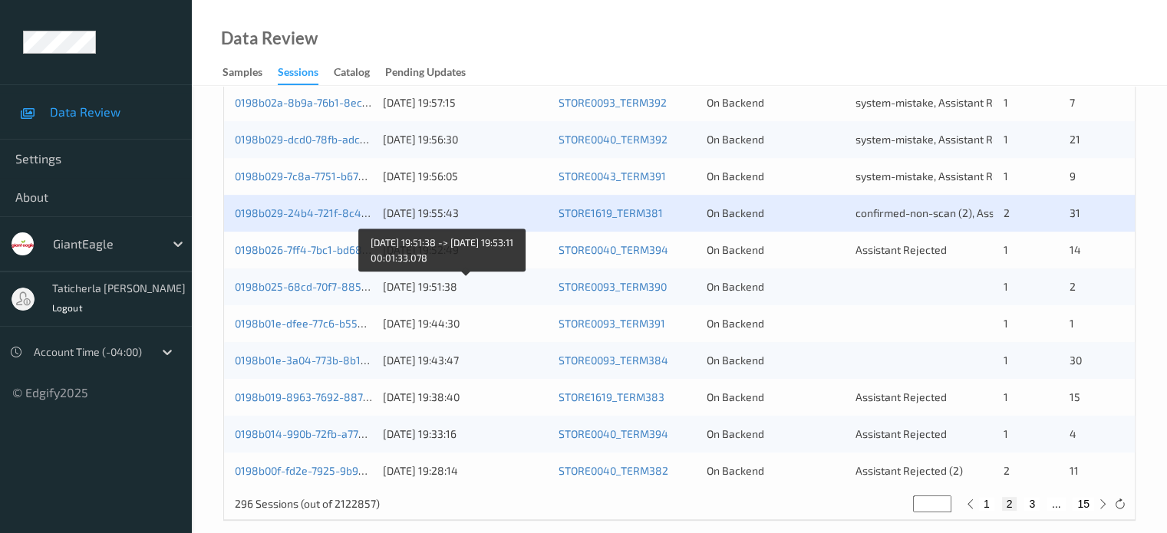
scroll to position [741, 0]
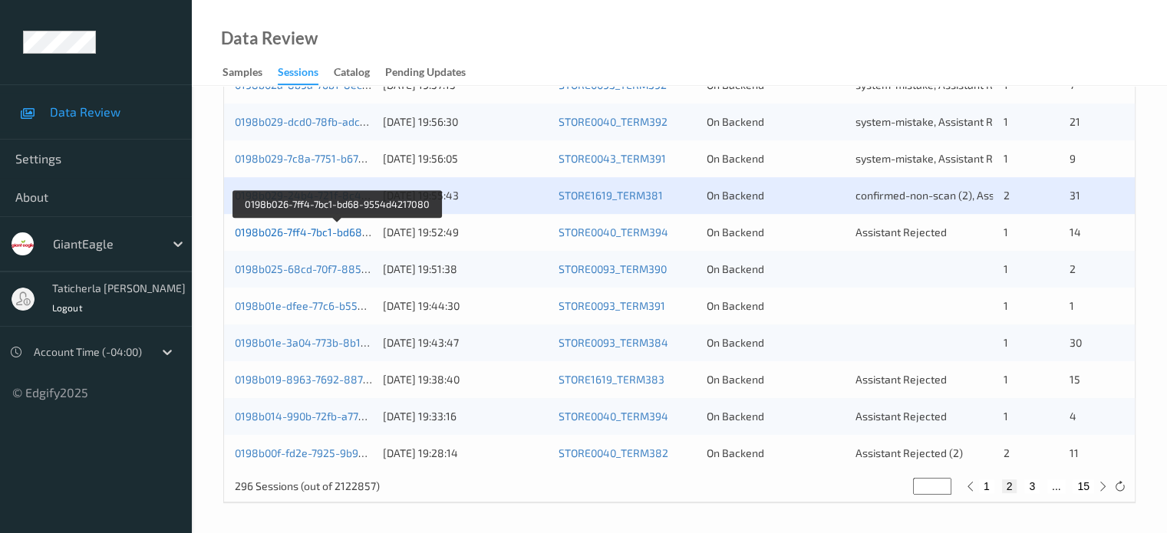
click at [357, 228] on link "0198b026-7ff4-7bc1-bd68-9554d4217080" at bounding box center [338, 232] width 206 height 13
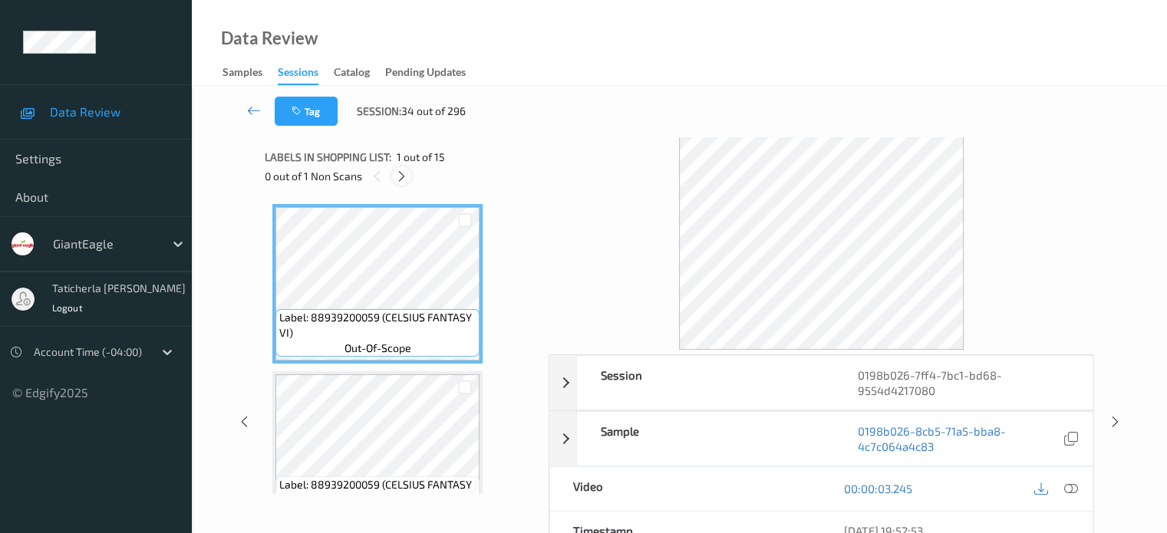
click at [400, 177] on icon at bounding box center [401, 177] width 13 height 14
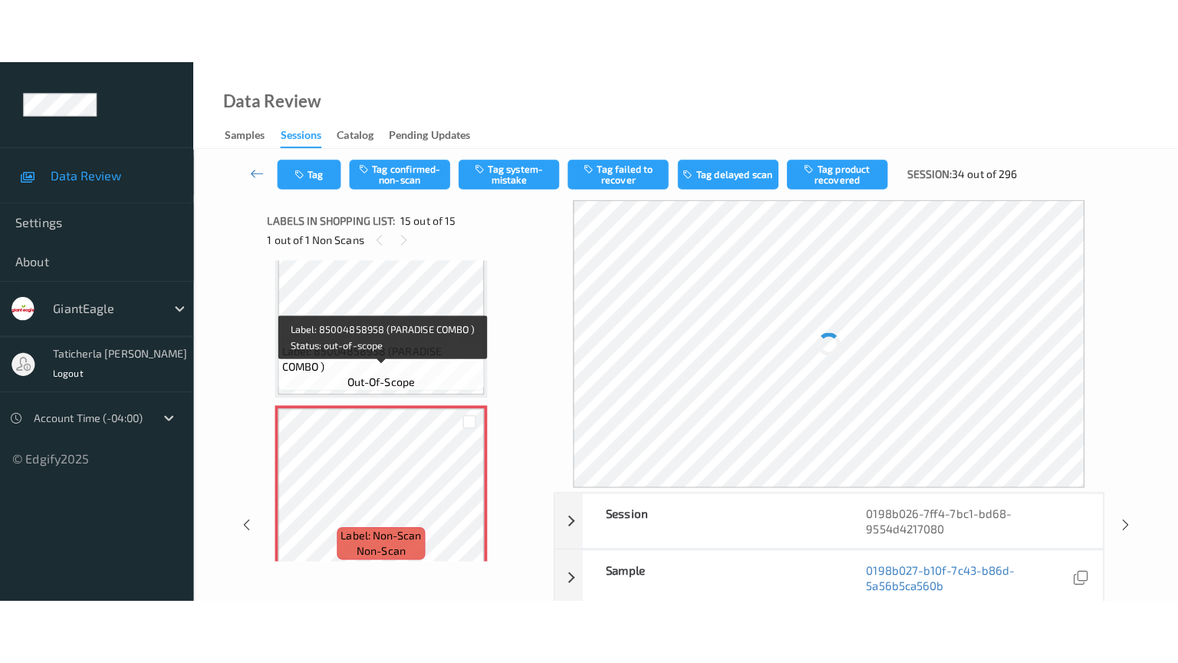
scroll to position [2219, 0]
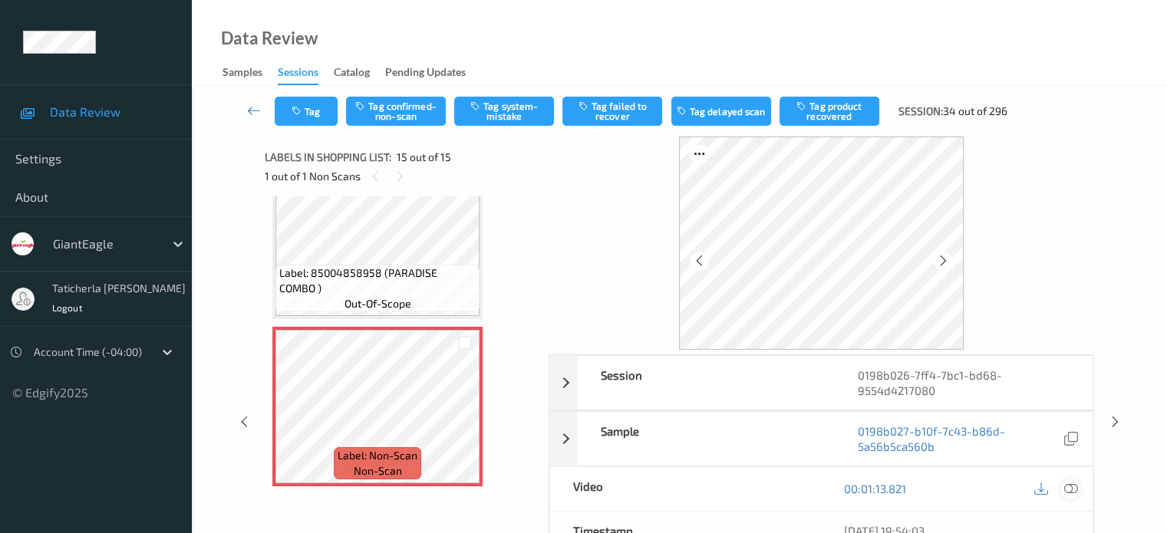
click at [1068, 486] on icon at bounding box center [1070, 489] width 14 height 14
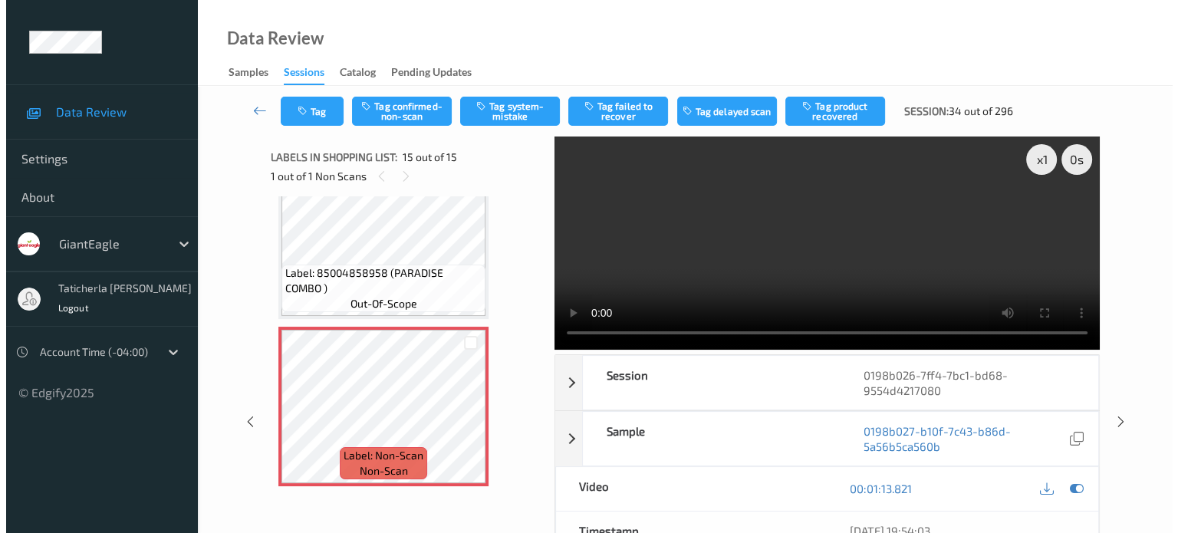
scroll to position [2089, 0]
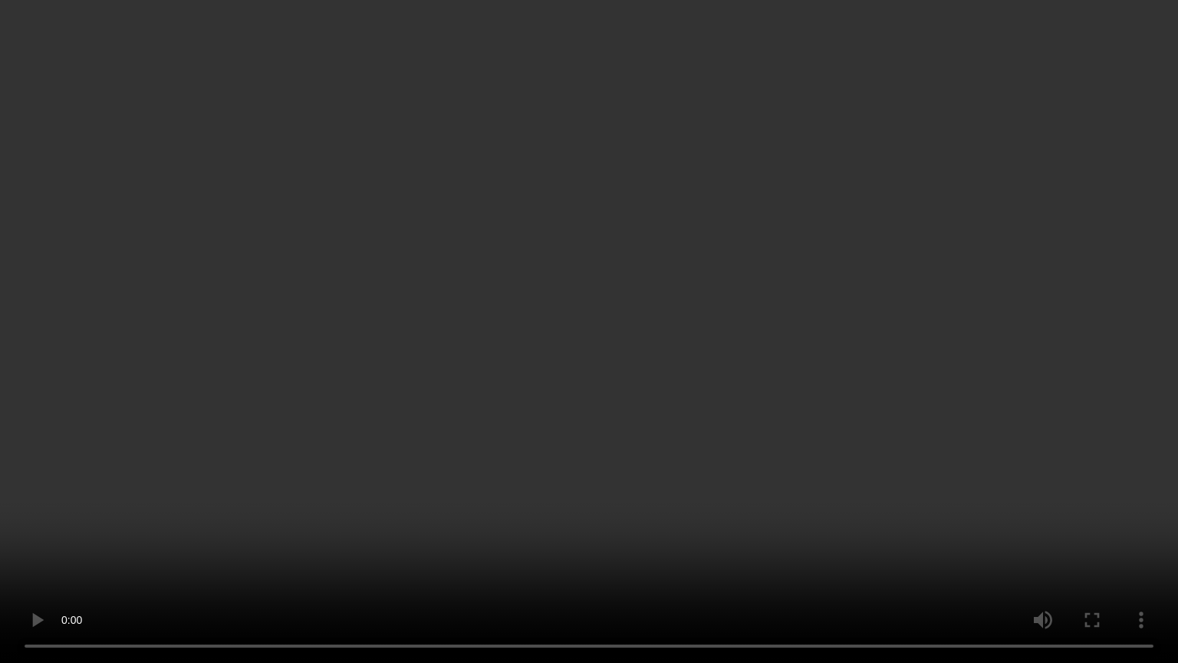
click at [535, 532] on video at bounding box center [589, 331] width 1178 height 663
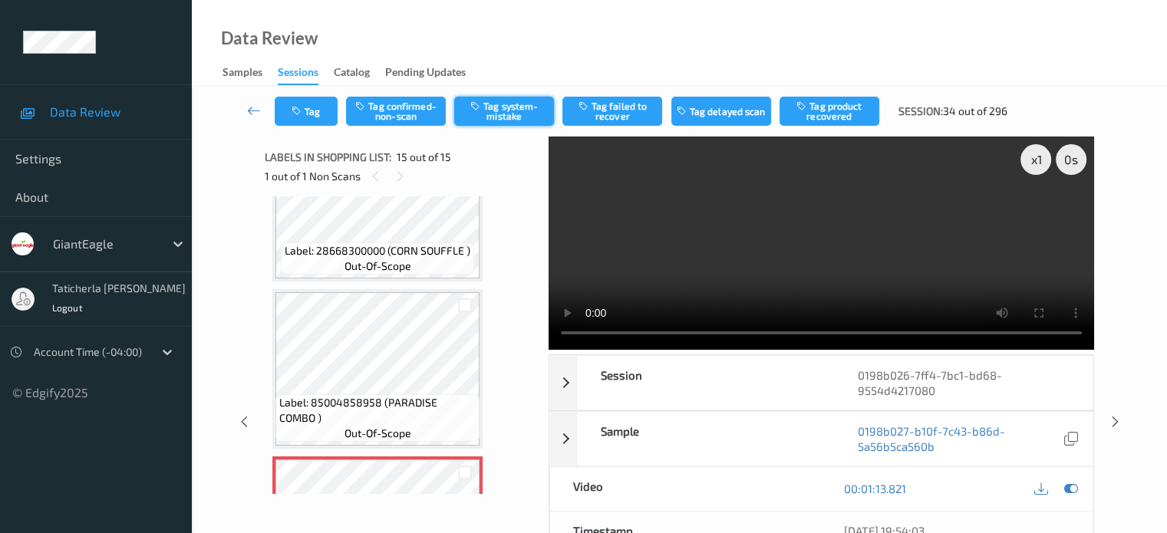
click at [511, 104] on button "Tag system-mistake" at bounding box center [504, 111] width 100 height 29
click at [310, 107] on button "Tag" at bounding box center [306, 111] width 63 height 29
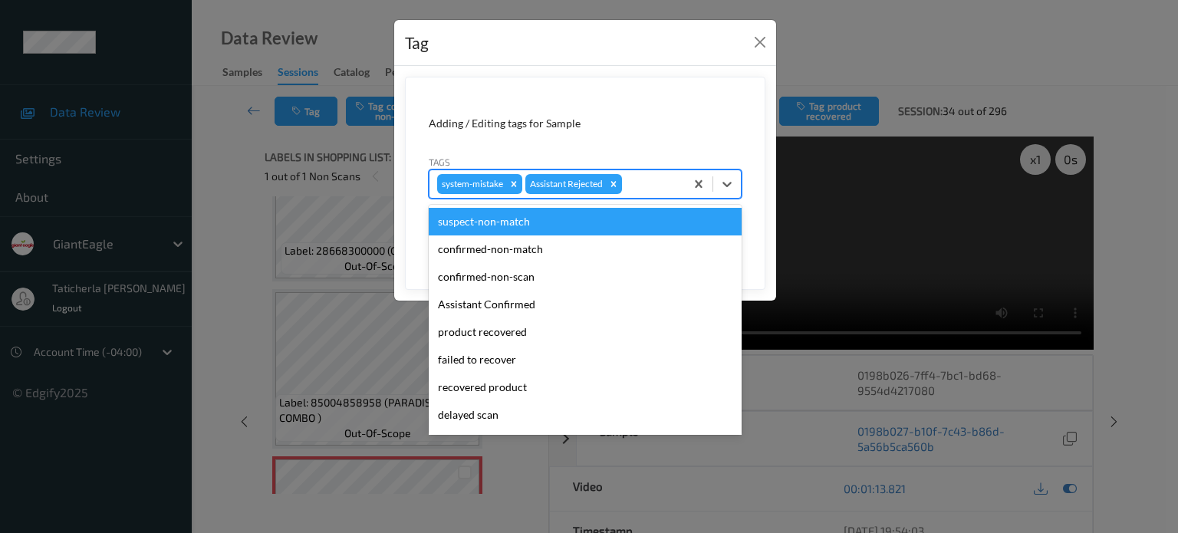
click at [666, 183] on div at bounding box center [651, 184] width 52 height 18
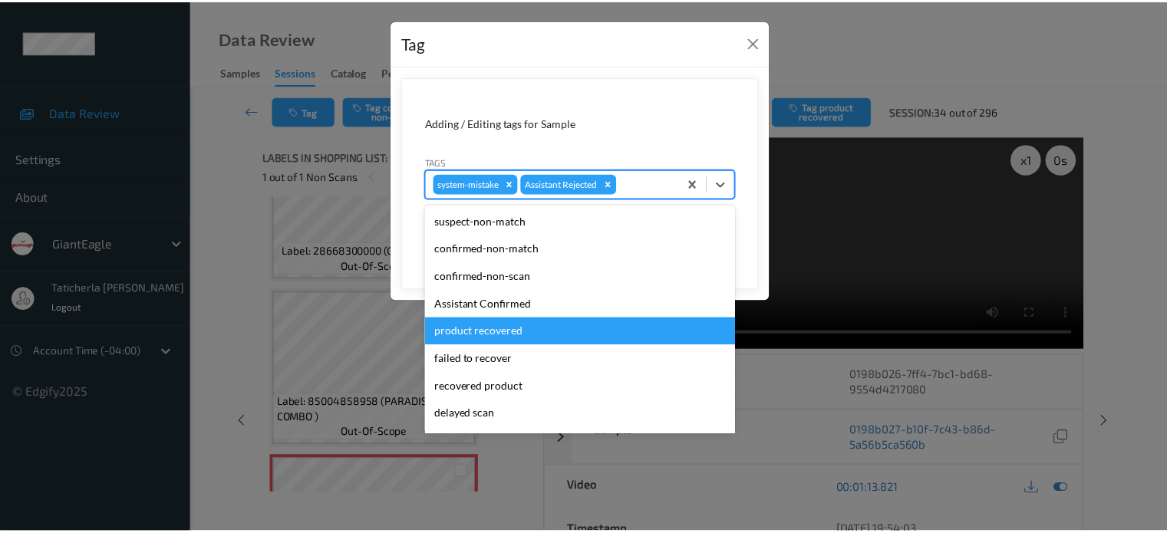
scroll to position [135, 0]
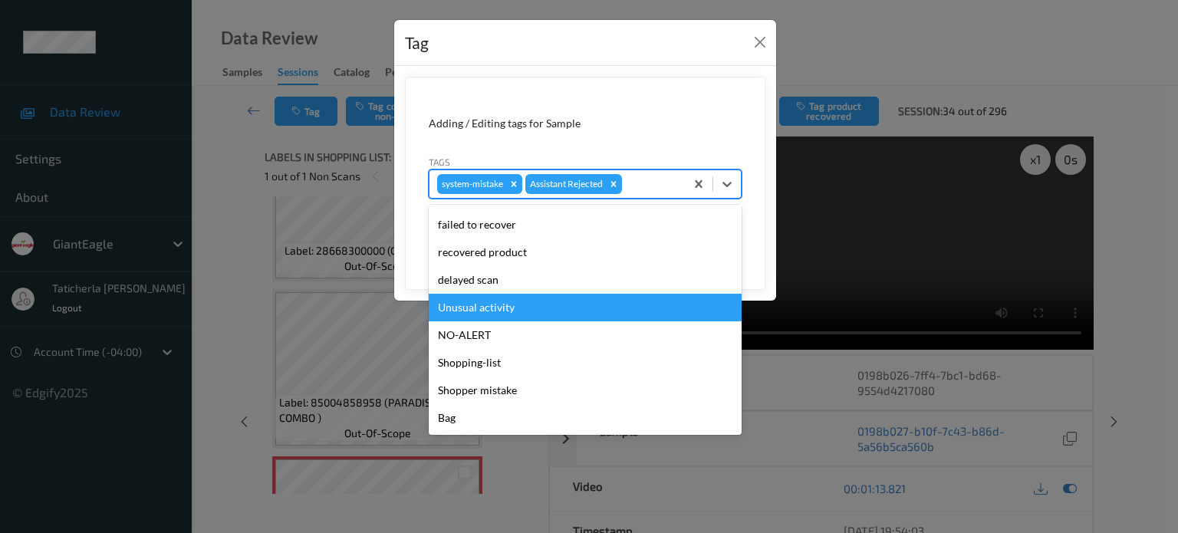
click at [551, 309] on div "Unusual activity" at bounding box center [585, 308] width 313 height 28
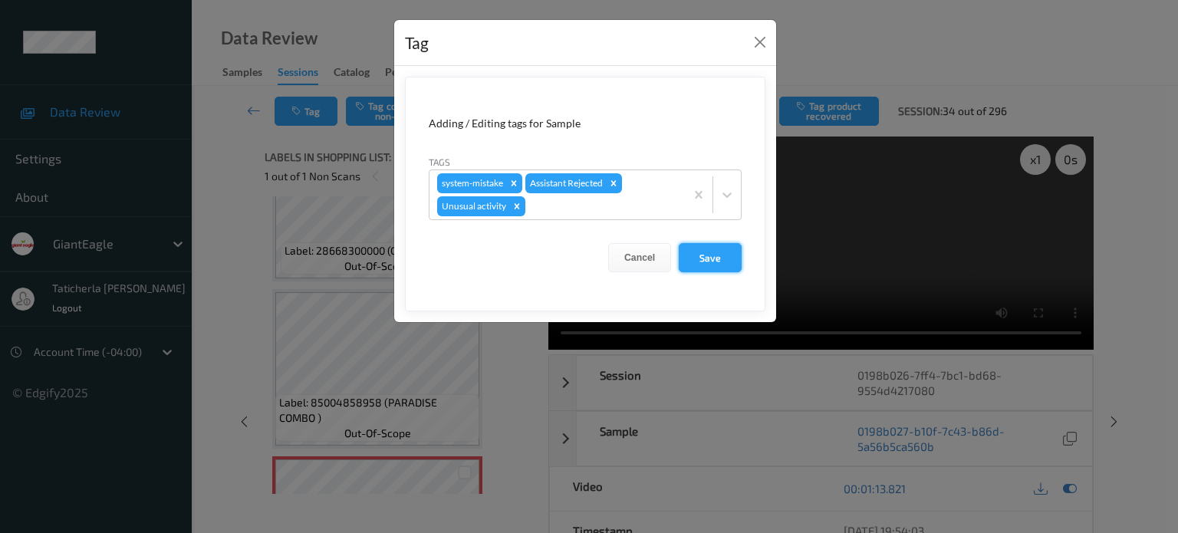
click at [711, 254] on button "Save" at bounding box center [710, 257] width 63 height 29
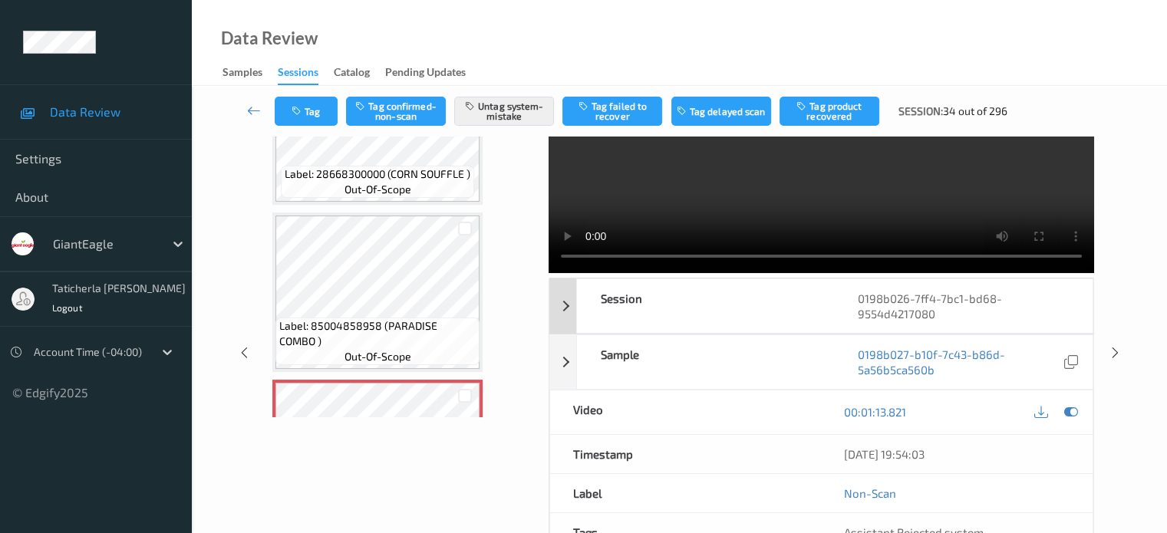
scroll to position [0, 0]
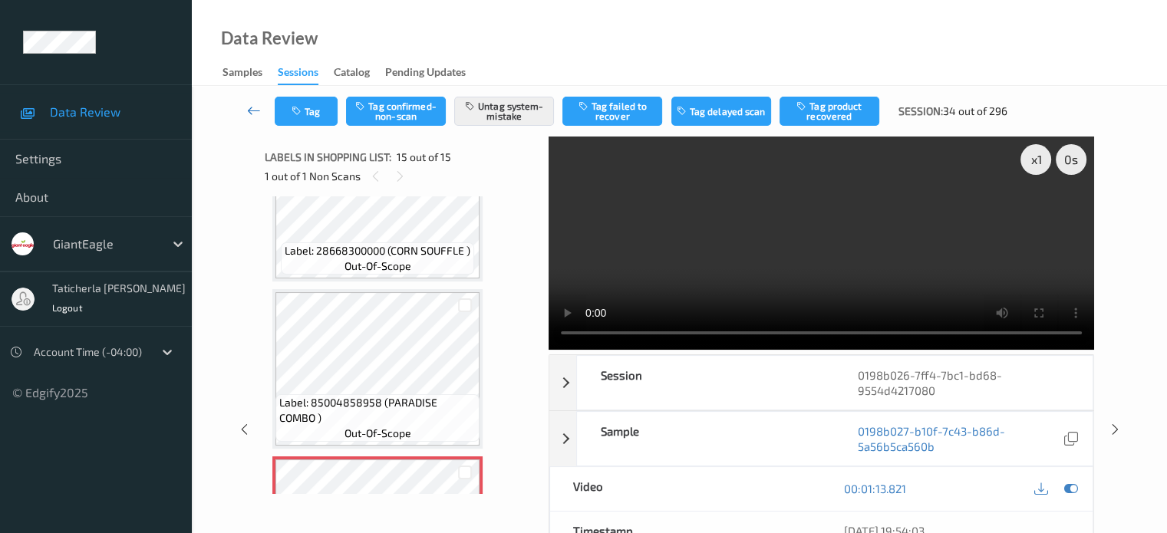
click at [252, 106] on icon at bounding box center [254, 110] width 14 height 15
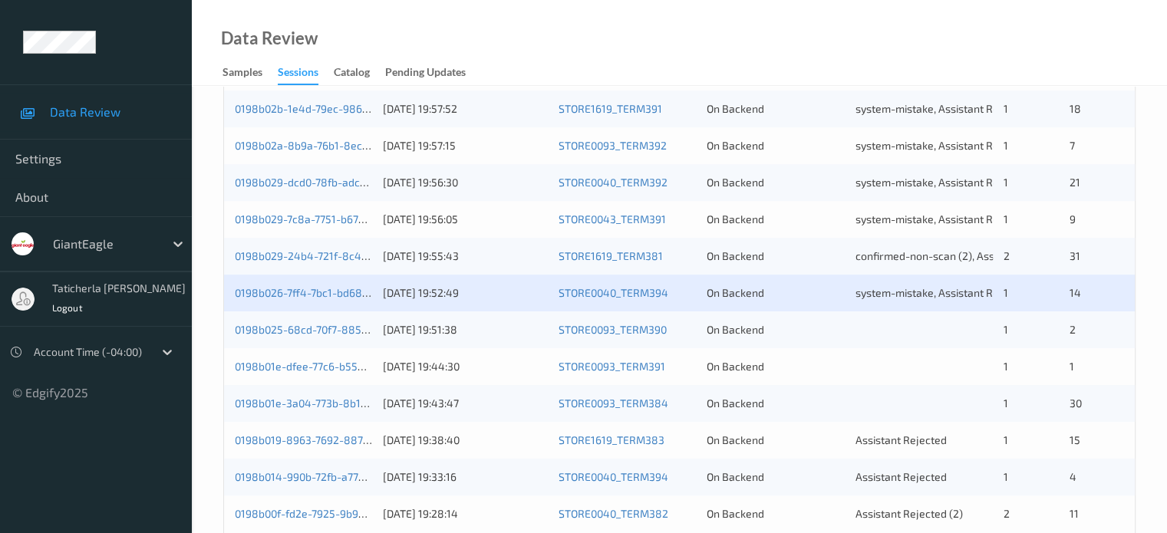
scroll to position [690, 0]
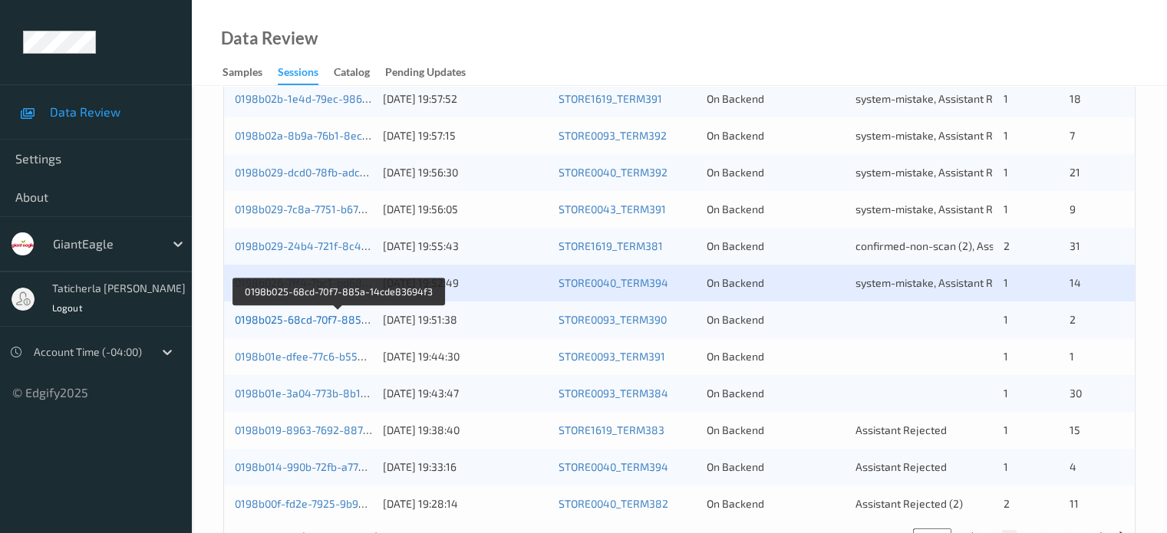
click at [334, 320] on link "0198b025-68cd-70f7-885a-14cde83694f3" at bounding box center [339, 319] width 209 height 13
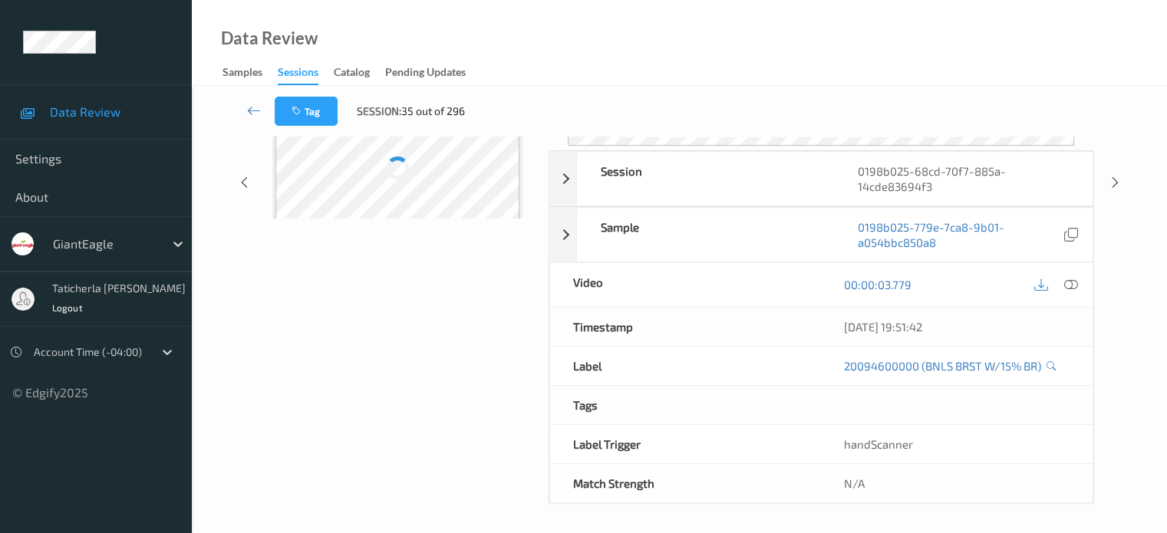
scroll to position [203, 0]
click at [255, 111] on icon at bounding box center [254, 110] width 14 height 15
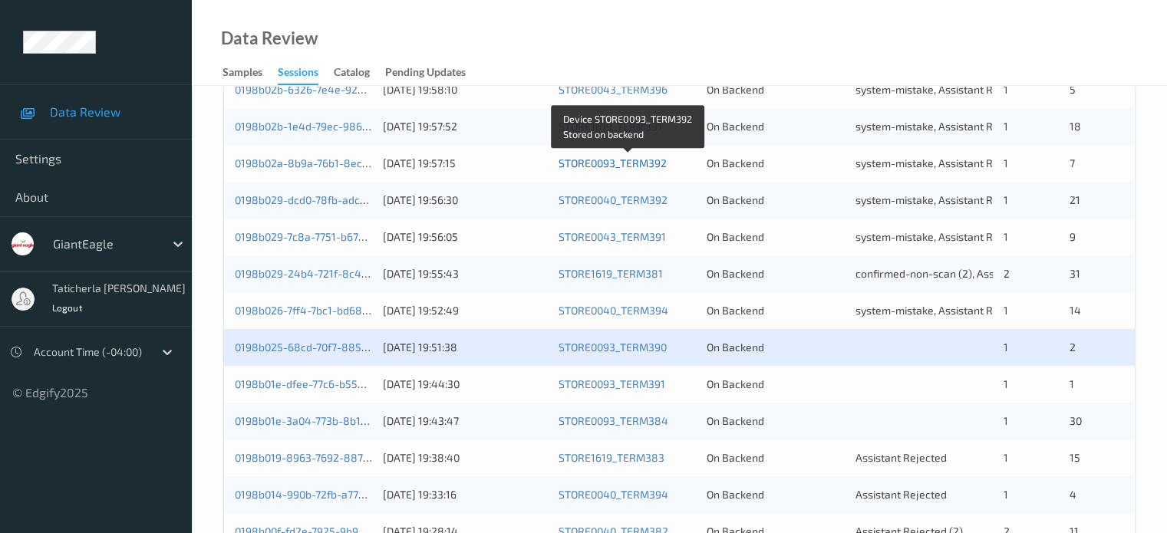
scroll to position [690, 0]
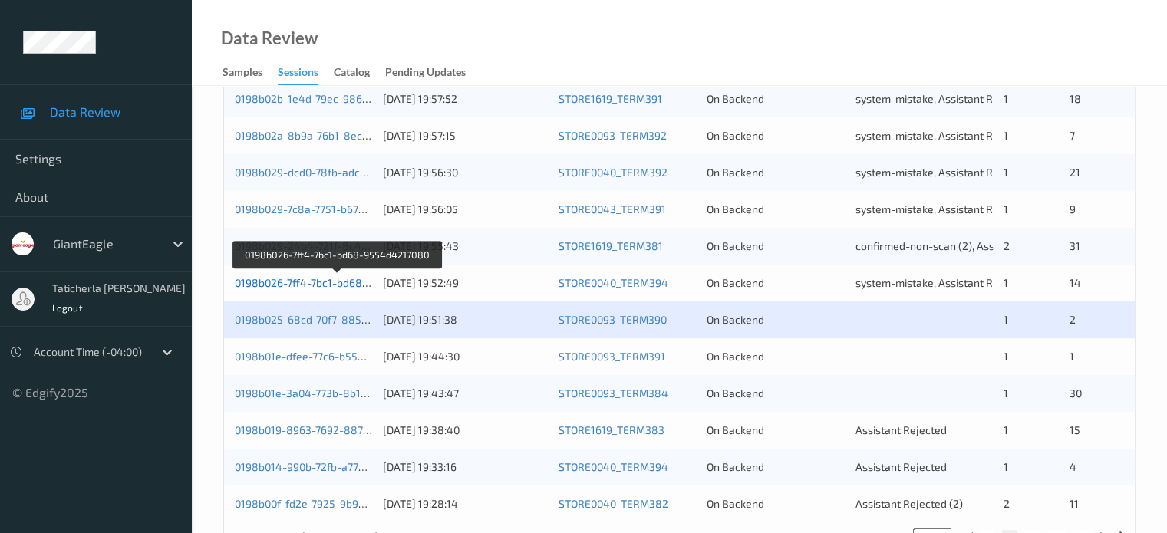
click at [339, 283] on link "0198b026-7ff4-7bc1-bd68-9554d4217080" at bounding box center [338, 282] width 206 height 13
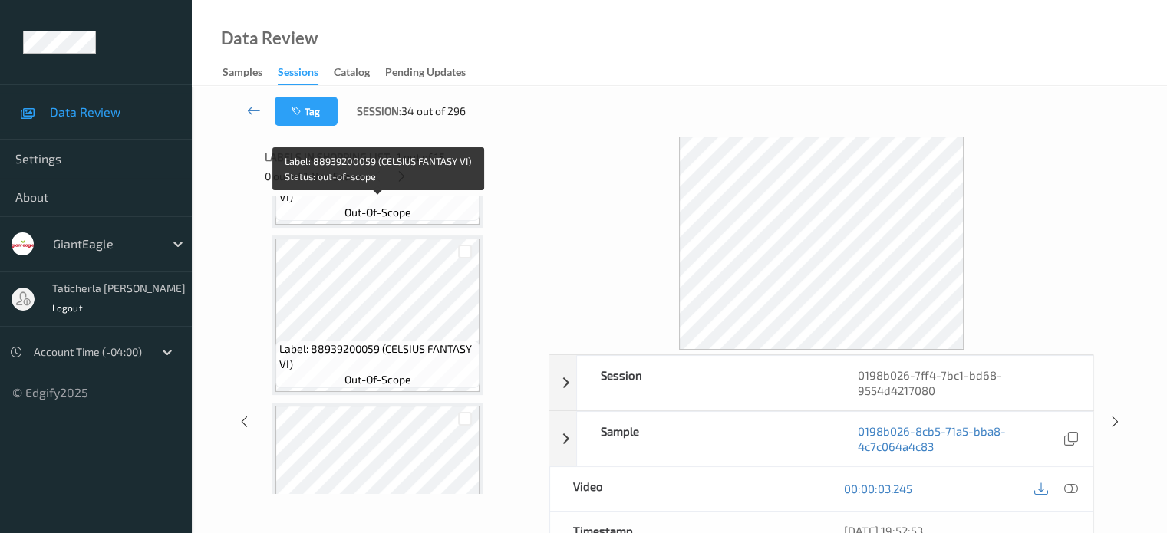
scroll to position [460, 0]
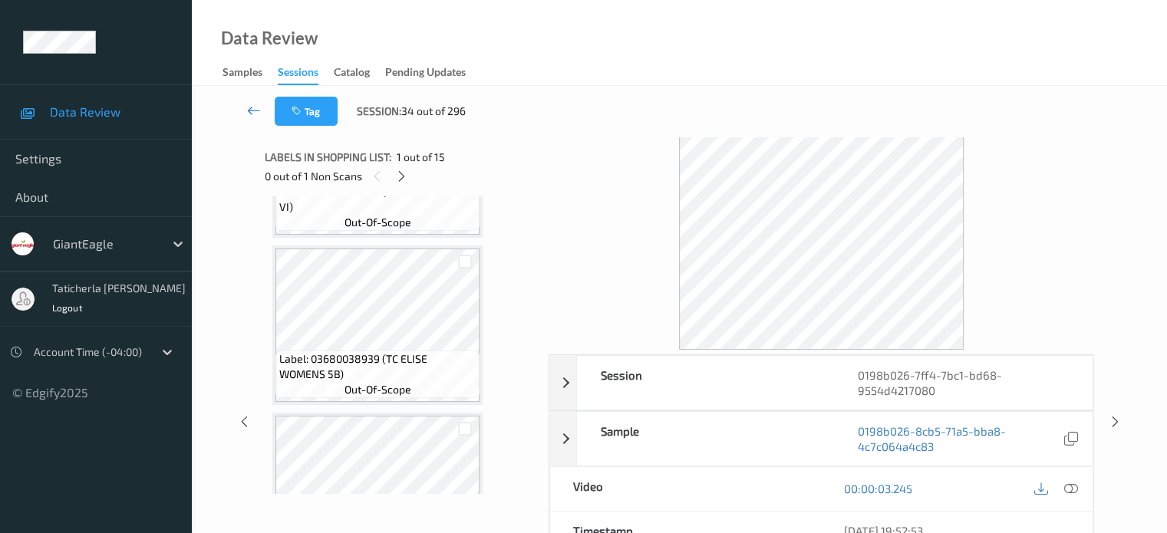
click at [265, 108] on link at bounding box center [254, 111] width 41 height 29
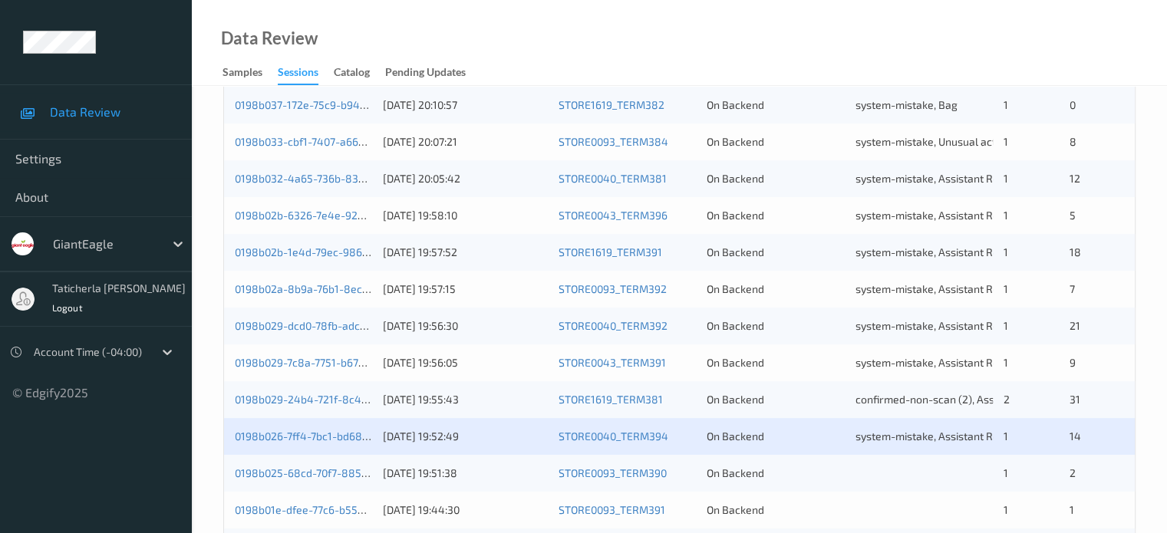
scroll to position [614, 0]
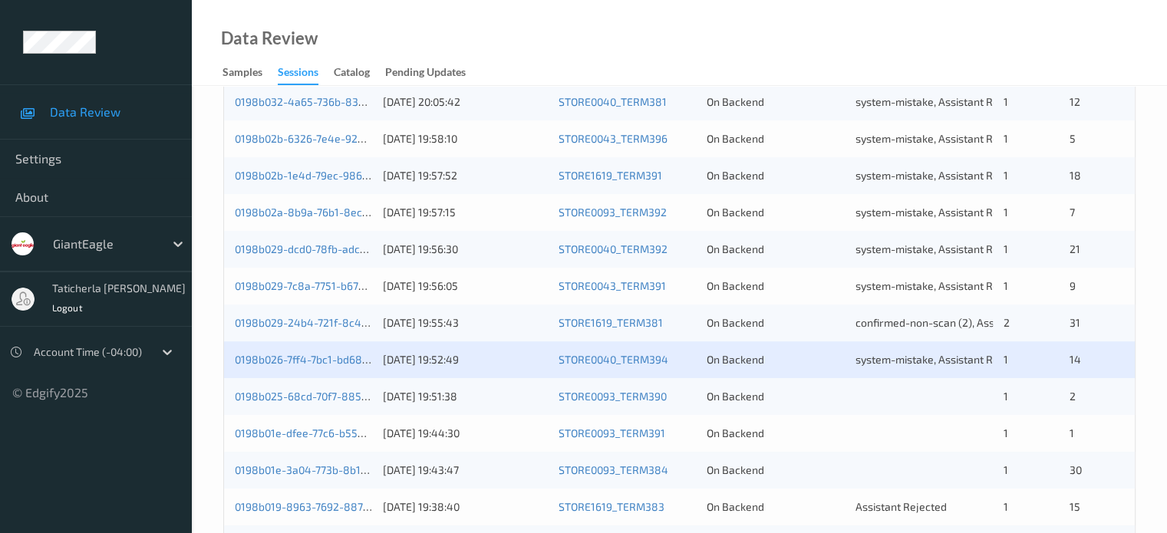
click at [318, 368] on div "0198b026-7ff4-7bc1-bd68-9554d4217080 15/08/2025 19:52:49 STORE0040_TERM394 On B…" at bounding box center [679, 359] width 911 height 37
click at [322, 395] on link "0198b025-68cd-70f7-885a-14cde83694f3" at bounding box center [339, 396] width 209 height 13
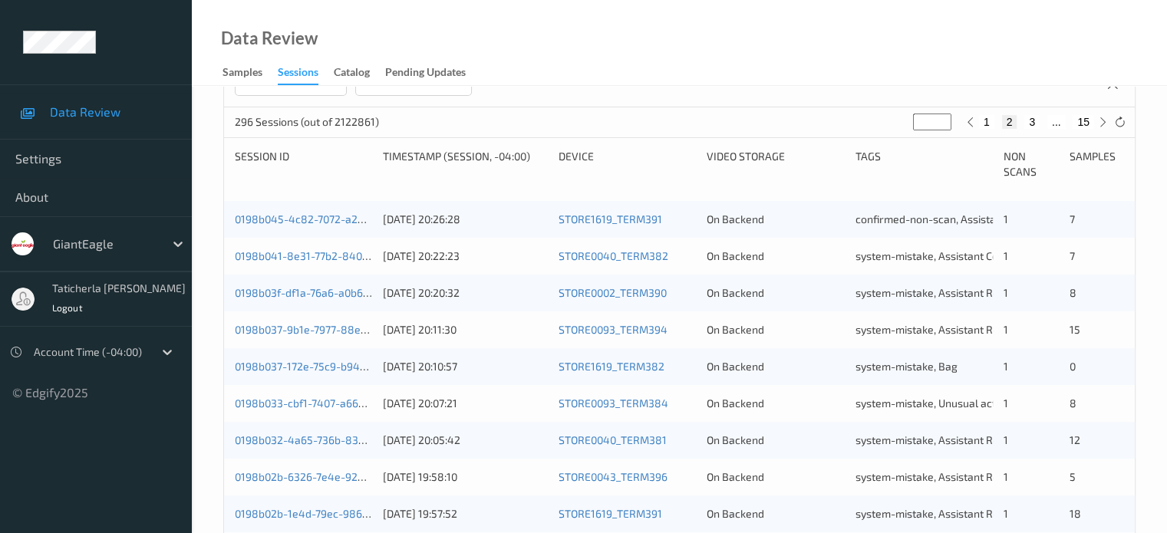
scroll to position [203, 0]
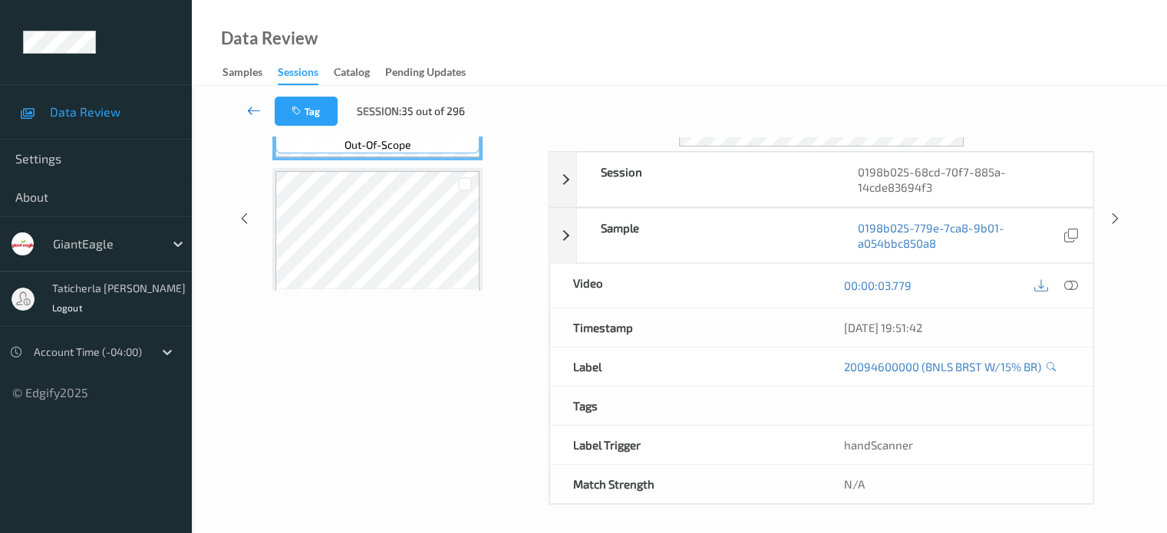
click at [255, 113] on icon at bounding box center [254, 110] width 14 height 15
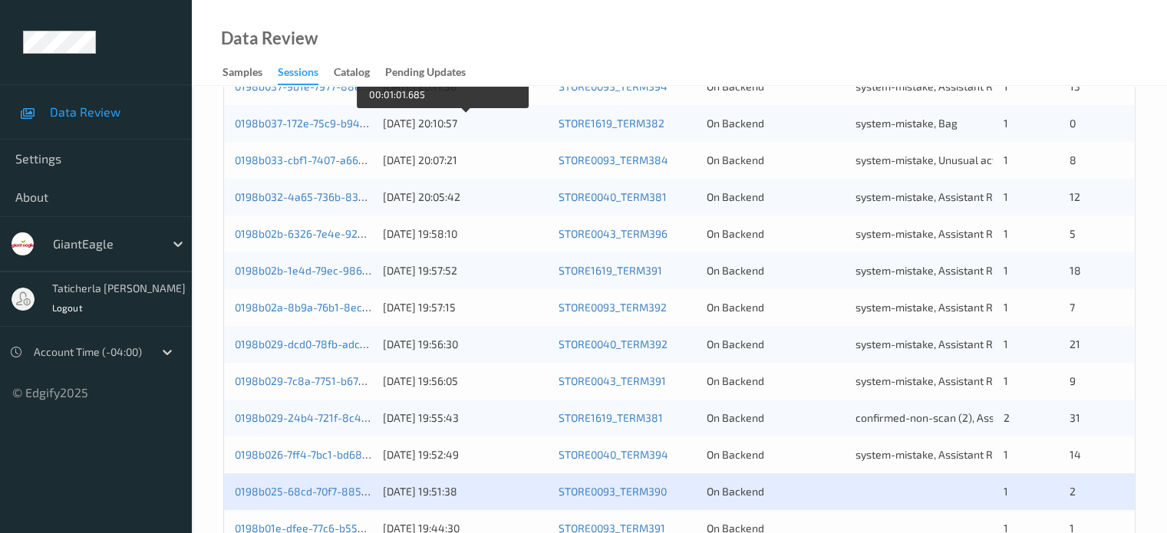
scroll to position [537, 0]
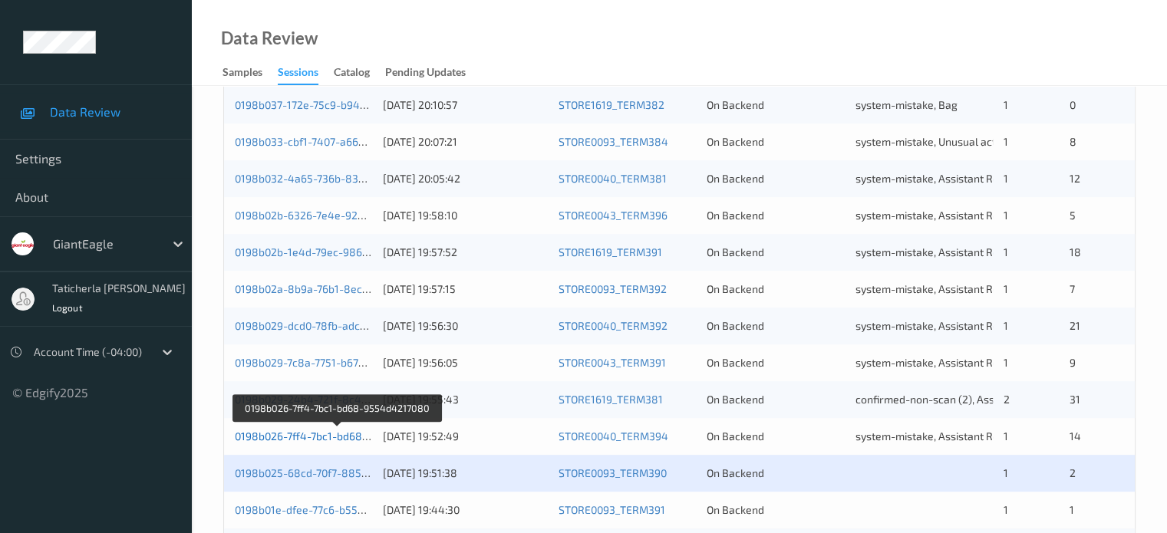
click at [341, 438] on link "0198b026-7ff4-7bc1-bd68-9554d4217080" at bounding box center [338, 436] width 206 height 13
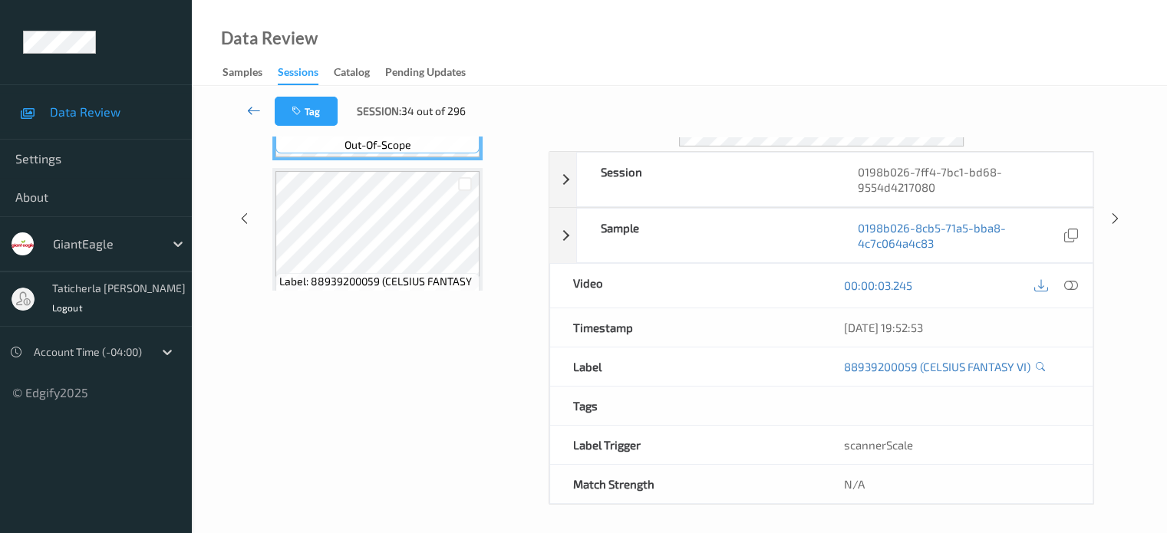
click at [252, 107] on icon at bounding box center [254, 110] width 14 height 15
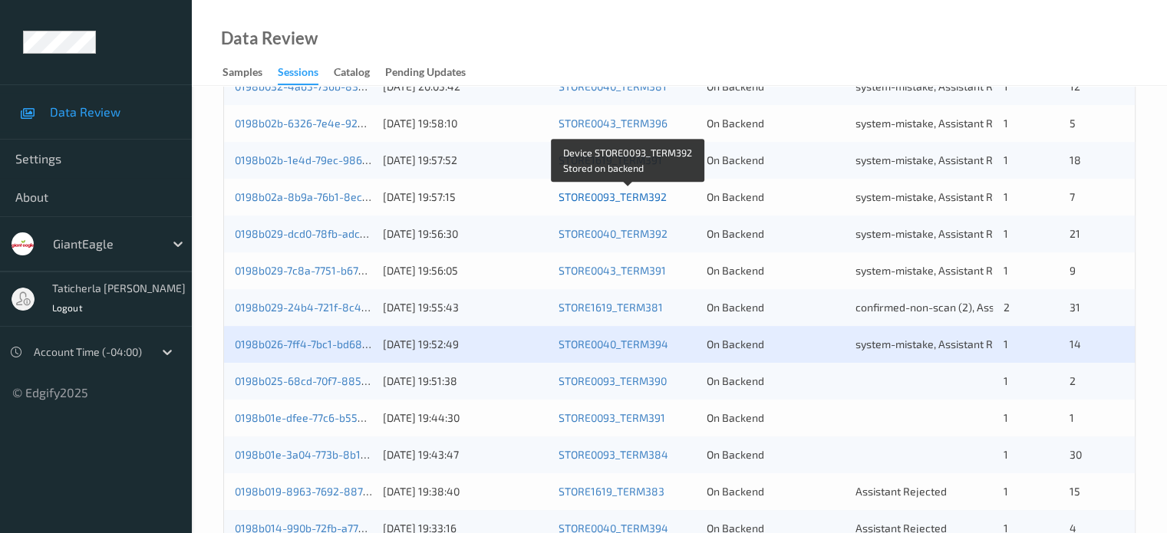
scroll to position [741, 0]
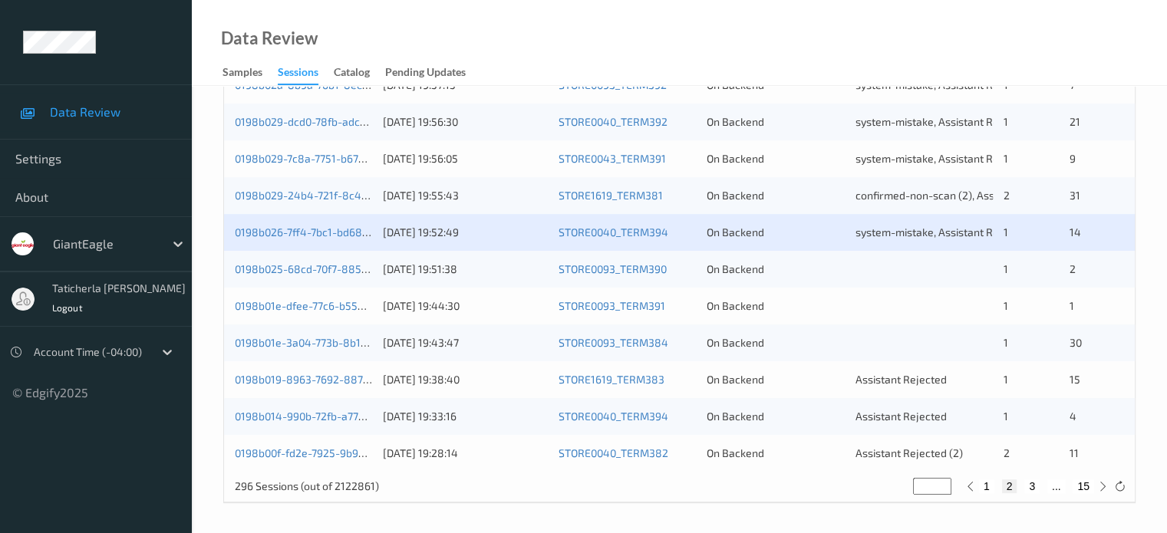
click at [320, 239] on div "0198b026-7ff4-7bc1-bd68-9554d4217080" at bounding box center [303, 232] width 137 height 15
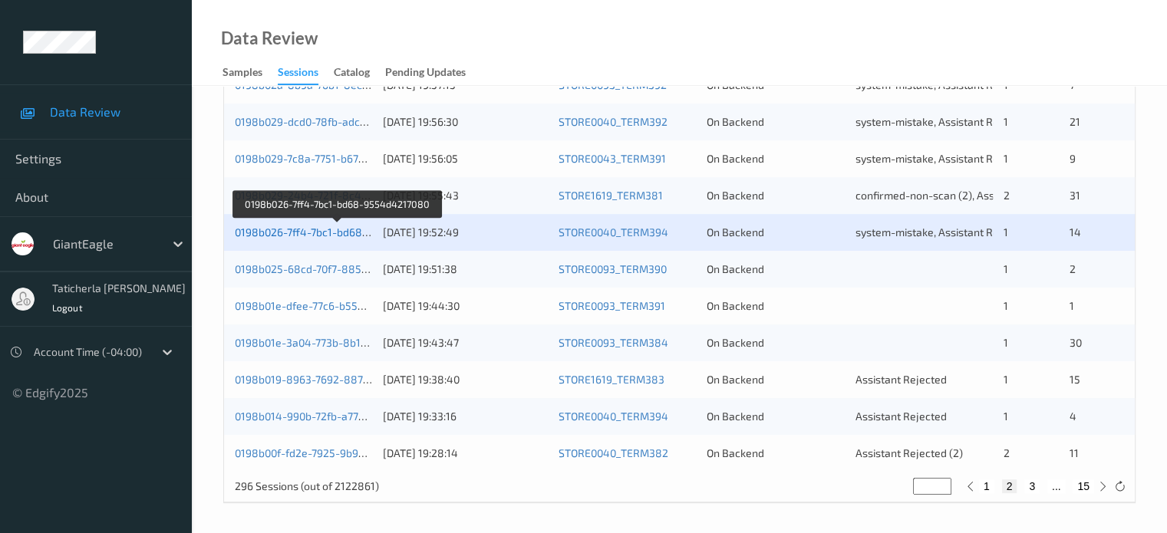
click at [321, 230] on link "0198b026-7ff4-7bc1-bd68-9554d4217080" at bounding box center [338, 232] width 206 height 13
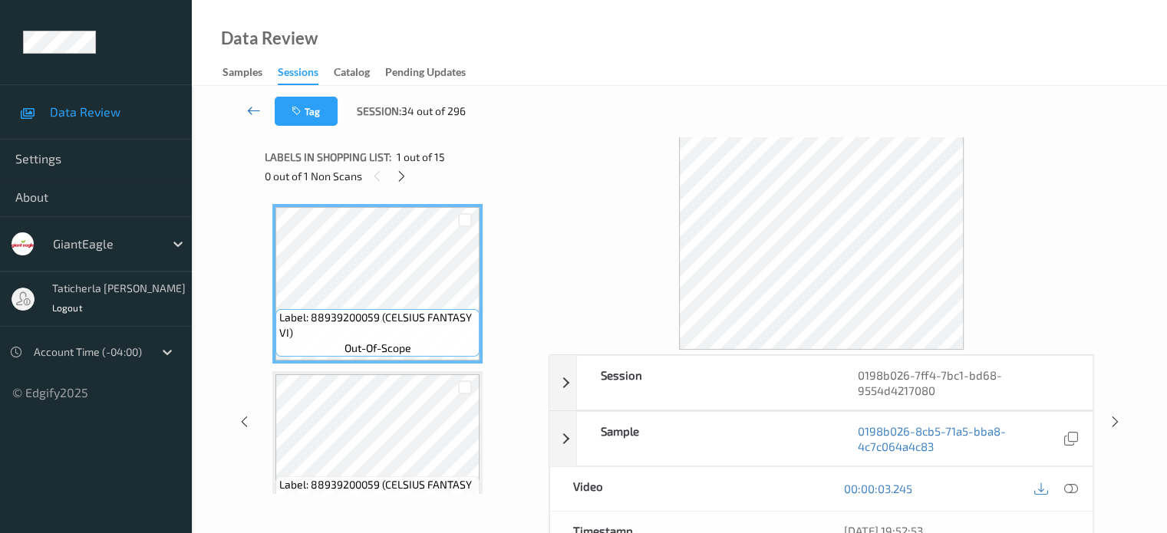
click at [259, 114] on icon at bounding box center [254, 110] width 14 height 15
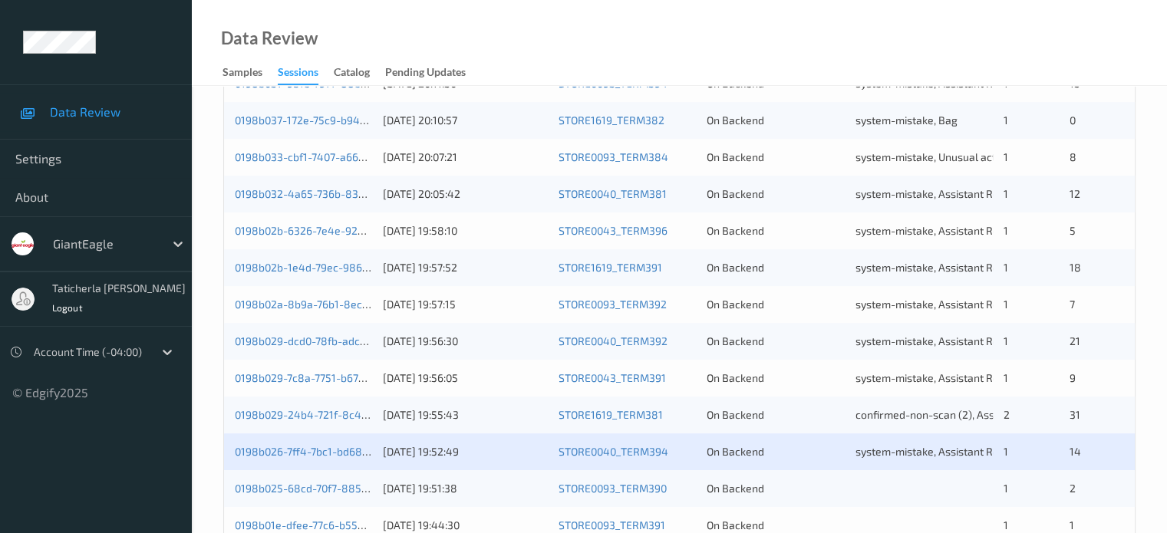
scroll to position [614, 0]
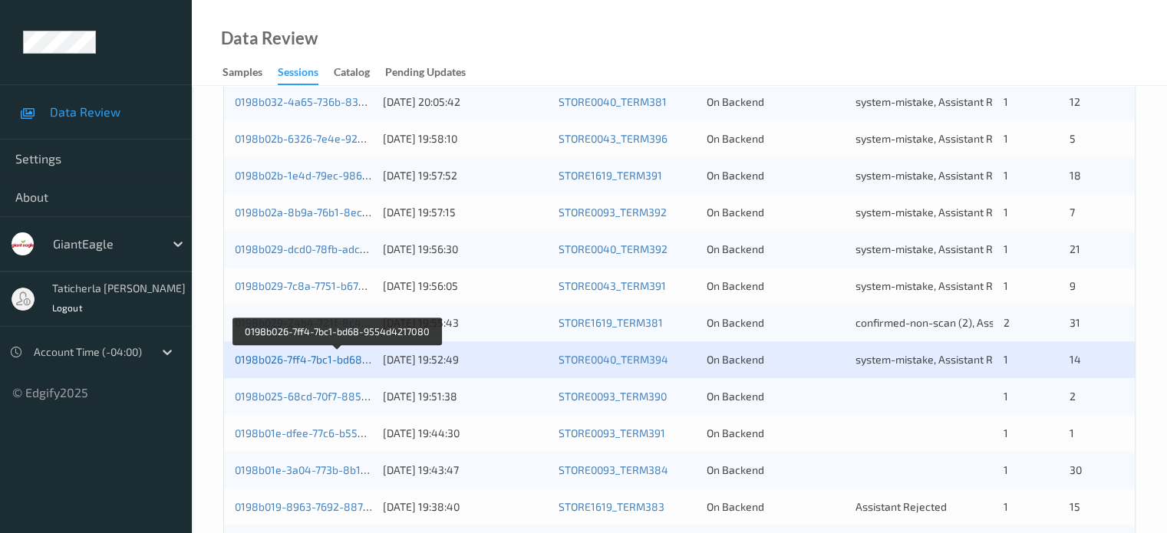
click at [343, 361] on link "0198b026-7ff4-7bc1-bd68-9554d4217080" at bounding box center [338, 359] width 206 height 13
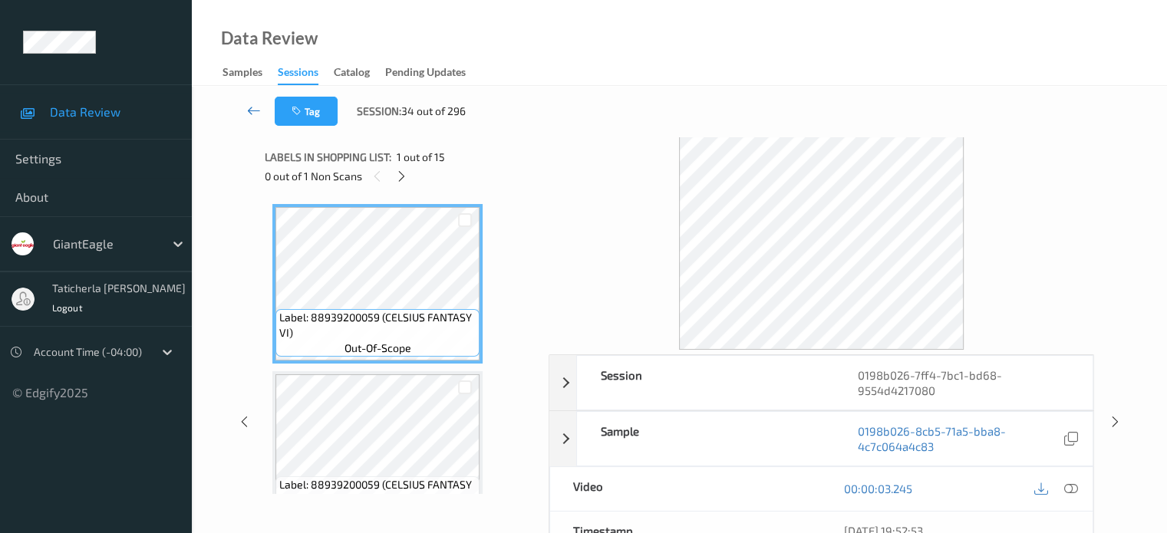
click at [250, 107] on icon at bounding box center [254, 110] width 14 height 15
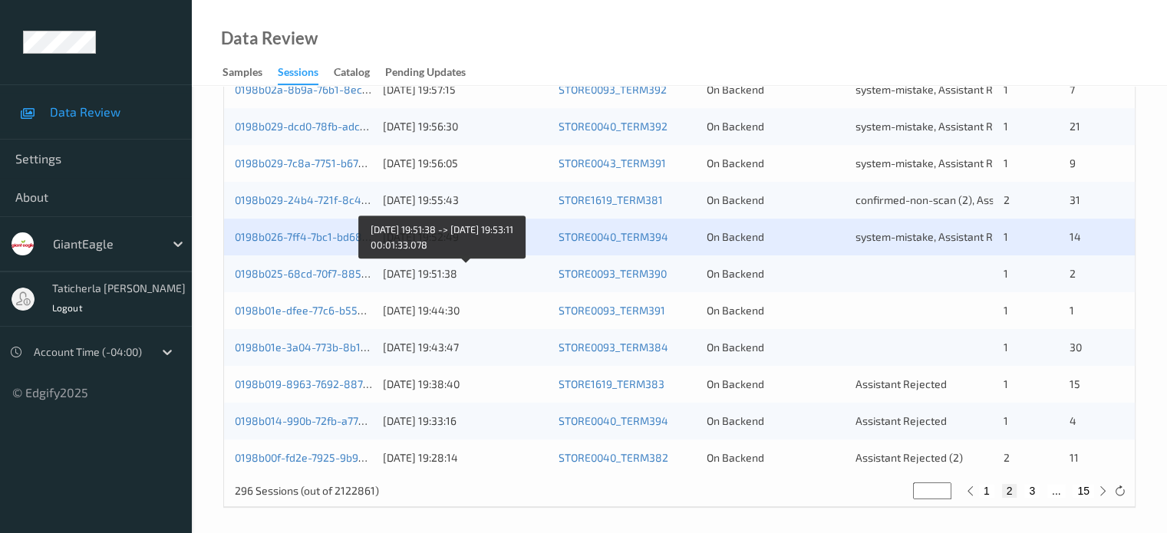
scroll to position [741, 0]
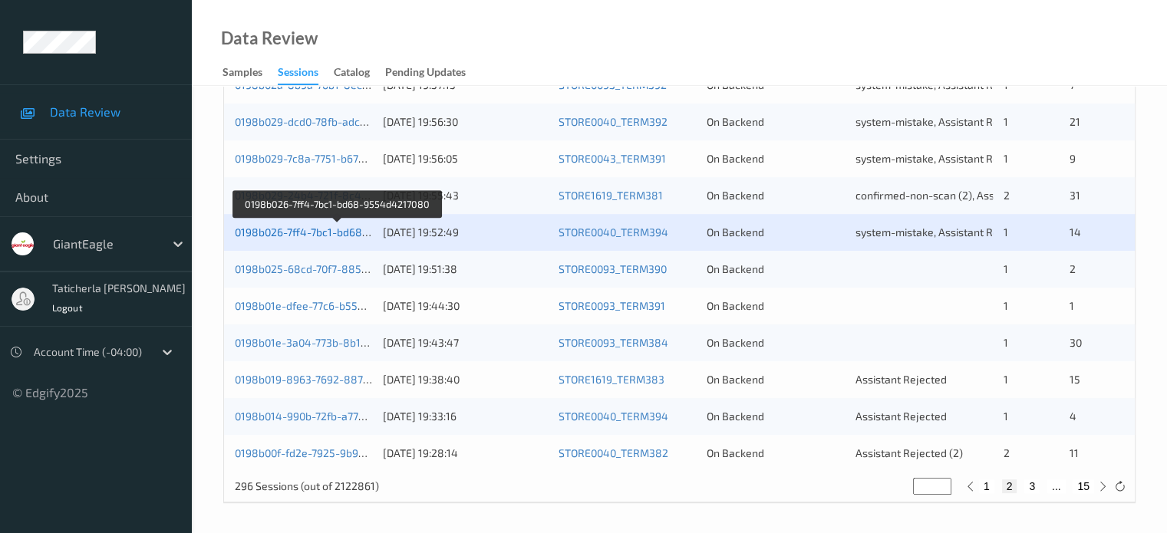
click at [336, 233] on link "0198b026-7ff4-7bc1-bd68-9554d4217080" at bounding box center [338, 232] width 206 height 13
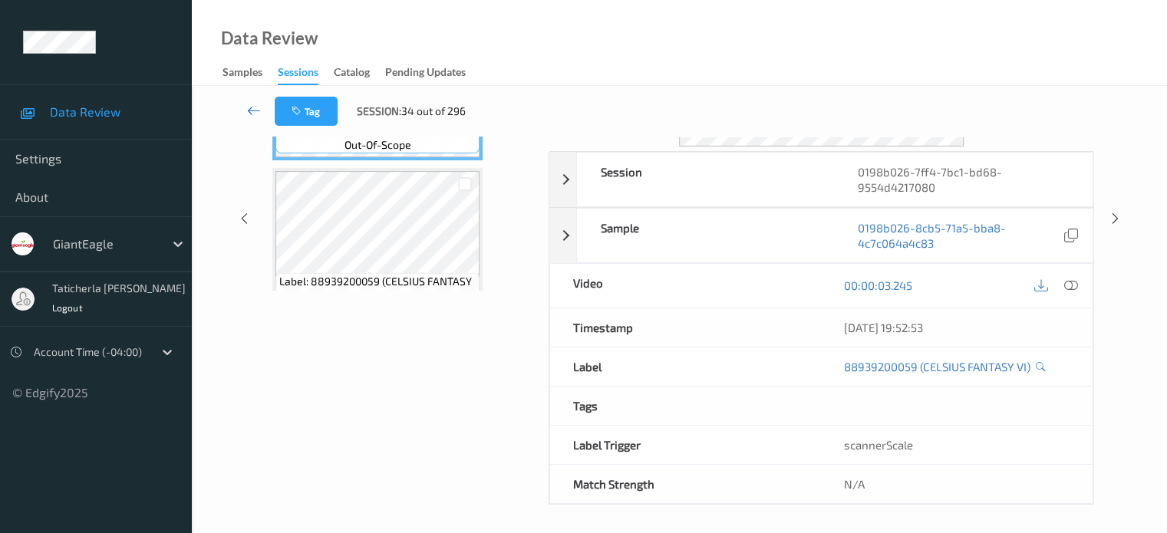
click at [248, 107] on icon at bounding box center [254, 110] width 14 height 15
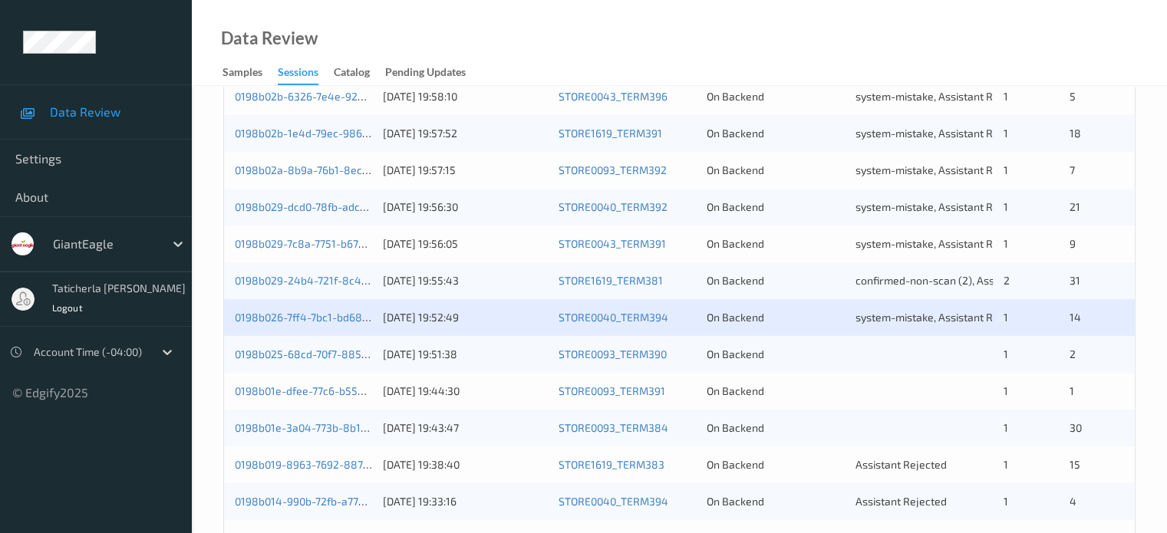
scroll to position [690, 0]
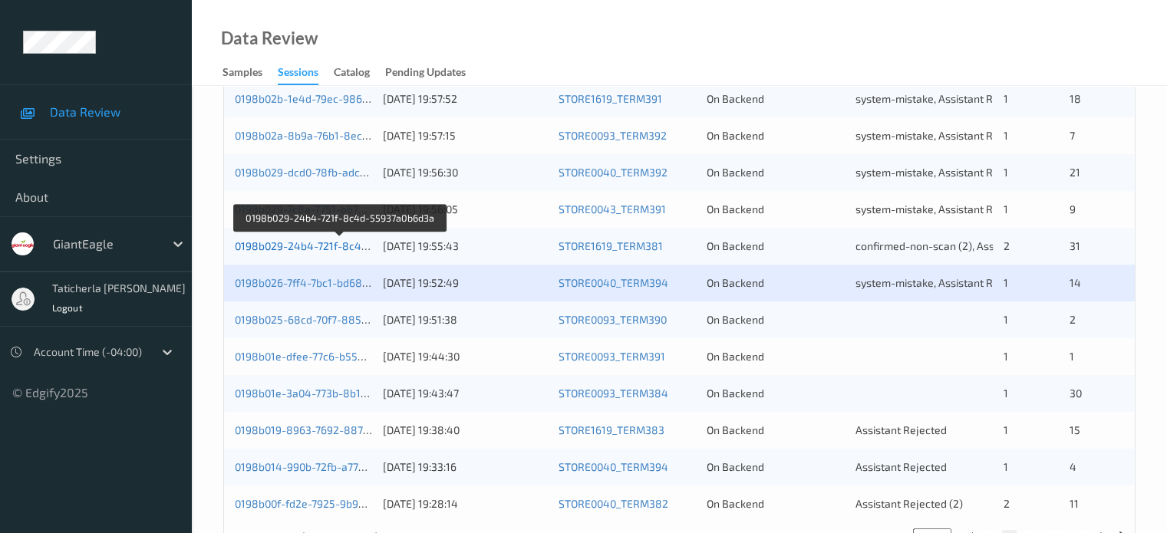
click at [346, 246] on link "0198b029-24b4-721f-8c4d-55937a0b6d3a" at bounding box center [340, 245] width 210 height 13
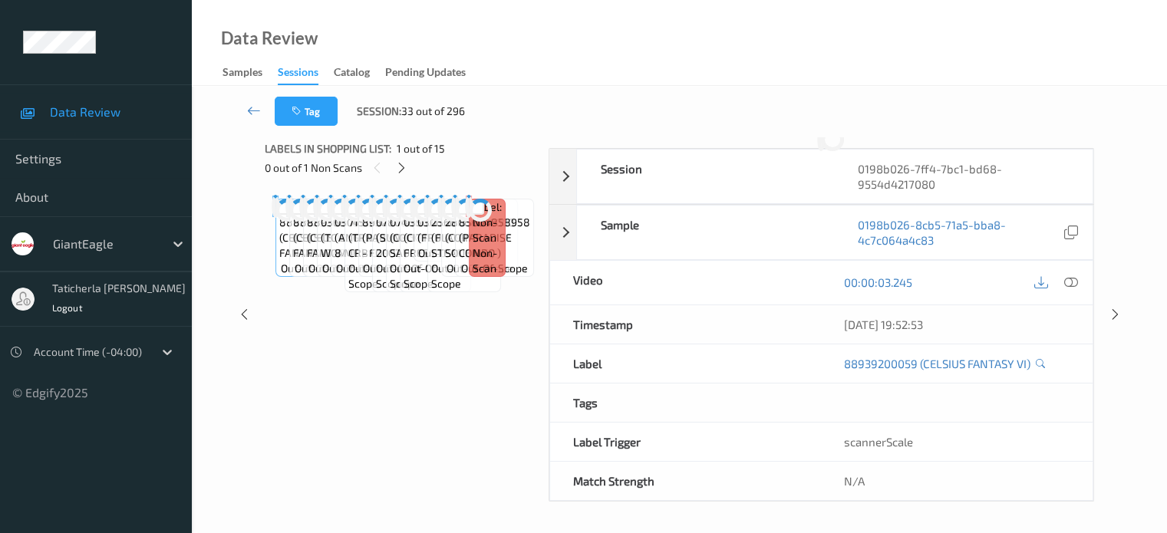
scroll to position [203, 0]
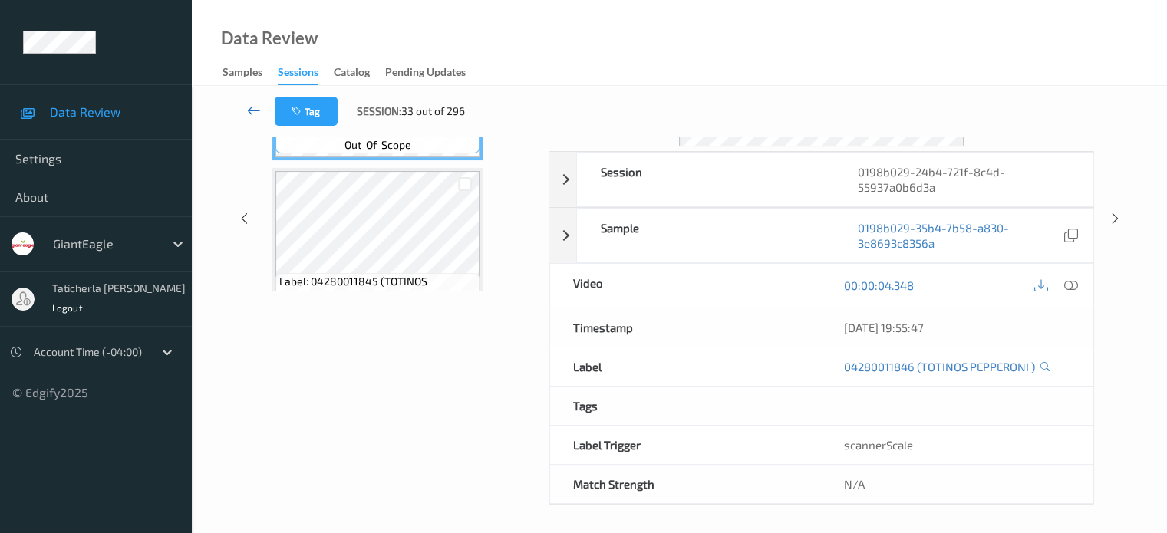
click at [255, 108] on icon at bounding box center [254, 110] width 14 height 15
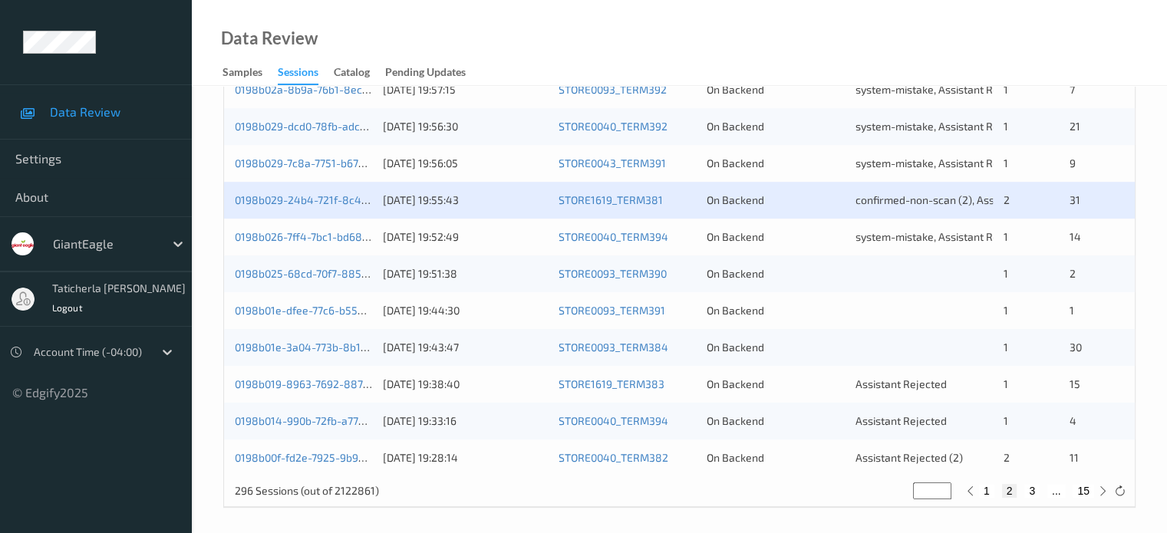
scroll to position [741, 0]
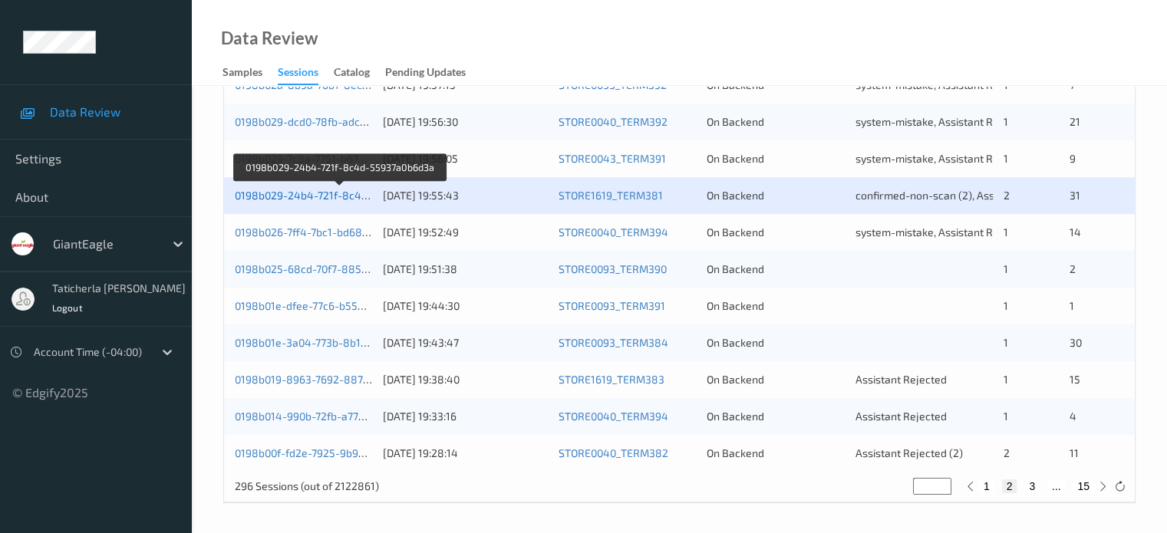
click at [334, 194] on link "0198b029-24b4-721f-8c4d-55937a0b6d3a" at bounding box center [340, 195] width 210 height 13
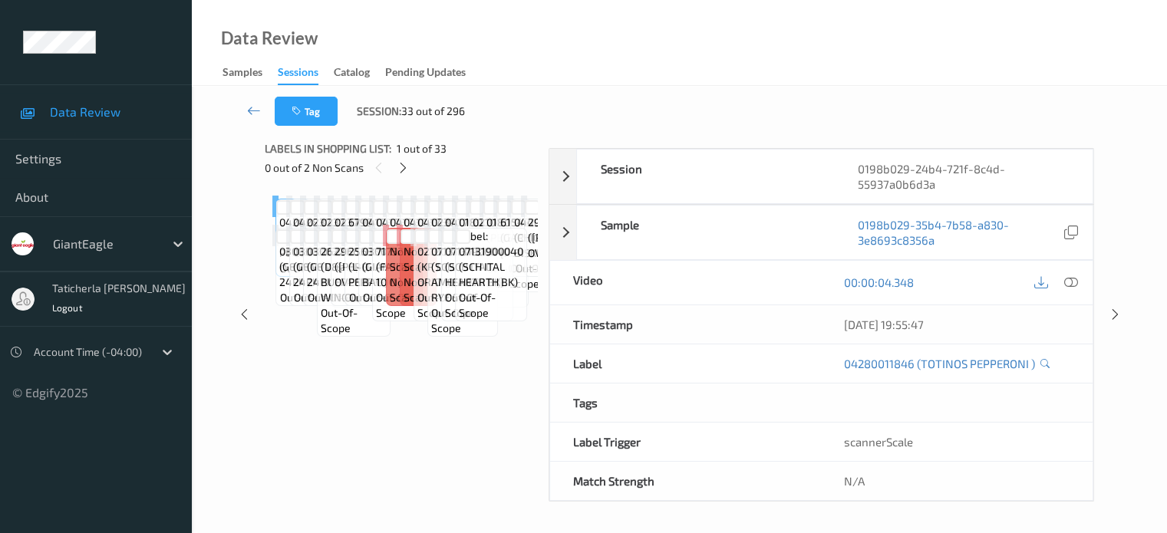
scroll to position [203, 0]
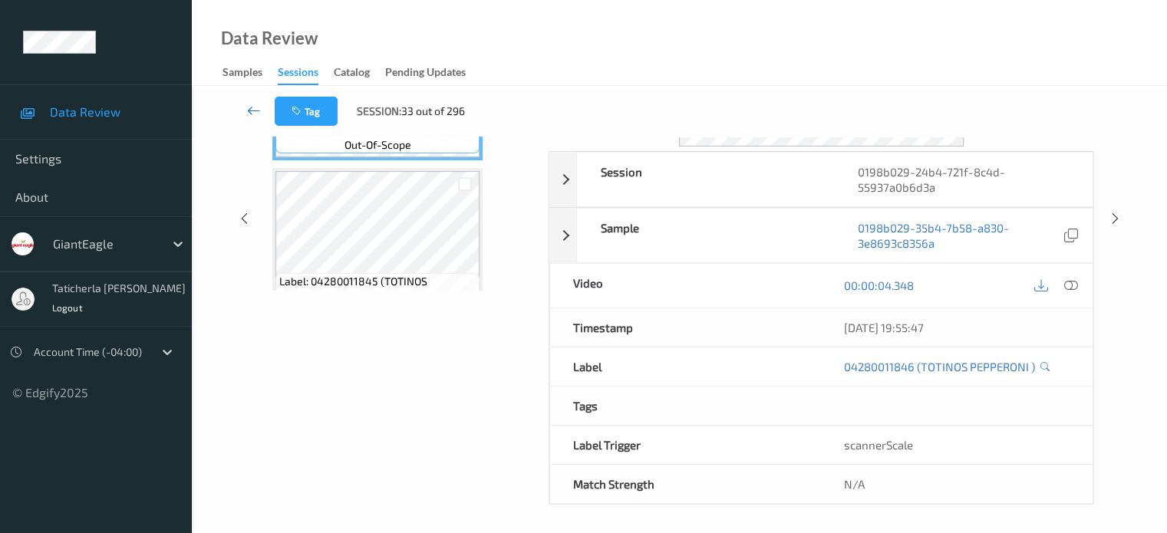
click at [248, 101] on link at bounding box center [254, 111] width 41 height 29
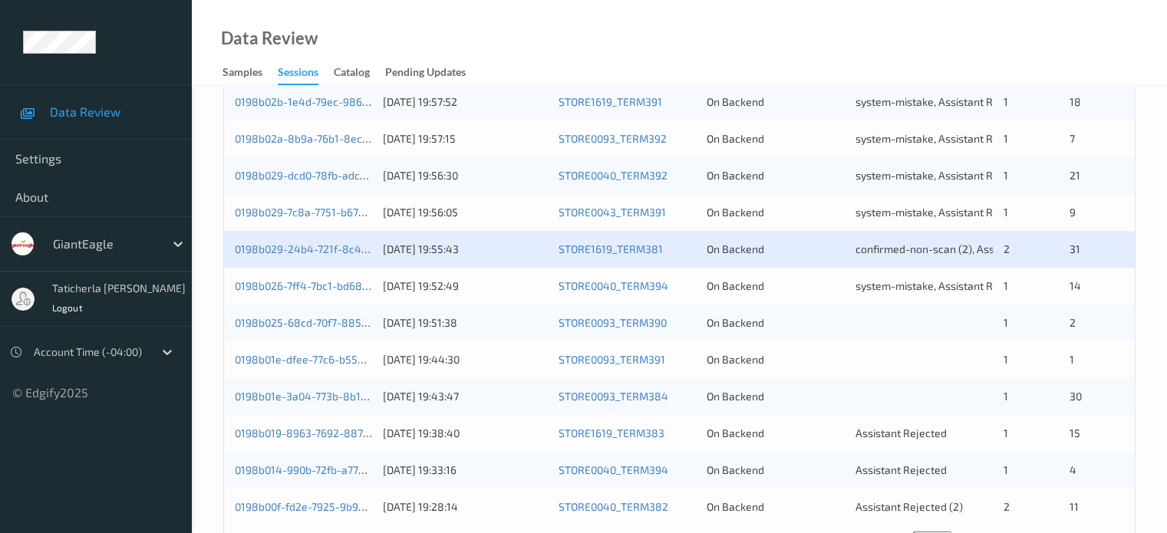
scroll to position [690, 0]
click at [479, 339] on div "0198b01e-dfee-77c6-b559-89df6911ae91 15/08/2025 19:44:30 STORE0093_TERM391 On B…" at bounding box center [679, 356] width 911 height 37
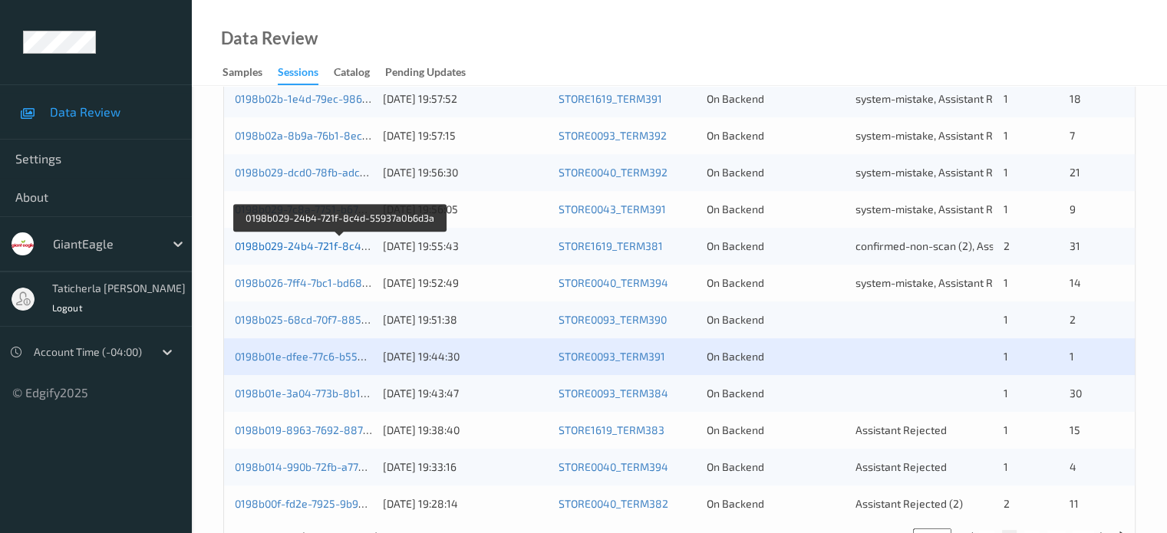
click at [319, 245] on link "0198b029-24b4-721f-8c4d-55937a0b6d3a" at bounding box center [340, 245] width 210 height 13
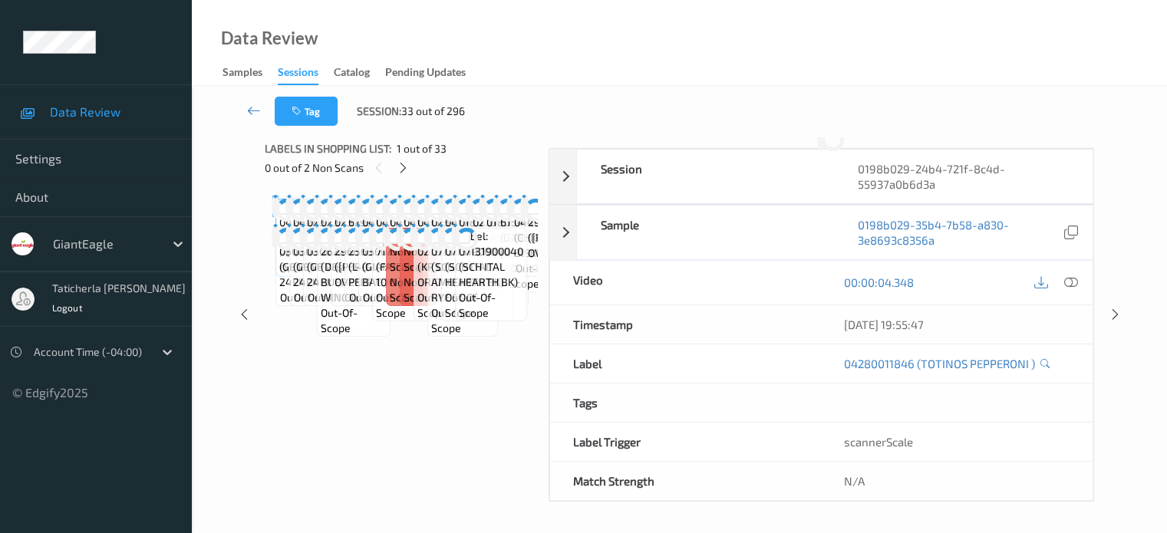
scroll to position [203, 0]
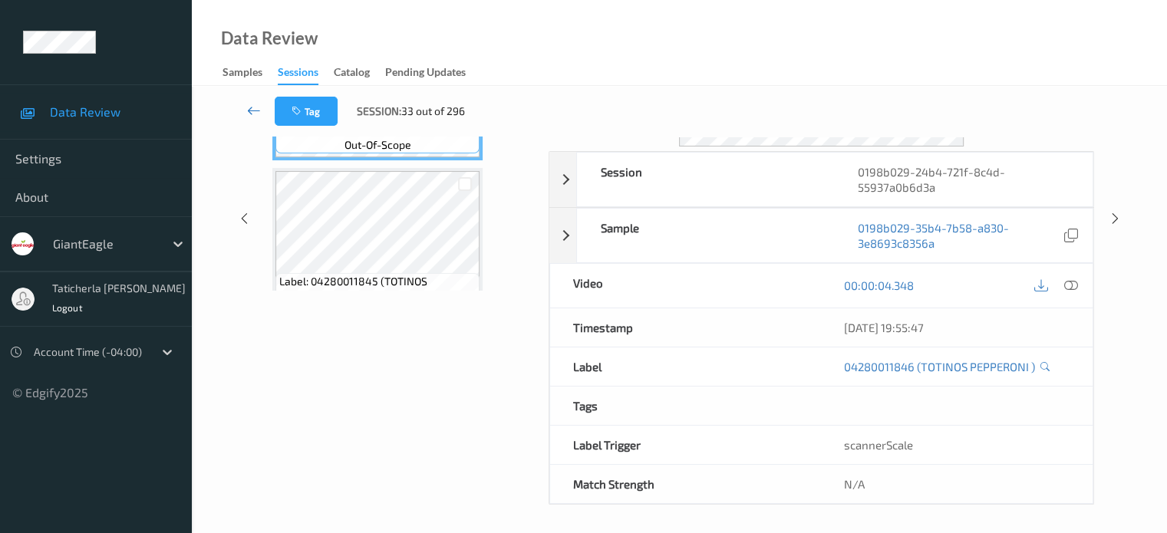
click at [254, 106] on icon at bounding box center [254, 110] width 14 height 15
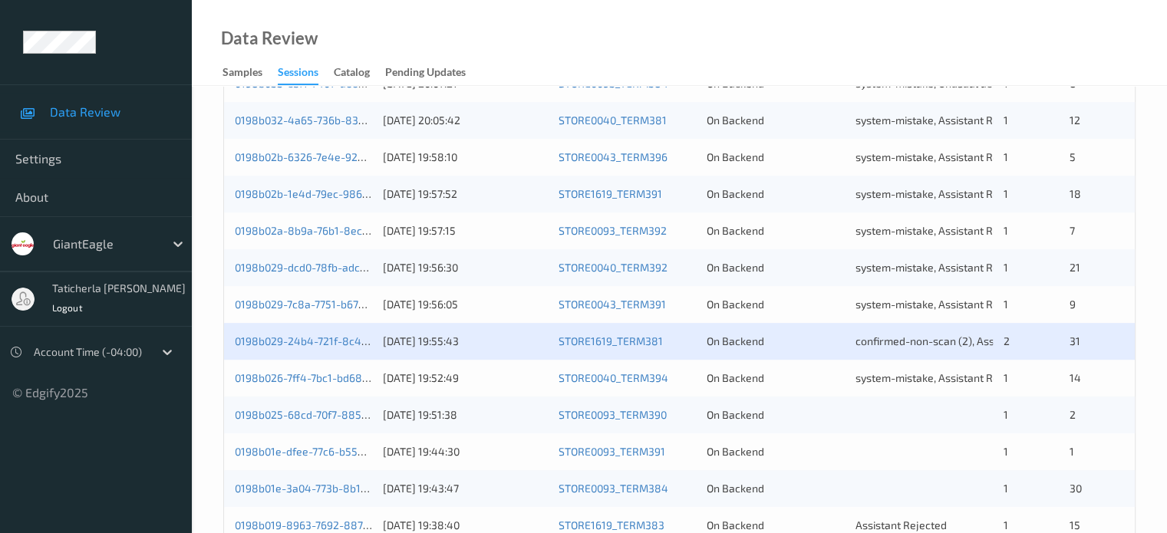
scroll to position [690, 0]
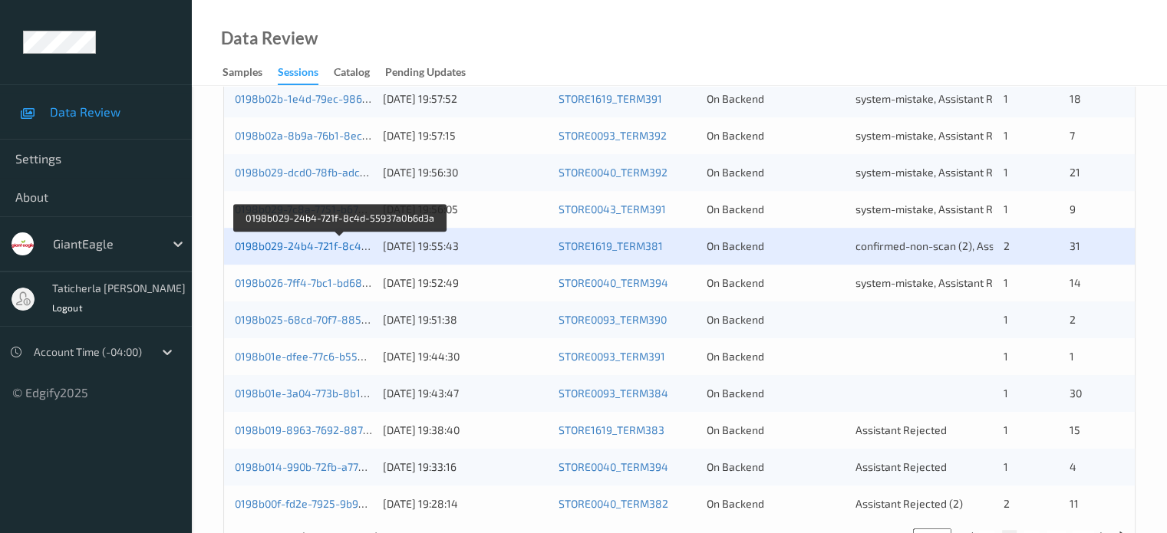
click at [331, 246] on link "0198b029-24b4-721f-8c4d-55937a0b6d3a" at bounding box center [340, 245] width 210 height 13
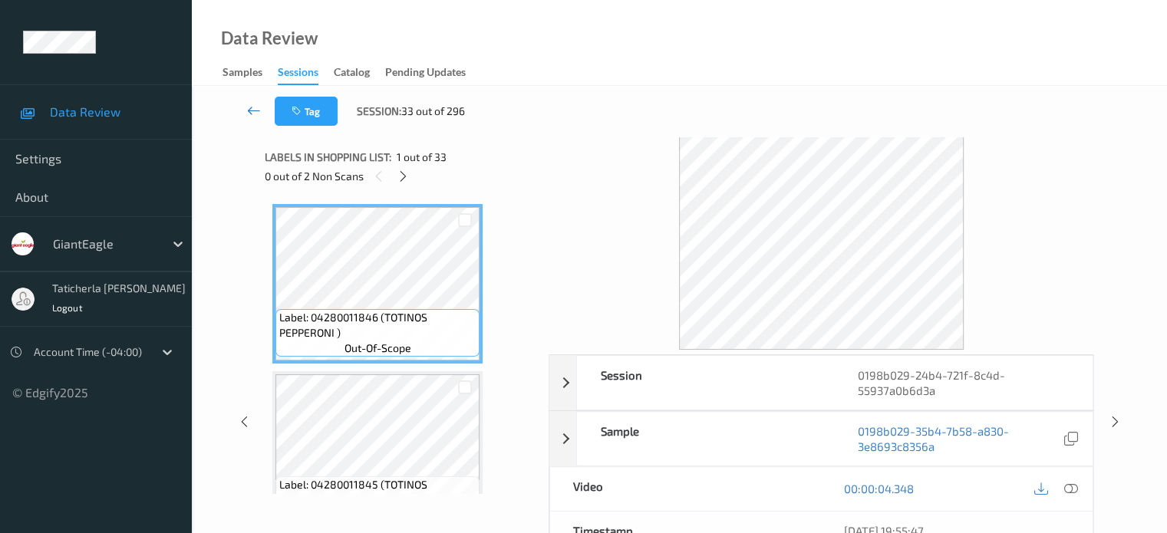
click at [259, 113] on icon at bounding box center [254, 110] width 14 height 15
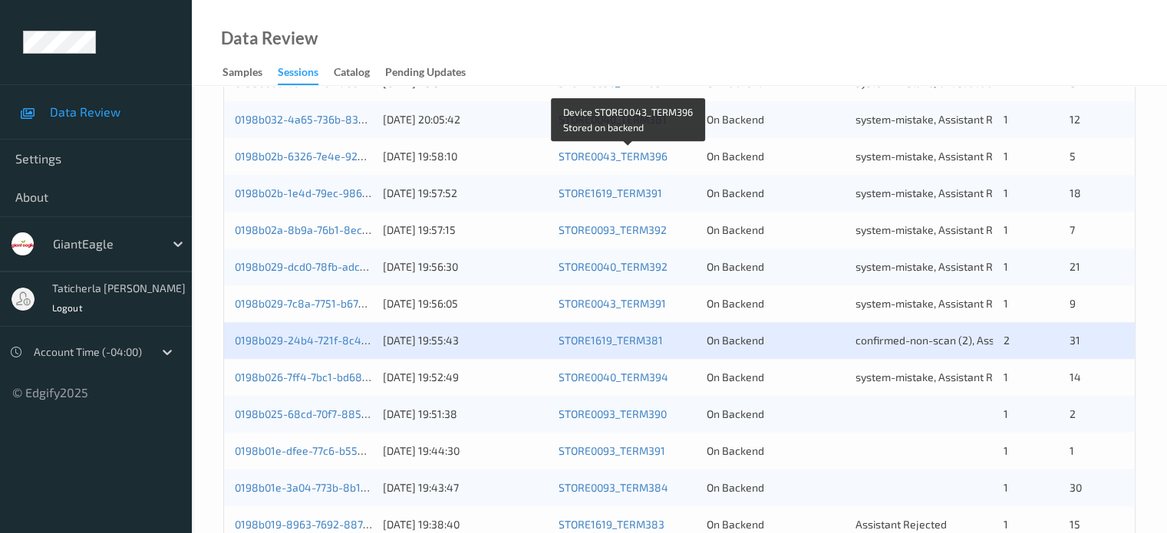
scroll to position [690, 0]
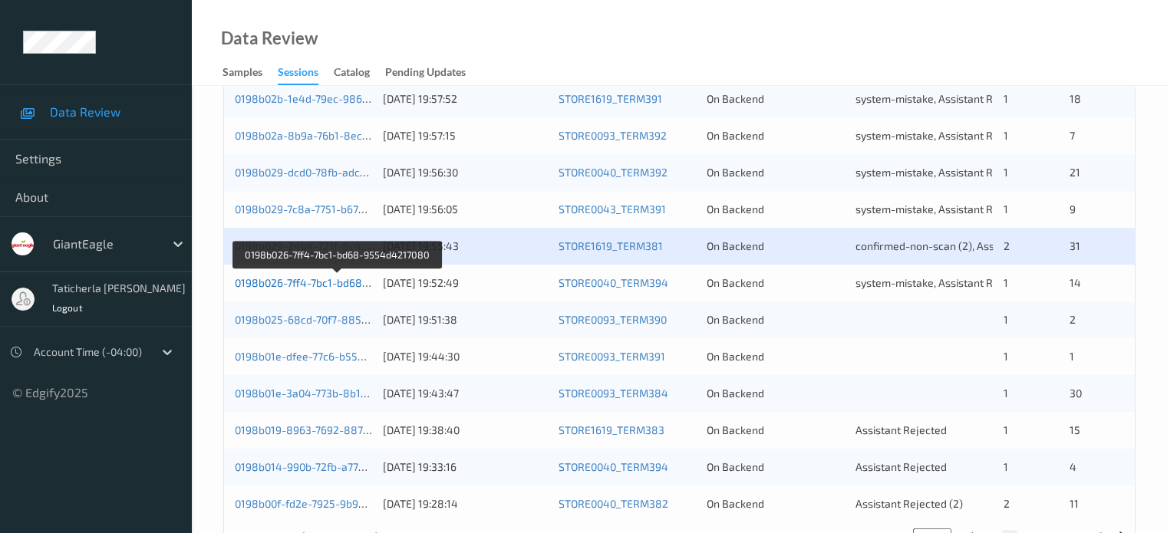
click at [336, 285] on link "0198b026-7ff4-7bc1-bd68-9554d4217080" at bounding box center [338, 282] width 206 height 13
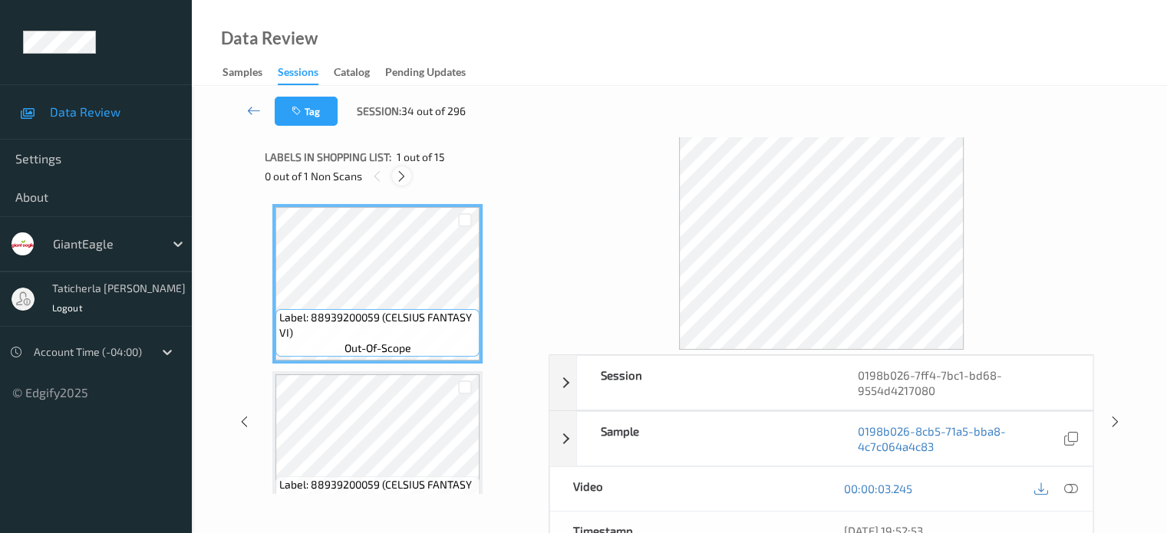
click at [398, 173] on icon at bounding box center [401, 177] width 13 height 14
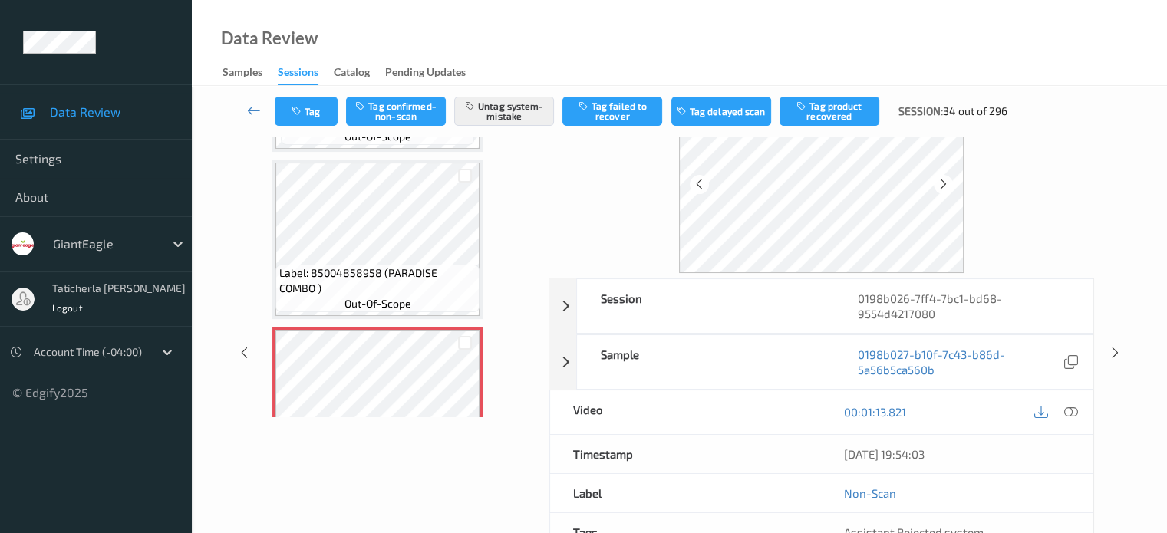
scroll to position [2219, 0]
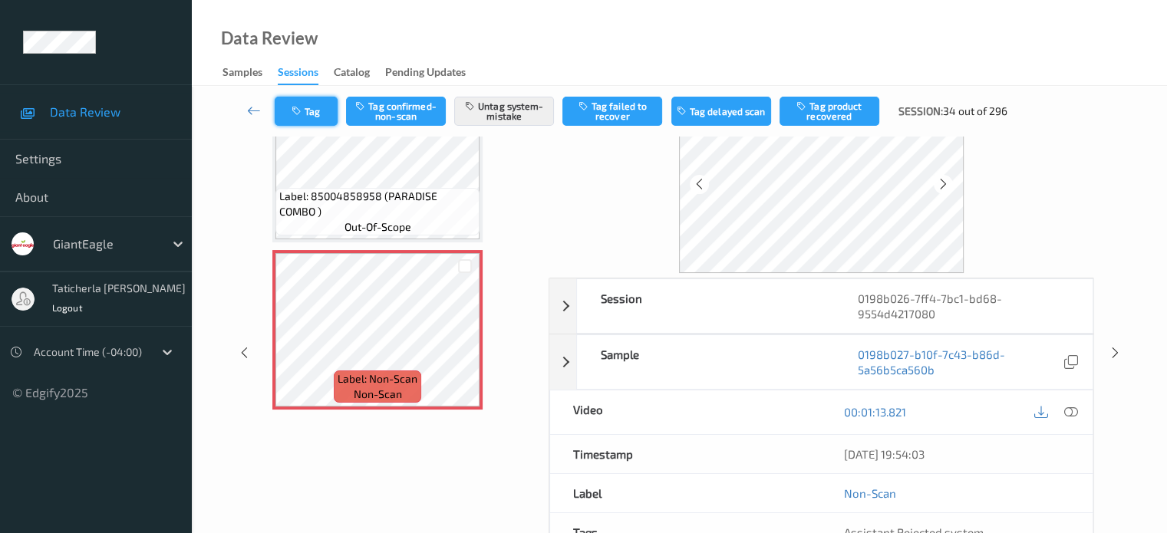
click at [307, 107] on button "Tag" at bounding box center [306, 111] width 63 height 29
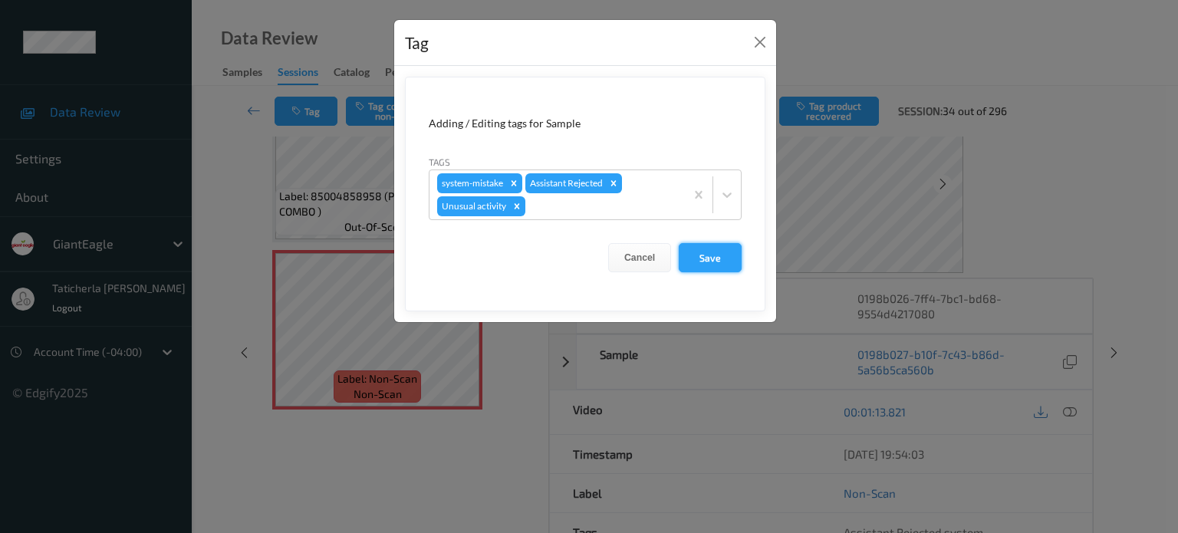
click at [719, 257] on button "Save" at bounding box center [710, 257] width 63 height 29
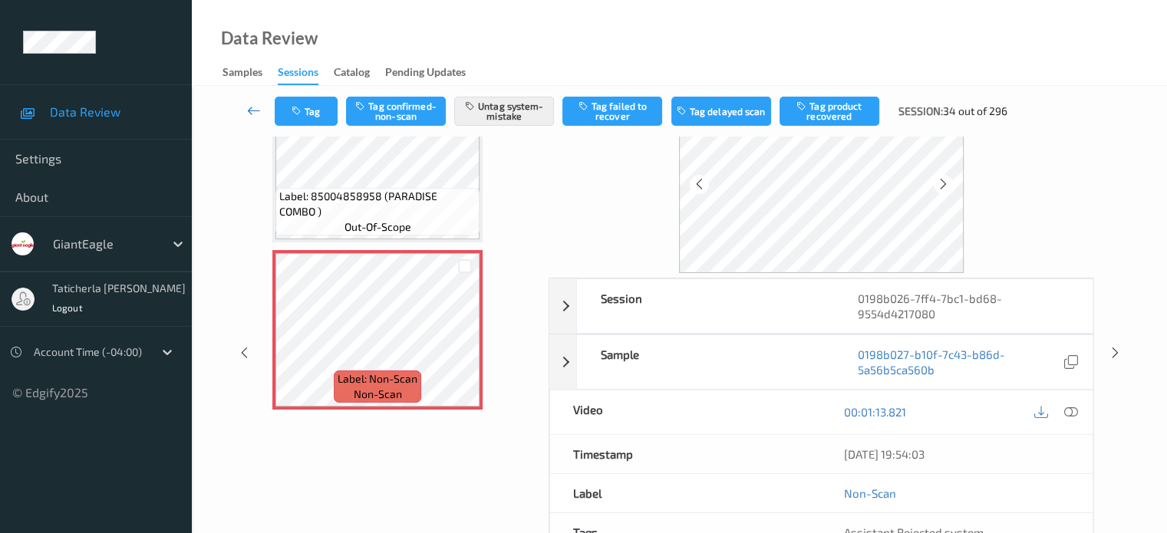
click at [256, 110] on icon at bounding box center [254, 110] width 14 height 15
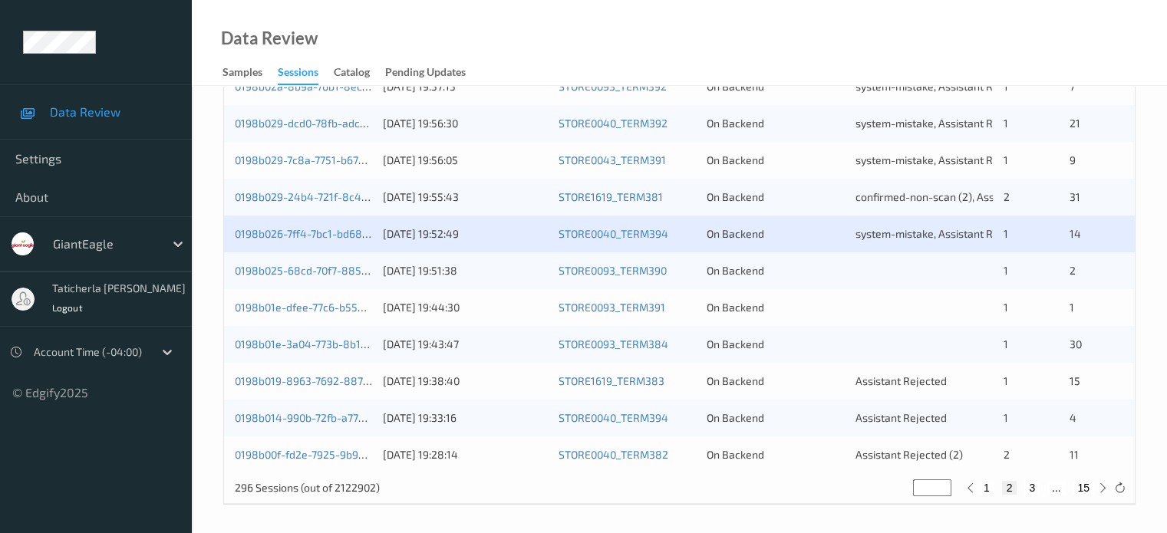
scroll to position [741, 0]
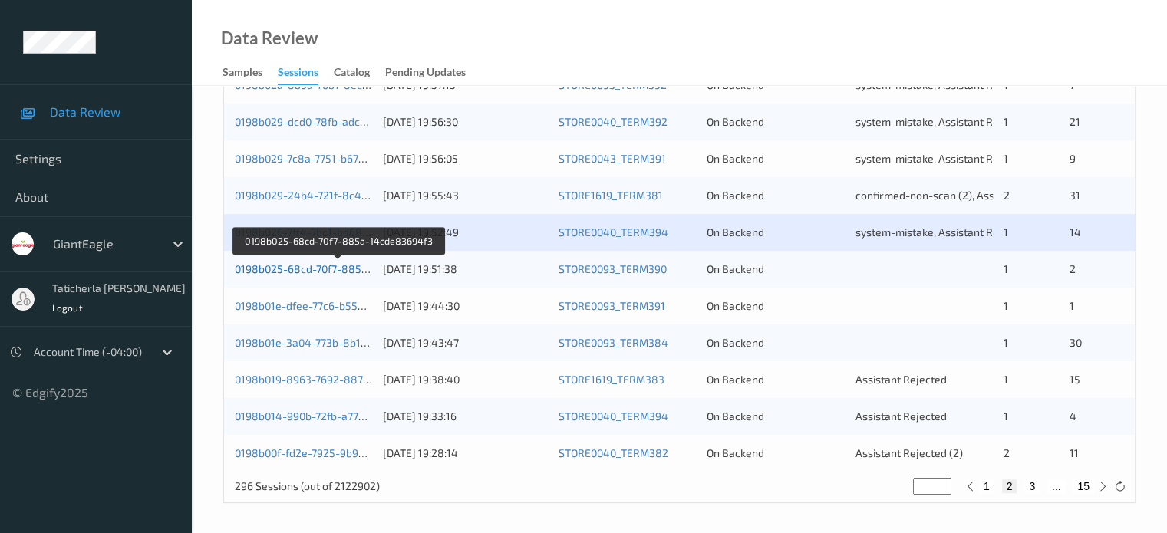
click at [292, 266] on link "0198b025-68cd-70f7-885a-14cde83694f3" at bounding box center [339, 268] width 209 height 13
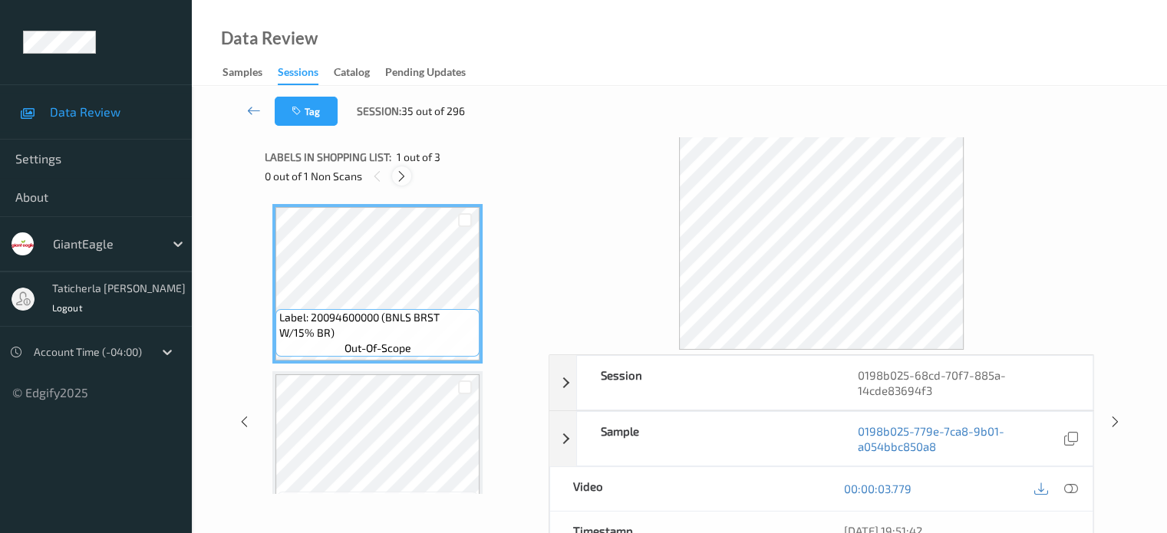
click at [405, 176] on icon at bounding box center [401, 177] width 13 height 14
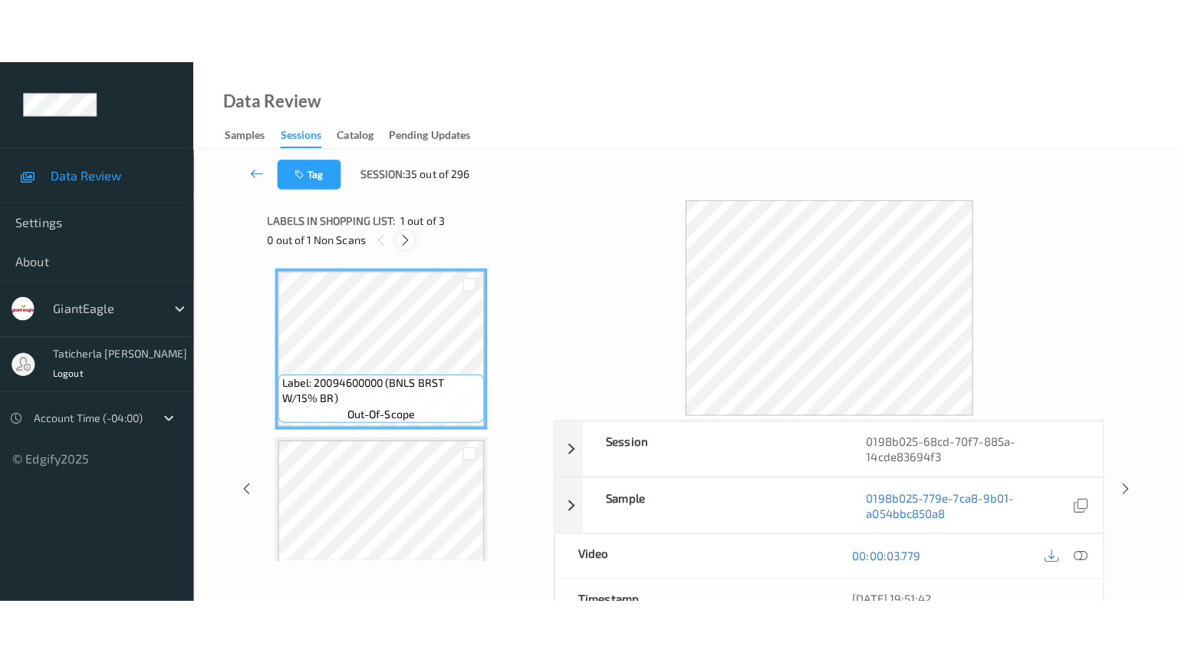
scroll to position [175, 0]
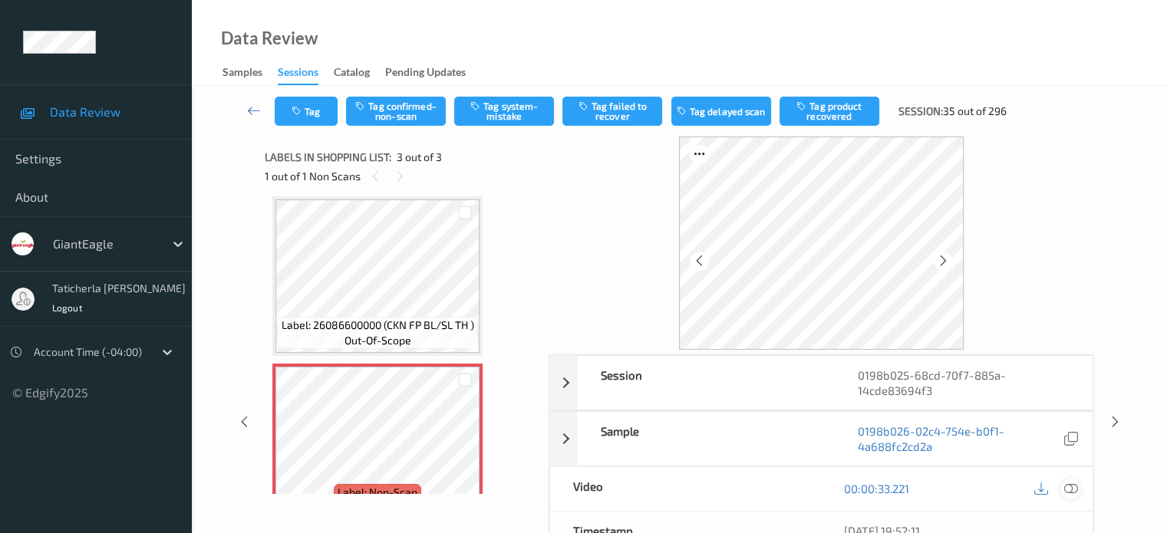
click at [1068, 489] on icon at bounding box center [1070, 489] width 14 height 14
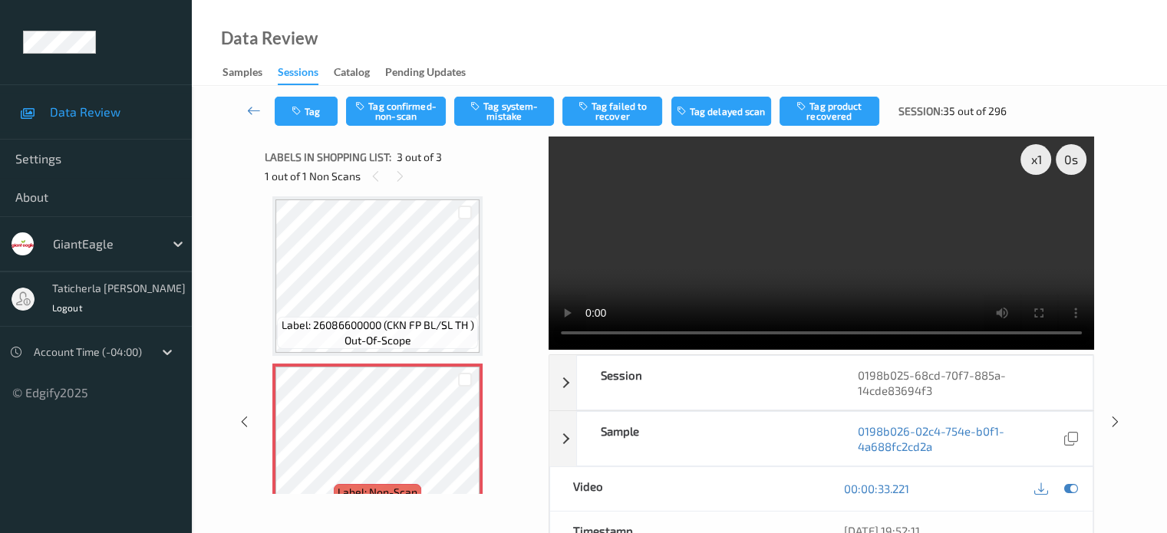
scroll to position [82, 0]
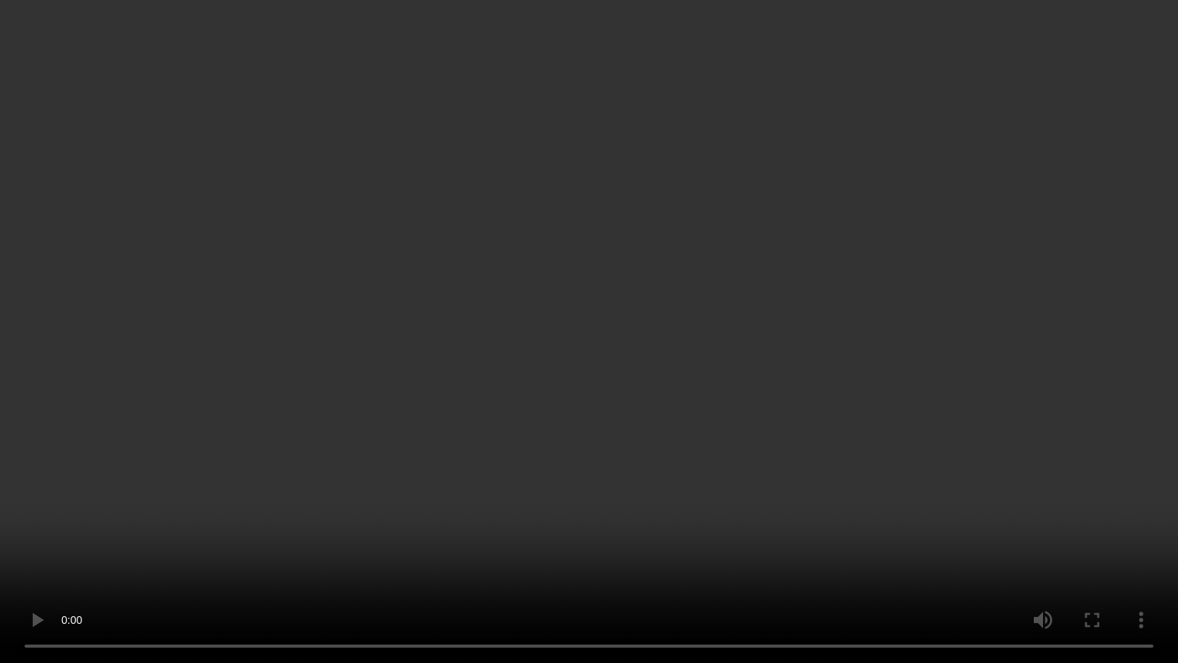
click at [691, 532] on video at bounding box center [589, 331] width 1178 height 663
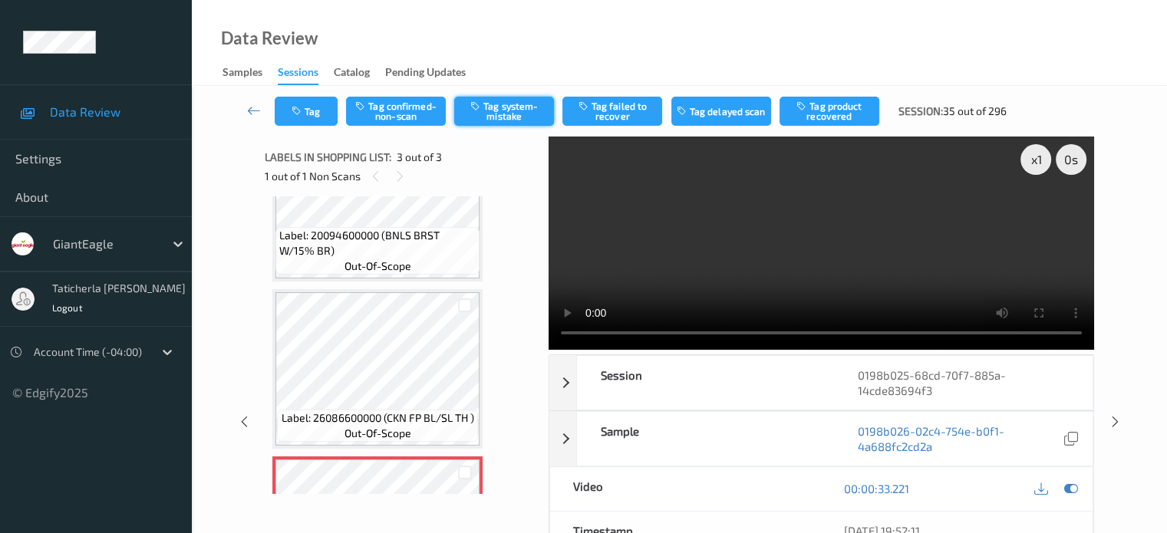
click at [524, 107] on button "Tag system-mistake" at bounding box center [504, 111] width 100 height 29
click at [258, 108] on icon at bounding box center [254, 110] width 14 height 15
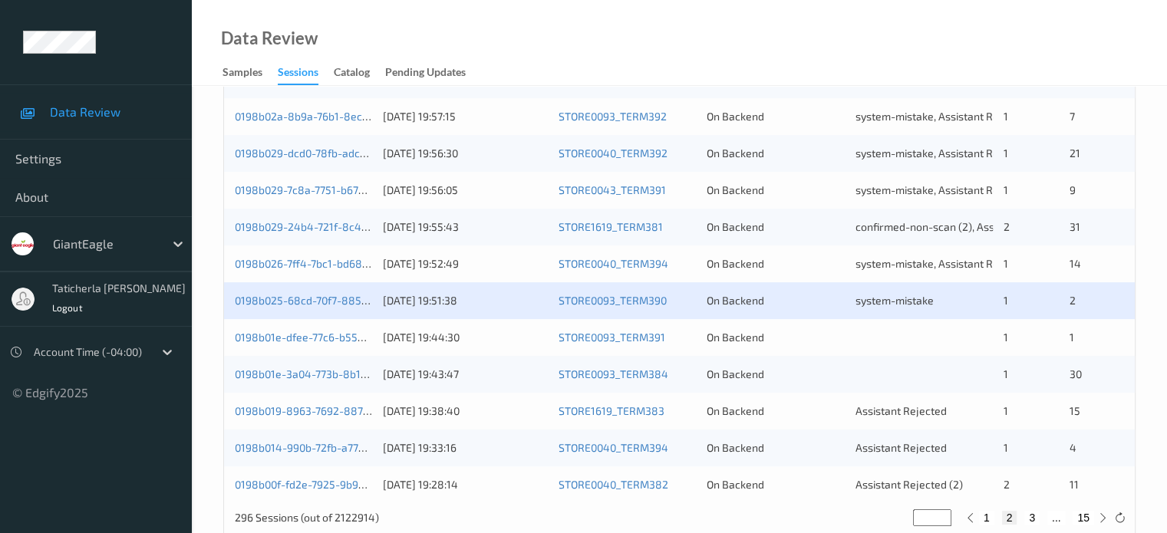
scroll to position [741, 0]
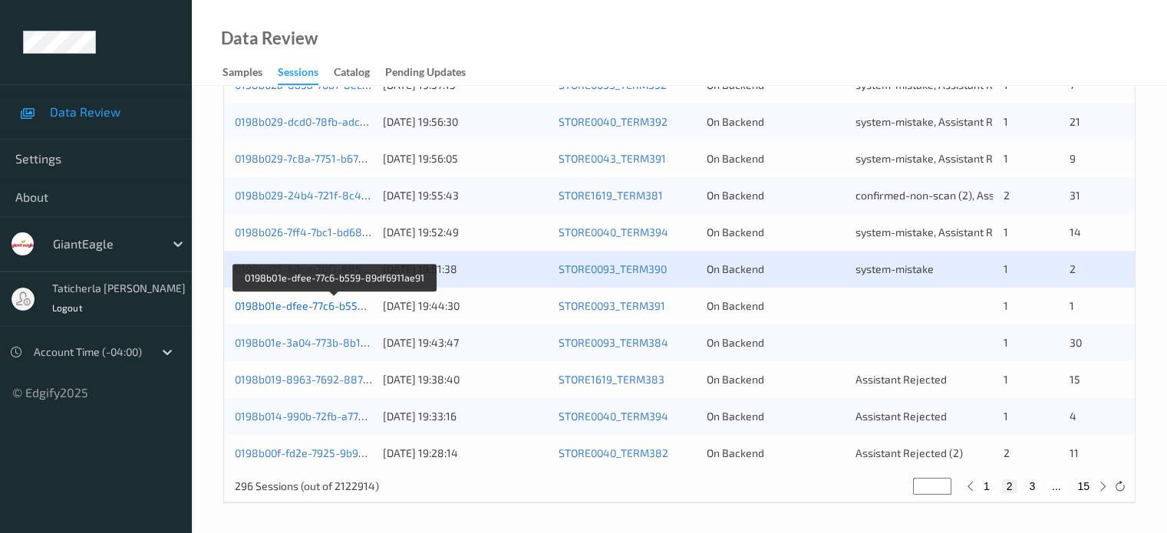
click at [350, 308] on link "0198b01e-dfee-77c6-b559-89df6911ae91" at bounding box center [335, 305] width 201 height 13
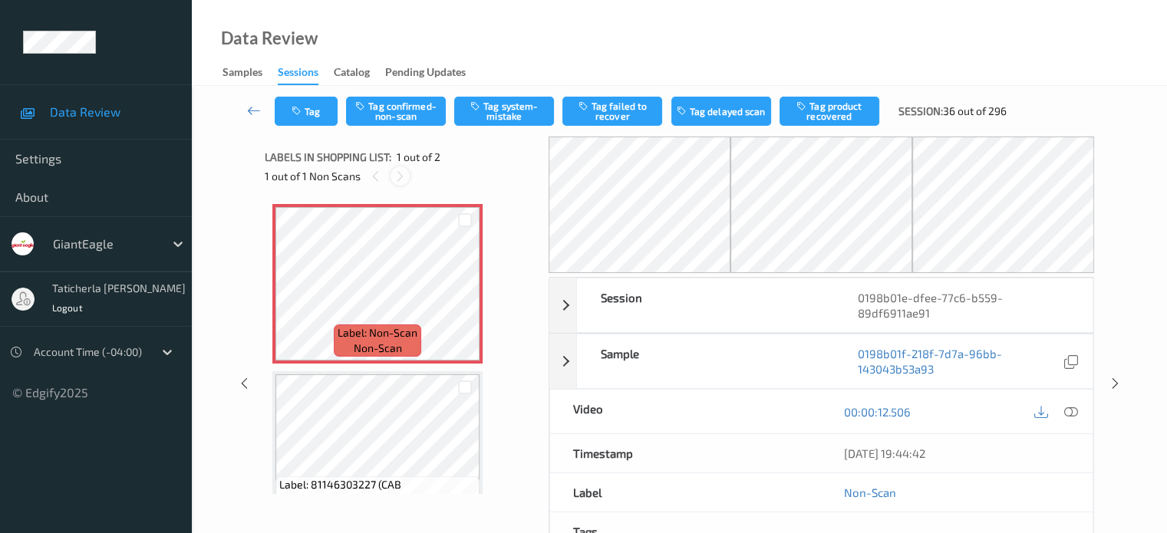
click at [399, 172] on icon at bounding box center [400, 177] width 13 height 14
click at [400, 180] on icon at bounding box center [400, 177] width 13 height 14
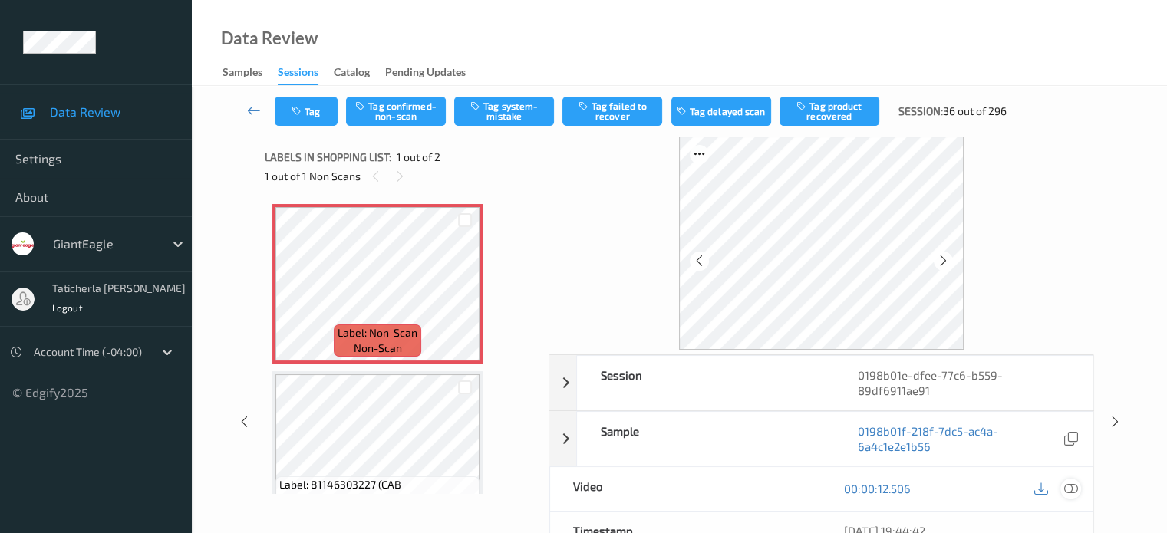
click at [1071, 486] on icon at bounding box center [1070, 489] width 14 height 14
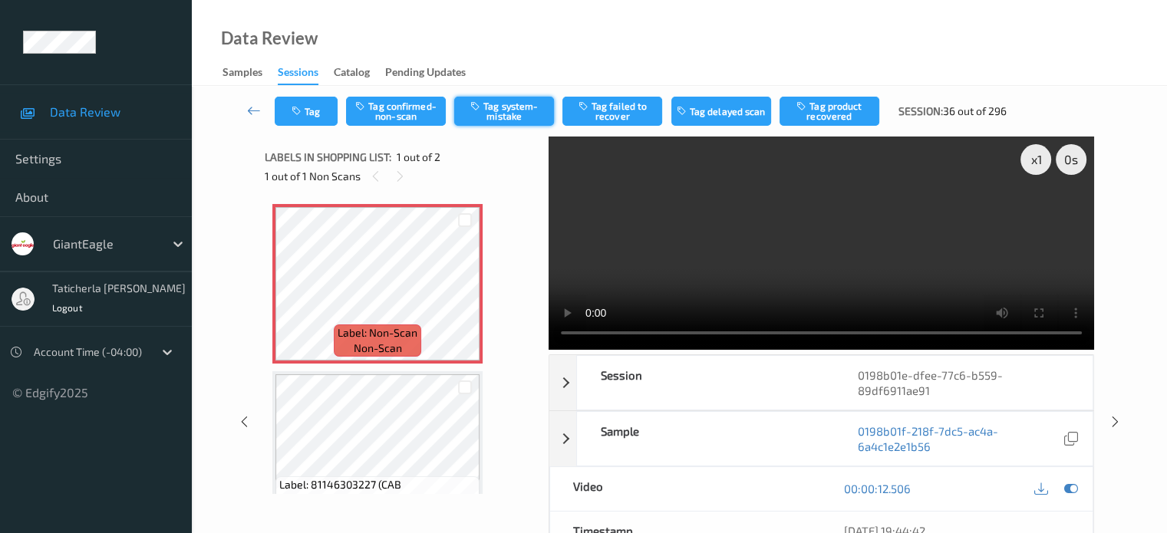
click at [525, 108] on button "Tag system-mistake" at bounding box center [504, 111] width 100 height 29
click at [247, 104] on icon at bounding box center [254, 110] width 14 height 15
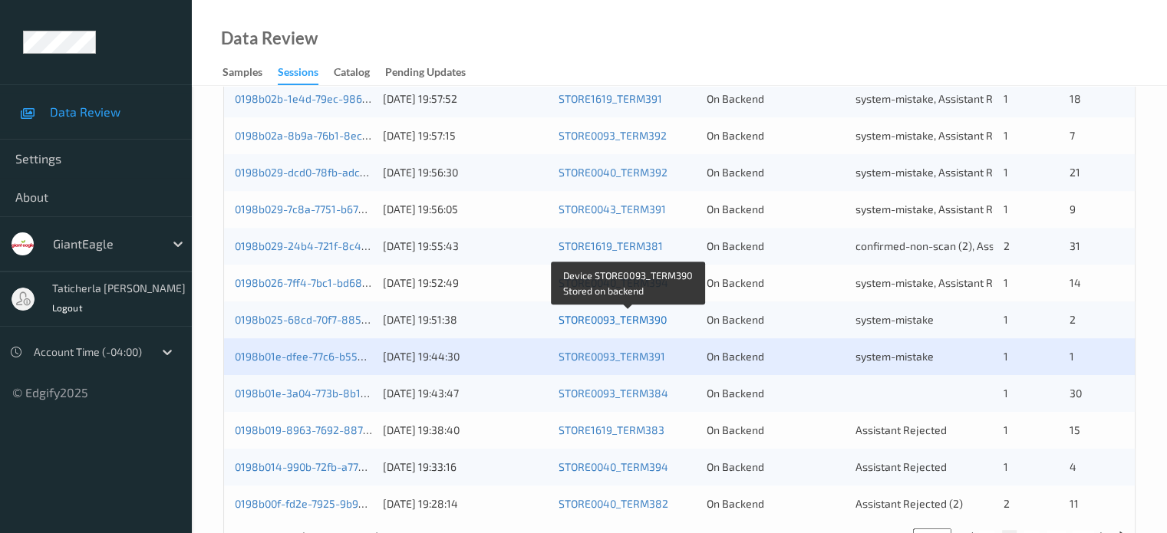
scroll to position [741, 0]
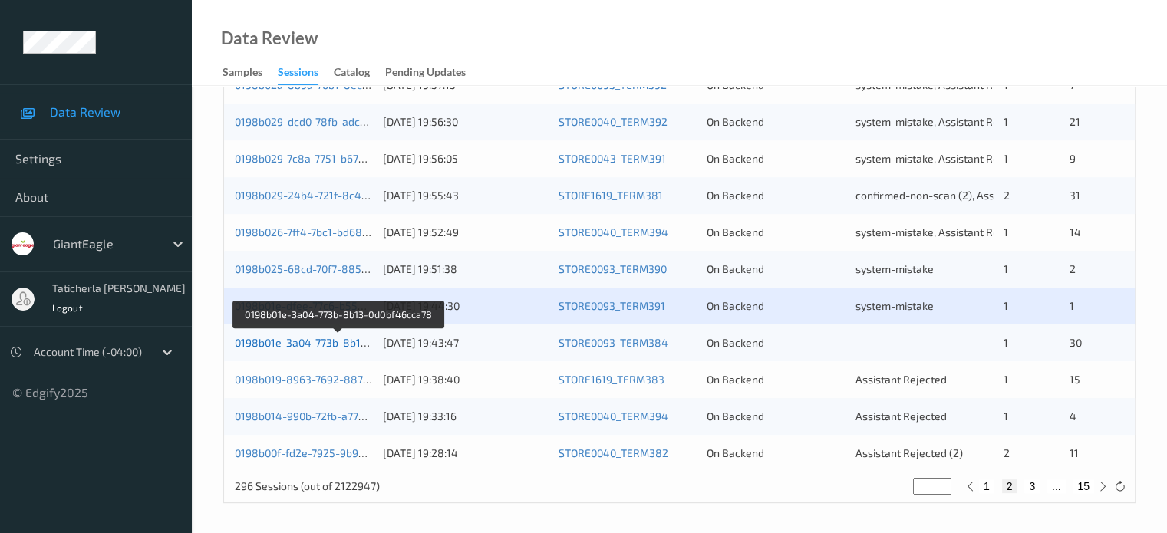
click at [338, 342] on link "0198b01e-3a04-773b-8b13-0d0bf46cca78" at bounding box center [338, 342] width 207 height 13
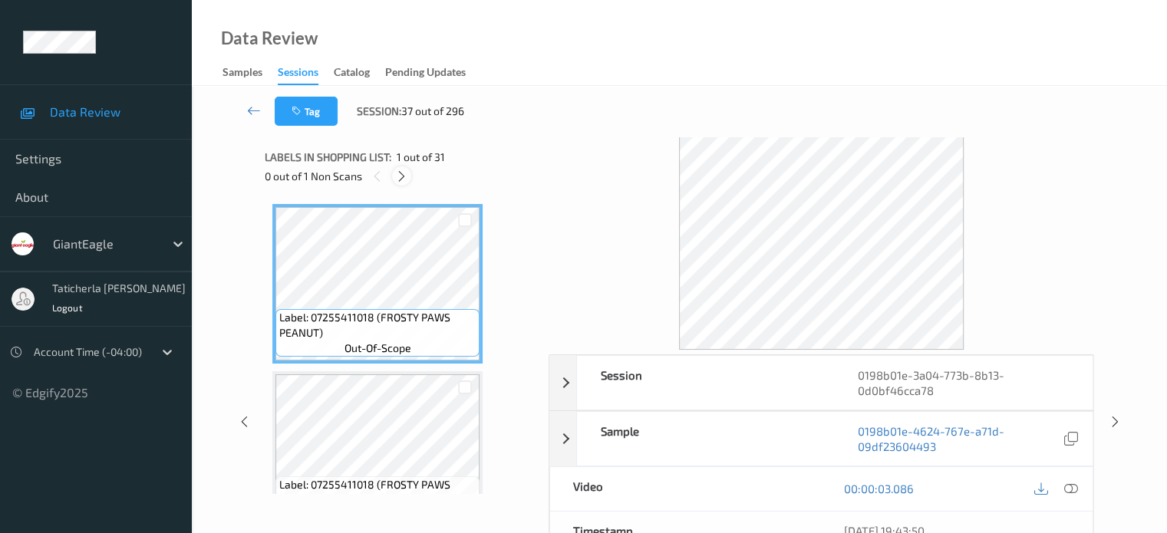
click at [403, 173] on icon at bounding box center [401, 177] width 13 height 14
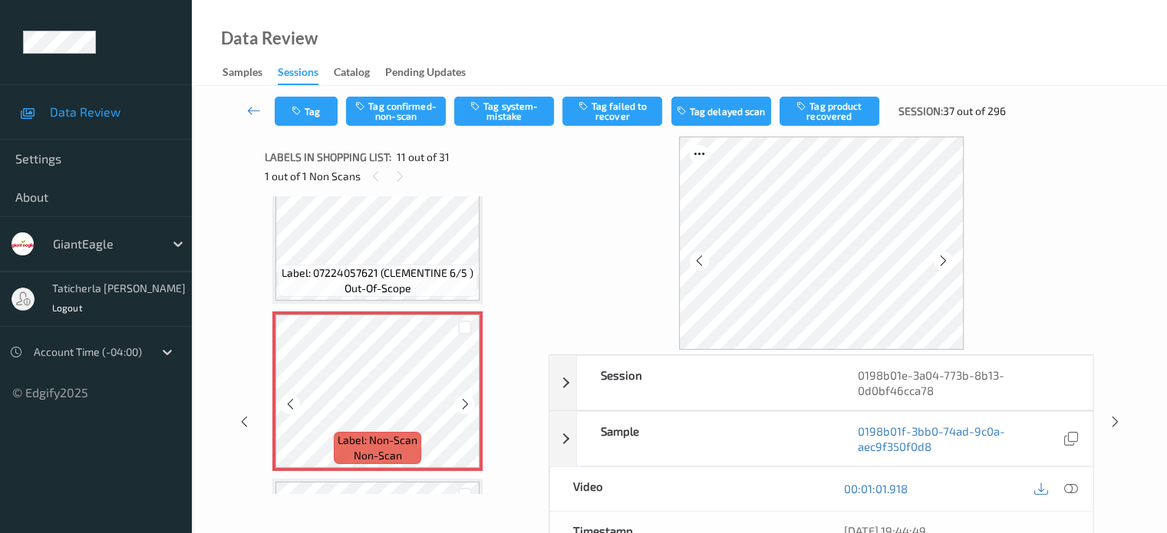
scroll to position [1590, 0]
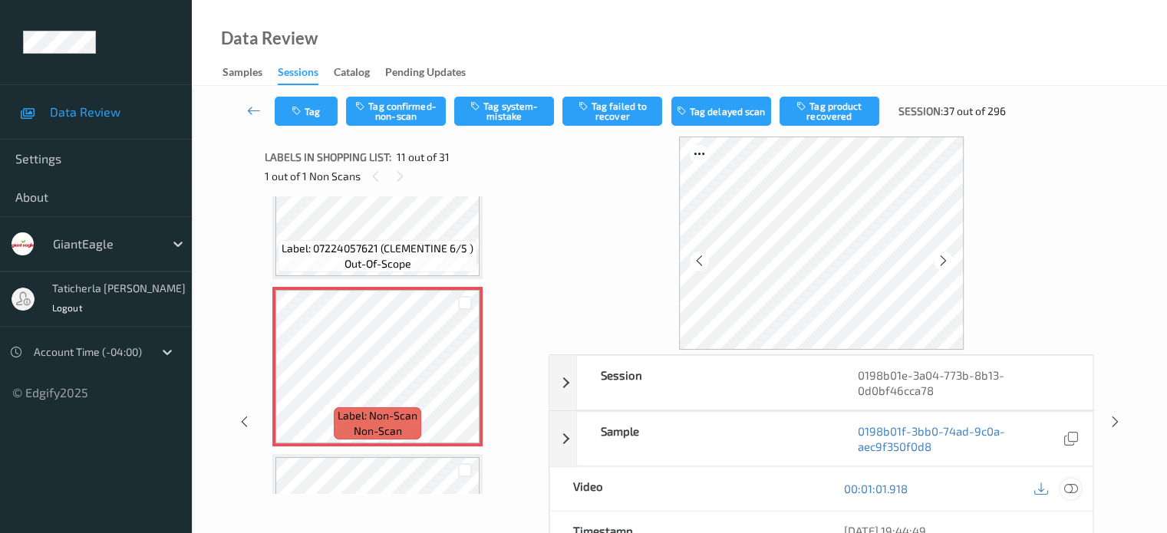
click at [1069, 485] on icon at bounding box center [1070, 489] width 14 height 14
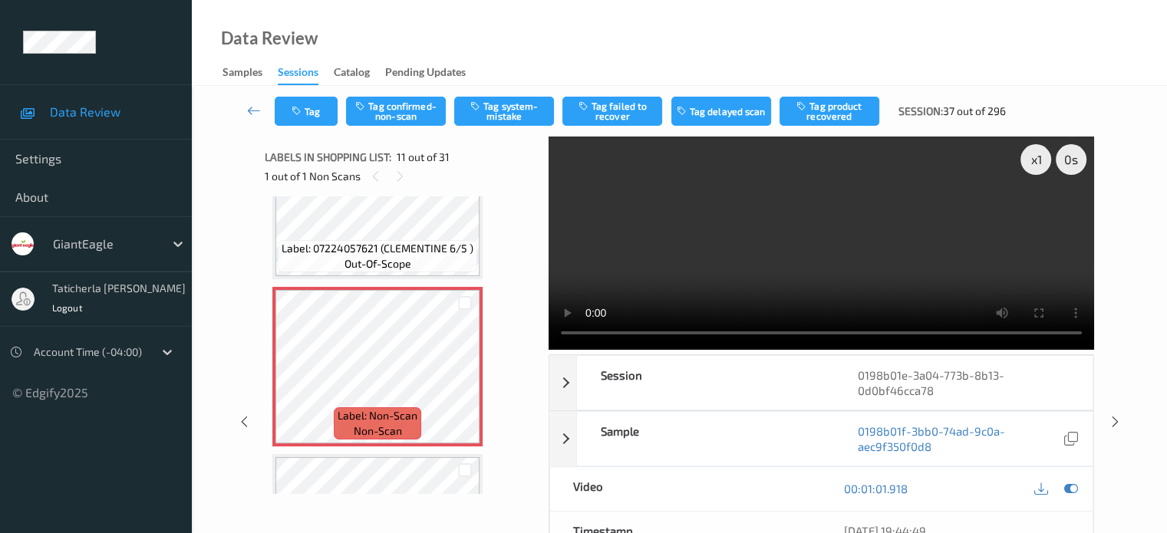
click at [1037, 213] on video at bounding box center [821, 243] width 545 height 213
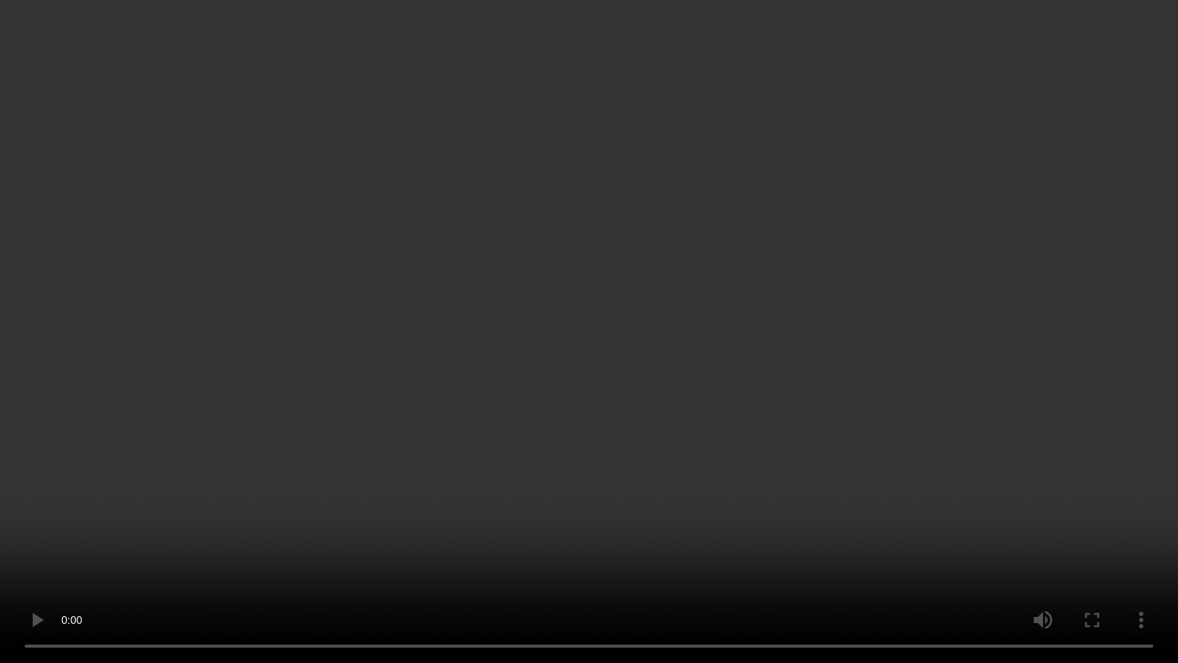
click at [307, 532] on video at bounding box center [589, 331] width 1178 height 663
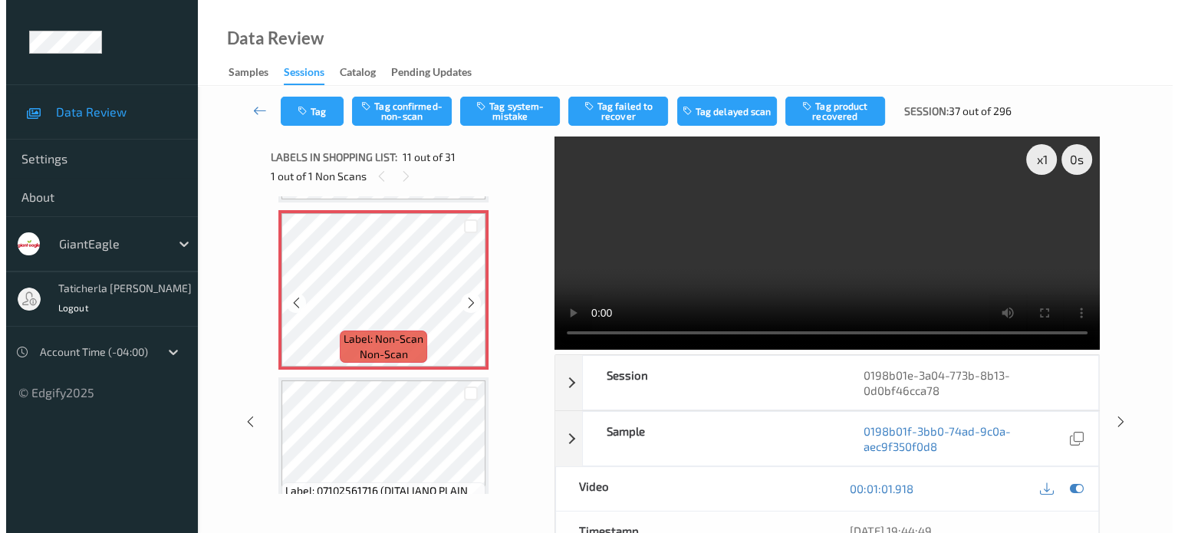
scroll to position [1743, 0]
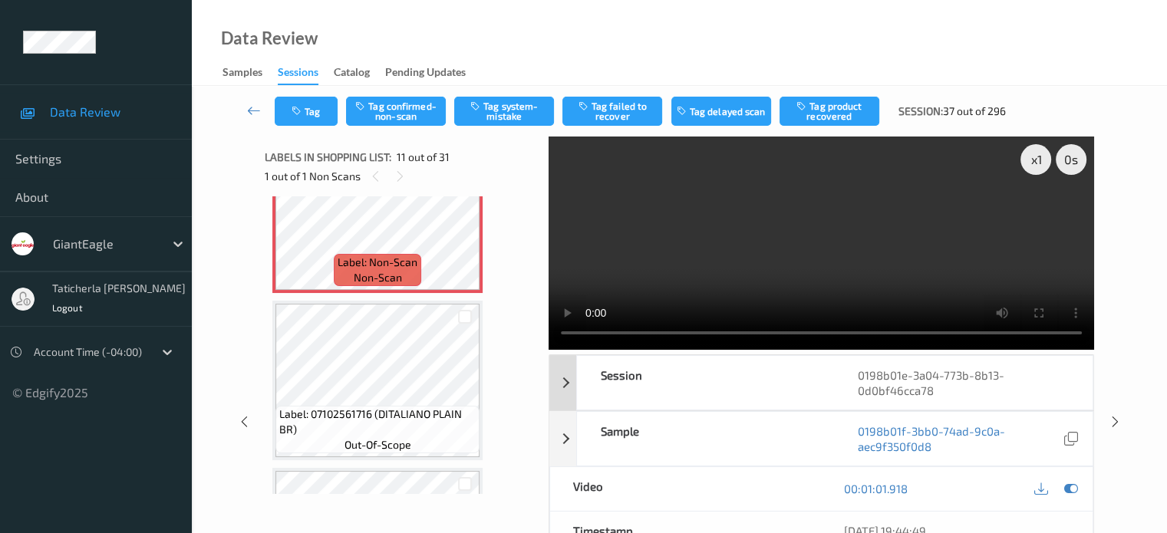
click at [776, 401] on div "Session" at bounding box center [706, 383] width 258 height 54
click at [803, 331] on video at bounding box center [821, 243] width 545 height 213
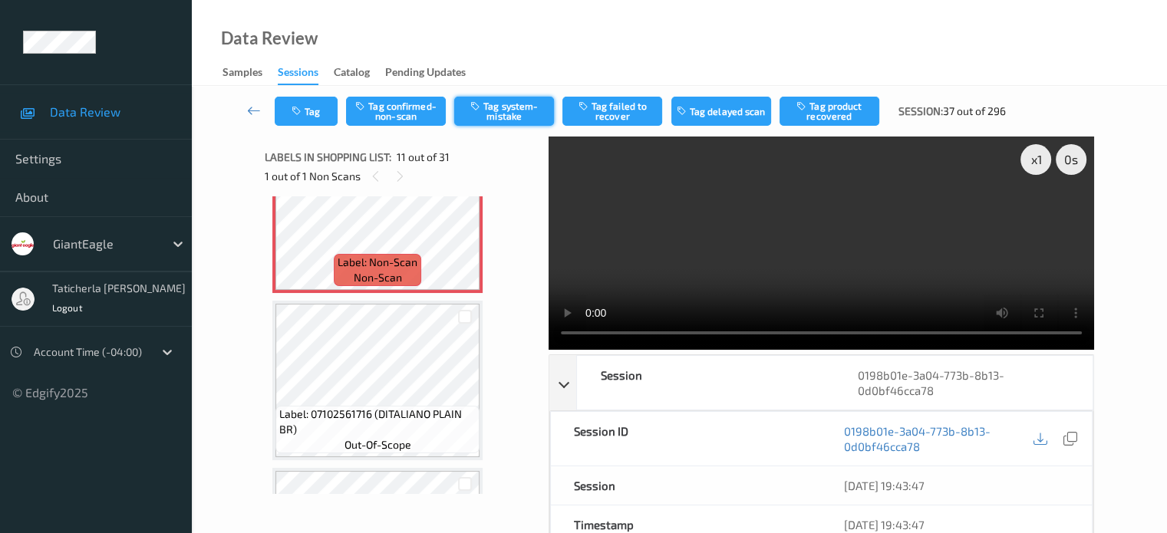
click at [528, 116] on button "Tag system-mistake" at bounding box center [504, 111] width 100 height 29
click at [316, 113] on button "Tag" at bounding box center [306, 111] width 63 height 29
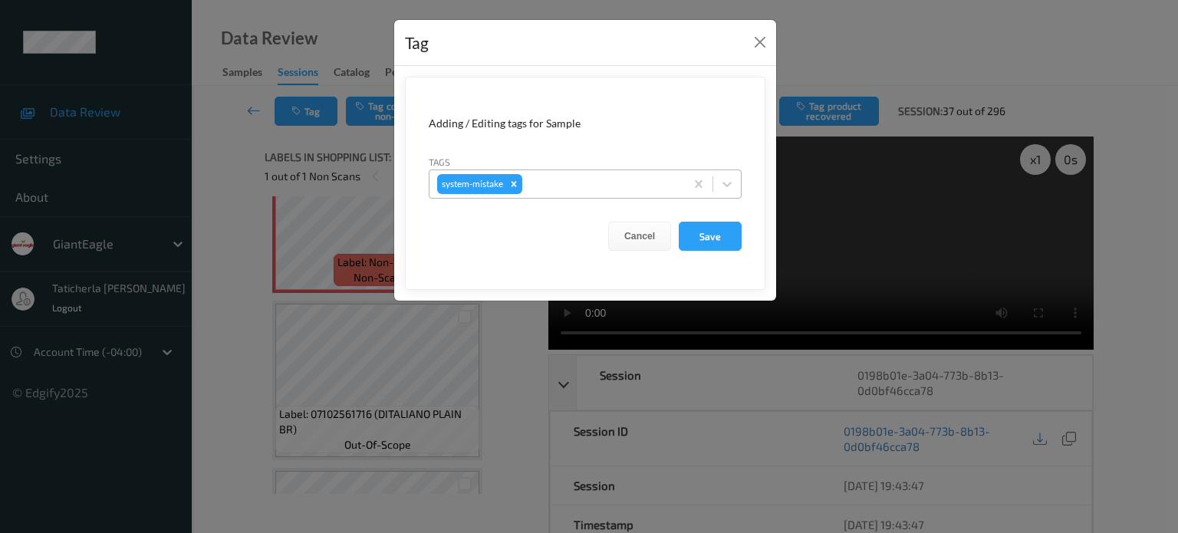
click at [667, 183] on div at bounding box center [602, 184] width 152 height 18
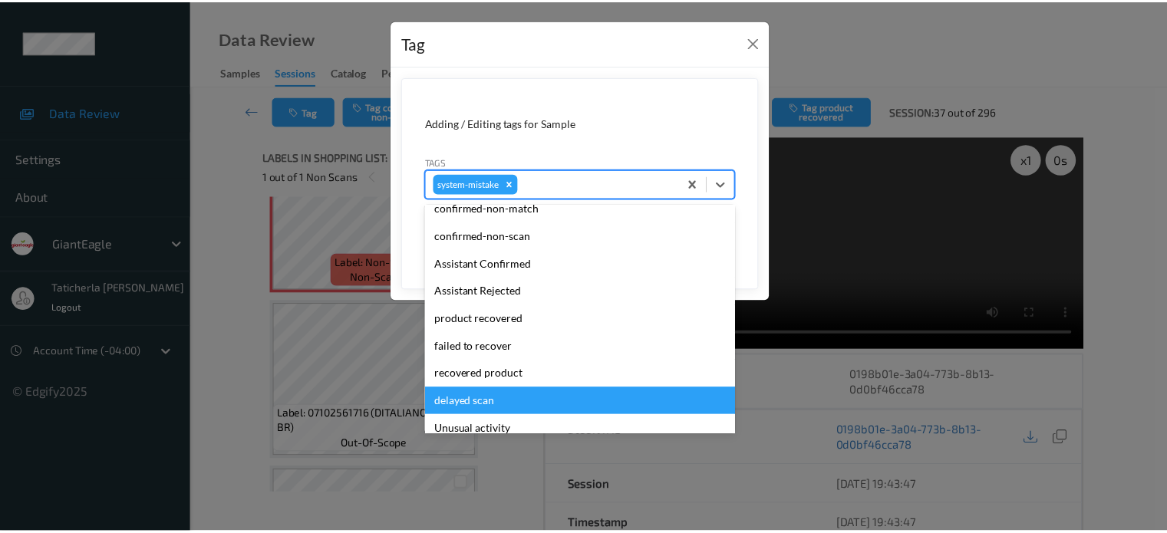
scroll to position [77, 0]
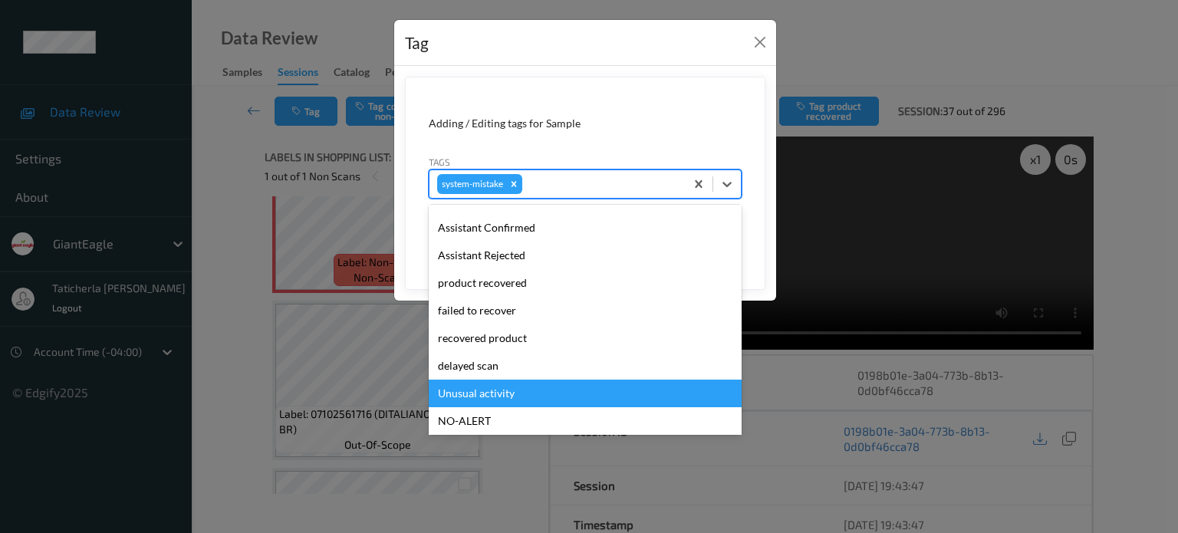
click at [526, 389] on div "Unusual activity" at bounding box center [585, 394] width 313 height 28
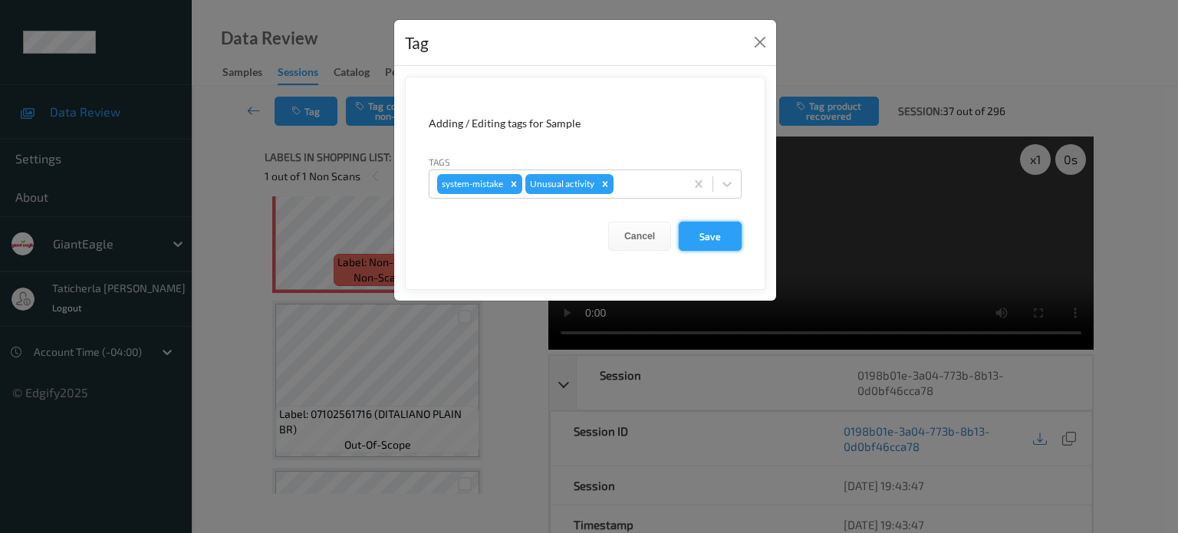
click at [724, 232] on button "Save" at bounding box center [710, 236] width 63 height 29
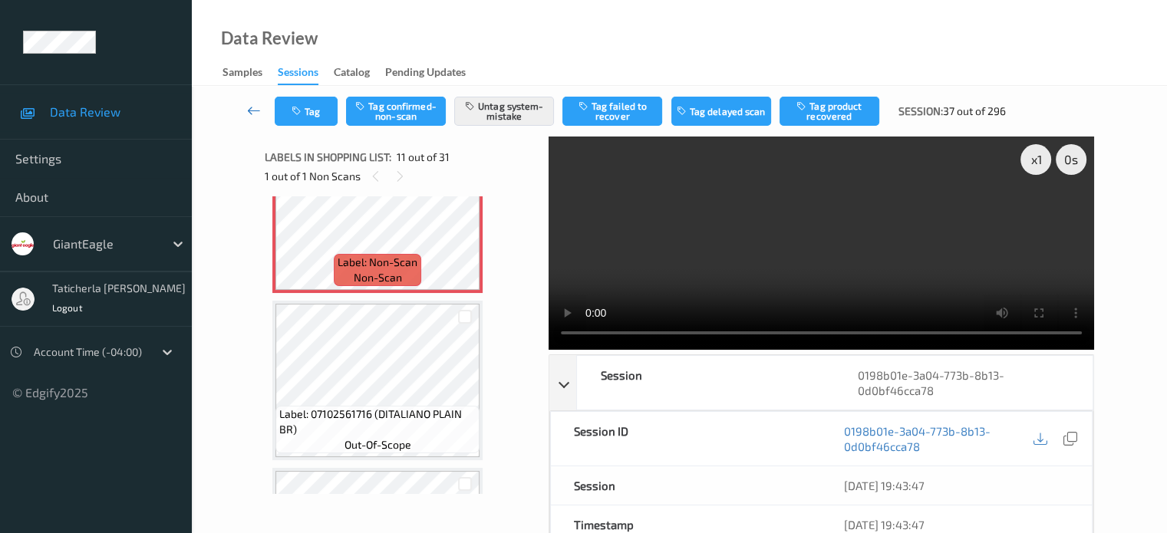
click at [251, 107] on icon at bounding box center [254, 110] width 14 height 15
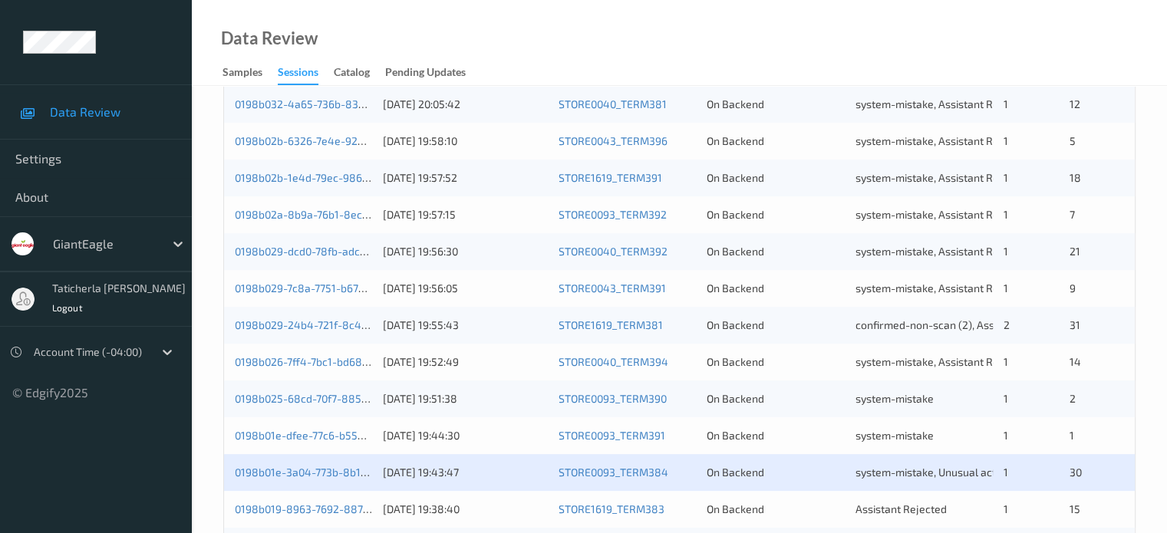
scroll to position [741, 0]
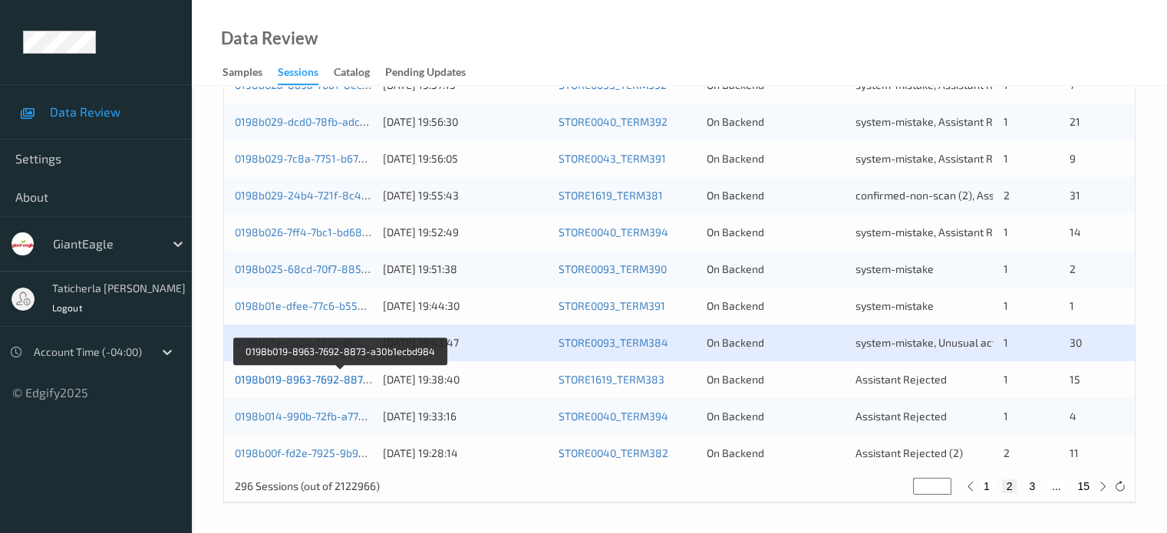
click at [282, 380] on link "0198b019-8963-7692-8873-a30b1ecbd984" at bounding box center [341, 379] width 212 height 13
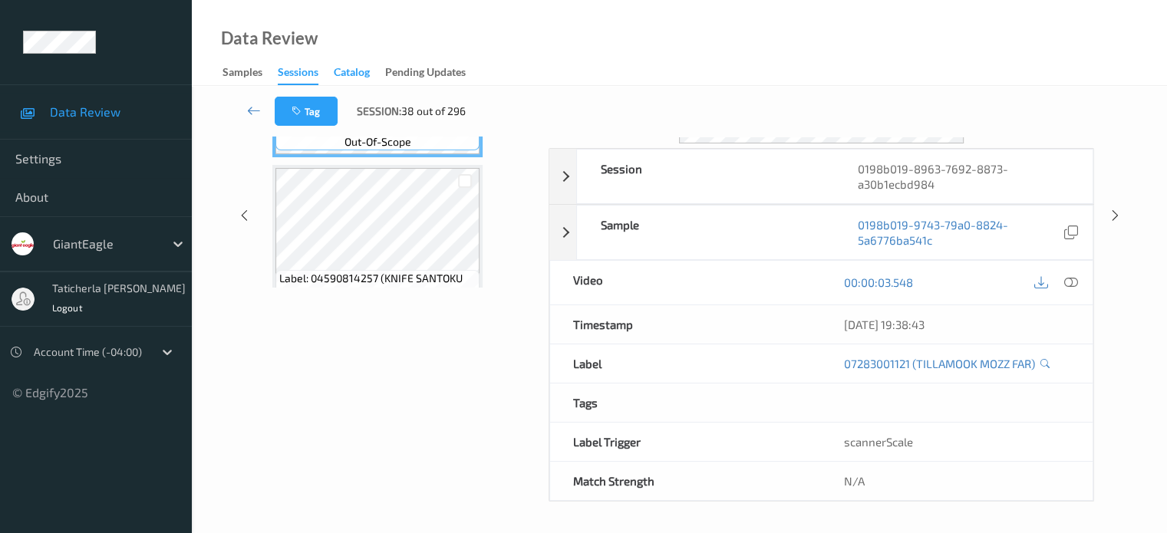
scroll to position [203, 0]
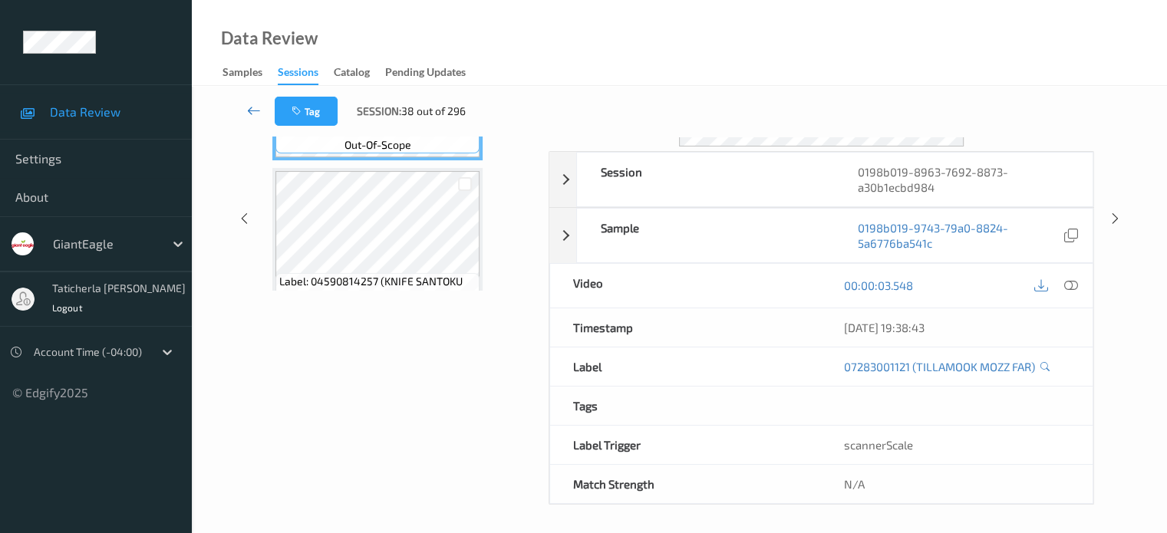
click at [255, 104] on icon at bounding box center [254, 110] width 14 height 15
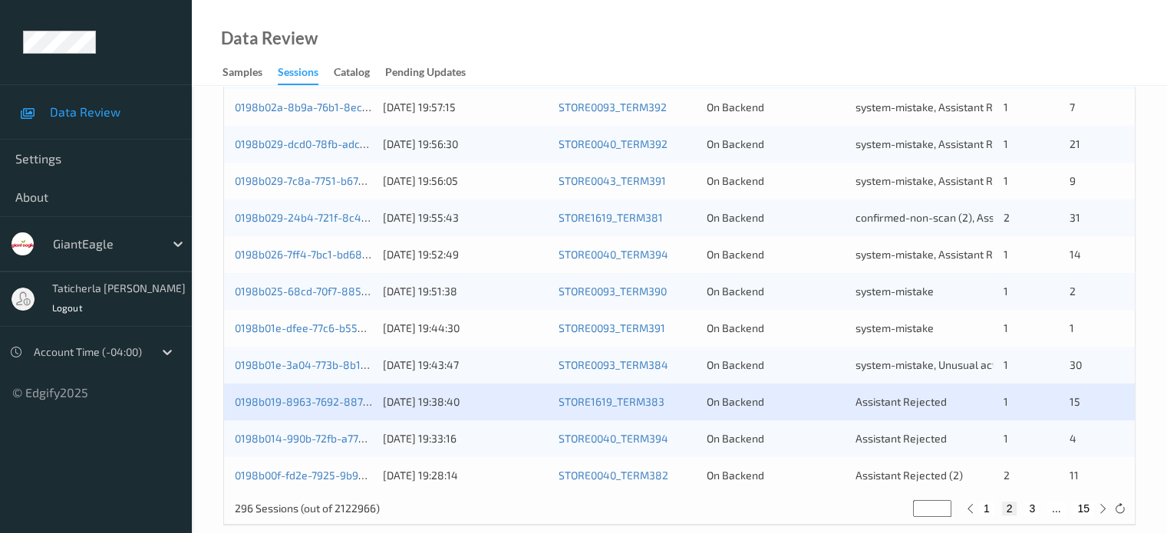
scroll to position [741, 0]
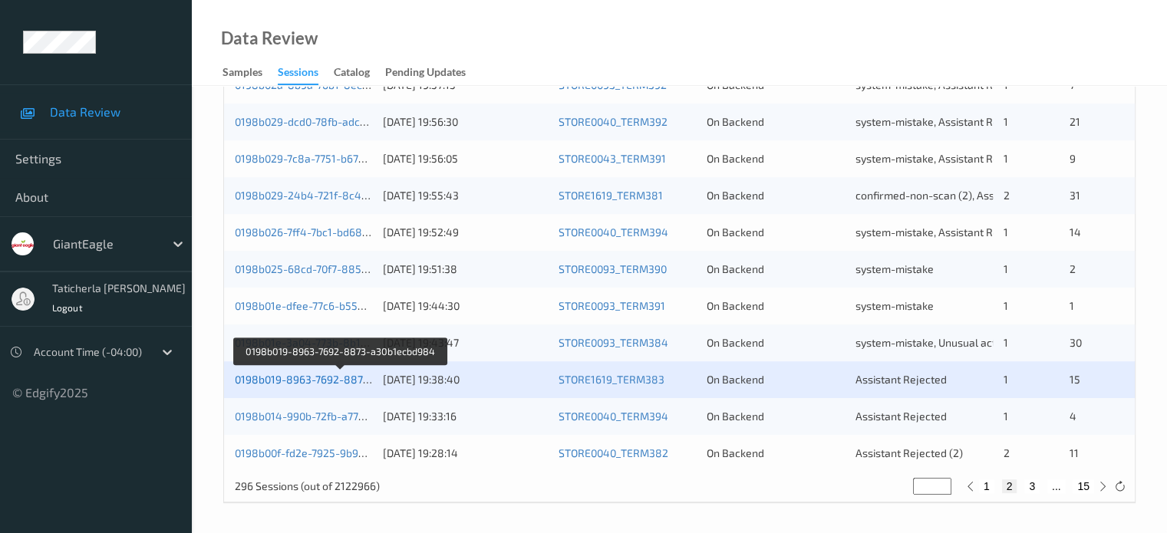
click at [344, 379] on link "0198b019-8963-7692-8873-a30b1ecbd984" at bounding box center [341, 379] width 212 height 13
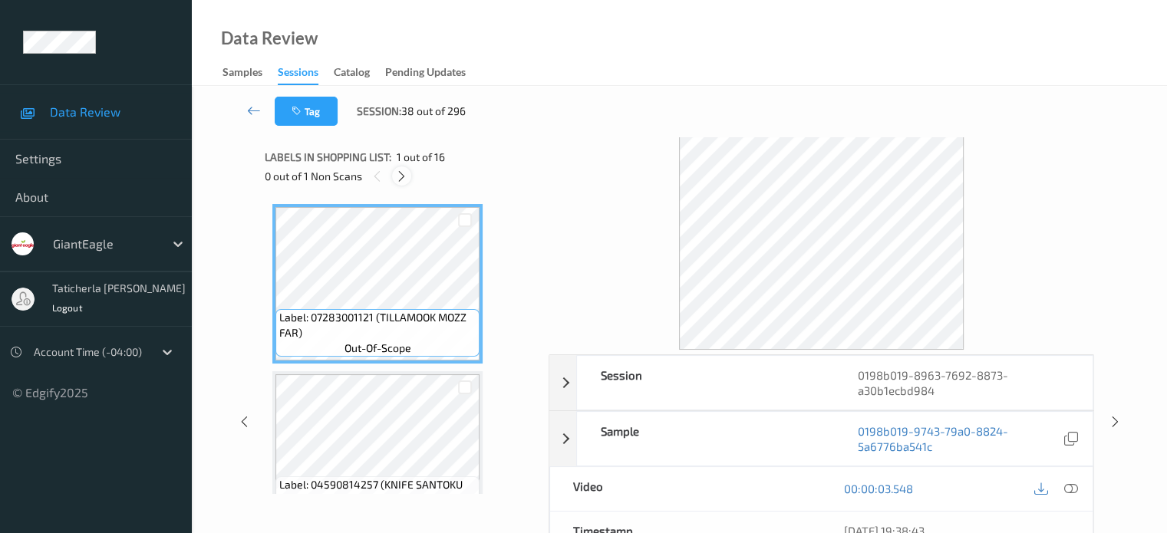
click at [400, 171] on icon at bounding box center [401, 177] width 13 height 14
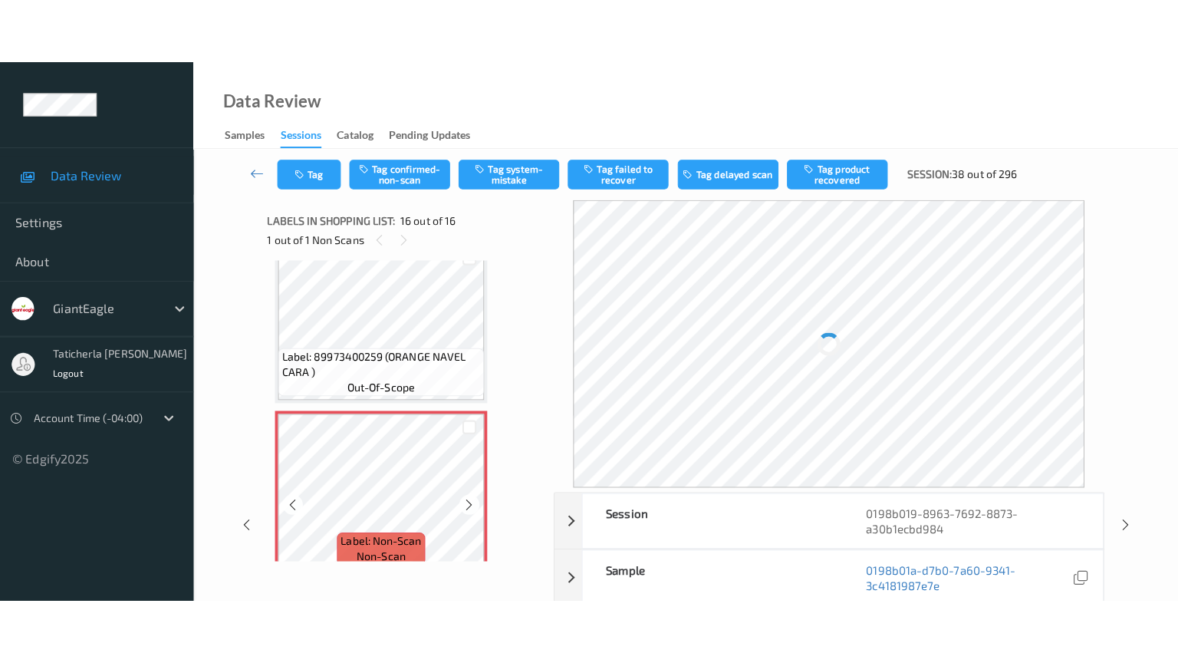
scroll to position [2385, 0]
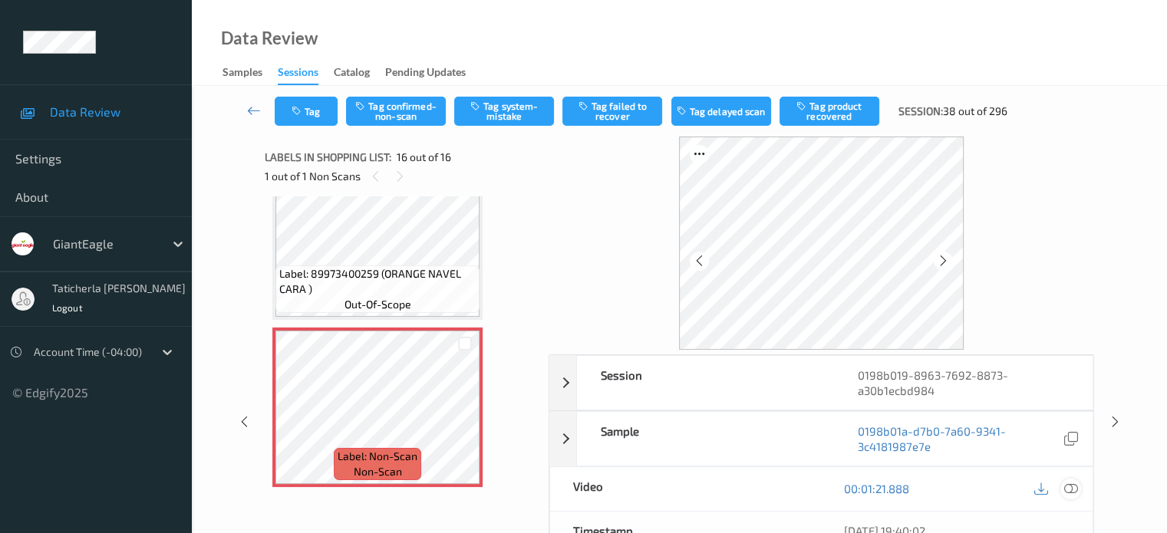
click at [1067, 488] on icon at bounding box center [1070, 489] width 14 height 14
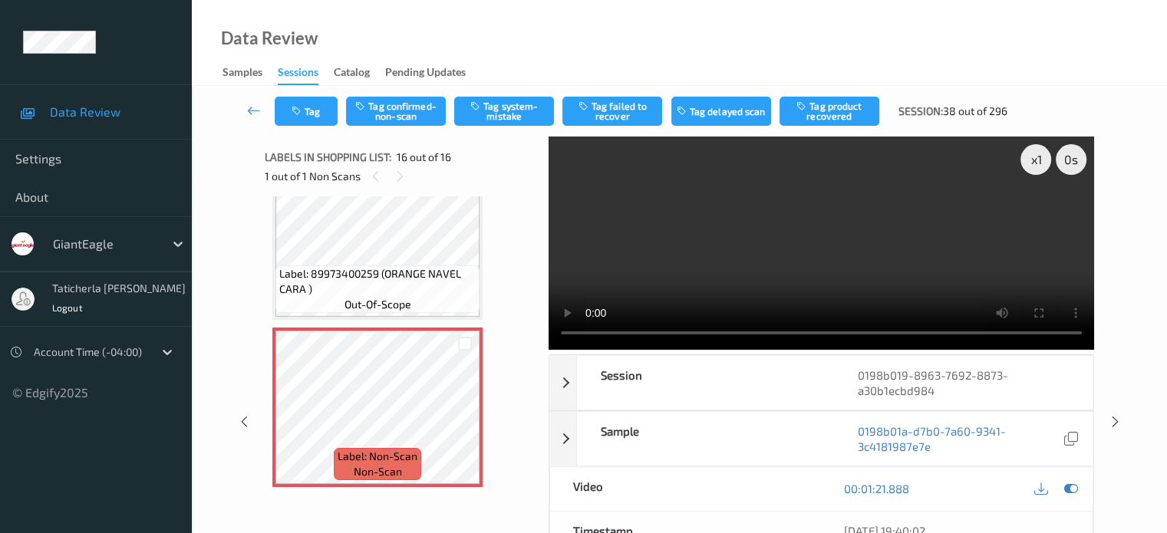
click at [1037, 214] on video at bounding box center [821, 243] width 545 height 213
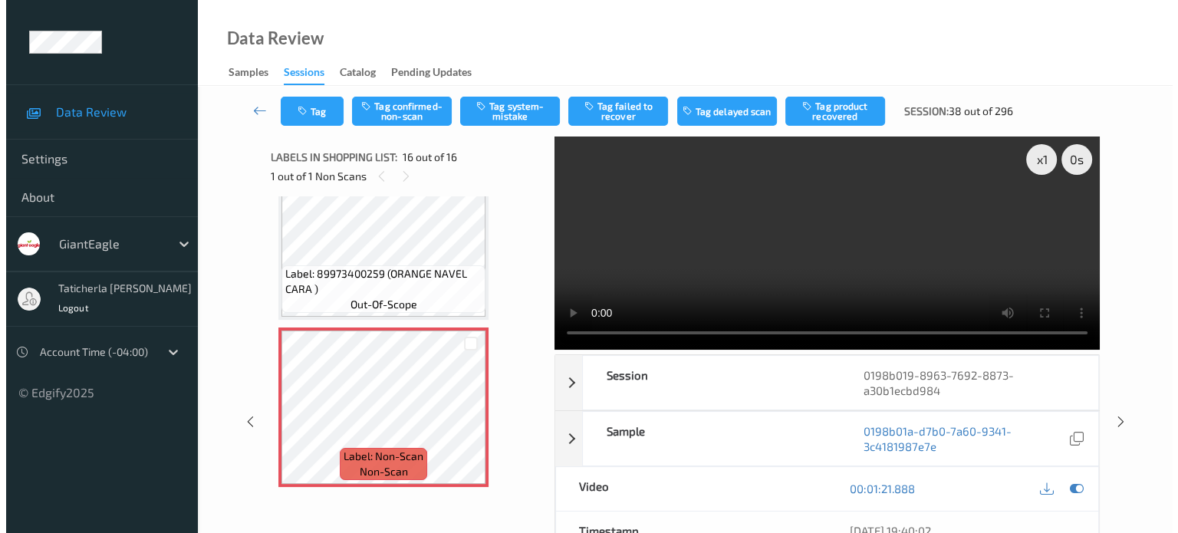
scroll to position [2256, 0]
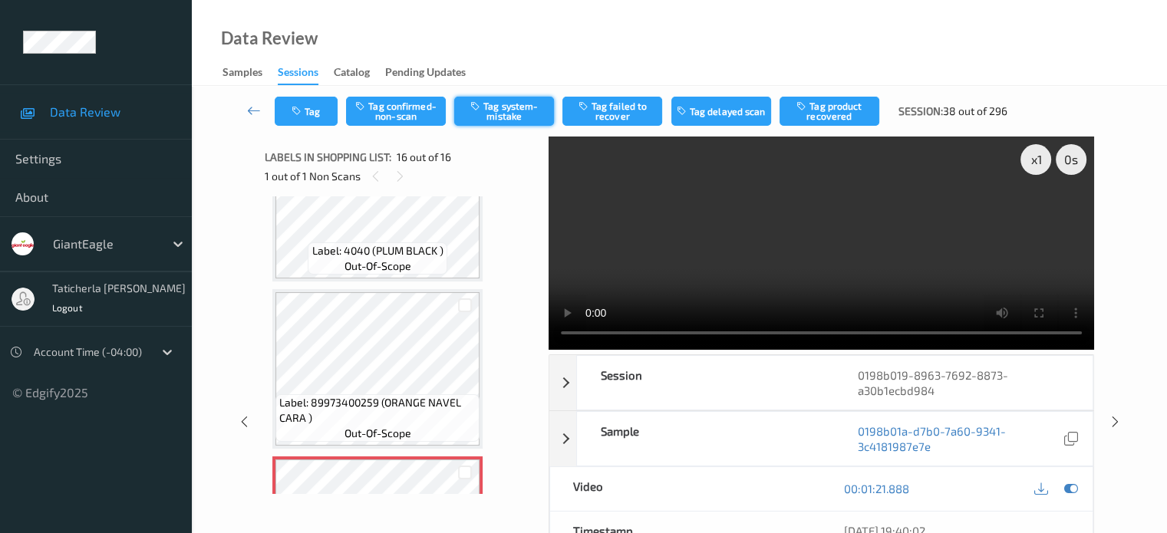
click at [507, 104] on button "Tag system-mistake" at bounding box center [504, 111] width 100 height 29
click at [304, 120] on button "Tag" at bounding box center [306, 111] width 63 height 29
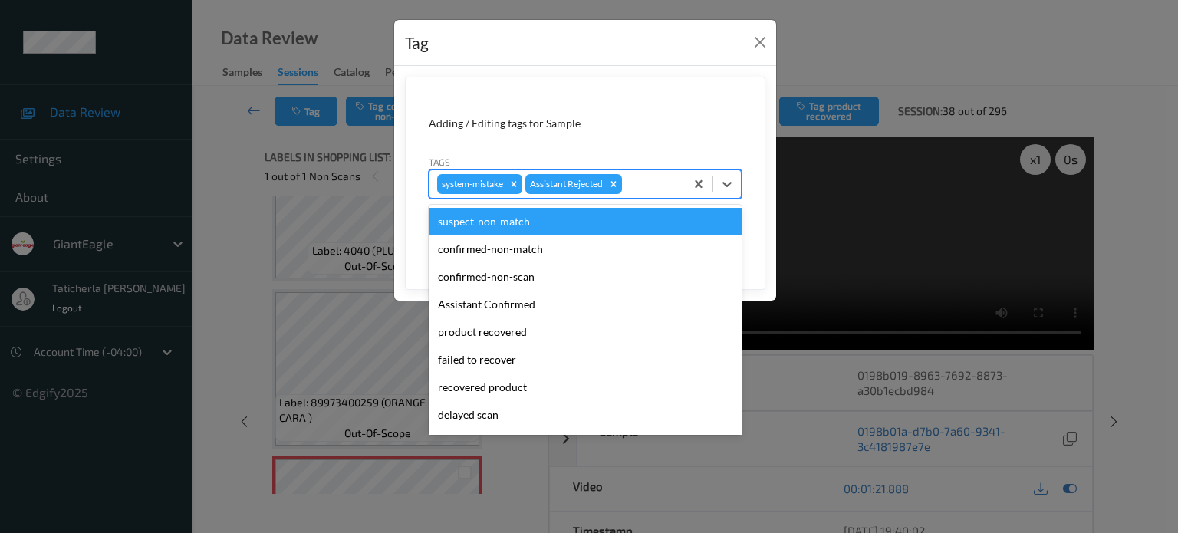
click at [649, 175] on div at bounding box center [651, 184] width 52 height 18
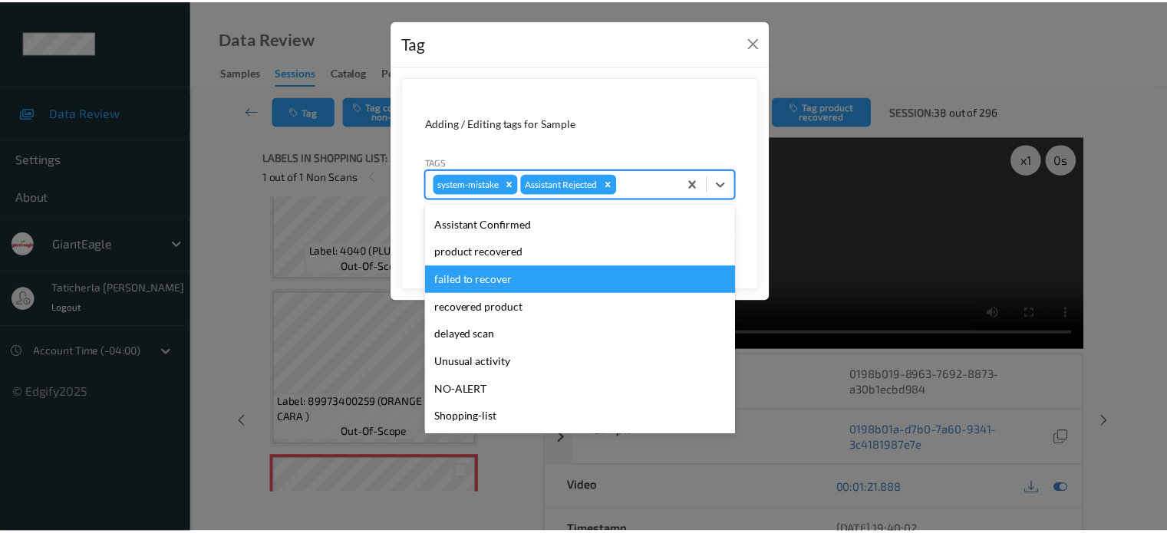
scroll to position [135, 0]
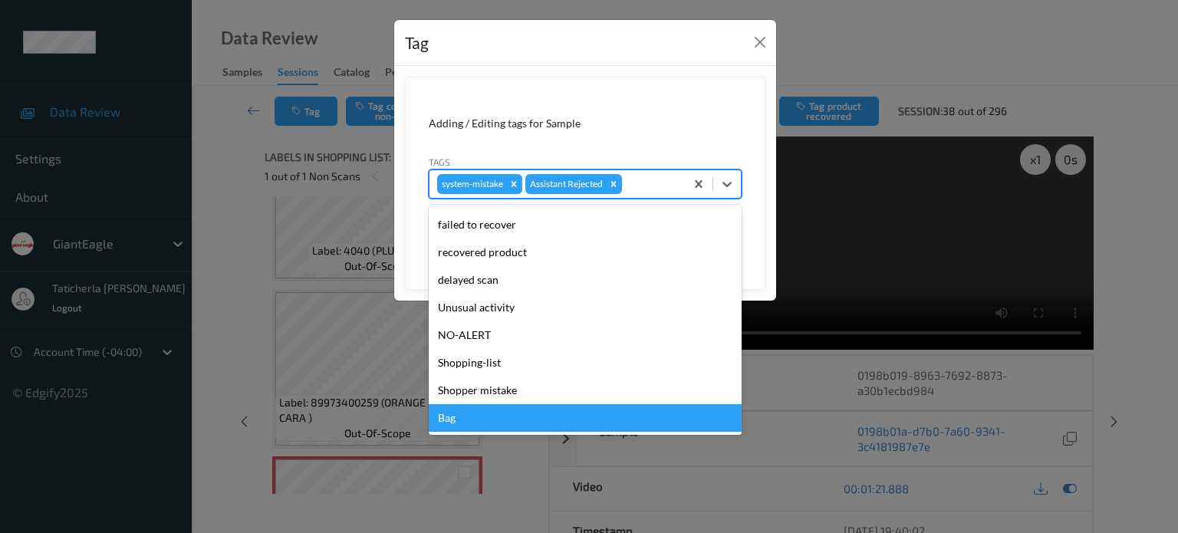
click at [517, 410] on div "Bag" at bounding box center [585, 418] width 313 height 28
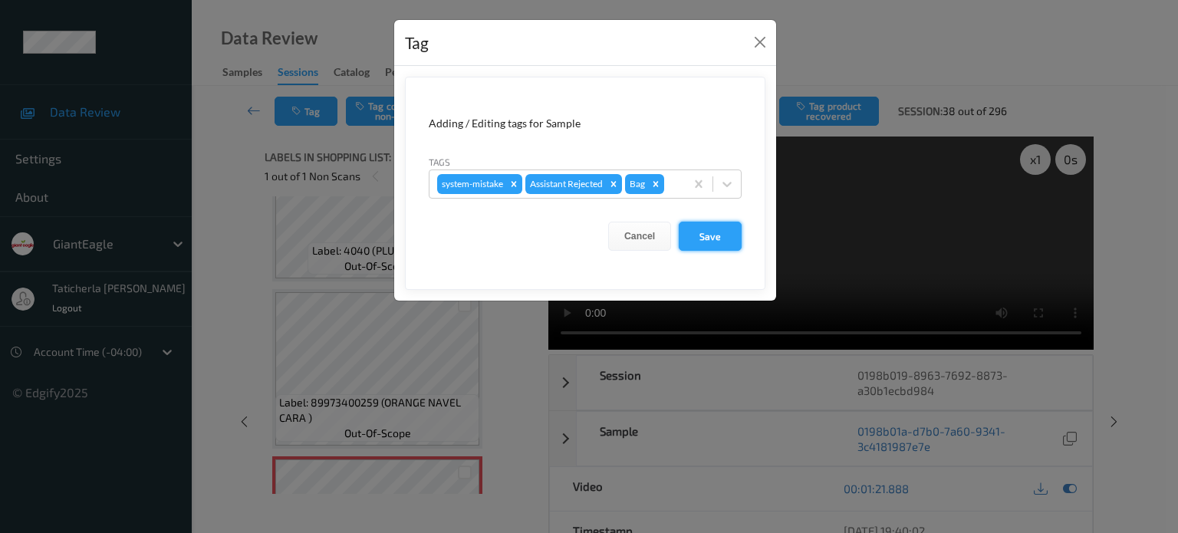
click at [720, 231] on button "Save" at bounding box center [710, 236] width 63 height 29
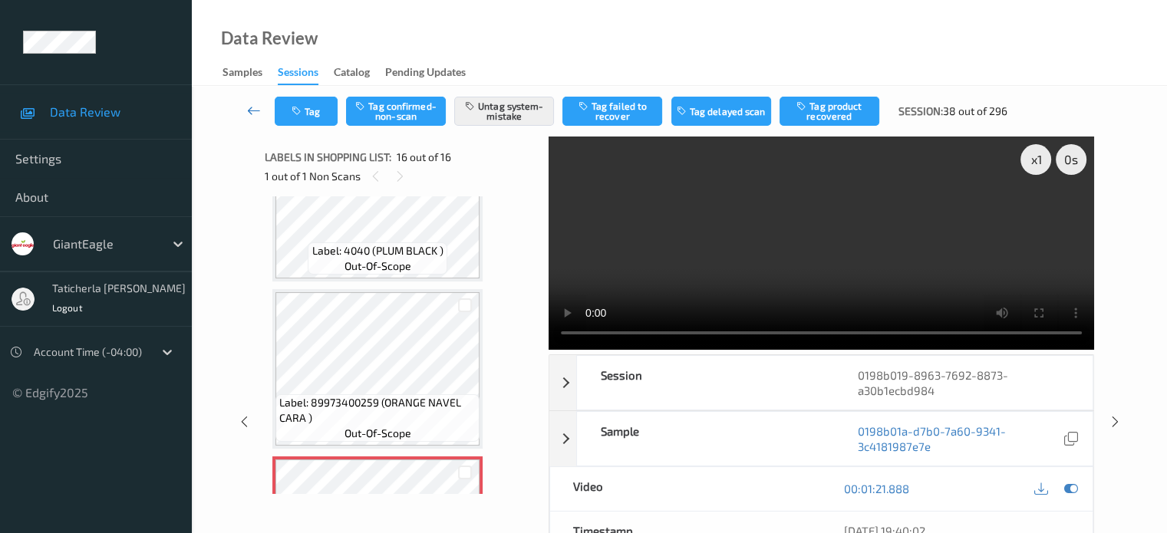
click at [252, 105] on icon at bounding box center [254, 110] width 14 height 15
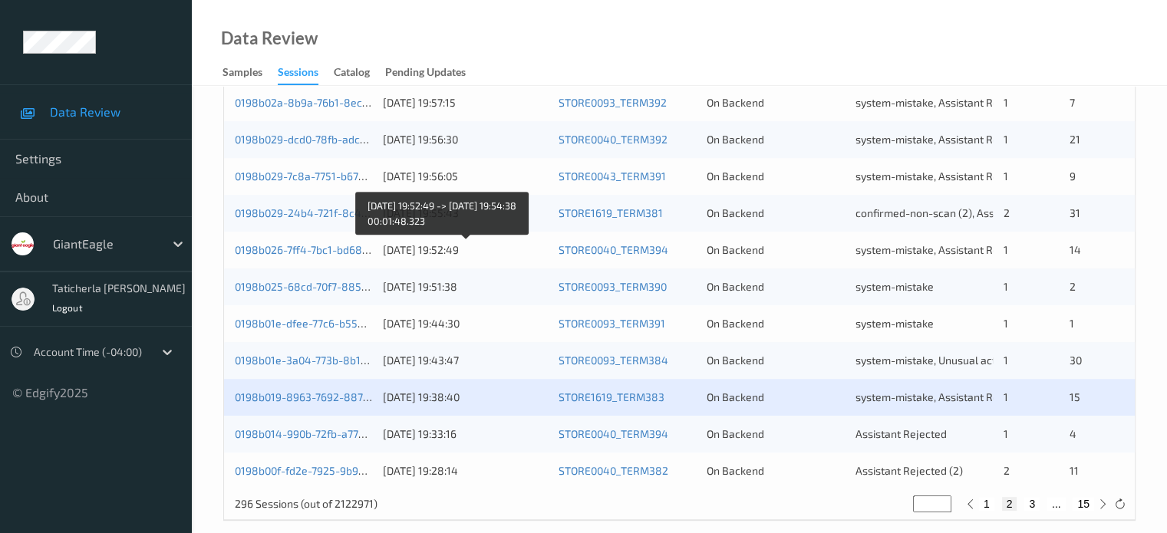
scroll to position [741, 0]
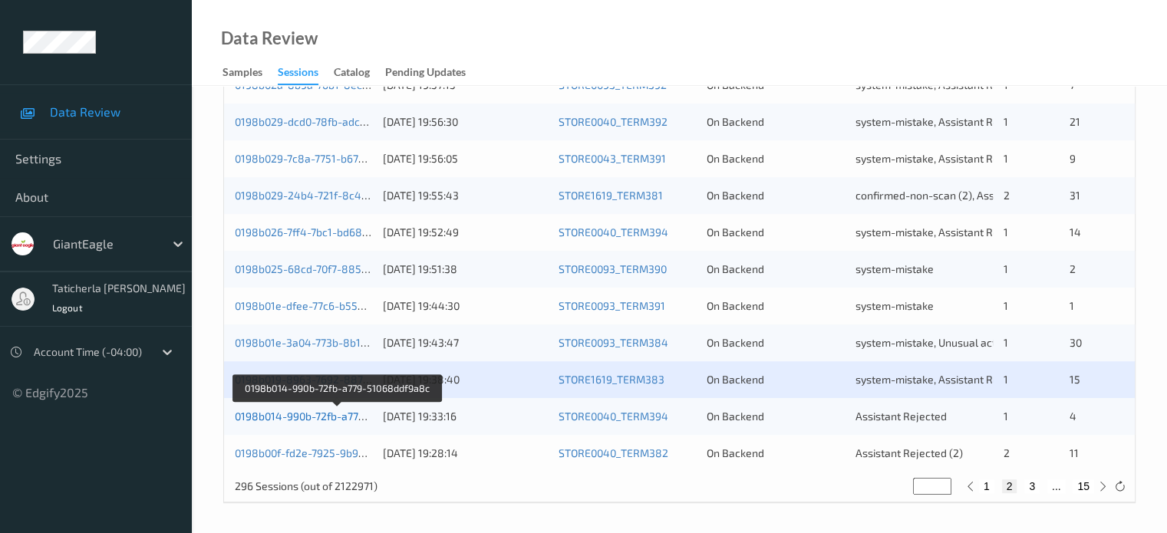
click at [310, 417] on link "0198b014-990b-72fb-a779-51068ddf9a8c" at bounding box center [337, 416] width 205 height 13
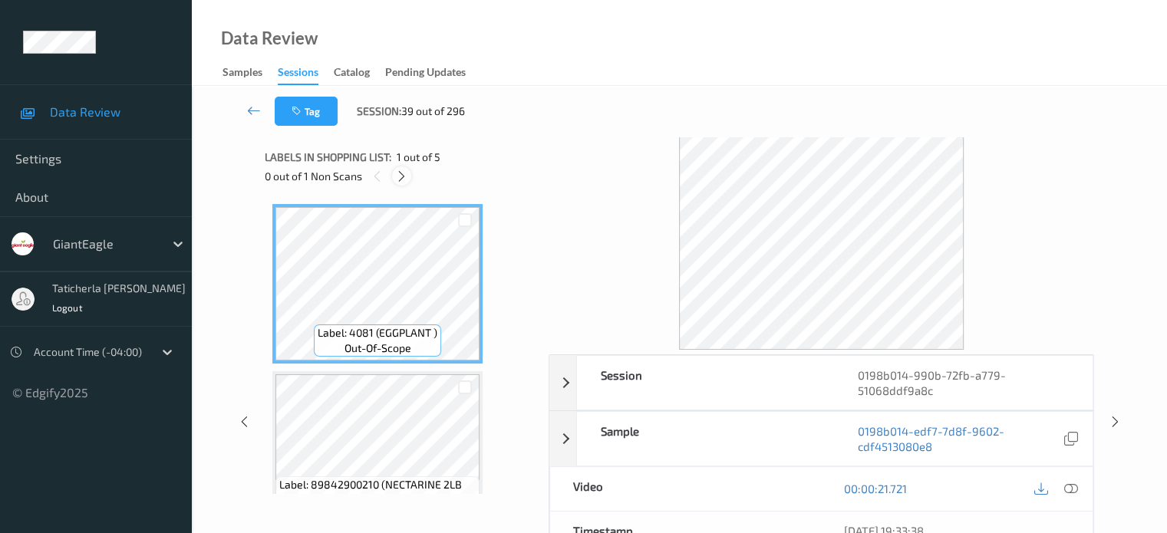
click at [404, 173] on icon at bounding box center [401, 177] width 13 height 14
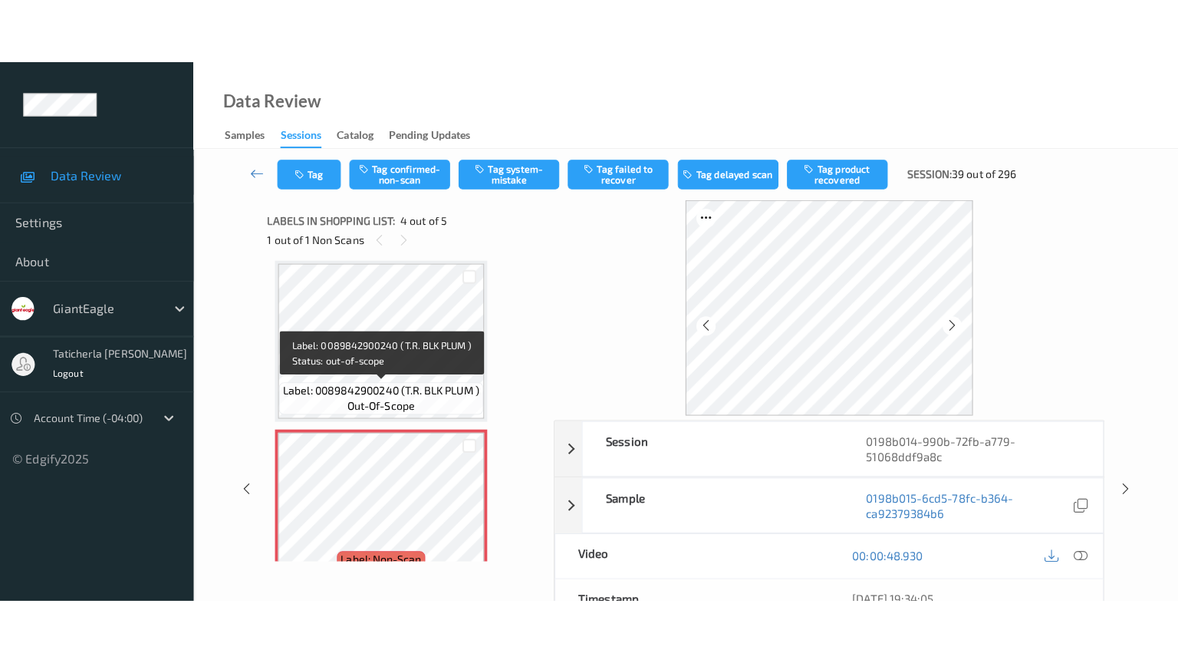
scroll to position [419, 0]
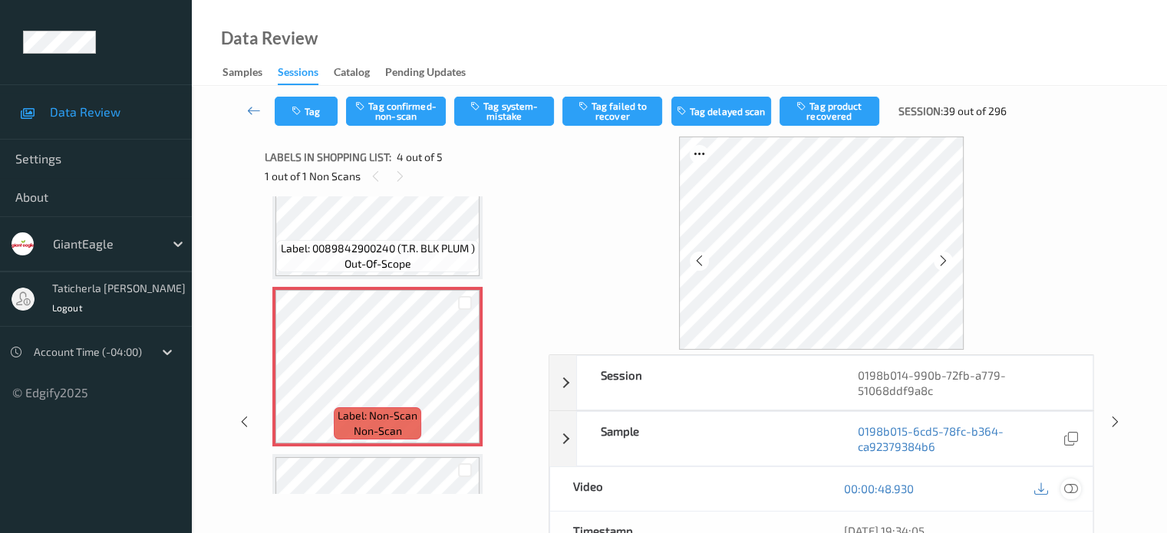
click at [1069, 487] on icon at bounding box center [1070, 489] width 14 height 14
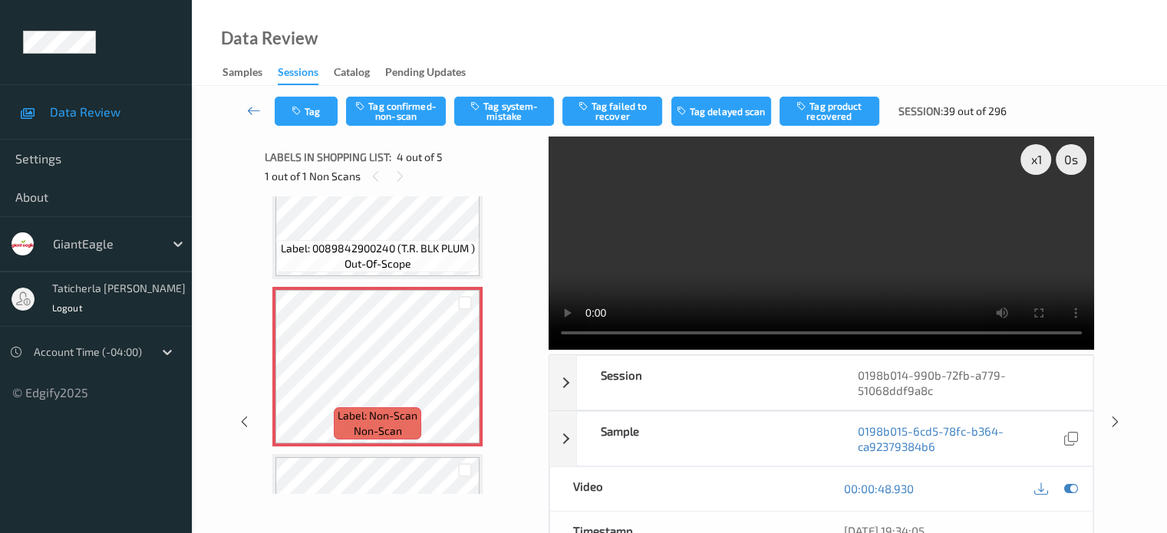
click at [1035, 214] on video at bounding box center [821, 243] width 545 height 213
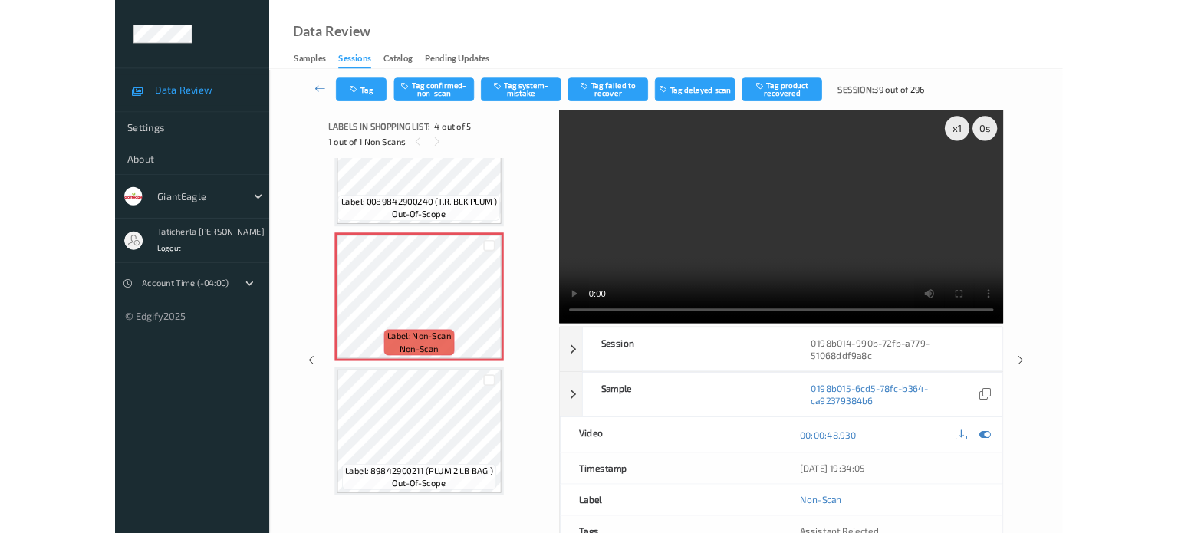
scroll to position [417, 0]
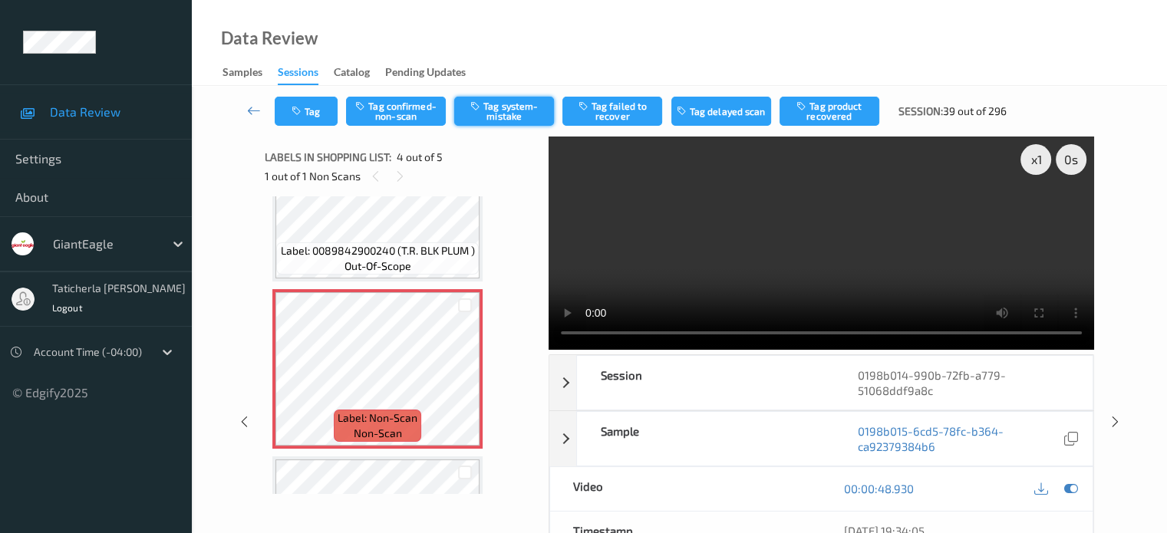
click at [522, 106] on button "Tag system-mistake" at bounding box center [504, 111] width 100 height 29
click at [310, 120] on button "Tag" at bounding box center [306, 111] width 63 height 29
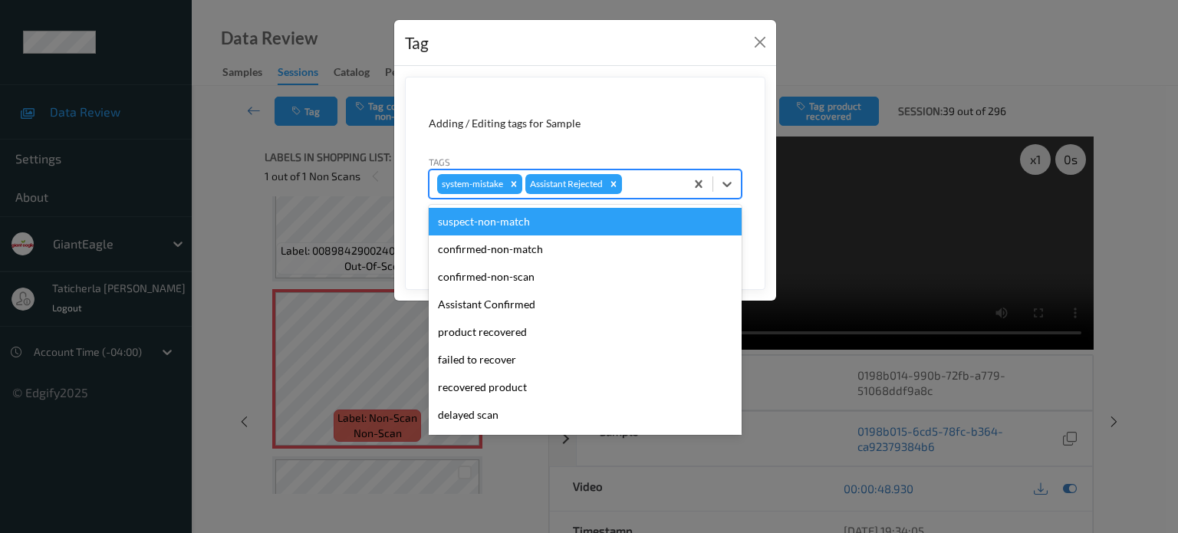
click at [660, 186] on div at bounding box center [651, 184] width 52 height 18
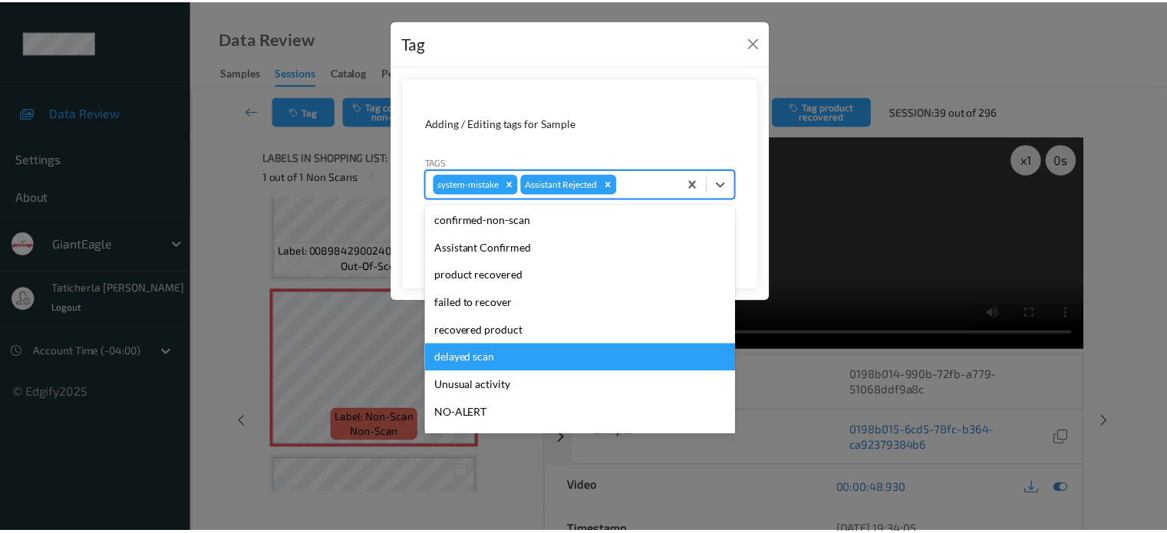
scroll to position [77, 0]
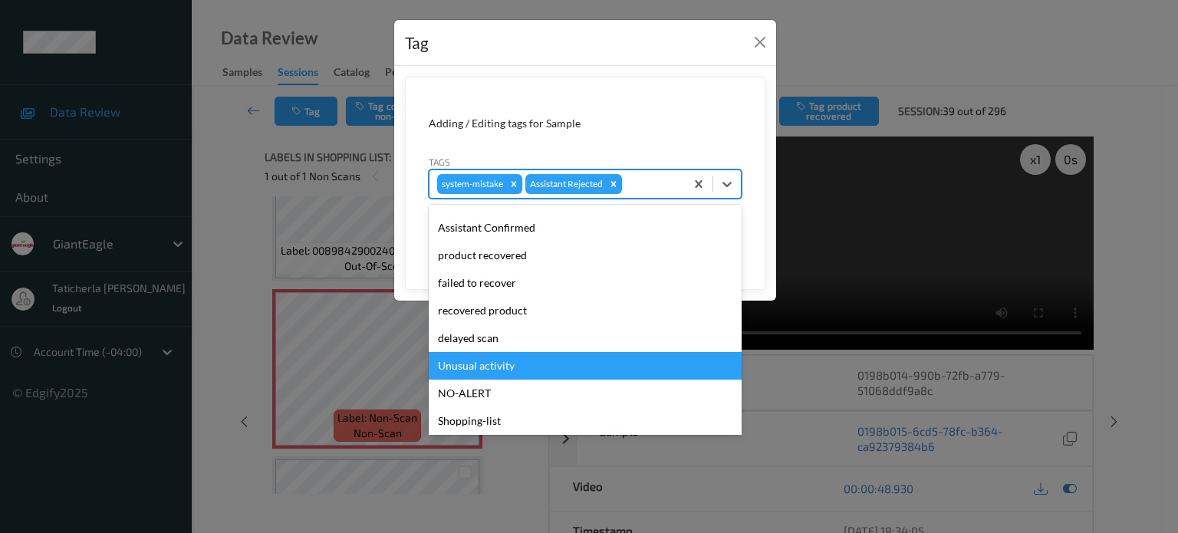
click at [564, 363] on div "Unusual activity" at bounding box center [585, 366] width 313 height 28
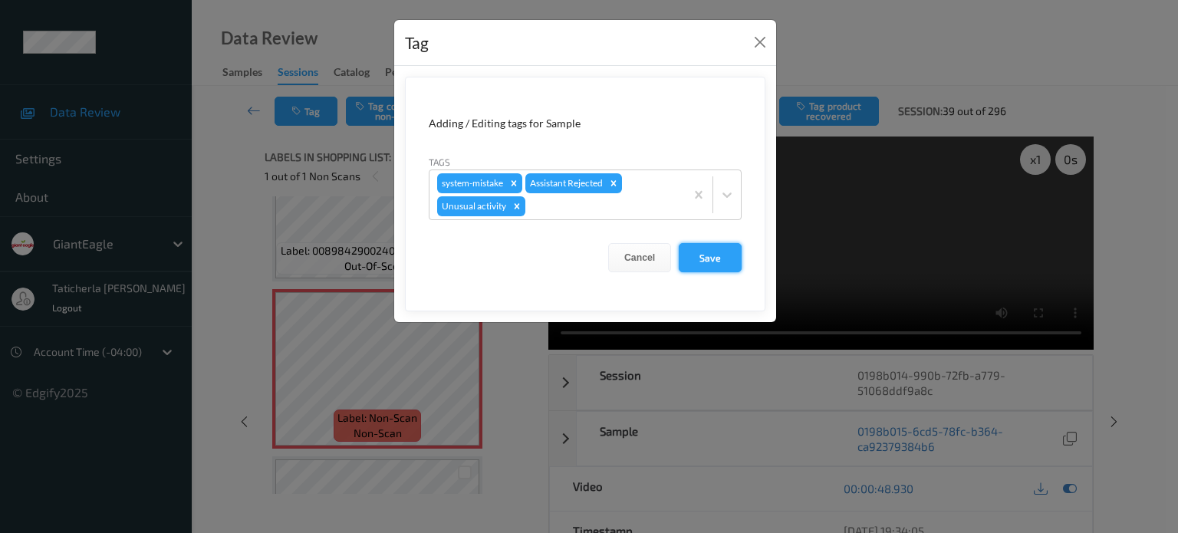
click at [720, 254] on button "Save" at bounding box center [710, 257] width 63 height 29
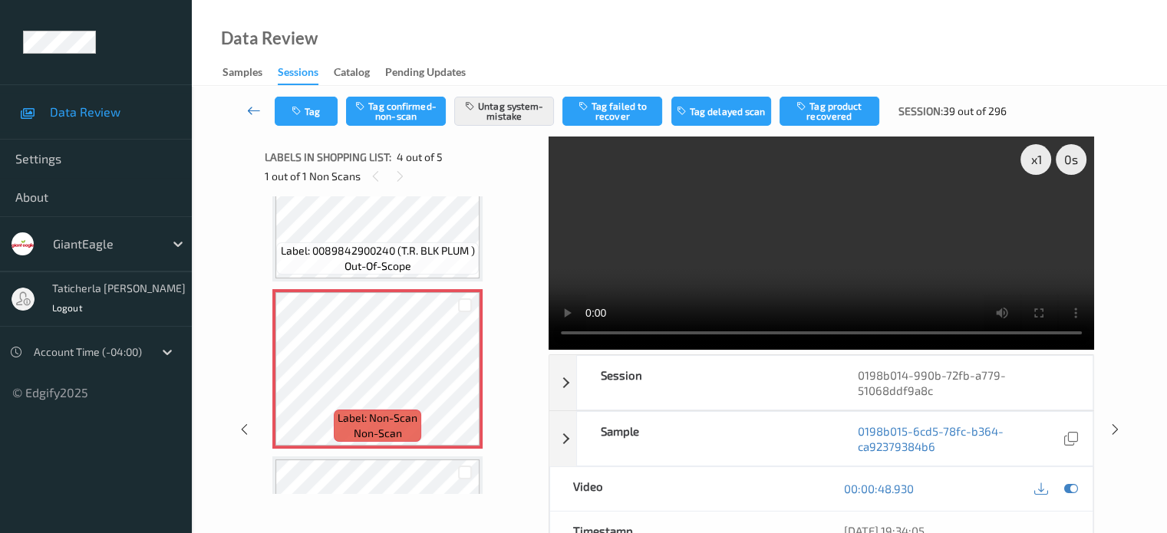
click at [249, 110] on icon at bounding box center [254, 110] width 14 height 15
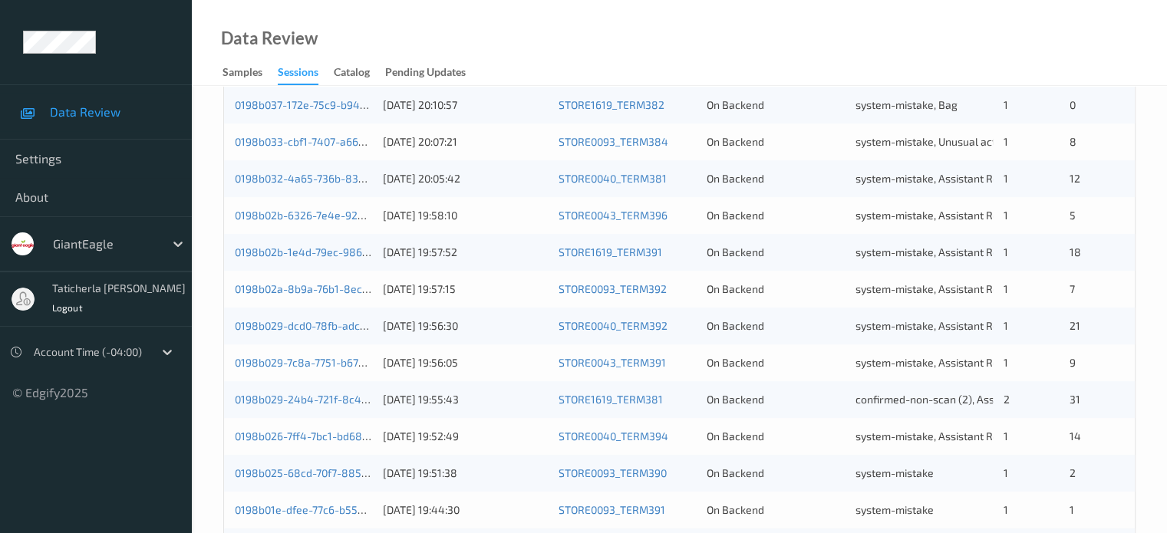
scroll to position [741, 0]
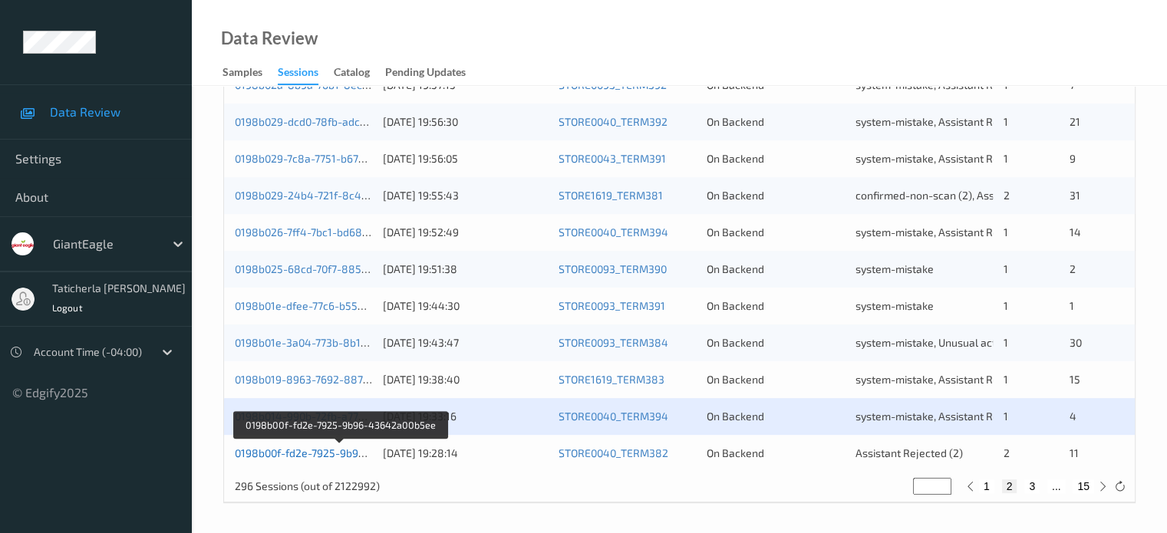
click at [331, 456] on link "0198b00f-fd2e-7925-9b96-43642a00b5ee" at bounding box center [339, 453] width 209 height 13
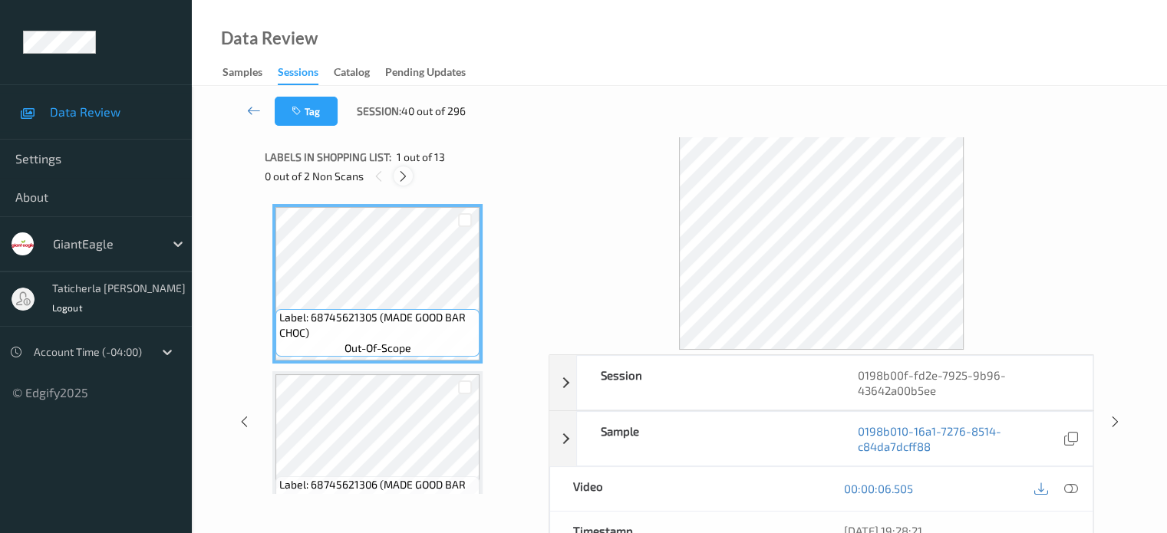
click at [401, 174] on icon at bounding box center [403, 177] width 13 height 14
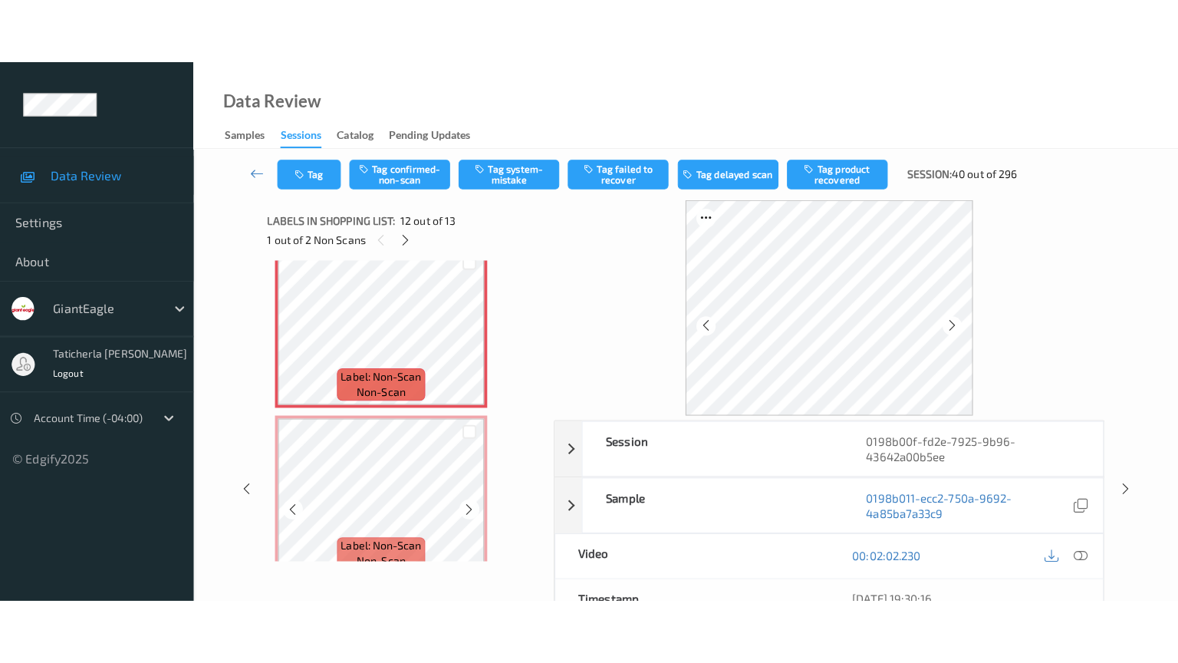
scroll to position [1884, 0]
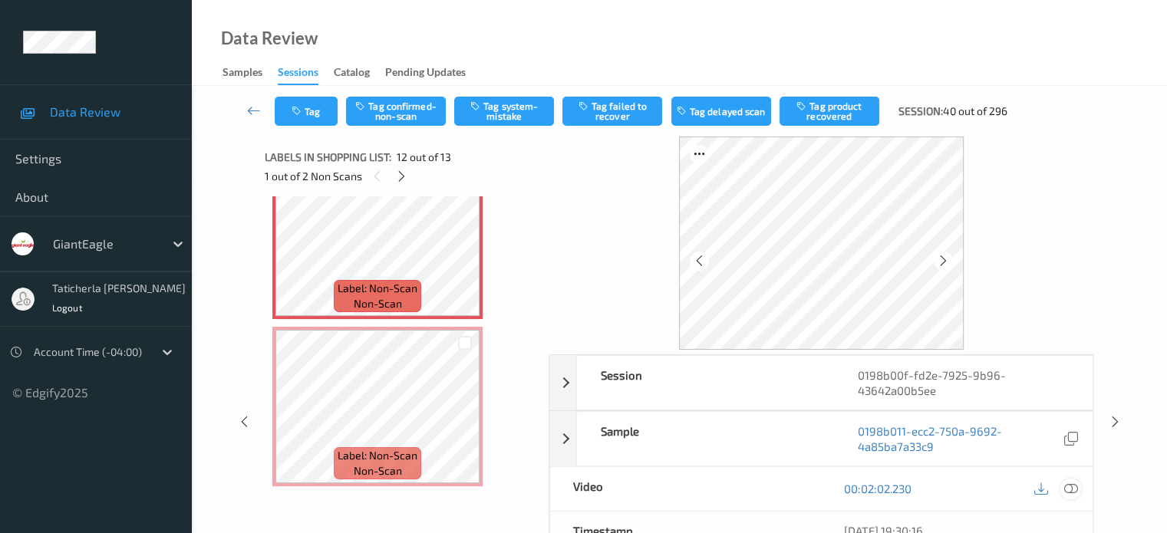
click at [1068, 486] on icon at bounding box center [1070, 489] width 14 height 14
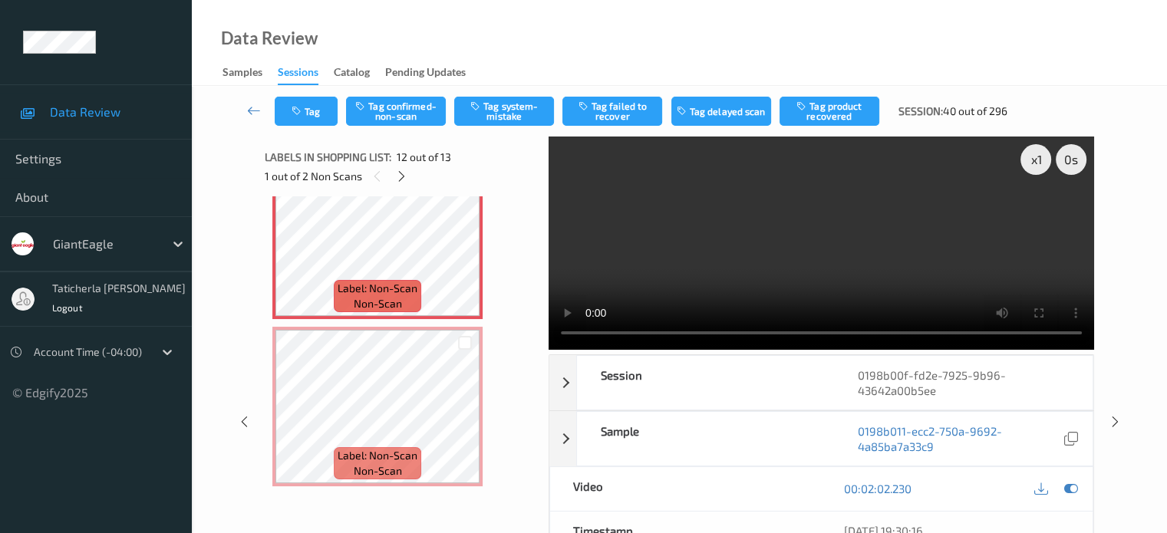
scroll to position [1755, 0]
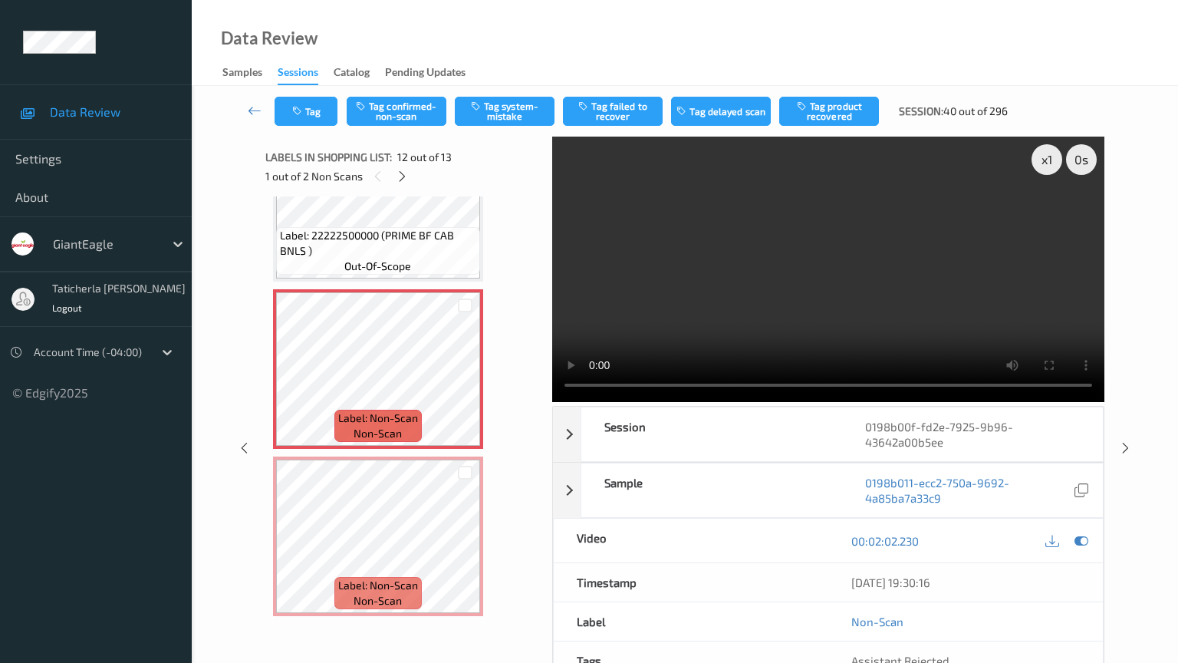
click at [552, 402] on video at bounding box center [828, 269] width 552 height 265
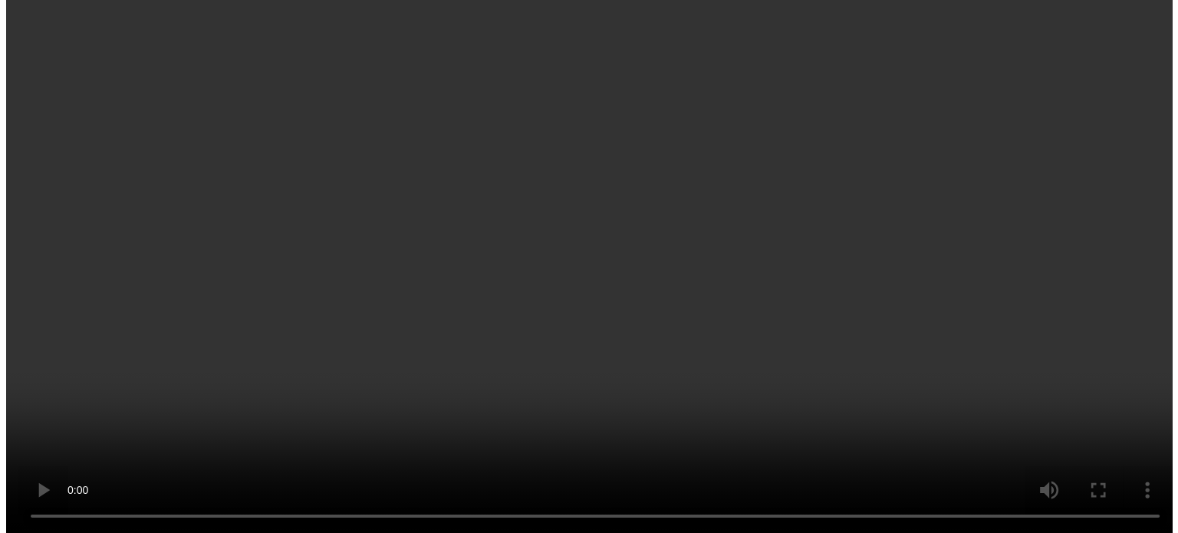
scroll to position [1731, 0]
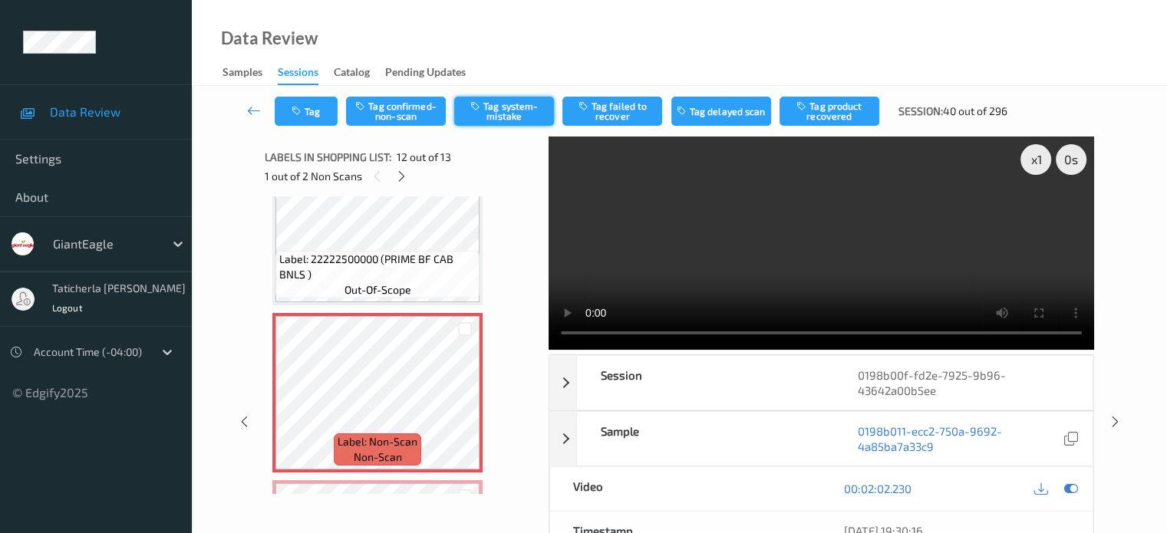
click at [502, 104] on button "Tag system-mistake" at bounding box center [504, 111] width 100 height 29
click at [305, 123] on button "Tag" at bounding box center [306, 111] width 63 height 29
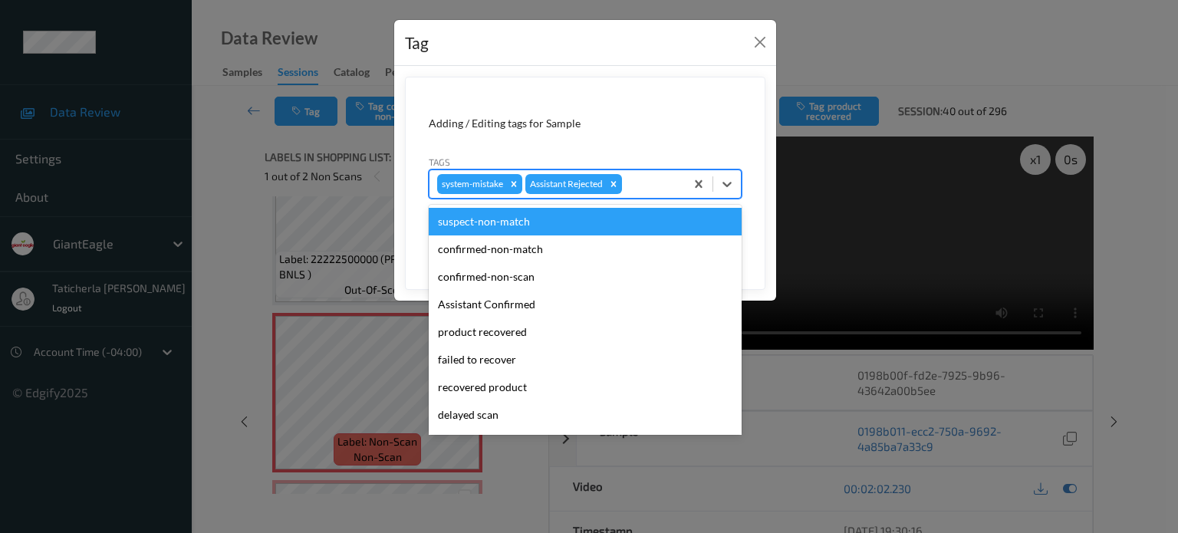
click at [654, 186] on div at bounding box center [651, 184] width 52 height 18
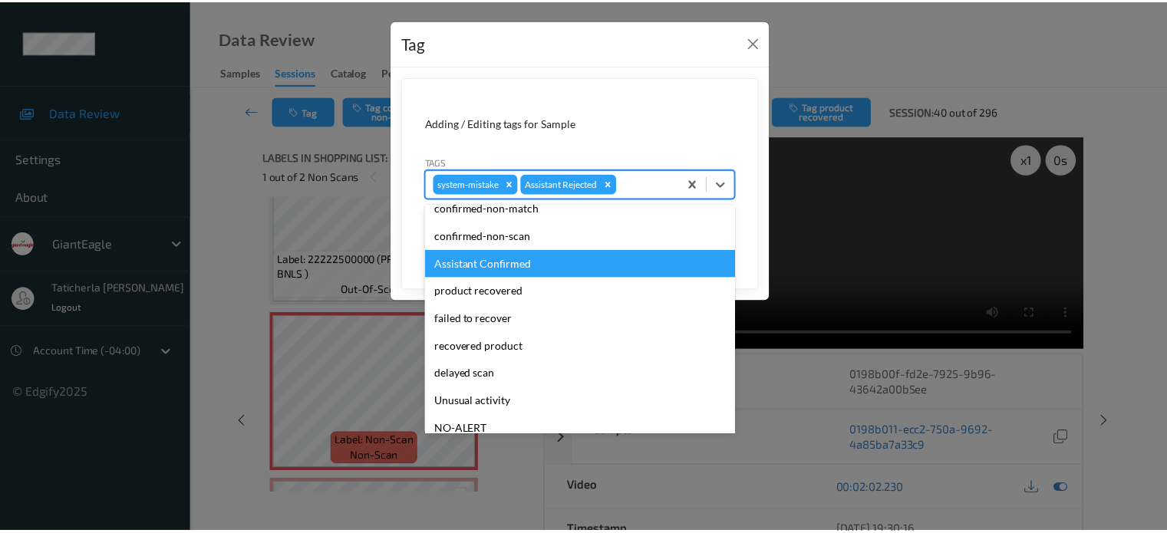
scroll to position [77, 0]
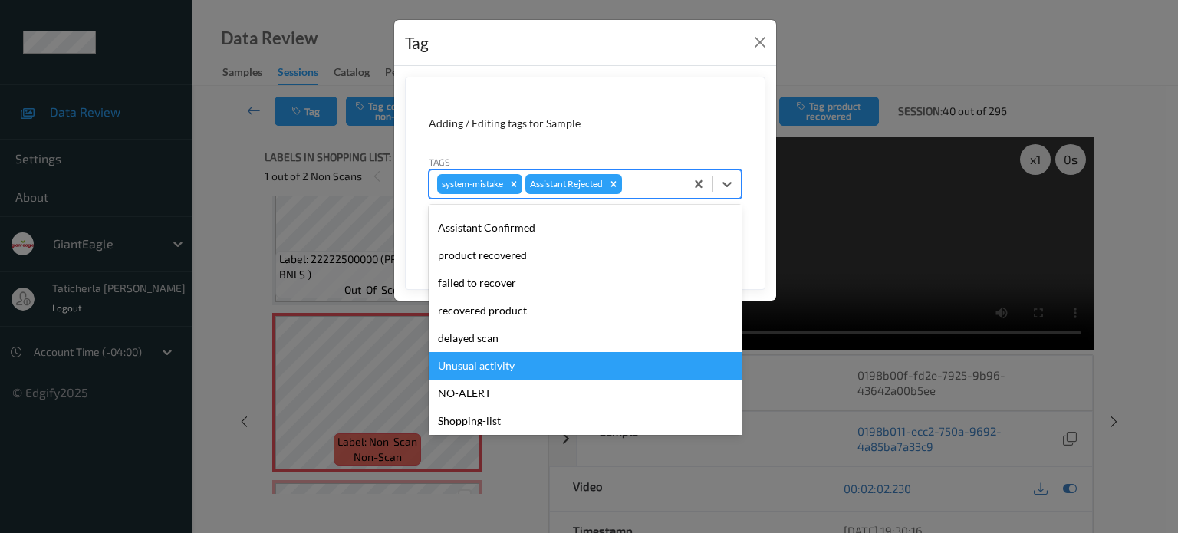
click at [562, 360] on div "Unusual activity" at bounding box center [585, 366] width 313 height 28
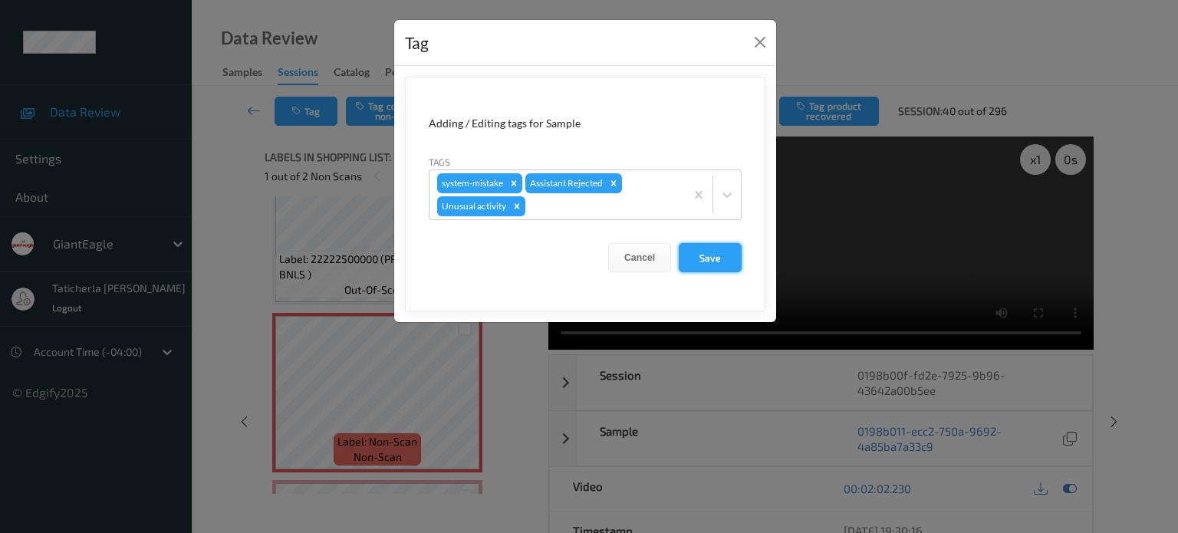
click at [712, 259] on button "Save" at bounding box center [710, 257] width 63 height 29
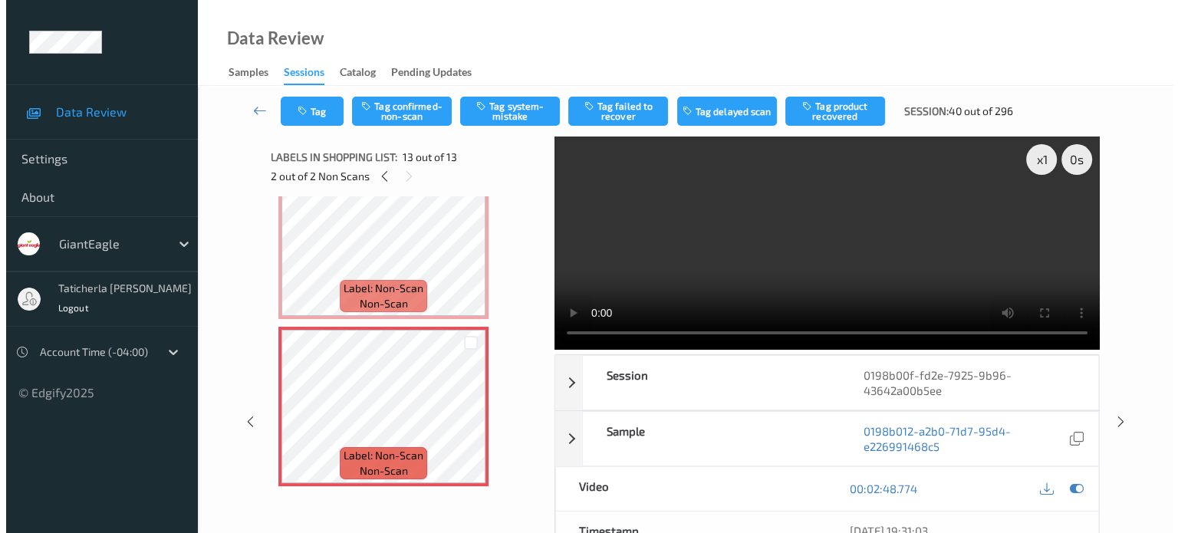
scroll to position [1755, 0]
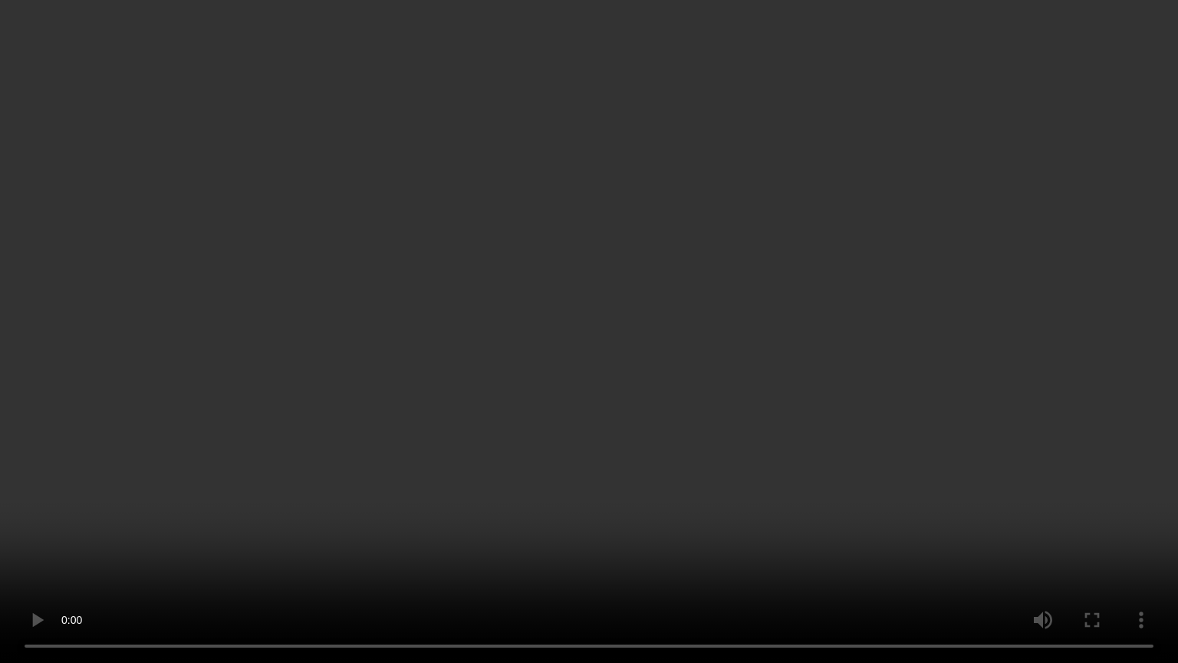
click at [597, 532] on video at bounding box center [589, 331] width 1178 height 663
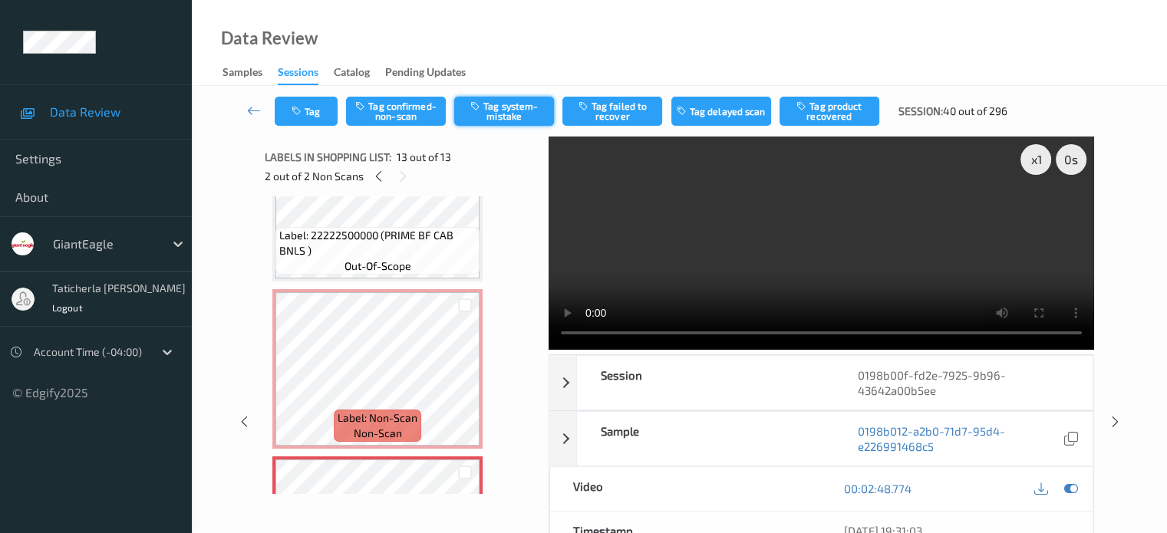
click at [525, 110] on button "Tag system-mistake" at bounding box center [504, 111] width 100 height 29
click at [319, 114] on button "Tag" at bounding box center [306, 111] width 63 height 29
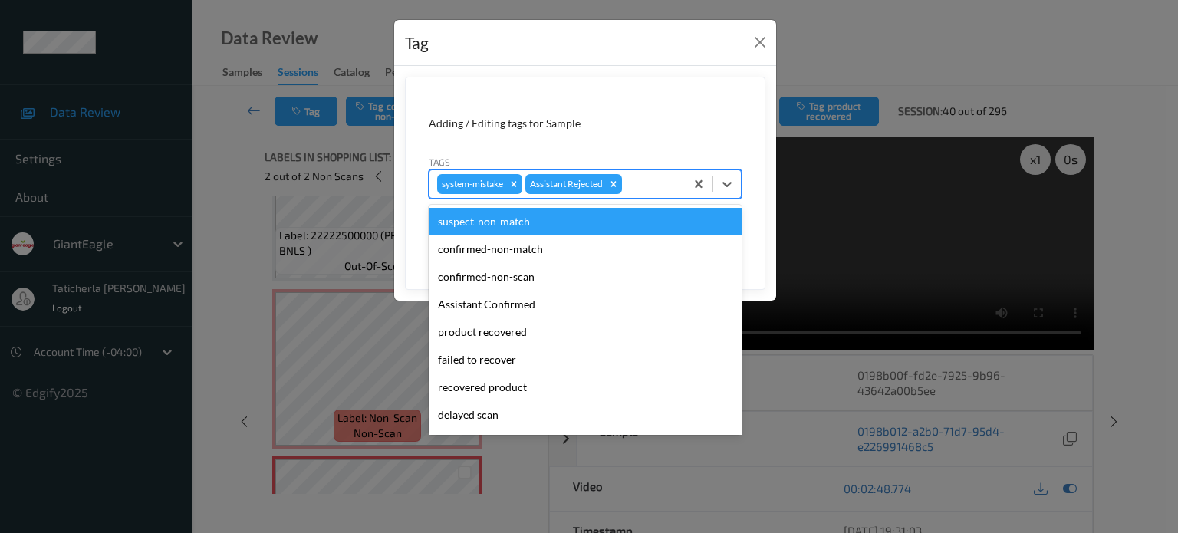
click at [655, 186] on div at bounding box center [651, 184] width 52 height 18
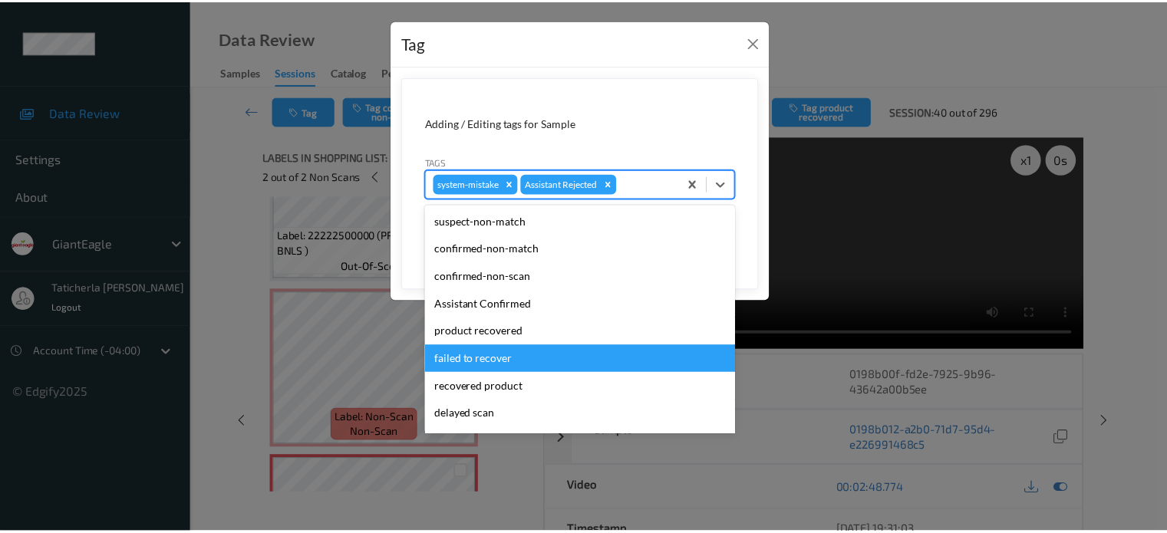
scroll to position [77, 0]
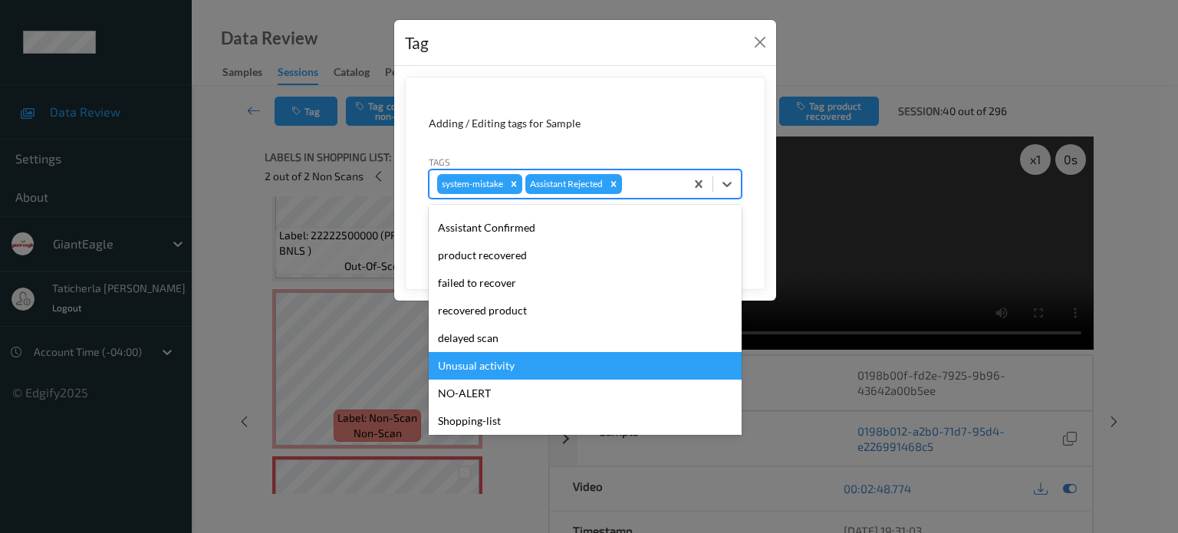
click at [508, 367] on div "Unusual activity" at bounding box center [585, 366] width 313 height 28
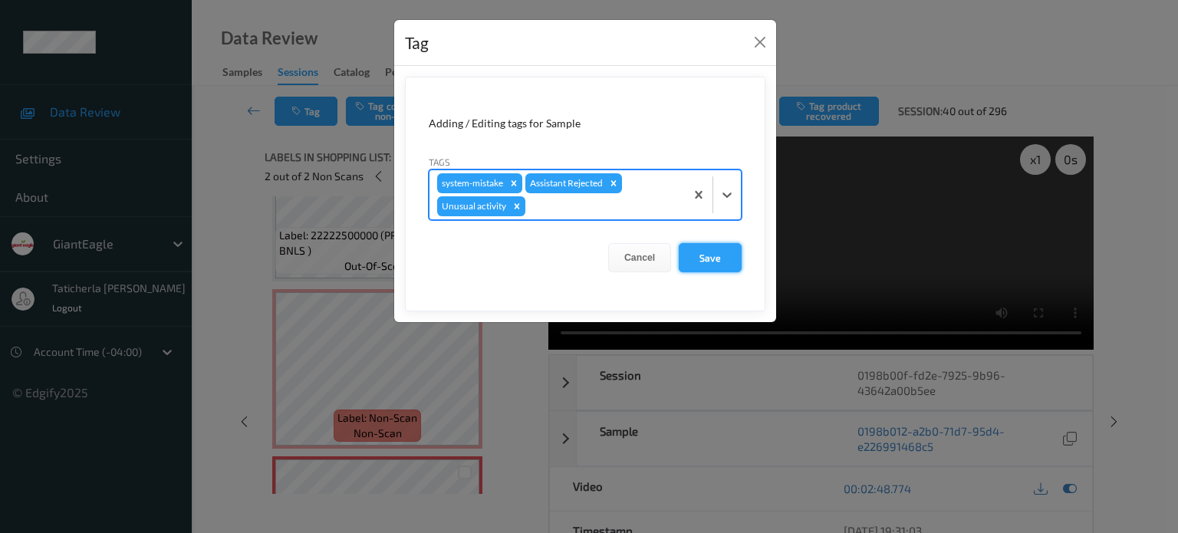
click at [723, 262] on button "Save" at bounding box center [710, 257] width 63 height 29
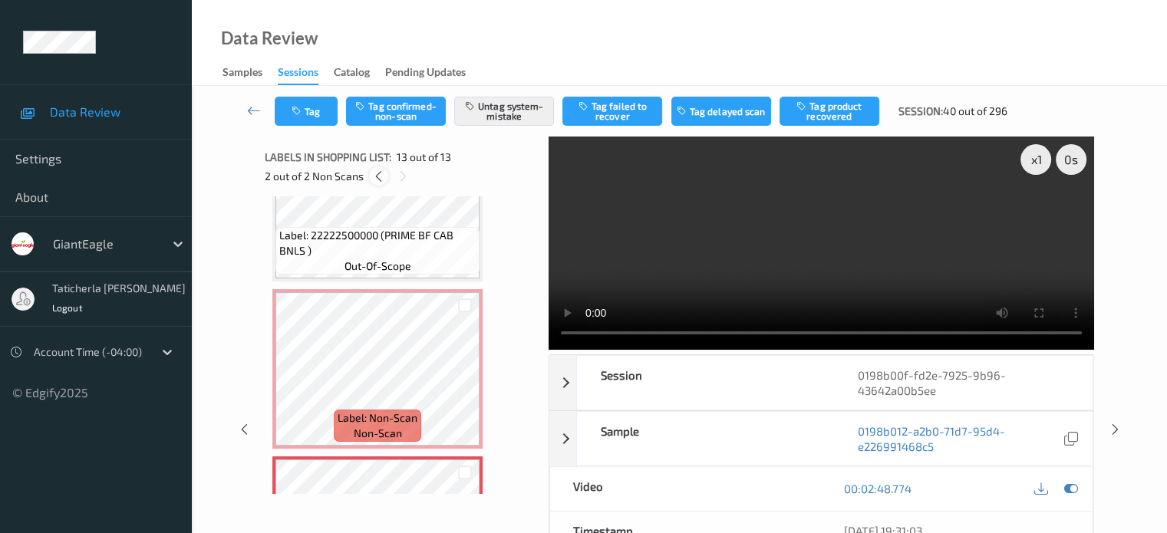
click at [375, 174] on icon at bounding box center [378, 177] width 13 height 14
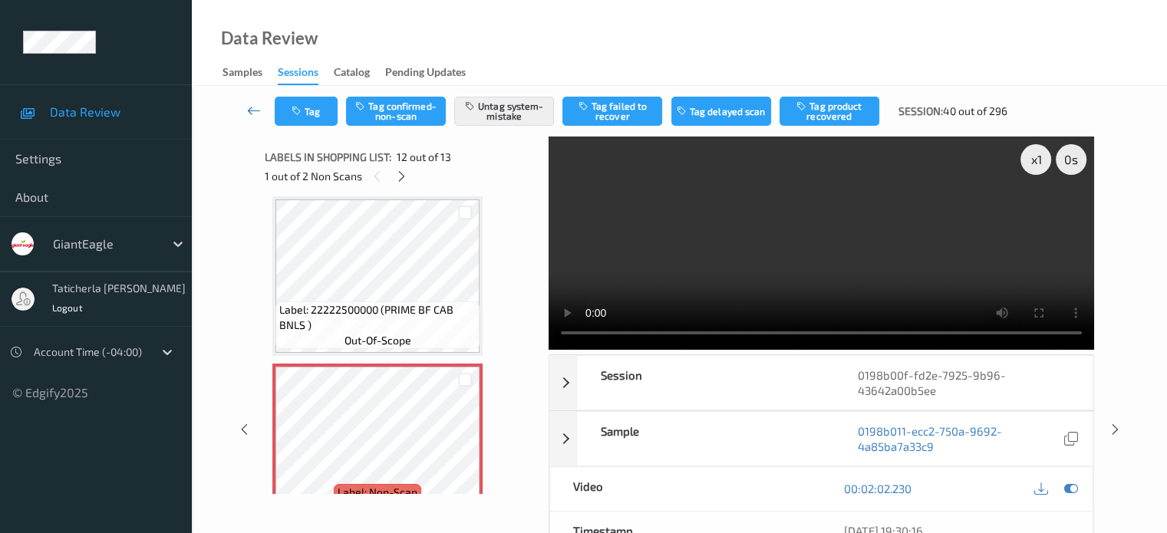
click at [255, 107] on icon at bounding box center [254, 110] width 14 height 15
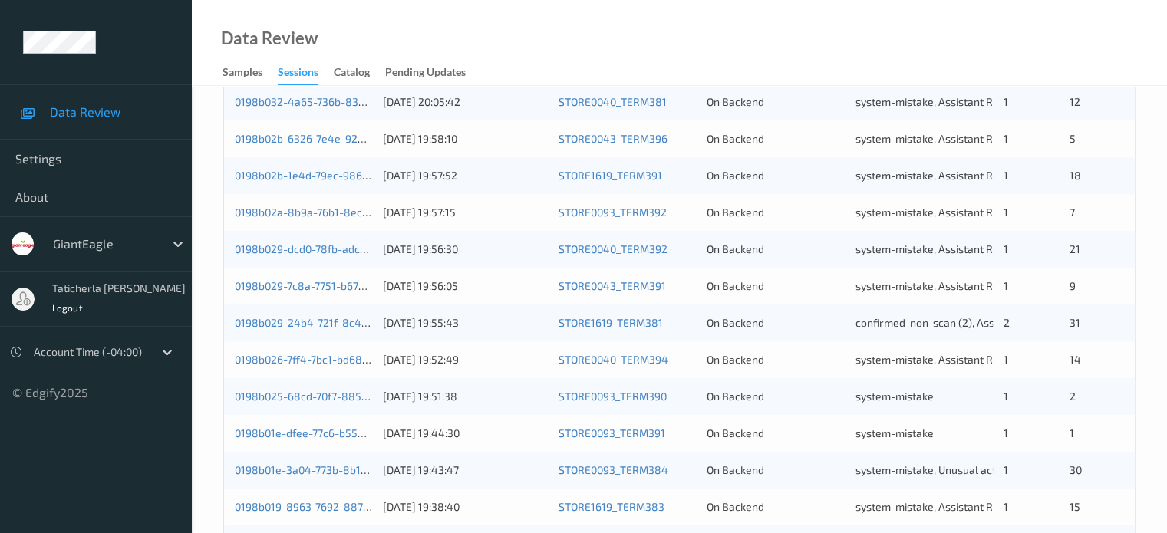
scroll to position [741, 0]
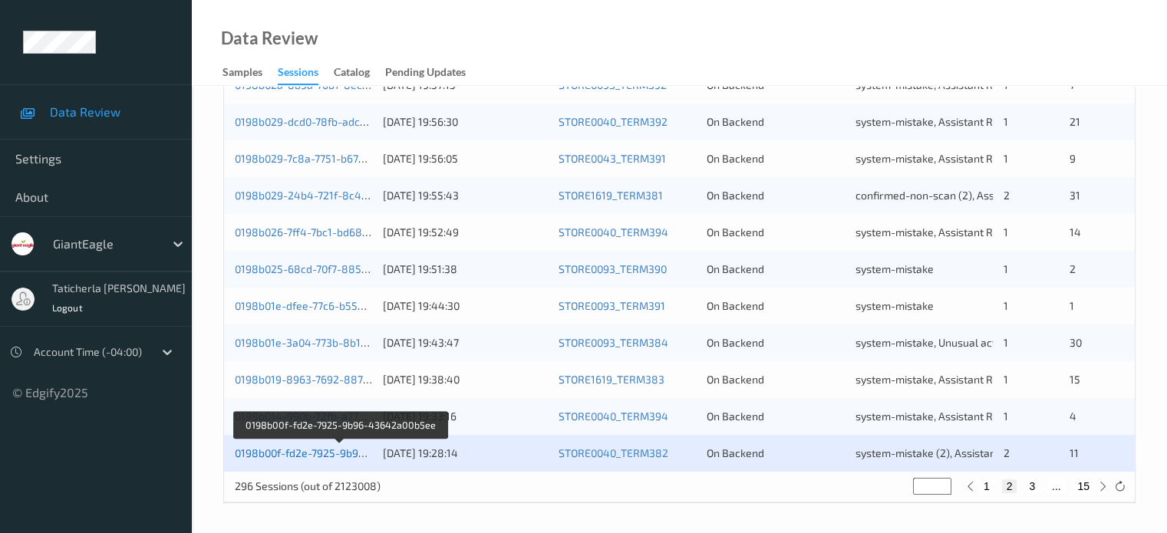
click at [313, 448] on link "0198b00f-fd2e-7925-9b96-43642a00b5ee" at bounding box center [339, 453] width 209 height 13
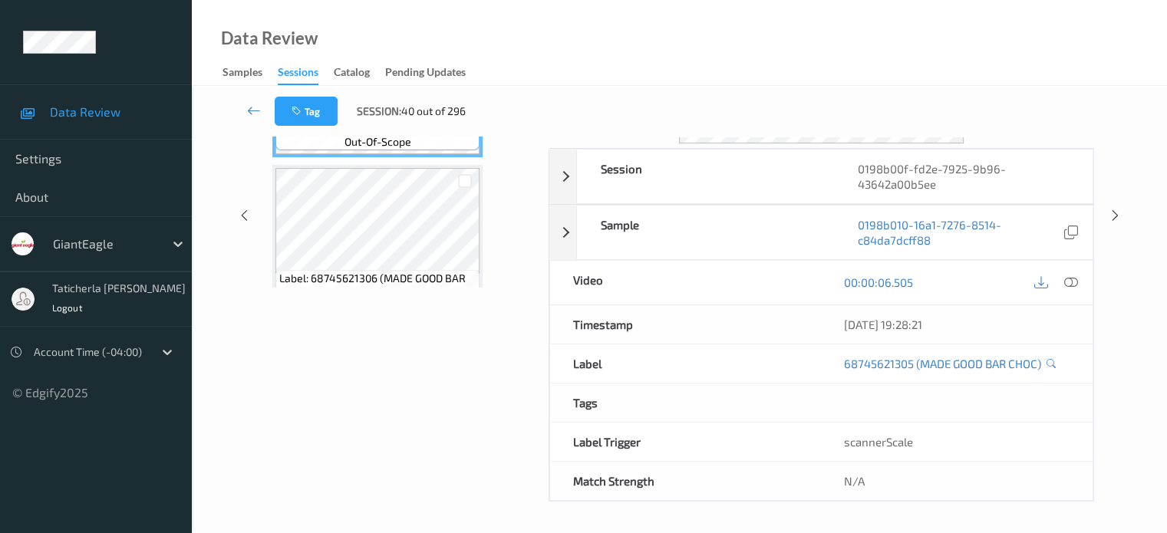
scroll to position [203, 0]
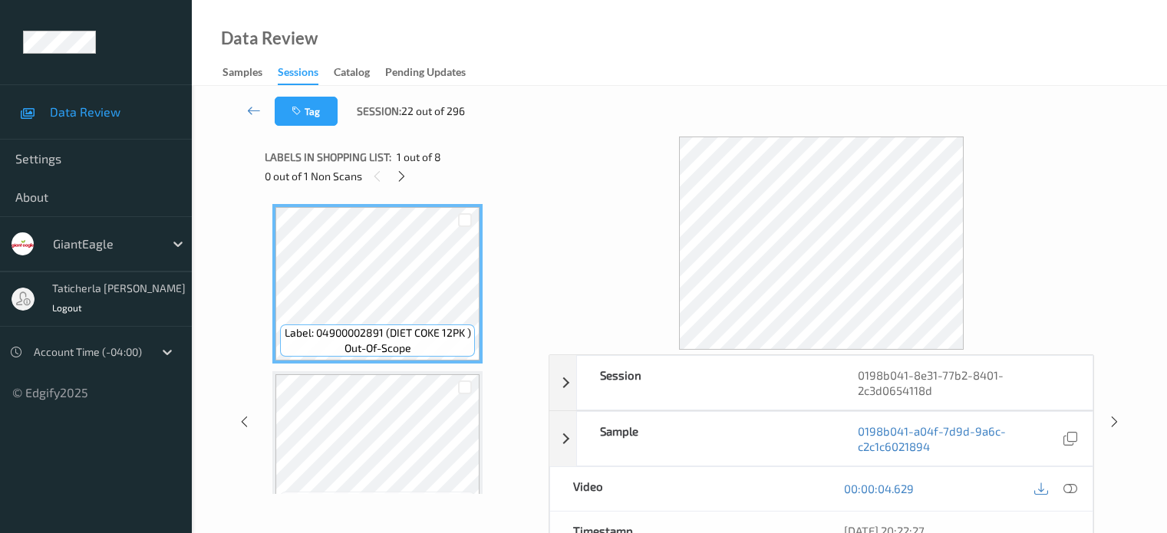
scroll to position [203, 0]
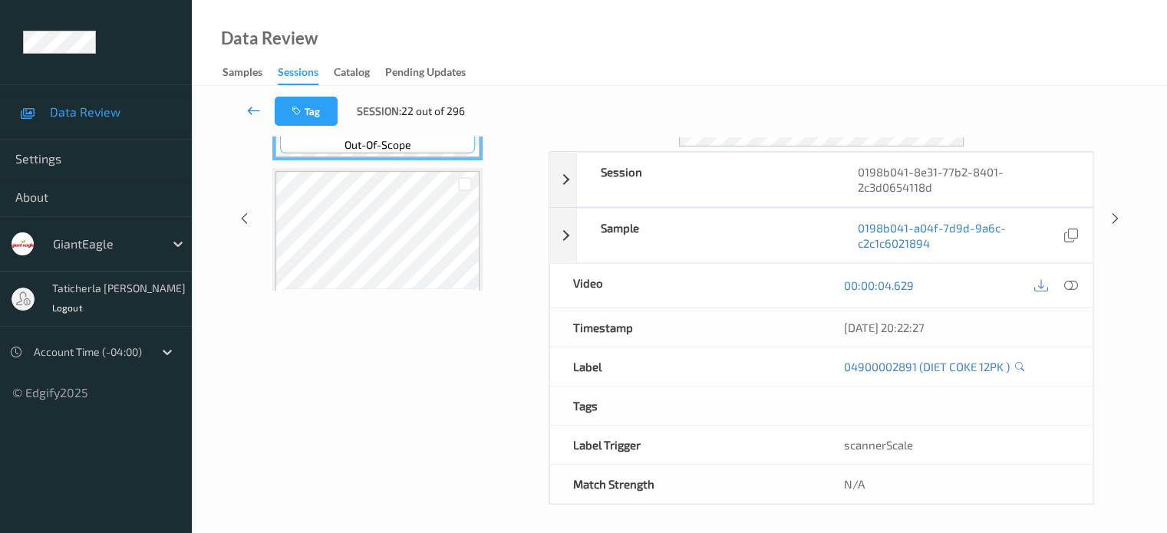
click at [252, 110] on icon at bounding box center [254, 110] width 14 height 15
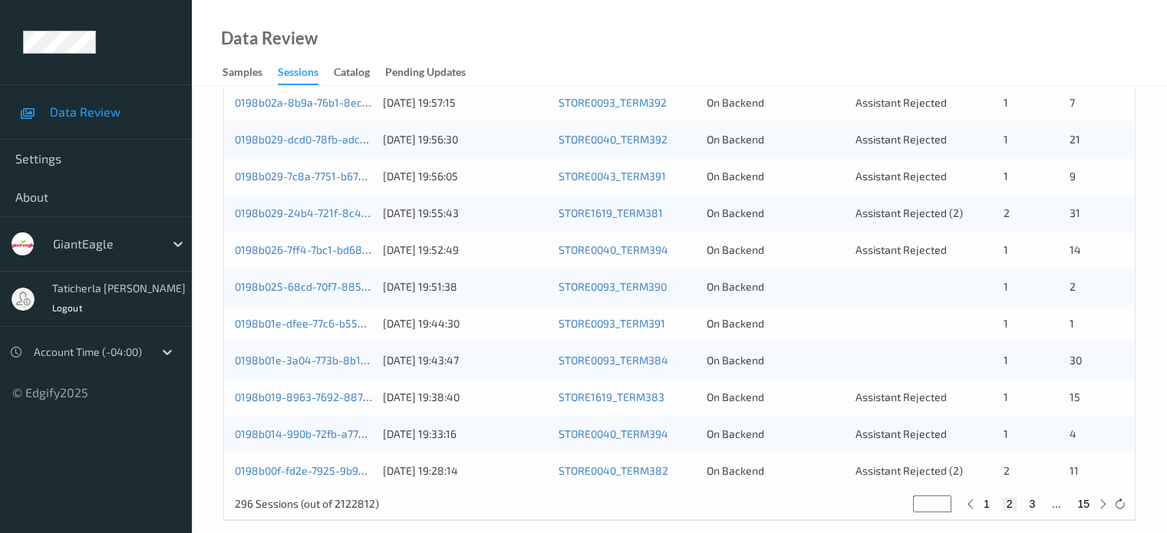
scroll to position [741, 0]
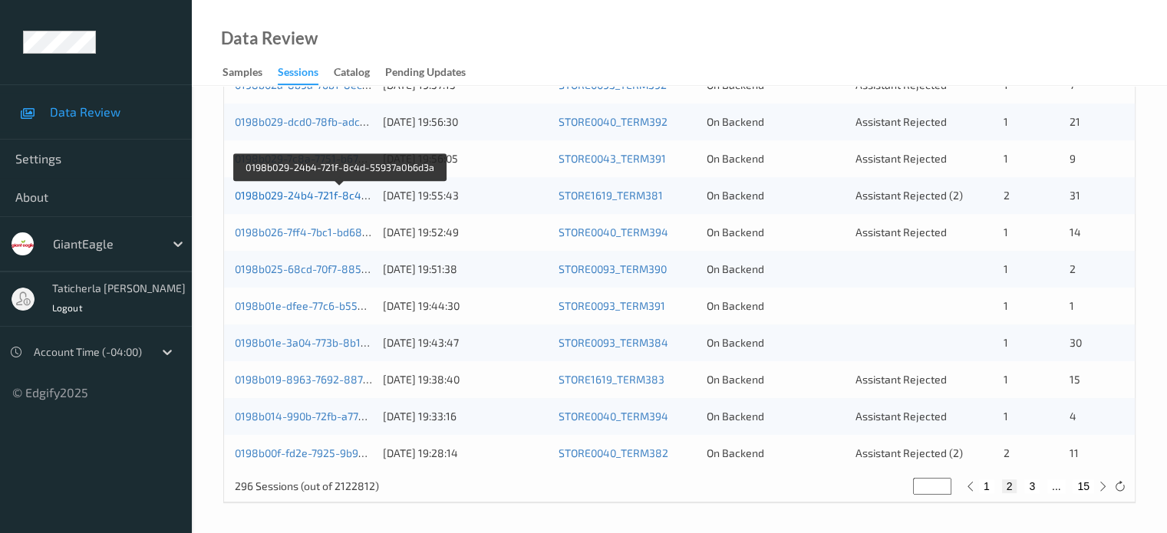
click at [319, 195] on link "0198b029-24b4-721f-8c4d-55937a0b6d3a" at bounding box center [340, 195] width 210 height 13
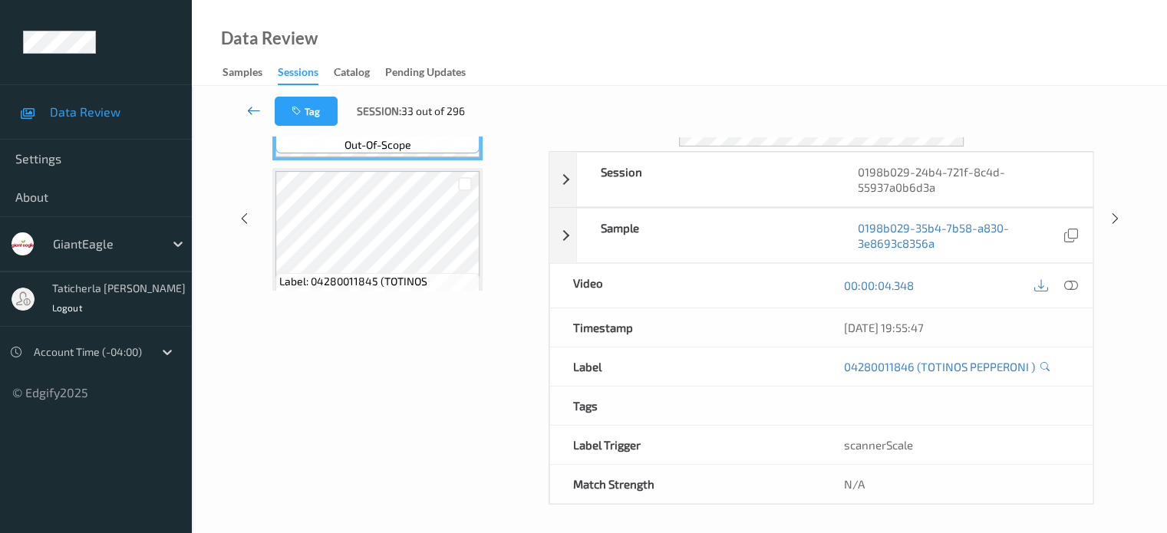
click at [261, 107] on icon at bounding box center [254, 110] width 14 height 15
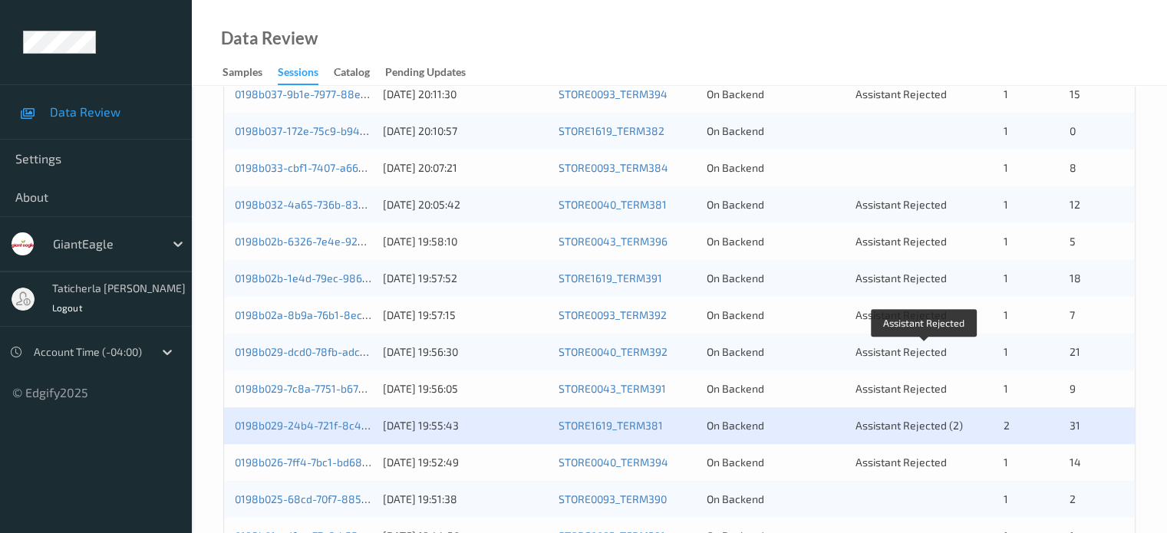
scroll to position [537, 0]
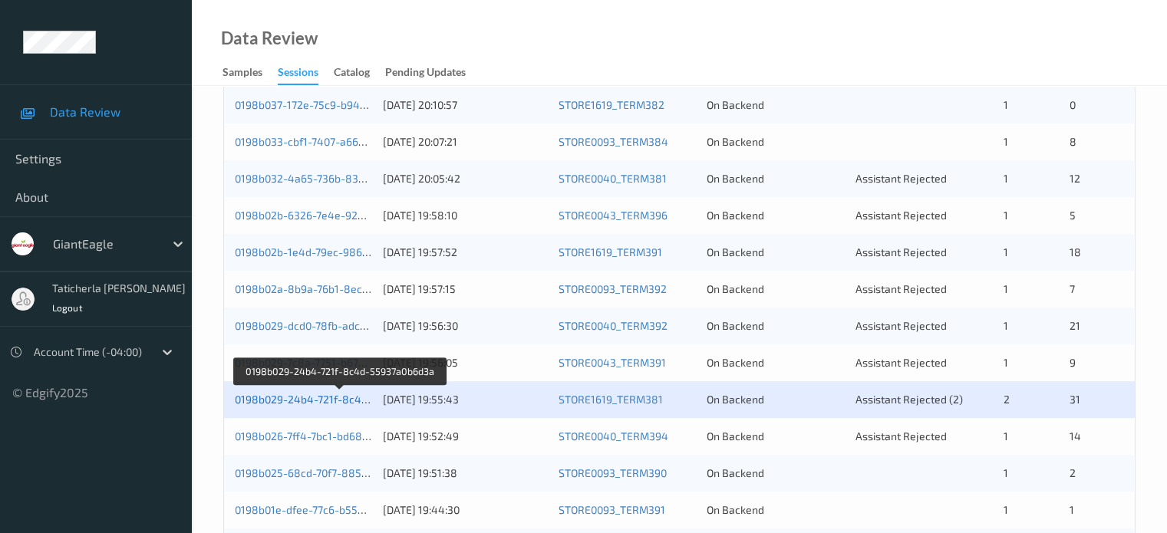
click at [314, 400] on link "0198b029-24b4-721f-8c4d-55937a0b6d3a" at bounding box center [340, 399] width 210 height 13
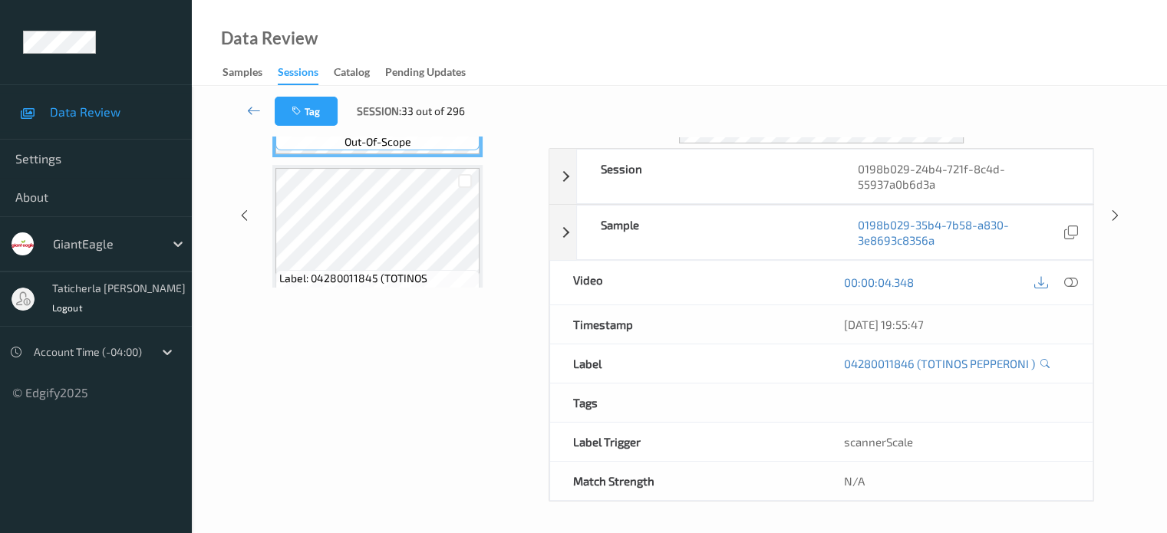
scroll to position [203, 0]
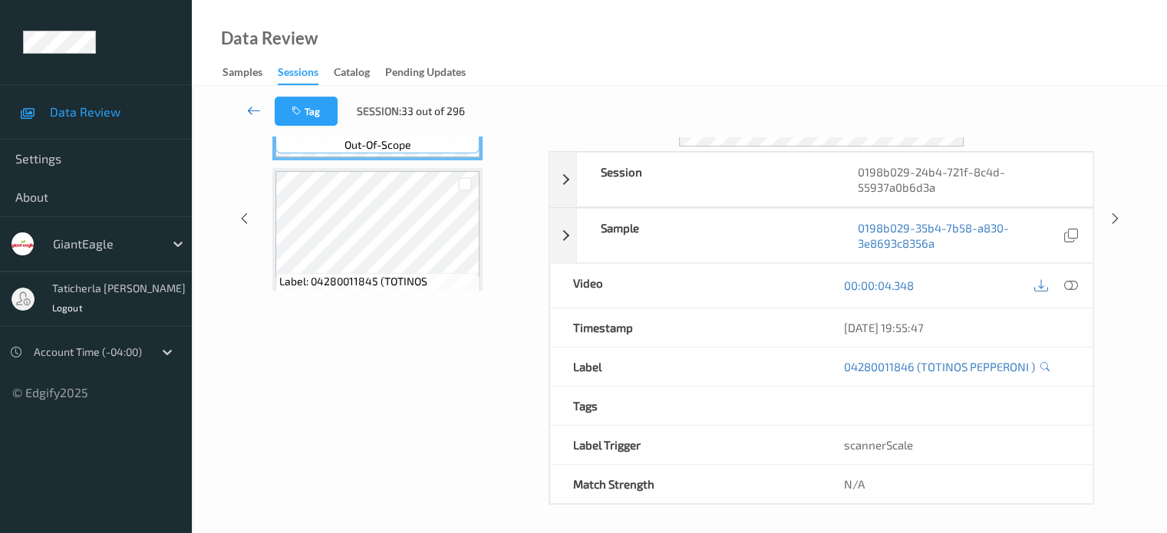
click at [252, 110] on icon at bounding box center [254, 110] width 14 height 15
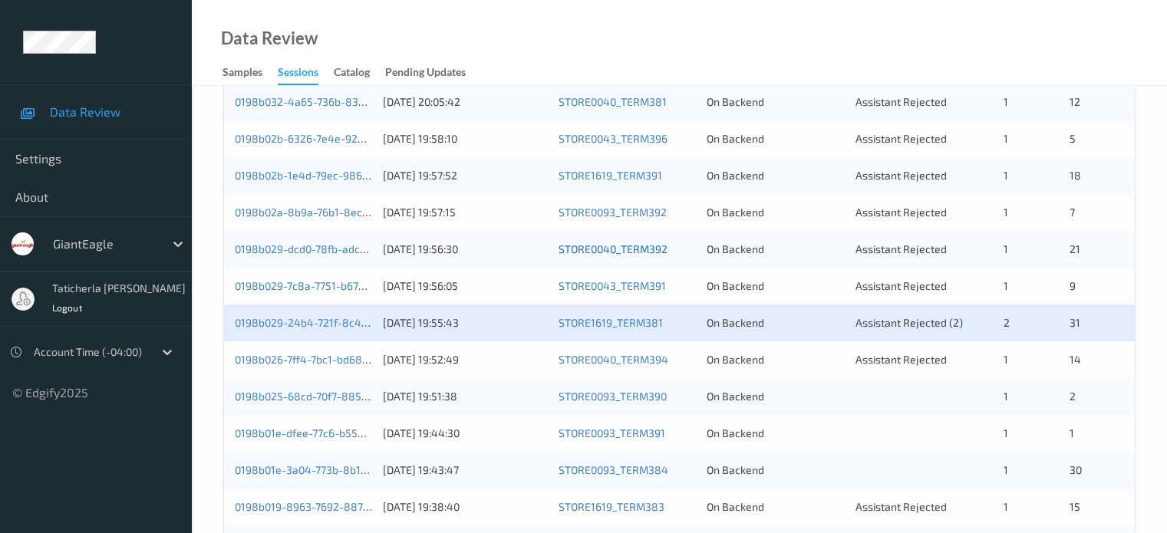
scroll to position [690, 0]
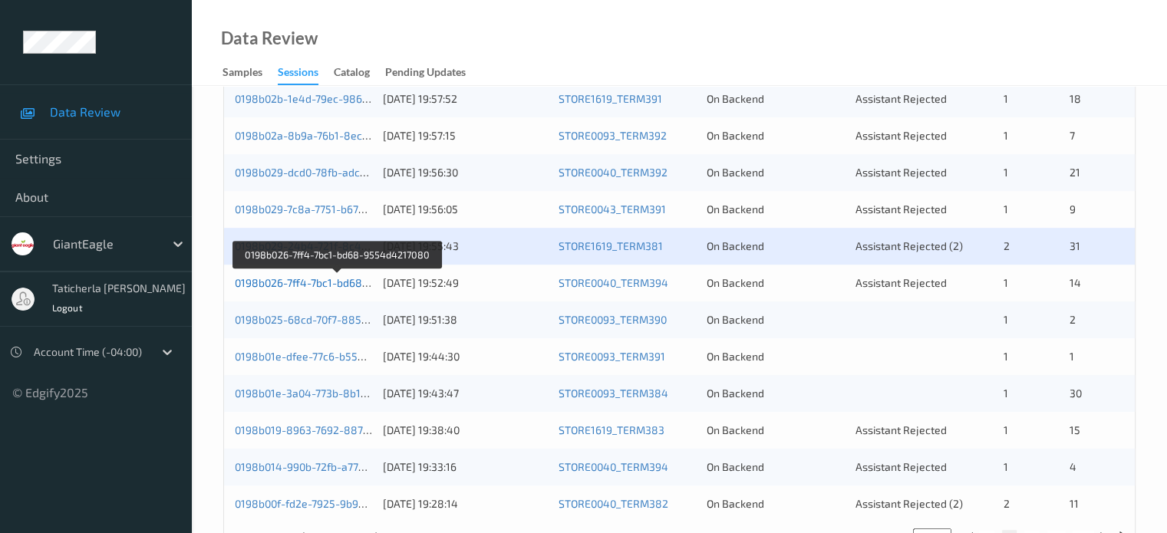
click at [341, 285] on link "0198b026-7ff4-7bc1-bd68-9554d4217080" at bounding box center [338, 282] width 206 height 13
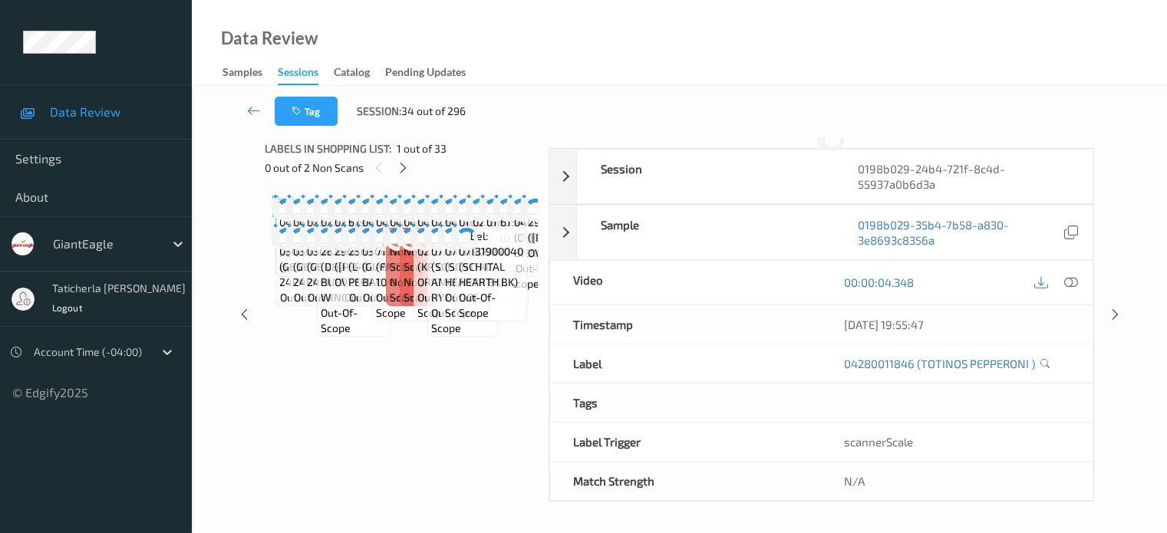
scroll to position [203, 0]
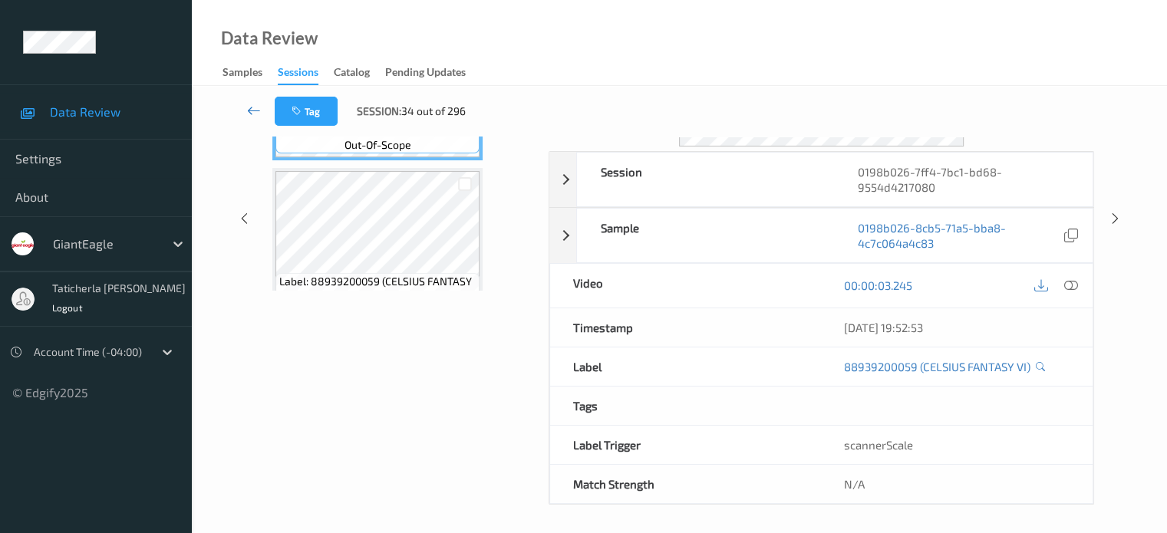
click at [247, 110] on icon at bounding box center [254, 110] width 14 height 15
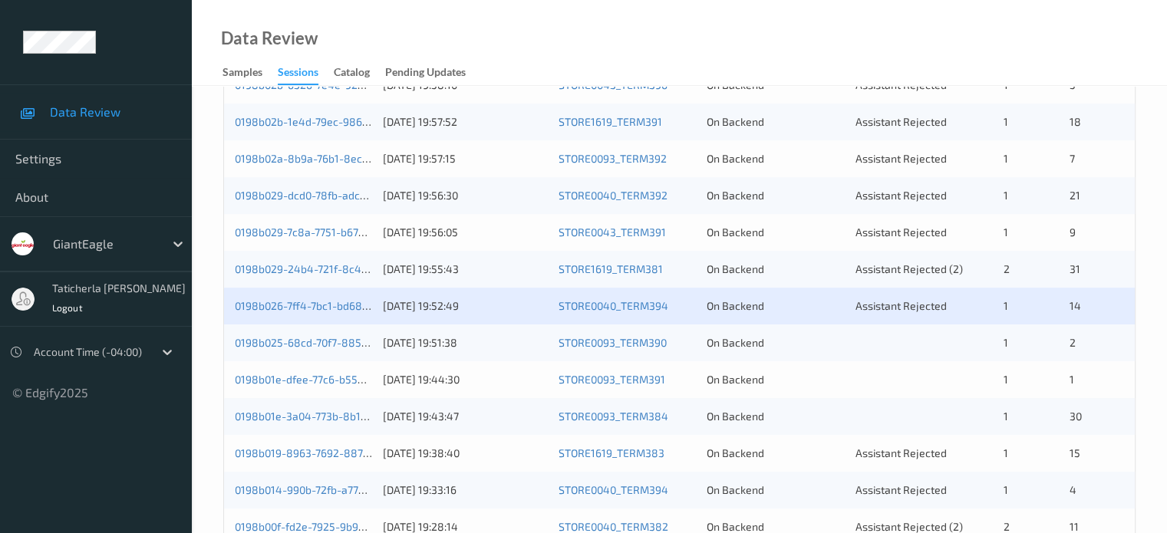
scroll to position [690, 0]
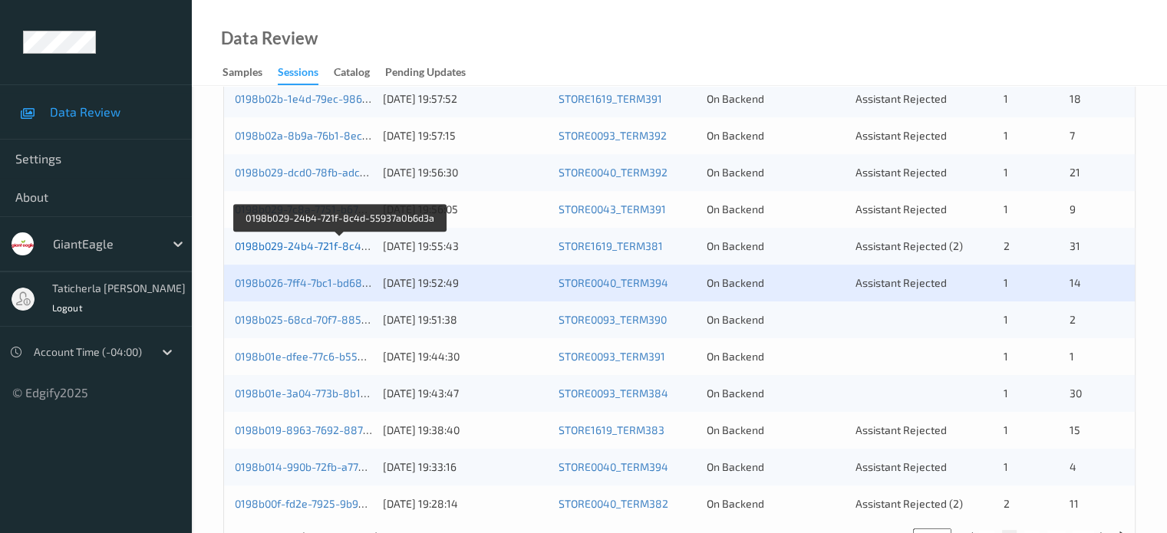
click at [333, 248] on link "0198b029-24b4-721f-8c4d-55937a0b6d3a" at bounding box center [340, 245] width 210 height 13
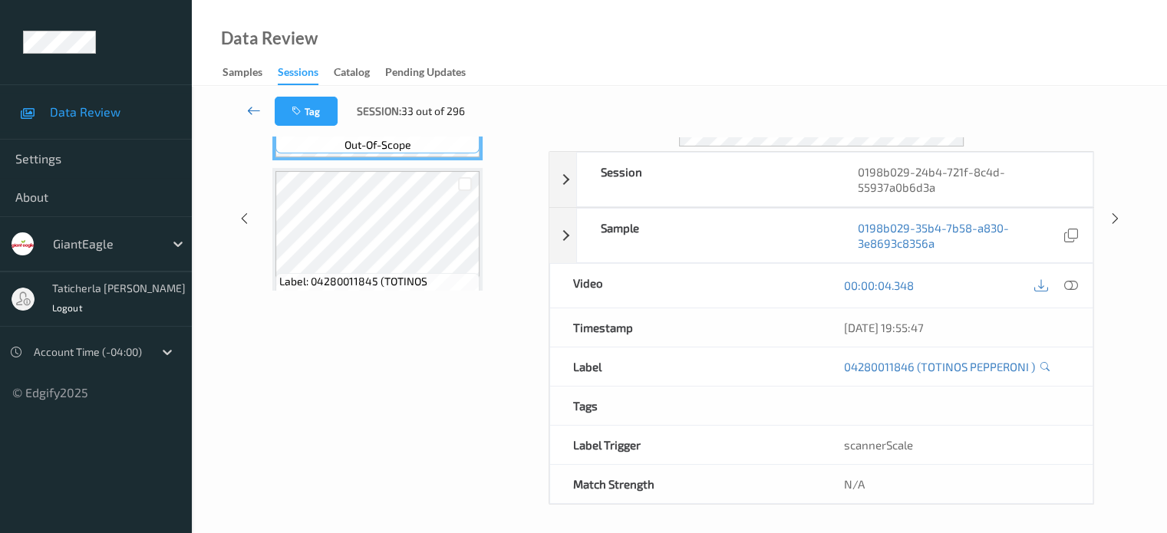
click at [259, 107] on icon at bounding box center [254, 110] width 14 height 15
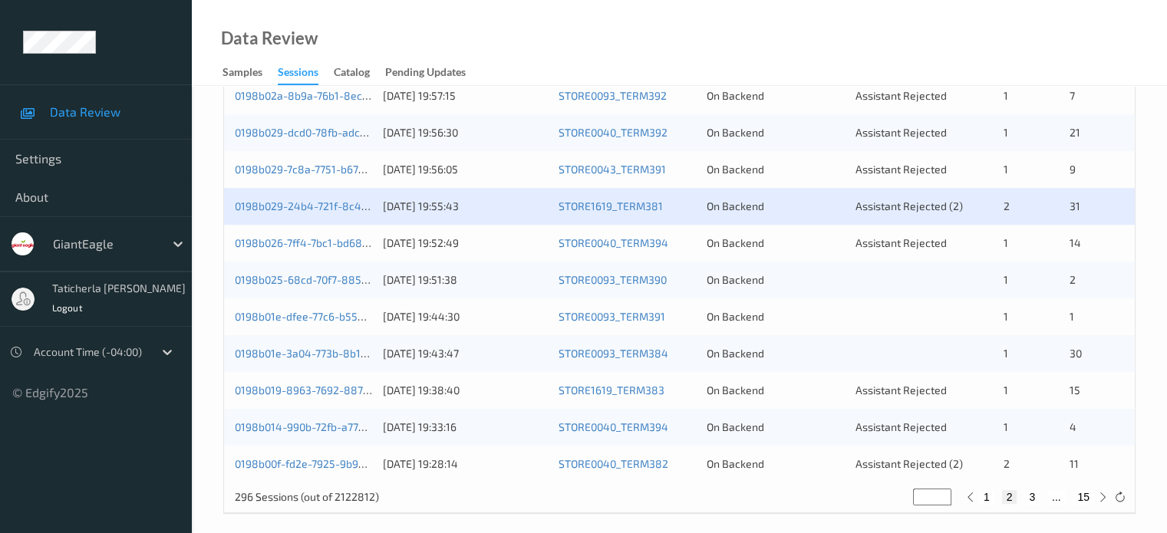
scroll to position [664, 0]
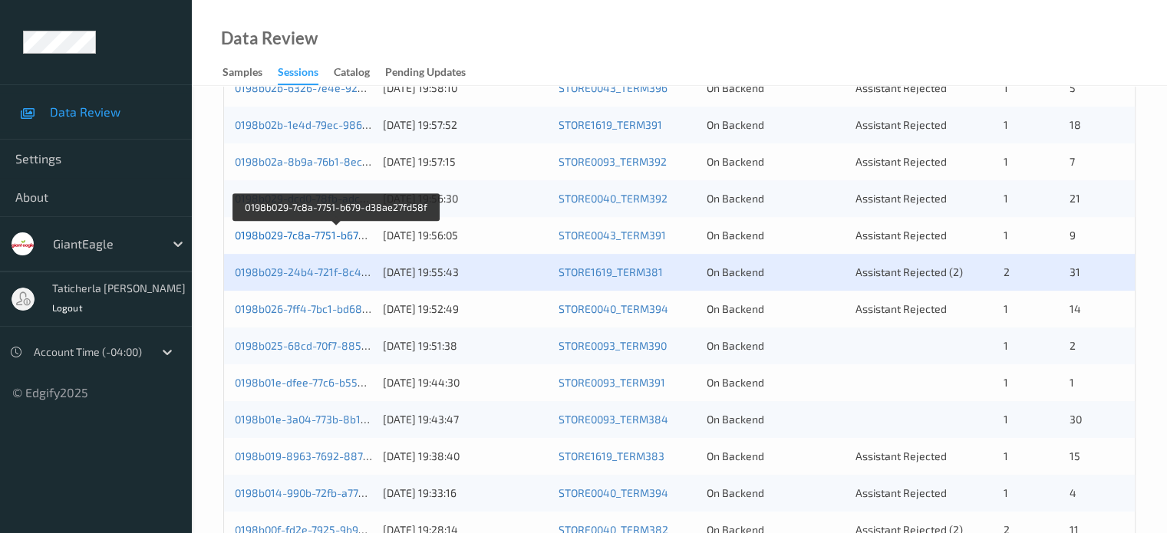
click at [331, 236] on link "0198b029-7c8a-7751-b679-d38ae27fd58f" at bounding box center [337, 235] width 204 height 13
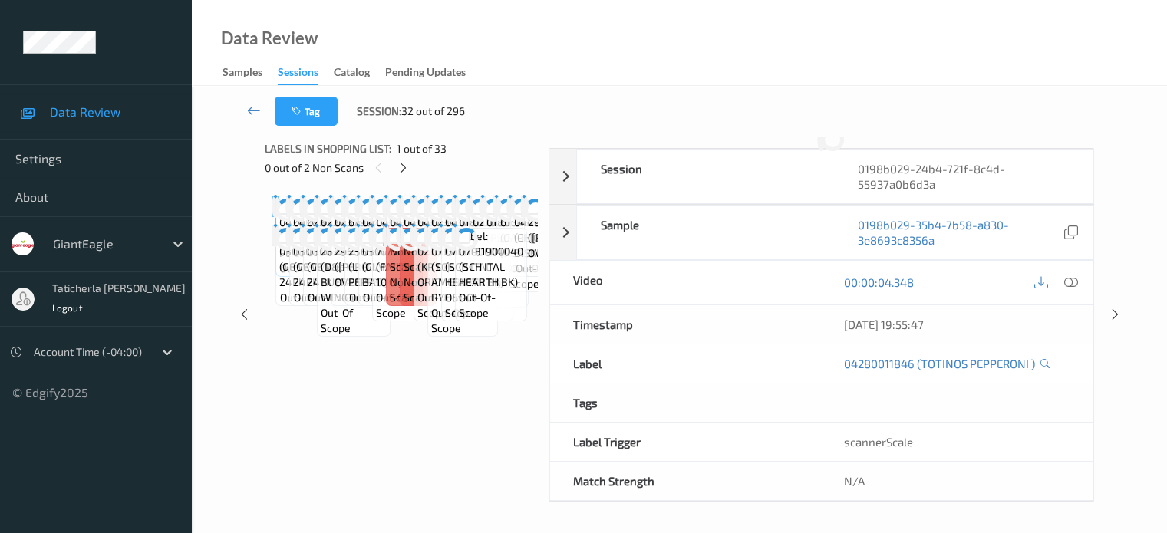
scroll to position [203, 0]
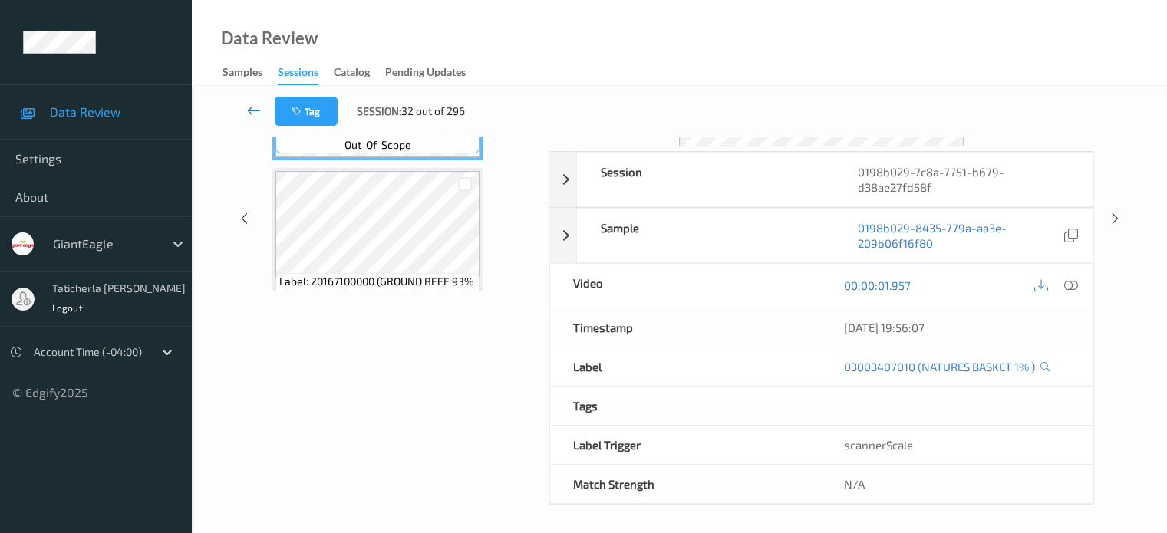
click at [258, 110] on icon at bounding box center [254, 110] width 14 height 15
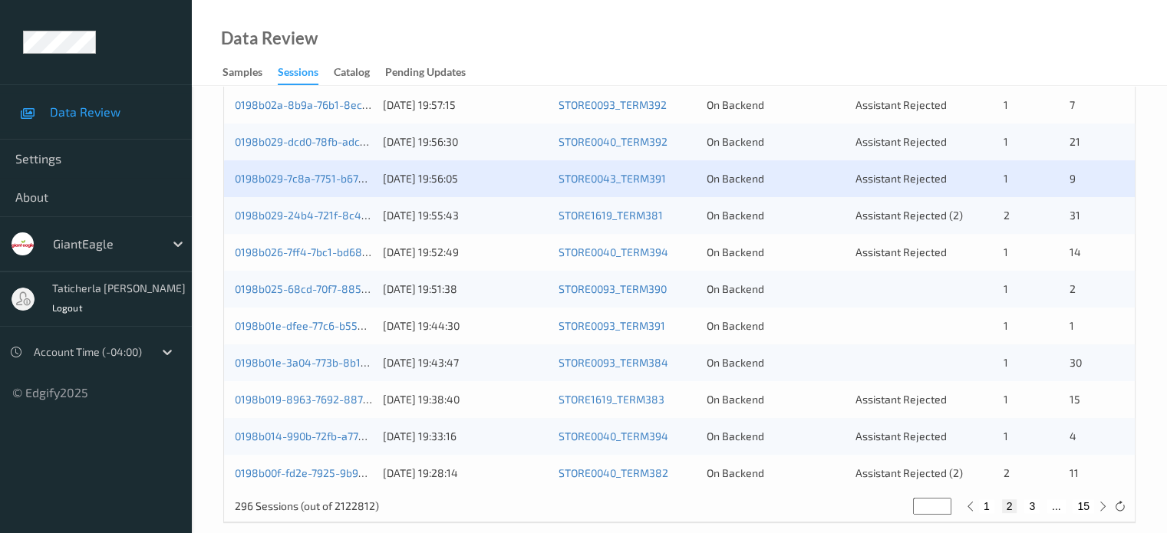
scroll to position [741, 0]
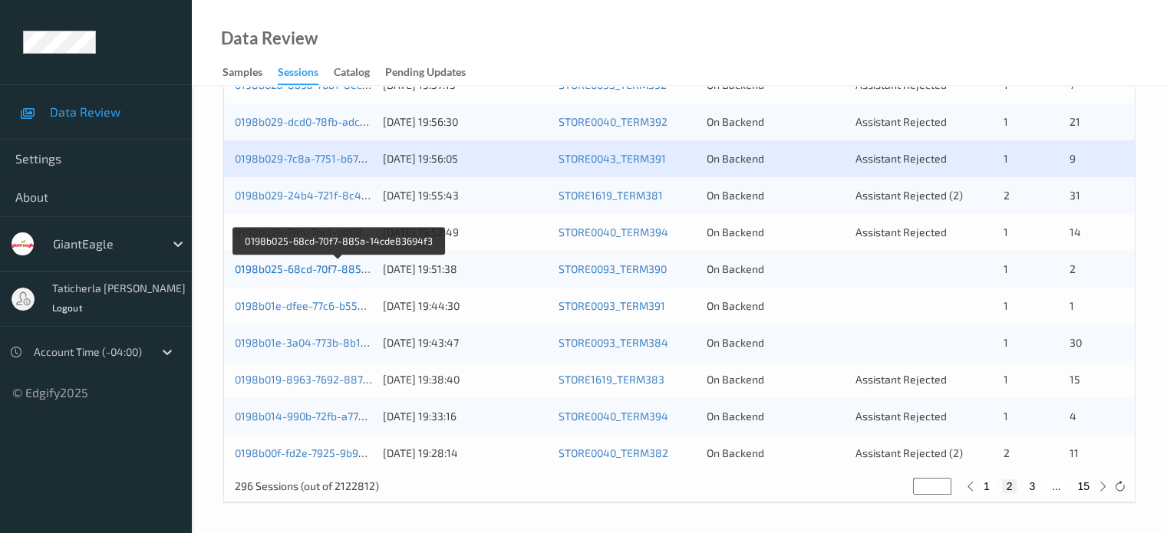
click at [328, 271] on link "0198b025-68cd-70f7-885a-14cde83694f3" at bounding box center [339, 268] width 209 height 13
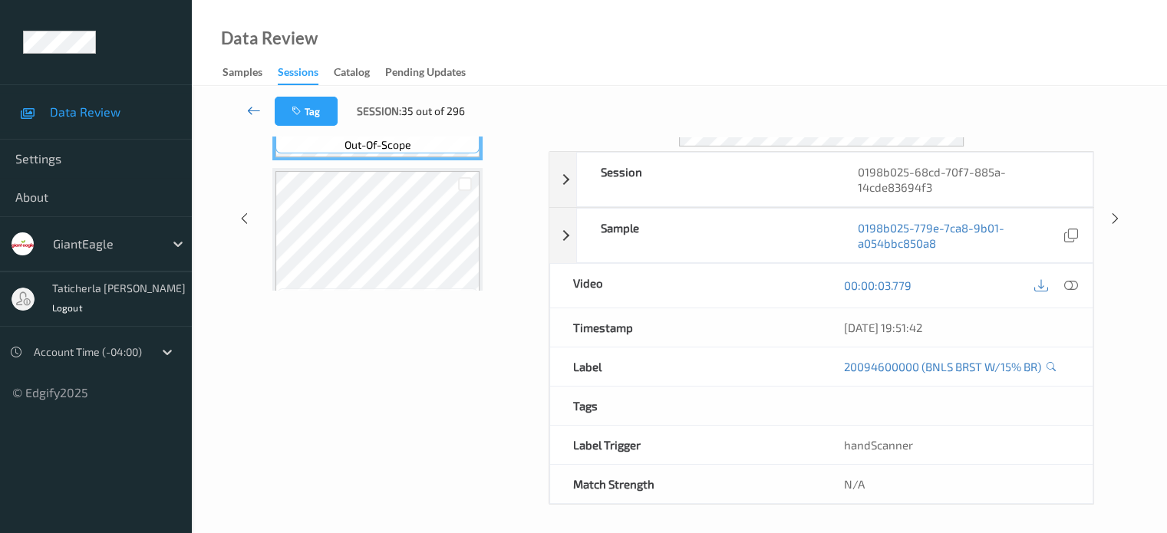
click at [255, 104] on icon at bounding box center [254, 110] width 14 height 15
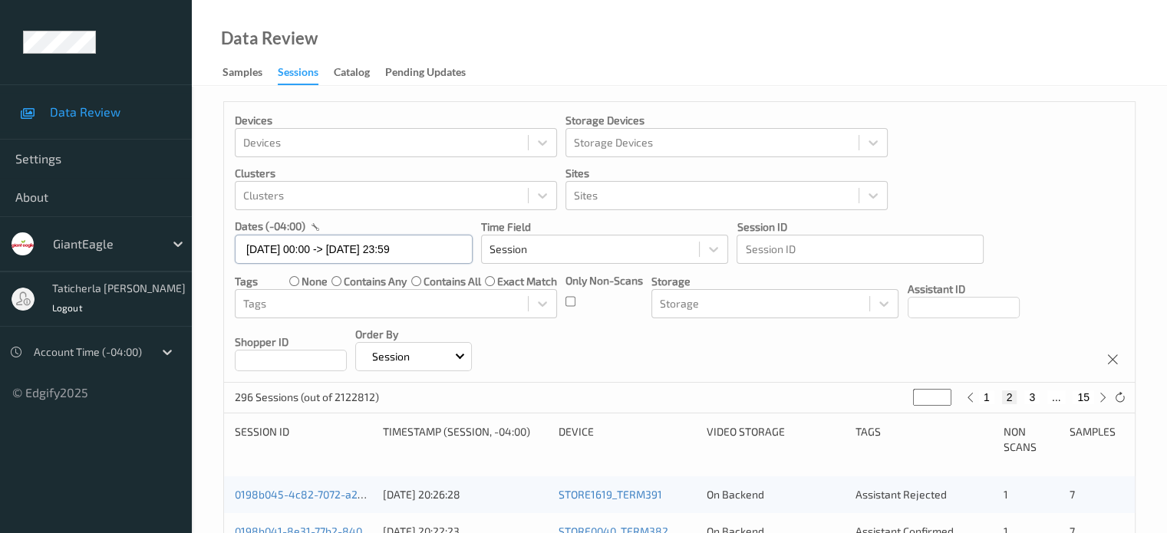
click at [448, 249] on input "[DATE] 00:00 -> [DATE] 23:59" at bounding box center [354, 249] width 238 height 29
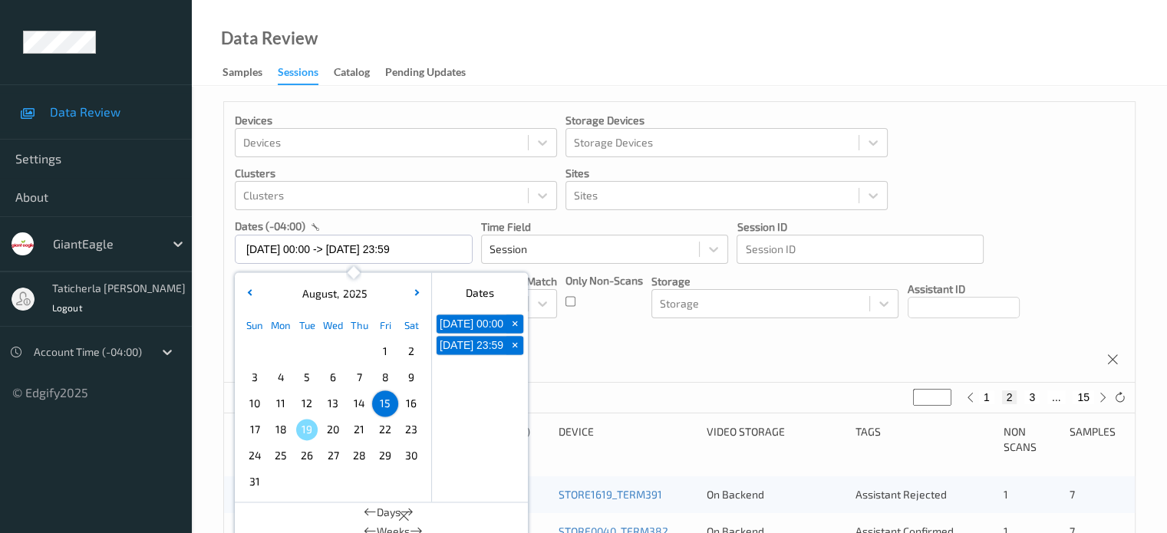
click at [1031, 395] on button "3" at bounding box center [1031, 398] width 15 height 14
type input "*"
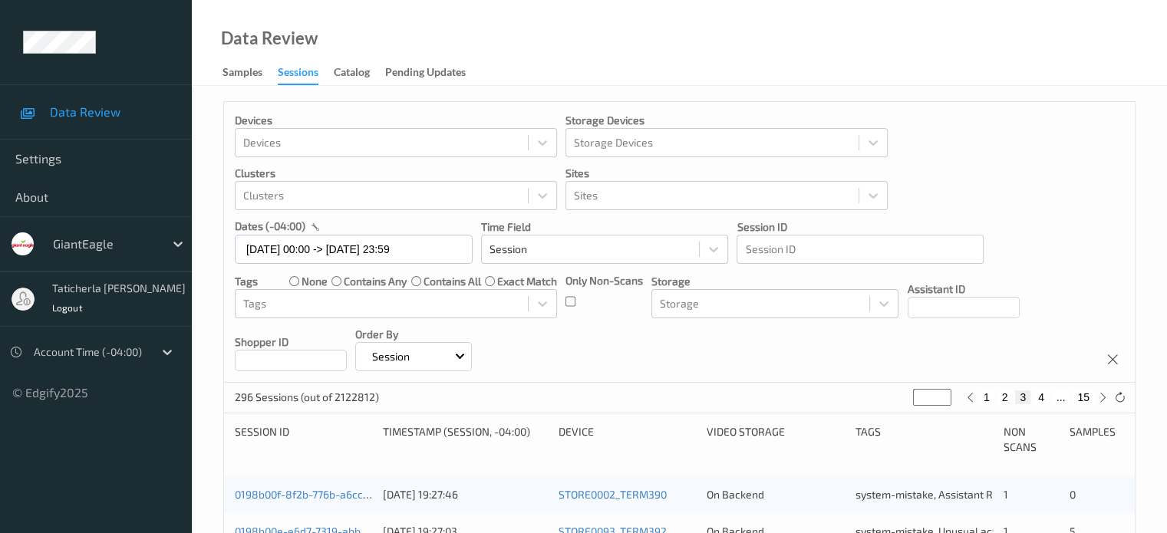
click at [1036, 397] on button "4" at bounding box center [1040, 398] width 15 height 14
type input "*"
click at [1042, 395] on button "5" at bounding box center [1047, 398] width 15 height 14
type input "*"
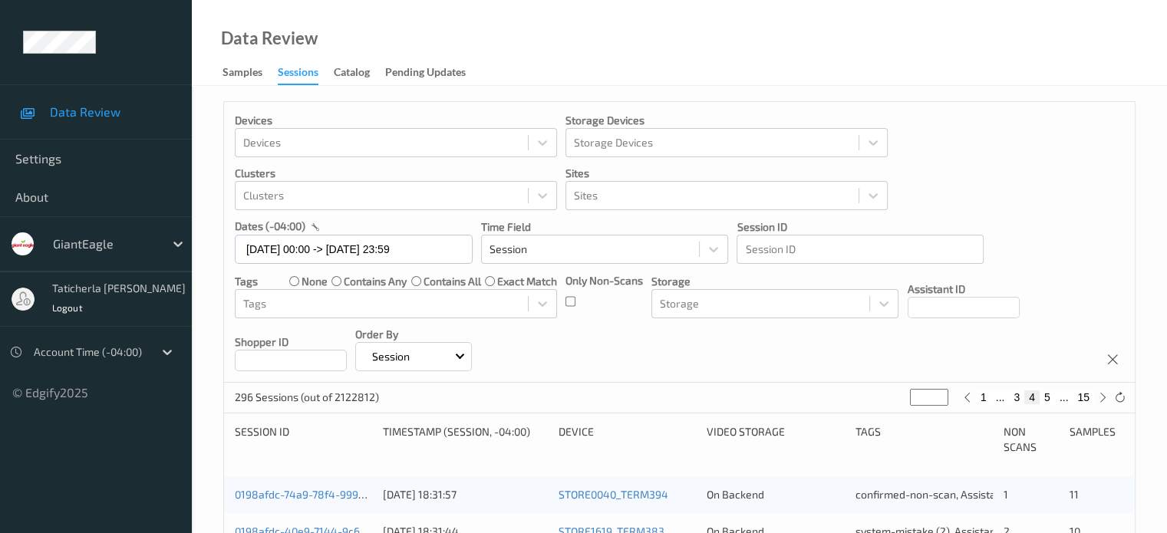
type input "*"
click at [1044, 395] on button "6" at bounding box center [1047, 398] width 15 height 14
type input "*"
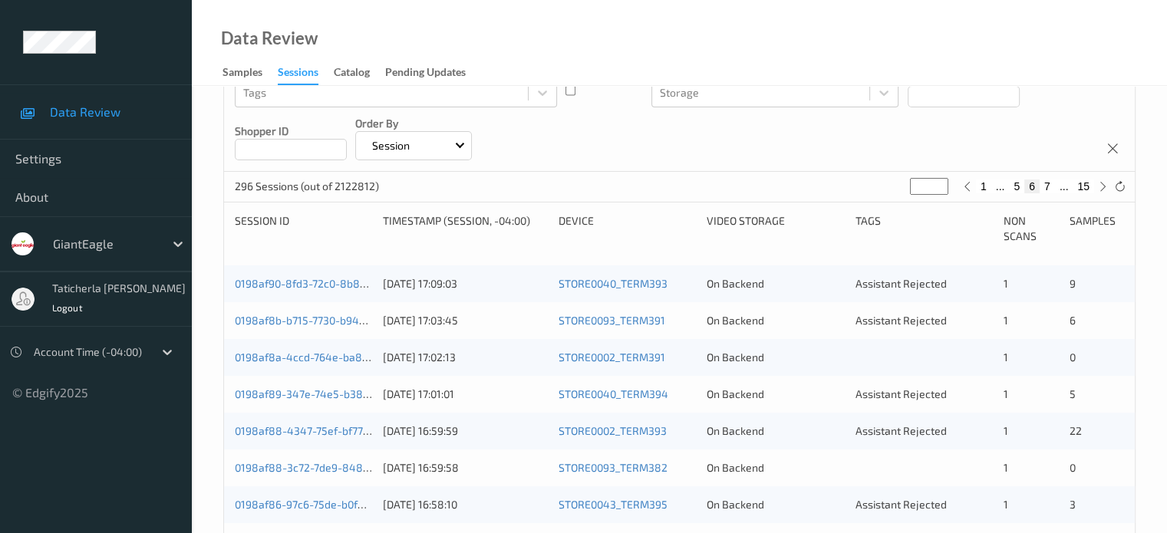
scroll to position [230, 0]
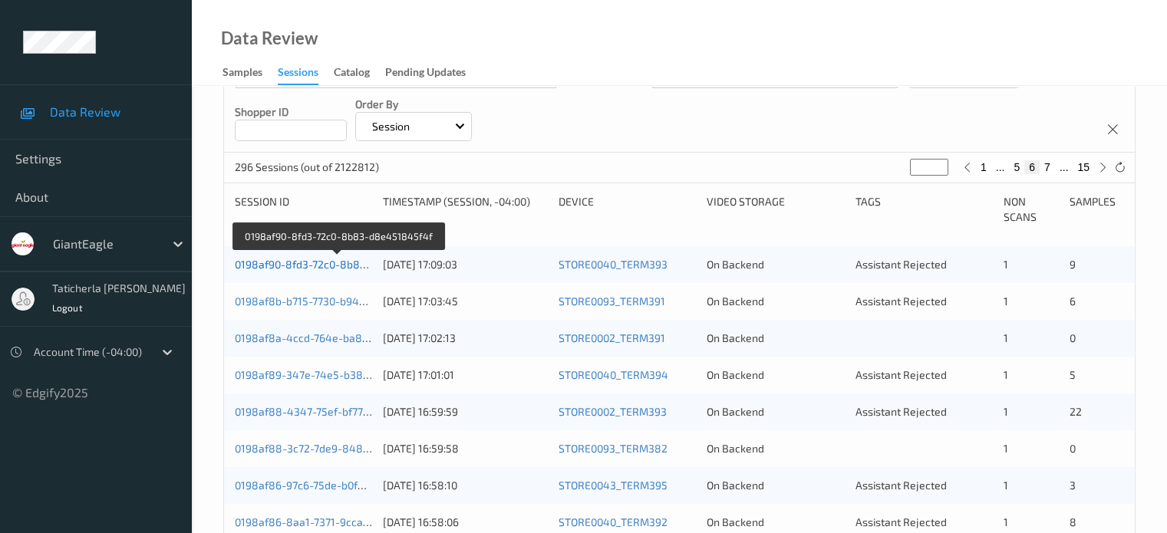
click at [295, 263] on link "0198af90-8fd3-72c0-8b83-d8e451845f4f" at bounding box center [338, 264] width 207 height 13
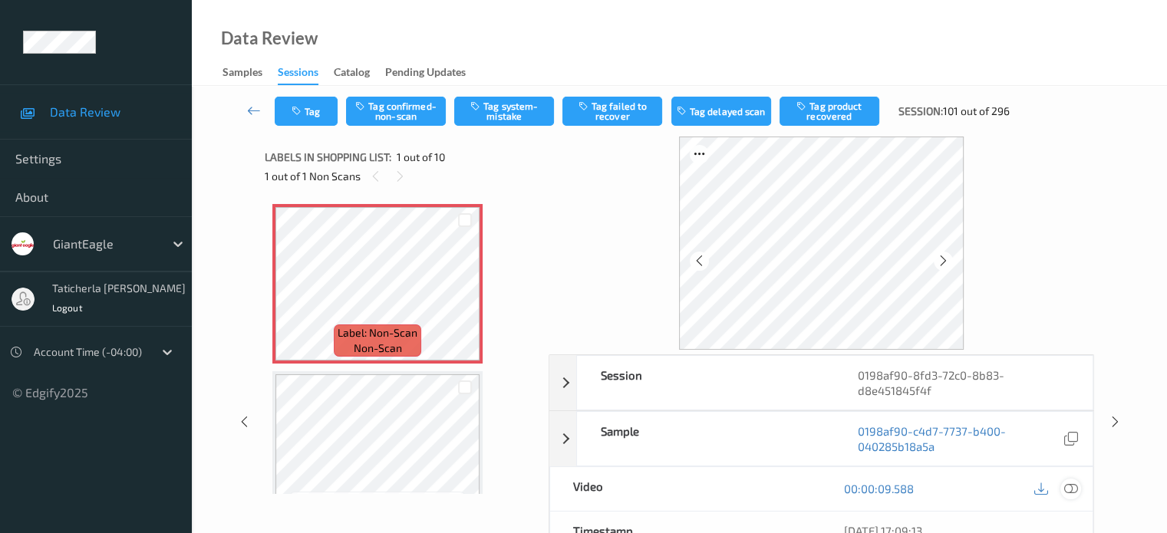
click at [1067, 489] on icon at bounding box center [1070, 489] width 14 height 14
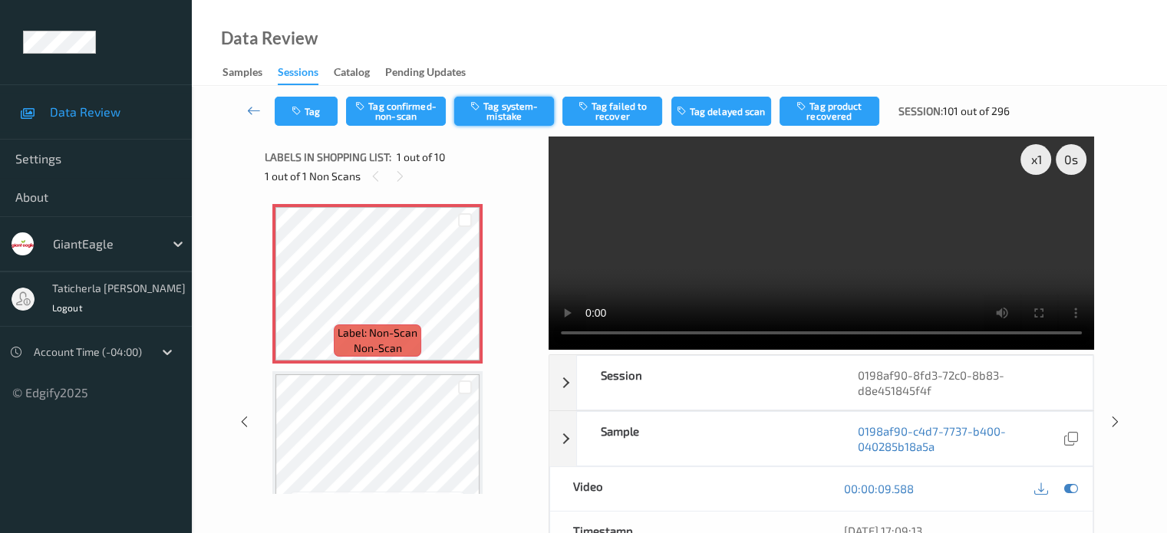
click at [498, 101] on button "Tag system-mistake" at bounding box center [504, 111] width 100 height 29
click at [303, 114] on icon "button" at bounding box center [298, 111] width 13 height 11
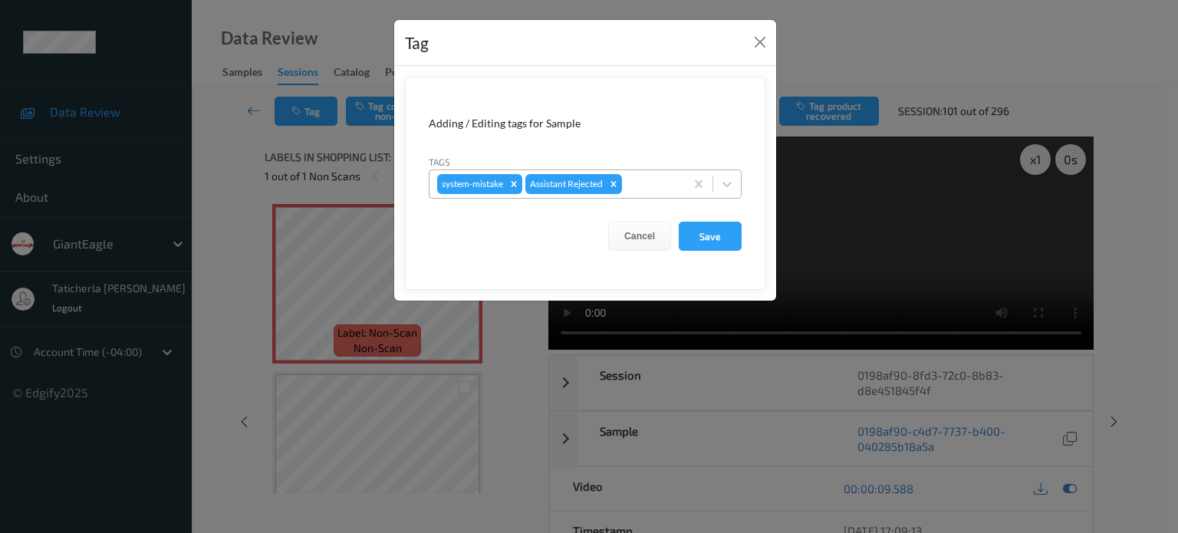
click at [638, 180] on div at bounding box center [651, 184] width 52 height 18
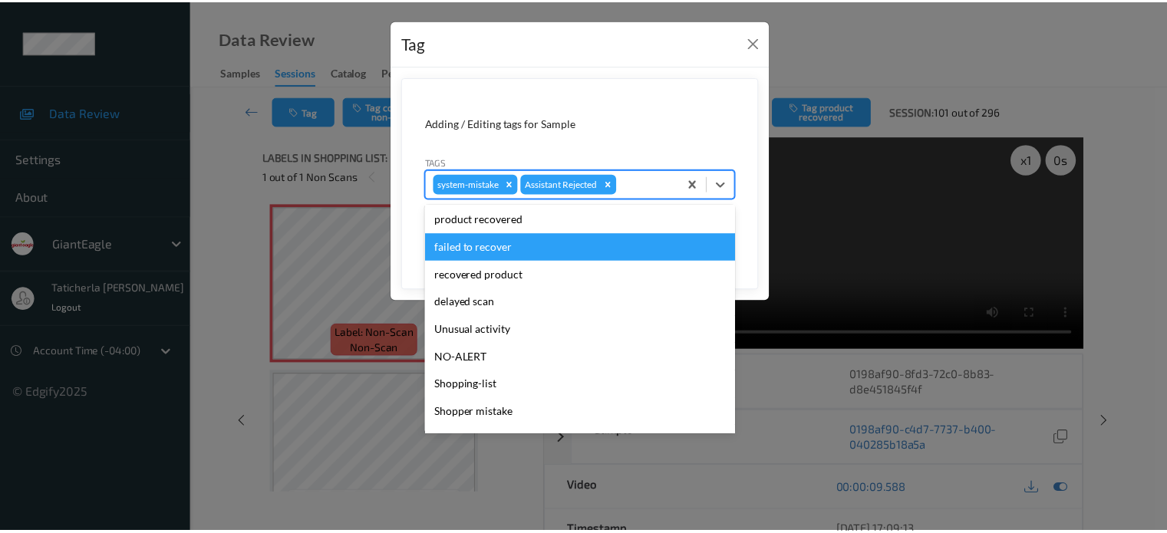
scroll to position [135, 0]
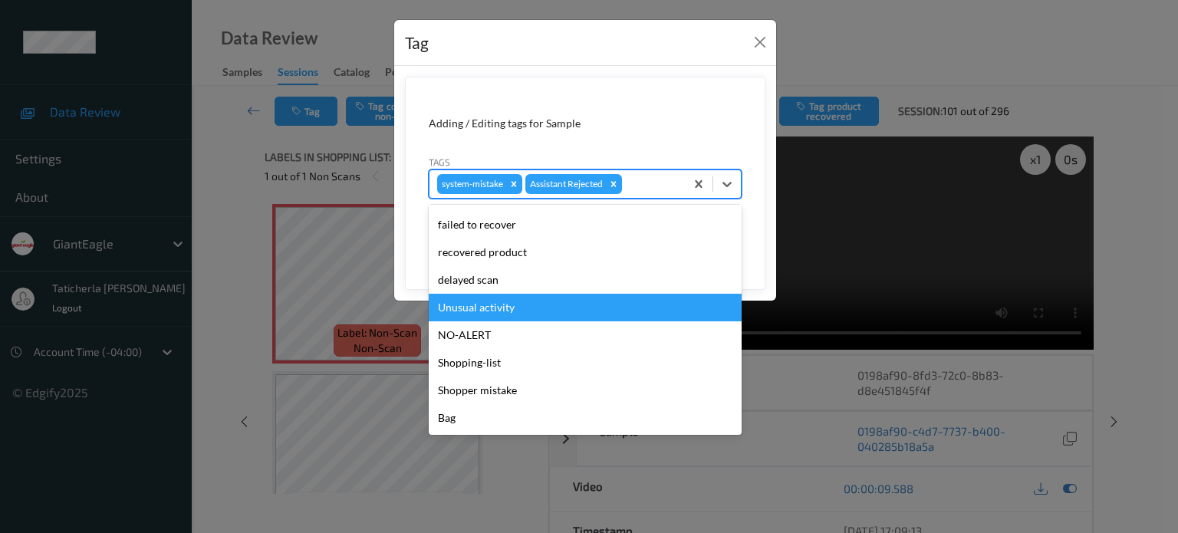
click at [561, 306] on div "Unusual activity" at bounding box center [585, 308] width 313 height 28
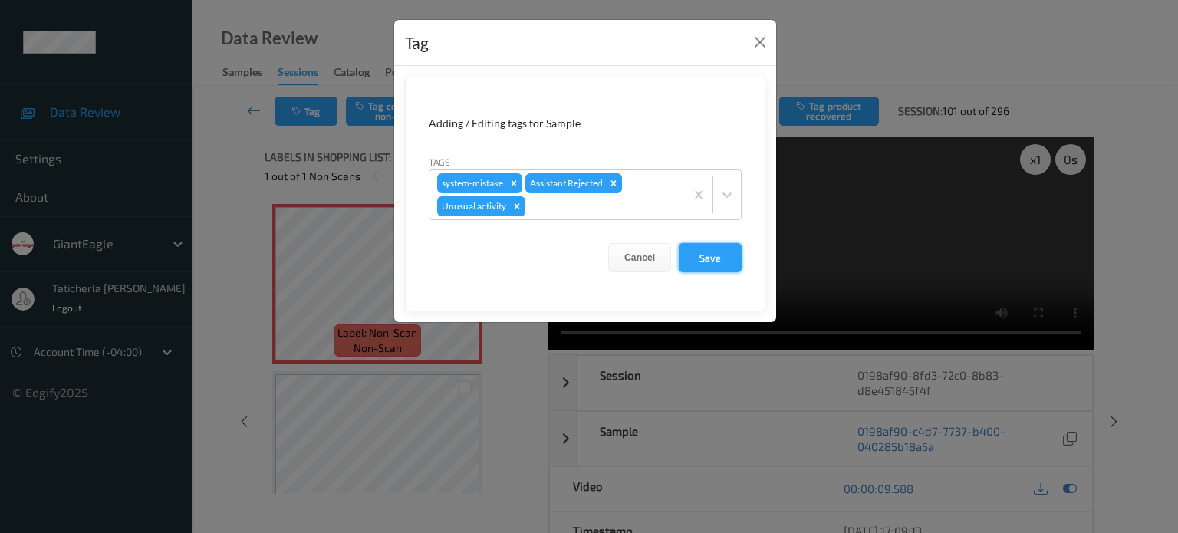
click at [733, 255] on button "Save" at bounding box center [710, 257] width 63 height 29
